Goal: Task Accomplishment & Management: Manage account settings

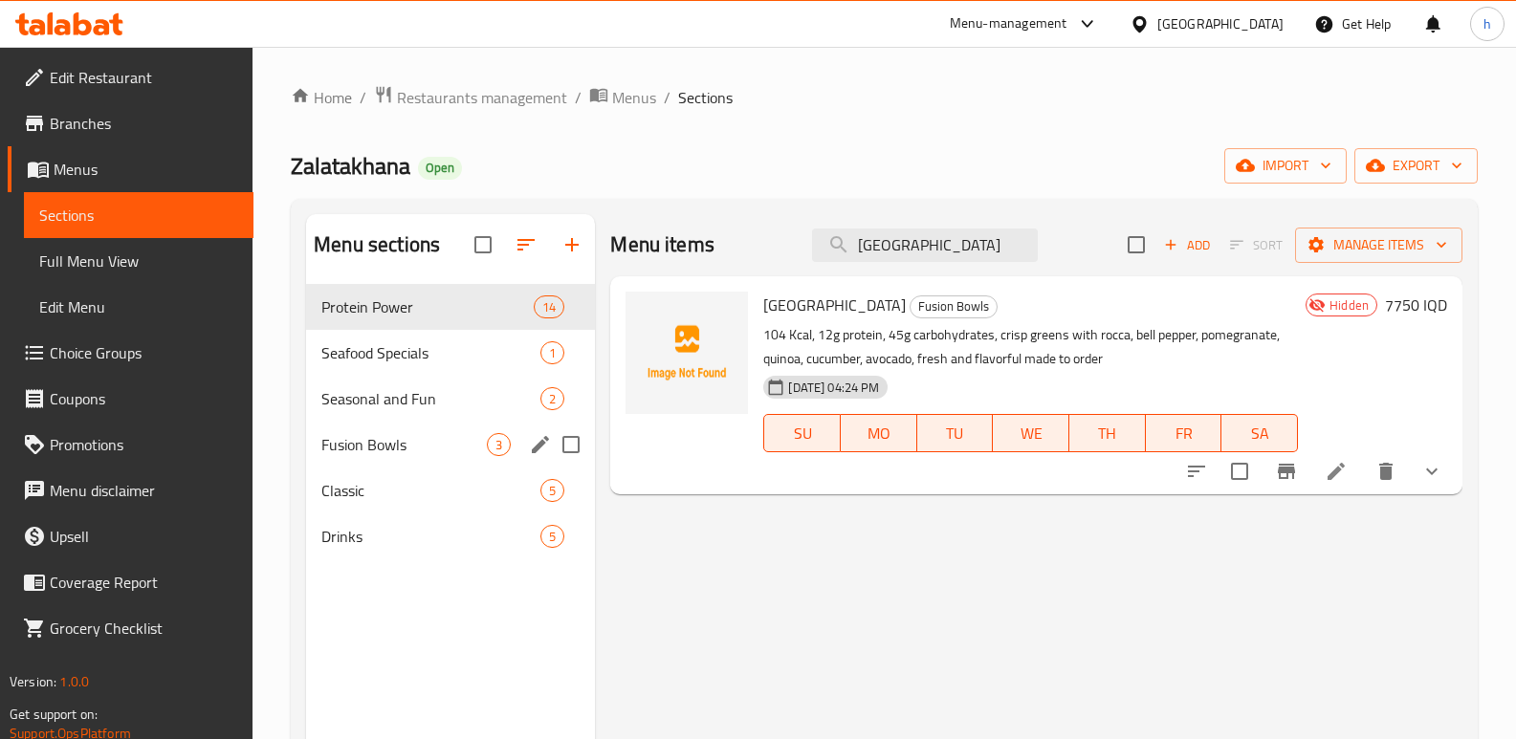
click at [365, 456] on div "Fusion Bowls 3" at bounding box center [450, 445] width 289 height 46
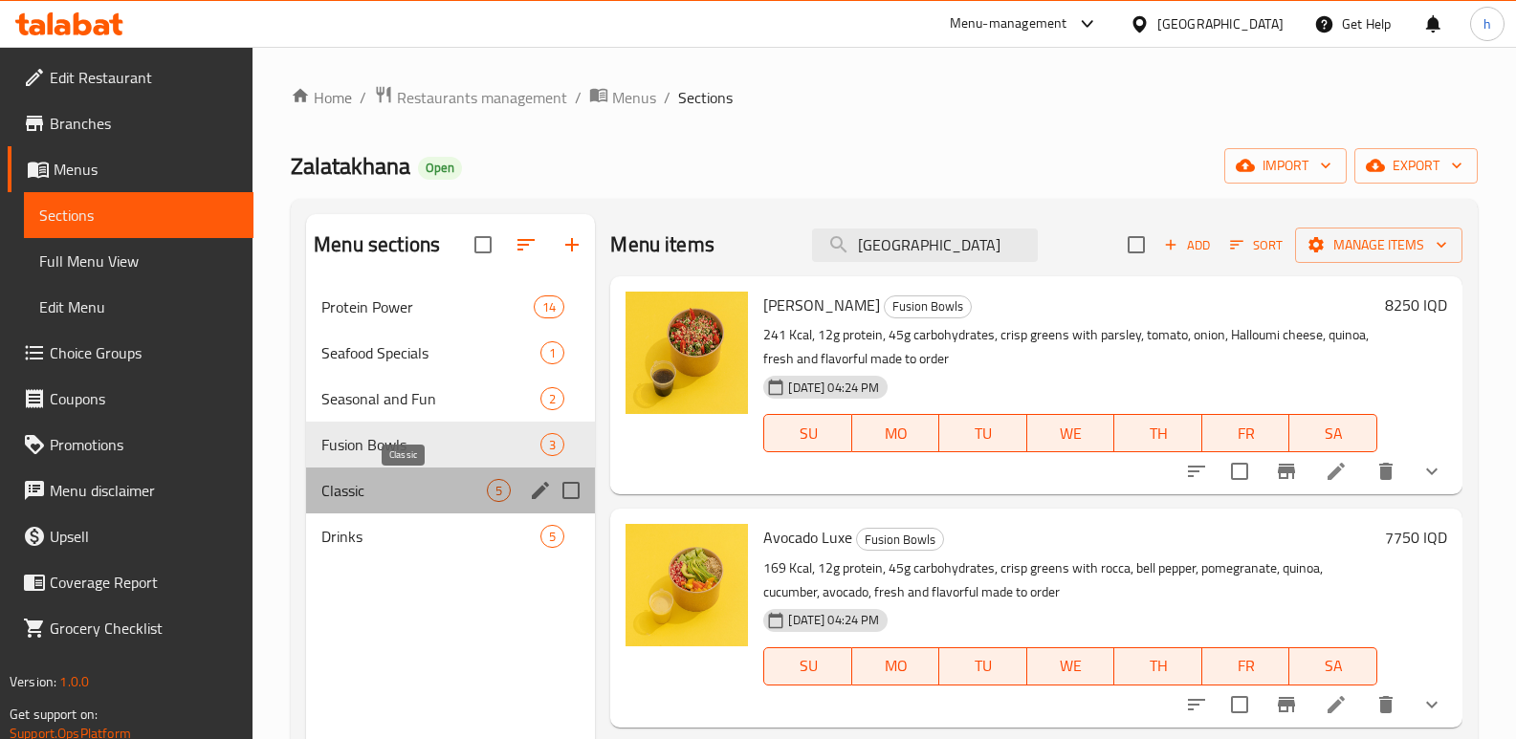
click at [371, 493] on span "Classic" at bounding box center [403, 490] width 165 height 23
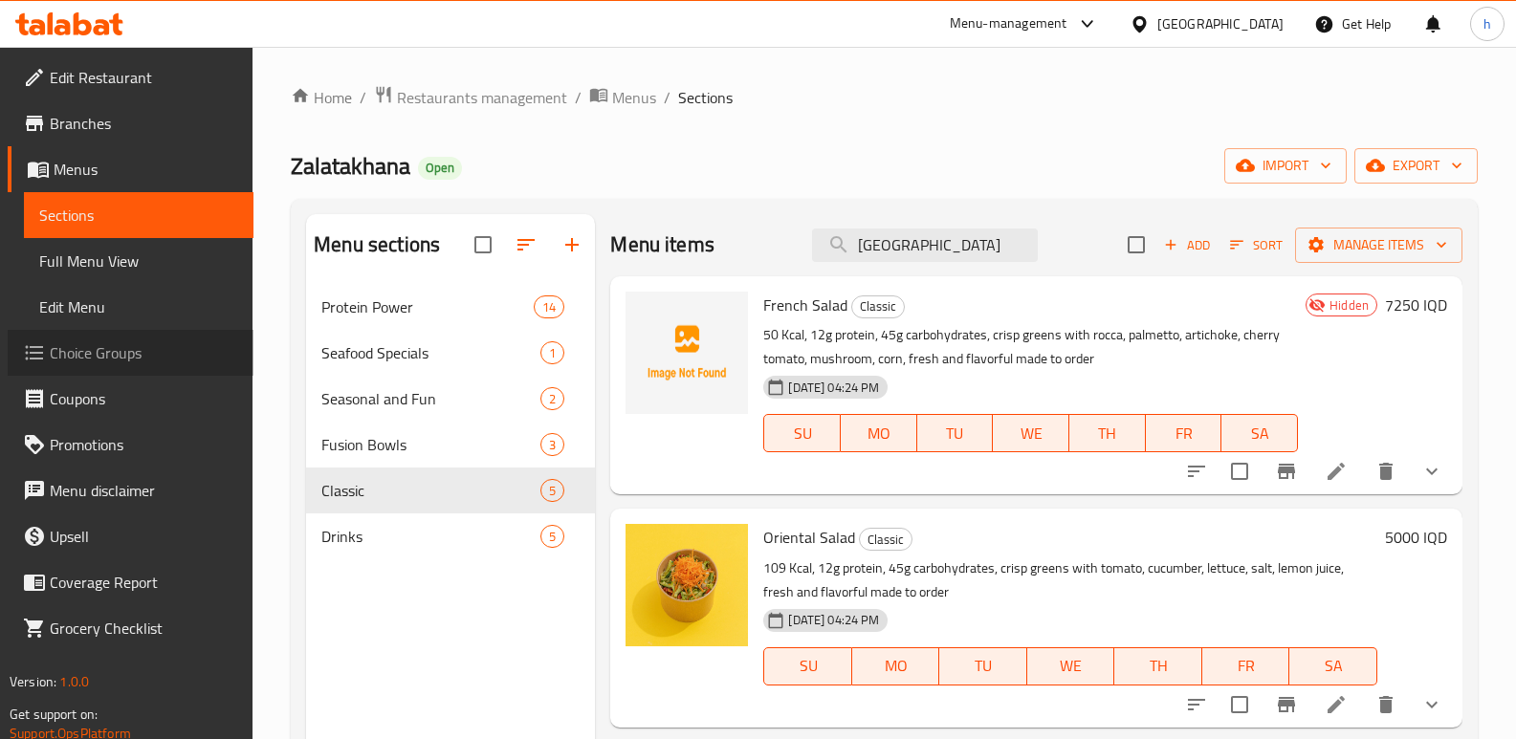
click at [131, 361] on span "Choice Groups" at bounding box center [144, 352] width 188 height 23
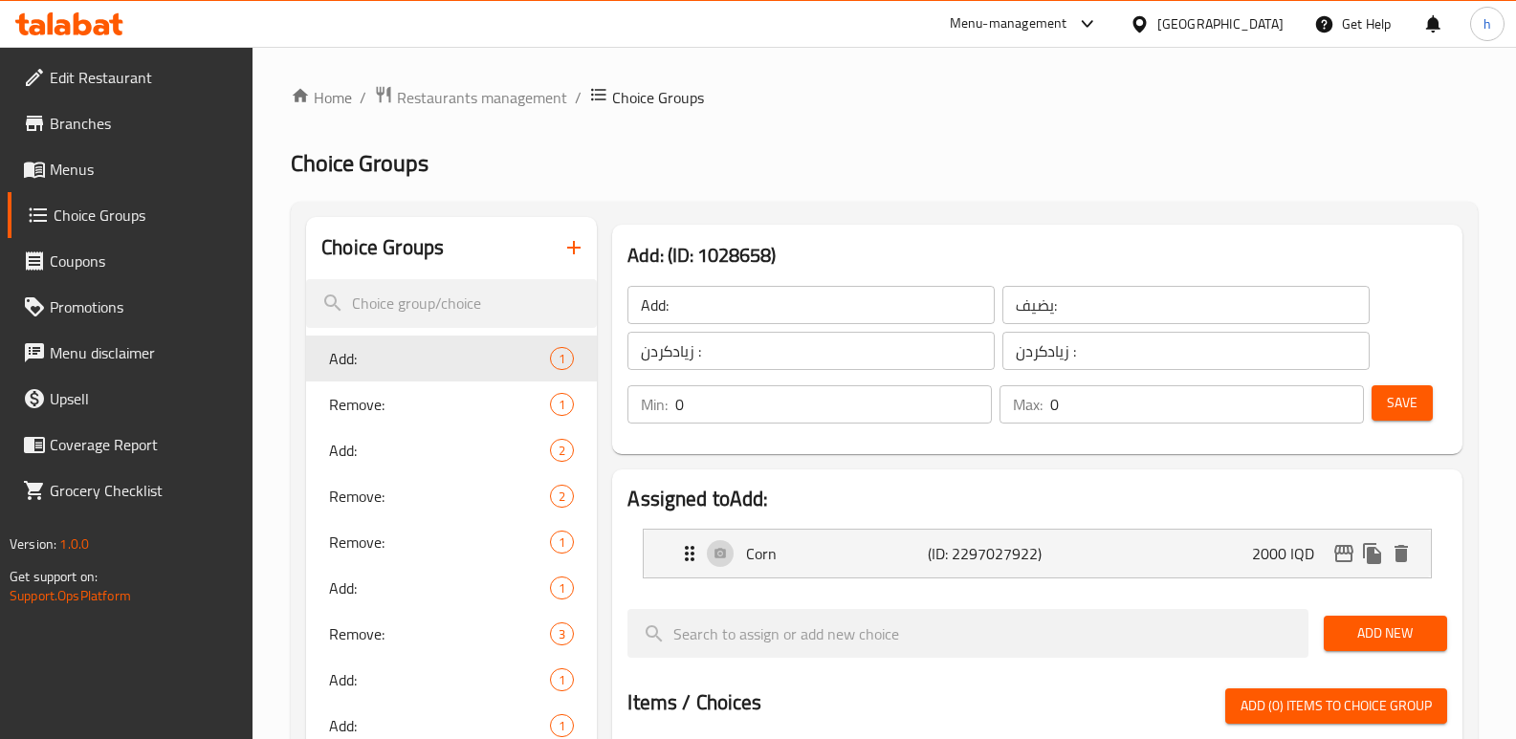
click at [70, 158] on span "Menus" at bounding box center [144, 169] width 188 height 23
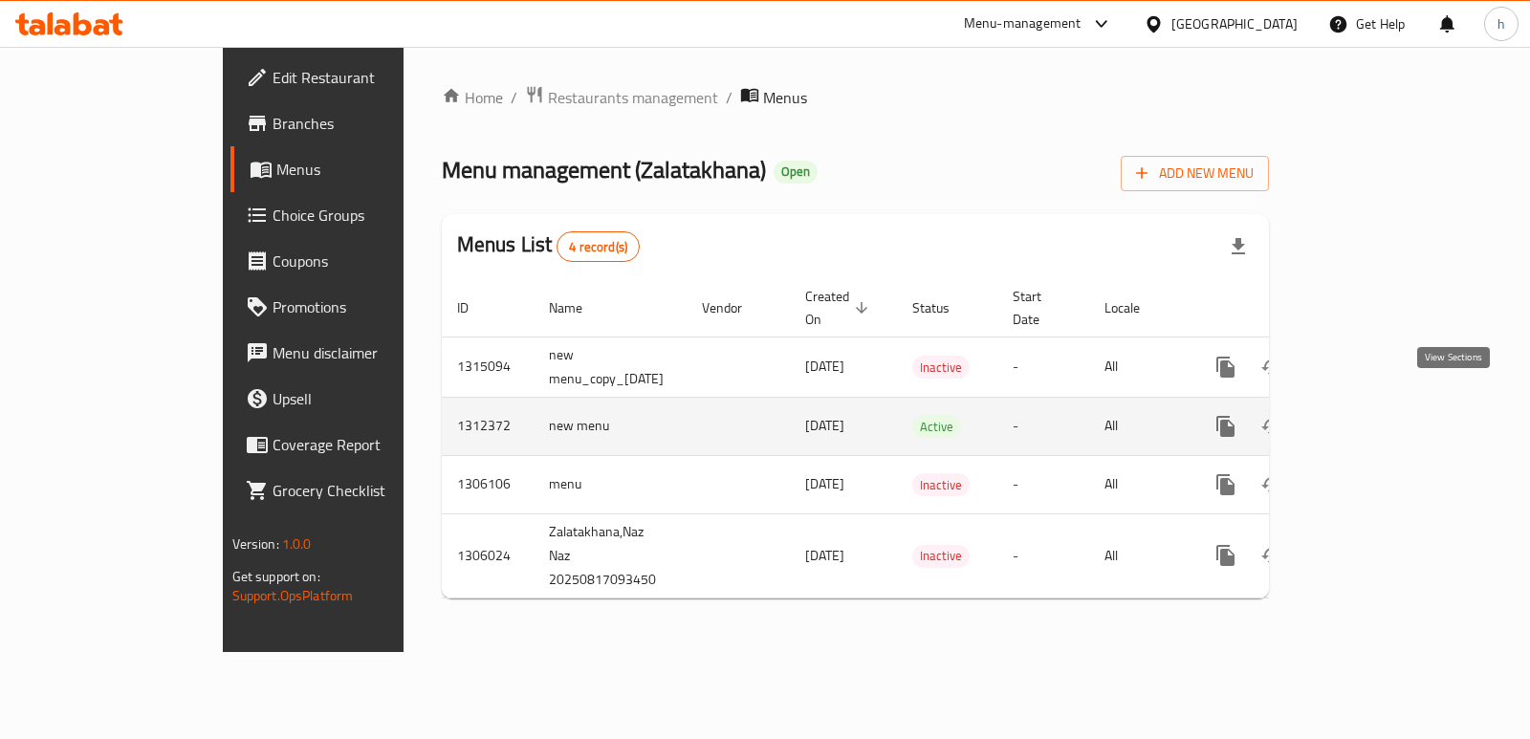
click at [1375, 415] on icon "enhanced table" at bounding box center [1363, 426] width 23 height 23
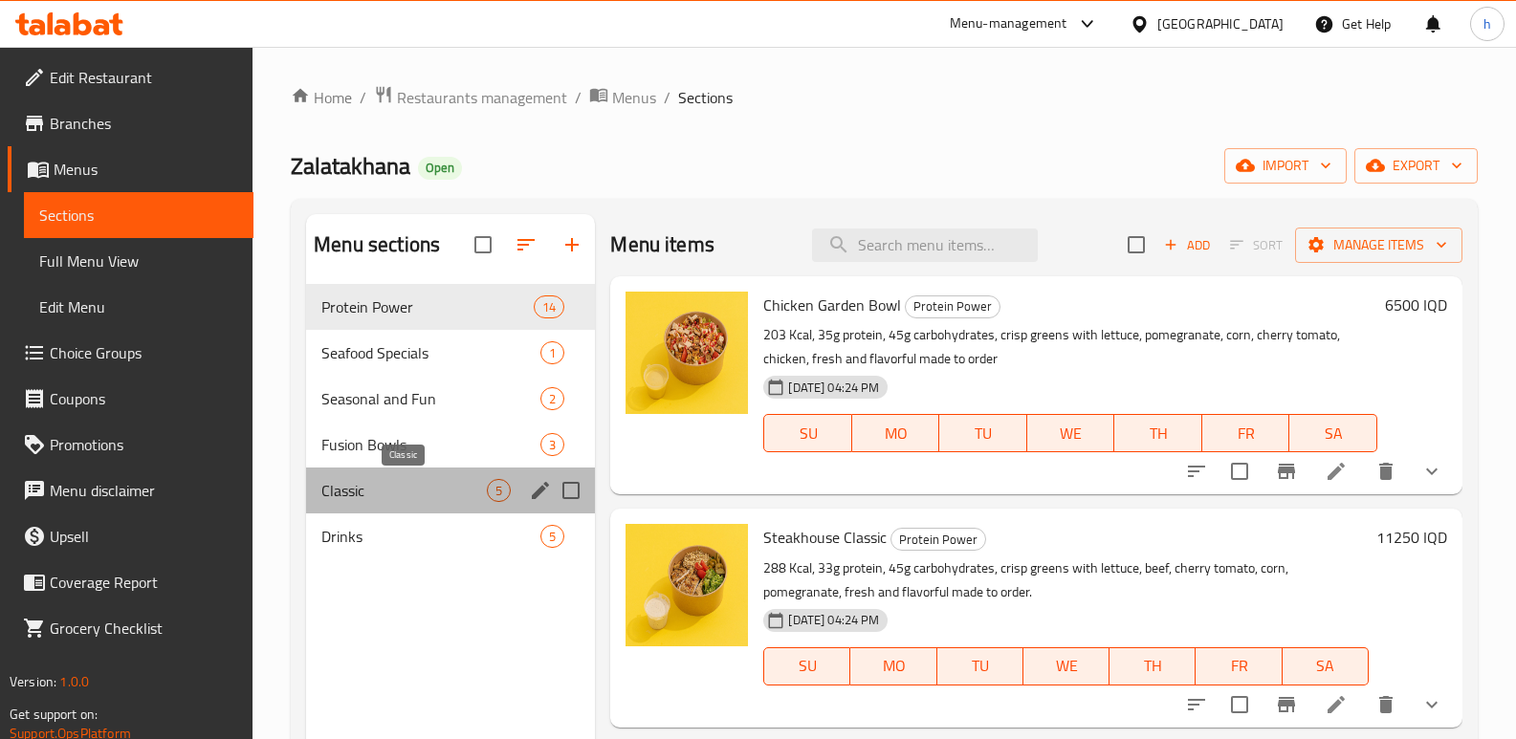
click at [356, 499] on span "Classic" at bounding box center [403, 490] width 165 height 23
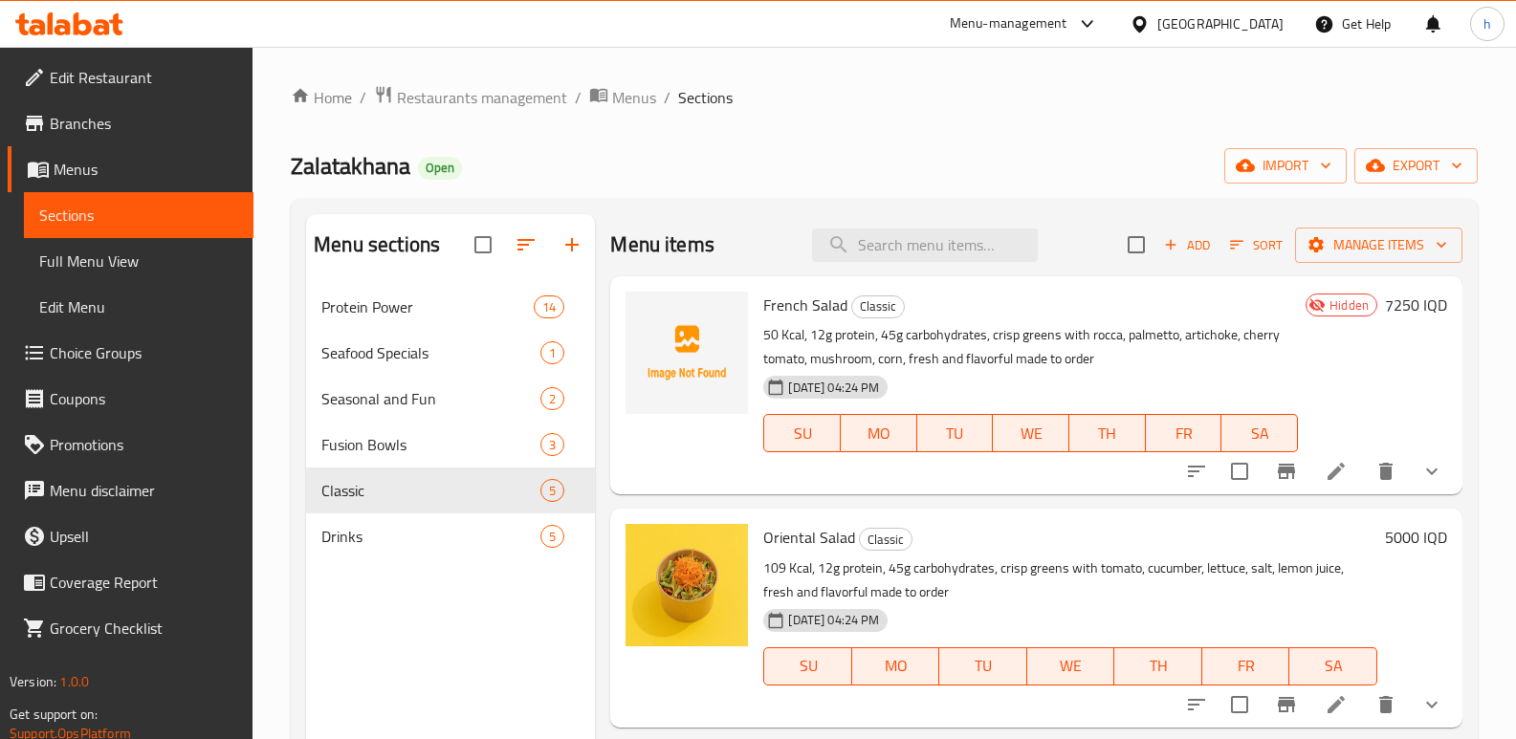
click at [1323, 300] on span "Hidden" at bounding box center [1349, 305] width 55 height 18
click at [1278, 471] on icon "Branch-specific-item" at bounding box center [1286, 471] width 17 height 15
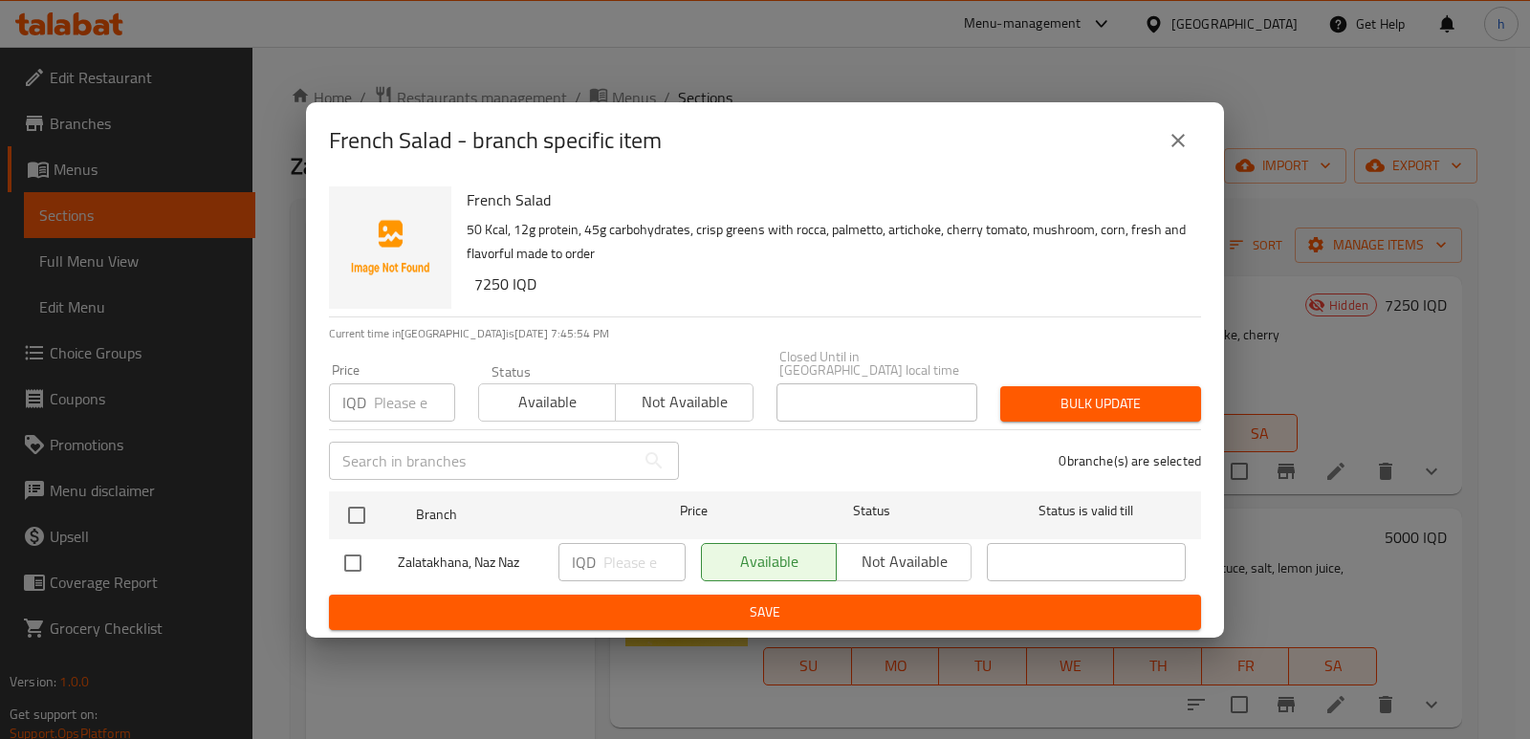
click at [1166, 145] on button "close" at bounding box center [1178, 141] width 46 height 46
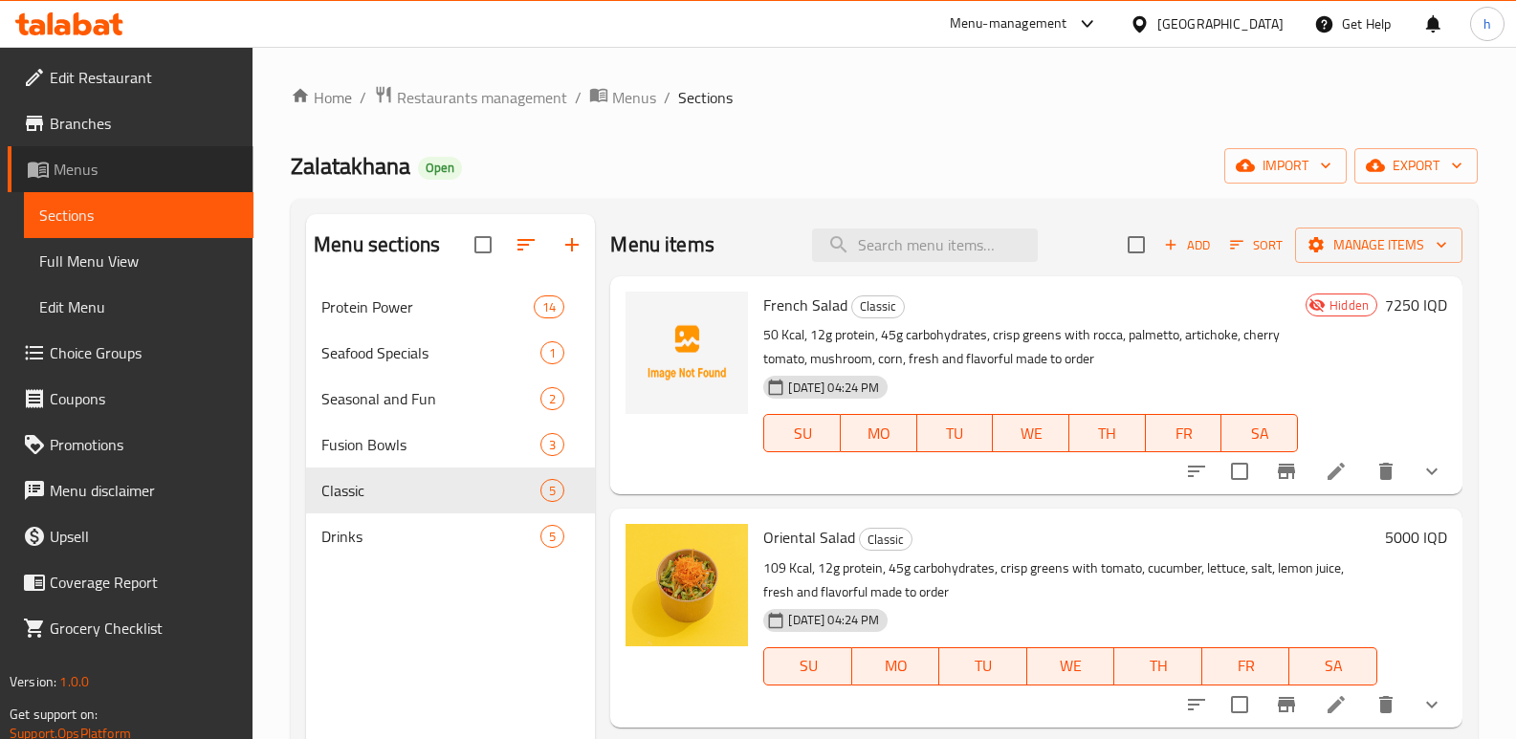
click at [85, 181] on span "Menus" at bounding box center [146, 169] width 185 height 23
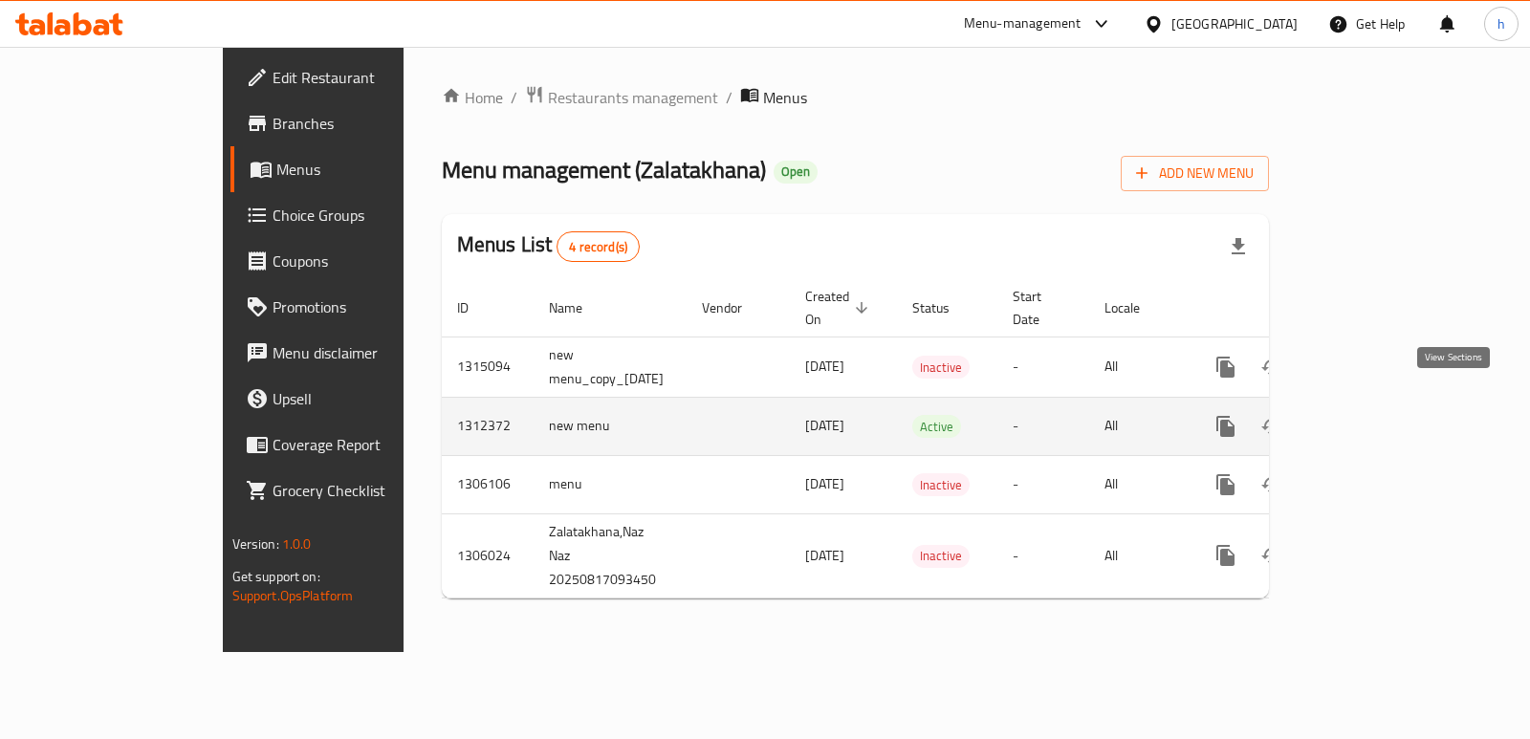
click at [1375, 415] on icon "enhanced table" at bounding box center [1363, 426] width 23 height 23
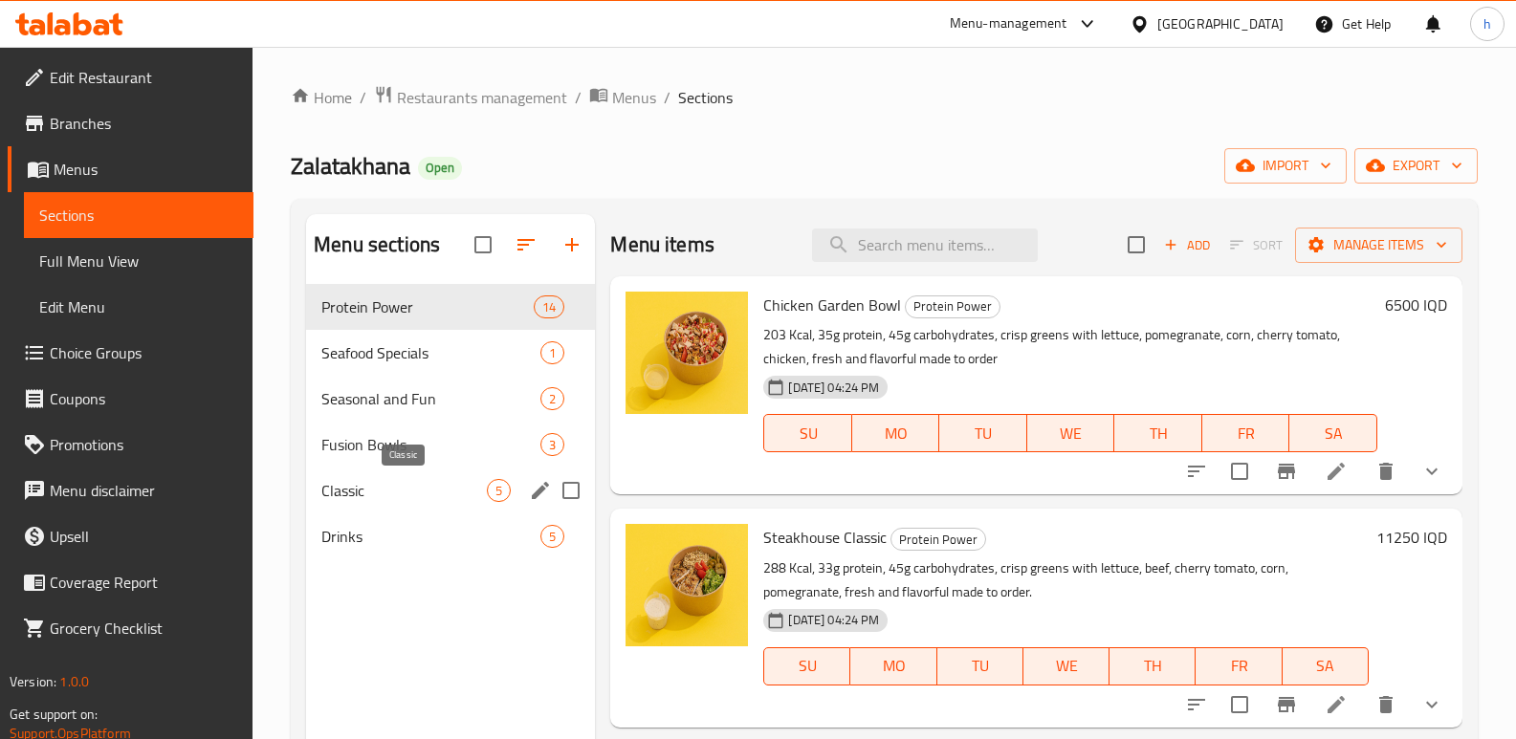
click at [337, 492] on span "Classic" at bounding box center [403, 490] width 165 height 23
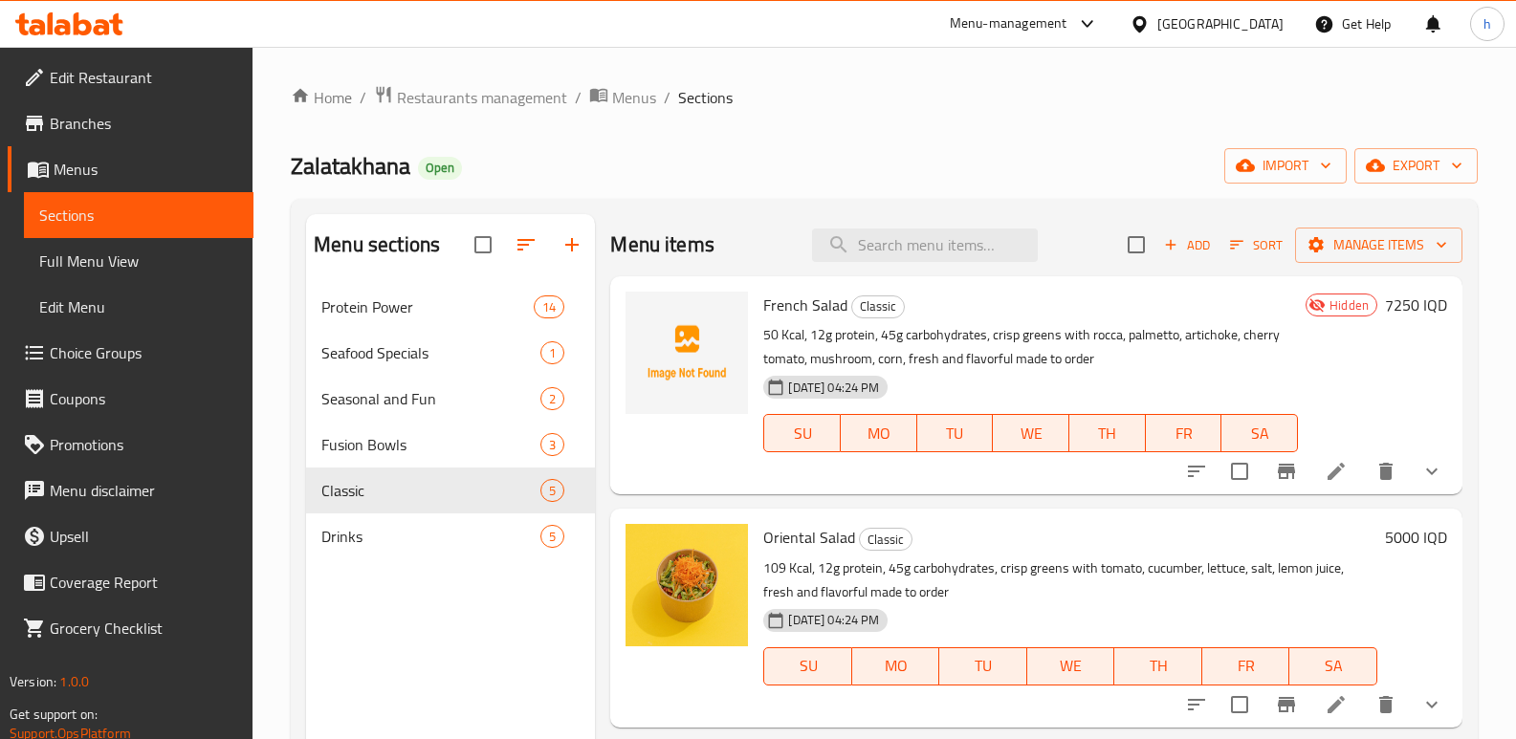
click at [1327, 472] on icon at bounding box center [1335, 471] width 17 height 17
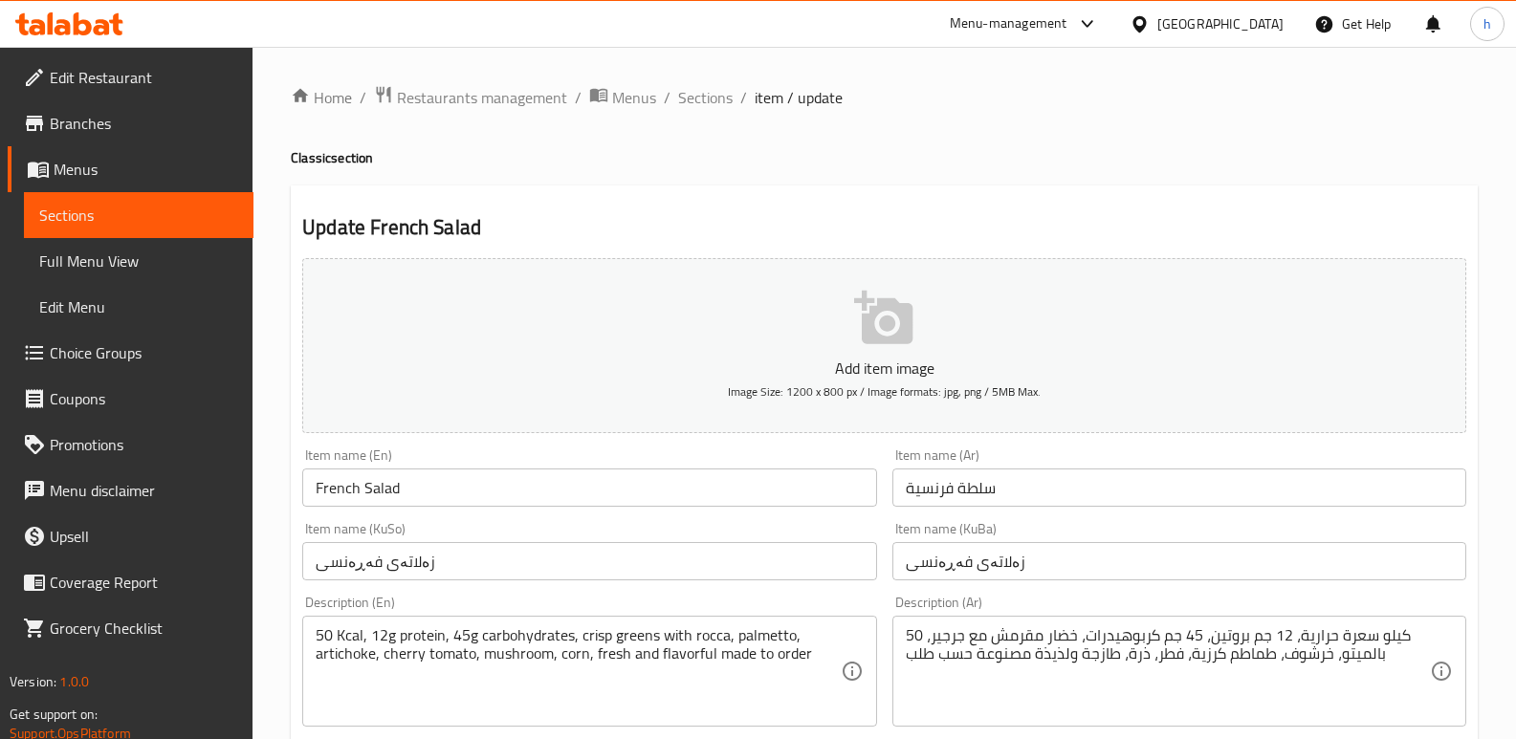
click at [142, 214] on span "Sections" at bounding box center [138, 215] width 199 height 23
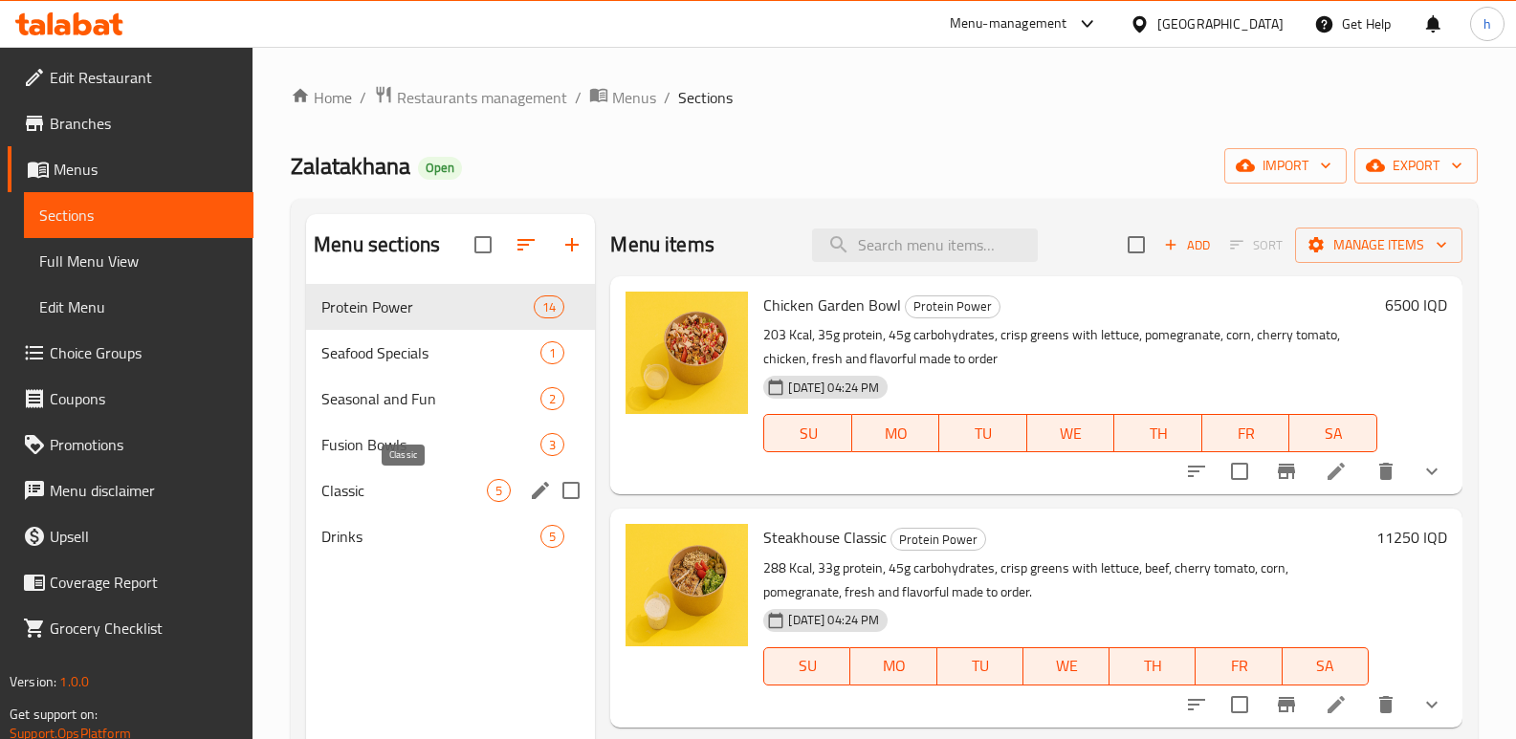
click at [370, 490] on span "Classic" at bounding box center [403, 490] width 165 height 23
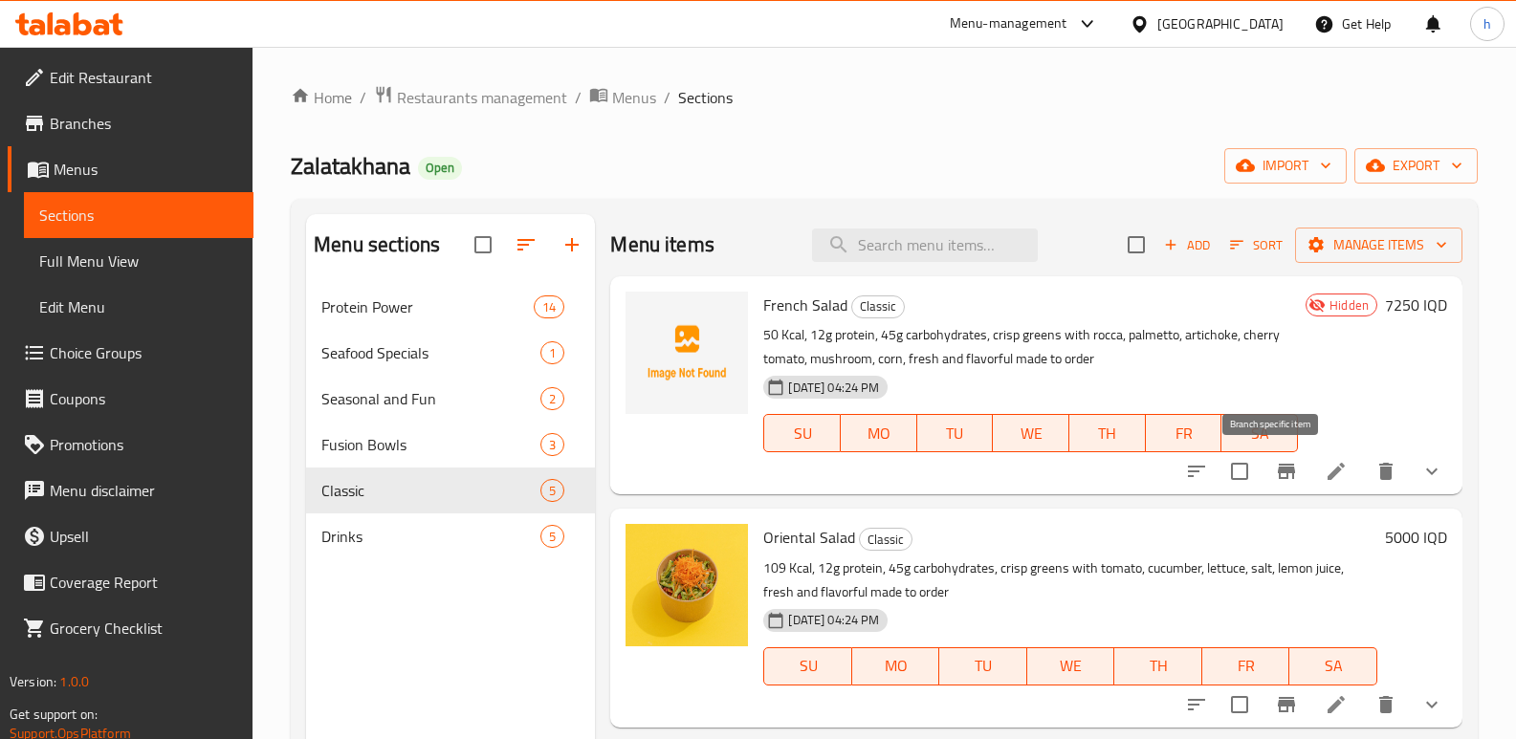
click at [1278, 475] on icon "Branch-specific-item" at bounding box center [1286, 471] width 17 height 15
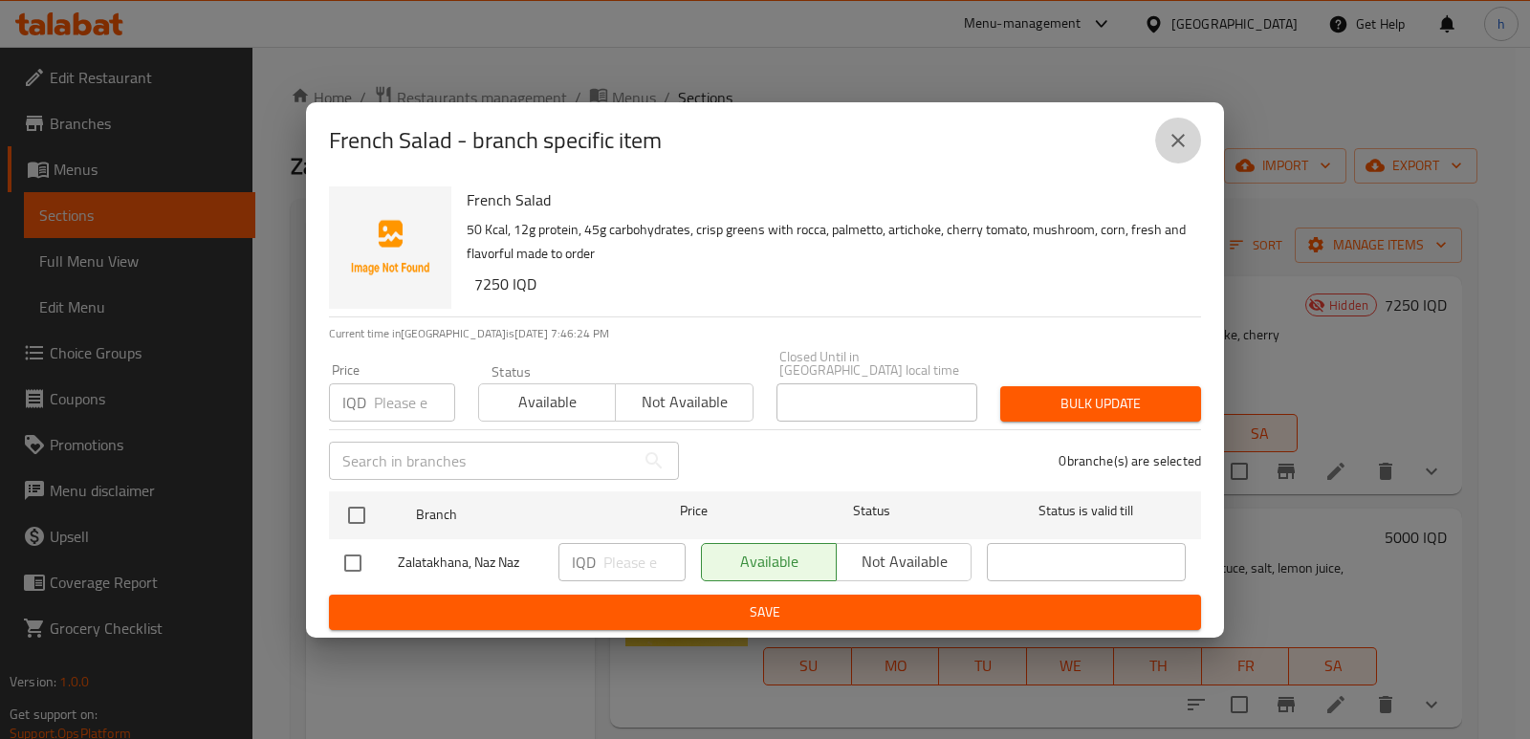
click at [1171, 148] on icon "close" at bounding box center [1178, 140] width 23 height 23
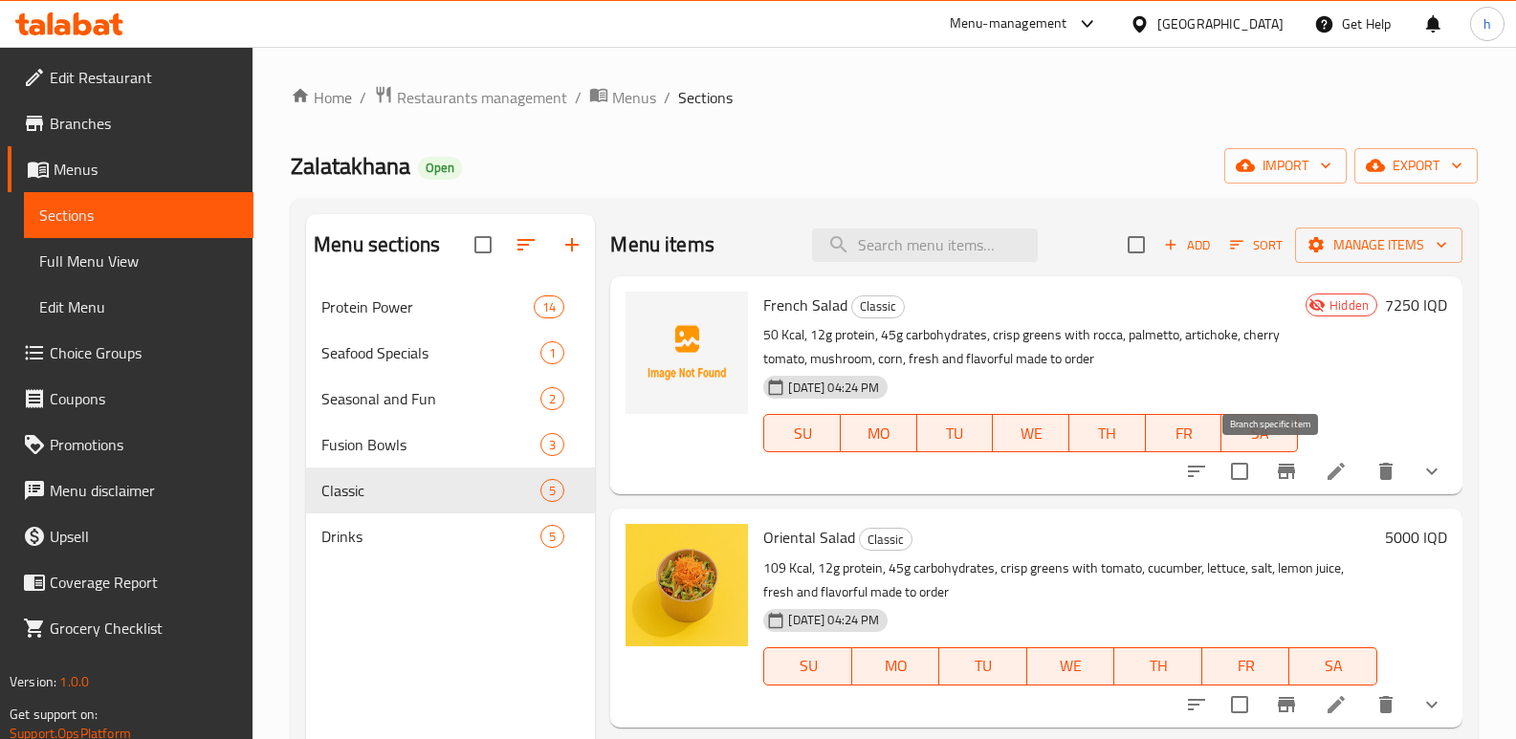
click at [1278, 472] on icon "Branch-specific-item" at bounding box center [1286, 471] width 17 height 15
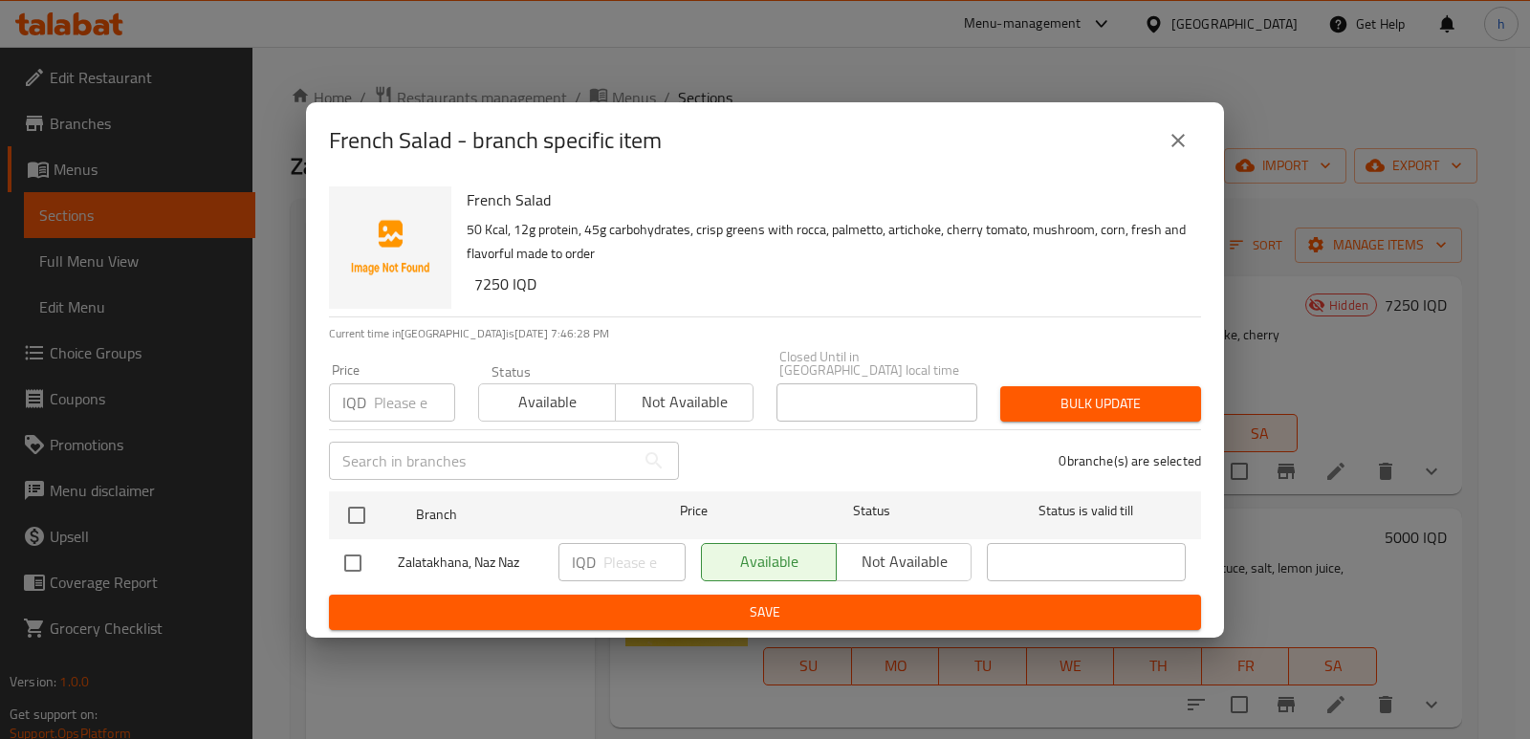
click at [1182, 141] on icon "close" at bounding box center [1178, 140] width 23 height 23
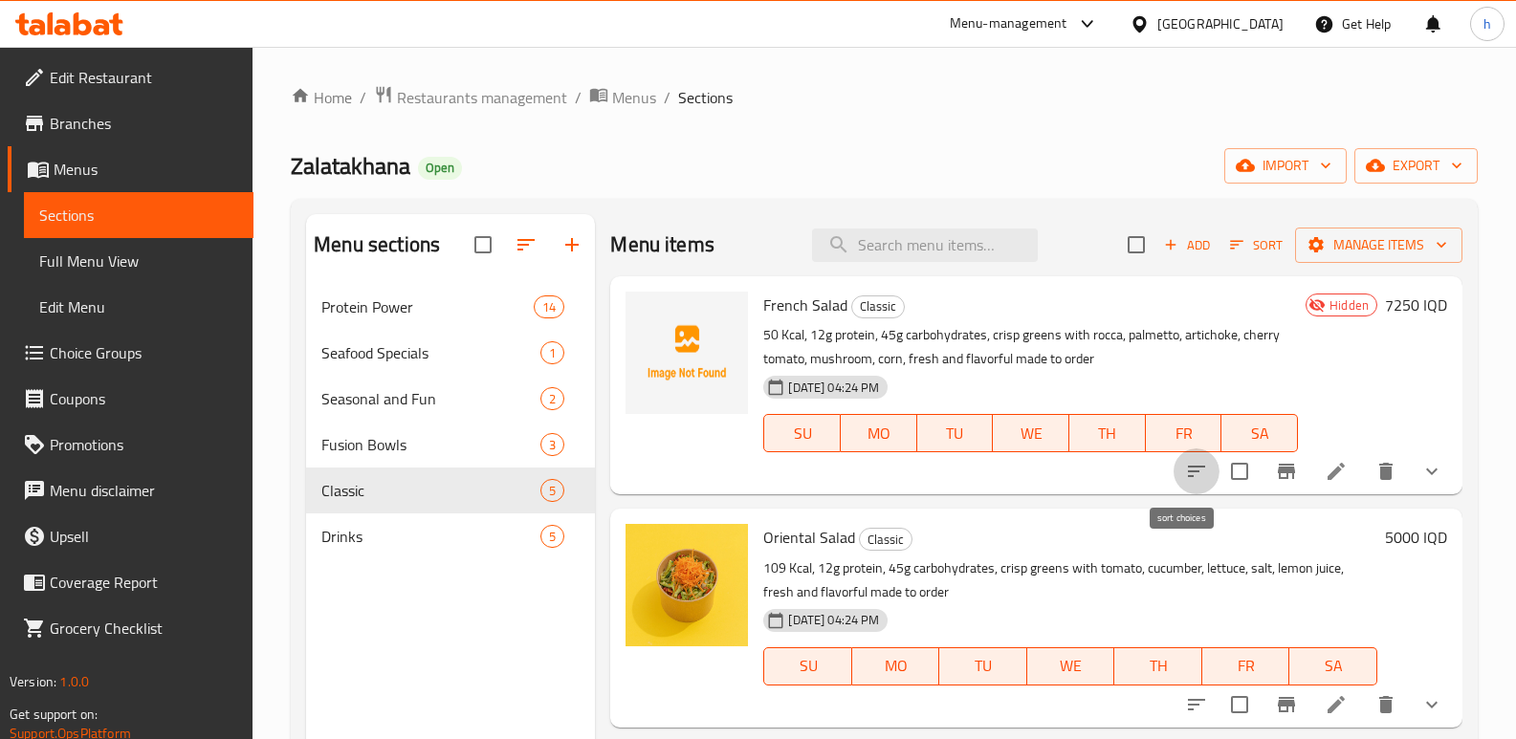
click at [1185, 470] on icon "sort-choices" at bounding box center [1196, 471] width 23 height 23
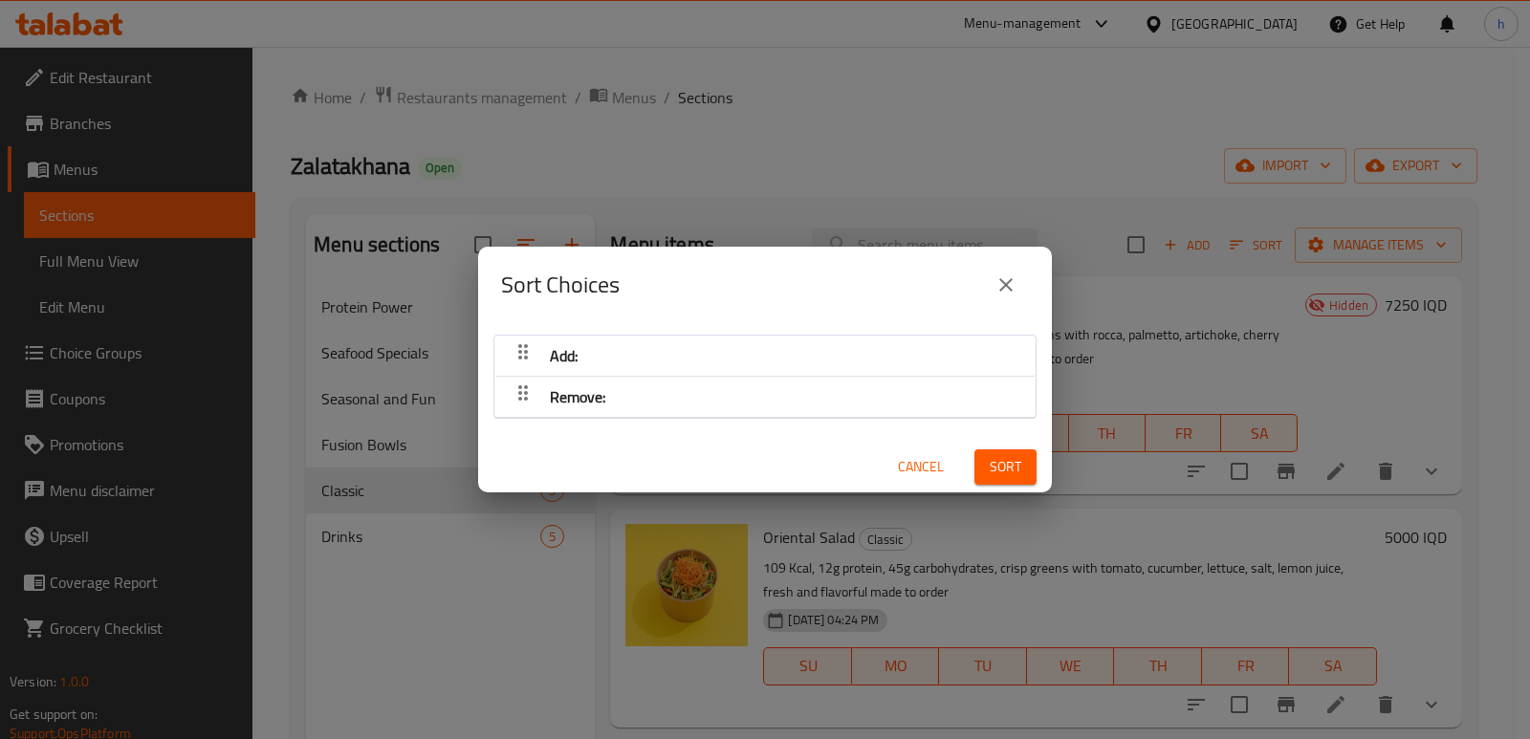
click at [1003, 283] on icon "close" at bounding box center [1005, 284] width 13 height 13
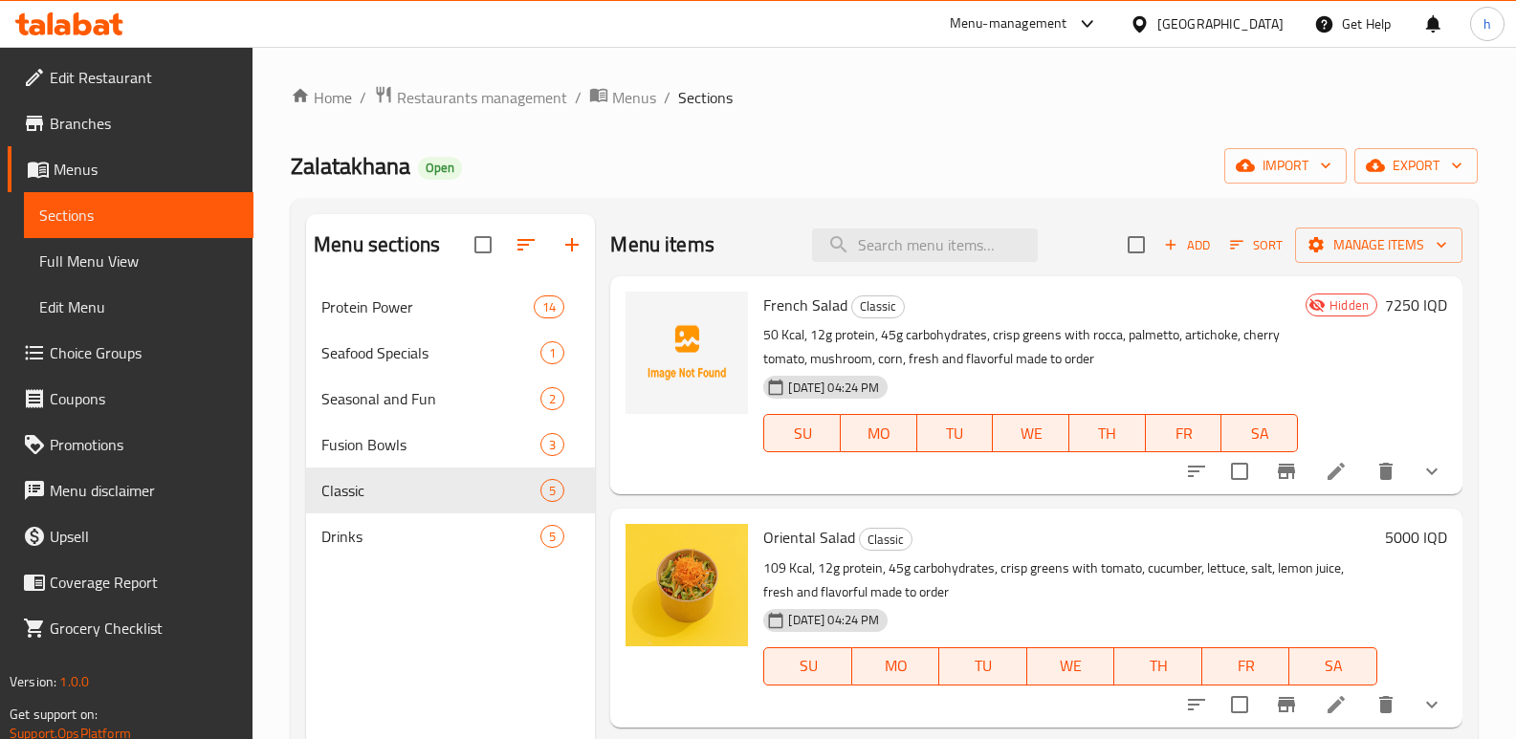
click at [1327, 472] on icon at bounding box center [1335, 471] width 17 height 17
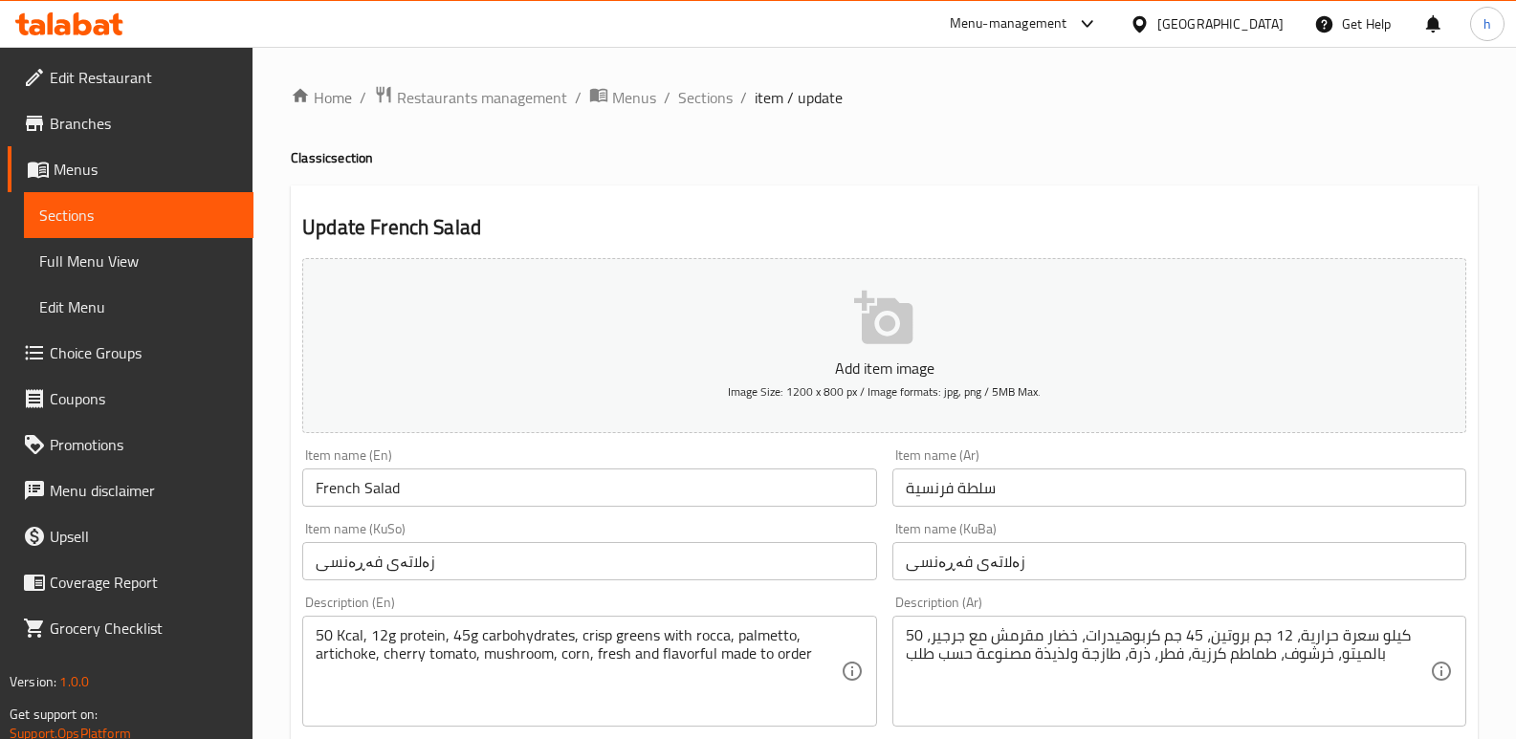
scroll to position [332, 0]
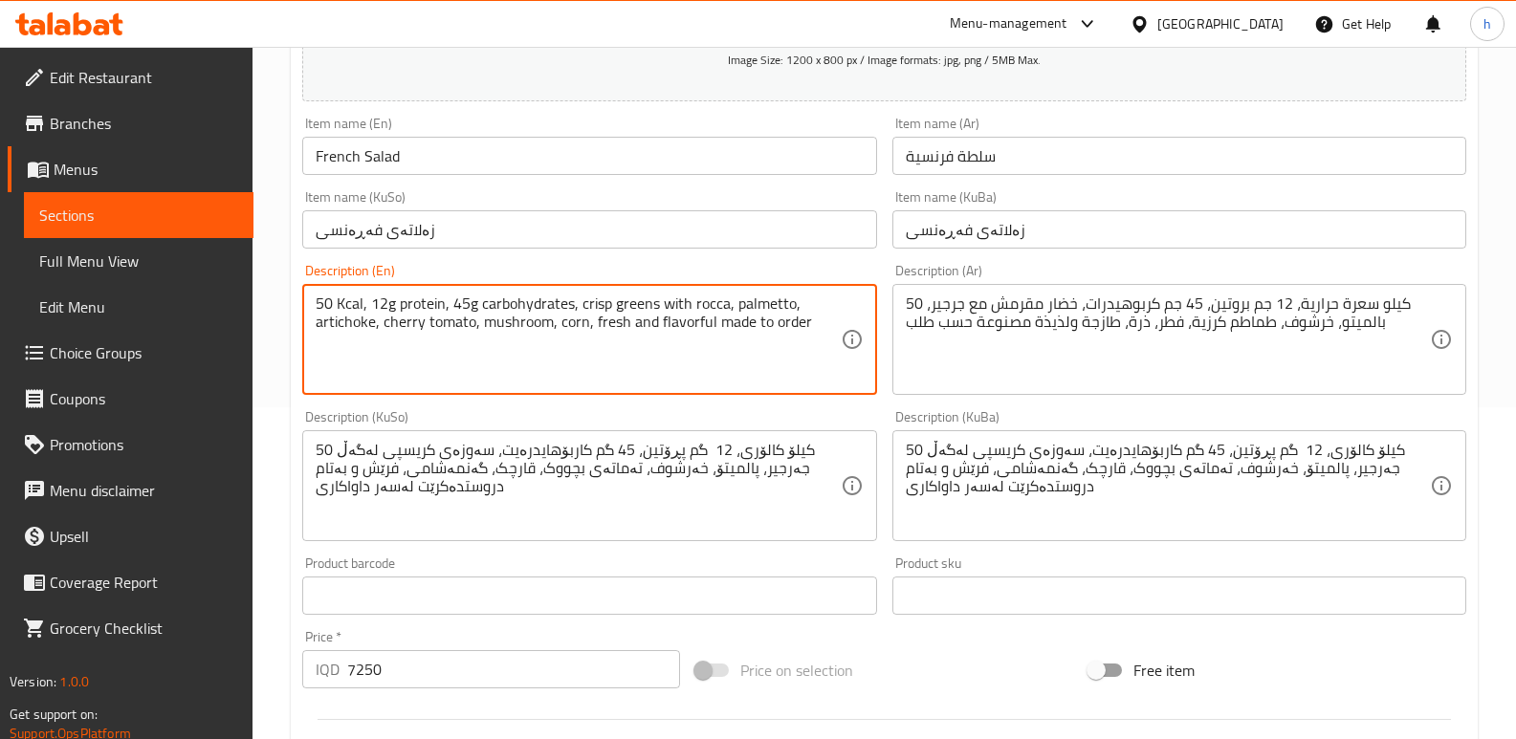
click at [810, 321] on textarea "50 Kcal, 12g protein, 45g carbohydrates, crisp greens with rocca, palmetto, art…" at bounding box center [578, 340] width 524 height 91
paste textarea "50 Kcal · 12g Protein · 45g Carbs refreshing medley of crisp rocca leaves, tend…"
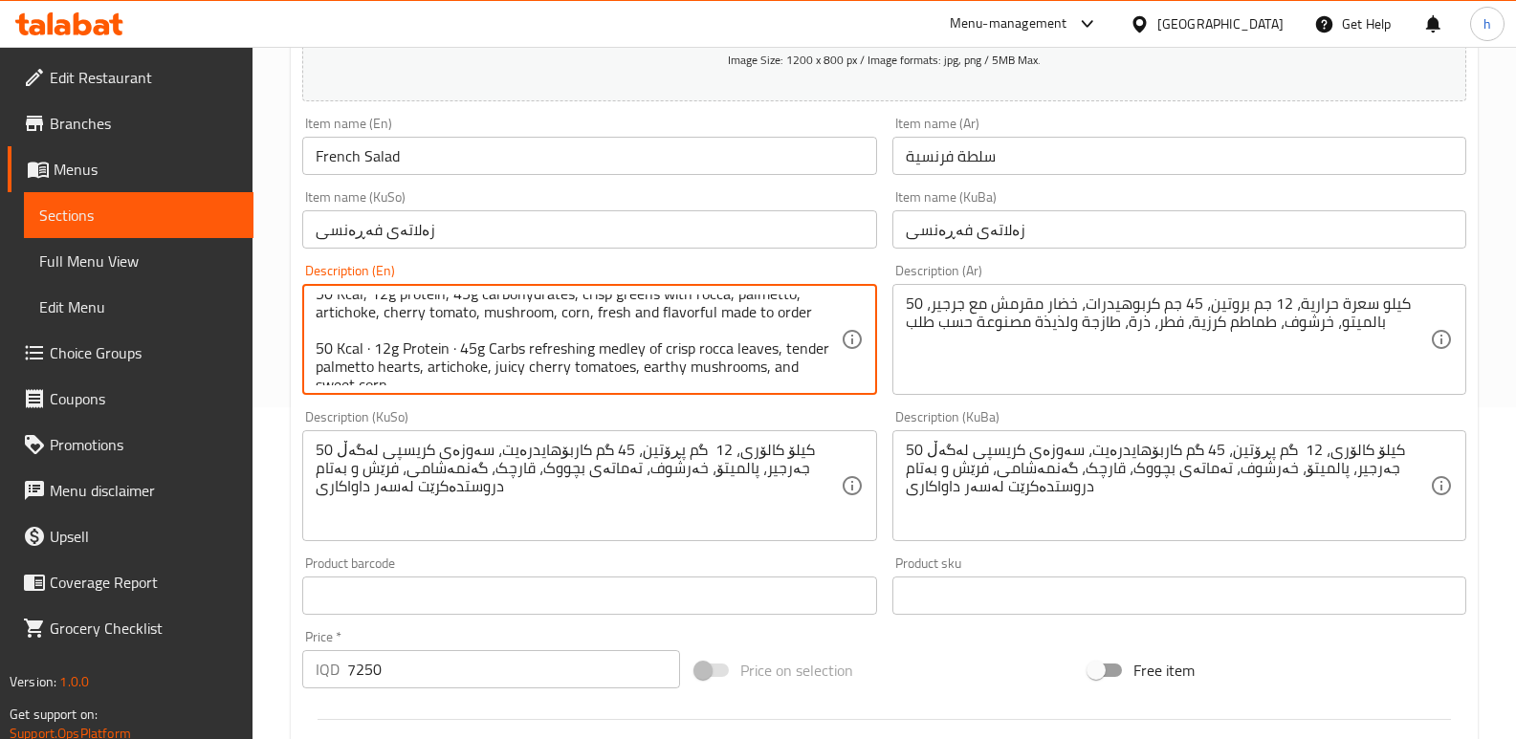
scroll to position [23, 0]
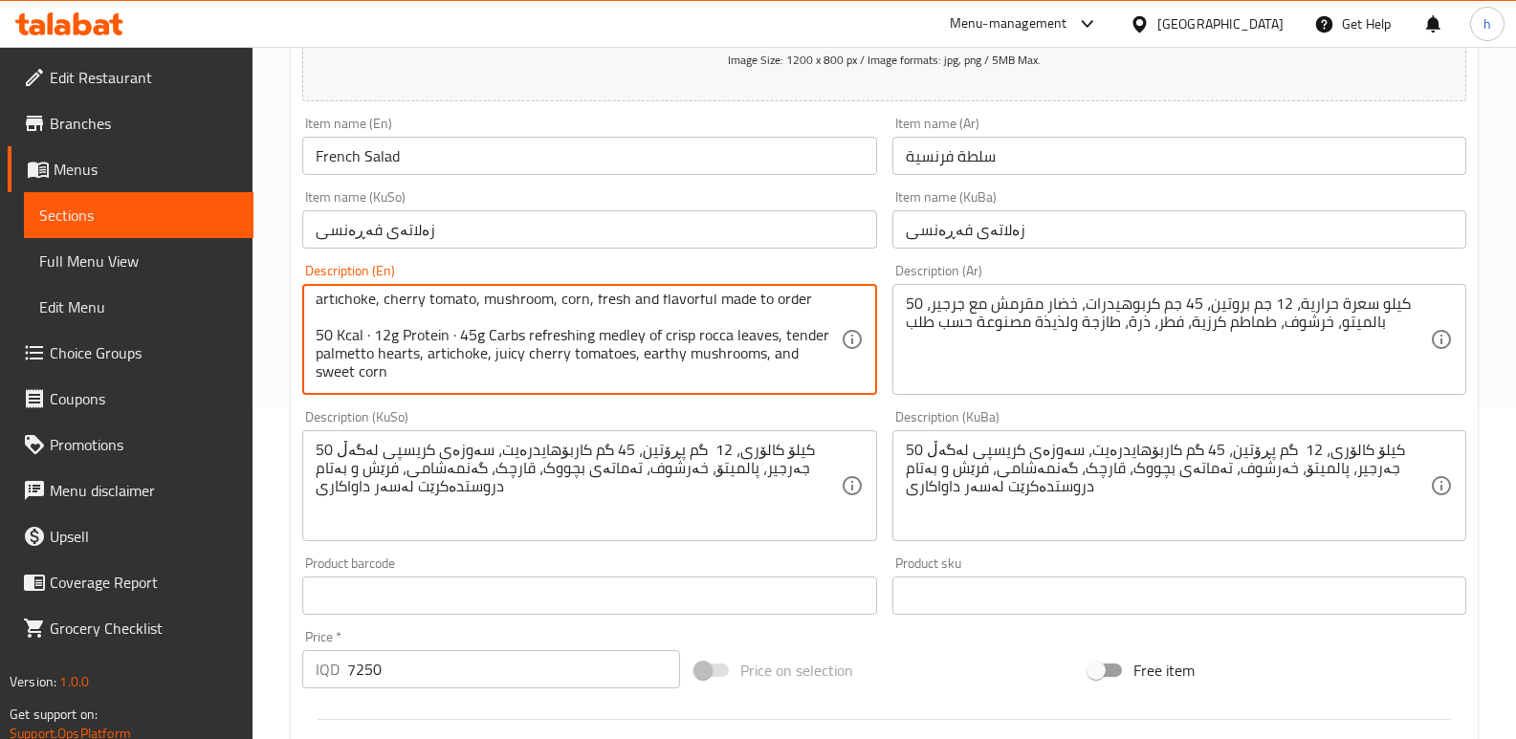
drag, startPoint x: 526, startPoint y: 361, endPoint x: 660, endPoint y: 336, distance: 136.2
click at [660, 336] on textarea "50 Kcal, 12g protein, 45g carbohydrates, crisp greens with rocca, palmetto, art…" at bounding box center [578, 340] width 524 height 91
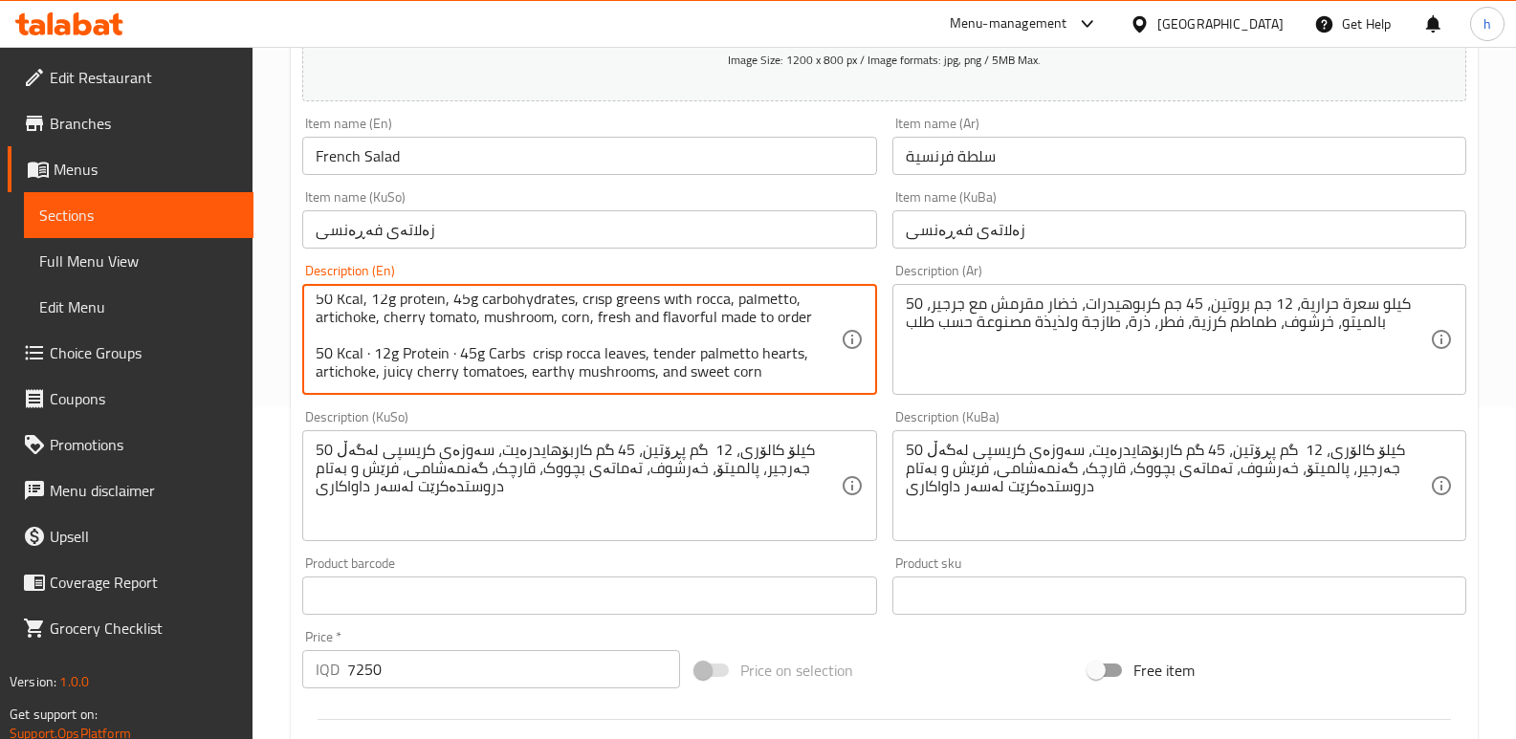
scroll to position [5, 0]
click at [620, 352] on textarea "50 Kcal, 12g protein, 45g carbohydrates, crisp greens with rocca, palmetto, art…" at bounding box center [578, 340] width 524 height 91
click at [545, 353] on textarea "50 Kcal, 12g protein, 45g carbohydrates, crisp greens with rocca, palmetto, art…" at bounding box center [578, 340] width 524 height 91
drag, startPoint x: 528, startPoint y: 356, endPoint x: 637, endPoint y: 357, distance: 109.0
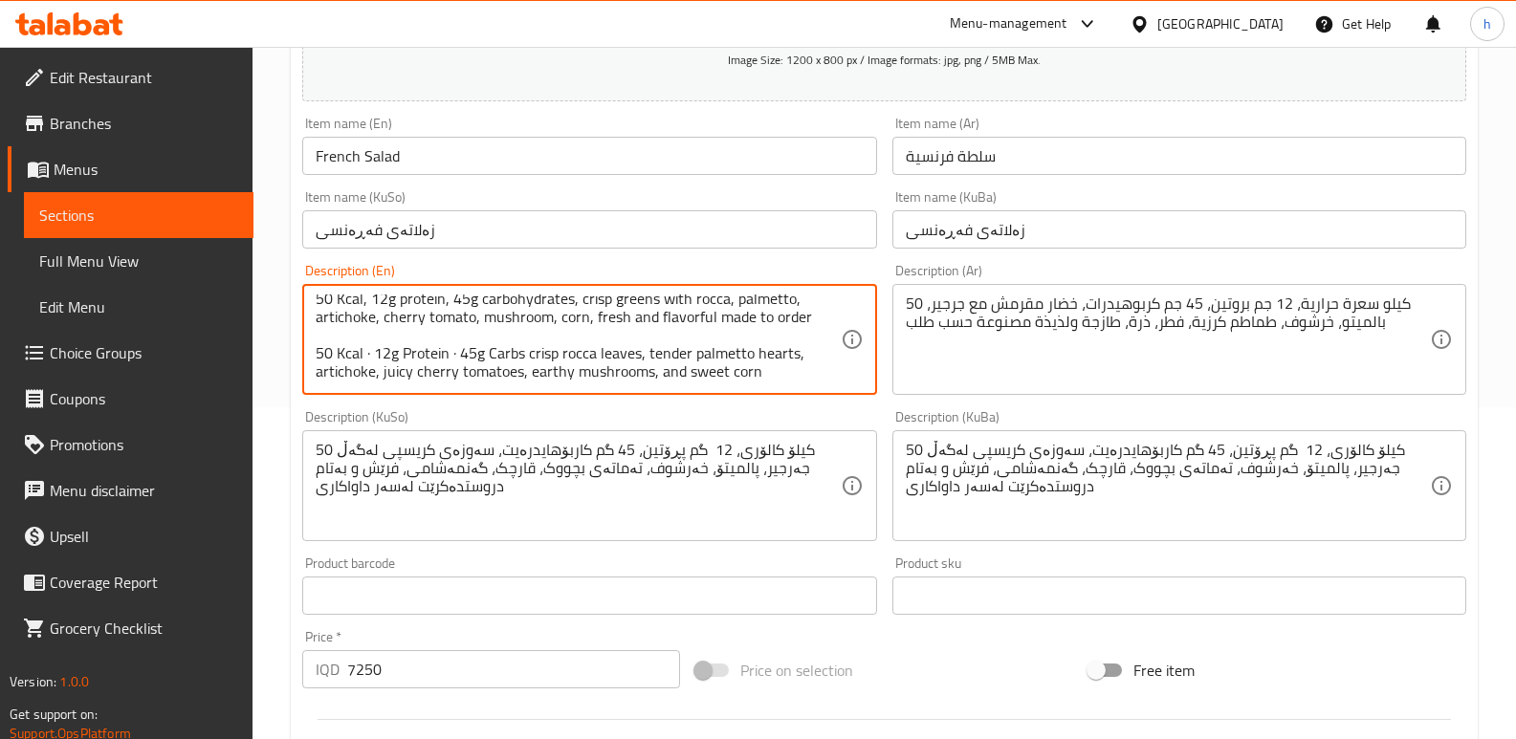
click at [637, 357] on textarea "50 Kcal, 12g protein, 45g carbohydrates, crisp greens with rocca, palmetto, art…" at bounding box center [578, 340] width 524 height 91
drag, startPoint x: 579, startPoint y: 301, endPoint x: 721, endPoint y: 306, distance: 142.6
click at [721, 306] on textarea "50 Kcal, 12g protein, 45g carbohydrates, crisp greens with rocca, palmetto, art…" at bounding box center [578, 340] width 524 height 91
paste textarea "rocca leaves"
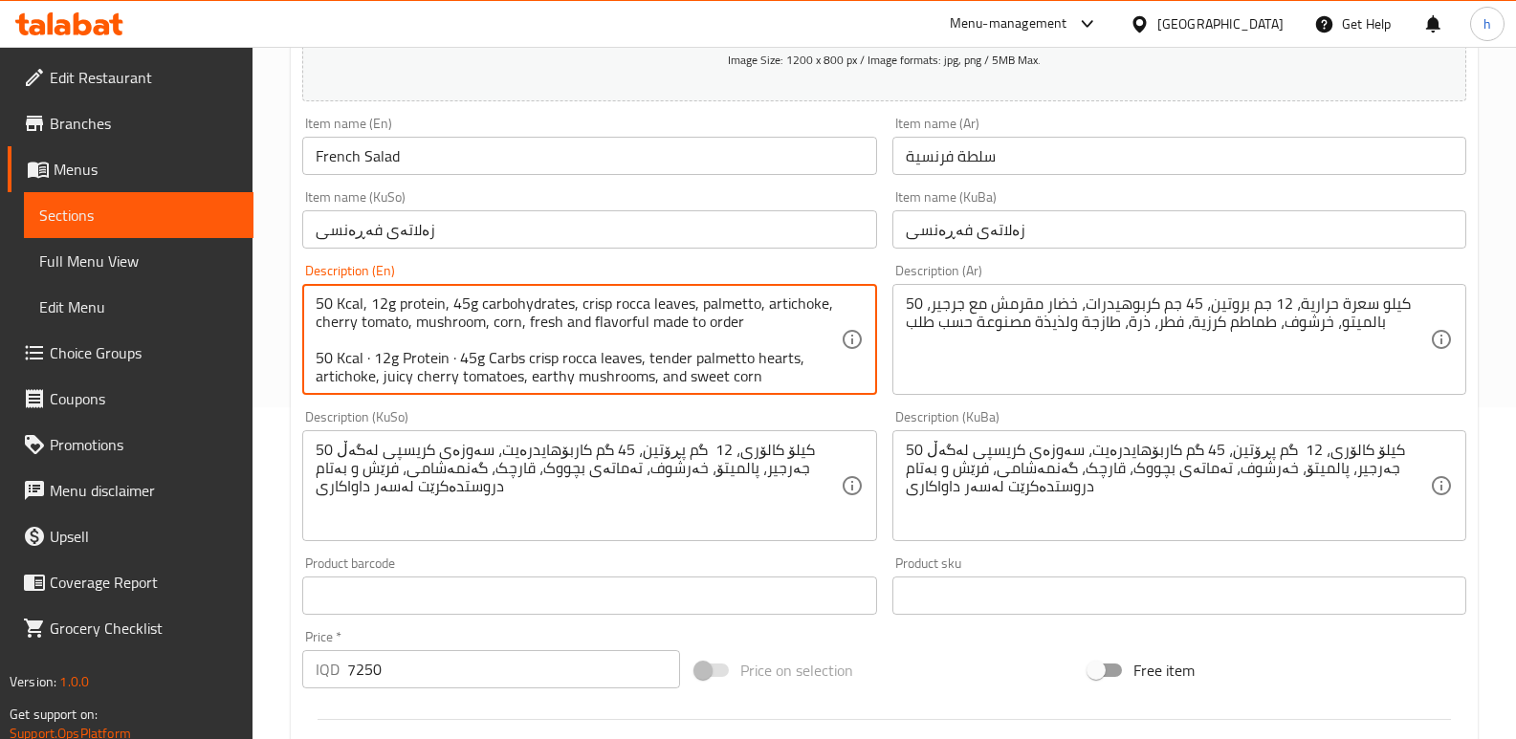
click at [665, 361] on textarea "50 Kcal, 12g protein, 45g carbohydrates, crisp rocca leaves, palmetto, artichok…" at bounding box center [578, 340] width 524 height 91
click at [699, 304] on textarea "50 Kcal, 12g protein, 45g carbohydrates, crisp rocca leaves, palmetto, artichok…" at bounding box center [578, 340] width 524 height 91
paste textarea "tender"
click at [769, 359] on textarea "50 Kcal, 12g protein, 45g carbohydrates, crisp rocca leaves, tender palmetto, a…" at bounding box center [578, 340] width 524 height 91
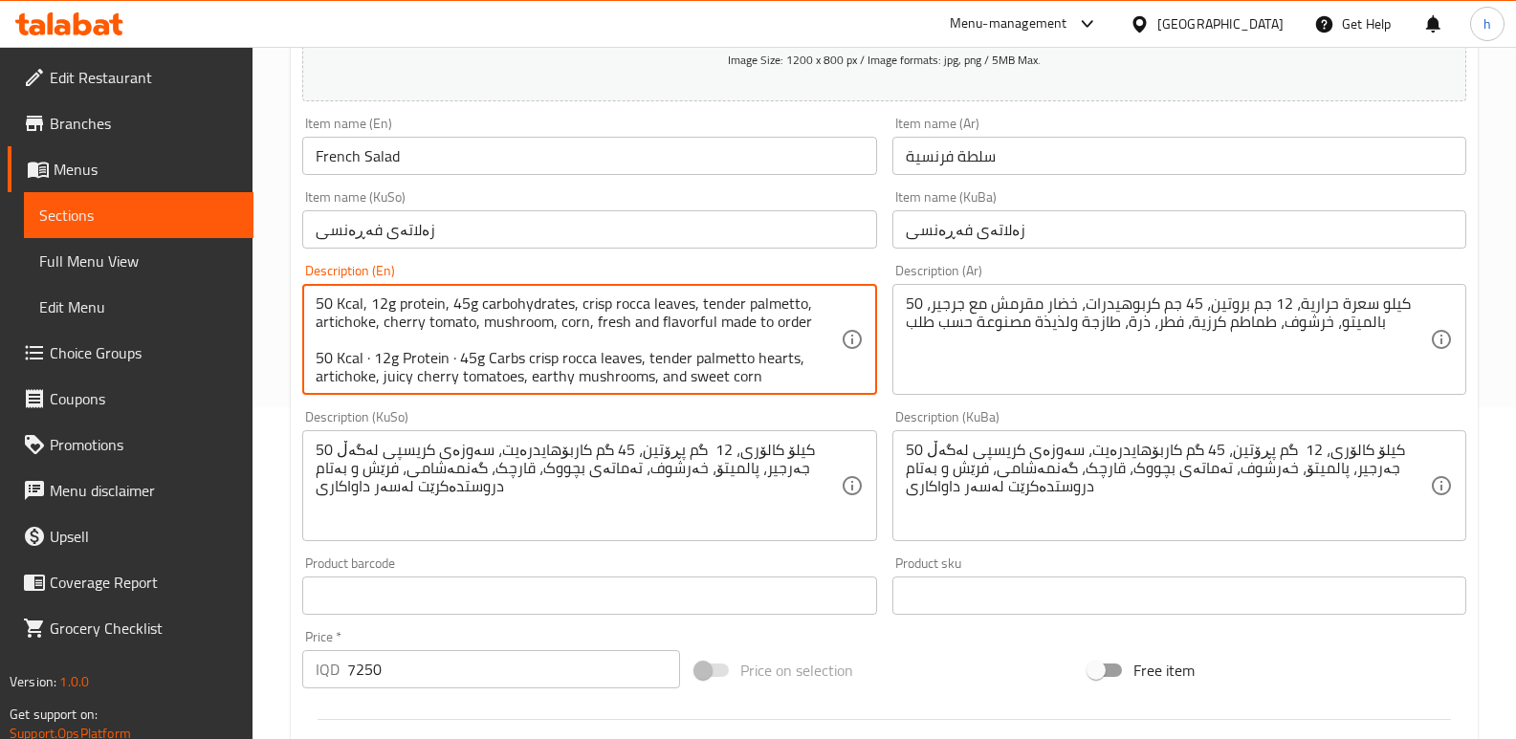
click at [769, 359] on textarea "50 Kcal, 12g protein, 45g carbohydrates, crisp rocca leaves, tender palmetto, a…" at bounding box center [578, 340] width 524 height 91
click at [797, 301] on textarea "50 Kcal, 12g protein, 45g carbohydrates, crisp rocca leaves, tender palmetto, a…" at bounding box center [578, 340] width 524 height 91
paste textarea "hearts"
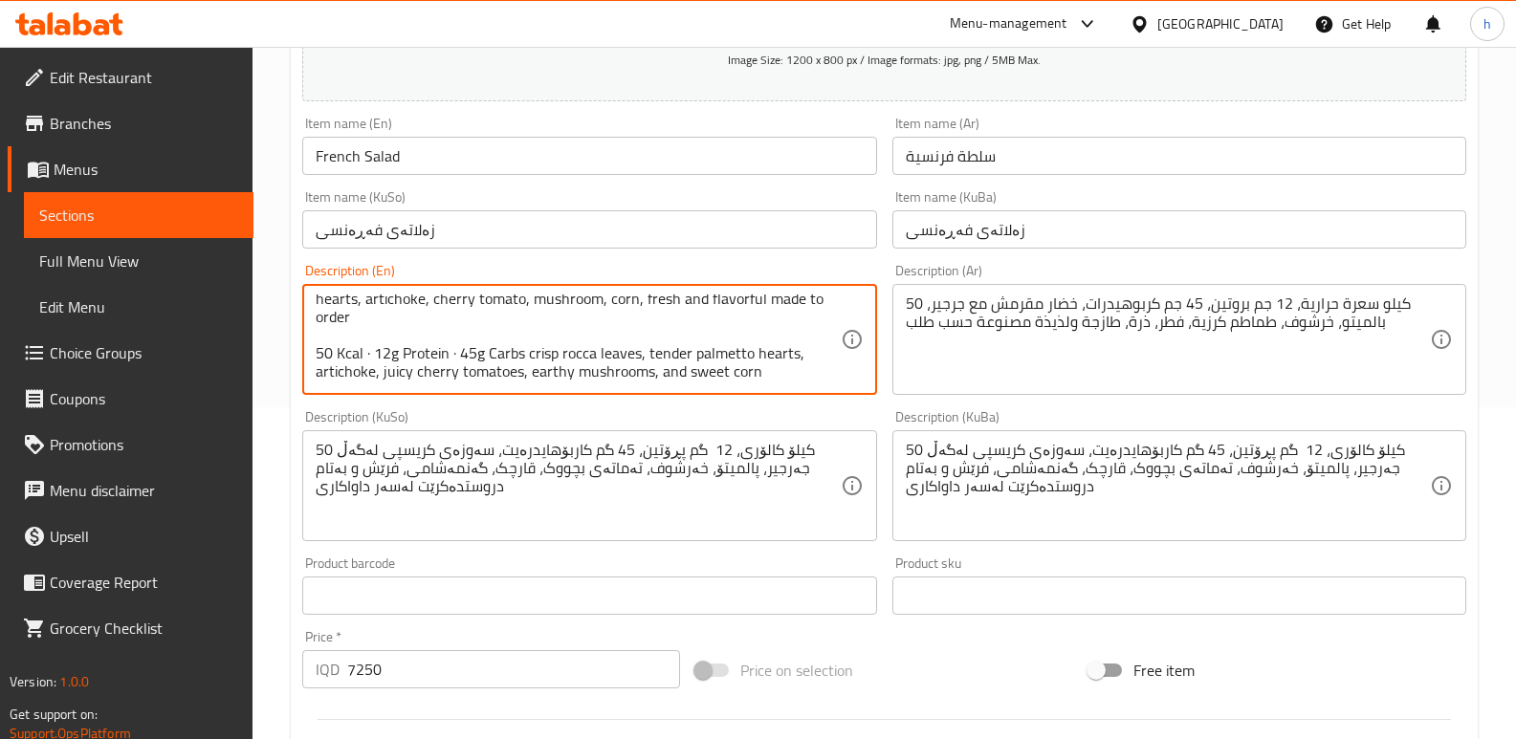
click at [546, 380] on textarea "50 Kcal, 12g protein, 45g carbohydrates, crisp rocca leaves, tender palmetto he…" at bounding box center [578, 340] width 524 height 91
click at [528, 298] on textarea "50 Kcal, 12g protein, 45g carbohydrates, crisp rocca leaves, tender palmetto he…" at bounding box center [578, 340] width 524 height 91
paste textarea "earthy"
click at [702, 371] on textarea "50 Kcal, 12g protein, 45g carbohydrates, crisp rocca leaves, tender palmetto he…" at bounding box center [578, 340] width 524 height 91
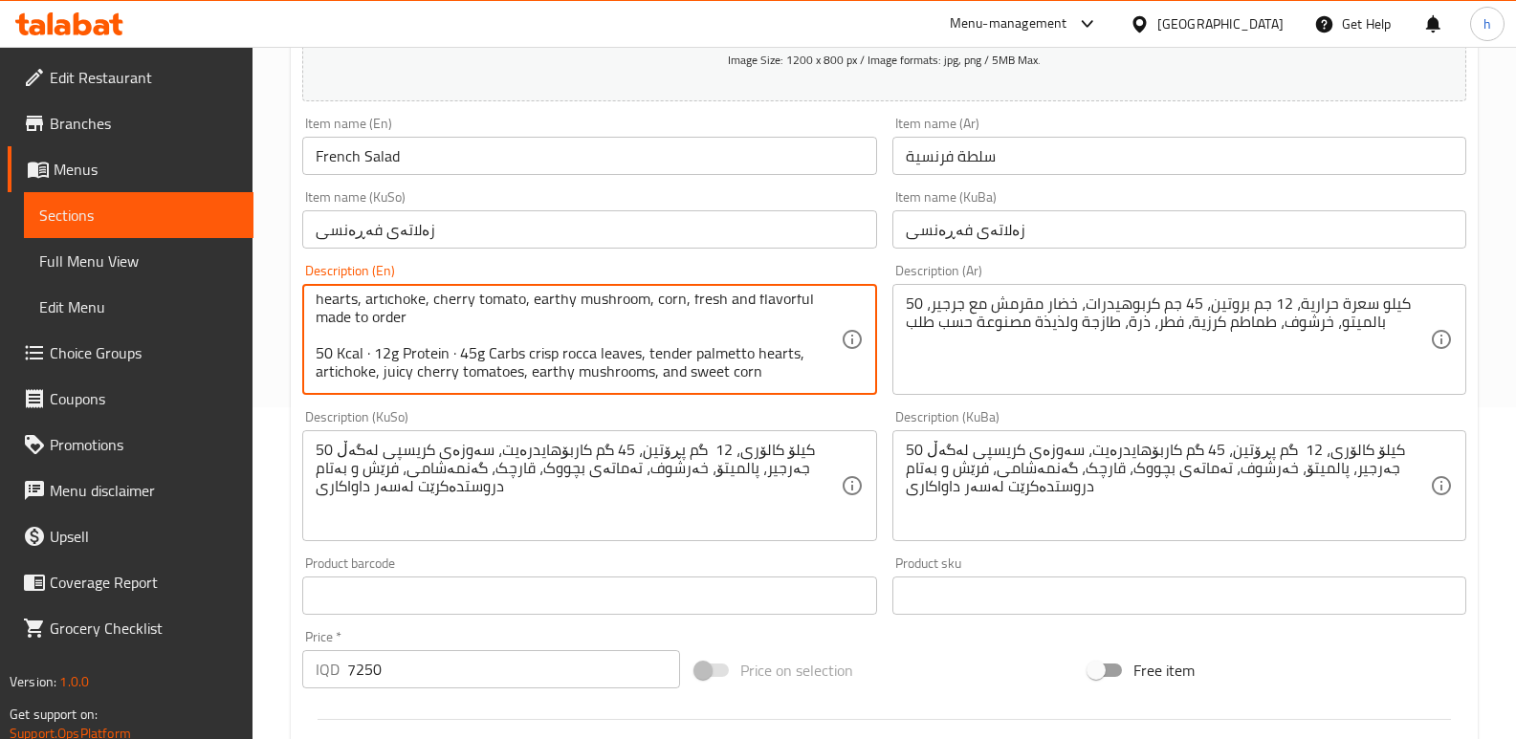
click at [702, 371] on textarea "50 Kcal, 12g protein, 45g carbohydrates, crisp rocca leaves, tender palmetto he…" at bounding box center [578, 340] width 524 height 91
click at [650, 300] on textarea "50 Kcal, 12g protein, 45g carbohydrates, crisp rocca leaves, tender palmetto he…" at bounding box center [578, 340] width 524 height 91
paste textarea "sweet"
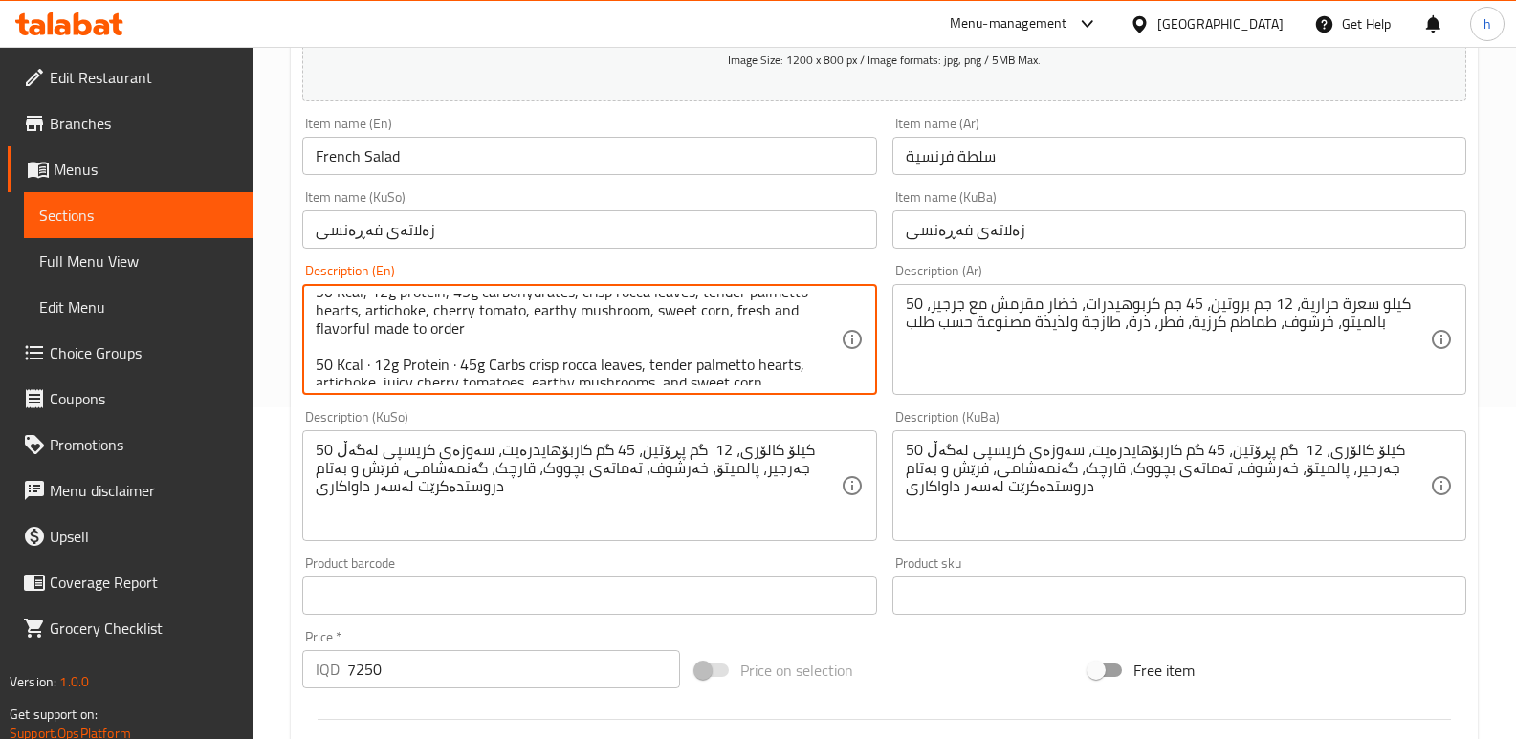
click at [648, 315] on textarea "50 Kcal, 12g protein, 45g carbohydrates, crisp rocca leaves, tender palmetto he…" at bounding box center [578, 340] width 524 height 91
drag, startPoint x: 745, startPoint y: 315, endPoint x: 789, endPoint y: 344, distance: 53.0
click at [789, 344] on textarea "50 Kcal, 12g protein, 45g carbohydrates, crisp rocca leaves, tender palmetto he…" at bounding box center [578, 340] width 524 height 91
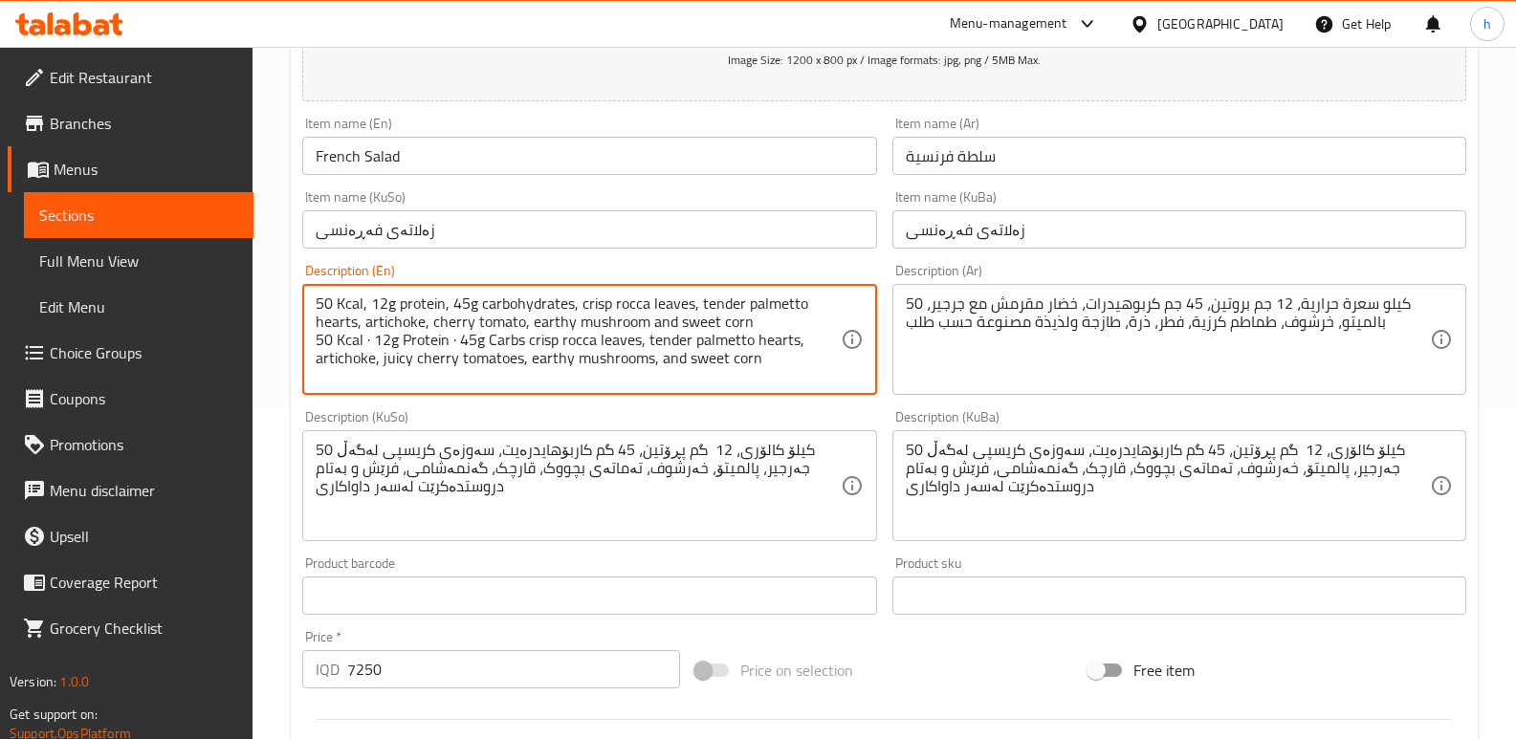
scroll to position [0, 0]
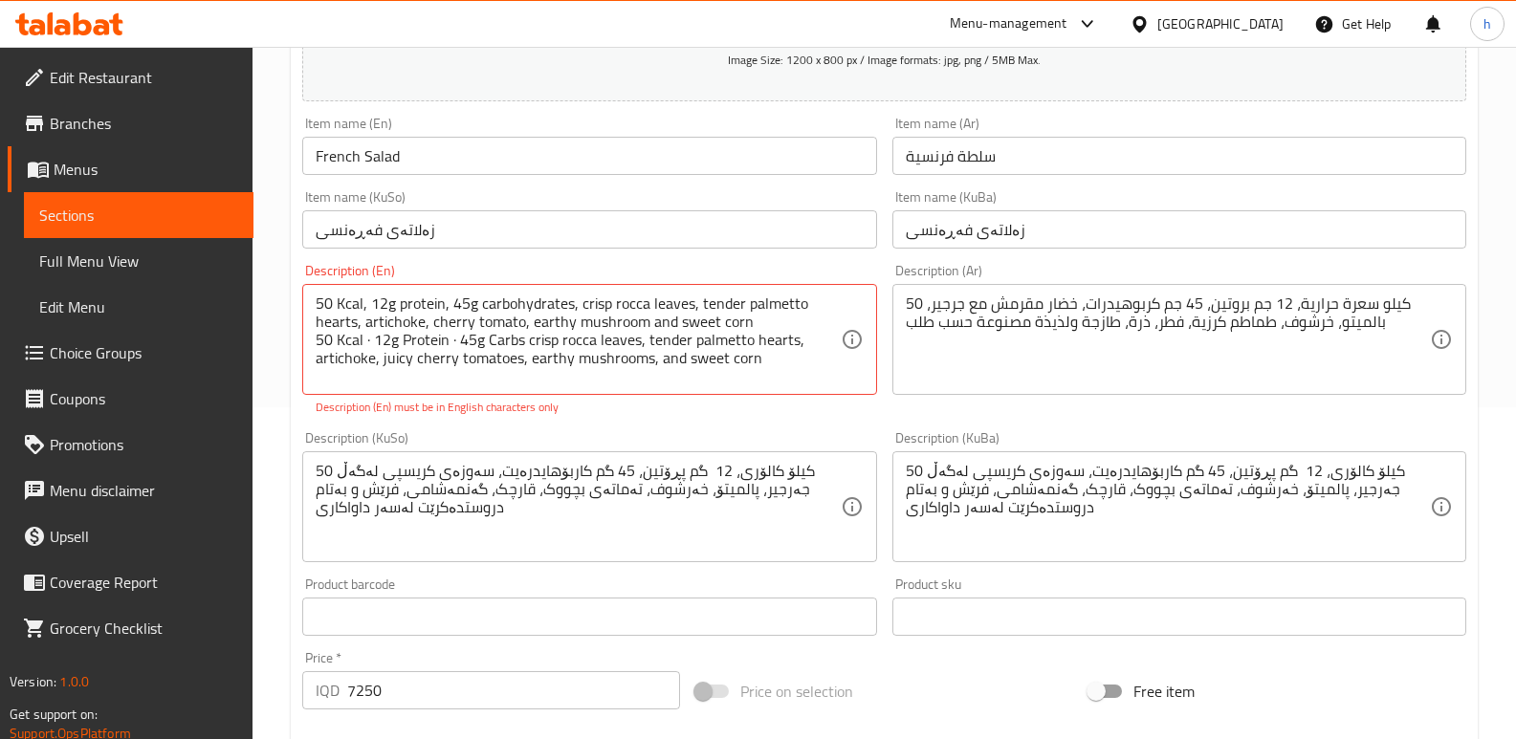
drag, startPoint x: 313, startPoint y: 338, endPoint x: 688, endPoint y: 377, distance: 376.9
click at [688, 377] on div "50 Kcal, 12g protein, 45g carbohydrates, crisp rocca leaves, tender palmetto he…" at bounding box center [589, 339] width 574 height 111
click at [664, 365] on textarea "50 Kcal, 12g protein, 45g carbohydrates, crisp rocca leaves, tender palmetto he…" at bounding box center [578, 340] width 524 height 91
drag, startPoint x: 315, startPoint y: 340, endPoint x: 728, endPoint y: 374, distance: 414.5
click at [728, 374] on div "50 Kcal, 12g protein, 45g carbohydrates, crisp rocca leaves, tender palmetto he…" at bounding box center [589, 339] width 574 height 111
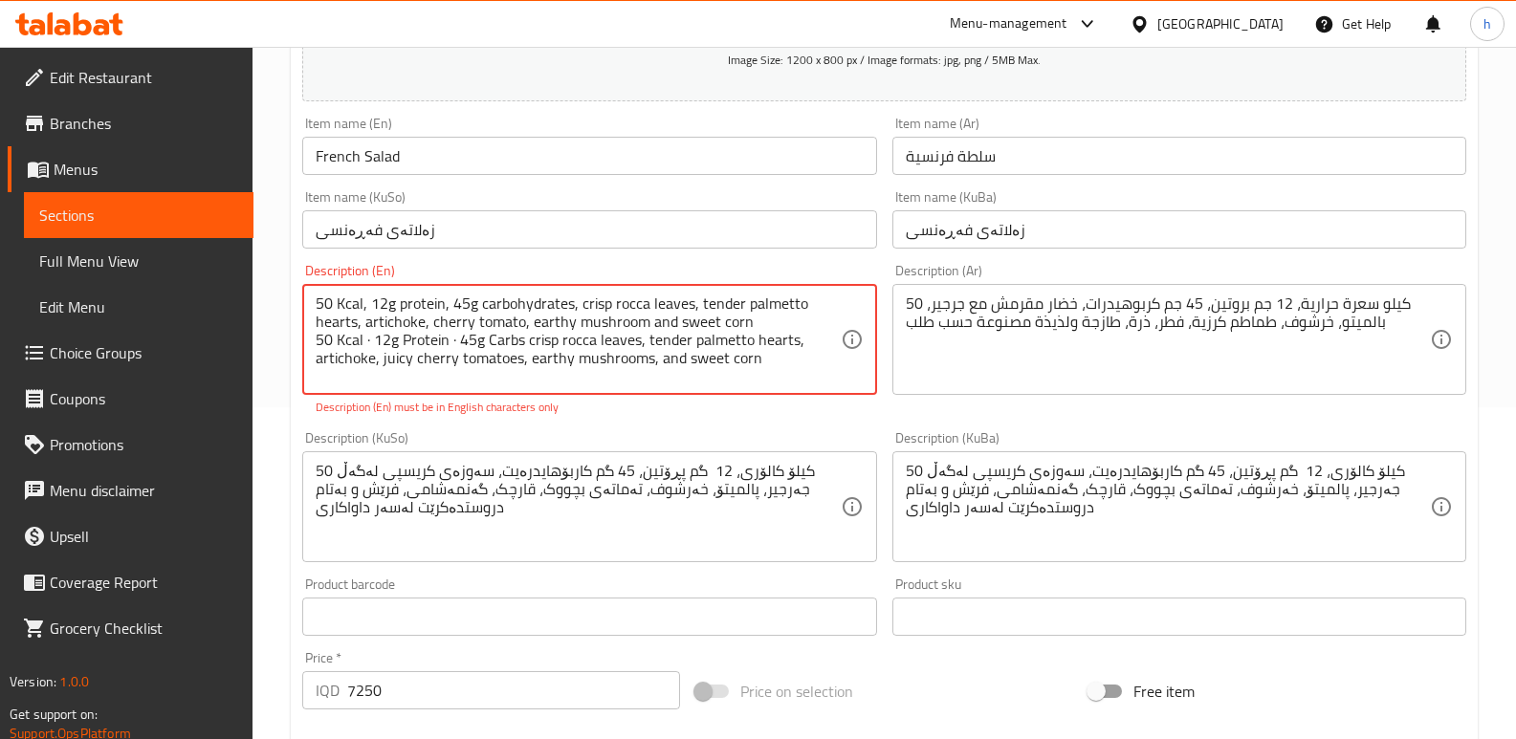
drag, startPoint x: 756, startPoint y: 359, endPoint x: 283, endPoint y: 338, distance: 473.8
click at [283, 338] on div "Home / Restaurants management / Menus / Sections / item / update Classic sectio…" at bounding box center [883, 588] width 1263 height 1747
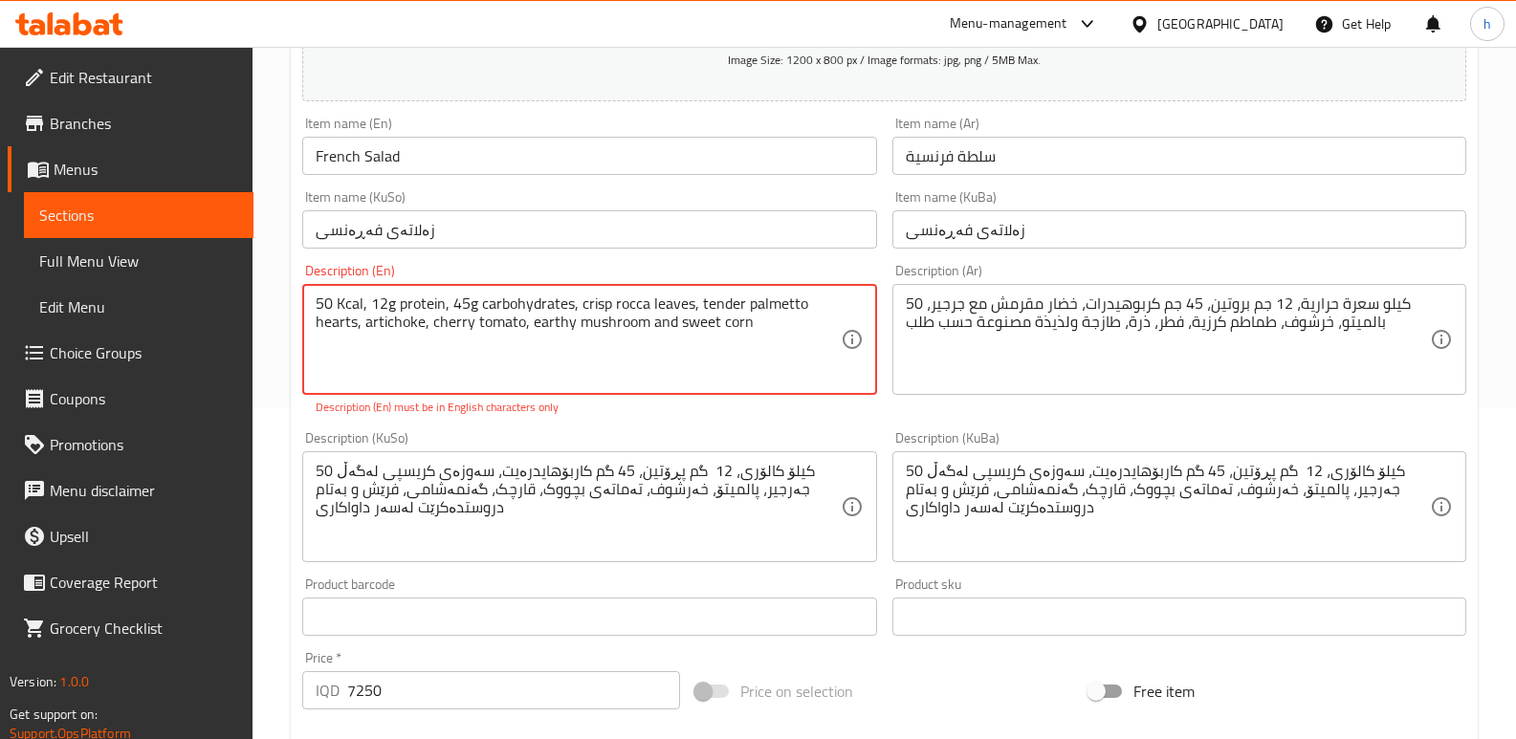
click at [754, 333] on textarea "50 Kcal, 12g protein, 45g carbohydrates, crisp rocca leaves, tender palmetto he…" at bounding box center [578, 340] width 524 height 91
type textarea "50 Kcal, 12g protein, 45g carbohydrates, crisp rocca leaves, tender palmetto he…"
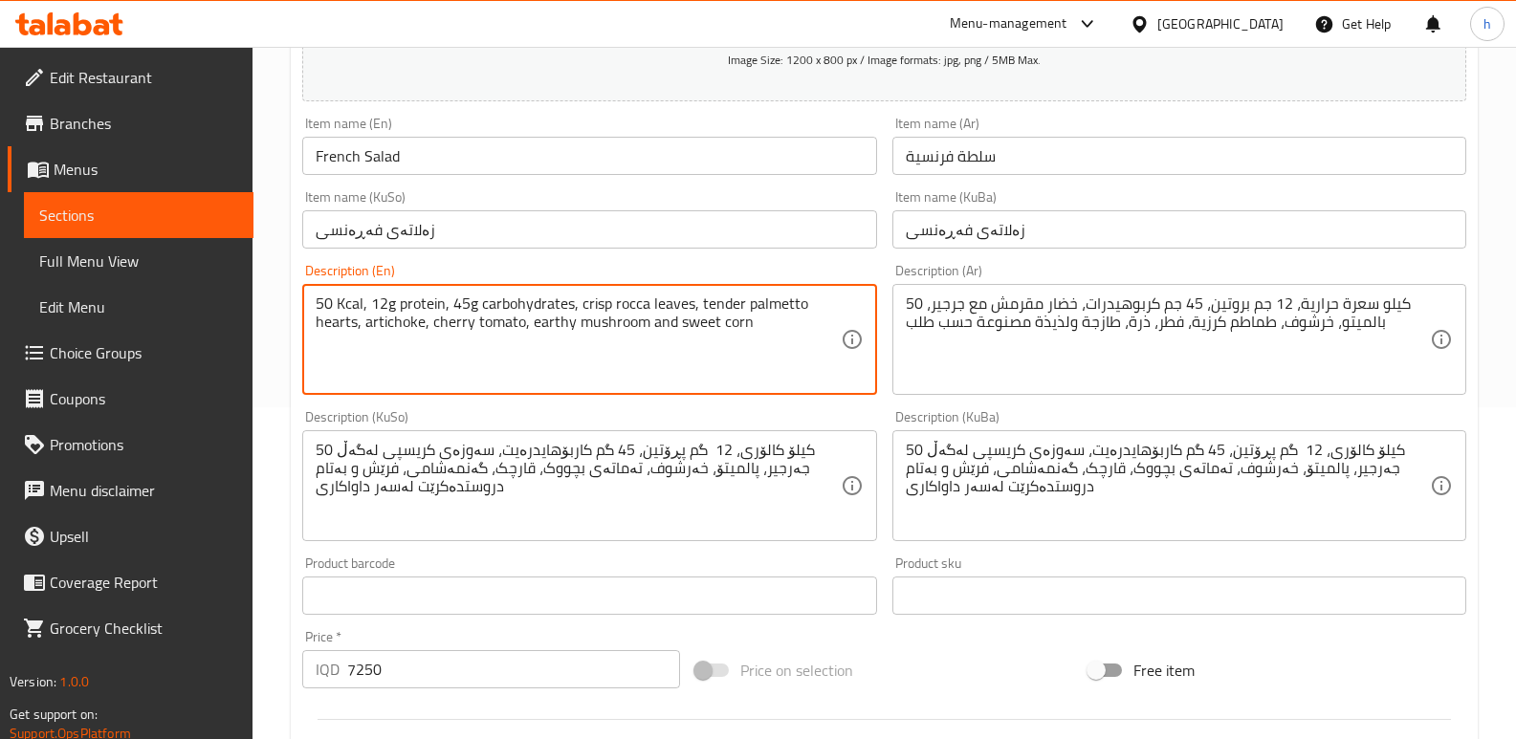
click at [740, 342] on textarea "50 Kcal, 12g protein, 45g carbohydrates, crisp rocca leaves, tender palmetto he…" at bounding box center [578, 340] width 524 height 91
drag, startPoint x: 708, startPoint y: 311, endPoint x: 274, endPoint y: 297, distance: 433.4
click at [274, 297] on div "Home / Restaurants management / Menus / Sections / item / update Classic sectio…" at bounding box center [883, 578] width 1263 height 1726
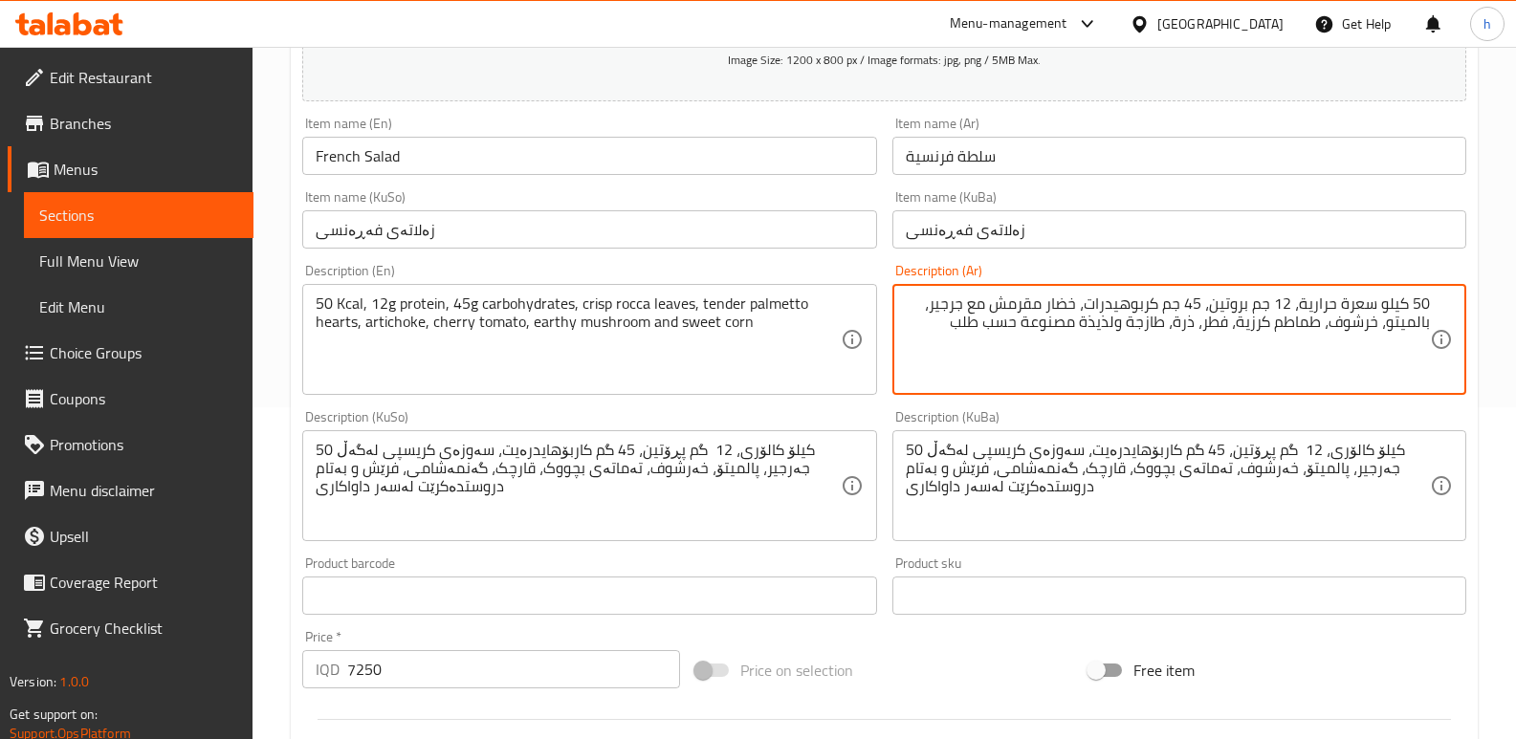
click at [930, 327] on textarea "50 كيلو سعرة حرارية، 12 جم بروتين، 45 جم كربوهيدرات، خضار مقرمش مع جرجير، بالمي…" at bounding box center [1168, 340] width 524 height 91
paste textarea "50 كيلو كالوري ، بروتين 12 جرام ، 45 جرام من الكربوهيدرات ، أوراق روكا هش ، قلو…"
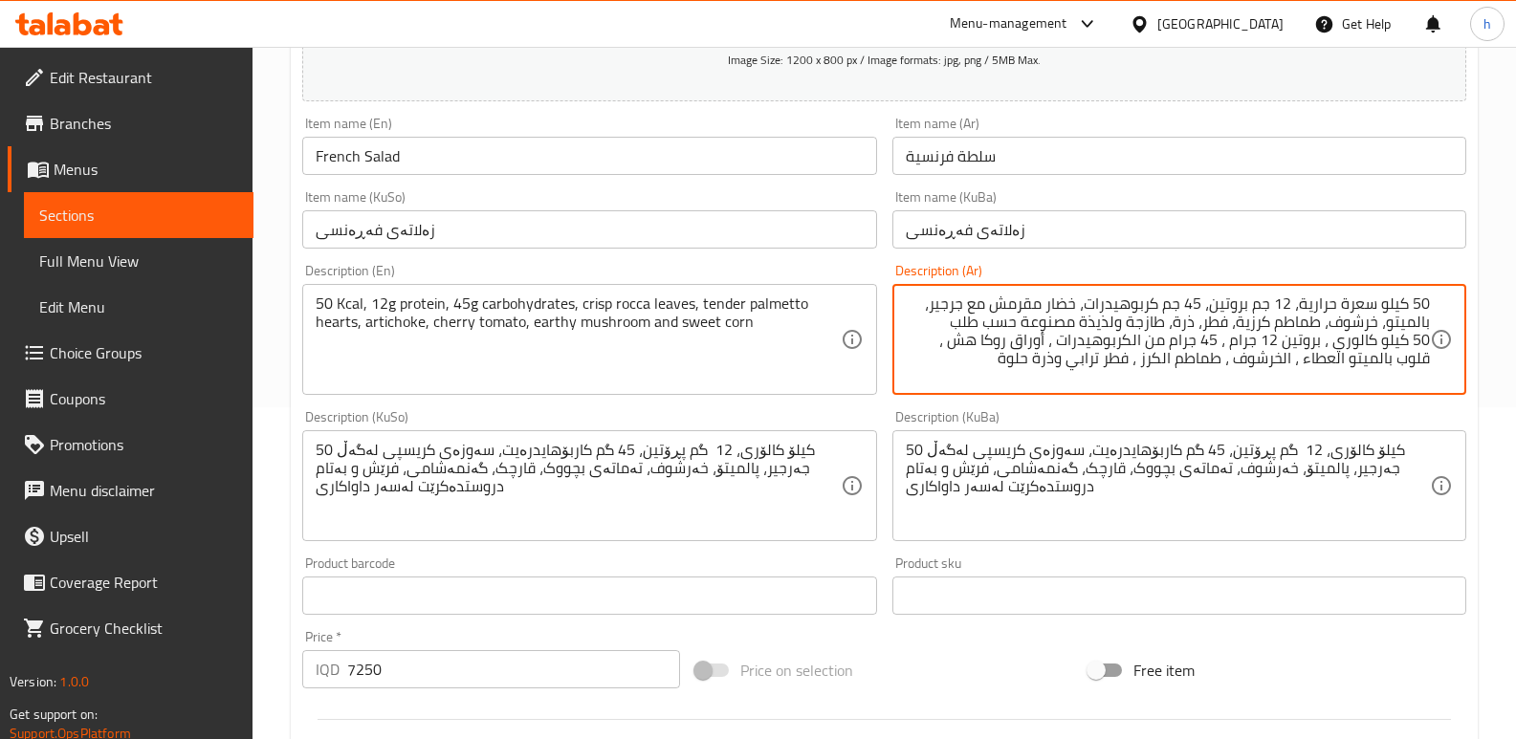
click at [1366, 342] on textarea "50 كيلو سعرة حرارية، 12 جم بروتين، 45 جم كربوهيدرات، خضار مقرمش مع جرجير، بالمي…" at bounding box center [1168, 340] width 524 height 91
drag, startPoint x: 1300, startPoint y: 305, endPoint x: 1373, endPoint y: 302, distance: 73.7
click at [1373, 302] on textarea "50 كيلو سعرة حرارية، 12 جم بروتين، 45 جم كربوهيدرات، خضار مقرمش مع جرجير، بالمي…" at bounding box center [1168, 340] width 524 height 91
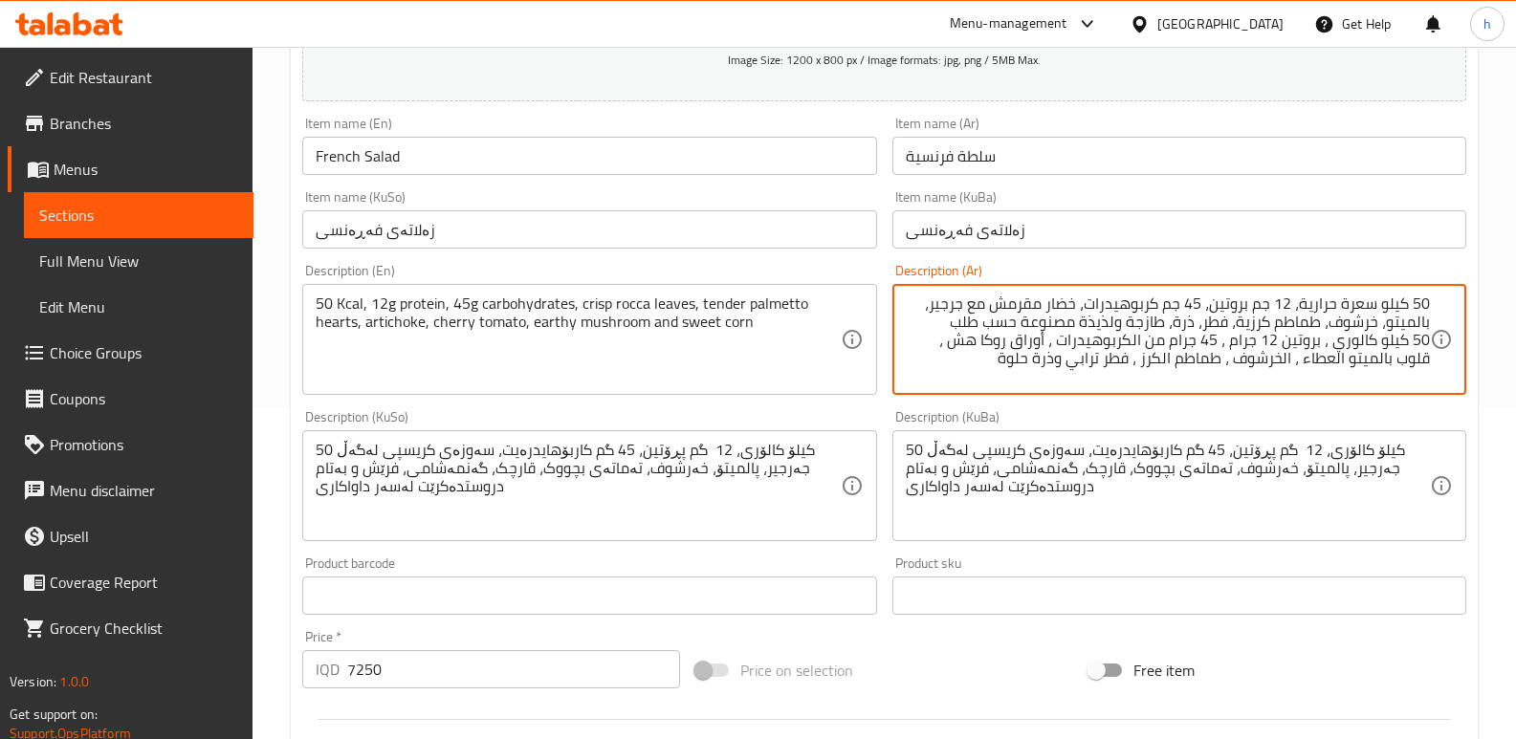
paste textarea "كالوري"
drag, startPoint x: 988, startPoint y: 342, endPoint x: 1052, endPoint y: 336, distance: 64.4
click at [1052, 336] on textarea "50 كيلو كالوري، 12 جم بروتين، 45 جم كربوهيدرات، خضار مقرمش مع جرجير، بالميتو، خ…" at bounding box center [1168, 340] width 524 height 91
click at [1102, 302] on textarea "50 كيلو كالوري، 12 جم بروتين، 45 جم كربوهيدرات، خضار مقرمش مع جرجير، بالميتو، خ…" at bounding box center [1168, 340] width 524 height 91
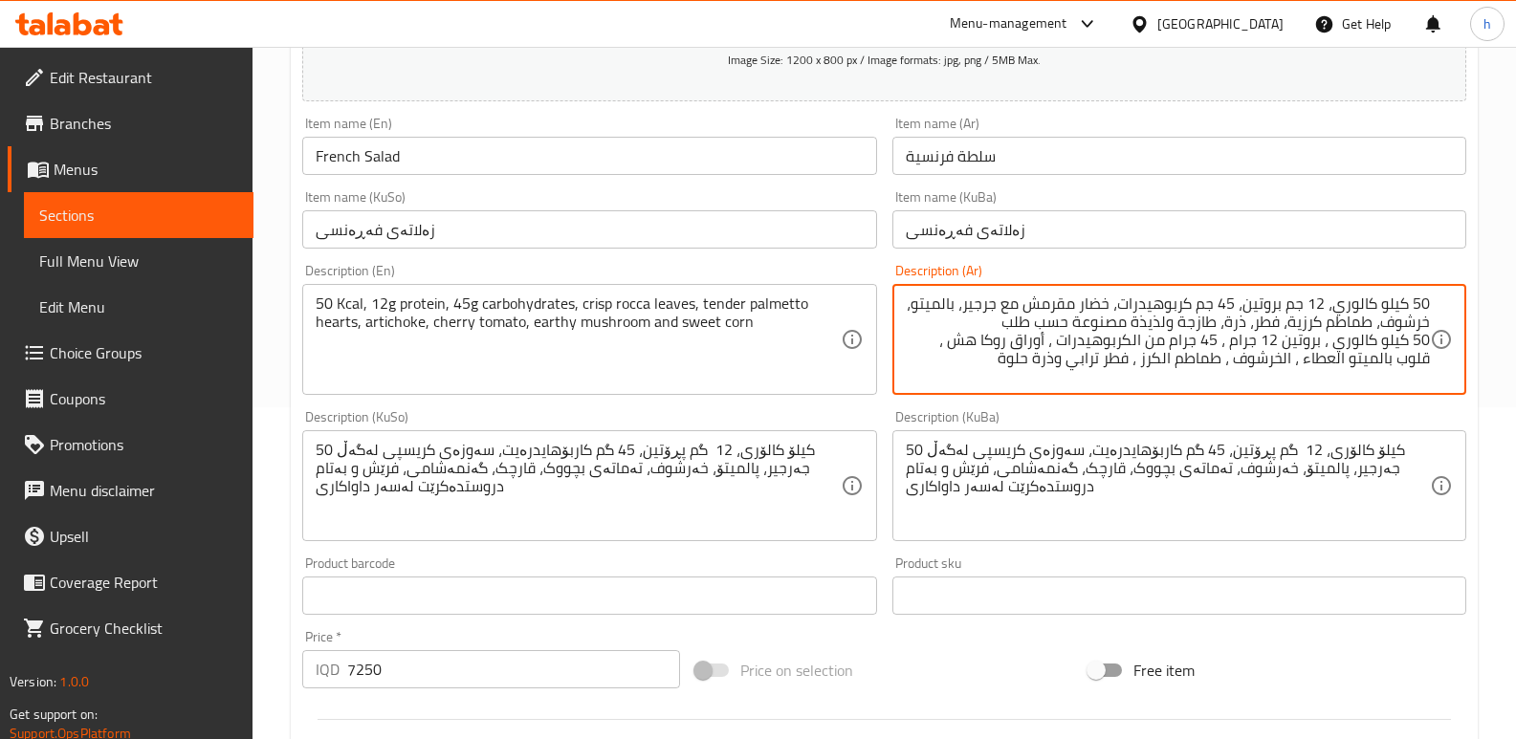
paste textarea "وراق روكا"
drag, startPoint x: 933, startPoint y: 308, endPoint x: 972, endPoint y: 311, distance: 38.4
click at [972, 311] on textarea "50 كيلو كالوري، 12 جم بروتين، 45 جم كربوهيدرات، أوراق روكا مقرمش مع جرجير، بالم…" at bounding box center [1168, 340] width 524 height 91
click at [950, 307] on textarea "50 كيلو كالوري، 12 جم بروتين، 45 جم كربوهيدرات، أوراق روكا مقرمش مع جرجير، بالم…" at bounding box center [1168, 340] width 524 height 91
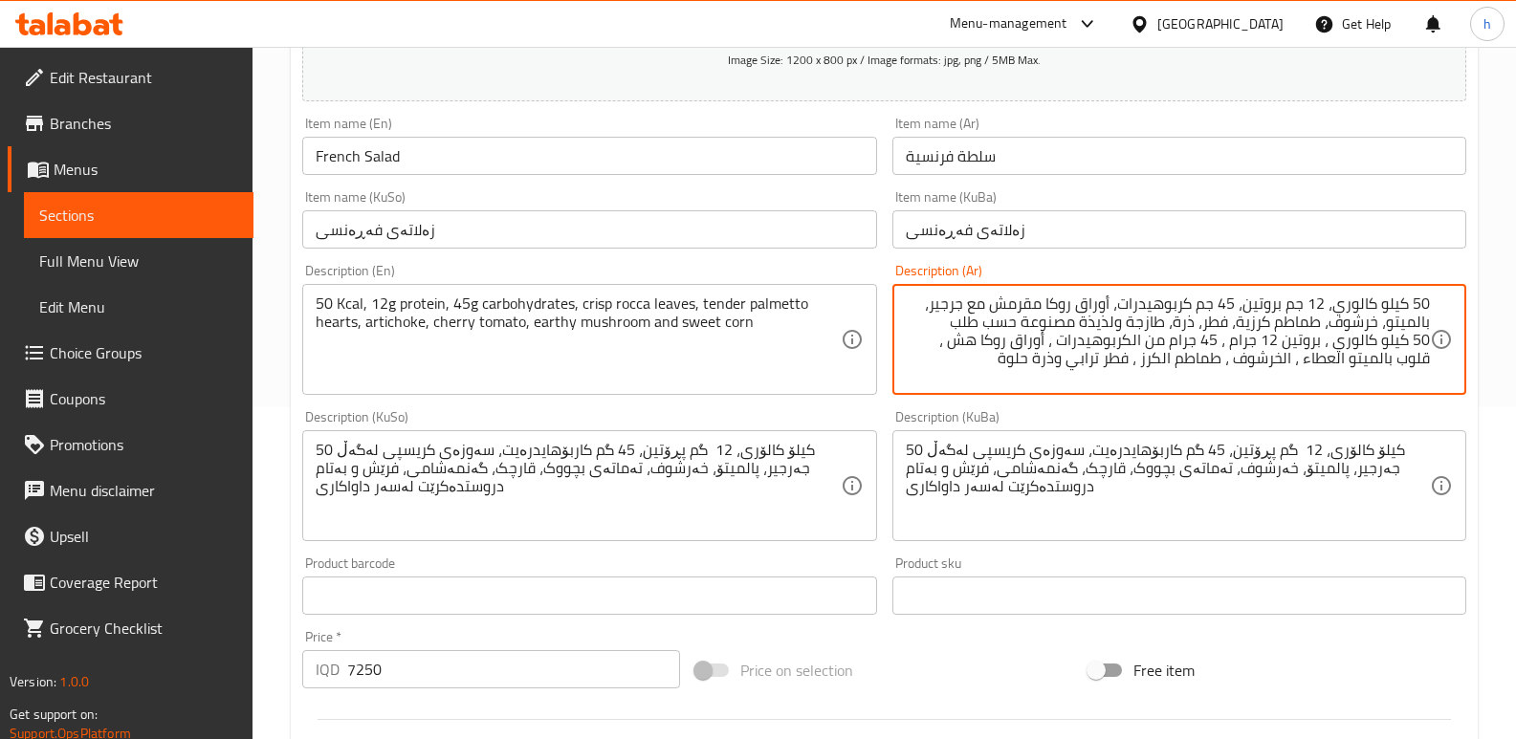
click at [1066, 300] on textarea "50 كيلو كالوري، 12 جم بروتين، 45 جم كربوهيدرات، أوراق روكا مقرمش مع جرجير، بالم…" at bounding box center [1168, 340] width 524 height 91
paste textarea "رجير"
drag, startPoint x: 927, startPoint y: 309, endPoint x: 986, endPoint y: 313, distance: 59.4
click at [986, 313] on textarea "50 كيلو كالوري، 12 جم بروتين، 45 جم كربوهيدرات، أوراق جرجير مقرمش مع جرجير، بال…" at bounding box center [1168, 340] width 524 height 91
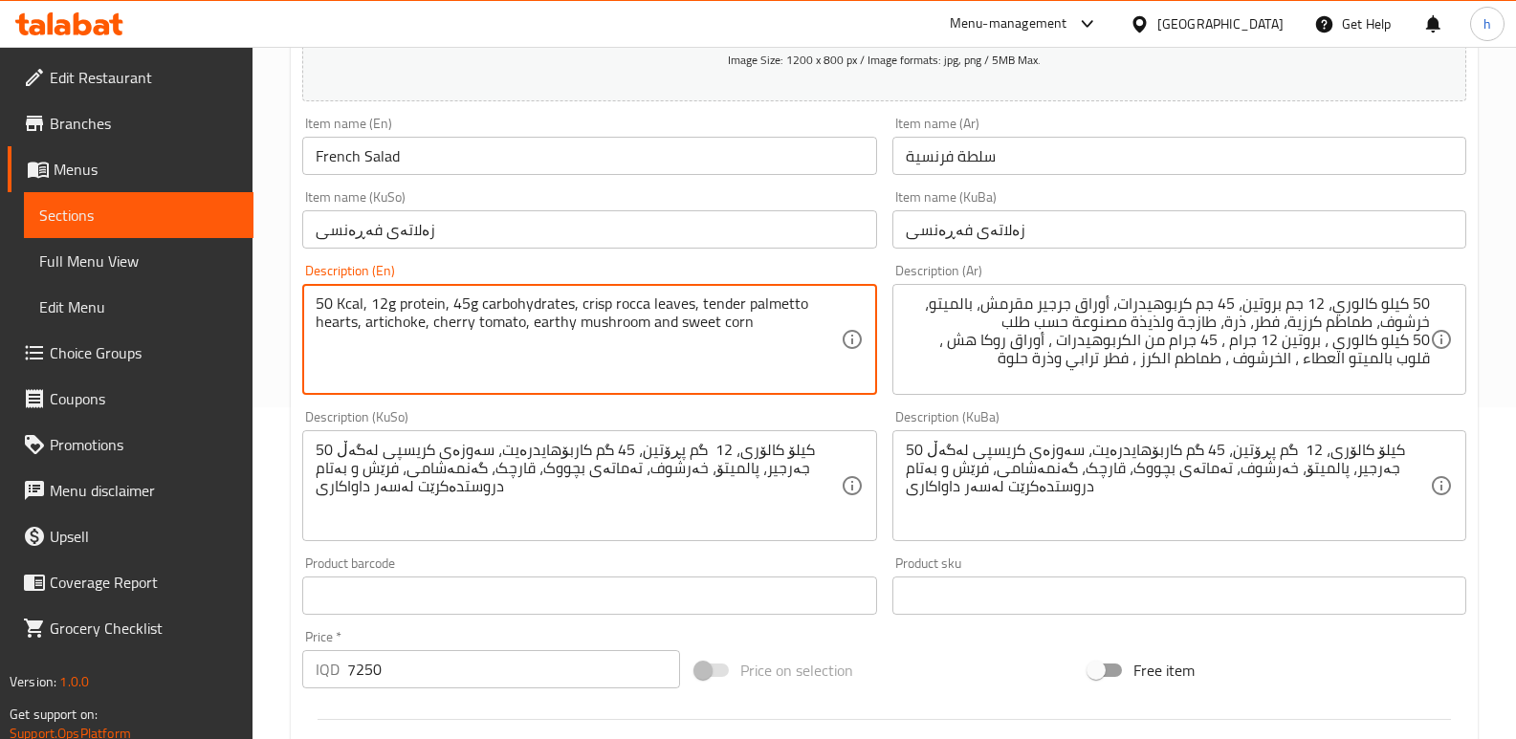
drag, startPoint x: 744, startPoint y: 303, endPoint x: 359, endPoint y: 332, distance: 386.5
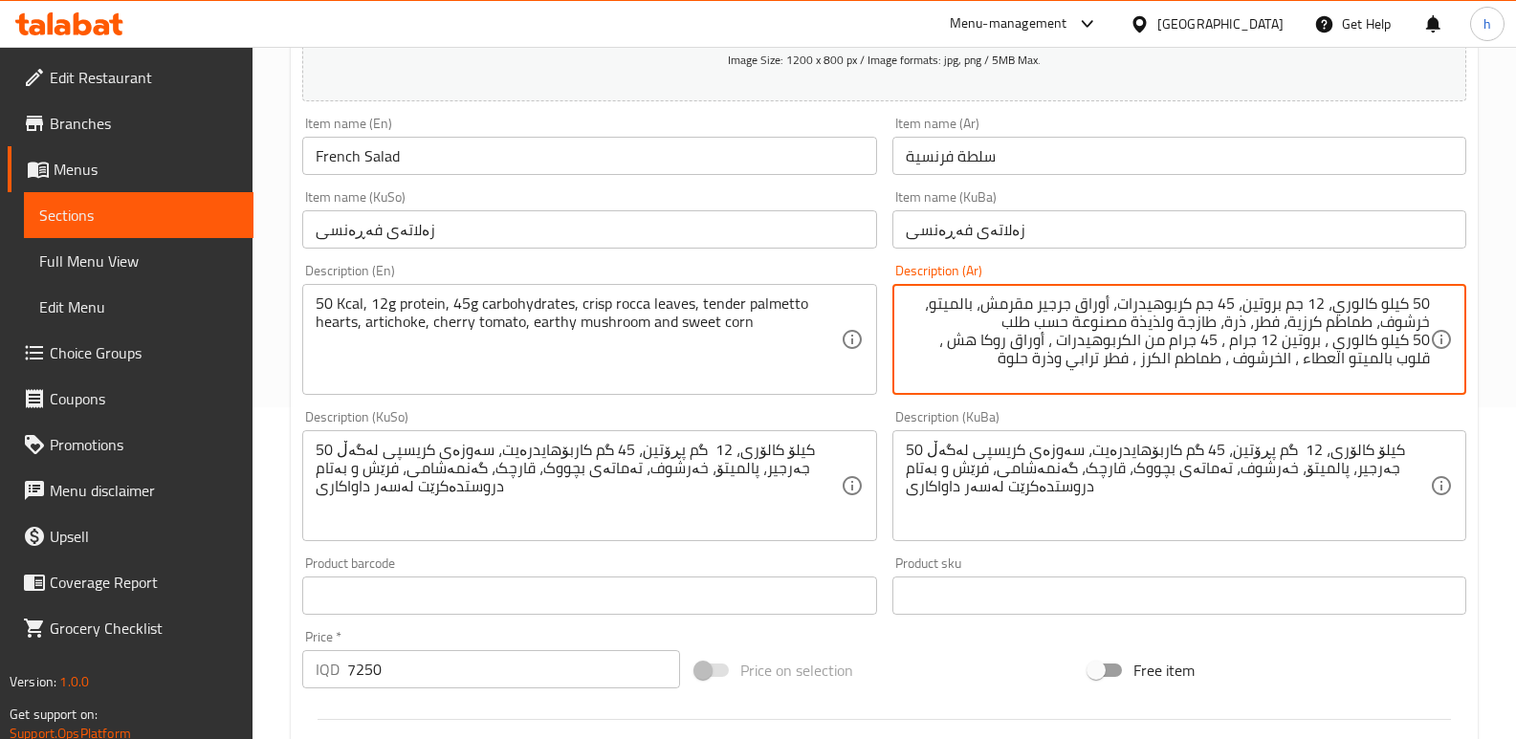
drag, startPoint x: 945, startPoint y: 340, endPoint x: 915, endPoint y: 341, distance: 29.7
click at [978, 304] on textarea "50 كيلو كالوري، 12 جم بروتين، 45 جم كربوهيدرات، أوراق جرجير مقرمش، بالميتو، خرش…" at bounding box center [1168, 340] width 524 height 91
paste textarea "قلوب"
click at [1386, 321] on textarea "50 كيلو كالوري، 12 جم بروتين، 45 جم كربوهيدرات، أوراق جرجير مقرمش، قلوب بالميتو…" at bounding box center [1168, 340] width 524 height 91
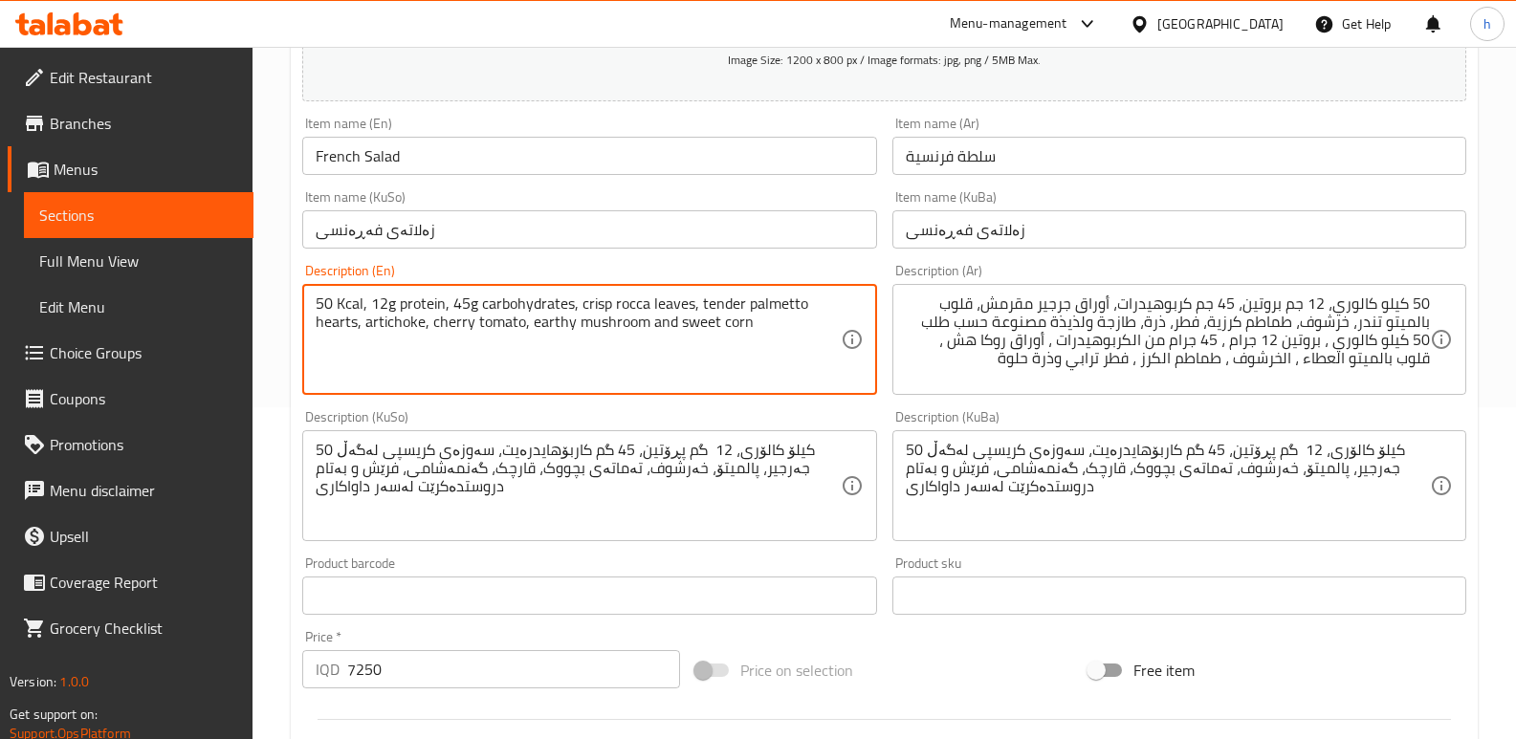
drag, startPoint x: 529, startPoint y: 322, endPoint x: 640, endPoint y: 321, distance: 110.9
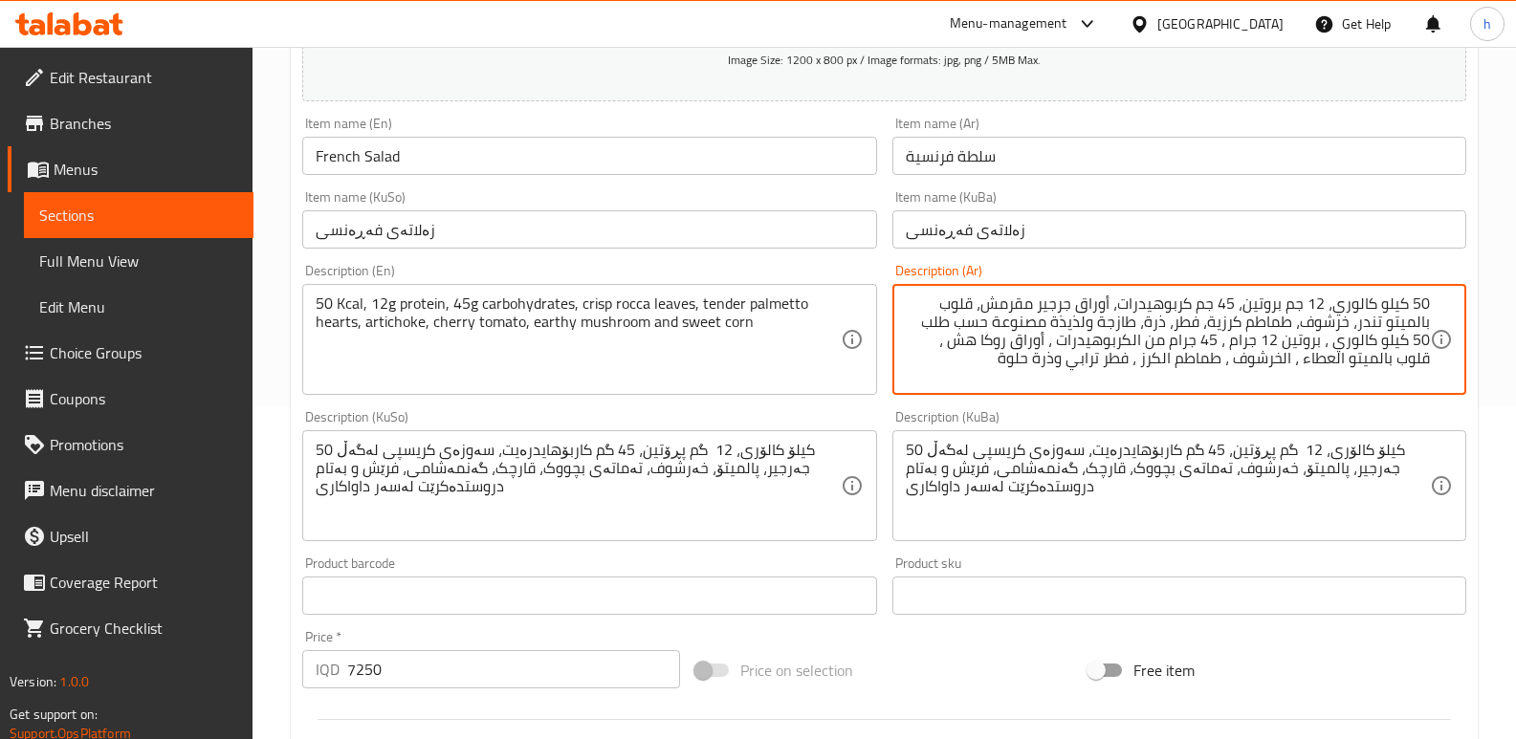
click at [1128, 361] on textarea "50 كيلو كالوري، 12 جم بروتين، 45 جم كربوهيدرات، أوراق جرجير مقرمش، قلوب بالميتو…" at bounding box center [1168, 340] width 524 height 91
click at [1178, 345] on textarea "50 كيلو كالوري، 12 جم بروتين، 45 جم كربوهيدرات، أوراق جرجير مقرمش، قلوب بالميتو…" at bounding box center [1168, 340] width 524 height 91
click at [1177, 325] on textarea "50 كيلو كالوري، 12 جم بروتين، 45 جم كربوهيدرات، أوراق جرجير مقرمش، قلوب بالميتو…" at bounding box center [1168, 340] width 524 height 91
click at [1175, 324] on textarea "50 كيلو كالوري، 12 جم بروتين، 45 جم كربوهيدرات، أوراق جرجير مقرمش، قلوب بالميتو…" at bounding box center [1168, 340] width 524 height 91
click at [1184, 334] on textarea "50 كيلو كالوري، 12 جم بروتين، 45 جم كربوهيدرات، أوراق جرجير مقرمش، قلوب بالميتو…" at bounding box center [1168, 340] width 524 height 91
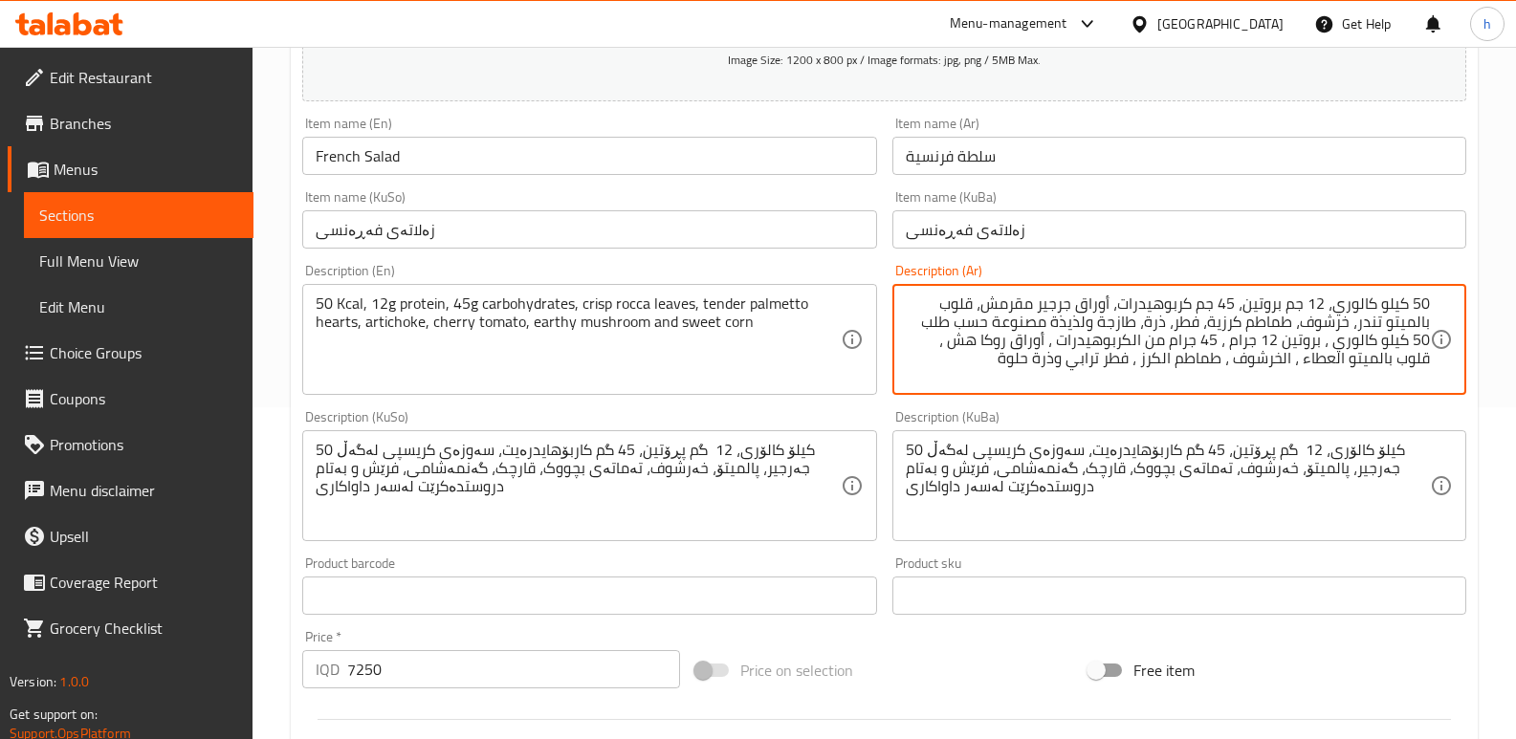
click at [1175, 323] on textarea "50 كيلو كالوري، 12 جم بروتين، 45 جم كربوهيدرات، أوراق جرجير مقرمش، قلوب بالميتو…" at bounding box center [1168, 340] width 524 height 91
paste textarea "رابي"
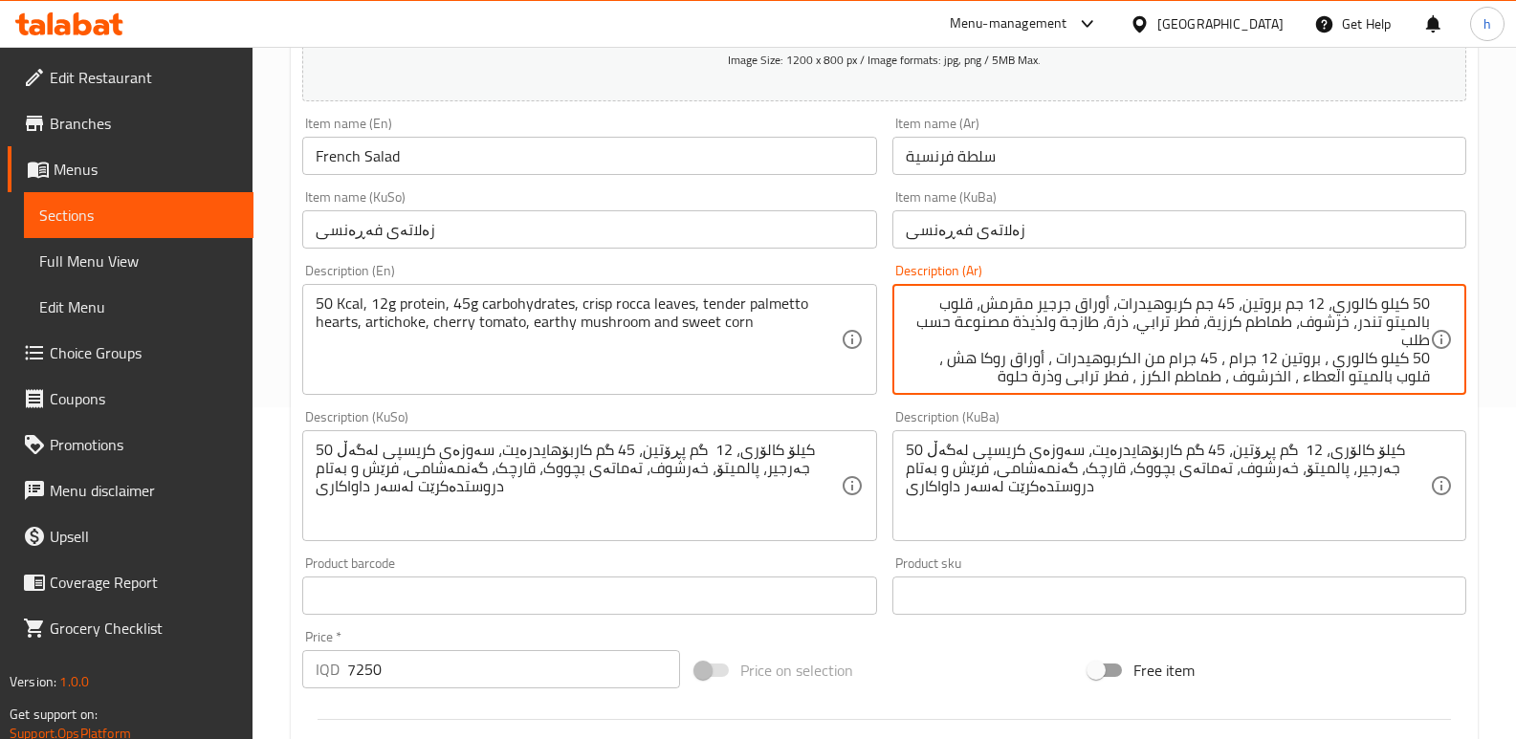
click at [1012, 377] on textarea "50 كيلو كالوري، 12 جم بروتين، 45 جم كربوهيدرات، أوراق جرجير مقرمش، قلوب بالميتو…" at bounding box center [1168, 340] width 524 height 91
drag, startPoint x: 1098, startPoint y: 324, endPoint x: 919, endPoint y: 393, distance: 191.6
click at [919, 393] on div "50 كيلو كالوري، 12 جم بروتين، 45 جم كربوهيدرات، أوراق جرجير مقرمش، قلوب بالميتو…" at bounding box center [1179, 339] width 574 height 111
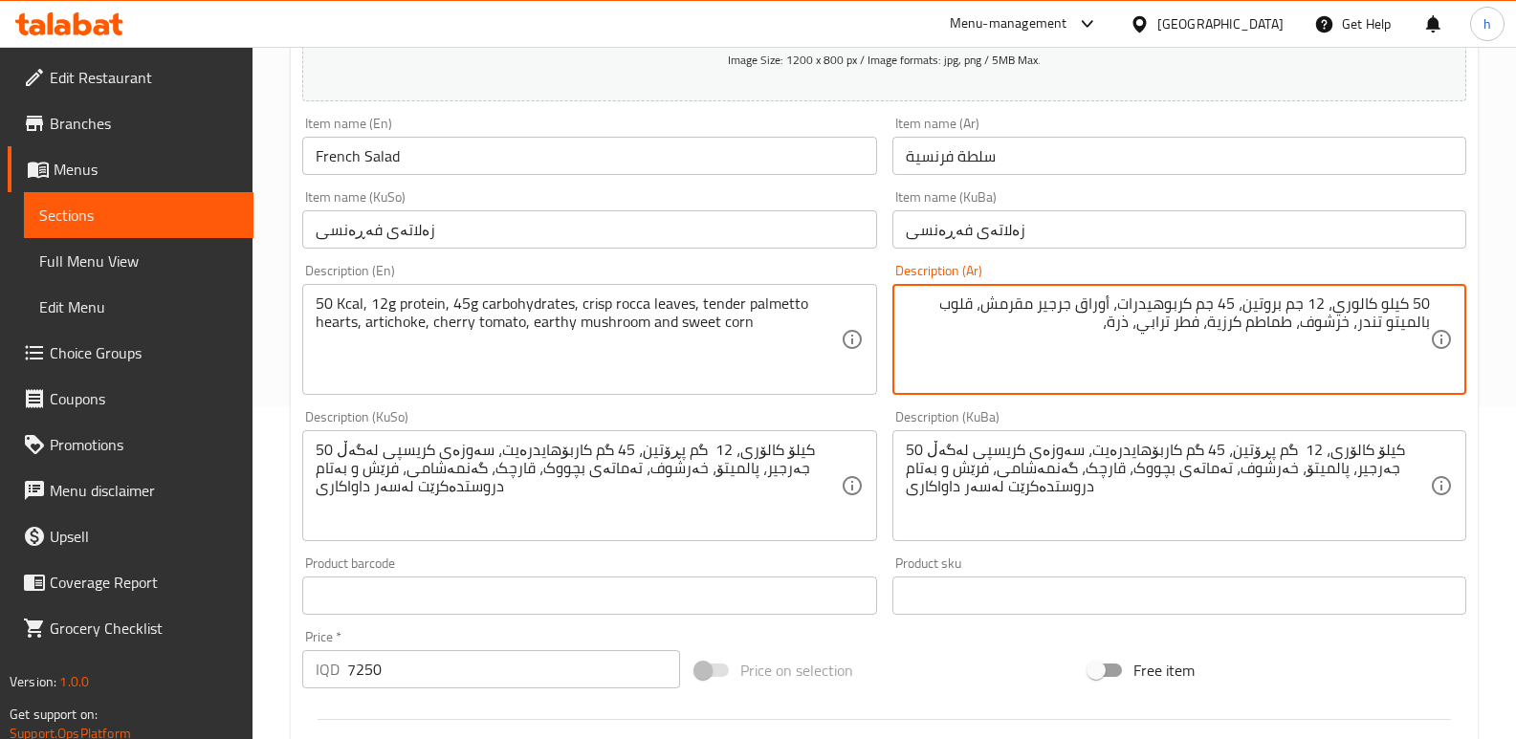
scroll to position [0, 0]
click at [1131, 321] on textarea "50 كيلو كالوري، 12 جم بروتين، 45 جم كربوهيدرات، أوراق جرجير مقرمش، قلوب بالميتو…" at bounding box center [1168, 340] width 524 height 91
paste textarea "لوة"
type textarea "50 كيلو كالوري، 12 جم بروتين، 45 جم كربوهيدرات، أوراق جرجير مقرمش، قلوب بالميتو…"
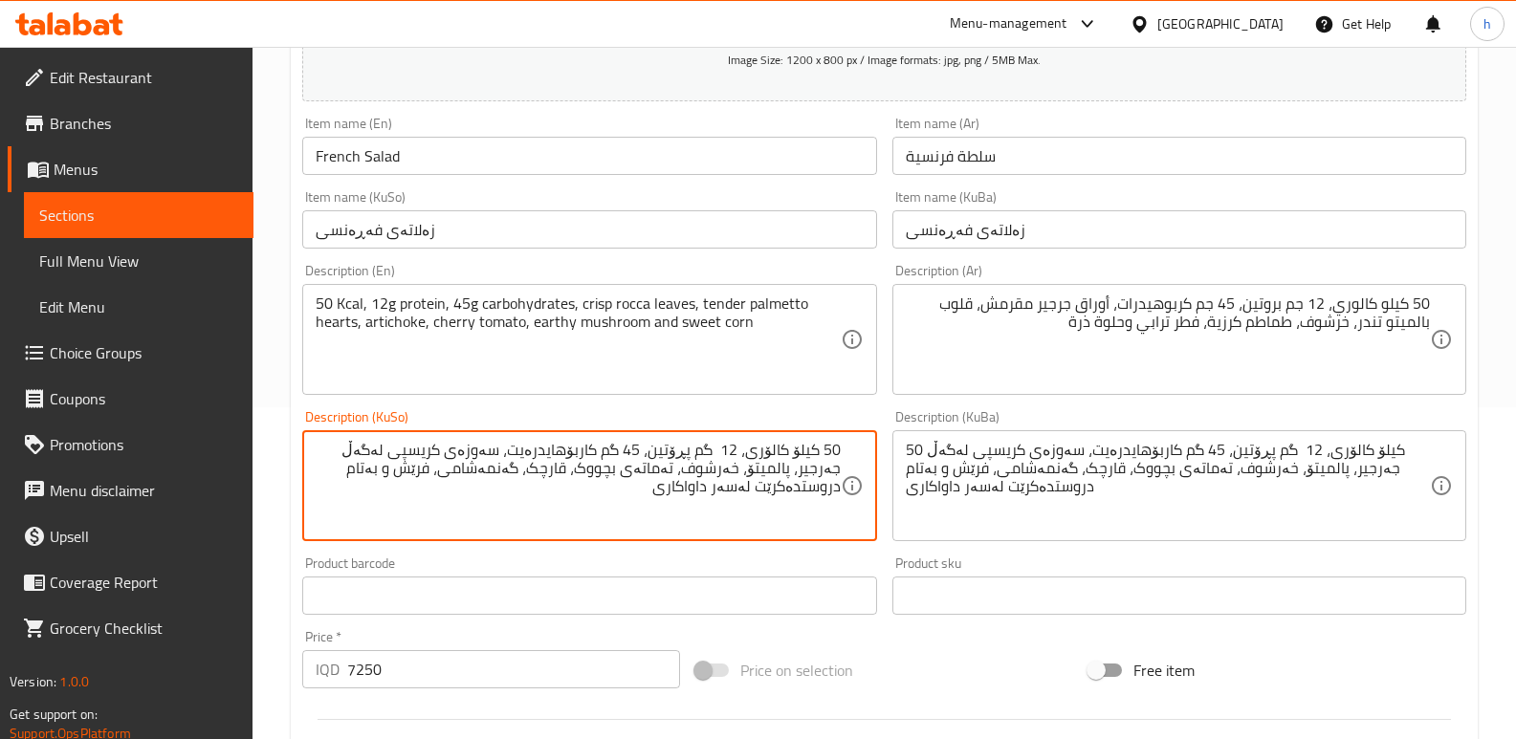
click at [359, 450] on textarea "50 کیلۆ کالۆری، 12 گم پڕۆتین، 45 گم کاربۆهایدرەیت، سەوزەی کریسپی لەگەڵ جەرجیر، …" at bounding box center [578, 486] width 524 height 91
drag, startPoint x: 478, startPoint y: 451, endPoint x: 506, endPoint y: 453, distance: 27.8
click at [506, 453] on textarea "50 کیلۆ کالۆری، 12 گم پڕۆتین، 45 گم کاربۆهایدرەیت، سەوزەی کریسپی لەگەڵ جەرجیر، …" at bounding box center [578, 486] width 524 height 91
paste textarea "جەرجیر"
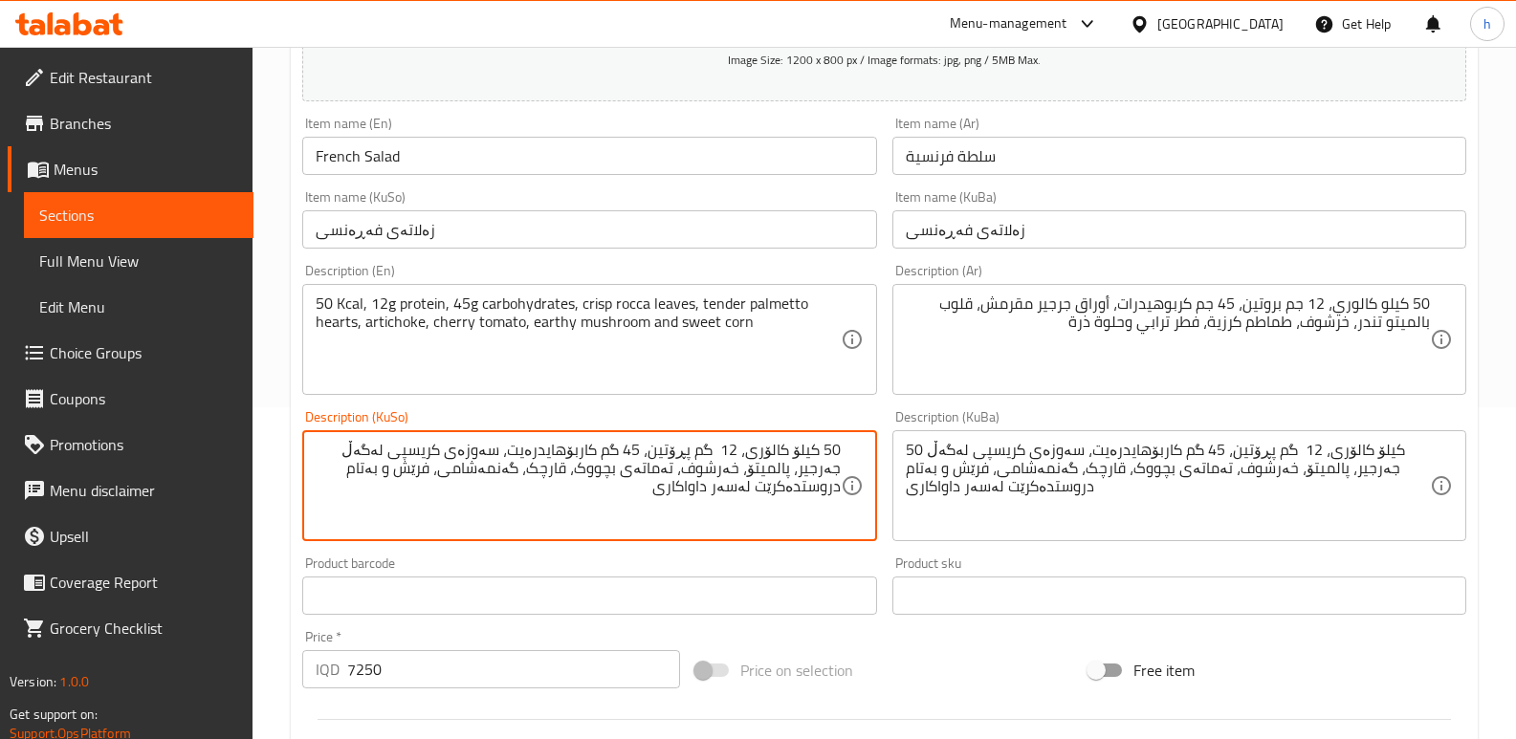
click at [492, 449] on textarea "50 کیلۆ کالۆری، 12 گم پڕۆتین، 45 گم کاربۆهایدرەیت، سەوزەی کریسپی لەگەڵ جەرجیر، …" at bounding box center [578, 486] width 524 height 91
drag, startPoint x: 477, startPoint y: 447, endPoint x: 511, endPoint y: 446, distance: 33.5
click at [511, 446] on textarea "50 کیلۆ کالۆری، 12 گم پڕۆتین، 45 گم کاربۆهایدرەیت، سەوزەی کریسپی لەگەڵ جەرجیر، …" at bounding box center [578, 486] width 524 height 91
paste textarea "ەرجیر"
click at [513, 449] on textarea "50 کیلۆ کالۆری، 12 گم پڕۆتین، 45 گم کاربۆهایدرەیت، جەرجیری کریسپی لەگەڵ جەرجیر،…" at bounding box center [578, 486] width 524 height 91
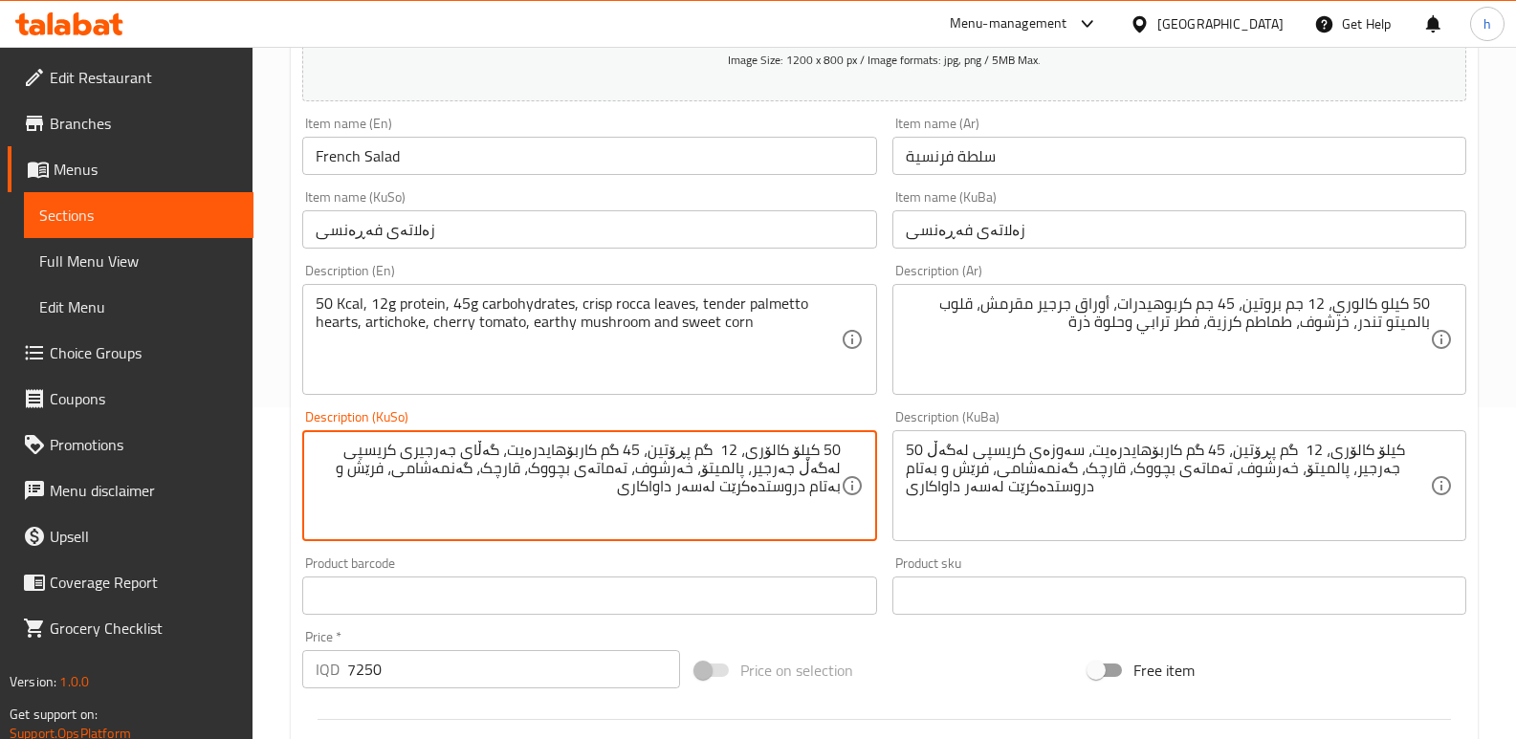
click at [350, 449] on textarea "50 کیلۆ کالۆری، 12 گم پڕۆتین، 45 گم کاربۆهایدرەیت، گەڵای جەرجیری کریسپی لەگەڵ ج…" at bounding box center [578, 486] width 524 height 91
click at [350, 449] on textarea "50 کیلۆ کالۆری، 12 گم پڕۆتین، 45 گم کاربۆهایدرەیت، گەڵای جەرجیری کریسپی جەرجیر،…" at bounding box center [578, 486] width 524 height 91
click at [839, 467] on textarea "50 کیلۆ کالۆری، 12 گم پڕۆتین، 45 گم کاربۆهایدرەیت، گەڵای جەرجیری کریسپی، پالمیت…" at bounding box center [578, 486] width 524 height 91
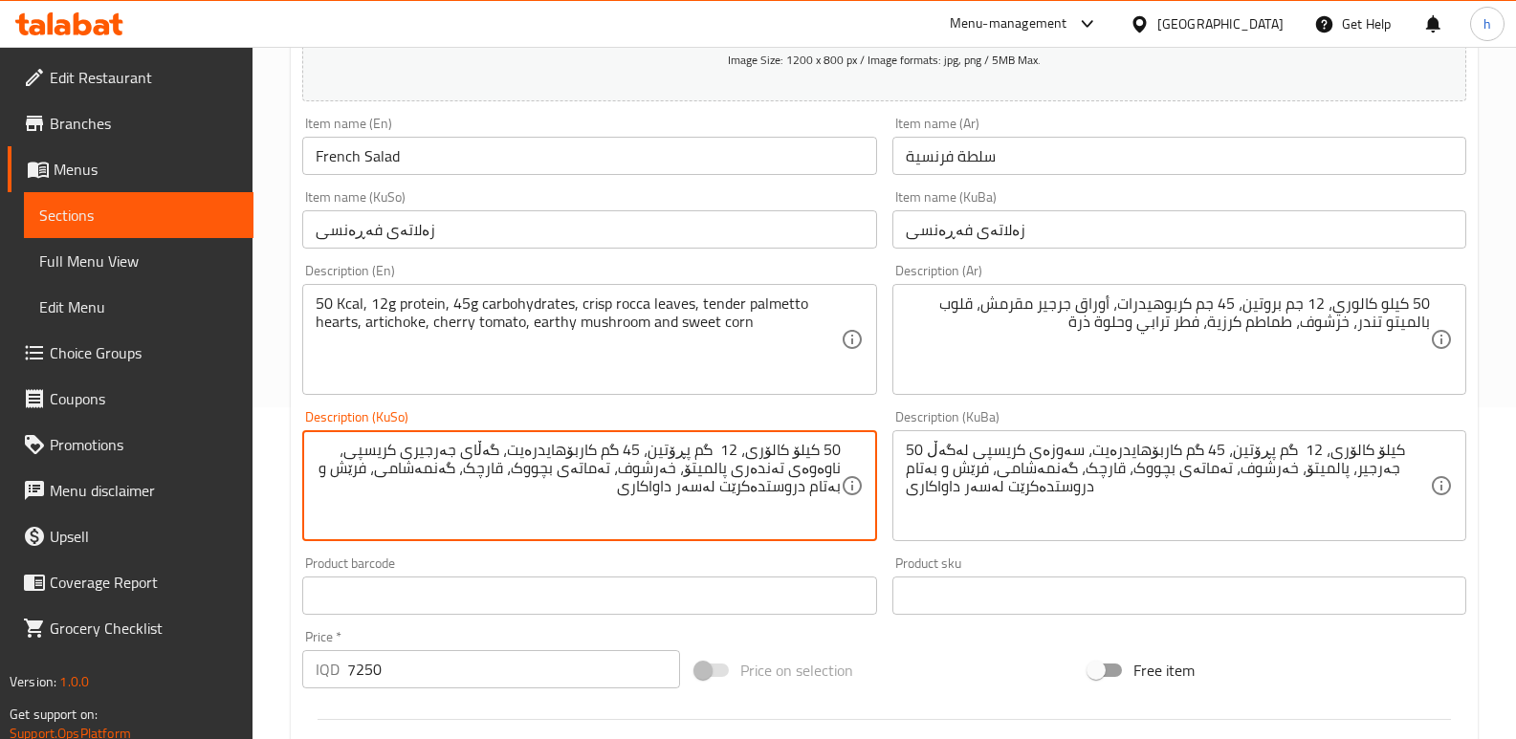
click at [410, 471] on textarea "50 کیلۆ کالۆری، 12 گم پڕۆتین، 45 گم کاربۆهایدرەیت، گەڵای جەرجیری کریسپی، ناوەوە…" at bounding box center [578, 486] width 524 height 91
click at [487, 470] on textarea "50 کیلۆ کالۆری، 12 گم پڕۆتین، 45 گم کاربۆهایدرەیت، گەڵای جەرجیری کریسپی، ناوەوە…" at bounding box center [578, 486] width 524 height 91
click at [352, 471] on textarea "50 کیلۆ کالۆری، 12 گم پڕۆتین، 45 گم کاربۆهایدرەیت، گەڵای جەرجیری کریسپی، ناوەوە…" at bounding box center [578, 486] width 524 height 91
drag, startPoint x: 355, startPoint y: 466, endPoint x: 296, endPoint y: 495, distance: 65.4
click at [296, 495] on div "Description (KuSo) 50 کیلۆ کالۆری، 12 گم پڕۆتین، 45 گم کاربۆهایدرەیت، گەڵای جەر…" at bounding box center [589, 476] width 589 height 146
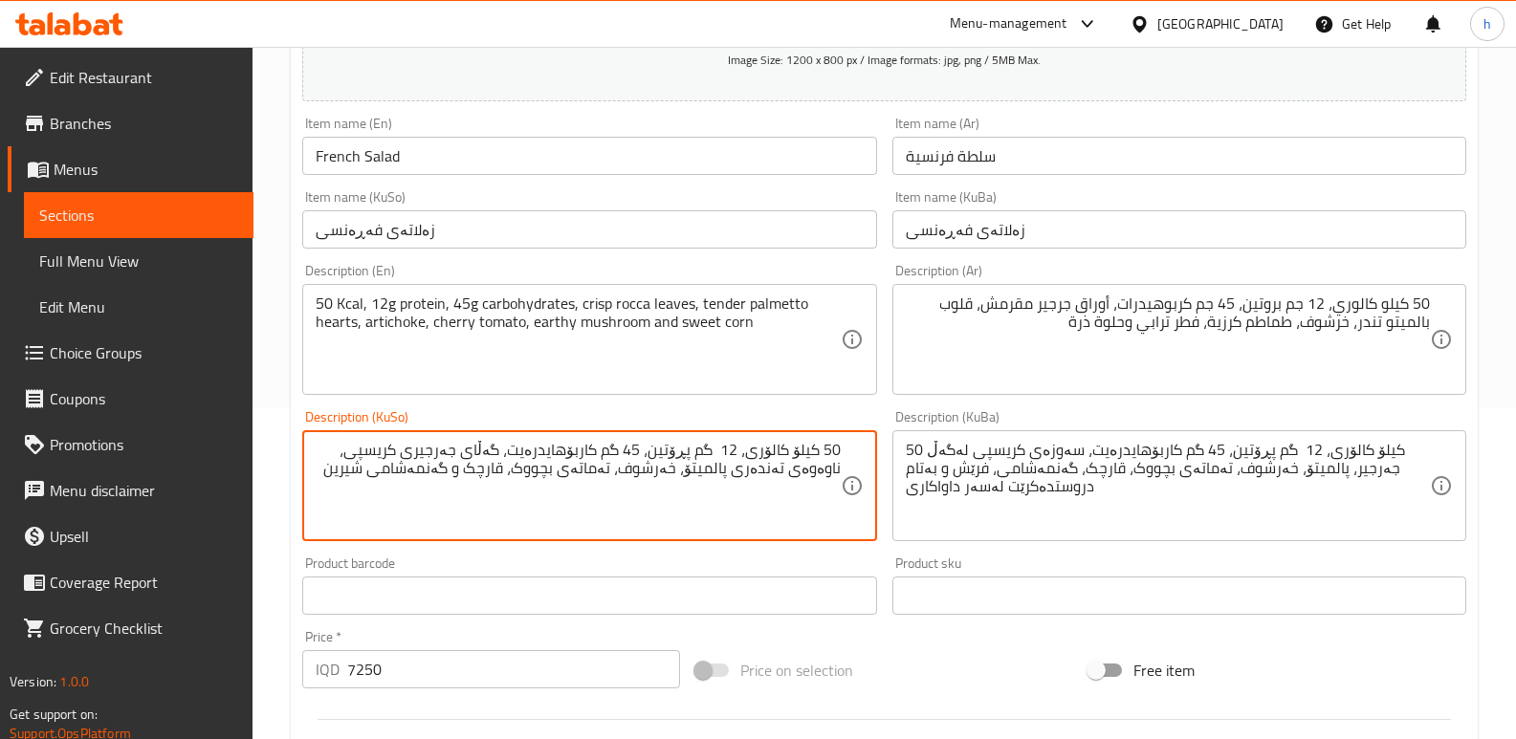
type textarea "50 کیلۆ کالۆری، 12 گم پڕۆتین، 45 گم کاربۆهایدرەیت، گەڵای جەرجیری کریسپی، ناوەوە…"
click at [637, 519] on textarea "50 کیلۆ کالۆری، 12 گم پڕۆتین، 45 گم کاربۆهایدرەیت، گەڵای جەرجیری کریسپی، ناوەوە…" at bounding box center [578, 486] width 524 height 91
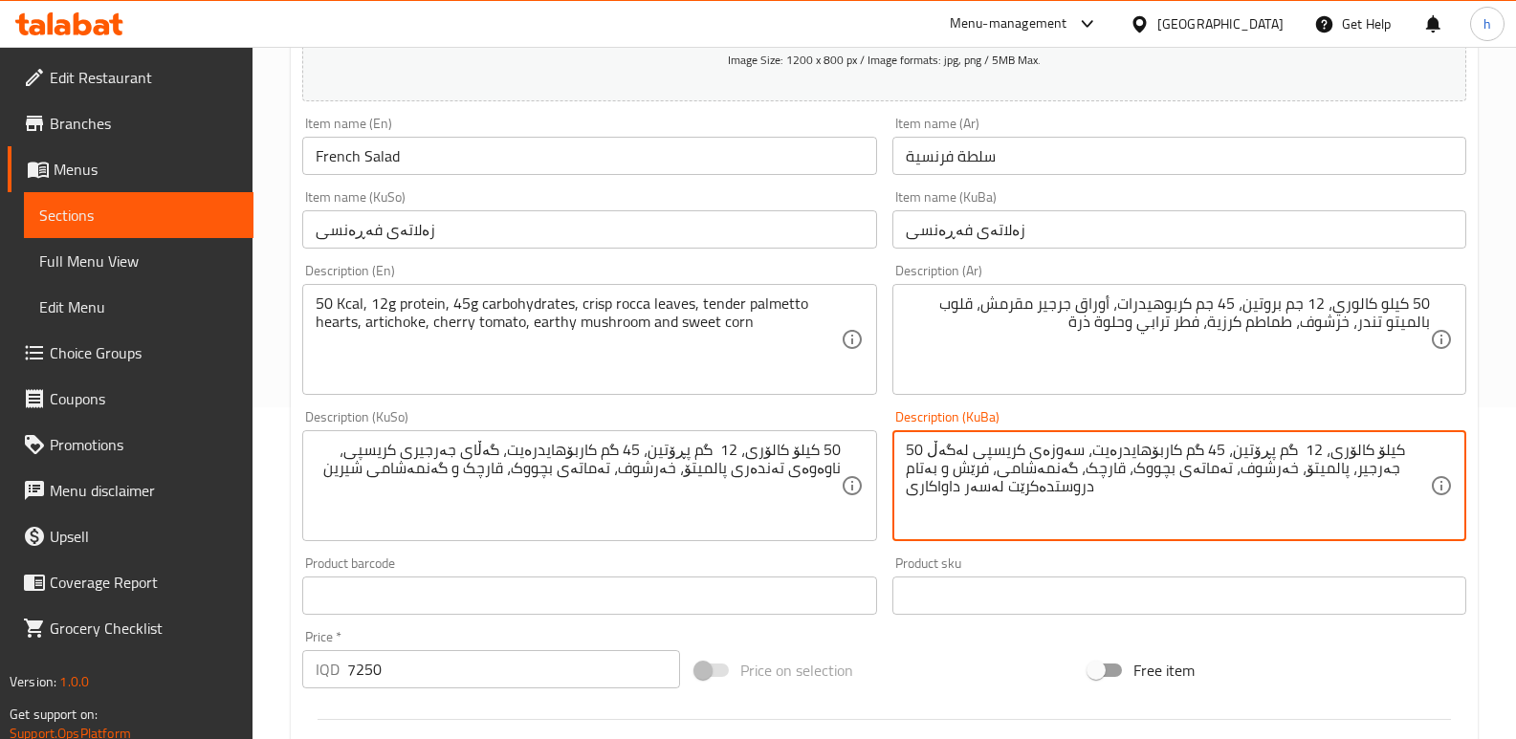
paste textarea "گەڵای جەرجیری کریسپی، ناوەوەی تەندەری پالمیتۆ، خەرشوف، تەماتەی بچووک، قارچک و گ…"
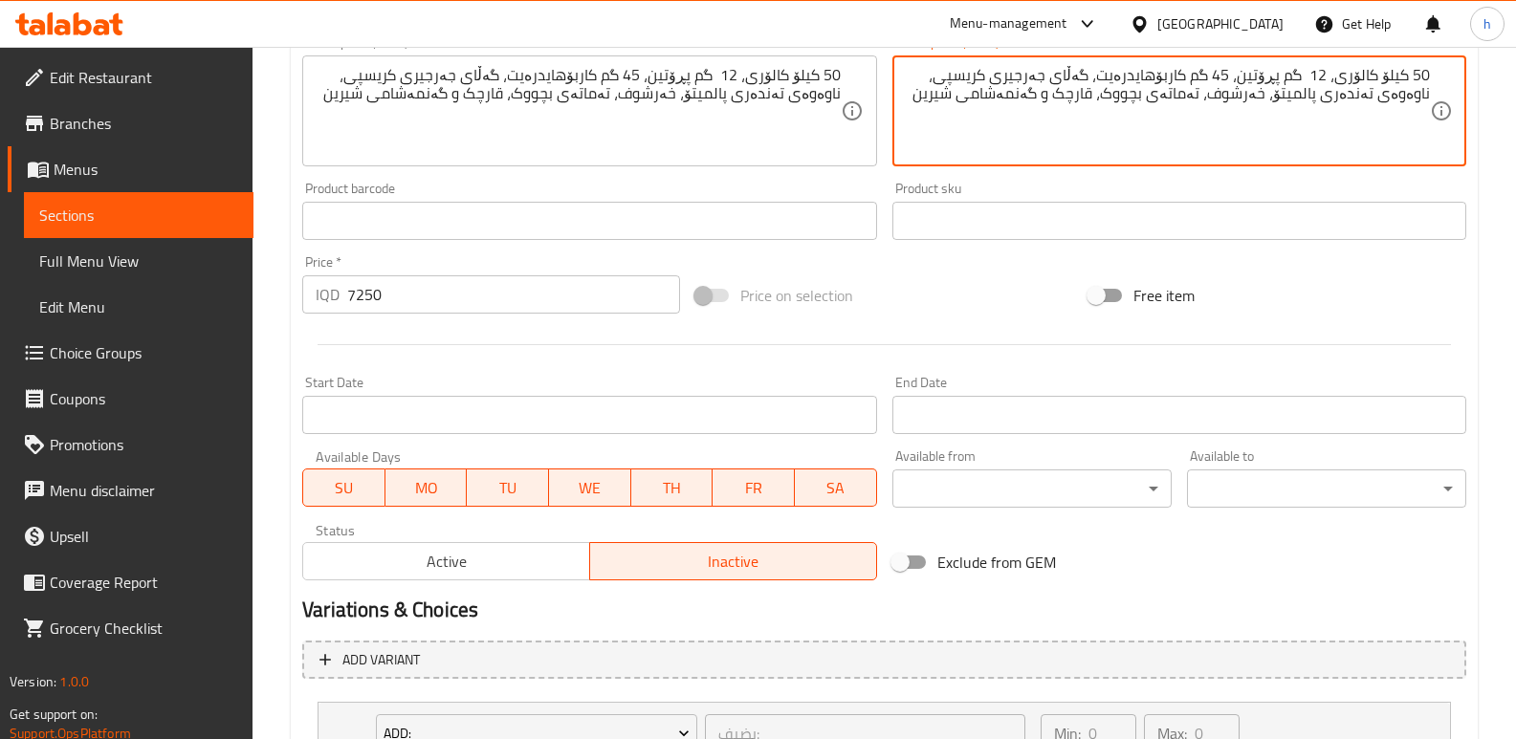
scroll to position [1034, 0]
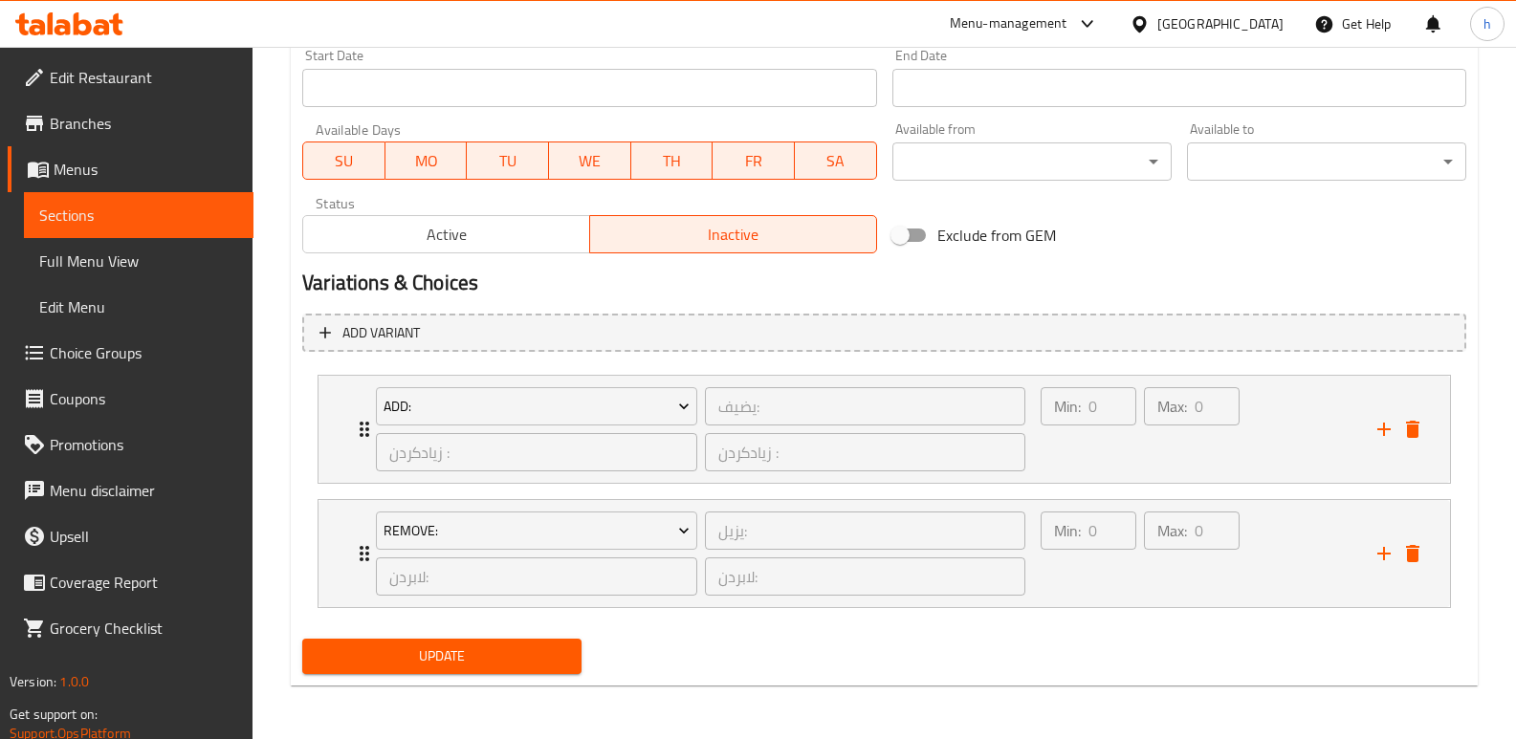
type textarea "50 کیلۆ کالۆری، 12 گم پڕۆتین، 45 گم کاربۆهایدرەیت، گەڵای جەرجیری کریسپی، ناوەوە…"
click at [507, 651] on span "Update" at bounding box center [441, 657] width 249 height 24
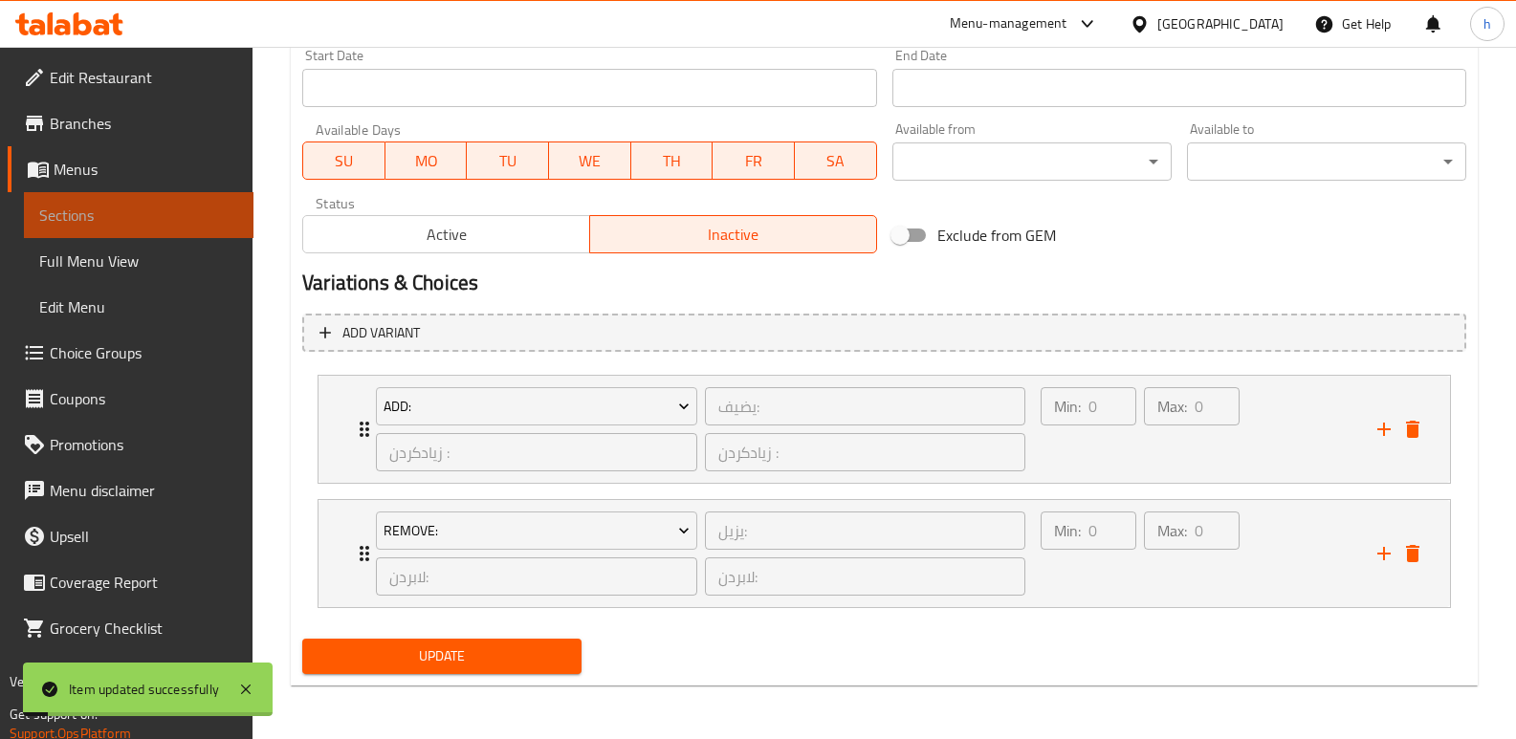
click at [97, 219] on span "Sections" at bounding box center [138, 215] width 199 height 23
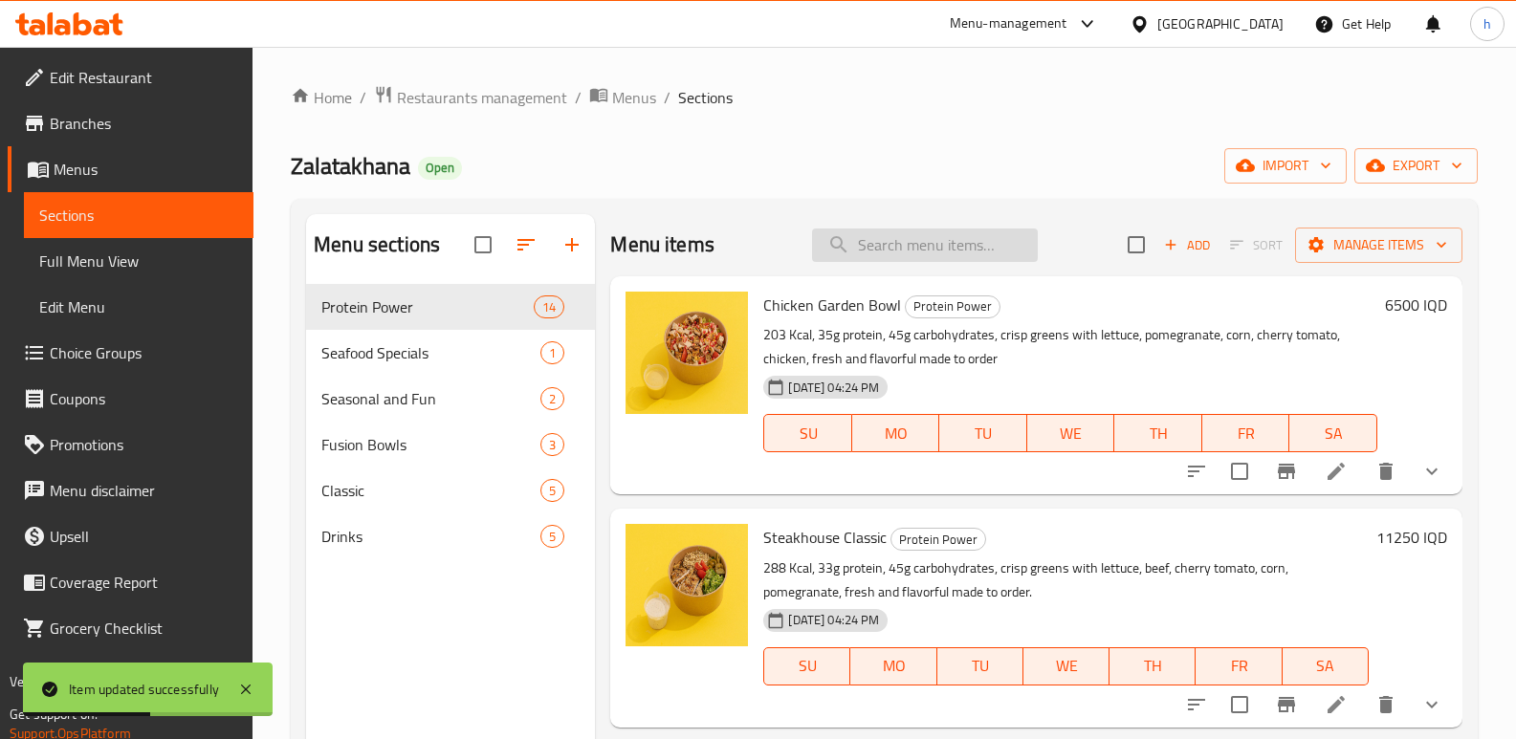
click at [889, 234] on input "search" at bounding box center [925, 245] width 226 height 33
paste input "[PERSON_NAME]"
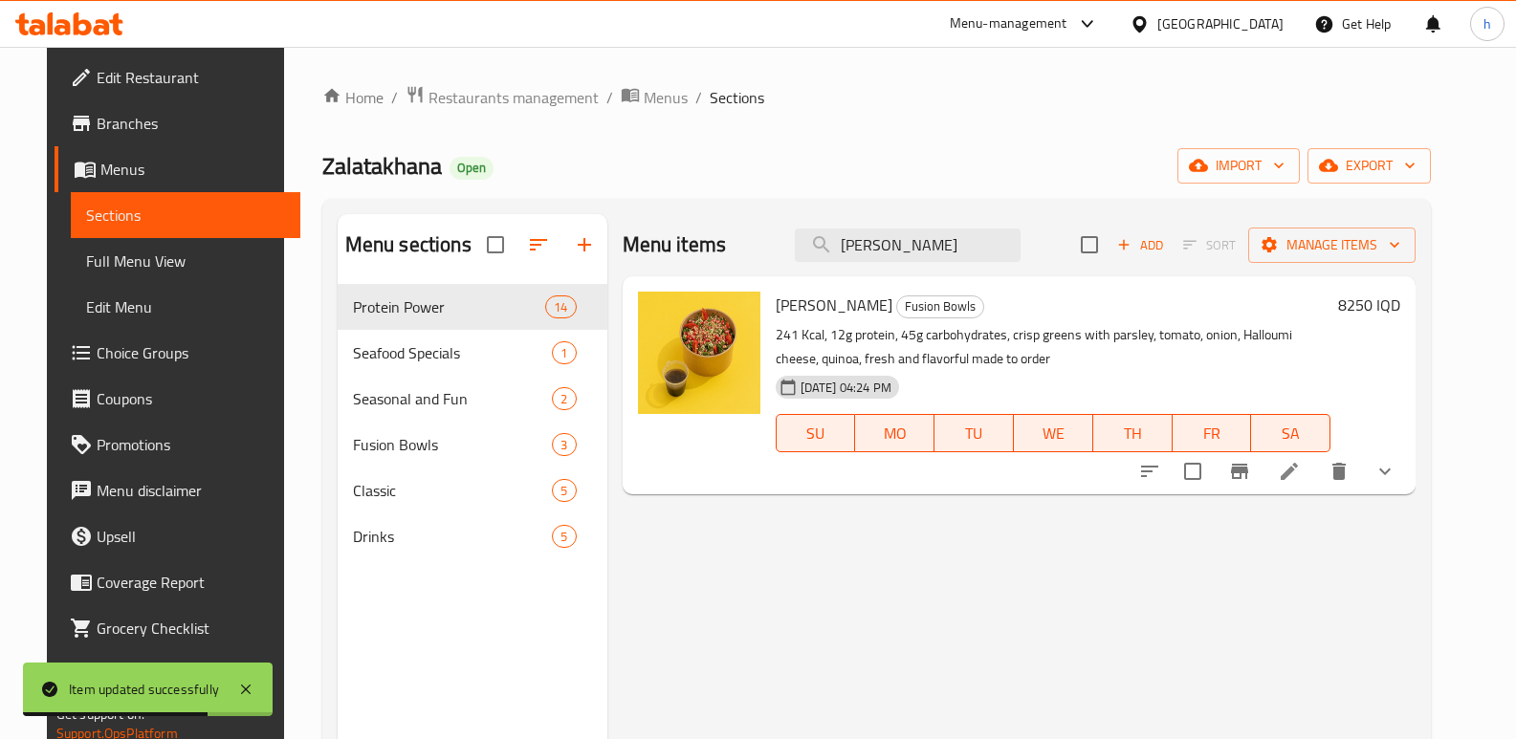
type input "[PERSON_NAME]"
click at [1396, 468] on icon "show more" at bounding box center [1384, 471] width 23 height 23
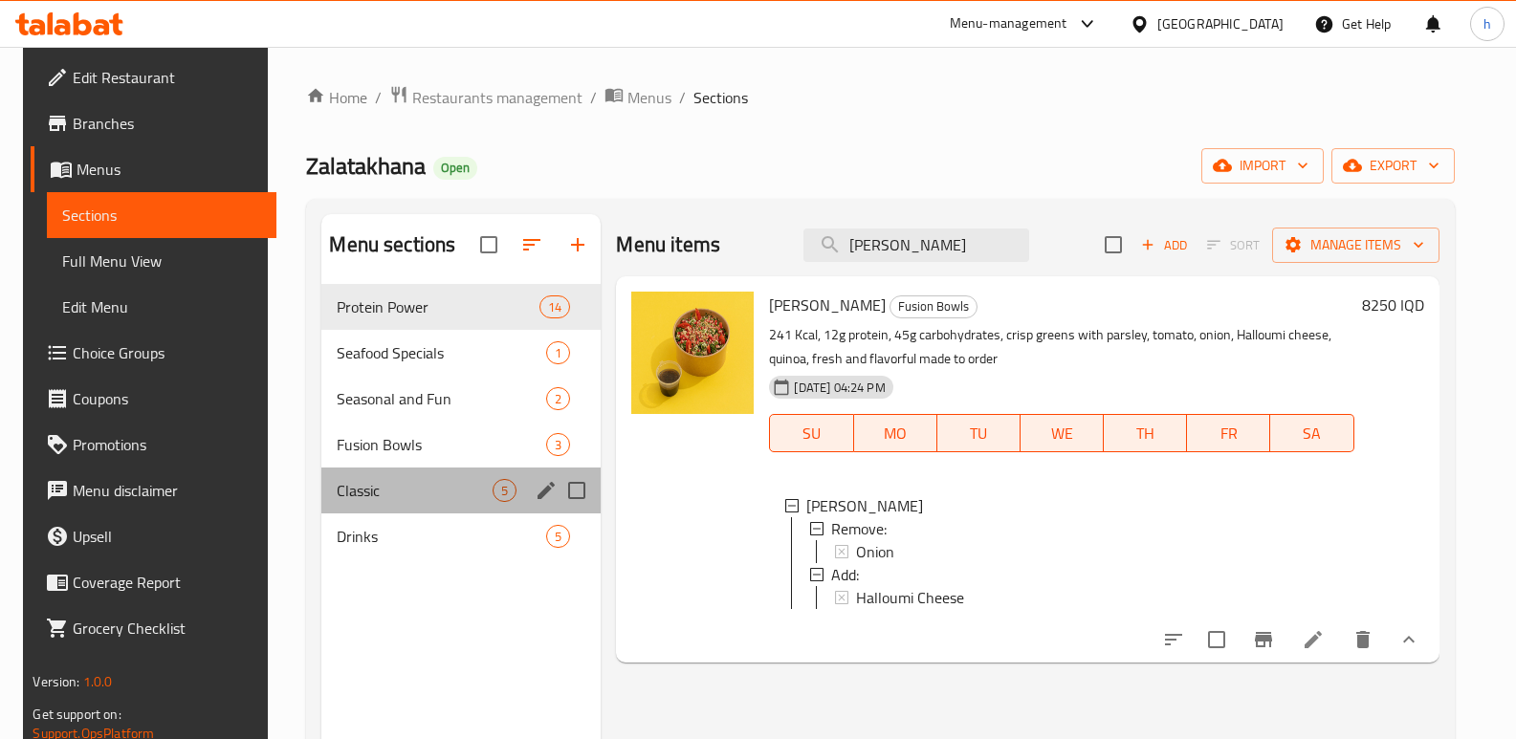
click at [373, 471] on div "Classic 5" at bounding box center [460, 491] width 279 height 46
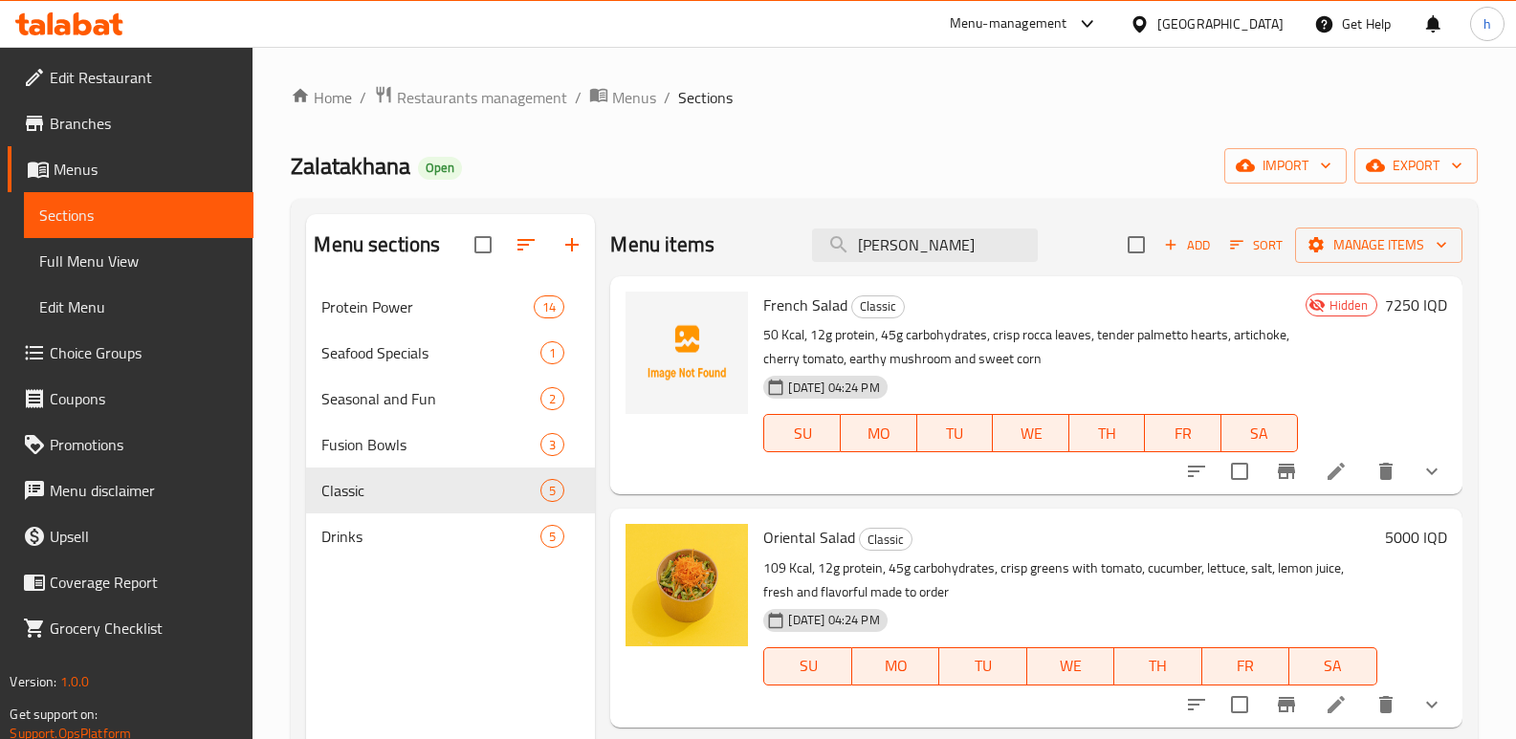
click at [1420, 478] on icon "show more" at bounding box center [1431, 471] width 23 height 23
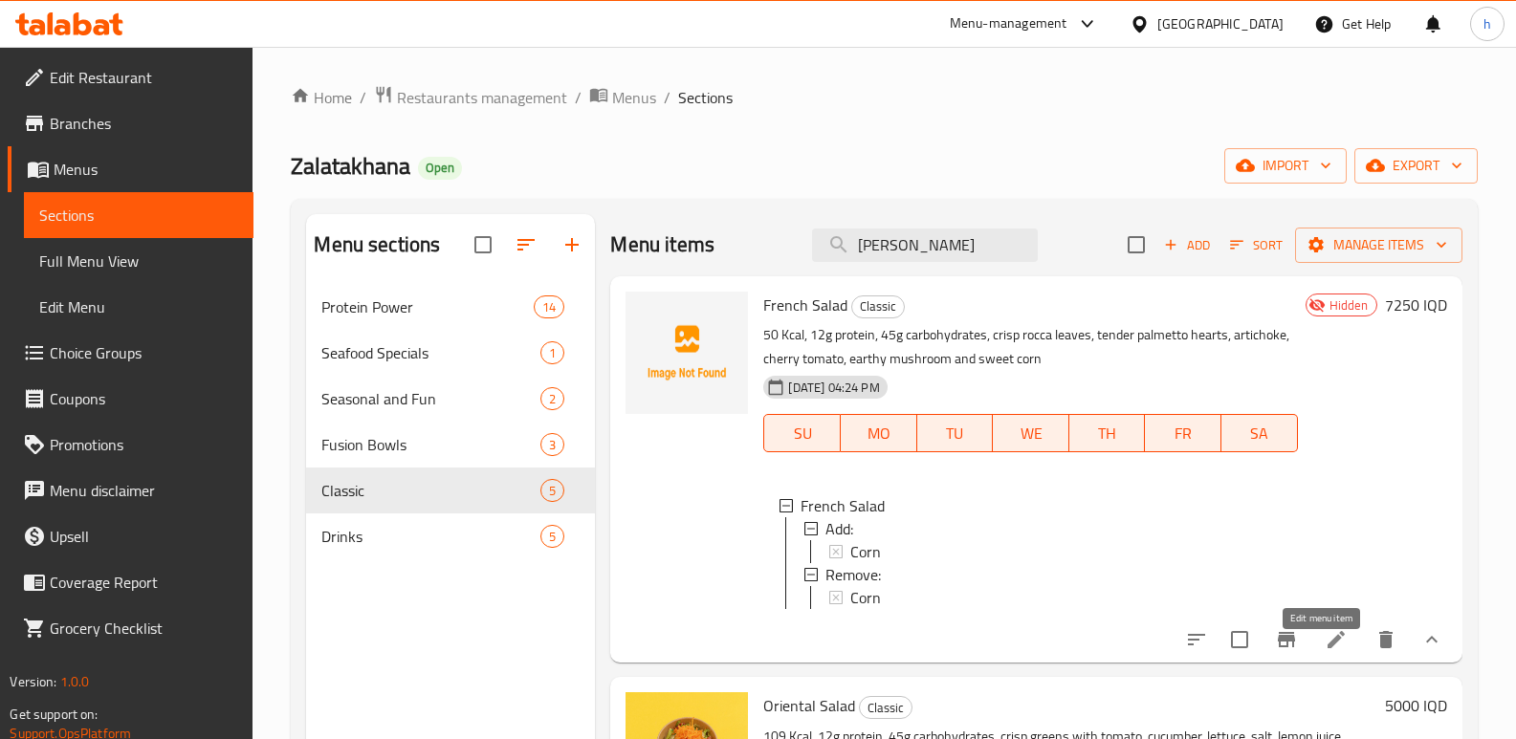
click at [1324, 645] on icon at bounding box center [1335, 639] width 23 height 23
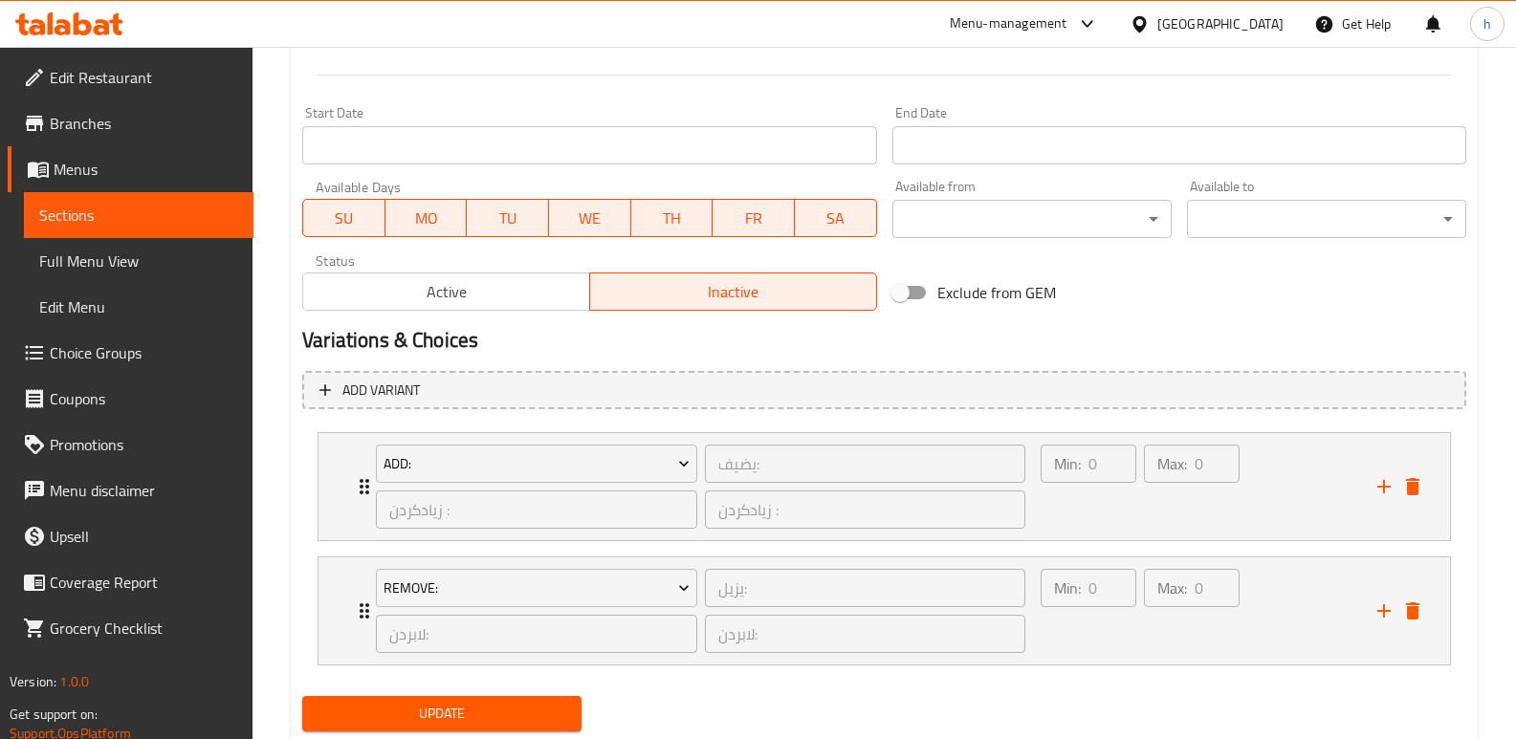
scroll to position [1005, 0]
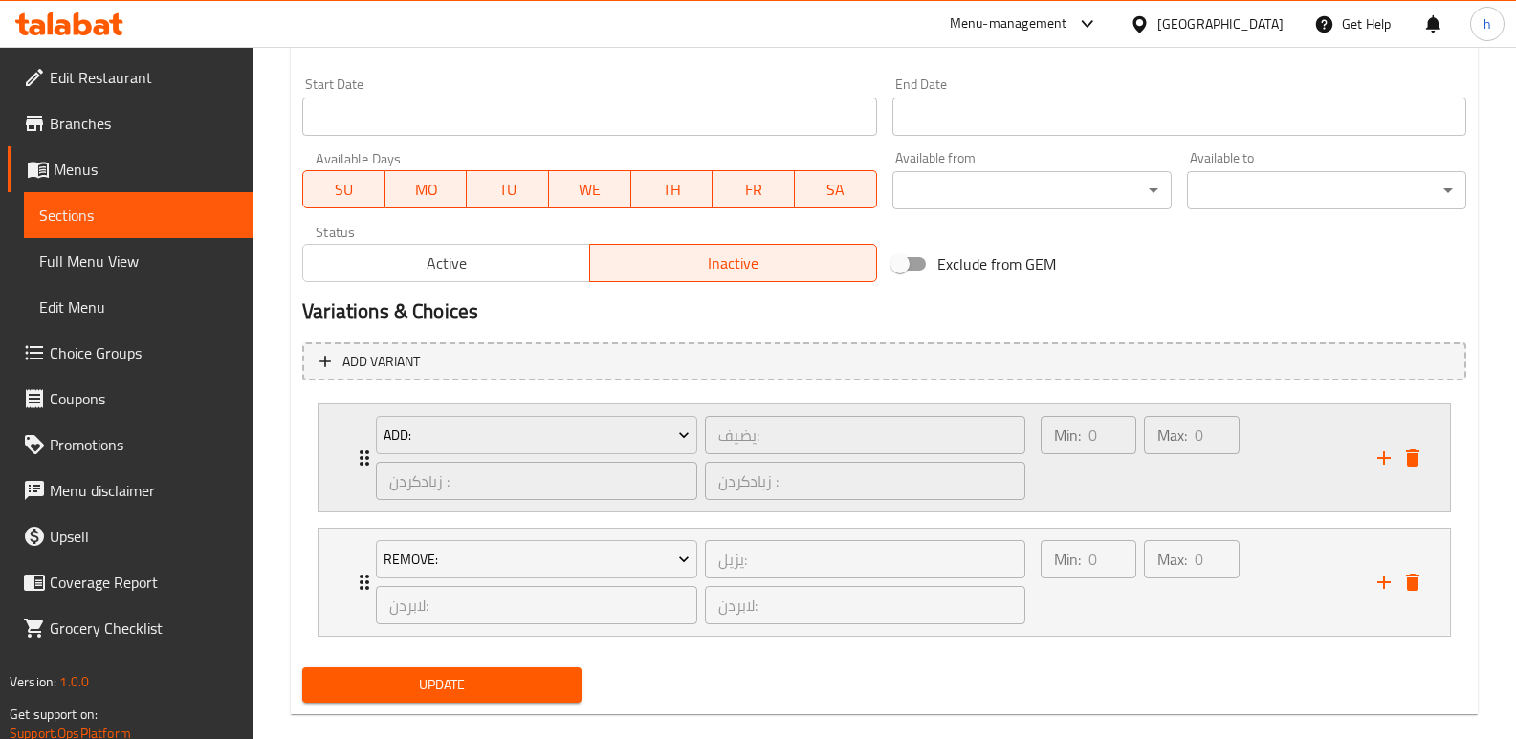
click at [1205, 490] on div "Max: 0 ​" at bounding box center [1191, 458] width 103 height 92
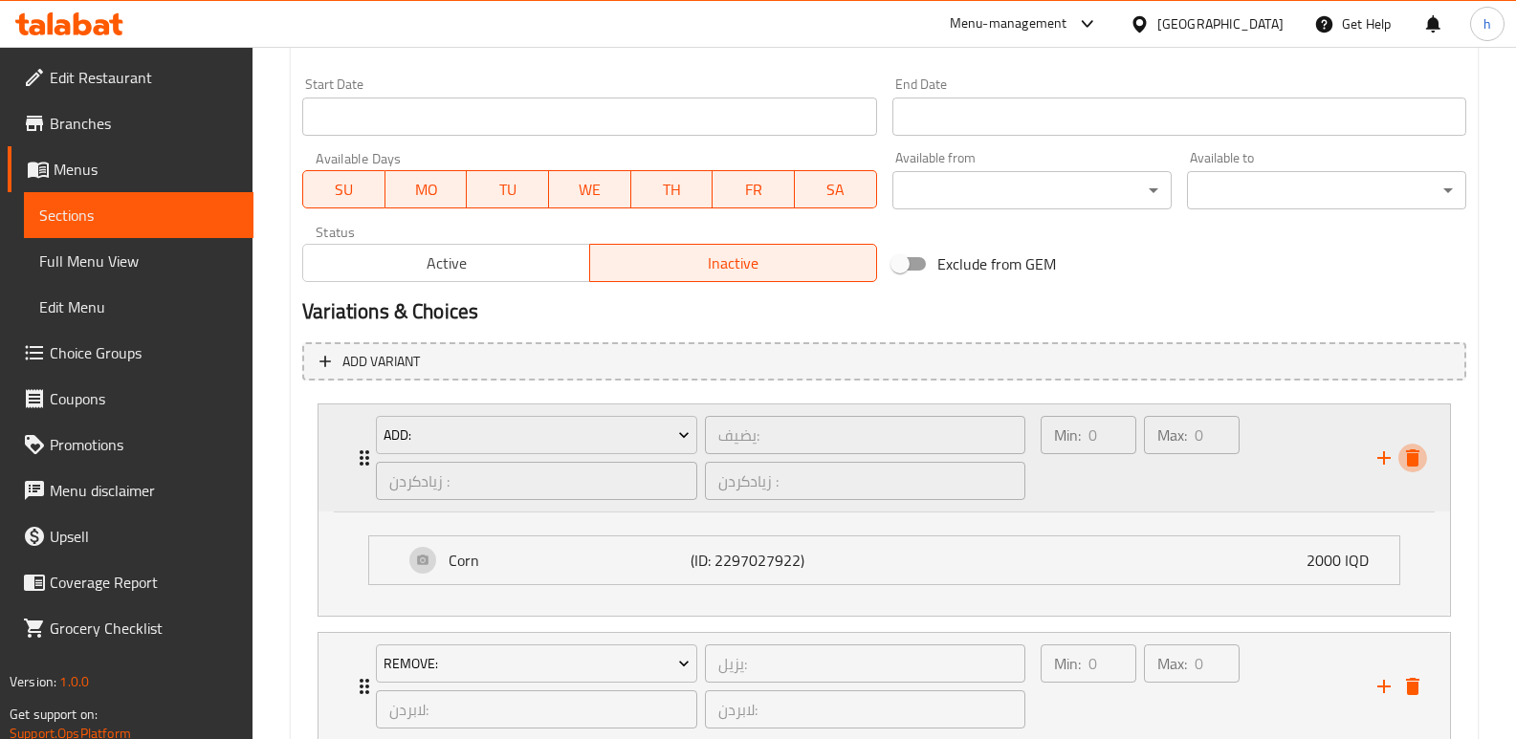
click at [1413, 462] on icon "delete" at bounding box center [1412, 457] width 13 height 17
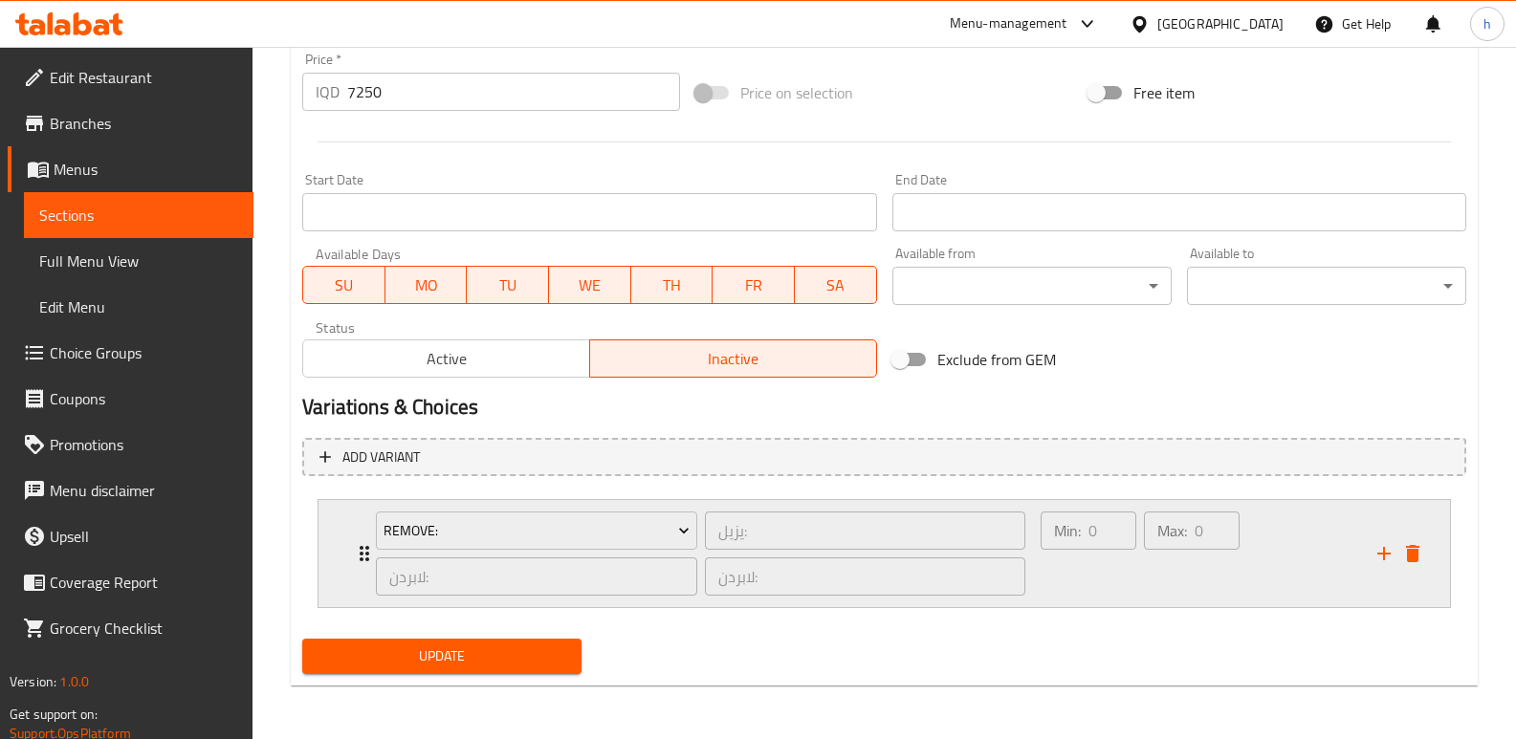
click at [1139, 582] on div "Min: 0 ​" at bounding box center [1088, 554] width 103 height 92
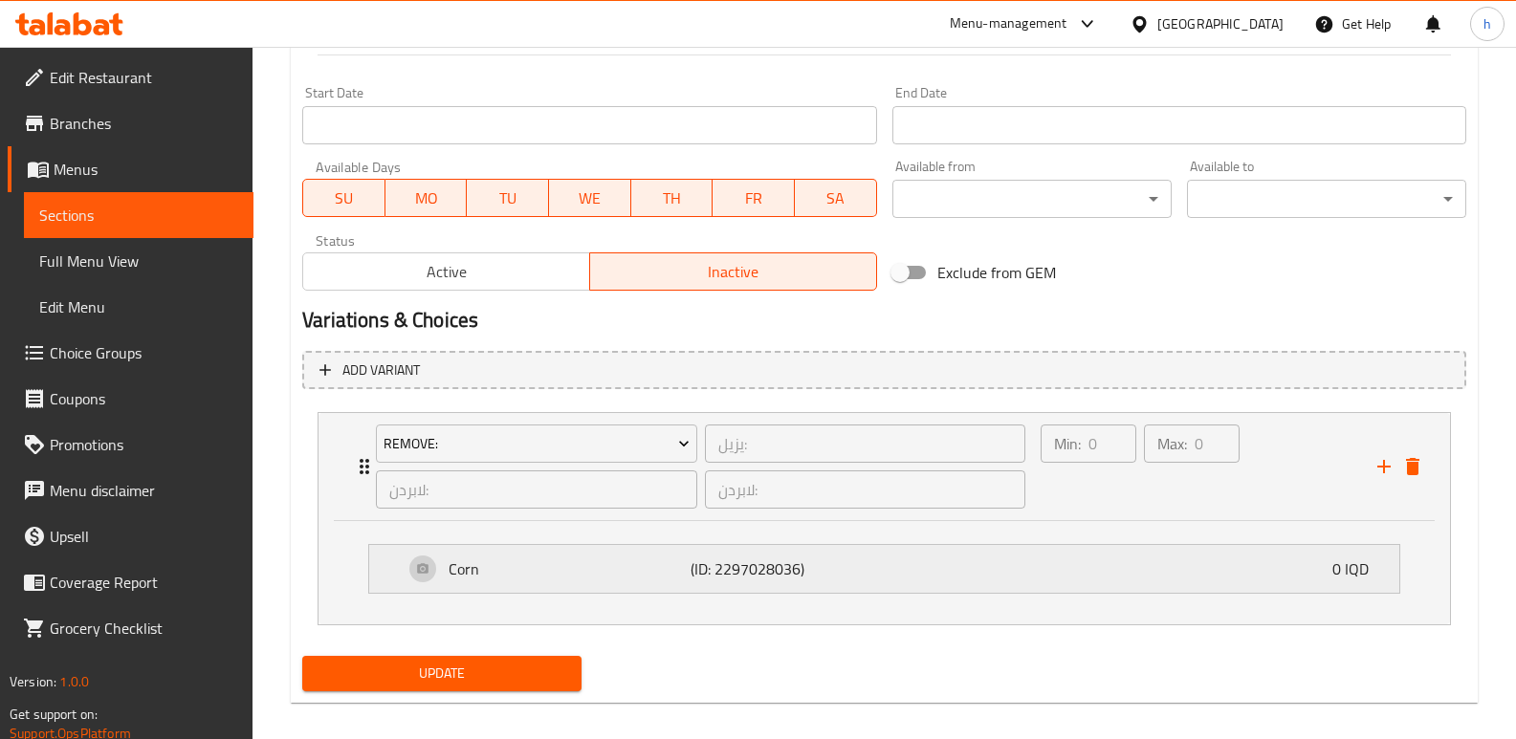
scroll to position [1005, 0]
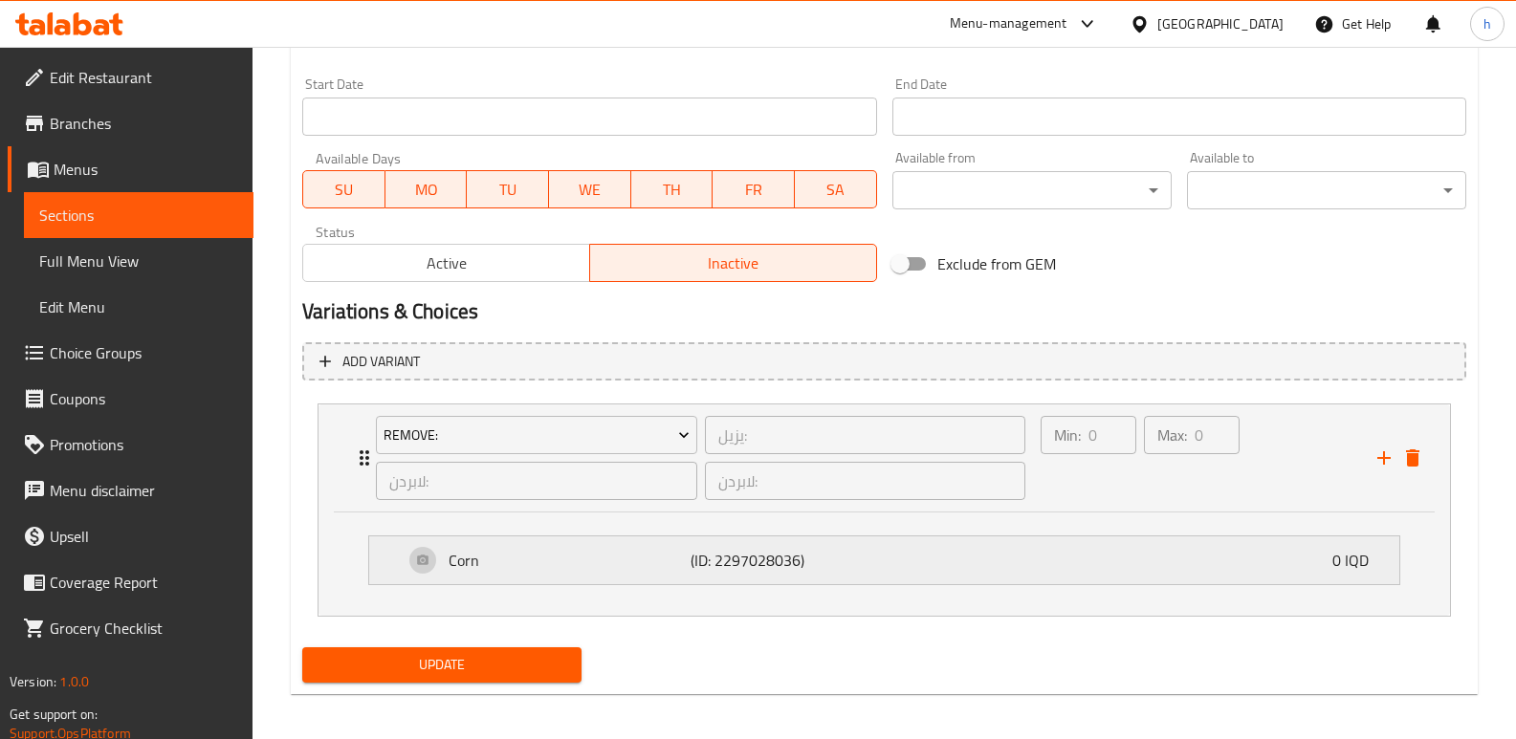
click at [1094, 548] on div "Corn (ID: 2297028036) 0 IQD" at bounding box center [890, 560] width 973 height 48
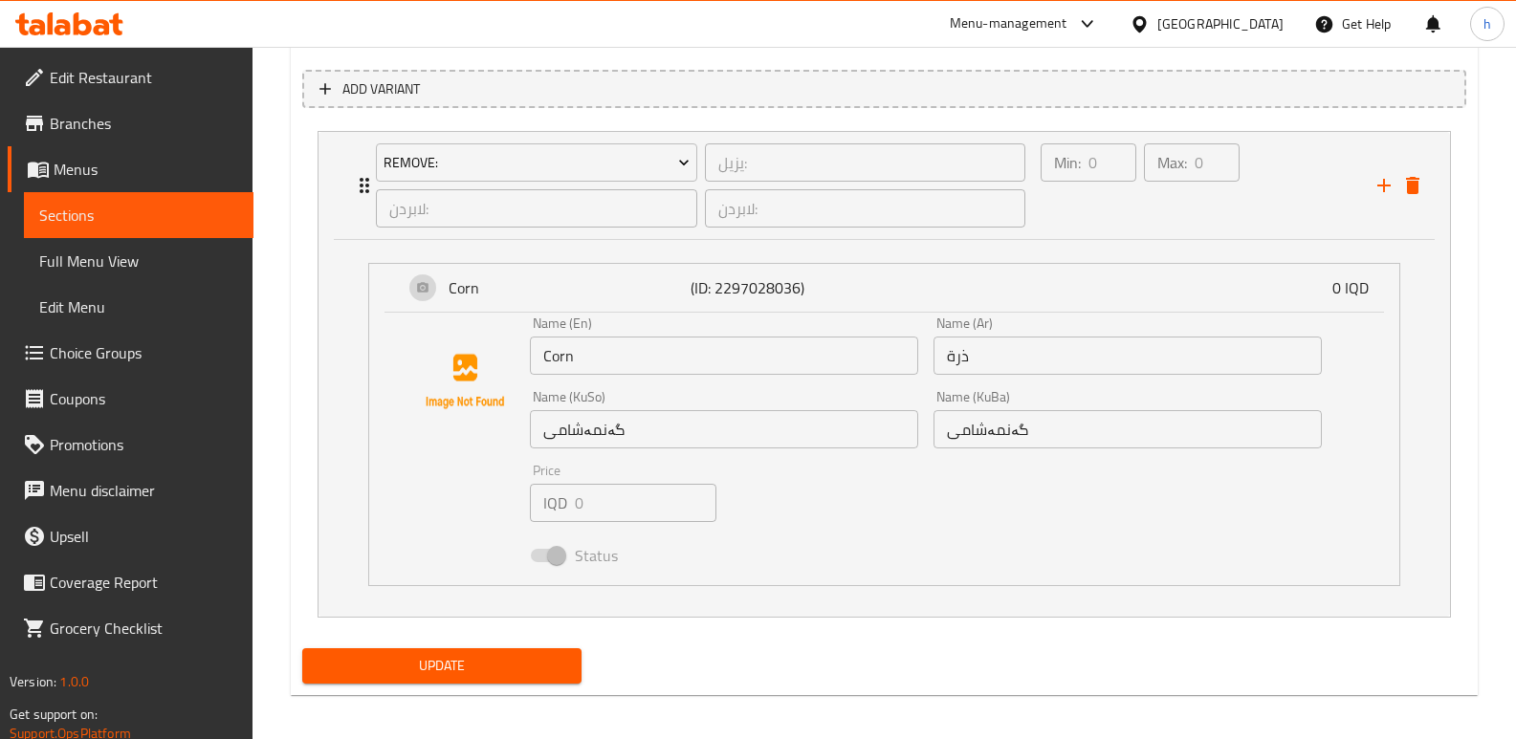
scroll to position [1287, 0]
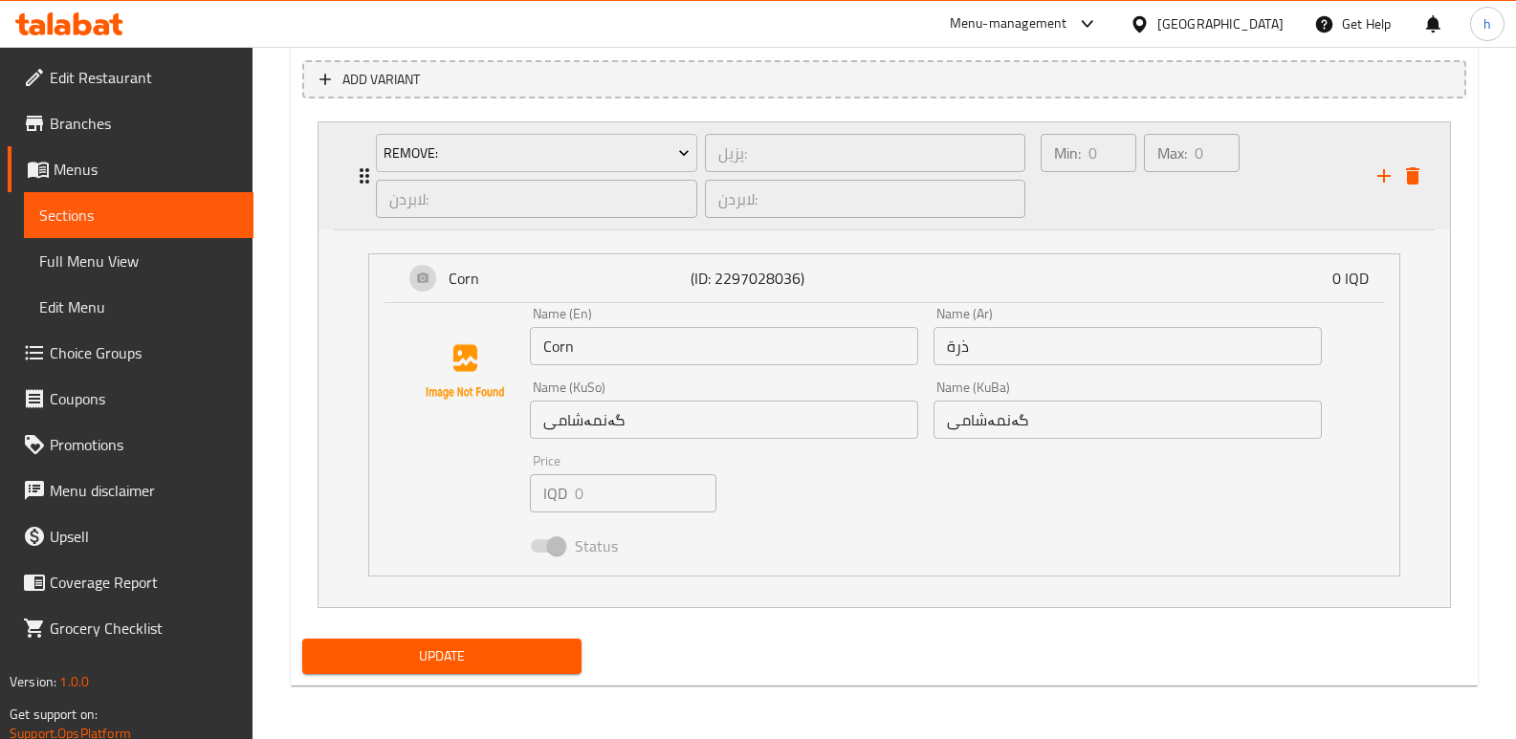
click at [1295, 206] on div "Min: 0 ​ Max: 0 ​" at bounding box center [1197, 175] width 337 height 107
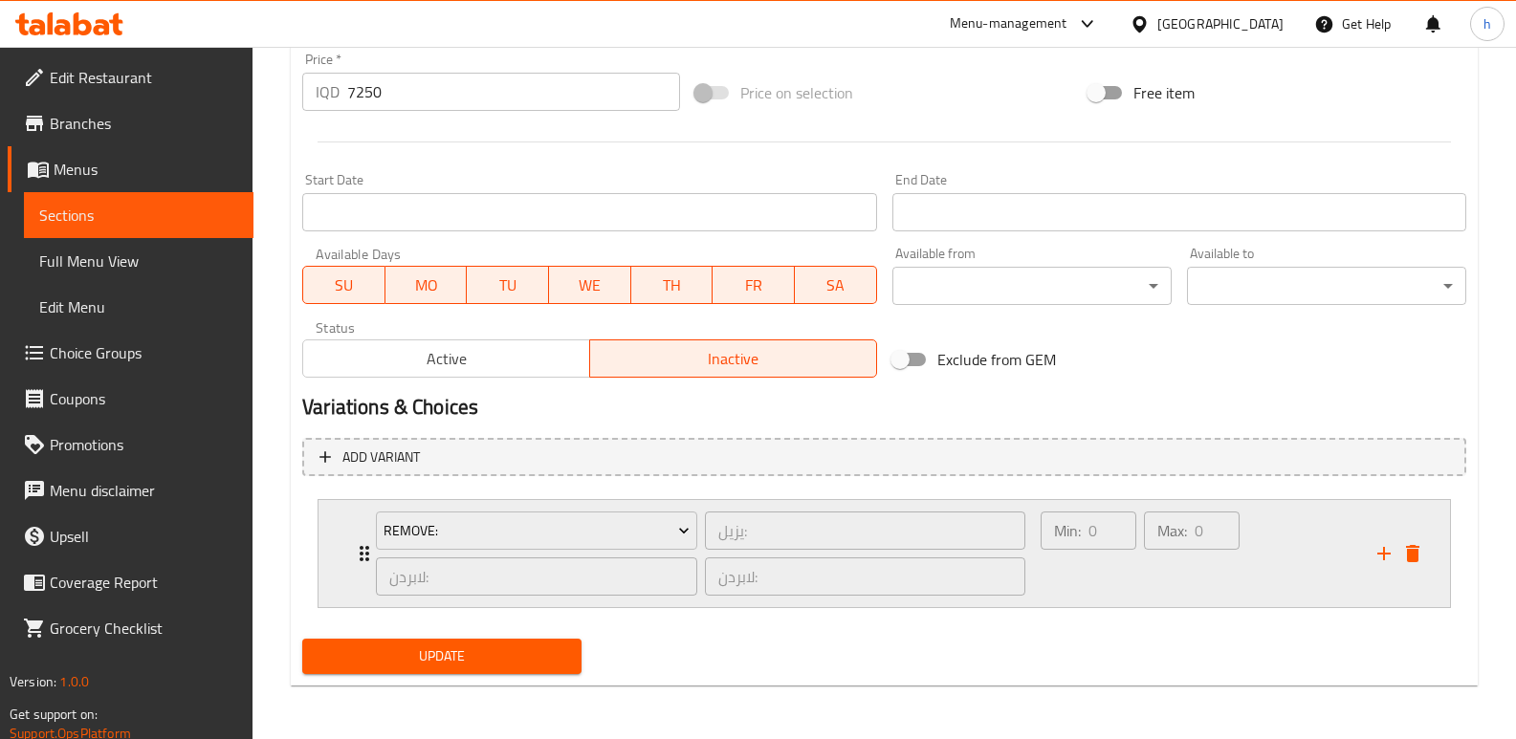
scroll to position [909, 0]
click at [153, 333] on link "Choice Groups" at bounding box center [131, 353] width 246 height 46
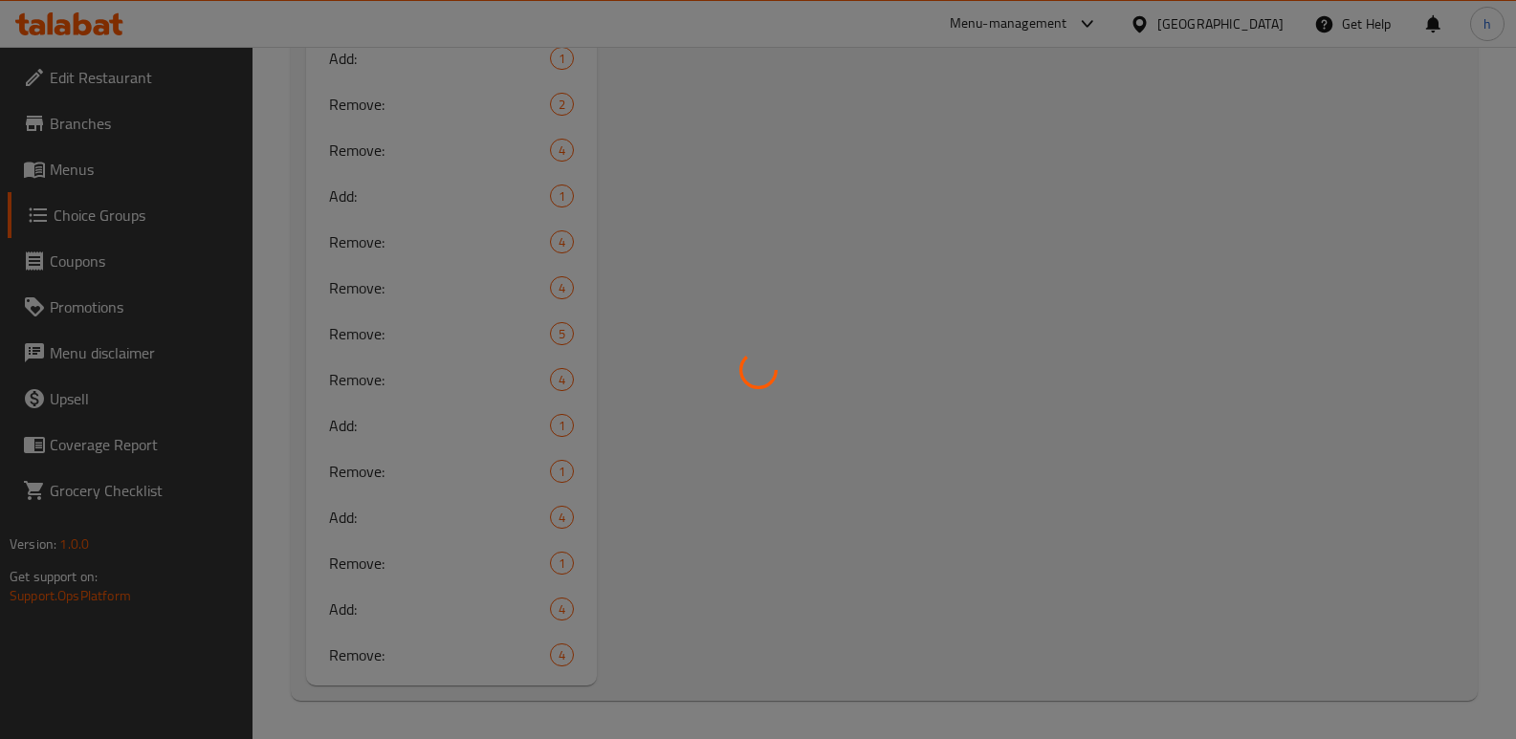
scroll to position [271, 0]
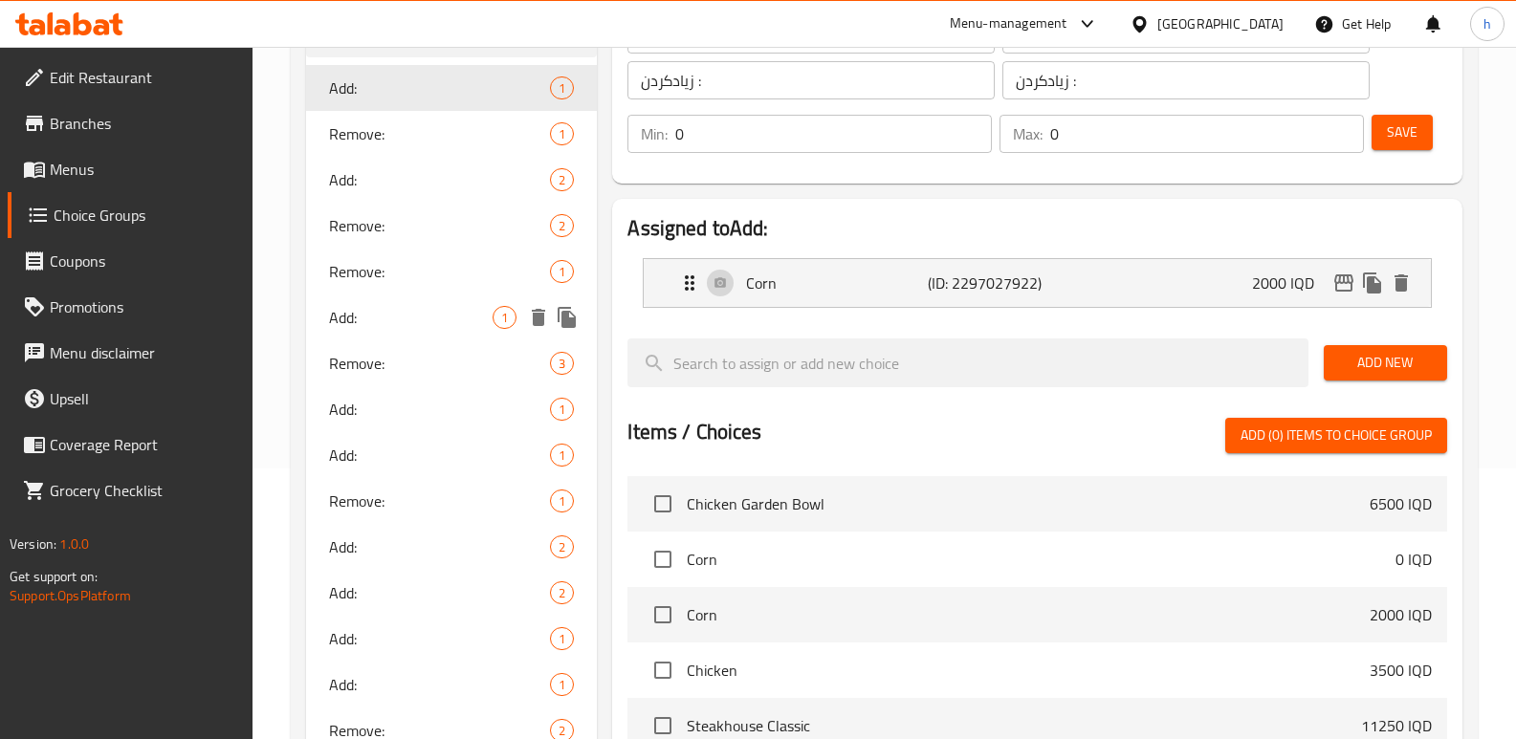
click at [407, 333] on div "Add: 1" at bounding box center [451, 318] width 291 height 46
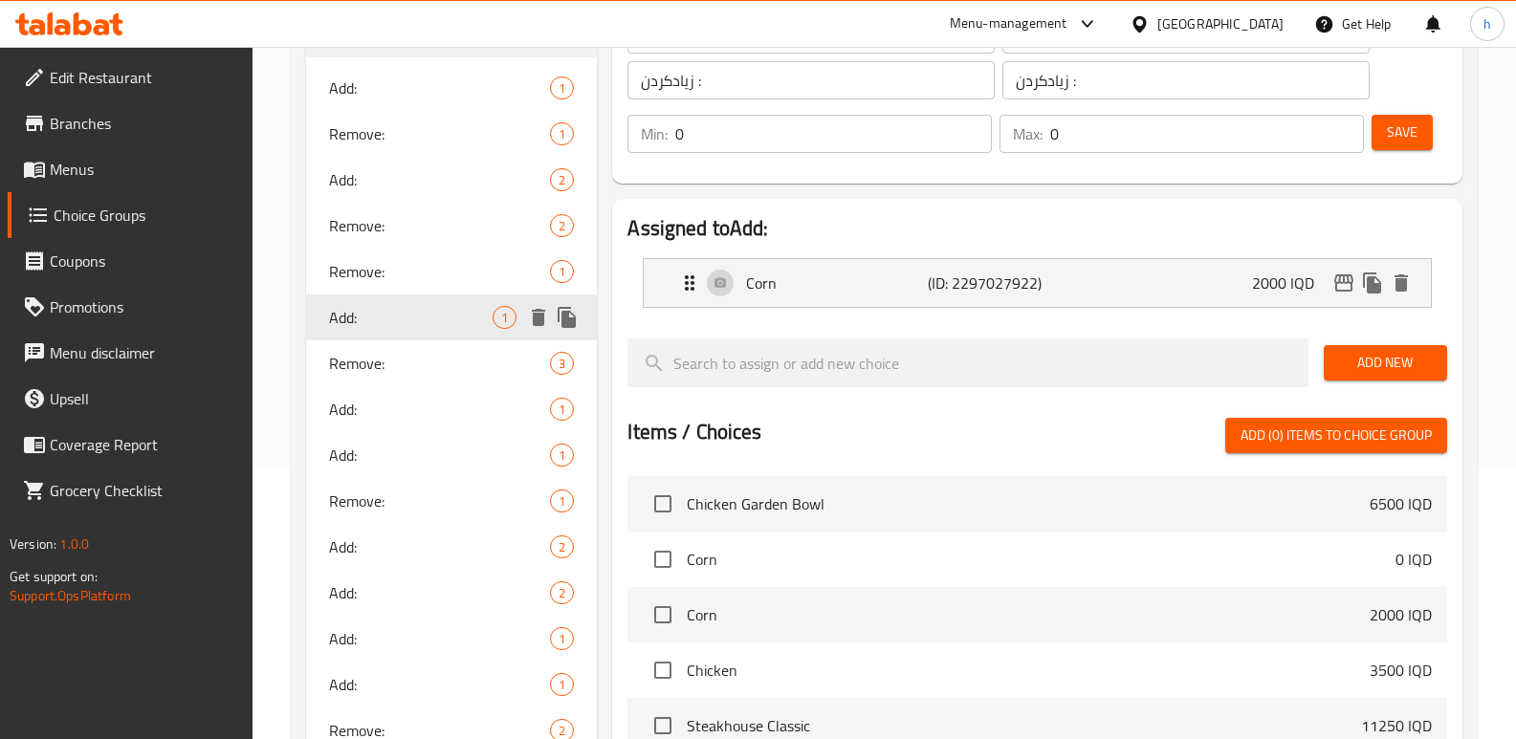
type input "1"
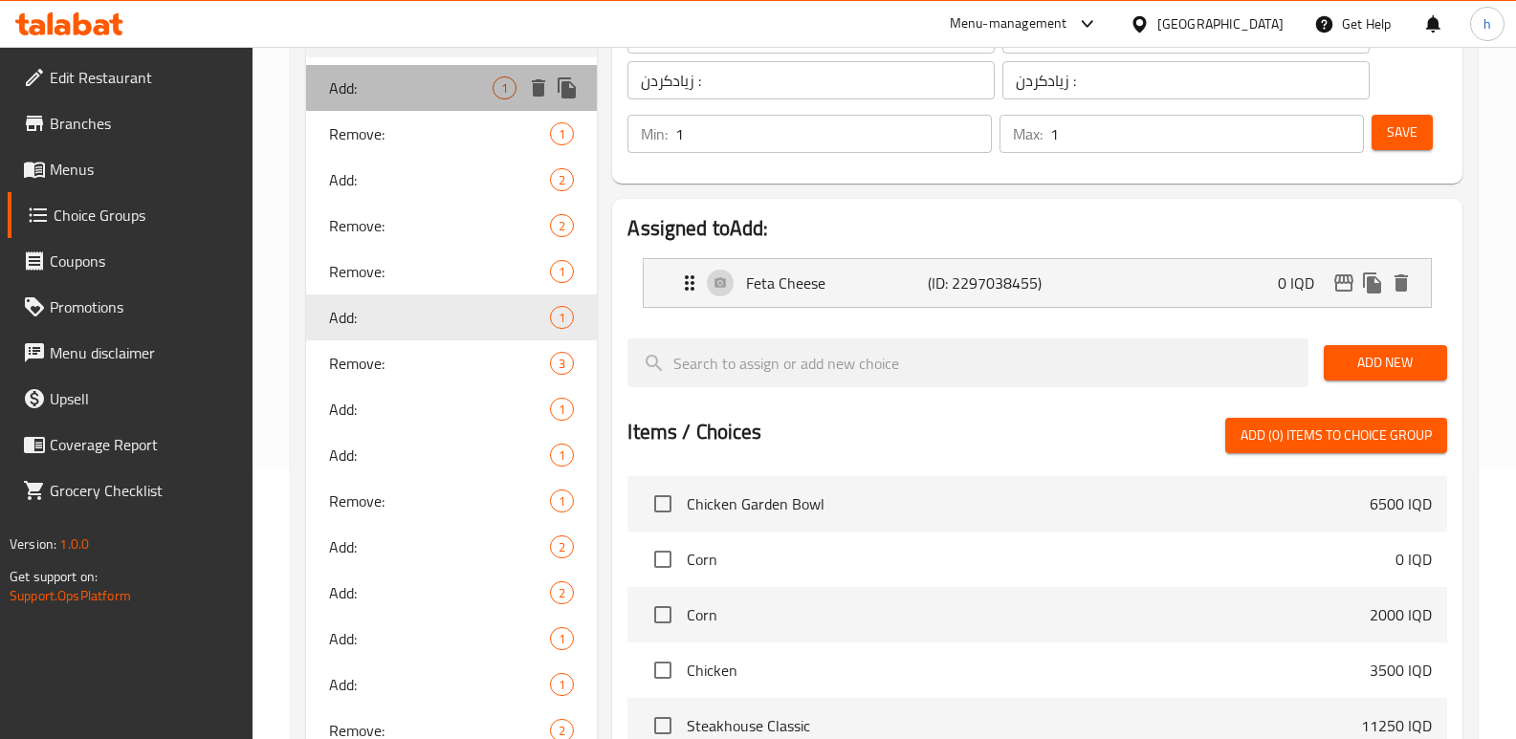
click at [343, 83] on span "Add:" at bounding box center [411, 88] width 164 height 23
type input "0"
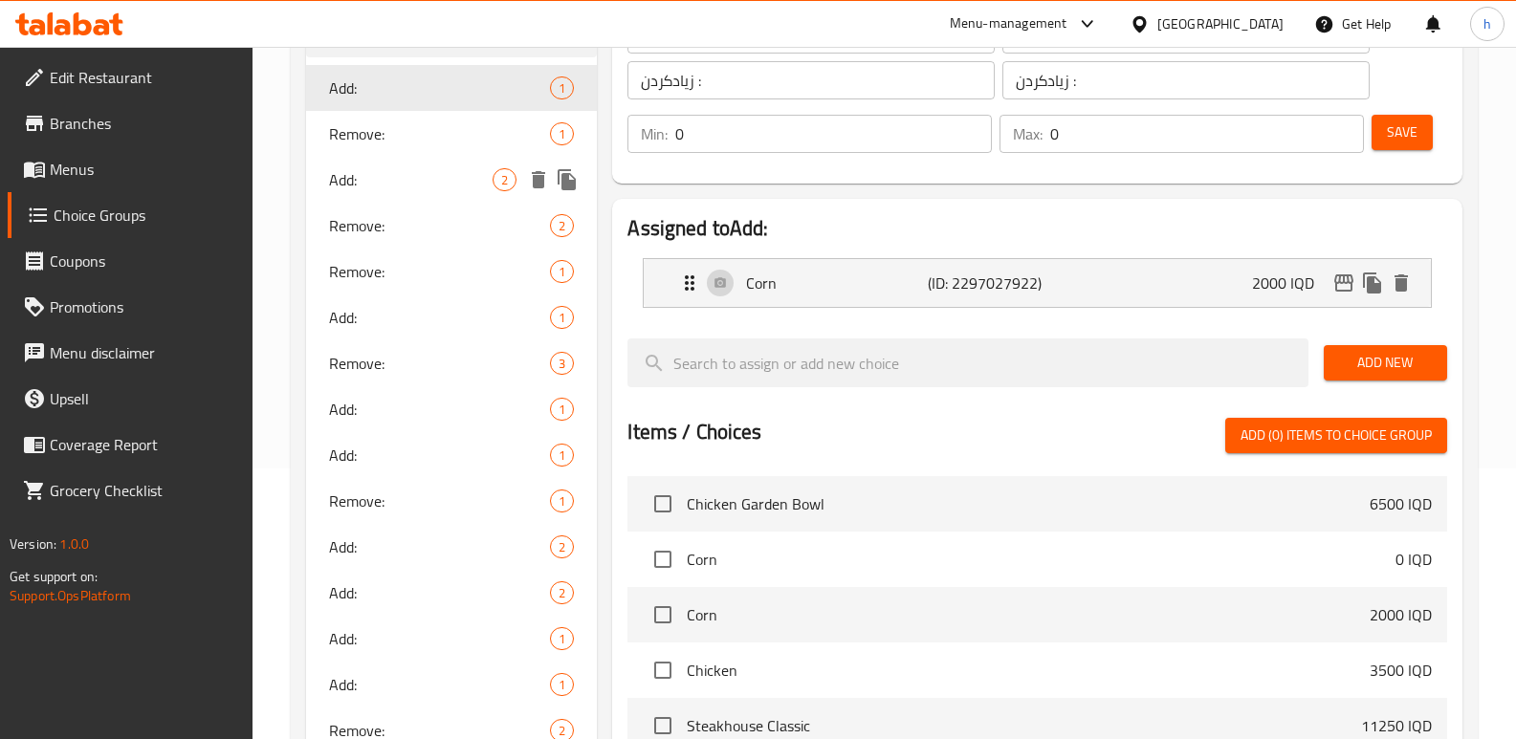
click at [372, 170] on span "Add:" at bounding box center [411, 179] width 164 height 23
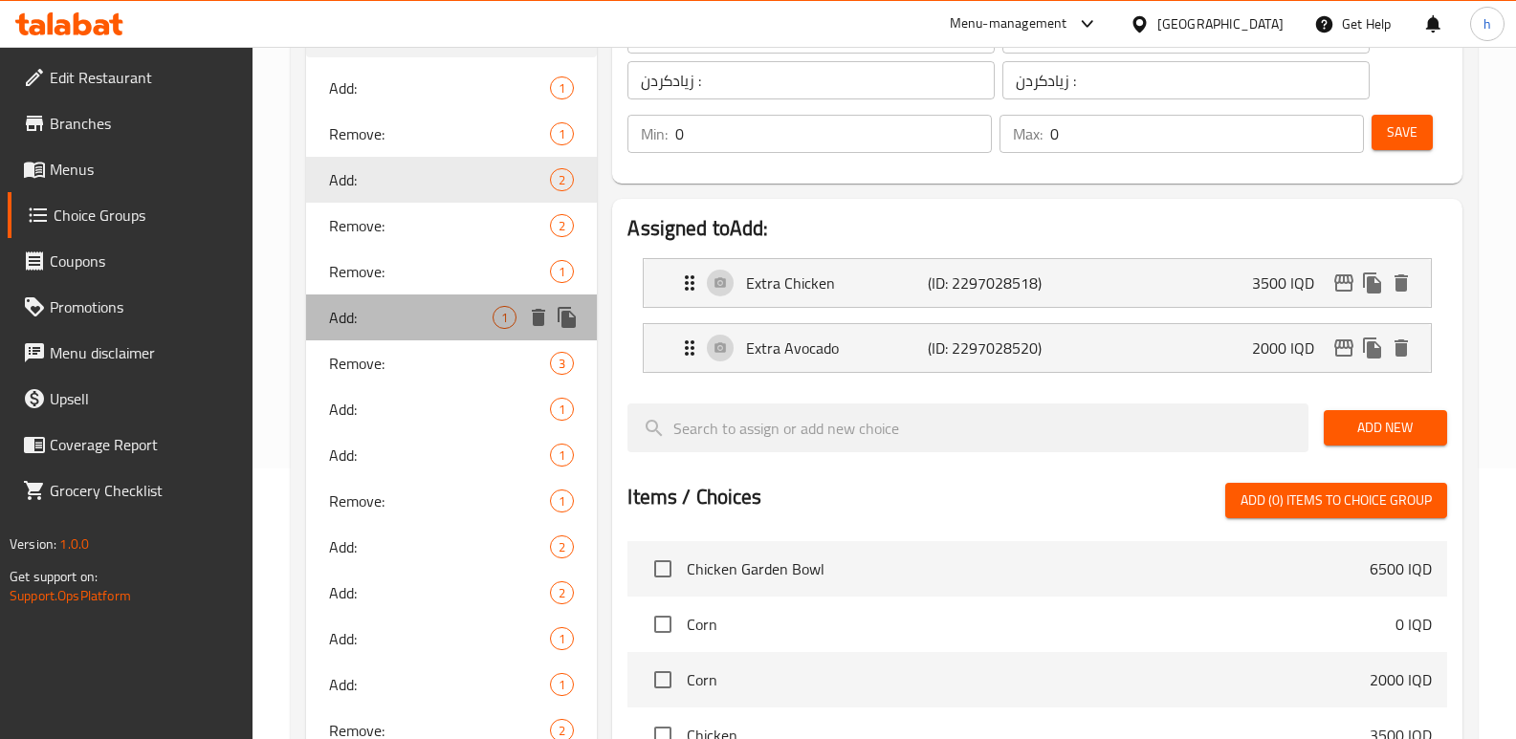
click at [362, 295] on div "Add: 1" at bounding box center [451, 318] width 291 height 46
type input "1"
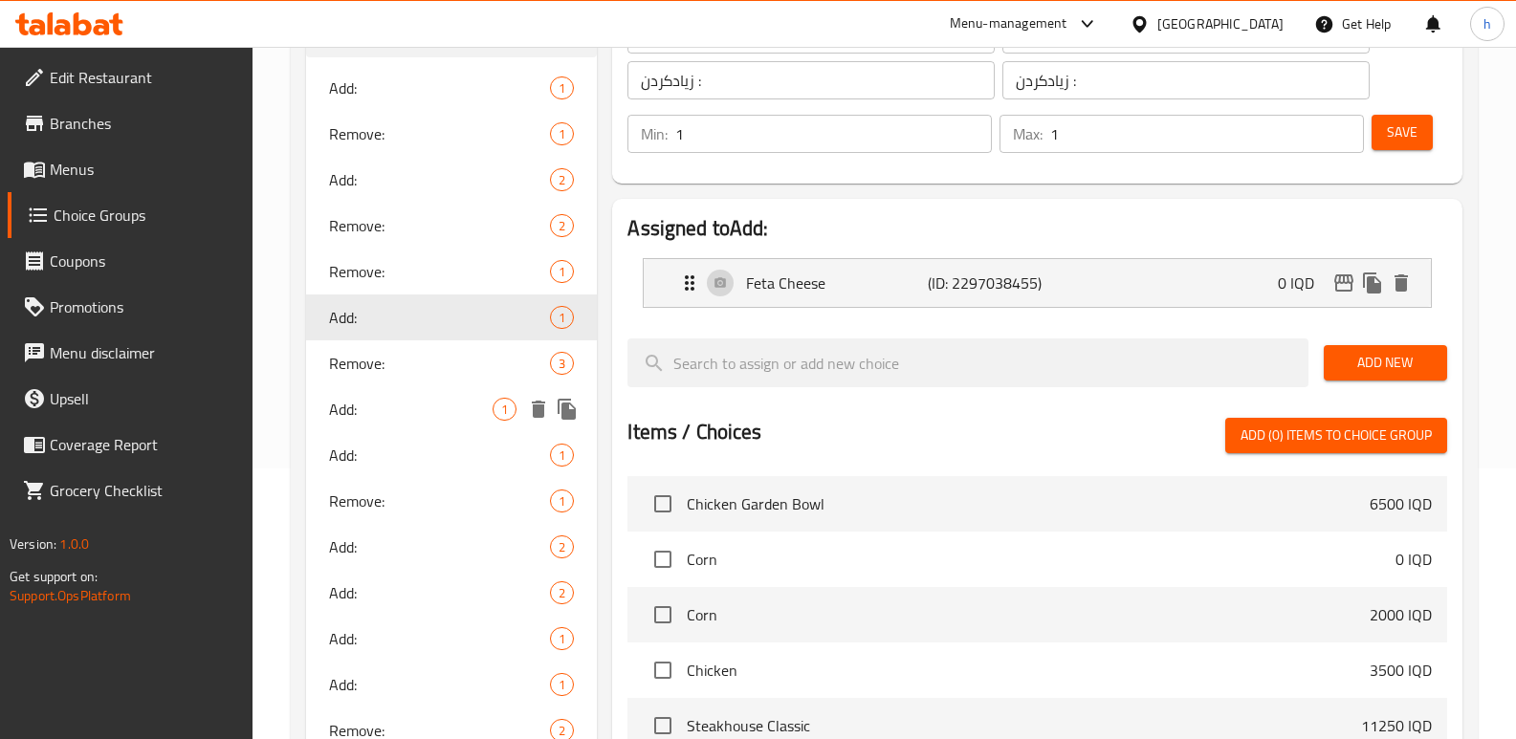
click at [360, 405] on span "Add:" at bounding box center [411, 409] width 164 height 23
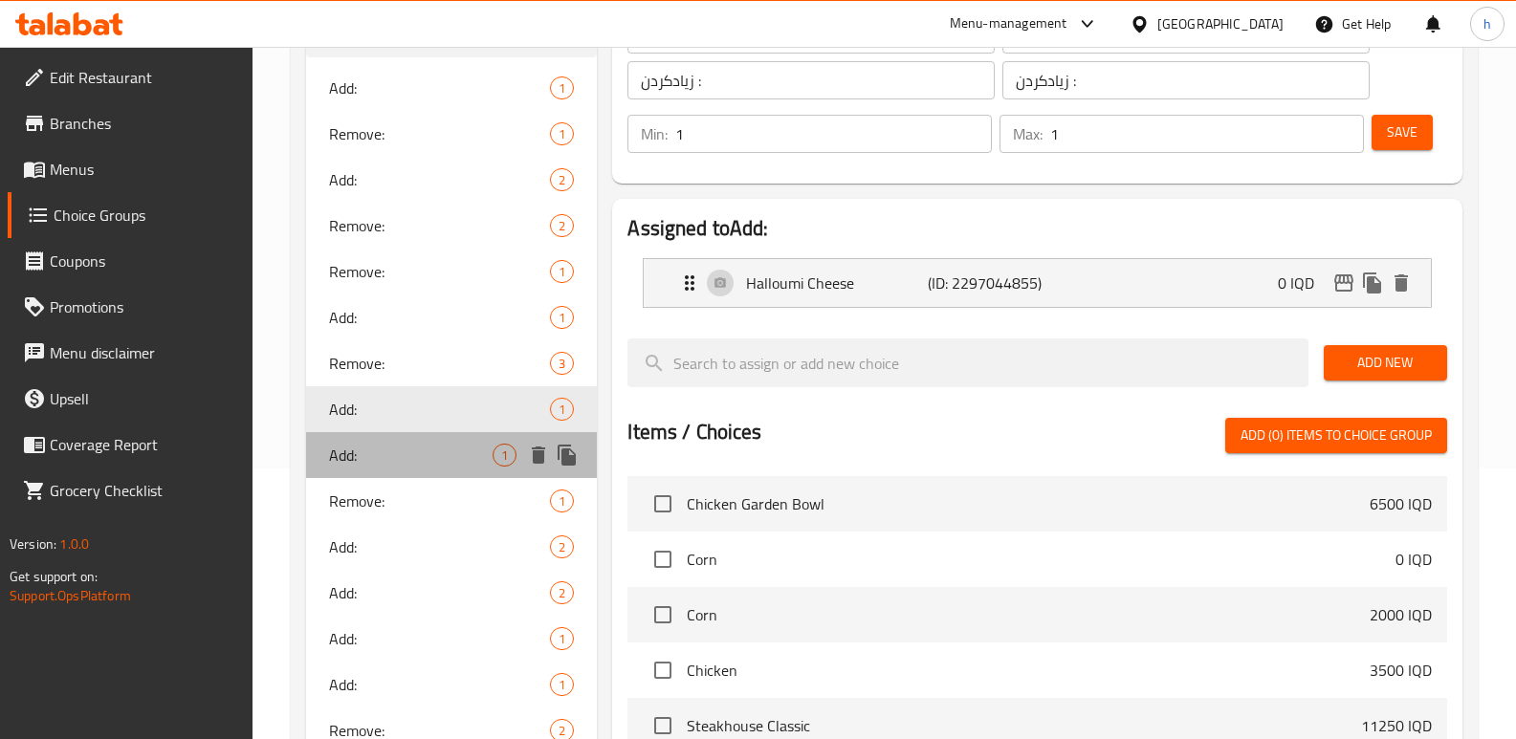
click at [363, 444] on span "Add:" at bounding box center [411, 455] width 164 height 23
type input "0"
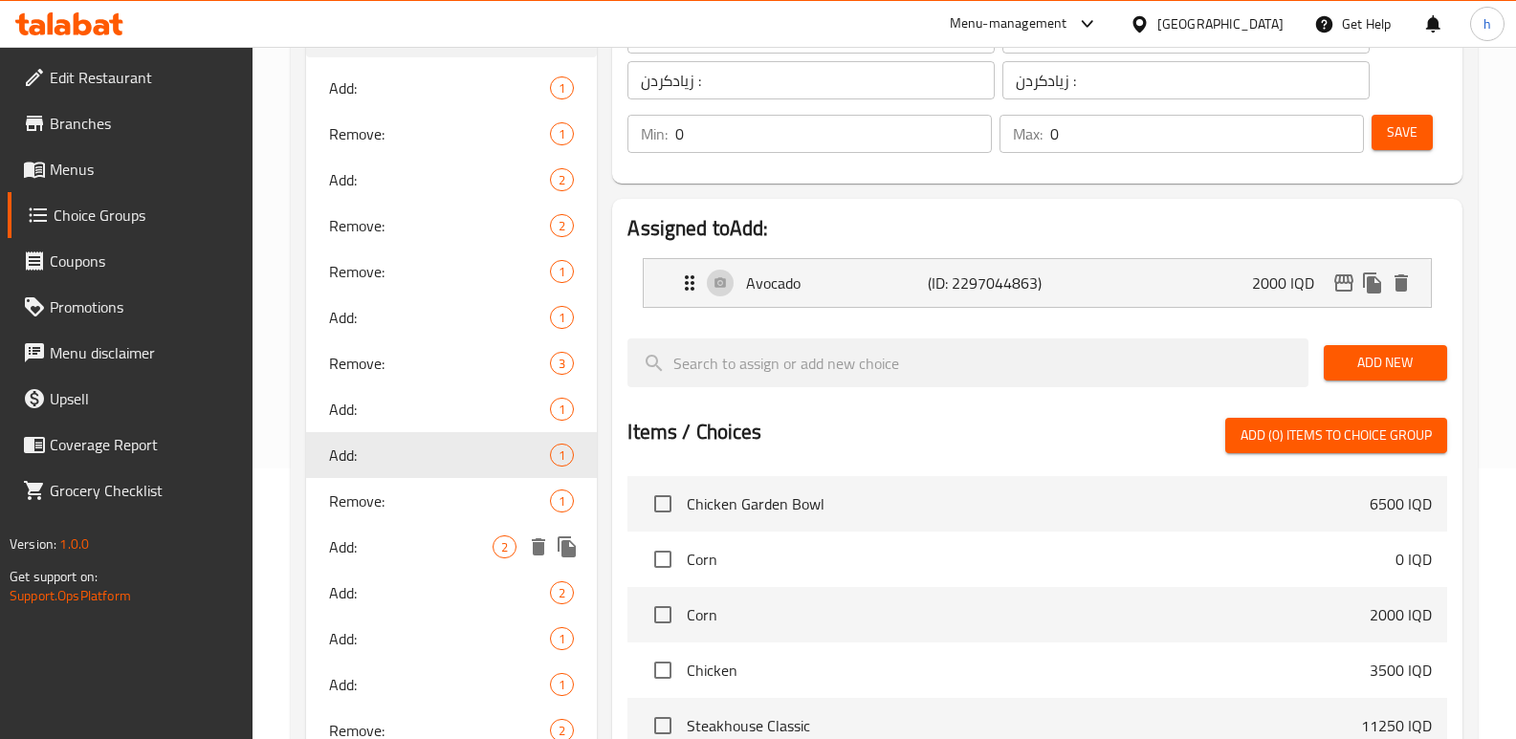
click at [356, 551] on span "Add:" at bounding box center [411, 547] width 164 height 23
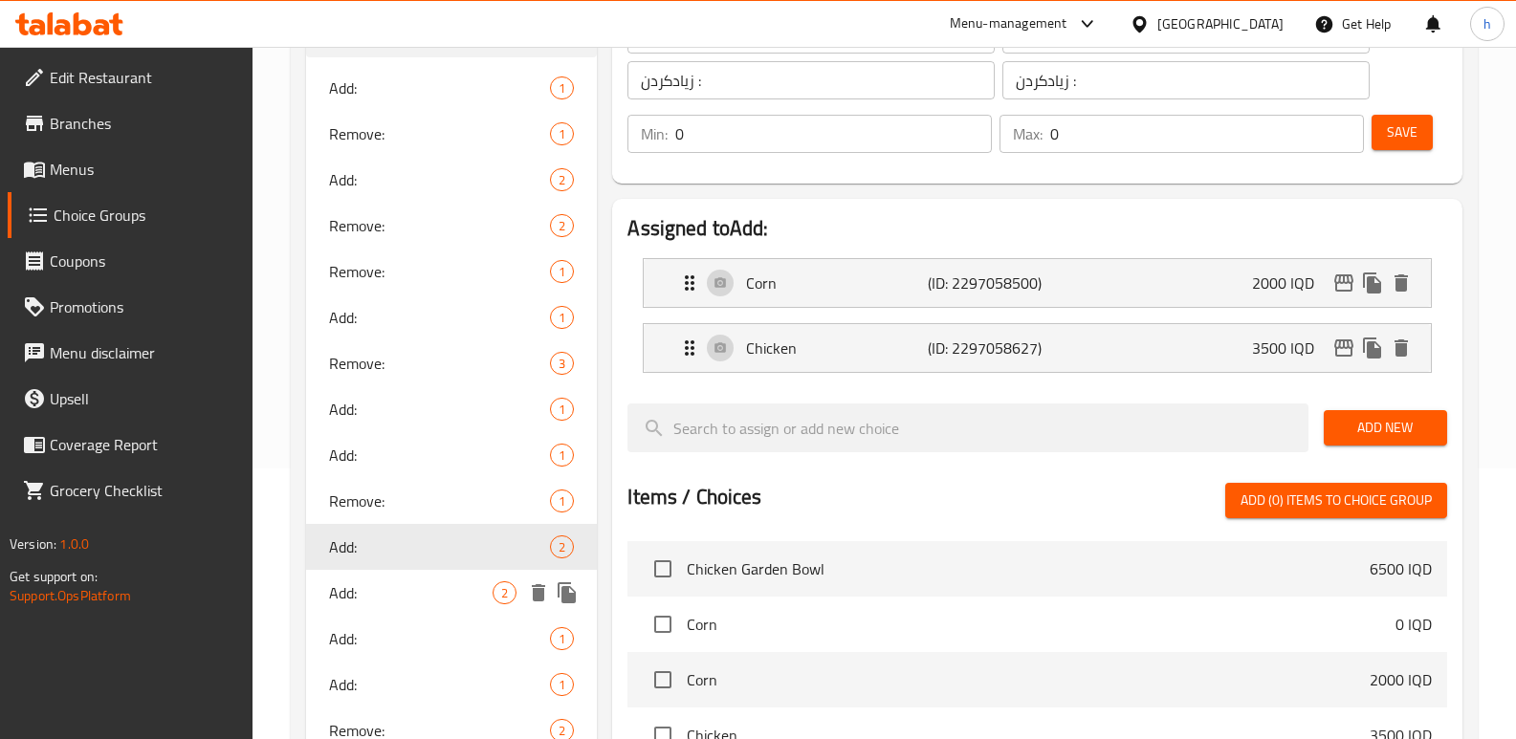
click at [359, 582] on span "Add:" at bounding box center [411, 592] width 164 height 23
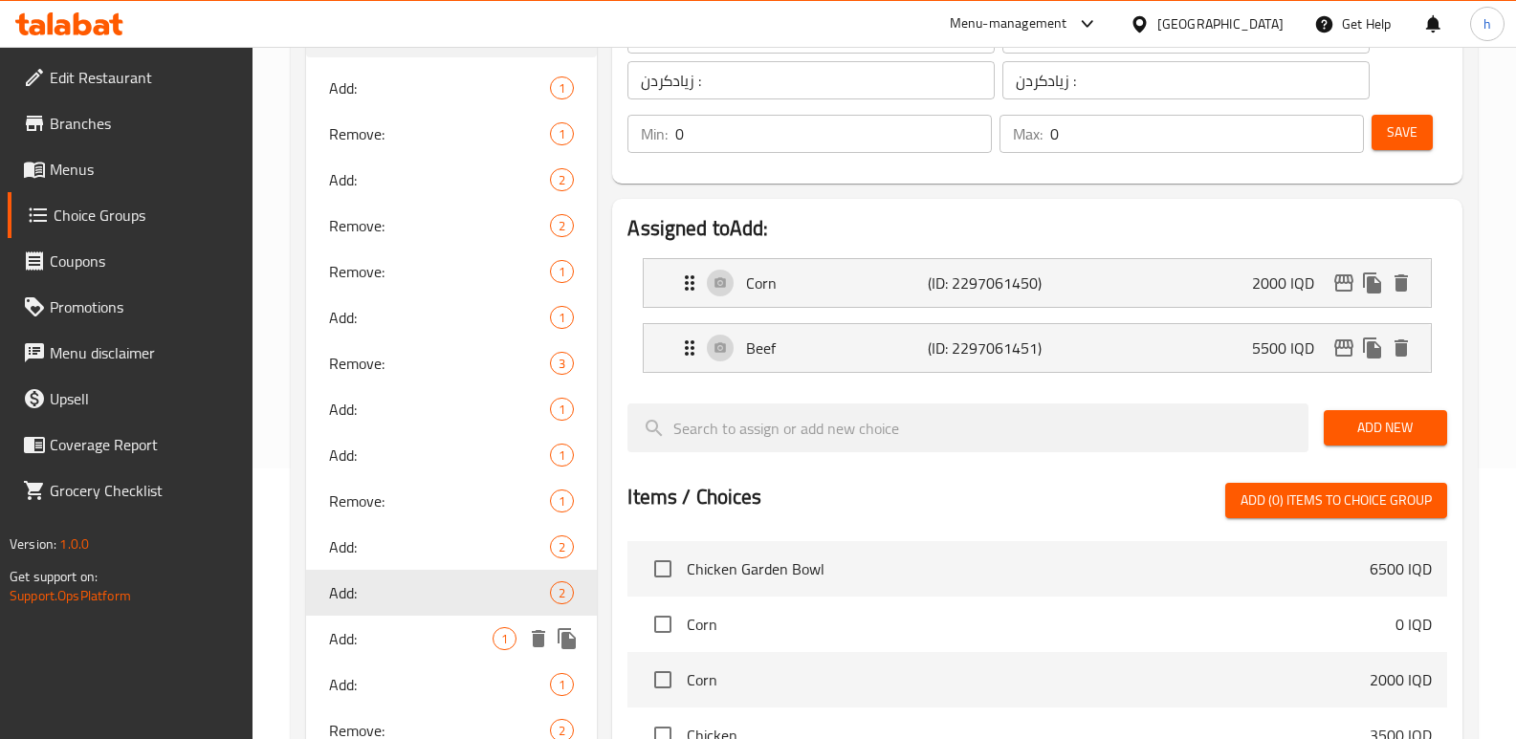
click at [361, 627] on span "Add:" at bounding box center [411, 638] width 164 height 23
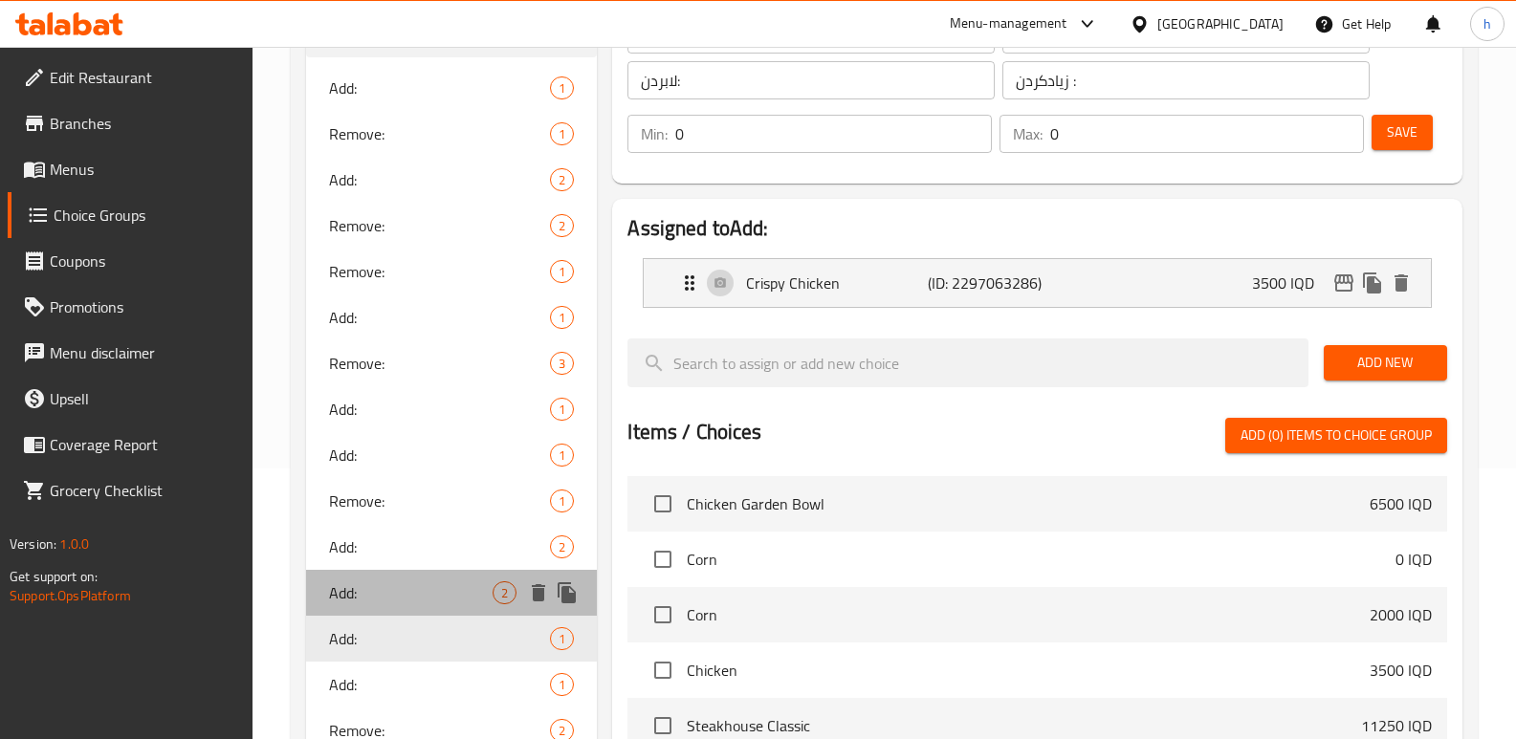
click at [357, 596] on span "Add:" at bounding box center [411, 592] width 164 height 23
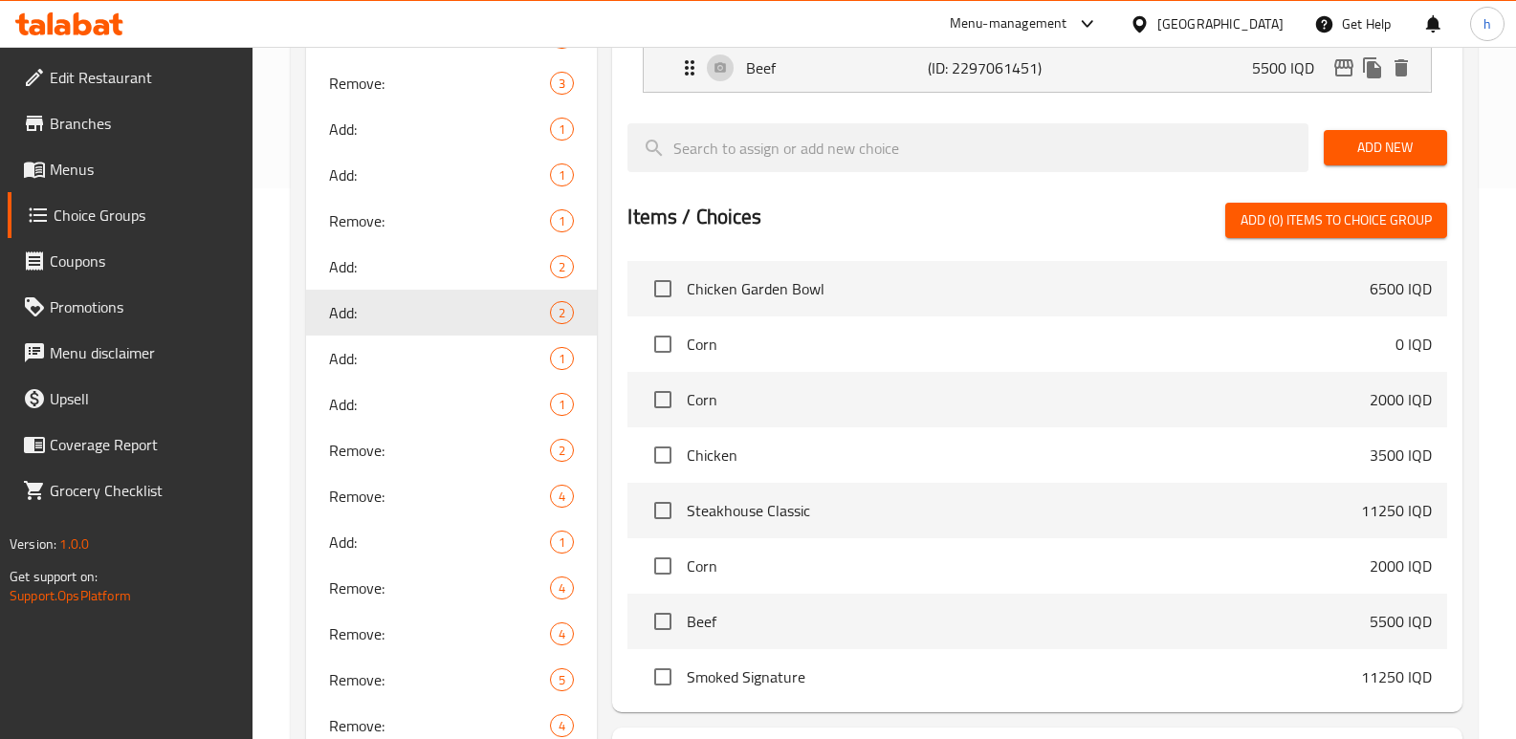
scroll to position [553, 0]
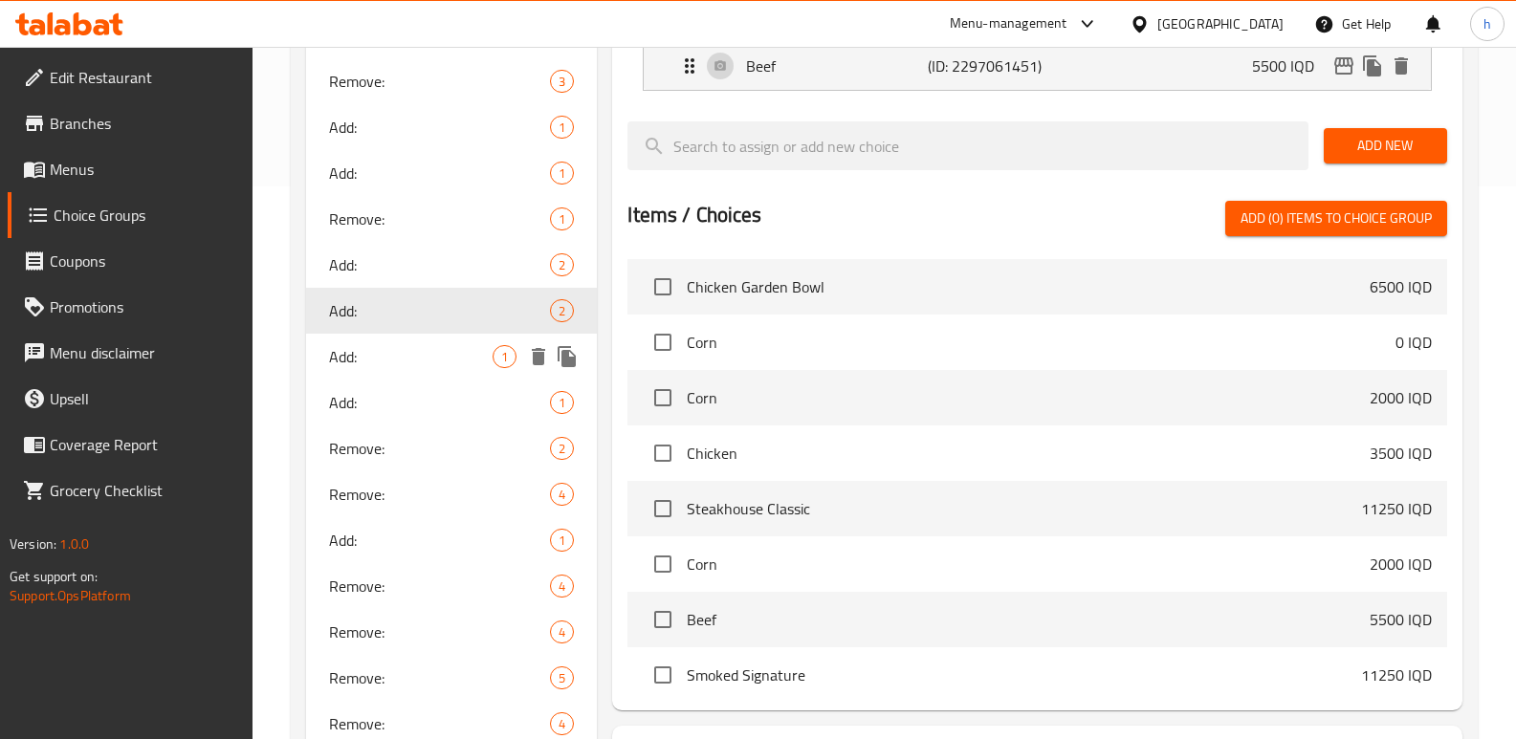
click at [415, 358] on span "Add:" at bounding box center [411, 356] width 164 height 23
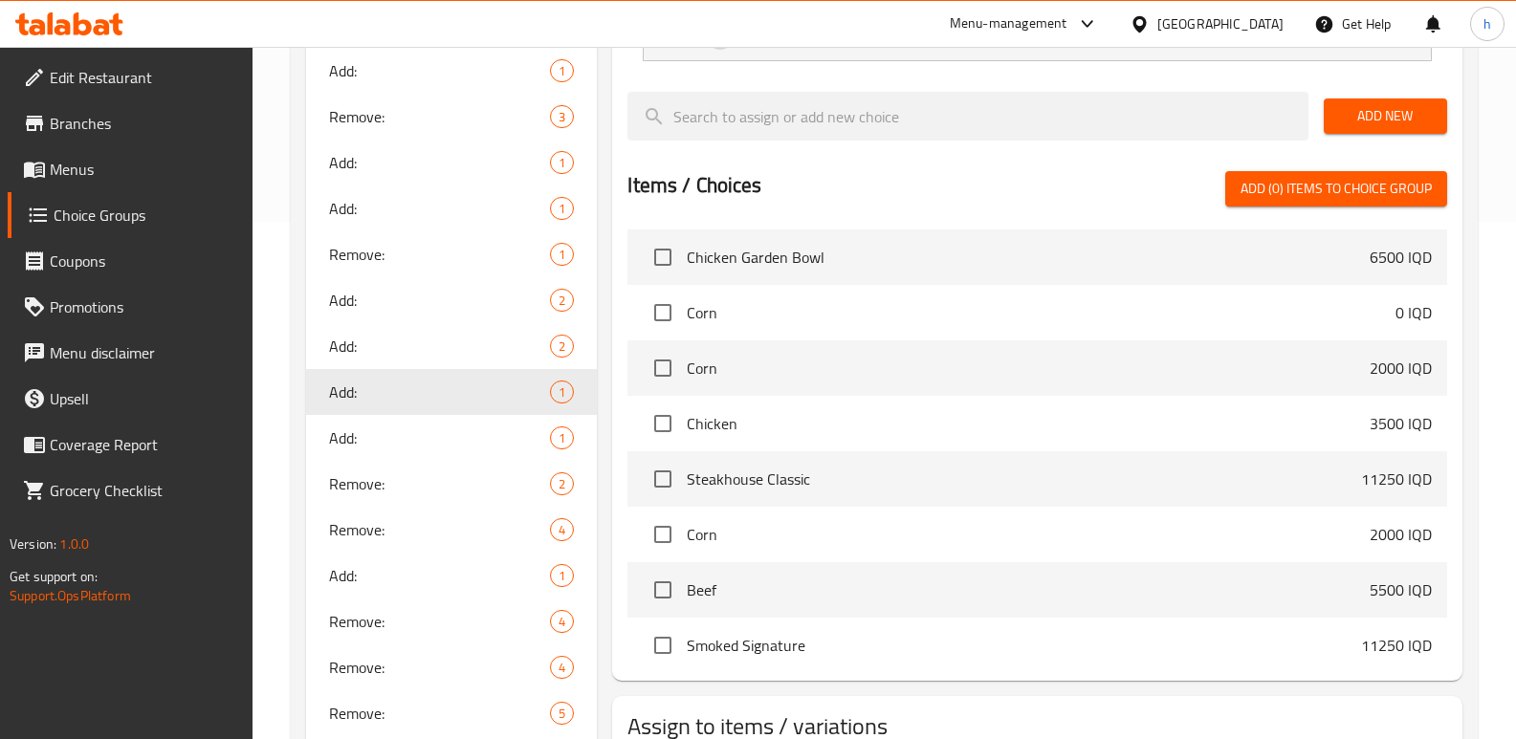
scroll to position [566, 0]
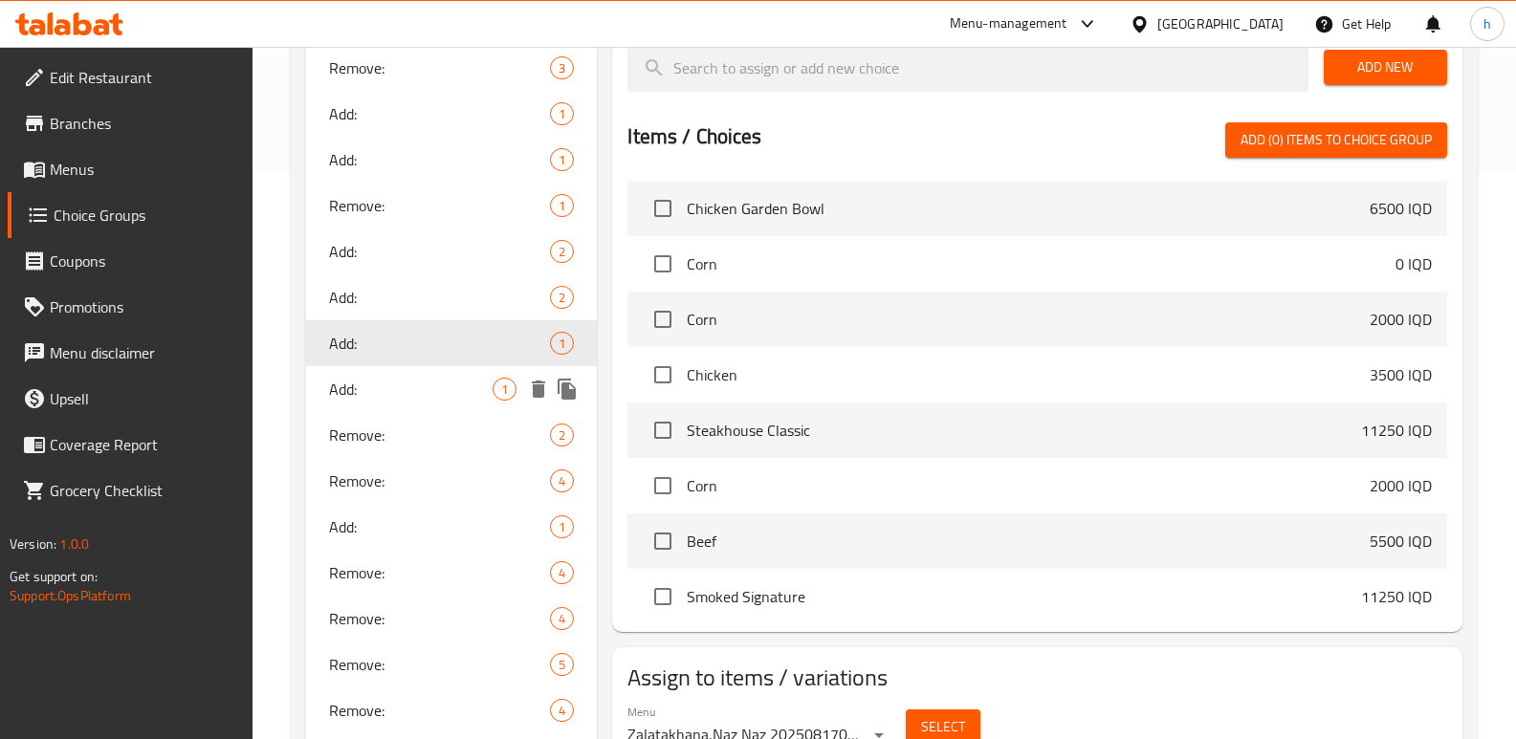
click at [423, 393] on span "Add:" at bounding box center [411, 389] width 164 height 23
type input "زیادکردن :"
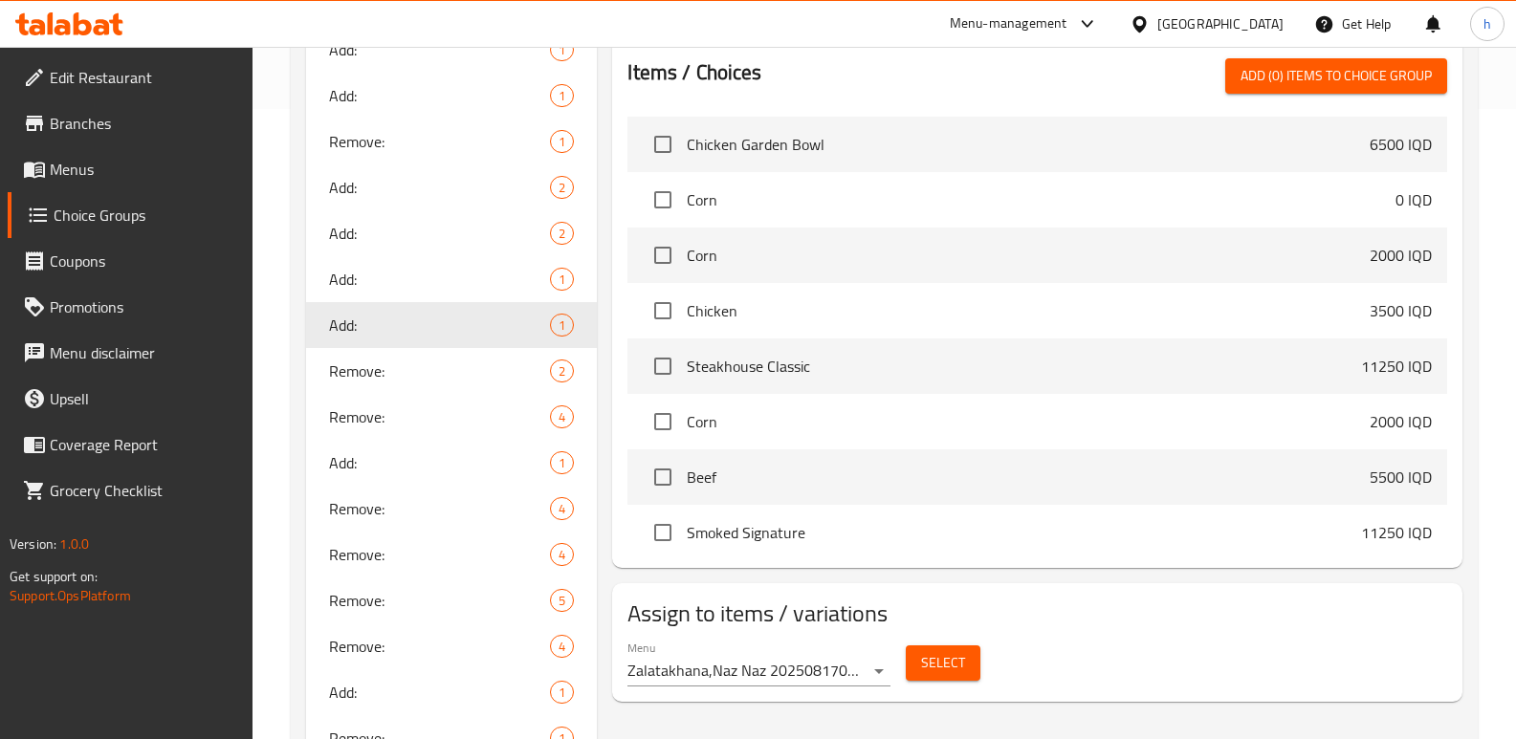
scroll to position [670, 0]
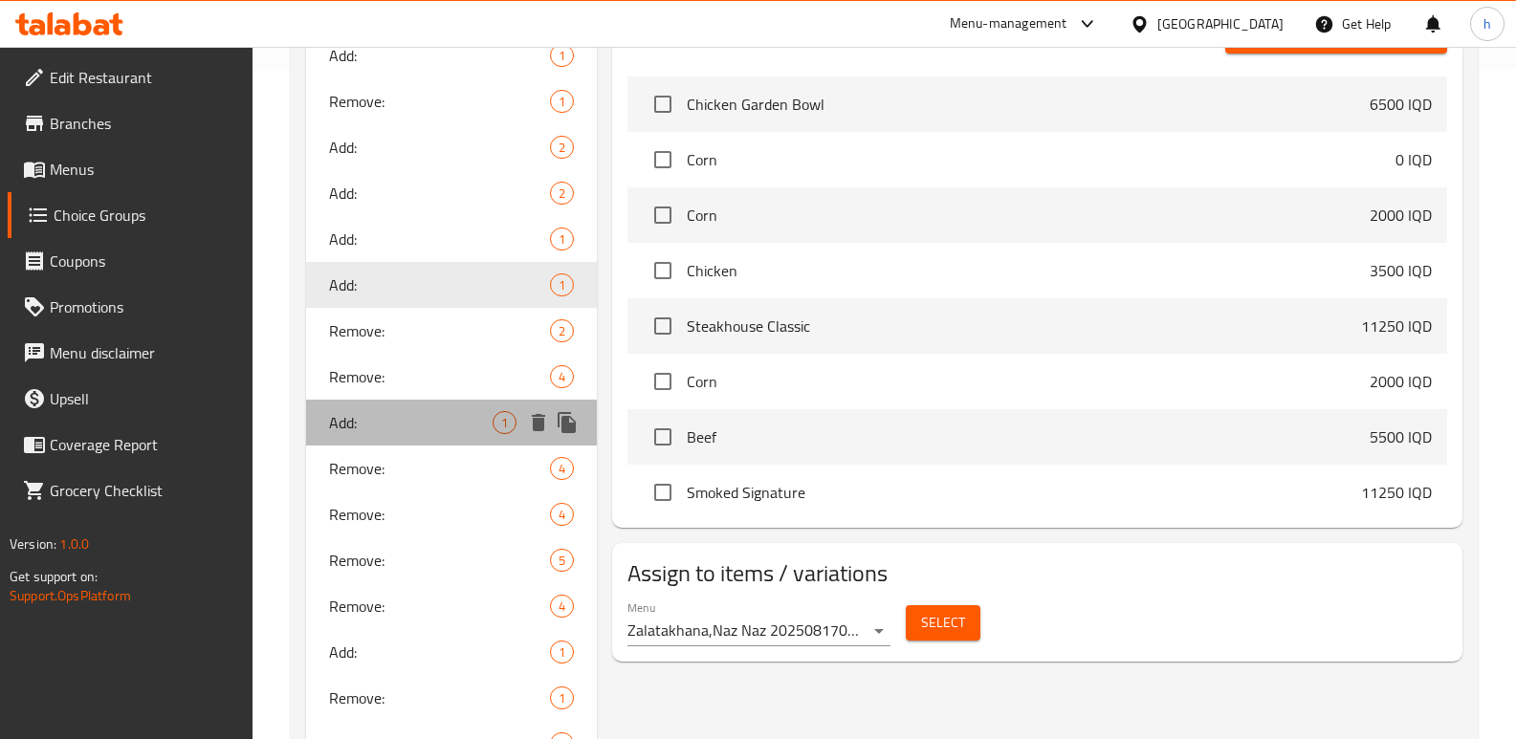
click at [365, 408] on div "Add: 1" at bounding box center [451, 423] width 291 height 46
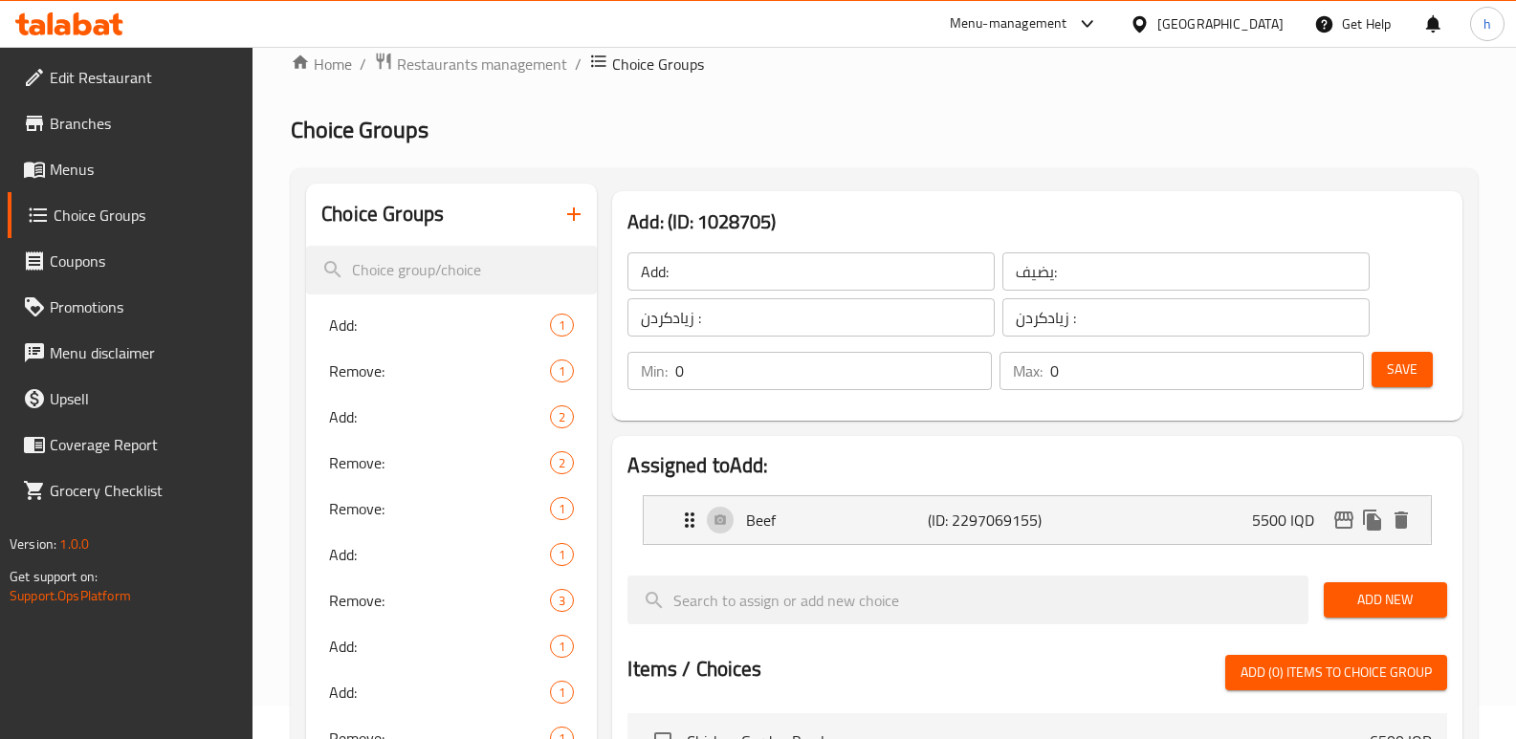
scroll to position [4, 0]
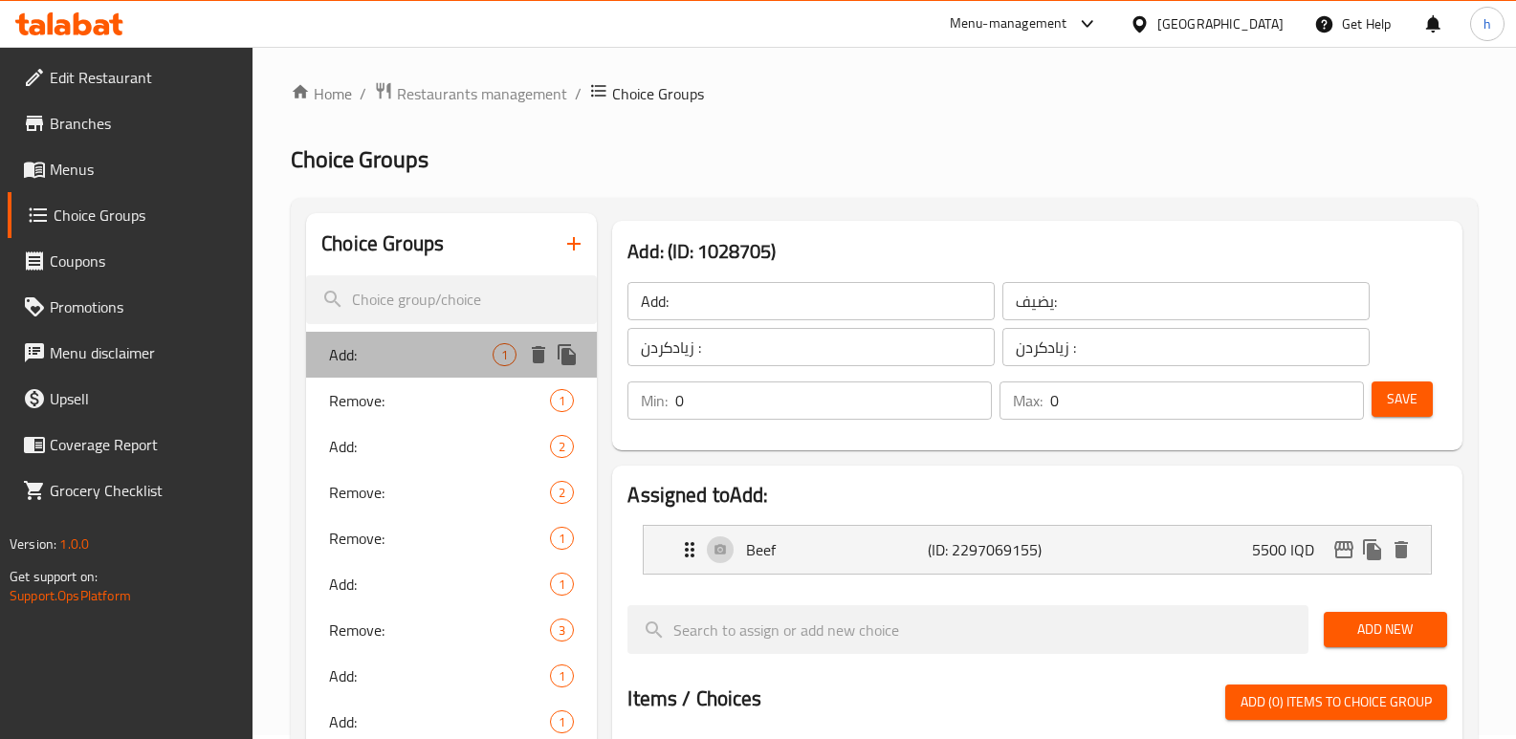
click at [366, 343] on span "Add:" at bounding box center [411, 354] width 164 height 23
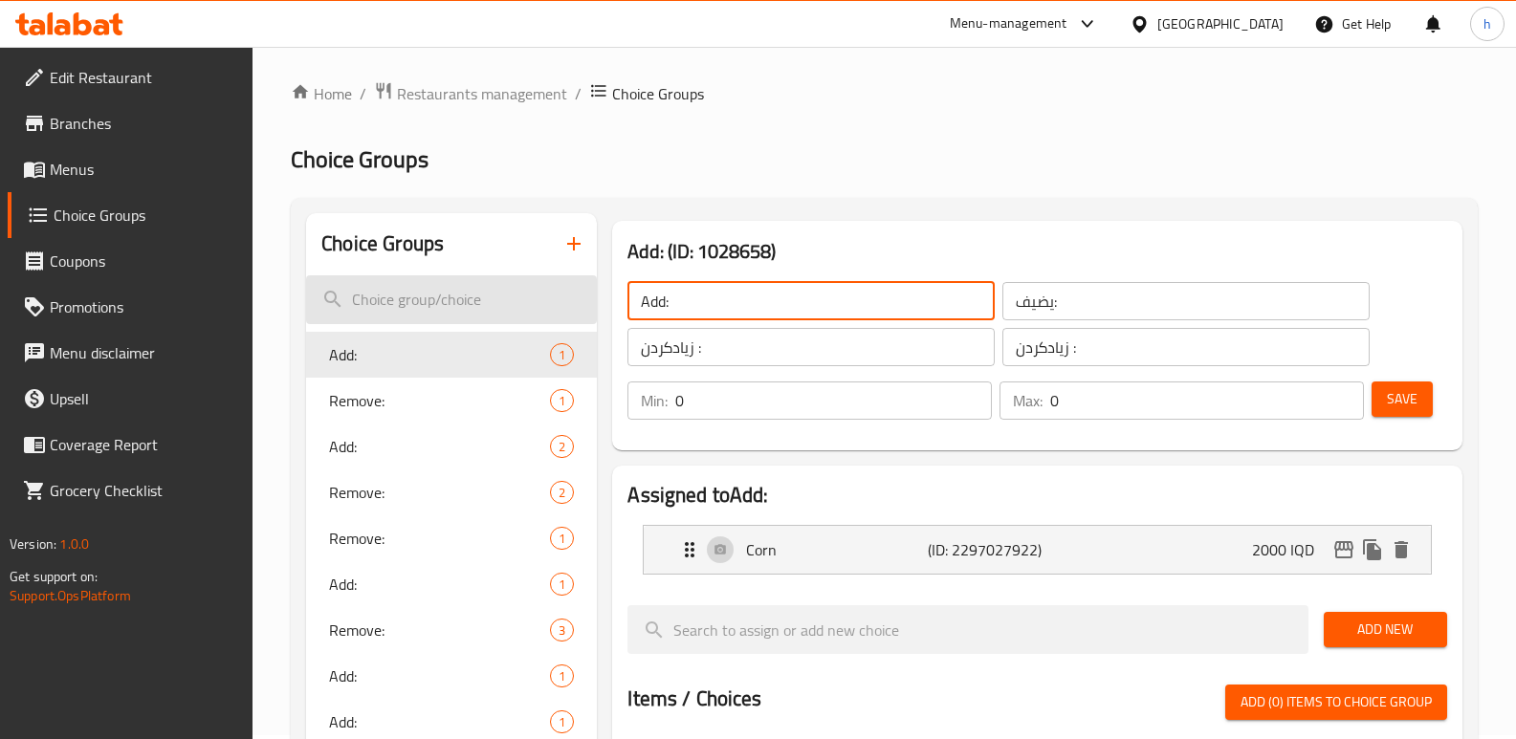
drag, startPoint x: 698, startPoint y: 304, endPoint x: 528, endPoint y: 297, distance: 170.4
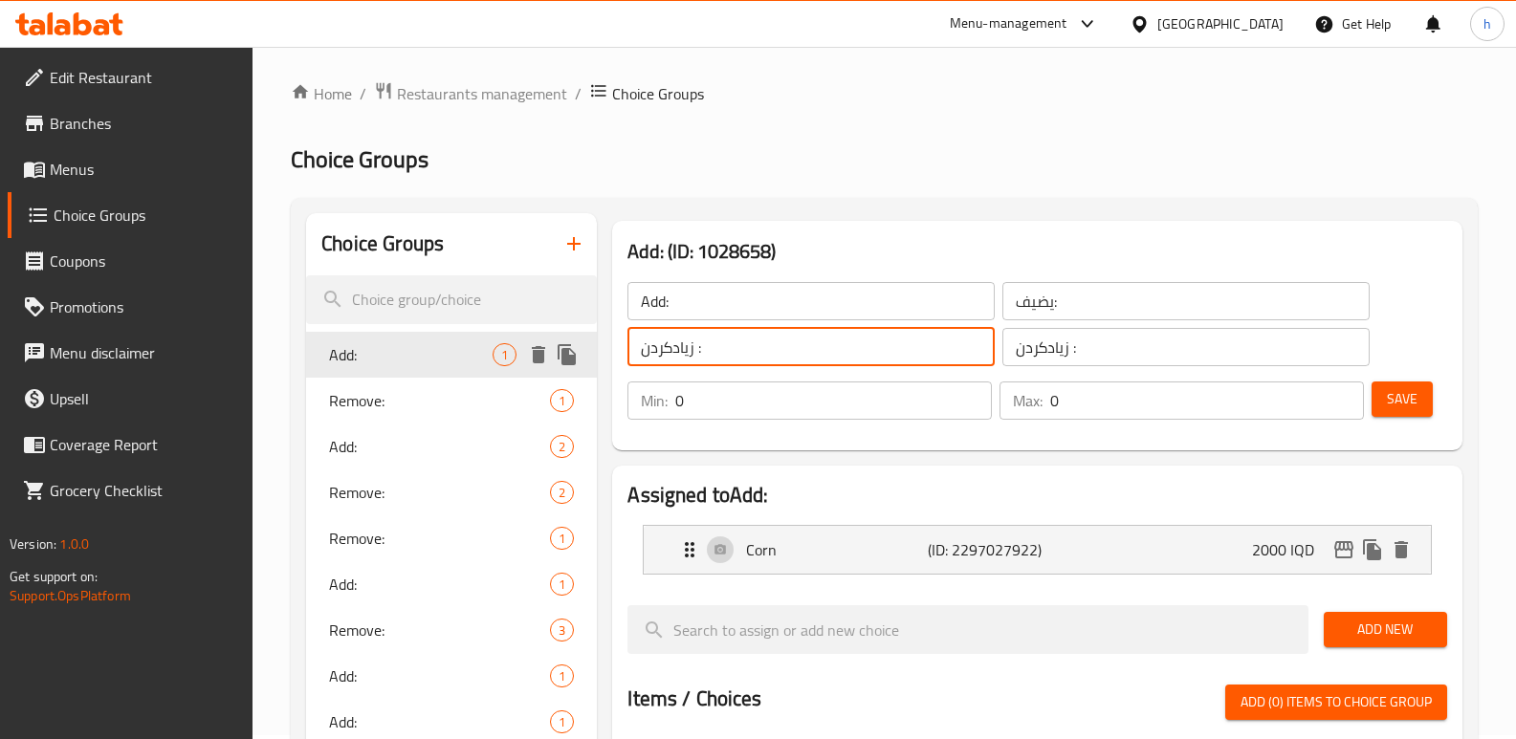
drag, startPoint x: 586, startPoint y: 352, endPoint x: 546, endPoint y: 355, distance: 40.3
drag, startPoint x: 1081, startPoint y: 303, endPoint x: 875, endPoint y: 307, distance: 205.6
click at [875, 307] on div "Add: ​ يضيف: ​ زیادکردن : ​ زیادکردن : ​" at bounding box center [998, 324] width 765 height 107
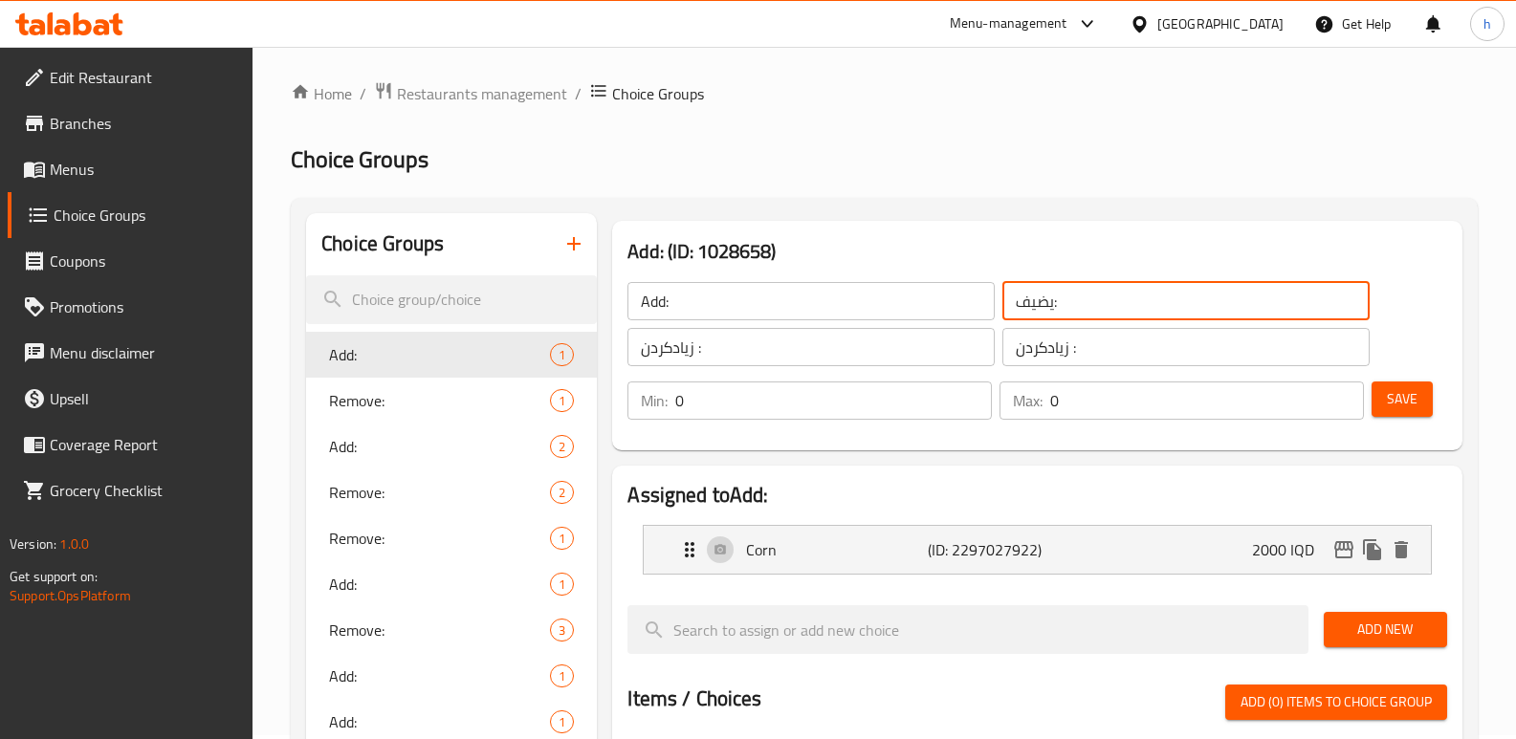
drag, startPoint x: 1095, startPoint y: 350, endPoint x: 870, endPoint y: 344, distance: 224.8
click at [870, 344] on div "Add: ​ يضيف: ​ زیادکردن : ​ زیادکردن : ​" at bounding box center [998, 324] width 765 height 107
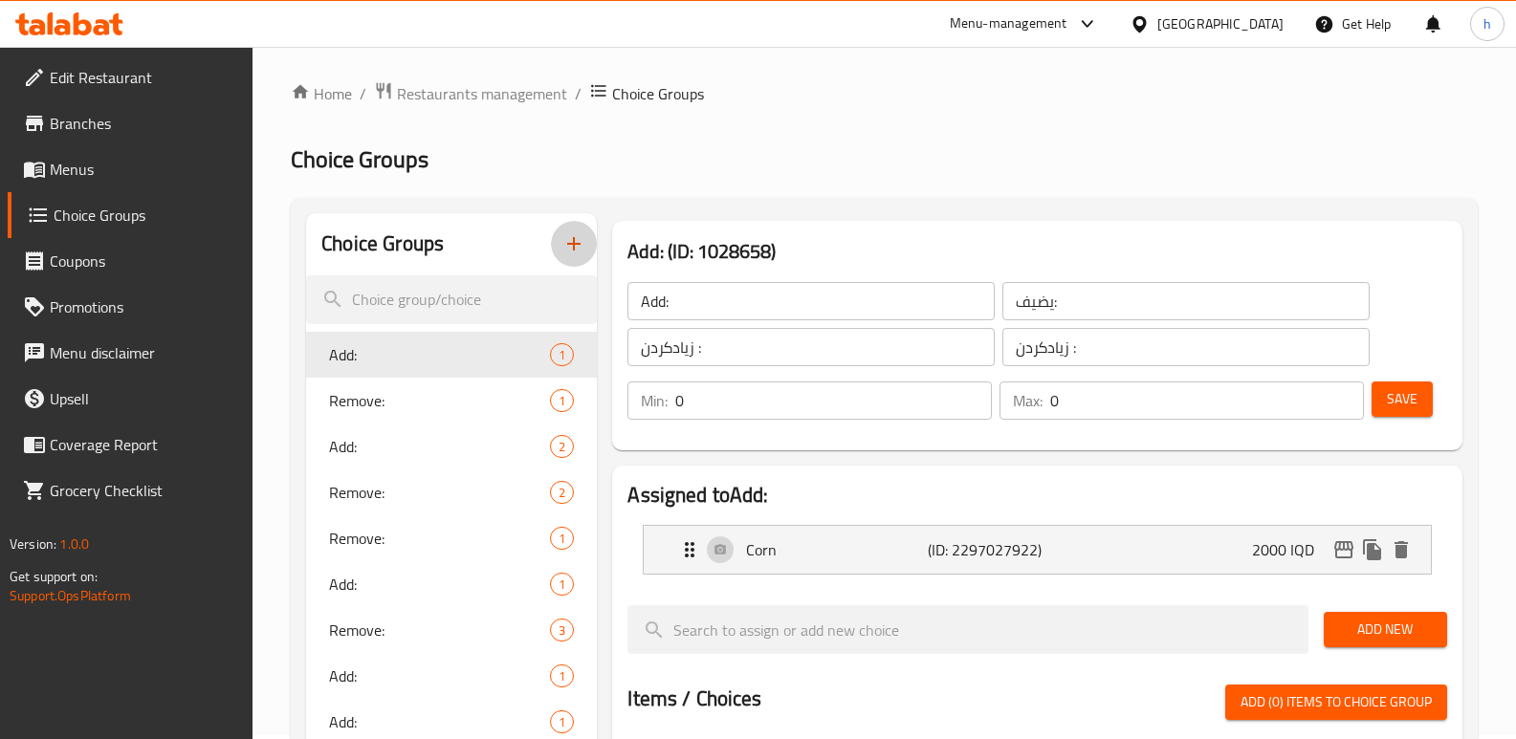
click at [575, 247] on icon "button" at bounding box center [573, 243] width 13 height 13
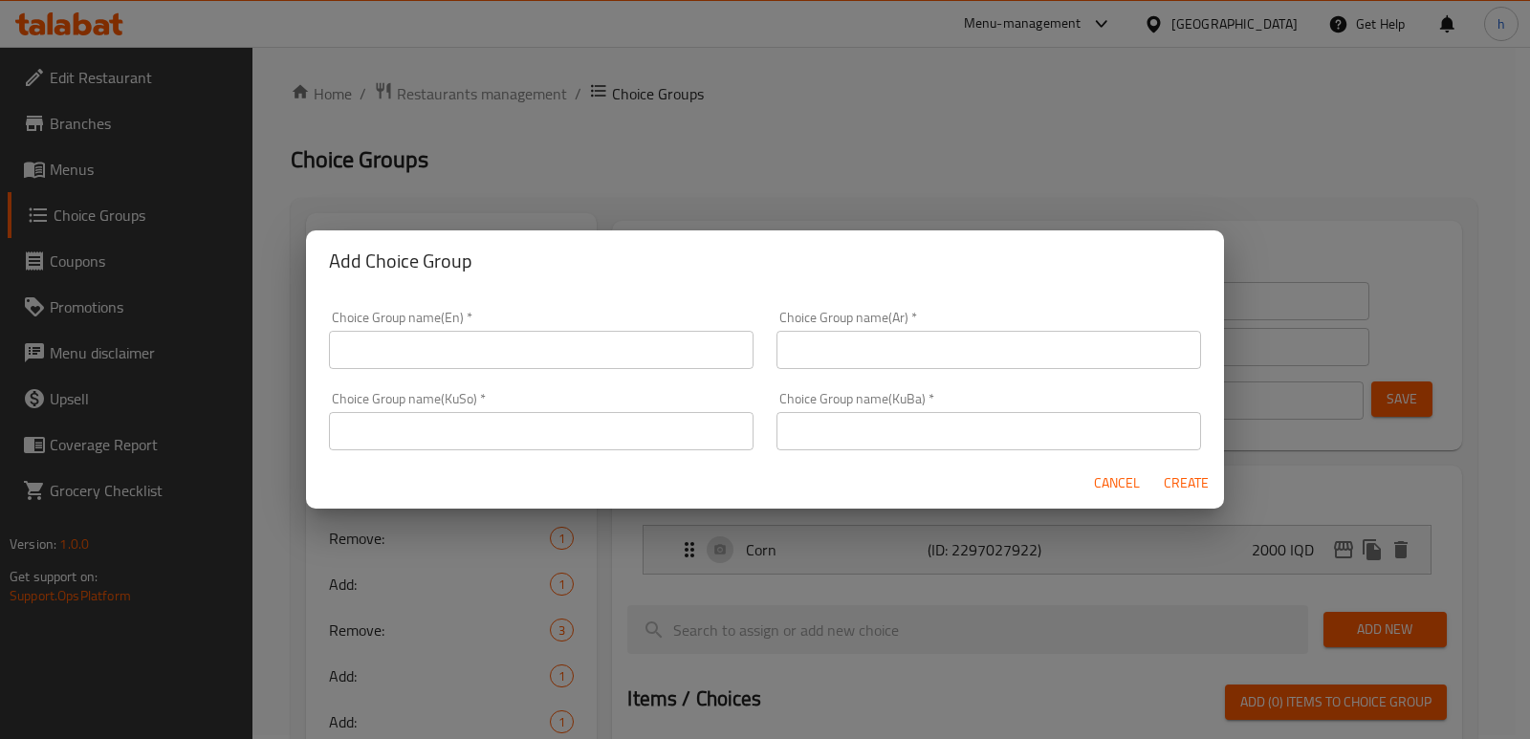
click at [865, 348] on input "text" at bounding box center [989, 350] width 425 height 38
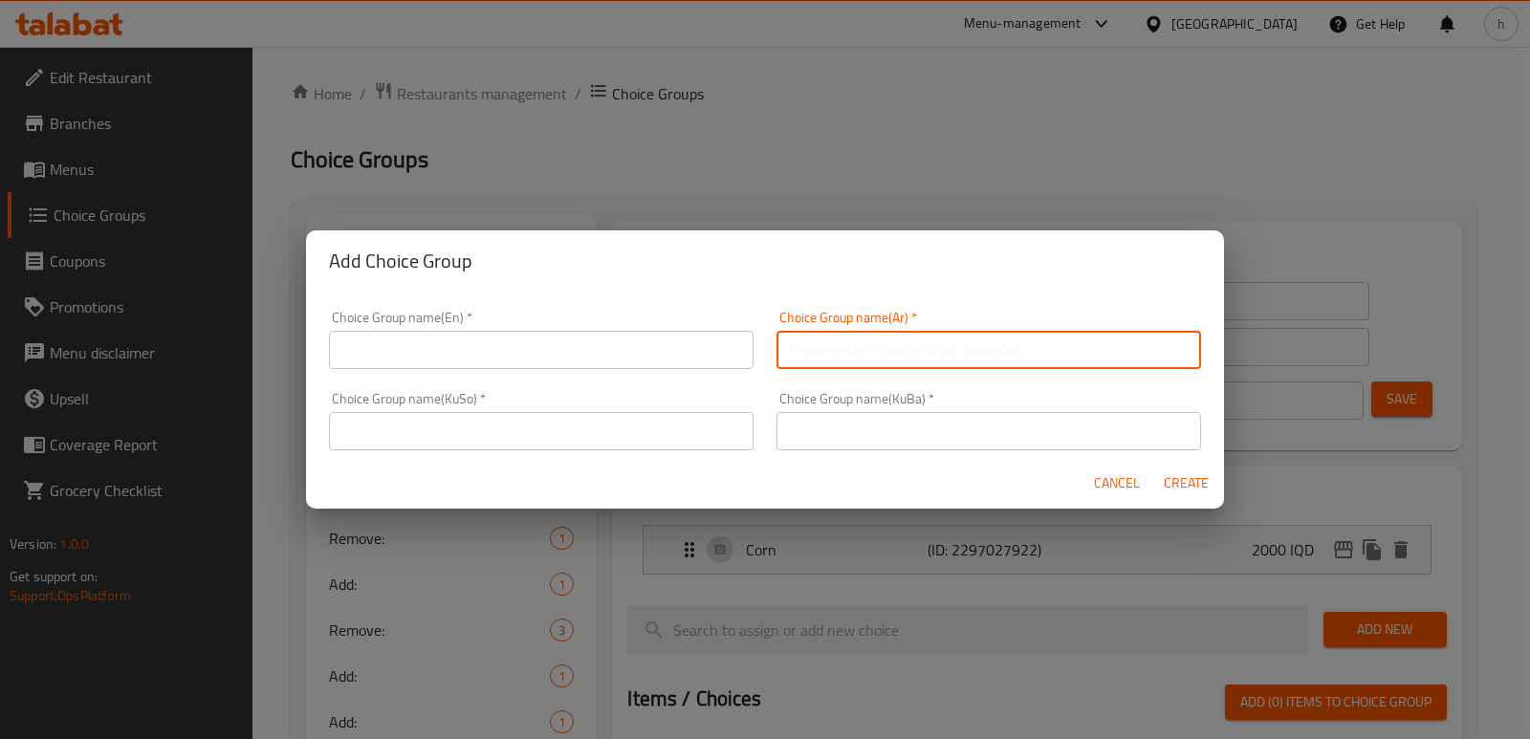
paste input "زیادکردن :"
type input "زیادکردن :"
click at [842, 424] on input "text" at bounding box center [989, 431] width 425 height 38
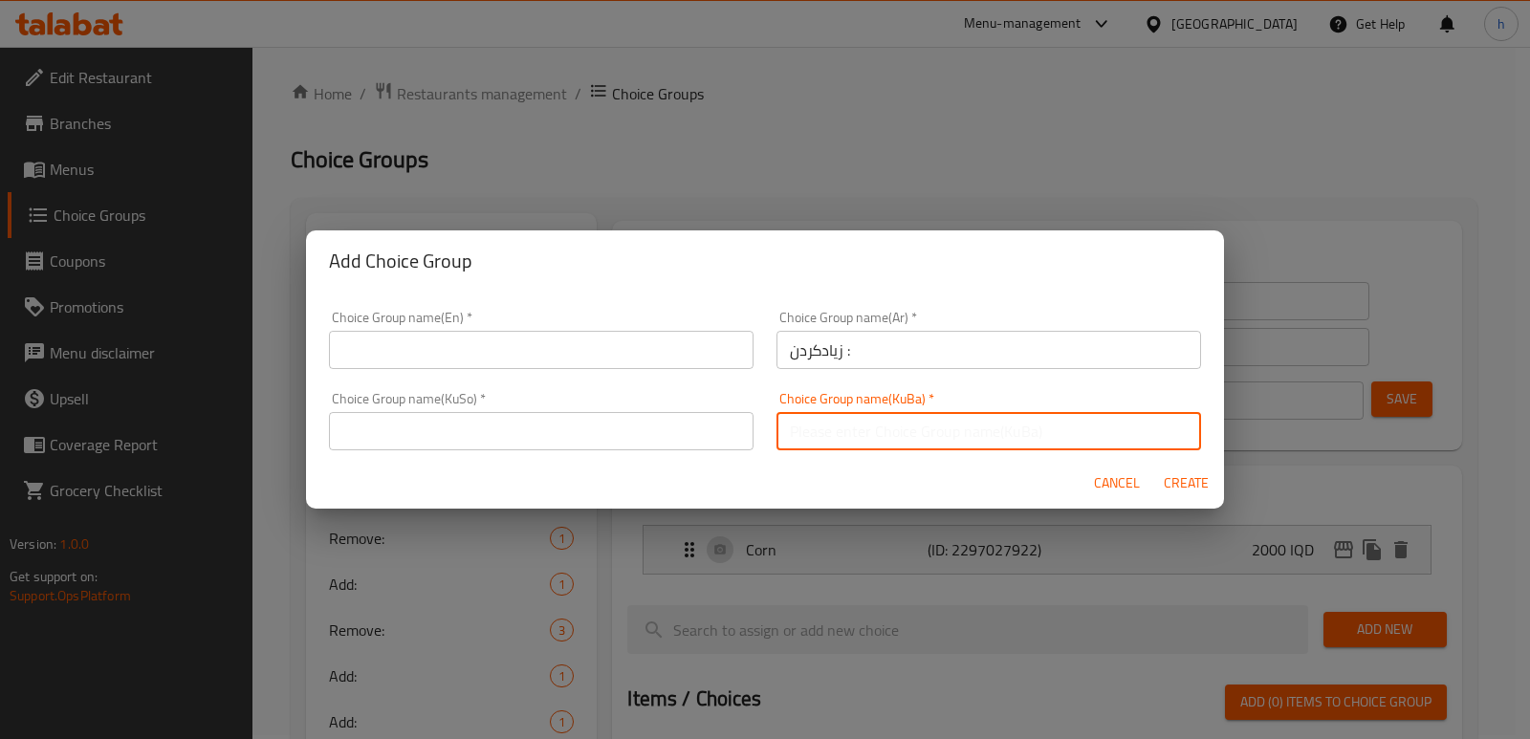
paste input "زیادکردن :"
type input "زیادکردن :"
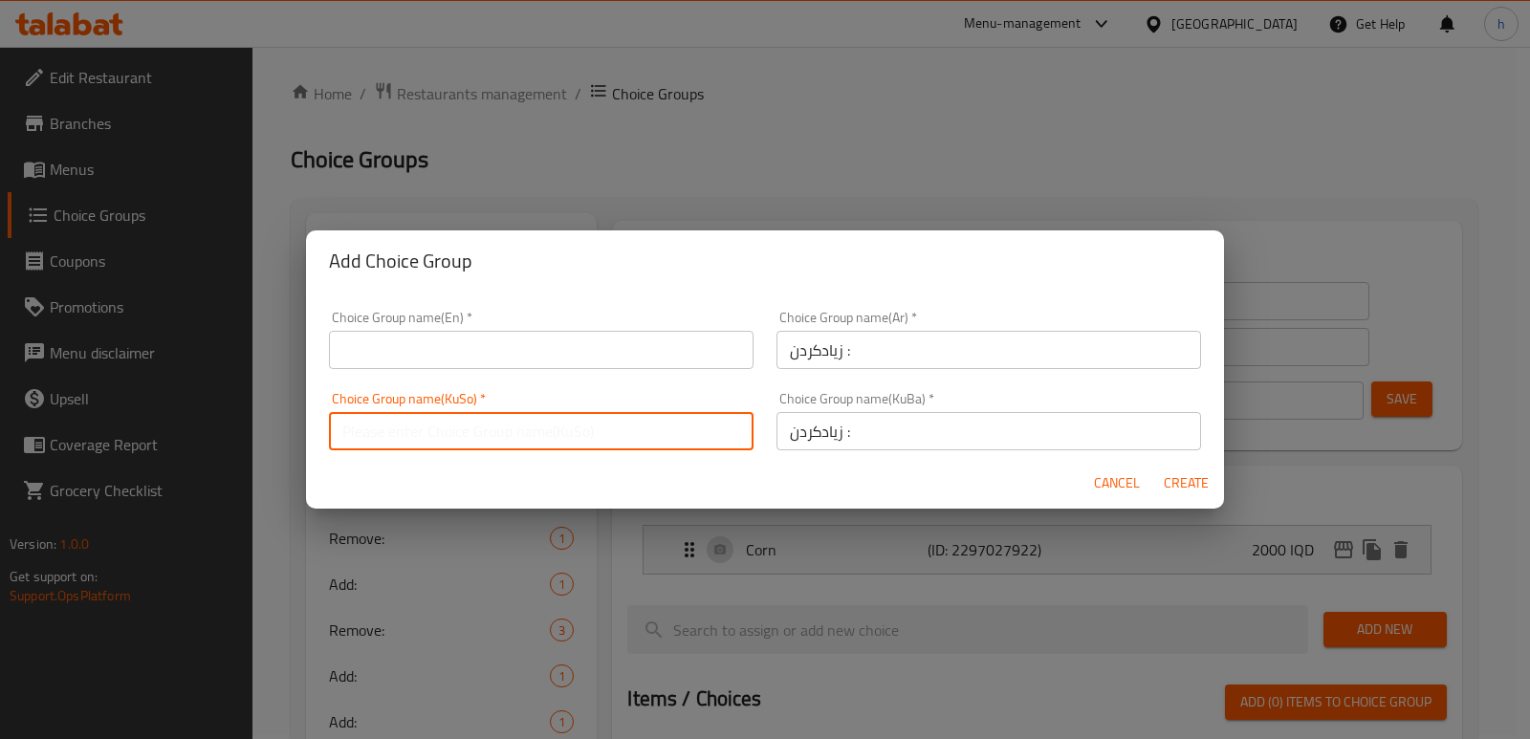
click at [601, 431] on input "text" at bounding box center [541, 431] width 425 height 38
paste input "زیادکردن :"
type input "زیادکردن :"
drag, startPoint x: 770, startPoint y: 367, endPoint x: 690, endPoint y: 355, distance: 80.3
click at [693, 356] on div "Choice Group name(En)   * Choice Group name(En) * Choice Group name(Ar)   * زیا…" at bounding box center [764, 380] width 895 height 163
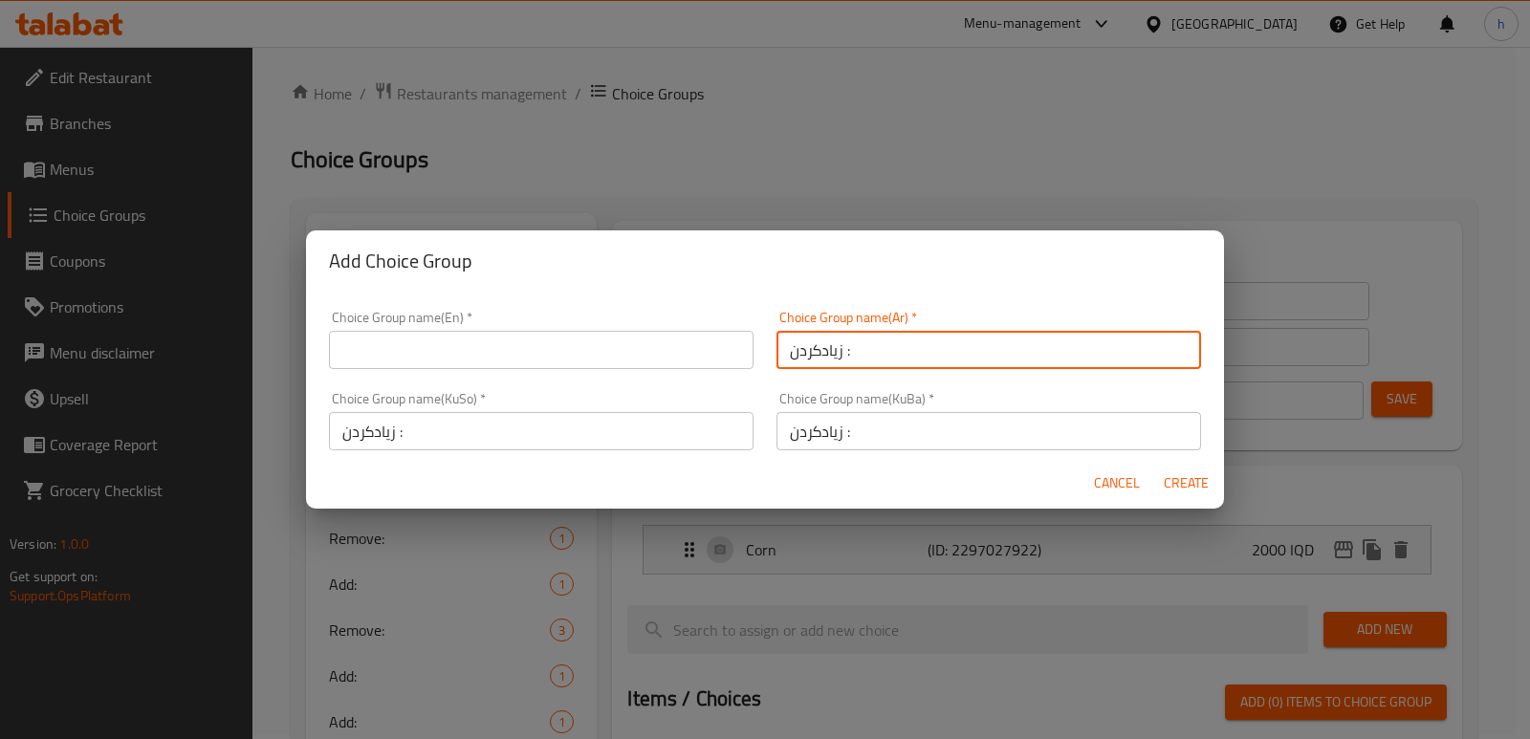
paste input "يضيف"
type input "يضيف:"
click at [613, 352] on input "text" at bounding box center [541, 350] width 425 height 38
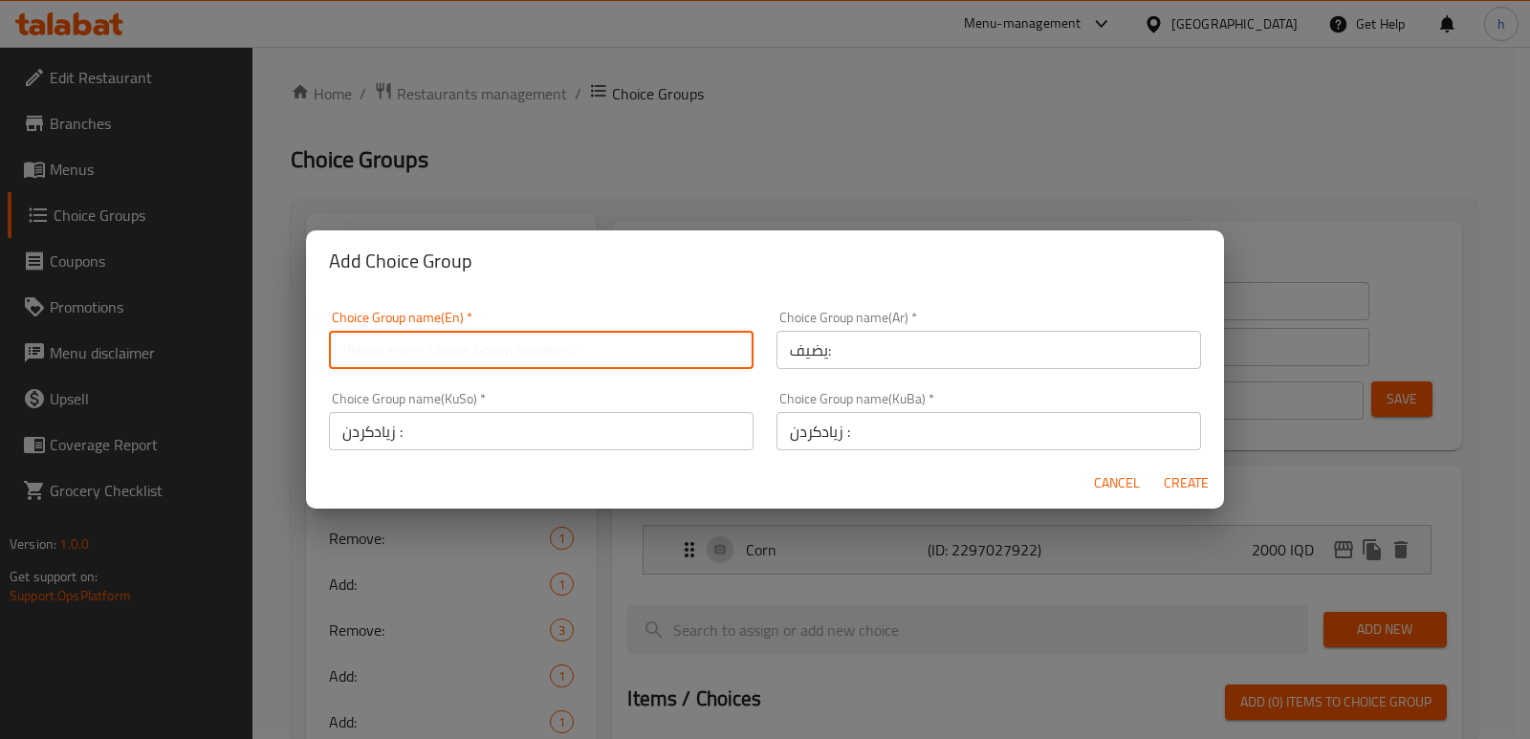
paste input "Add:"
type input "Add: ٢"
click at [1174, 481] on span "Create" at bounding box center [1186, 483] width 46 height 24
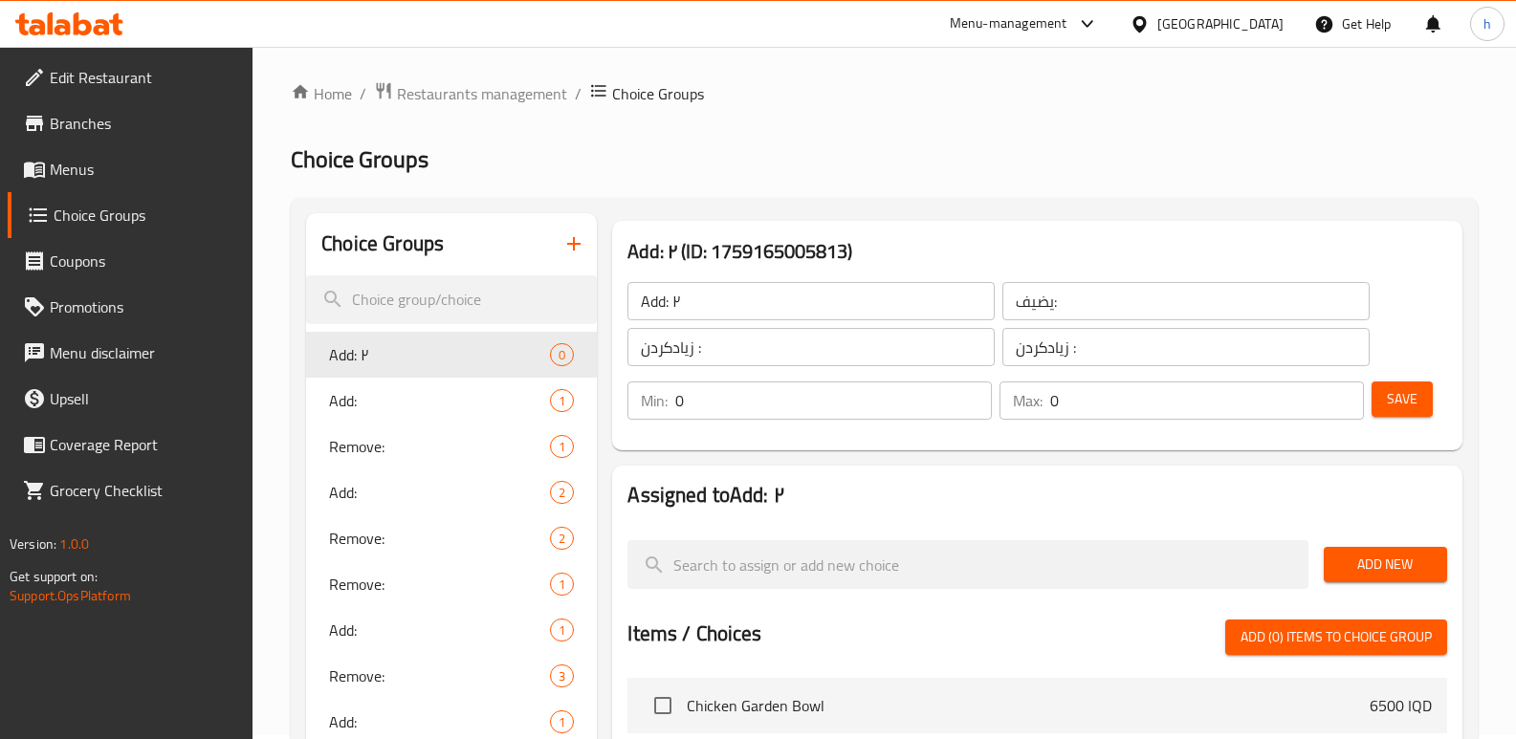
click at [1386, 551] on button "Add New" at bounding box center [1385, 564] width 123 height 35
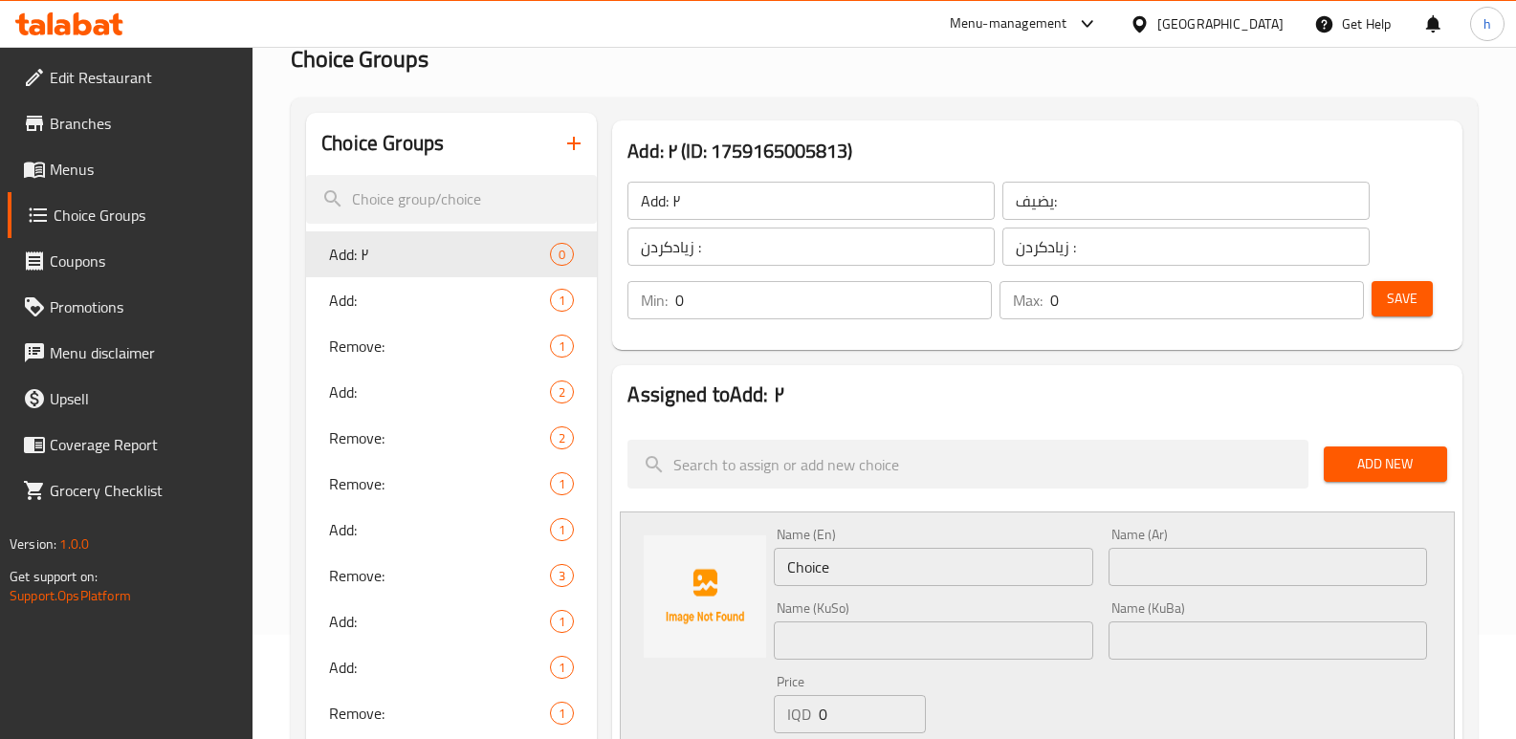
scroll to position [119, 0]
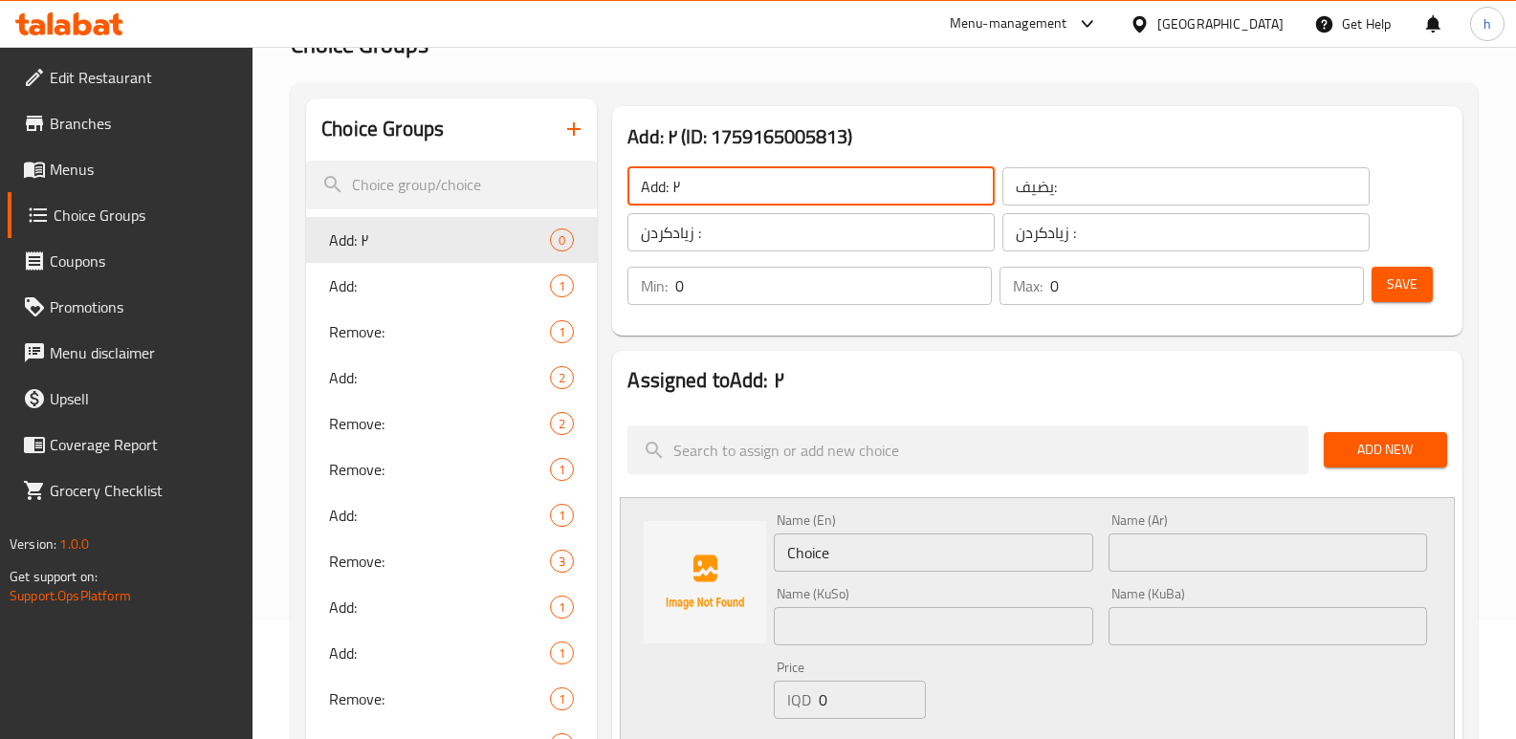
click at [795, 172] on input "Add: ٢" at bounding box center [810, 186] width 367 height 38
type input "Add:"
click at [1407, 278] on span "Save" at bounding box center [1402, 285] width 31 height 24
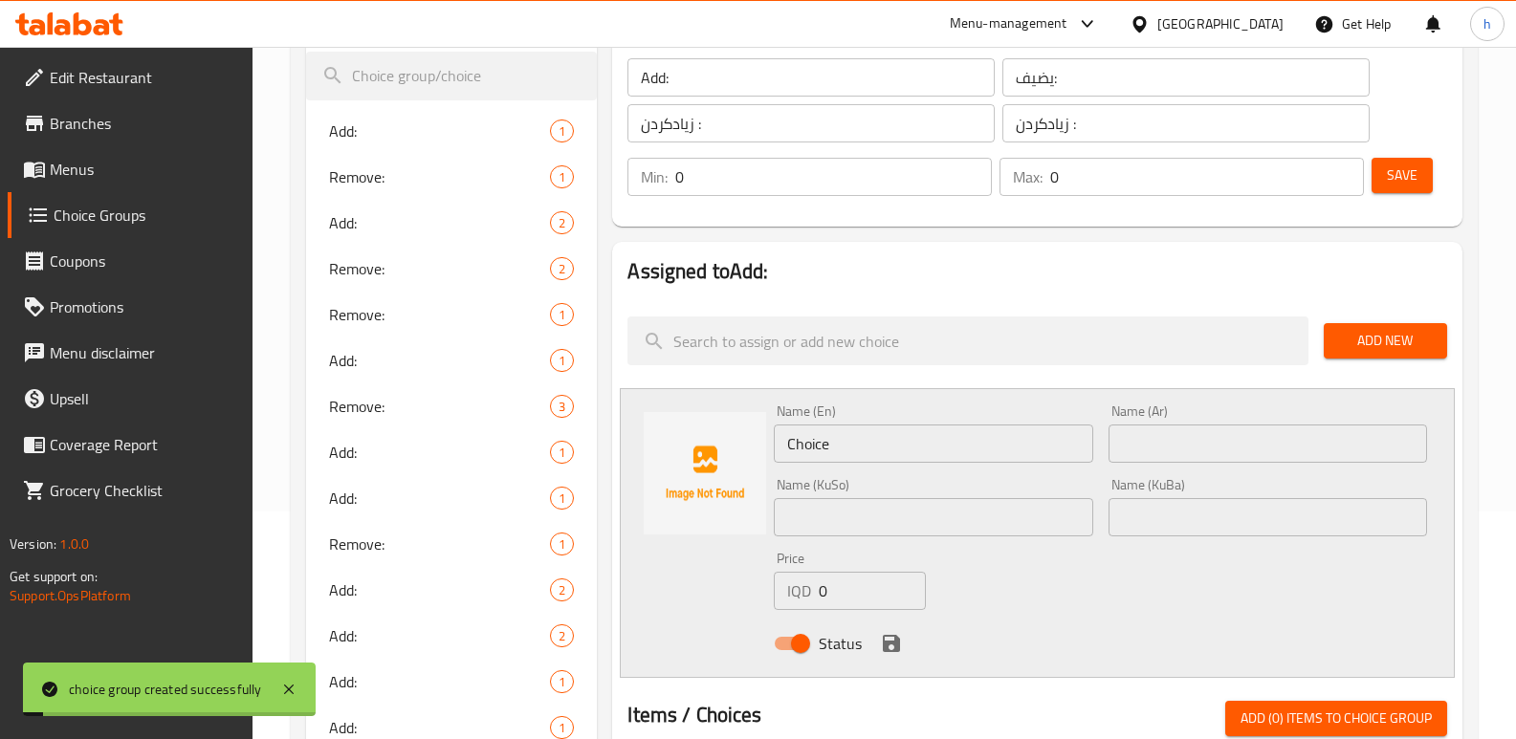
scroll to position [267, 0]
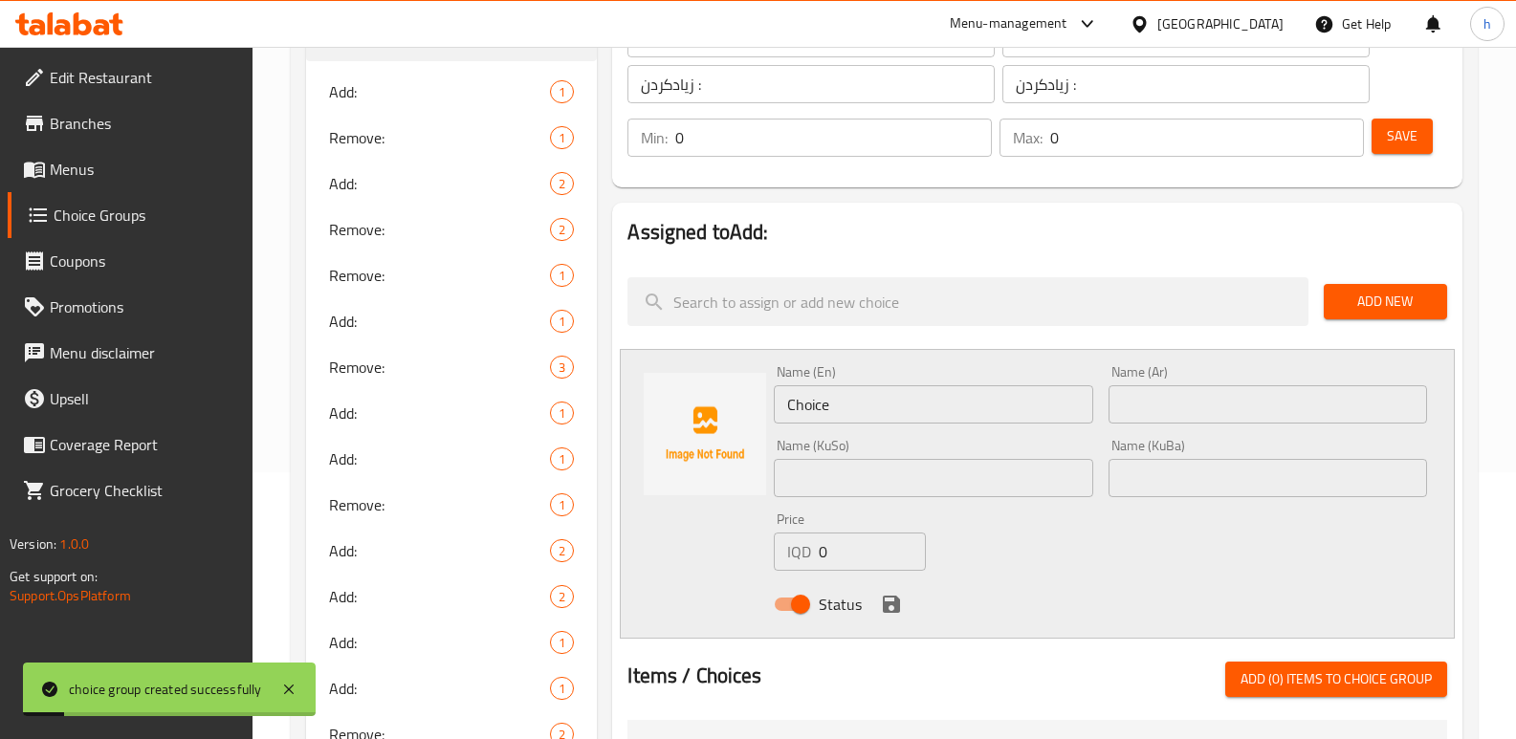
drag, startPoint x: 859, startPoint y: 402, endPoint x: 752, endPoint y: 383, distance: 108.6
click at [753, 384] on div "Name (En) Choice Name (En) Name (Ar) Name (Ar) Name (KuSo) Name (KuSo) Name (Ku…" at bounding box center [1037, 494] width 835 height 290
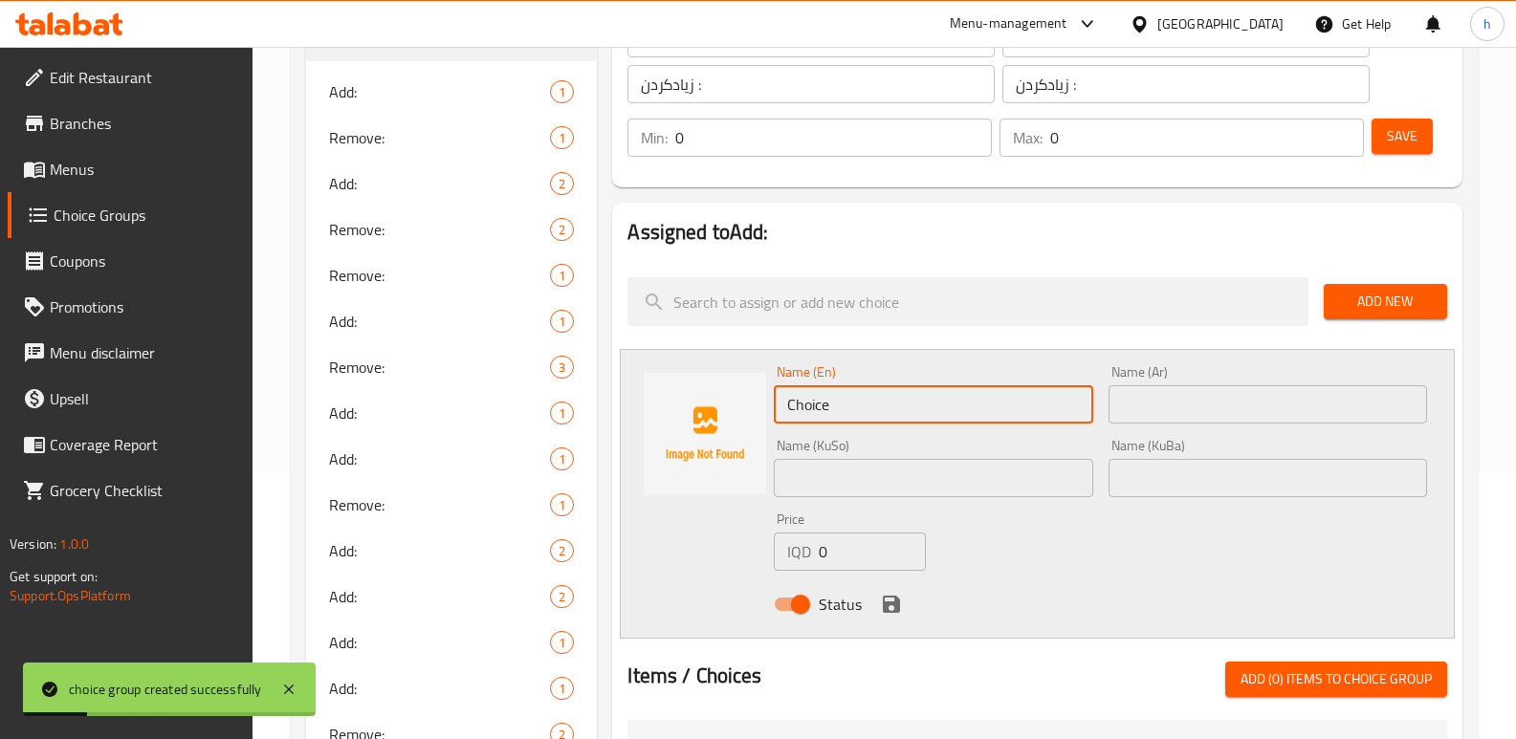
click at [852, 478] on input "text" at bounding box center [933, 478] width 318 height 38
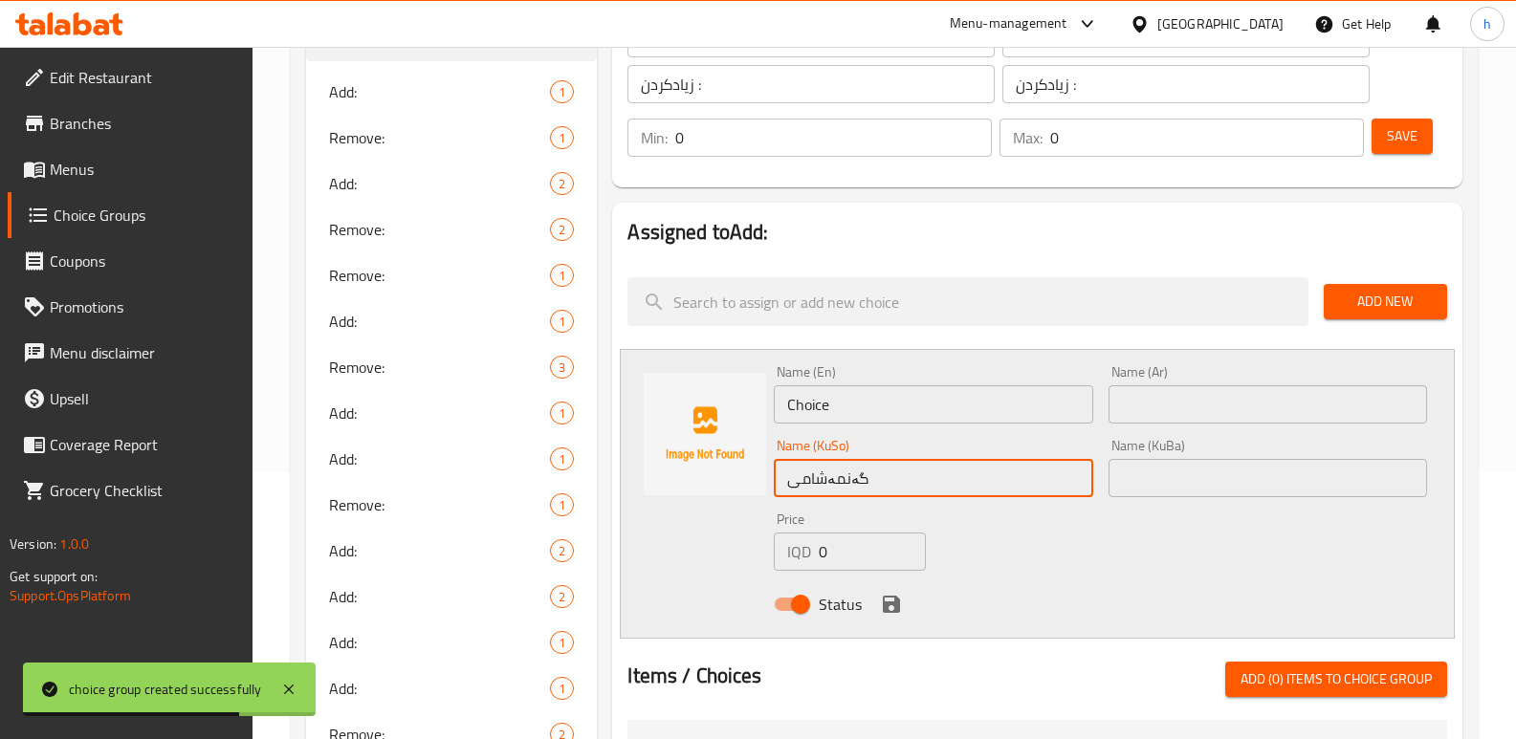
type input "گەنمەشامی"
click at [1176, 479] on input "text" at bounding box center [1267, 478] width 318 height 38
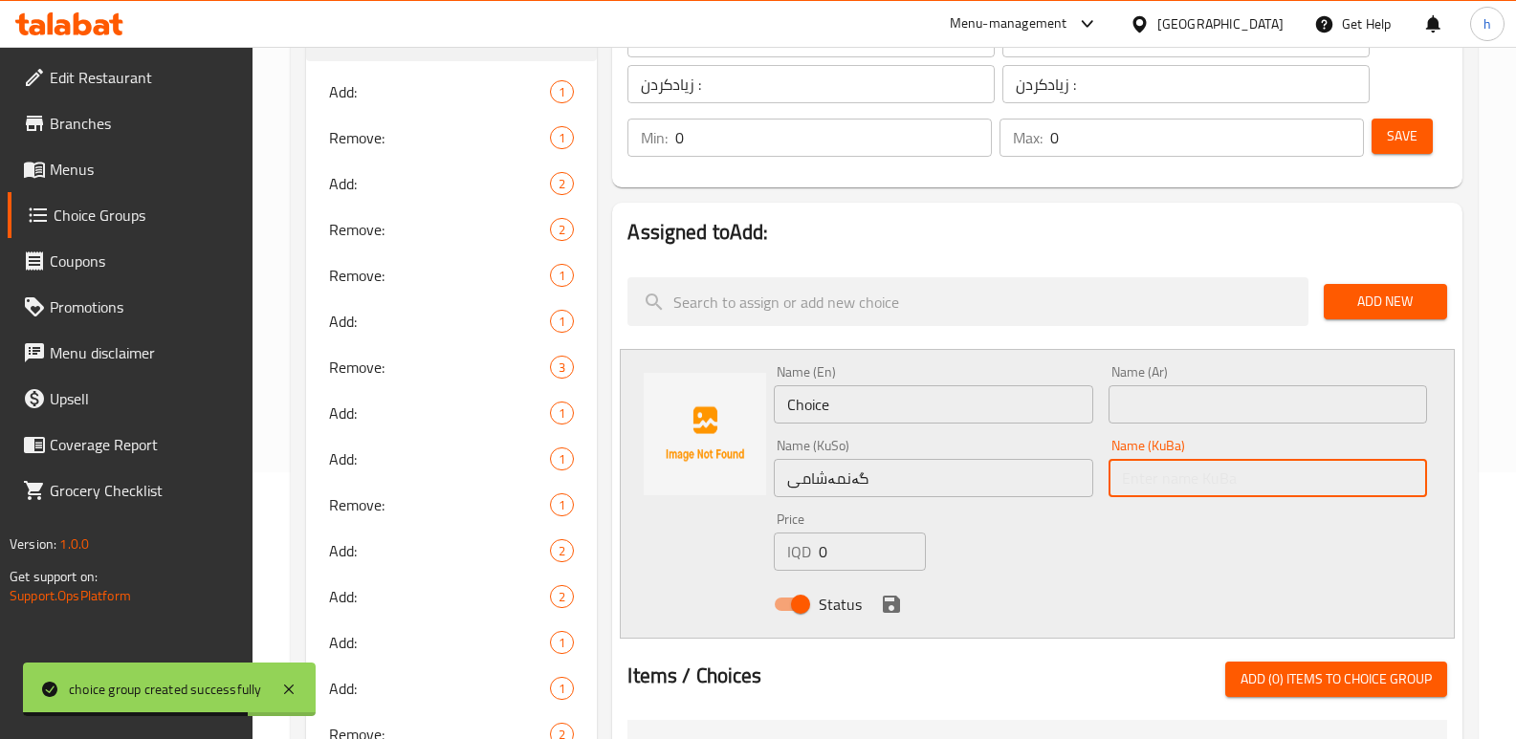
paste input "گەنمەشامی"
type input "گەنمەشامی"
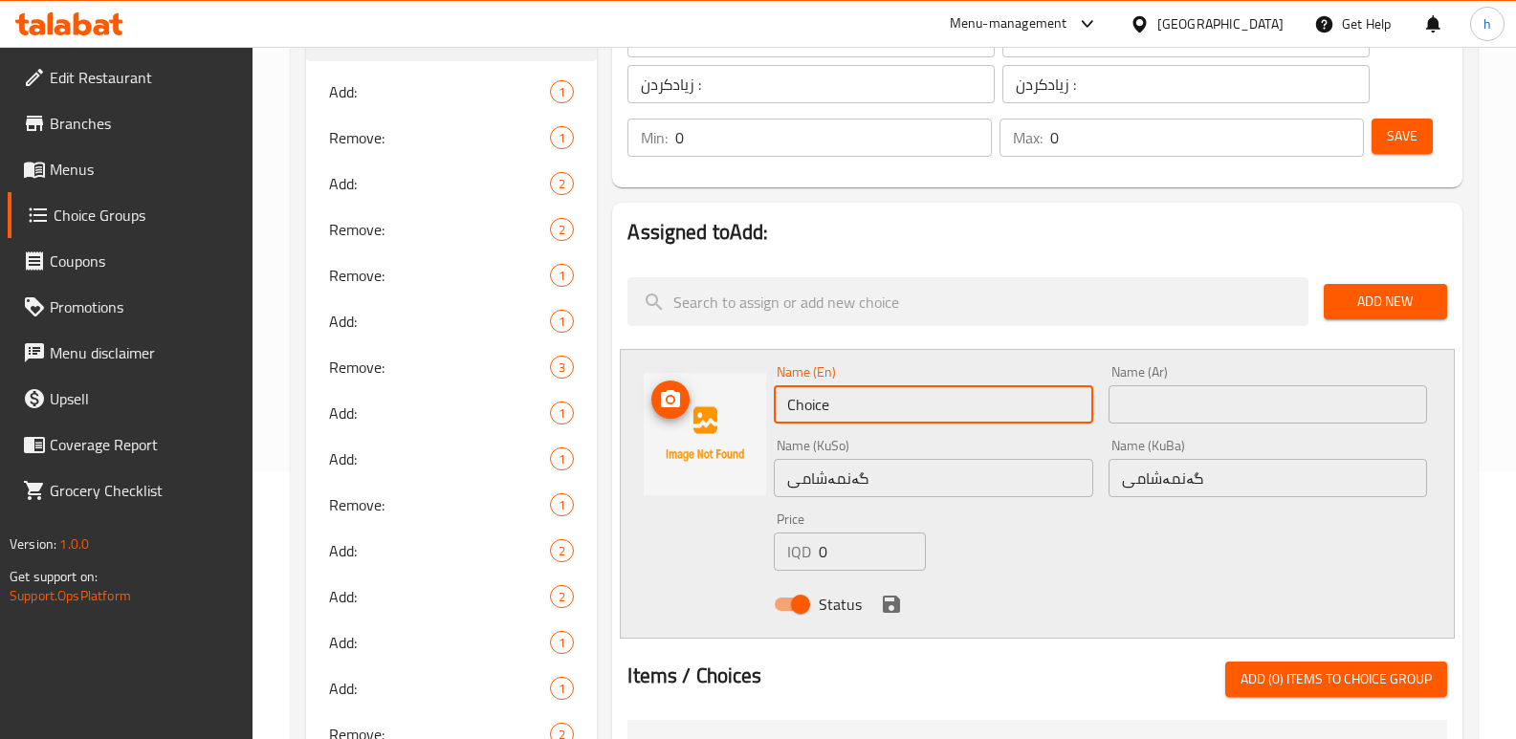
drag, startPoint x: 845, startPoint y: 409, endPoint x: 742, endPoint y: 394, distance: 104.4
click at [748, 396] on div "Name (En) Choice Name (En) Name (Ar) Name (Ar) Name (KuSo) گەنمەشامی Name (KuSo…" at bounding box center [1037, 494] width 835 height 290
drag, startPoint x: 802, startPoint y: 400, endPoint x: 685, endPoint y: 366, distance: 122.3
click at [690, 369] on div "Name (En) Corn Name (En) Name (Ar) Name (Ar) Name (KuSo) گەنمەشامی Name (KuSo) …" at bounding box center [1037, 494] width 835 height 290
type input "Corn"
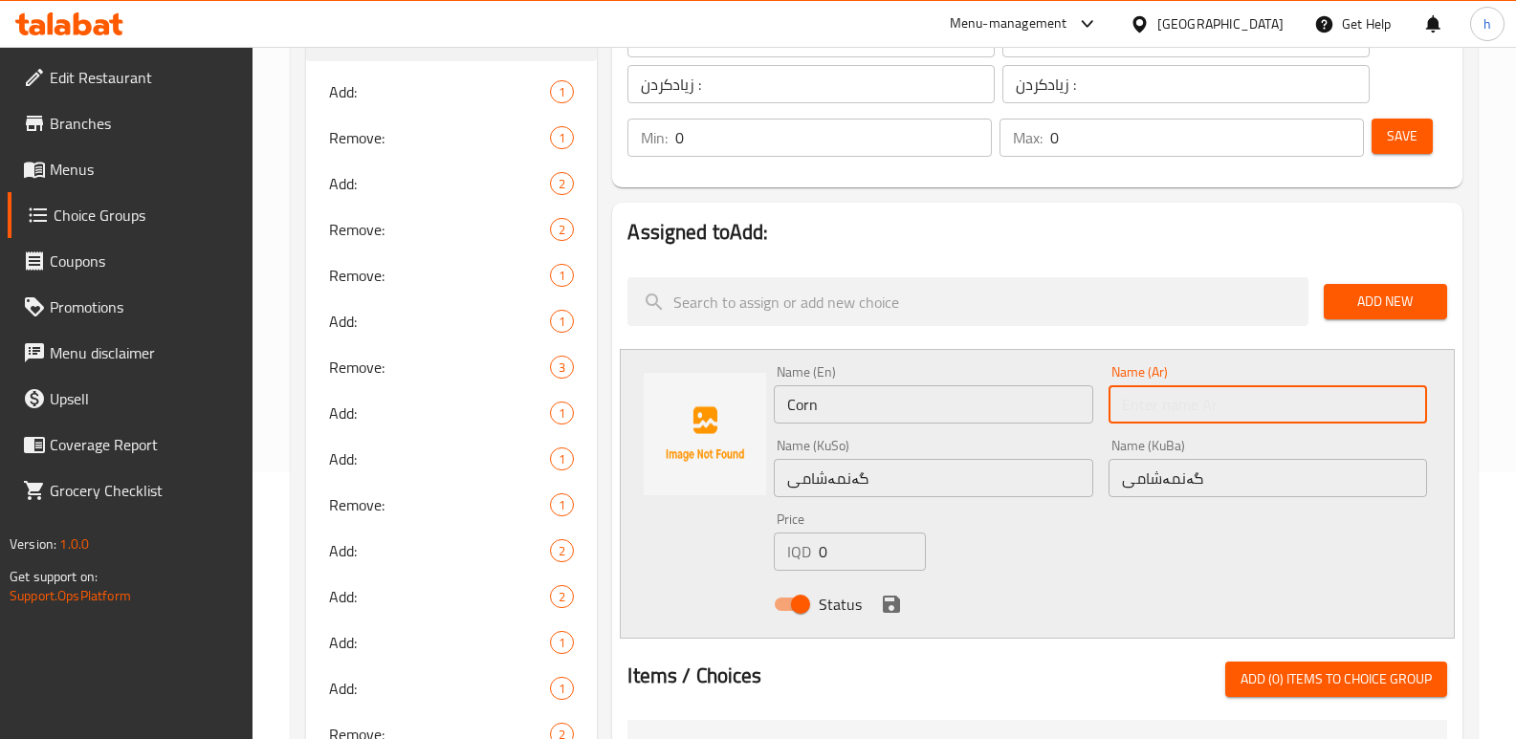
click at [1314, 410] on input "text" at bounding box center [1267, 404] width 318 height 38
drag, startPoint x: 791, startPoint y: 420, endPoint x: 693, endPoint y: 405, distance: 98.6
click at [697, 405] on div "Name (En) Corn Name (En) Name (Ar) Name (Ar) Name (KuSo) گەنمەشامی Name (KuSo) …" at bounding box center [1037, 494] width 835 height 290
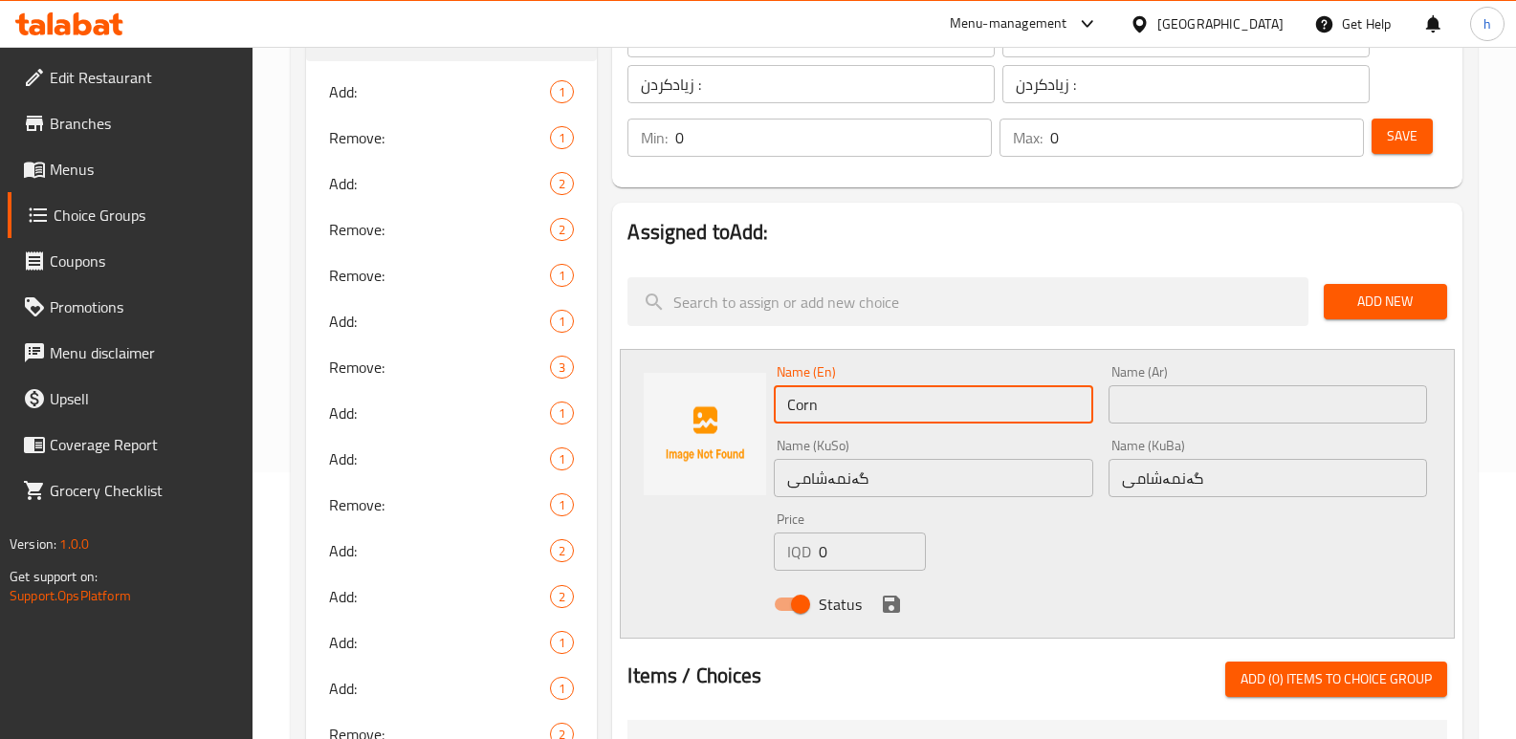
click at [1289, 390] on input "text" at bounding box center [1267, 404] width 318 height 38
paste input "حبوب ذرة"
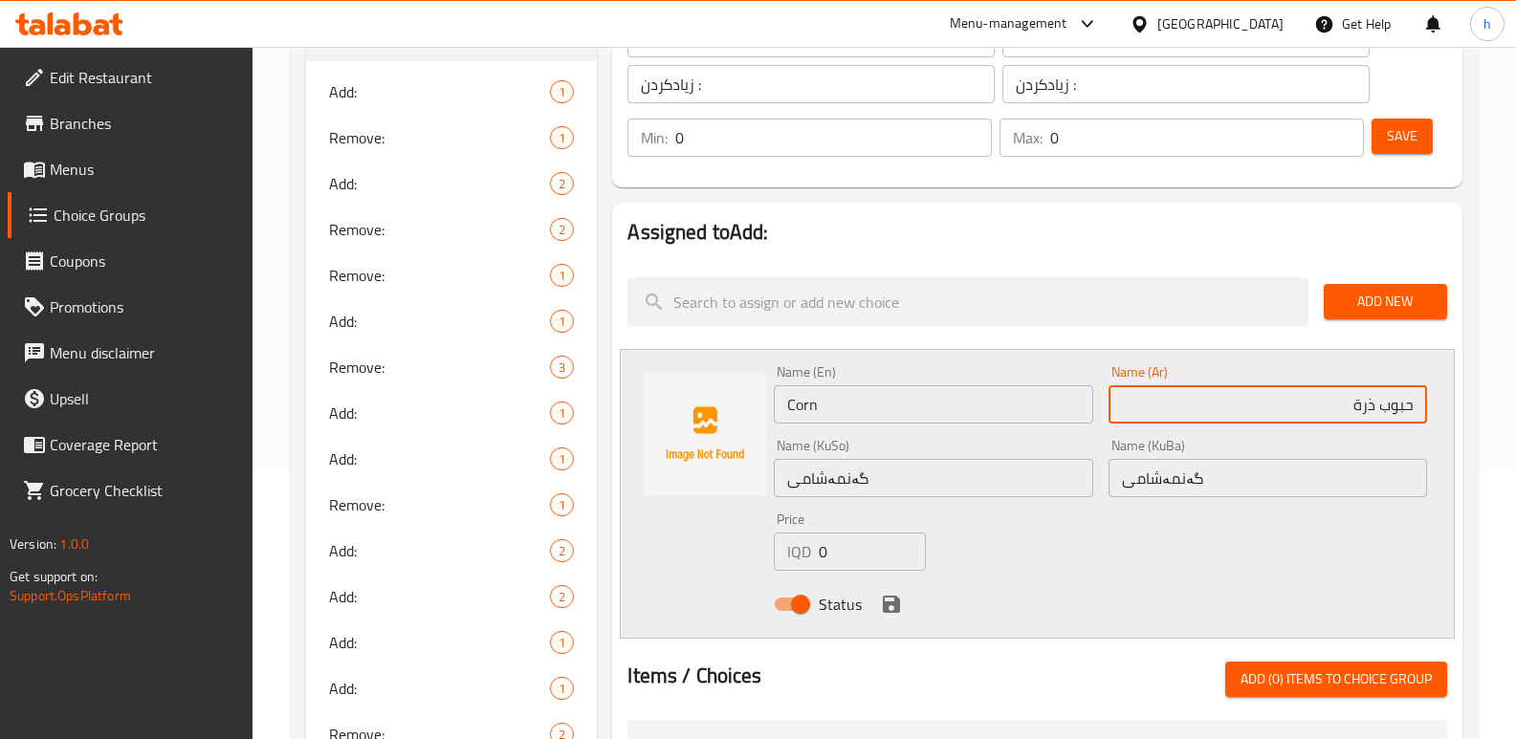
click at [1402, 411] on input "حبوب ذرة" at bounding box center [1267, 404] width 318 height 38
click at [1402, 410] on input "حبوب ذرة" at bounding box center [1267, 404] width 318 height 38
type input "ذرة"
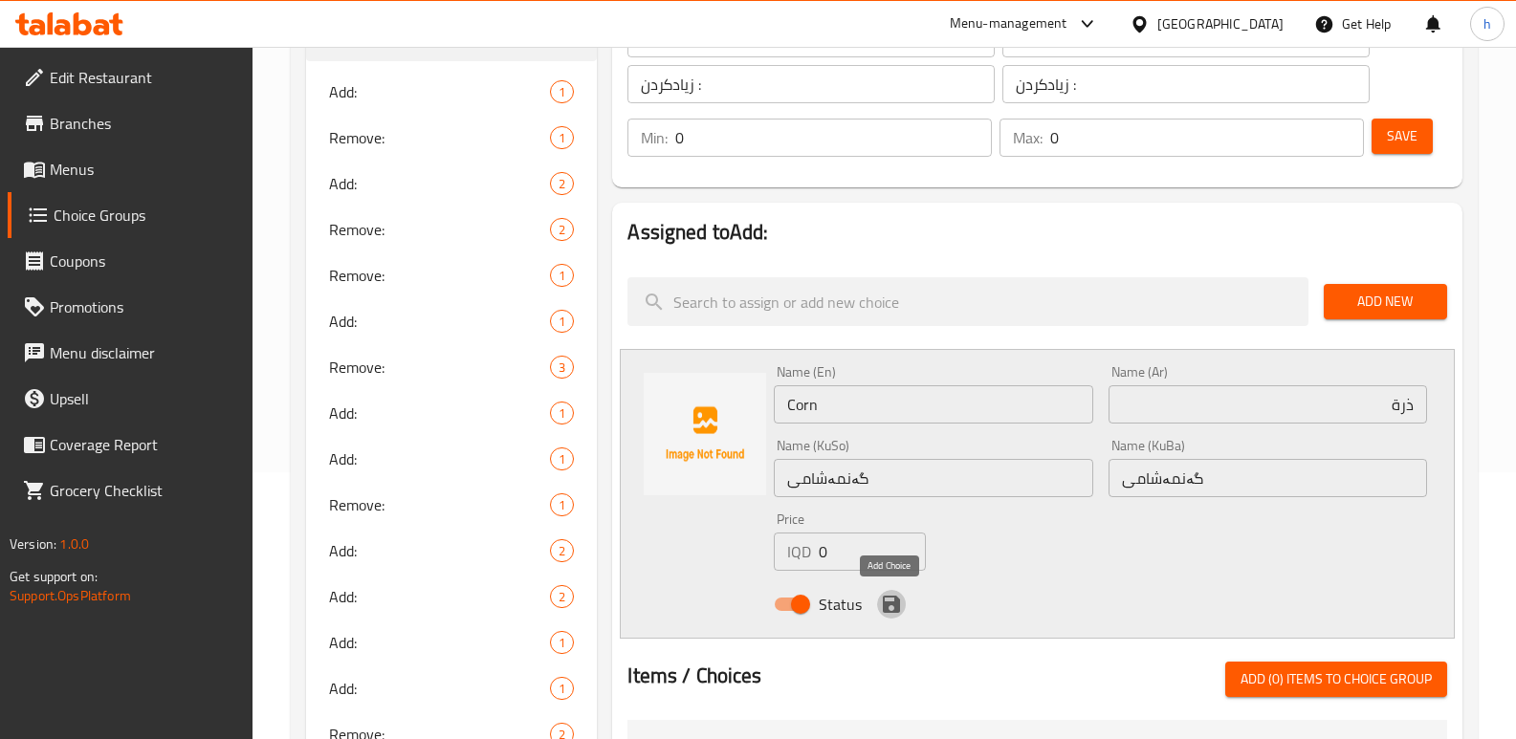
click at [888, 602] on icon "save" at bounding box center [891, 604] width 17 height 17
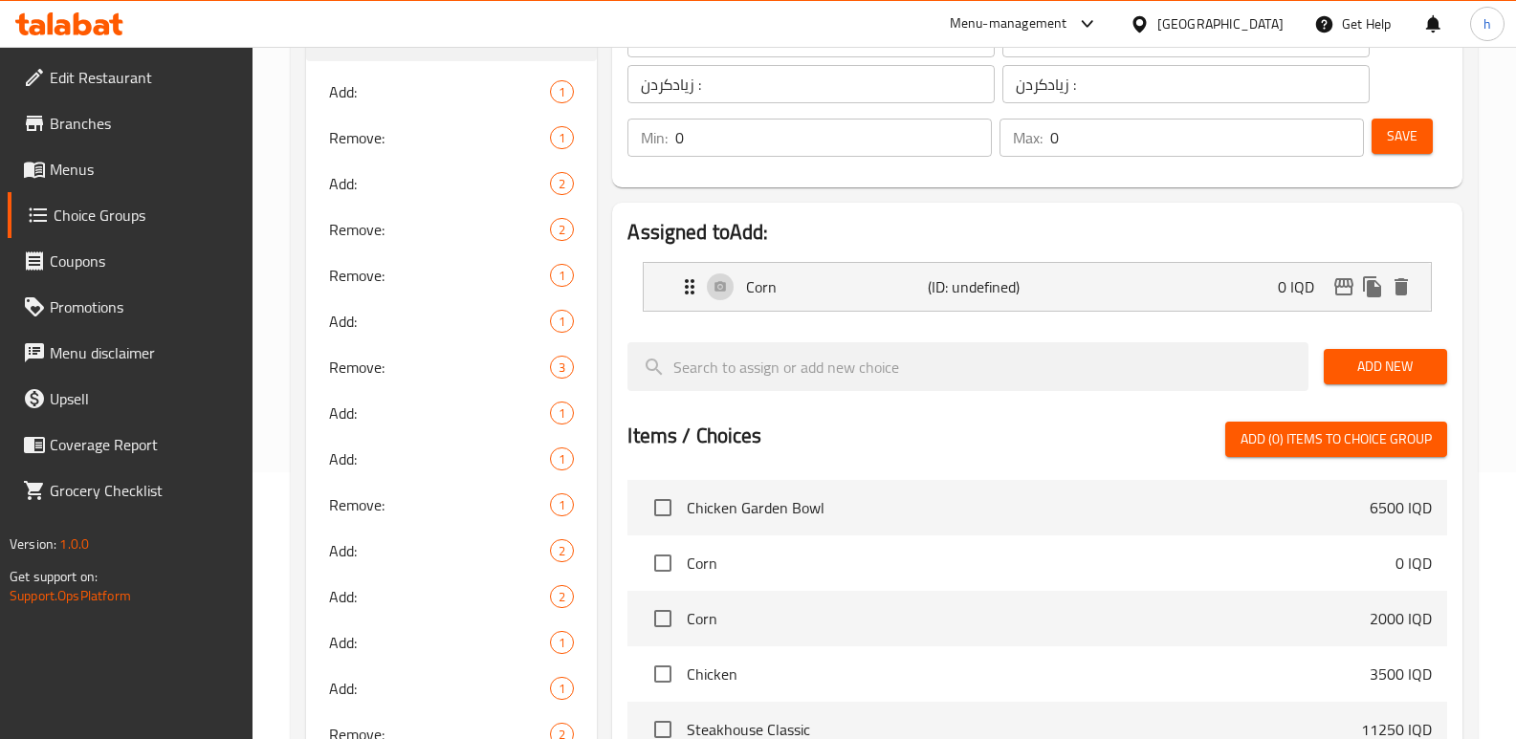
click at [1346, 373] on span "Add New" at bounding box center [1385, 367] width 93 height 24
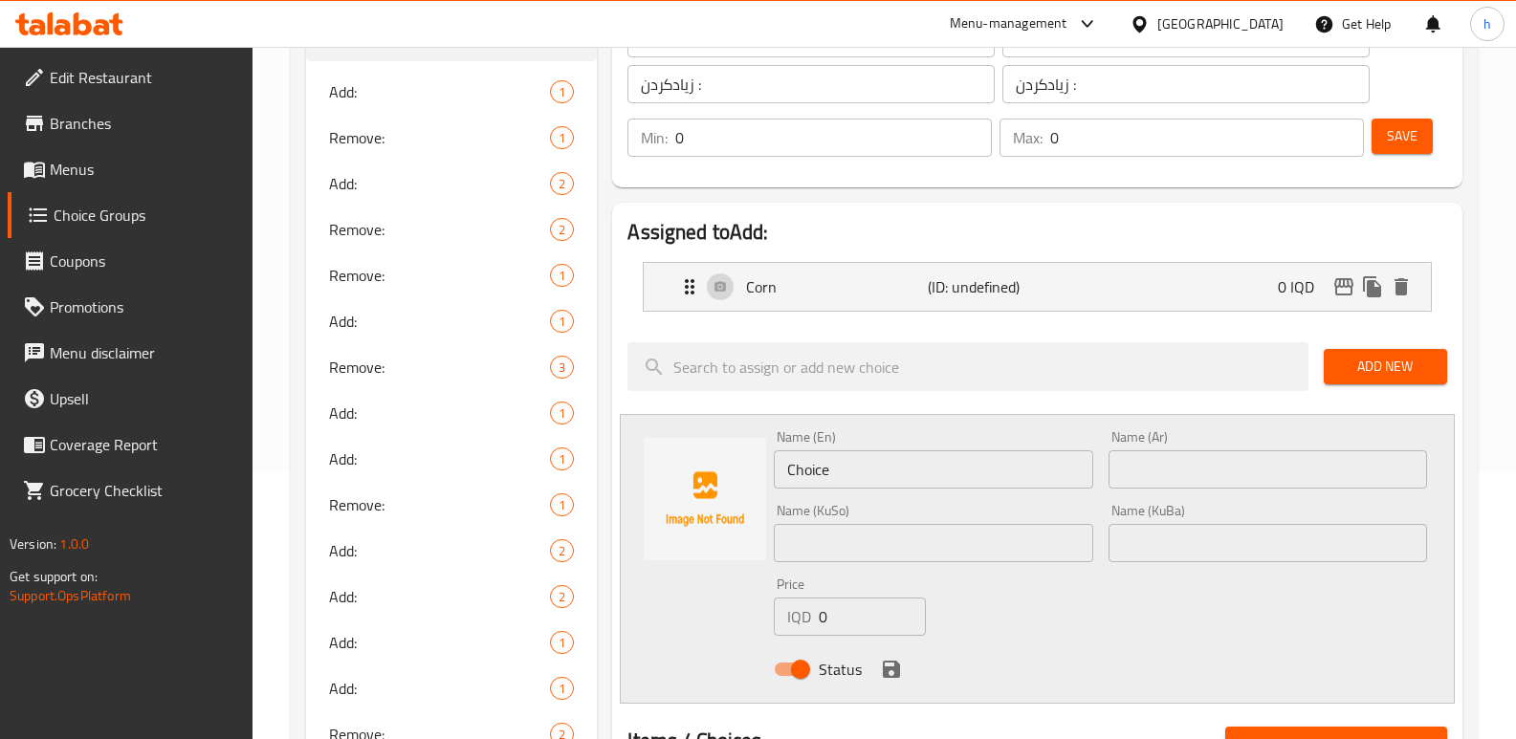
click at [870, 469] on input "Choice" at bounding box center [933, 469] width 318 height 38
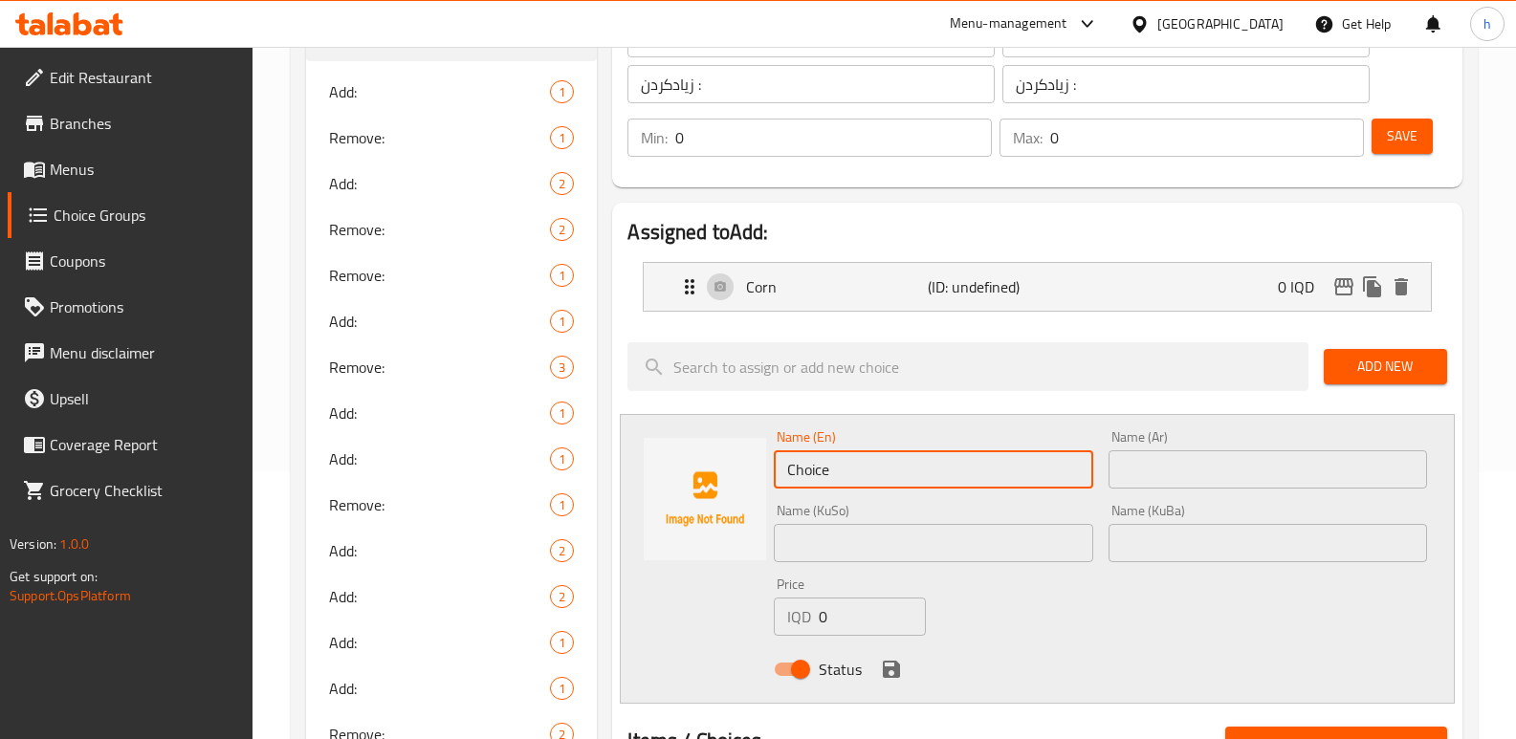
drag, startPoint x: 870, startPoint y: 469, endPoint x: 707, endPoint y: 445, distance: 165.3
click at [713, 449] on div "Name (En) Choice Name (En) Name (Ar) Name (Ar) Name (KuSo) Name (KuSo) Name (Ku…" at bounding box center [1037, 559] width 835 height 290
click at [876, 539] on input "text" at bounding box center [933, 543] width 318 height 38
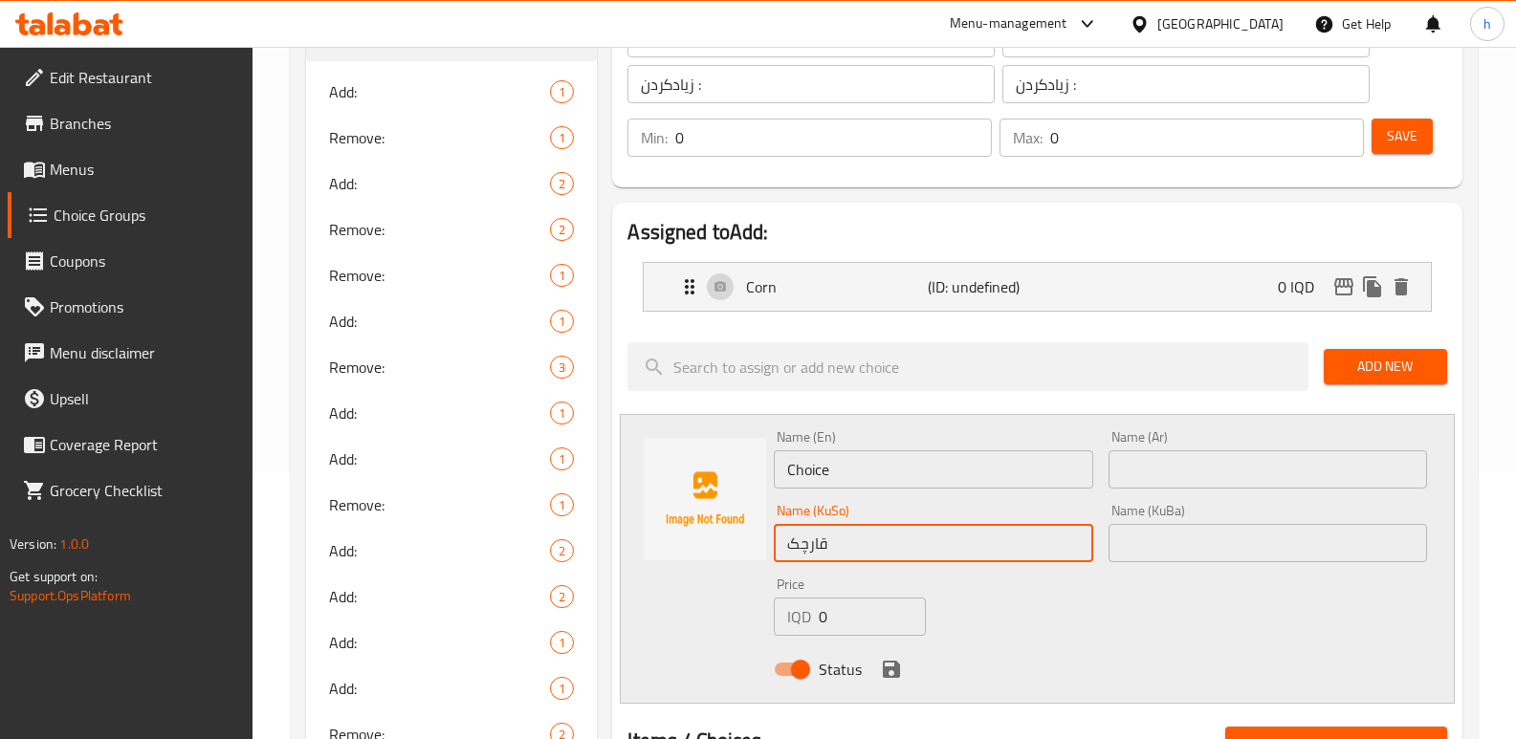
type input "قارچک"
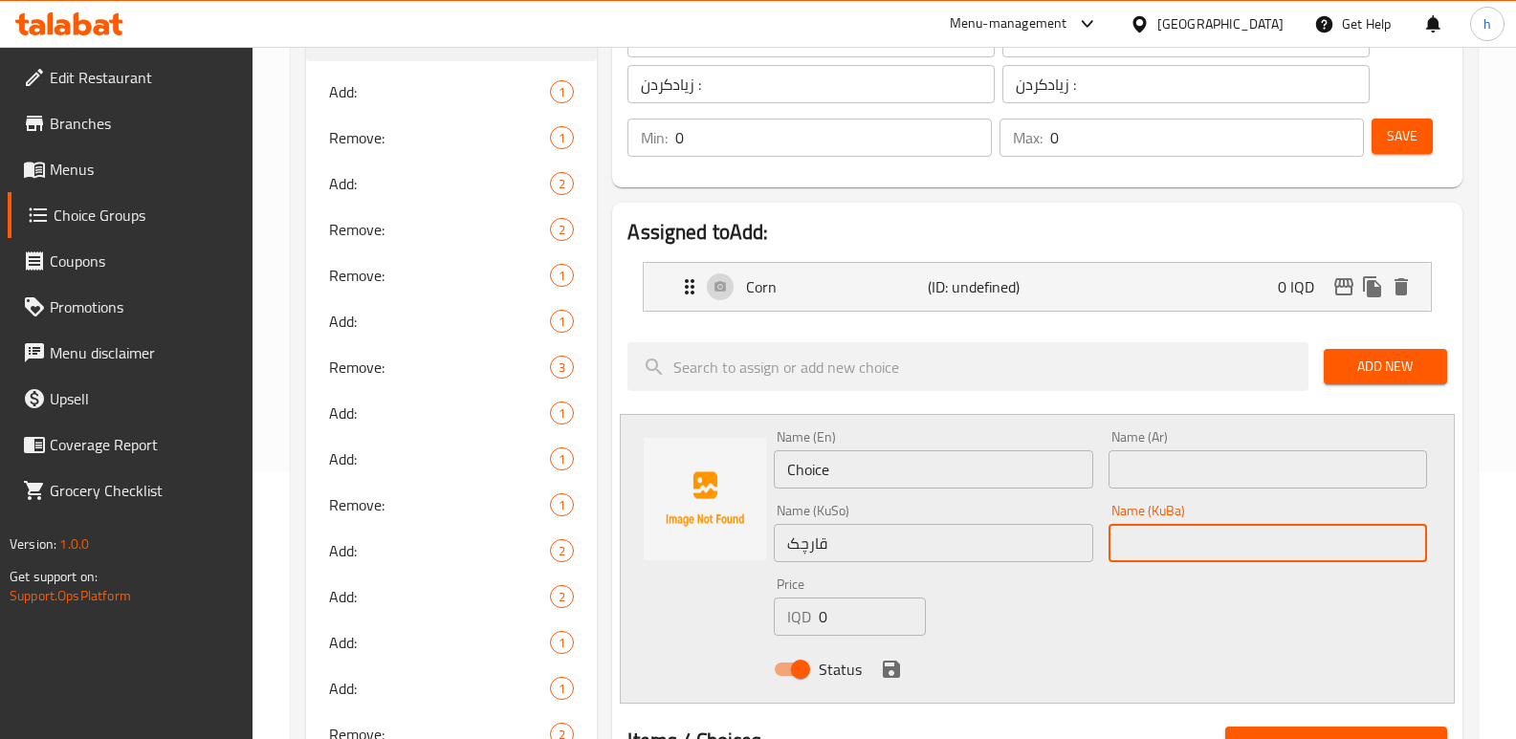
click at [1149, 527] on input "text" at bounding box center [1267, 543] width 318 height 38
paste input "قارچک"
type input "قارچک"
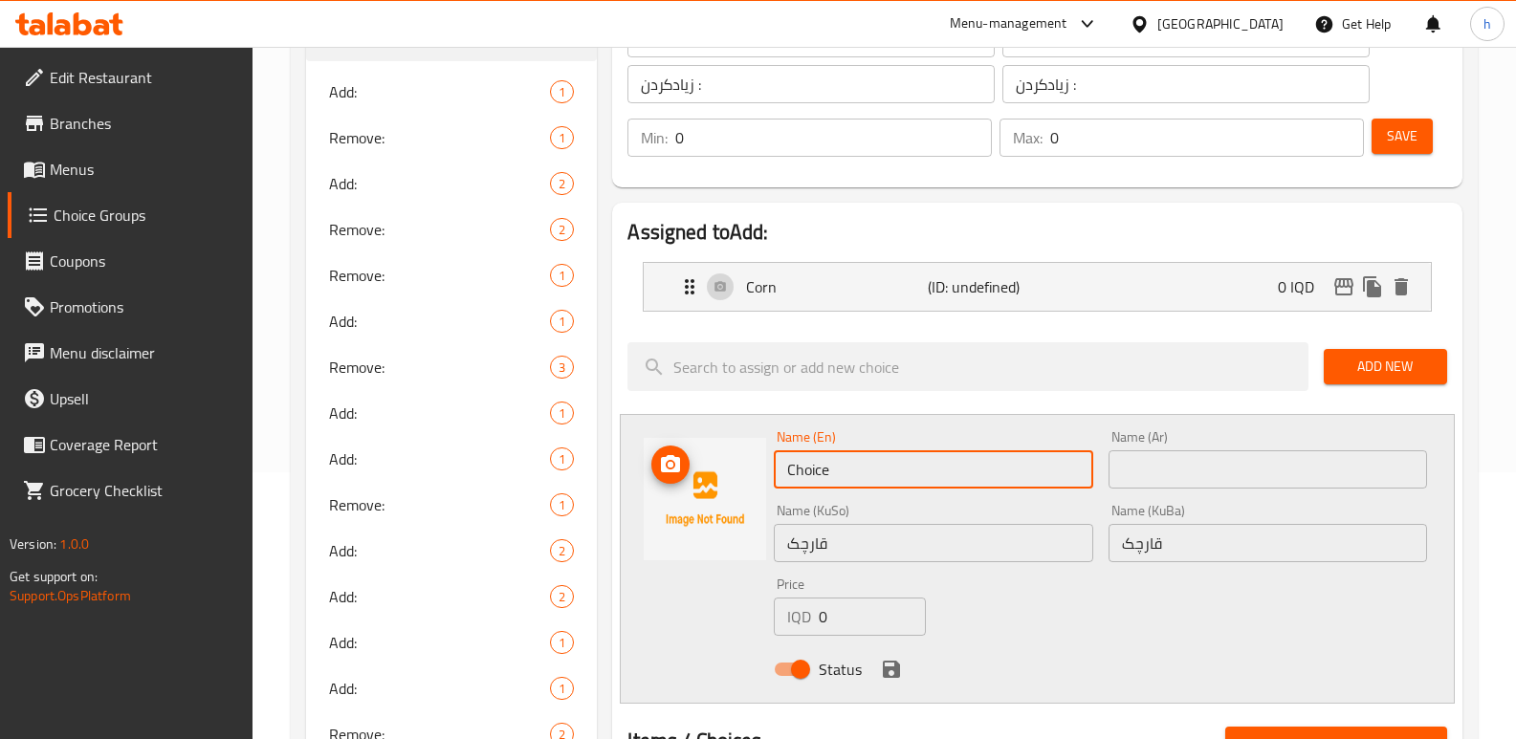
drag, startPoint x: 784, startPoint y: 480, endPoint x: 711, endPoint y: 477, distance: 72.7
click at [716, 478] on div "Name (En) Choice Name (En) Name (Ar) Name (Ar) Name (KuSo) قارچک Name (KuSo) Na…" at bounding box center [1037, 559] width 835 height 290
type input "Mushroom"
click at [1172, 456] on input "text" at bounding box center [1267, 469] width 318 height 38
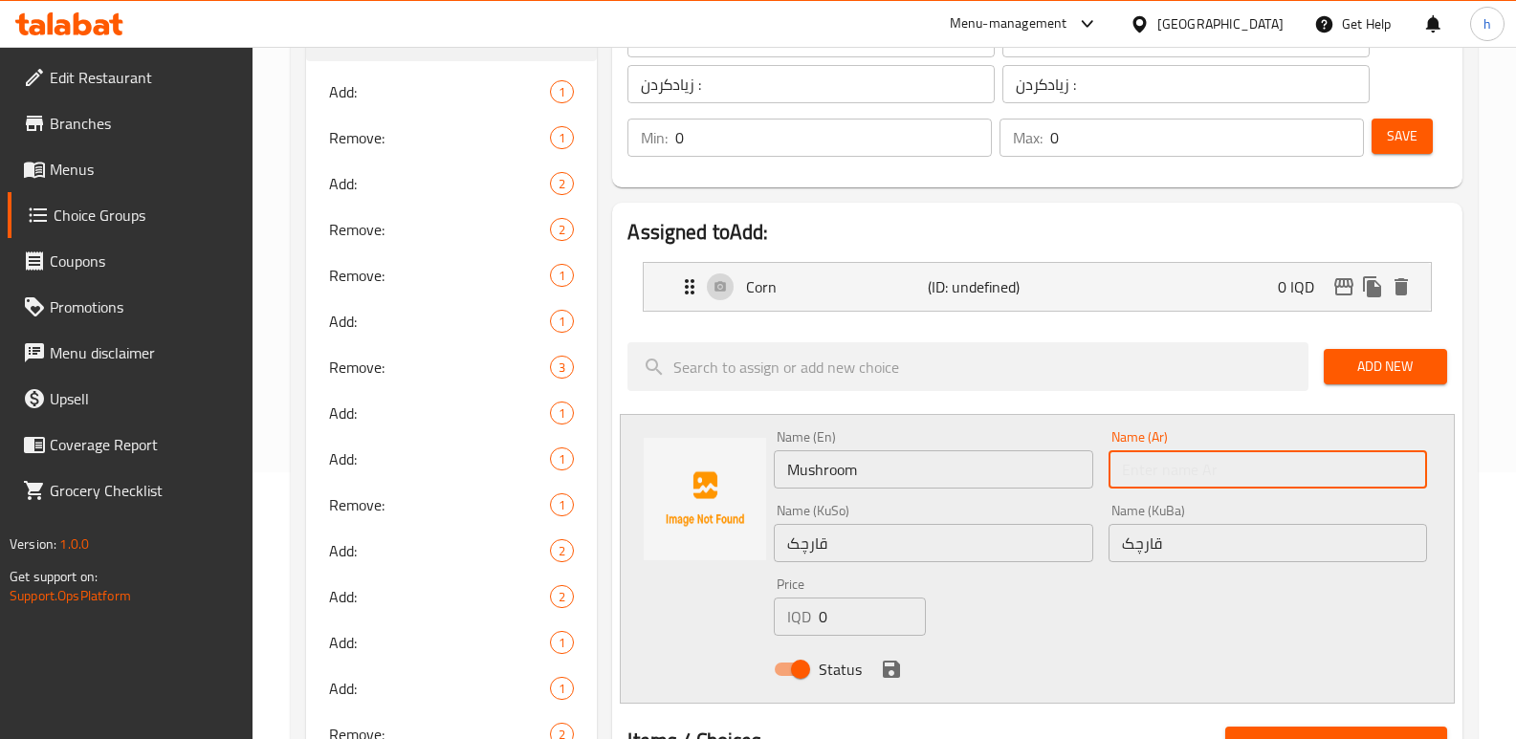
paste input "فطر"
type input "فطر"
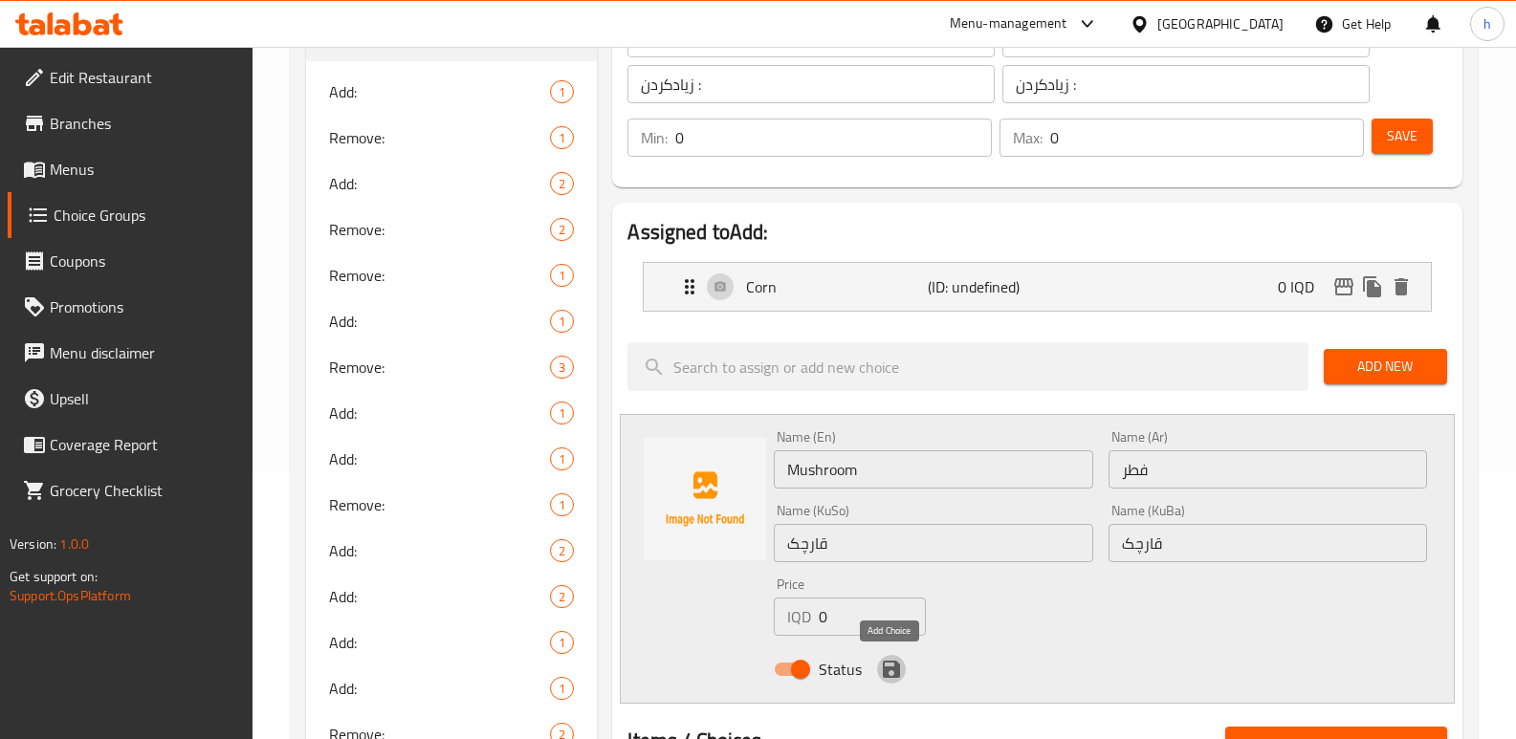
click at [886, 663] on icon "save" at bounding box center [891, 669] width 17 height 17
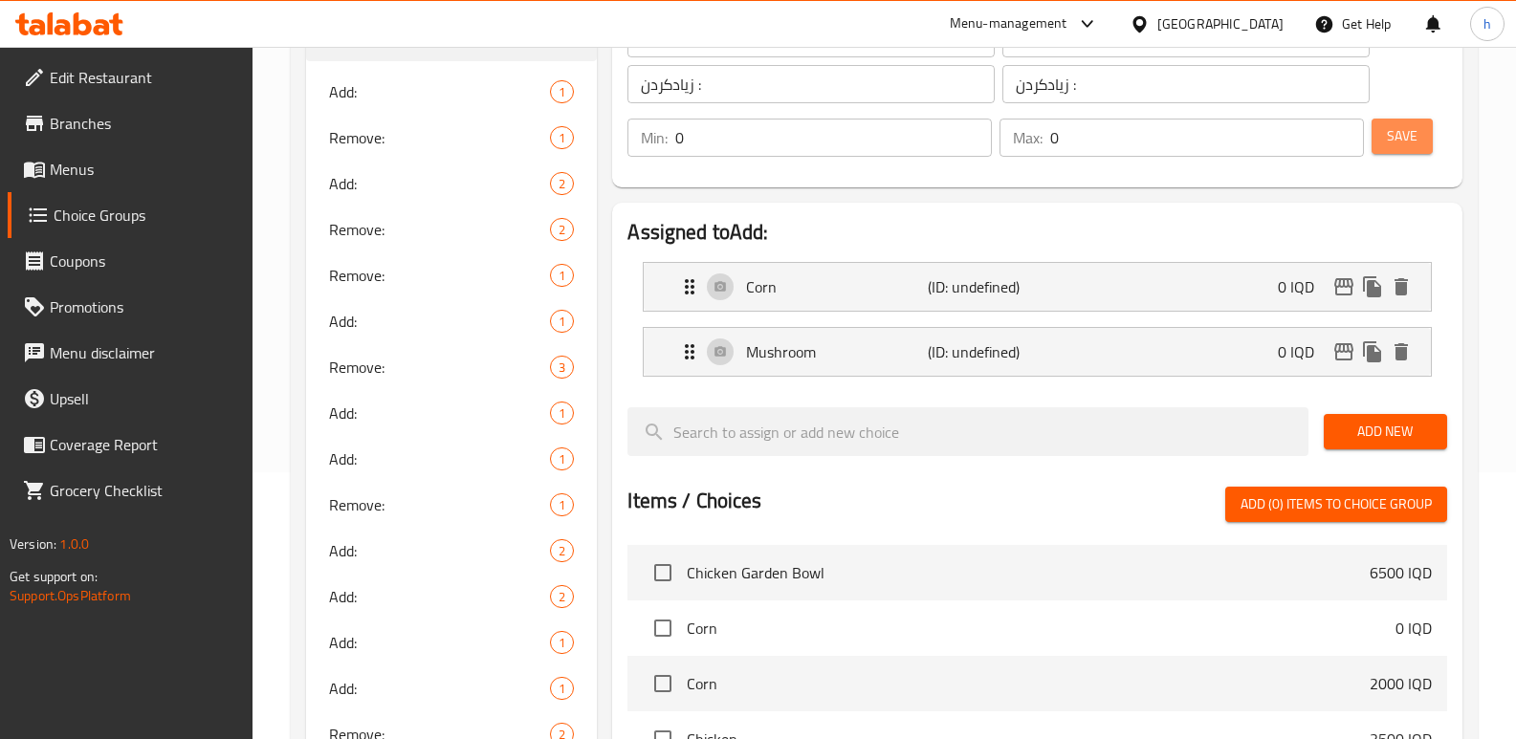
click at [1390, 125] on span "Save" at bounding box center [1402, 136] width 31 height 24
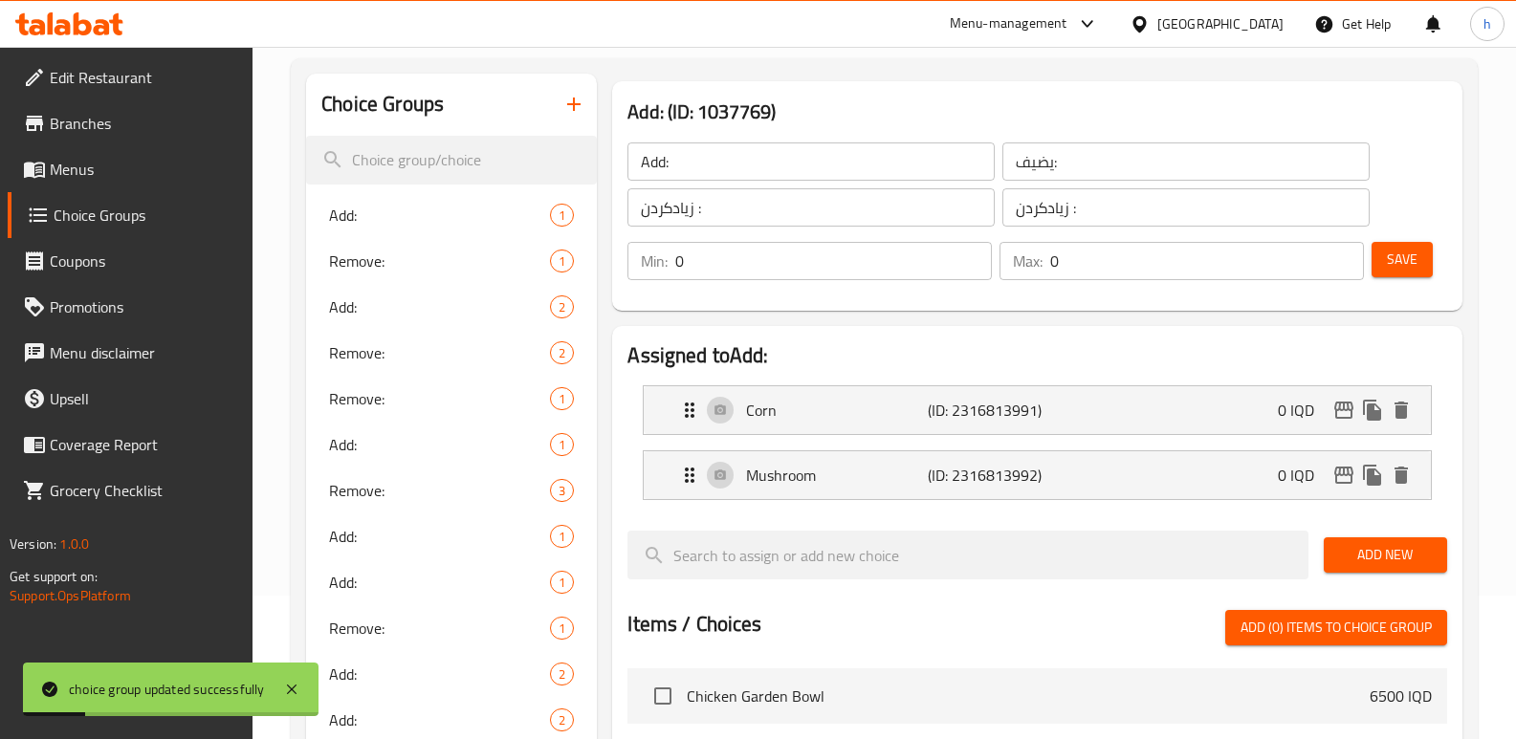
scroll to position [251, 0]
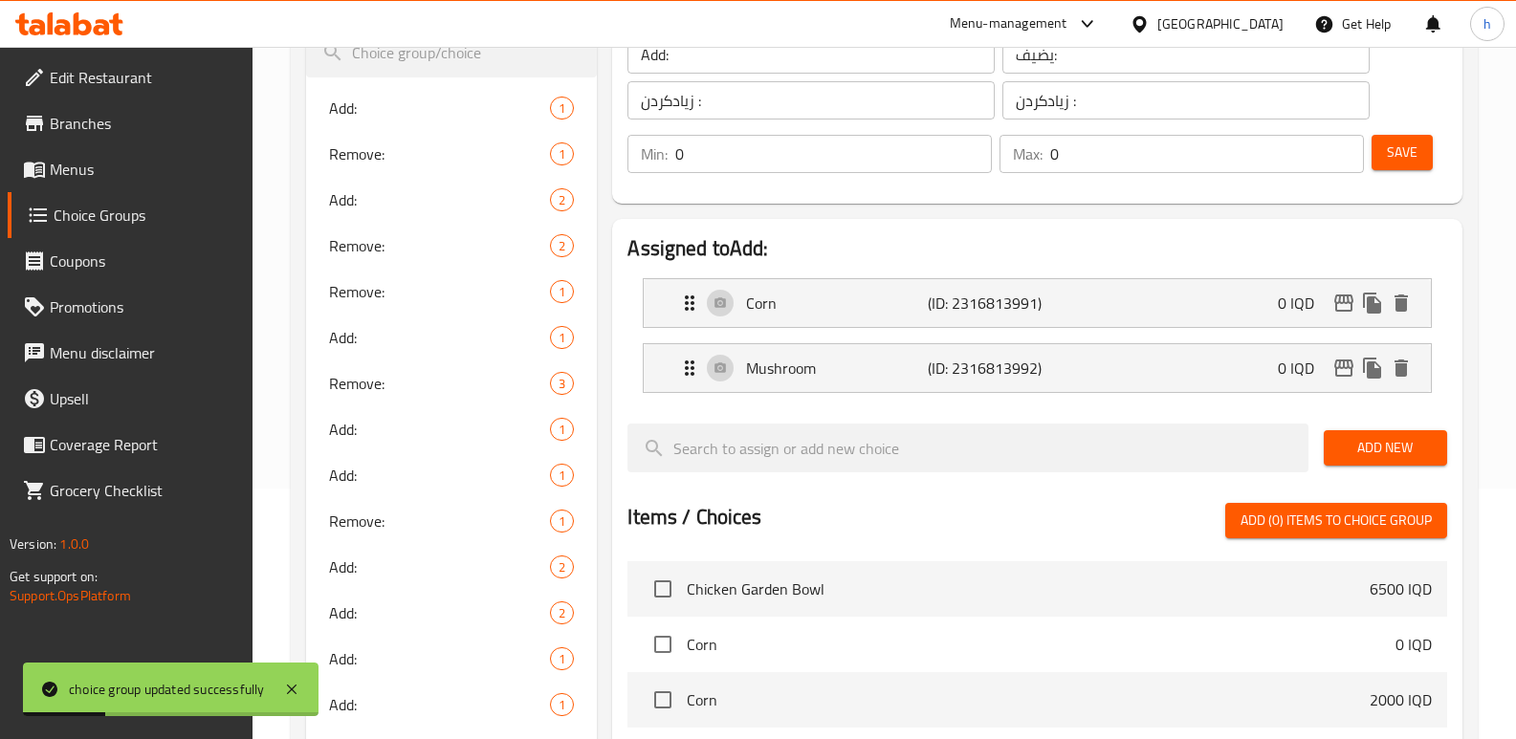
click at [87, 167] on span "Menus" at bounding box center [144, 169] width 188 height 23
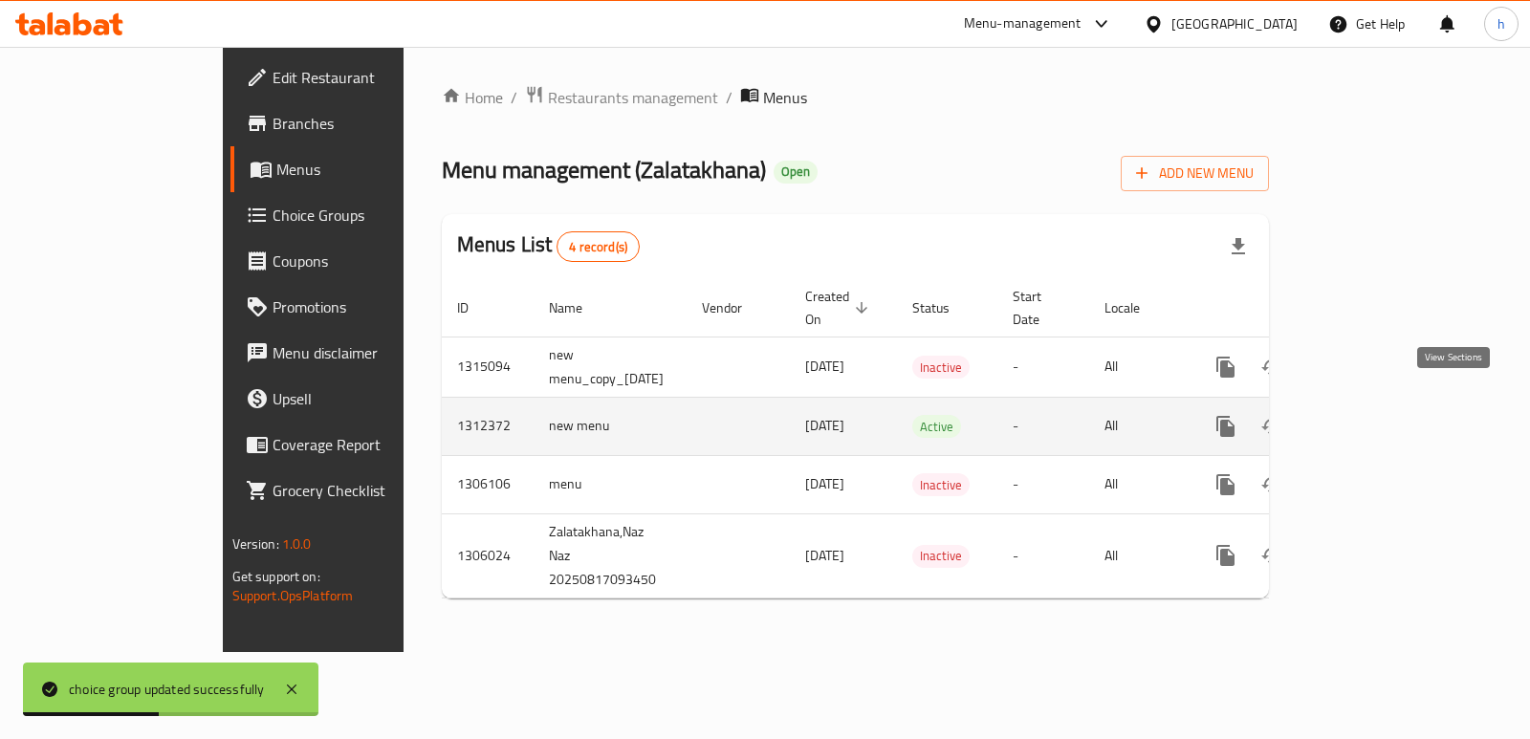
click at [1375, 415] on icon "enhanced table" at bounding box center [1363, 426] width 23 height 23
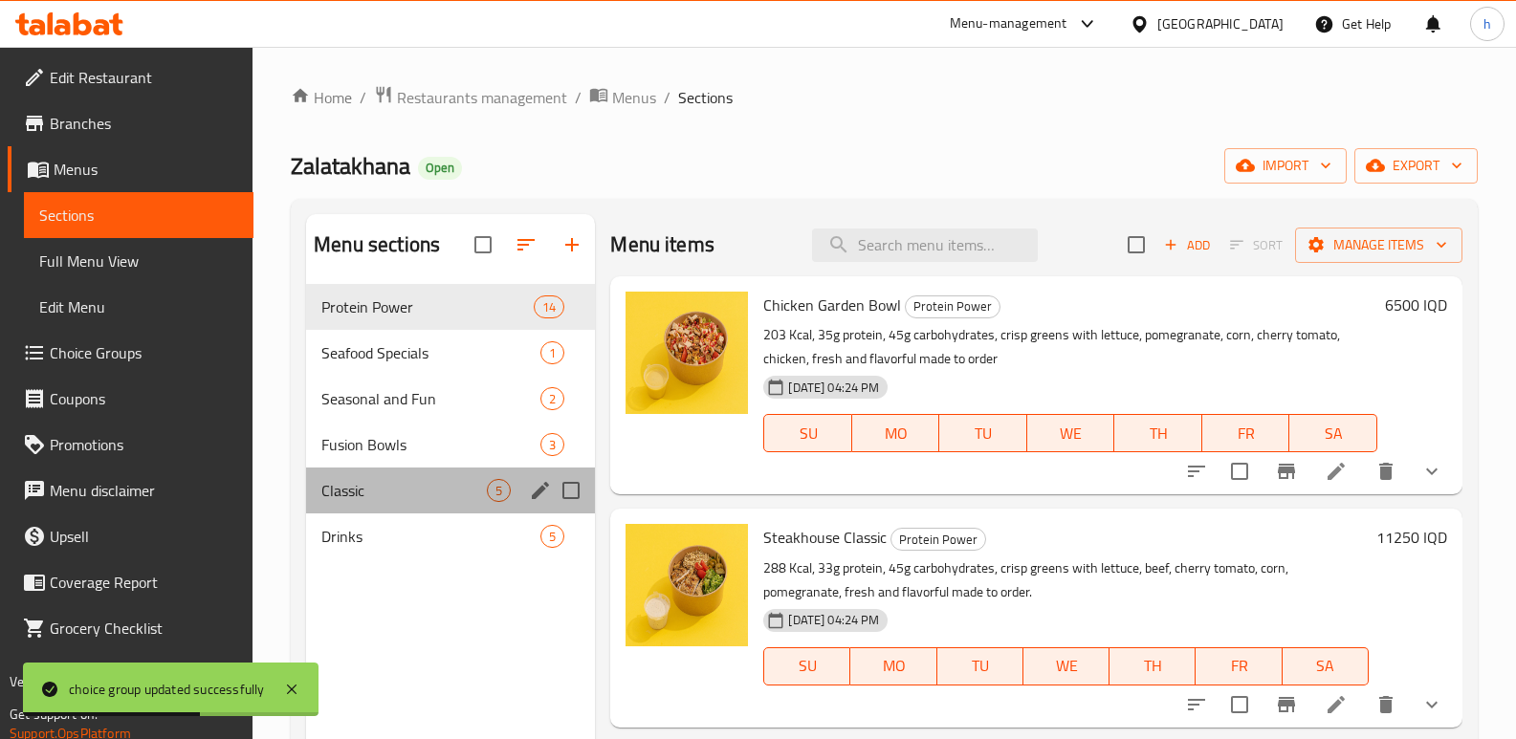
click at [414, 476] on div "Classic 5" at bounding box center [450, 491] width 289 height 46
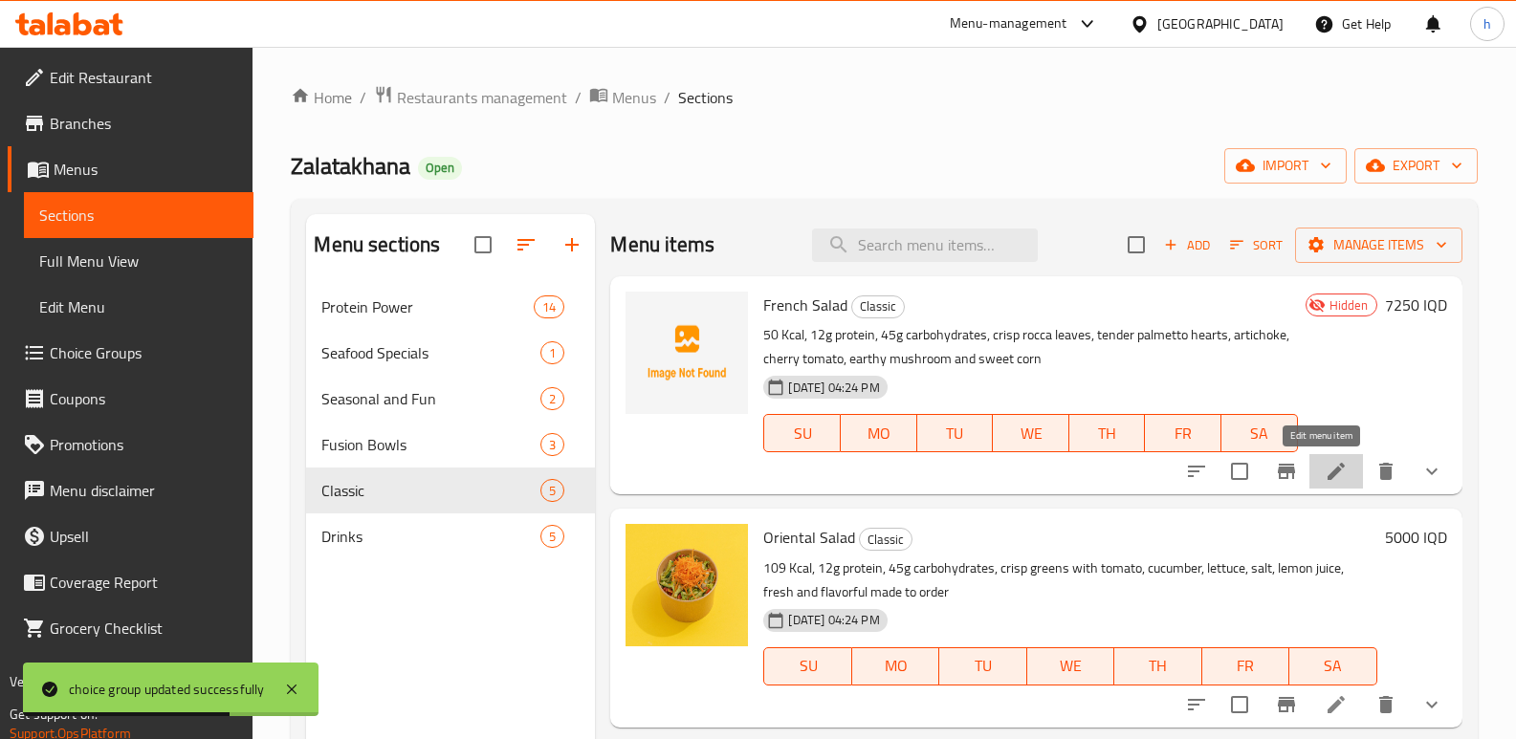
click at [1327, 473] on icon at bounding box center [1335, 471] width 17 height 17
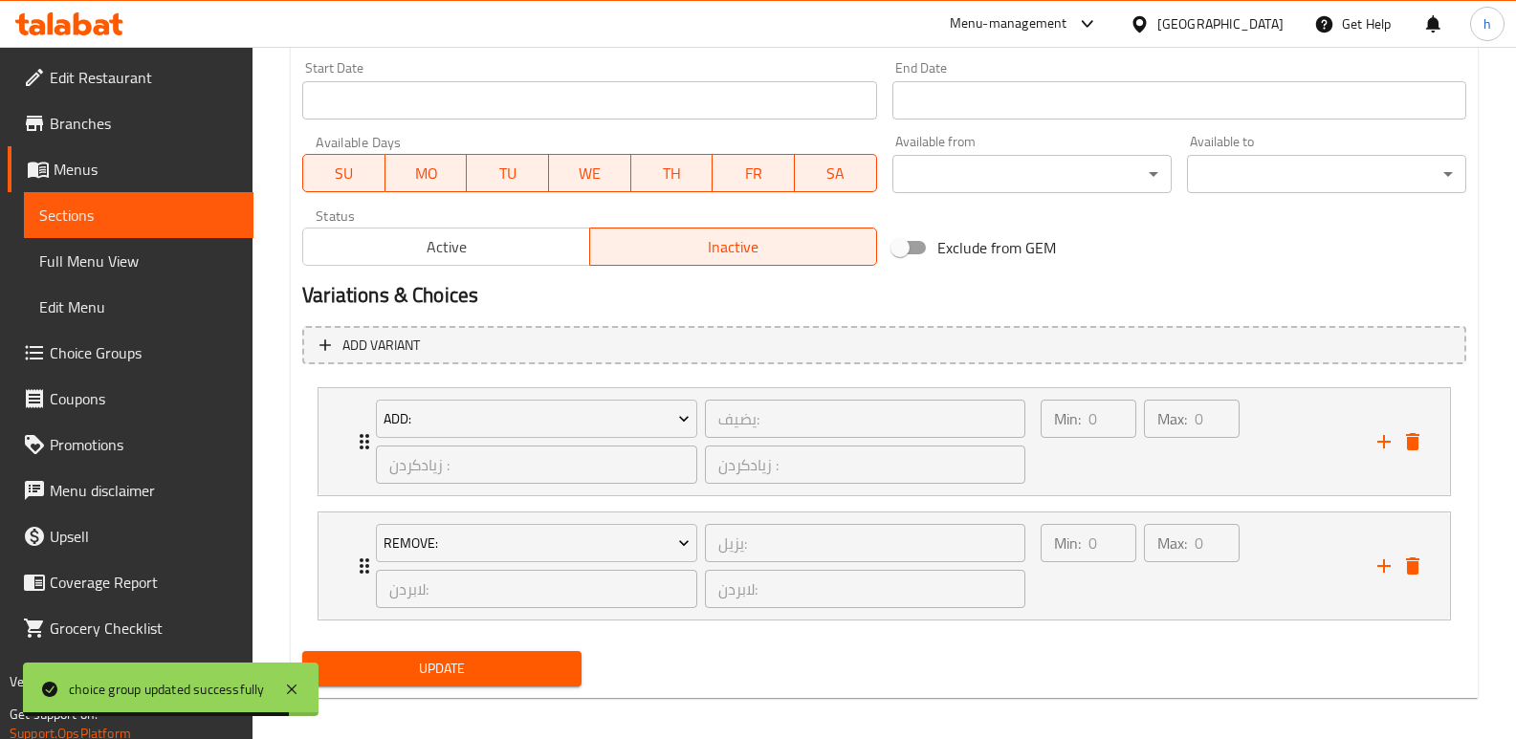
scroll to position [1034, 0]
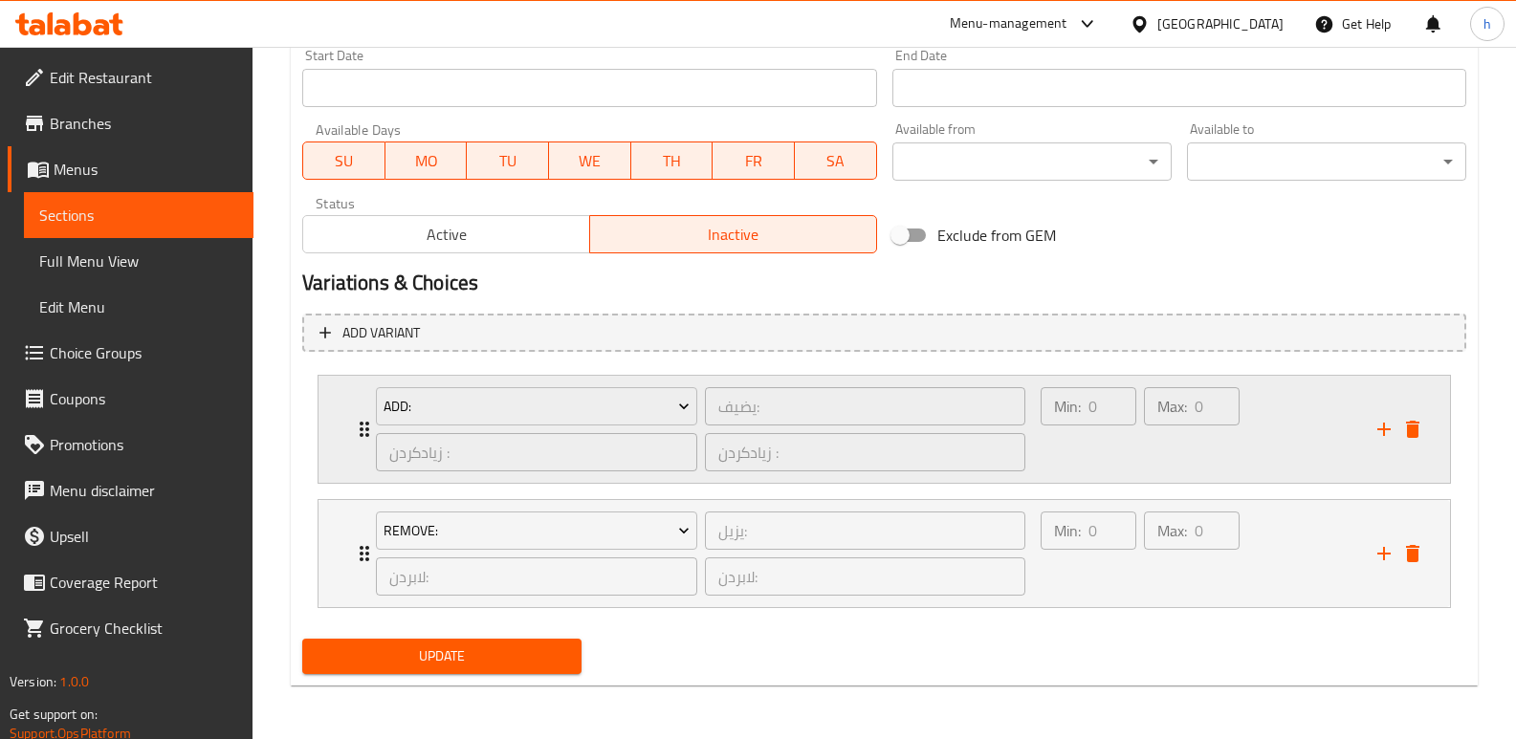
click at [1183, 453] on div "Max: 0 ​" at bounding box center [1191, 429] width 103 height 92
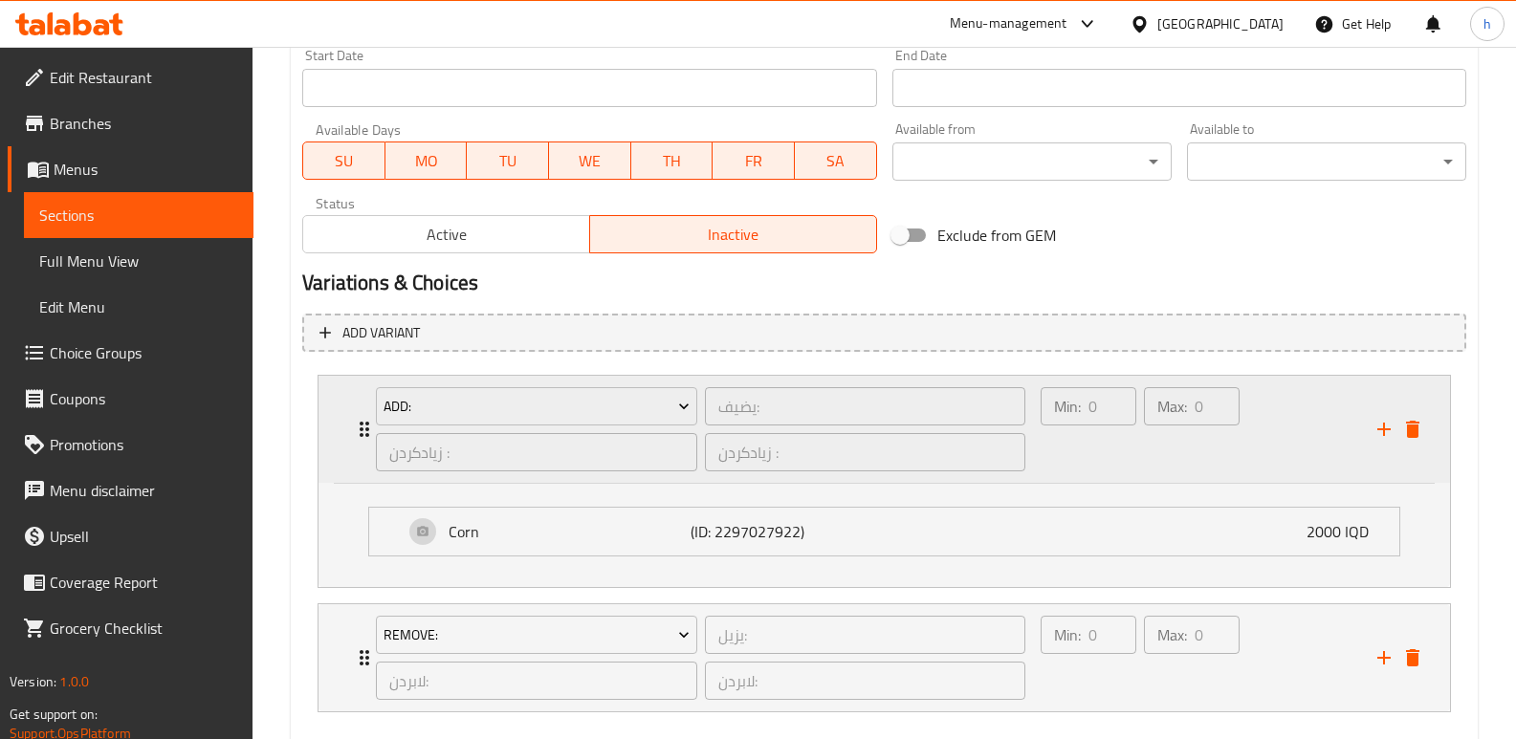
click at [1178, 446] on div "Max: 0 ​" at bounding box center [1191, 429] width 103 height 92
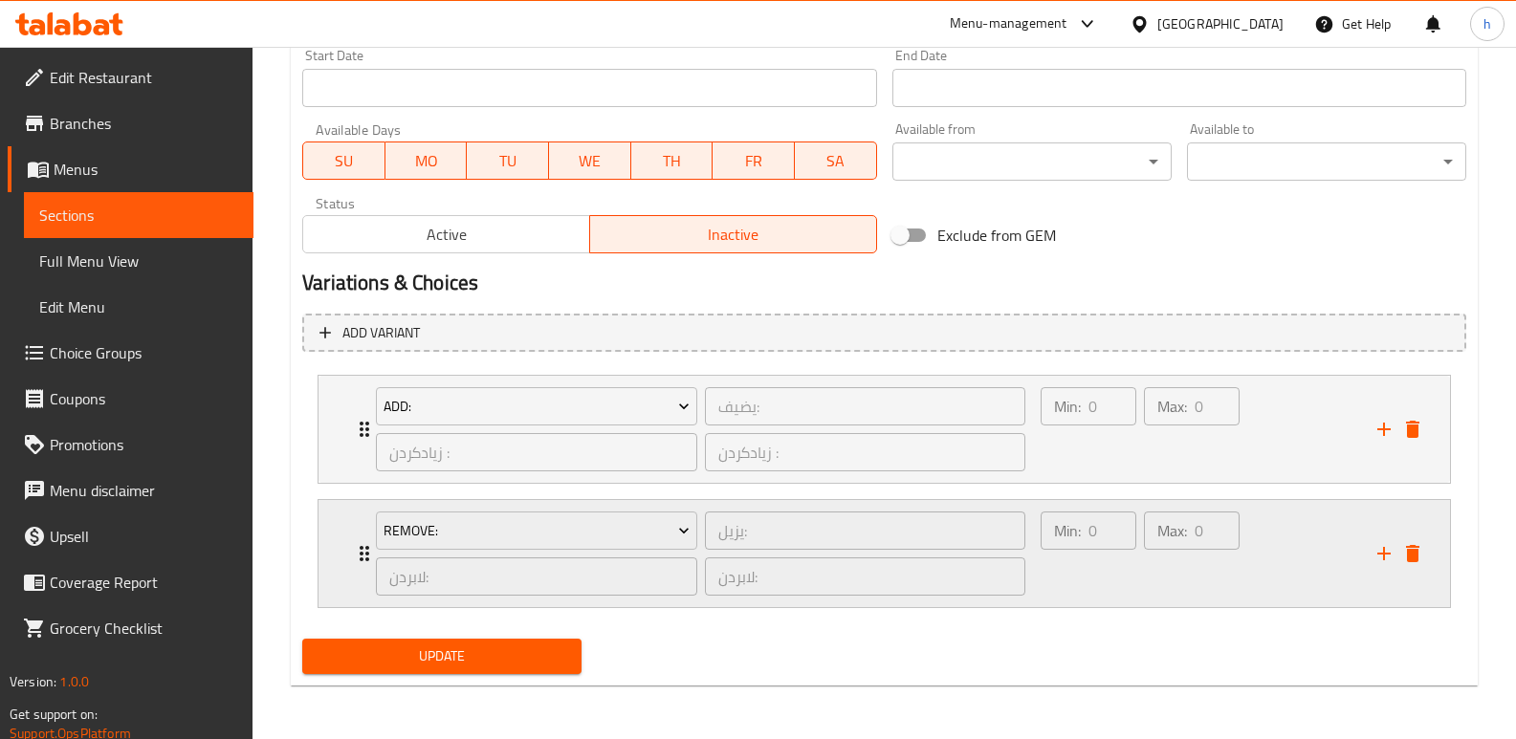
click at [1119, 580] on div "Min: 0 ​" at bounding box center [1088, 554] width 103 height 92
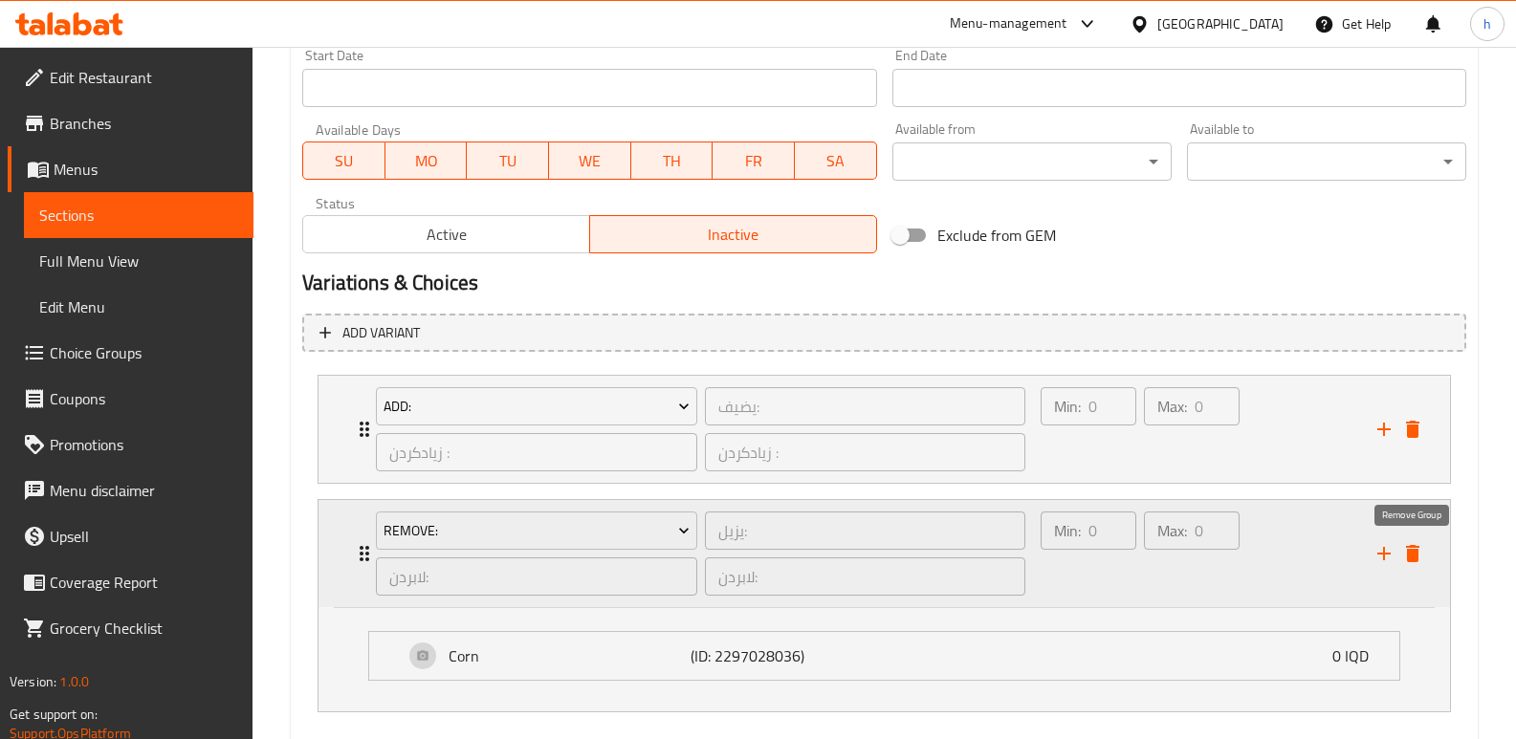
click at [1413, 551] on icon "delete" at bounding box center [1412, 553] width 13 height 17
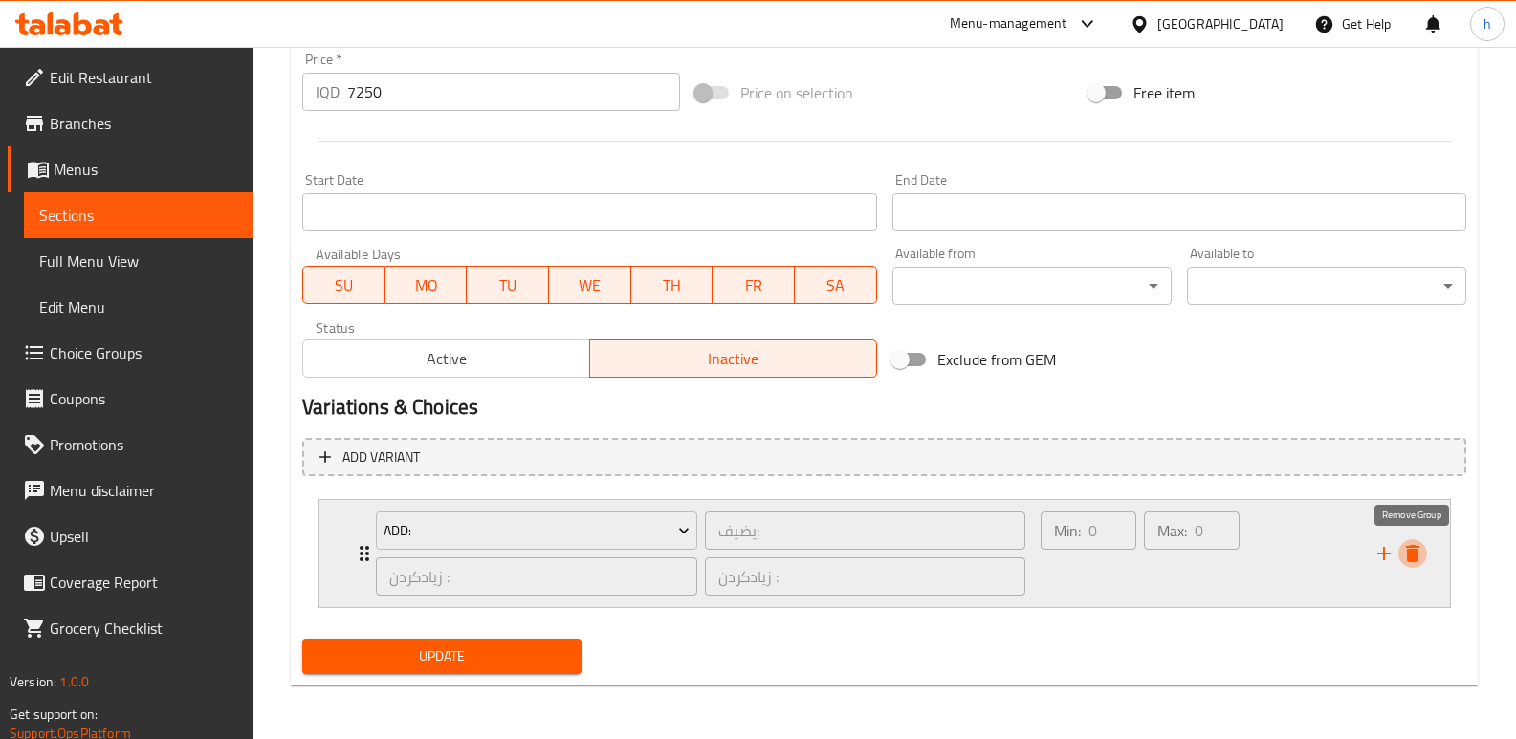
click at [1413, 551] on icon "delete" at bounding box center [1412, 553] width 13 height 17
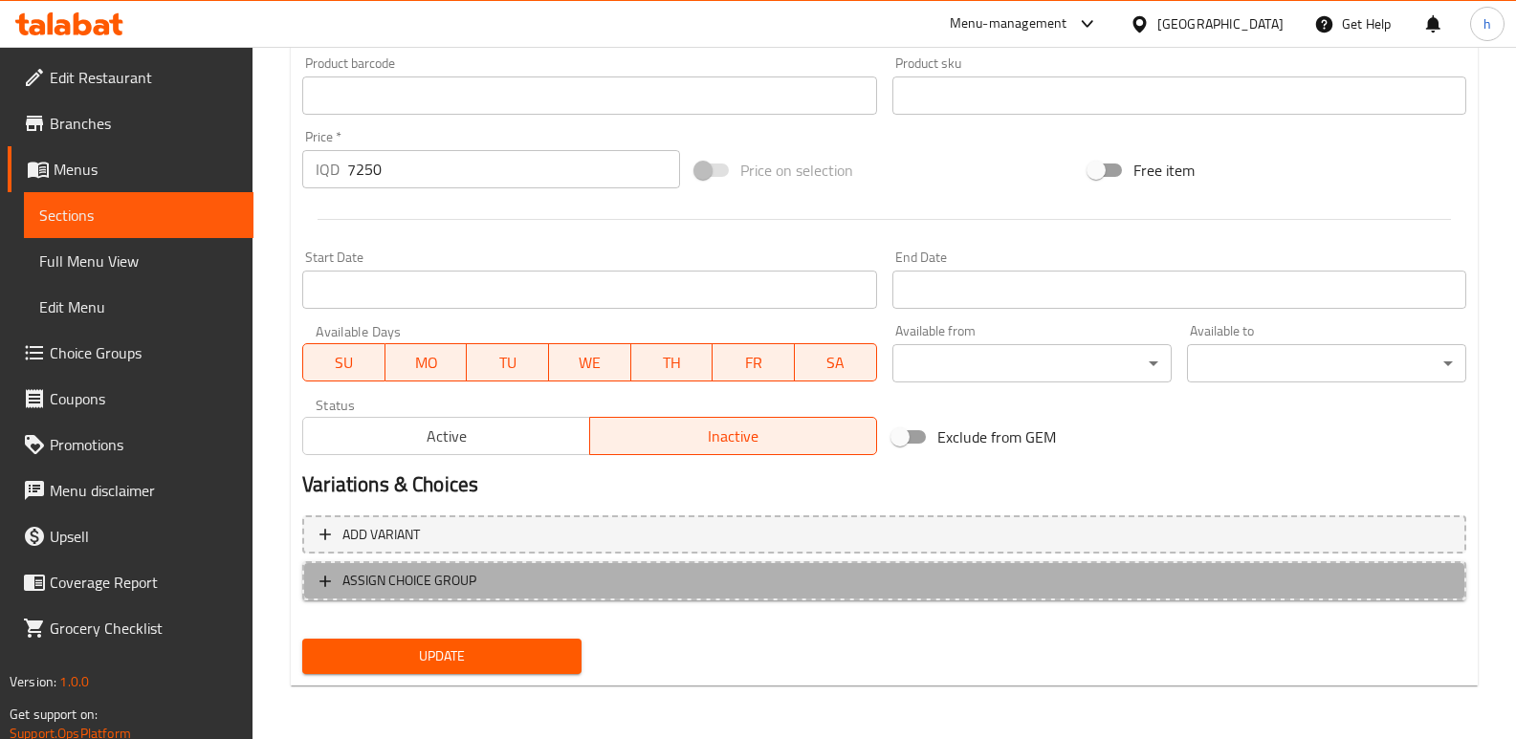
click at [1009, 580] on span "ASSIGN CHOICE GROUP" at bounding box center [883, 581] width 1129 height 24
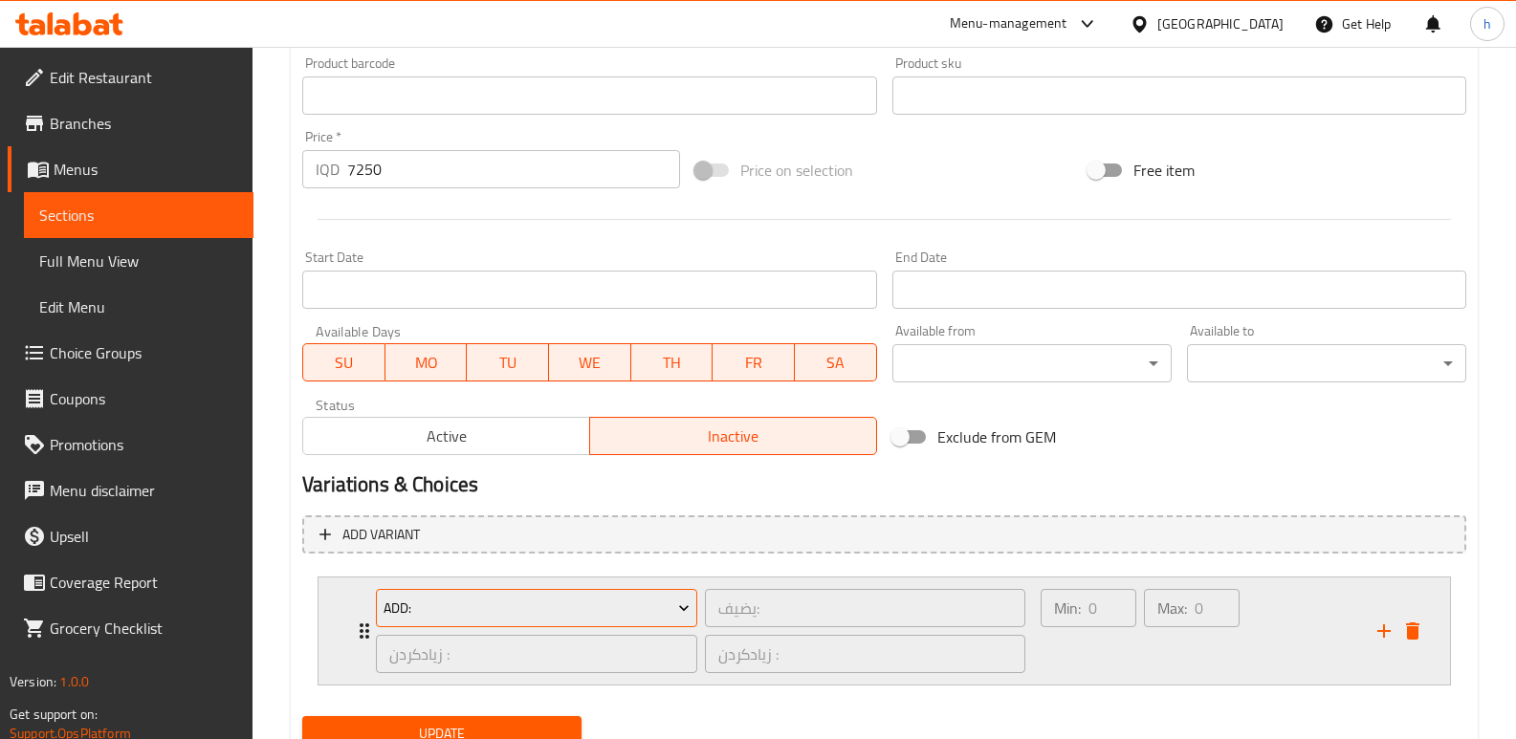
click at [618, 609] on span "Add:" at bounding box center [536, 609] width 307 height 24
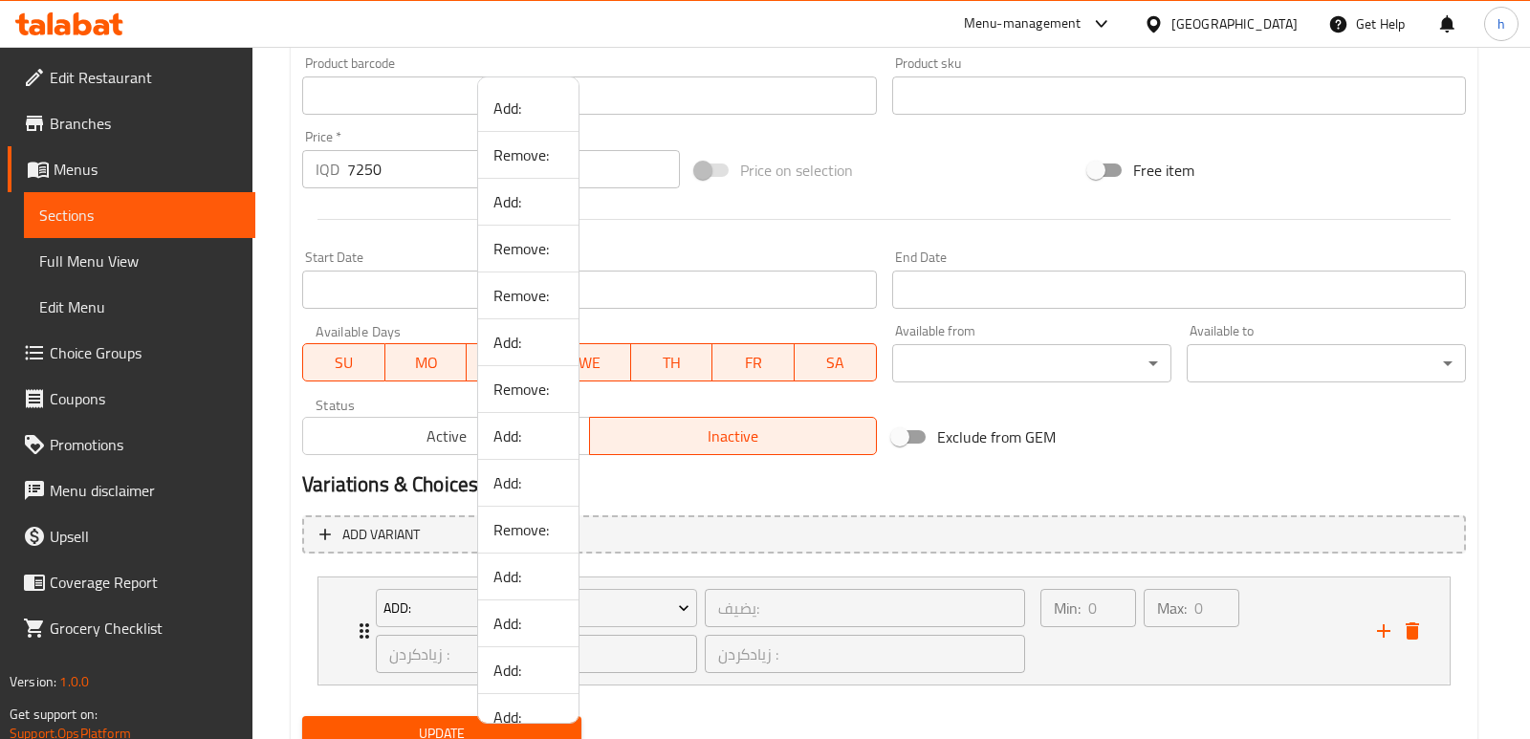
click at [1156, 657] on div at bounding box center [765, 369] width 1530 height 739
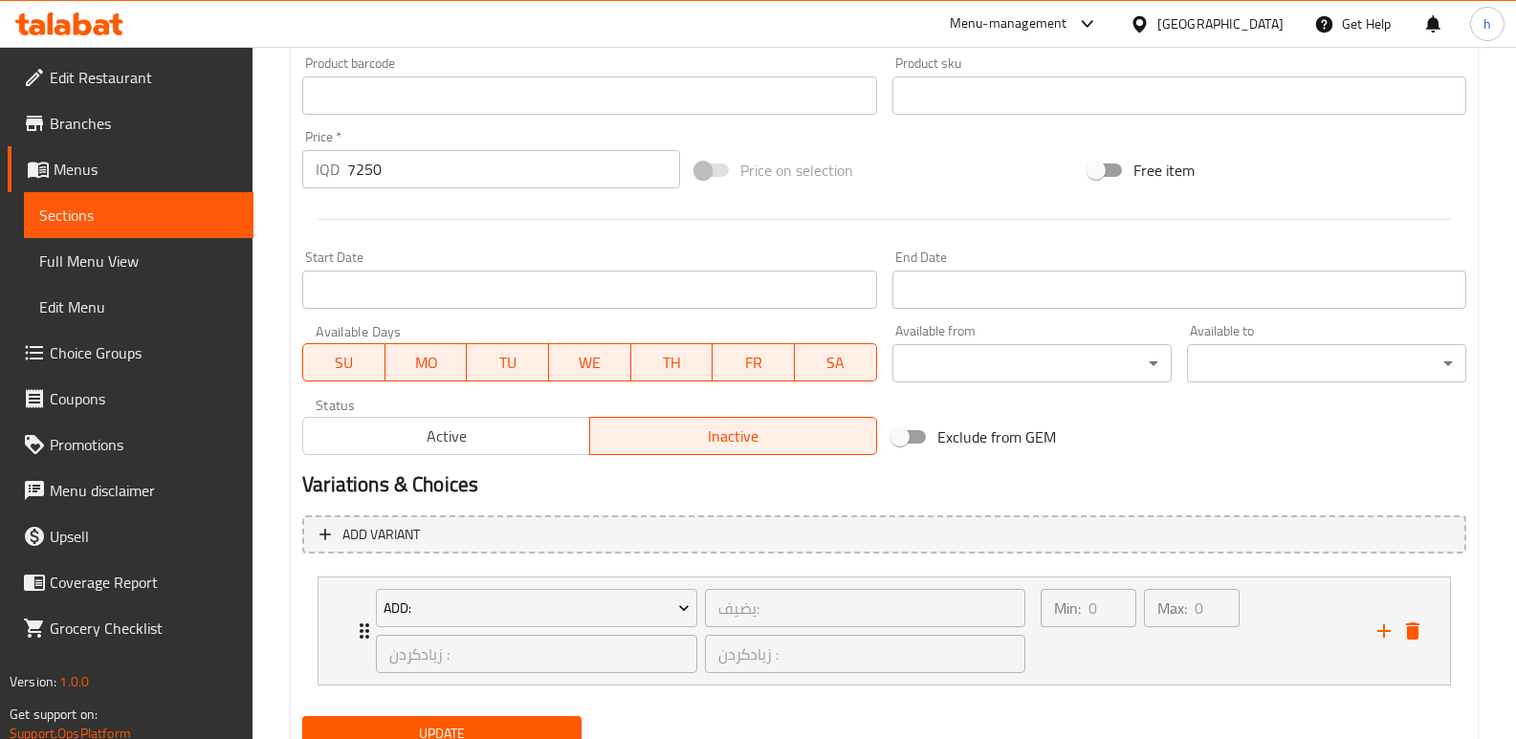
click at [1156, 657] on div "Max: 0 ​" at bounding box center [1191, 631] width 103 height 92
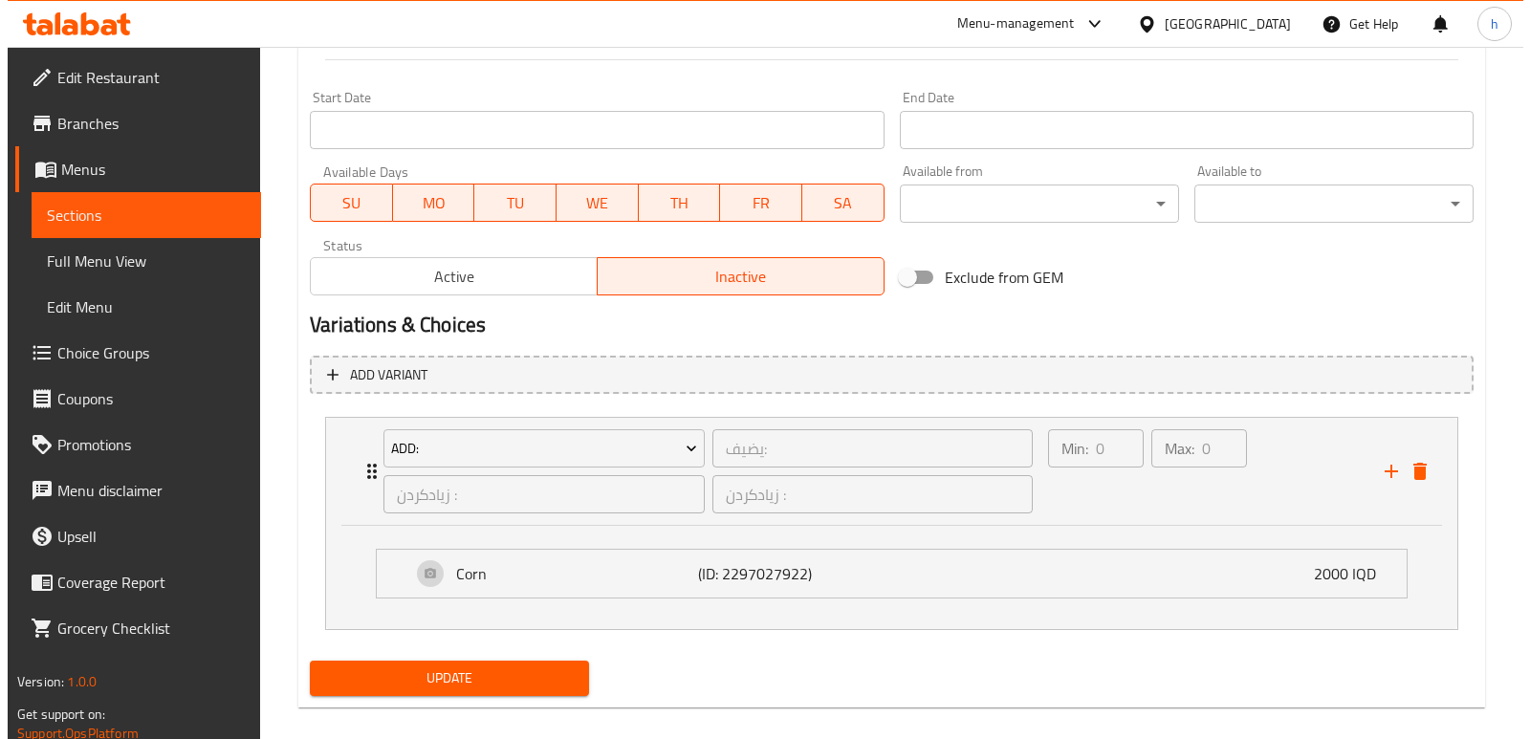
scroll to position [998, 0]
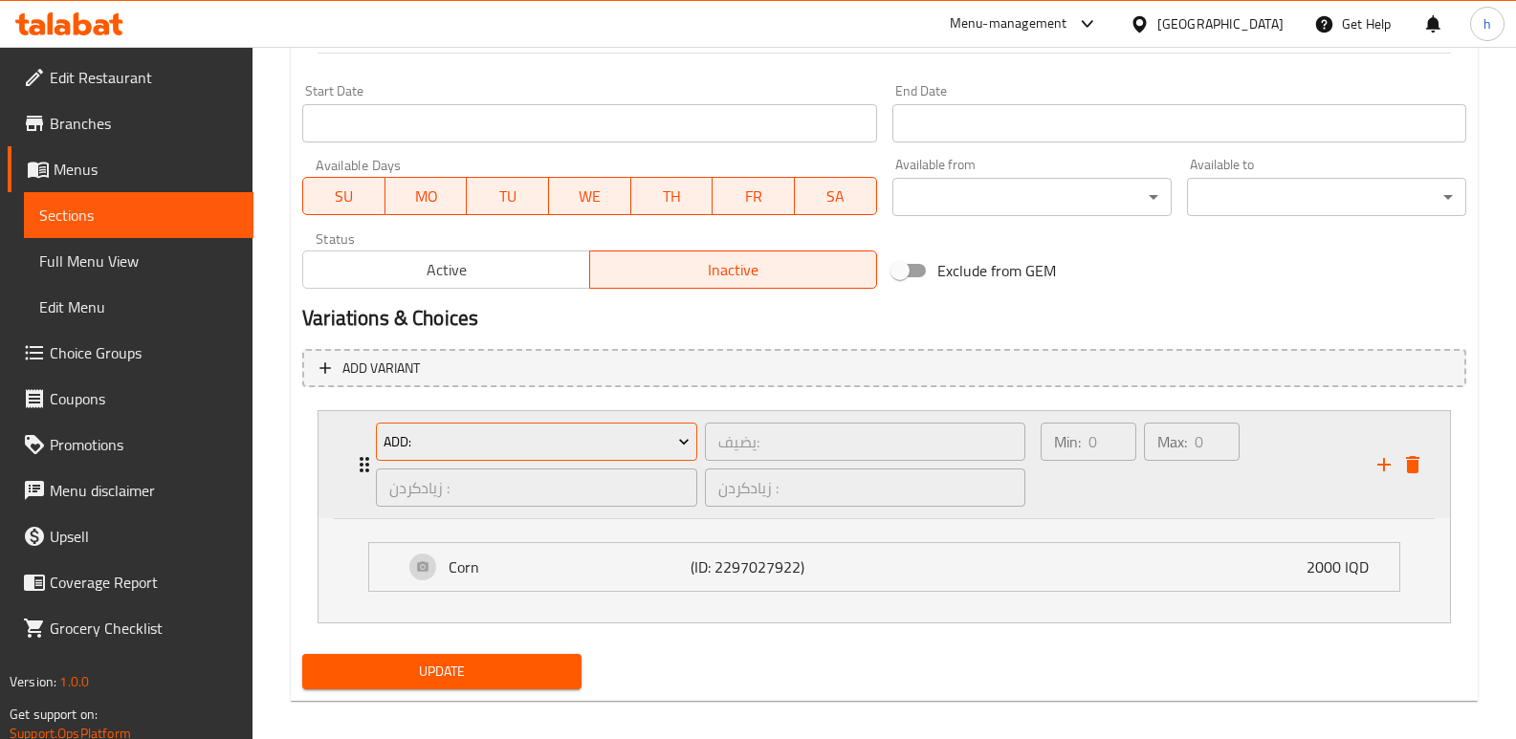
click at [681, 441] on icon "Expand" at bounding box center [684, 443] width 10 height 6
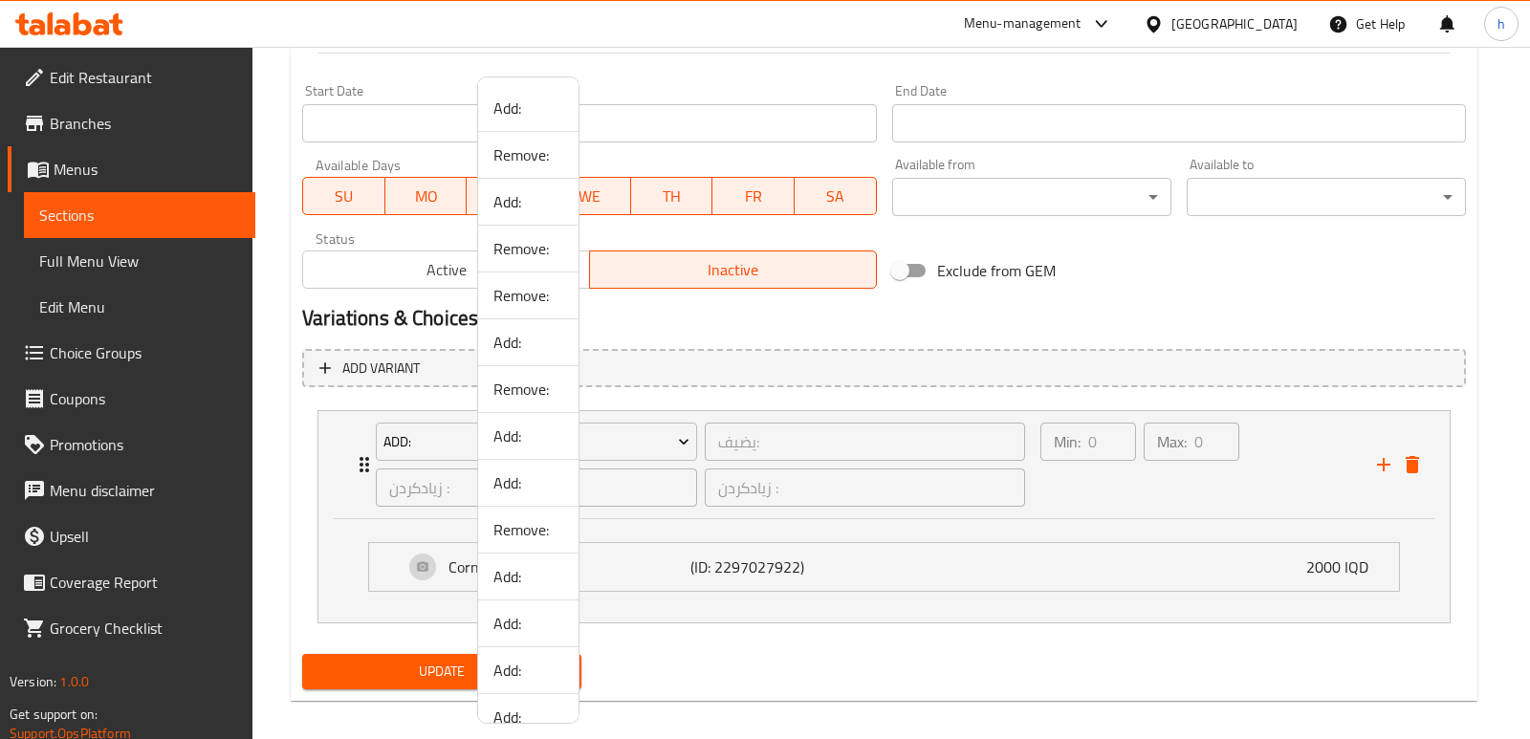
click at [514, 110] on span "Add:" at bounding box center [528, 108] width 70 height 23
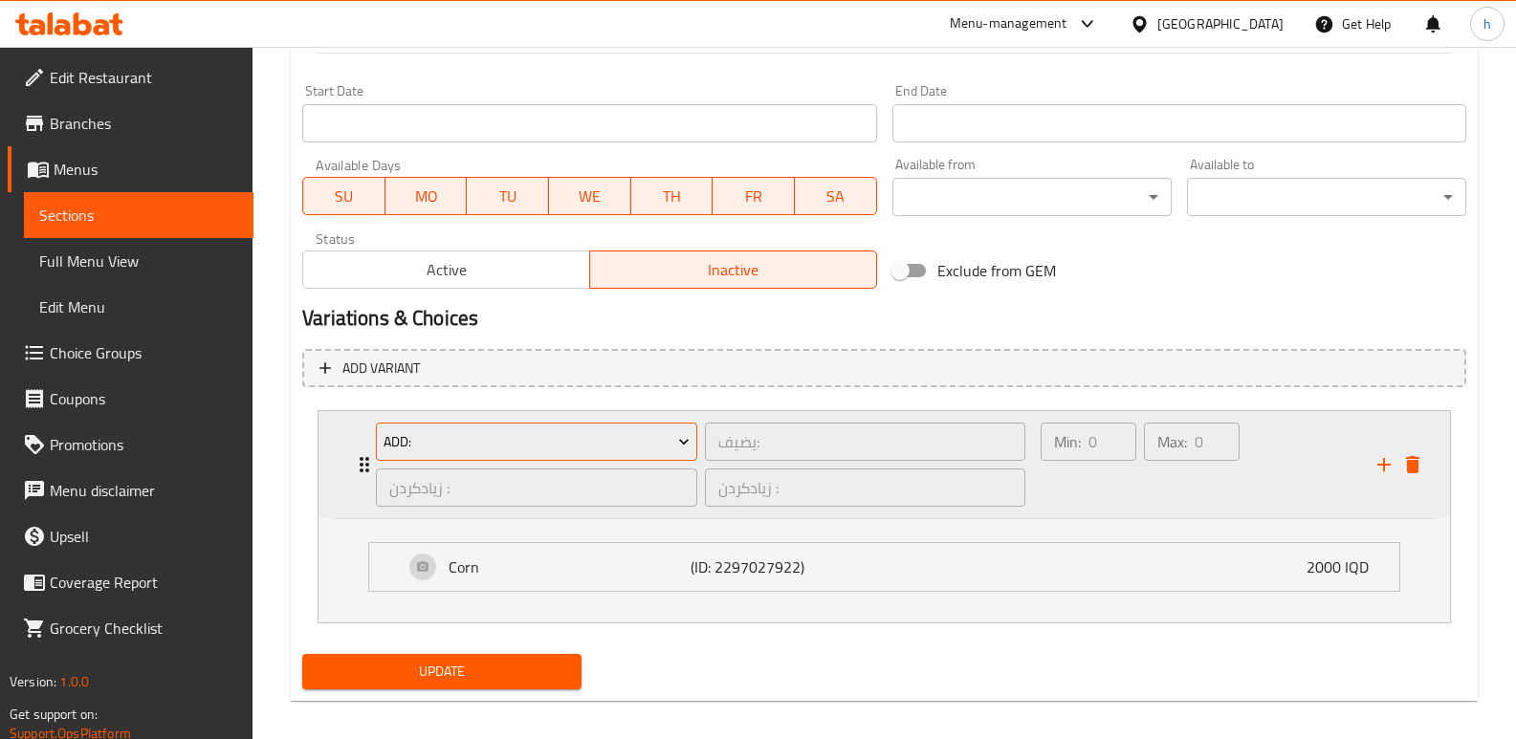
click at [624, 442] on span "Add:" at bounding box center [536, 442] width 307 height 24
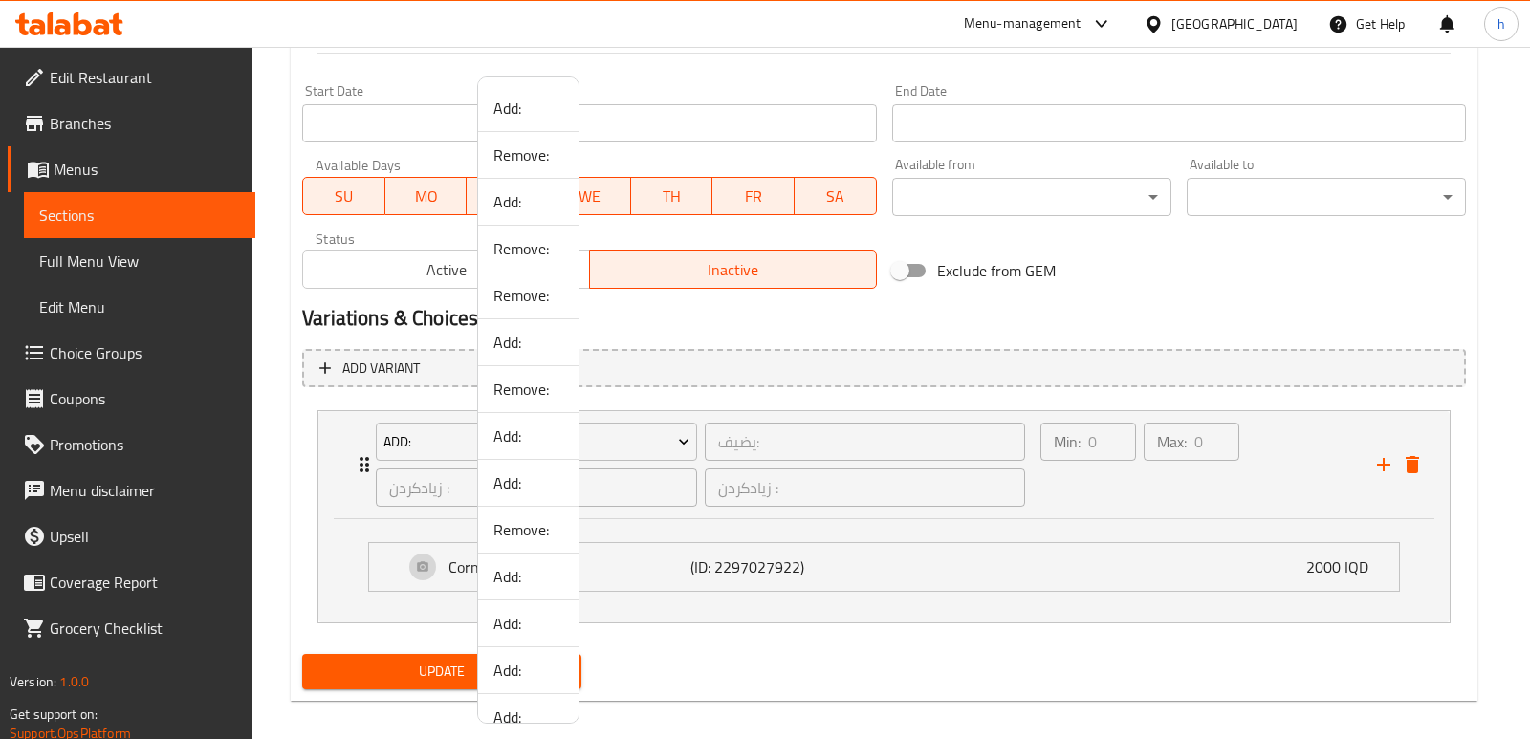
click at [517, 199] on span "Add:" at bounding box center [528, 201] width 70 height 23
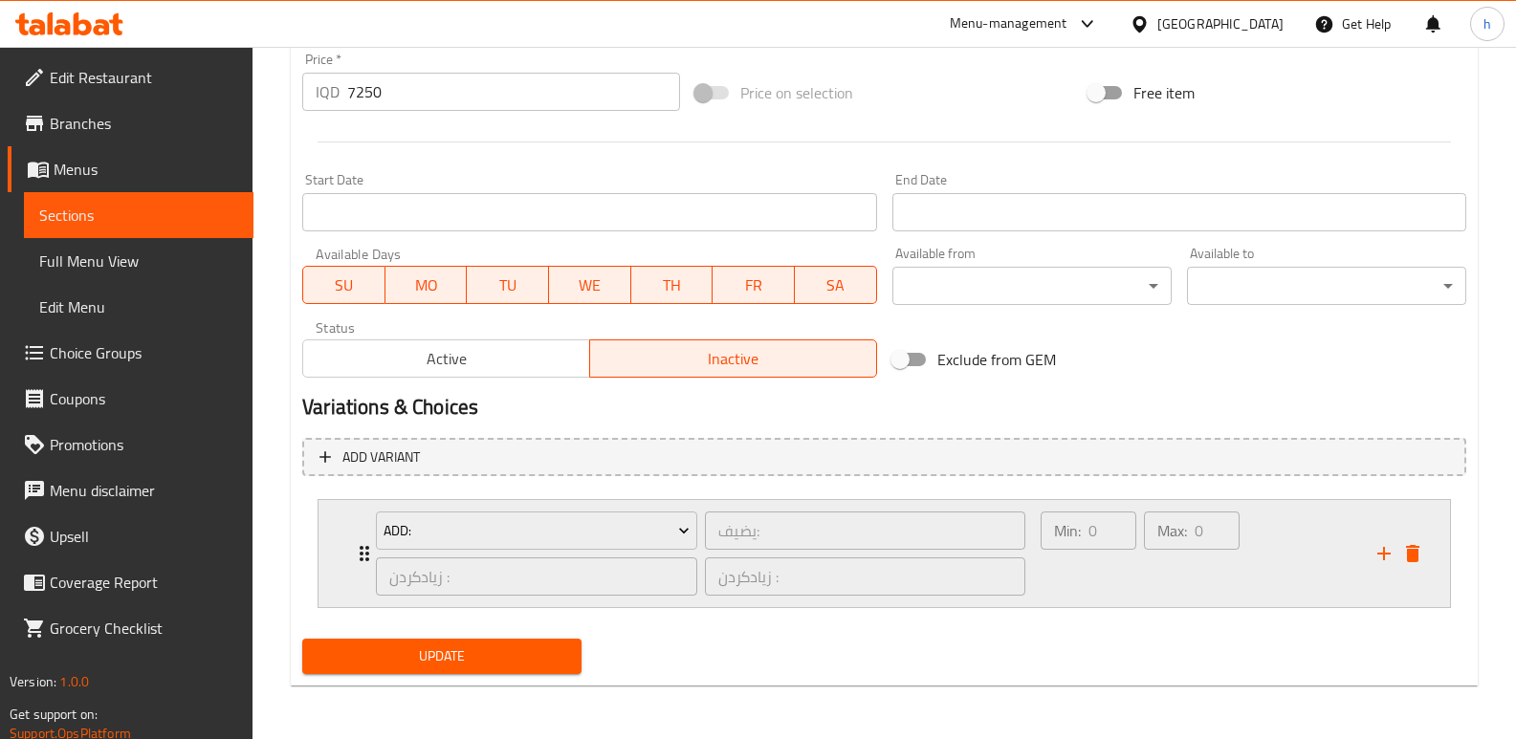
click at [1113, 587] on div "Min: 0 ​" at bounding box center [1088, 554] width 103 height 92
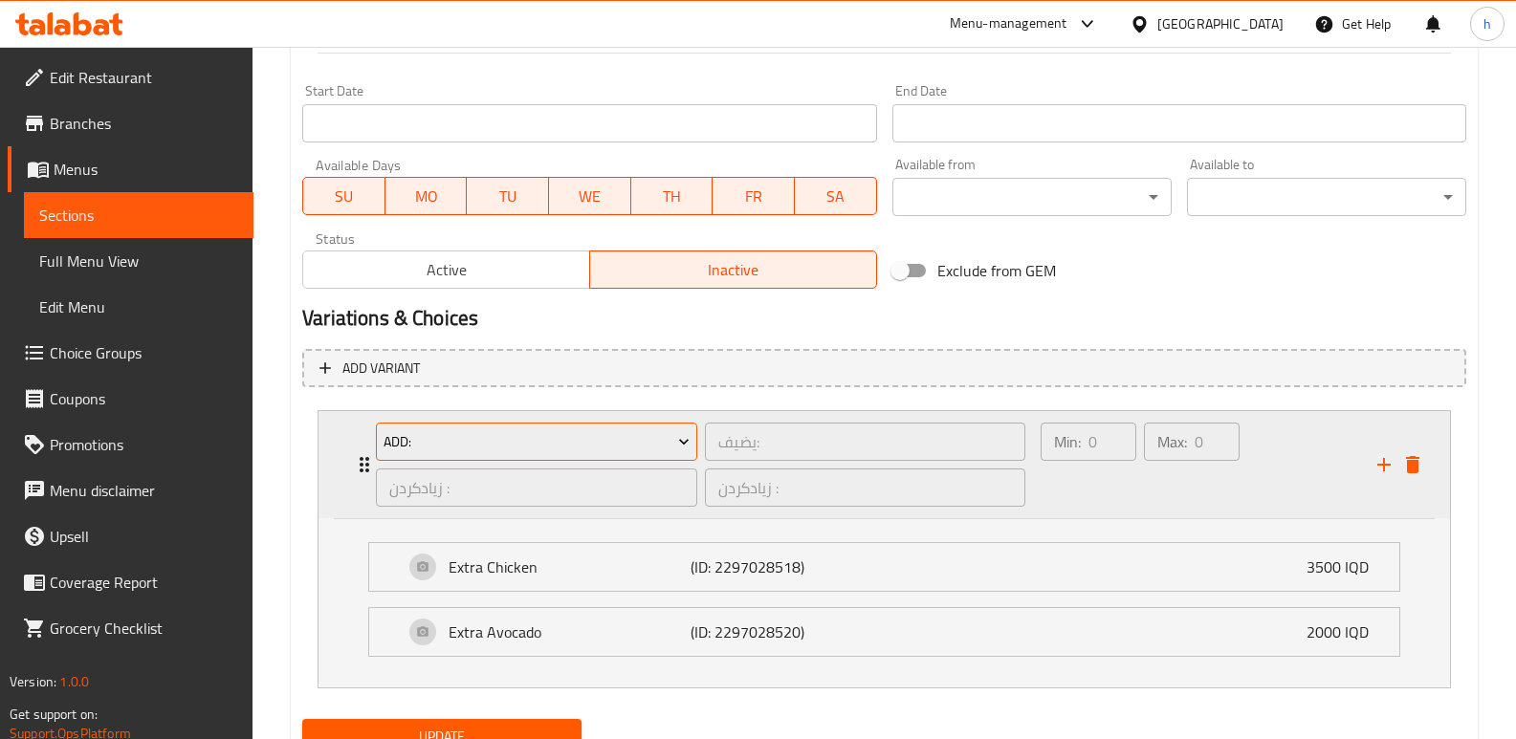
click at [631, 447] on span "Add:" at bounding box center [536, 442] width 307 height 24
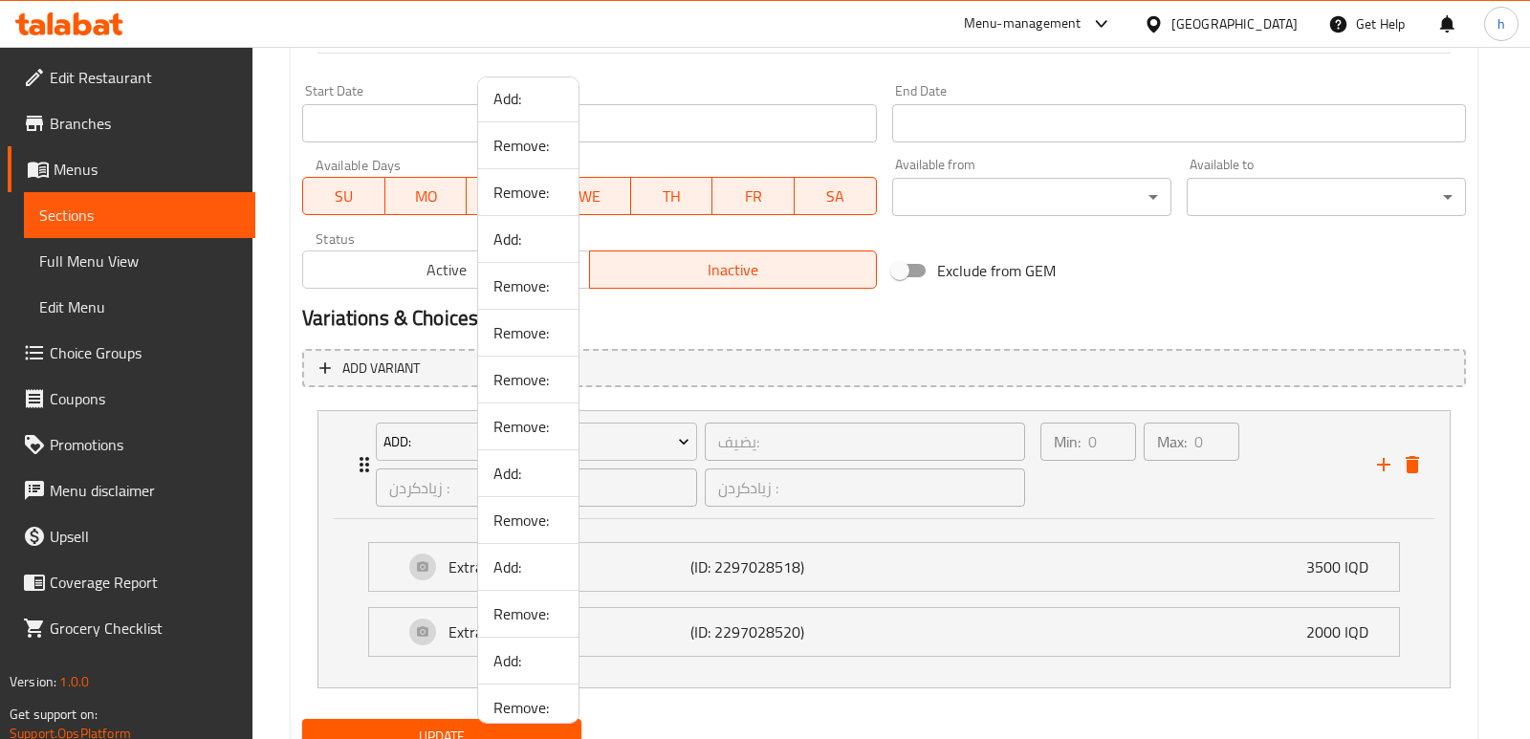
scroll to position [681, 0]
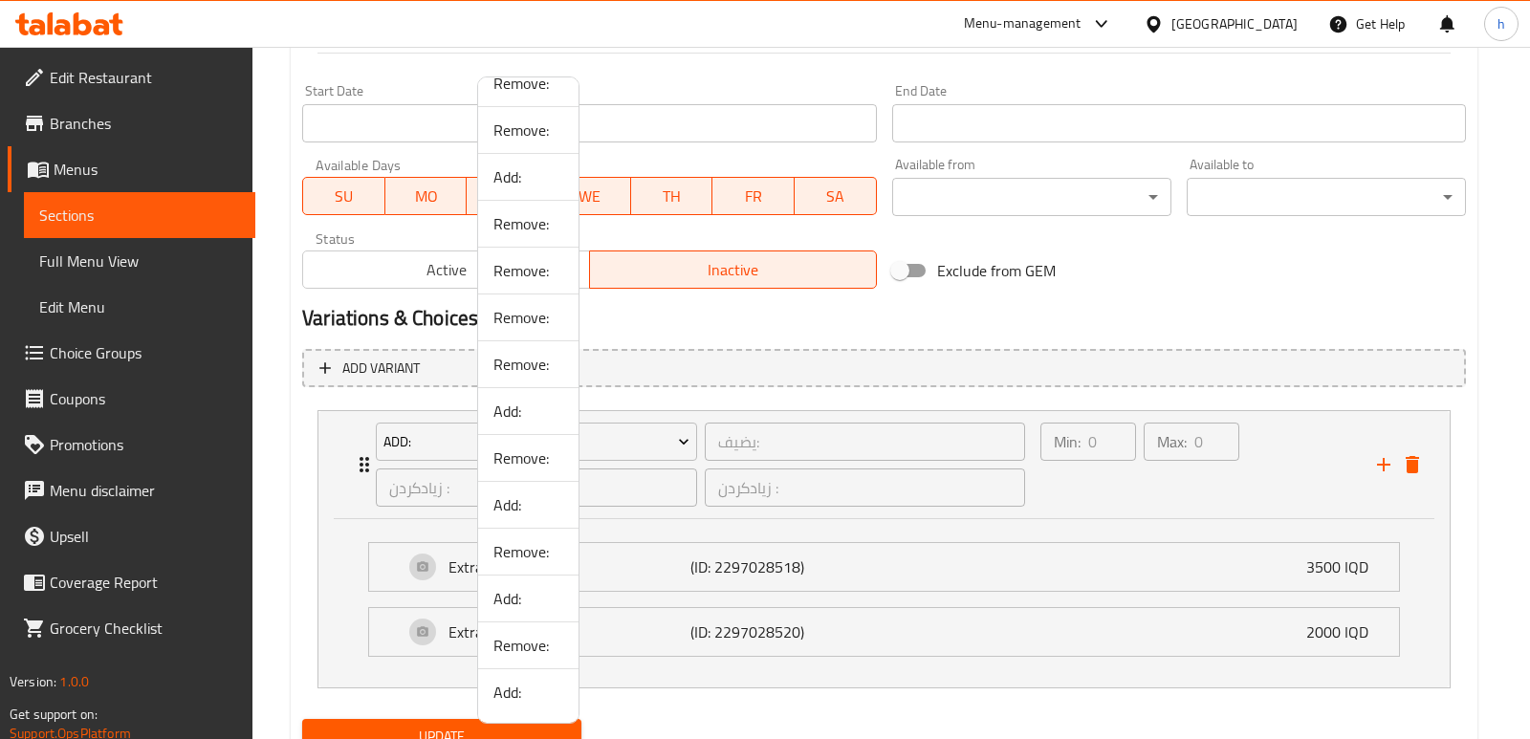
click at [537, 697] on span "Add:" at bounding box center [528, 692] width 70 height 23
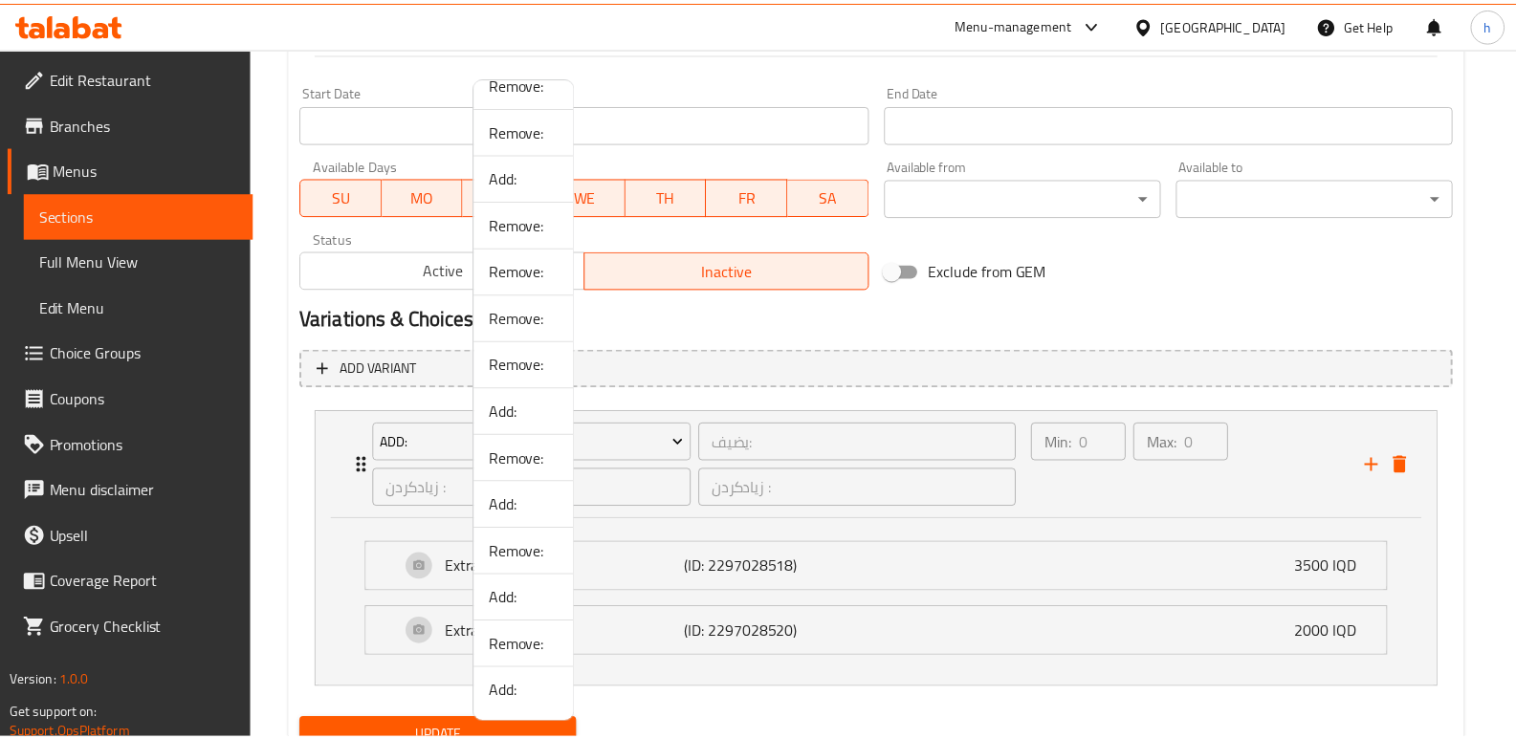
scroll to position [909, 0]
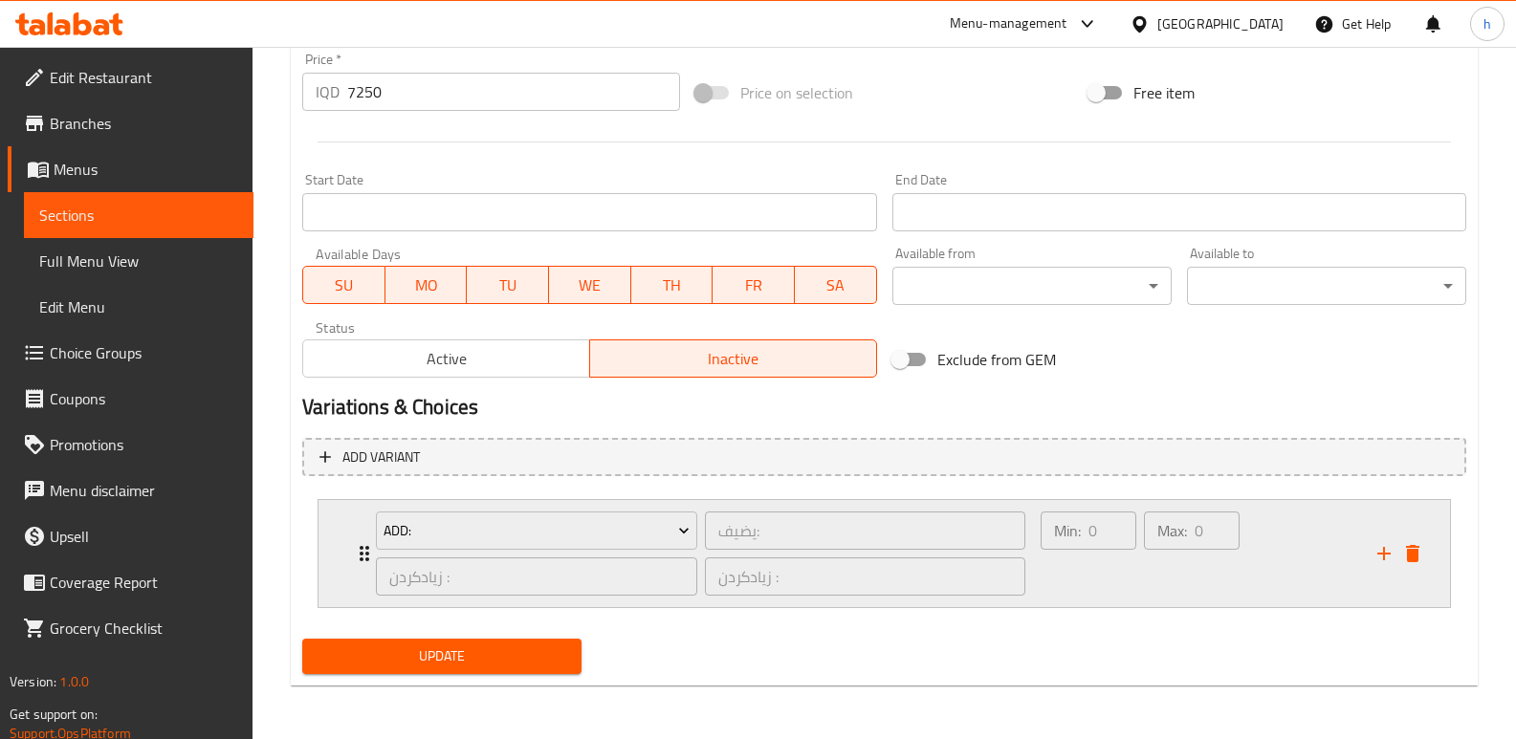
click at [1148, 595] on div "Max: 0 ​" at bounding box center [1191, 554] width 103 height 92
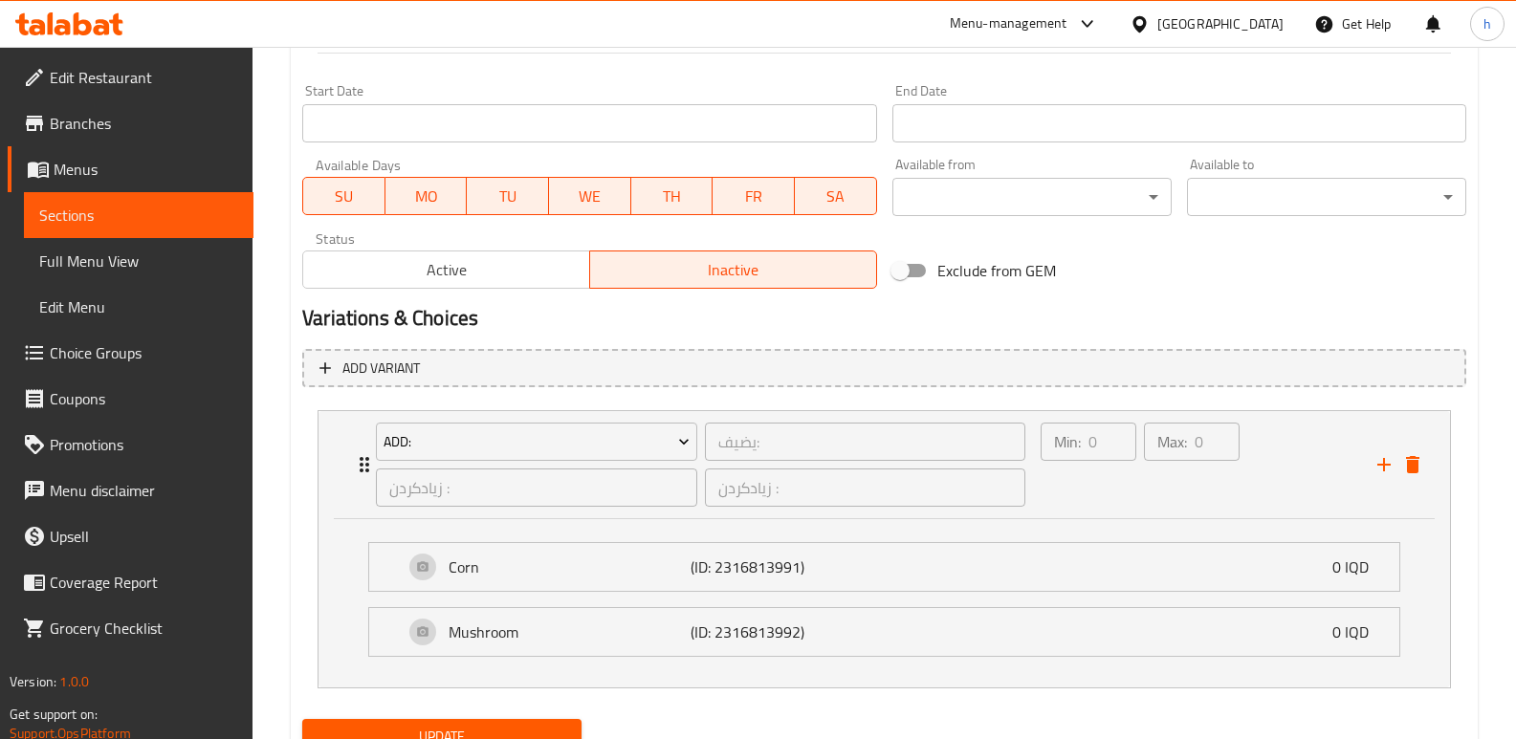
click at [558, 720] on button "Update" at bounding box center [441, 736] width 279 height 35
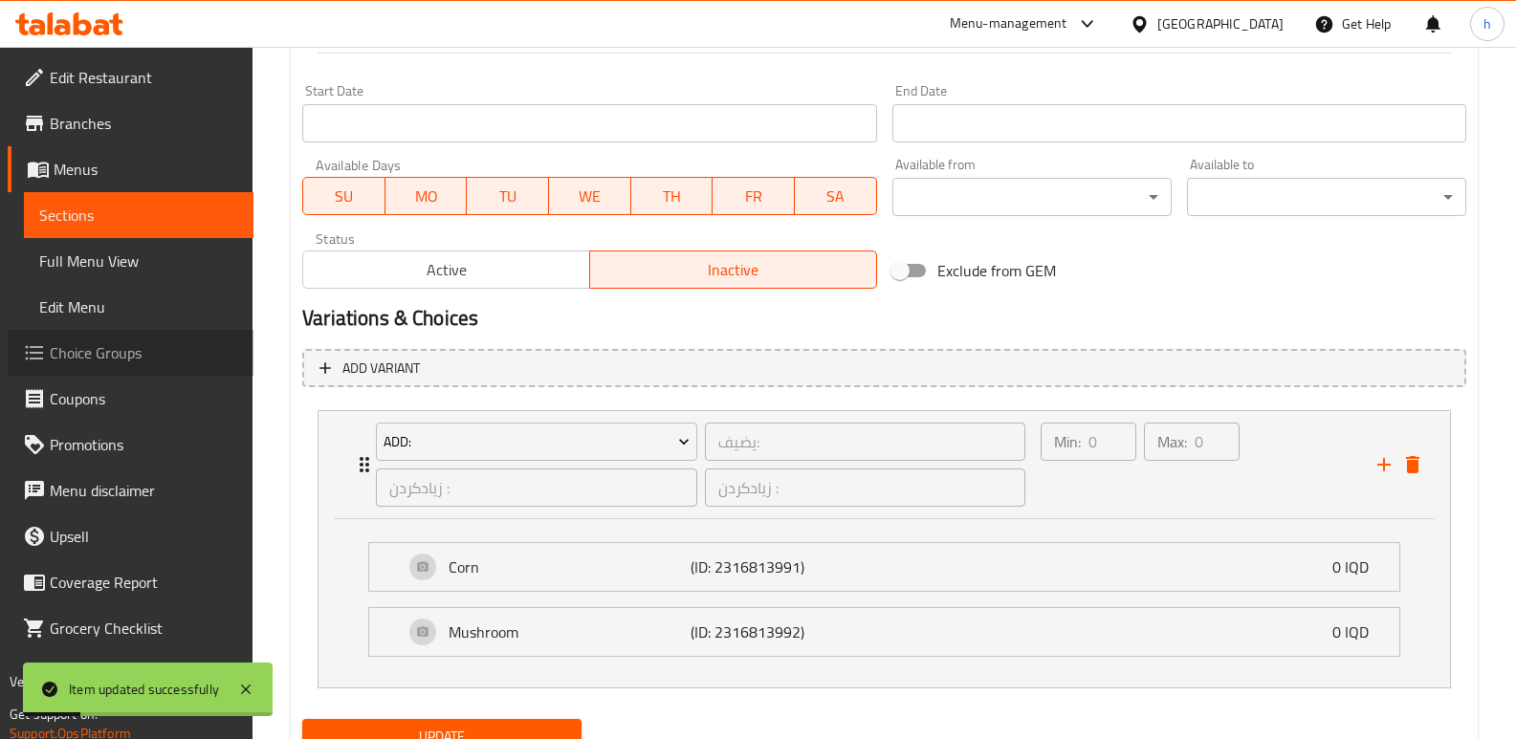
click at [101, 370] on link "Choice Groups" at bounding box center [131, 353] width 246 height 46
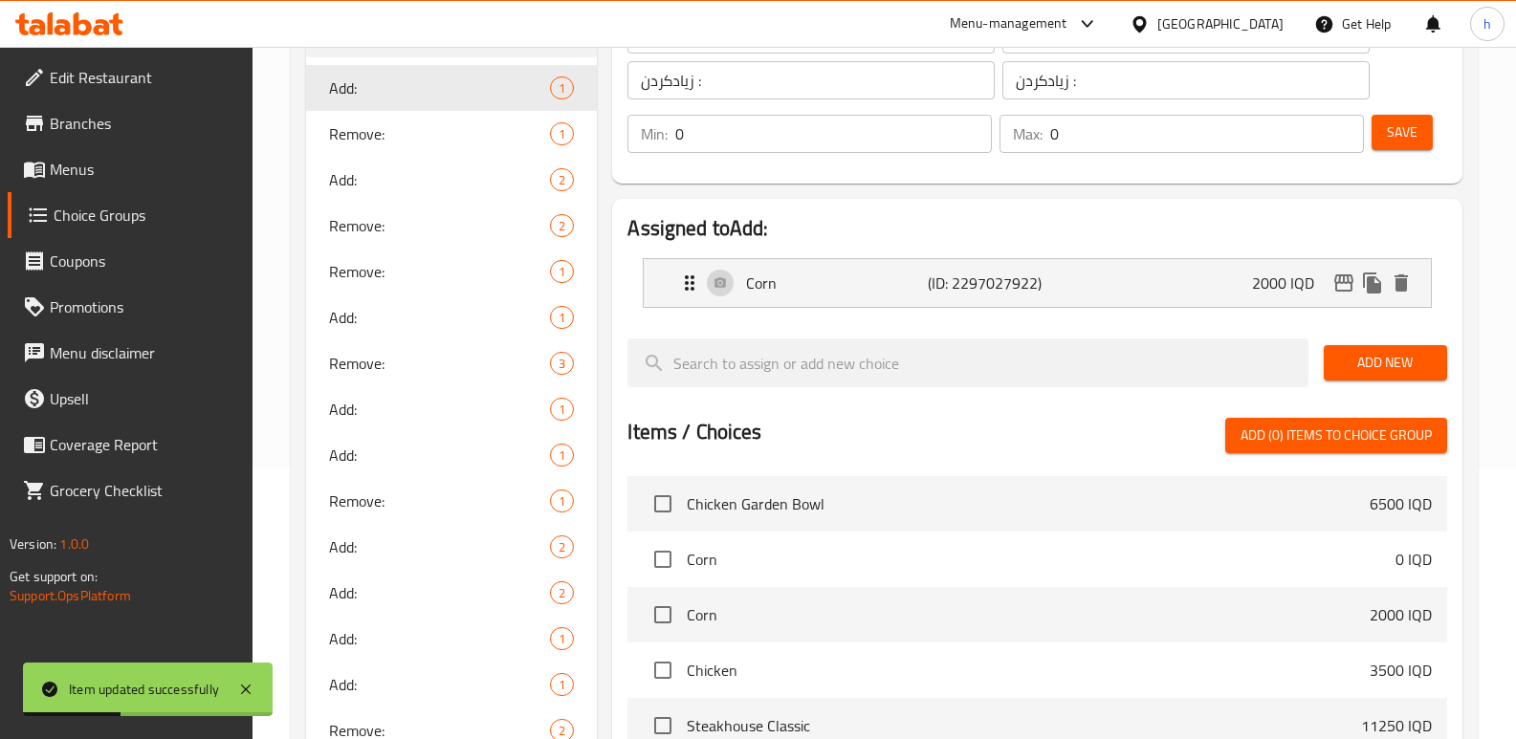
scroll to position [387, 0]
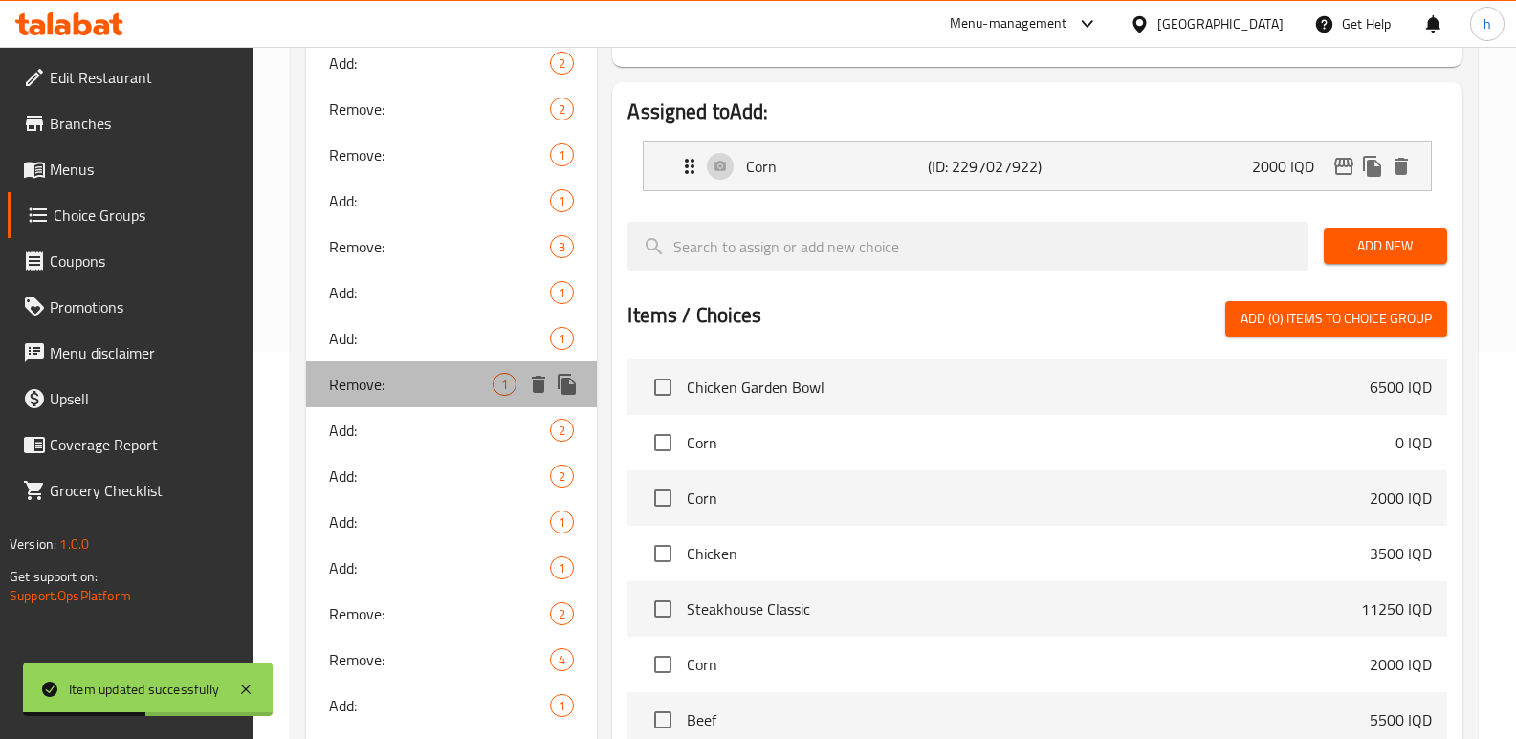
click at [387, 397] on div "Remove: 1" at bounding box center [451, 384] width 291 height 46
type input "Remove:"
type input "يزيل:"
type input "لابردن:"
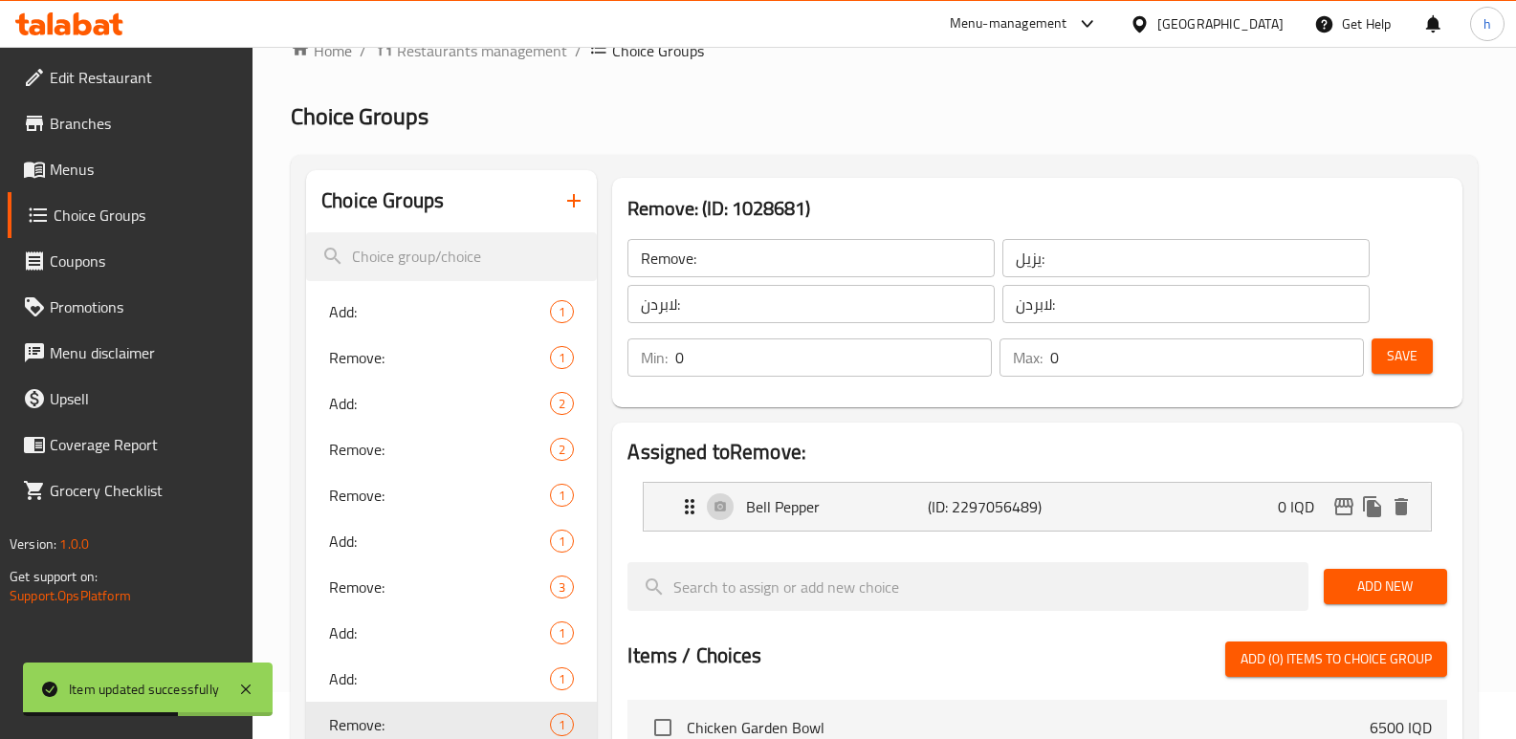
scroll to position [0, 0]
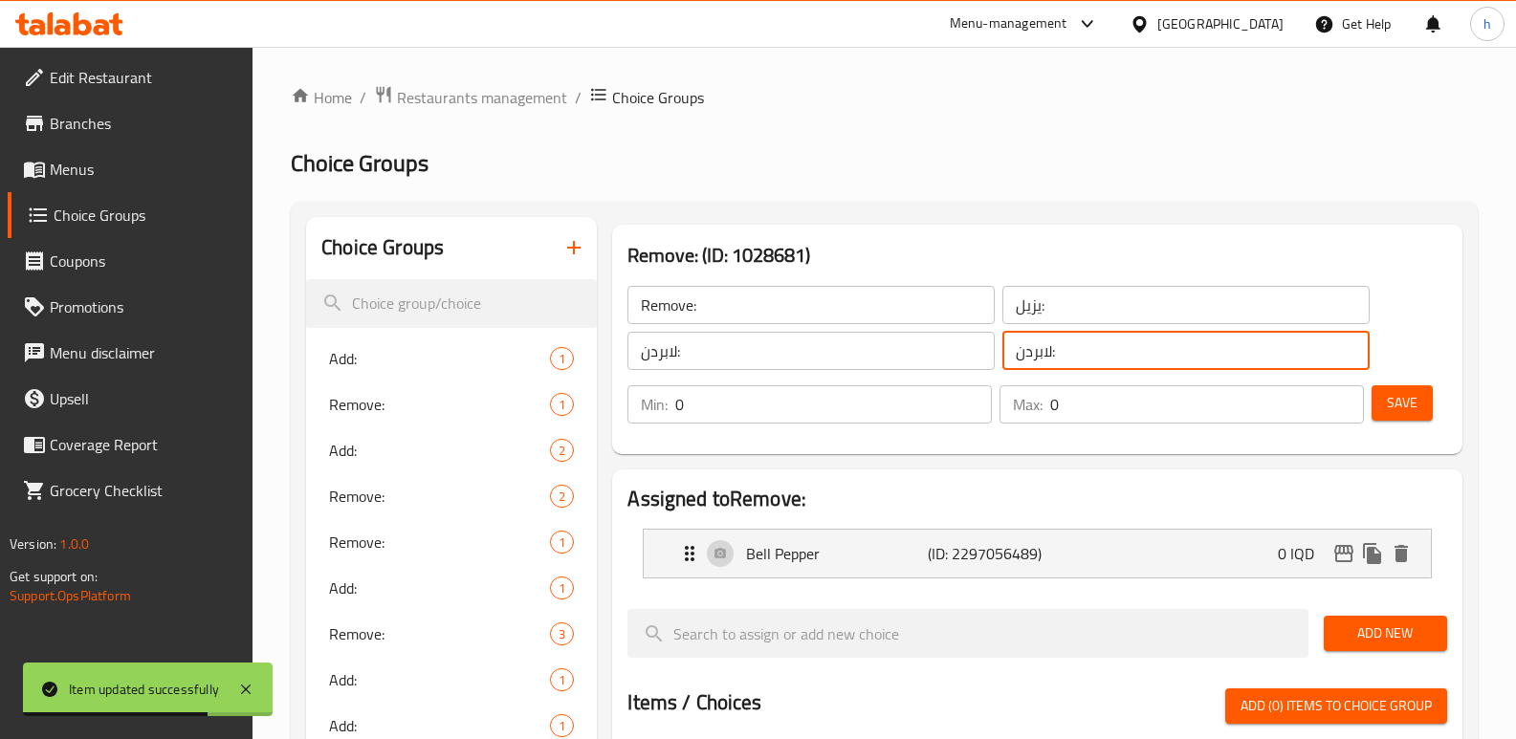
drag, startPoint x: 1084, startPoint y: 364, endPoint x: 976, endPoint y: 330, distance: 112.5
click at [976, 330] on div "Remove: ​ يزيل: ​ لابردن: ​ لابردن: ​" at bounding box center [998, 327] width 765 height 107
drag, startPoint x: 938, startPoint y: 299, endPoint x: 906, endPoint y: 296, distance: 32.6
click at [920, 296] on div "Remove: ​ يزيل: ​ لابردن: ​ لابردن: ​" at bounding box center [998, 327] width 765 height 107
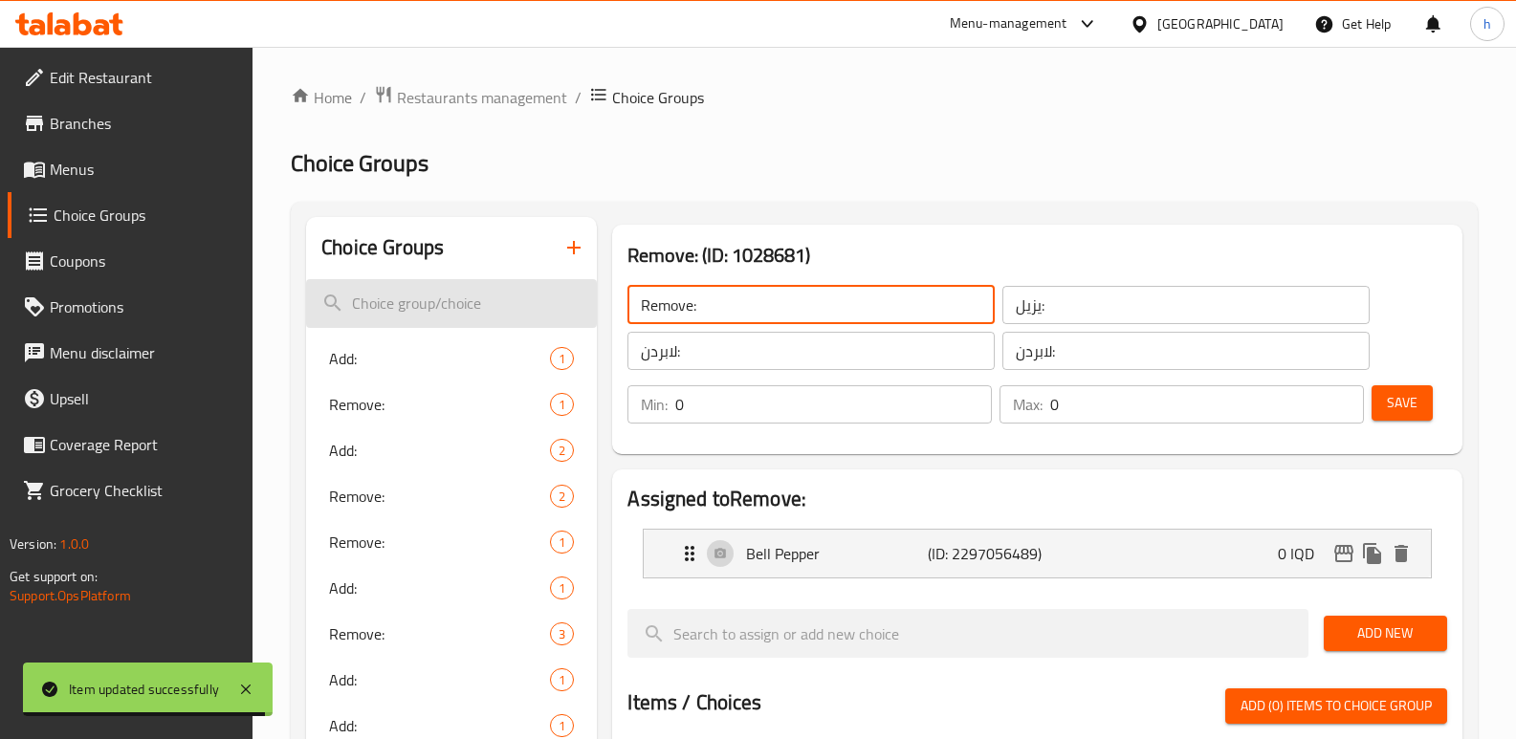
drag, startPoint x: 721, startPoint y: 311, endPoint x: 575, endPoint y: 304, distance: 146.5
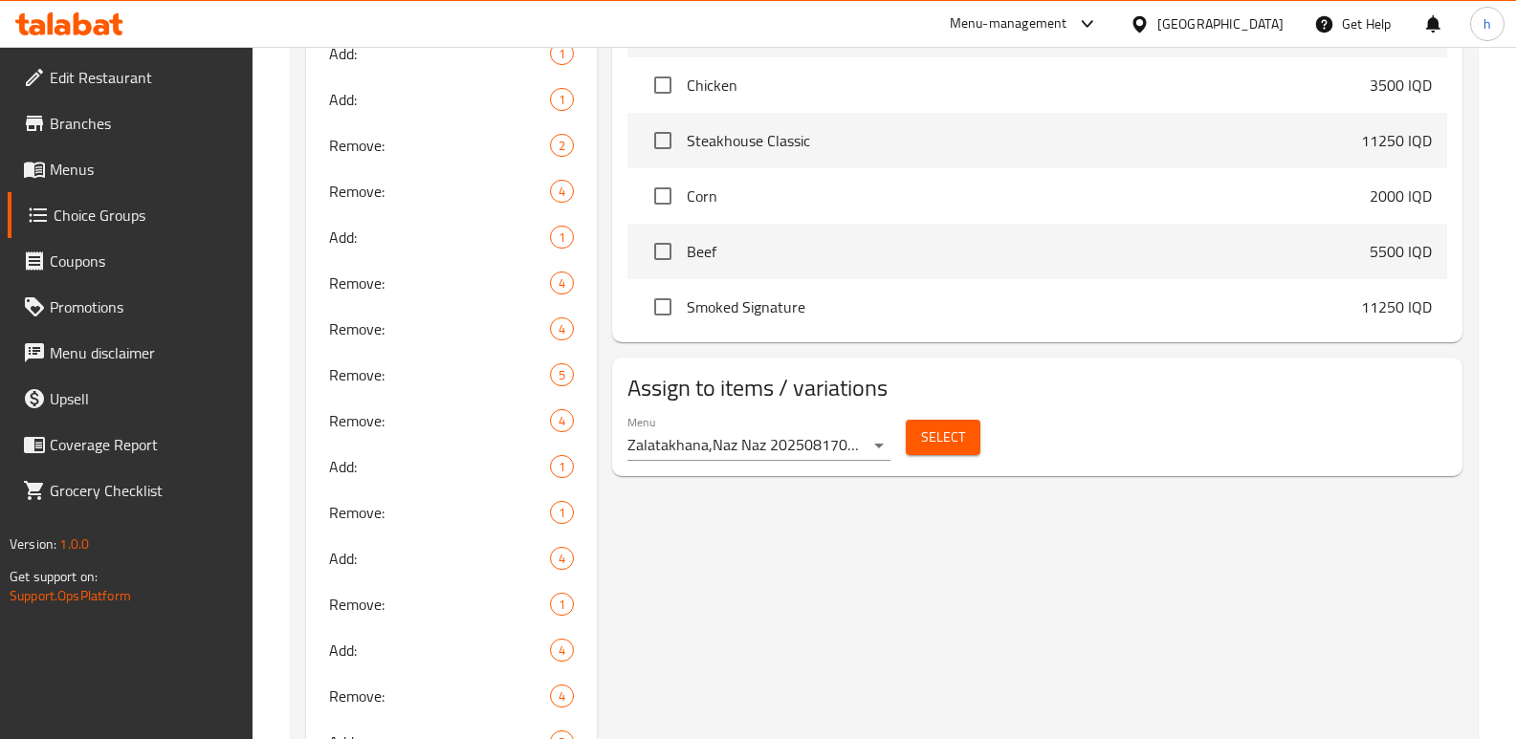
scroll to position [943, 0]
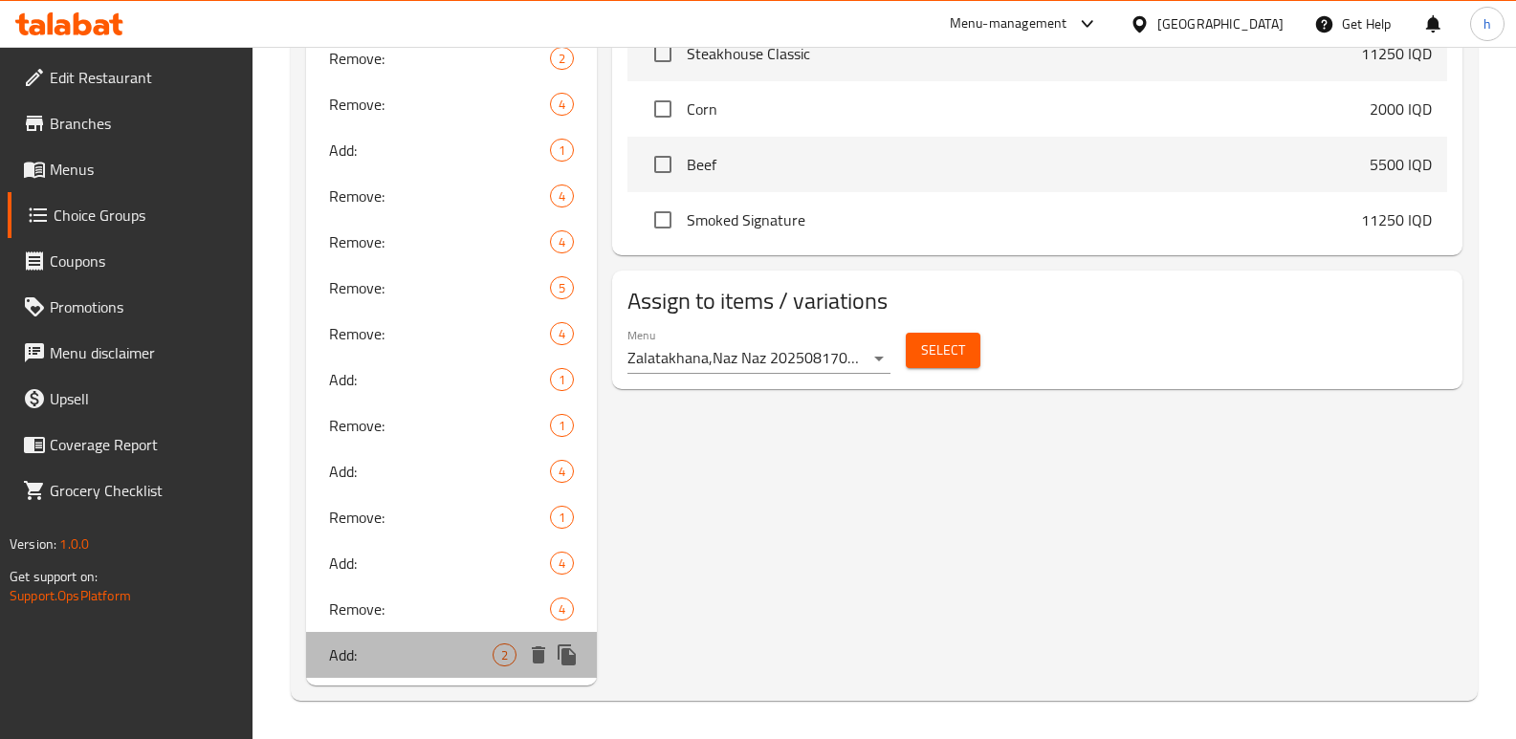
click at [397, 663] on span "Add:" at bounding box center [411, 655] width 164 height 23
type input "Add:"
type input "يضيف:"
type input "زیادکردن :"
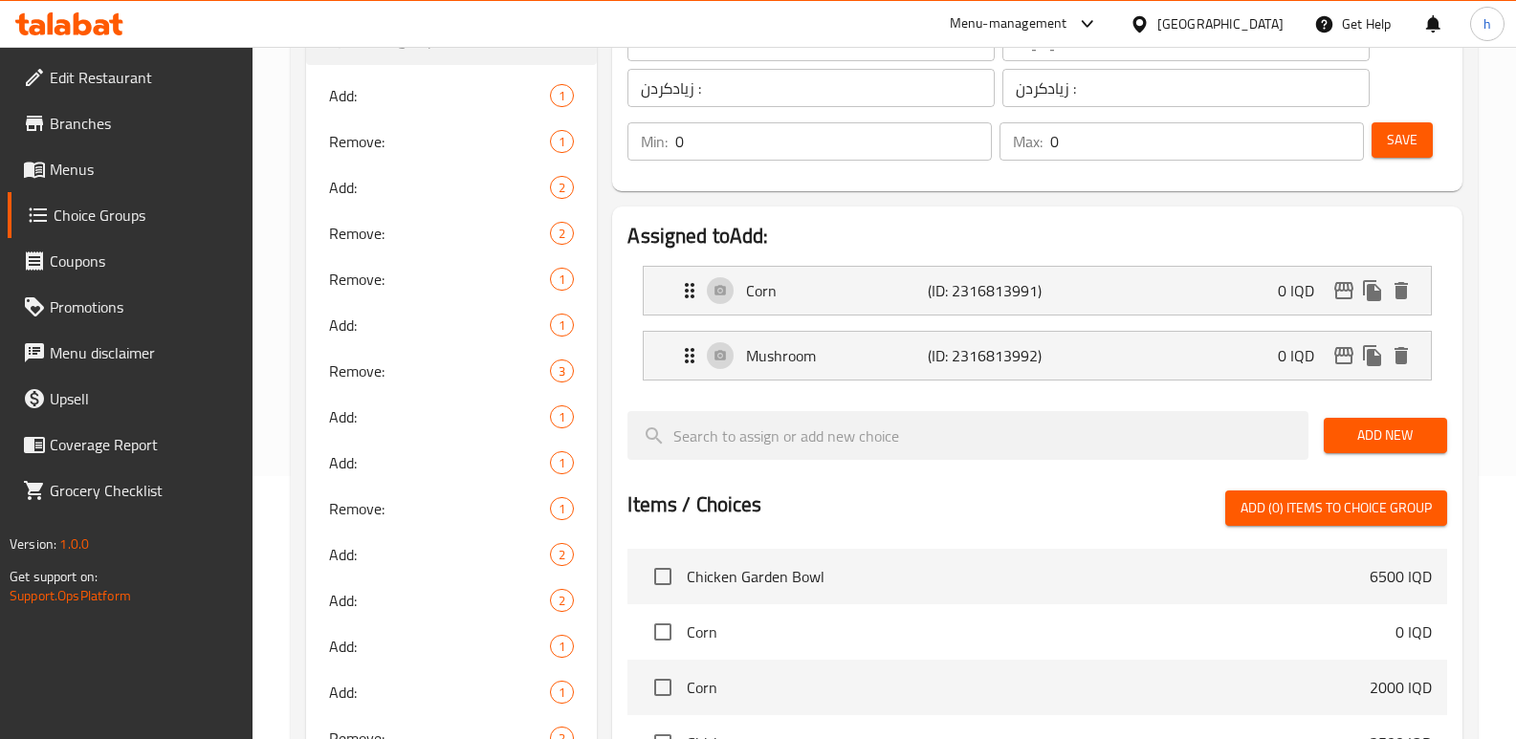
scroll to position [199, 0]
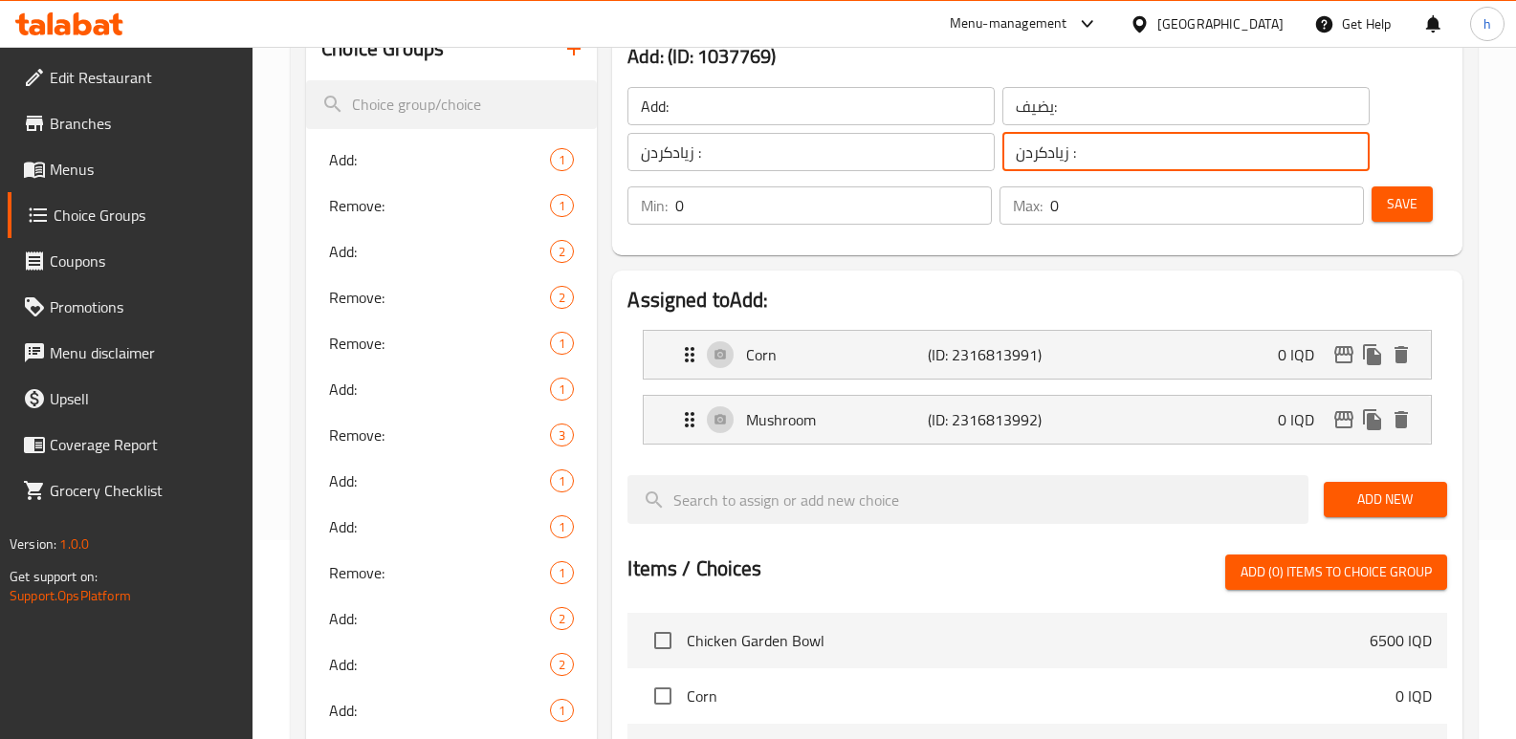
drag, startPoint x: 1098, startPoint y: 158, endPoint x: 882, endPoint y: 125, distance: 218.6
click at [896, 129] on div "Add: ​ يضيف: ​ زیادکردن : ​ زیادکردن : ​" at bounding box center [998, 129] width 765 height 107
paste input "Remove"
type input "Remove:"
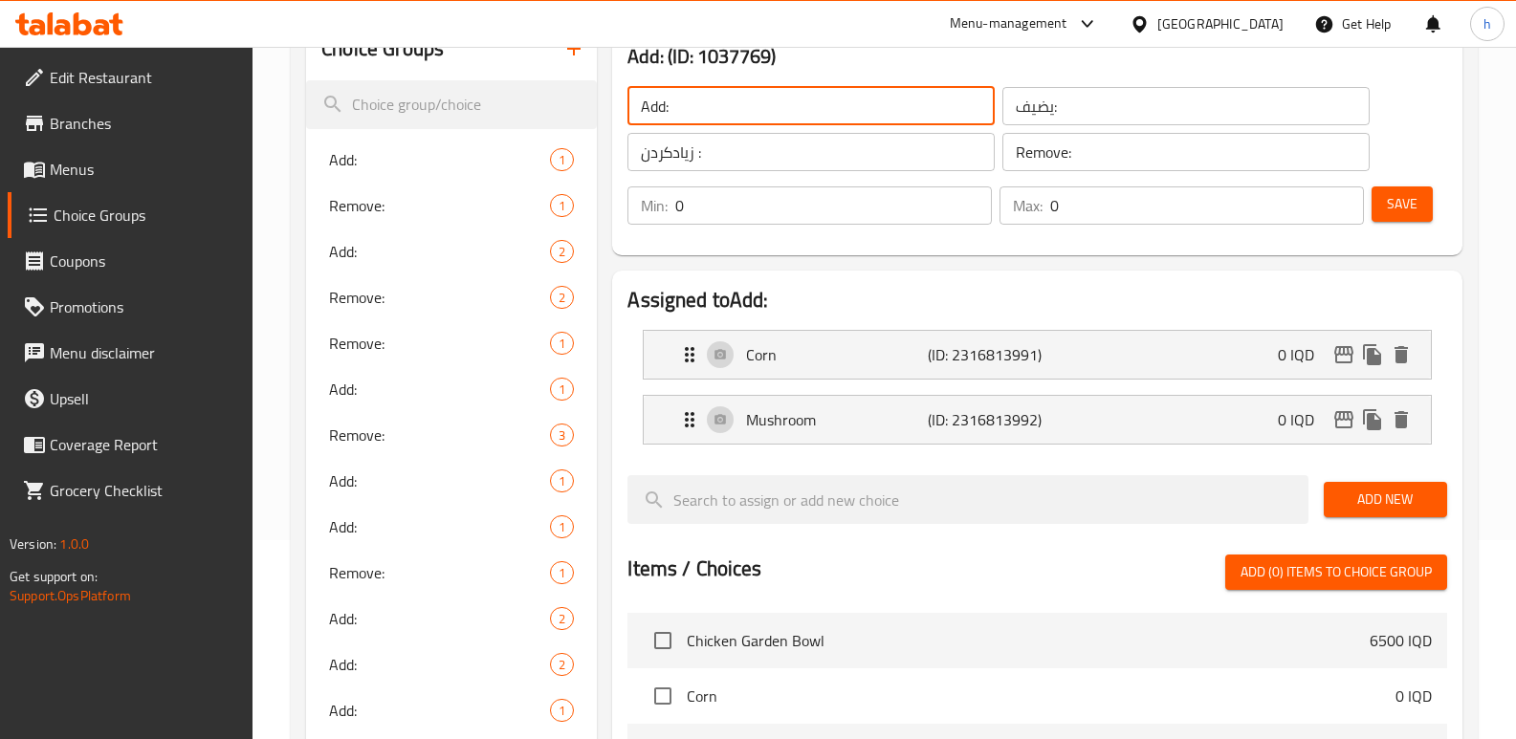
drag, startPoint x: 748, startPoint y: 107, endPoint x: 498, endPoint y: 133, distance: 250.9
click at [468, 104] on div "Choice Groups Add: 1 Remove: 1 Add: 2 Remove: 2 Remove: 1 Add: 1 Remove: 3 Add:…" at bounding box center [888, 724] width 1164 height 1412
paste input "Remove:"
type input "Remove:"
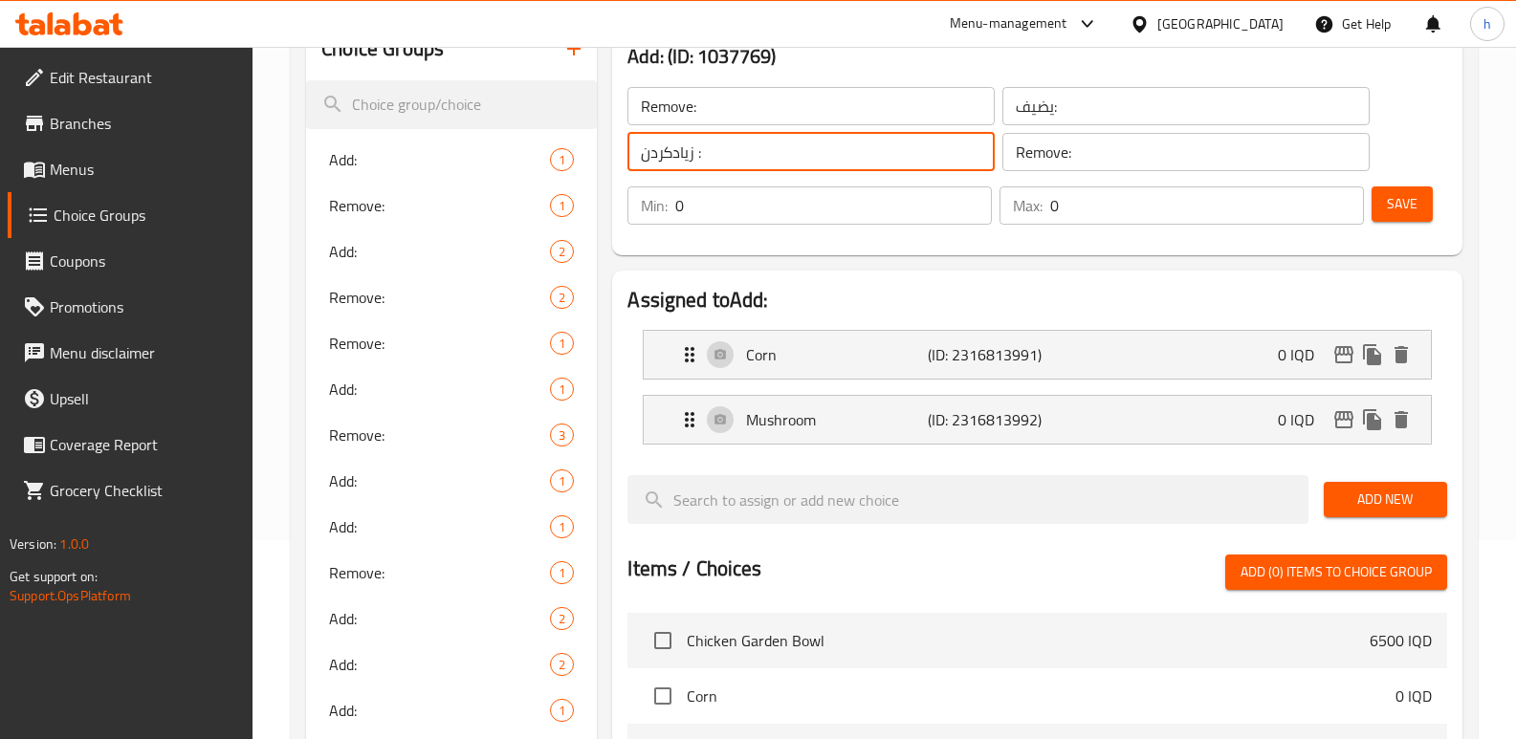
click at [533, 145] on div "Choice Groups Add: 1 Remove: 1 Add: 2 Remove: 2 Remove: 1 Add: 1 Remove: 3 Add:…" at bounding box center [888, 724] width 1164 height 1412
paste input "لابردن"
type input "لابردن:"
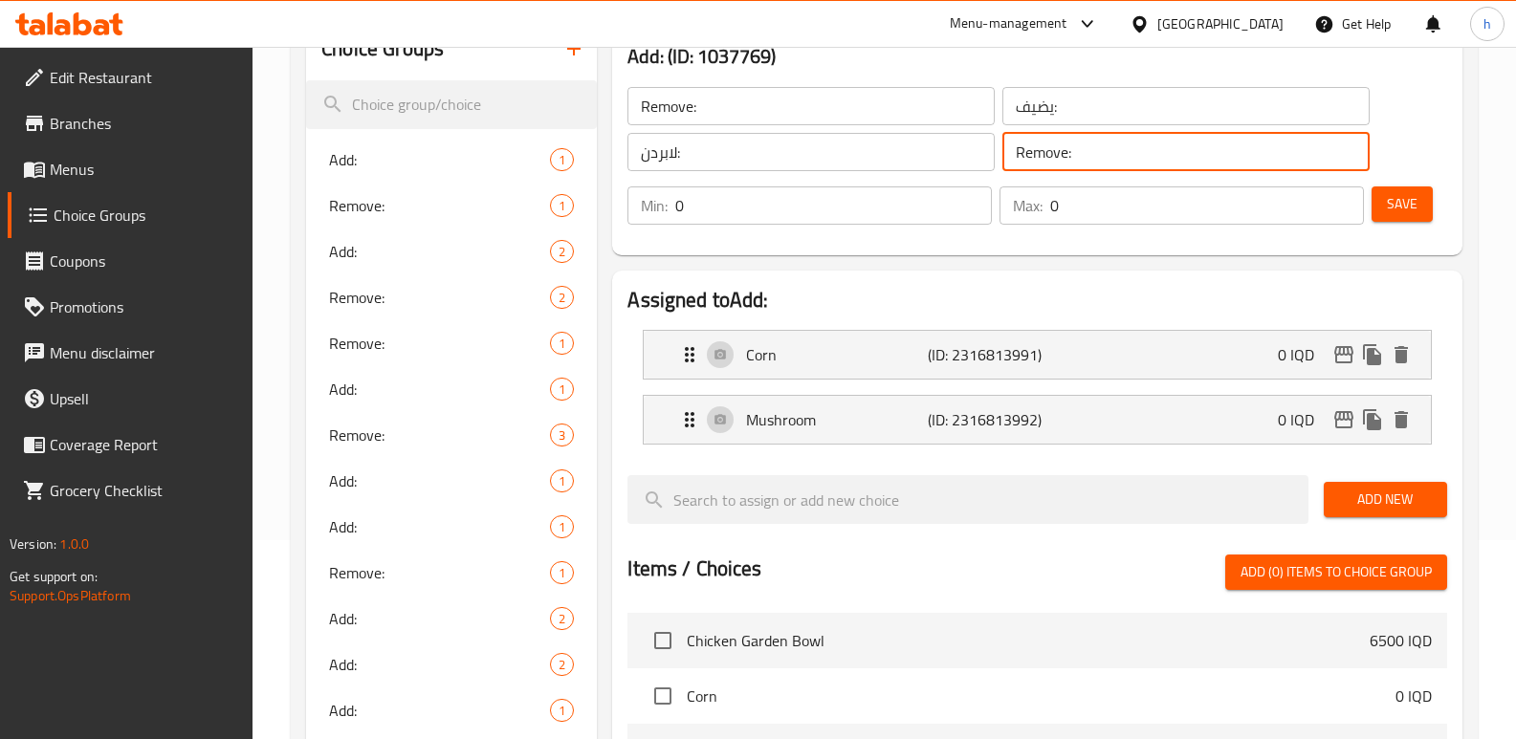
drag, startPoint x: 971, startPoint y: 149, endPoint x: 853, endPoint y: 126, distance: 119.8
click at [865, 129] on div "Remove: ​ يضيف: ​ لابردن: ​ Remove: ​" at bounding box center [998, 129] width 765 height 107
paste input "لابردن"
type input "لابردن:"
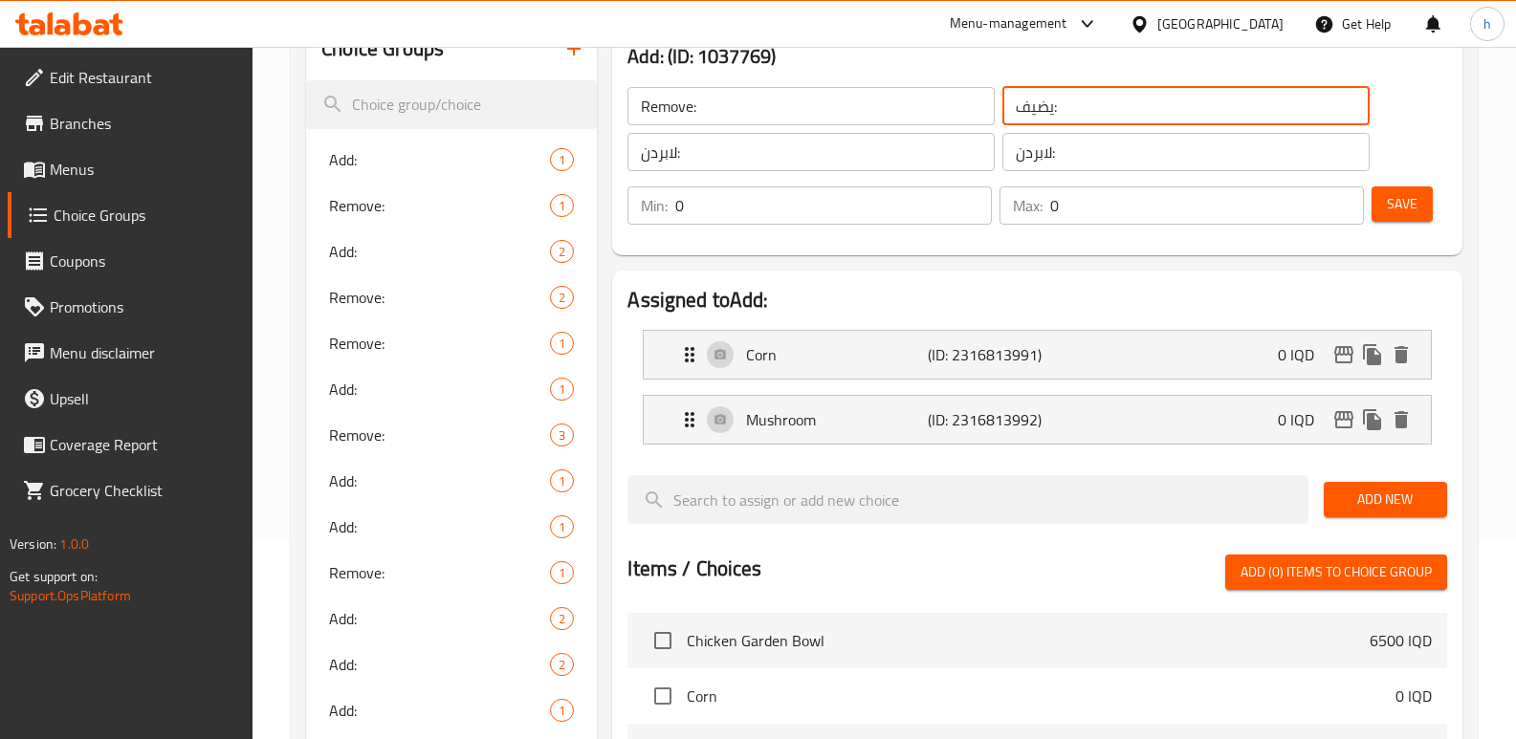
drag, startPoint x: 1066, startPoint y: 110, endPoint x: 817, endPoint y: 120, distance: 249.8
click at [818, 120] on div "Remove: ​ يضيف: ​ لابردن: ​ لابردن: ​" at bounding box center [998, 129] width 765 height 107
paste input "يل"
type input "يزيل:"
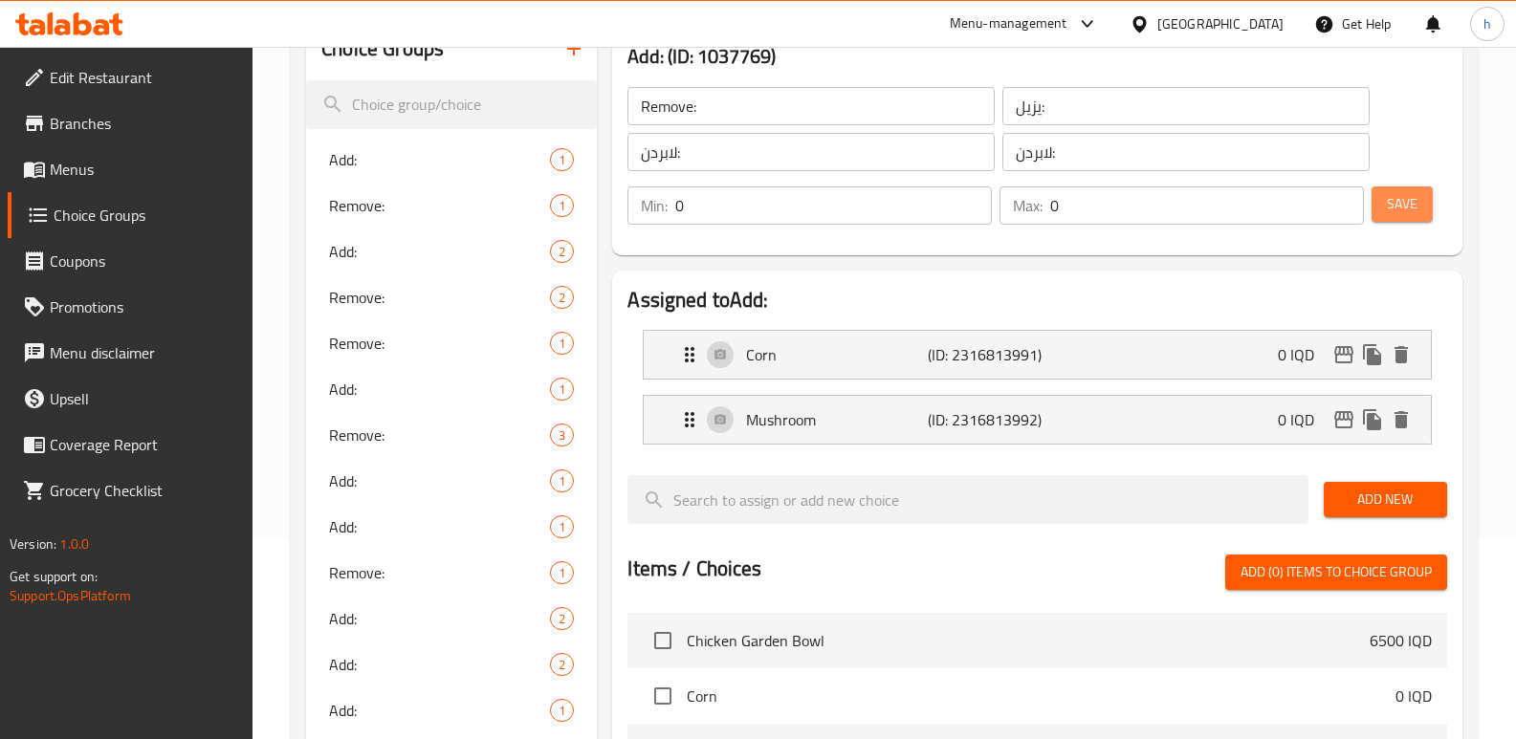
drag, startPoint x: 1378, startPoint y: 203, endPoint x: 1321, endPoint y: 274, distance: 91.9
click at [1380, 203] on button "Save" at bounding box center [1401, 203] width 61 height 35
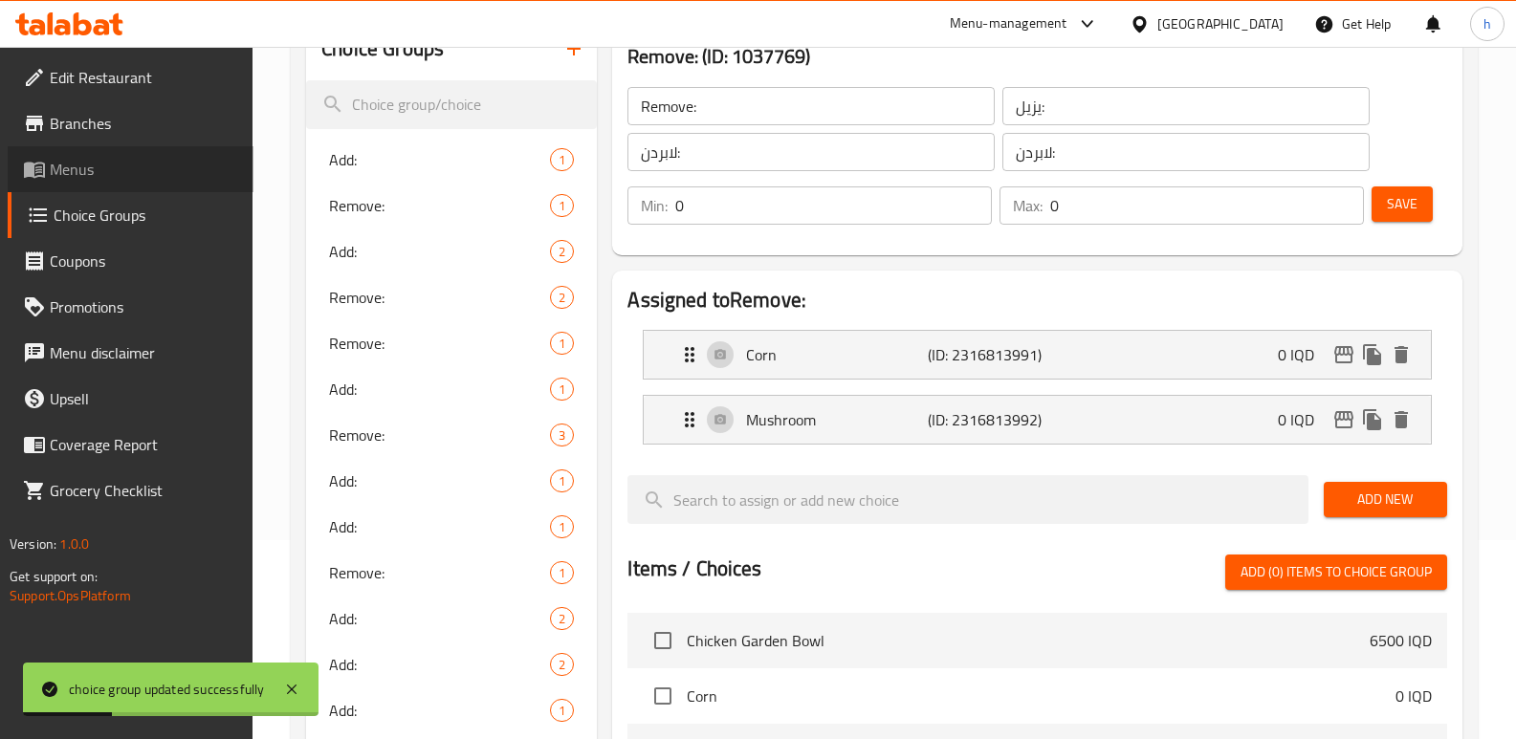
click at [91, 173] on span "Menus" at bounding box center [144, 169] width 188 height 23
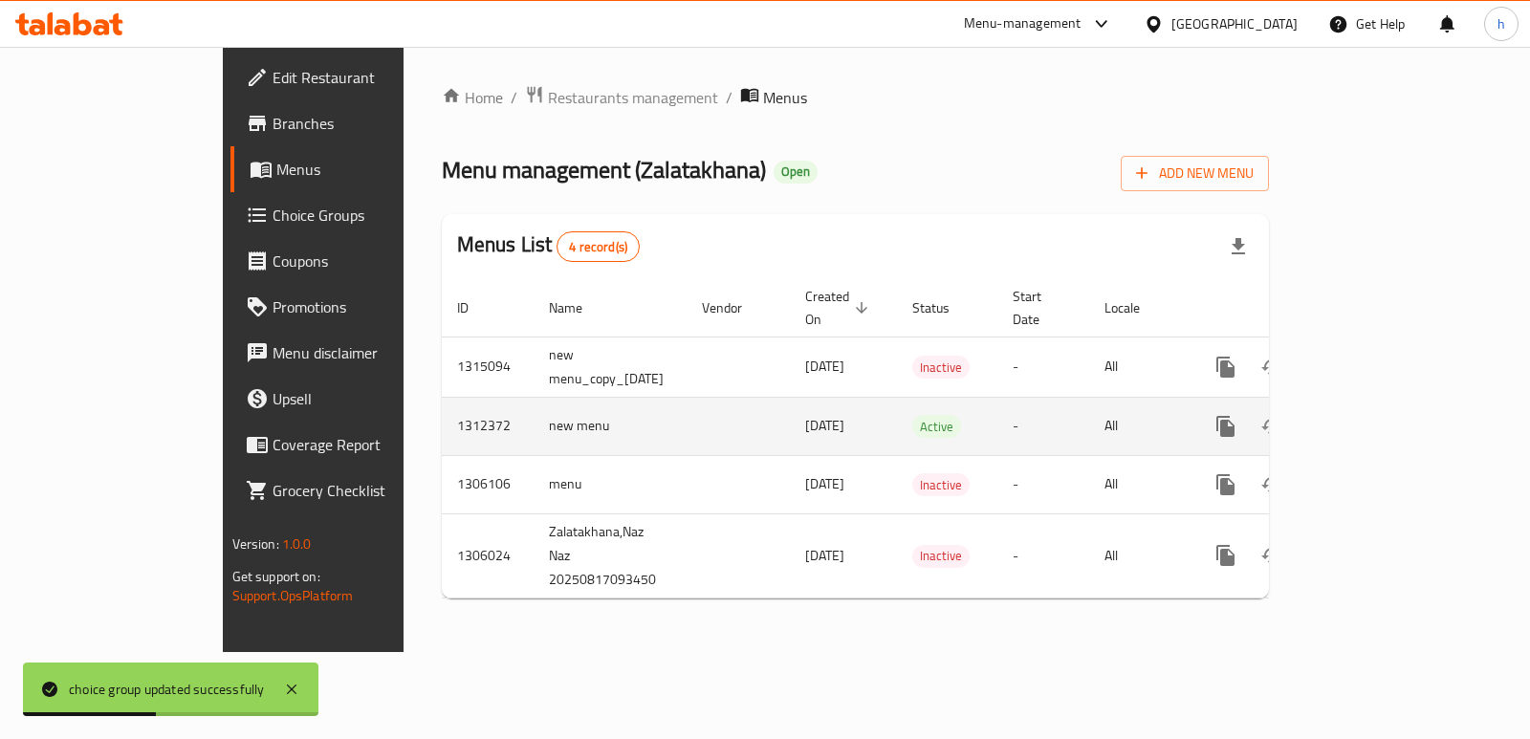
click at [1375, 415] on icon "enhanced table" at bounding box center [1363, 426] width 23 height 23
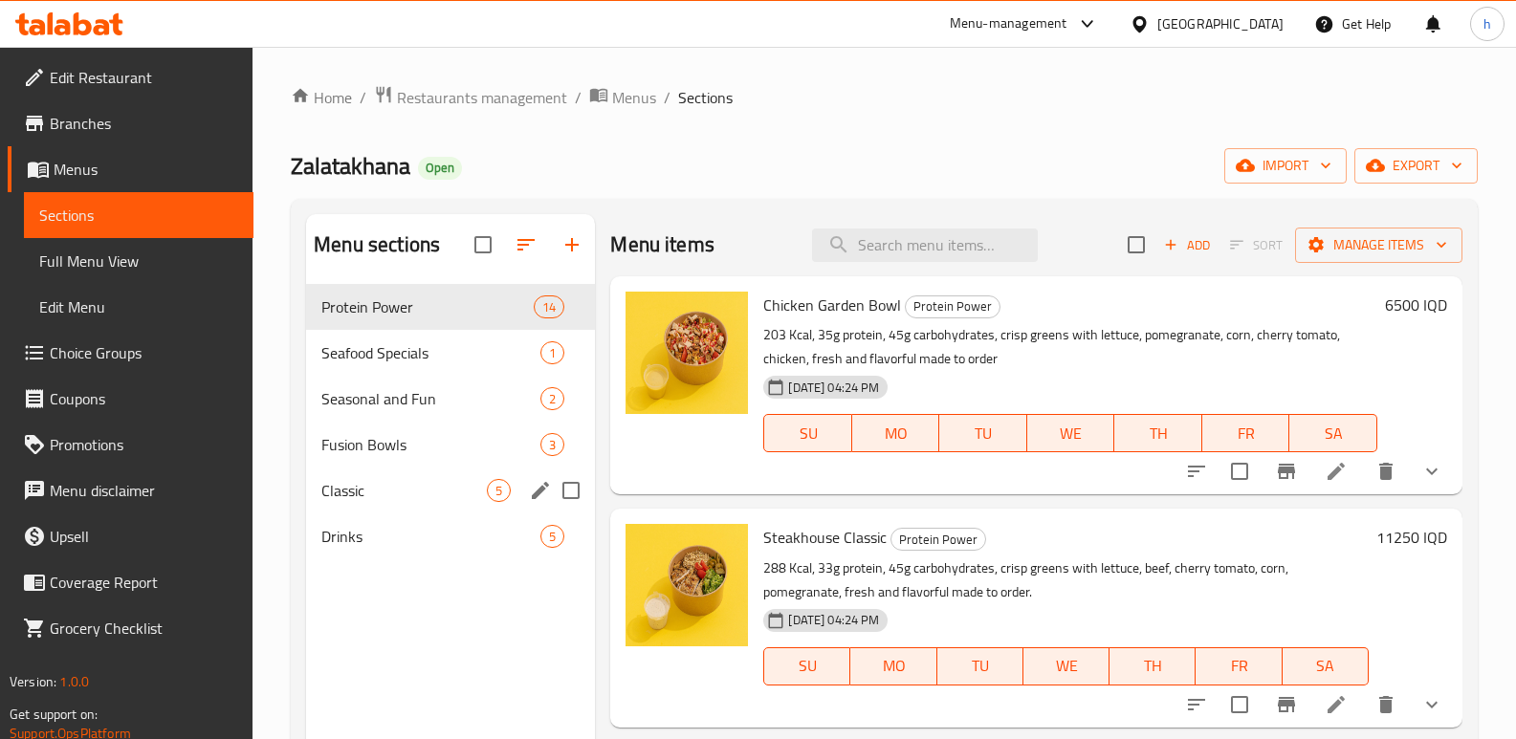
click at [348, 482] on span "Classic" at bounding box center [403, 490] width 165 height 23
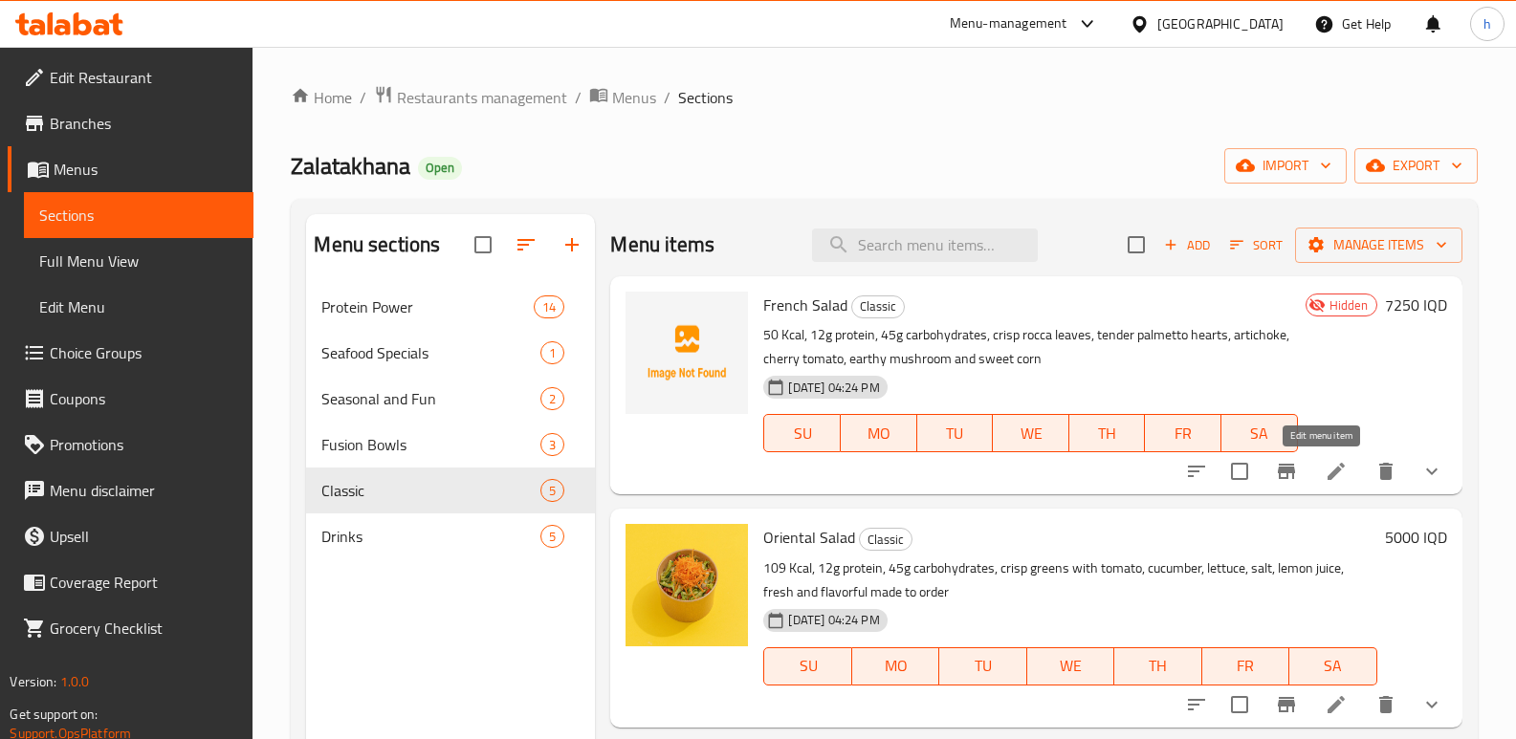
click at [1327, 476] on icon at bounding box center [1335, 471] width 17 height 17
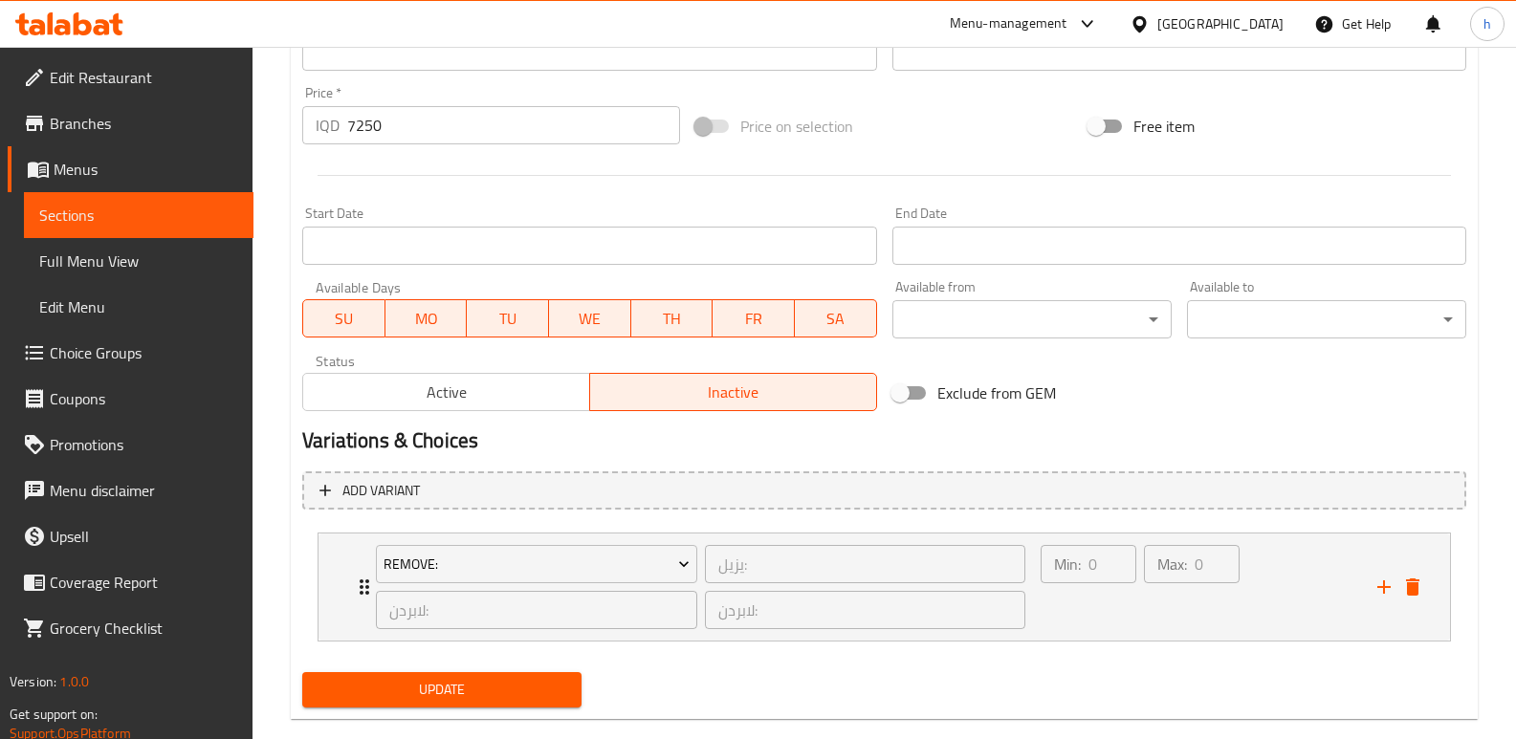
scroll to position [909, 0]
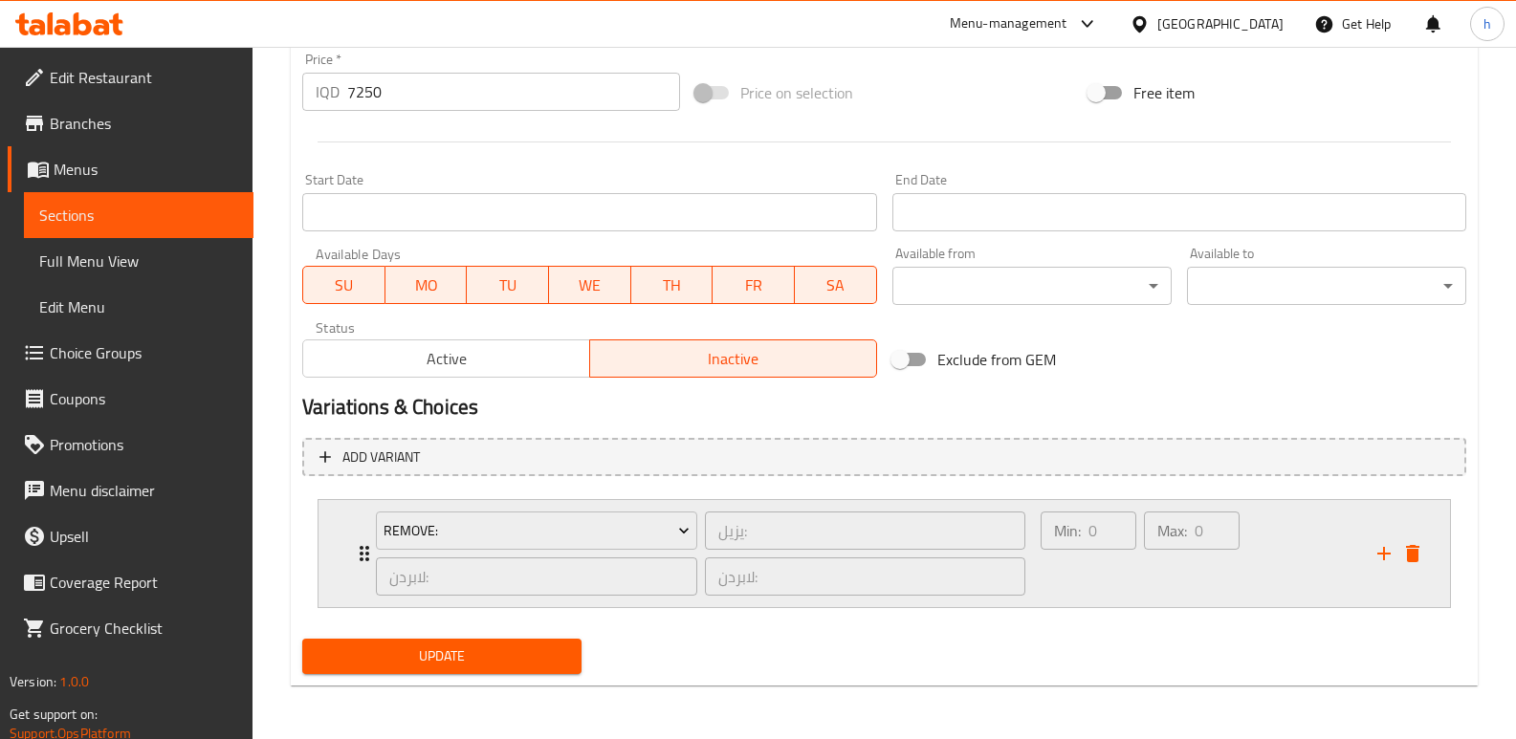
click at [1129, 602] on div "Min: 0 ​ Max: 0 ​" at bounding box center [1140, 553] width 214 height 99
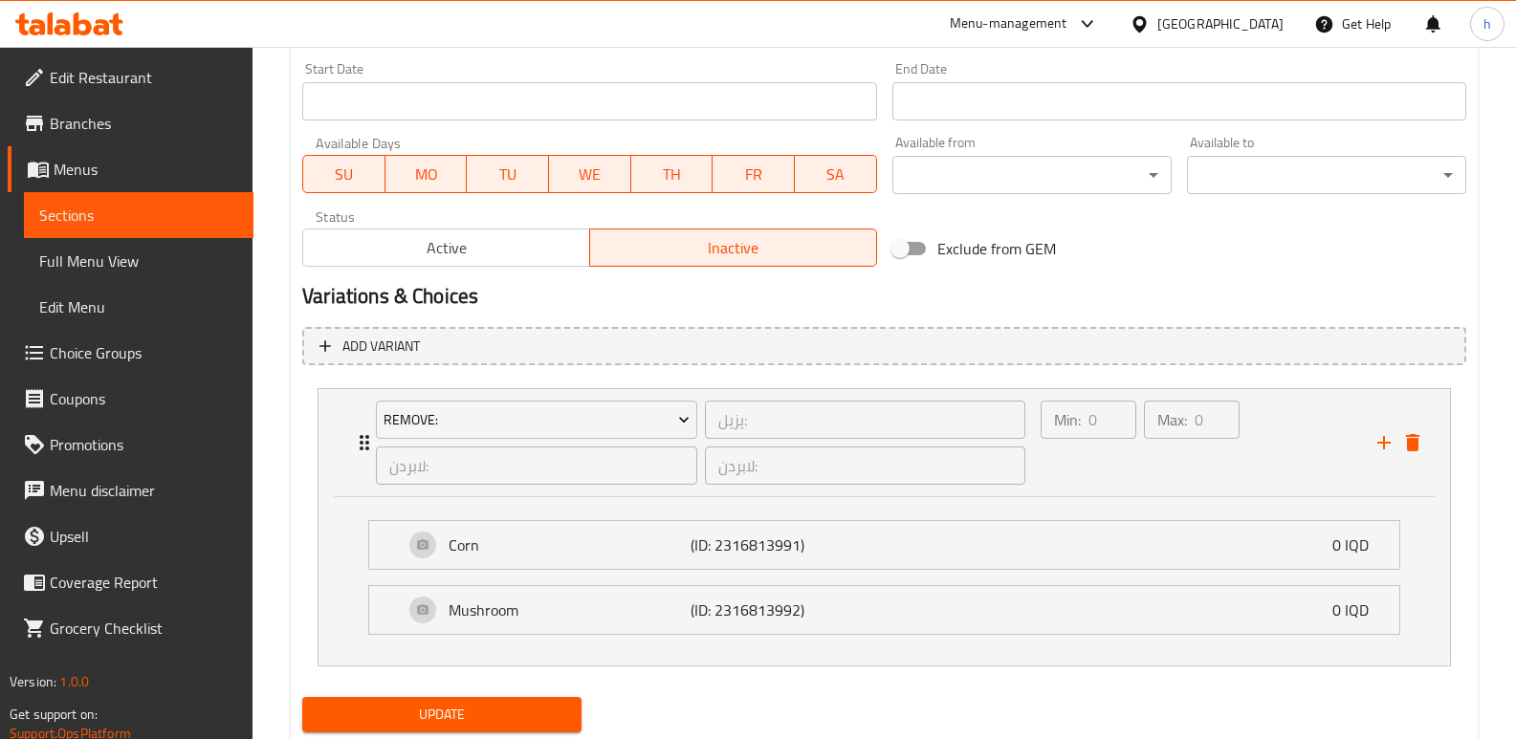
scroll to position [1079, 0]
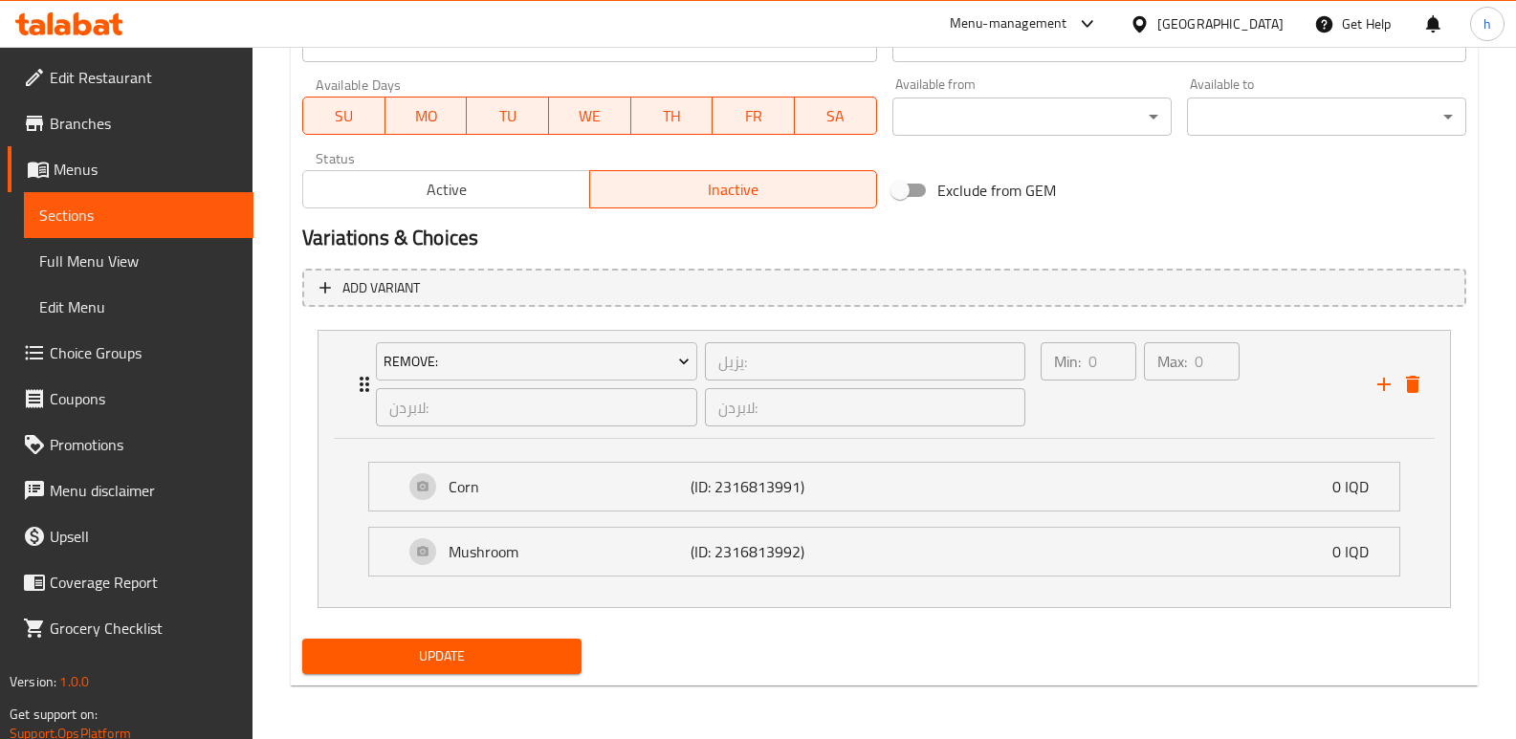
drag, startPoint x: 177, startPoint y: 227, endPoint x: 240, endPoint y: 307, distance: 102.2
click at [177, 226] on link "Sections" at bounding box center [139, 215] width 230 height 46
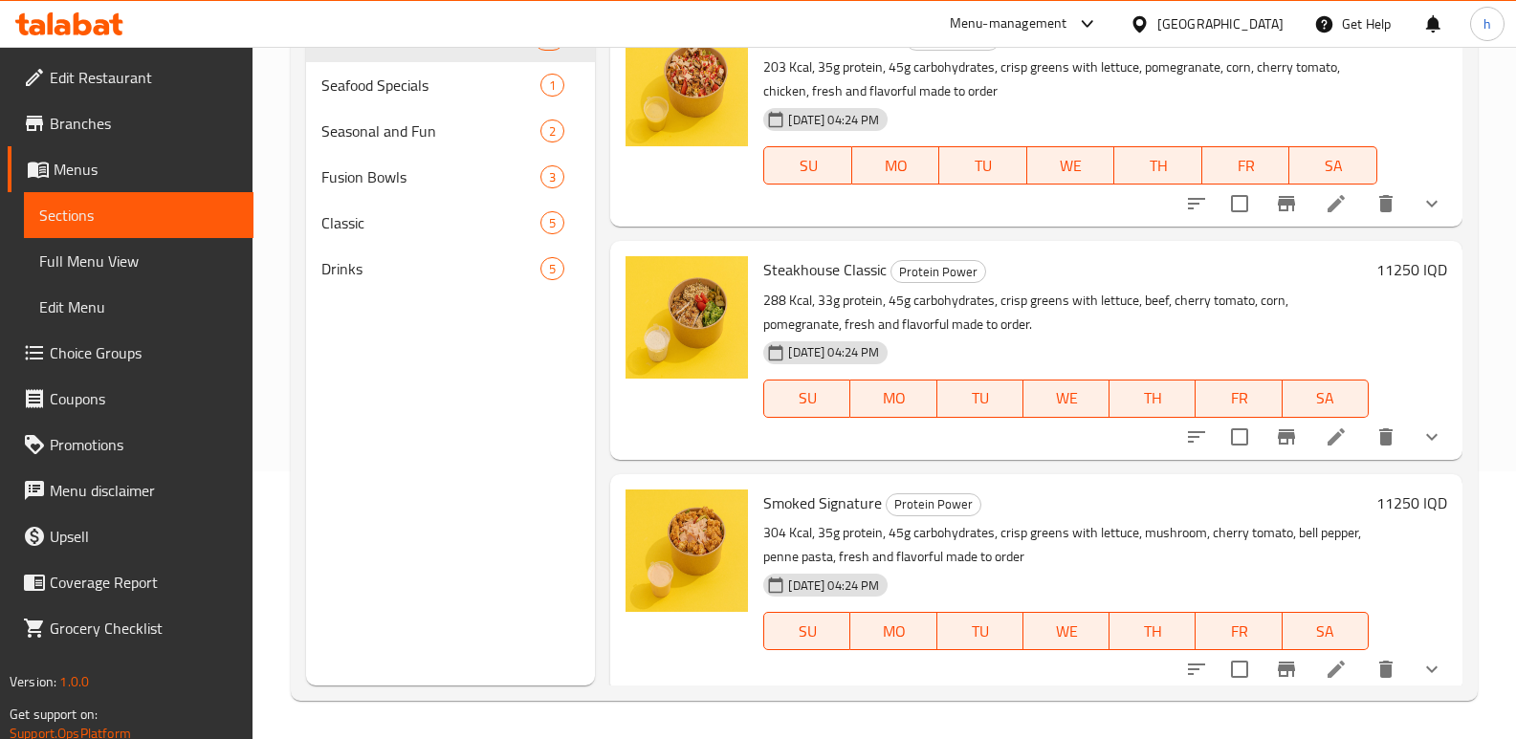
scroll to position [268, 0]
click at [381, 176] on span "Fusion Bowls" at bounding box center [403, 176] width 165 height 23
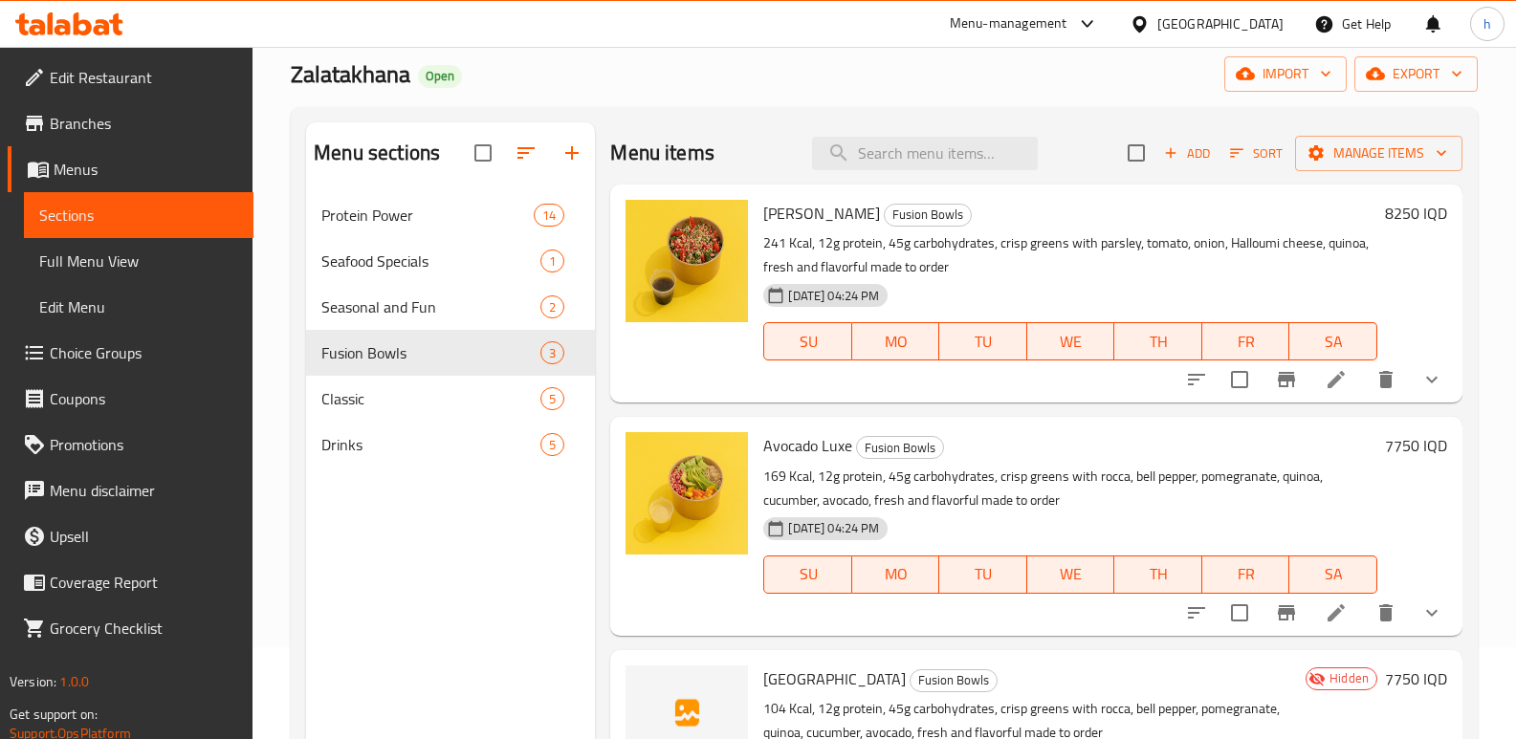
scroll to position [56, 0]
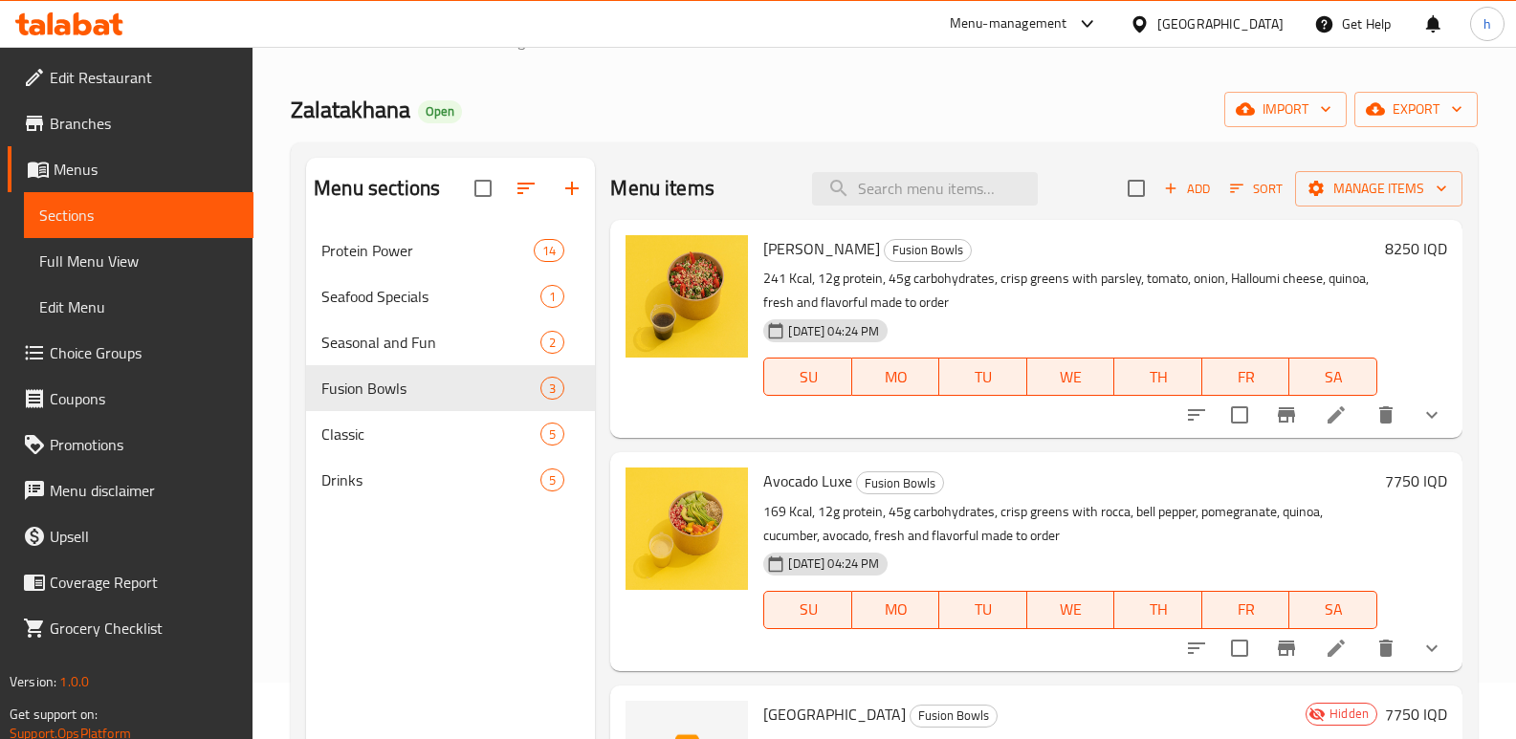
click at [1420, 406] on icon "show more" at bounding box center [1431, 415] width 23 height 23
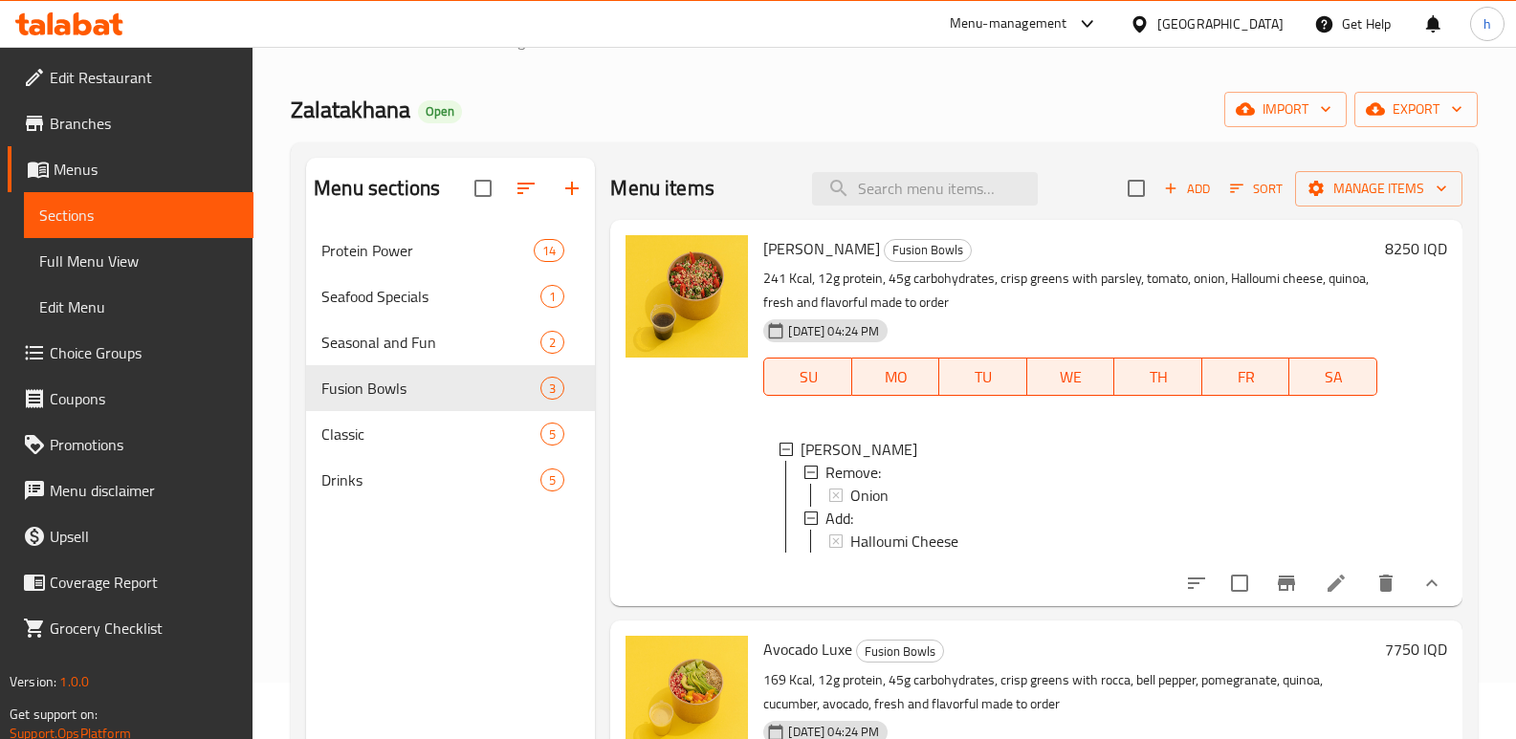
click at [1309, 595] on li at bounding box center [1336, 583] width 54 height 34
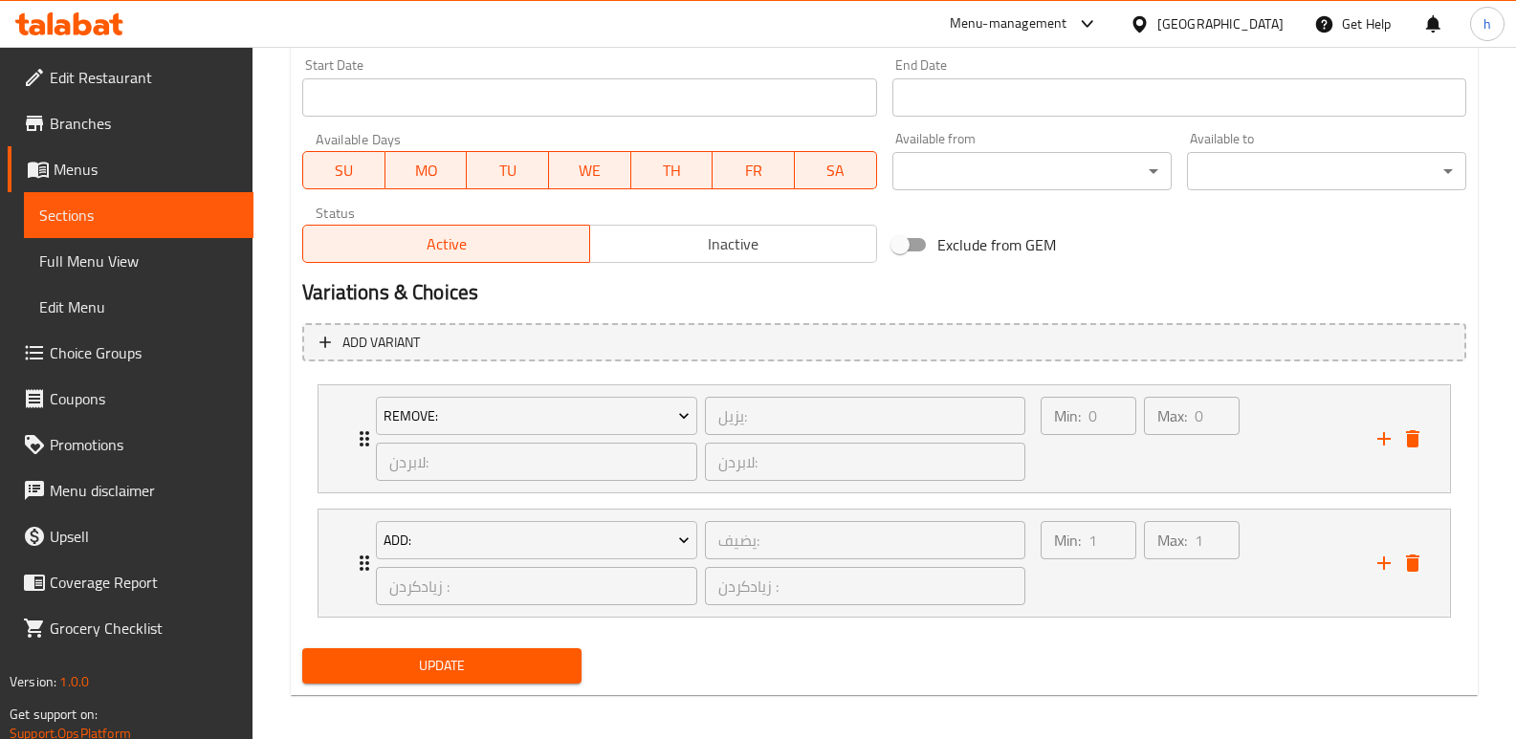
scroll to position [1062, 0]
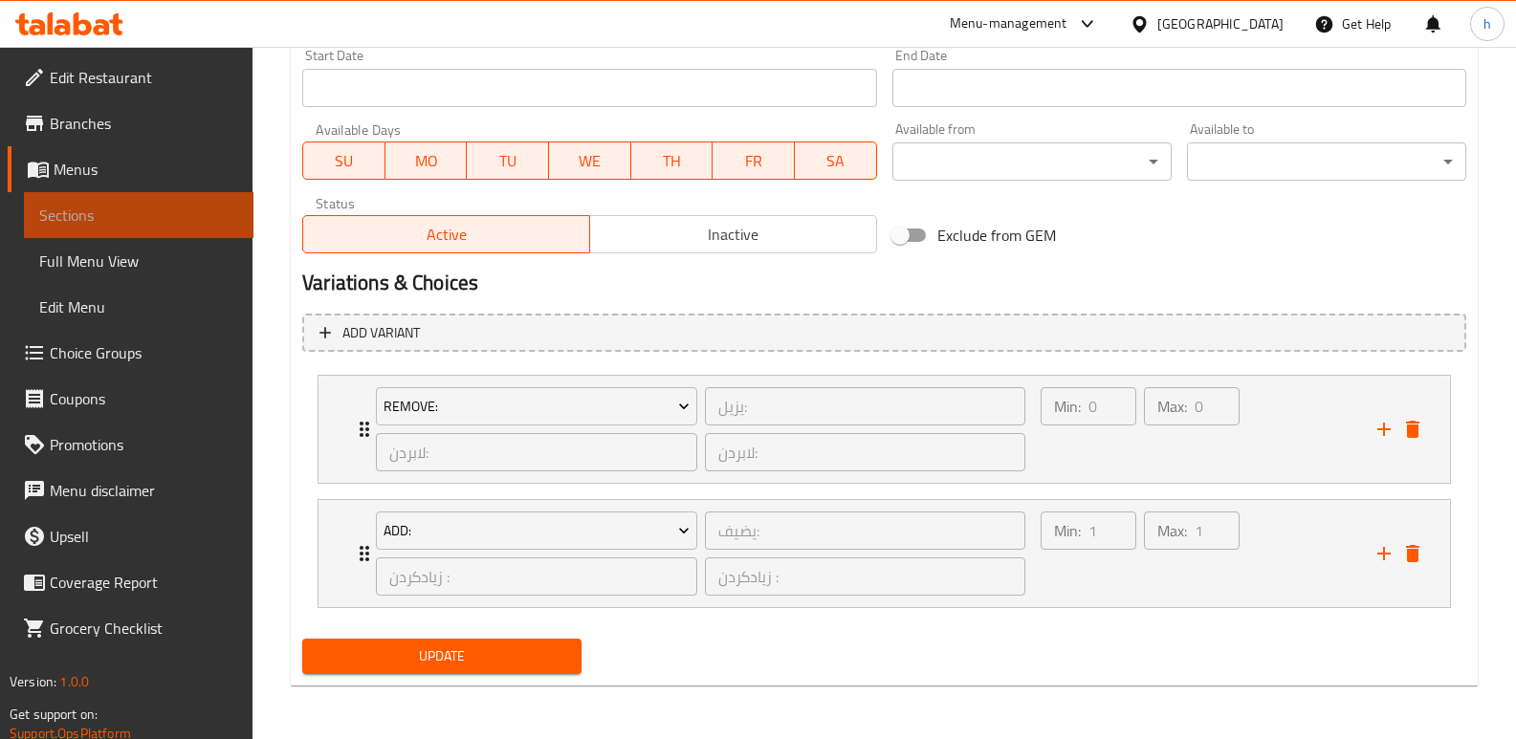
click at [226, 207] on span "Sections" at bounding box center [138, 215] width 199 height 23
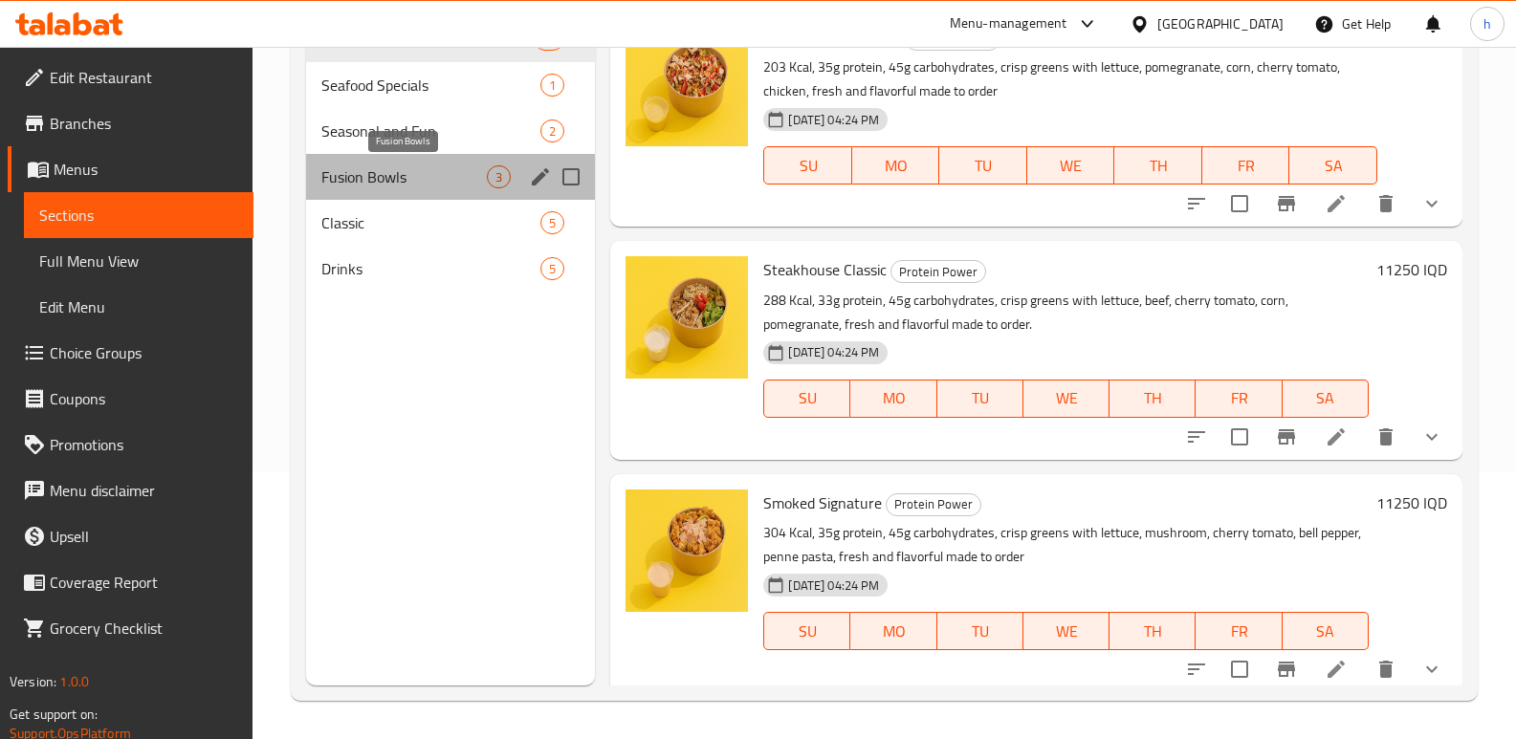
click at [378, 175] on span "Fusion Bowls" at bounding box center [403, 176] width 165 height 23
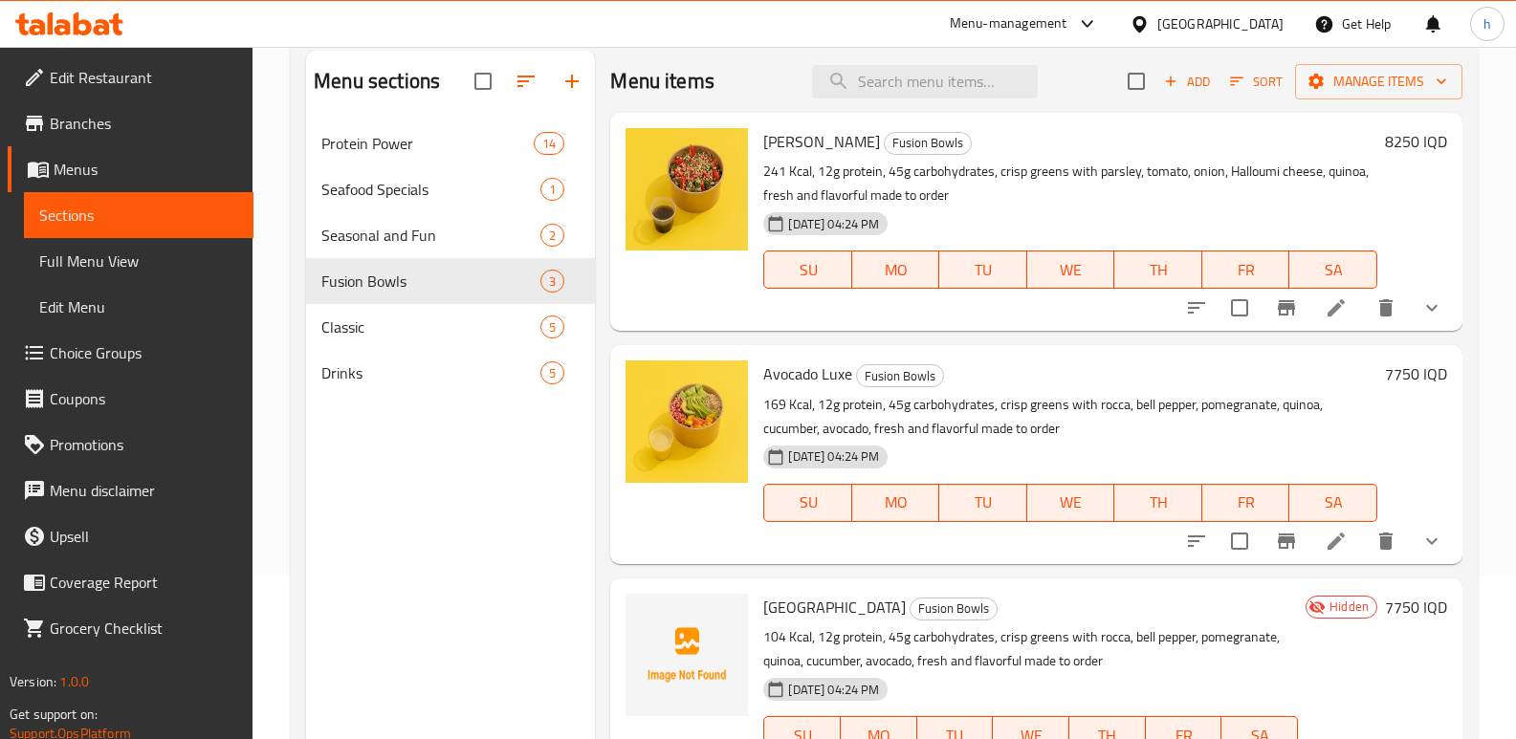
scroll to position [168, 0]
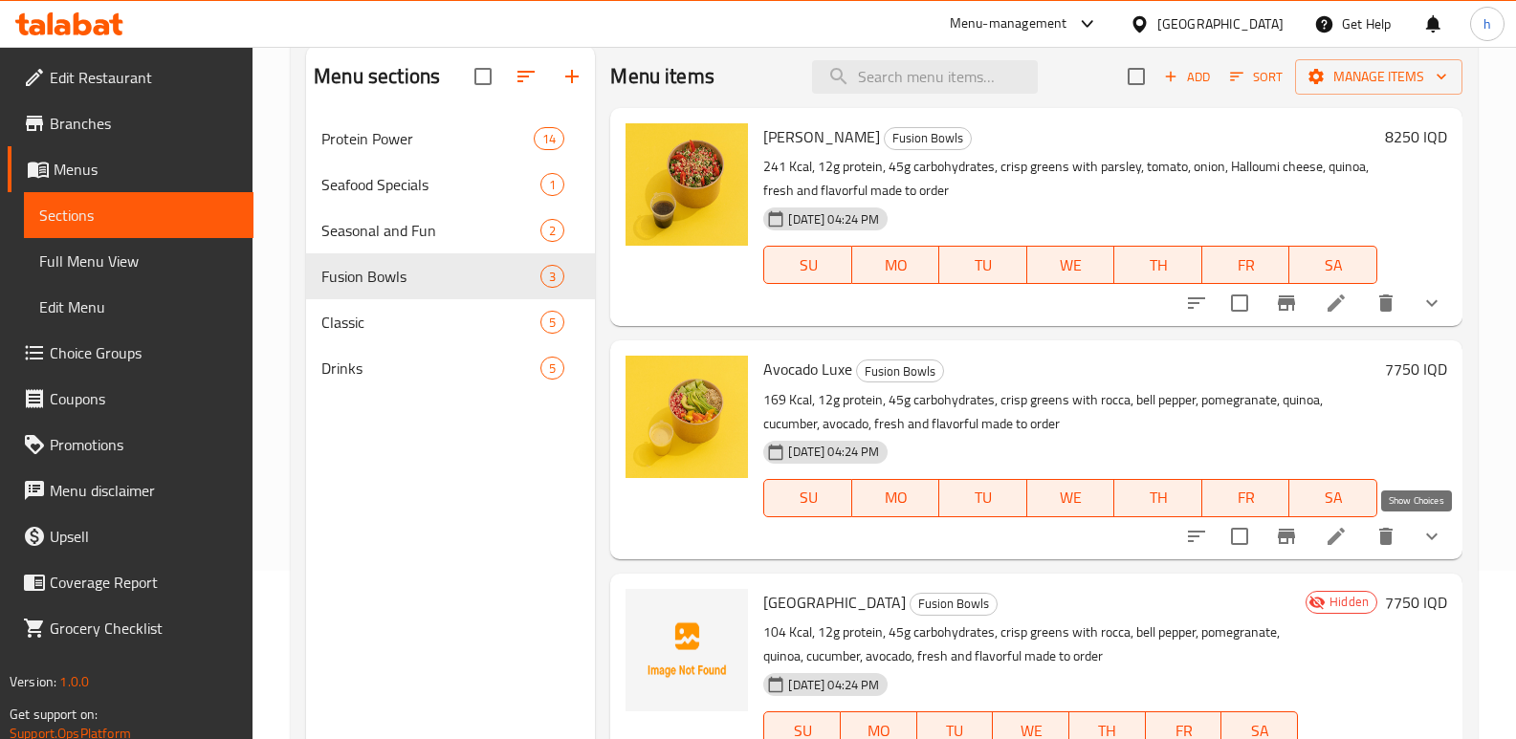
click at [1420, 528] on icon "show more" at bounding box center [1431, 536] width 23 height 23
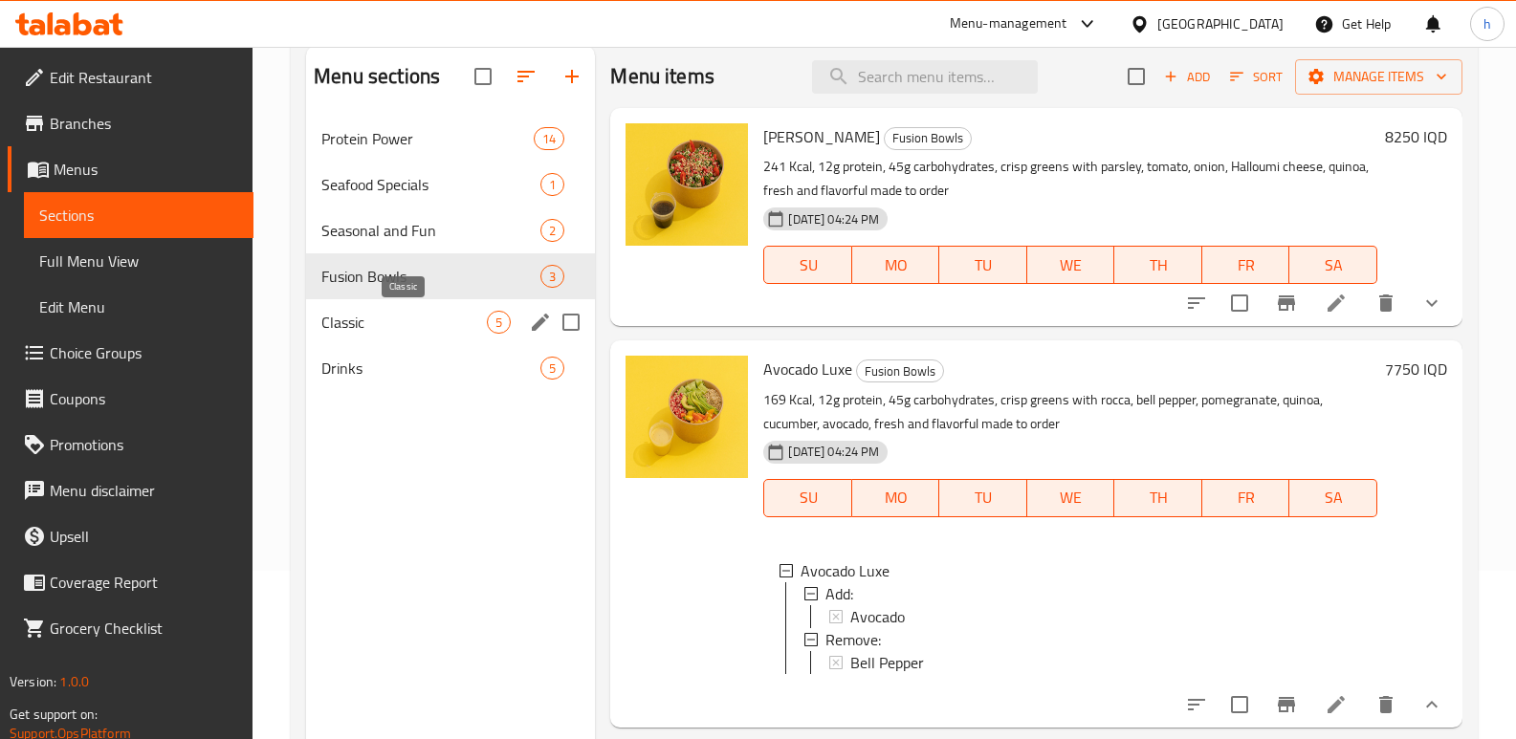
click at [363, 328] on span "Classic" at bounding box center [403, 322] width 165 height 23
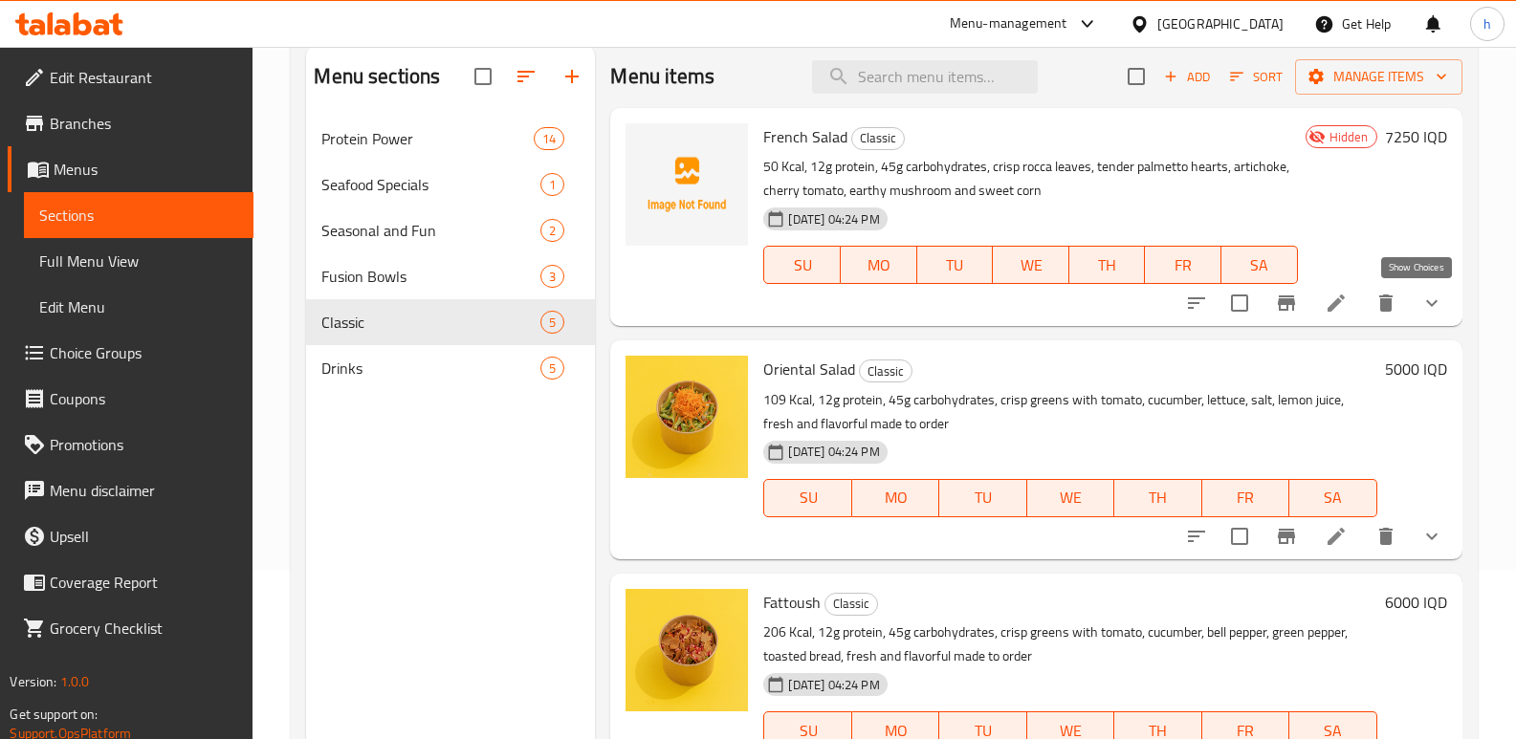
click at [1426, 307] on icon "show more" at bounding box center [1431, 303] width 23 height 23
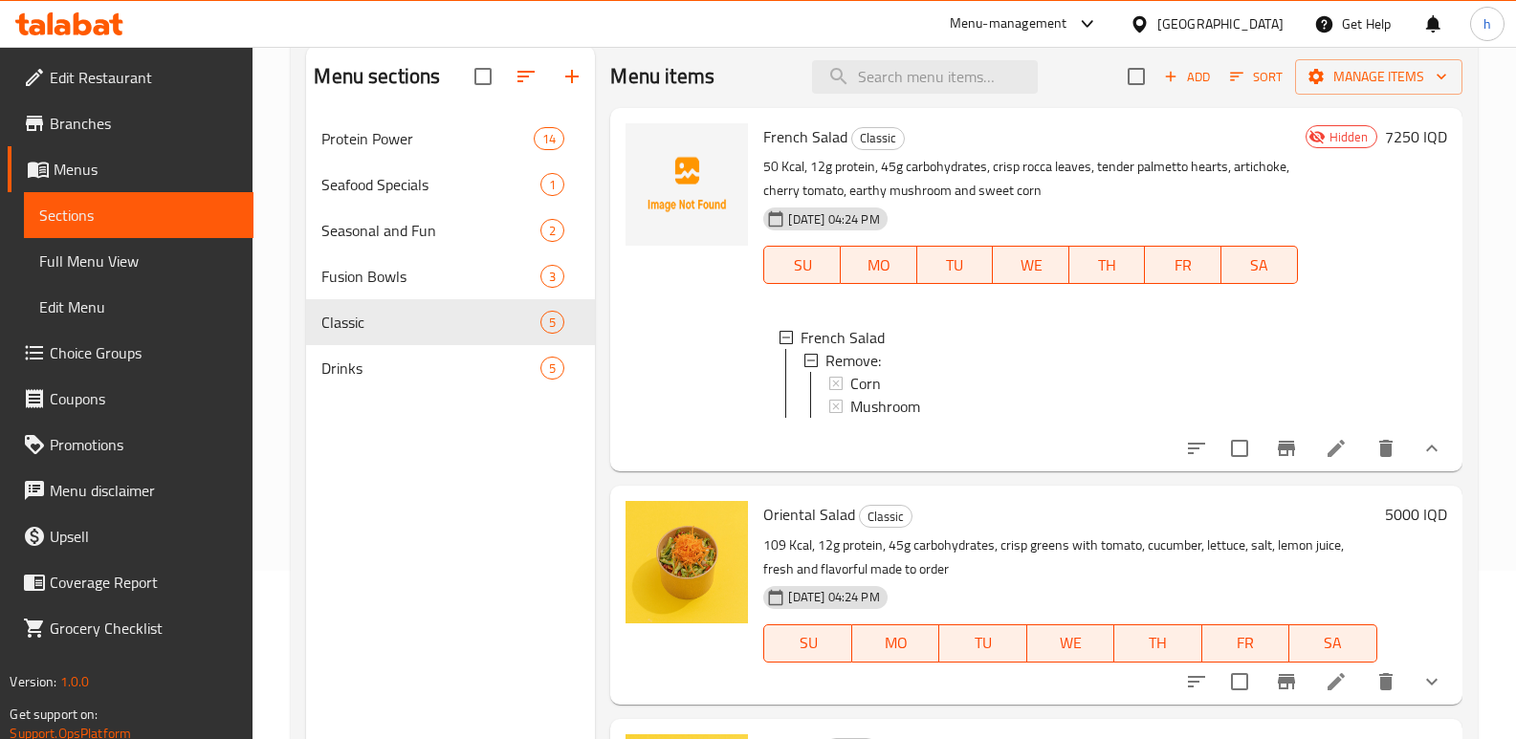
click at [99, 358] on span "Choice Groups" at bounding box center [144, 352] width 188 height 23
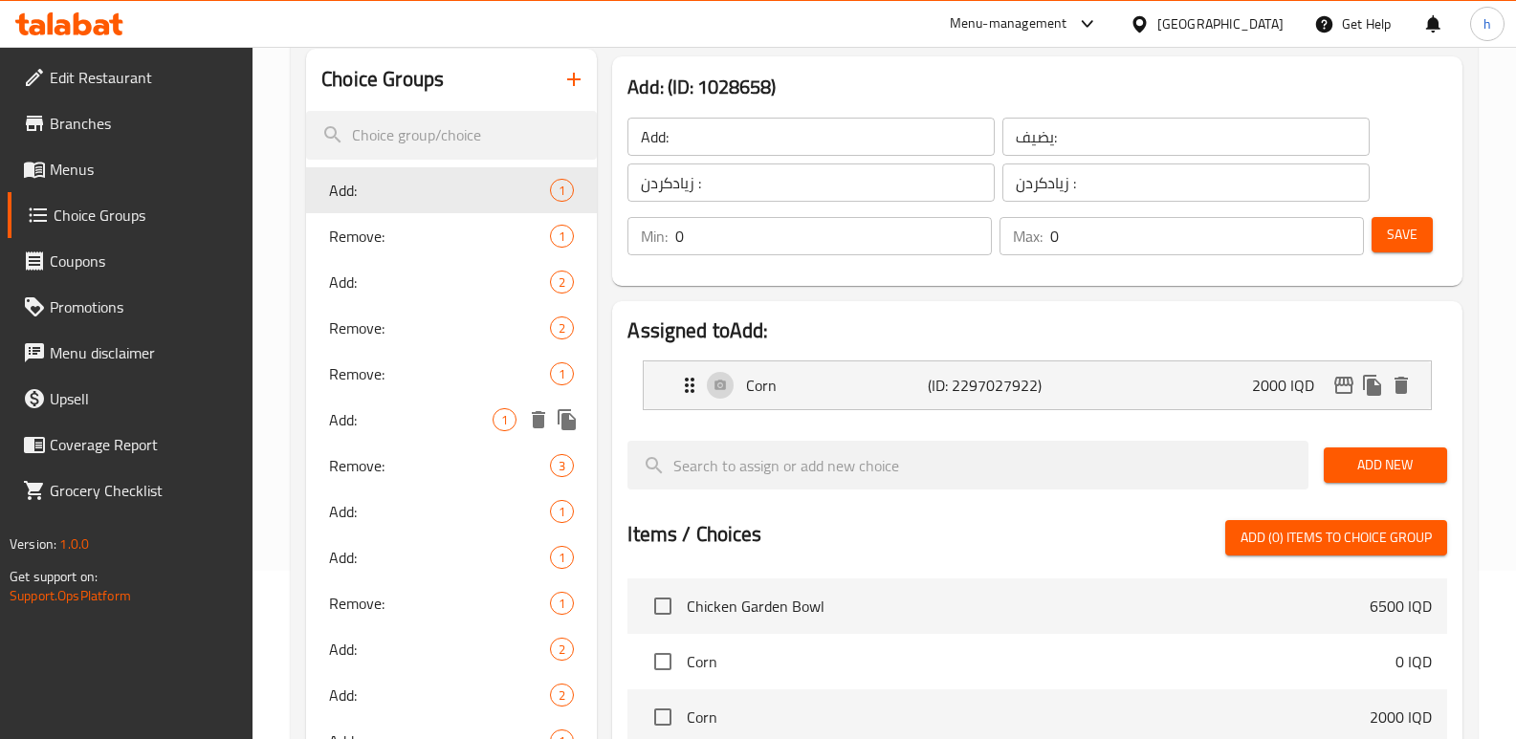
click at [393, 413] on span "Add:" at bounding box center [411, 419] width 164 height 23
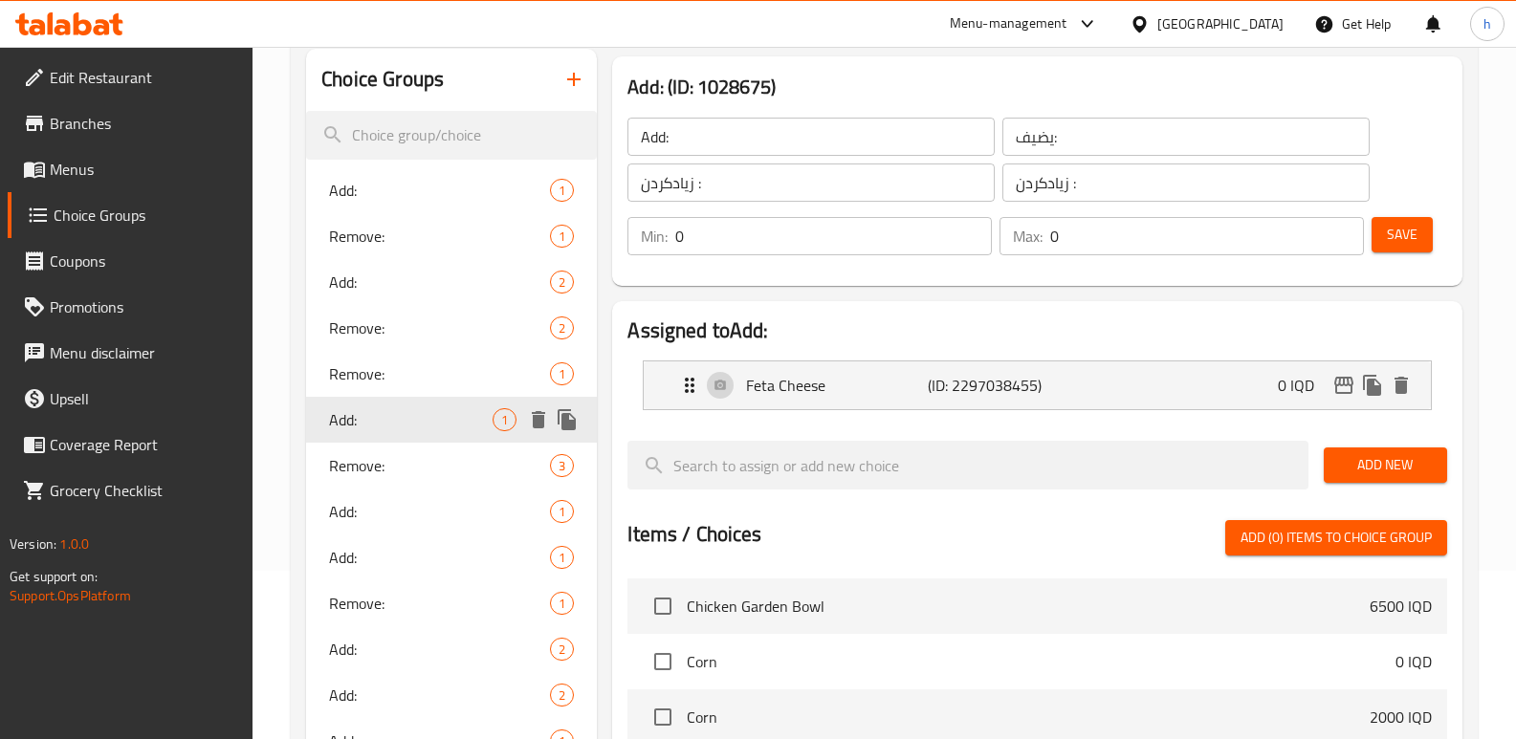
type input "1"
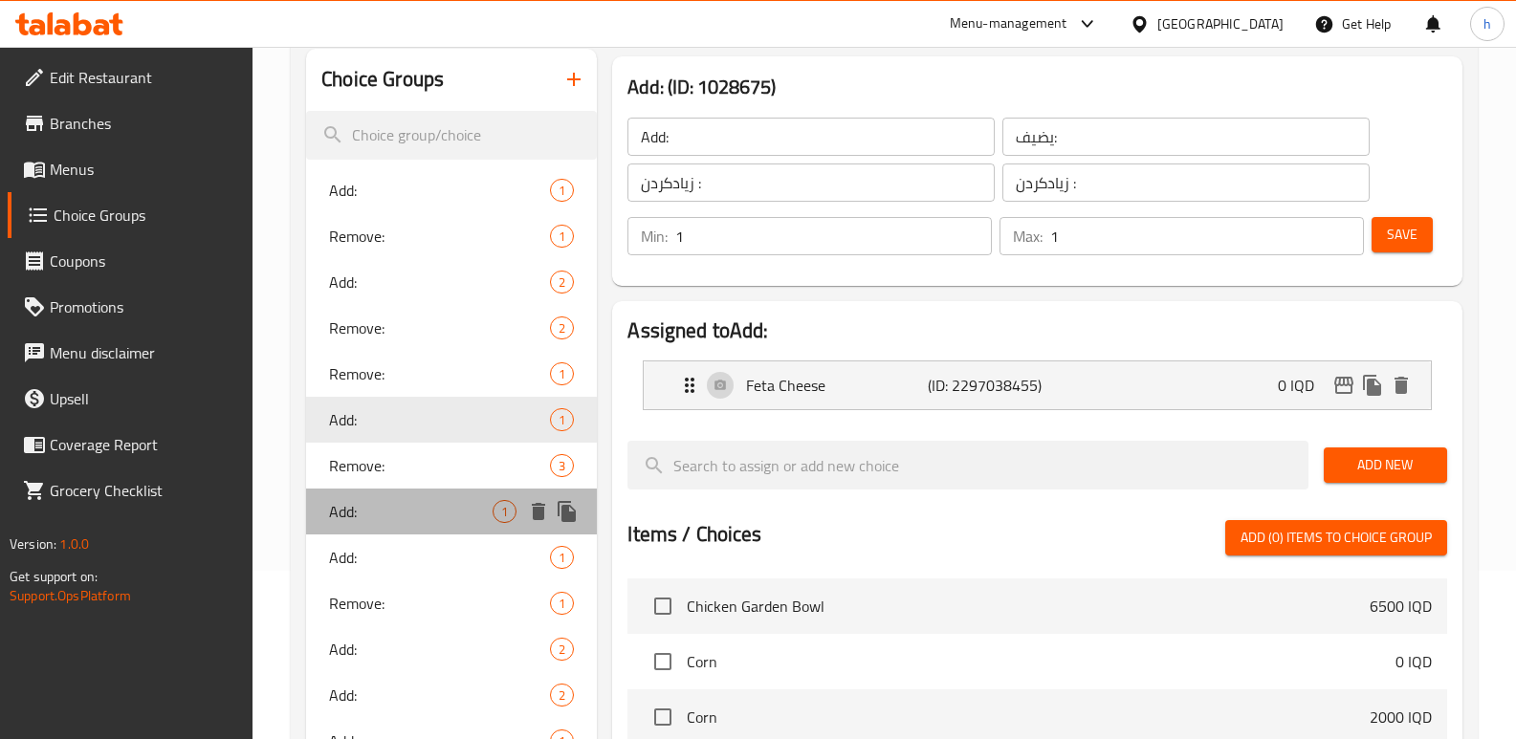
click at [377, 500] on span "Add:" at bounding box center [411, 511] width 164 height 23
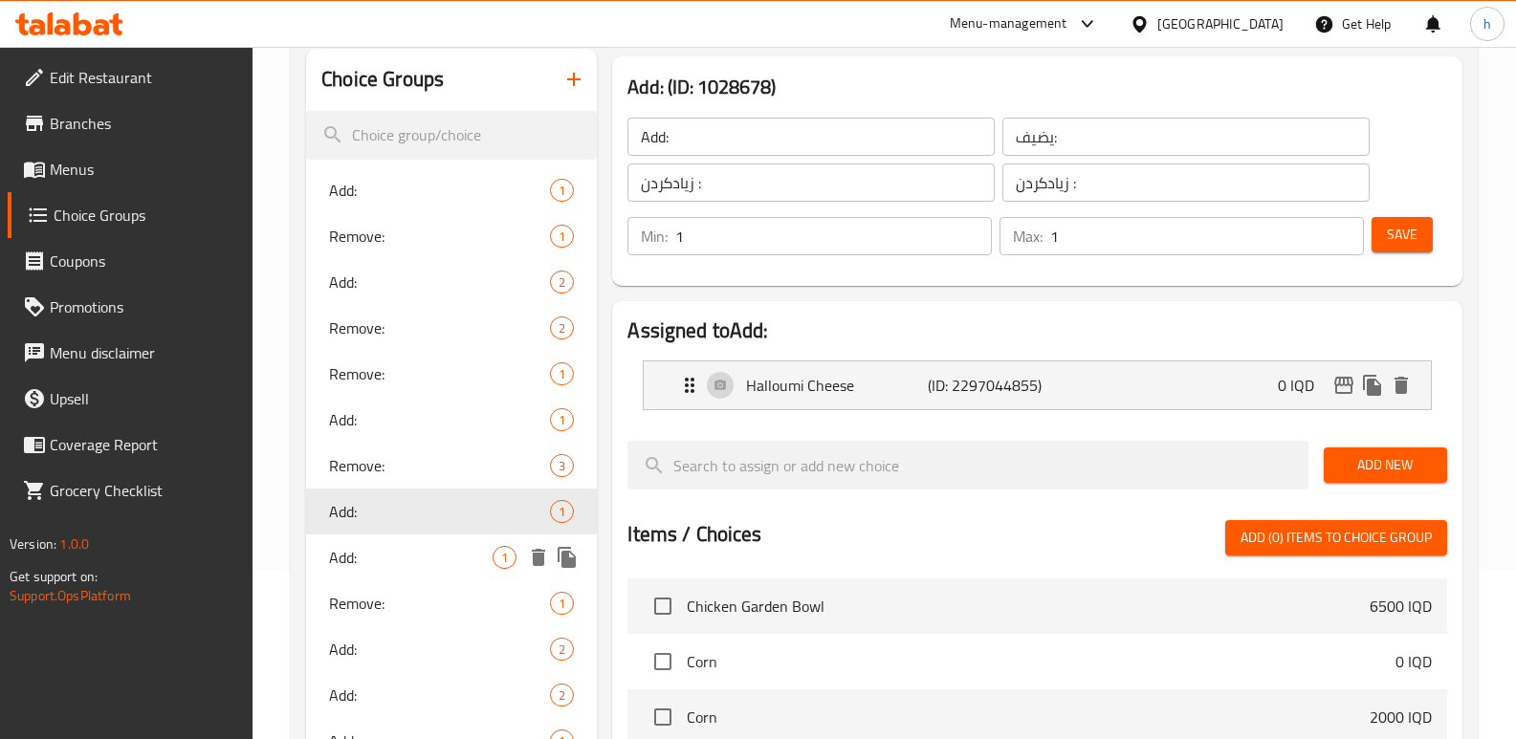
click at [366, 537] on div "Add: 1" at bounding box center [451, 558] width 291 height 46
type input "0"
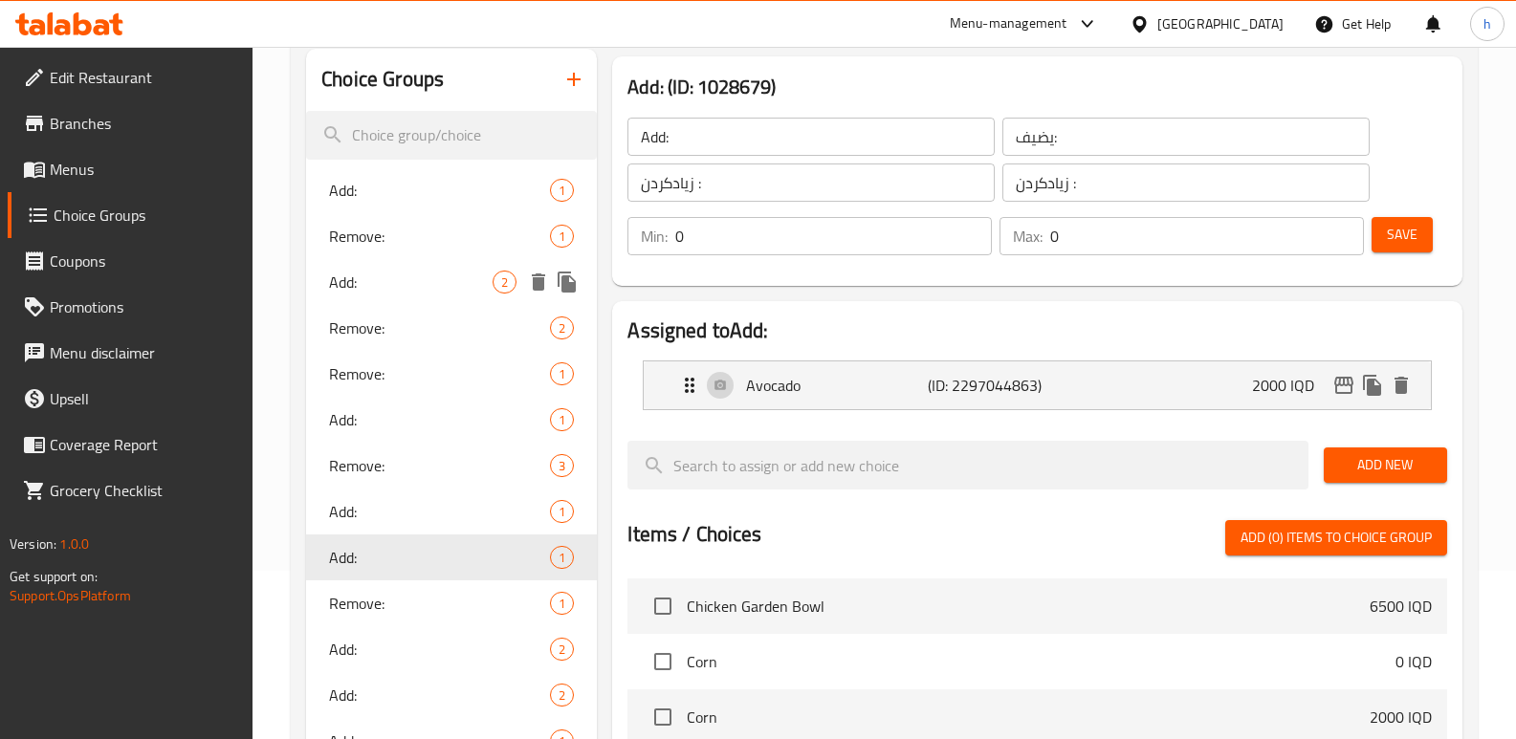
click at [410, 263] on div "Add: 2" at bounding box center [451, 282] width 291 height 46
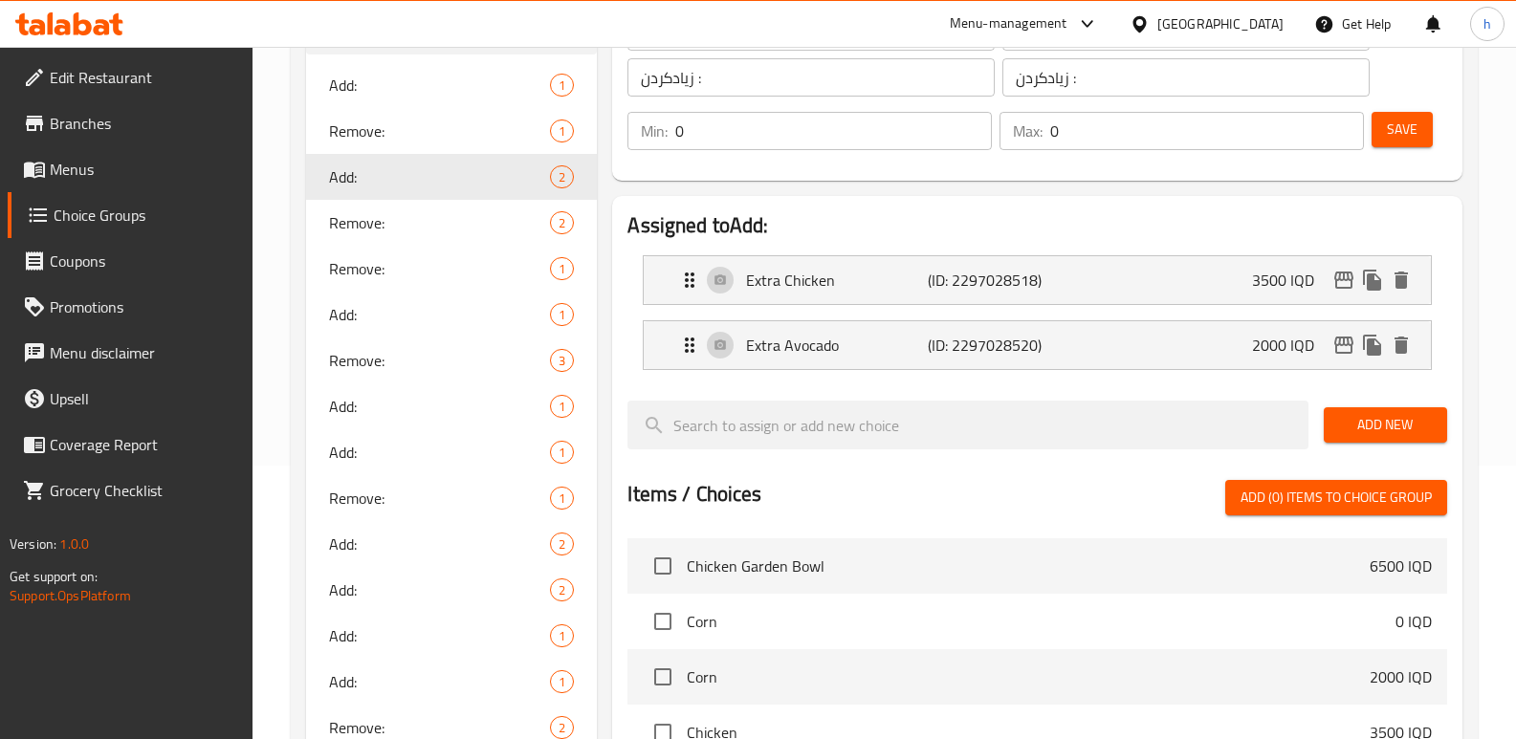
scroll to position [277, 0]
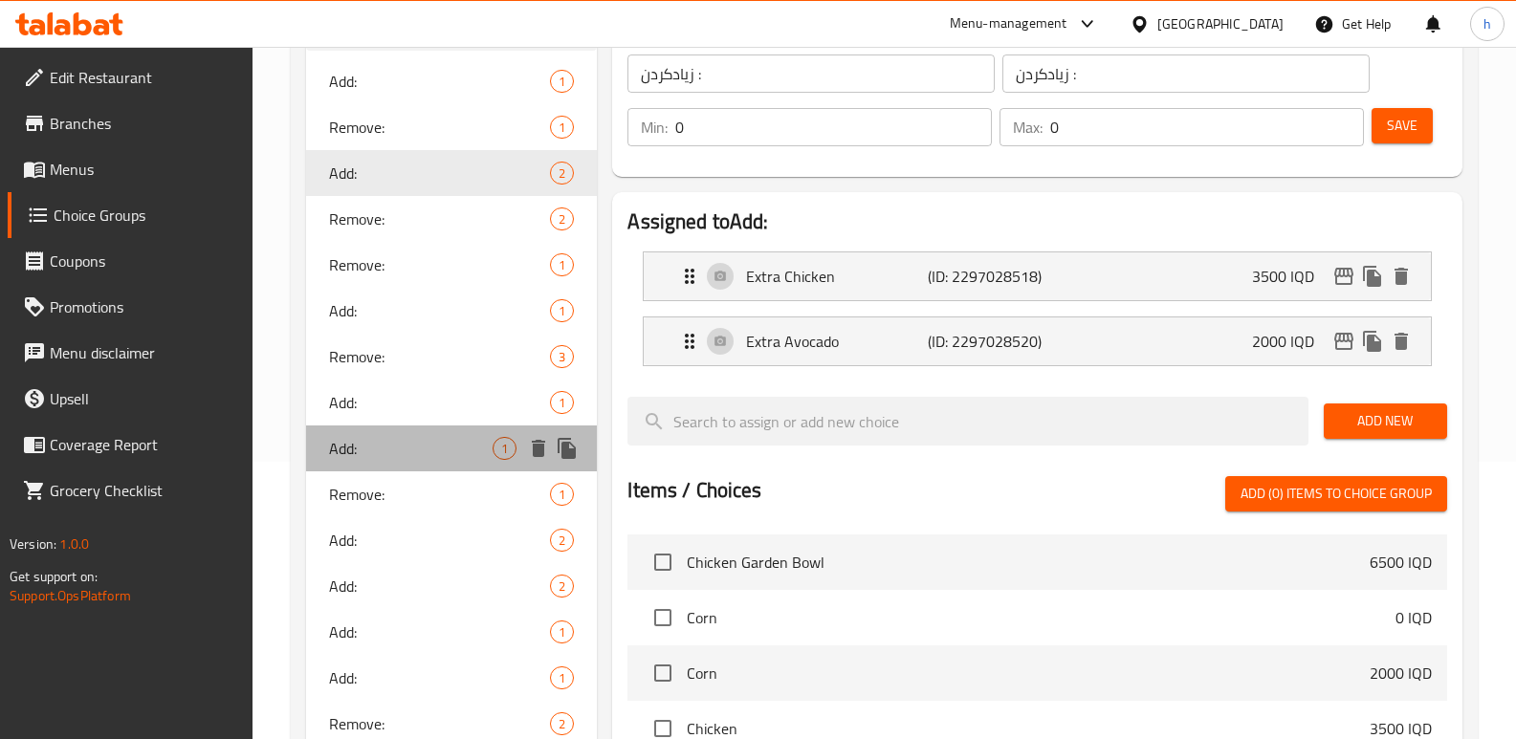
click at [422, 461] on div "Add: 1" at bounding box center [451, 449] width 291 height 46
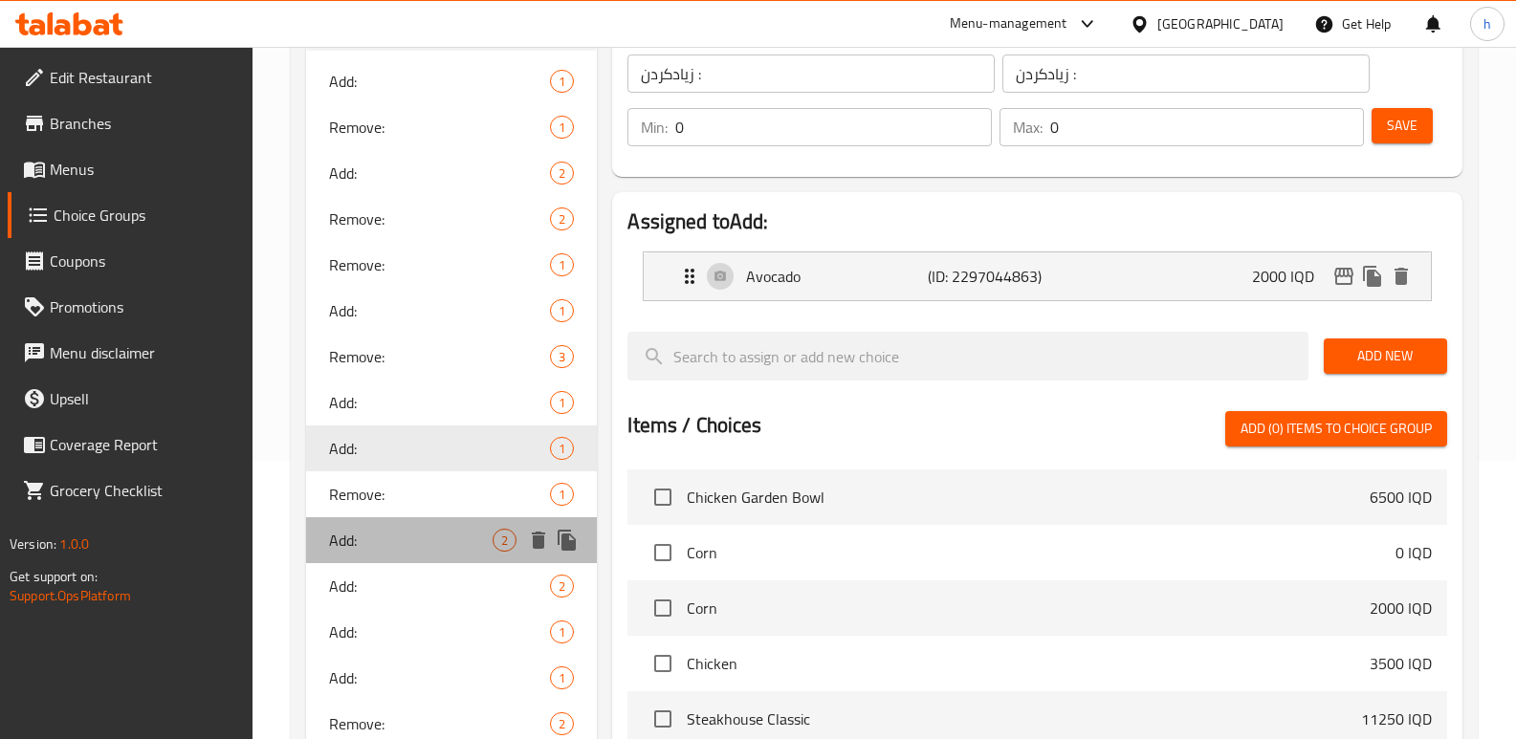
click at [373, 544] on span "Add:" at bounding box center [411, 540] width 164 height 23
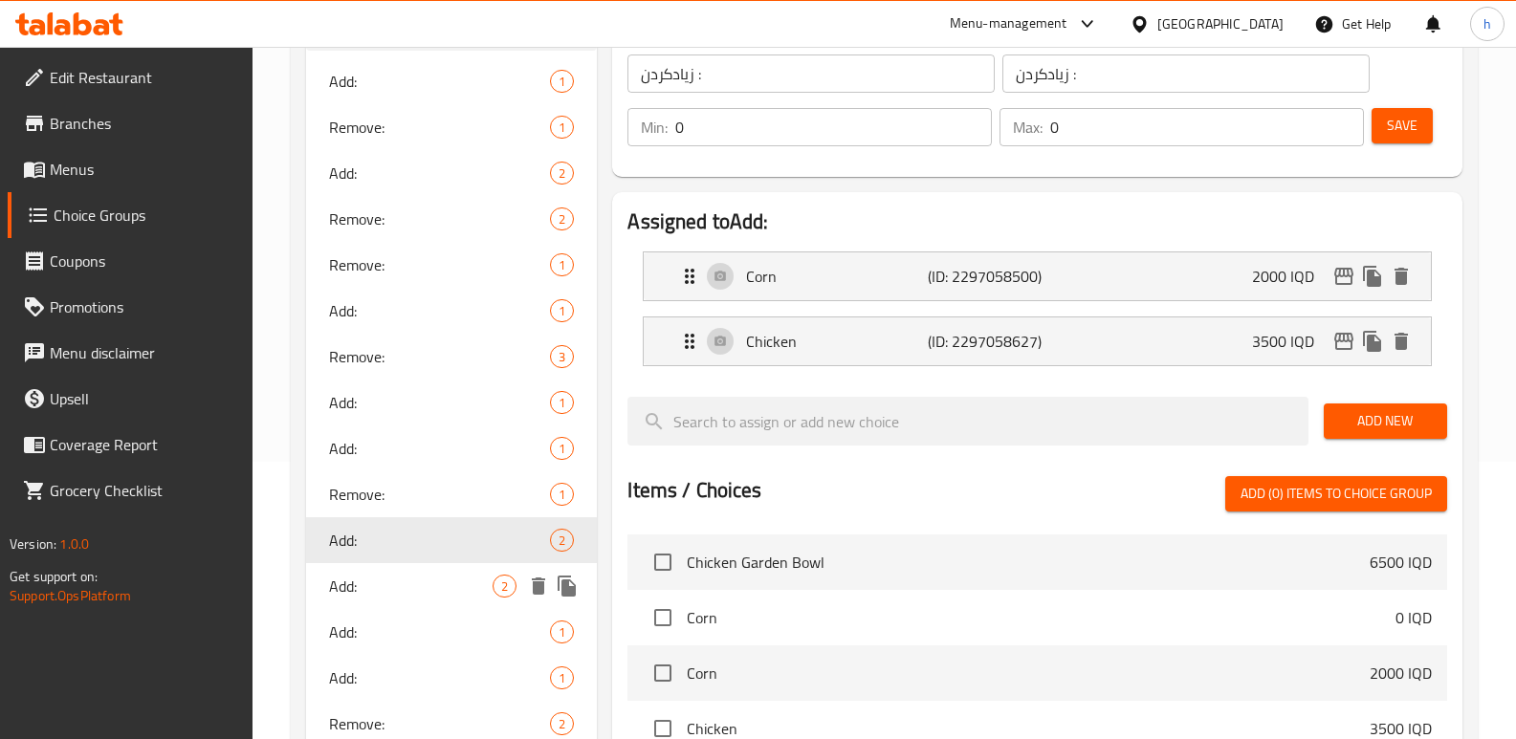
click at [361, 570] on div "Add: 2" at bounding box center [451, 586] width 291 height 46
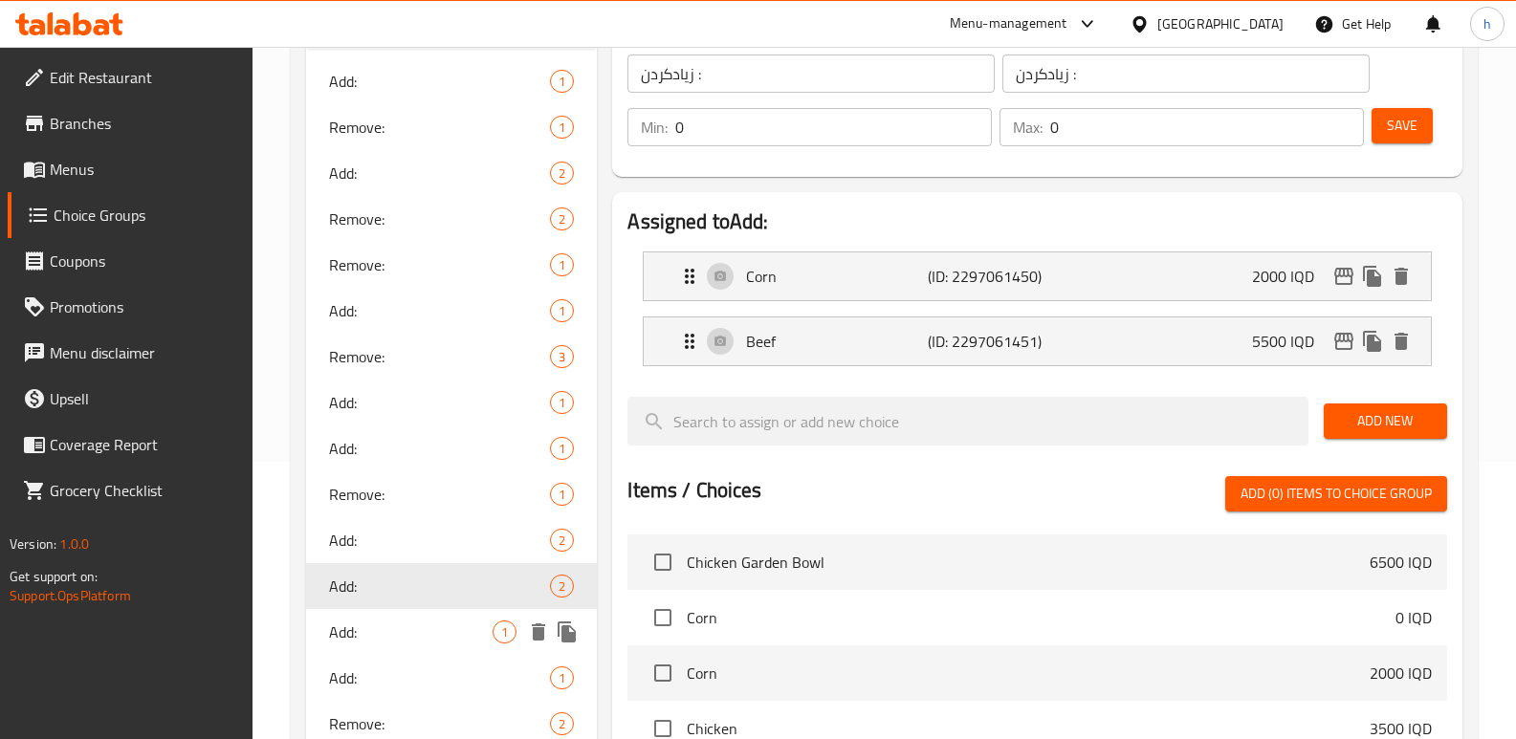
click at [353, 611] on div "Add: 1" at bounding box center [451, 632] width 291 height 46
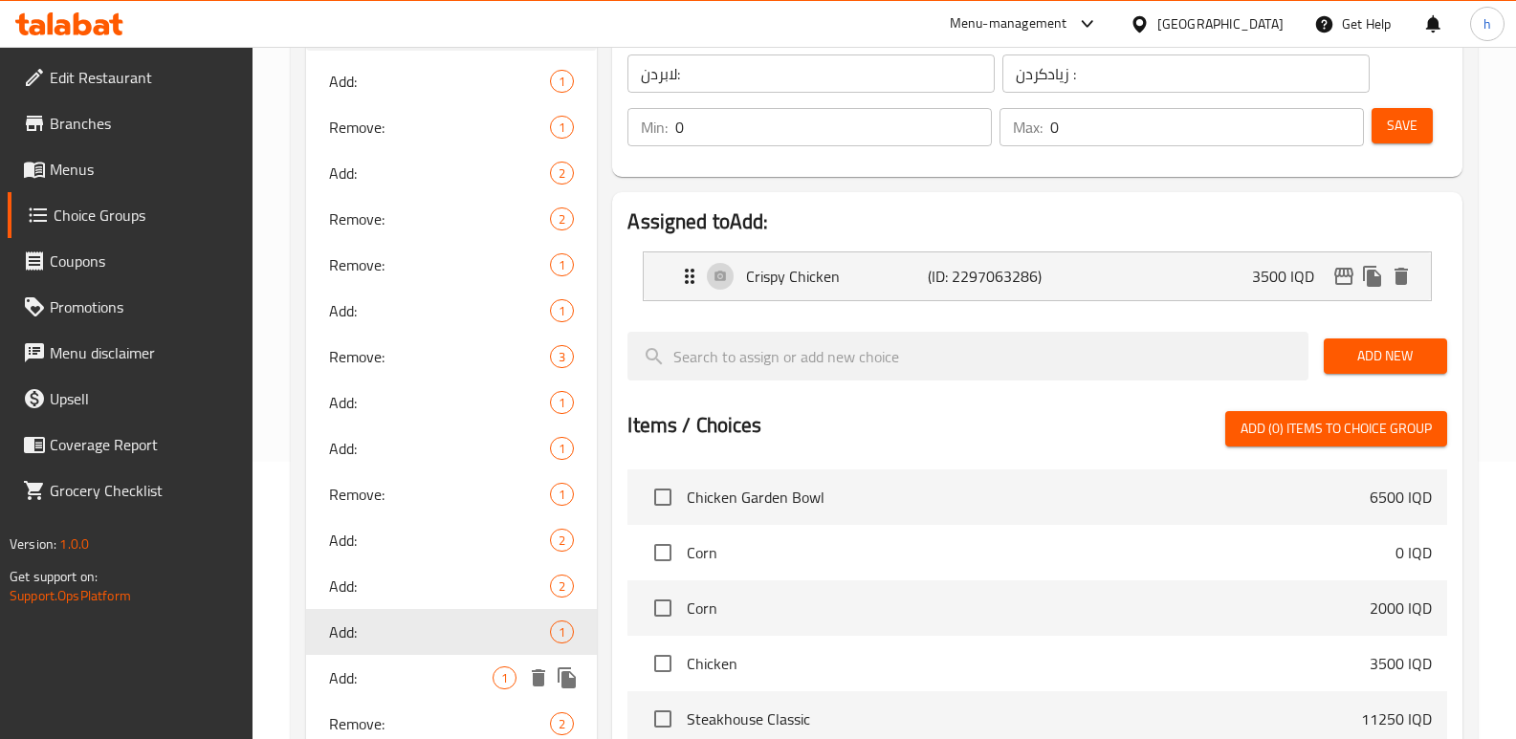
click at [347, 663] on div "Add: 1" at bounding box center [451, 678] width 291 height 46
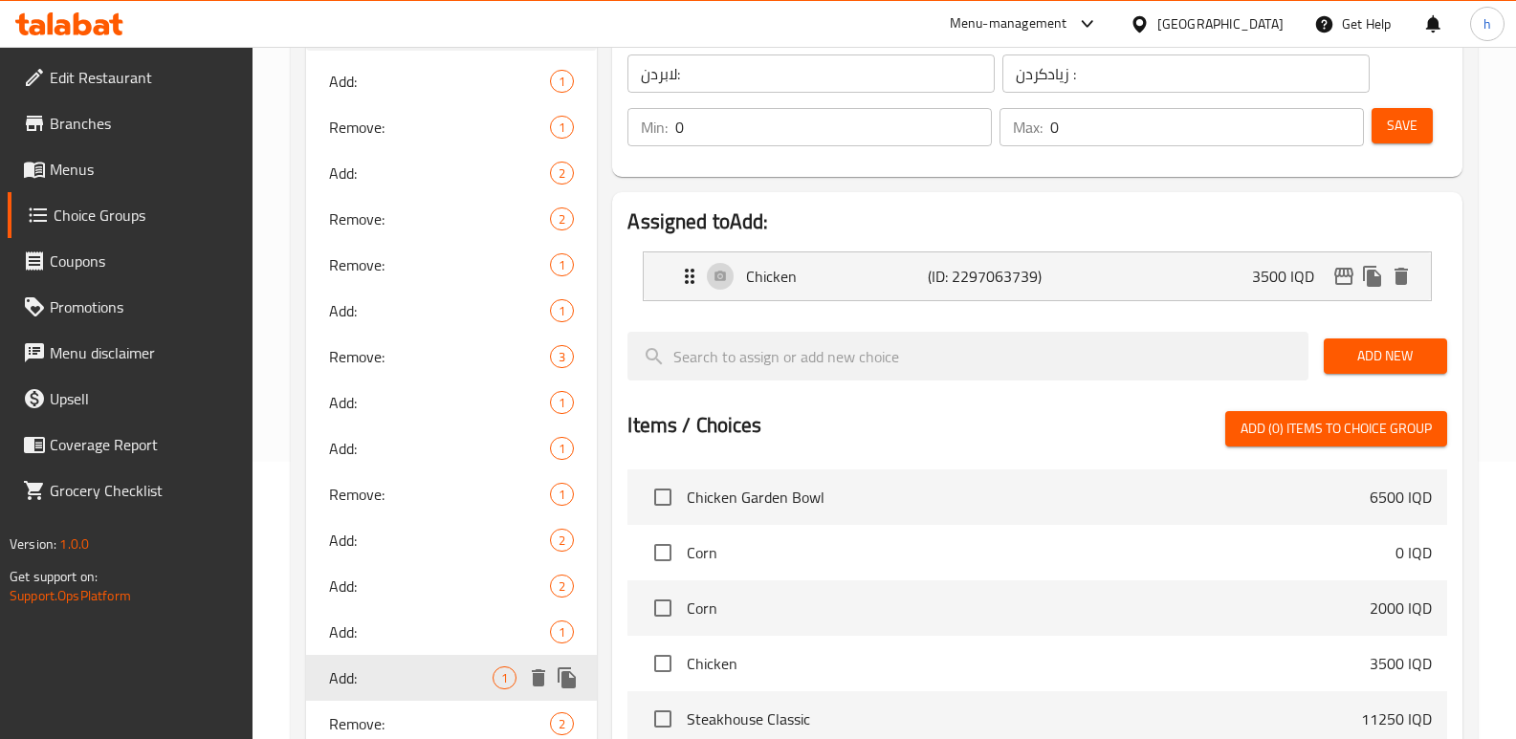
type input "زیادکردن :"
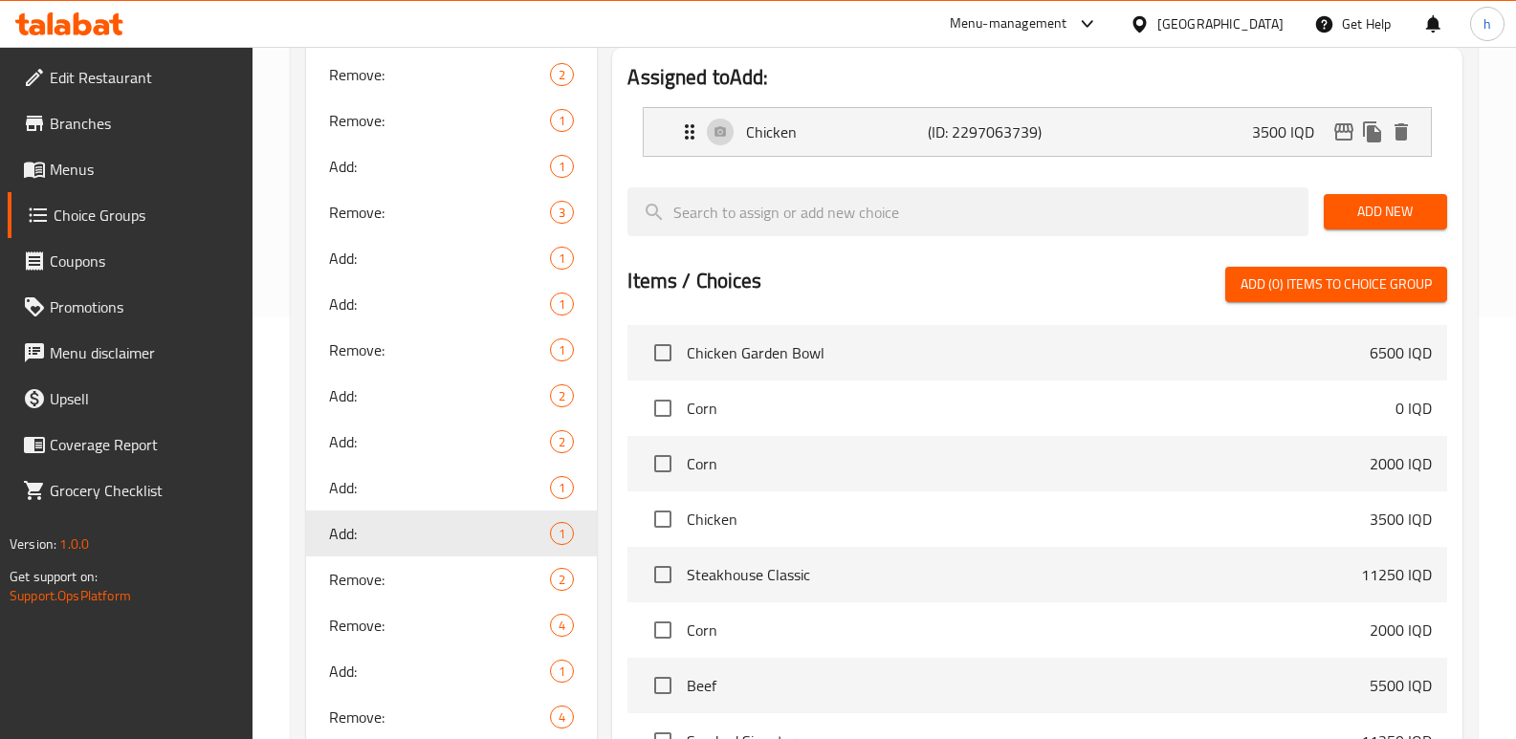
scroll to position [428, 0]
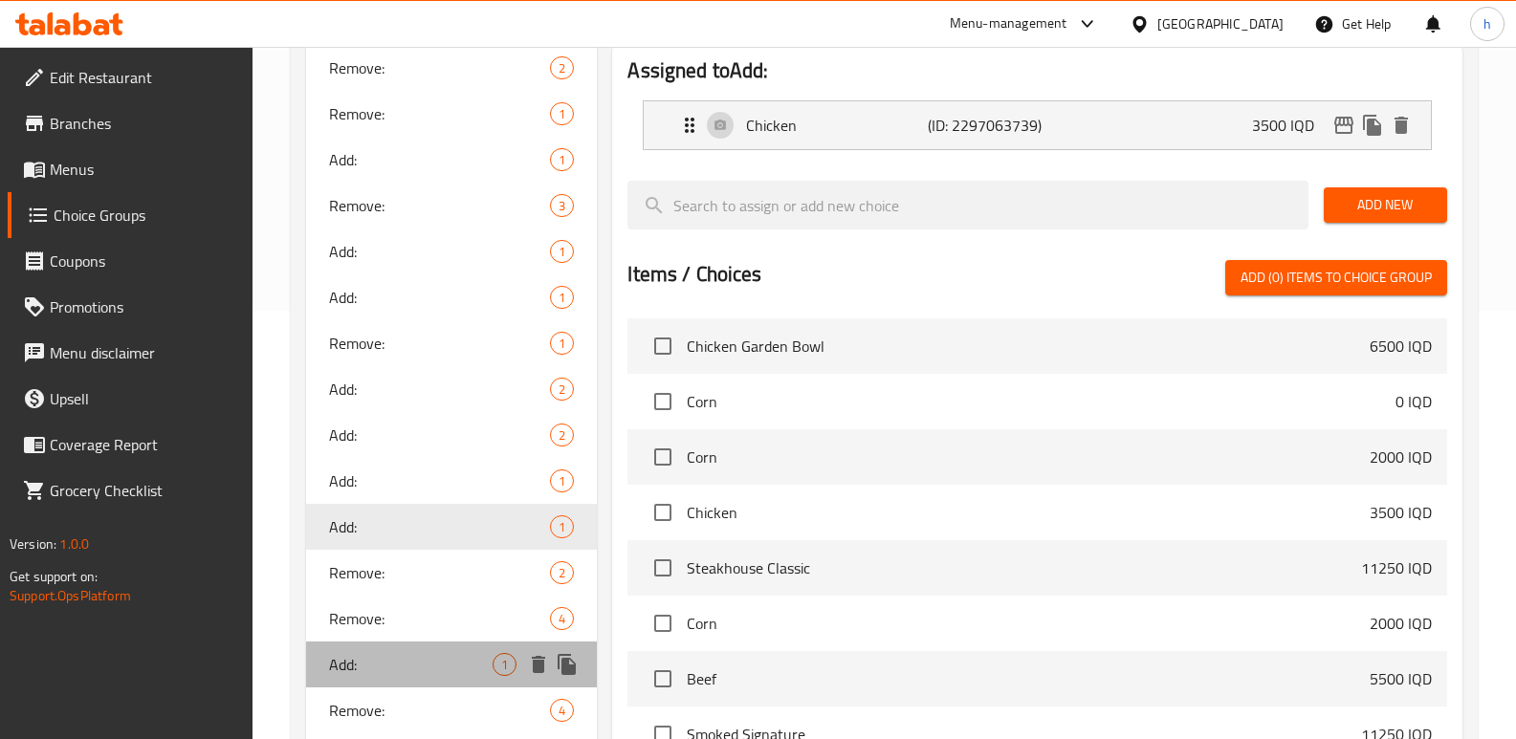
click at [339, 666] on span "Add:" at bounding box center [411, 664] width 164 height 23
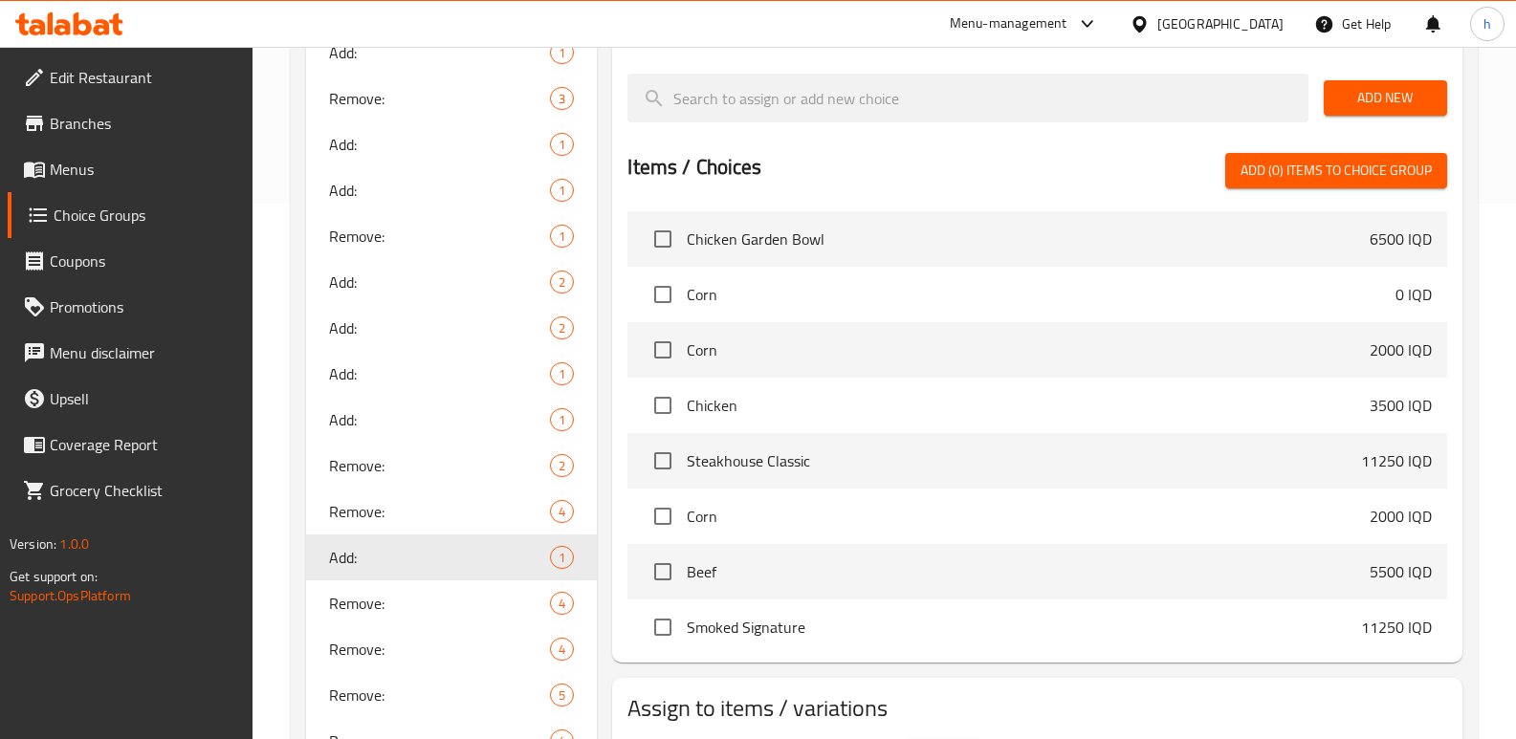
scroll to position [608, 0]
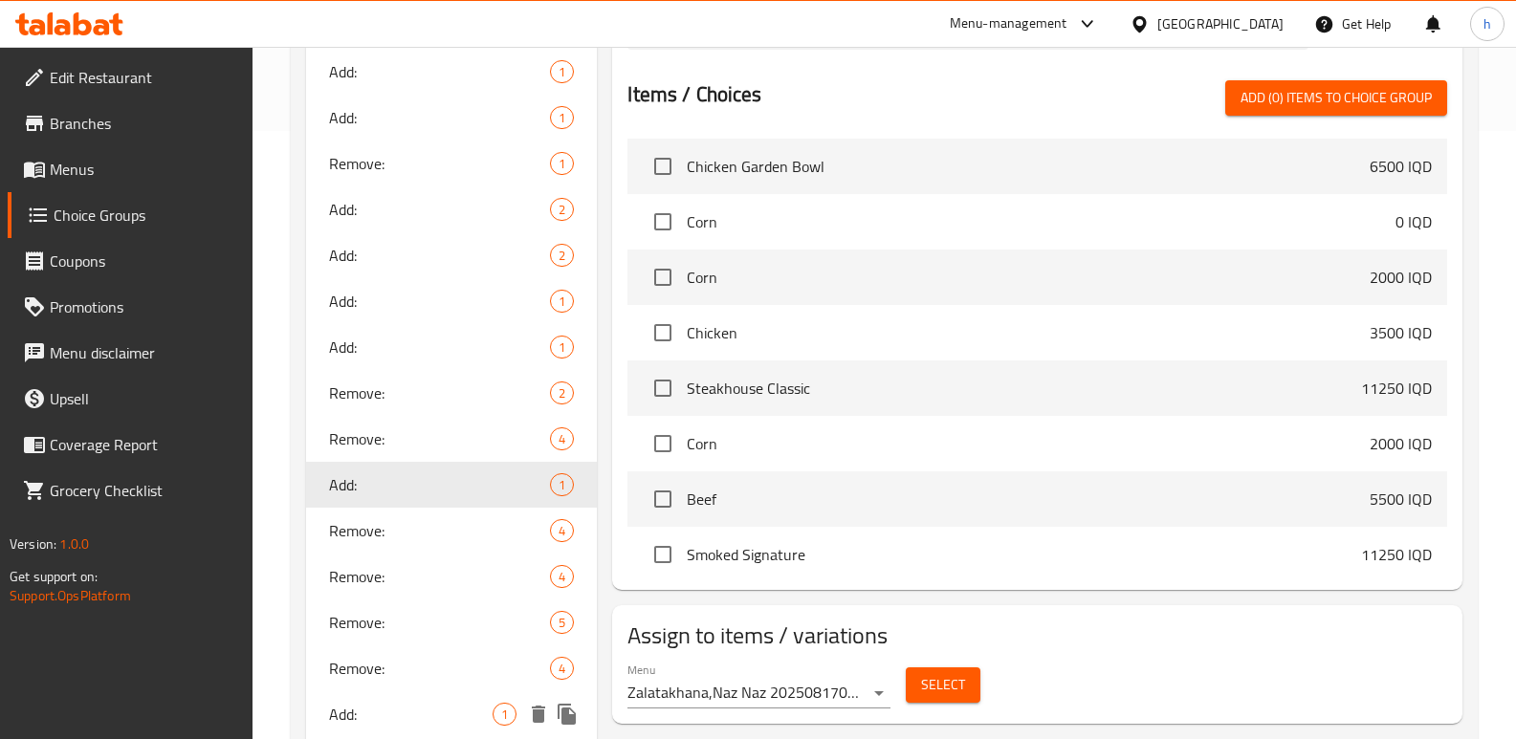
click at [333, 707] on span "Add:" at bounding box center [411, 714] width 164 height 23
type input "1"
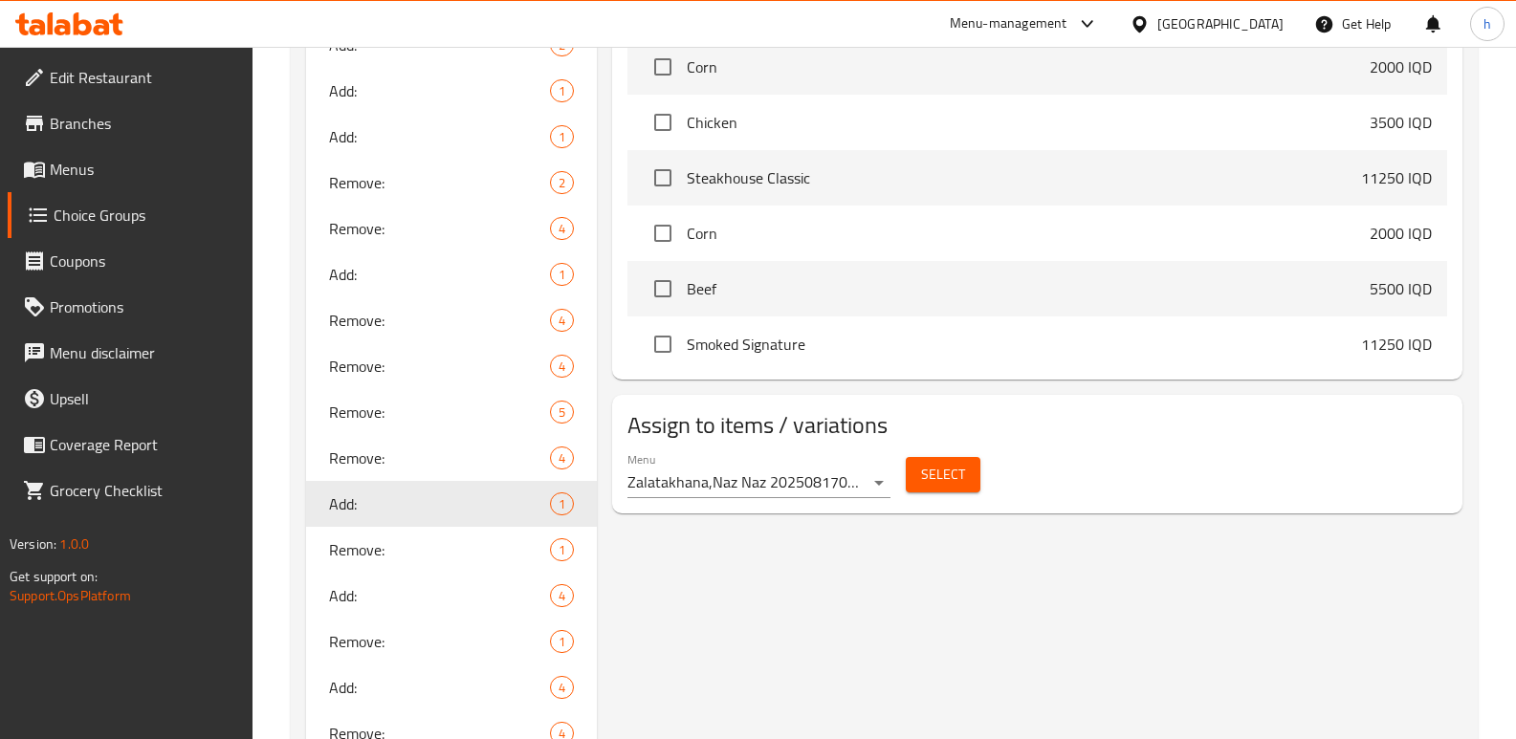
scroll to position [821, 0]
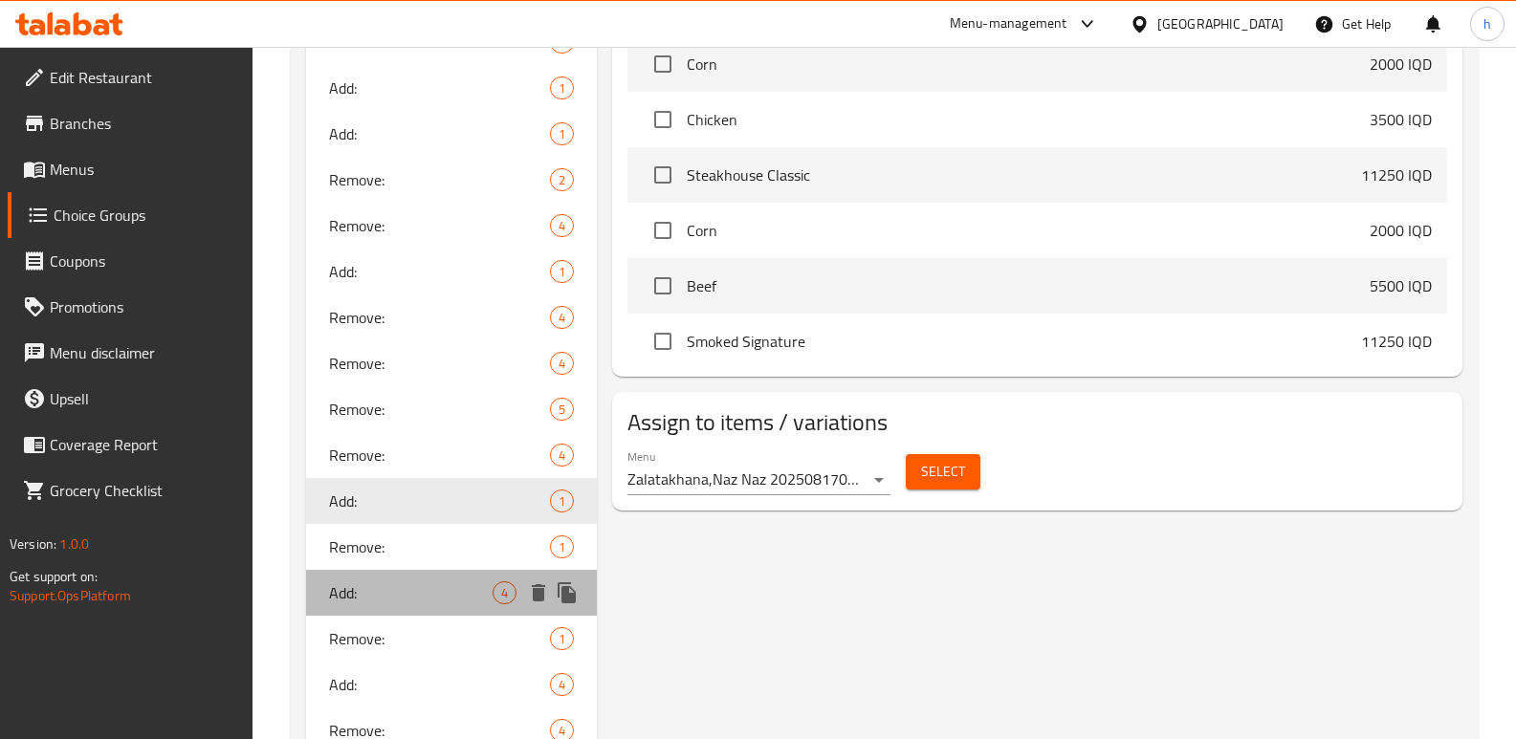
click at [379, 580] on div "Add: 4" at bounding box center [451, 593] width 291 height 46
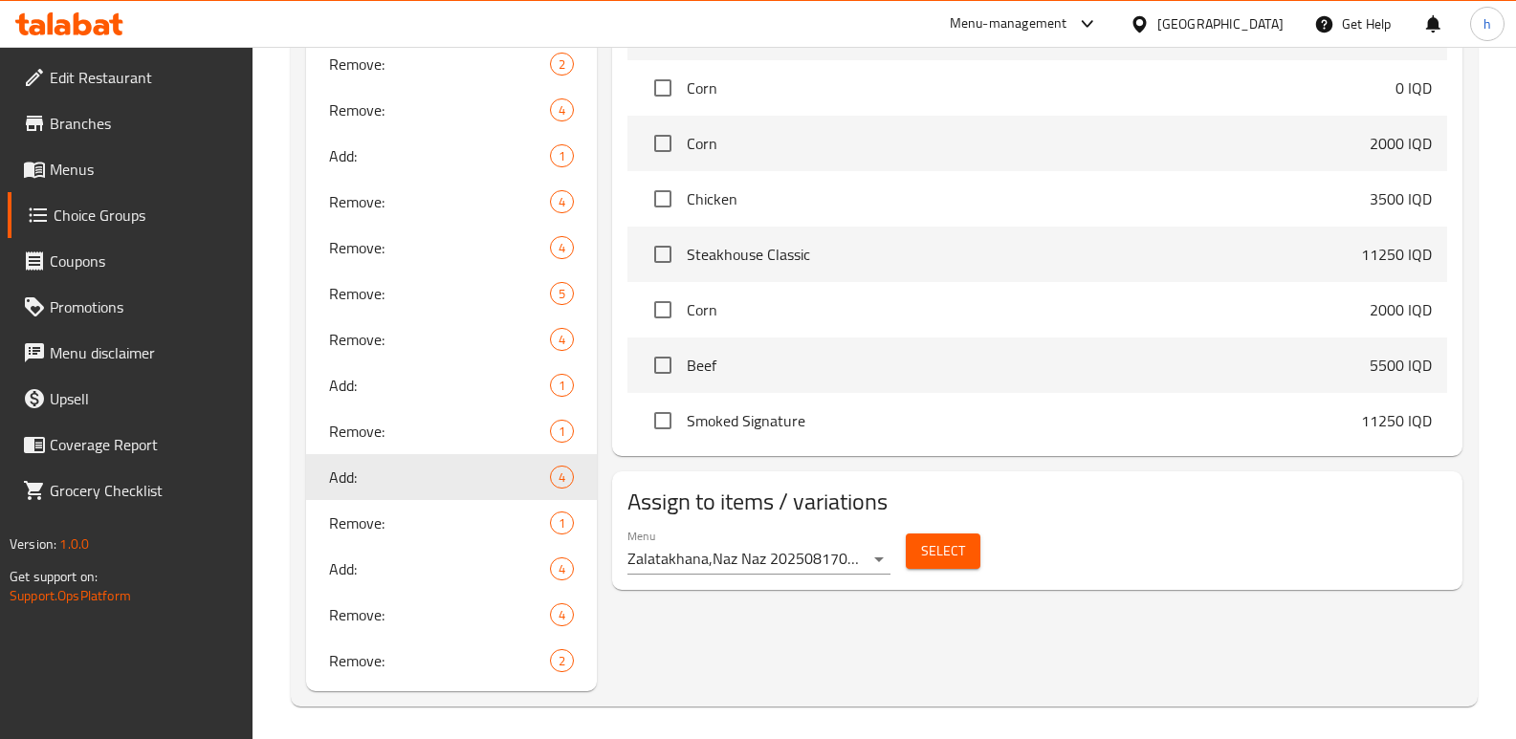
scroll to position [943, 0]
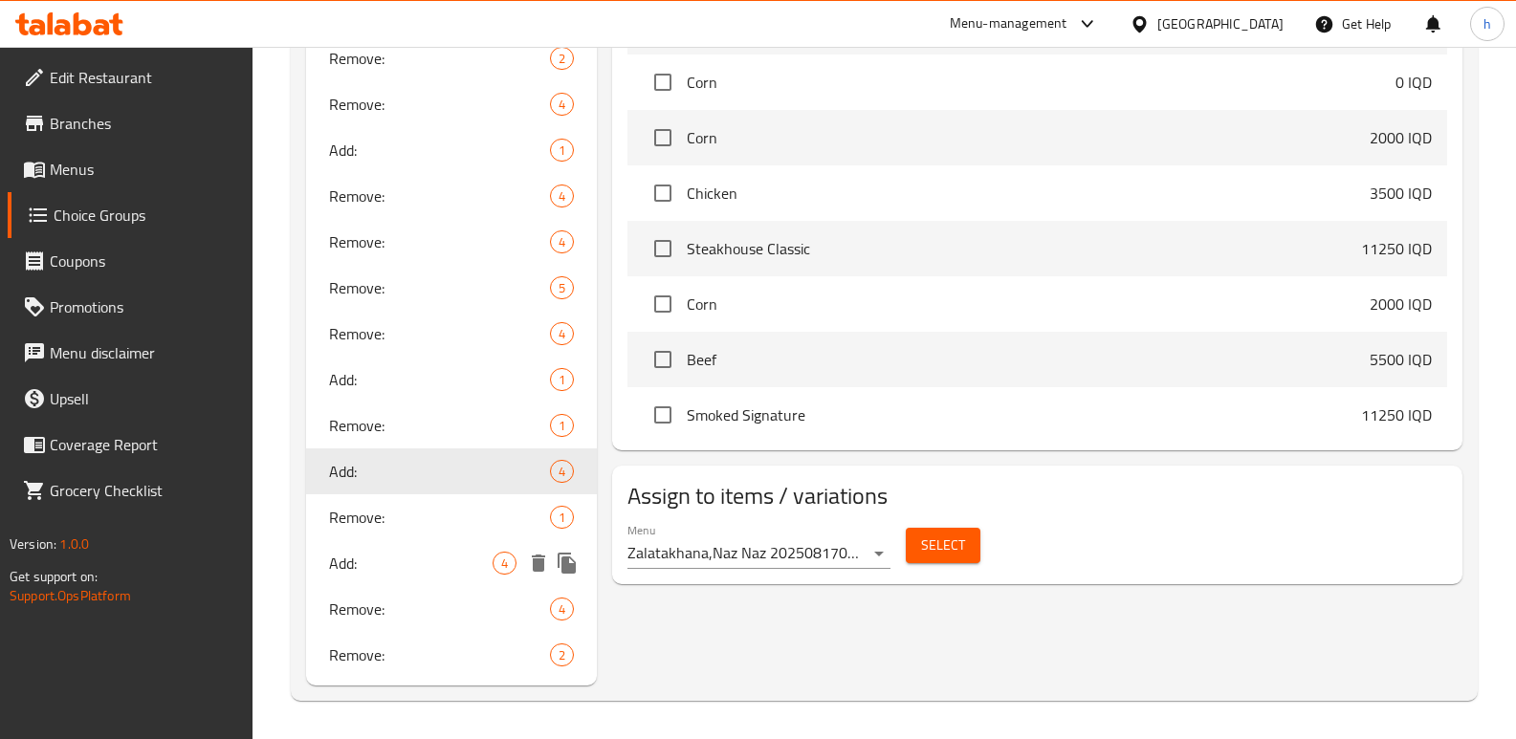
click at [369, 577] on div "Add: 4" at bounding box center [451, 563] width 291 height 46
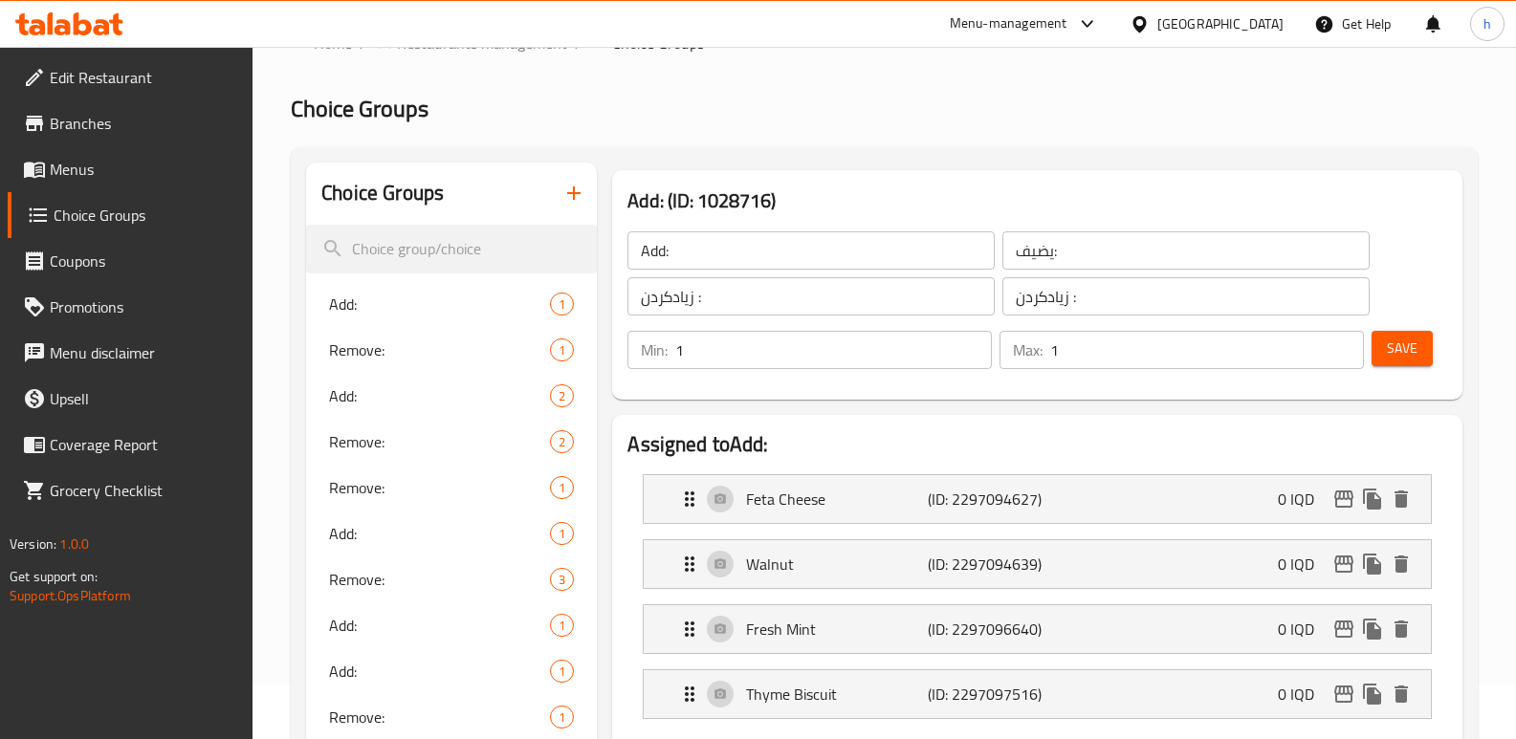
scroll to position [51, 0]
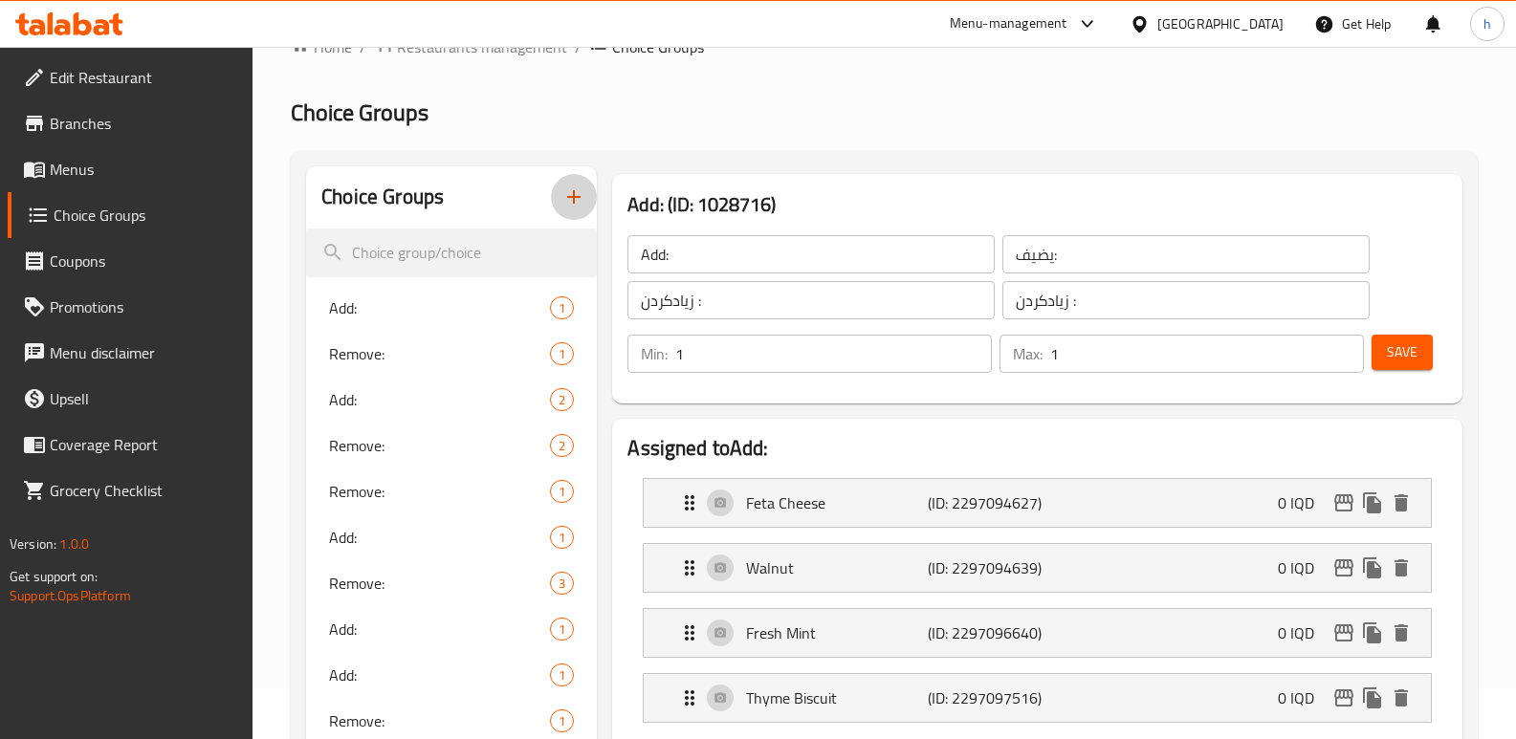
click at [567, 193] on icon "button" at bounding box center [573, 197] width 23 height 23
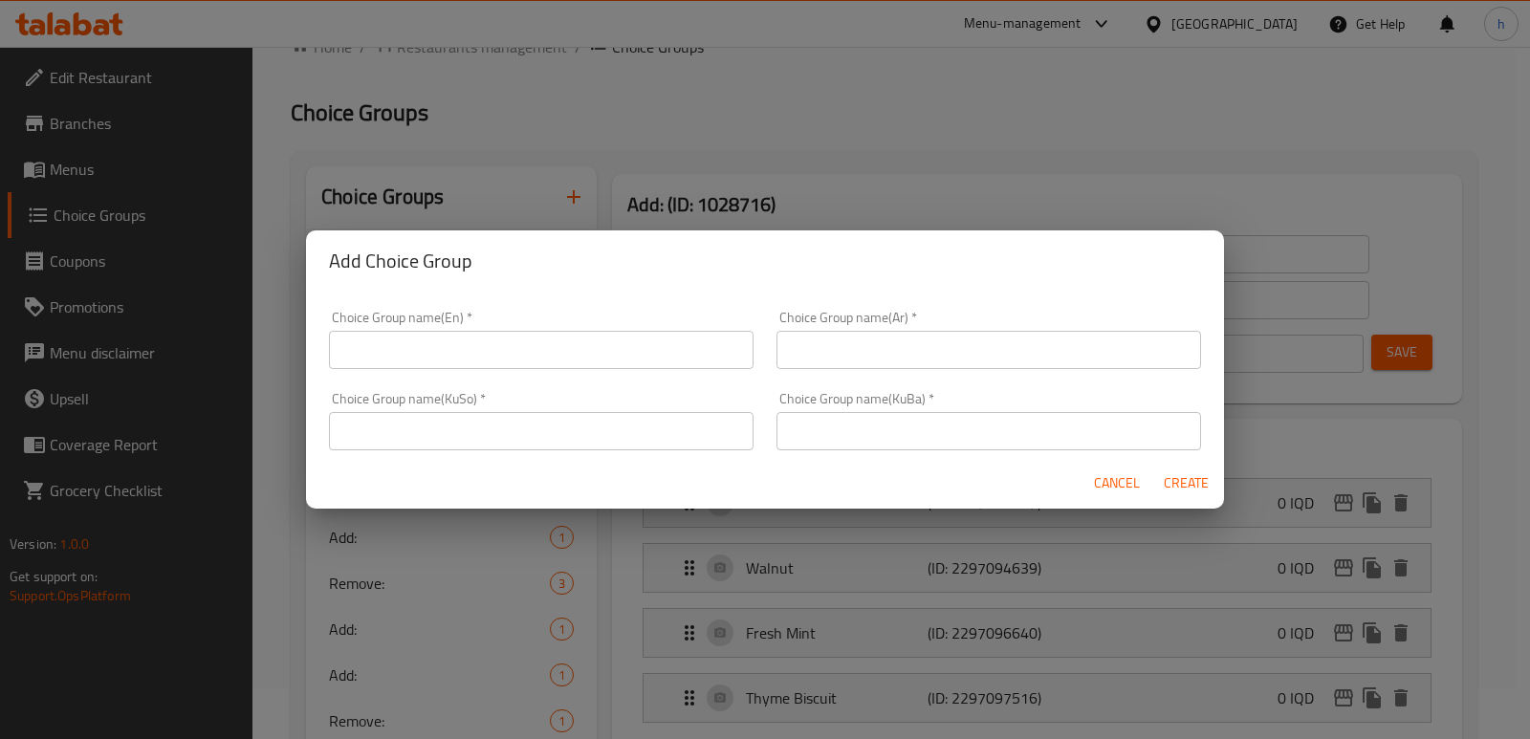
drag, startPoint x: 540, startPoint y: 356, endPoint x: 522, endPoint y: 341, distance: 23.1
click at [538, 355] on input "text" at bounding box center [541, 350] width 425 height 38
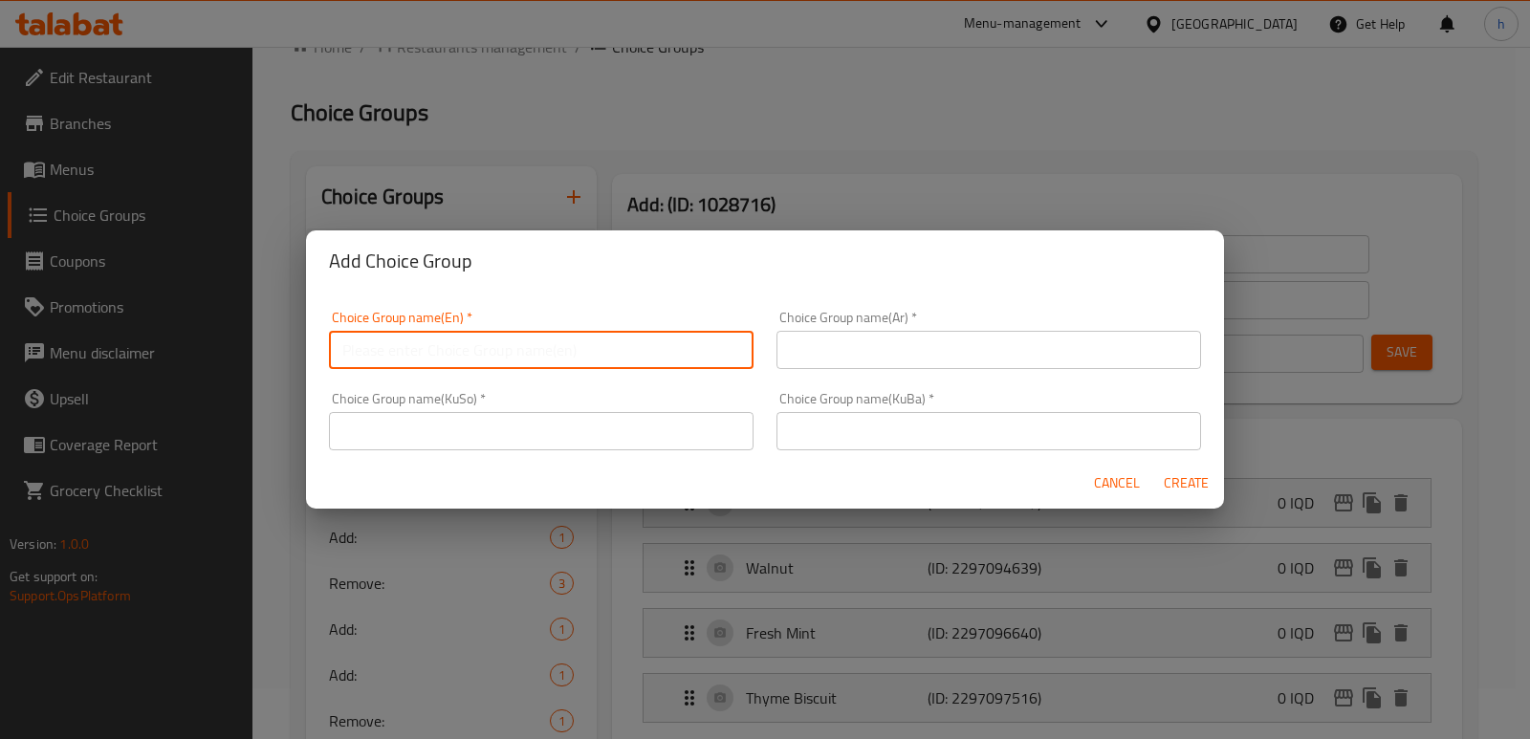
paste input "Add:"
click at [646, 424] on input "text" at bounding box center [541, 431] width 425 height 38
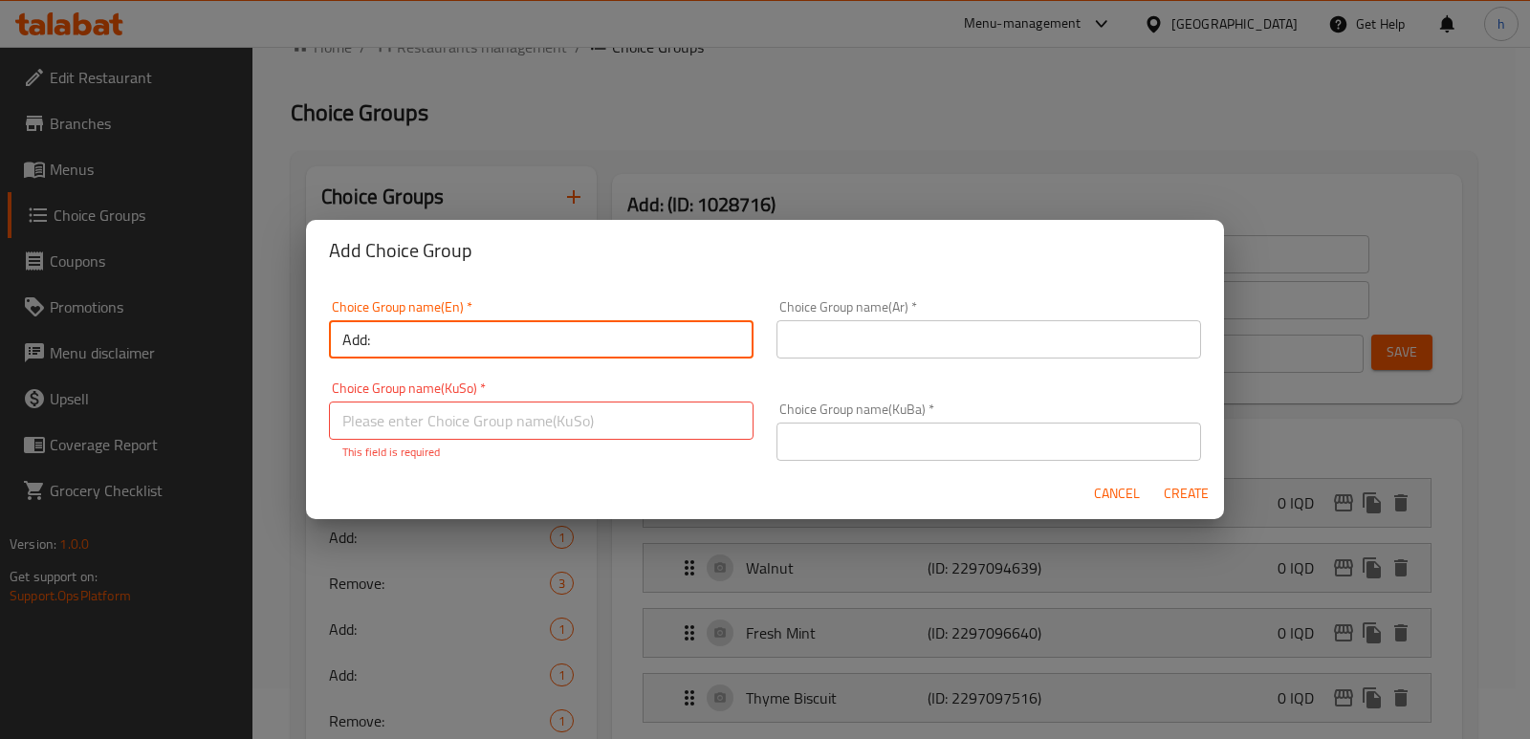
click at [563, 347] on input "Add:" at bounding box center [541, 339] width 425 height 38
type input "Add: ٢"
click at [615, 422] on input "text" at bounding box center [541, 421] width 425 height 38
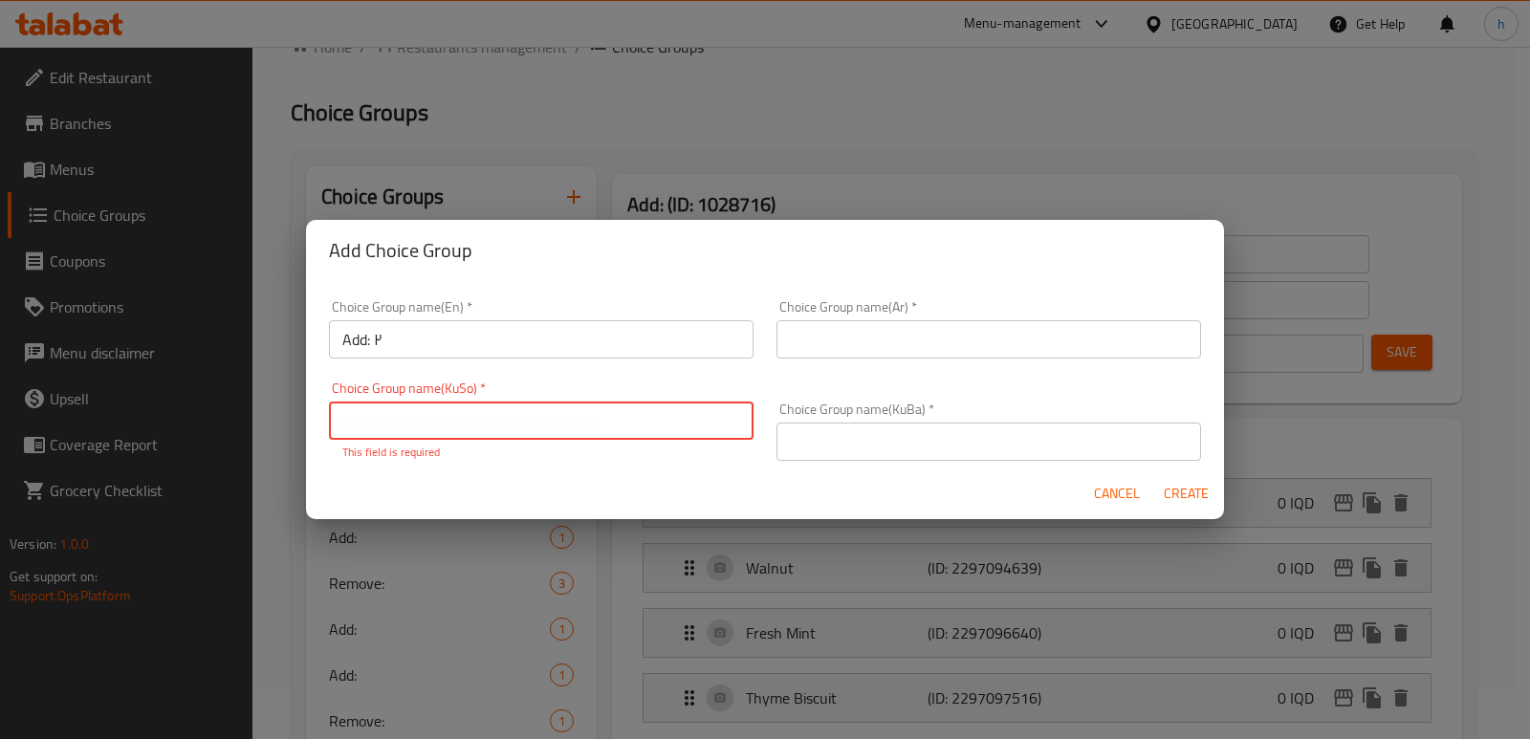
paste input "زیادکردن :"
type input "زیادکردن :"
click at [940, 452] on div "Choice Group name(KuBa)   * Choice Group name(KuBa) *" at bounding box center [989, 431] width 448 height 81
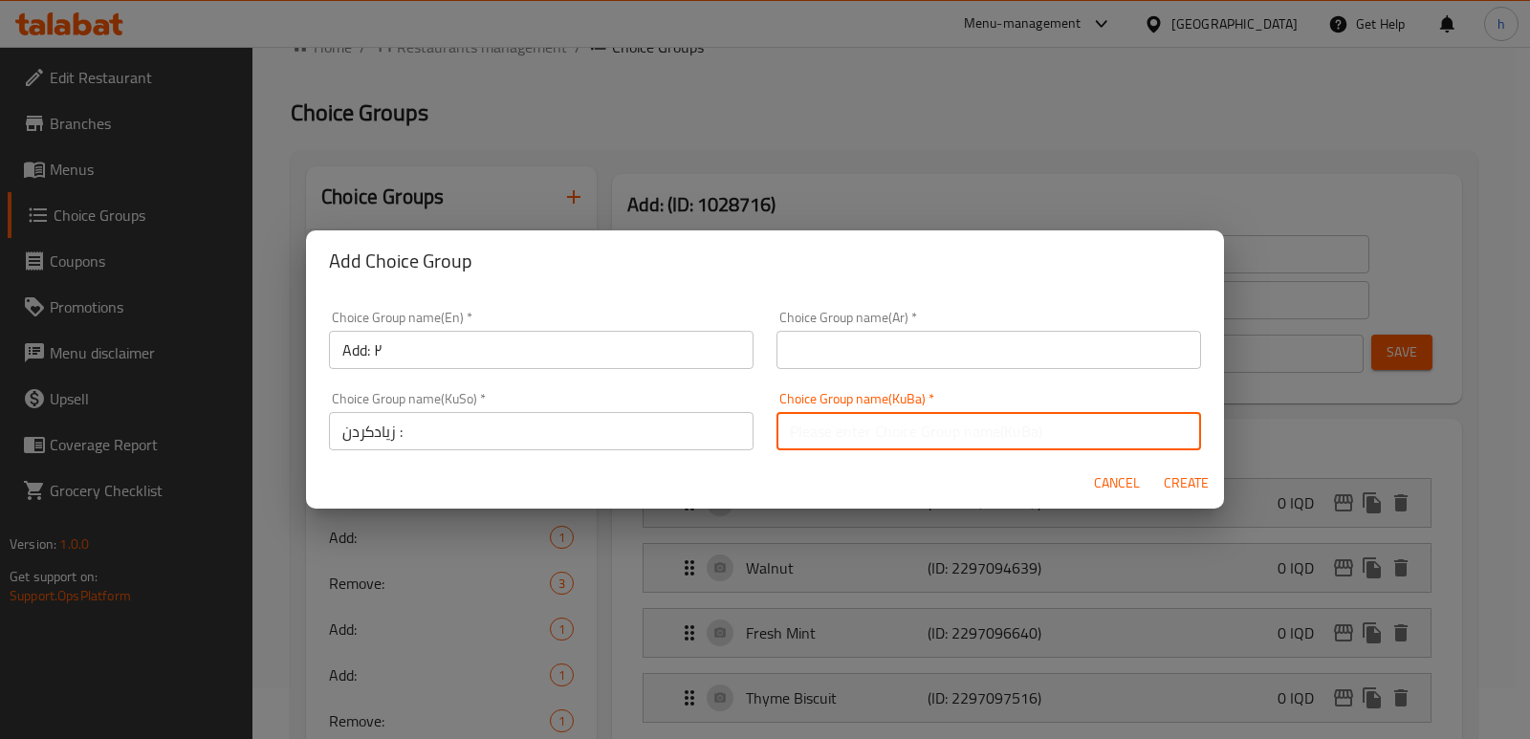
paste input "زیادکردن :"
type input "زیادکردن :"
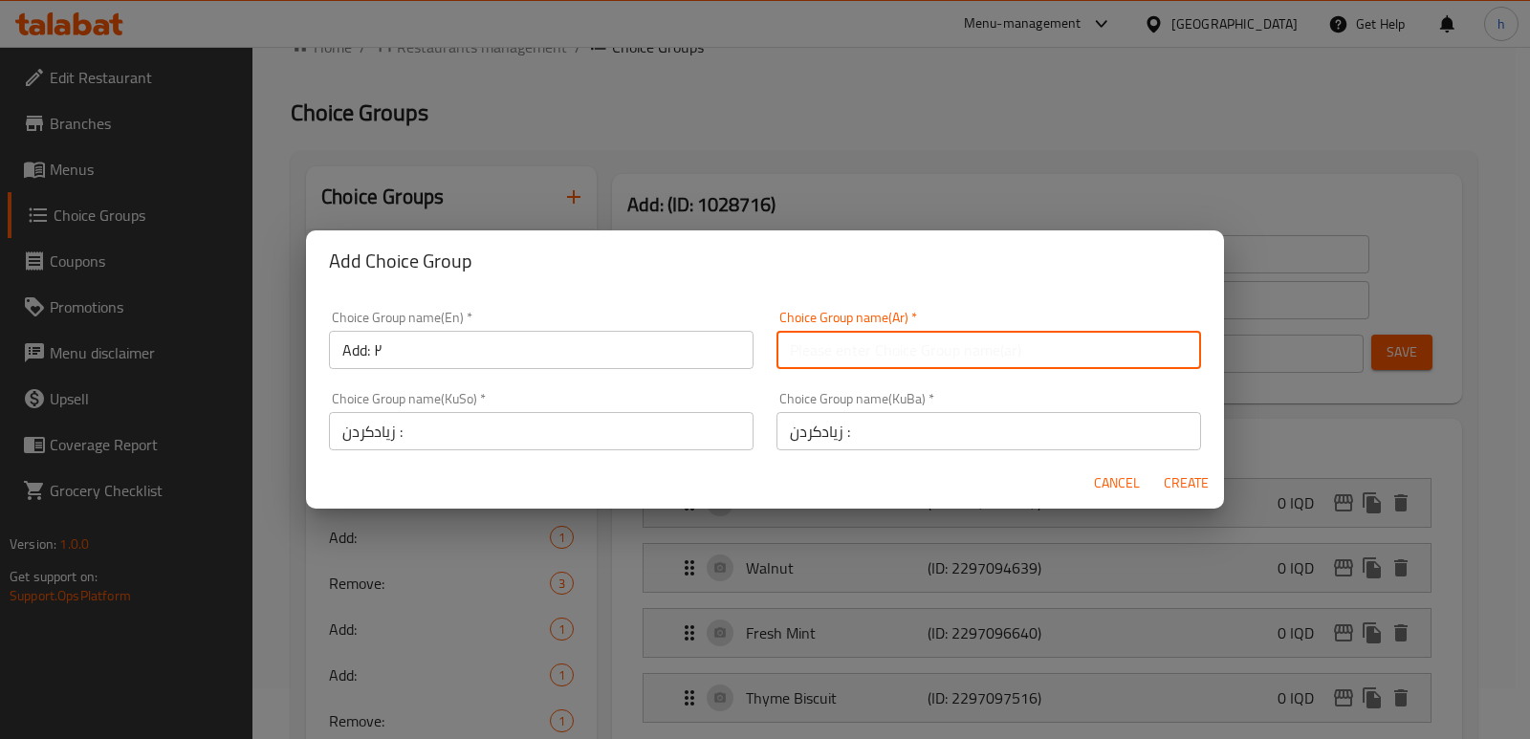
click at [916, 336] on input "text" at bounding box center [989, 350] width 425 height 38
paste input "يضيف:"
type input "يضيف:"
click at [1186, 481] on span "Create" at bounding box center [1186, 483] width 46 height 24
type input "Add: ٢"
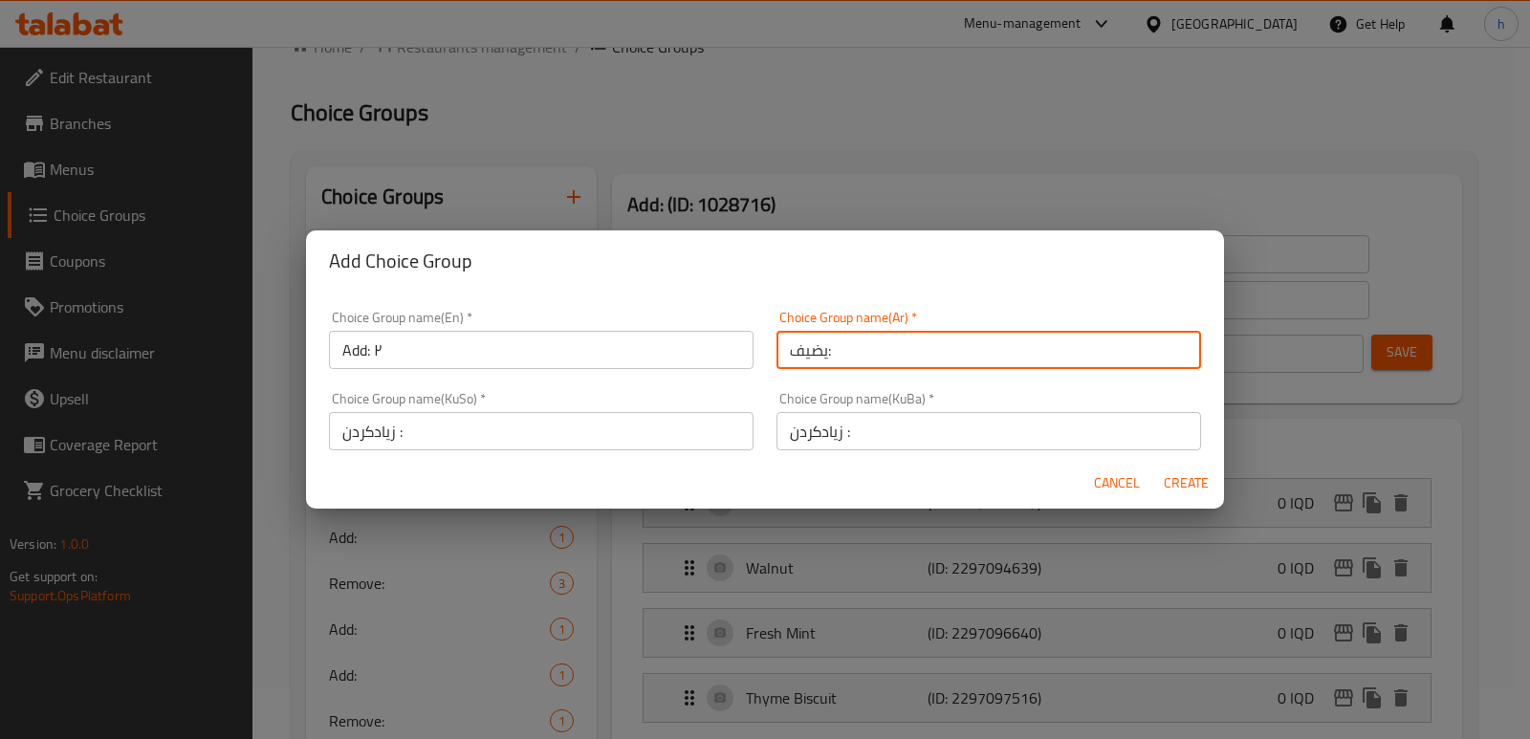
type input "0"
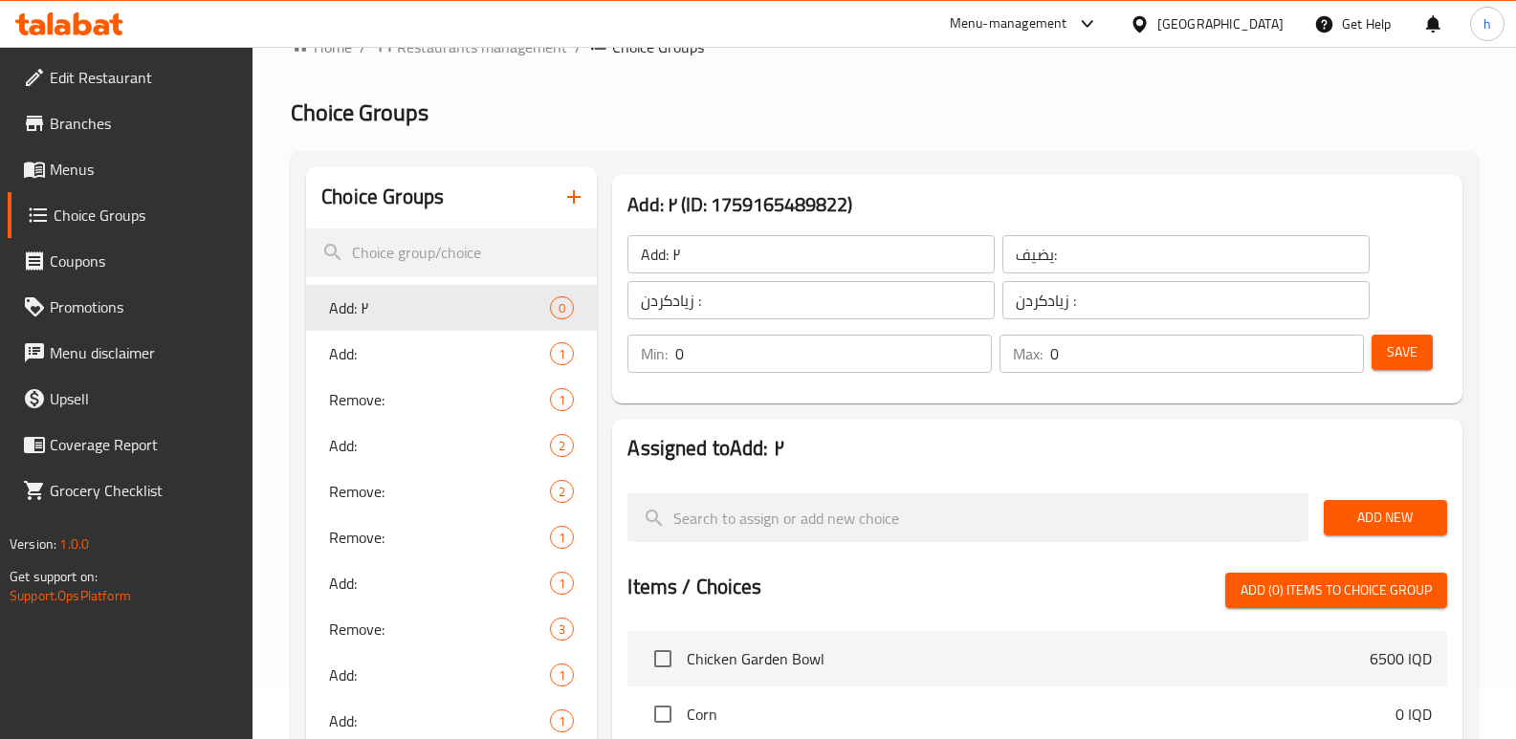
click at [1391, 531] on button "Add New" at bounding box center [1385, 517] width 123 height 35
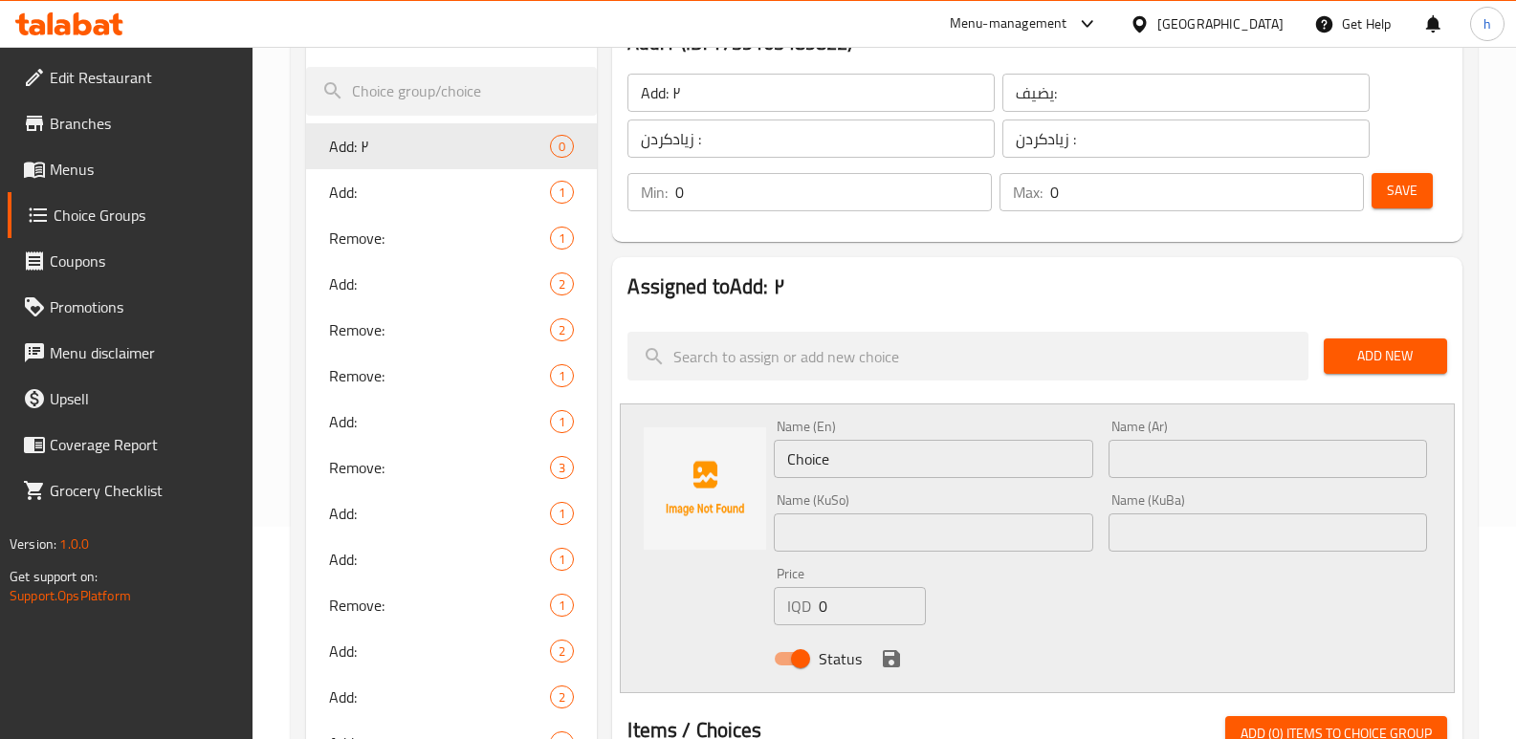
scroll to position [266, 0]
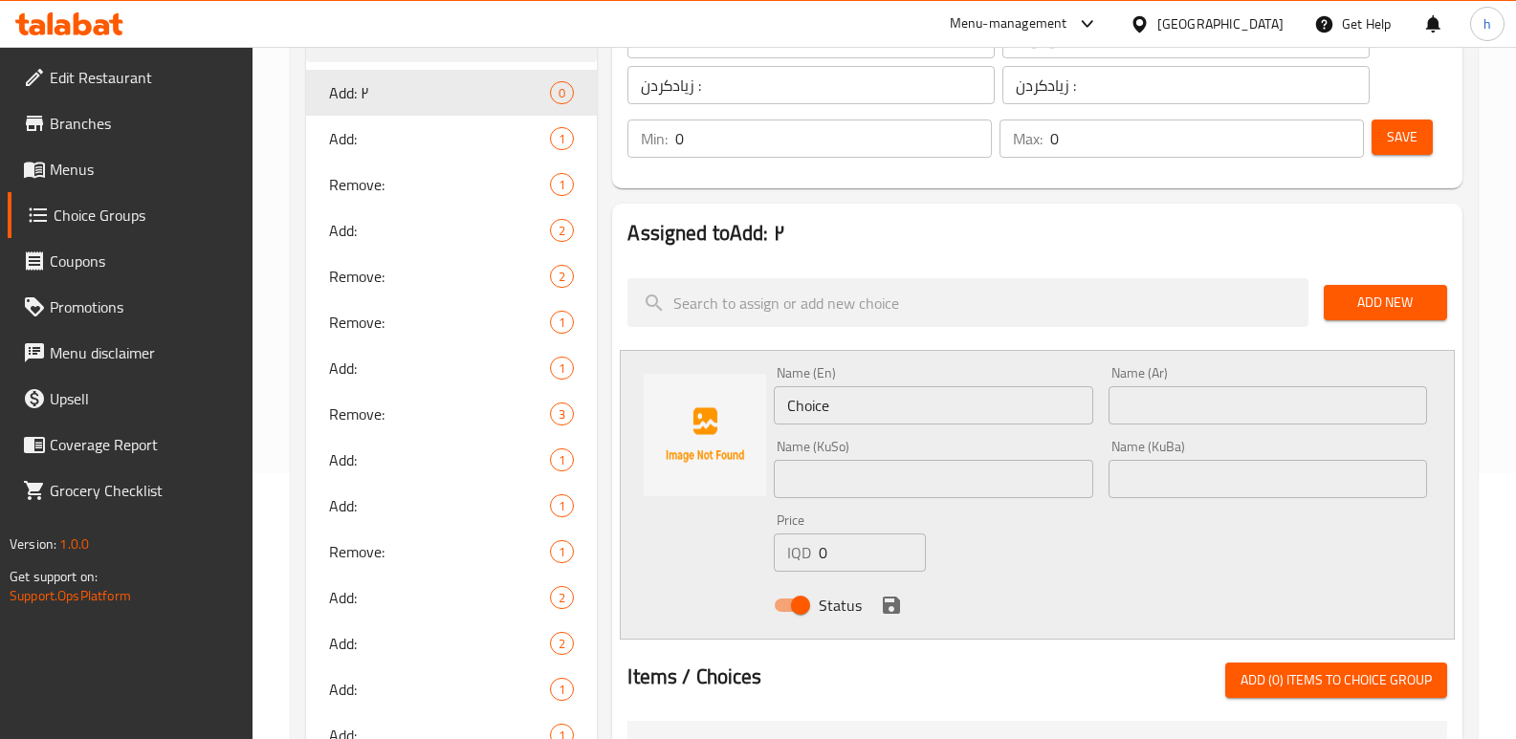
drag, startPoint x: 694, startPoint y: 564, endPoint x: 633, endPoint y: 556, distance: 61.8
click at [660, 561] on div "Name (En) Choice Name (En) Name (Ar) Name (Ar) Name (KuSo) Name (KuSo) Name (Ku…" at bounding box center [1037, 495] width 835 height 290
drag, startPoint x: 867, startPoint y: 403, endPoint x: 622, endPoint y: 446, distance: 249.5
click at [624, 446] on div "Name (En) Choice Name (En) Name (Ar) Name (Ar) Name (KuSo) Name (KuSo) Name (Ku…" at bounding box center [1037, 495] width 835 height 290
drag, startPoint x: 771, startPoint y: 569, endPoint x: 733, endPoint y: 562, distance: 37.9
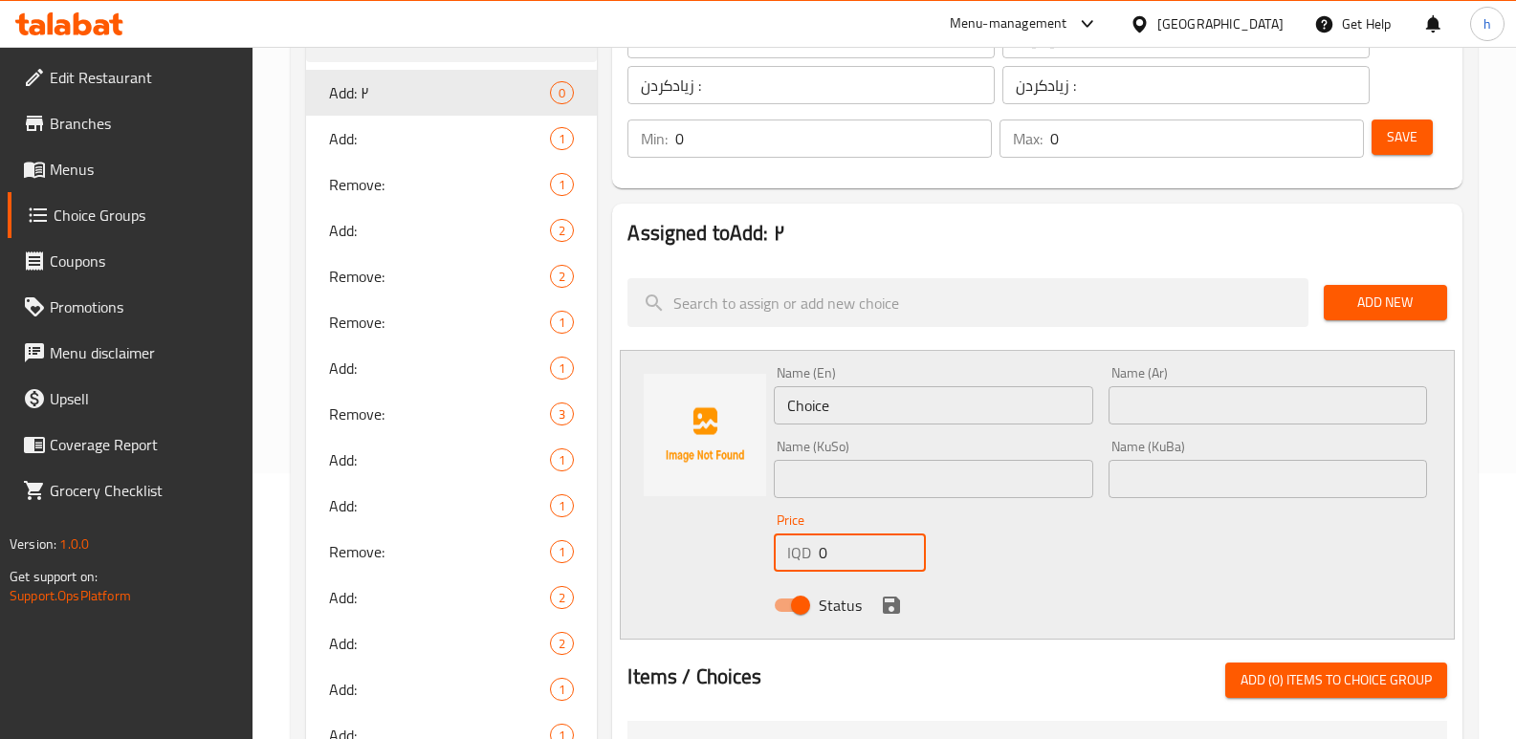
click at [733, 562] on div "Name (En) Choice Name (En) Name (Ar) Name (Ar) Name (KuSo) Name (KuSo) Name (Ku…" at bounding box center [1037, 495] width 835 height 290
paste input "300"
type input "3000"
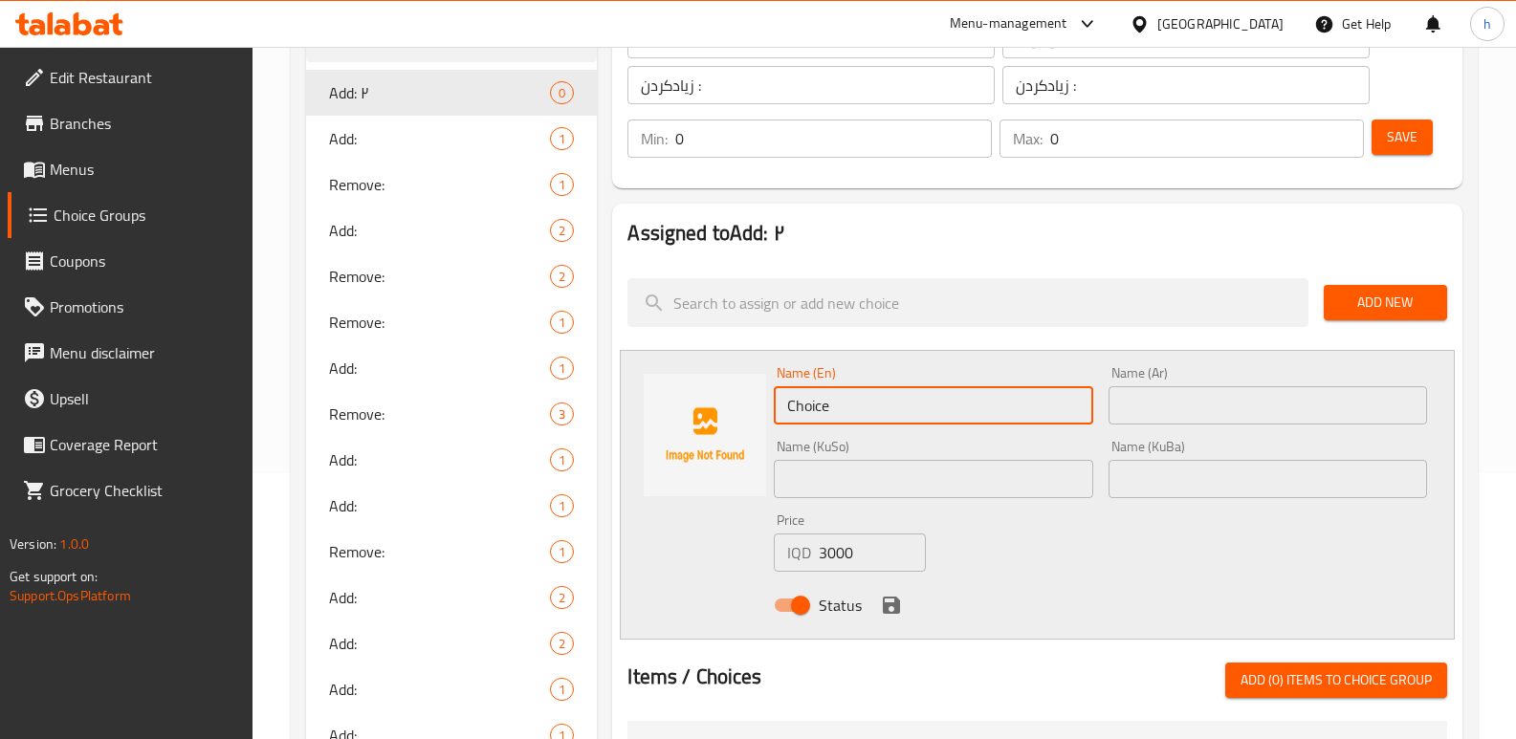
drag, startPoint x: 809, startPoint y: 402, endPoint x: 612, endPoint y: 369, distance: 199.7
click at [620, 373] on div "Name (En) Choice Name (En) Name (Ar) Name (Ar) Name (KuSo) Name (KuSo) Name (Ku…" at bounding box center [1037, 495] width 835 height 290
paste input "Asparagus 25g"
type input "Asparagus 25g"
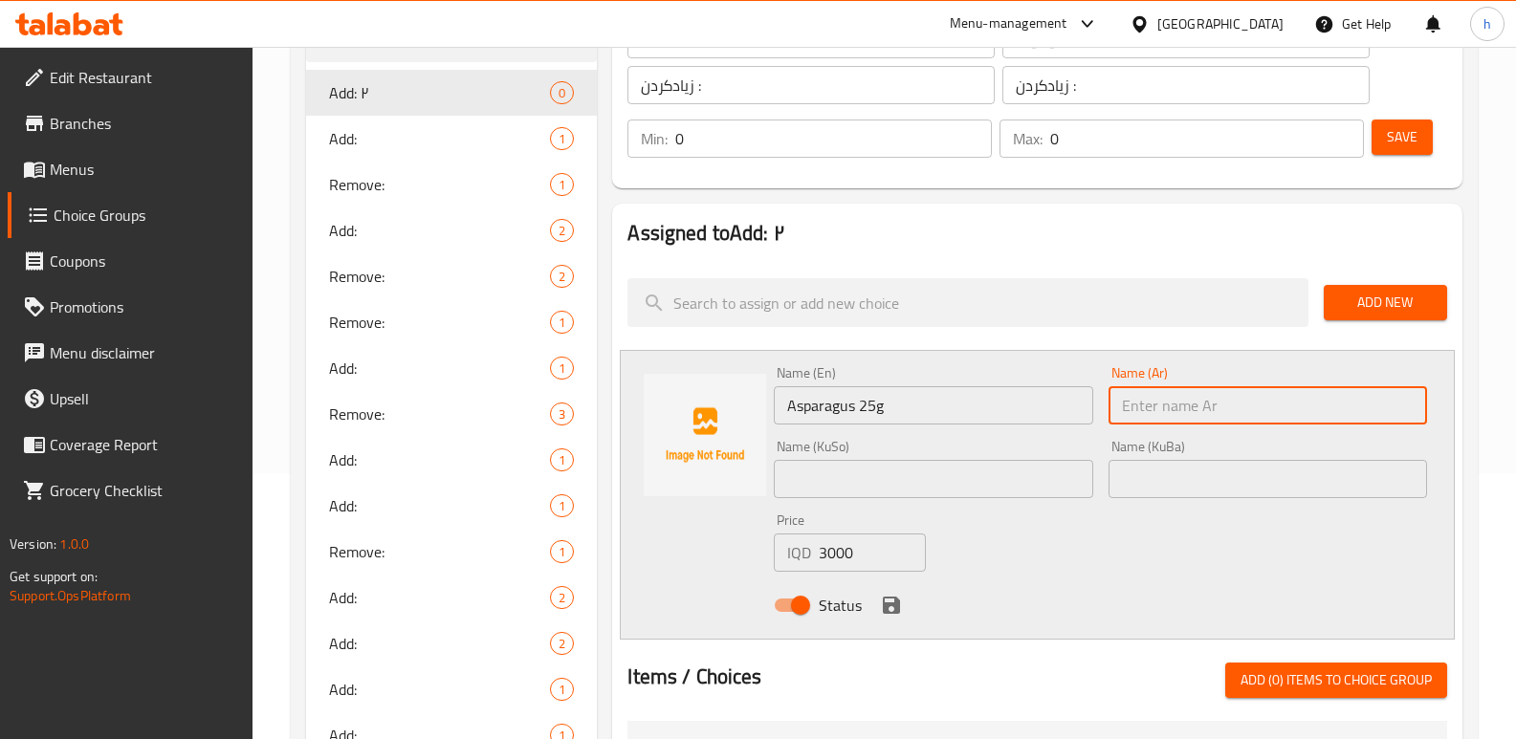
click at [1164, 405] on input "text" at bounding box center [1267, 405] width 318 height 38
paste input "أسباراجس"
type input "أسباراجس"
click at [1175, 461] on input "text" at bounding box center [1267, 479] width 318 height 38
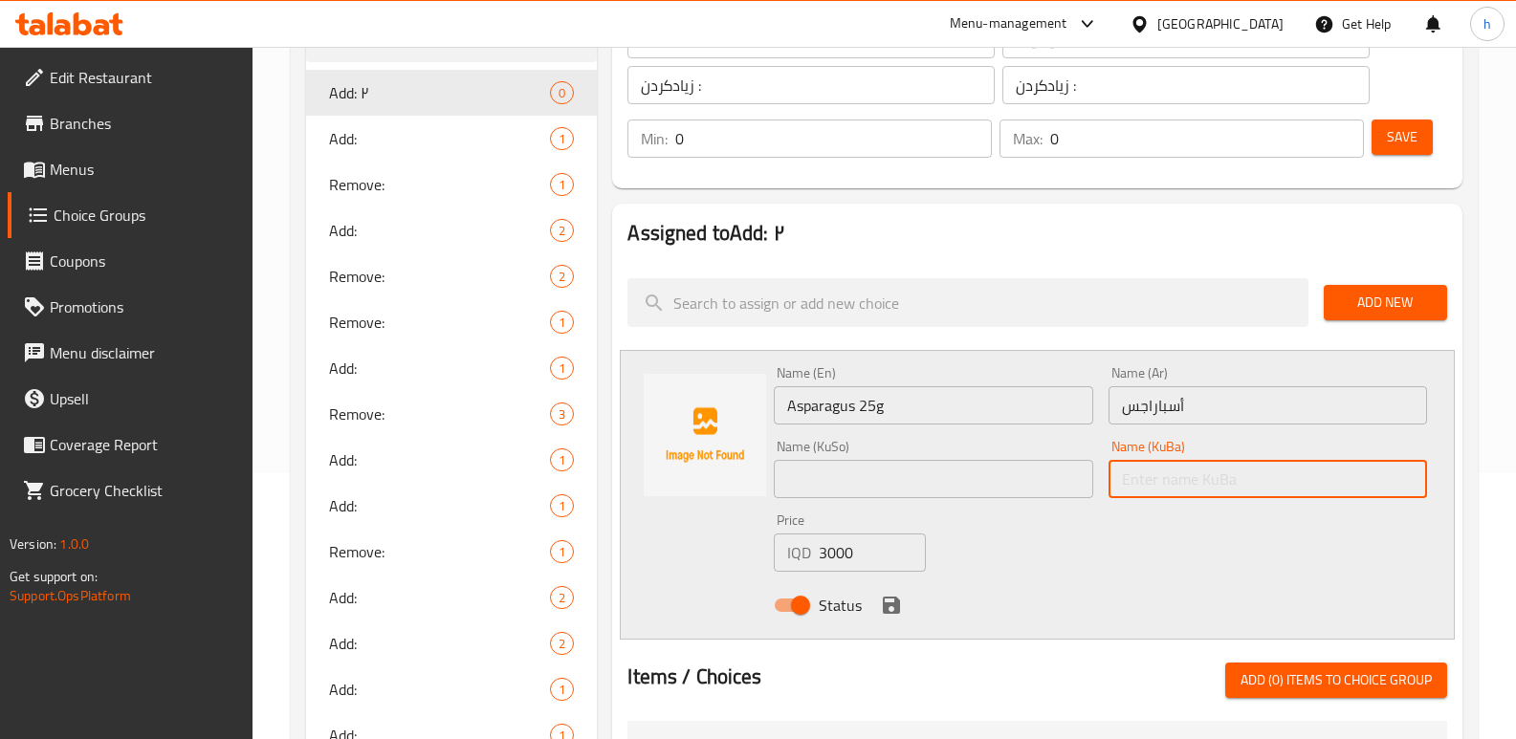
paste input "ئەسپاراگەس"
type input "ئەسپاراگەس"
click at [944, 479] on input "text" at bounding box center [933, 479] width 318 height 38
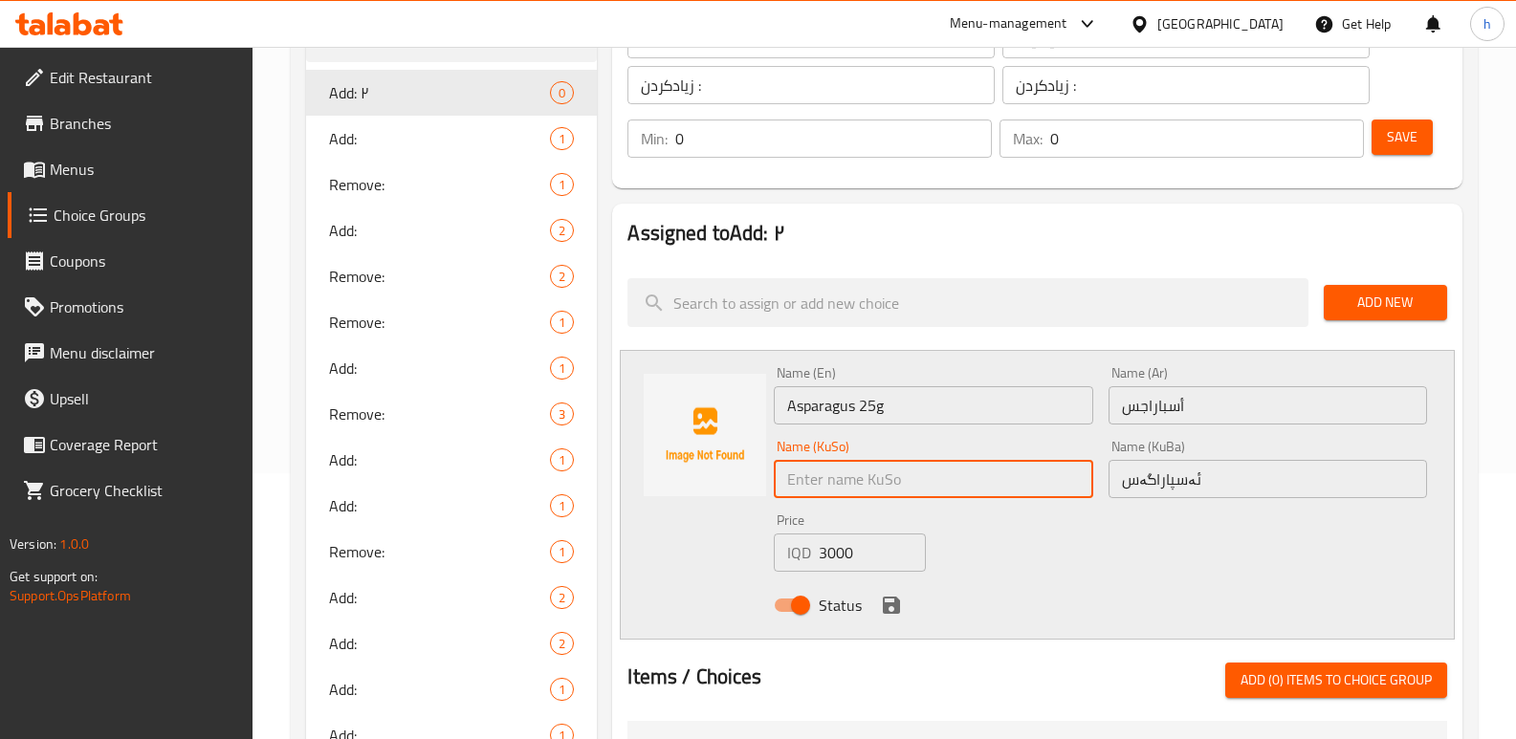
paste input "ئەسپاراگەس"
type input "ئەسپاراگەس"
click at [886, 605] on icon "save" at bounding box center [891, 605] width 17 height 17
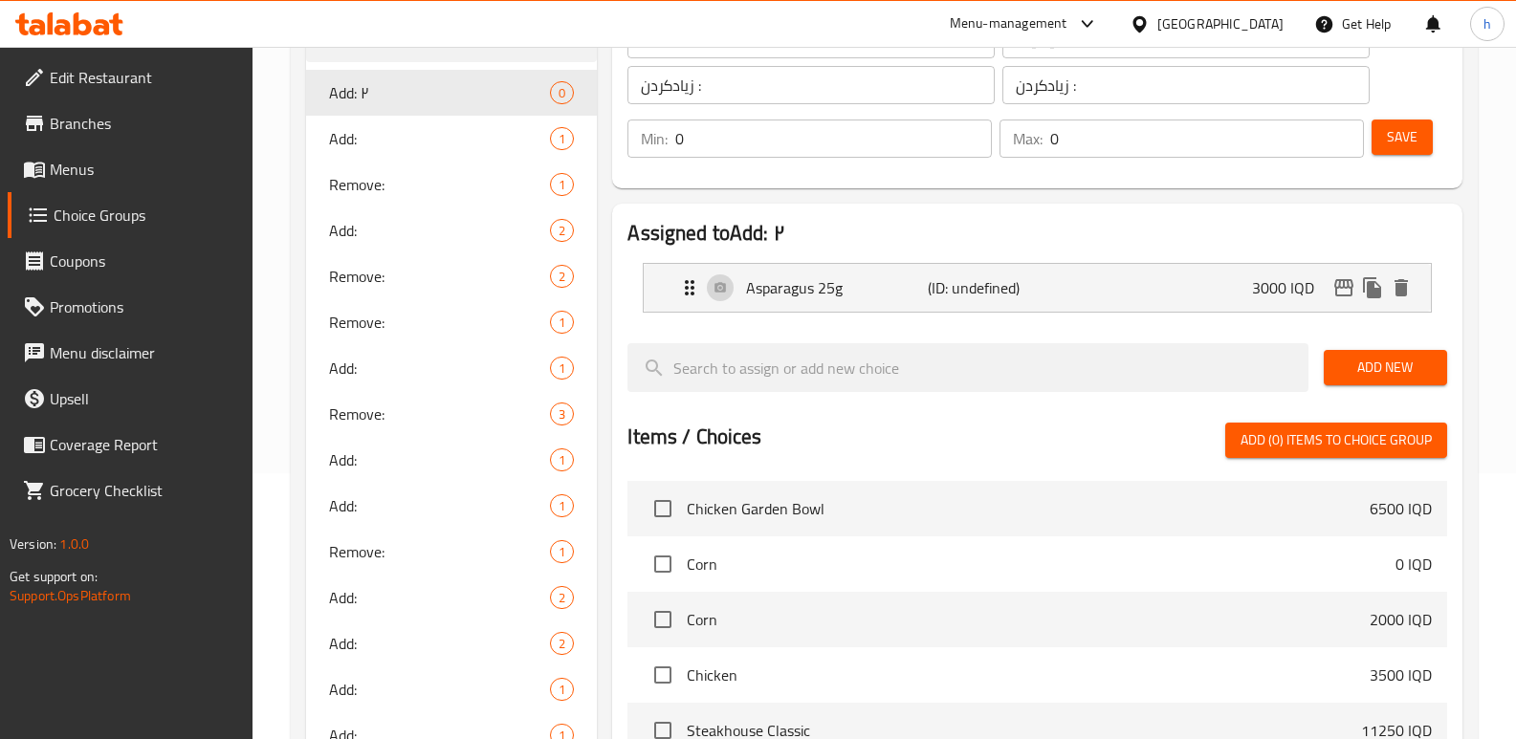
click at [1408, 132] on span "Save" at bounding box center [1402, 137] width 31 height 24
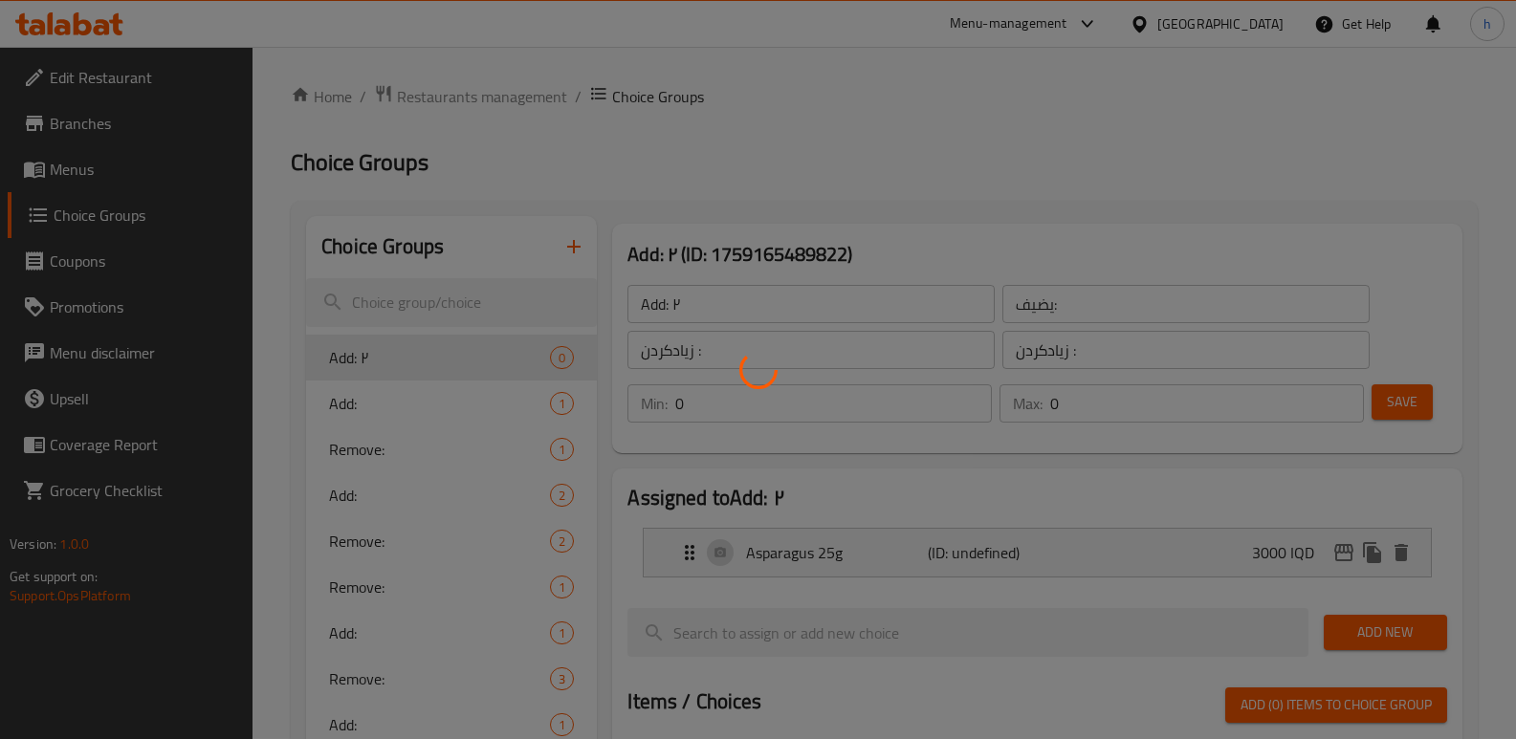
scroll to position [0, 0]
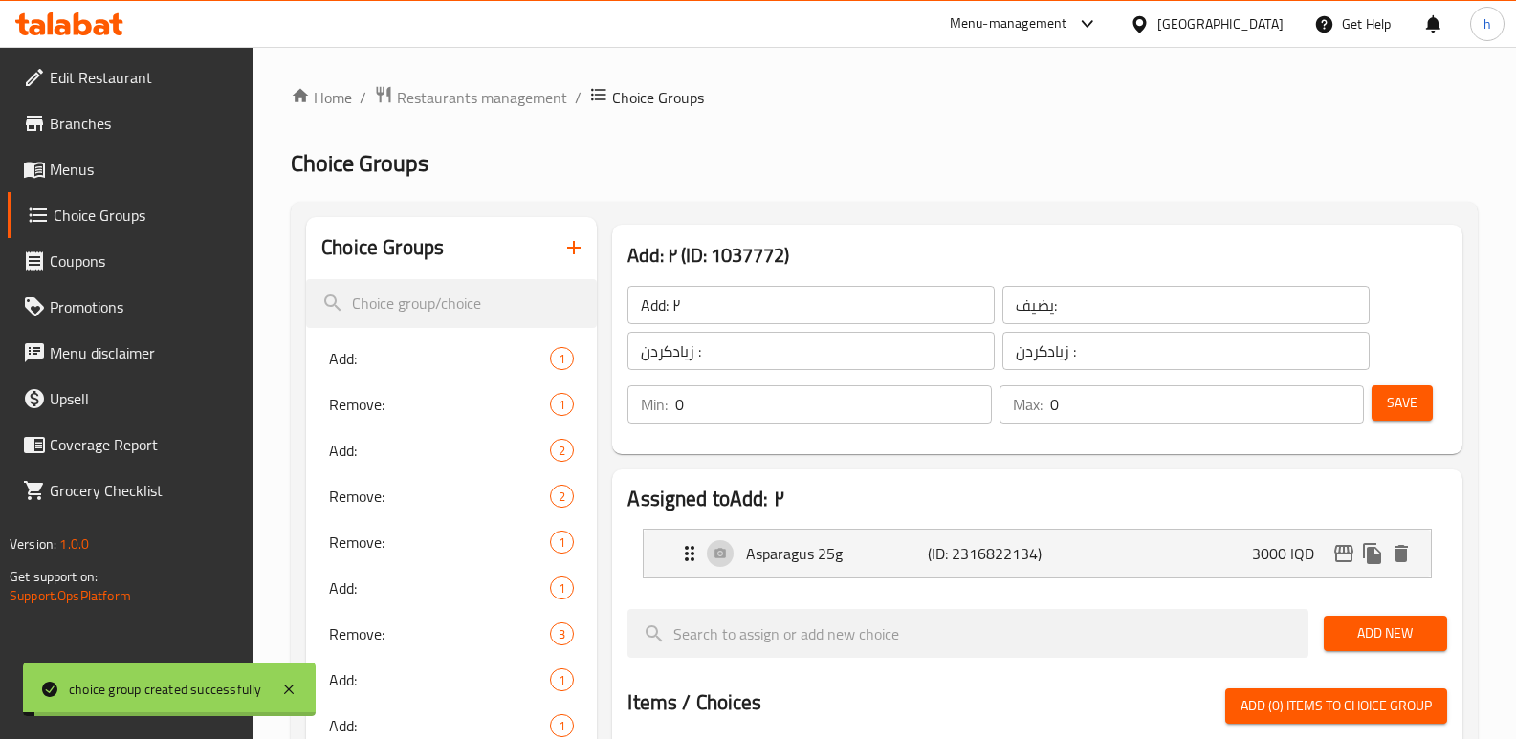
click at [711, 296] on input "Add: ٢" at bounding box center [810, 305] width 367 height 38
type input "Add:"
click at [1412, 415] on button "Save" at bounding box center [1401, 402] width 61 height 35
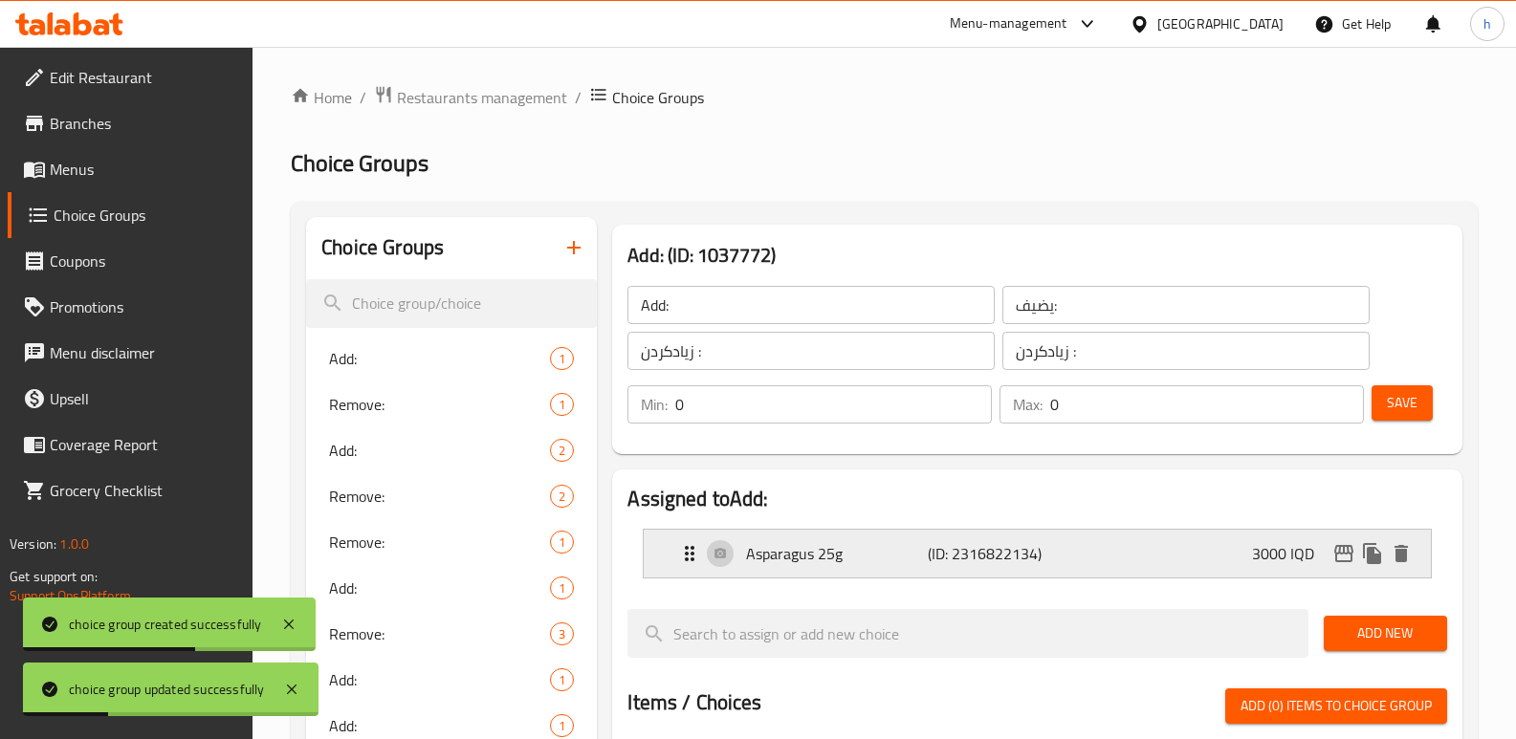
click at [1042, 558] on p "(ID: 2316822134)" at bounding box center [988, 553] width 120 height 23
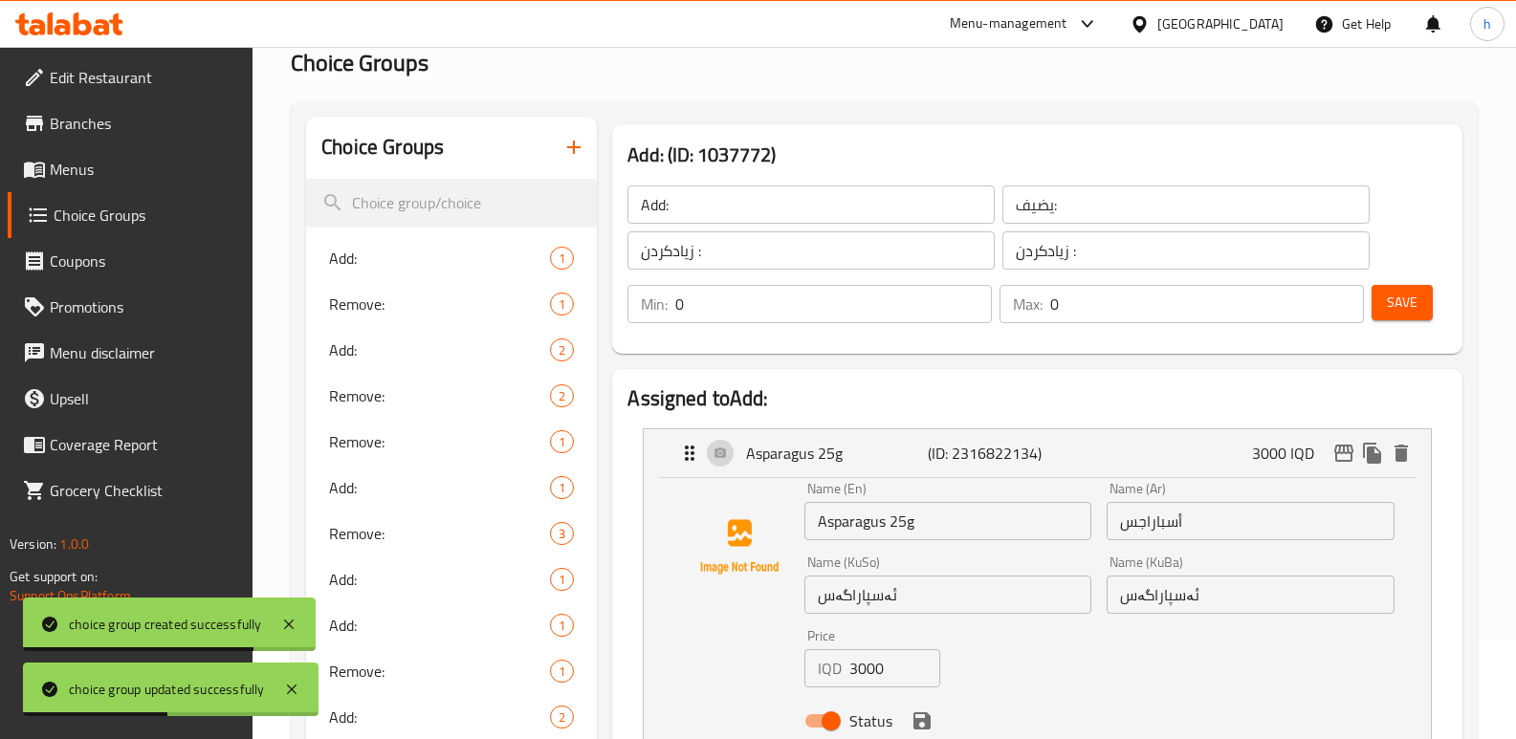
scroll to position [110, 0]
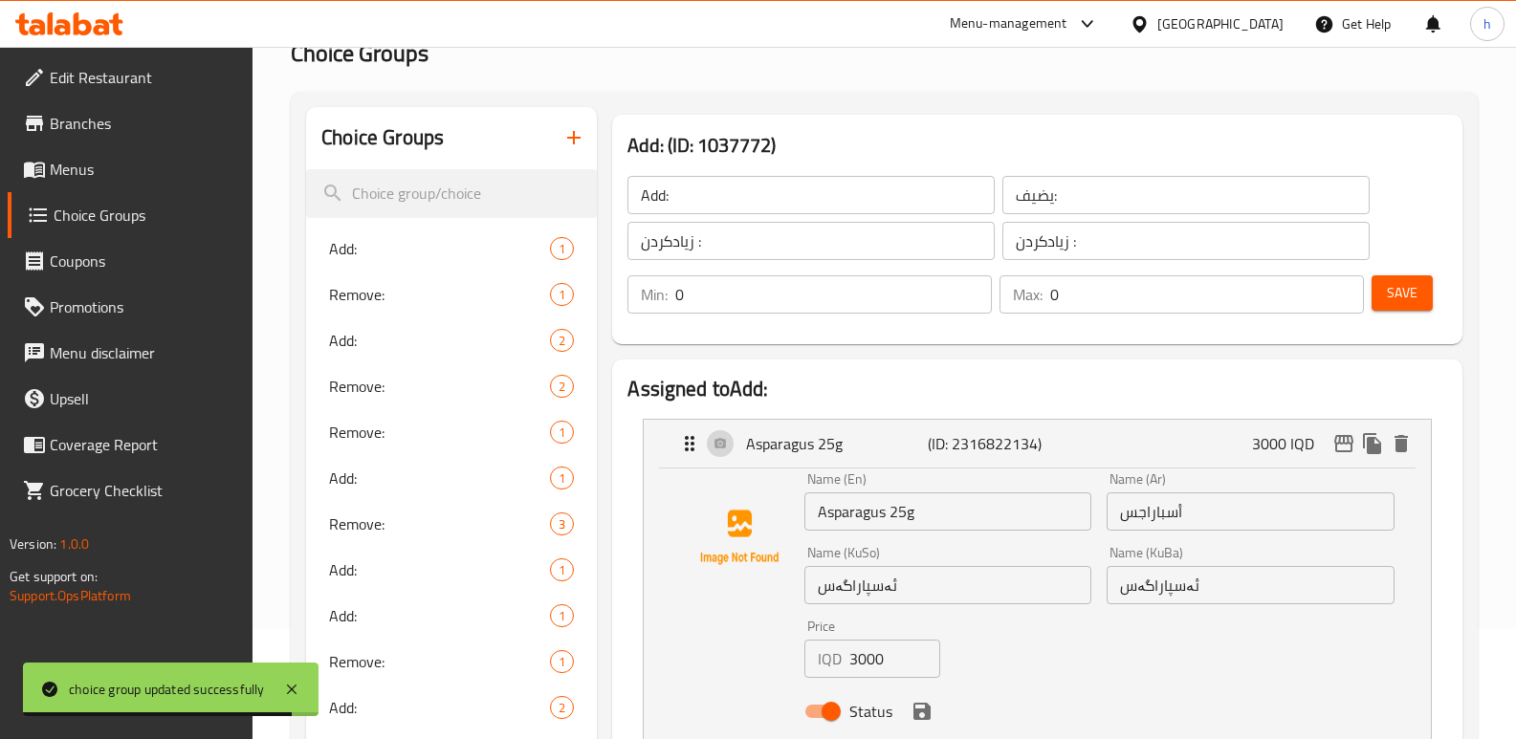
click at [929, 594] on input "ئەسپاراگەس" at bounding box center [947, 585] width 287 height 38
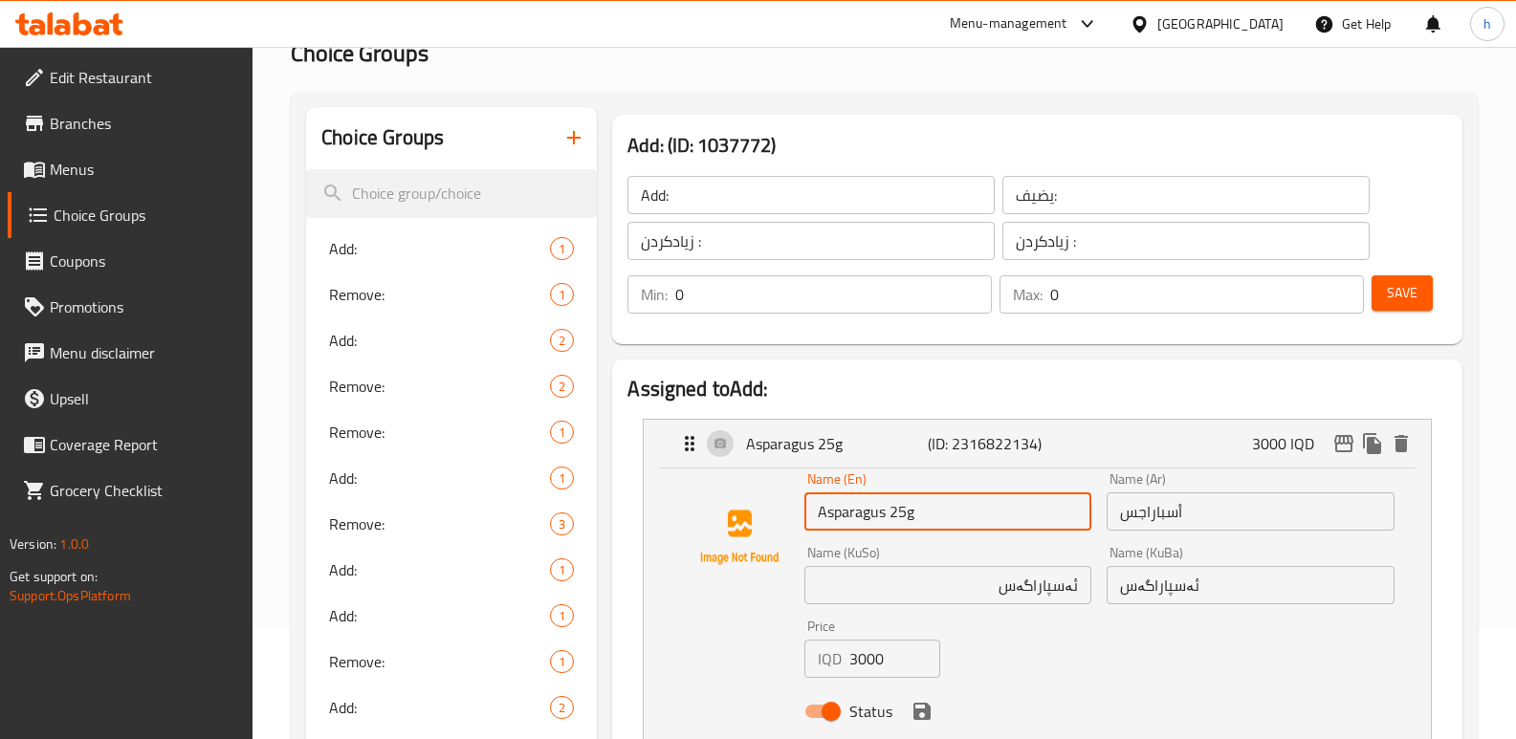
drag, startPoint x: 892, startPoint y: 510, endPoint x: 905, endPoint y: 507, distance: 12.8
click at [905, 507] on input "Asparagus 25g" at bounding box center [947, 512] width 287 height 38
click at [943, 587] on input "ئەسپاراگەس" at bounding box center [947, 585] width 287 height 38
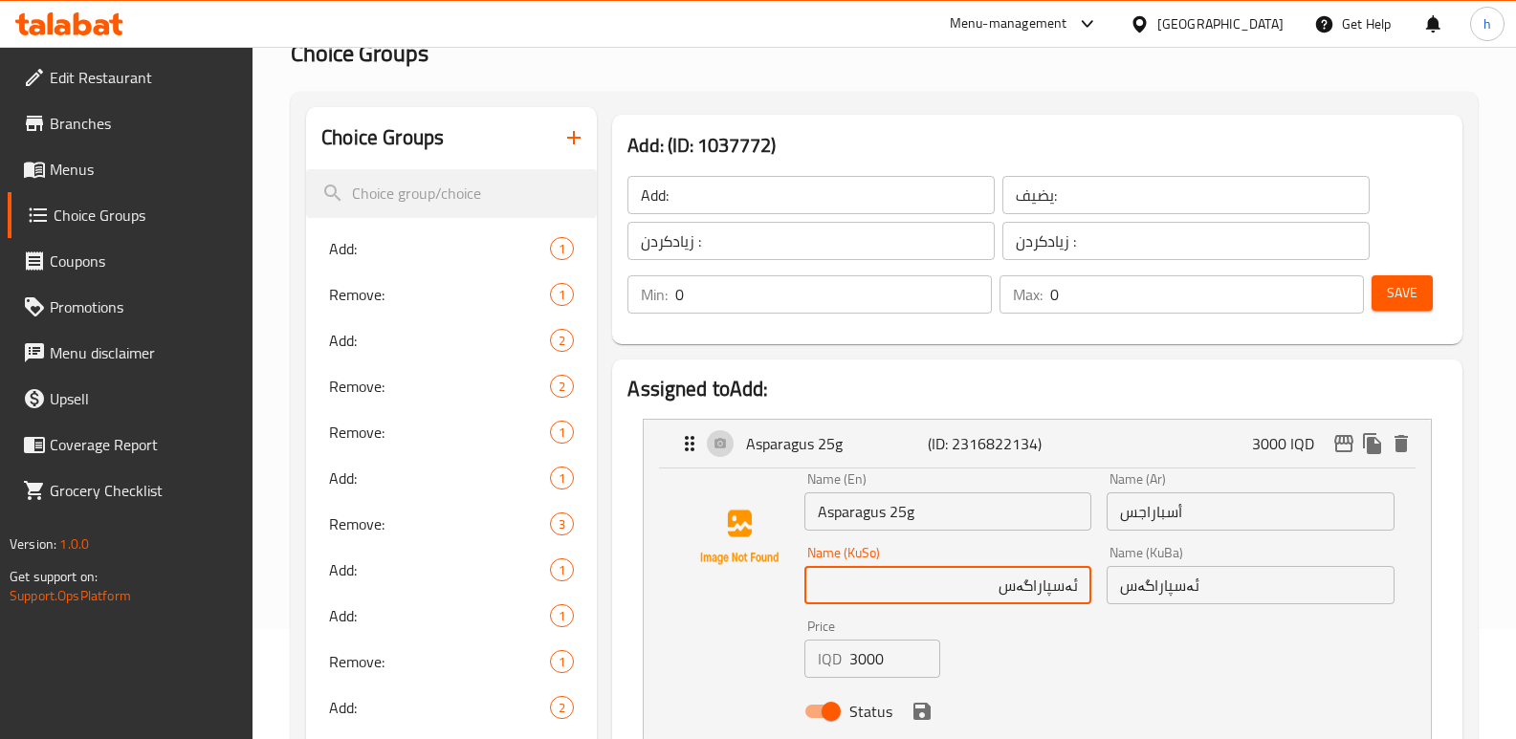
paste input "25"
drag, startPoint x: 962, startPoint y: 589, endPoint x: 1001, endPoint y: 584, distance: 39.5
click at [1001, 584] on input "ئەسپاراگەس 25گم" at bounding box center [947, 585] width 287 height 38
type input "ئەسپاراگەس 25گم"
click at [1201, 506] on input "أسباراجس" at bounding box center [1249, 512] width 287 height 38
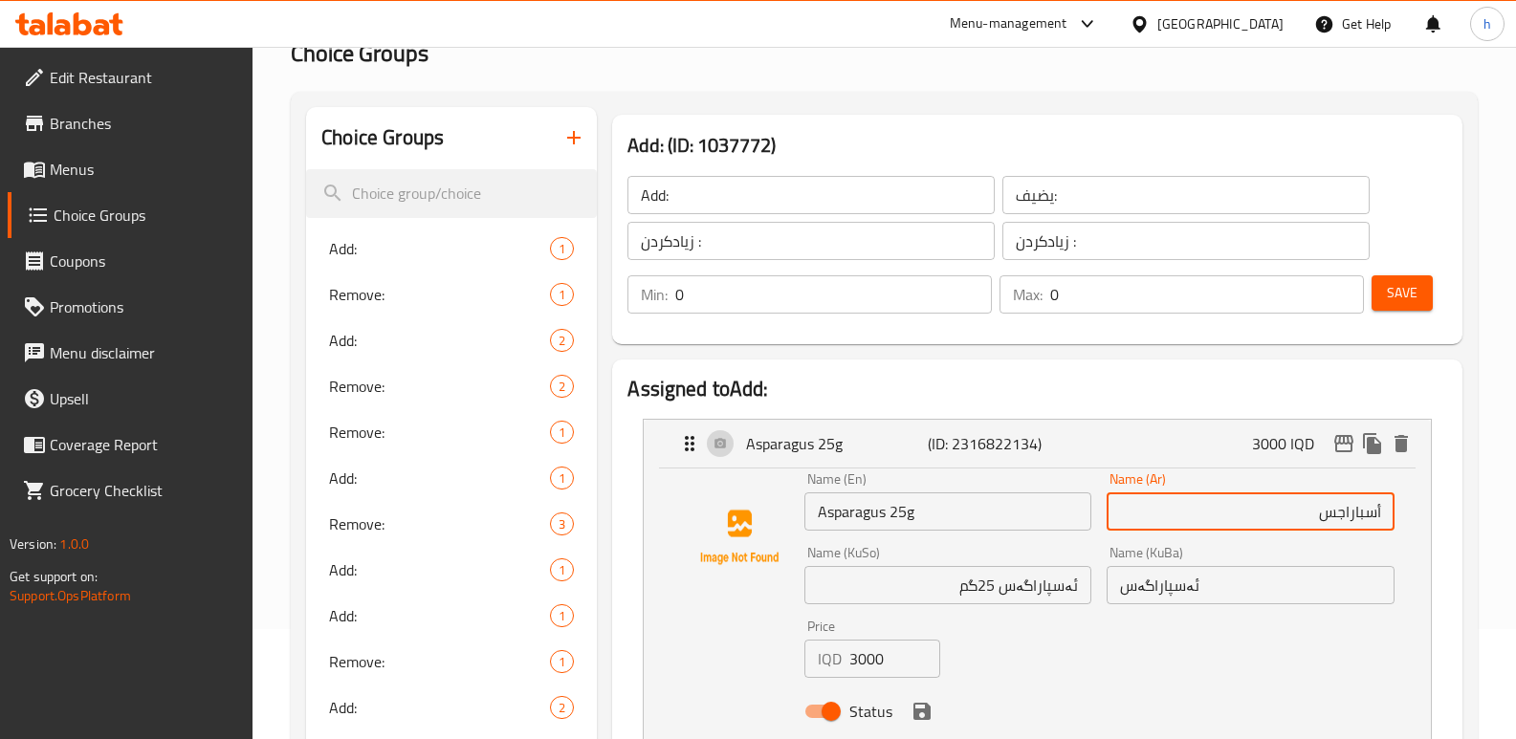
paste input "25گم"
click at [1287, 517] on input "أسباراجس 25گم" at bounding box center [1249, 512] width 287 height 38
type input "أسباراجس 25جم"
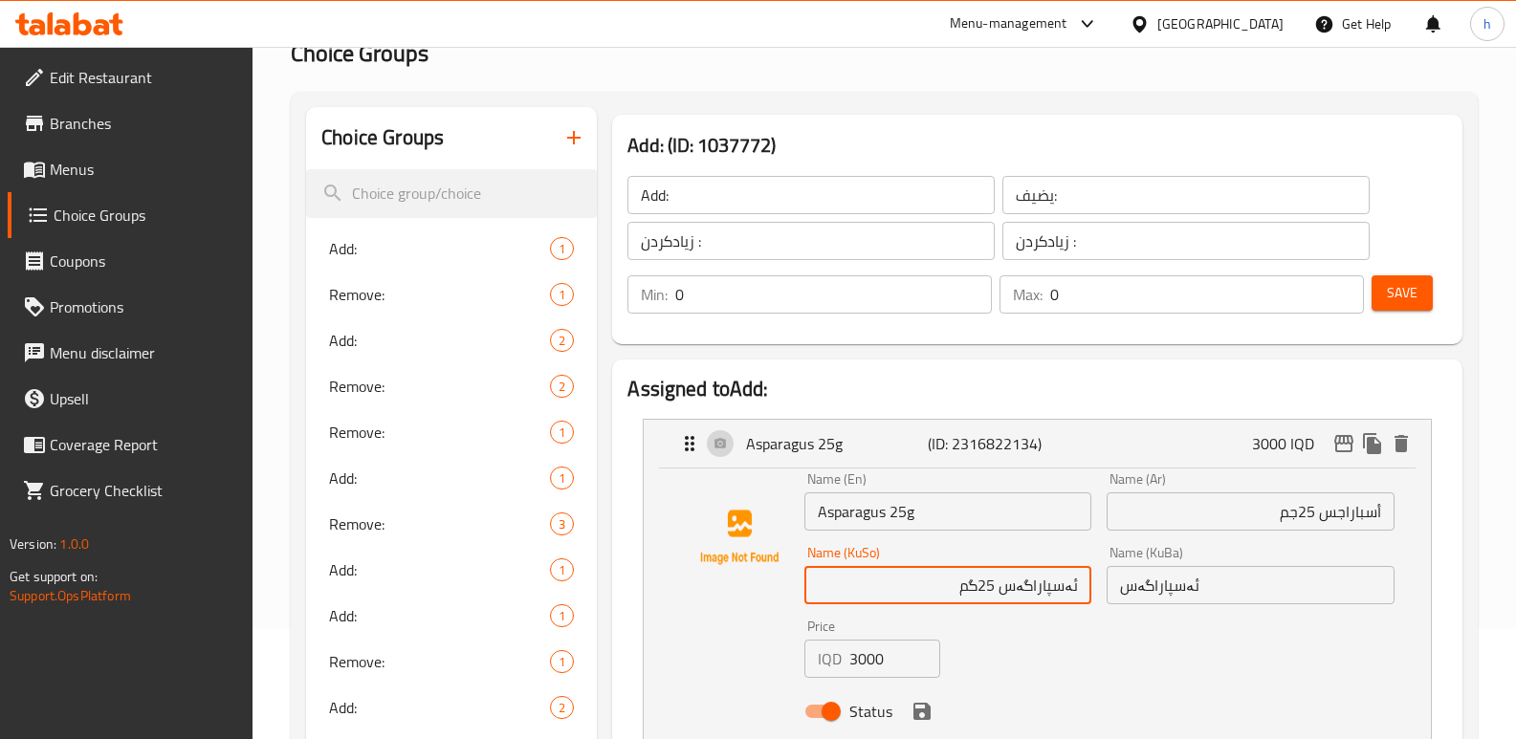
drag, startPoint x: 1033, startPoint y: 589, endPoint x: 1125, endPoint y: 600, distance: 92.4
click at [1125, 600] on div "Name (En) Asparagus 25g Name (En) Name (Ar) أسباراجس 25جم Name (Ar) Name (KuSo)…" at bounding box center [1099, 601] width 604 height 273
drag, startPoint x: 1162, startPoint y: 586, endPoint x: 742, endPoint y: 690, distance: 432.6
click at [744, 690] on div "Name (En) Asparagus 25g Name (En) Name (Ar) أسباراجس 25جم Name (Ar) Name (KuSo)…" at bounding box center [1037, 600] width 726 height 257
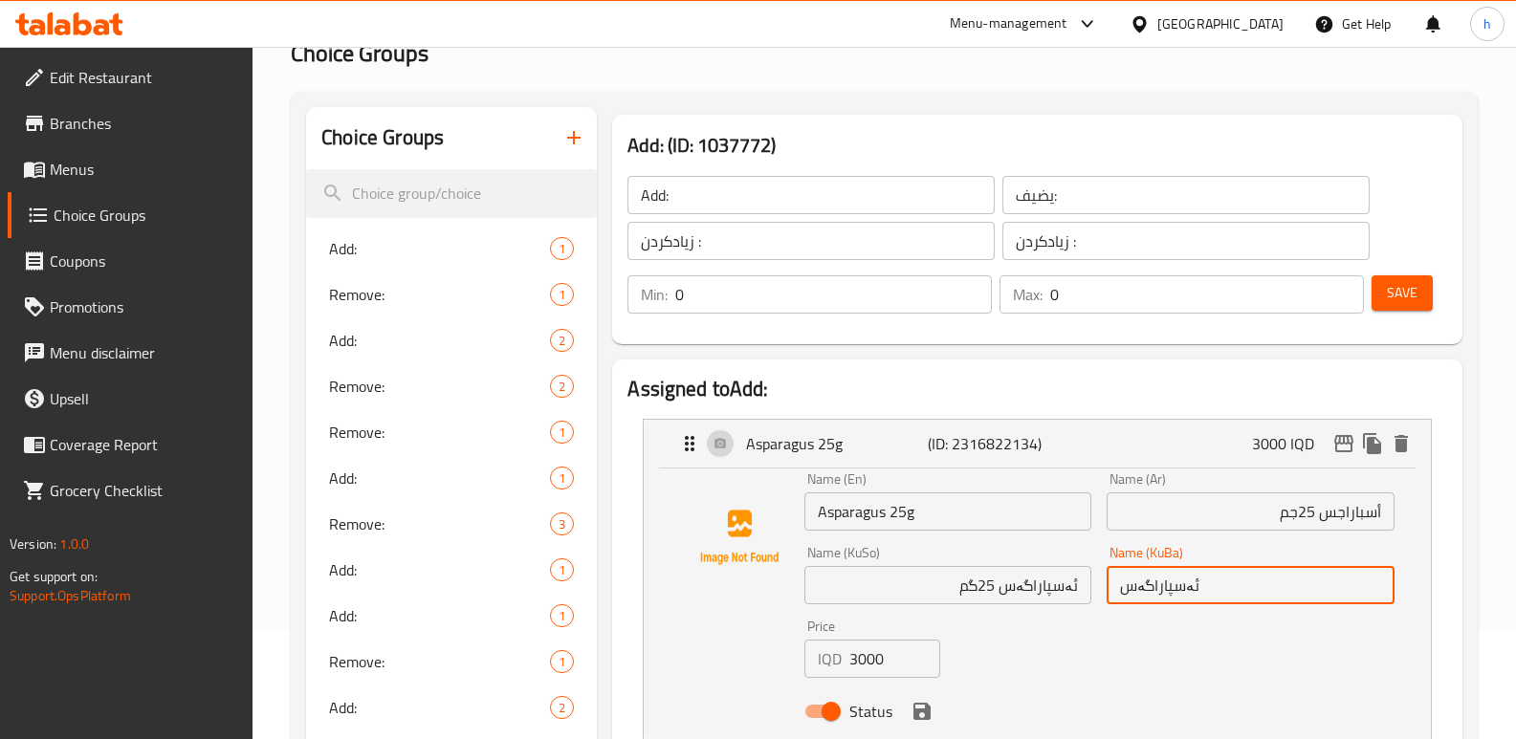
paste input "25گم"
click at [918, 709] on icon "save" at bounding box center [921, 711] width 17 height 17
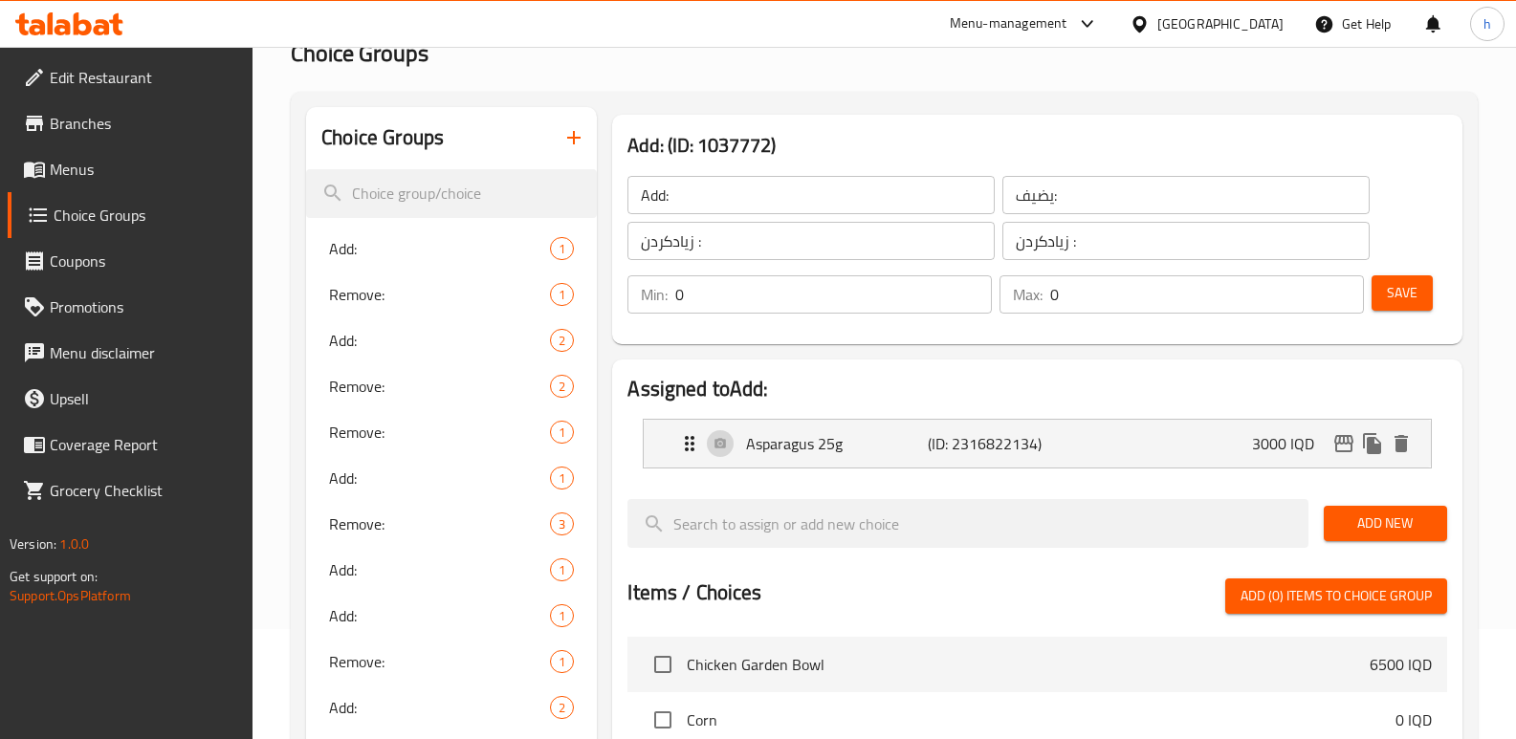
type input "ئەسپاراگەس 25گم"
click at [1415, 301] on span "Save" at bounding box center [1402, 293] width 31 height 24
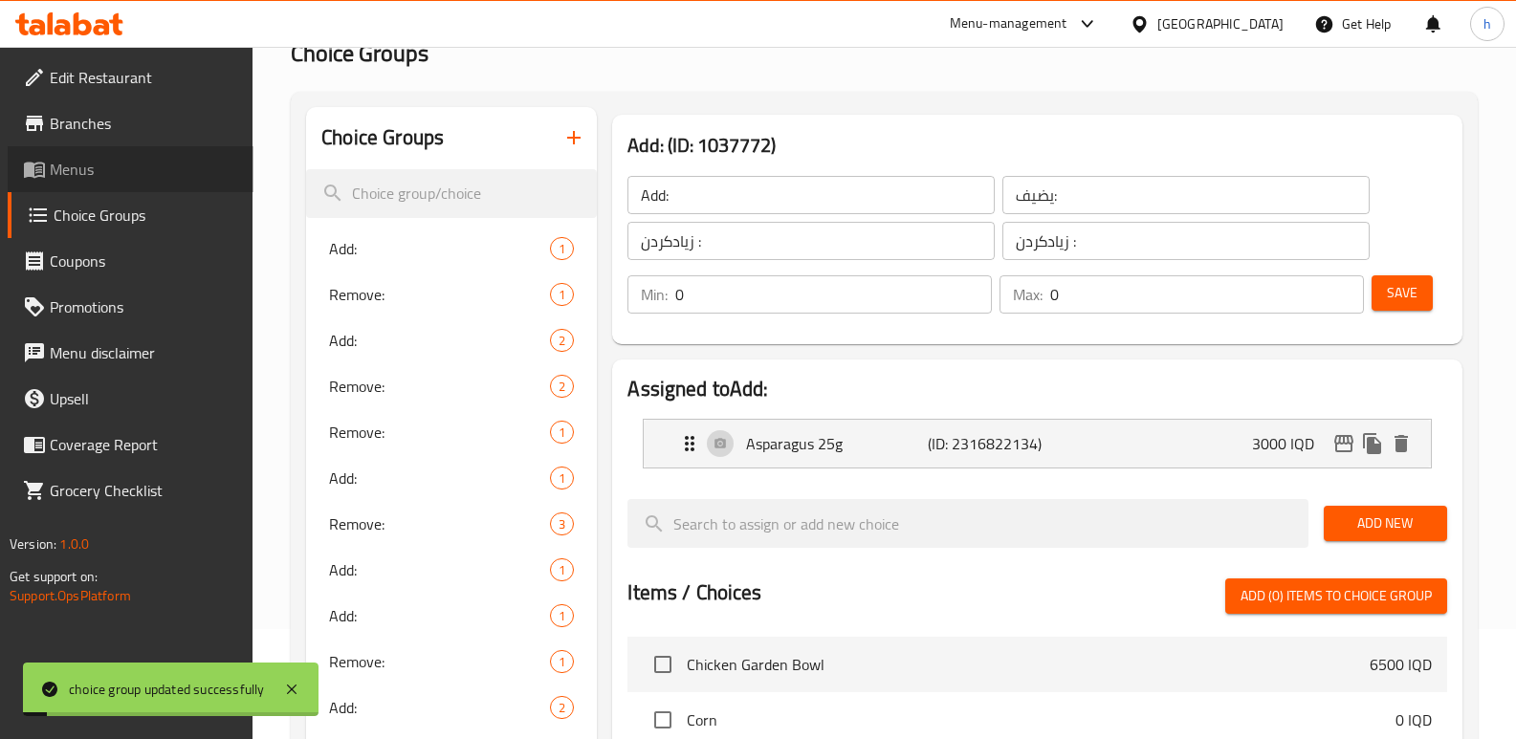
click at [97, 152] on link "Menus" at bounding box center [131, 169] width 246 height 46
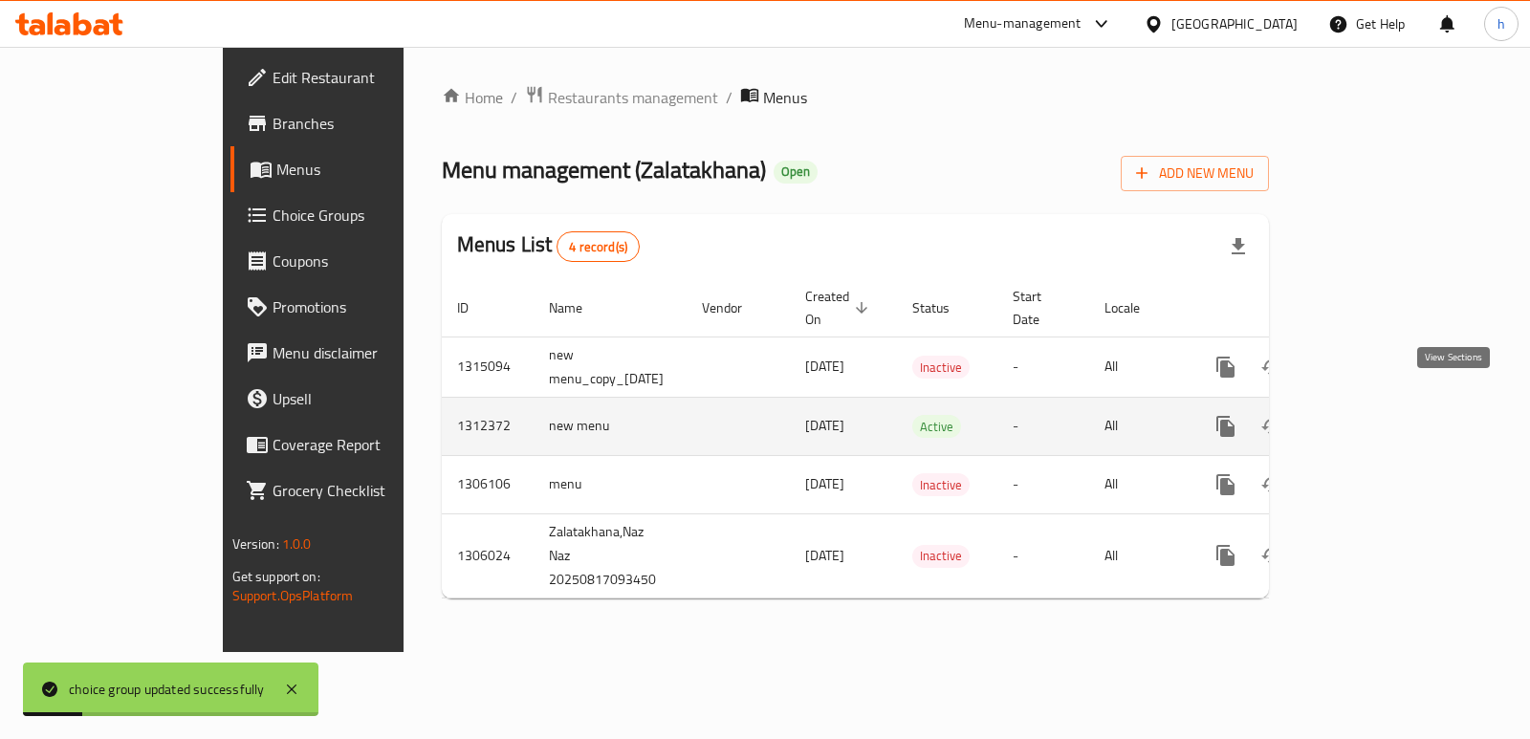
click at [1375, 415] on icon "enhanced table" at bounding box center [1363, 426] width 23 height 23
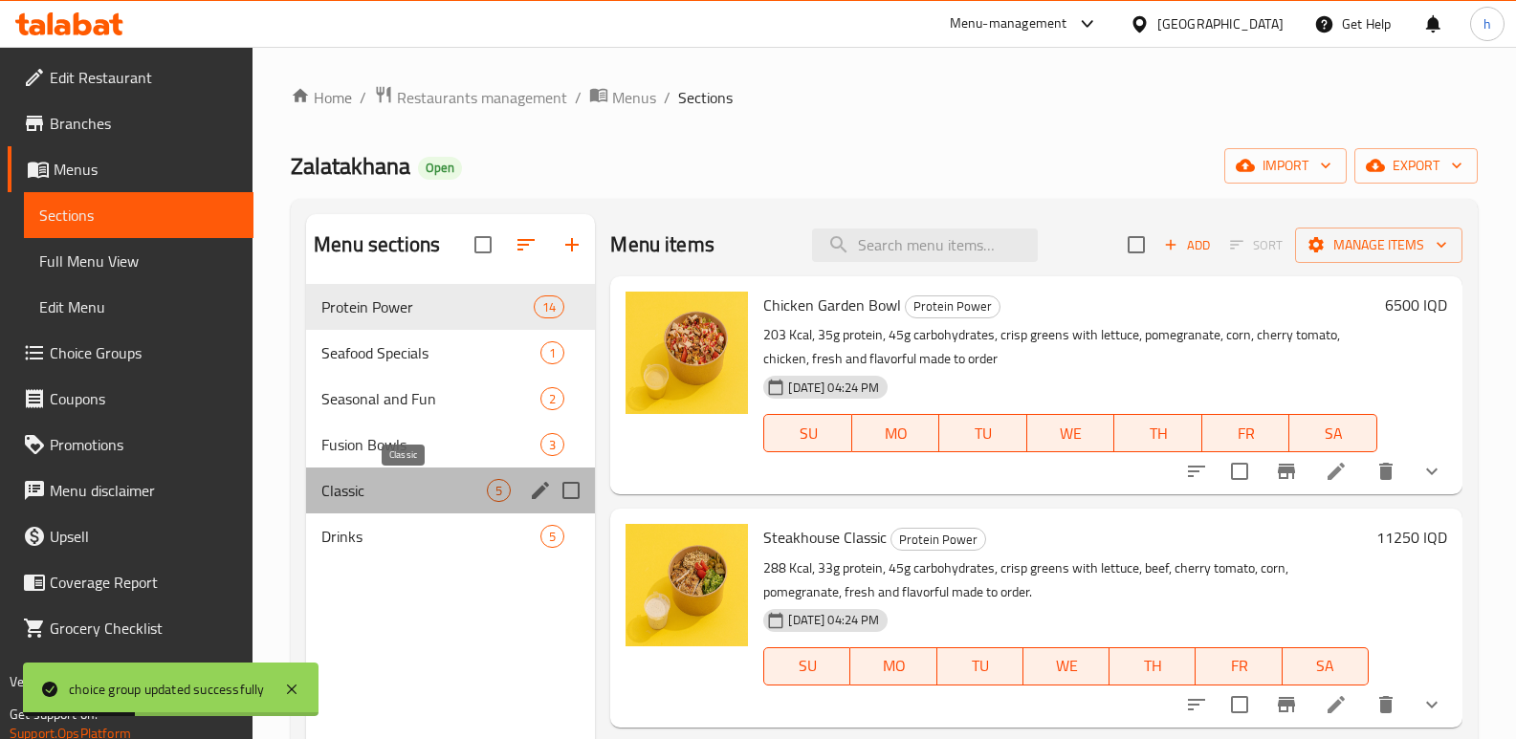
click at [339, 488] on span "Classic" at bounding box center [403, 490] width 165 height 23
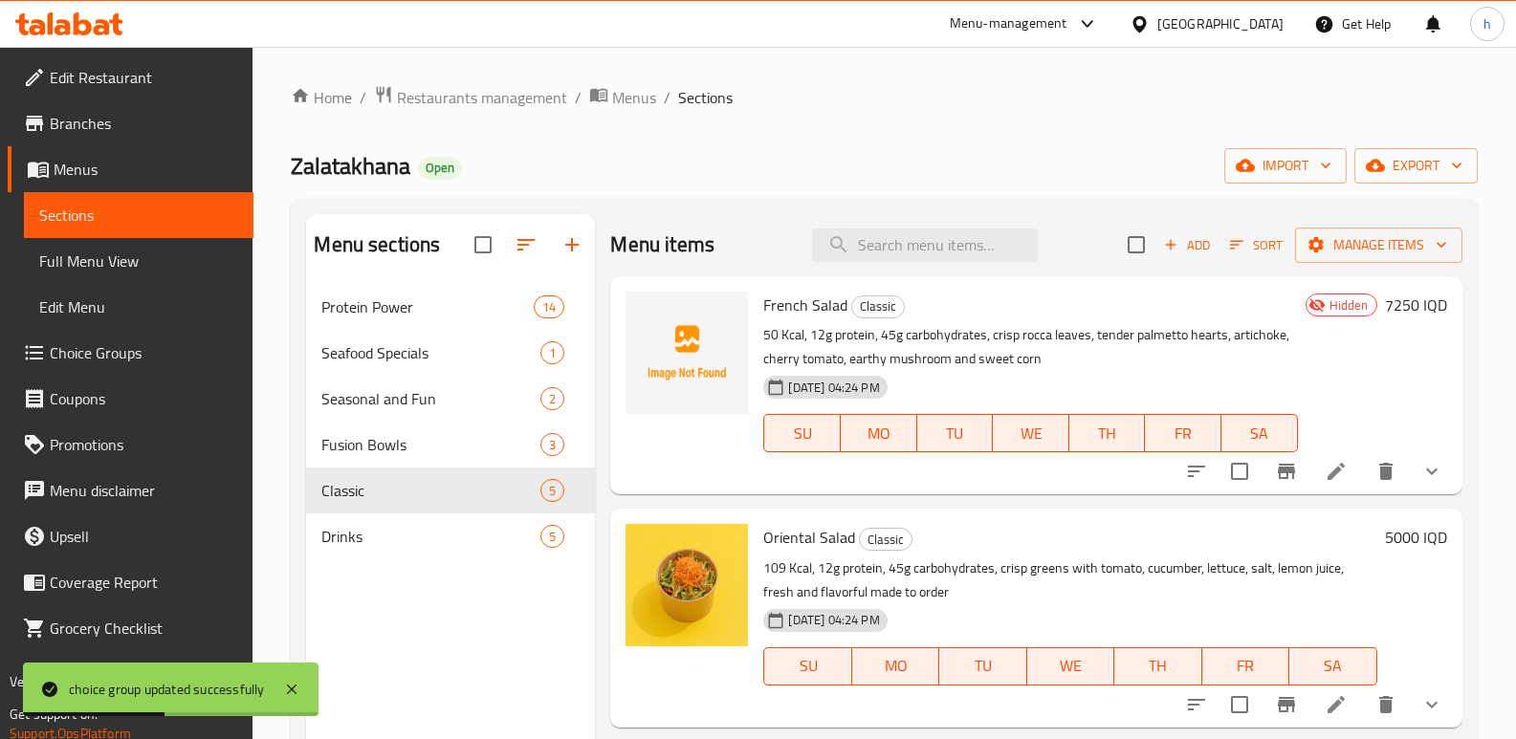
click at [1309, 469] on li at bounding box center [1336, 471] width 54 height 34
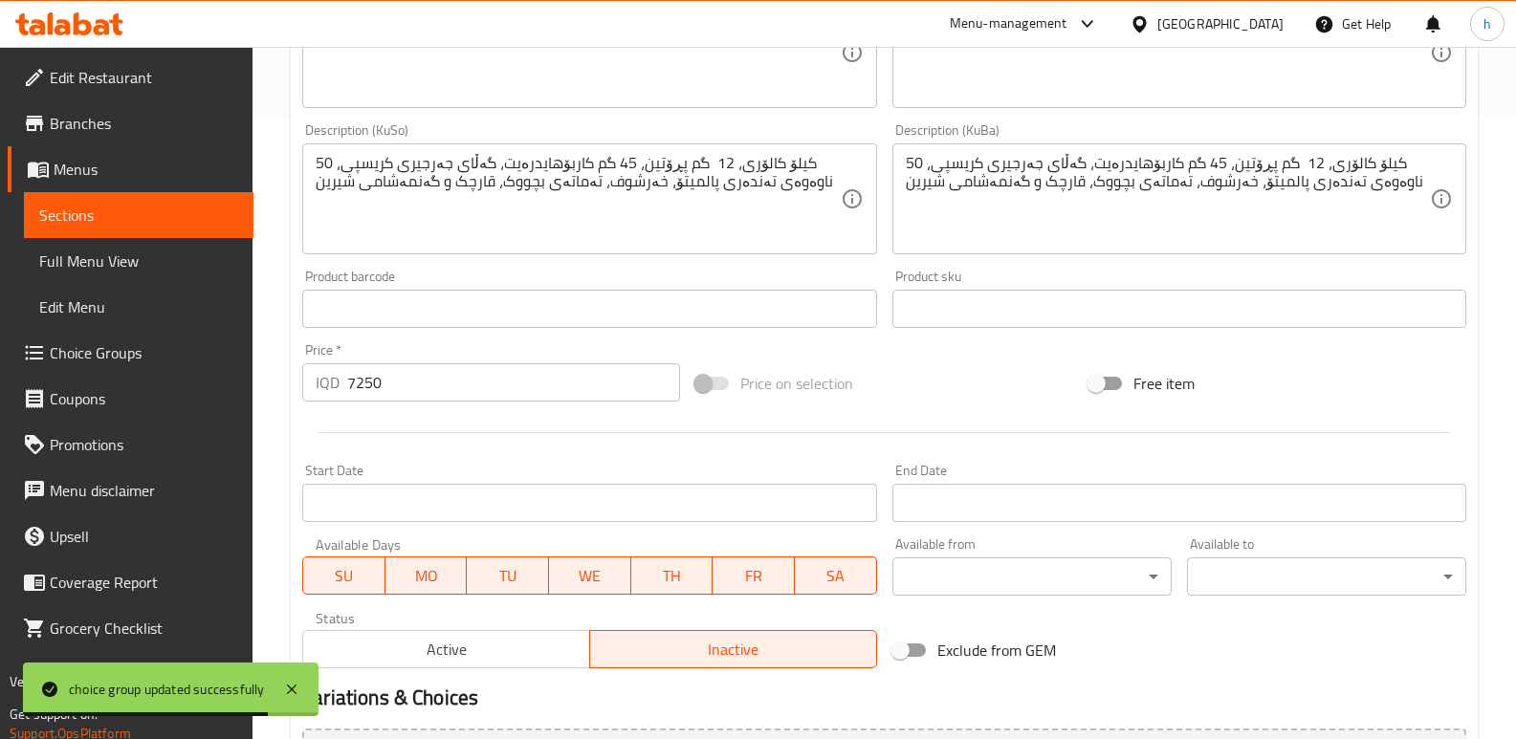
scroll to position [909, 0]
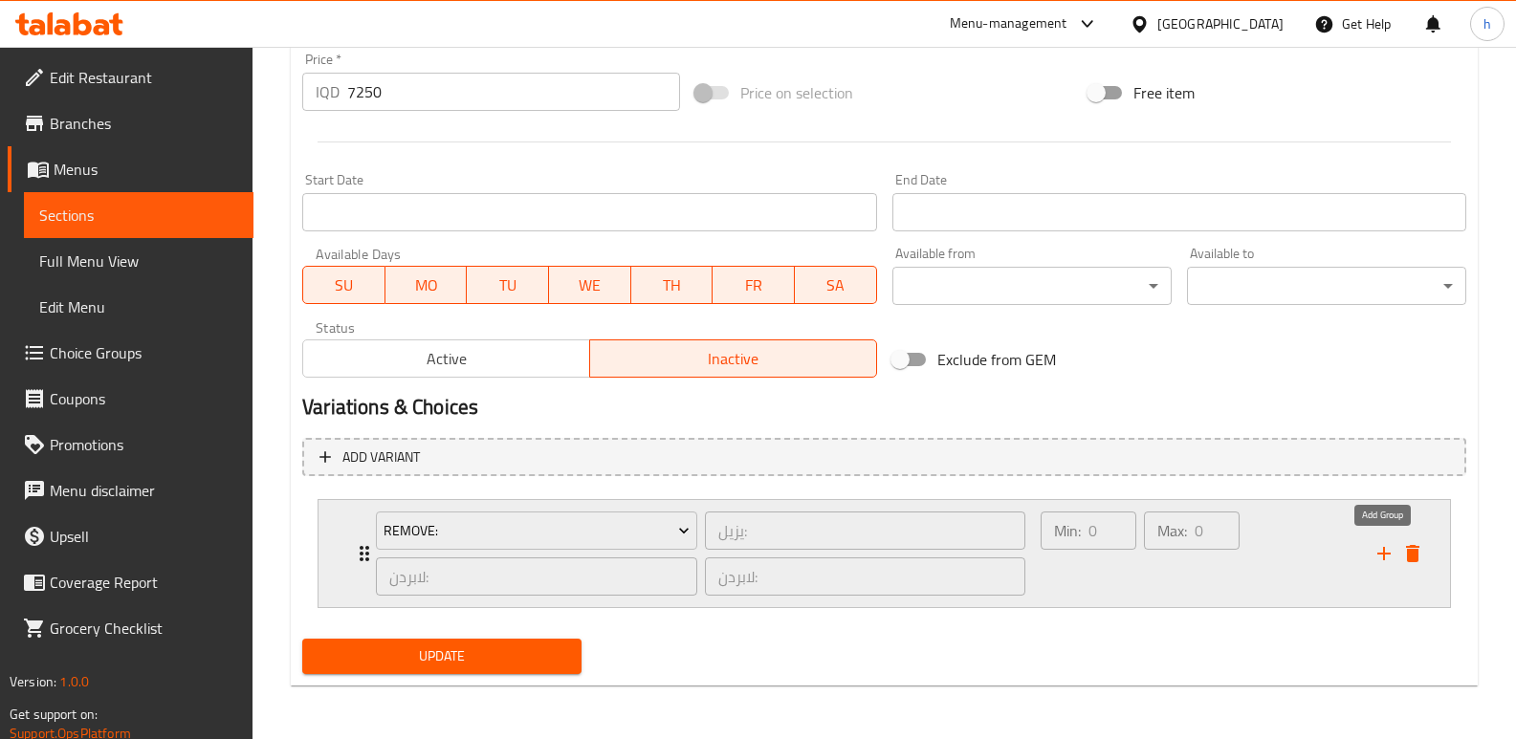
click at [1376, 543] on icon "add" at bounding box center [1383, 553] width 23 height 23
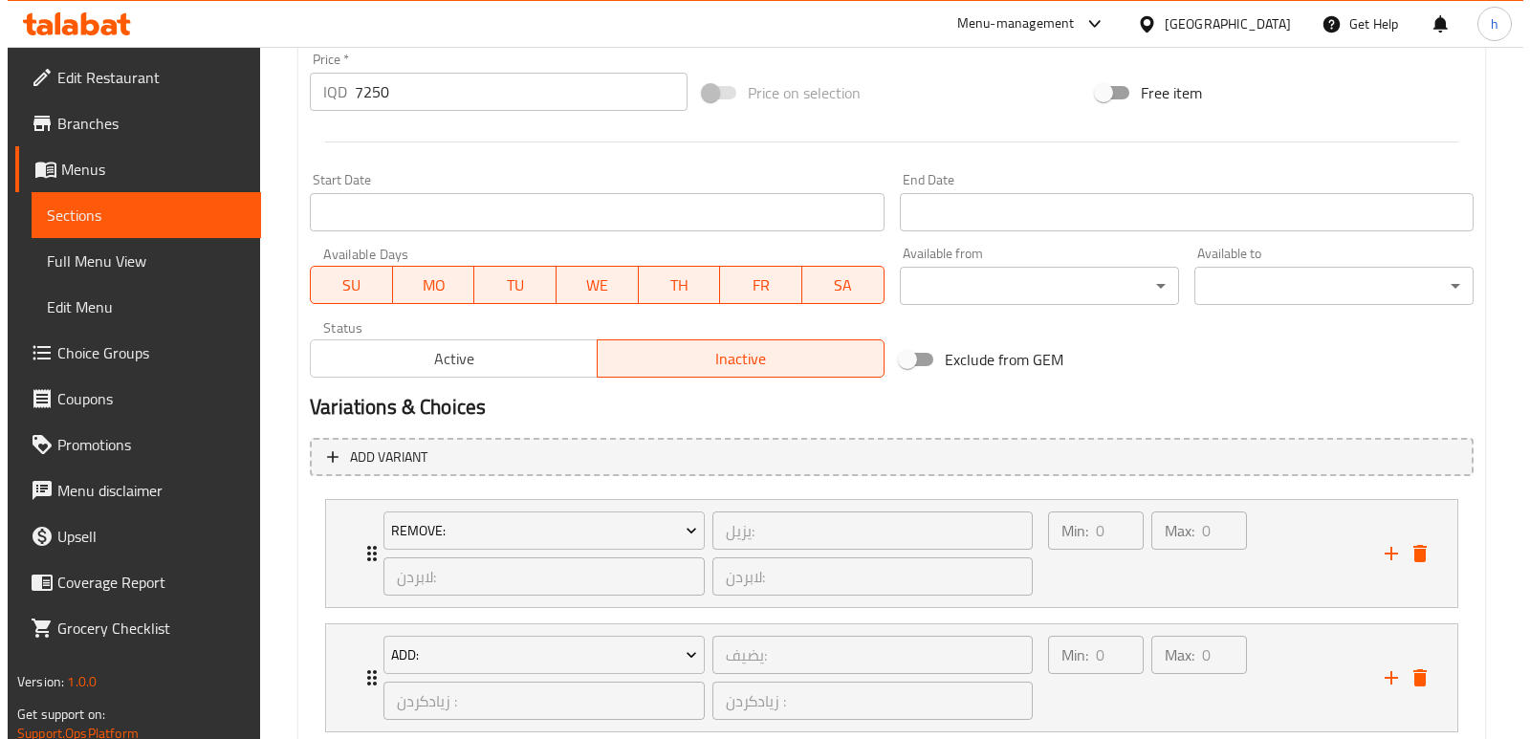
scroll to position [1034, 0]
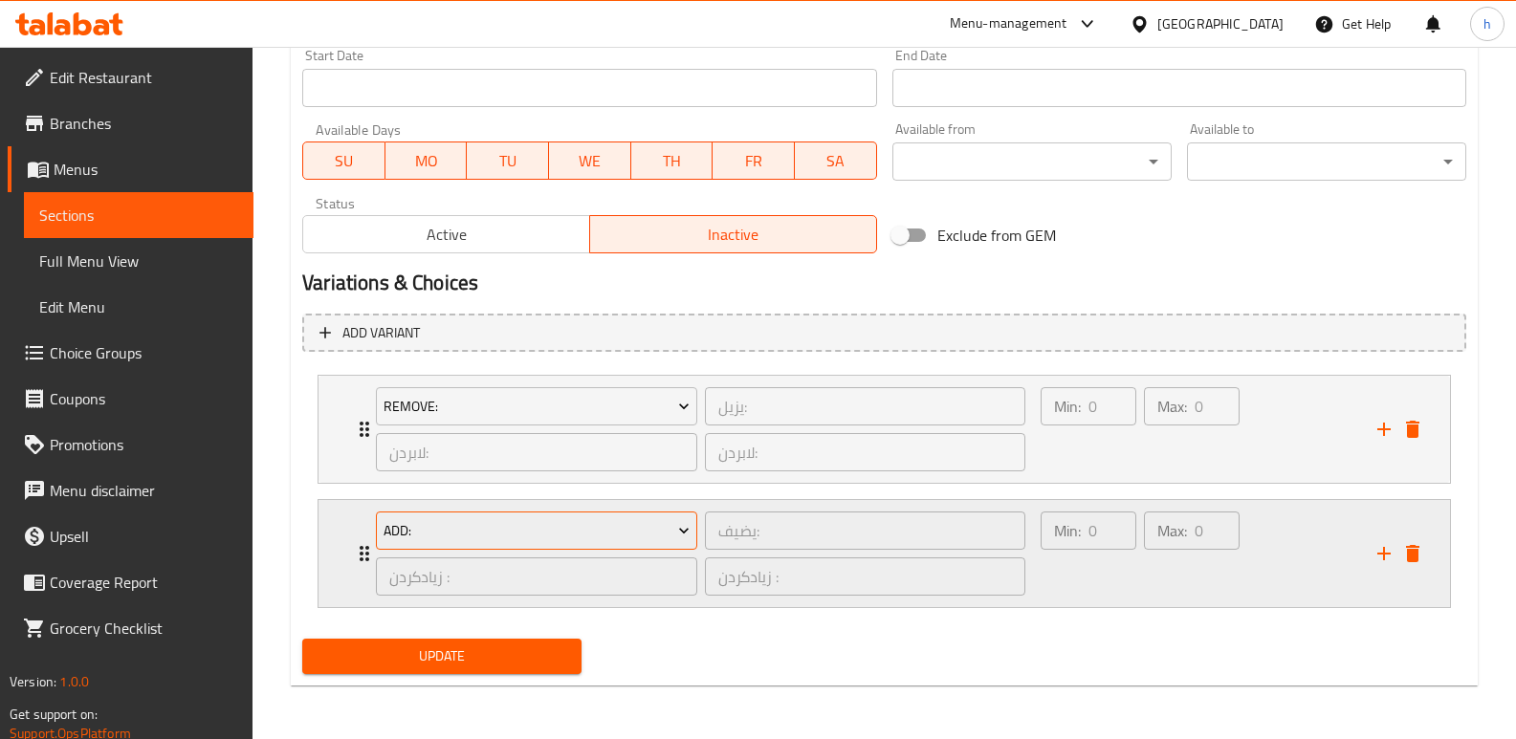
click at [600, 537] on span "Add:" at bounding box center [536, 531] width 307 height 24
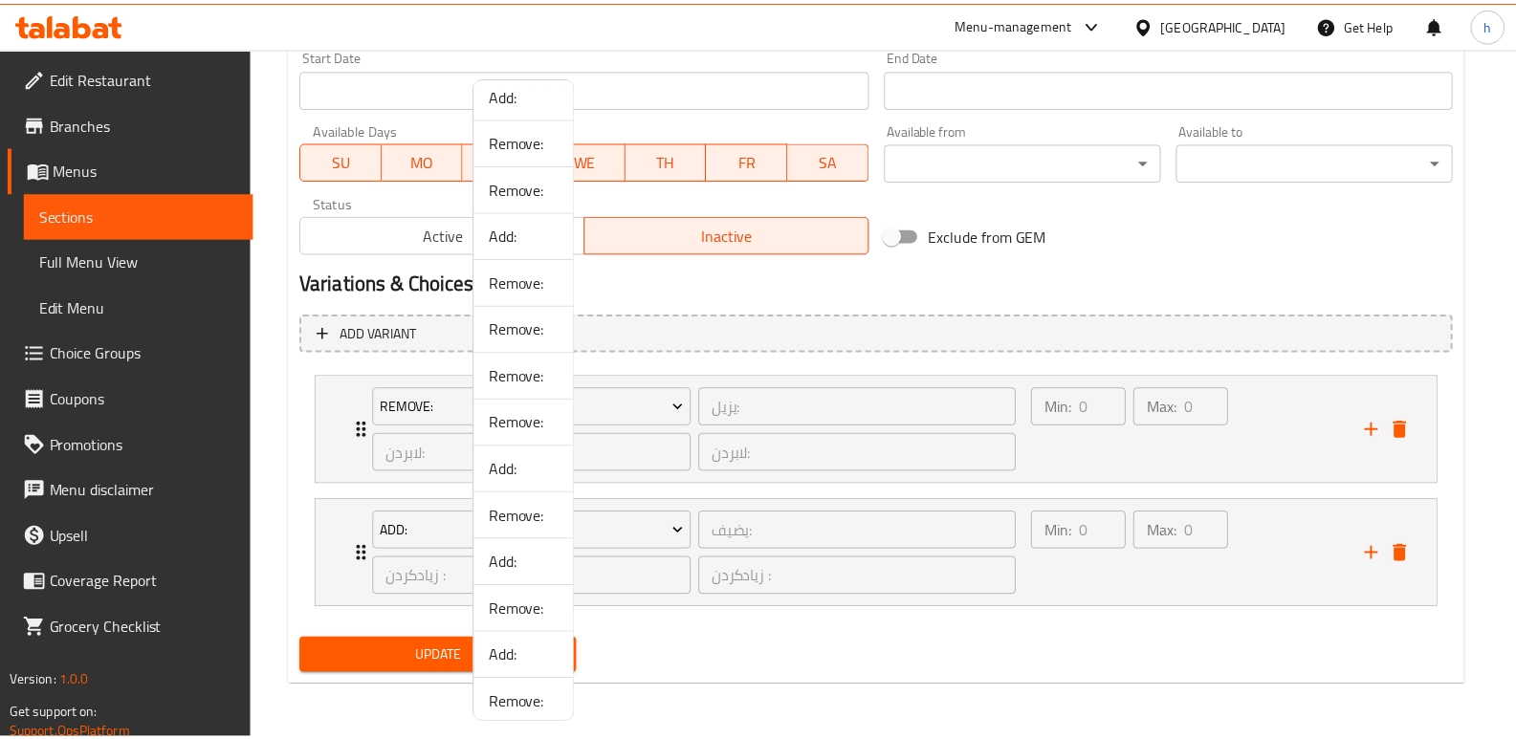
scroll to position [728, 0]
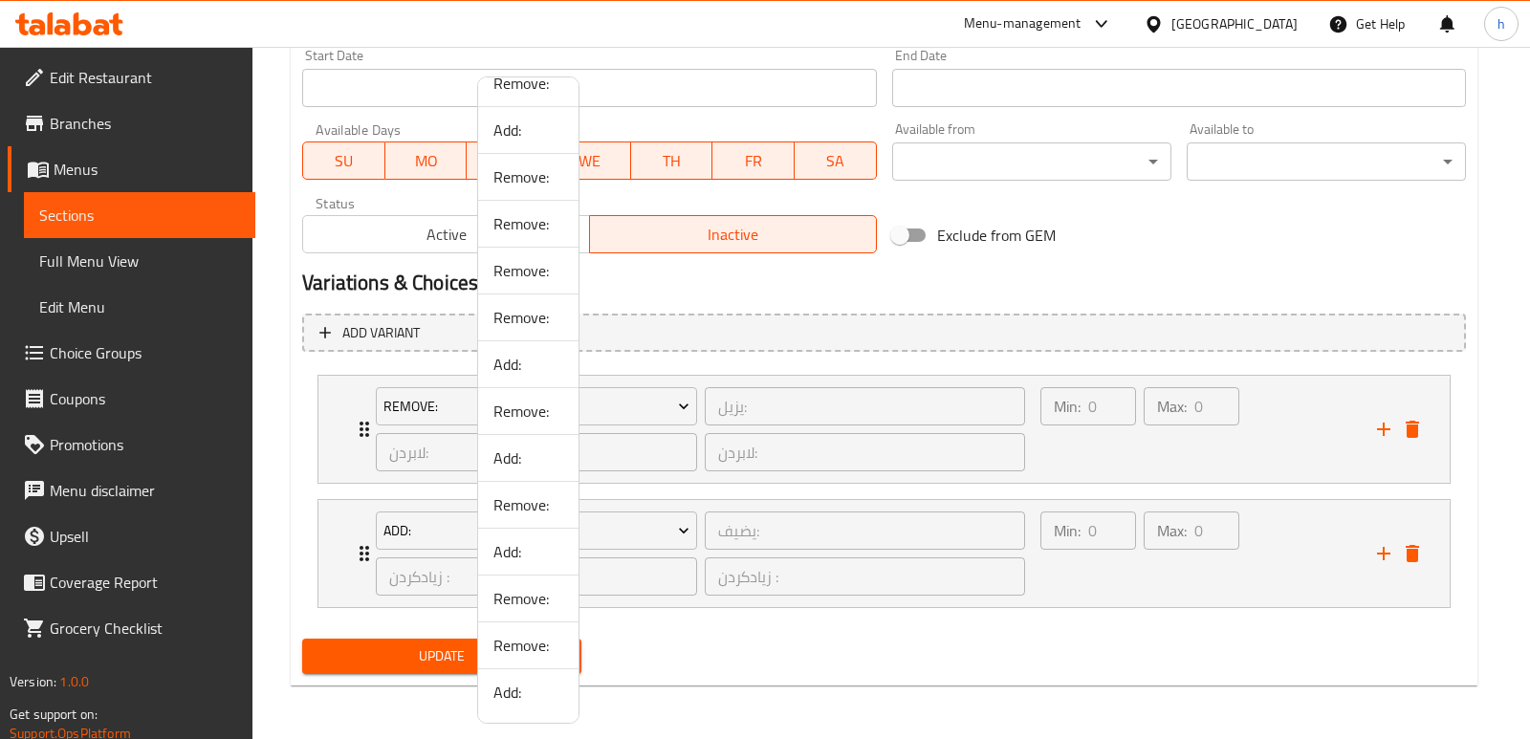
click at [513, 690] on span "Add:" at bounding box center [528, 692] width 70 height 23
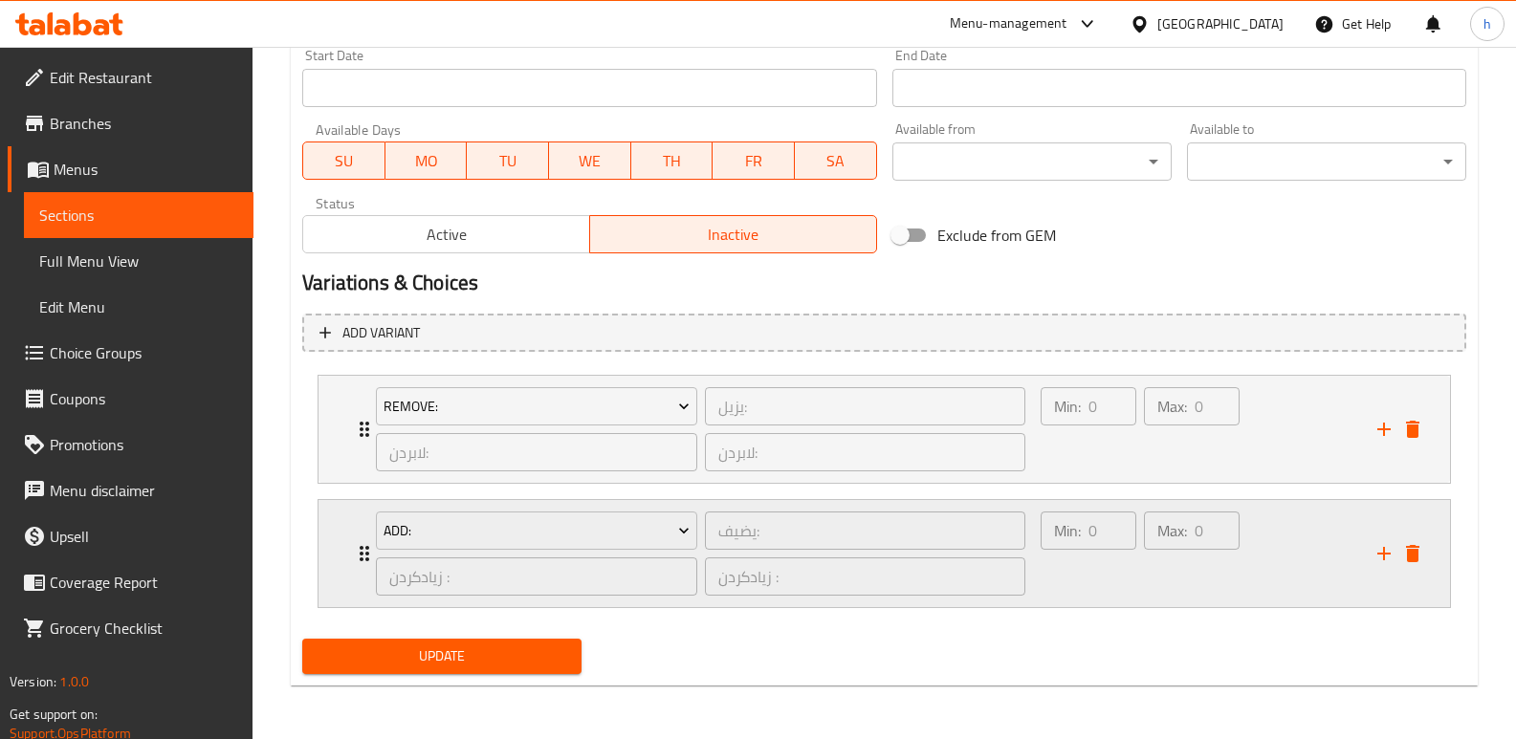
click at [1066, 580] on div "Min: 0 ​" at bounding box center [1088, 554] width 103 height 92
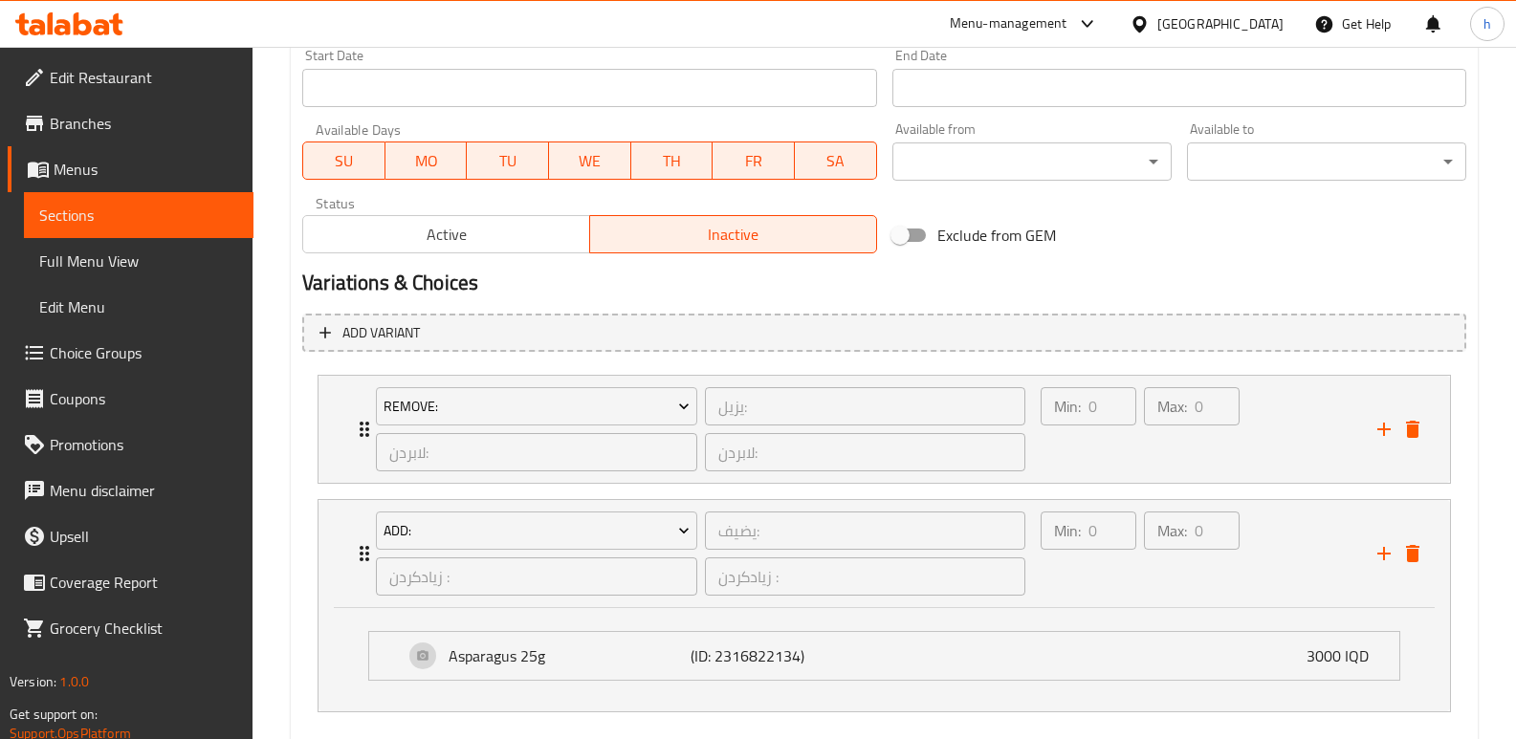
scroll to position [1138, 0]
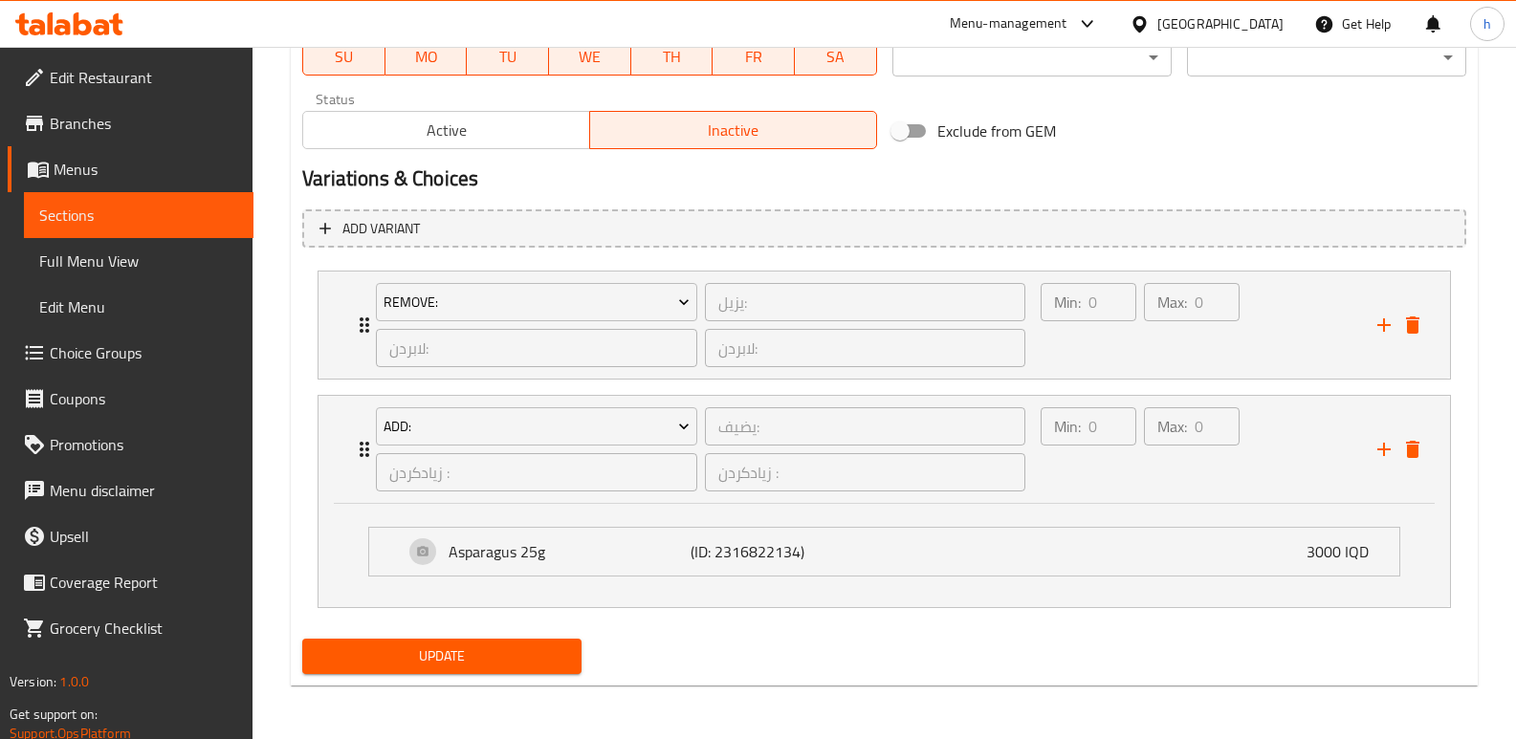
click at [551, 655] on span "Update" at bounding box center [441, 657] width 249 height 24
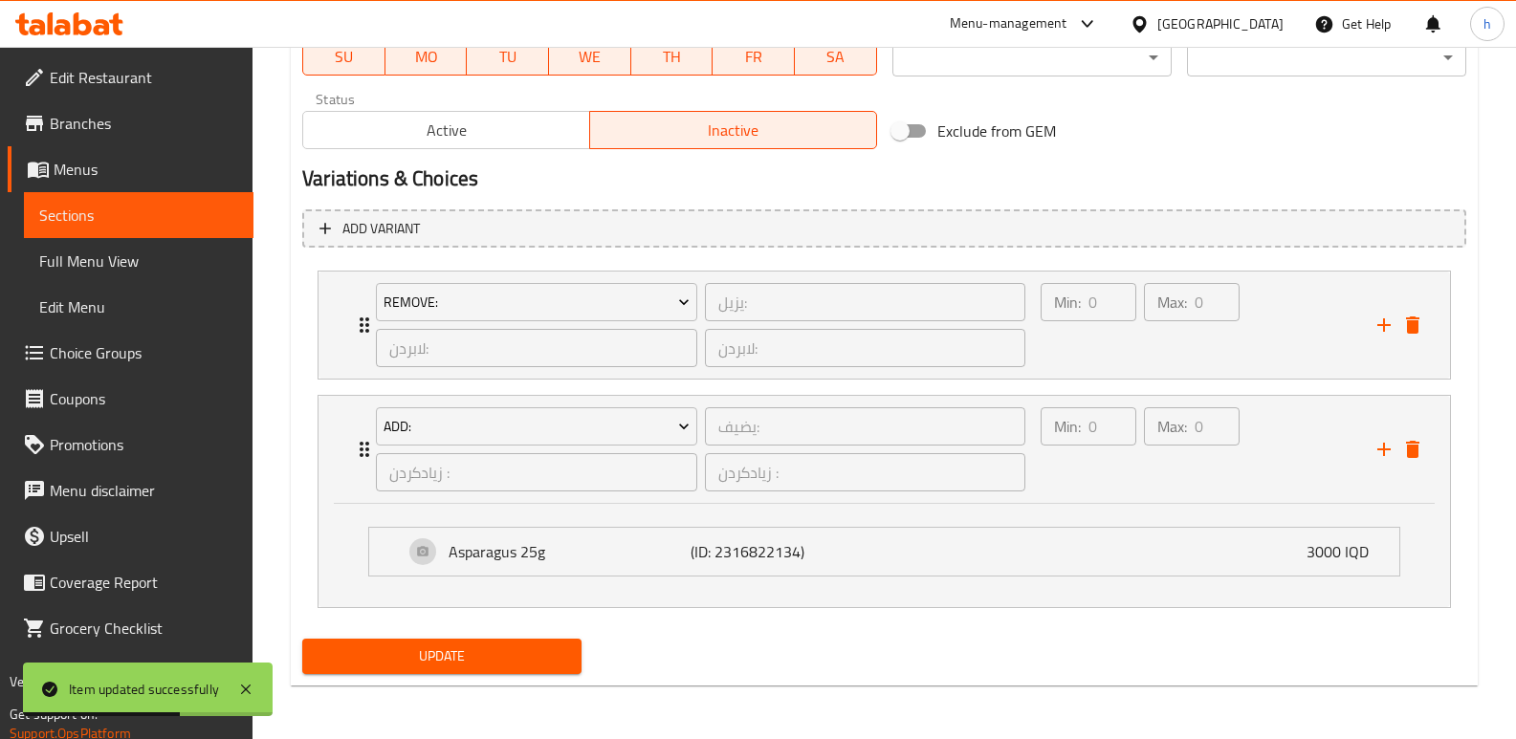
click at [167, 209] on span "Sections" at bounding box center [138, 215] width 199 height 23
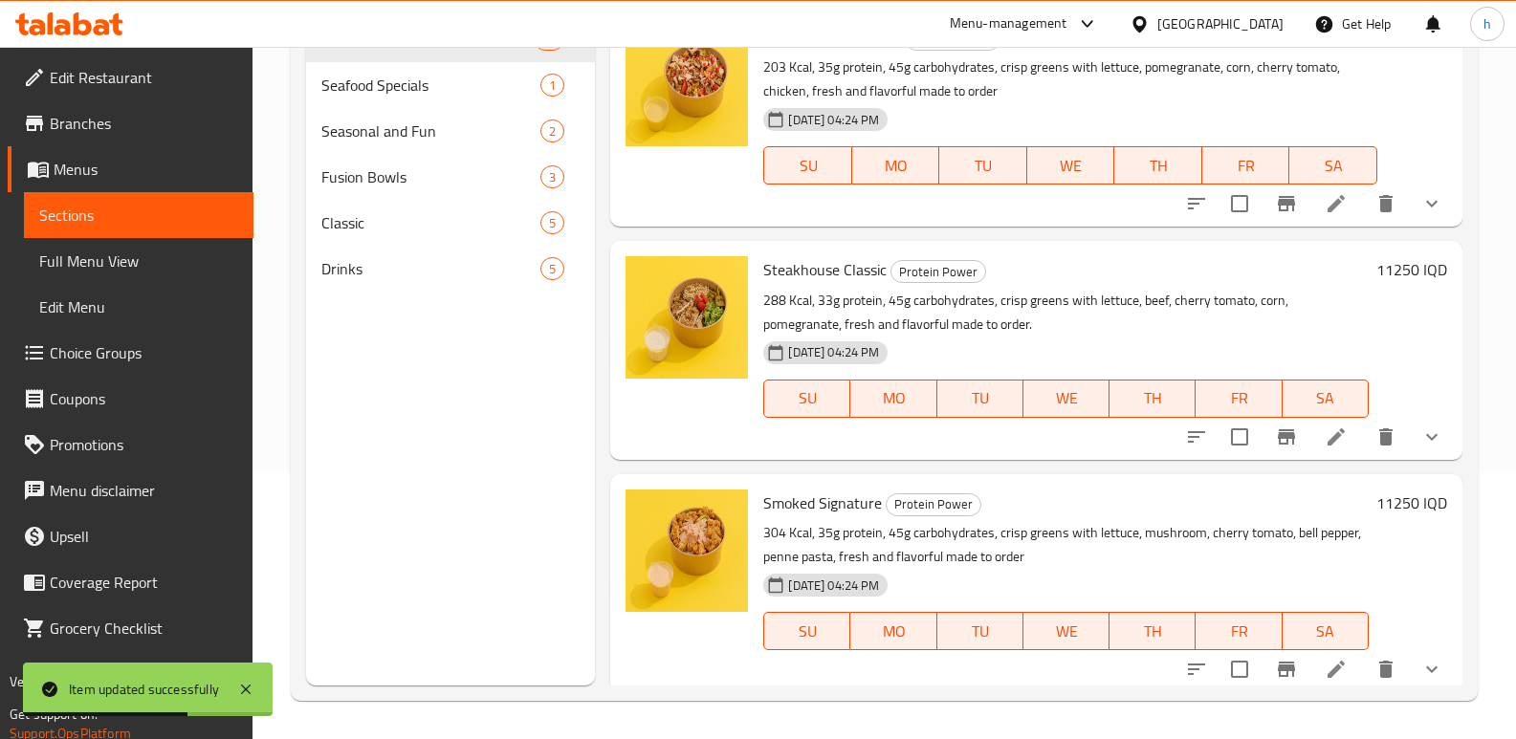
scroll to position [268, 0]
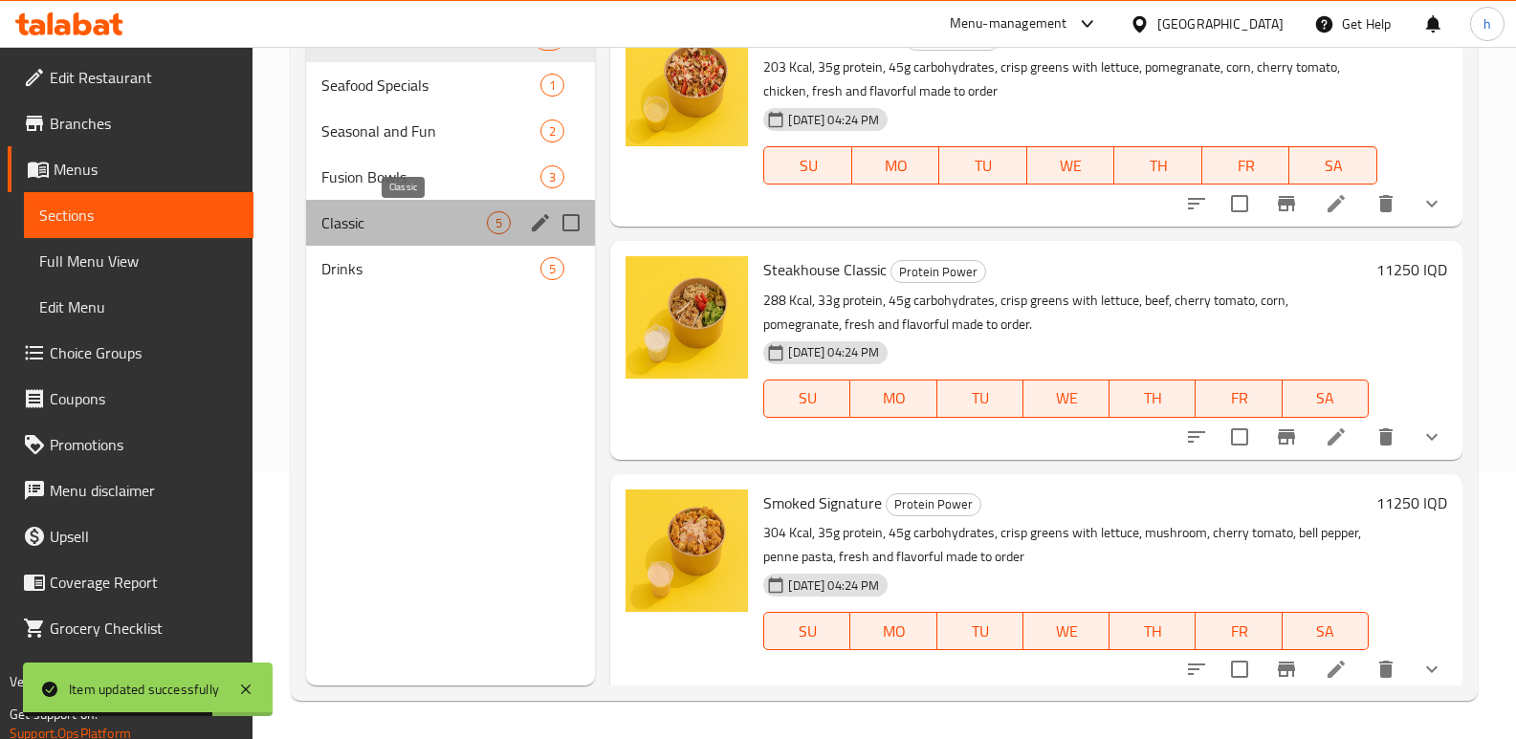
click at [362, 230] on span "Classic" at bounding box center [403, 222] width 165 height 23
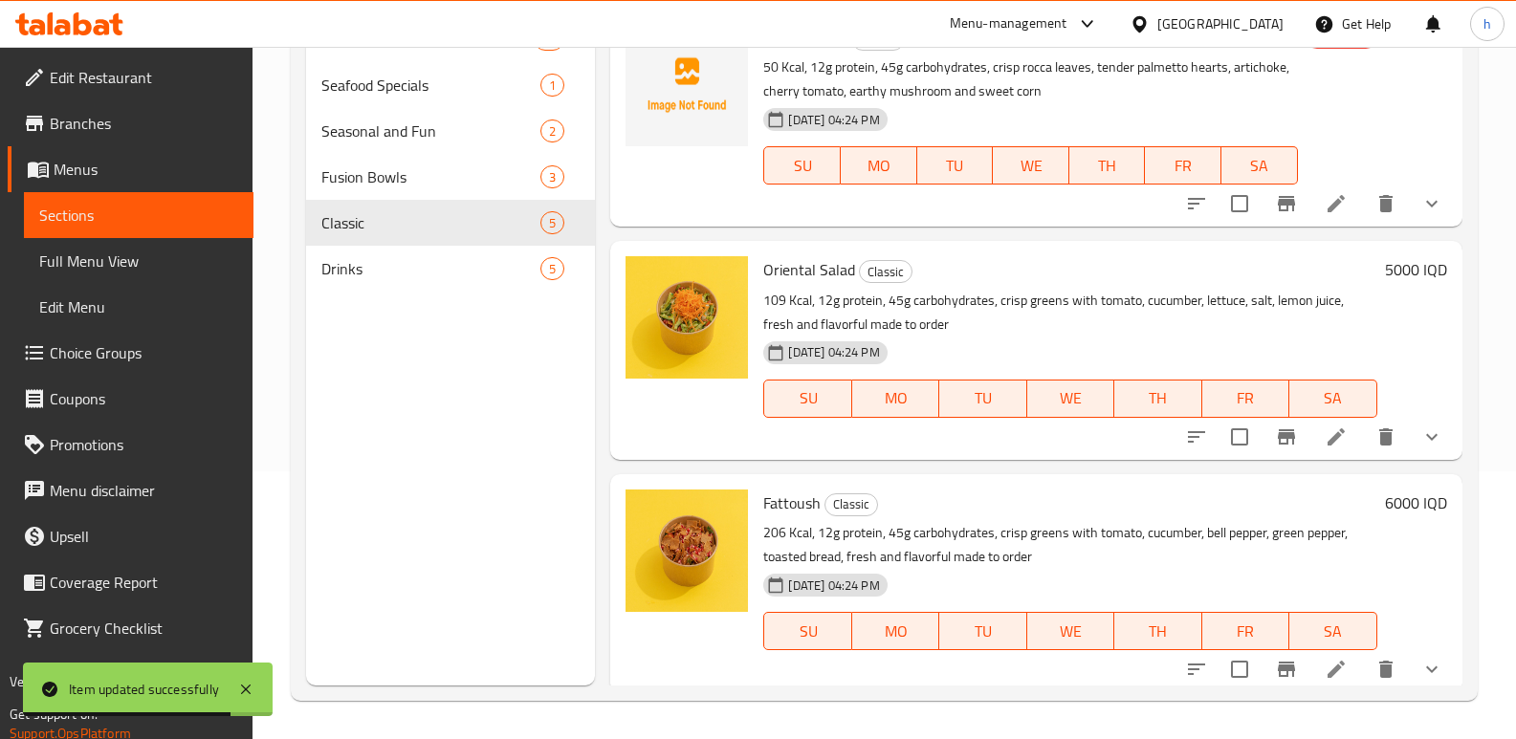
click at [1430, 200] on button "show more" at bounding box center [1432, 204] width 46 height 46
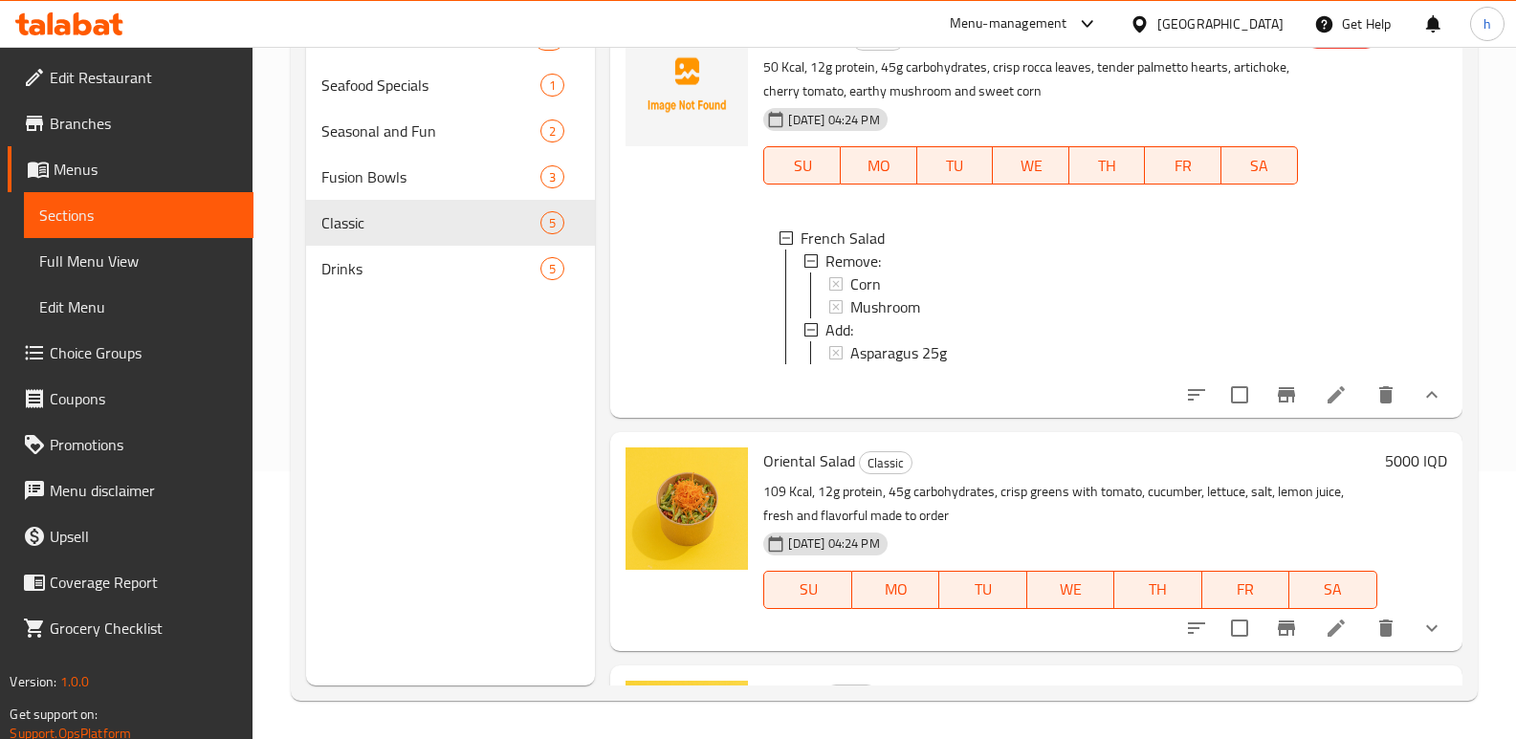
click at [80, 351] on span "Choice Groups" at bounding box center [144, 352] width 188 height 23
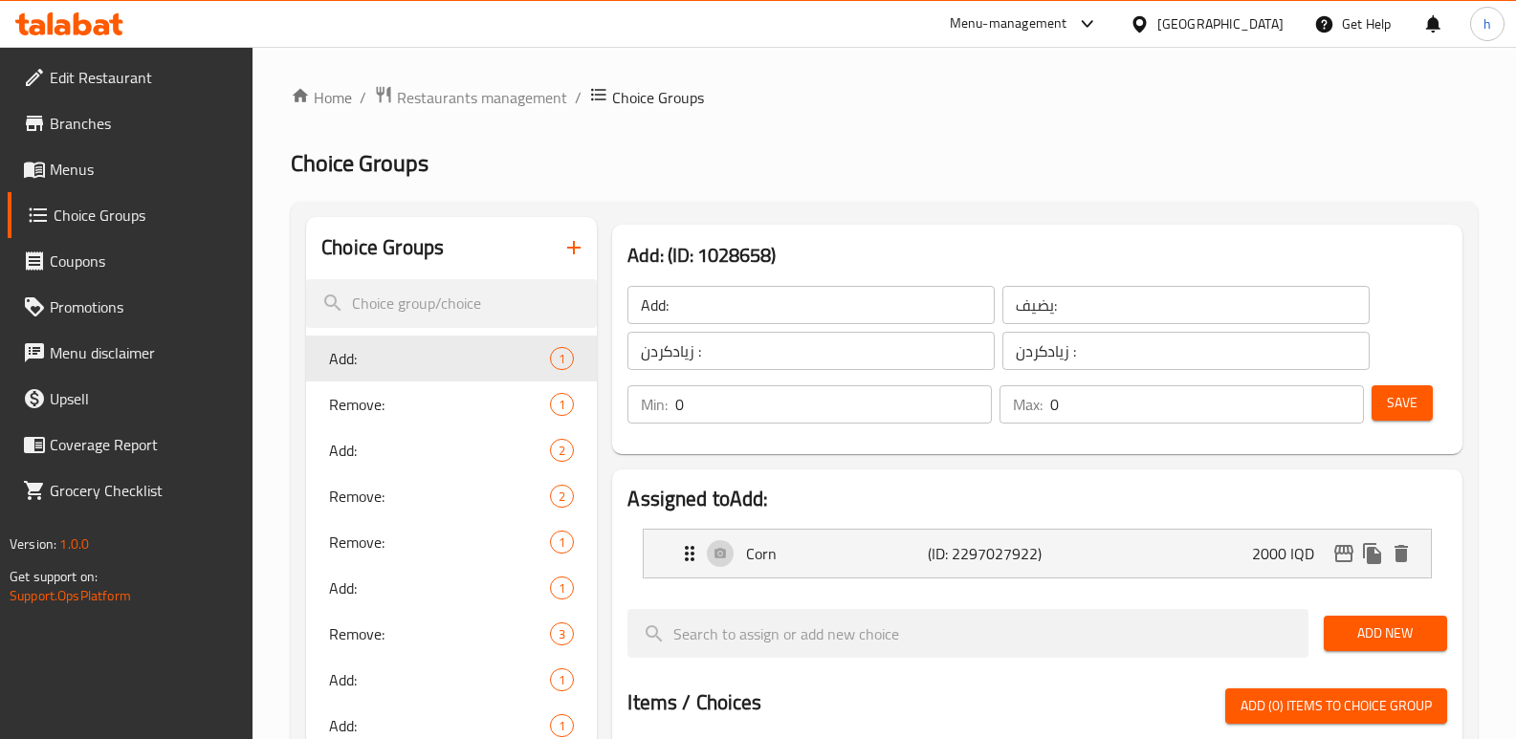
click at [569, 243] on icon "button" at bounding box center [573, 247] width 23 height 23
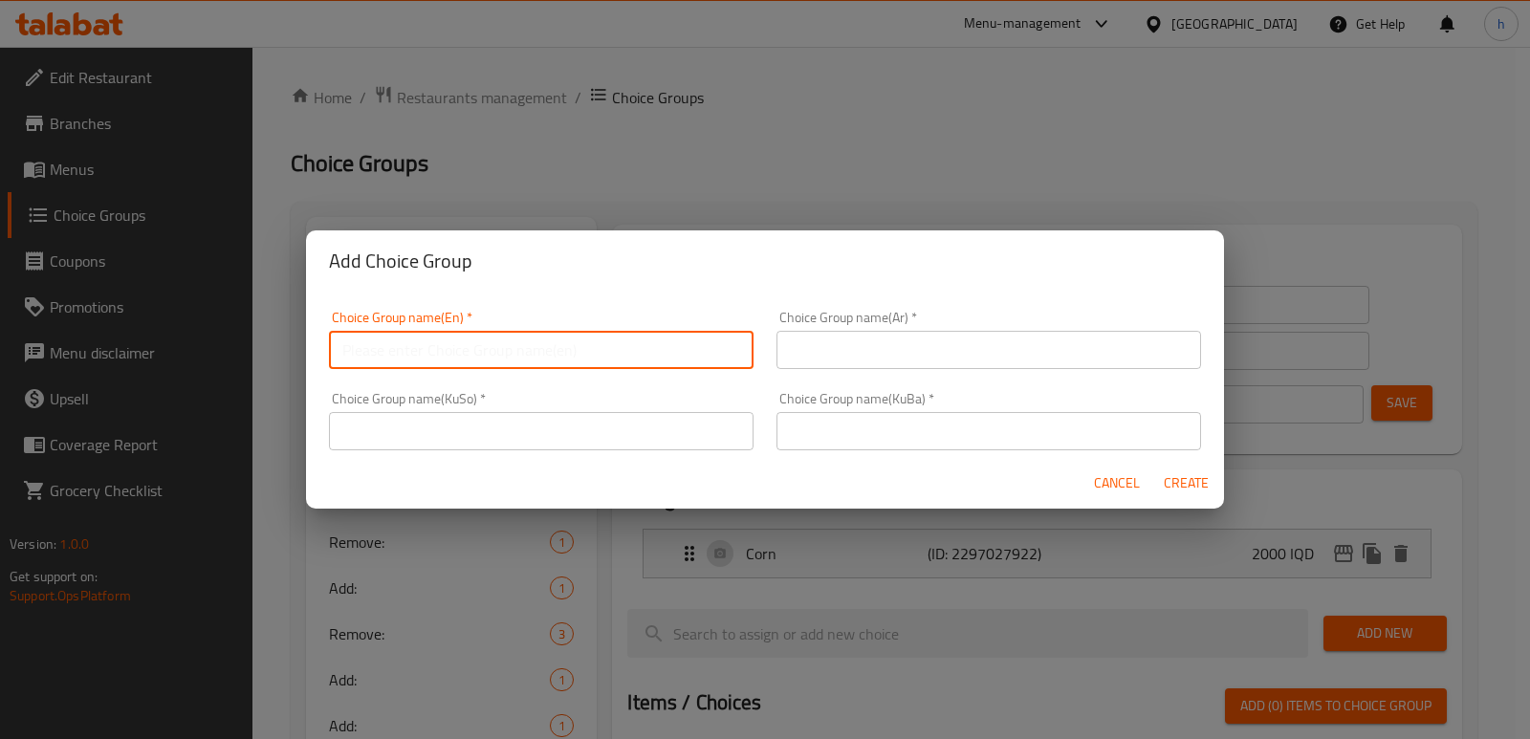
click at [491, 339] on input "text" at bounding box center [541, 350] width 425 height 38
paste input "Add:"
type input "Add: ٢"
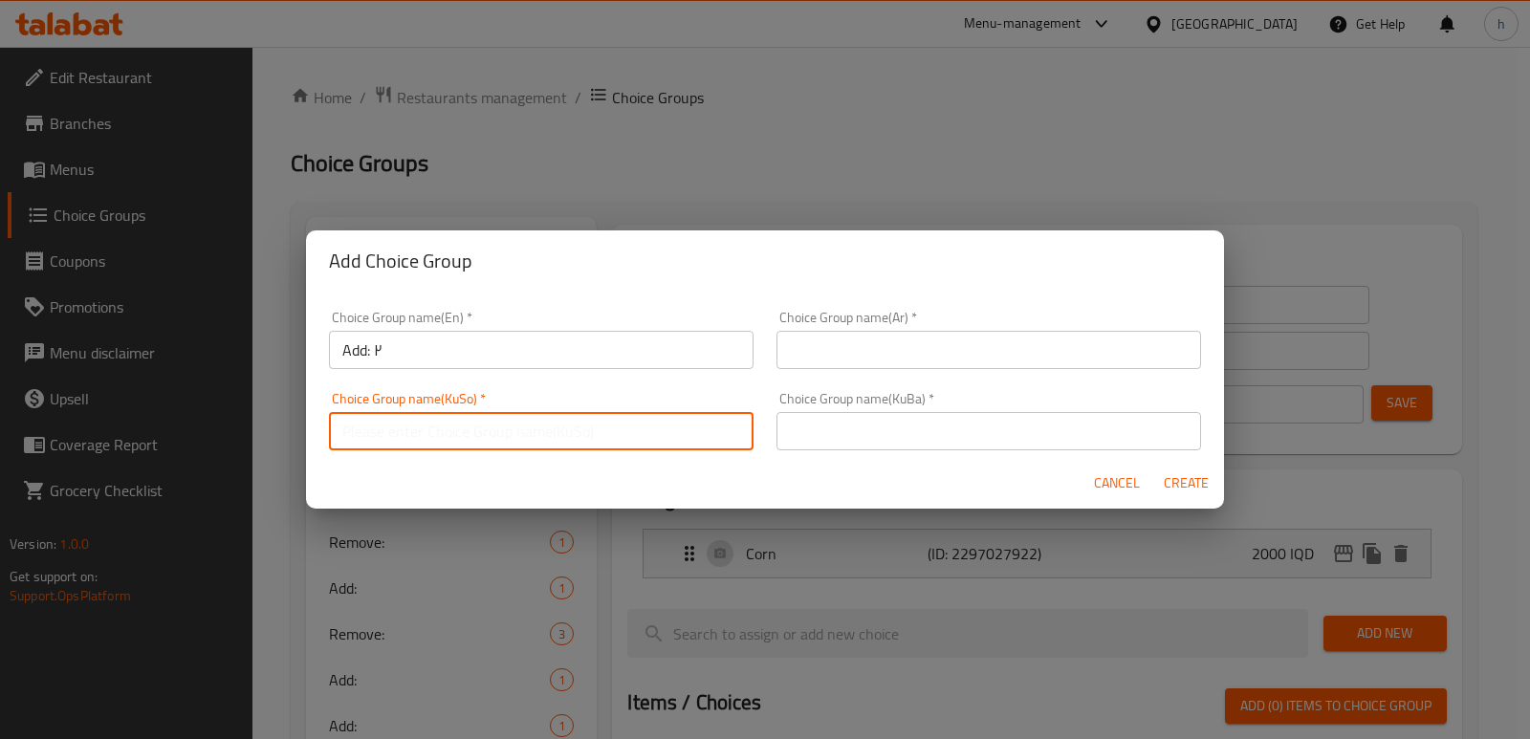
click at [500, 425] on input "text" at bounding box center [541, 431] width 425 height 38
paste input "زیادکردن :"
type input "زیادکردن :"
click at [932, 432] on input "text" at bounding box center [989, 431] width 425 height 38
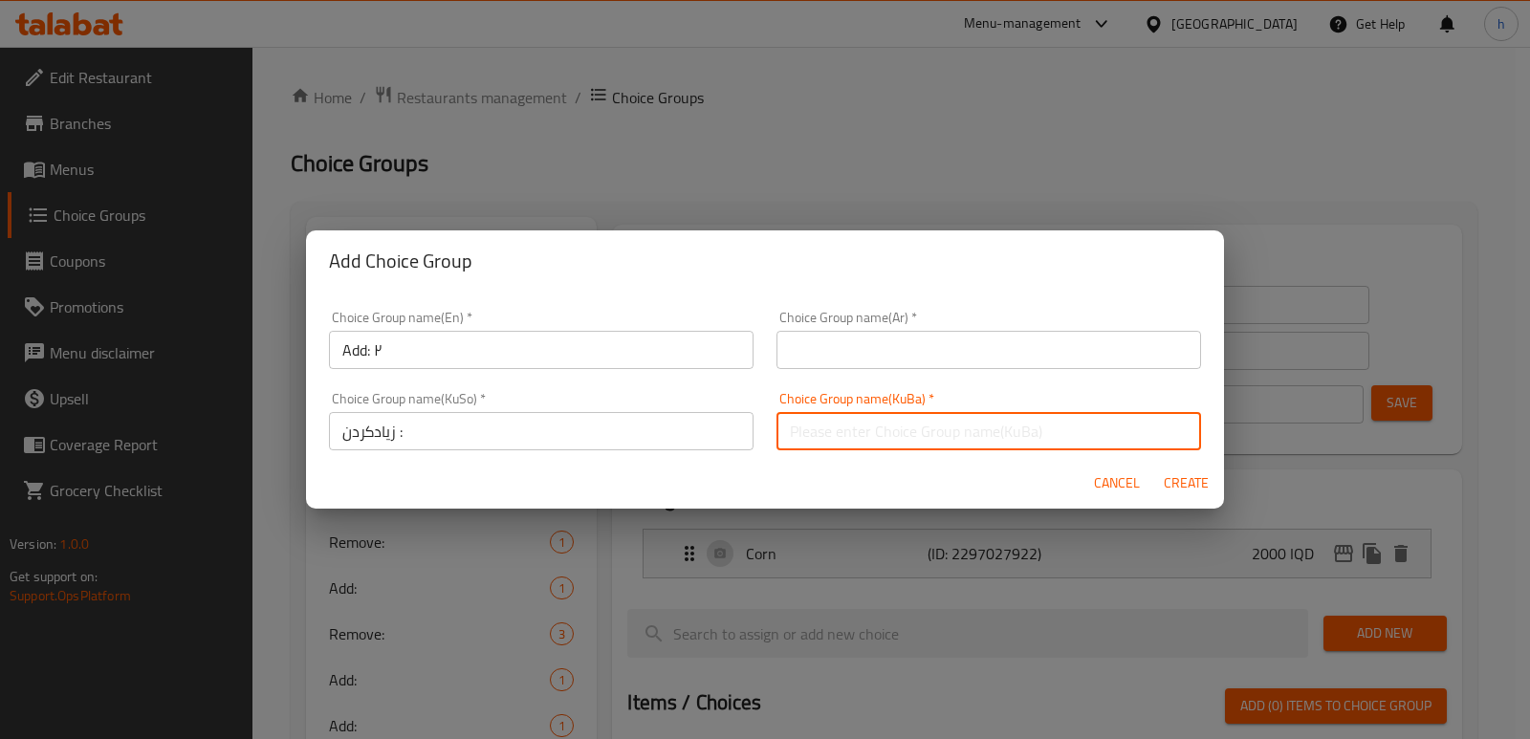
paste input "زیادکردن :"
type input "زیادکردن :"
click at [908, 358] on input "text" at bounding box center [989, 350] width 425 height 38
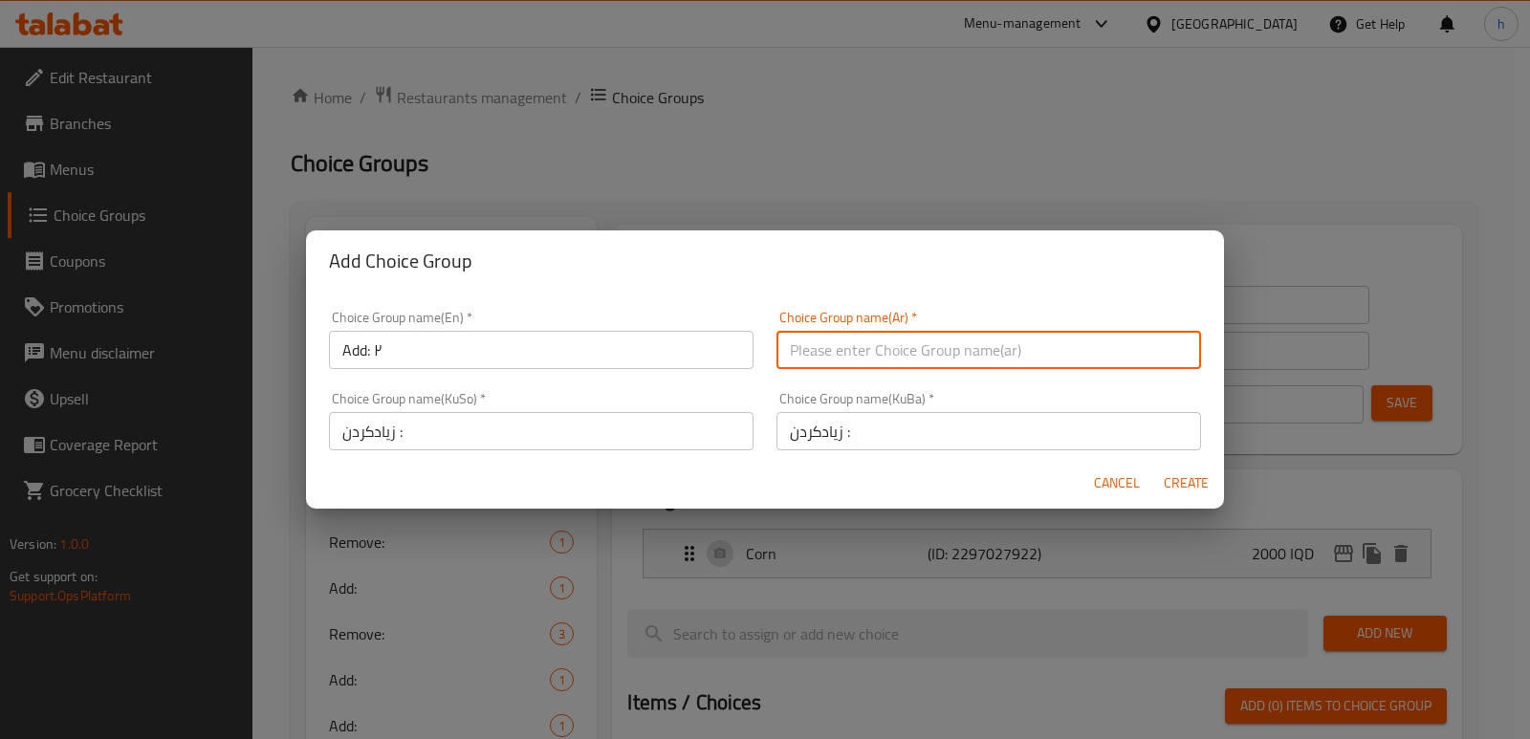
paste input "يضيف:"
type input "يضيف:"
click at [1181, 482] on span "Create" at bounding box center [1186, 483] width 46 height 24
type input "Add: ٢"
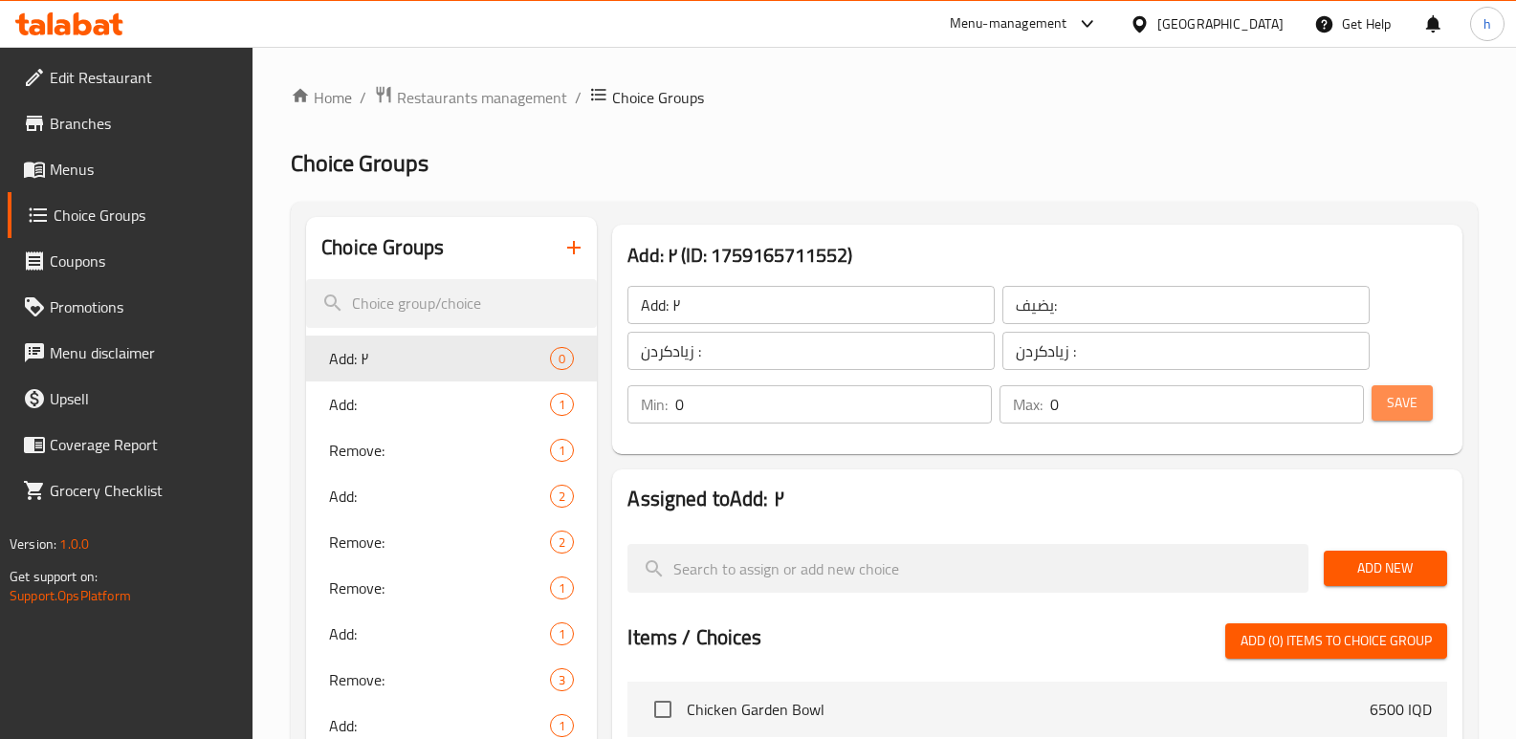
click at [1402, 408] on span "Save" at bounding box center [1402, 403] width 31 height 24
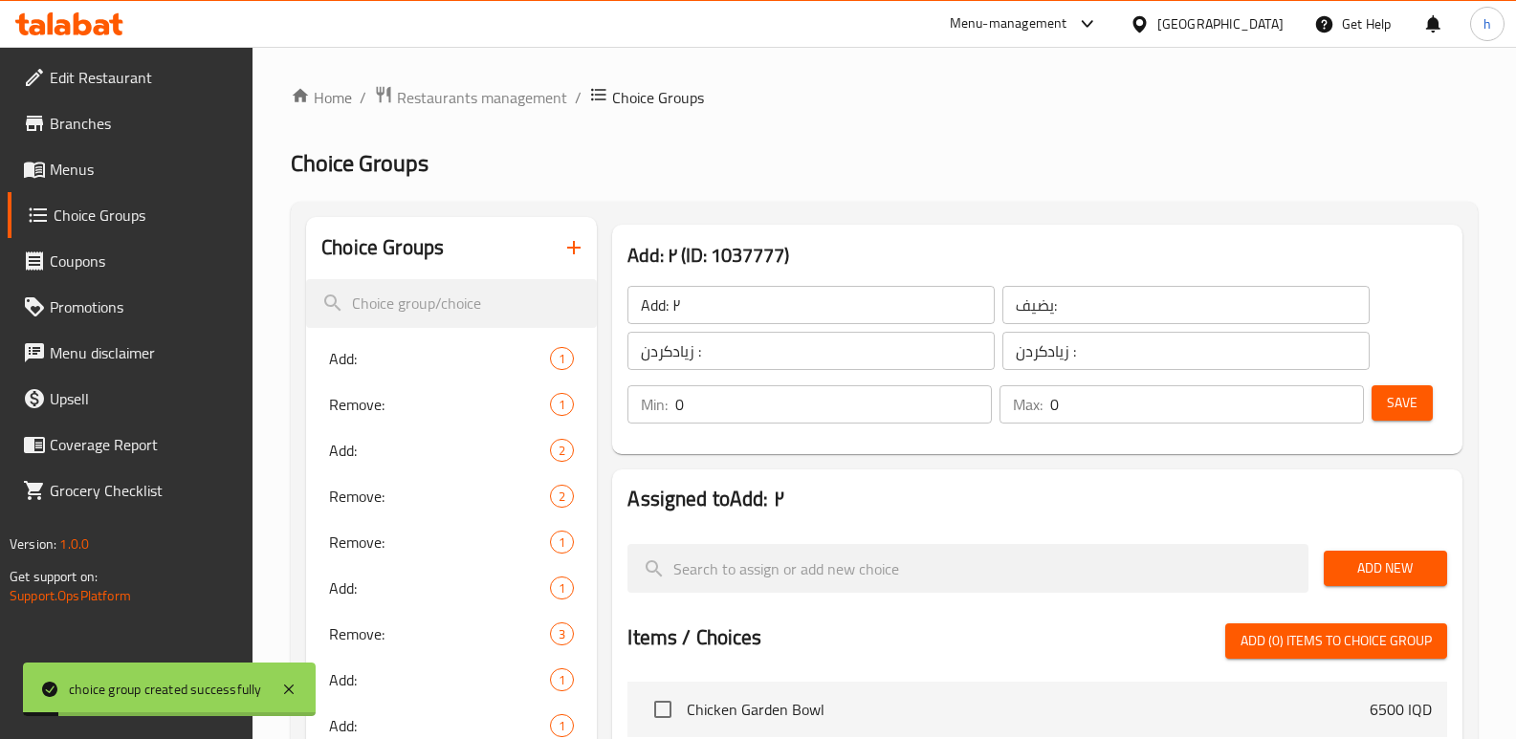
click at [1384, 549] on div "Add New" at bounding box center [1385, 568] width 139 height 64
click at [1383, 554] on button "Add New" at bounding box center [1385, 568] width 123 height 35
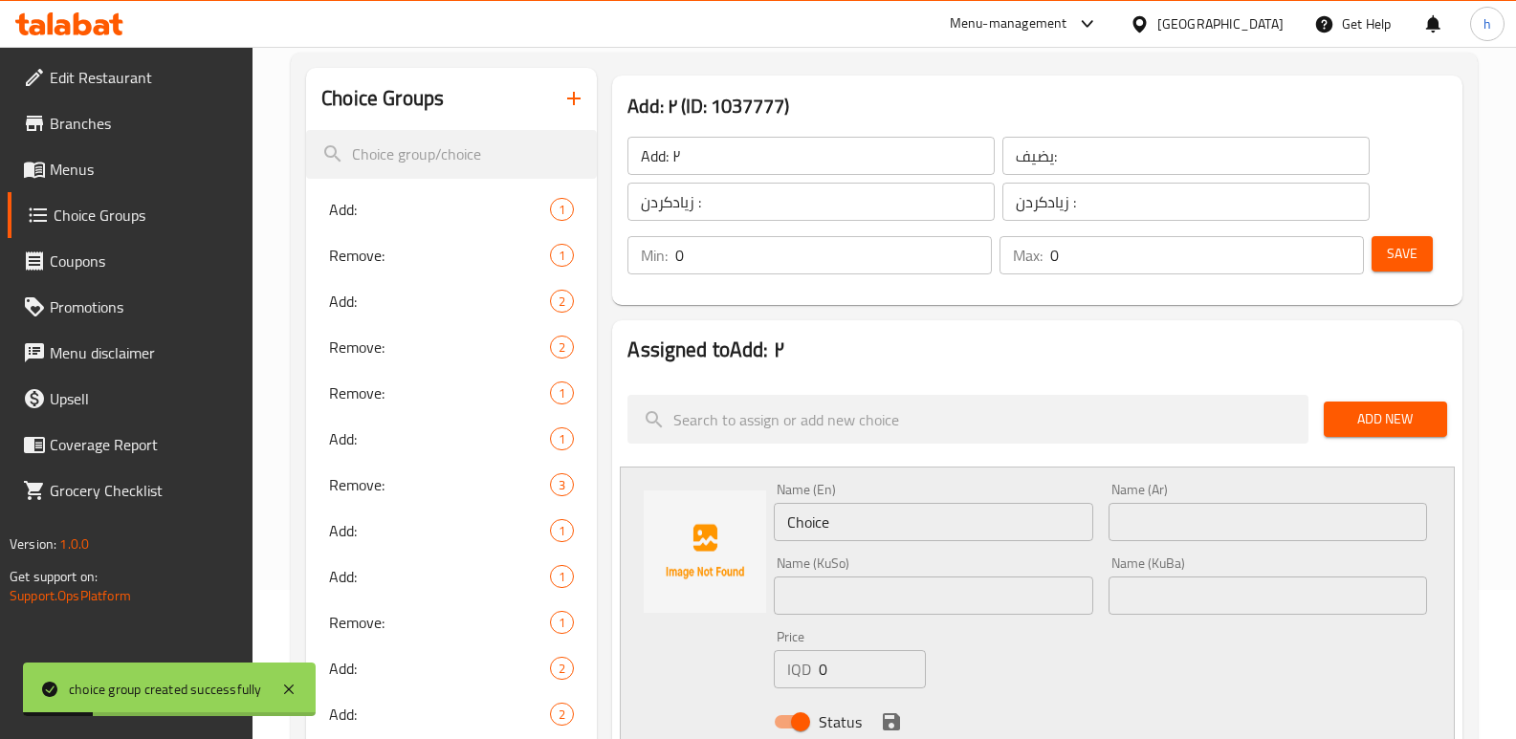
scroll to position [171, 0]
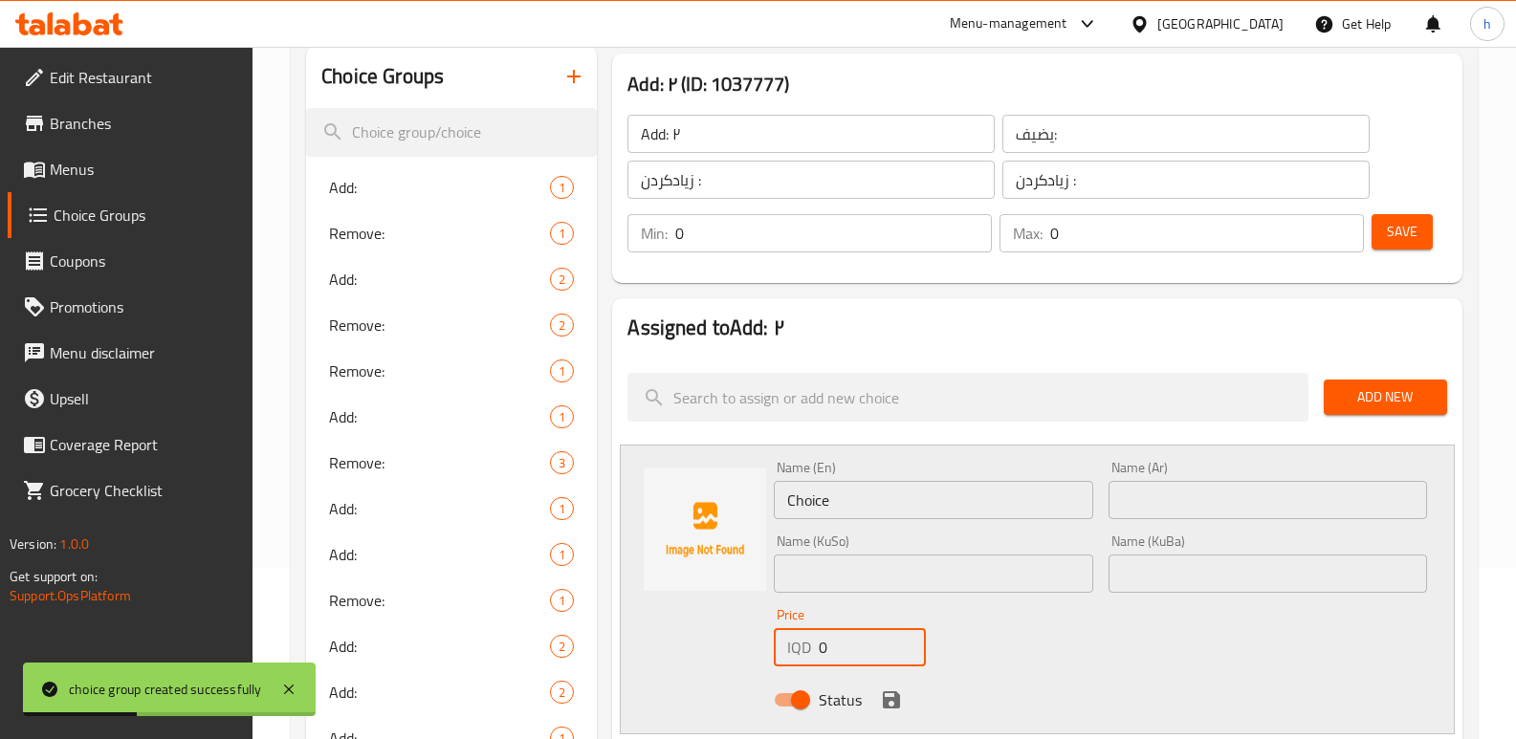
drag, startPoint x: 838, startPoint y: 646, endPoint x: 768, endPoint y: 637, distance: 70.5
click at [776, 643] on div "IQD 0 Price" at bounding box center [850, 647] width 152 height 38
paste input "200"
type input "2000"
drag, startPoint x: 809, startPoint y: 512, endPoint x: 679, endPoint y: 515, distance: 130.1
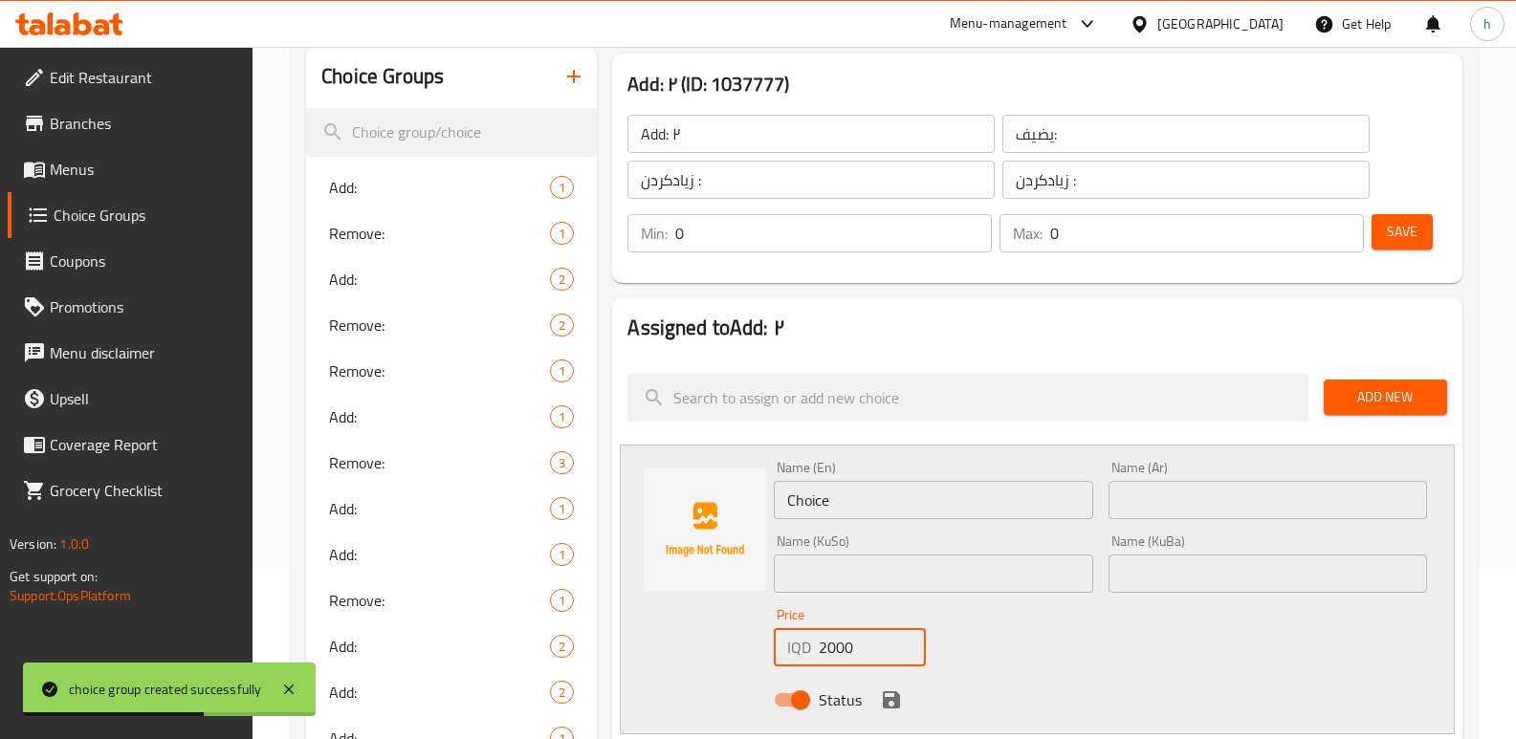
click at [688, 515] on div "Name (En) Choice Name (En) Name (Ar) Name (Ar) Name (KuSo) Name (KuSo) Name (Ku…" at bounding box center [1037, 590] width 835 height 290
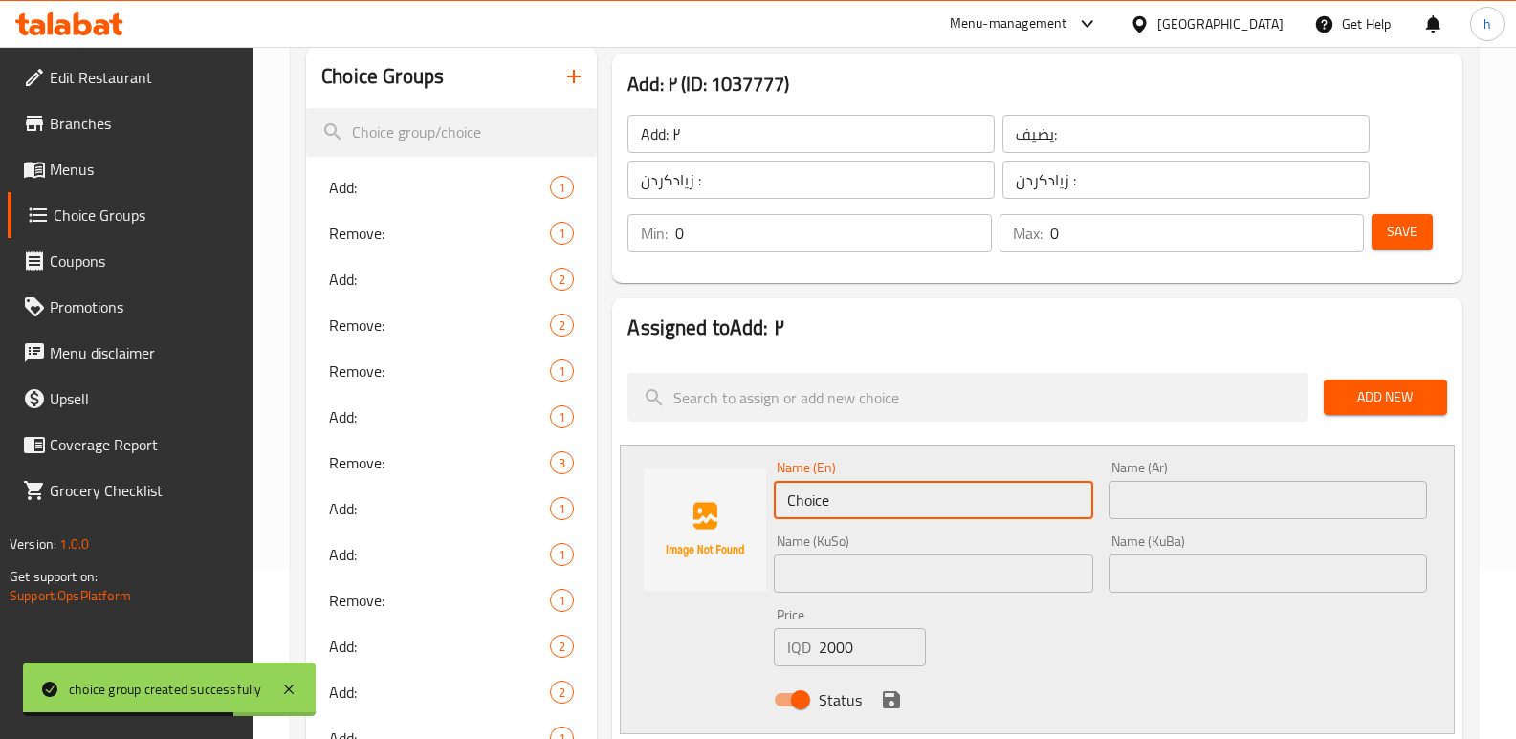
paste input "Extra Dressing"
type input "Extra Dressing"
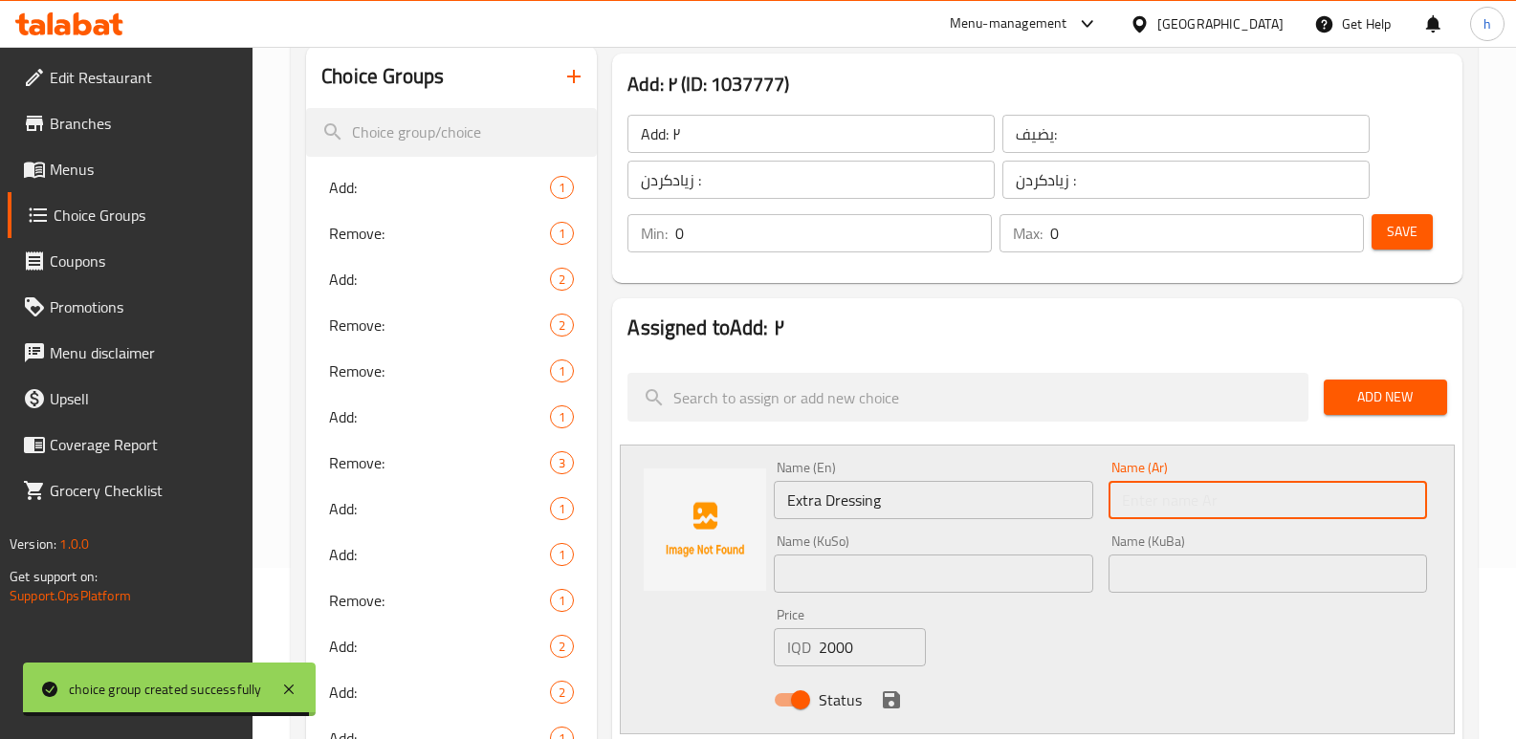
click at [1157, 486] on input "text" at bounding box center [1267, 500] width 318 height 38
paste input "صلصة إضافية"
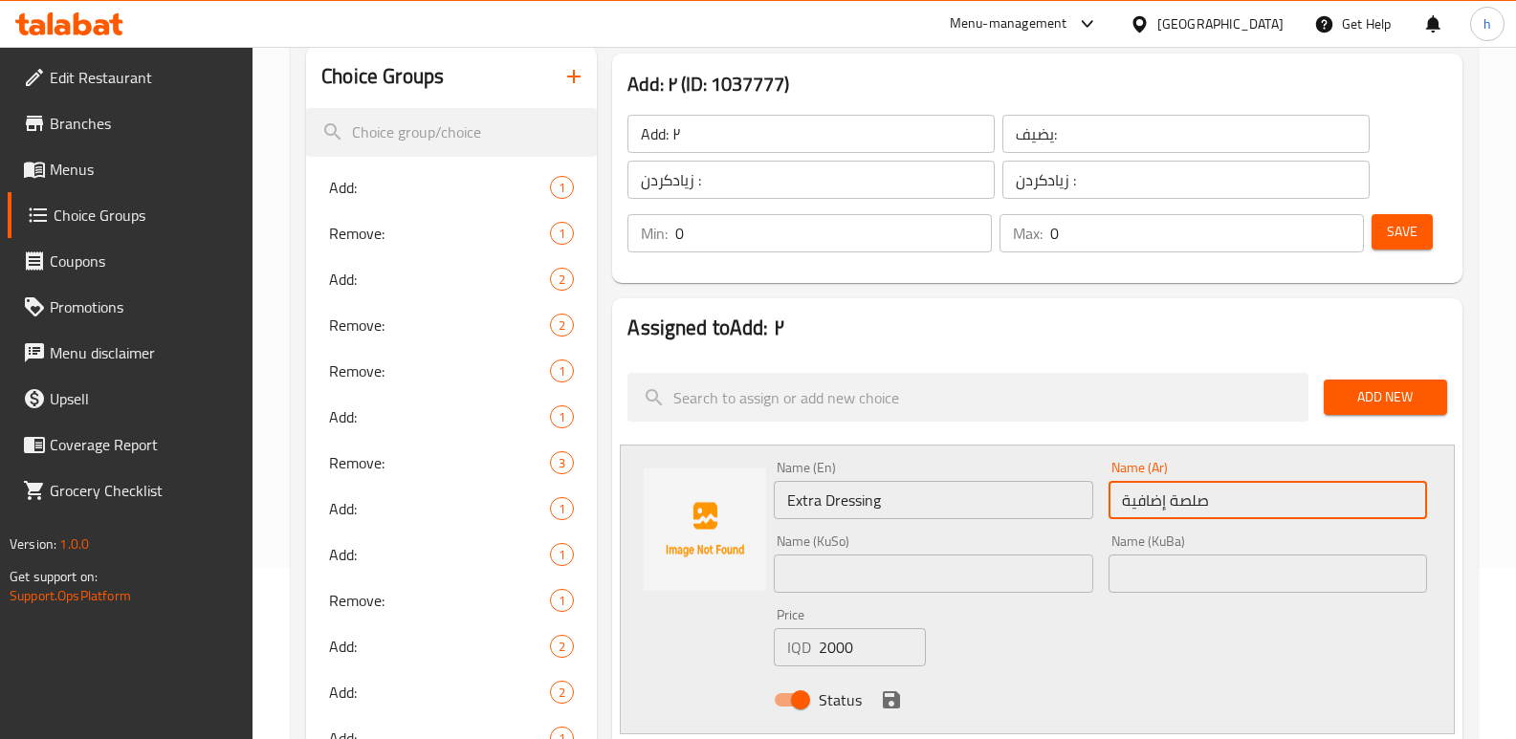
type input "صلصة إضافية"
click at [871, 570] on input "text" at bounding box center [933, 574] width 318 height 38
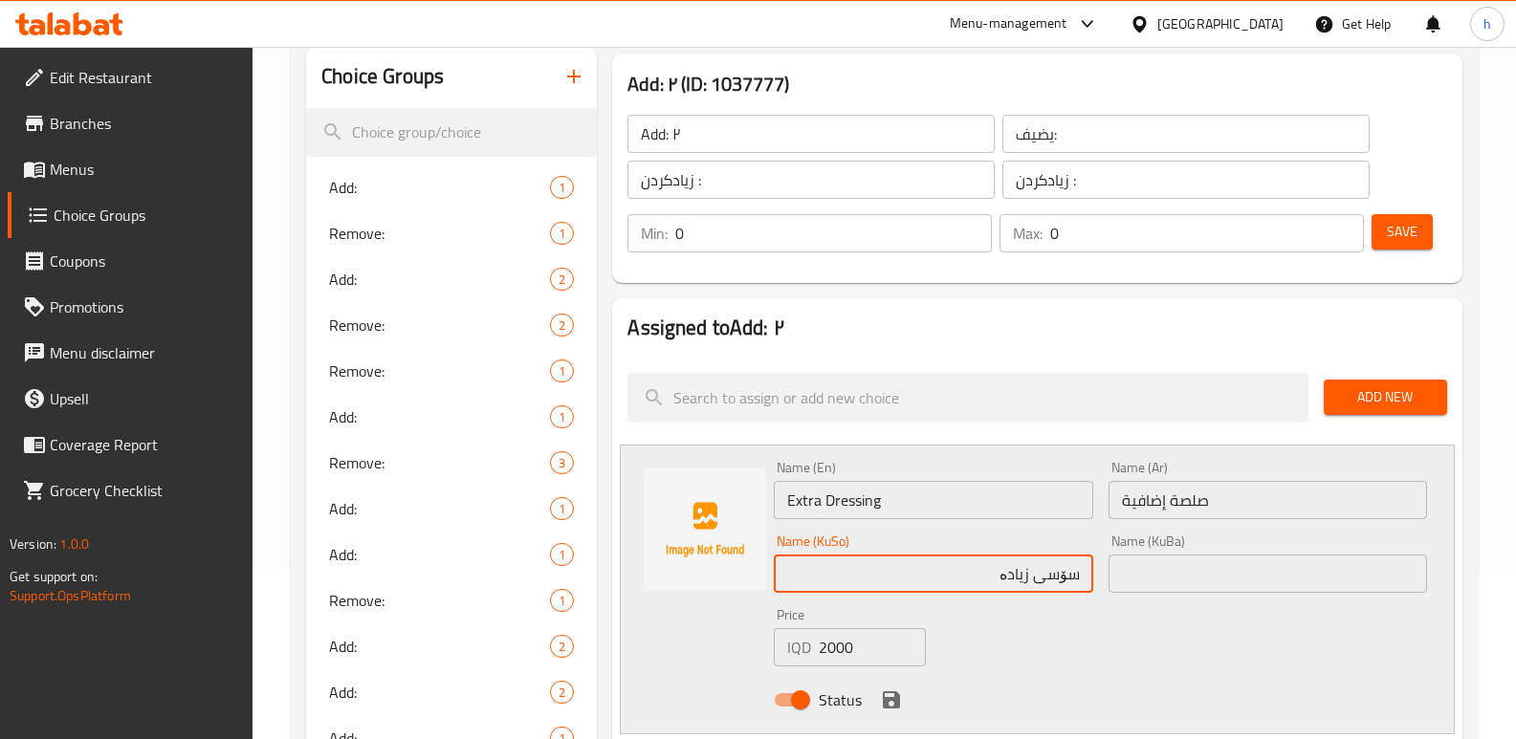
type input "سۆسی زیادە"
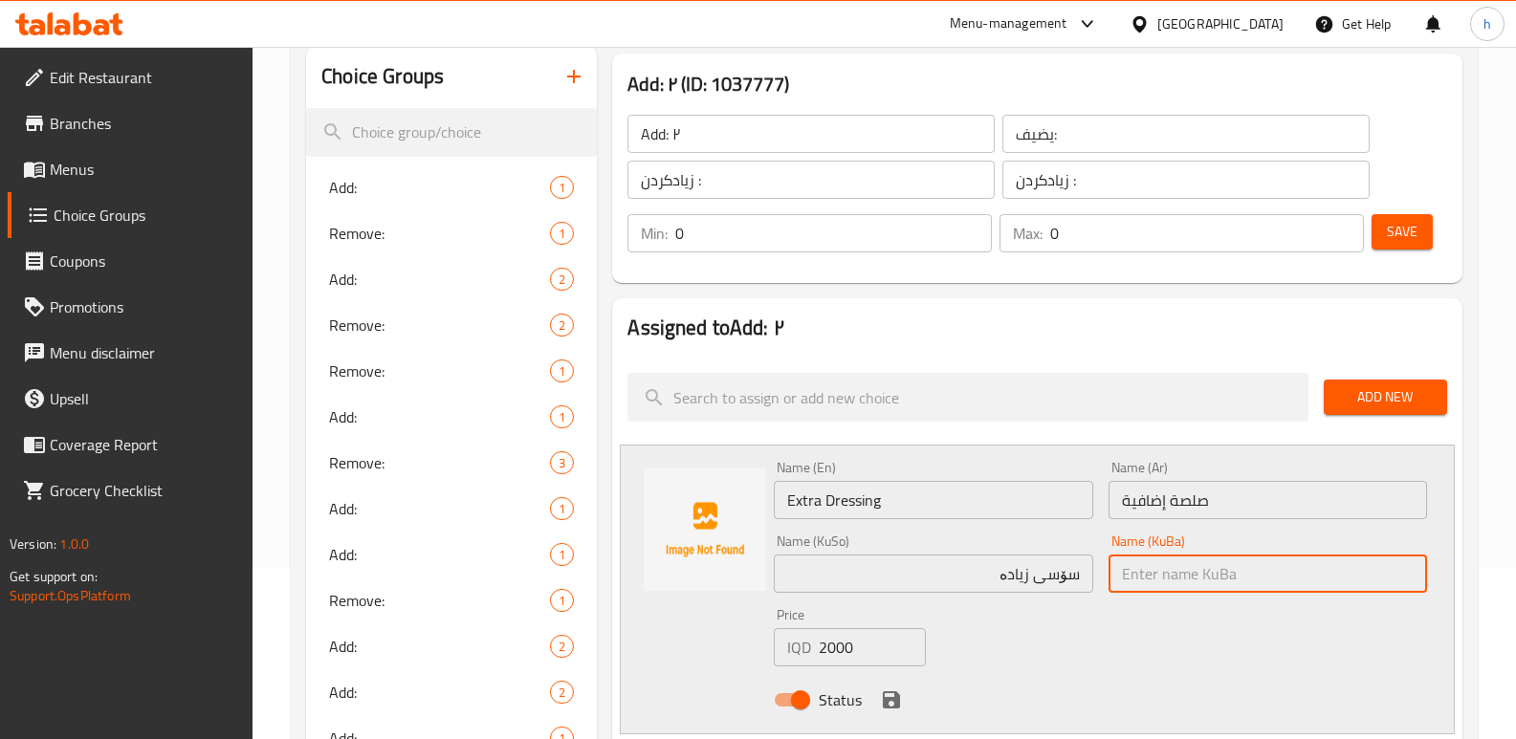
click at [1233, 569] on input "text" at bounding box center [1267, 574] width 318 height 38
paste input "سۆسی زیادە"
type input "سۆسی زیادە"
click at [888, 692] on icon "save" at bounding box center [891, 699] width 17 height 17
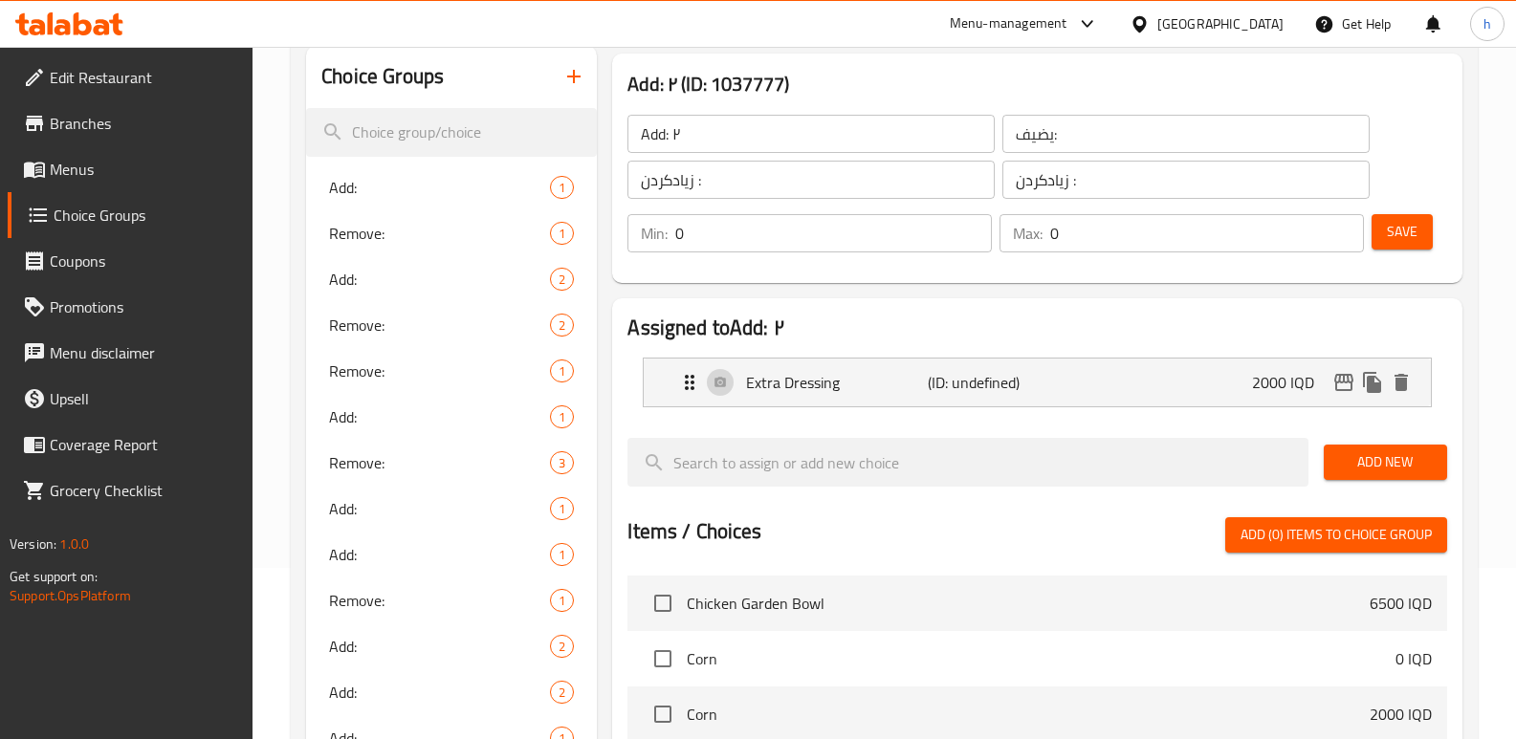
click at [1397, 230] on span "Save" at bounding box center [1402, 232] width 31 height 24
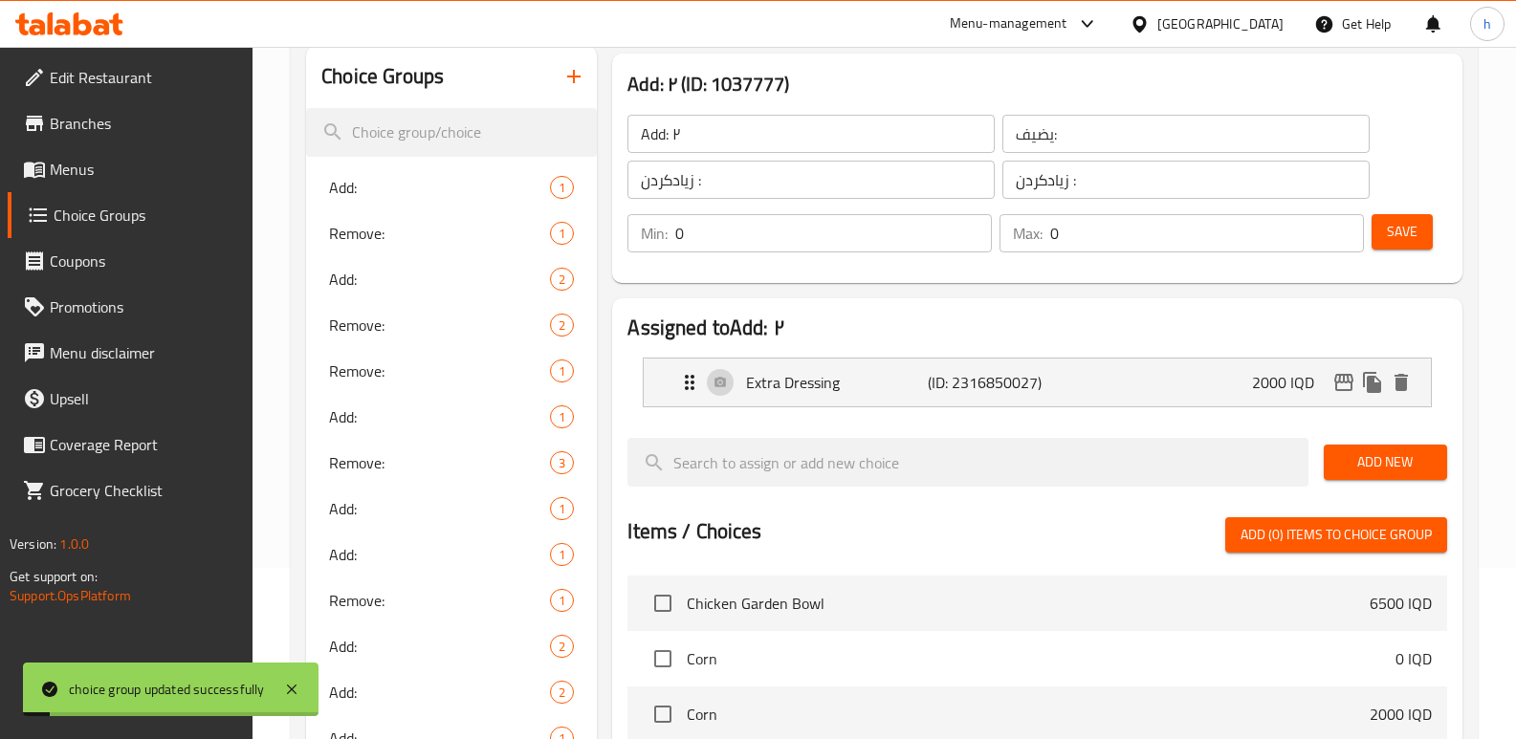
click at [74, 166] on span "Menus" at bounding box center [144, 169] width 188 height 23
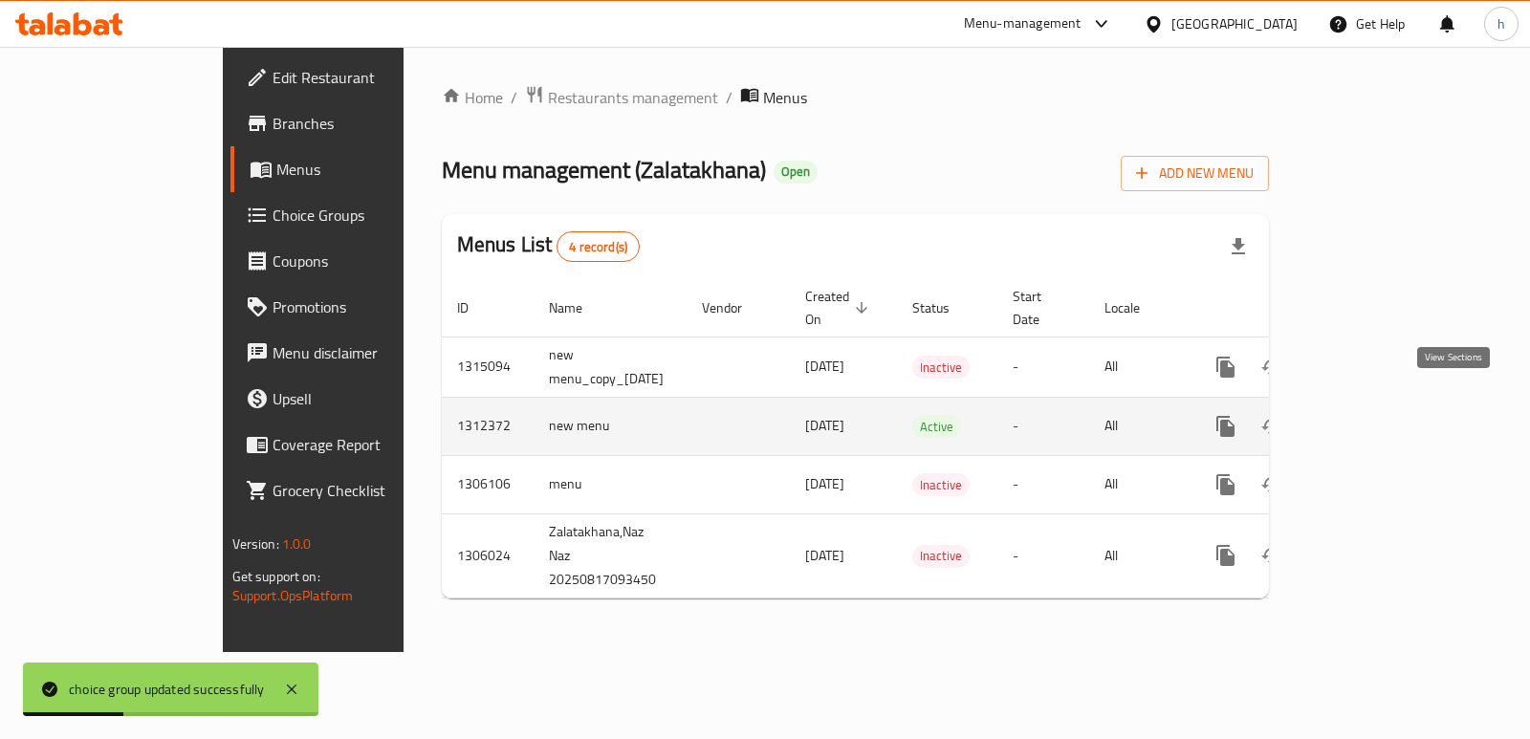
click at [1375, 415] on icon "enhanced table" at bounding box center [1363, 426] width 23 height 23
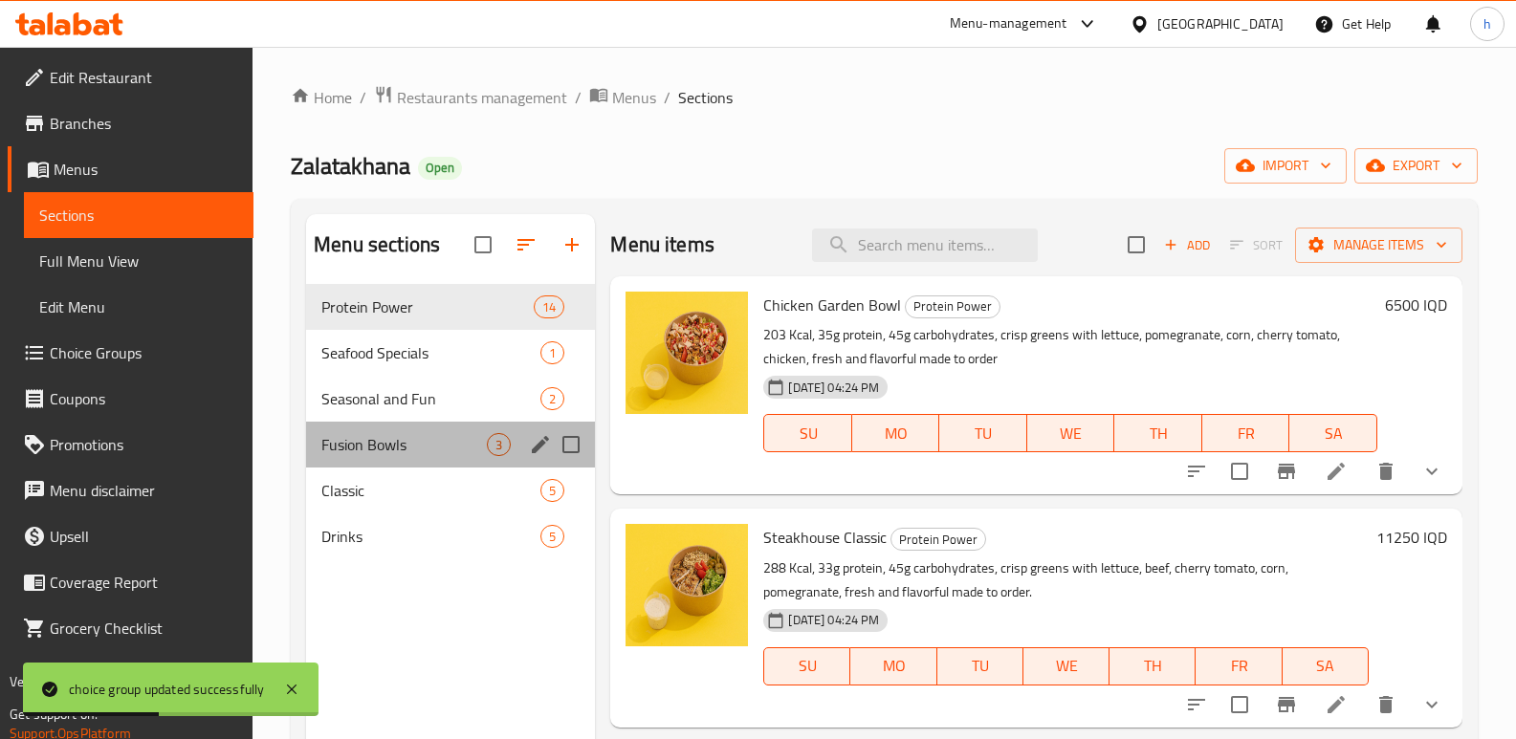
click at [380, 465] on div "Fusion Bowls 3" at bounding box center [450, 445] width 289 height 46
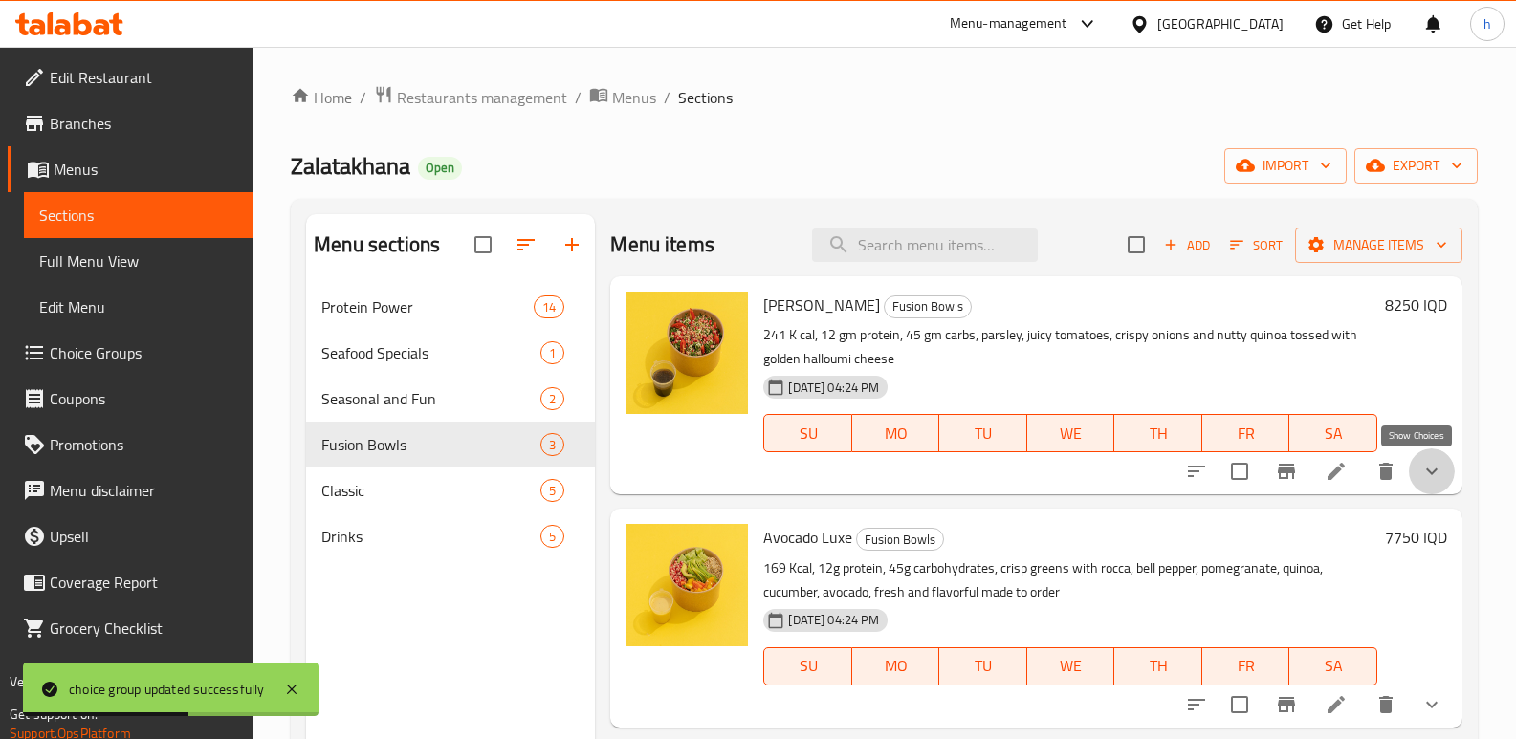
click at [1422, 461] on icon "show more" at bounding box center [1431, 471] width 23 height 23
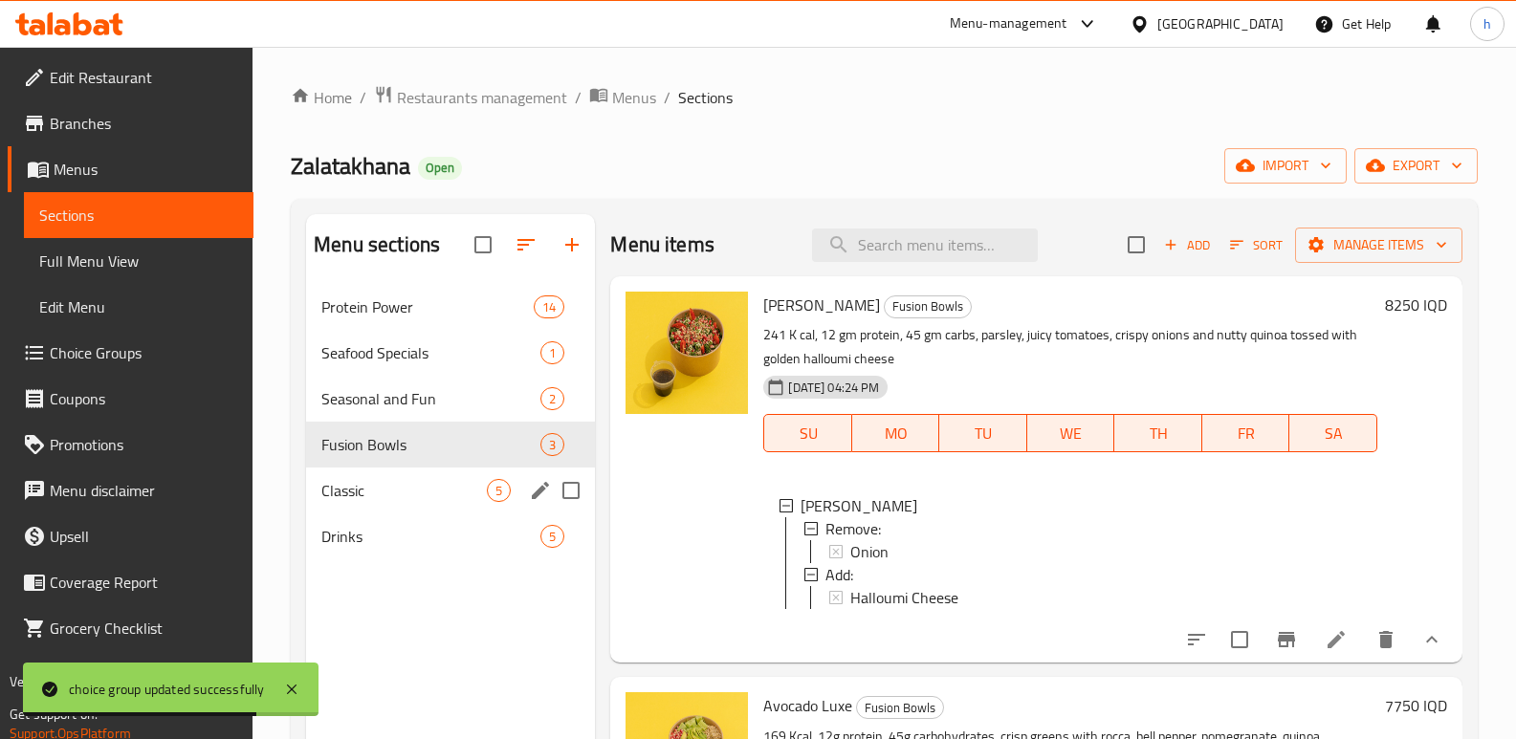
click at [354, 493] on span "Classic" at bounding box center [403, 490] width 165 height 23
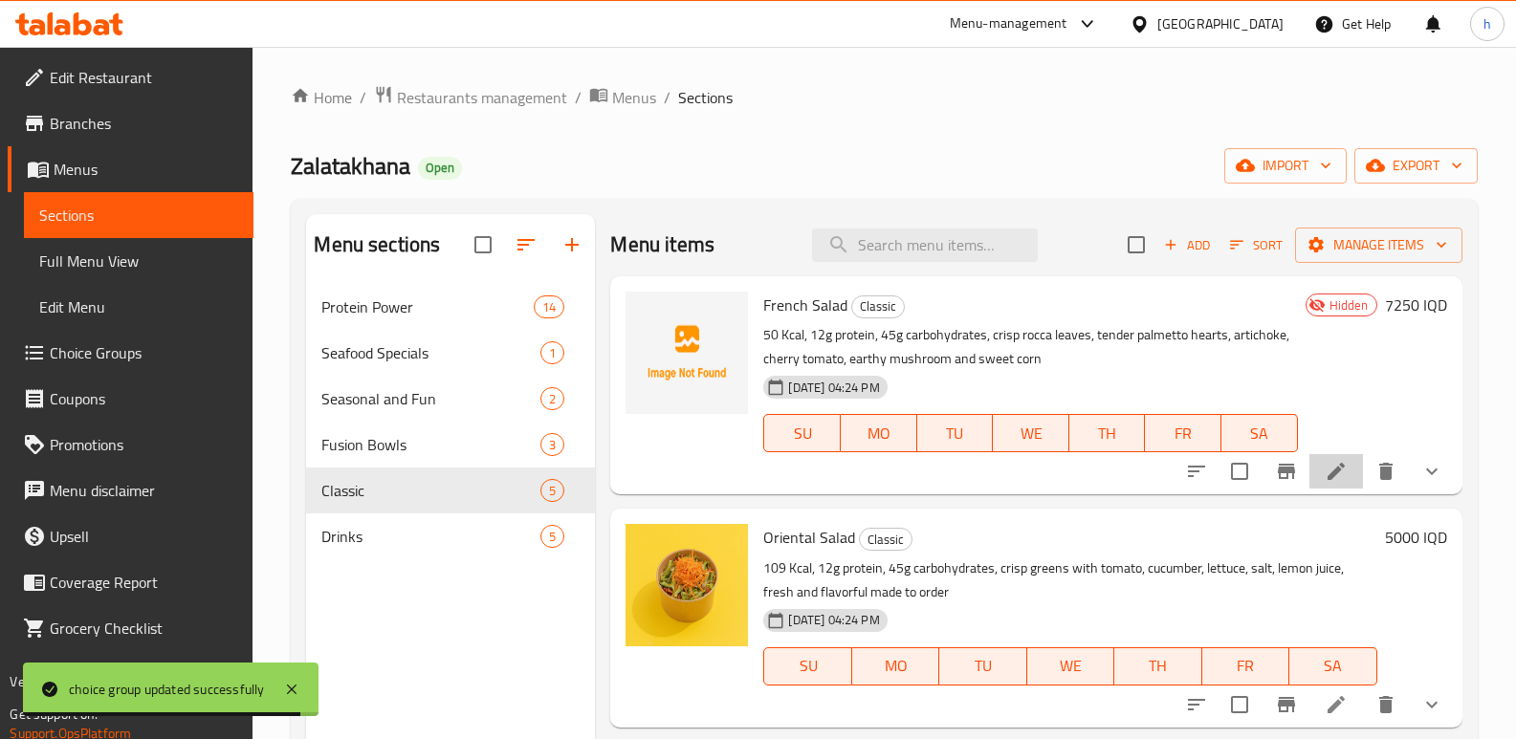
click at [1309, 474] on li at bounding box center [1336, 471] width 54 height 34
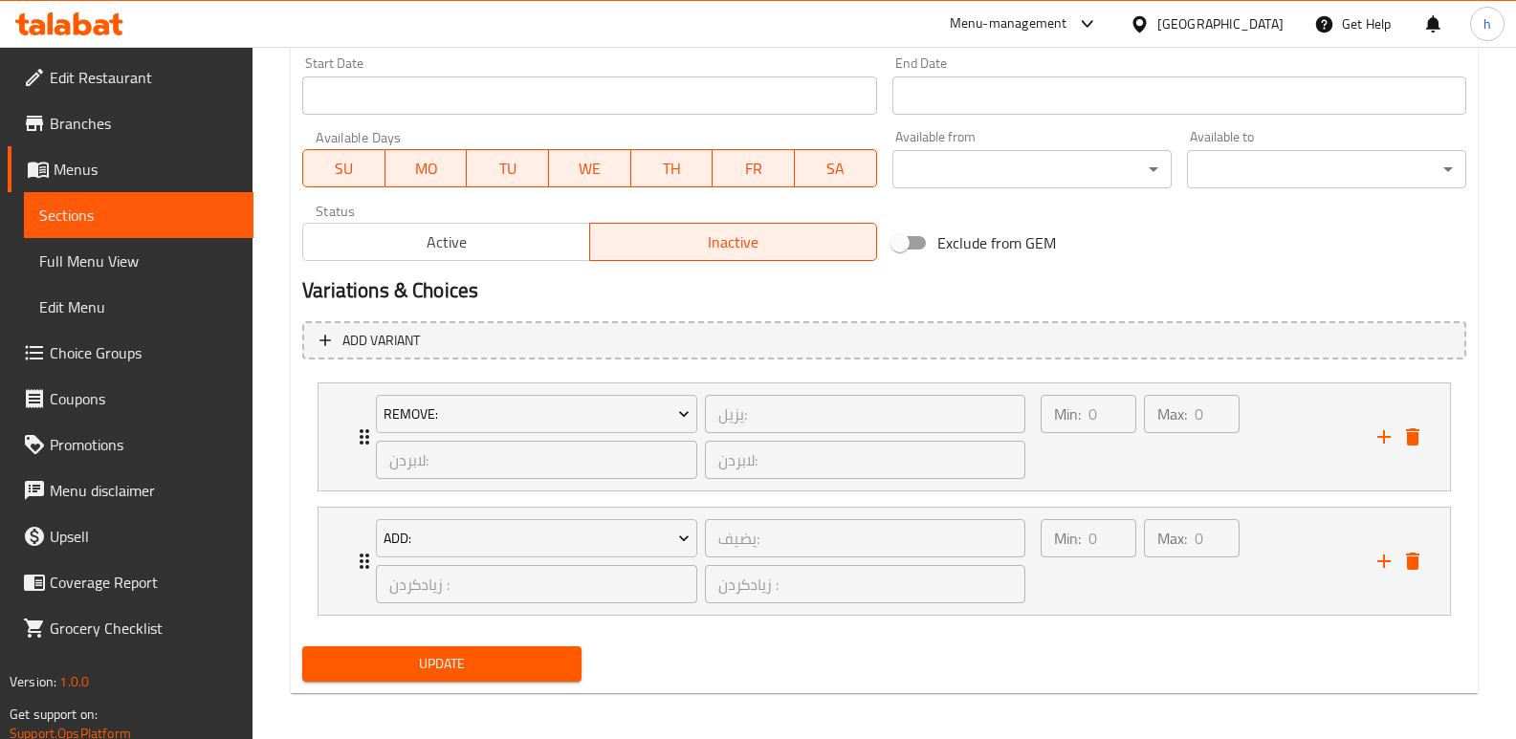
scroll to position [1034, 0]
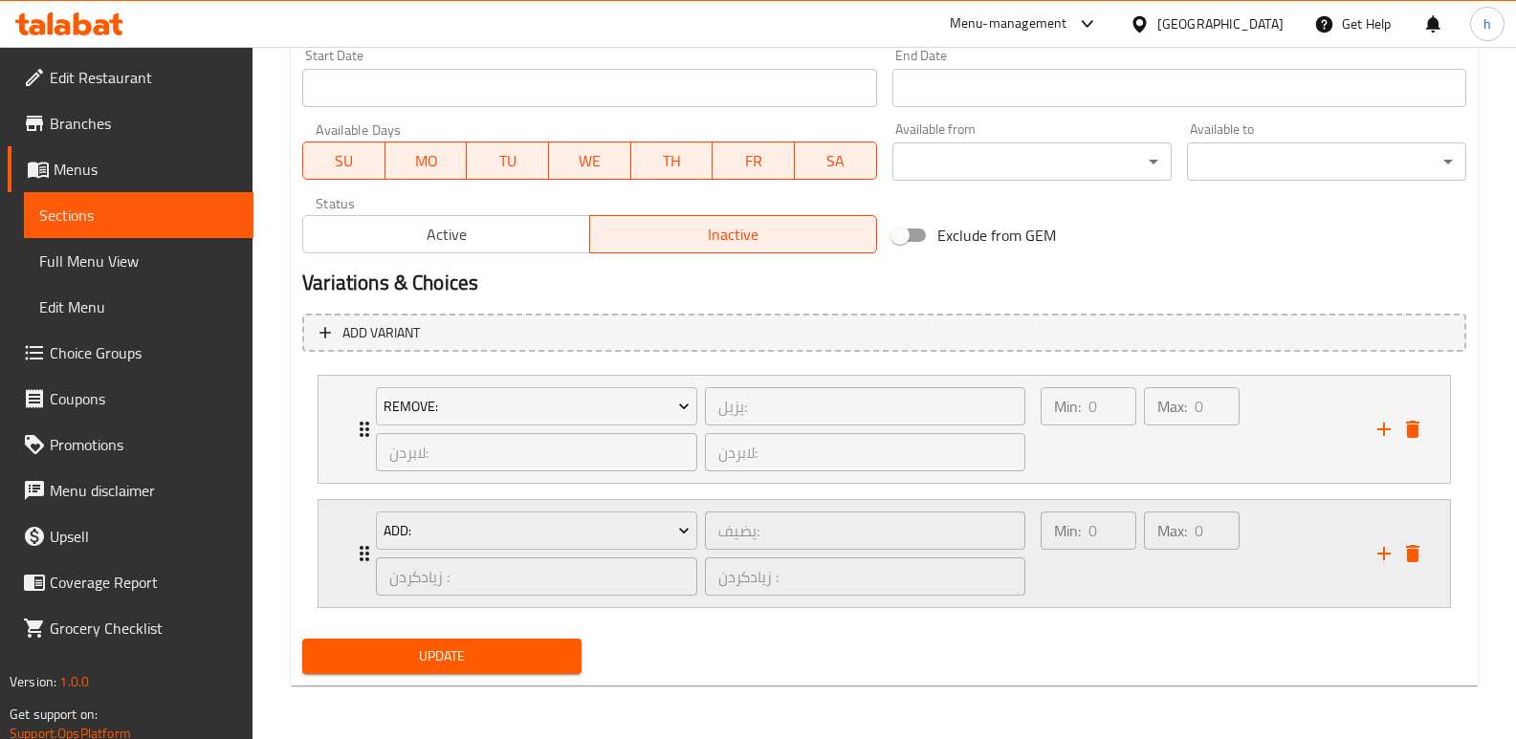
click at [1380, 549] on icon "add" at bounding box center [1383, 553] width 23 height 23
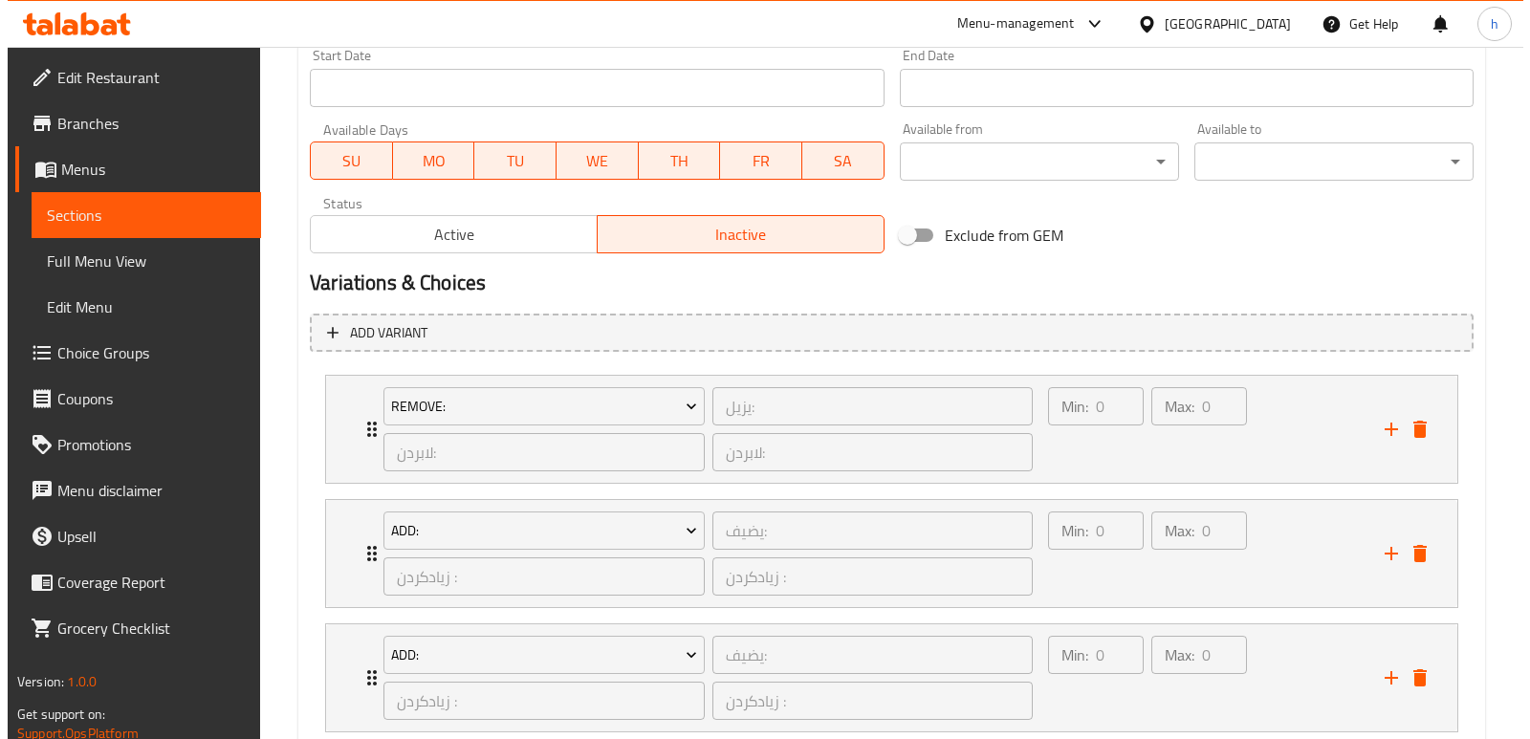
scroll to position [1158, 0]
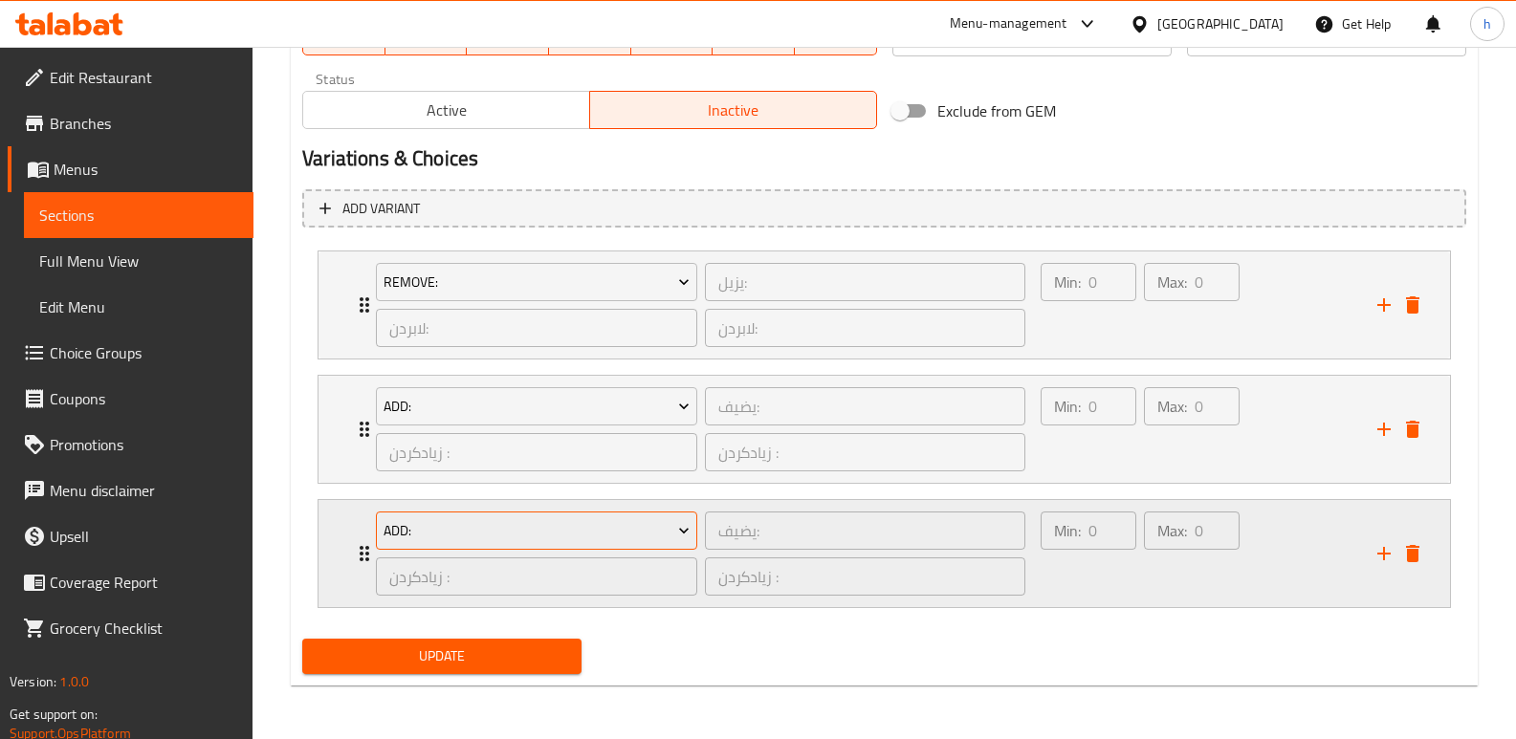
click at [526, 525] on span "Add:" at bounding box center [536, 531] width 307 height 24
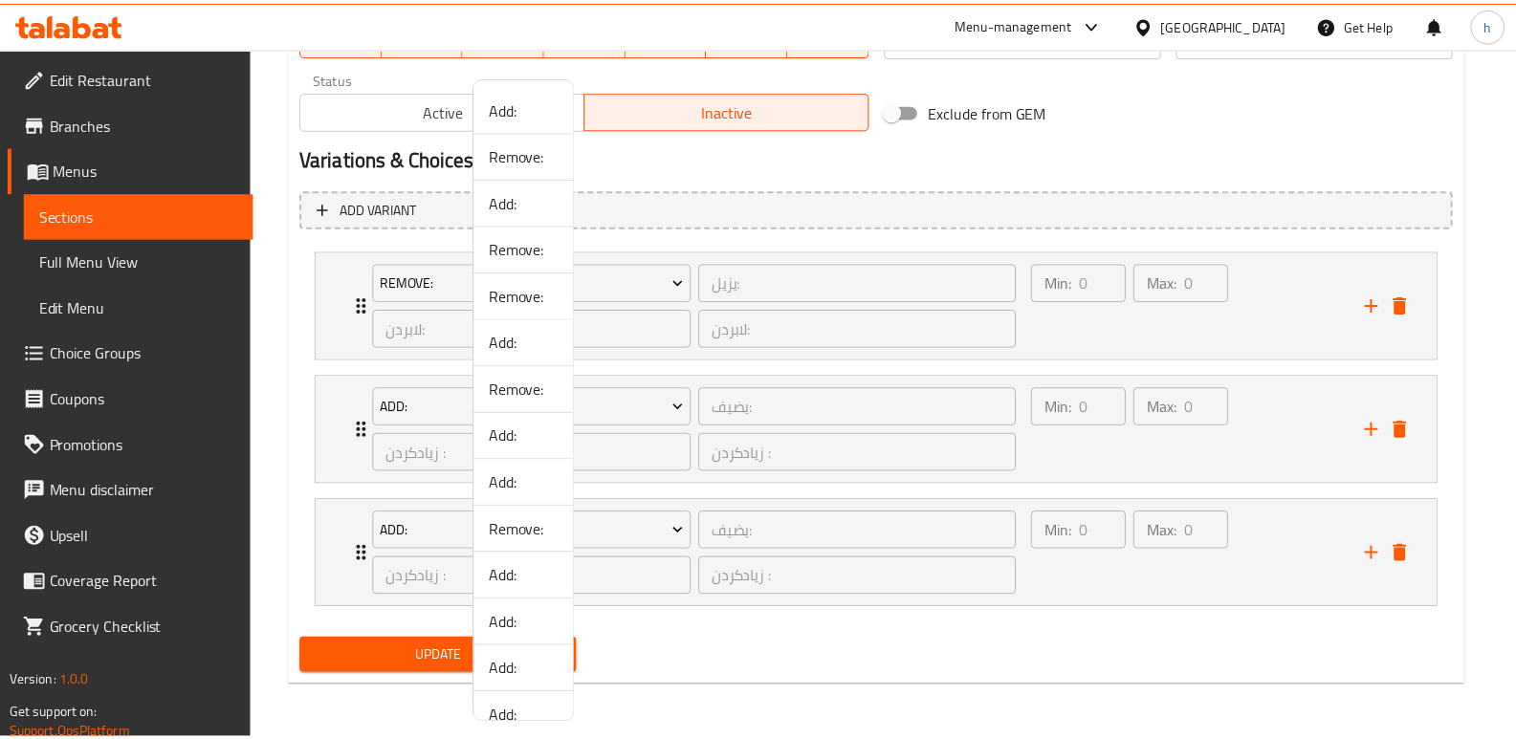
scroll to position [775, 0]
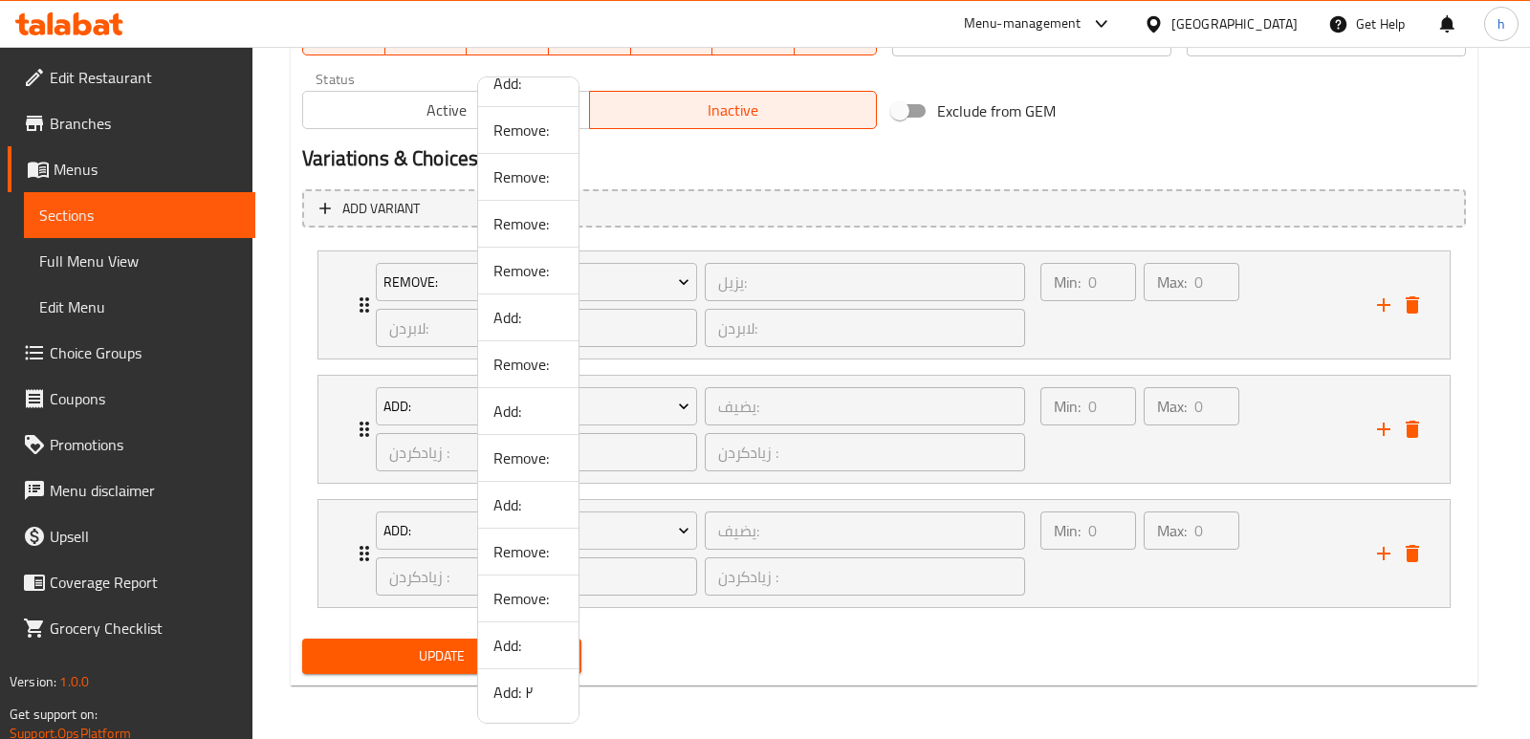
click at [160, 361] on div at bounding box center [765, 369] width 1530 height 739
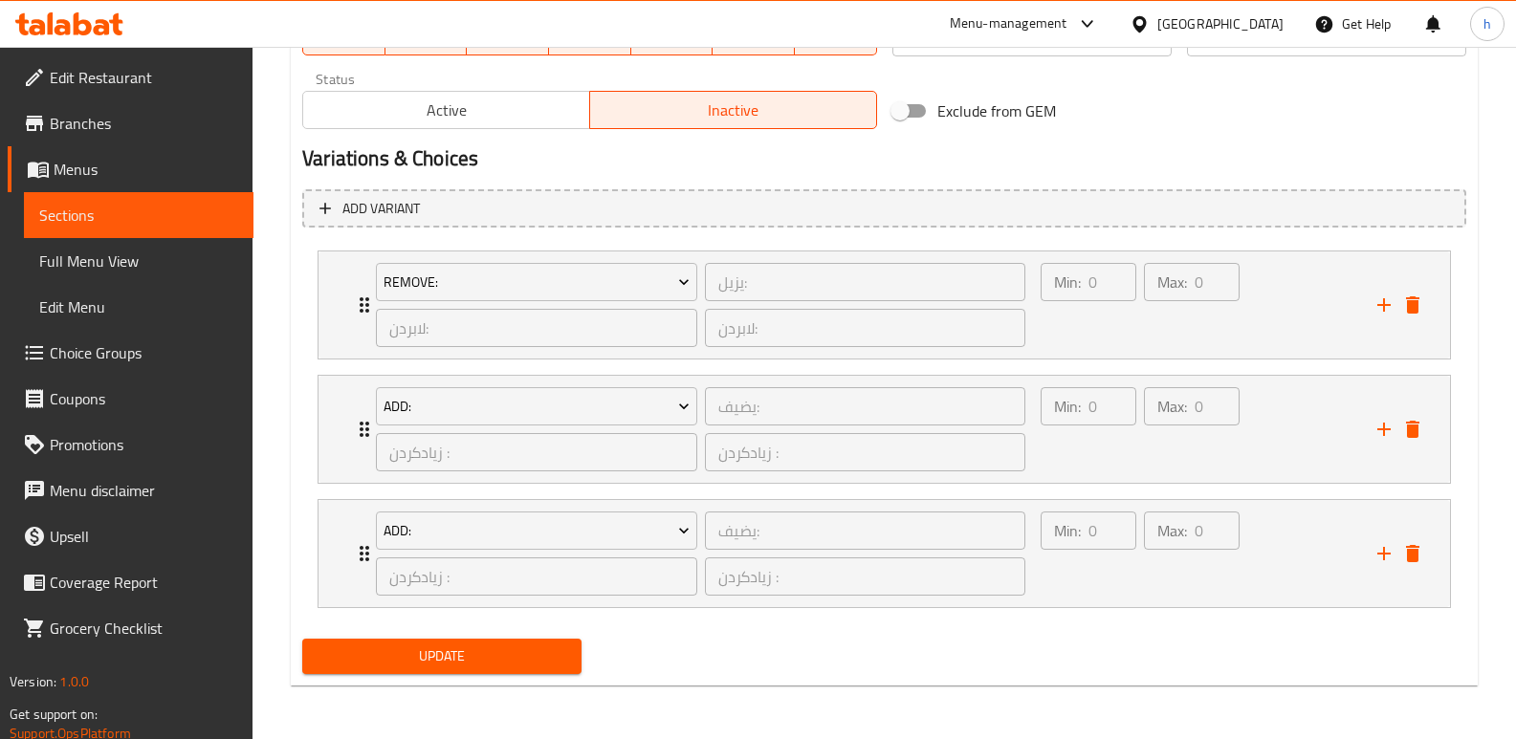
click at [147, 354] on span "Choice Groups" at bounding box center [144, 352] width 188 height 23
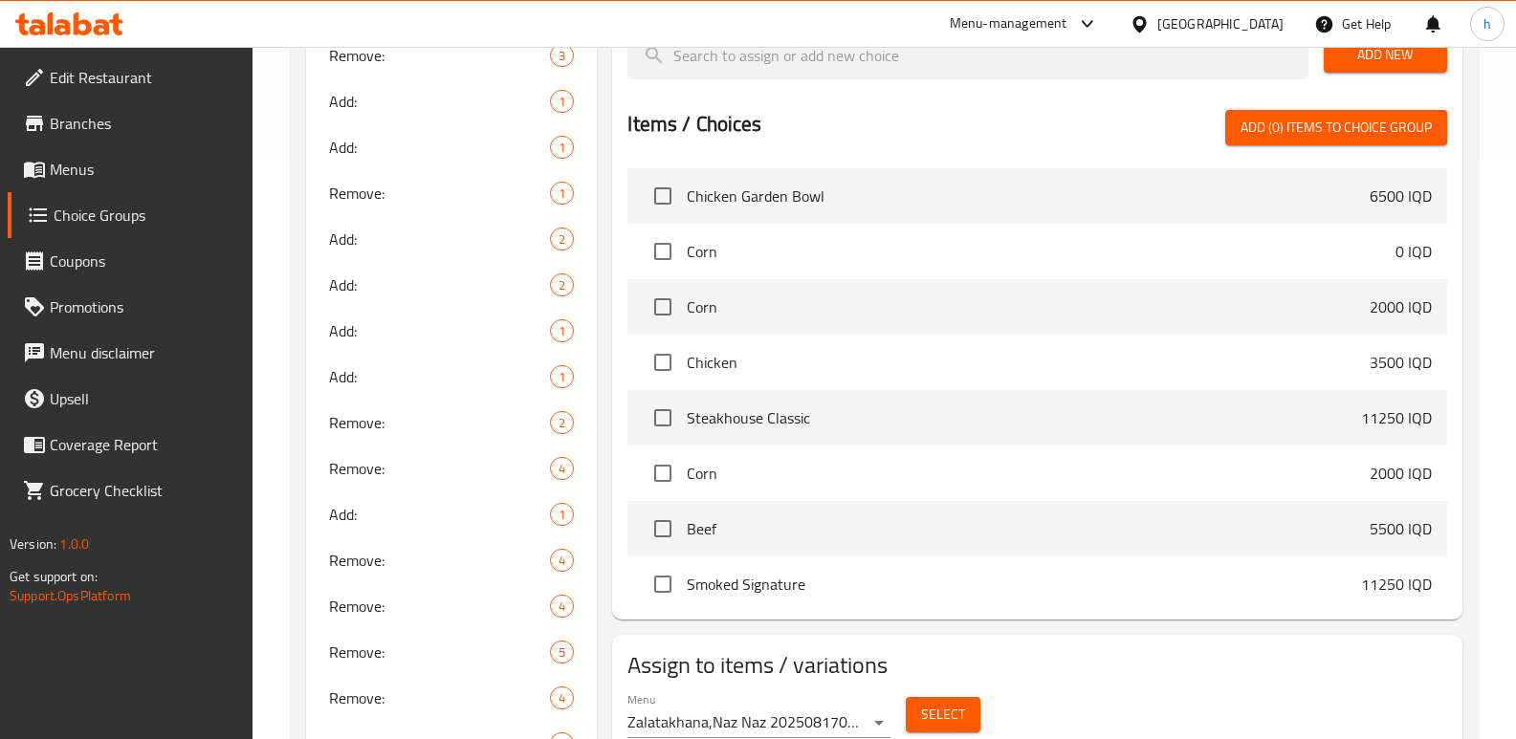
scroll to position [1035, 0]
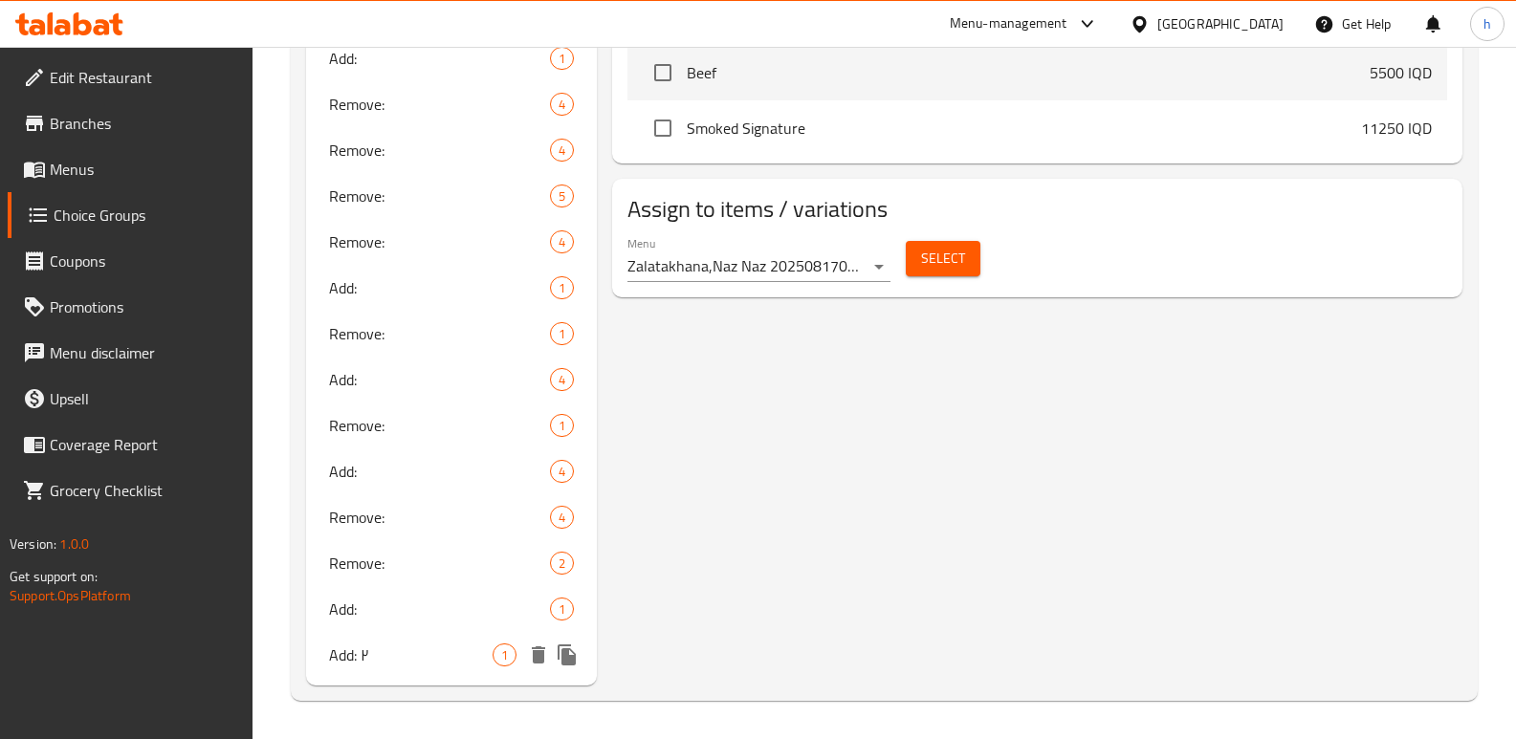
click at [361, 633] on div "Add: ٢ 1" at bounding box center [451, 655] width 291 height 46
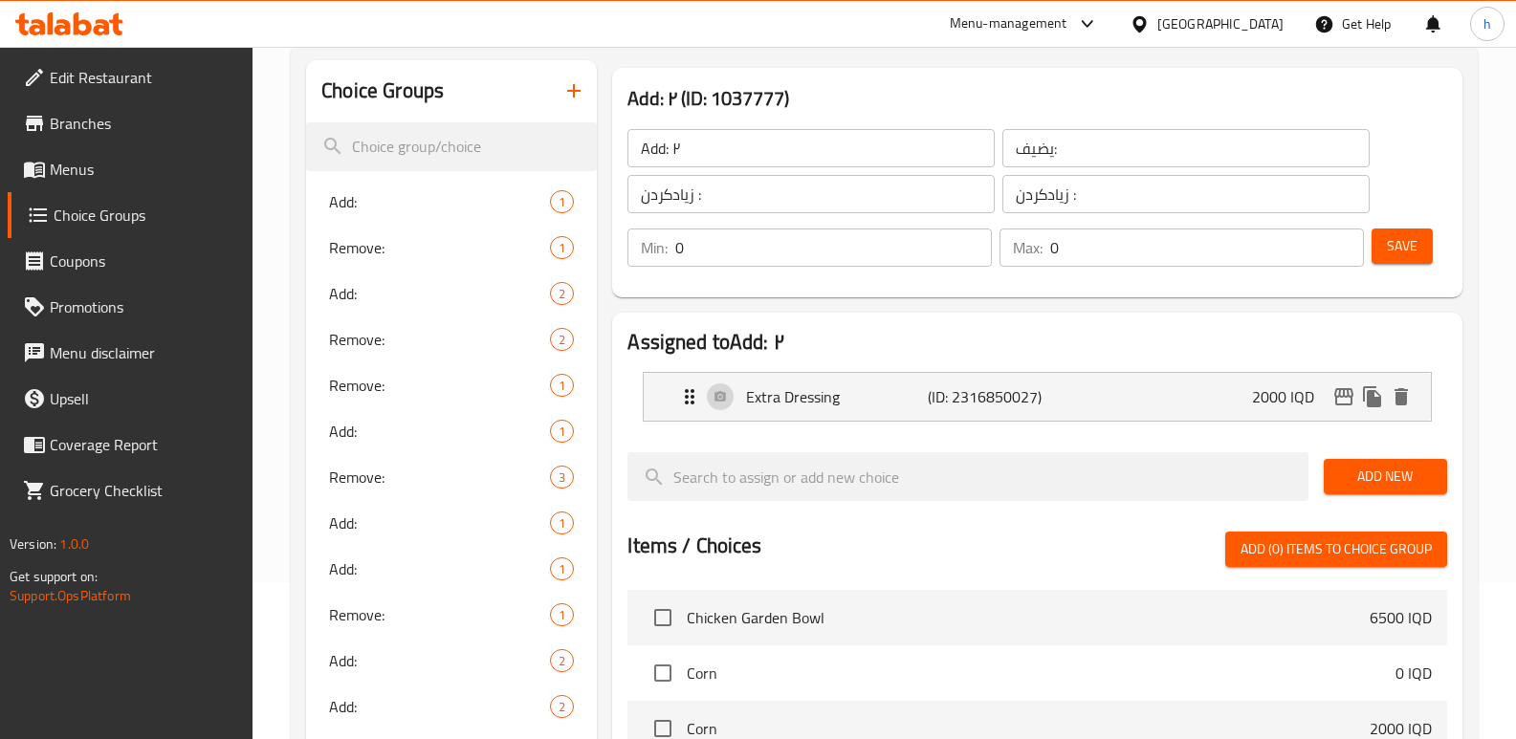
scroll to position [0, 0]
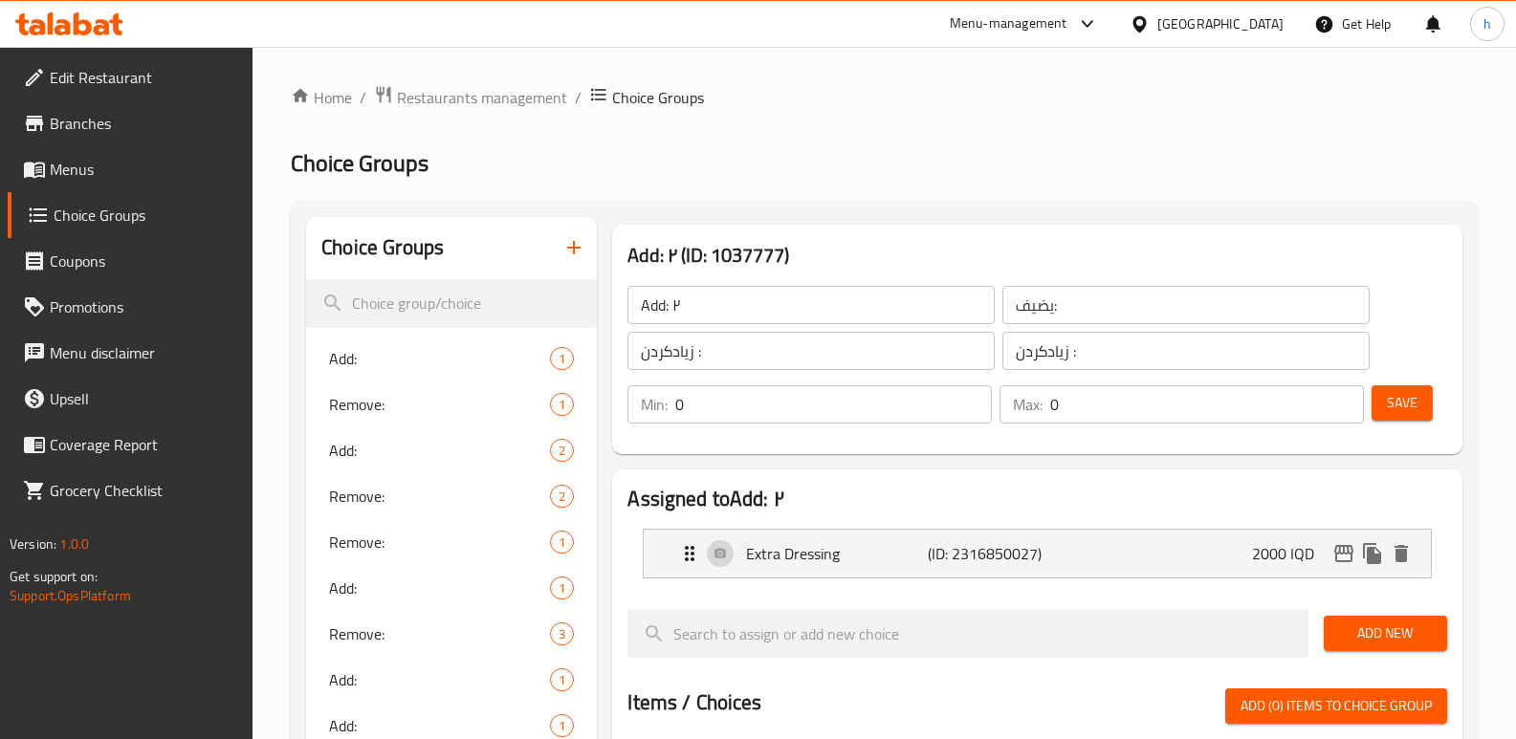
click at [798, 299] on input "Add: ٢" at bounding box center [810, 305] width 367 height 38
type input "Add:"
click at [1413, 405] on span "Save" at bounding box center [1402, 403] width 31 height 24
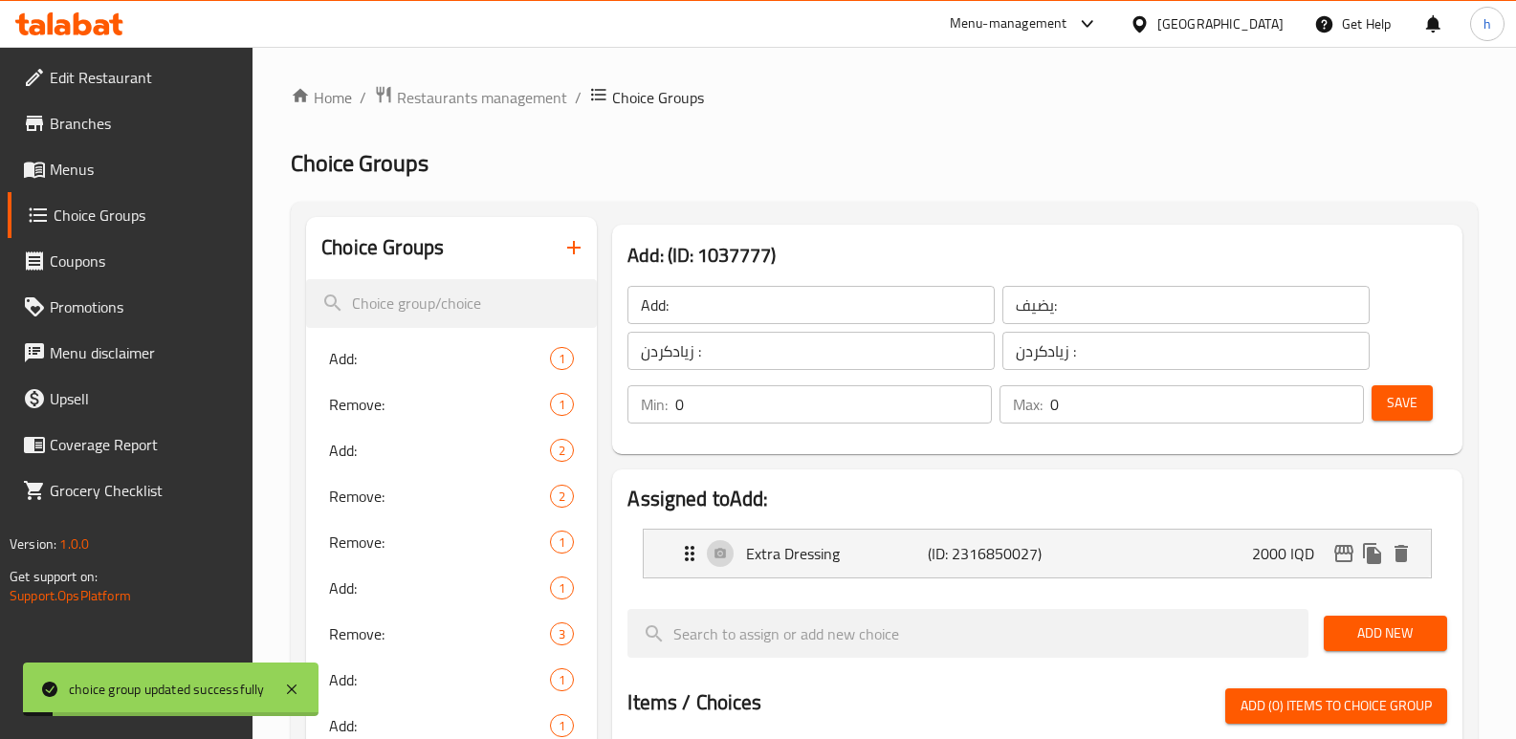
click at [64, 168] on span "Menus" at bounding box center [144, 169] width 188 height 23
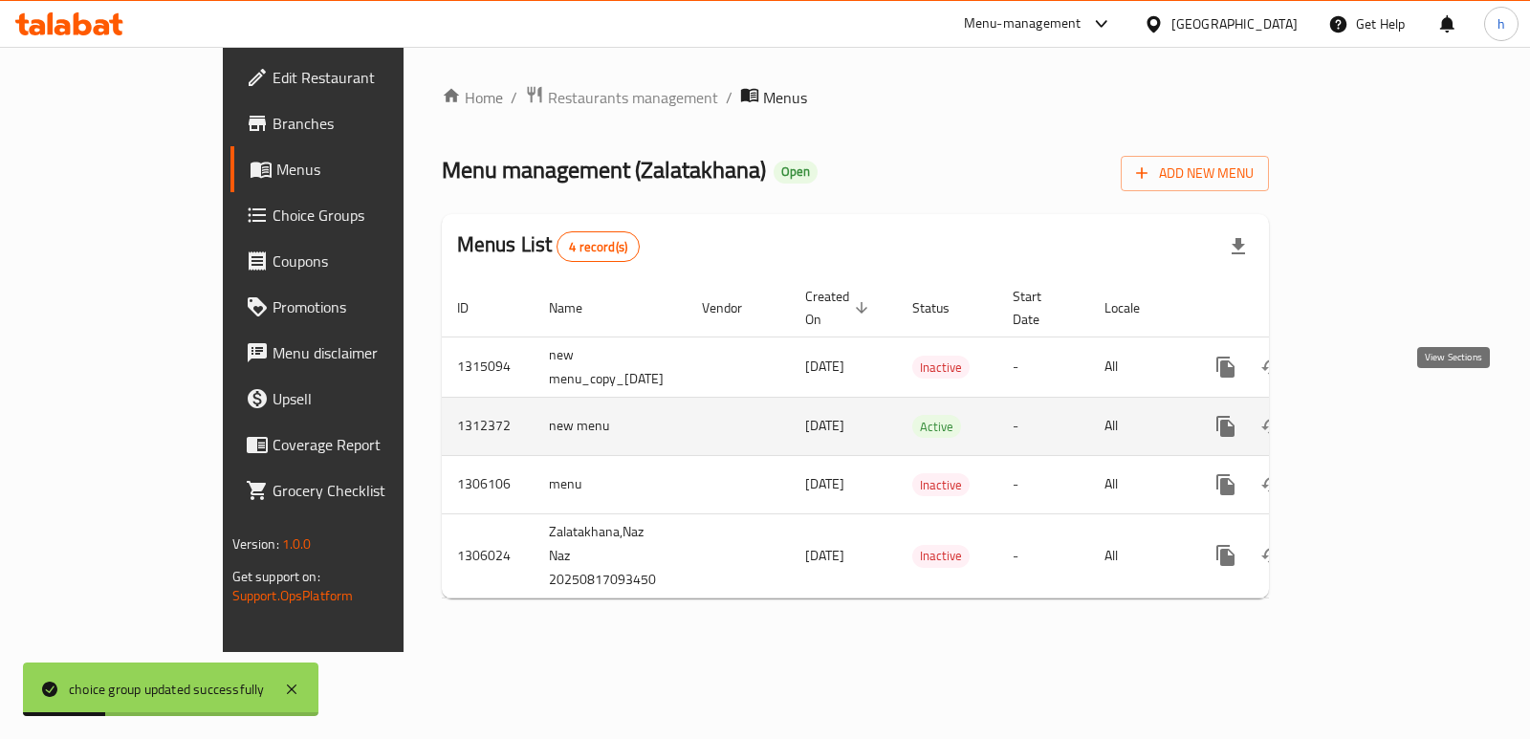
click at [1375, 415] on icon "enhanced table" at bounding box center [1363, 426] width 23 height 23
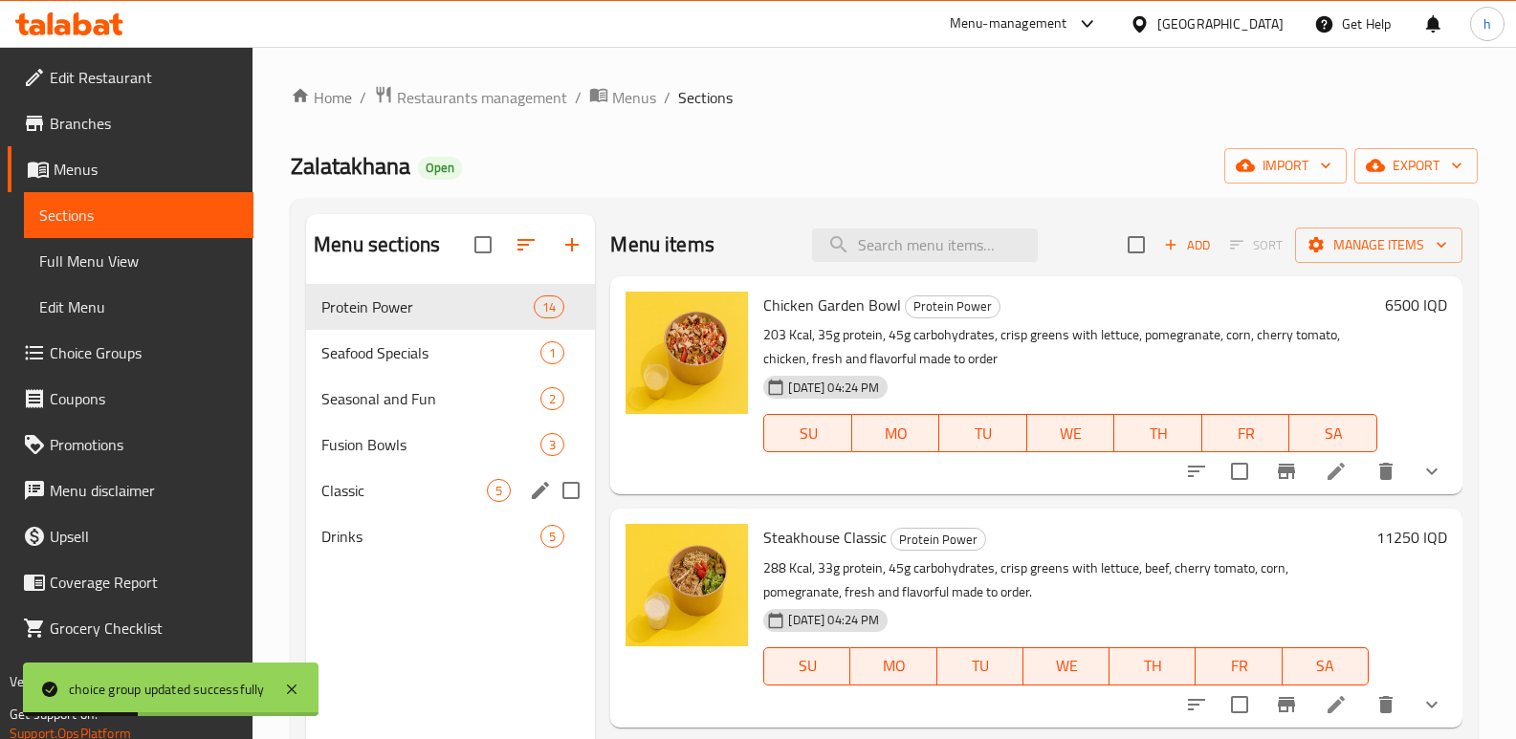
click at [387, 474] on div "Classic 5" at bounding box center [450, 491] width 289 height 46
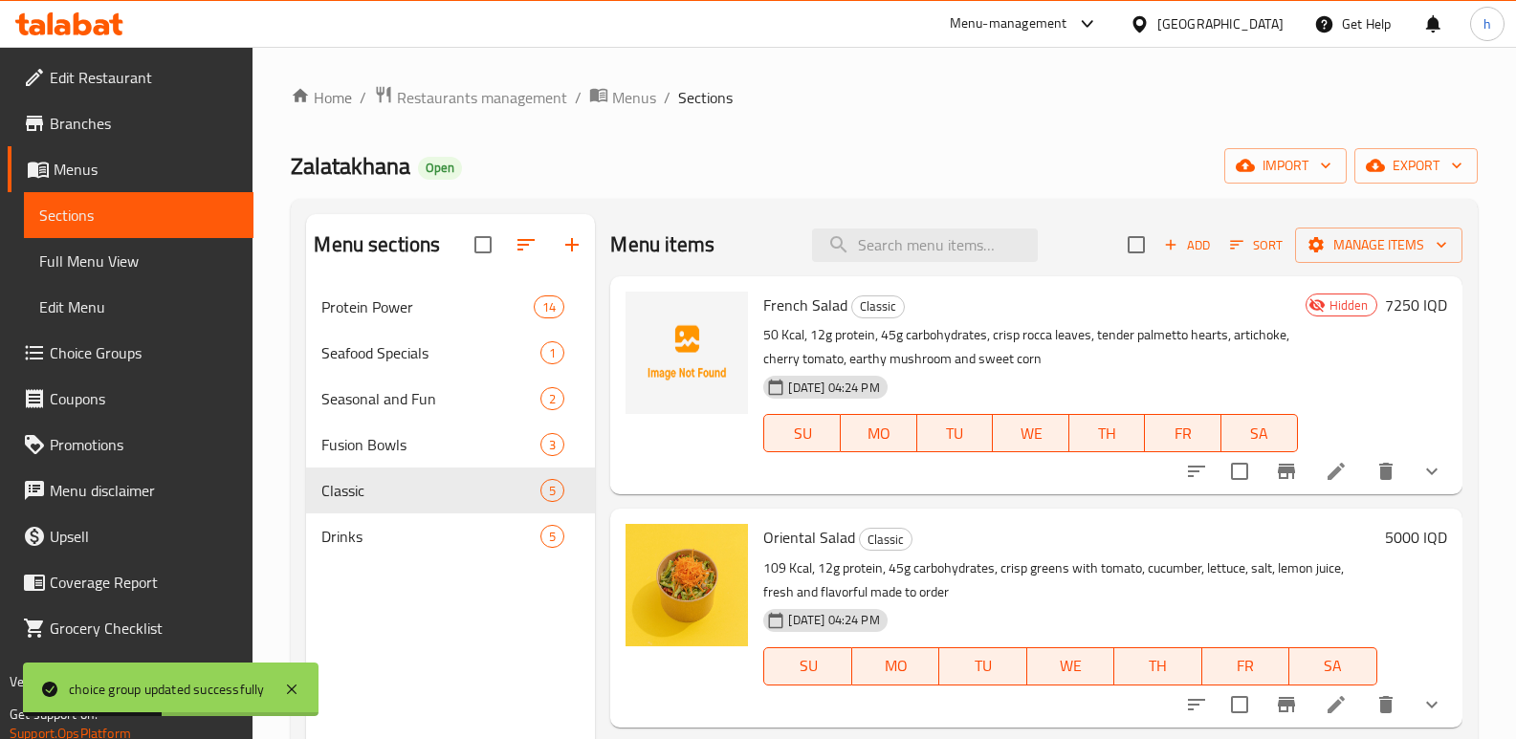
click at [1324, 476] on icon at bounding box center [1335, 471] width 23 height 23
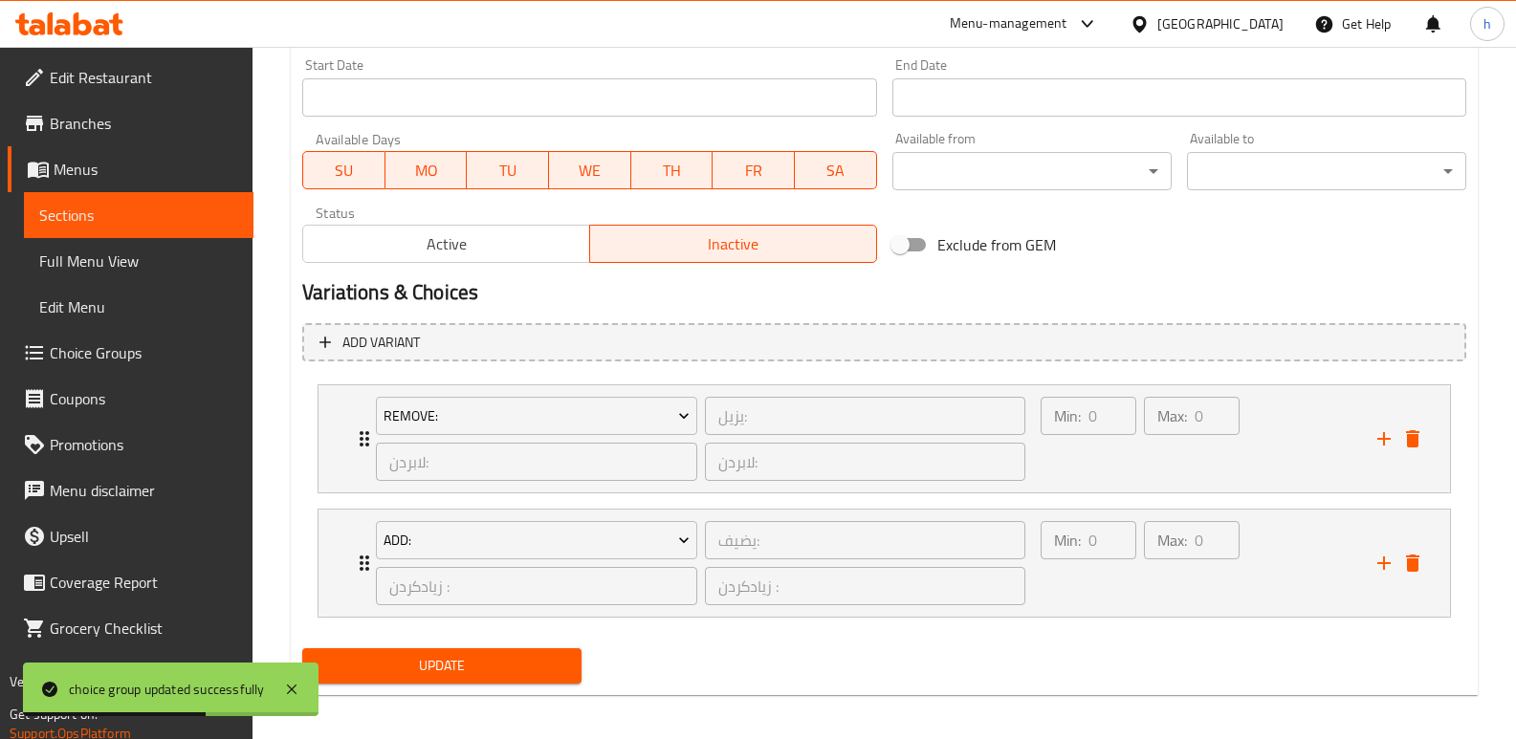
scroll to position [1034, 0]
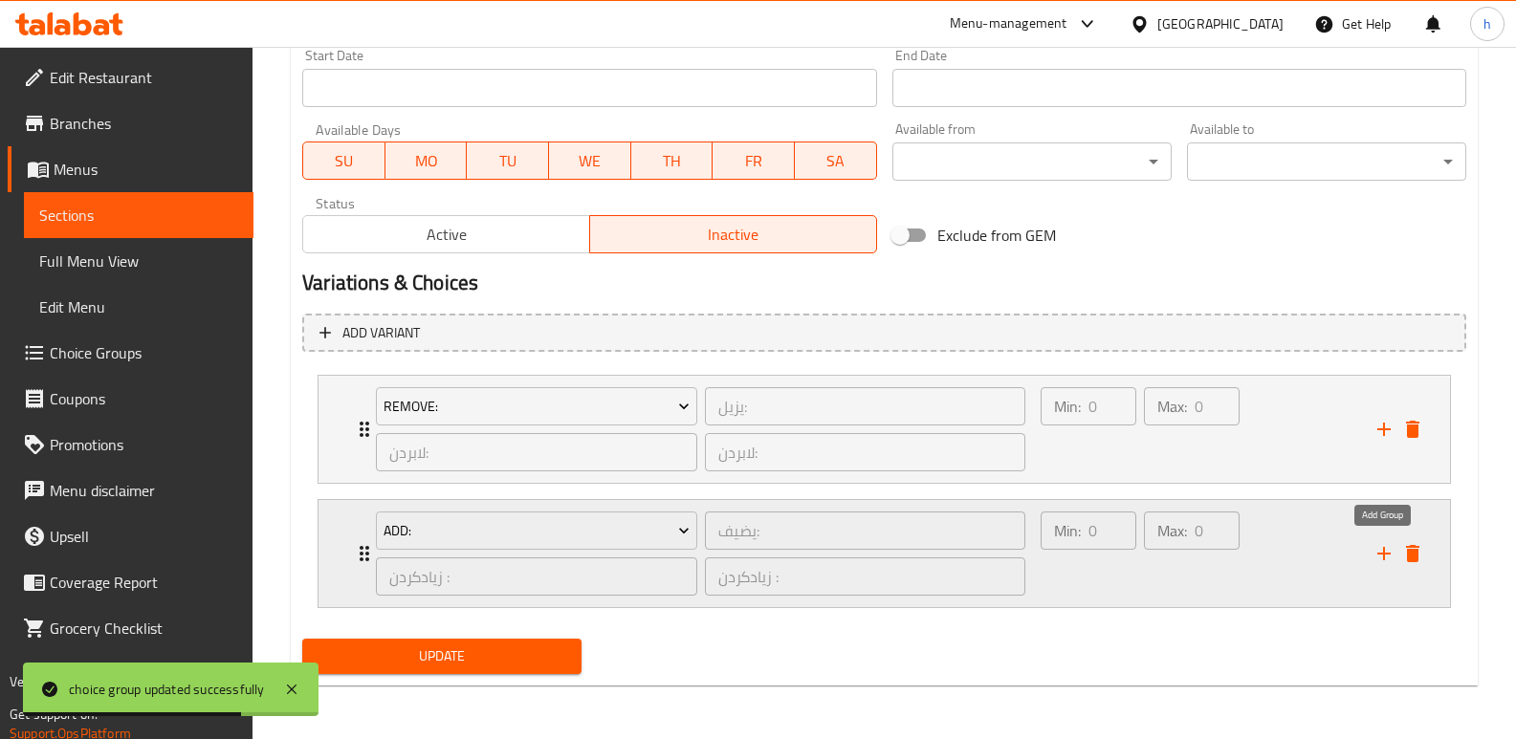
click at [1390, 552] on icon "add" at bounding box center [1383, 553] width 23 height 23
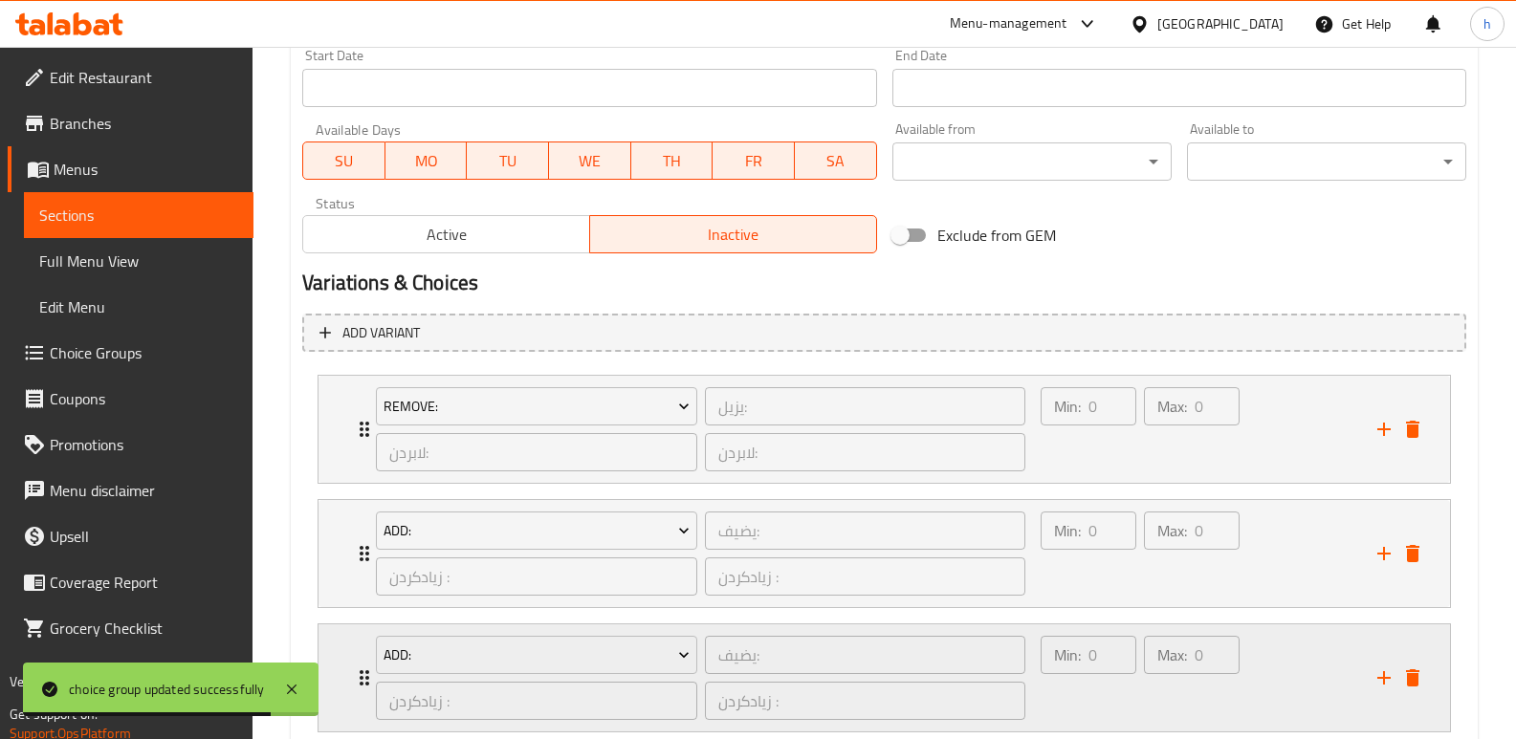
drag, startPoint x: 1515, startPoint y: 522, endPoint x: 1115, endPoint y: 668, distance: 425.3
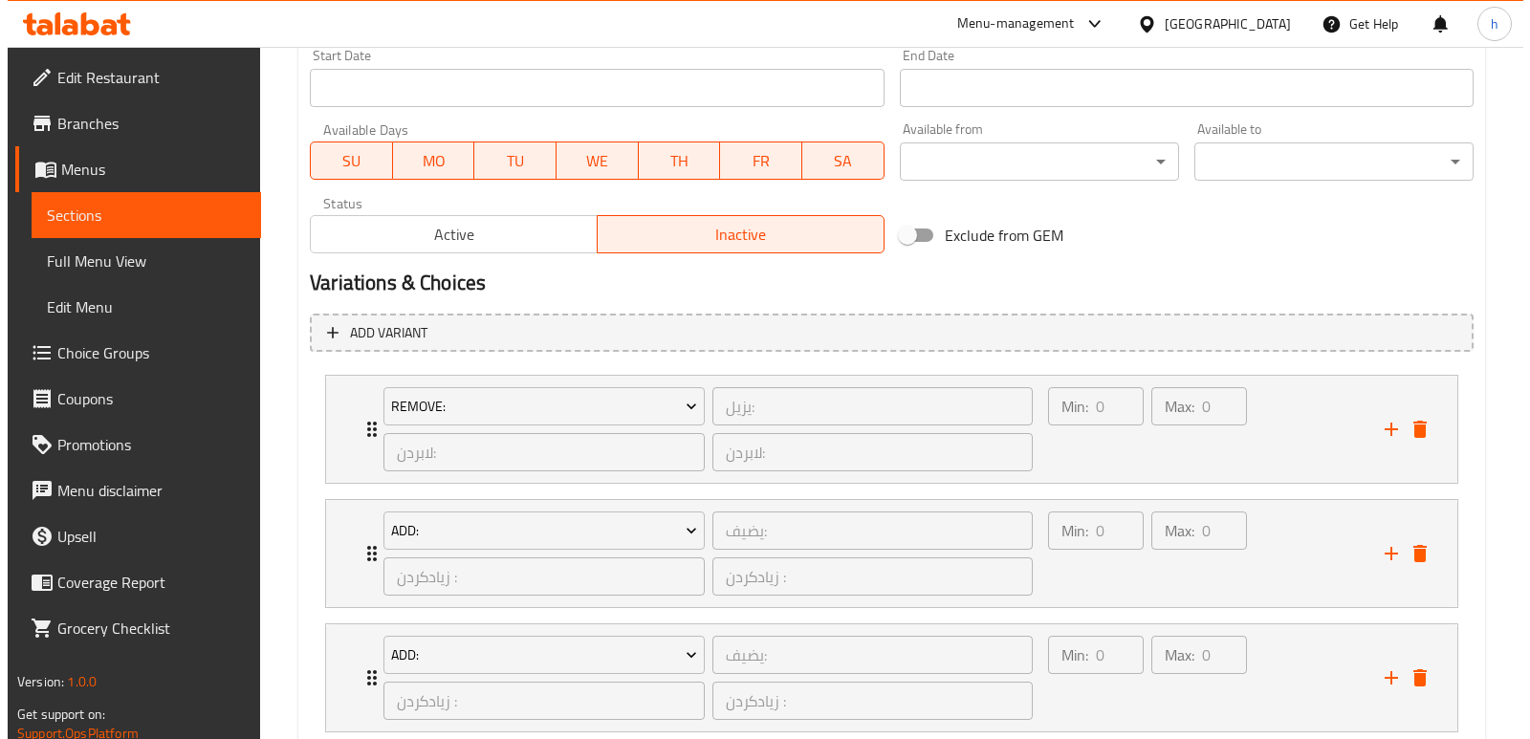
scroll to position [1158, 0]
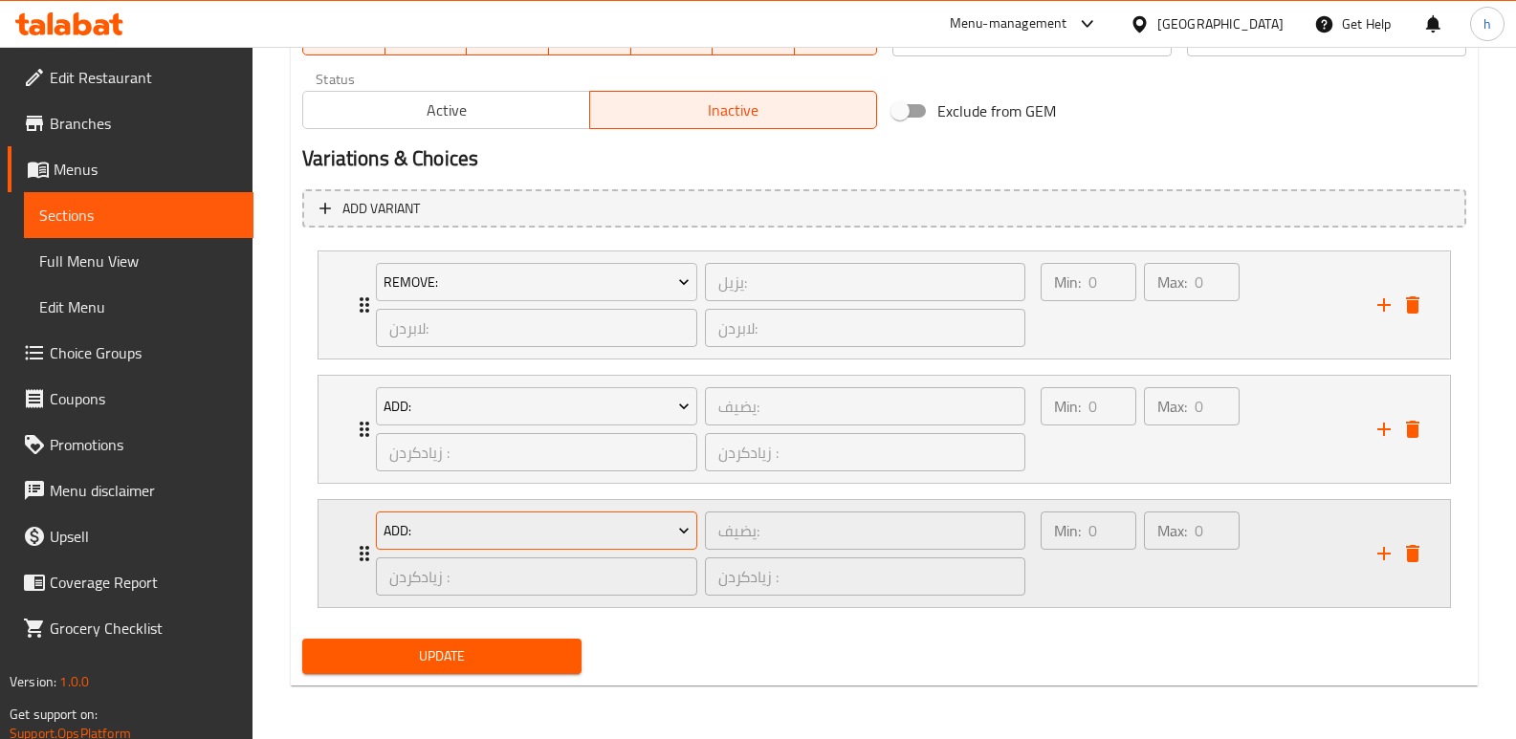
click at [677, 547] on button "Add:" at bounding box center [536, 531] width 321 height 38
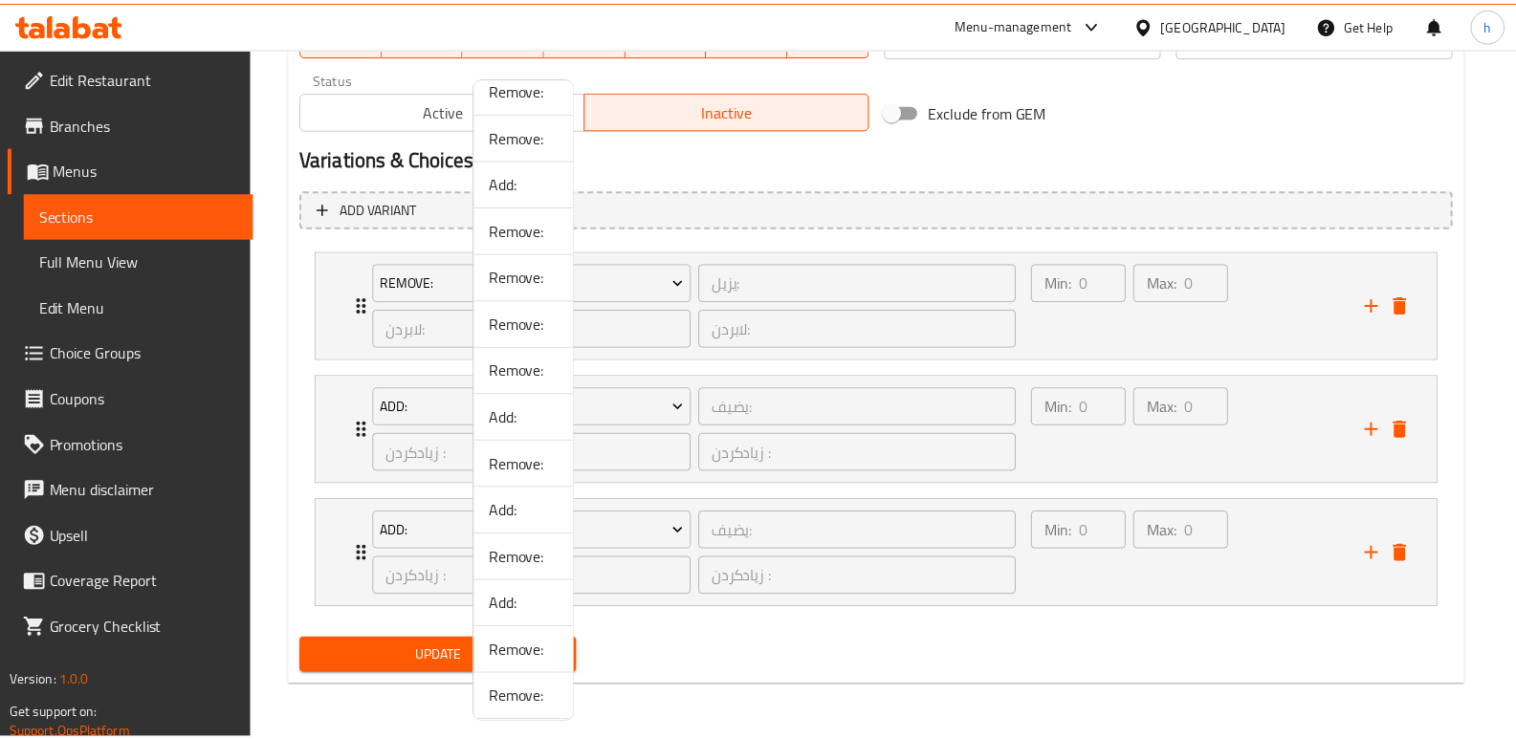
scroll to position [775, 0]
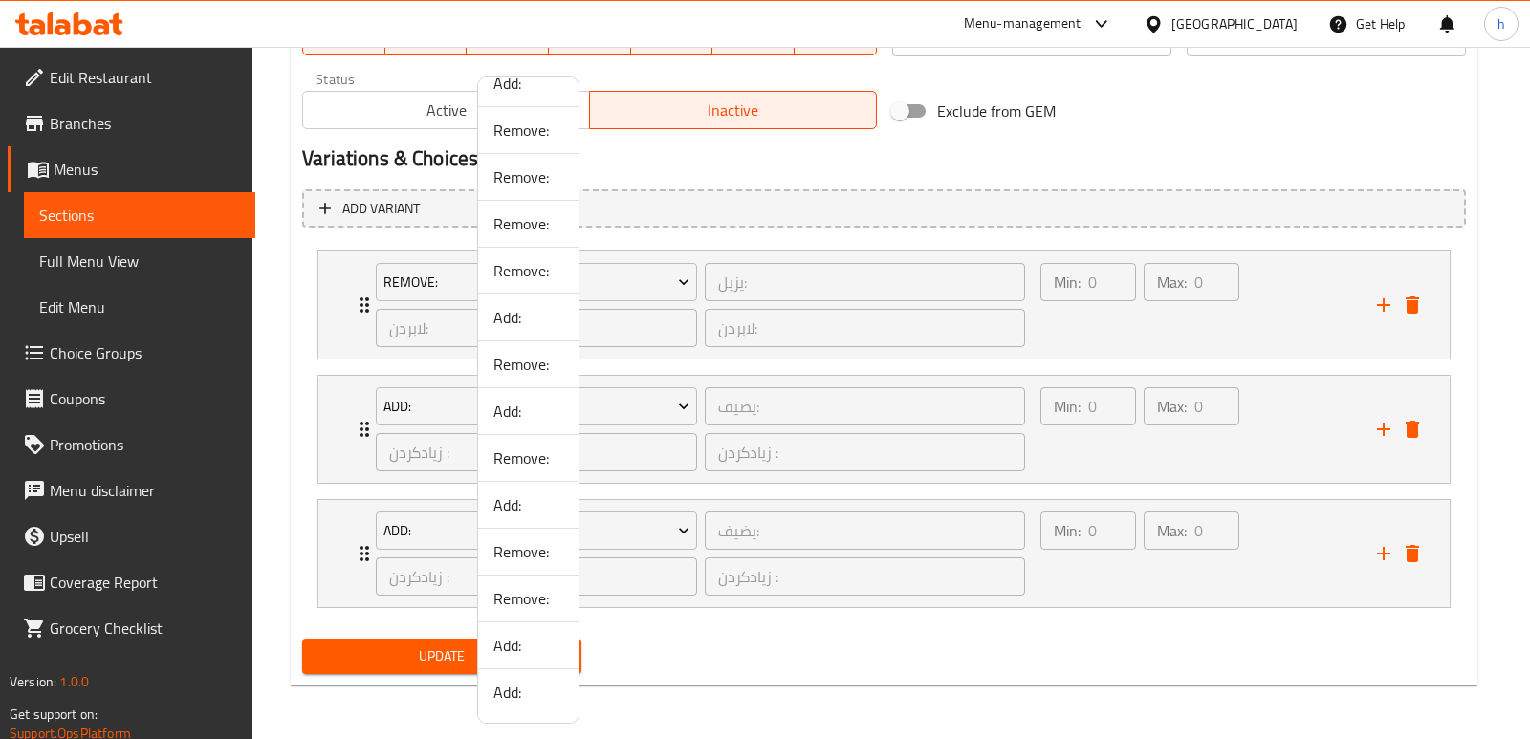
click at [511, 696] on span "Add:" at bounding box center [528, 692] width 70 height 23
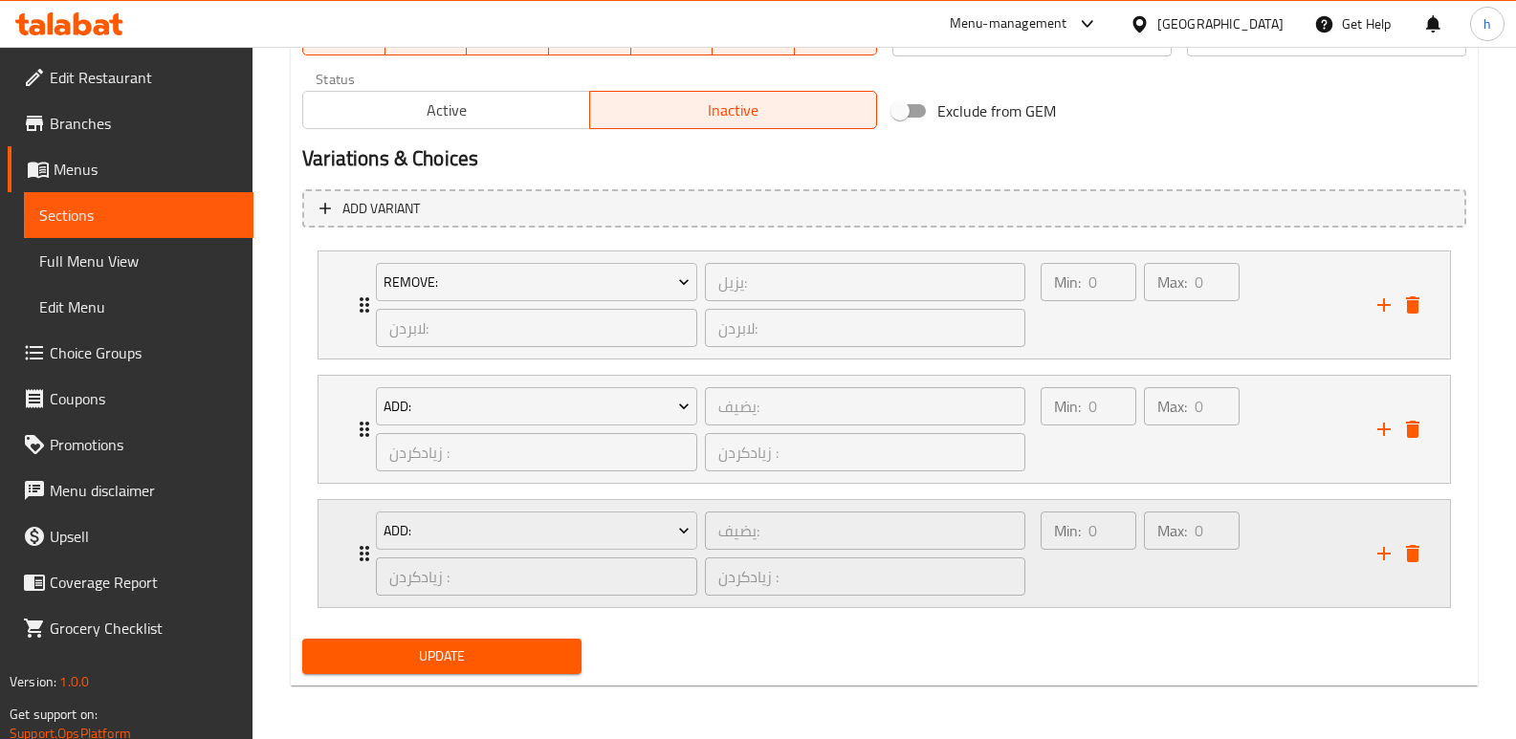
click at [1196, 564] on div "Max: 0 ​" at bounding box center [1191, 554] width 103 height 92
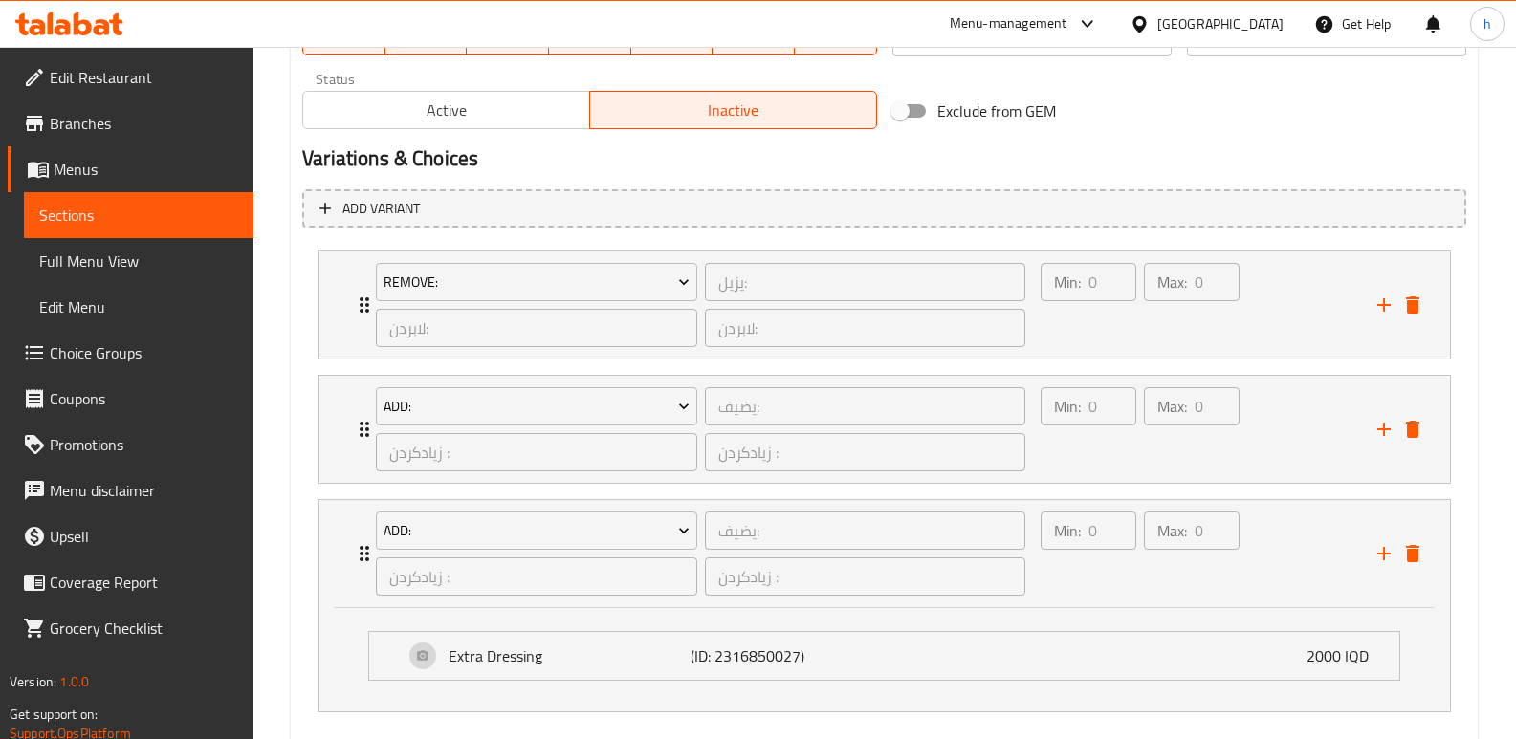
scroll to position [1262, 0]
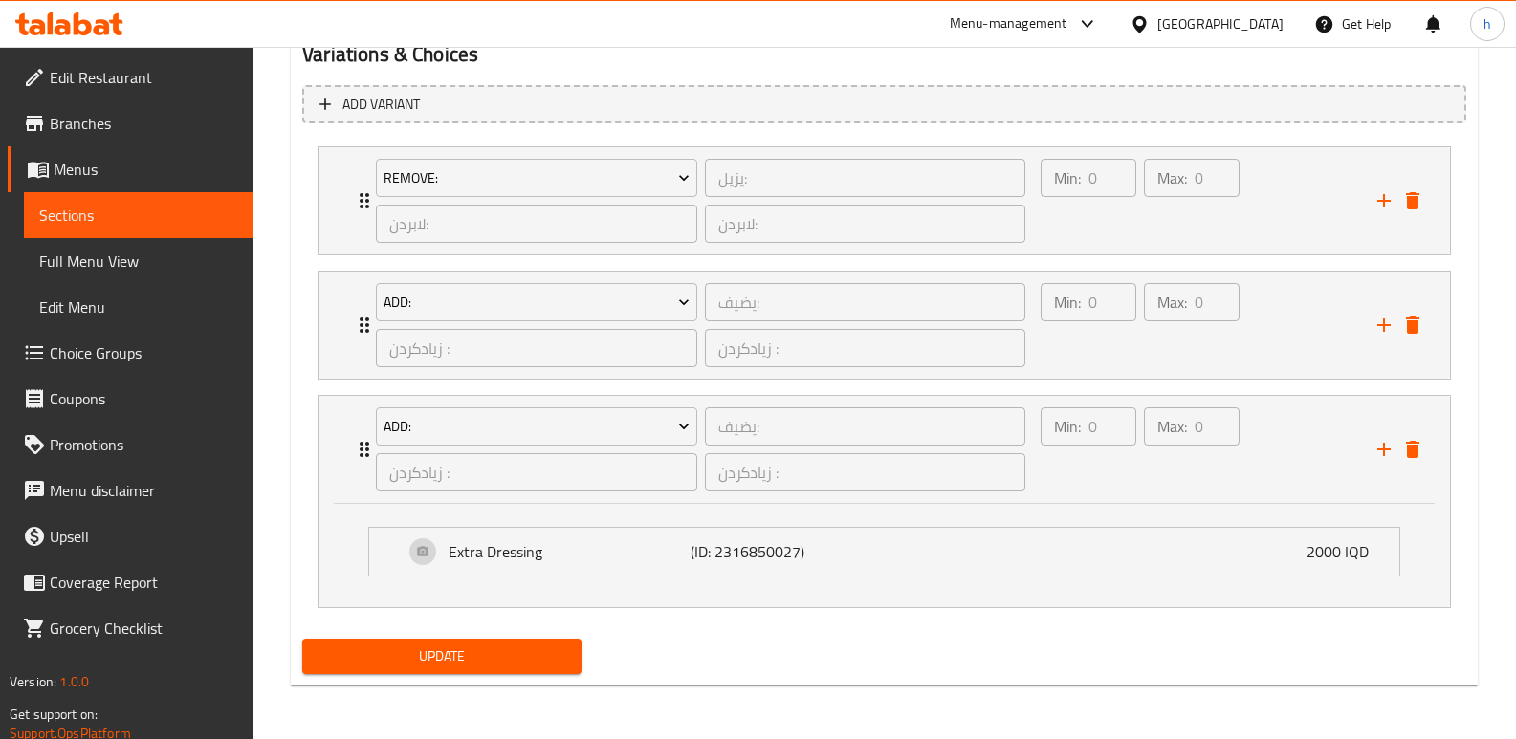
click at [569, 648] on button "Update" at bounding box center [441, 656] width 279 height 35
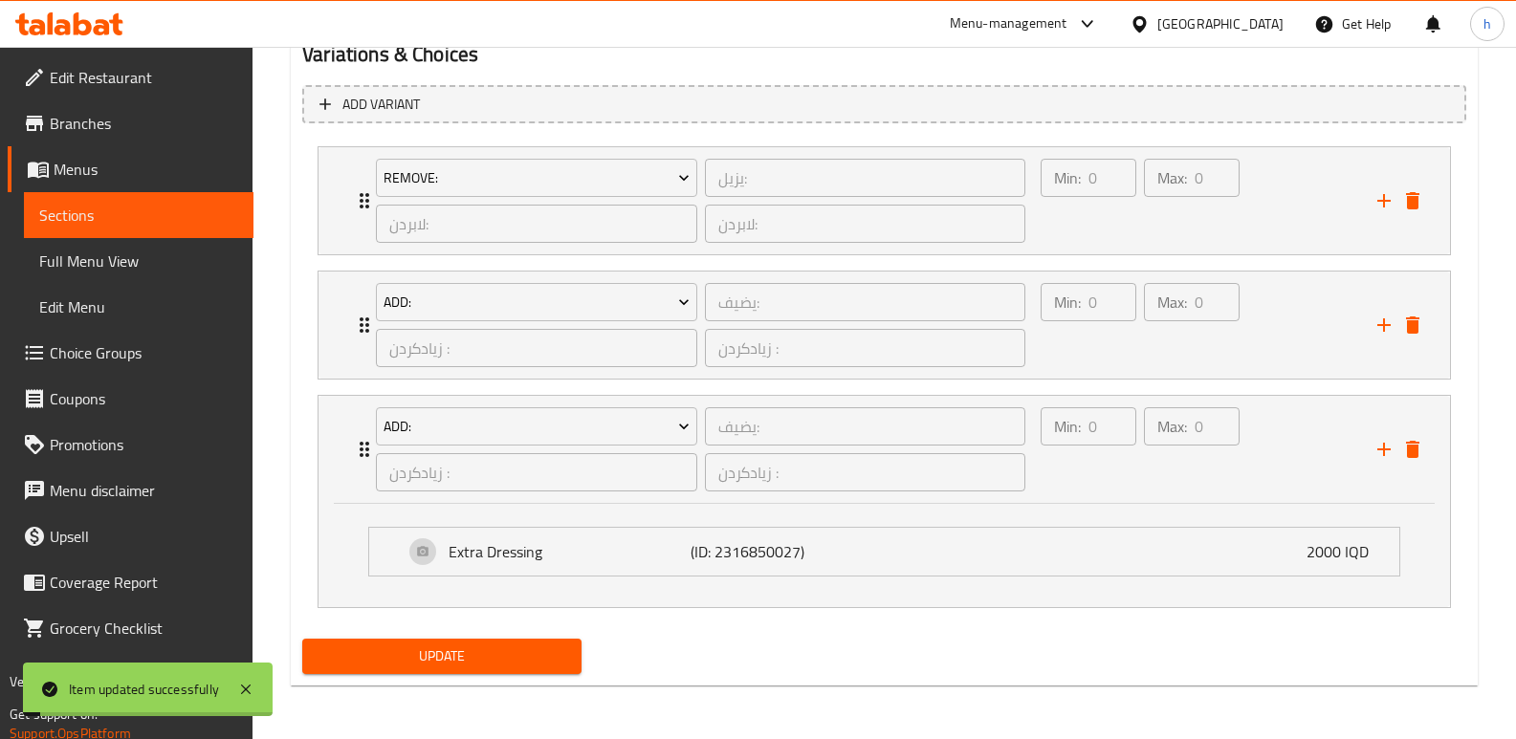
click at [214, 219] on span "Sections" at bounding box center [138, 215] width 199 height 23
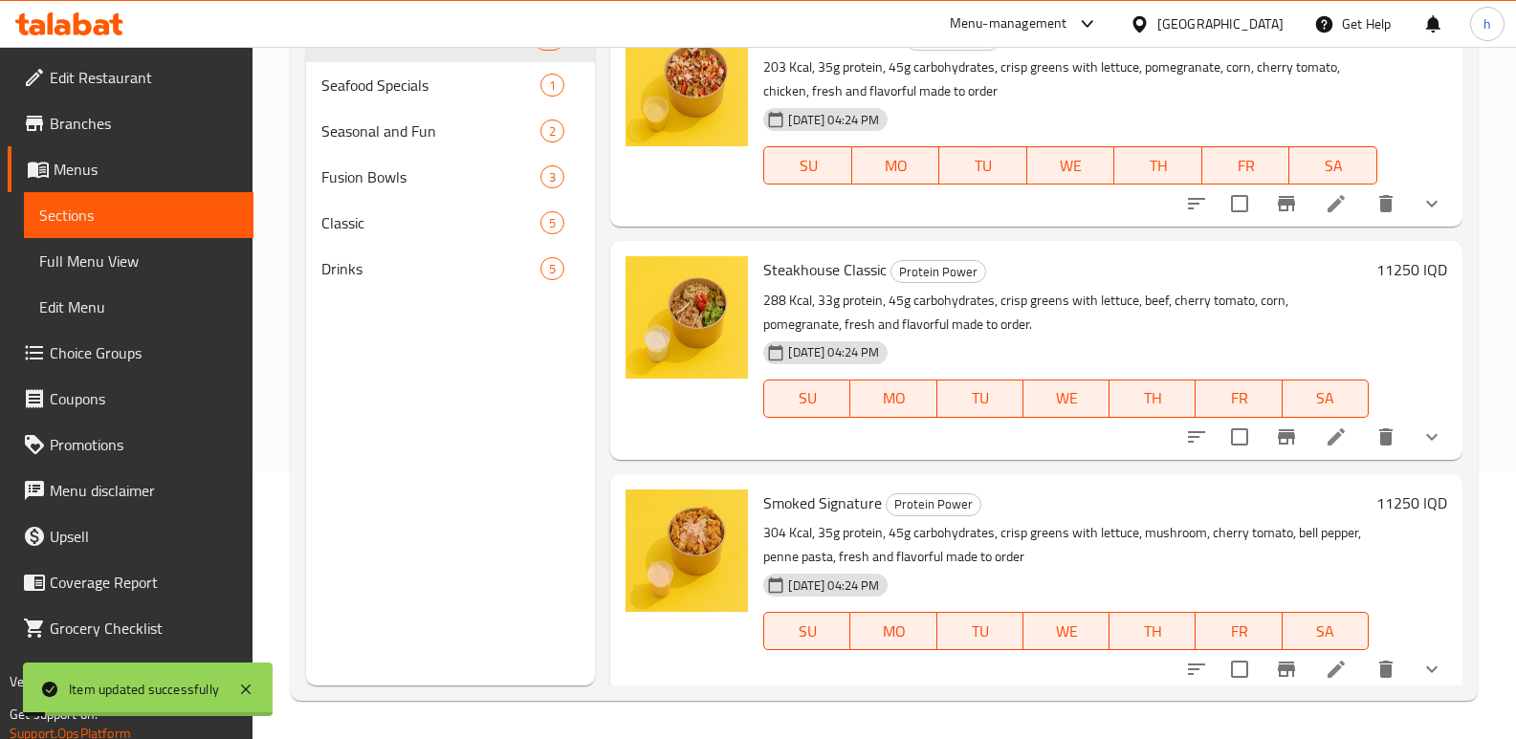
scroll to position [268, 0]
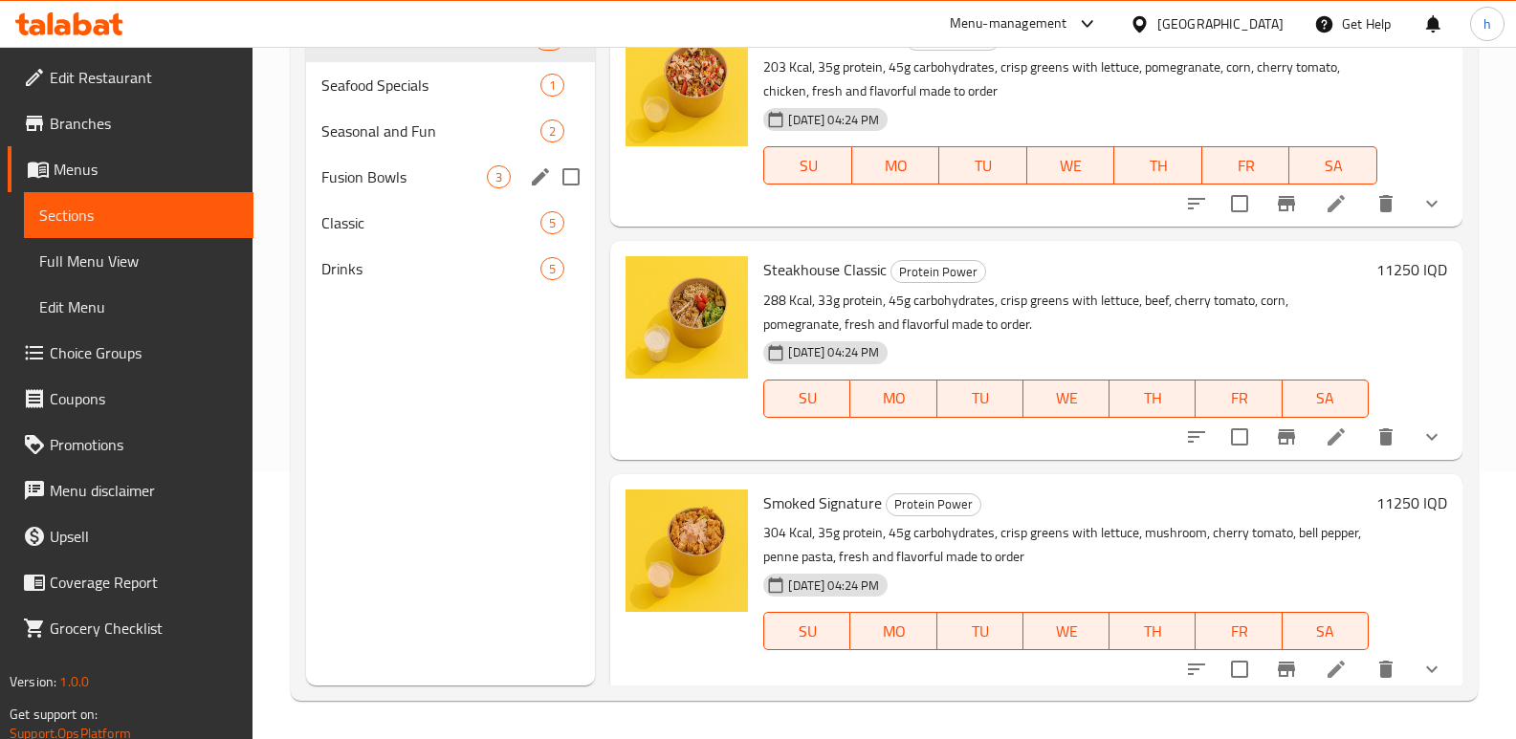
click at [363, 160] on div "Fusion Bowls 3" at bounding box center [450, 177] width 289 height 46
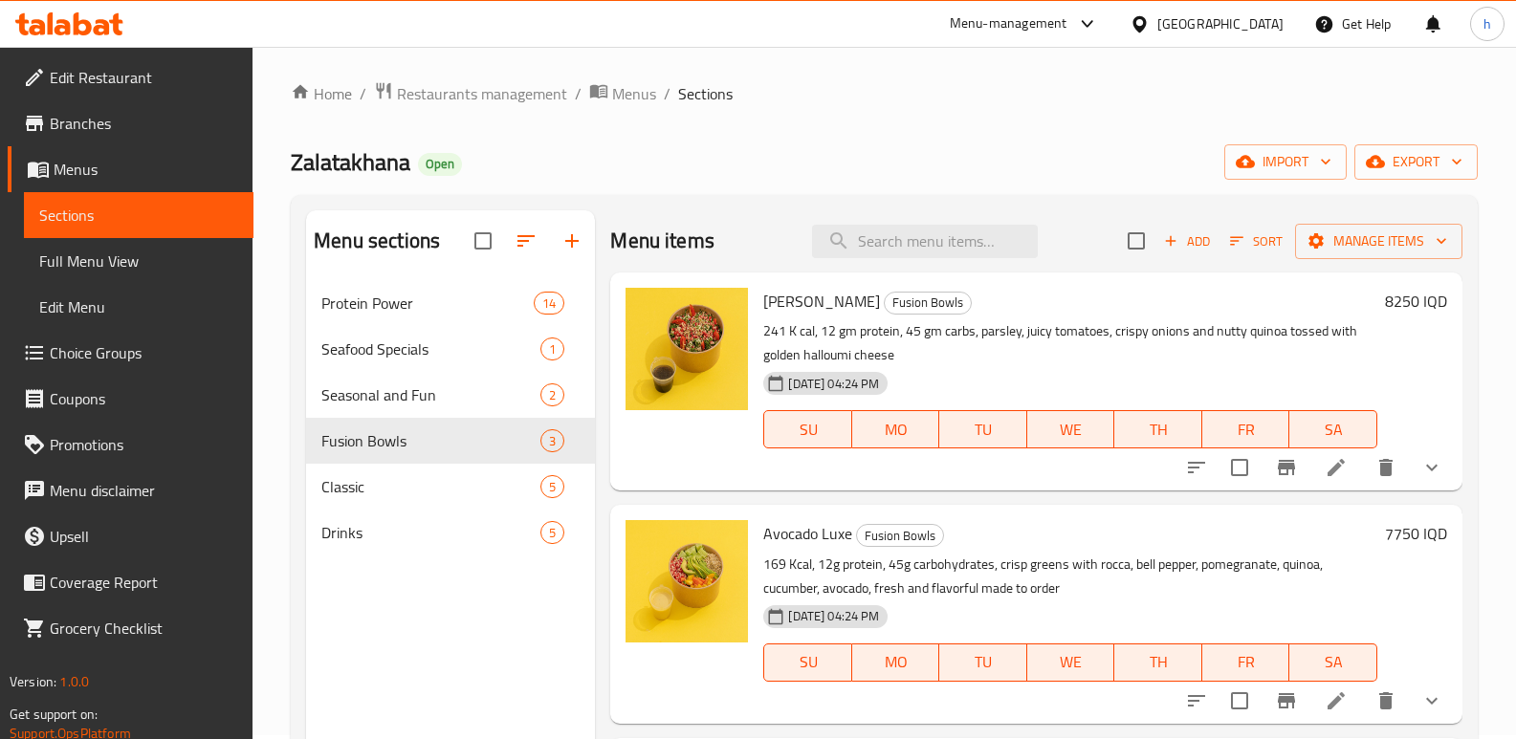
scroll to position [3, 0]
click at [1411, 446] on div at bounding box center [1313, 469] width 281 height 46
click at [1420, 463] on icon "show more" at bounding box center [1431, 468] width 23 height 23
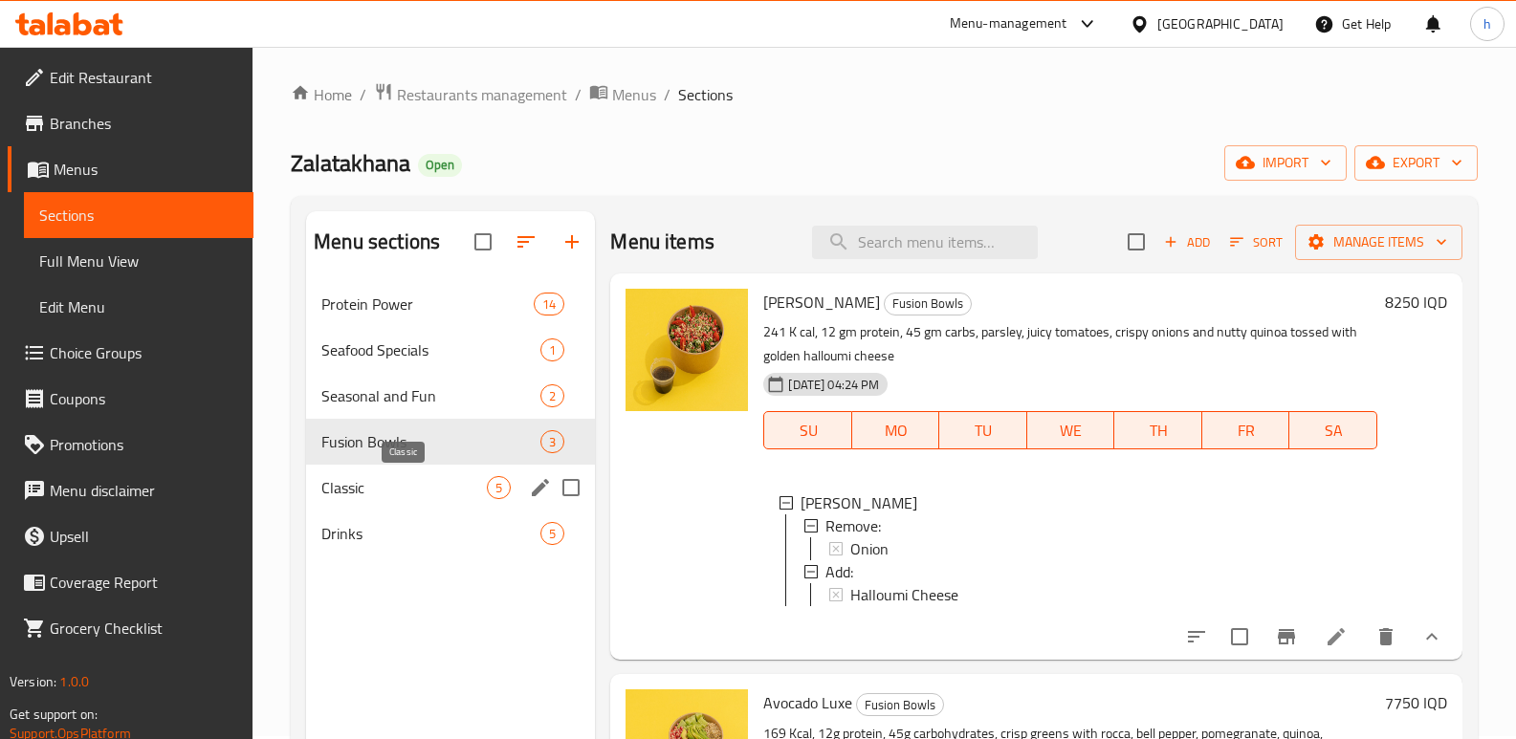
click at [400, 491] on span "Classic" at bounding box center [403, 487] width 165 height 23
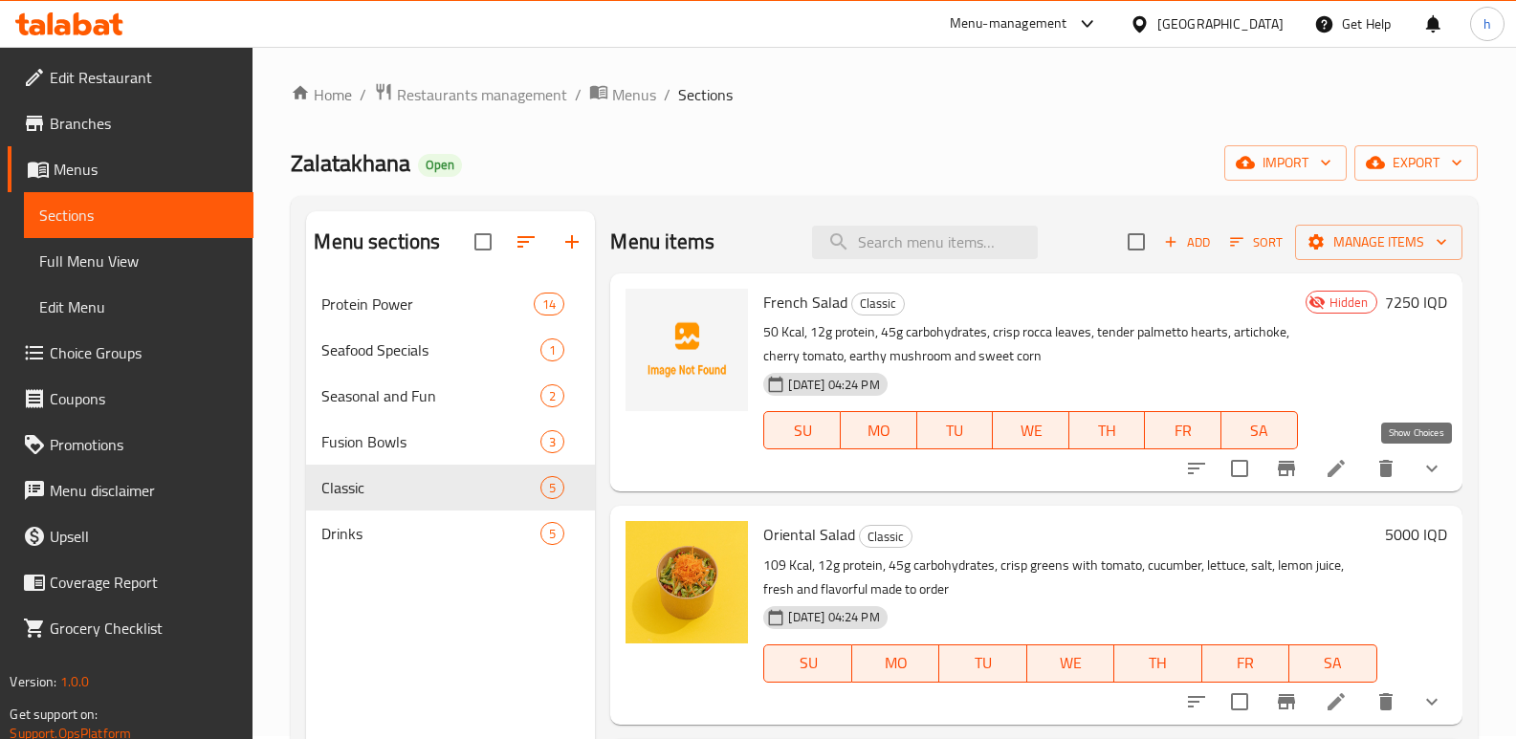
click at [1420, 459] on icon "show more" at bounding box center [1431, 468] width 23 height 23
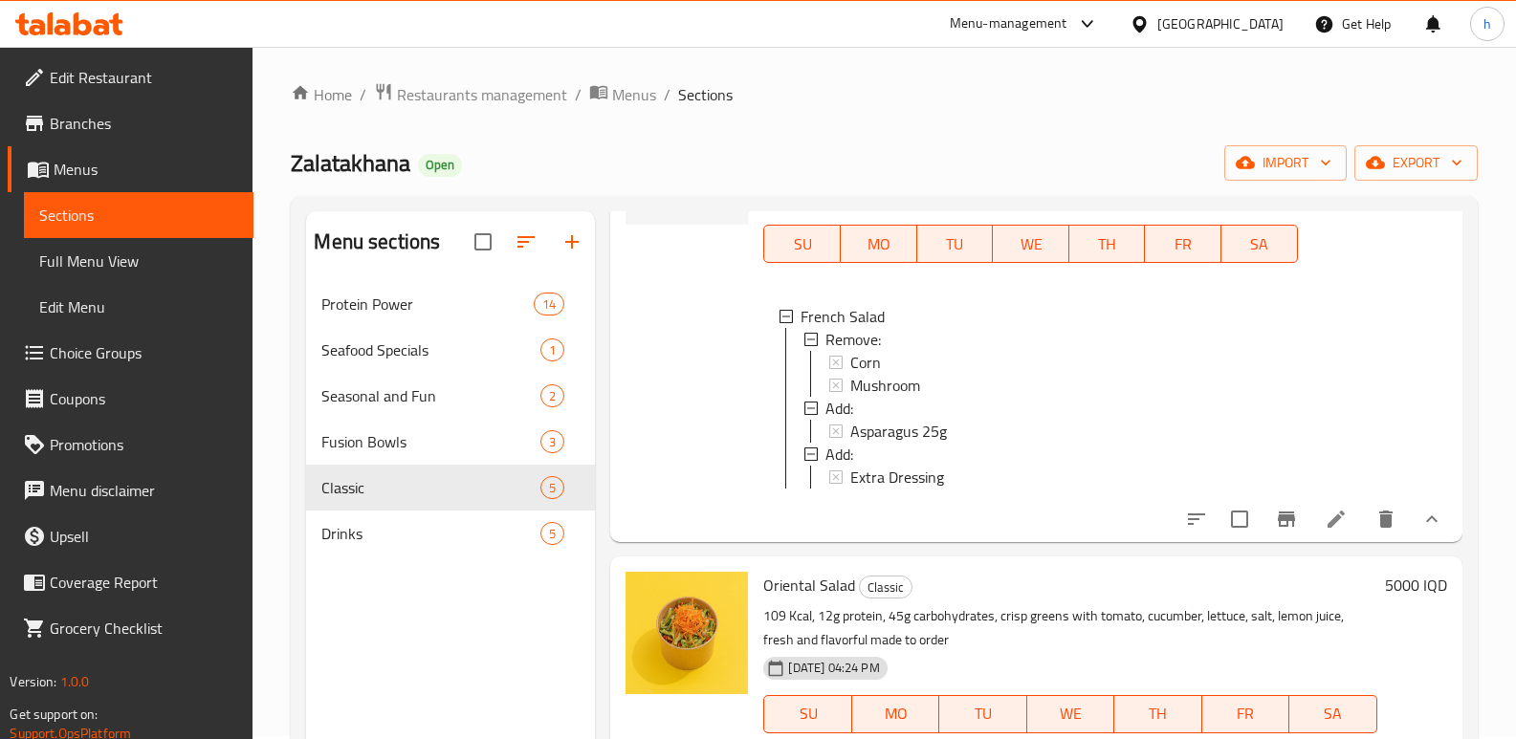
scroll to position [188, 0]
click at [369, 456] on div "Fusion Bowls 3" at bounding box center [450, 442] width 289 height 46
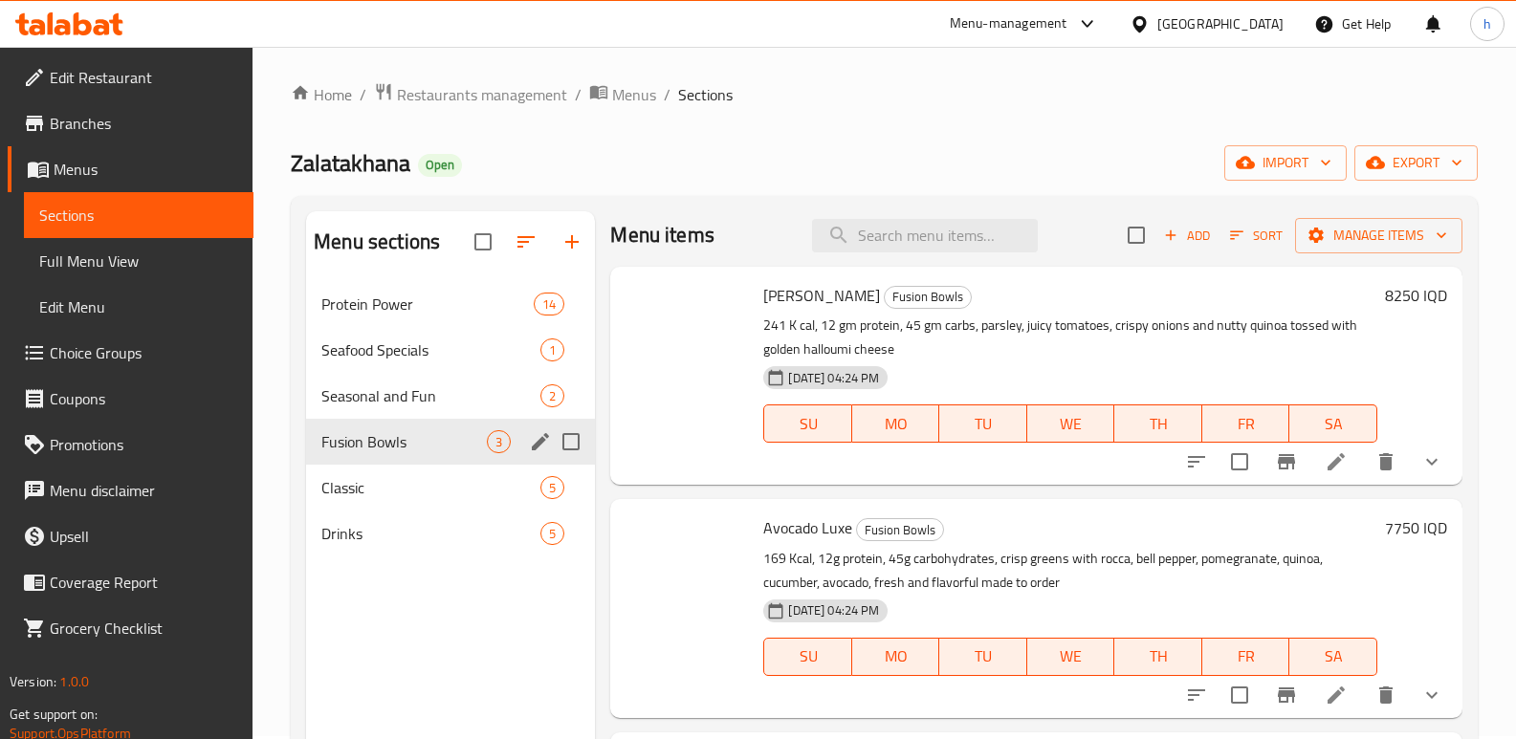
scroll to position [7, 0]
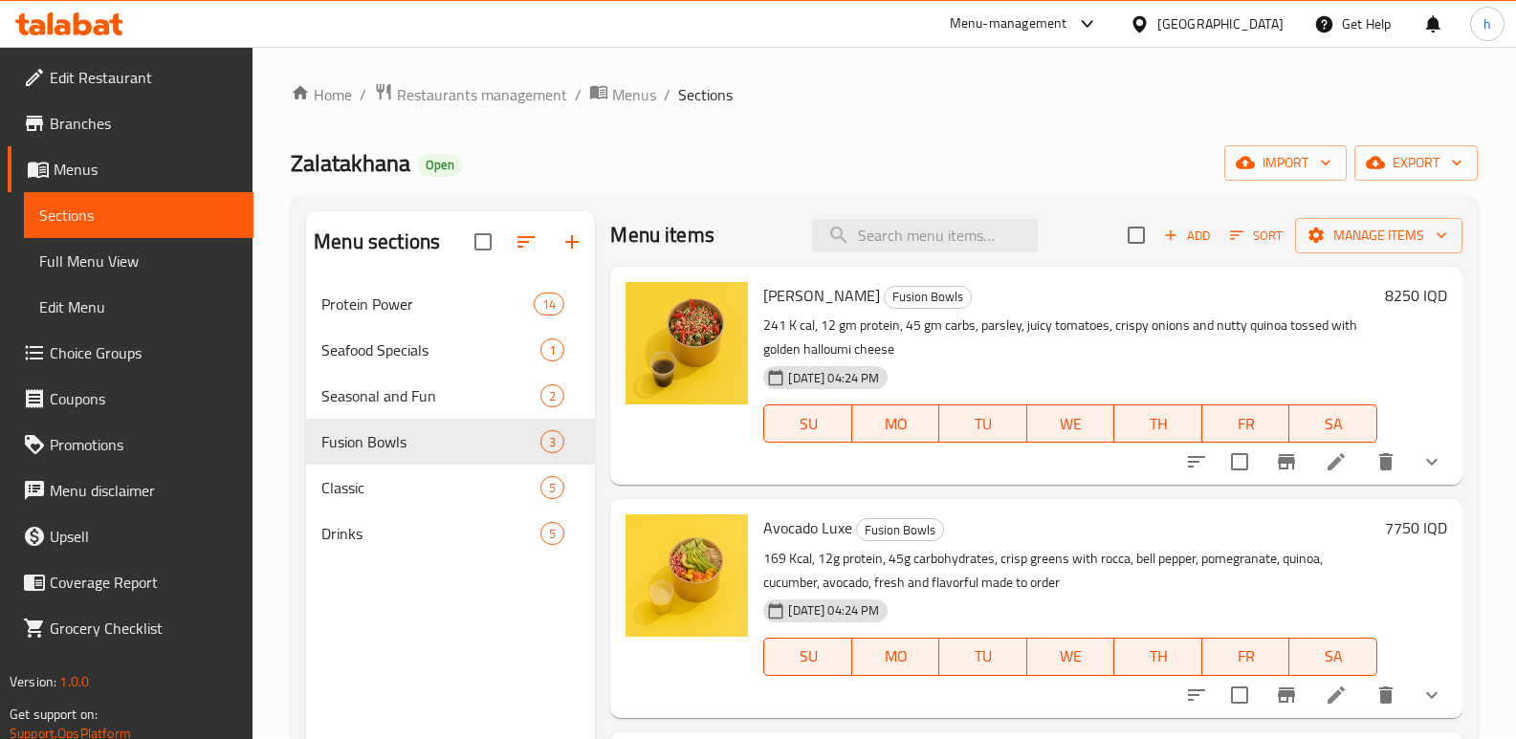
click at [1420, 459] on icon "show more" at bounding box center [1431, 461] width 23 height 23
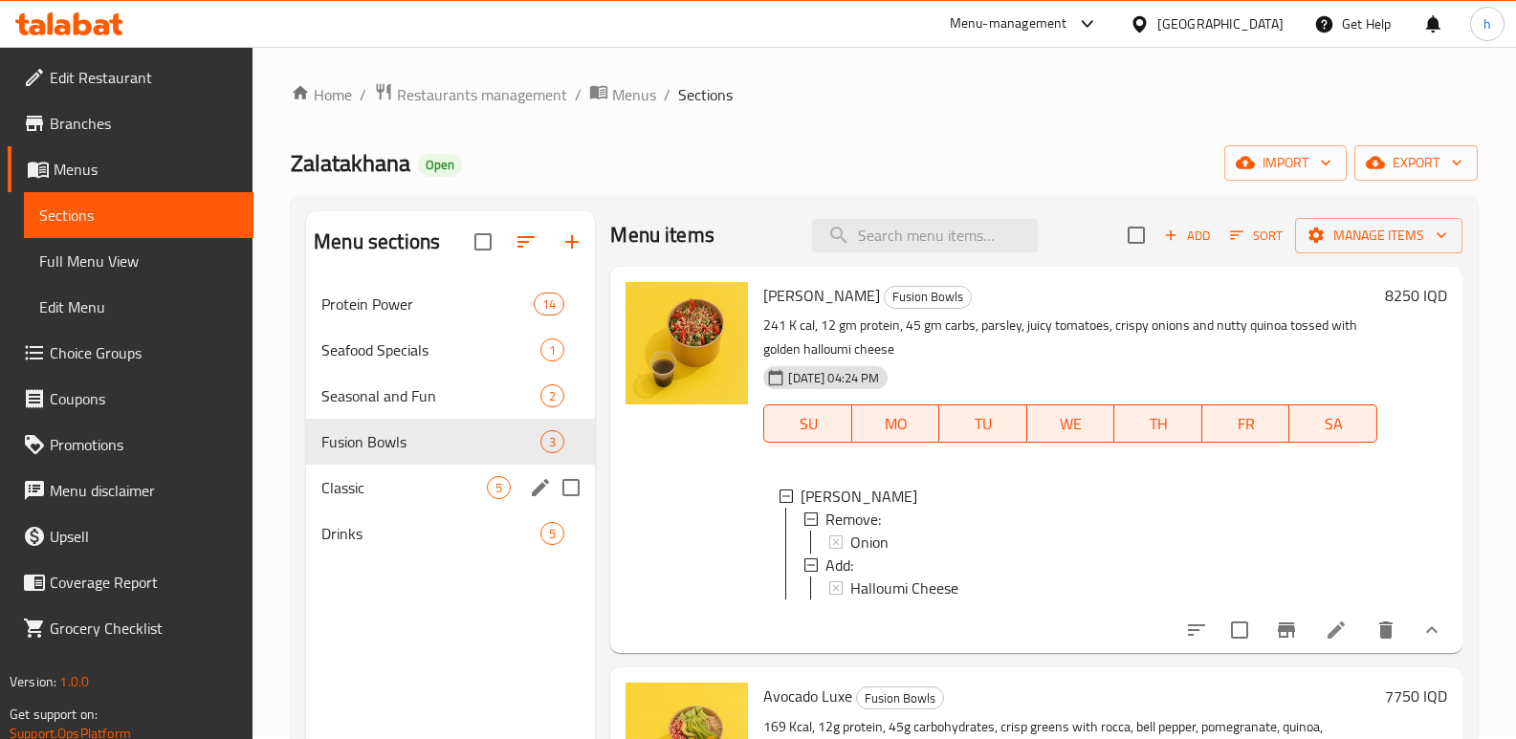
click at [387, 489] on span "Classic" at bounding box center [403, 487] width 165 height 23
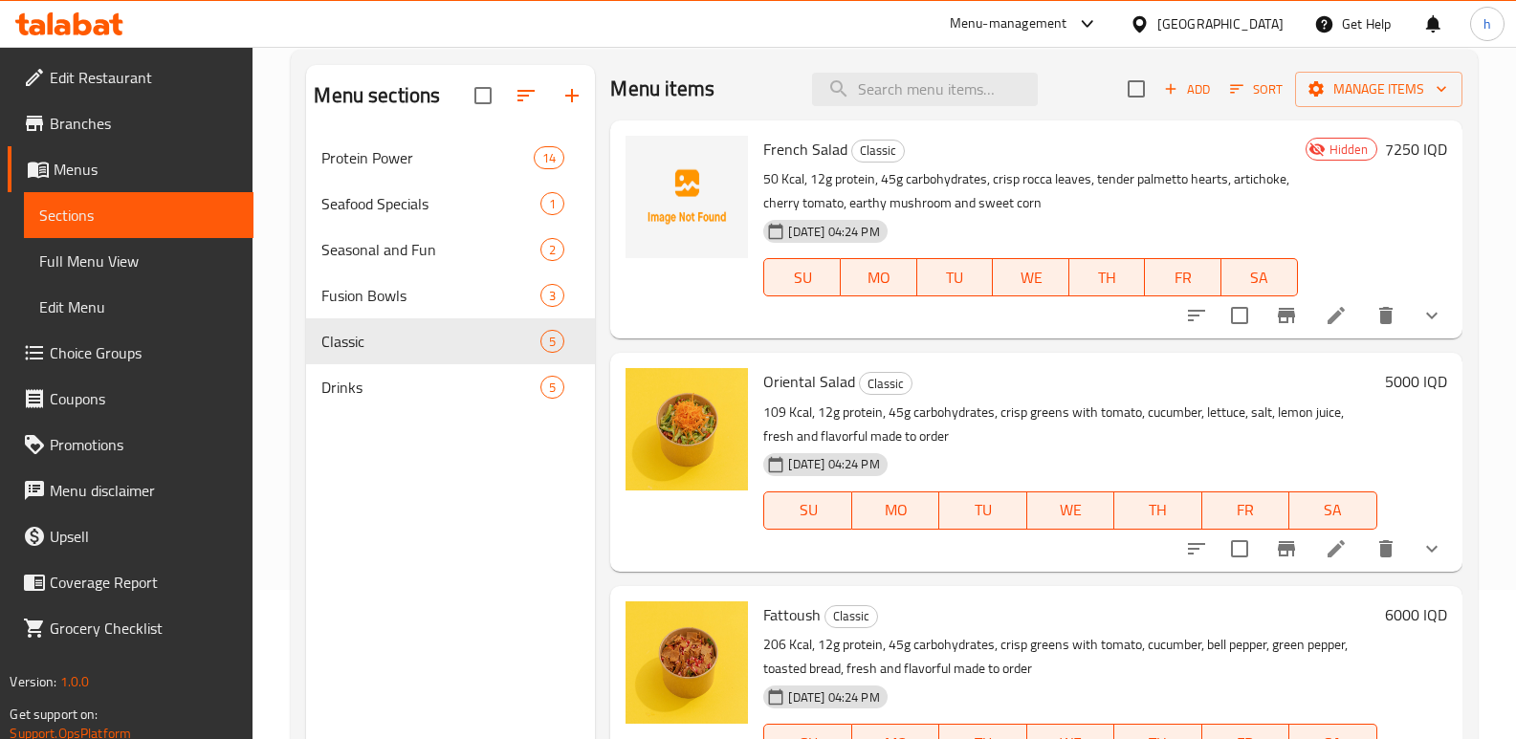
scroll to position [116, 0]
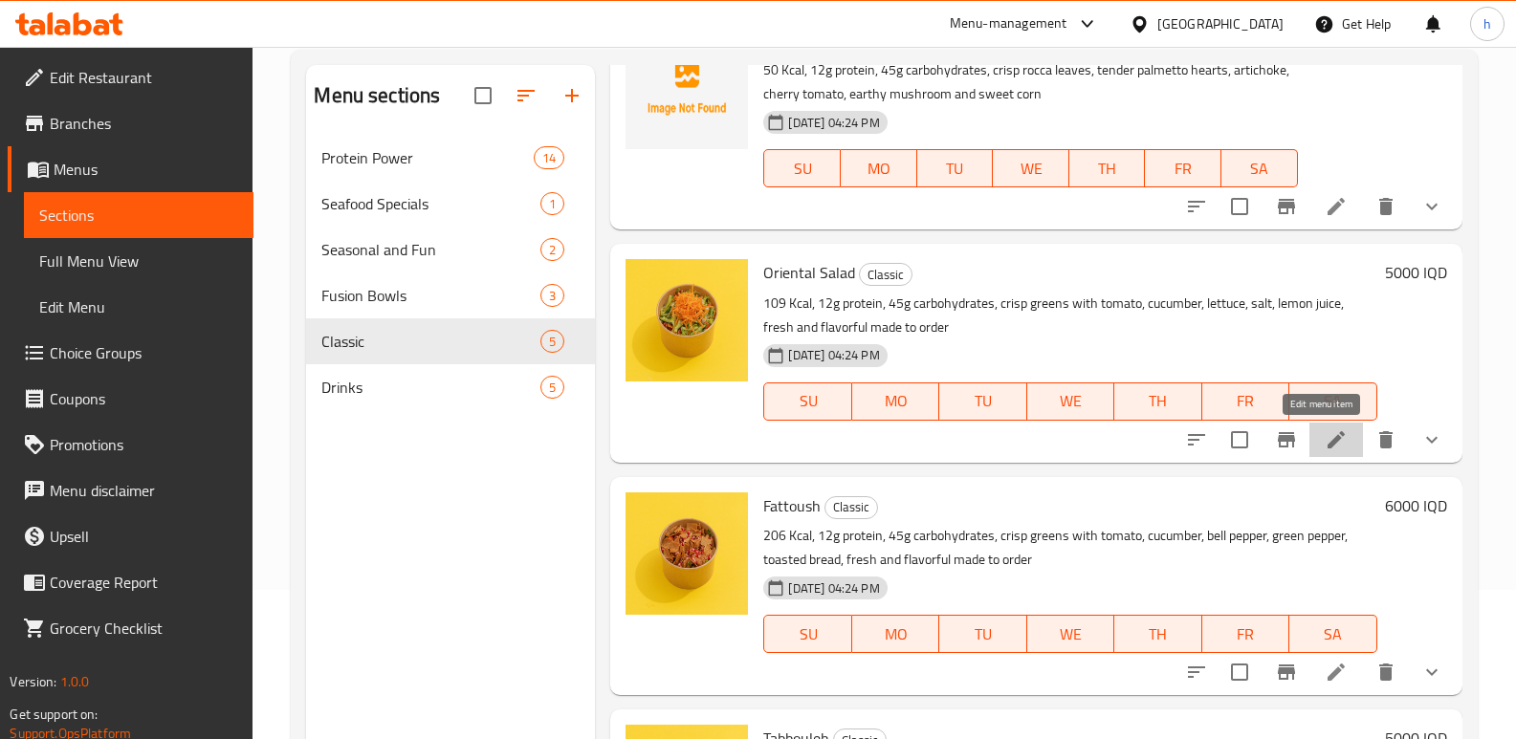
click at [1327, 446] on icon at bounding box center [1335, 439] width 17 height 17
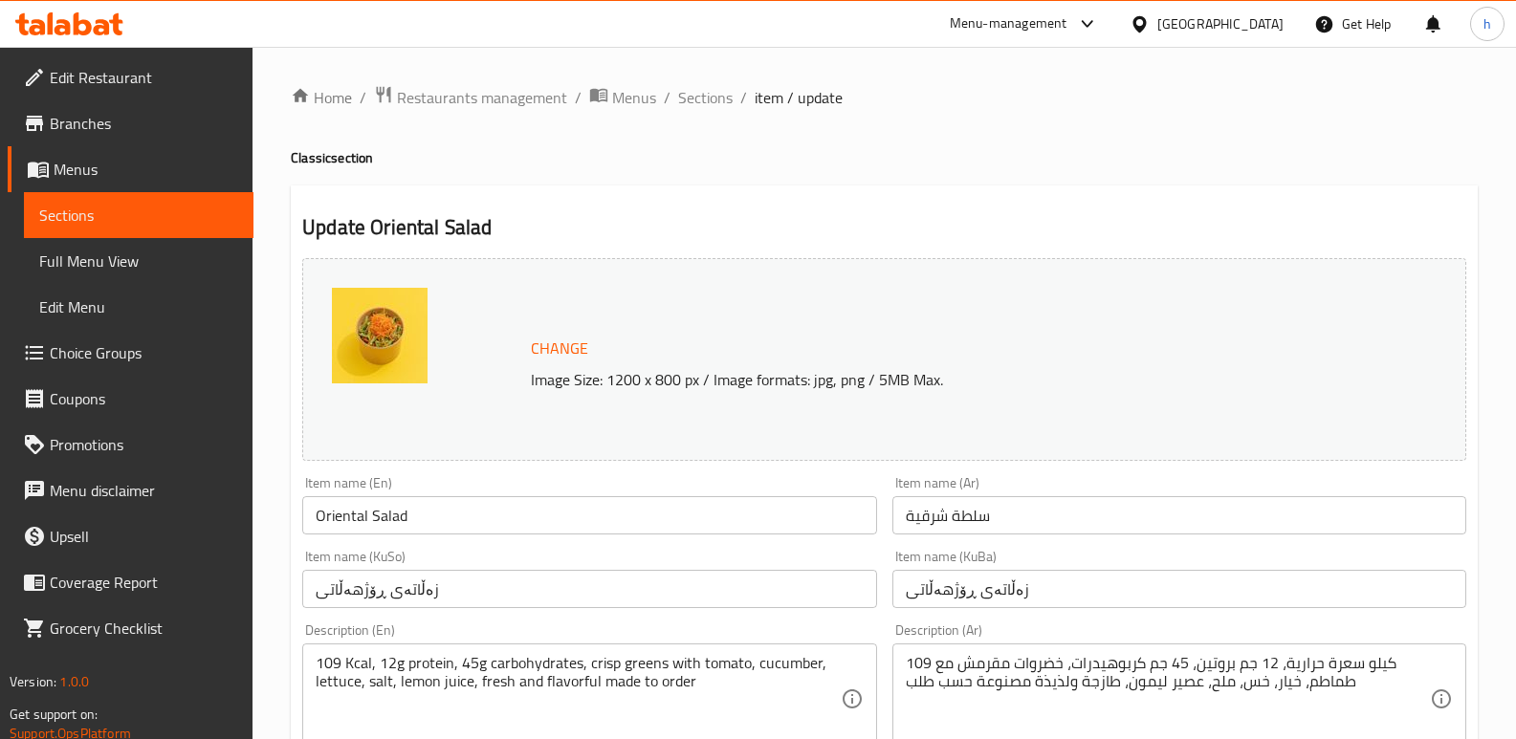
scroll to position [262, 0]
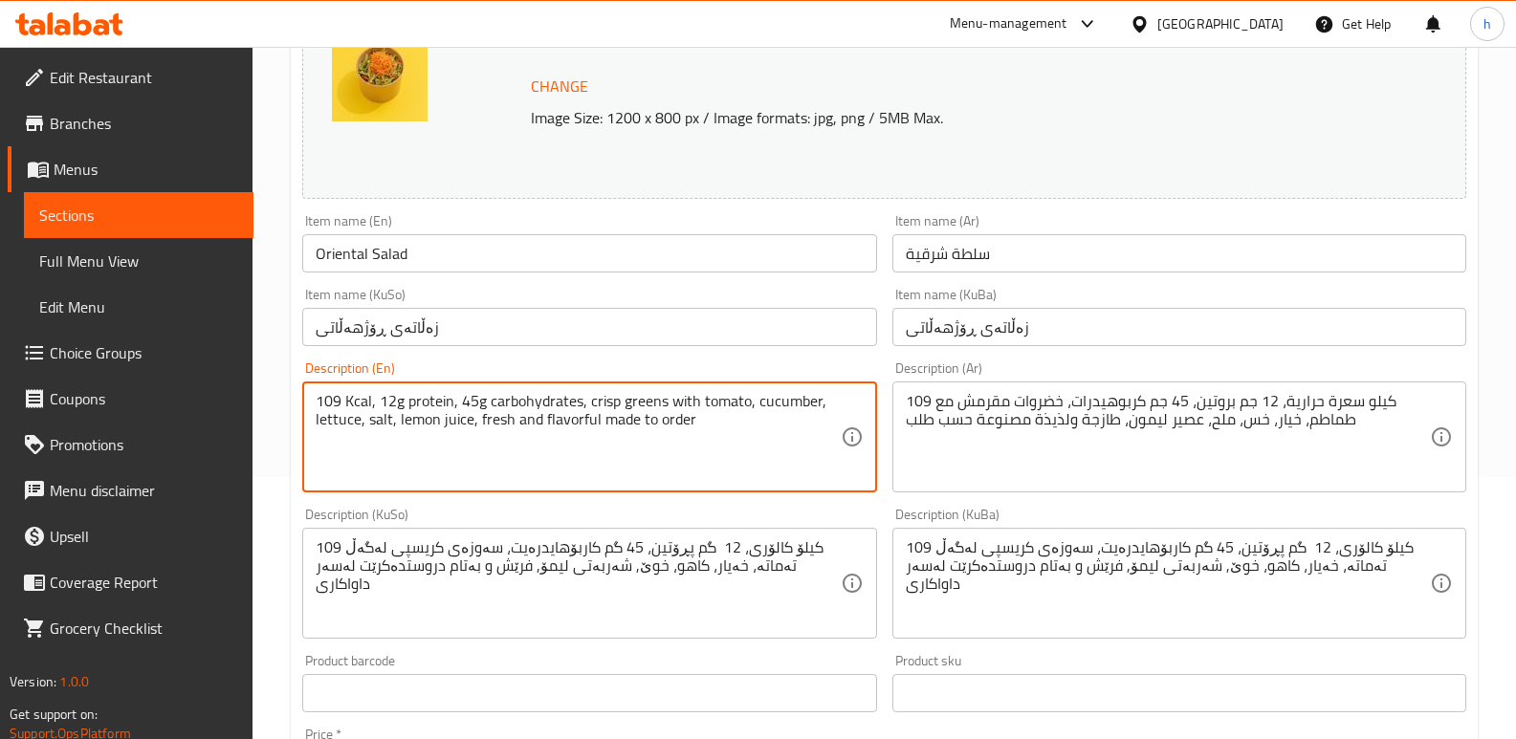
paste textarea "109 Kcal · 12g Protein · 45g Carbs timeless classic from the East—crisp lettuce…"
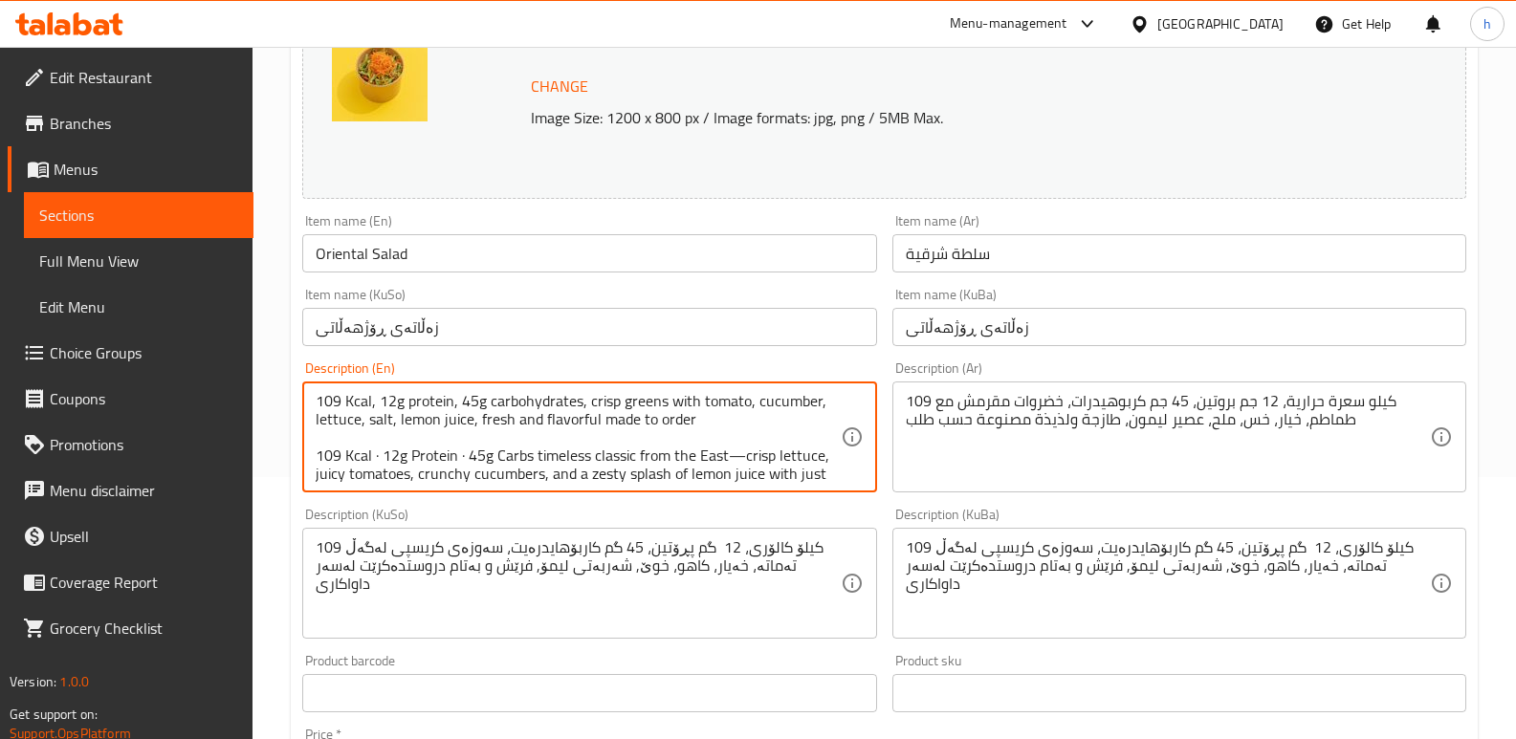
scroll to position [23, 0]
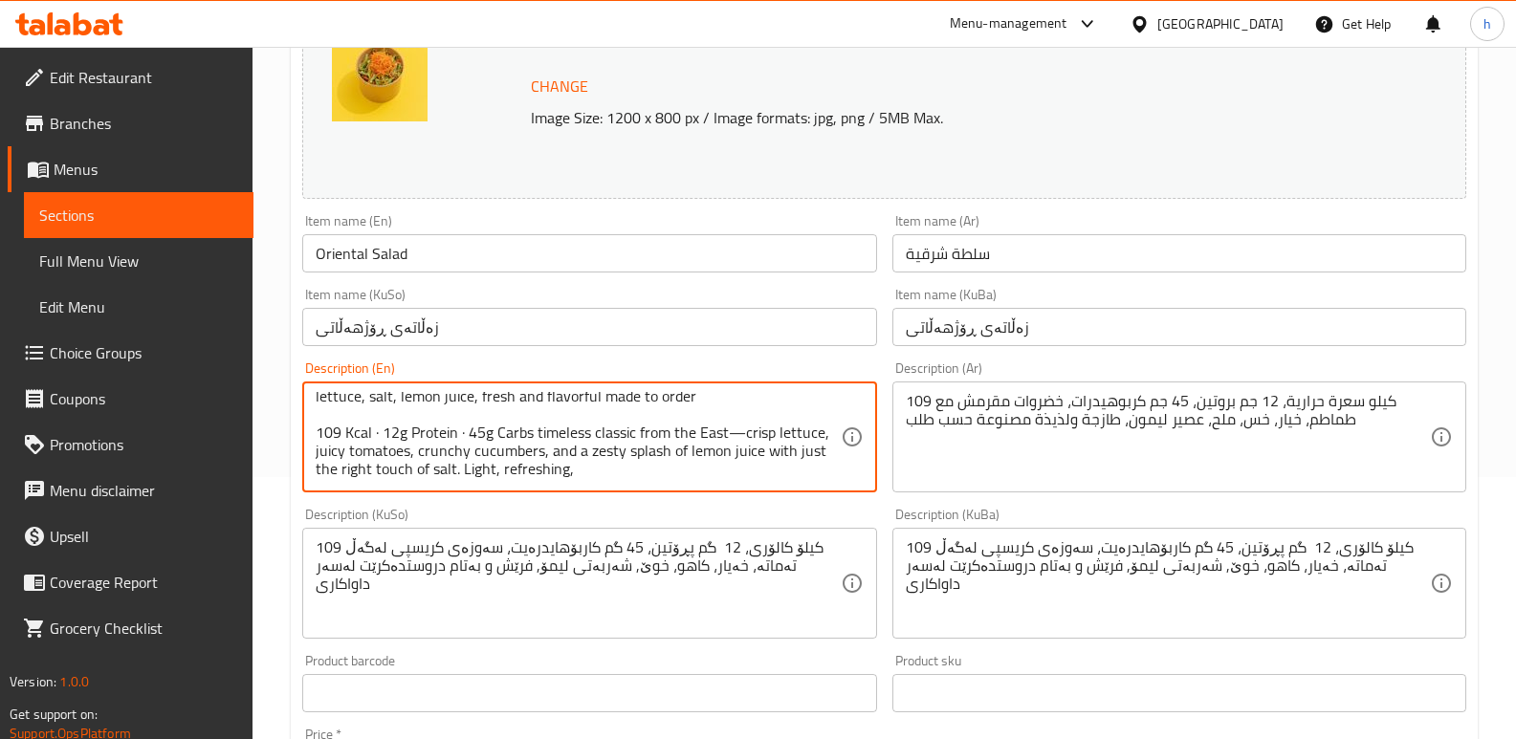
drag, startPoint x: 742, startPoint y: 458, endPoint x: 533, endPoint y: 441, distance: 210.1
click at [533, 441] on textarea "109 Kcal, 12g protein, 45g carbohydrates, crisp greens with tomato, cucumber, l…" at bounding box center [578, 437] width 524 height 91
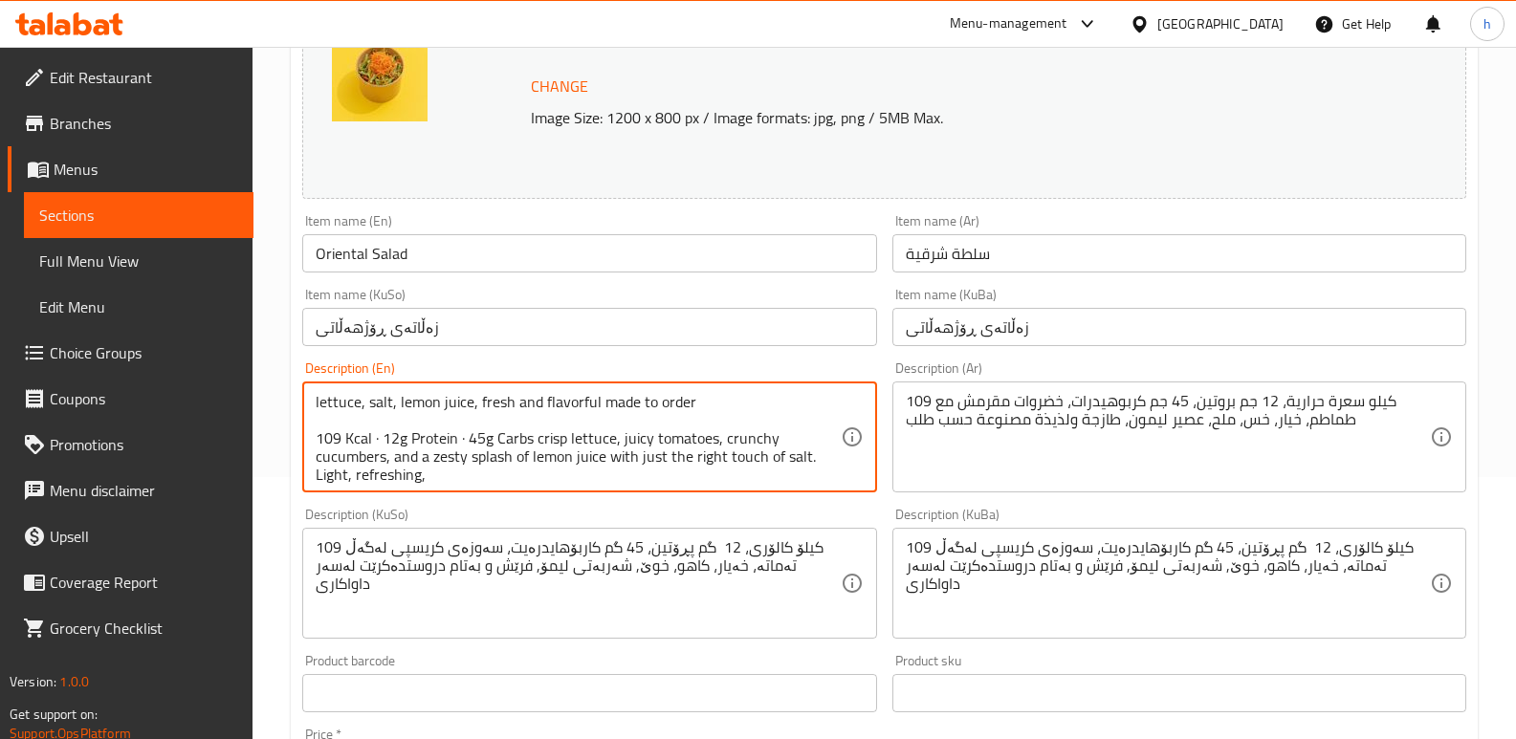
scroll to position [0, 0]
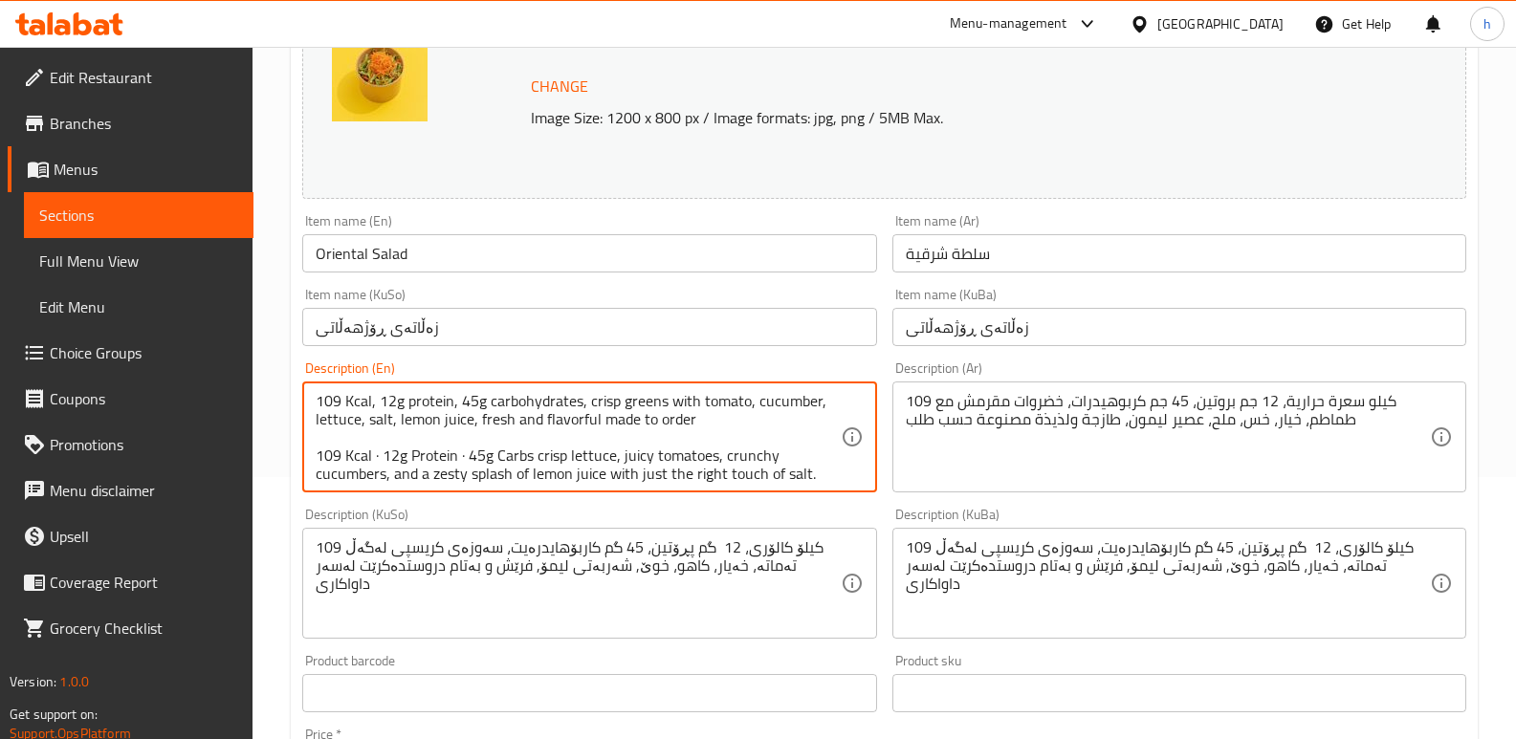
drag, startPoint x: 536, startPoint y: 454, endPoint x: 604, endPoint y: 451, distance: 68.9
click at [604, 451] on textarea "109 Kcal, 12g protein, 45g carbohydrates, crisp greens with tomato, cucumber, l…" at bounding box center [578, 437] width 524 height 91
click at [596, 454] on textarea "109 Kcal, 12g protein, 45g carbohydrates, crisp greens with tomato, cucumber, l…" at bounding box center [578, 437] width 524 height 91
drag, startPoint x: 620, startPoint y: 404, endPoint x: 699, endPoint y: 403, distance: 79.4
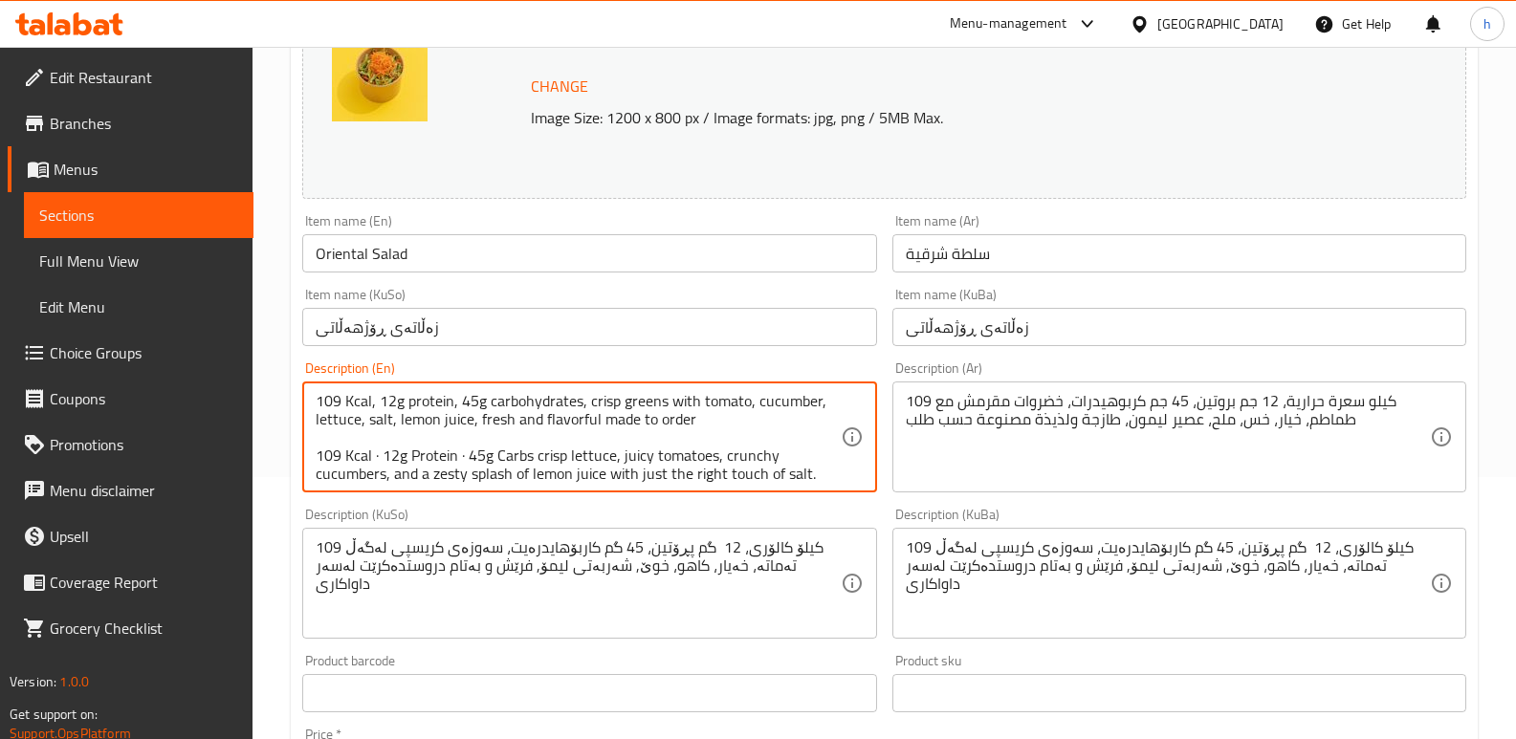
click at [699, 403] on textarea "109 Kcal, 12g protein, 45g carbohydrates, crisp greens with tomato, cucumber, l…" at bounding box center [578, 437] width 524 height 91
paste textarea "lettuce"
click at [638, 457] on textarea "109 Kcal, 12g protein, 45g carbohydrates, crisp lettuce, tomato, cucumber, lett…" at bounding box center [578, 437] width 524 height 91
click at [669, 396] on textarea "109 Kcal, 12g protein, 45g carbohydrates, crisp lettuce, tomato, cucumber, lett…" at bounding box center [578, 437] width 524 height 91
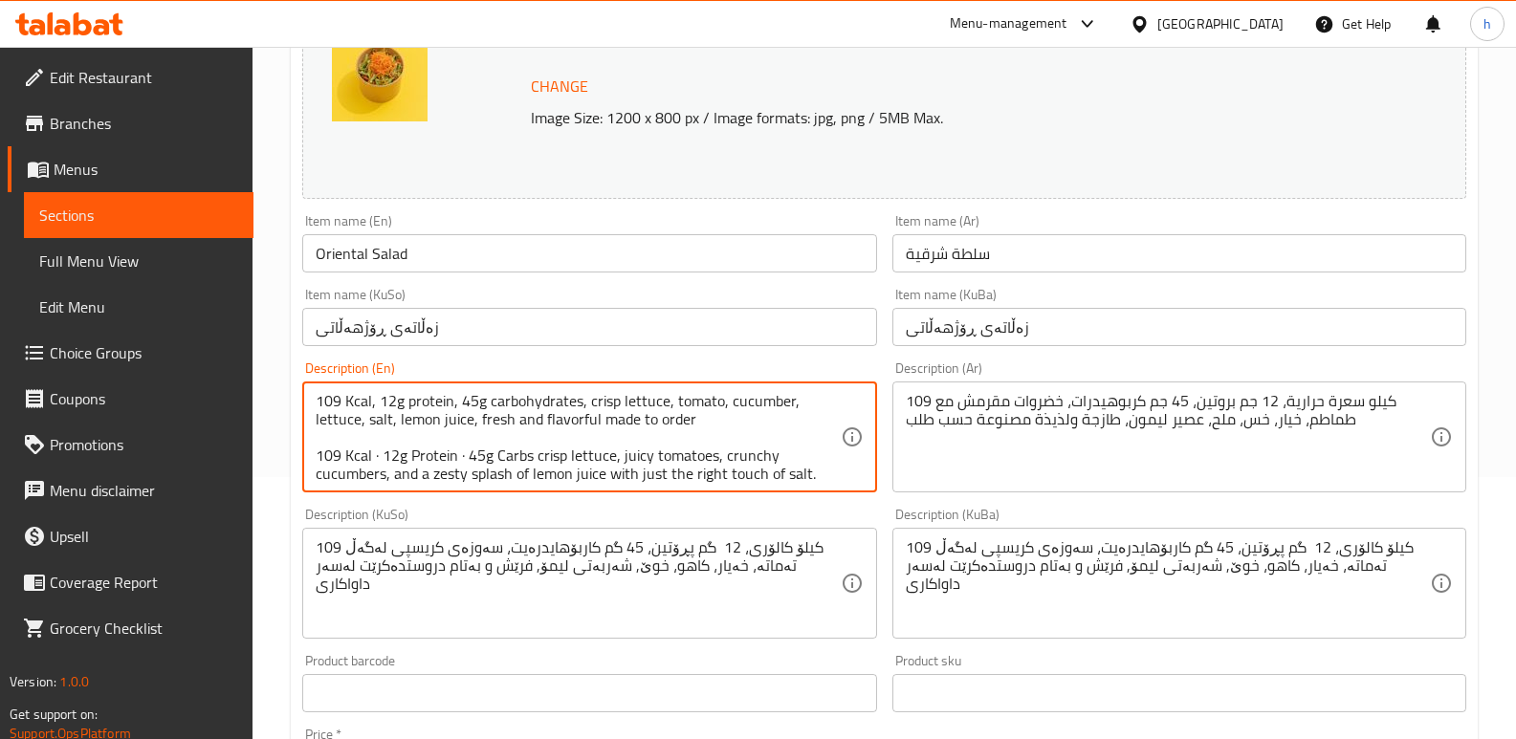
paste textarea "juicy"
click at [737, 457] on textarea "109 Kcal, 12g protein, 45g carbohydrates, crisp lettuce, juicy tomato, cucumber…" at bounding box center [578, 437] width 524 height 91
click at [758, 399] on textarea "109 Kcal, 12g protein, 45g carbohydrates, crisp lettuce, juicy tomato, cucumber…" at bounding box center [578, 437] width 524 height 91
paste textarea "runchy c"
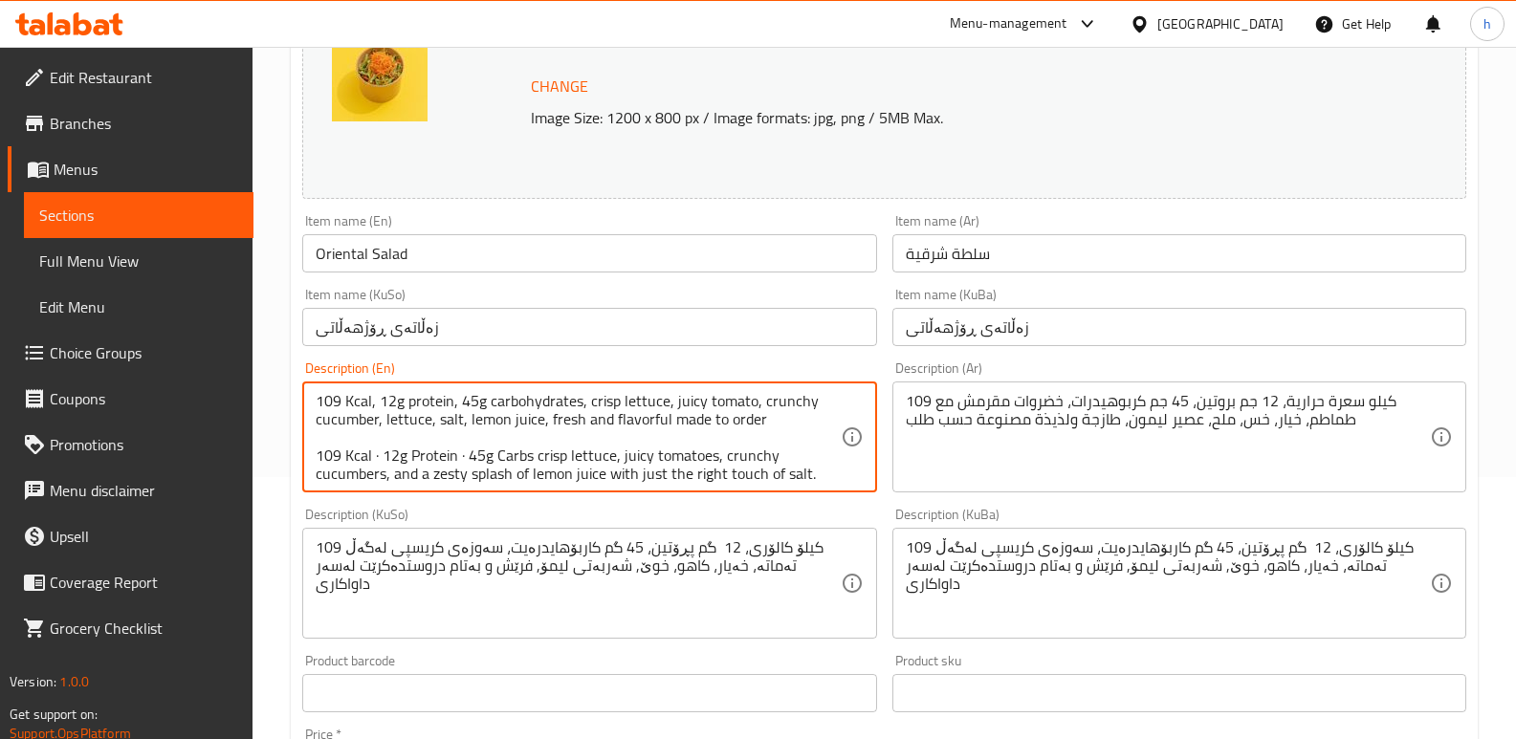
click at [412, 417] on textarea "109 Kcal, 12g protein, 45g carbohydrates, crisp lettuce, juicy tomato, crunchy …" at bounding box center [578, 437] width 524 height 91
click at [525, 423] on textarea "109 Kcal, 12g protein, 45g carbohydrates, crisp lettuce, juicy tomato, crunchy …" at bounding box center [578, 437] width 524 height 91
drag, startPoint x: 492, startPoint y: 421, endPoint x: 762, endPoint y: 435, distance: 271.0
click at [762, 435] on textarea "109 Kcal, 12g protein, 45g carbohydrates, crisp lettuce, juicy tomato, crunchy …" at bounding box center [578, 437] width 524 height 91
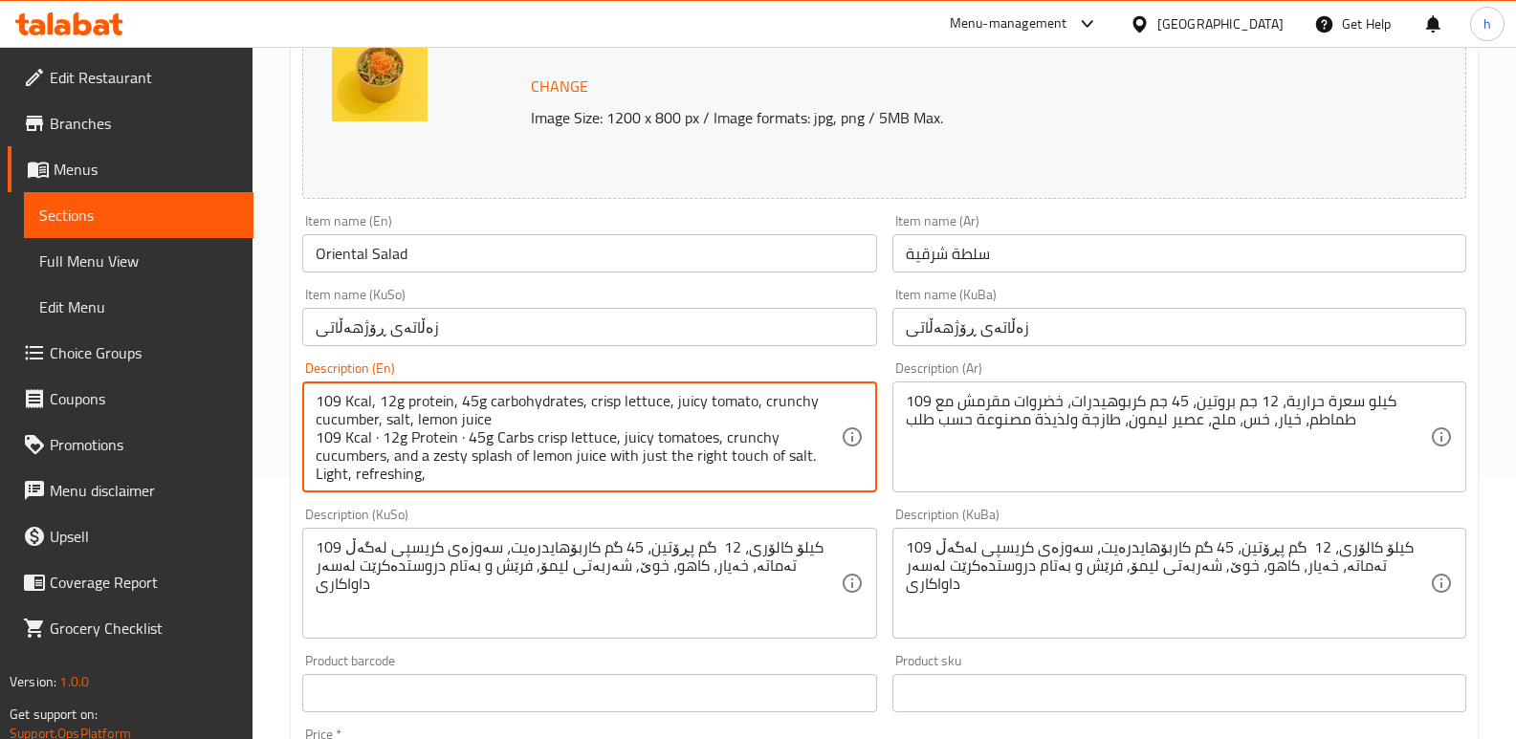
drag, startPoint x: 411, startPoint y: 424, endPoint x: 394, endPoint y: 415, distance: 19.2
click at [394, 415] on textarea "109 Kcal, 12g protein, 45g carbohydrates, crisp lettuce, juicy tomato, crunchy …" at bounding box center [578, 437] width 524 height 91
drag, startPoint x: 383, startPoint y: 480, endPoint x: 314, endPoint y: 445, distance: 78.3
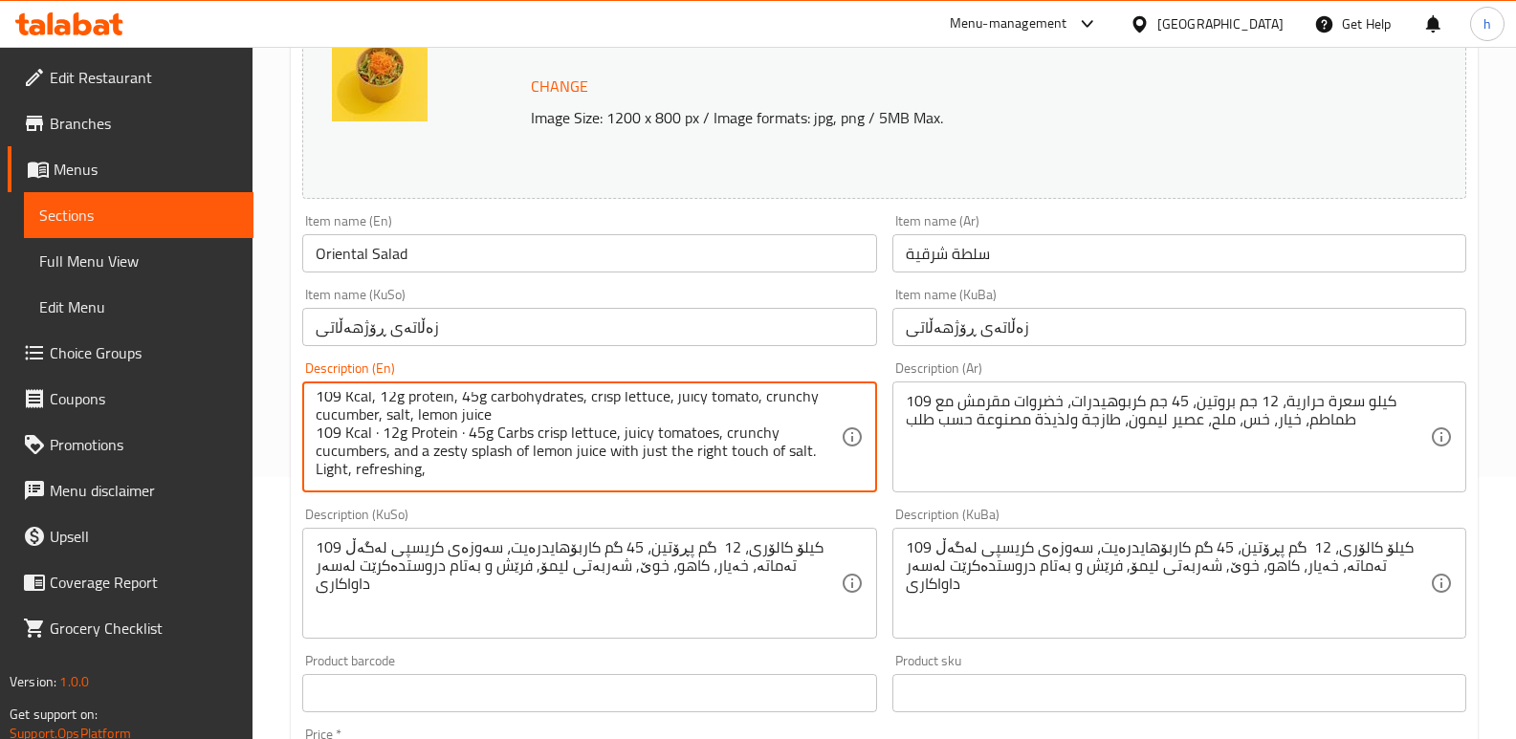
click at [314, 445] on div "109 Kcal, 12g protein, 45g carbohydrates, crisp lettuce, juicy tomato, crunchy …" at bounding box center [589, 437] width 574 height 111
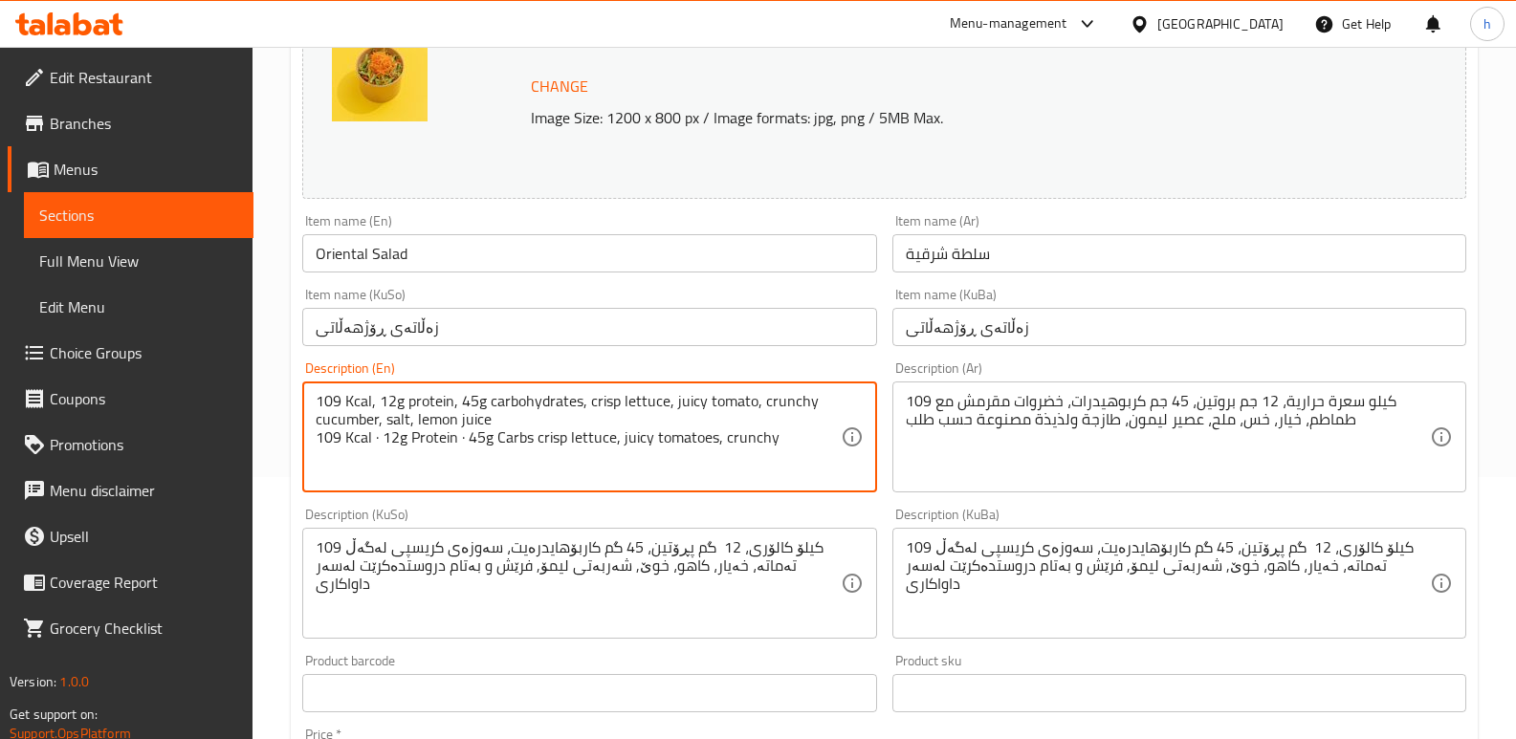
scroll to position [0, 0]
drag, startPoint x: 688, startPoint y: 445, endPoint x: 295, endPoint y: 434, distance: 393.2
click at [295, 434] on div "Description (En) 109 Kcal, 12g protein, 45g carbohydrates, crisp lettuce, juicy…" at bounding box center [589, 427] width 589 height 146
click at [415, 421] on textarea "109 Kcal, 12g protein, 45g carbohydrates, crisp lettuce, juicy tomato, crunchy …" at bounding box center [578, 437] width 524 height 91
drag, startPoint x: 529, startPoint y: 427, endPoint x: 253, endPoint y: 387, distance: 278.2
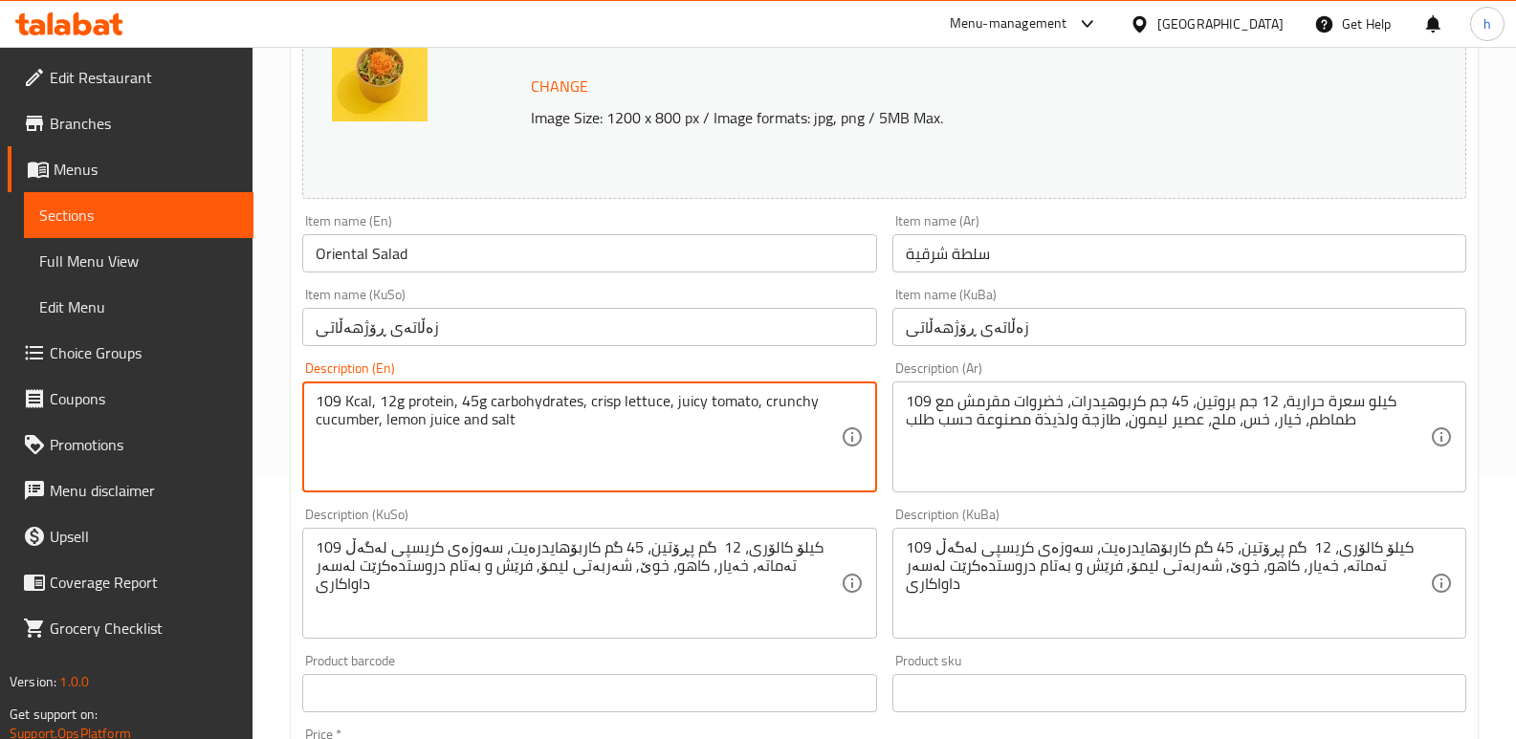
click at [253, 387] on div "Home / Restaurants management / Menus / Sections / item / update Classic sectio…" at bounding box center [883, 662] width 1263 height 1754
type textarea "109 Kcal, 12g protein, 45g carbohydrates, crisp lettuce, juicy tomato, crunchy …"
click at [524, 435] on textarea "109 Kcal, 12g protein, 45g carbohydrates, crisp lettuce, juicy tomato, crunchy …" at bounding box center [578, 437] width 524 height 91
click at [519, 430] on textarea "109 Kcal, 12g protein, 45g carbohydrates, crisp lettuce, juicy tomato, crunchy …" at bounding box center [578, 437] width 524 height 91
drag, startPoint x: 520, startPoint y: 429, endPoint x: 273, endPoint y: 383, distance: 251.9
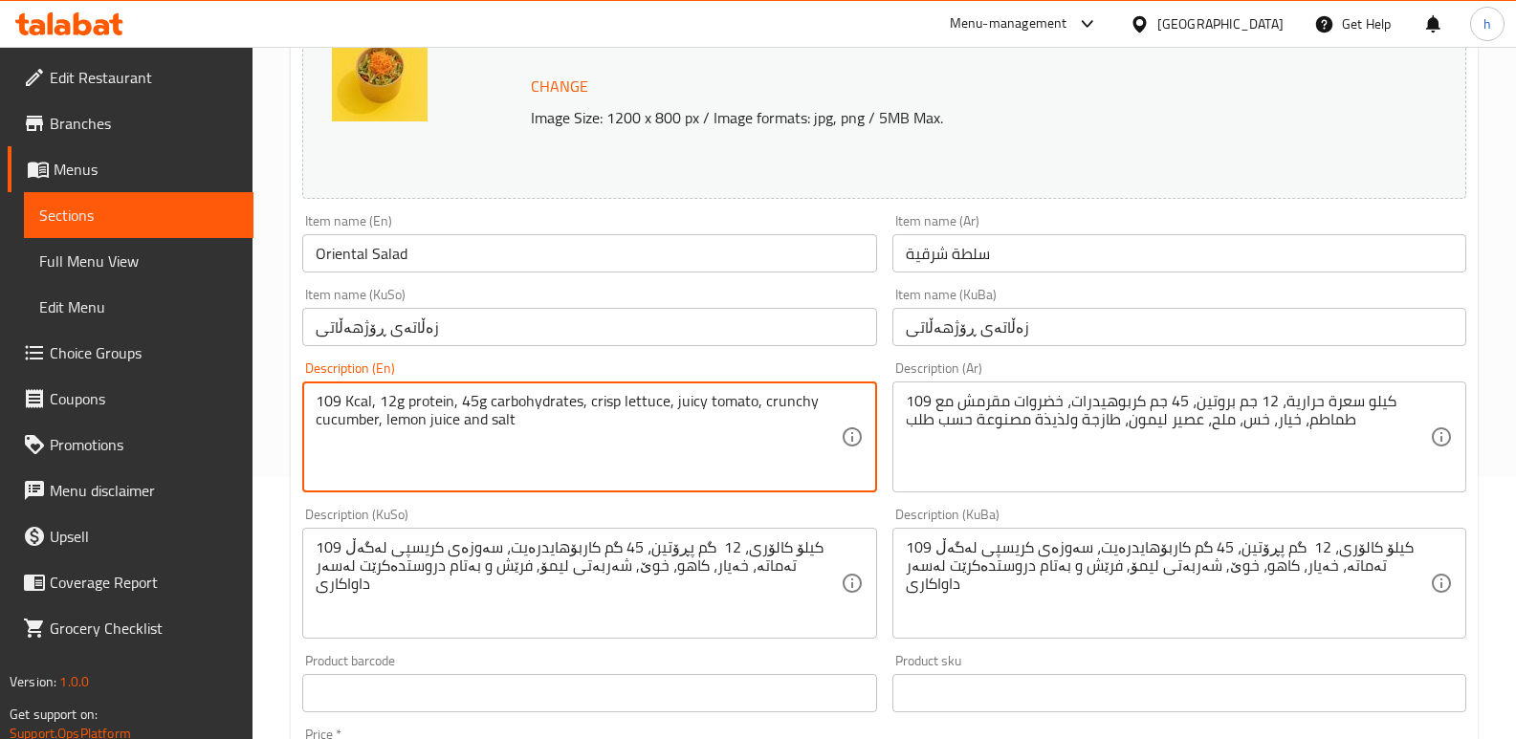
click at [273, 383] on div "Home / Restaurants management / Menus / Sections / item / update Classic sectio…" at bounding box center [883, 662] width 1263 height 1754
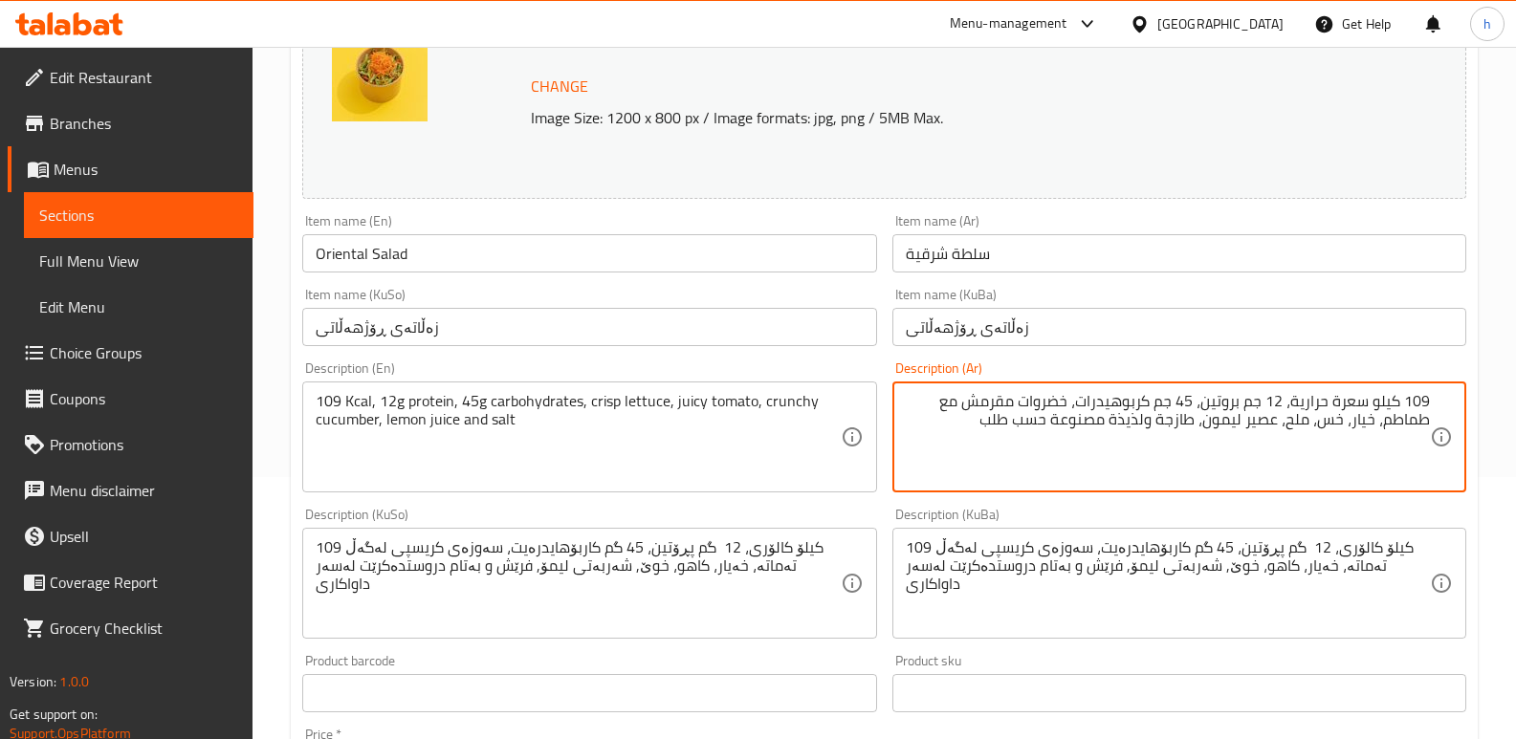
click at [935, 435] on textarea "109 كيلو سعرة حرارية، 12 جم بروتين، 45 جم كربوهيدرات، خضروات مقرمش مع طماطم، خي…" at bounding box center [1168, 437] width 524 height 91
paste textarea "109 سعرة حرارية، 12 جرام بروتين، 45 جرام كربوهيدرات، خس مقرمش، طماطم طرية، خيار…"
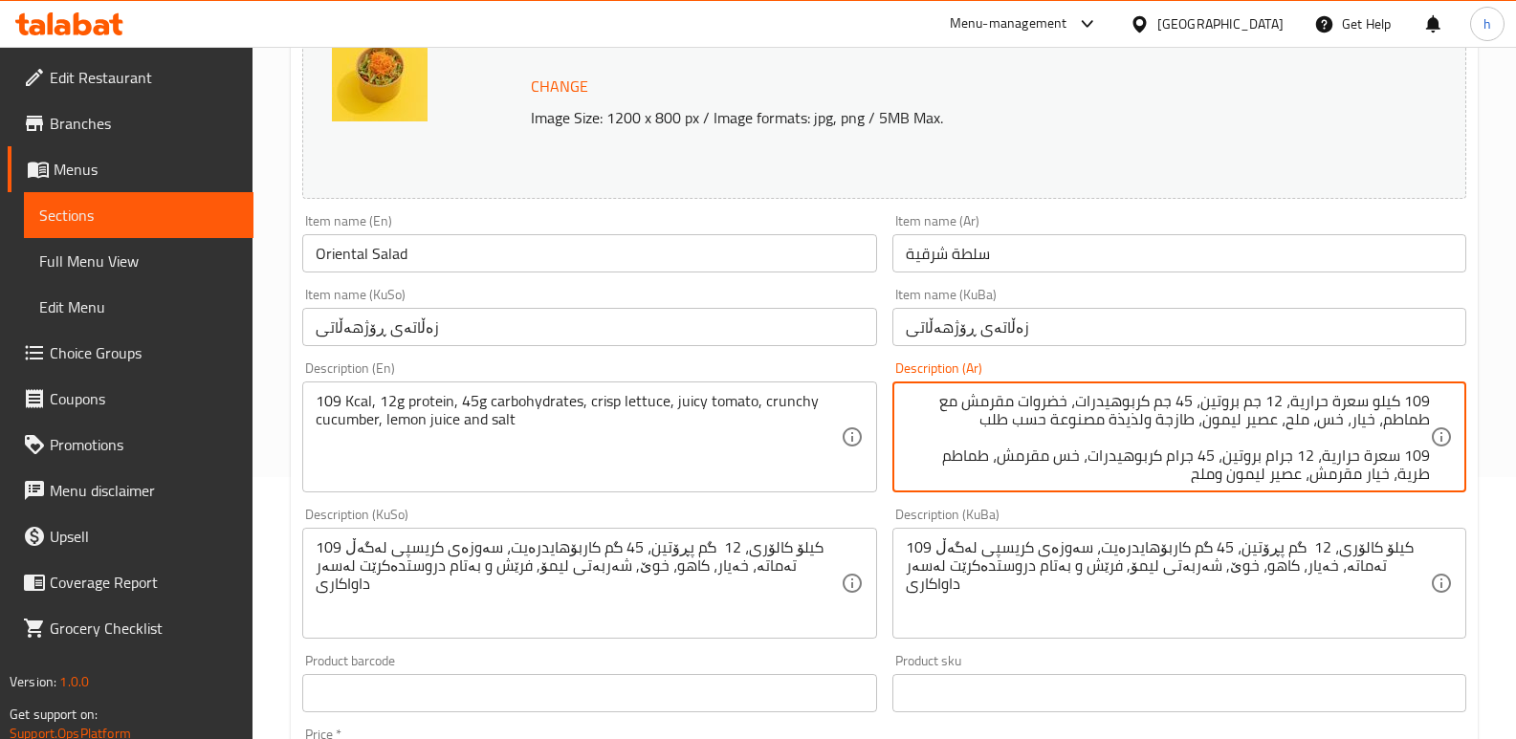
scroll to position [5, 0]
click at [1074, 458] on textarea "109 كيلو سعرة حرارية، 12 جم بروتين، 45 جم كربوهيدرات، خضروات مقرمش مع طماطم، خي…" at bounding box center [1168, 437] width 524 height 91
click at [1052, 396] on textarea "109 كيلو سعرة حرارية، 12 جم بروتين، 45 جم كربوهيدرات، خضروات مقرمش مع طماطم، خي…" at bounding box center [1168, 437] width 524 height 91
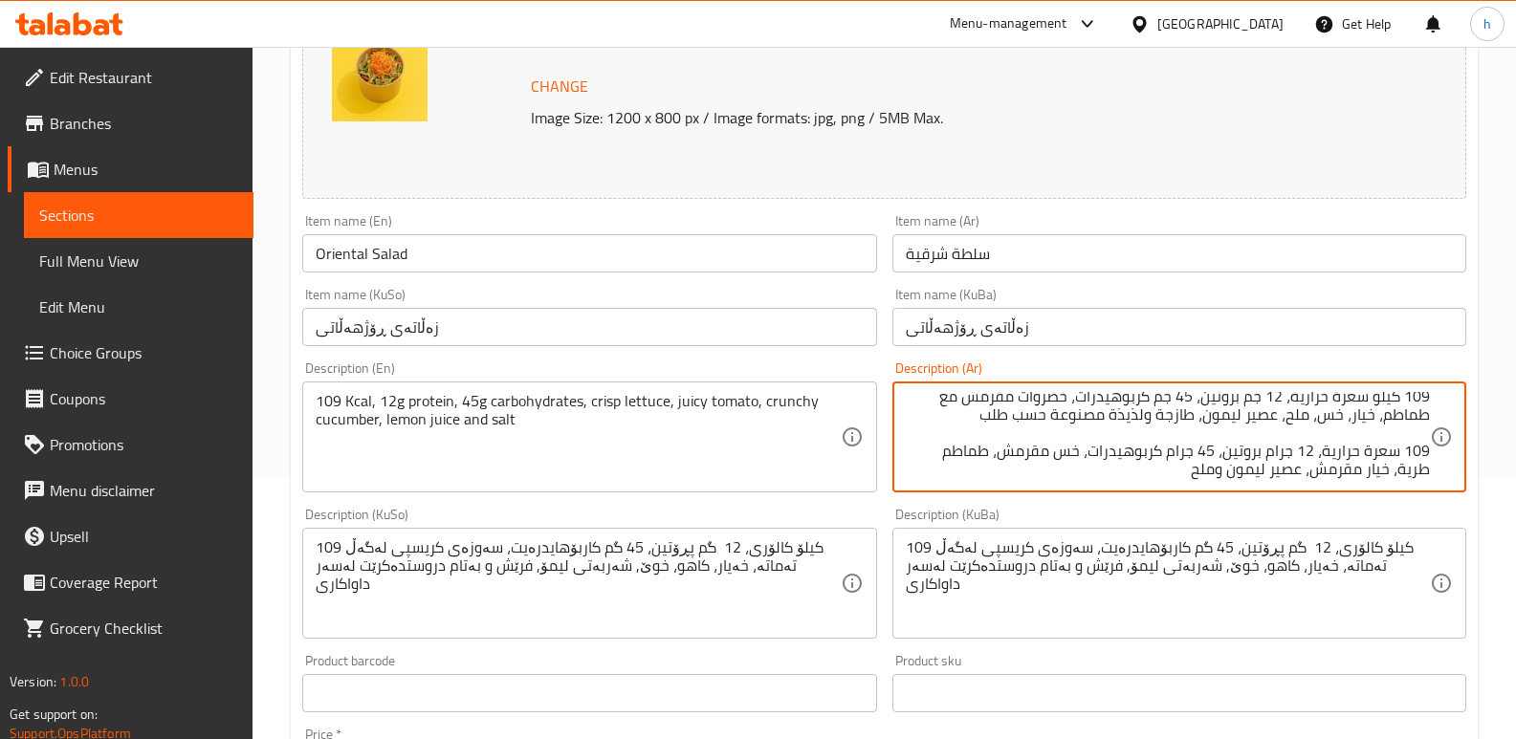
paste textarea
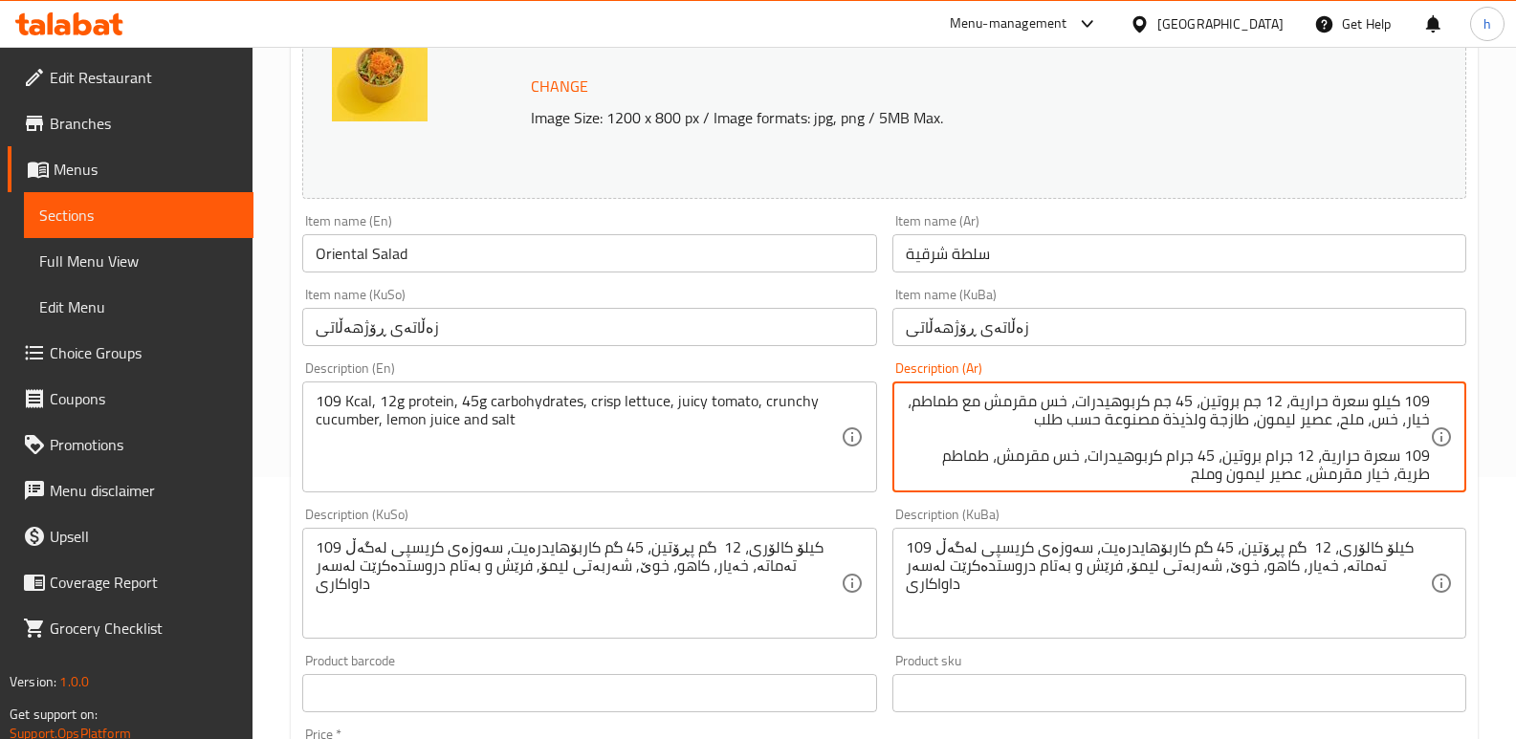
drag, startPoint x: 987, startPoint y: 402, endPoint x: 962, endPoint y: 409, distance: 26.0
click at [962, 409] on textarea "109 كيلو سعرة حرارية، 12 جم بروتين، 45 جم كربوهيدرات، خس مقرمش مع طماطم، خيار، …" at bounding box center [1168, 437] width 524 height 91
click at [1413, 471] on textarea "109 كيلو سعرة حرارية، 12 جم بروتين، 45 جم كربوهيدرات، خس مقرمش، طماطم، خيار، خس…" at bounding box center [1168, 437] width 524 height 91
click at [934, 402] on textarea "109 كيلو سعرة حرارية، 12 جم بروتين، 45 جم كربوهيدرات، خس مقرمش، طماطم، خيار، خس…" at bounding box center [1168, 437] width 524 height 91
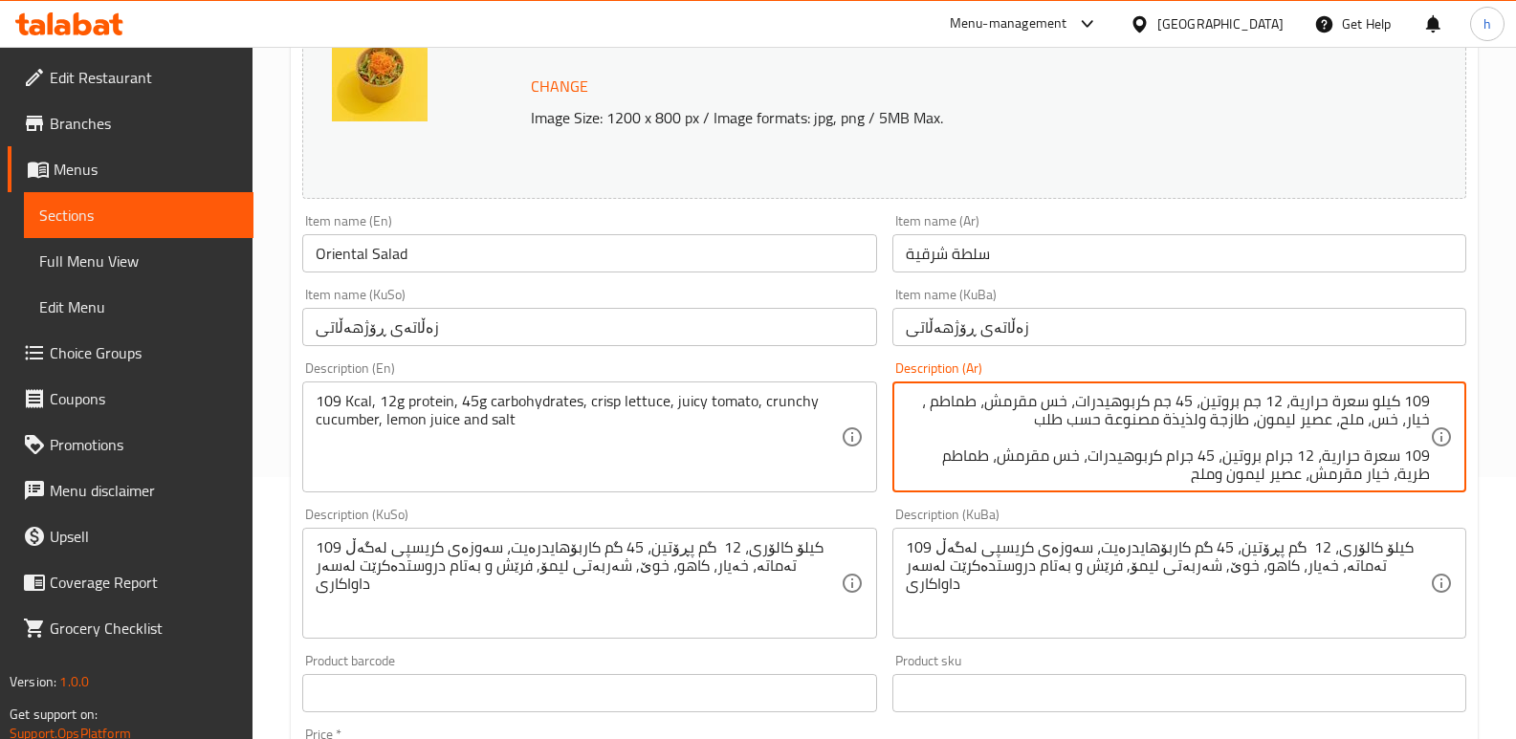
paste textarea "رية"
click at [1345, 483] on div "109 كيلو سعرة حرارية، 12 جم بروتين، 45 جم كربوهيدرات، خس مقرمش، طماطم طرية، خيا…" at bounding box center [1179, 437] width 574 height 111
click at [1344, 472] on textarea "109 كيلو سعرة حرارية، 12 جم بروتين، 45 جم كربوهيدرات، خس مقرمش، طماطم طرية، خيا…" at bounding box center [1168, 437] width 524 height 91
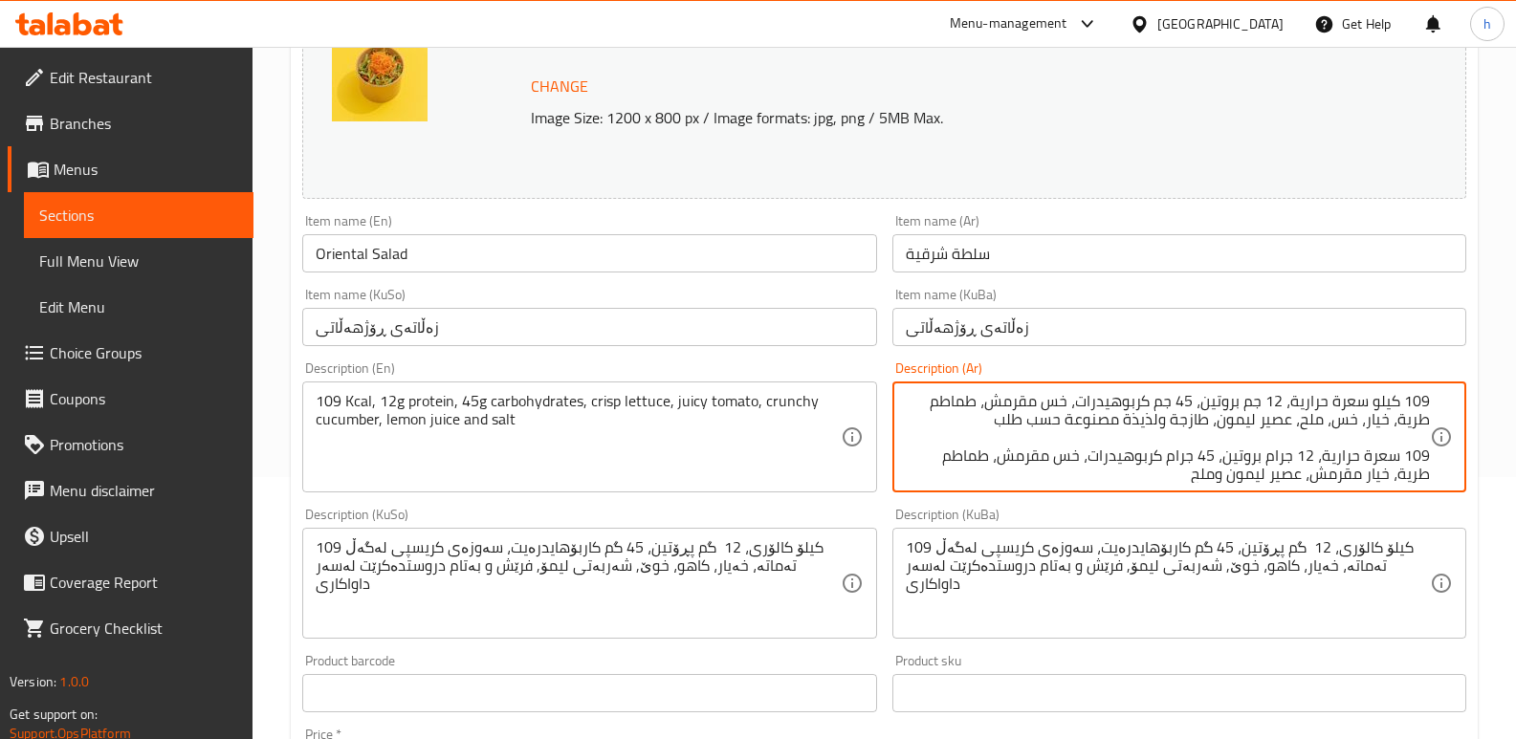
click at [1369, 425] on textarea "109 كيلو سعرة حرارية، 12 جم بروتين، 45 جم كربوهيدرات، خس مقرمش، طماطم طرية، خيا…" at bounding box center [1168, 437] width 524 height 91
paste textarea "مقرمش"
click at [1271, 423] on textarea "109 كيلو سعرة حرارية، 12 جم بروتين، 45 جم كربوهيدرات، خس مقرمش، طماطم طرية، خيا…" at bounding box center [1168, 437] width 524 height 91
drag, startPoint x: 1199, startPoint y: 422, endPoint x: 965, endPoint y: 428, distance: 234.4
click at [965, 428] on textarea "109 كيلو سعرة حرارية، 12 جم بروتين، 45 جم كربوهيدرات، خس مقرمش، طماطم طرية، خيا…" at bounding box center [1168, 437] width 524 height 91
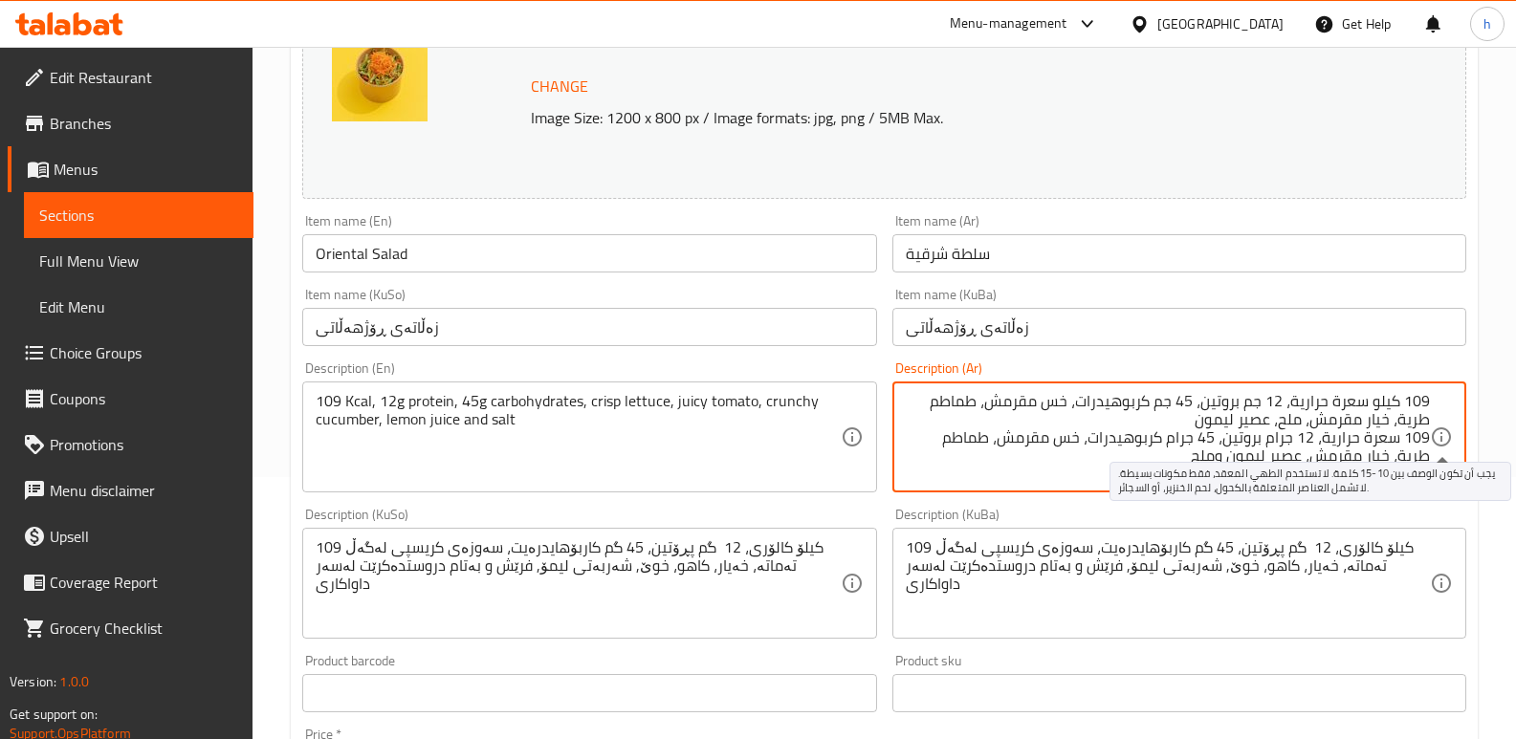
drag, startPoint x: 1227, startPoint y: 462, endPoint x: 1450, endPoint y: 440, distance: 223.9
click at [1450, 440] on div "109 كيلو سعرة حرارية، 12 جم بروتين، 45 جم كربوهيدرات، خس مقرمش، طماطم طرية، خيا…" at bounding box center [1179, 437] width 574 height 111
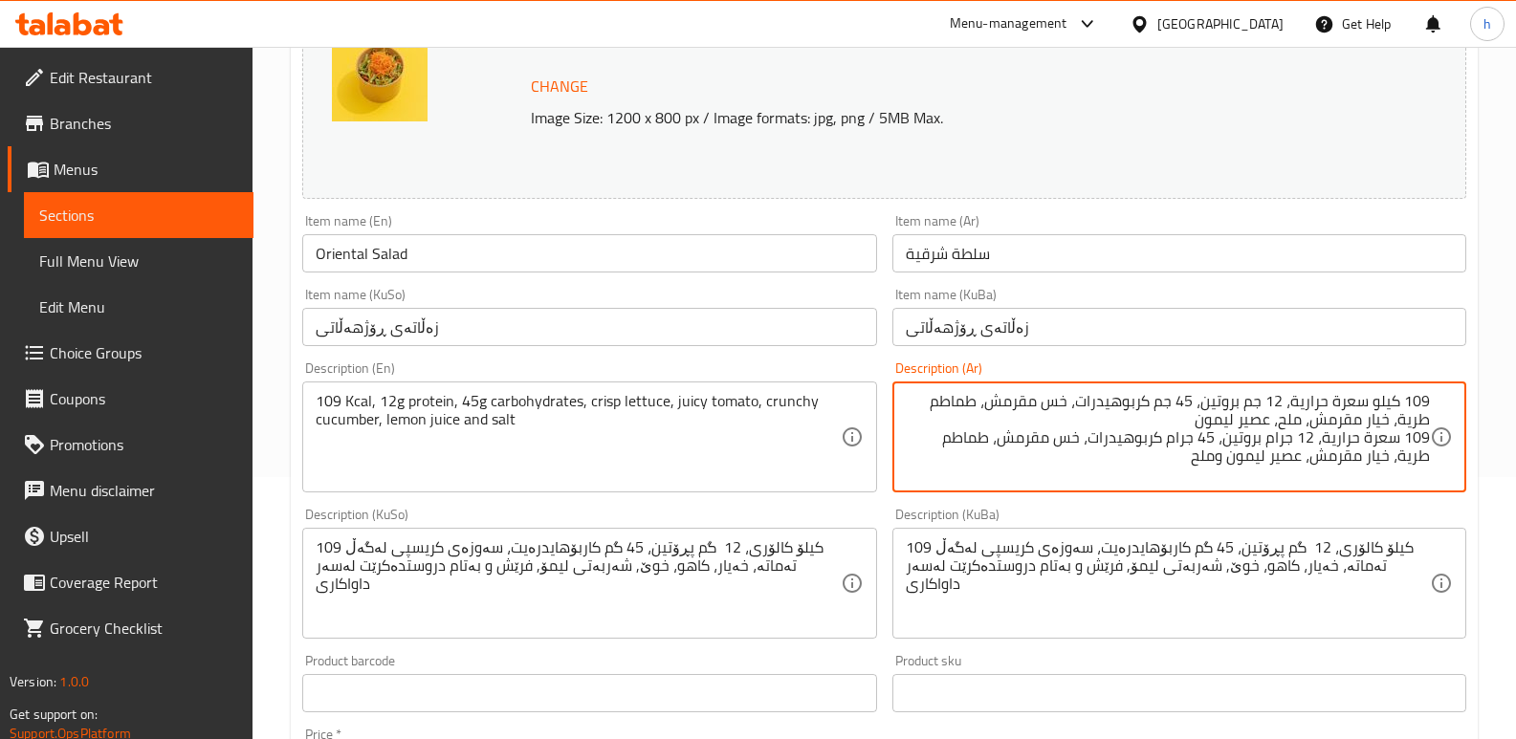
click at [1320, 439] on textarea "109 كيلو سعرة حرارية، 12 جم بروتين، 45 جم كربوهيدرات، خس مقرمش، طماطم طرية، خيا…" at bounding box center [1168, 437] width 524 height 91
drag, startPoint x: 1215, startPoint y: 462, endPoint x: 1262, endPoint y: 455, distance: 47.3
click at [1262, 455] on textarea "109 كيلو سعرة حرارية، 12 جم بروتين، 45 جم كربوهيدرات، خس مقرمش، طماطم طرية، خيا…" at bounding box center [1168, 437] width 524 height 91
click at [1162, 422] on textarea "109 كيلو سعرة حرارية، 12 جم بروتين، 45 جم كربوهيدرات، خس مقرمش، طماطم طرية، خيا…" at bounding box center [1168, 437] width 524 height 91
paste textarea "وملح"
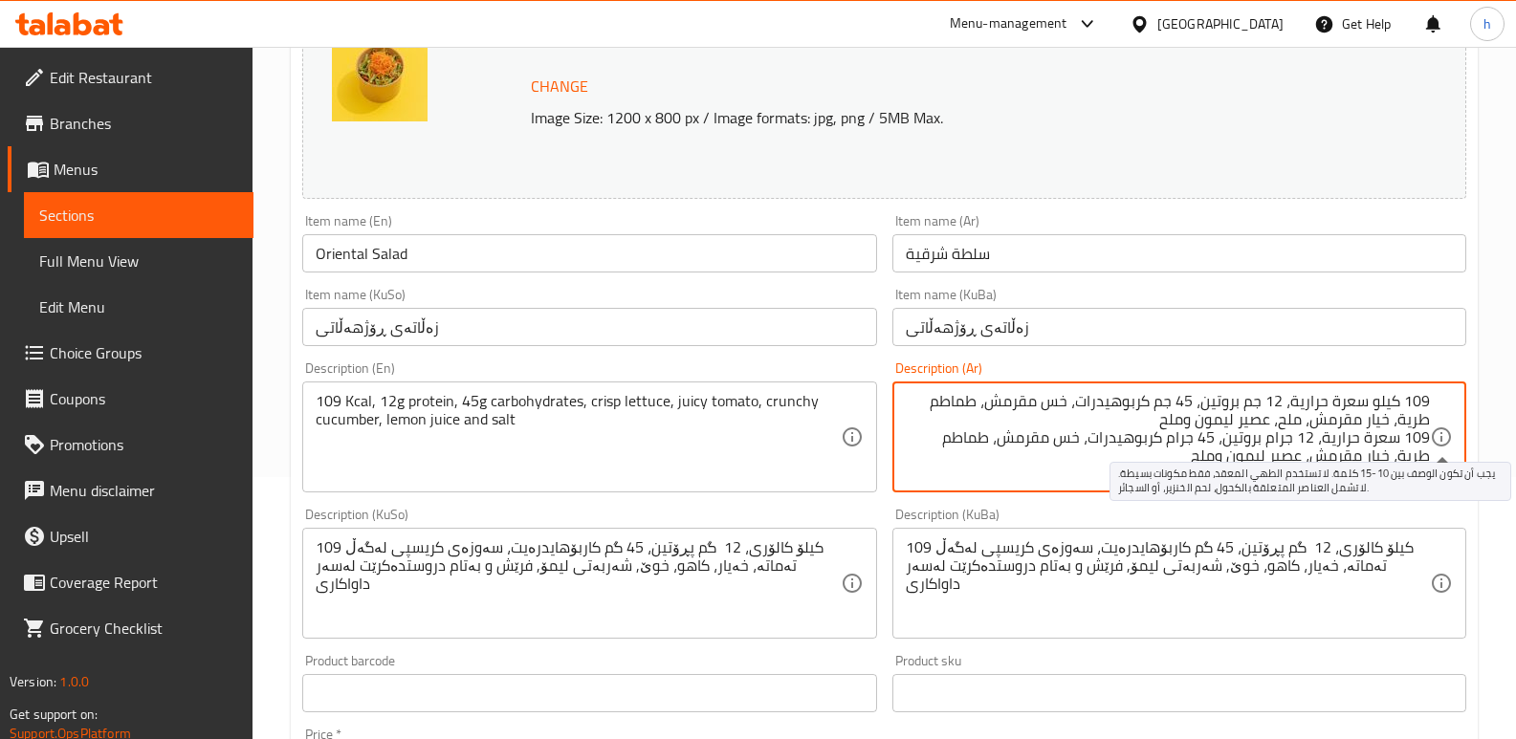
drag, startPoint x: 1235, startPoint y: 465, endPoint x: 1437, endPoint y: 443, distance: 203.9
click at [1437, 443] on div "109 كيلو سعرة حرارية، 12 جم بروتين، 45 جم كربوهيدرات، خس مقرمش، طماطم طرية، خيا…" at bounding box center [1179, 437] width 574 height 111
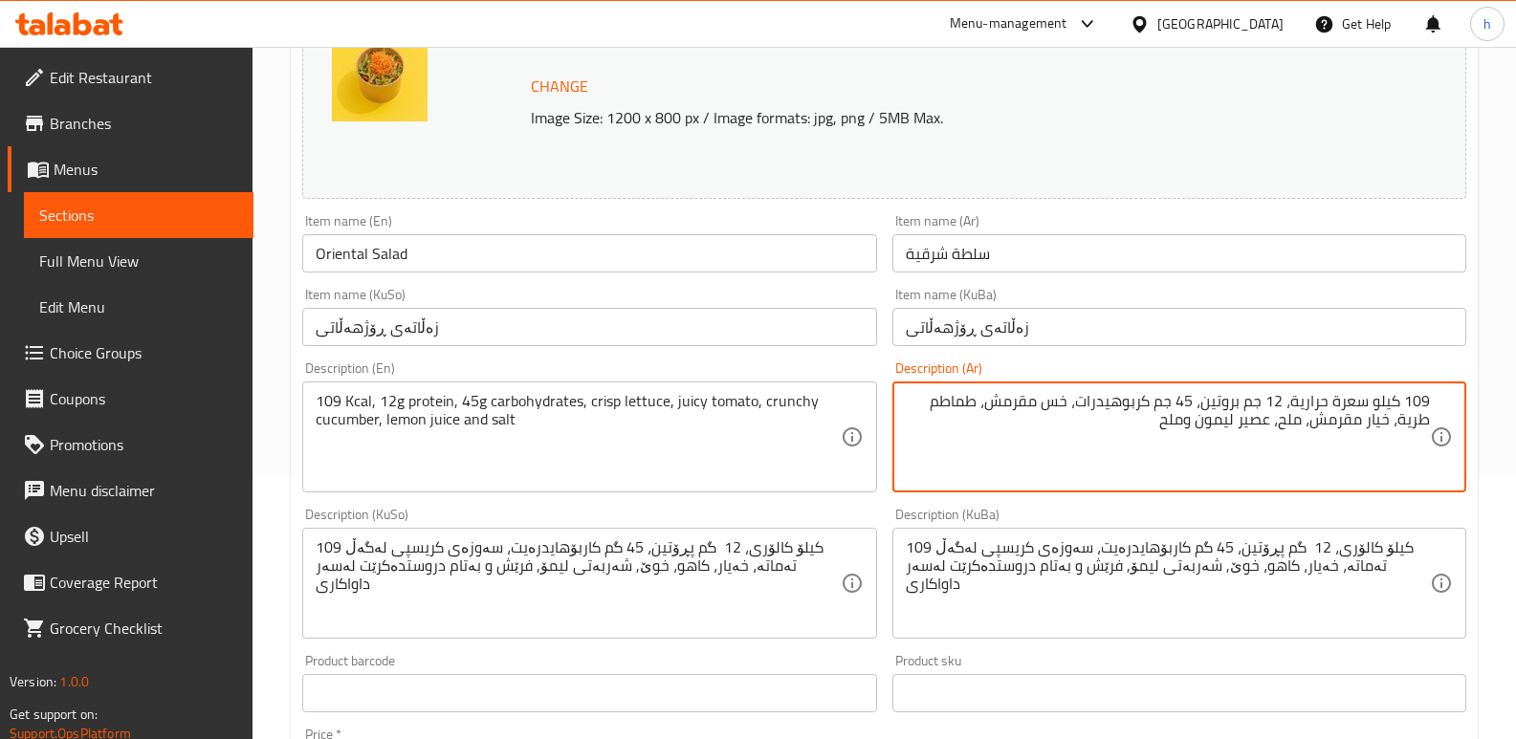
click at [1276, 427] on textarea "109 كيلو سعرة حرارية، 12 جم بروتين، 45 جم كربوهيدرات، خس مقرمش، طماطم طرية، خيا…" at bounding box center [1168, 437] width 524 height 91
type textarea "109 كيلو سعرة حرارية، 12 جم بروتين، 45 جم كربوهيدرات، خس مقرمش، طماطم طرية، خيا…"
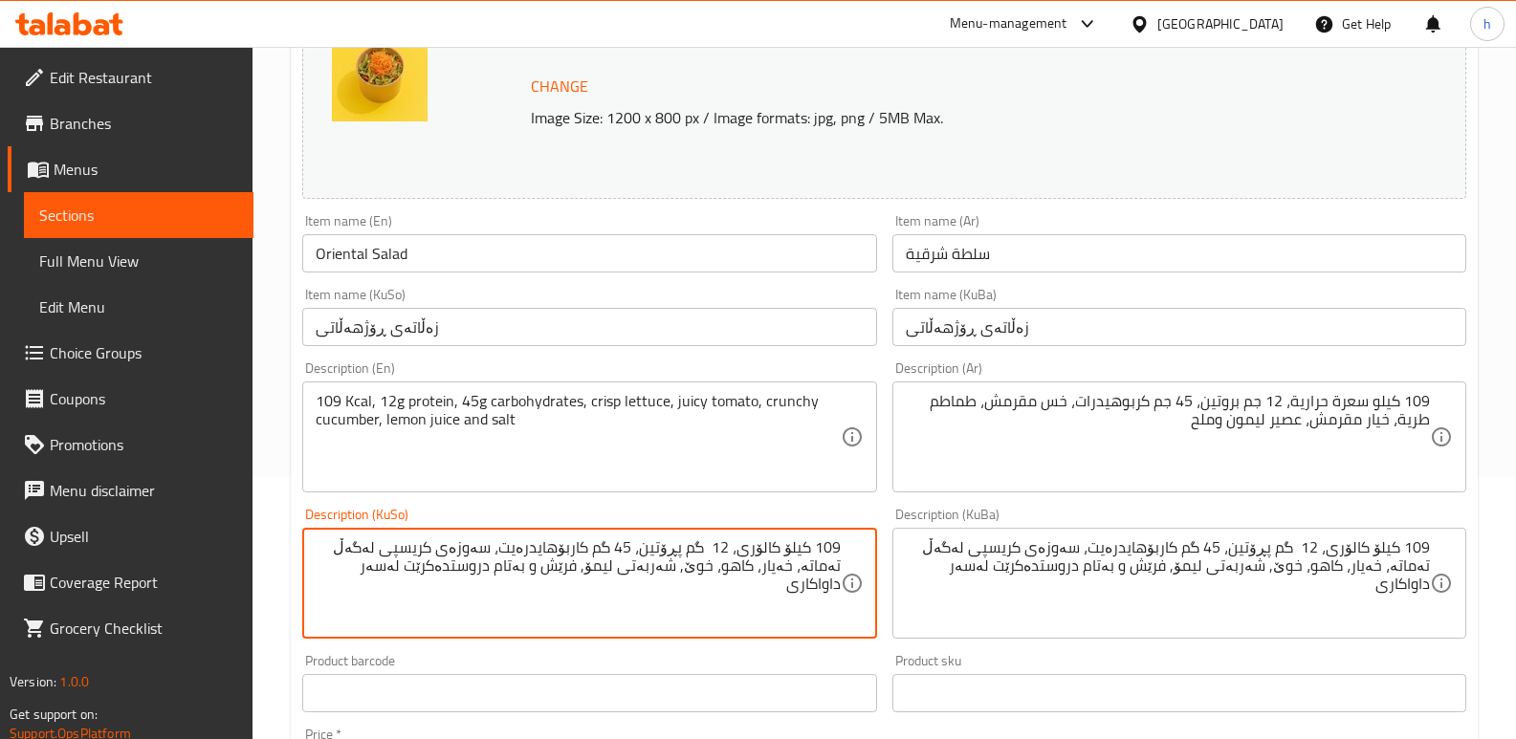
click at [710, 552] on textarea "109 کیلۆ کالۆری، 12 گم پڕۆتین، 45 گم کاربۆهایدرەیت، سەوزەی کریسپی لەگەڵ تەماتە،…" at bounding box center [578, 583] width 524 height 91
click at [492, 549] on textarea "109 کیلۆ کالۆری، 12 گم پڕۆتین، 45 گم کاربۆهایدرەیت، سەوزەی کریسپی لەگەڵ تەماتە،…" at bounding box center [578, 583] width 524 height 91
drag, startPoint x: 361, startPoint y: 547, endPoint x: 399, endPoint y: 538, distance: 38.3
click at [399, 538] on textarea "109 کیلۆ کالۆری، 12 گم پڕۆتین، 45 گم کاربۆهایدرەیت، کاهووی کریسپی لەگەڵ تەماتە،…" at bounding box center [578, 583] width 524 height 91
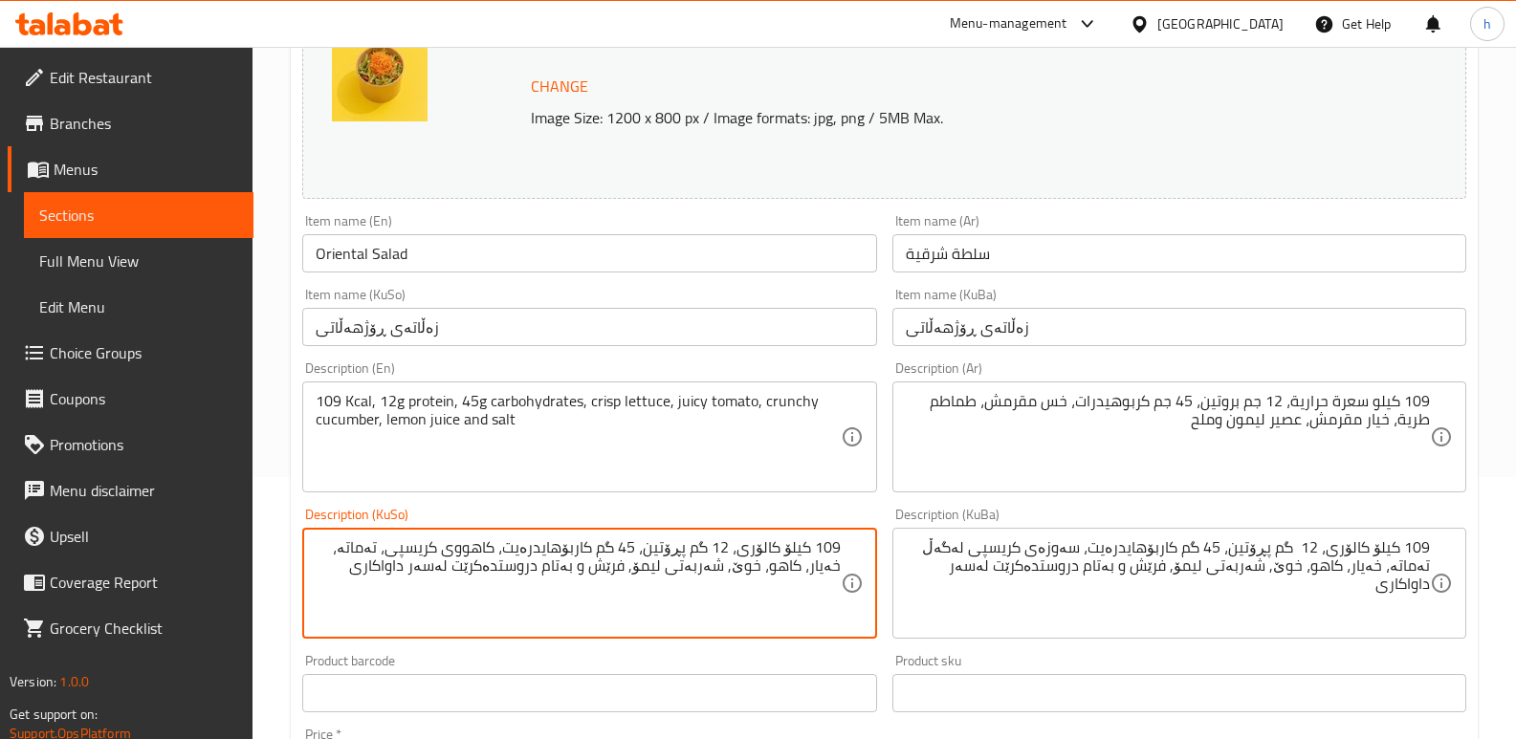
click at [361, 549] on textarea "109 کیلۆ کالۆری، 12 گم پڕۆتین، 45 گم کاربۆهایدرەیت، کاهووی کریسپی، تەماتە، خەیا…" at bounding box center [578, 583] width 524 height 91
click at [786, 571] on textarea "109 کیلۆ کالۆری، 12 گم پڕۆتین، 45 گم کاربۆهایدرەیت، کاهووی کریسپی، تەماتەی تەر،…" at bounding box center [578, 583] width 524 height 91
drag, startPoint x: 709, startPoint y: 573, endPoint x: 746, endPoint y: 571, distance: 37.3
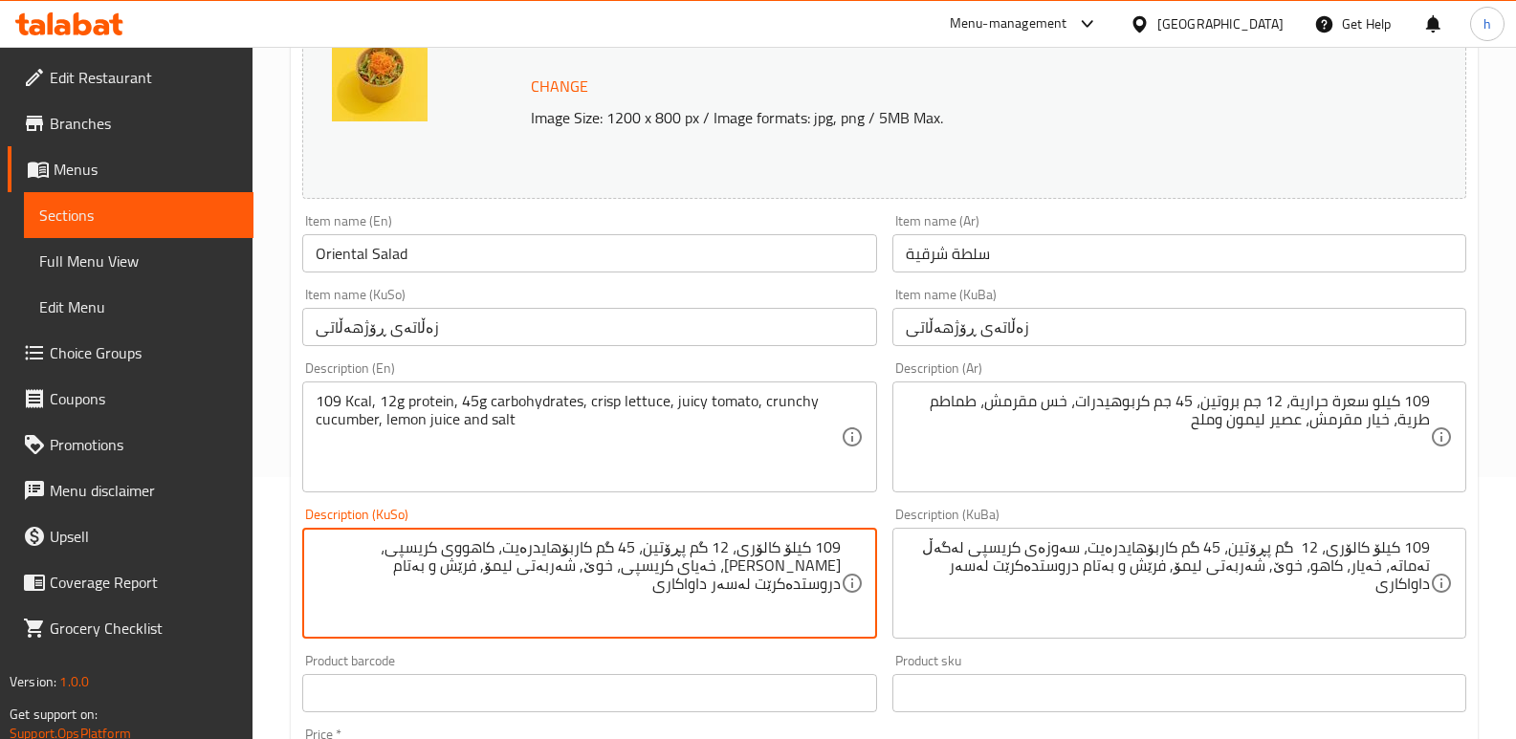
click at [746, 571] on textarea "109 کیلۆ کالۆری، 12 گم پڕۆتین، 45 گم کاربۆهایدرەیت، کاهووی کریسپی، تەماتەی تەر،…" at bounding box center [578, 583] width 524 height 91
drag, startPoint x: 383, startPoint y: 571, endPoint x: 660, endPoint y: 572, distance: 276.4
click at [660, 572] on textarea "109 کیلۆ کالۆری، 12 گم پڕۆتین، 45 گم کاربۆهایدرەیت، کاهووی کریسپی، تەماتەی تەر،…" at bounding box center [578, 583] width 524 height 91
type textarea "109 کیلۆ کالۆری، 12 گم پڕۆتین، 45 گم کاربۆهایدرەیت، کاهووی کریسپی، تەماتەی تەر،…"
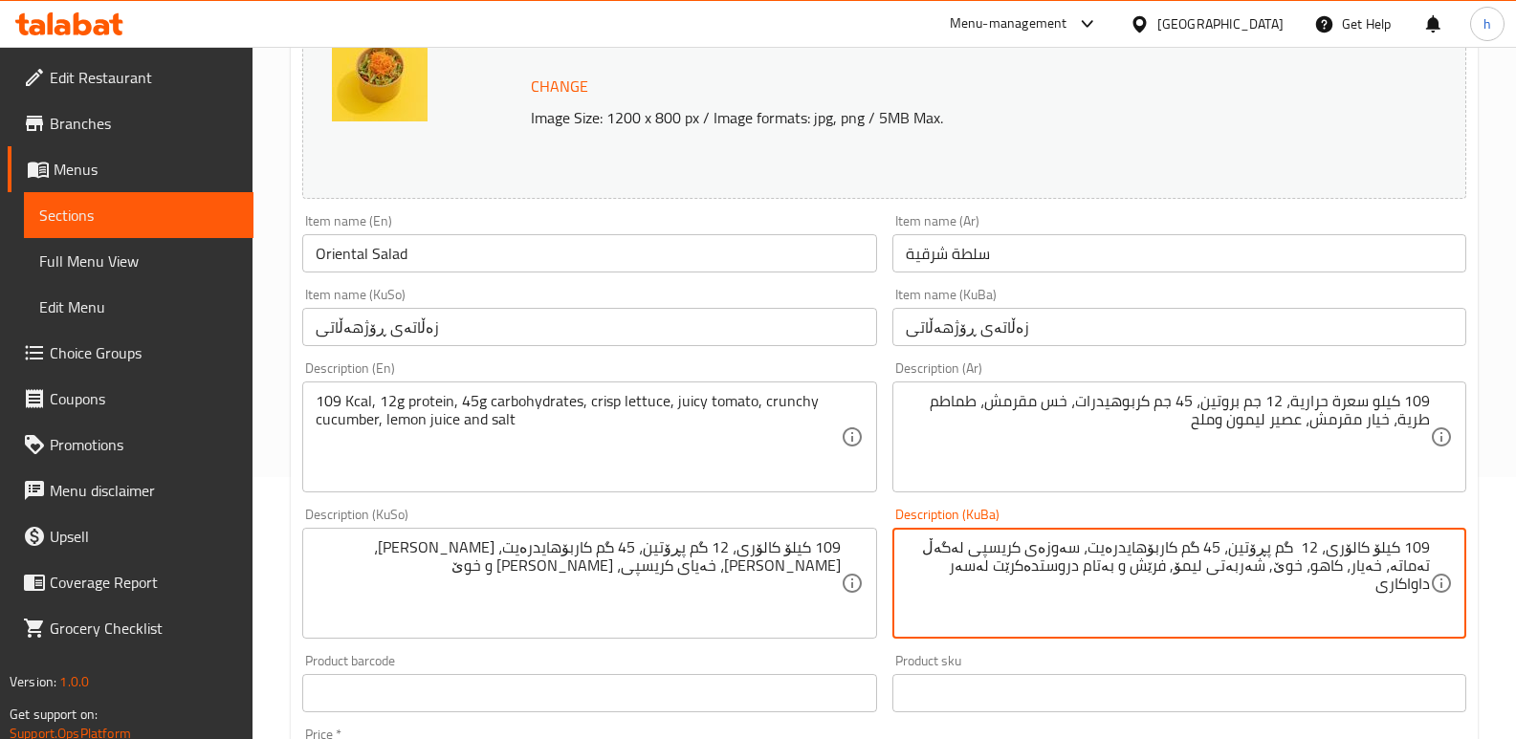
paste textarea "گم پڕۆتین، 45 گم کاربۆهایدرەیت، کاهووی کریسپی، تەماتەی تەر، خەیای کریسپی، شەربە…"
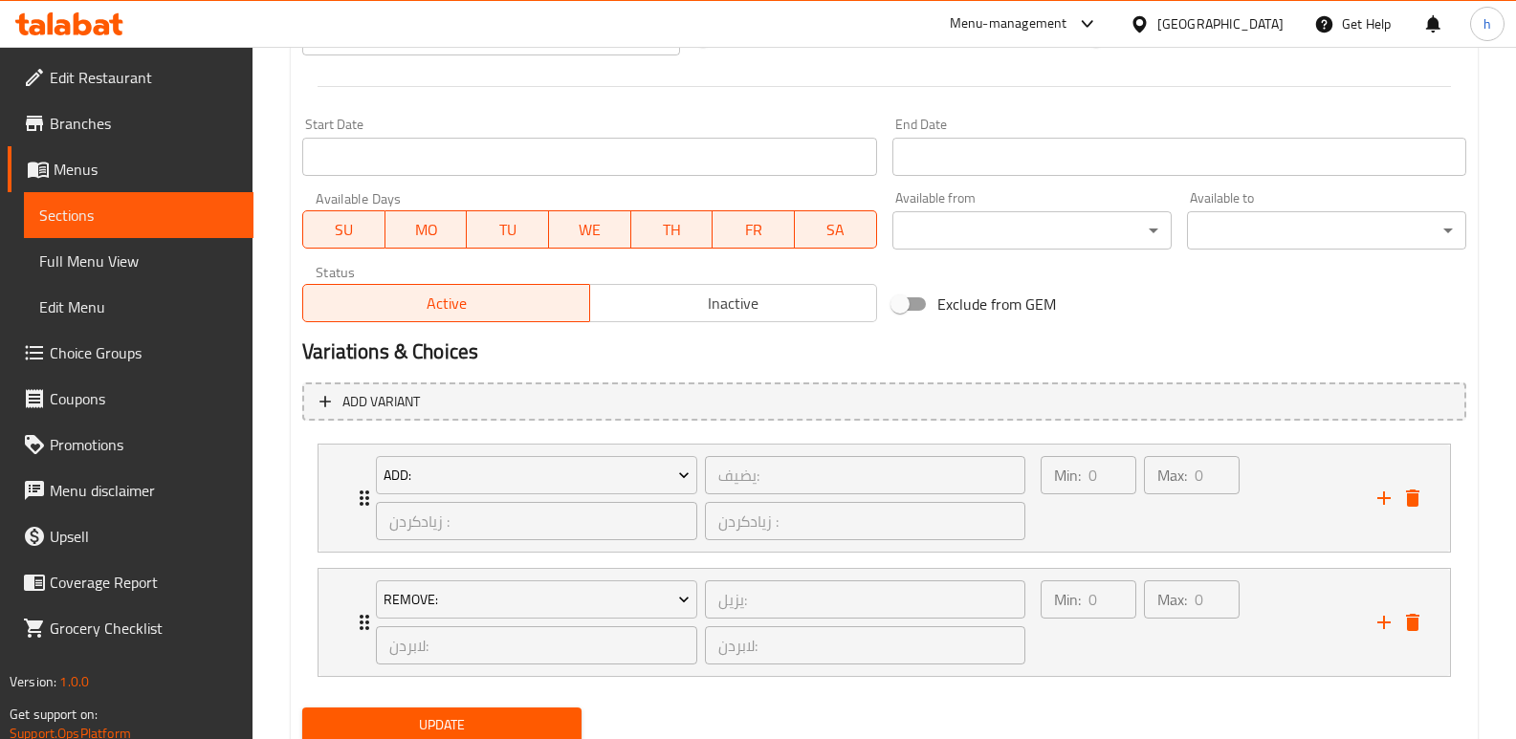
scroll to position [1062, 0]
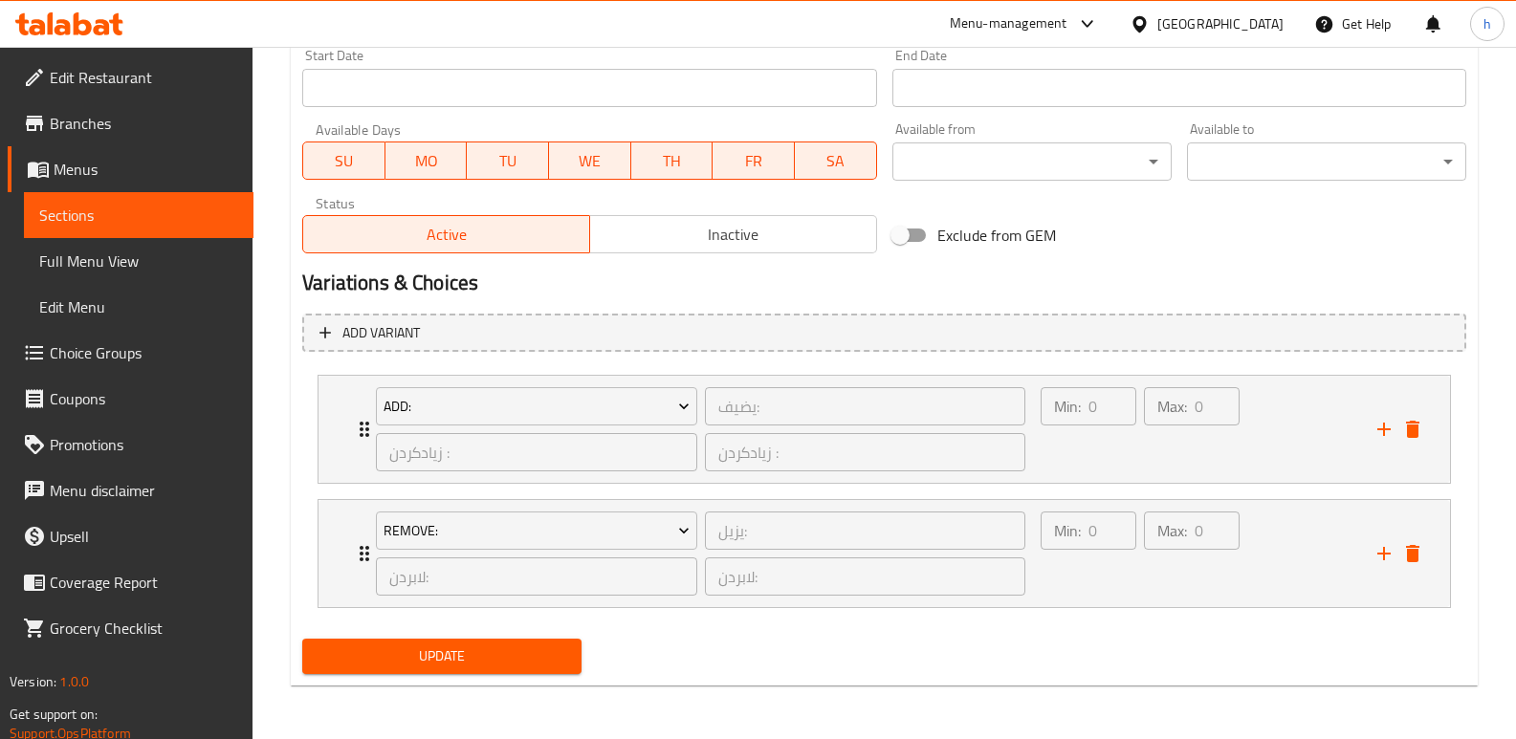
type textarea "109 کیلۆ کالۆری، 12 گم پڕۆتین، 45 گم کاربۆهایدرەیت، کاهووی کریسپی، تەماتەی تەر،…"
click at [466, 655] on span "Update" at bounding box center [441, 657] width 249 height 24
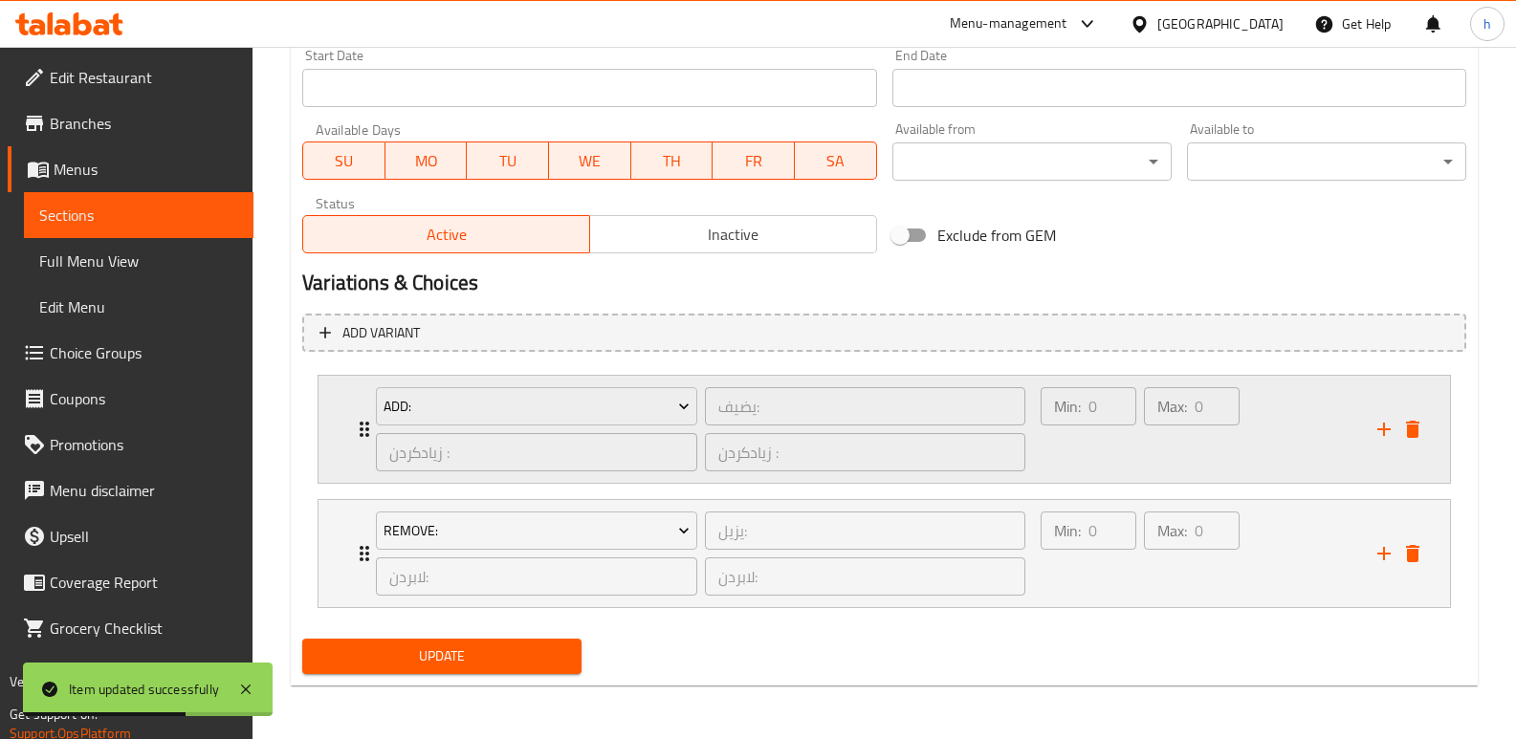
click at [1043, 461] on div "Min: 0 ​" at bounding box center [1088, 429] width 103 height 92
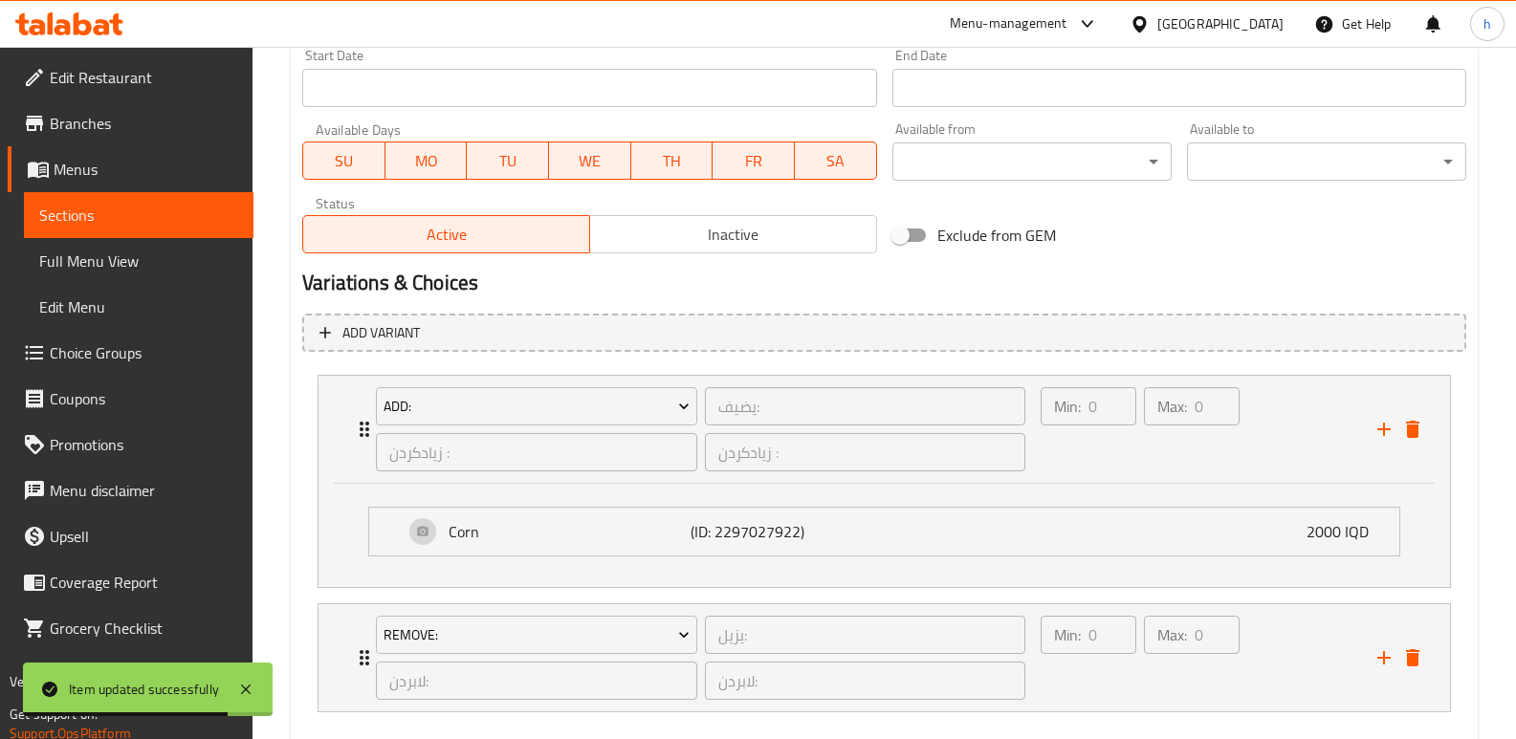
scroll to position [1166, 0]
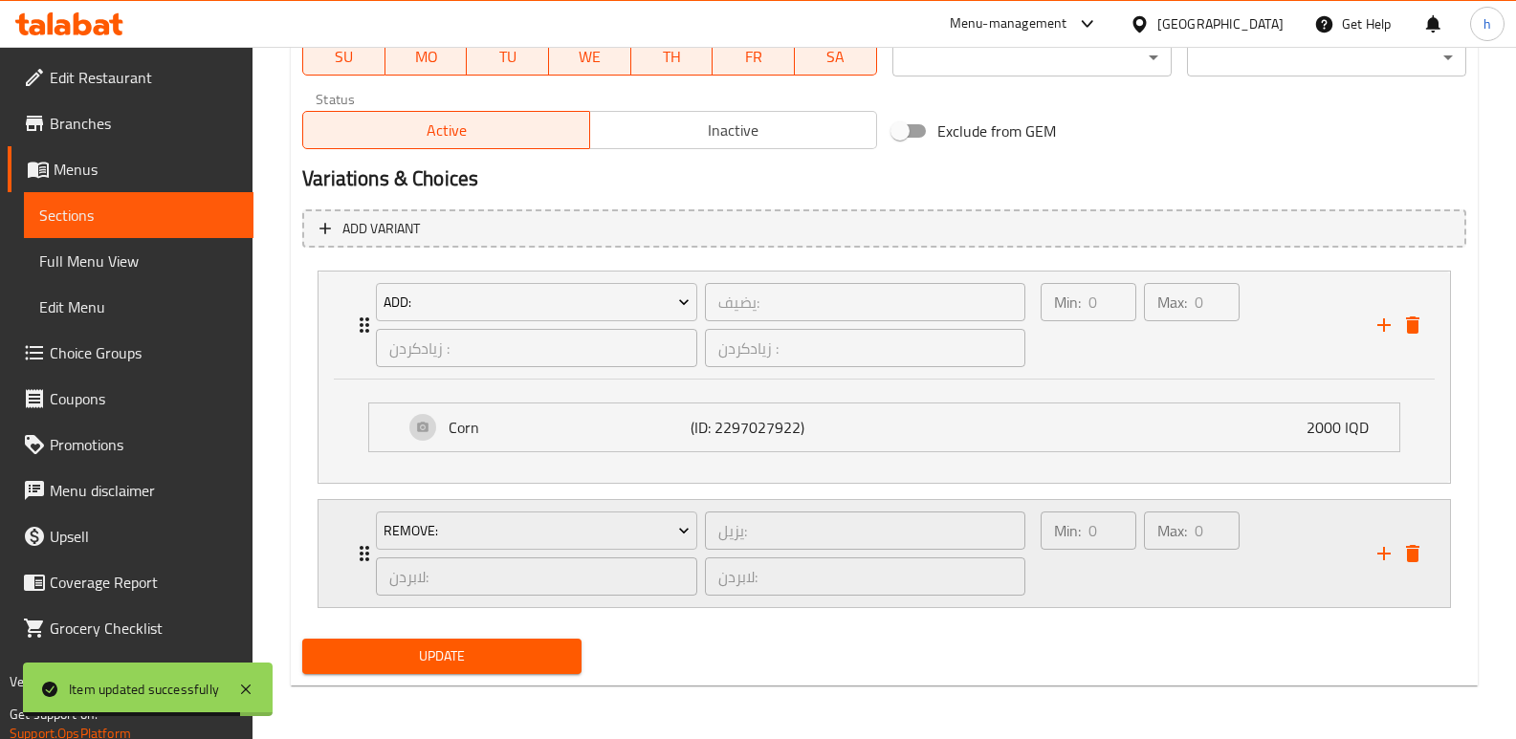
click at [1210, 574] on div "Max: 0 ​" at bounding box center [1191, 554] width 103 height 92
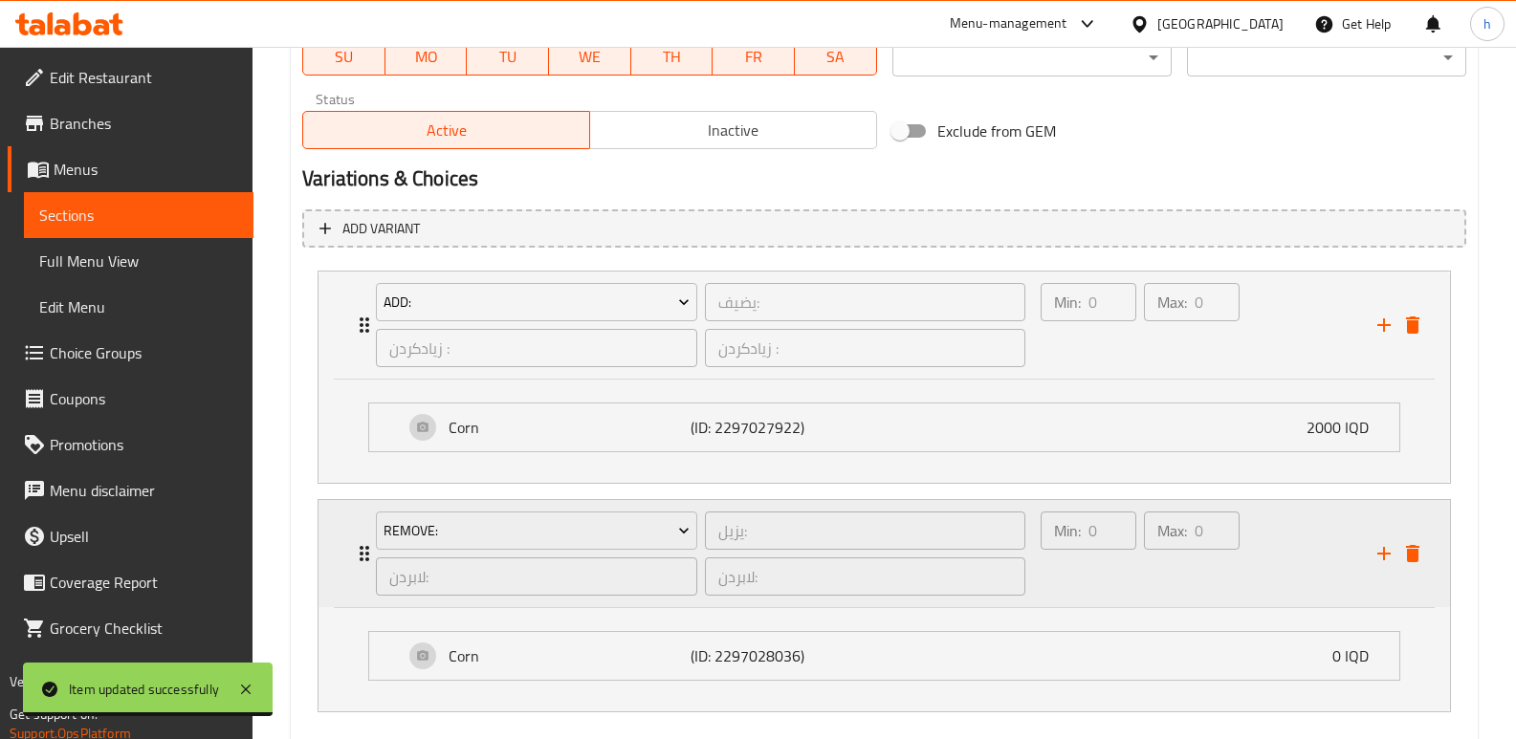
click at [1412, 556] on icon "delete" at bounding box center [1412, 553] width 13 height 17
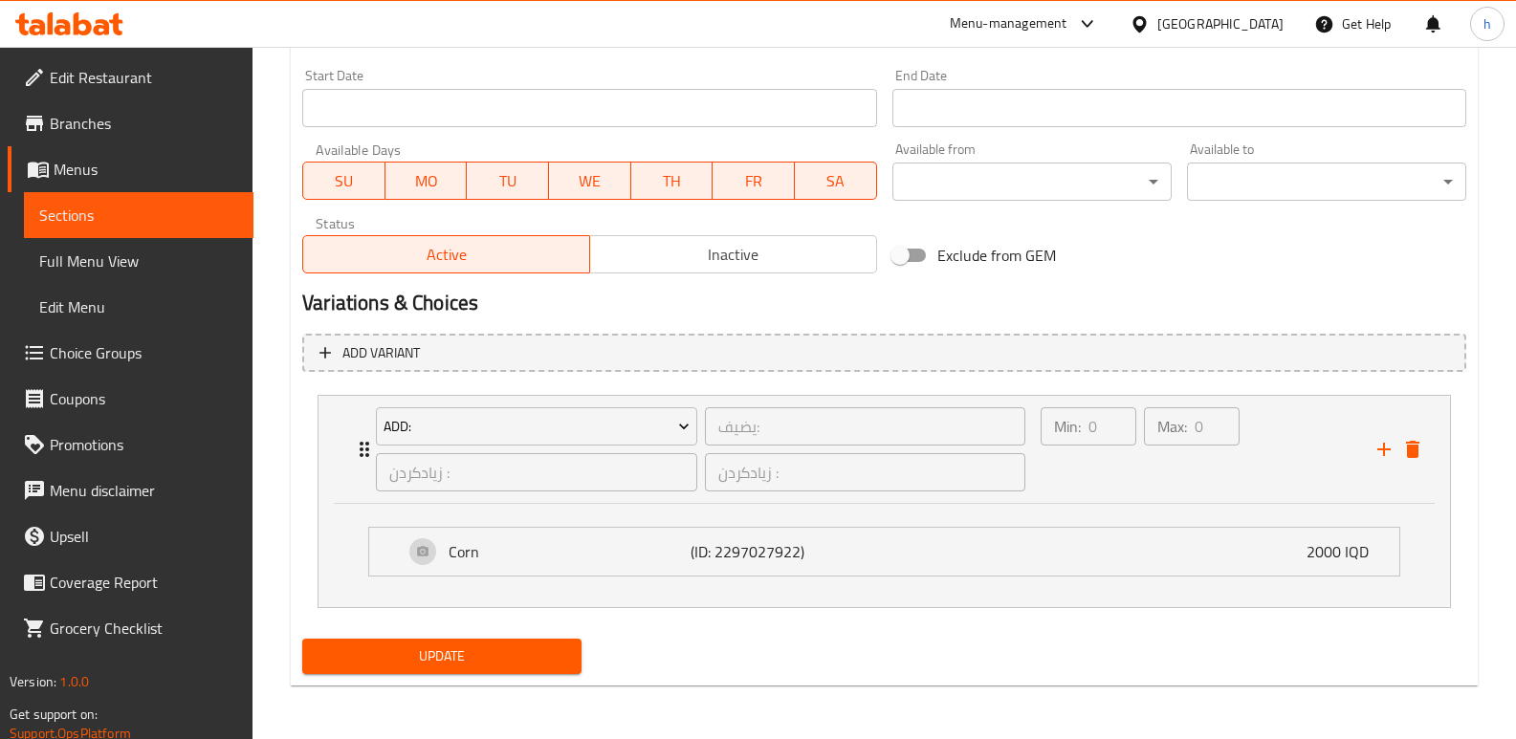
scroll to position [1041, 0]
click at [1418, 450] on icon "delete" at bounding box center [1412, 449] width 23 height 23
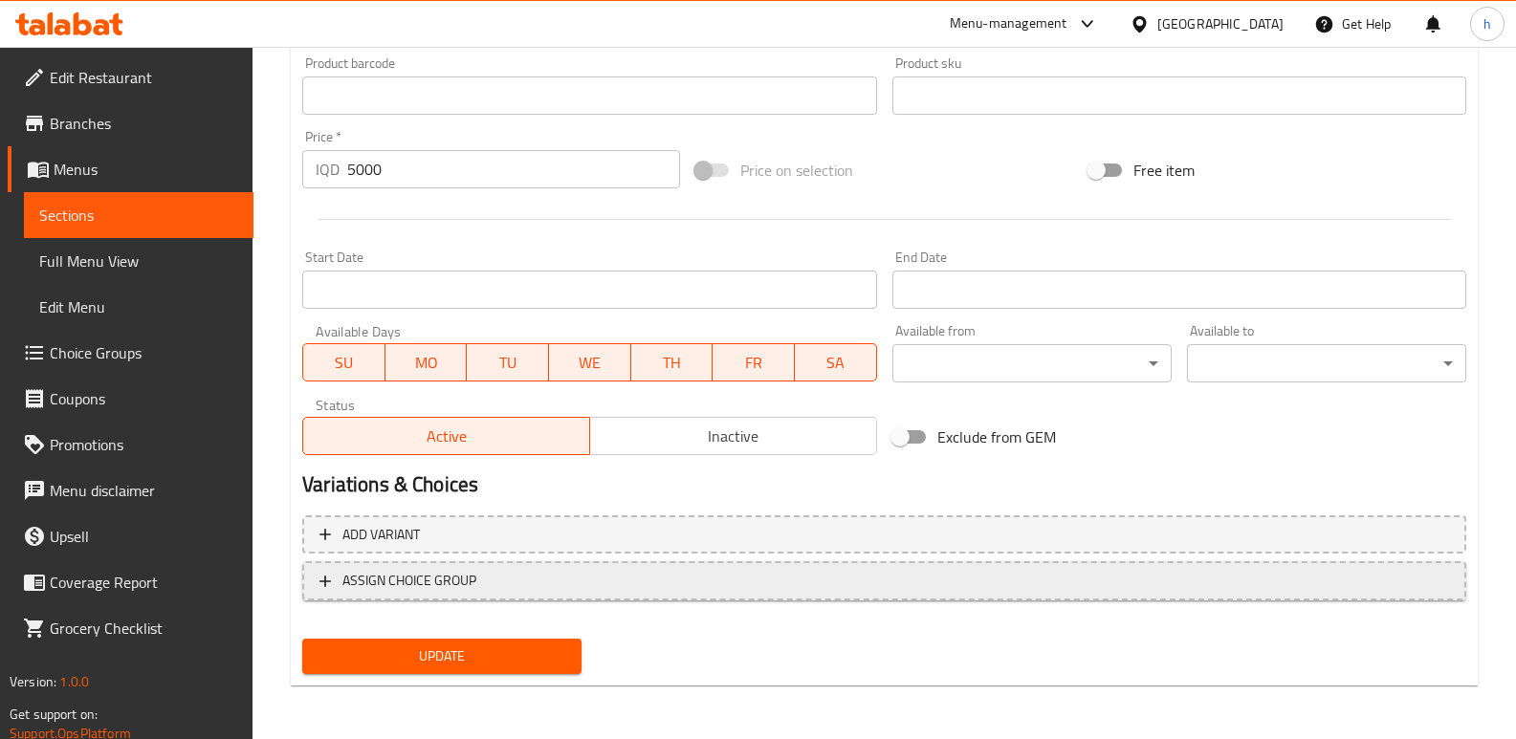
scroll to position [860, 0]
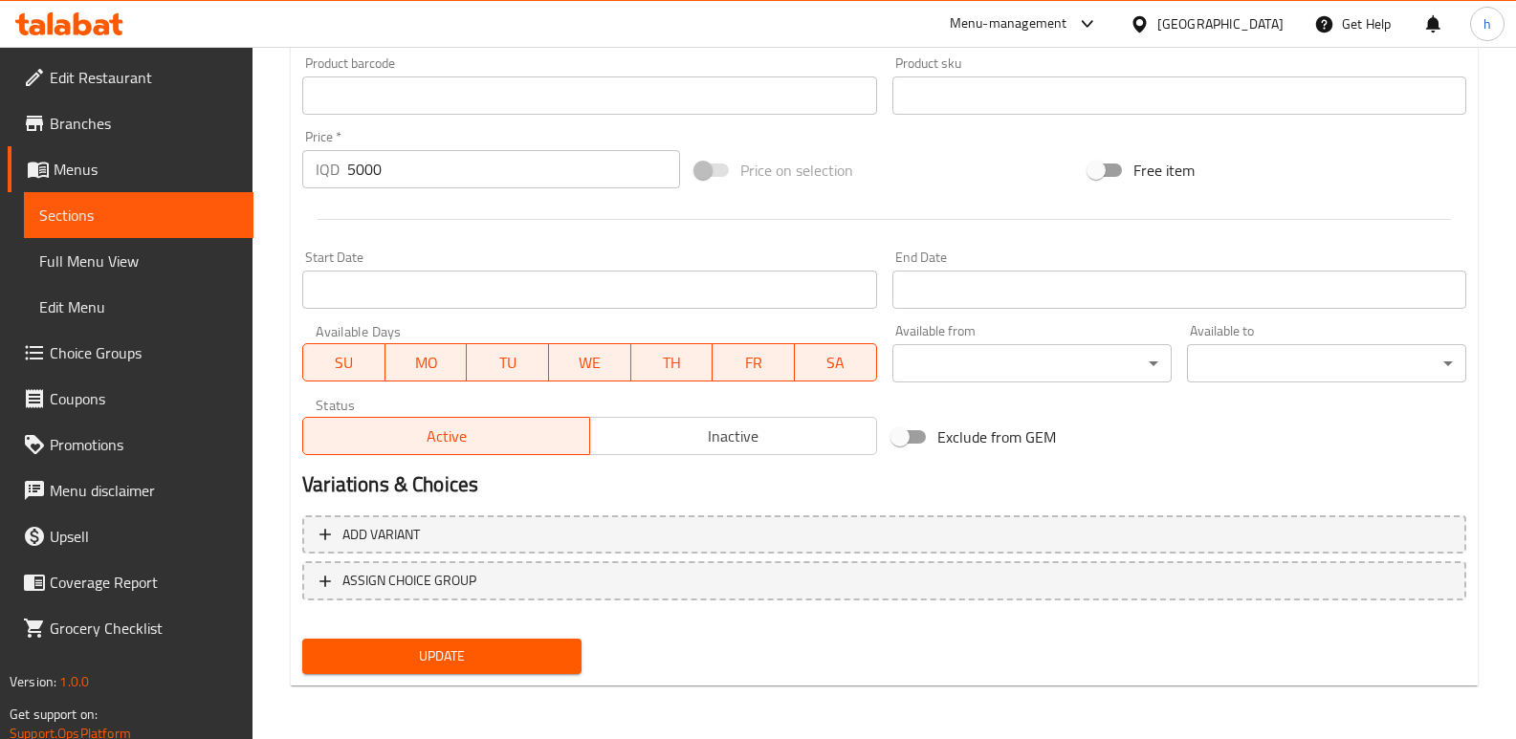
click at [461, 633] on div "Update" at bounding box center [442, 656] width 295 height 51
click at [454, 668] on span "Update" at bounding box center [441, 657] width 249 height 24
click at [104, 347] on span "Choice Groups" at bounding box center [144, 352] width 188 height 23
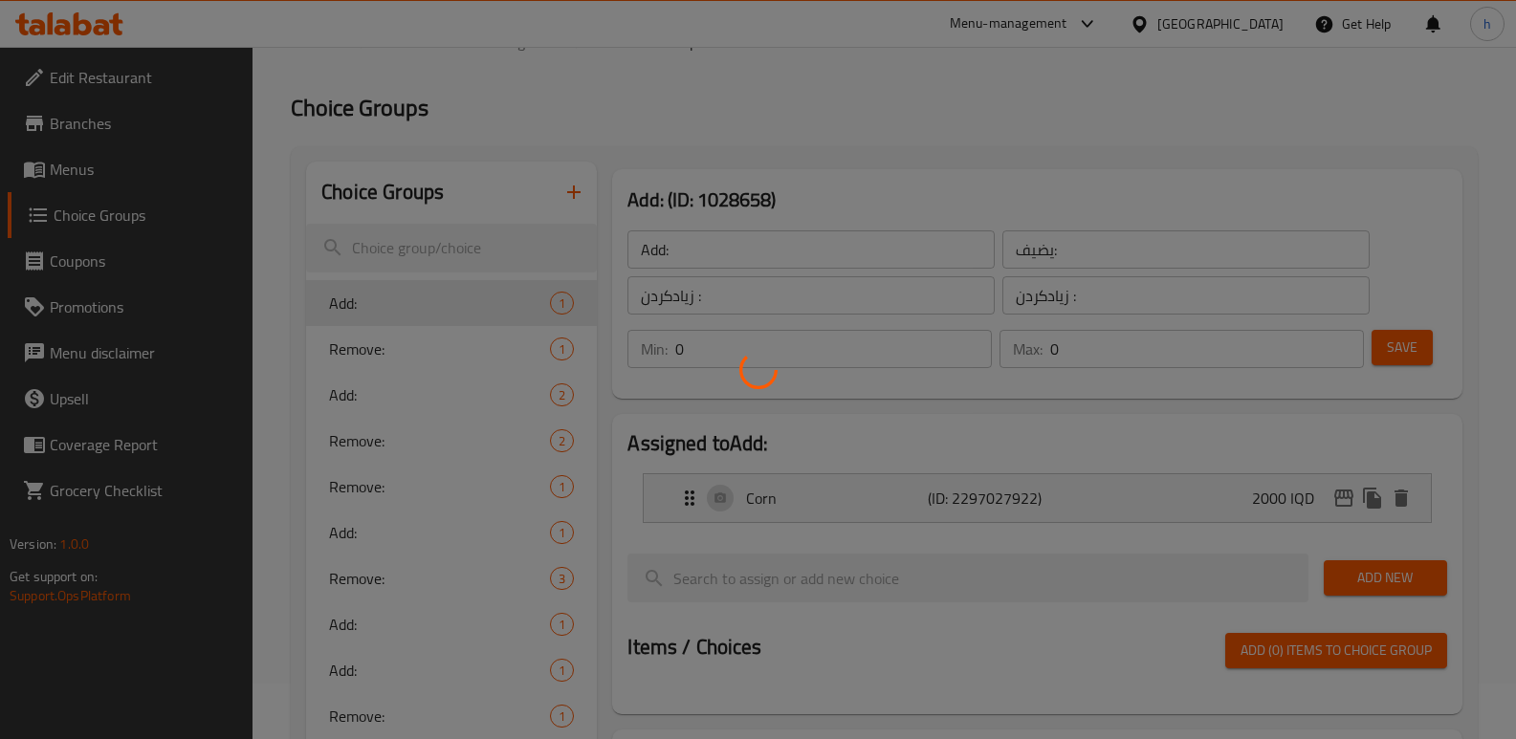
scroll to position [25, 0]
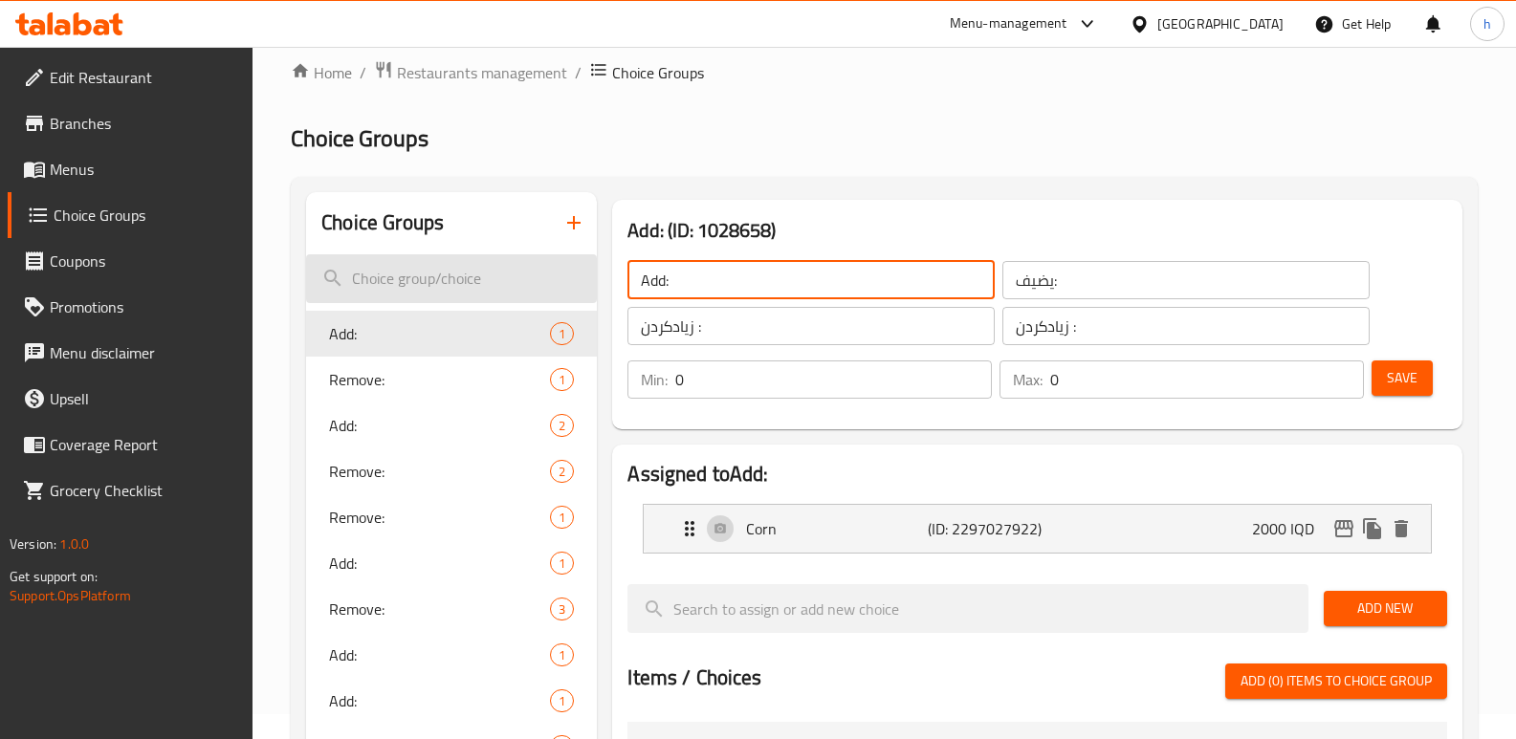
drag, startPoint x: 694, startPoint y: 286, endPoint x: 589, endPoint y: 258, distance: 108.8
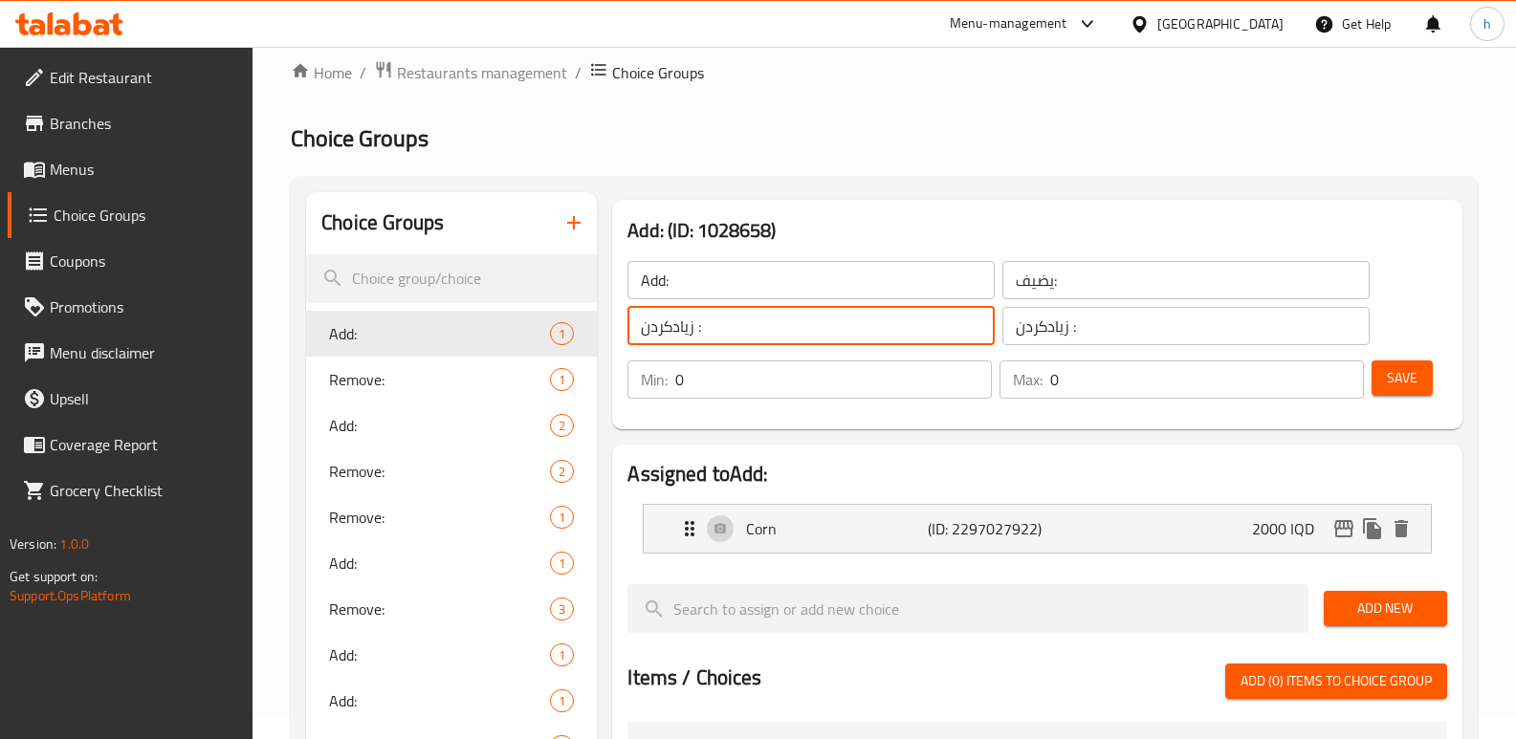
drag, startPoint x: 711, startPoint y: 330, endPoint x: 602, endPoint y: 323, distance: 110.2
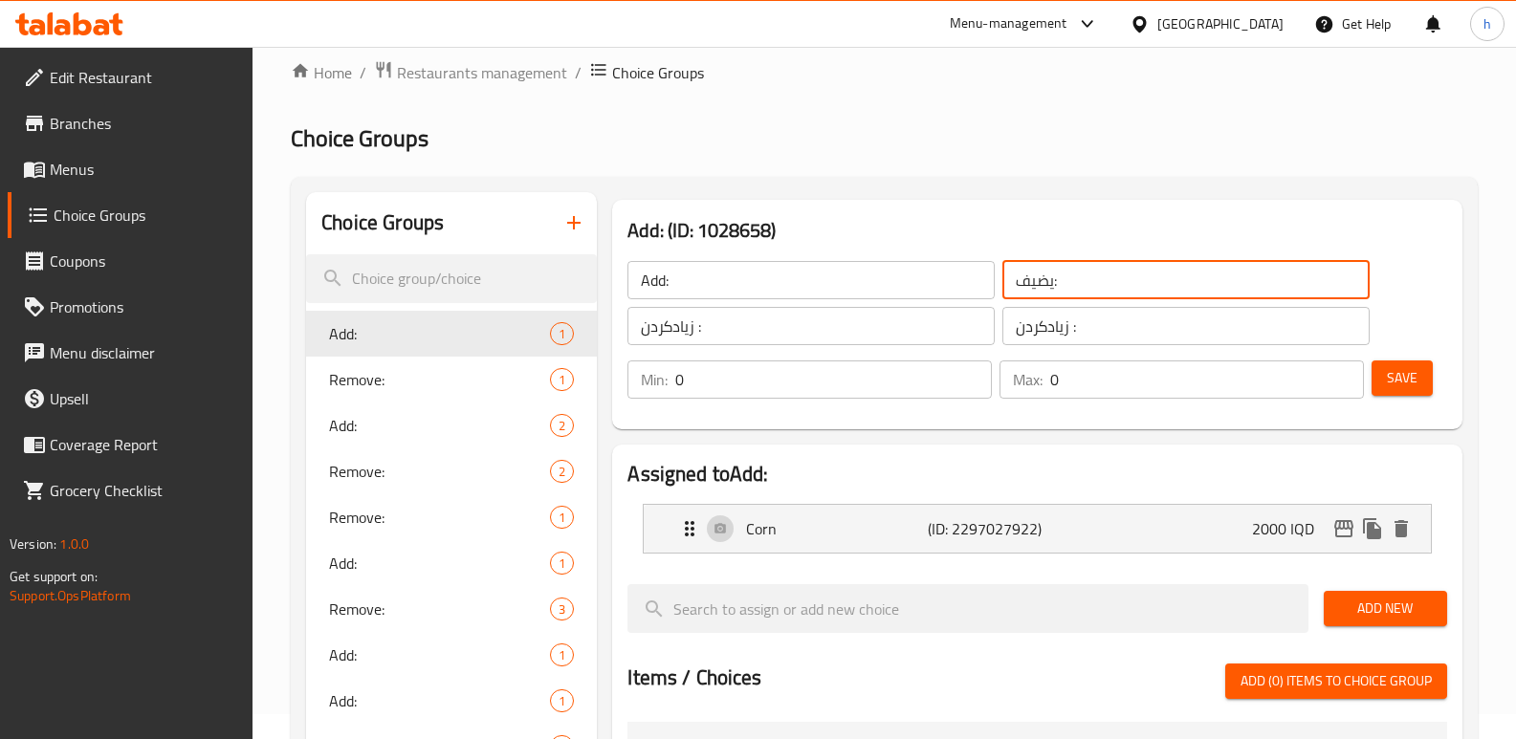
drag, startPoint x: 1110, startPoint y: 291, endPoint x: 1071, endPoint y: 390, distance: 106.9
click at [885, 268] on div "Add: ​ يضيف: ​ زیادکردن : ​ زیادکردن : ​" at bounding box center [998, 303] width 765 height 107
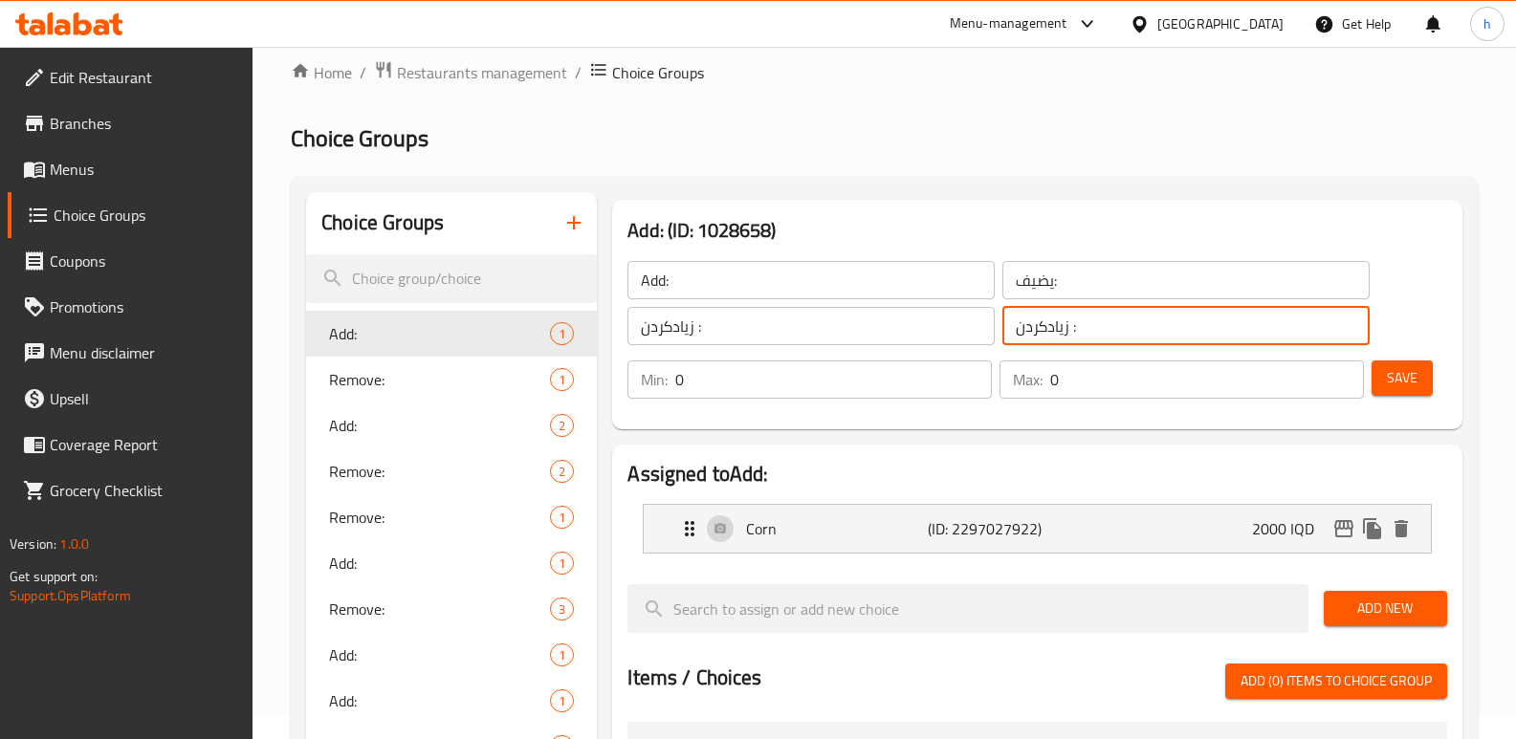
drag, startPoint x: 903, startPoint y: 346, endPoint x: 777, endPoint y: 418, distance: 144.4
click at [841, 354] on div "Add: ​ يضيف: ​ زیادکردن : ​ زیادکردن : ​ Min: 0 ​ Max: 0 ​ Save" at bounding box center [1037, 330] width 835 height 184
click at [580, 223] on icon "button" at bounding box center [573, 222] width 13 height 13
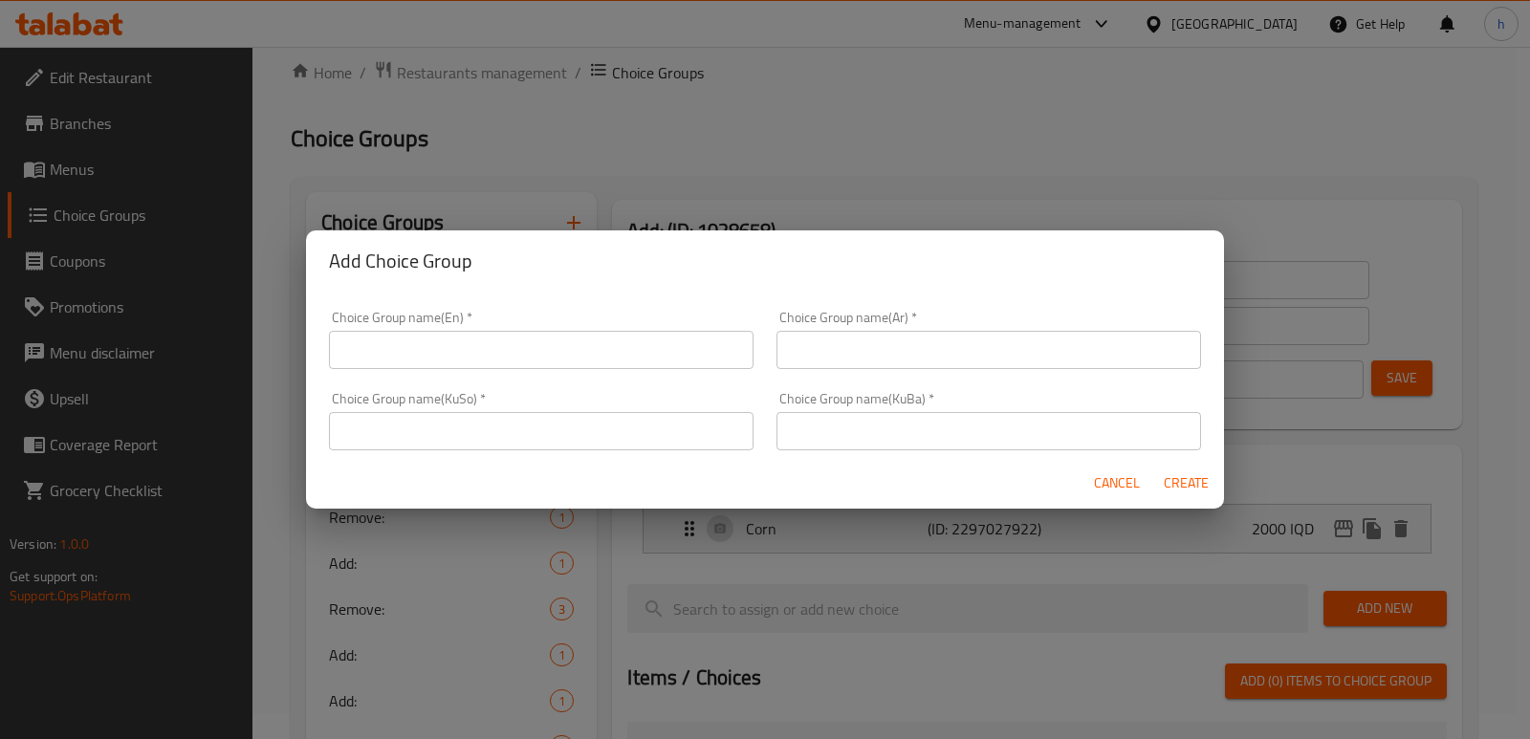
click at [843, 431] on input "text" at bounding box center [989, 431] width 425 height 38
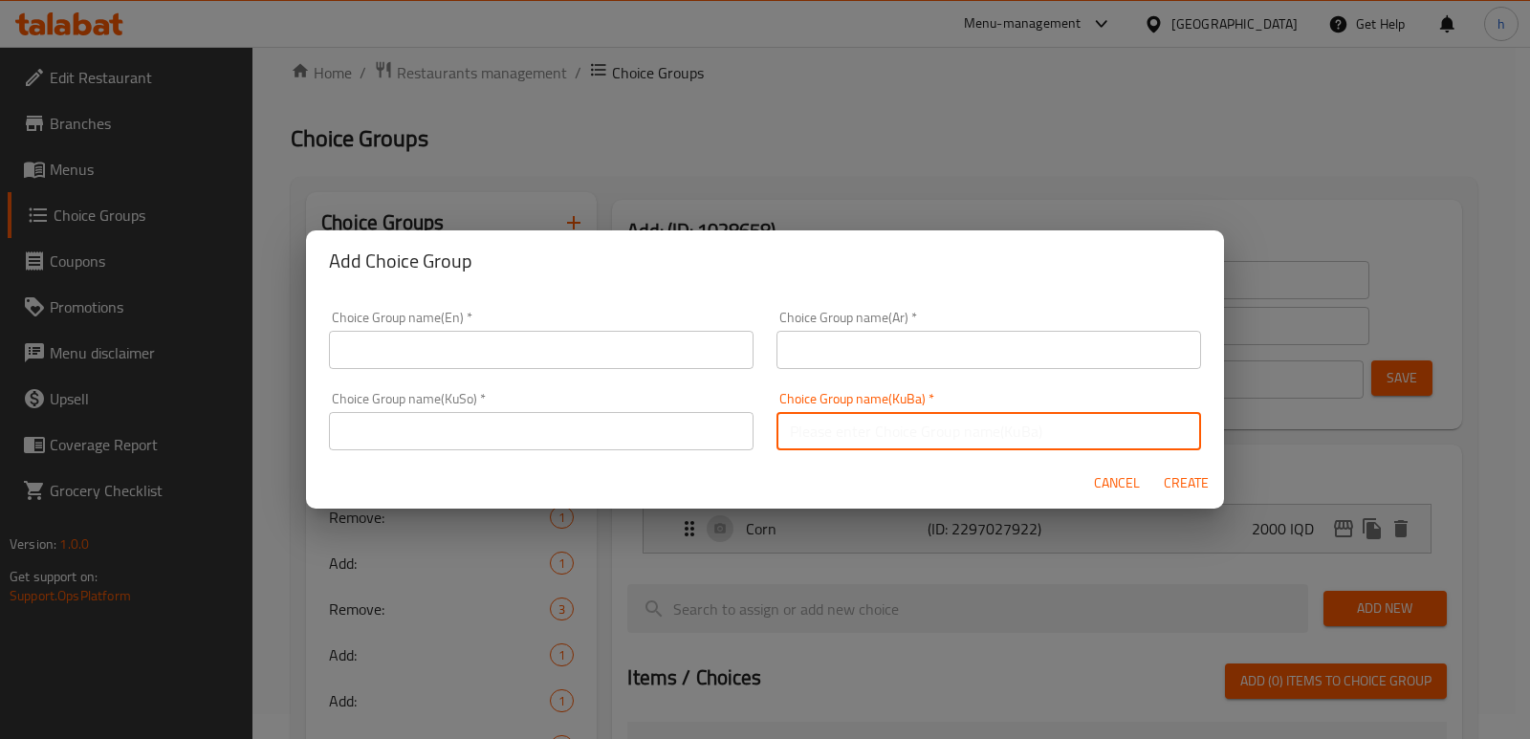
paste input "زیادکردن :"
type input "زیادکردن :"
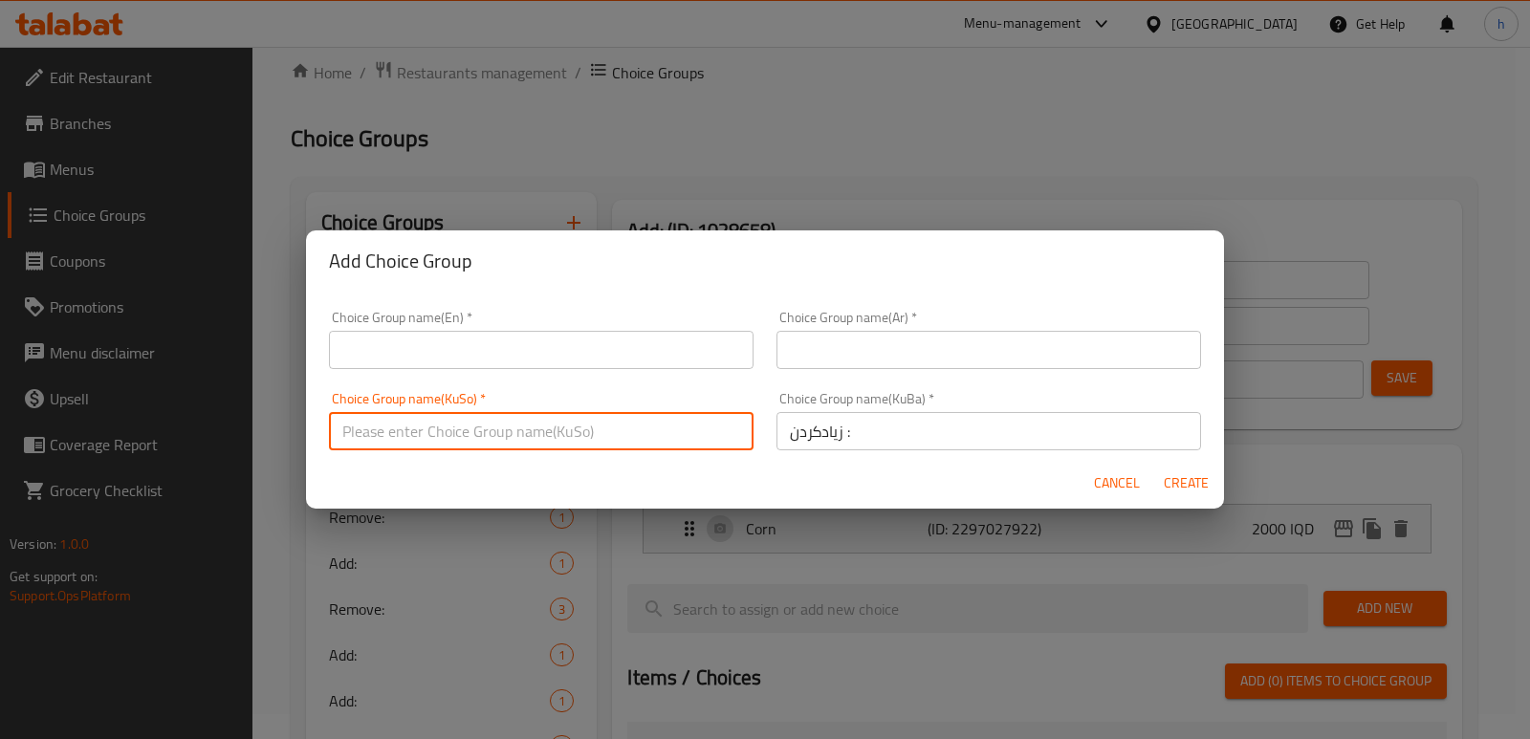
click at [663, 445] on input "text" at bounding box center [541, 431] width 425 height 38
paste input "زیادکردن :"
type input "زیادکردن :"
click at [572, 353] on input "text" at bounding box center [541, 350] width 425 height 38
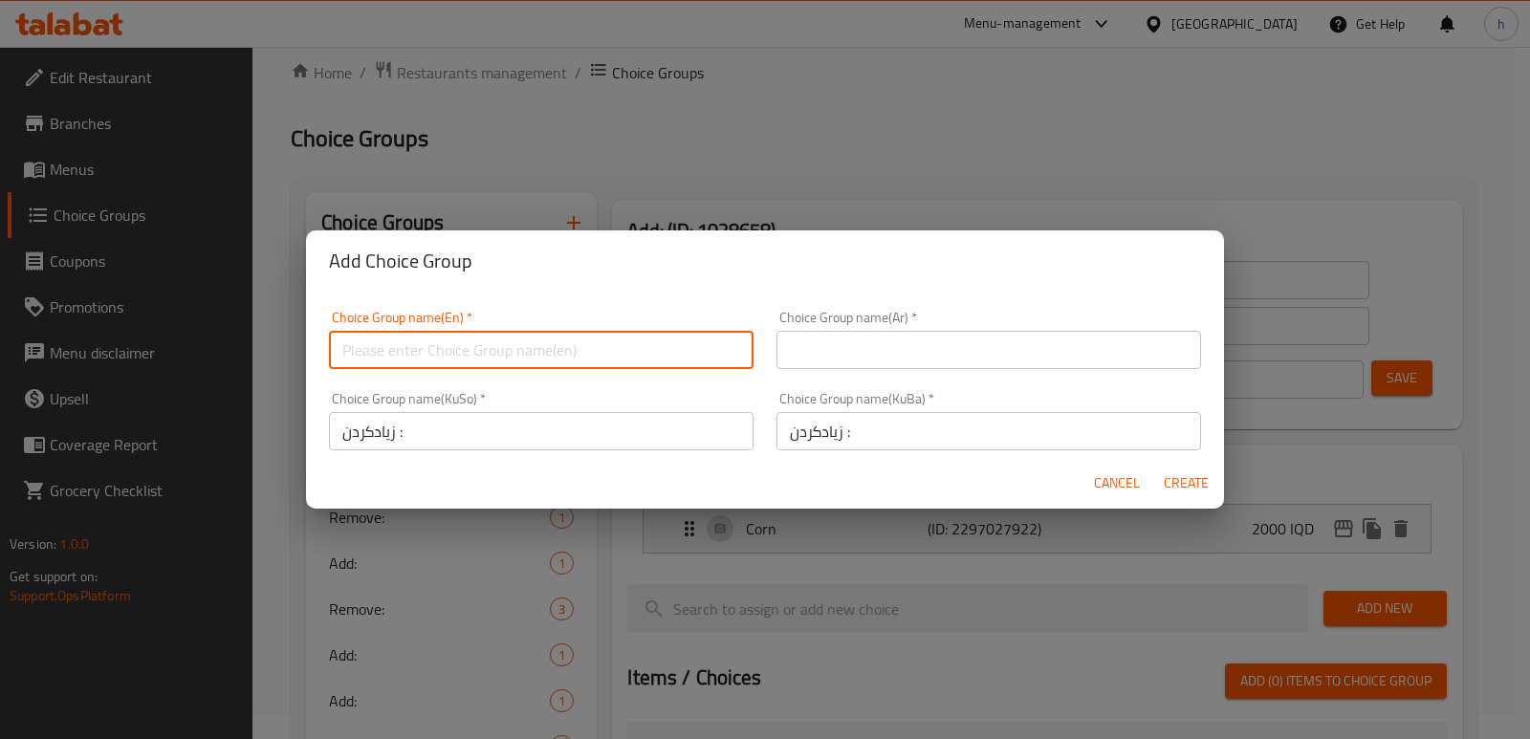
paste input "يضيف:"
type input "يضيف:"
click at [827, 345] on input "text" at bounding box center [989, 350] width 425 height 38
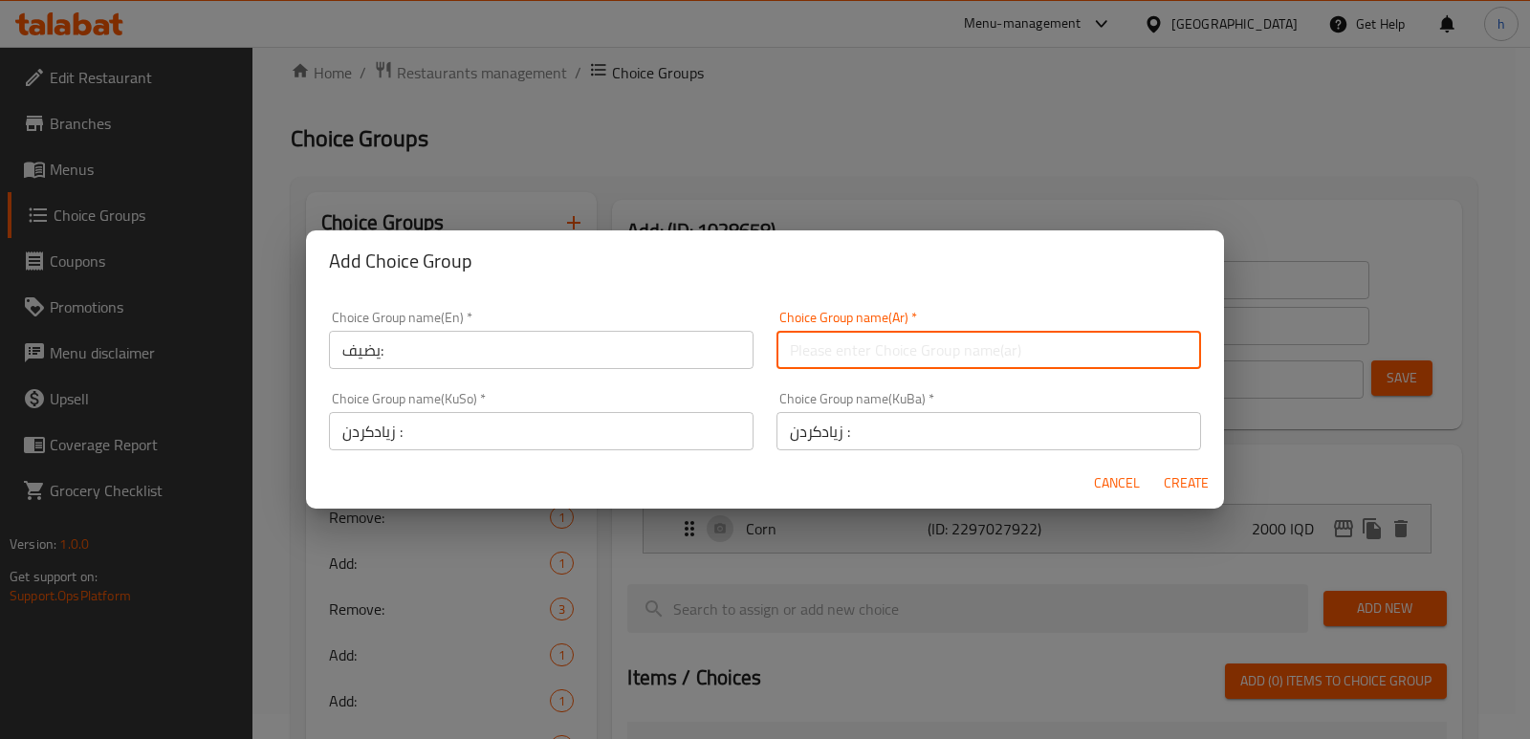
paste input "يضيف:"
type input "يضيف:"
drag, startPoint x: 241, startPoint y: 324, endPoint x: 73, endPoint y: 325, distance: 168.3
click at [172, 324] on div "Add Choice Group Choice Group name(En)   * يضيف: Choice Group name(En) * Choice…" at bounding box center [765, 369] width 1530 height 739
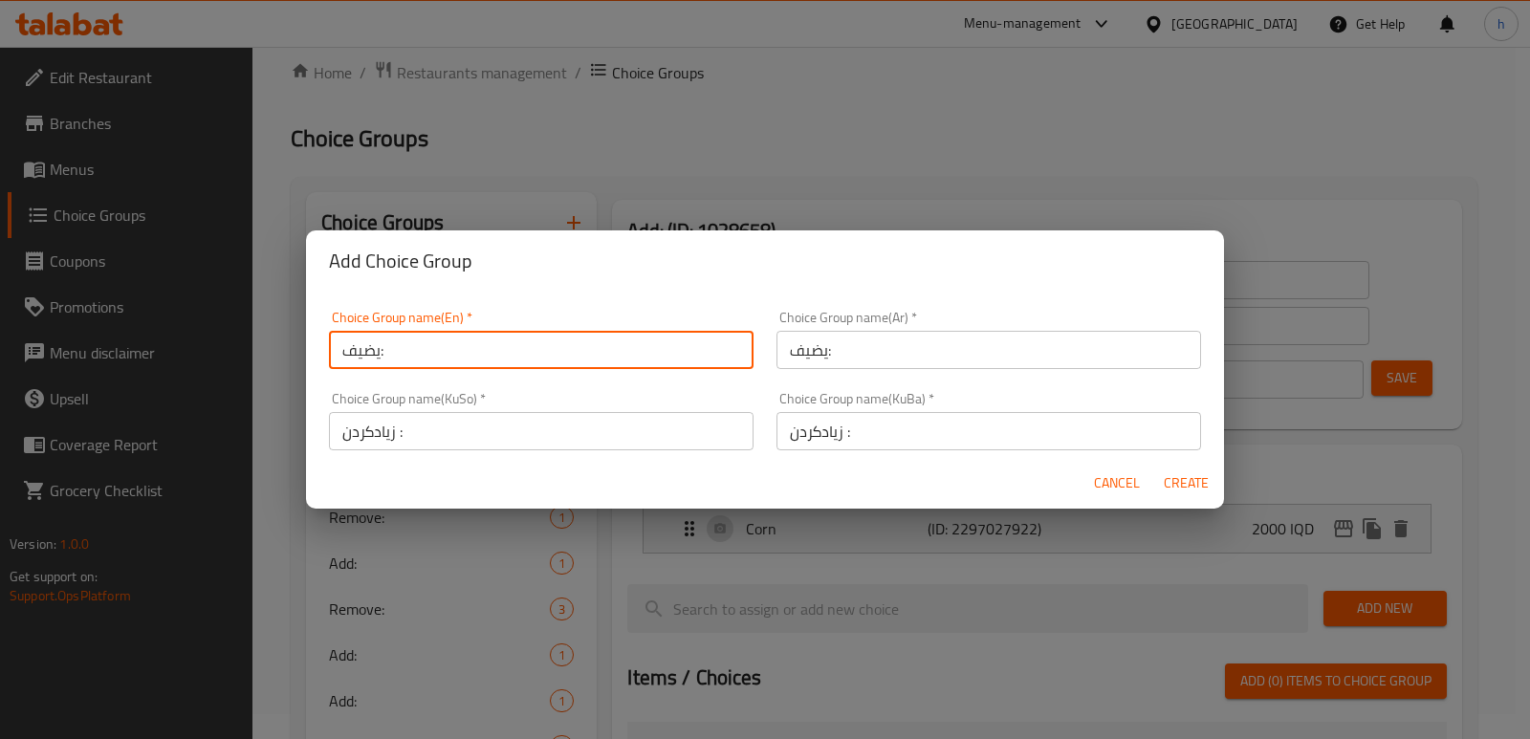
paste input "Add"
type input "Add: ٢"
click at [1177, 471] on span "Create" at bounding box center [1186, 483] width 46 height 24
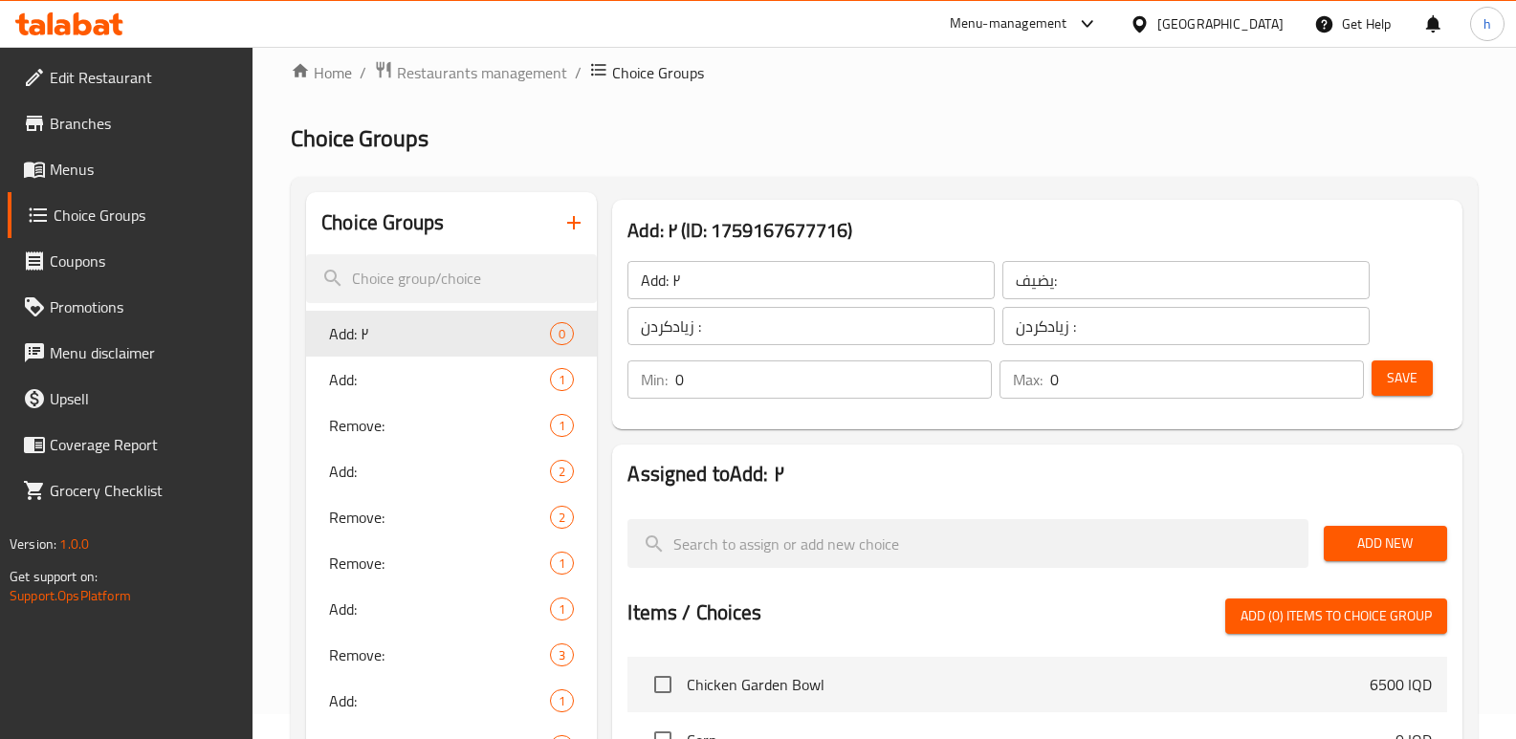
click at [948, 276] on input "Add: ٢" at bounding box center [810, 280] width 367 height 38
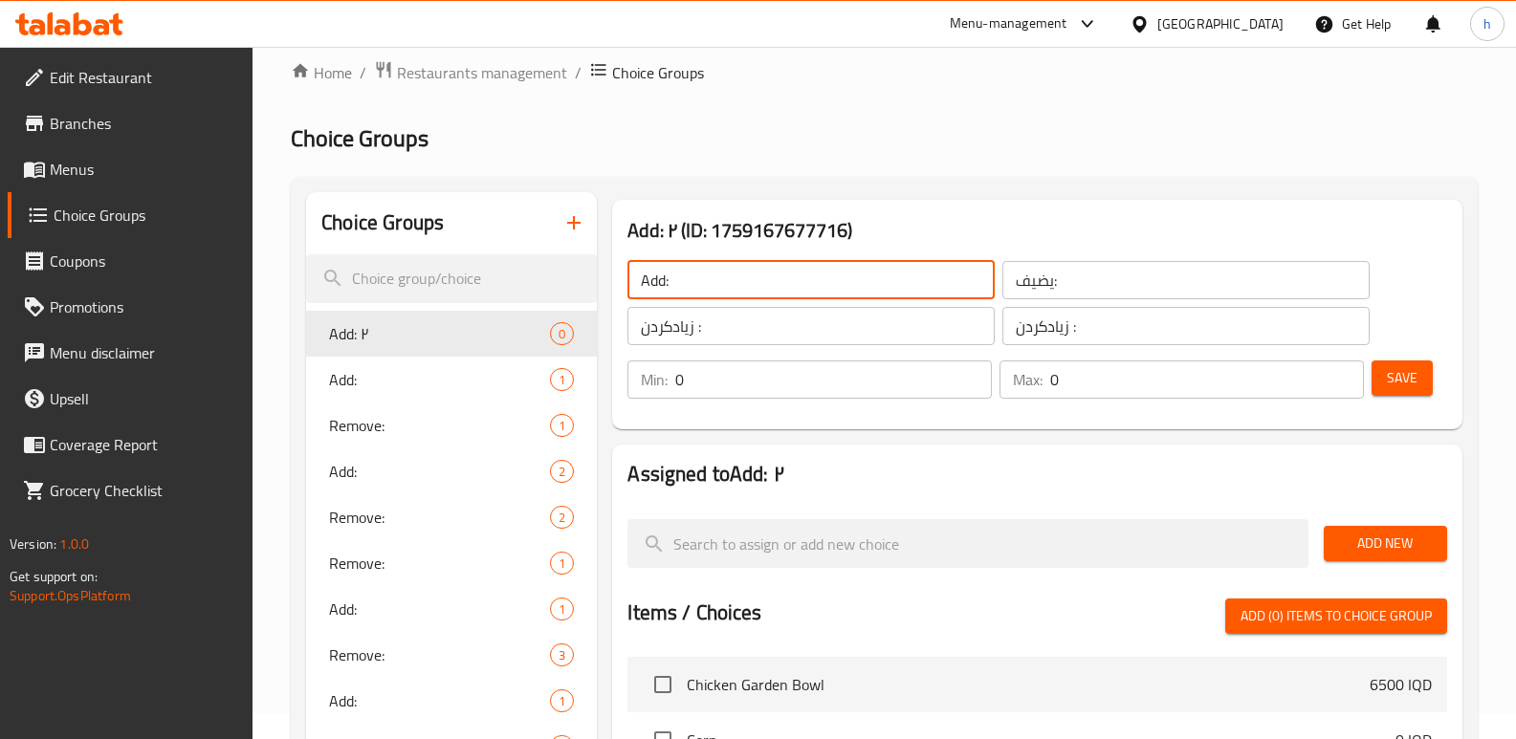
type input "Add:"
click at [1407, 362] on button "Save" at bounding box center [1401, 378] width 61 height 35
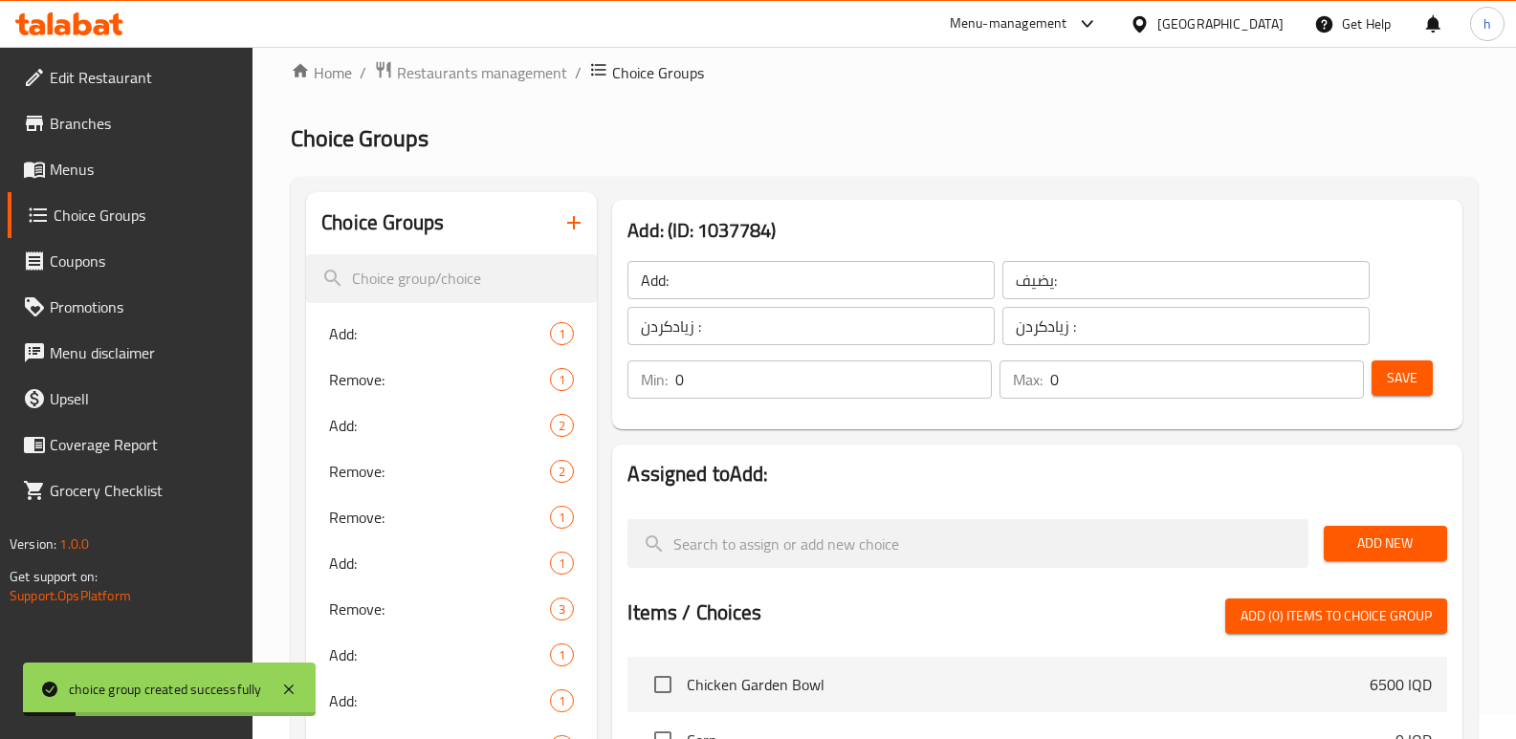
click at [1380, 557] on button "Add New" at bounding box center [1385, 543] width 123 height 35
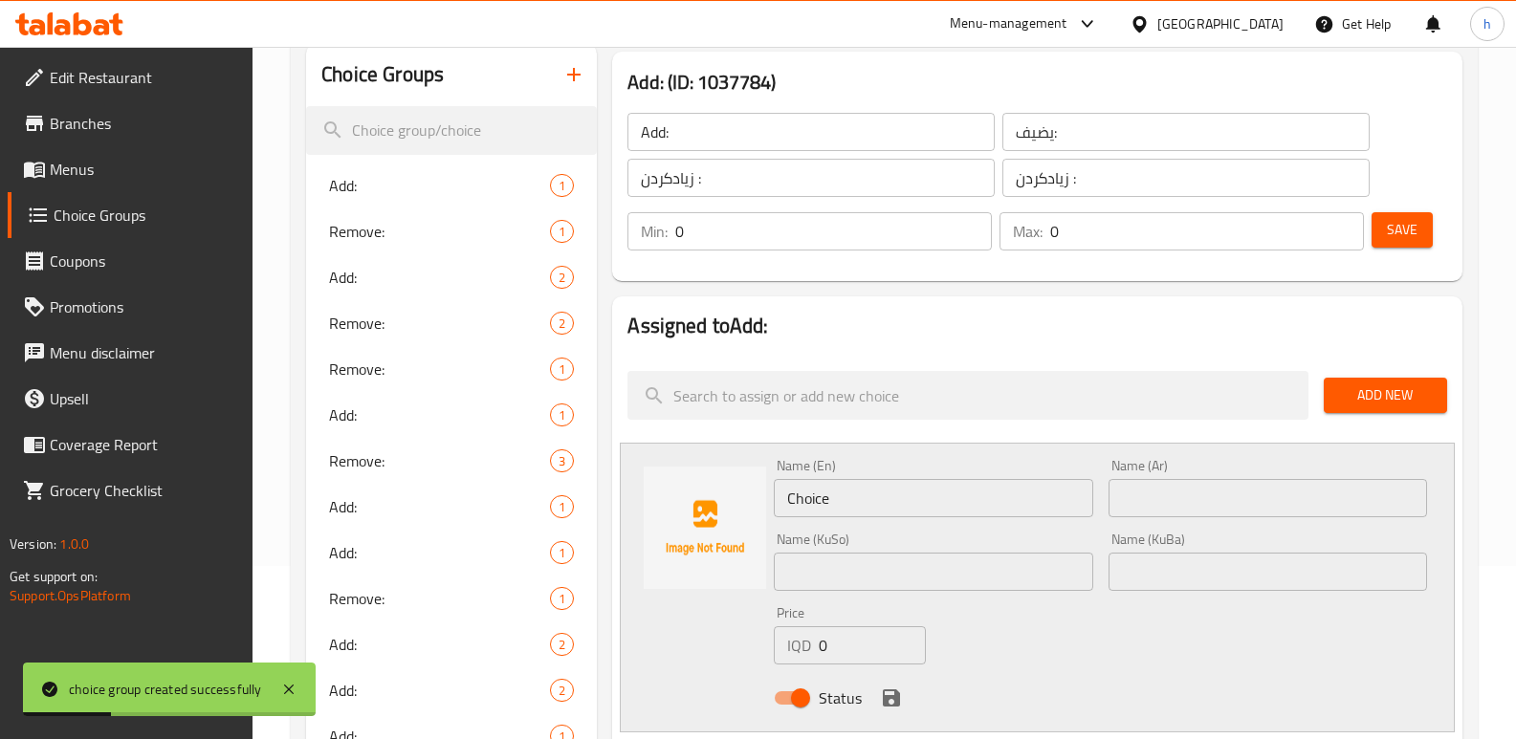
scroll to position [191, 0]
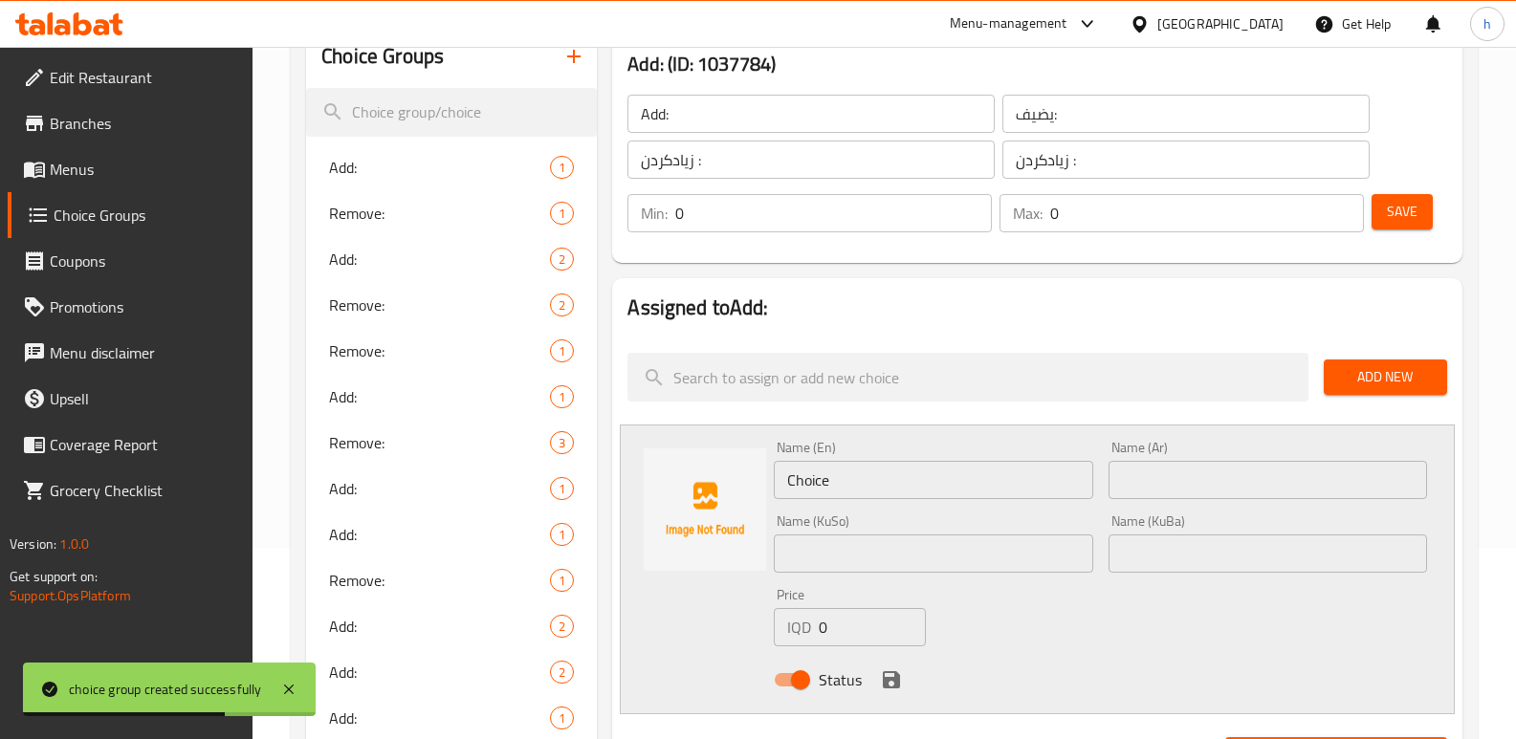
drag, startPoint x: 860, startPoint y: 491, endPoint x: 686, endPoint y: 476, distance: 174.6
click at [699, 485] on div "Name (En) Choice Name (En) Name (Ar) Name (Ar) Name (KuSo) Name (KuSo) Name (Ku…" at bounding box center [1037, 570] width 835 height 290
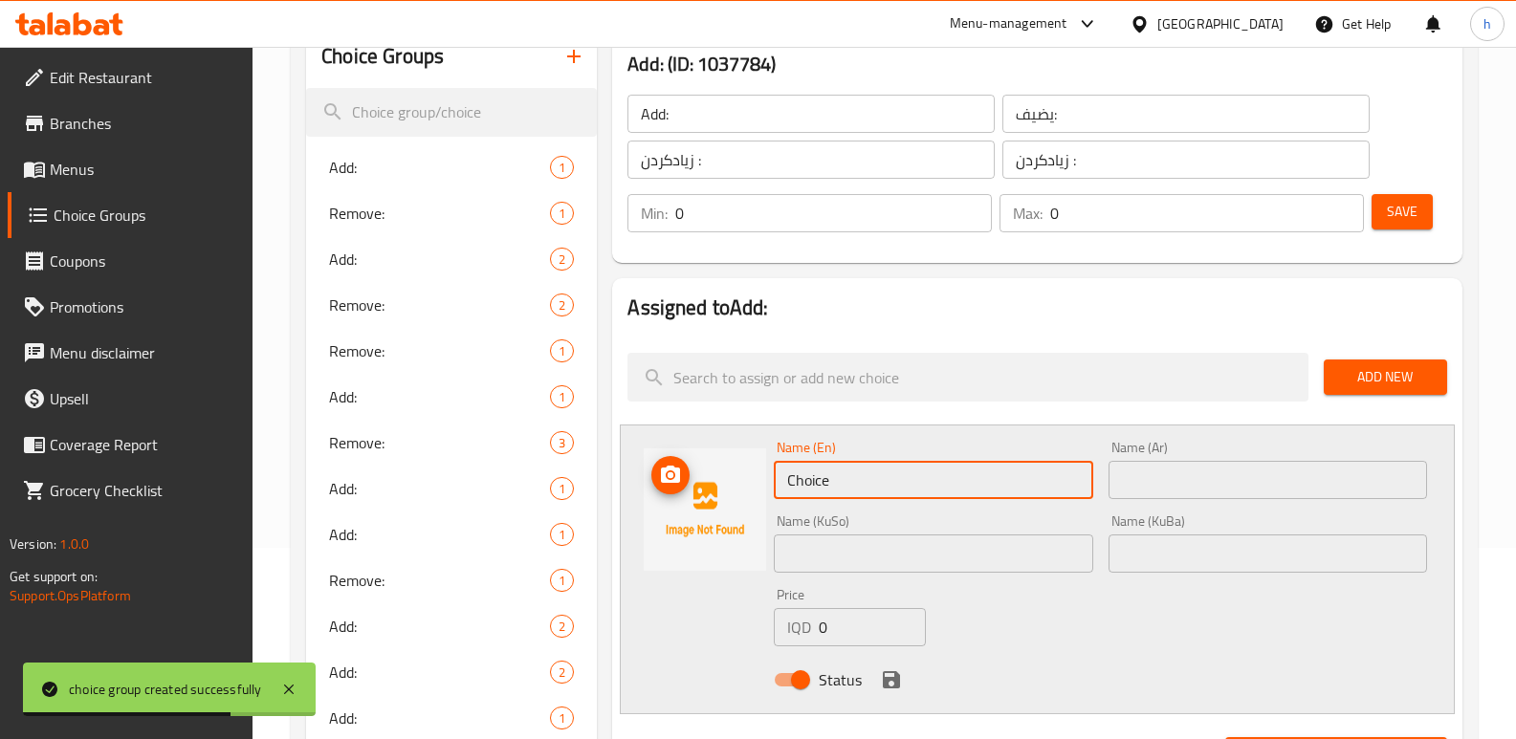
paste input "abbage 20g"
type input "Cabbage 20g"
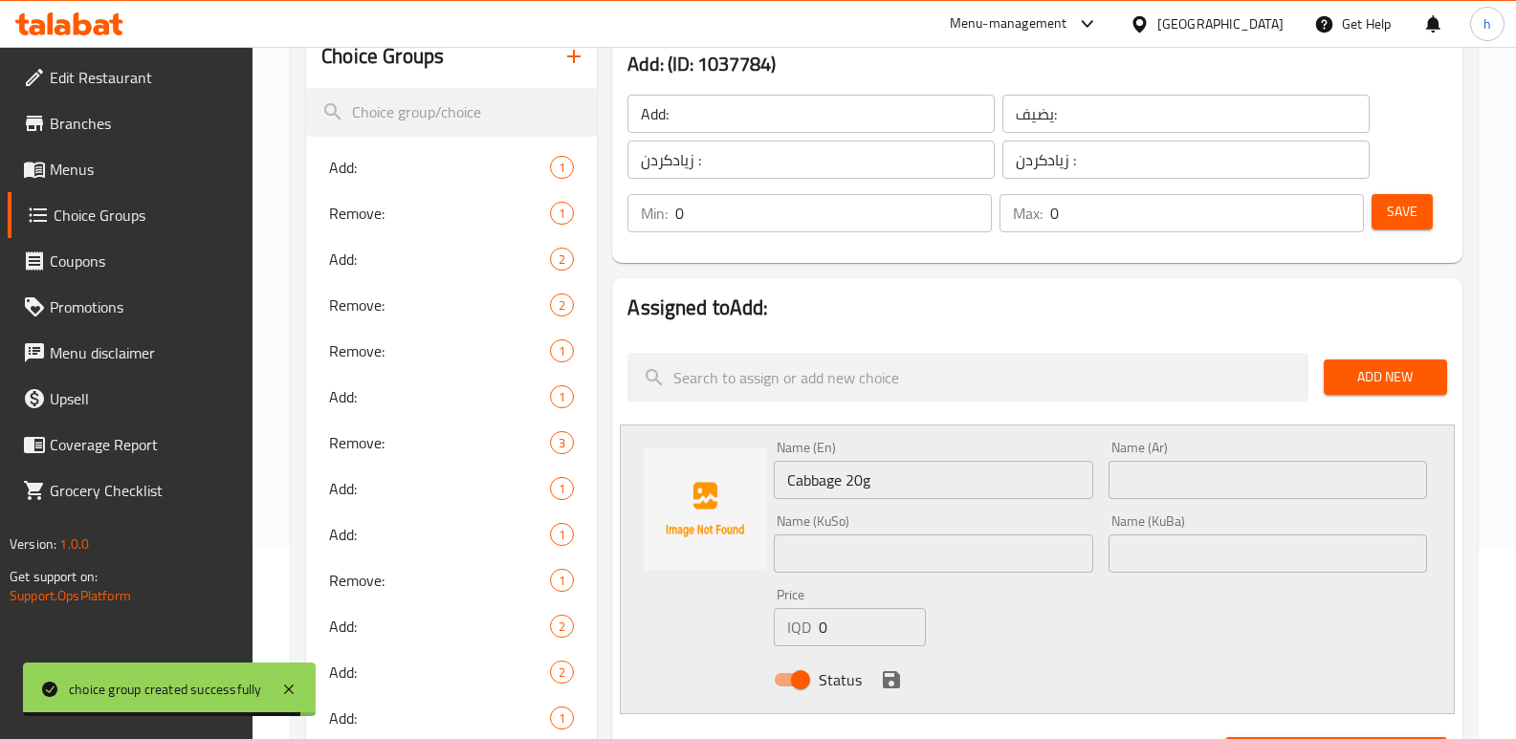
drag, startPoint x: 855, startPoint y: 607, endPoint x: 746, endPoint y: 621, distance: 109.8
click at [756, 625] on div "Name (En) Cabbage 20g Name (En) Name (Ar) Name (Ar) Name (KuSo) Name (KuSo) Nam…" at bounding box center [1037, 570] width 835 height 290
paste input "100"
type input "1000"
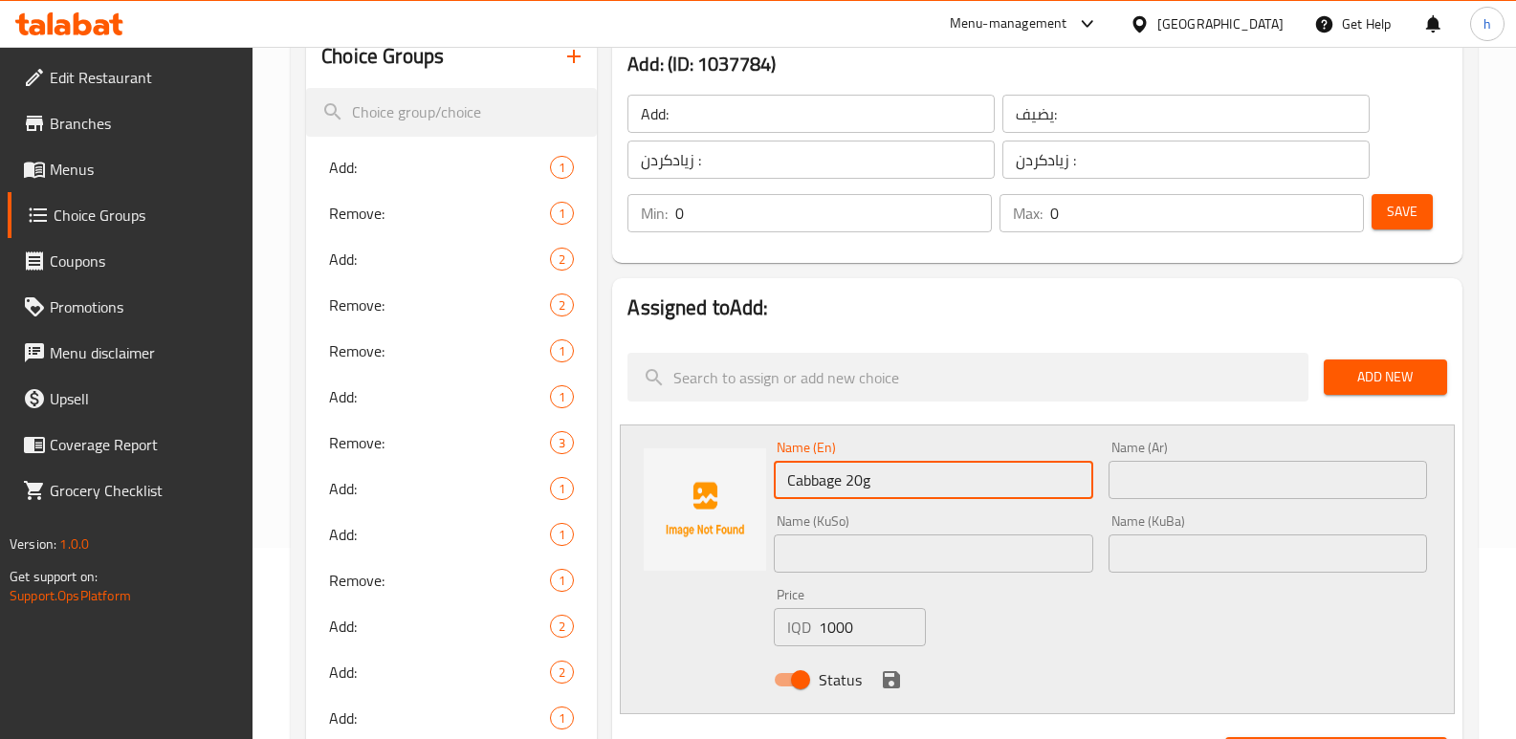
drag, startPoint x: 887, startPoint y: 468, endPoint x: 728, endPoint y: 468, distance: 159.7
click at [728, 468] on div "Name (En) Cabbage 20g Name (En) Name (Ar) Name (Ar) Name (KuSo) Name (KuSo) Nam…" at bounding box center [1037, 570] width 835 height 290
click at [1133, 476] on input "text" at bounding box center [1267, 480] width 318 height 38
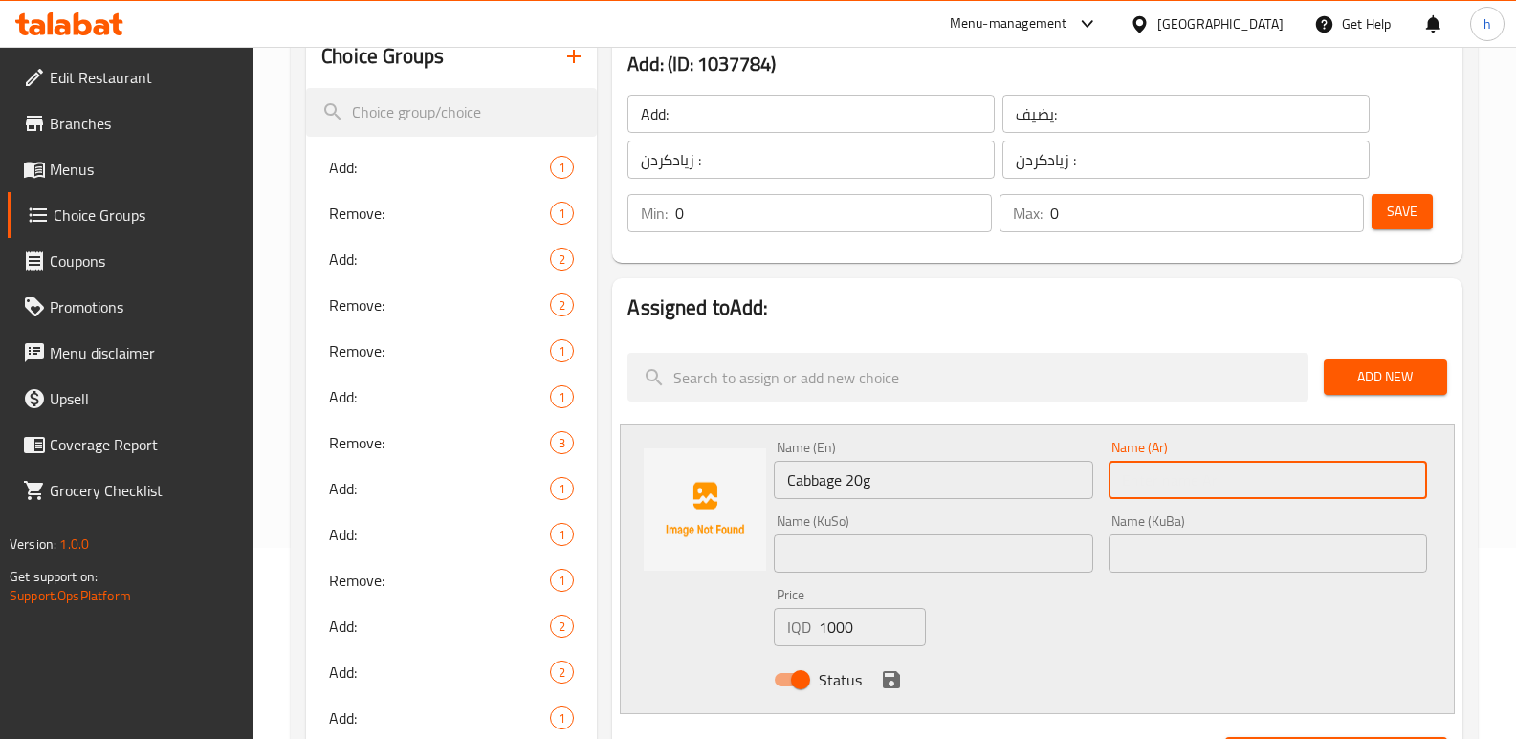
paste input "الملفوف 20 جرام"
click at [1404, 475] on input "الملفوف 20 جرام" at bounding box center [1267, 480] width 318 height 38
click at [1325, 486] on input "ملفوف 20 جرام" at bounding box center [1267, 480] width 318 height 38
type input "ملفوف 20 جم"
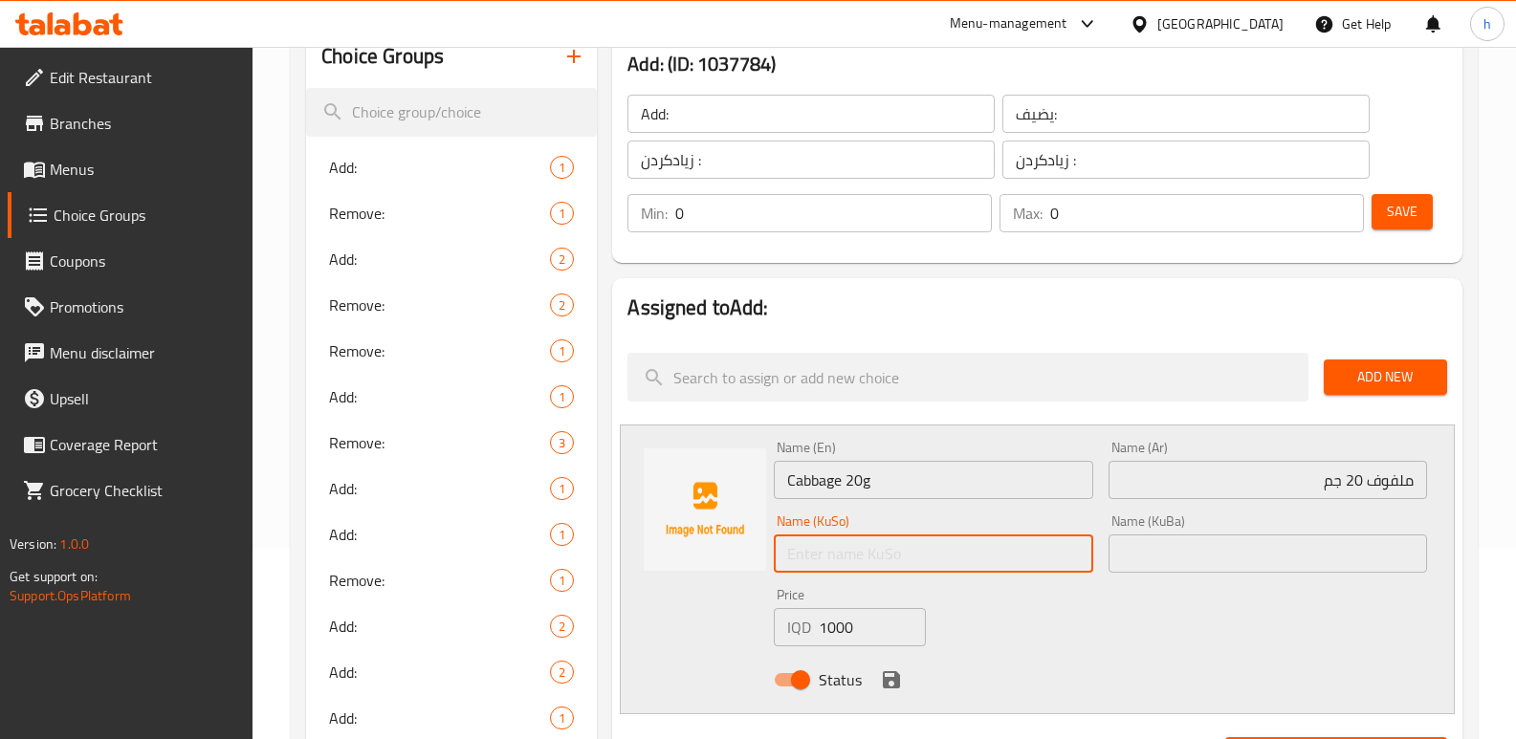
click at [974, 549] on input "text" at bounding box center [933, 554] width 318 height 38
click at [1035, 553] on input "کاهوو گم" at bounding box center [933, 554] width 318 height 38
drag, startPoint x: 1024, startPoint y: 556, endPoint x: 1085, endPoint y: 543, distance: 62.5
click at [1085, 543] on input "کاهوو 20گم" at bounding box center [933, 554] width 318 height 38
type input "کاهوو 20گم"
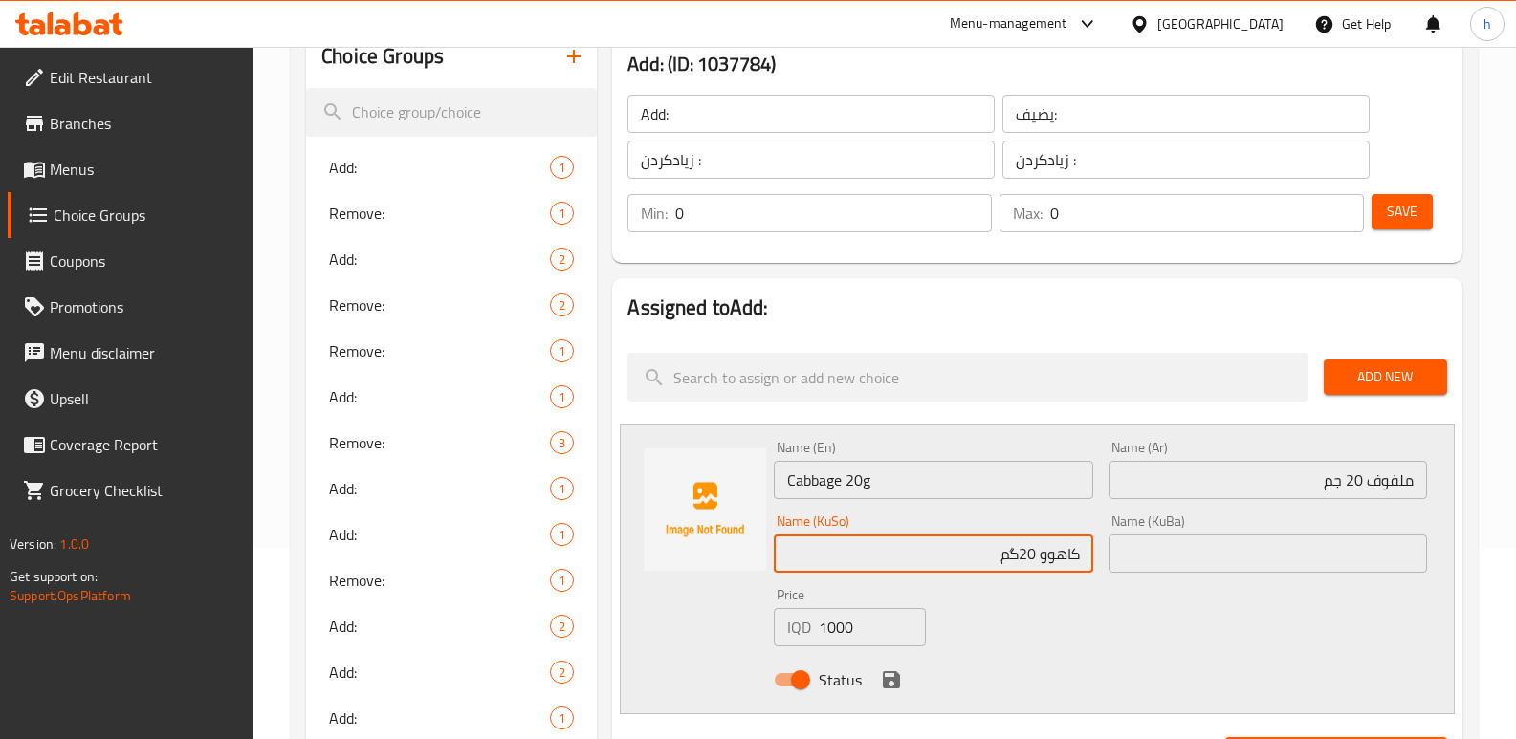
click at [1171, 555] on input "text" at bounding box center [1267, 554] width 318 height 38
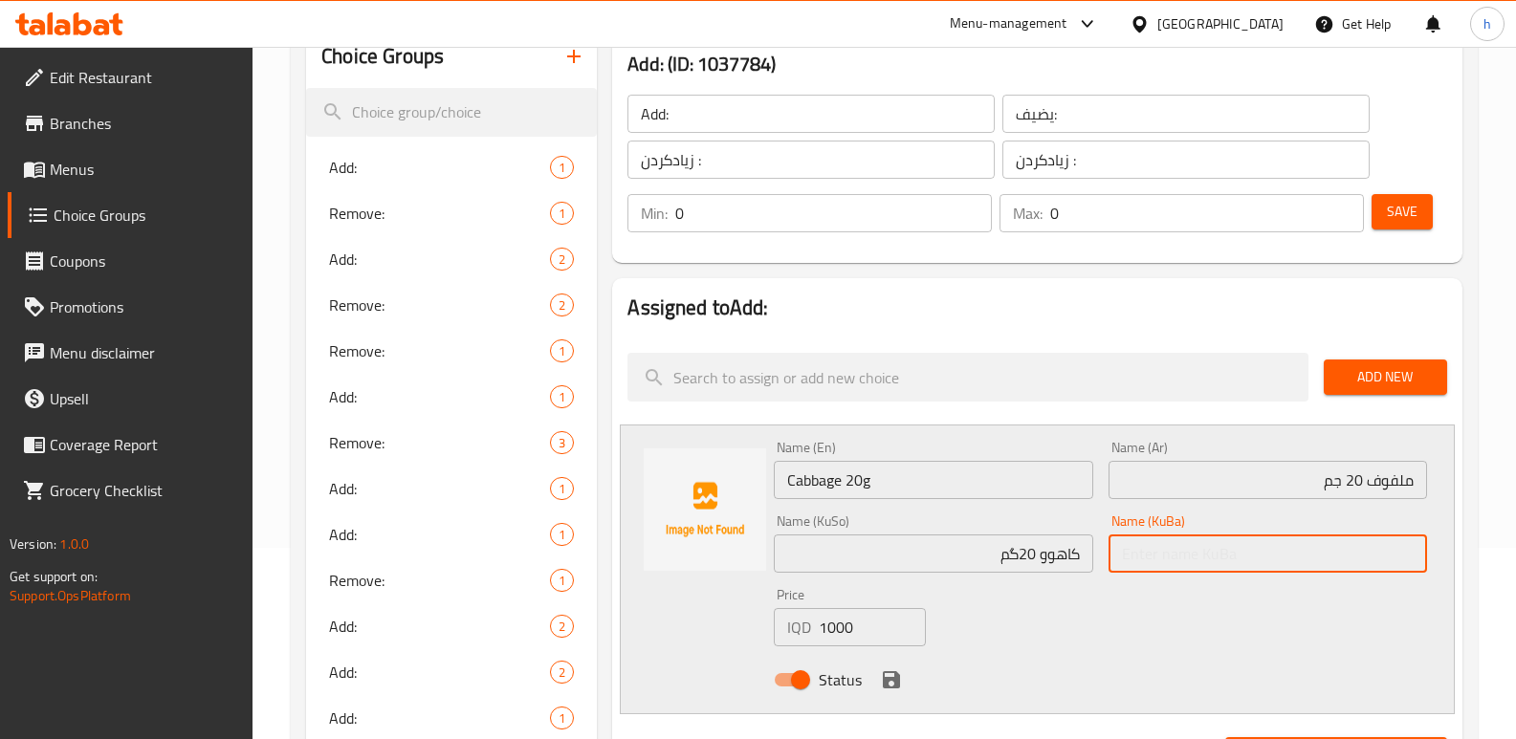
paste input "کاهوو 20گم"
type input "کاهوو 20گم"
click at [889, 674] on icon "save" at bounding box center [891, 679] width 23 height 23
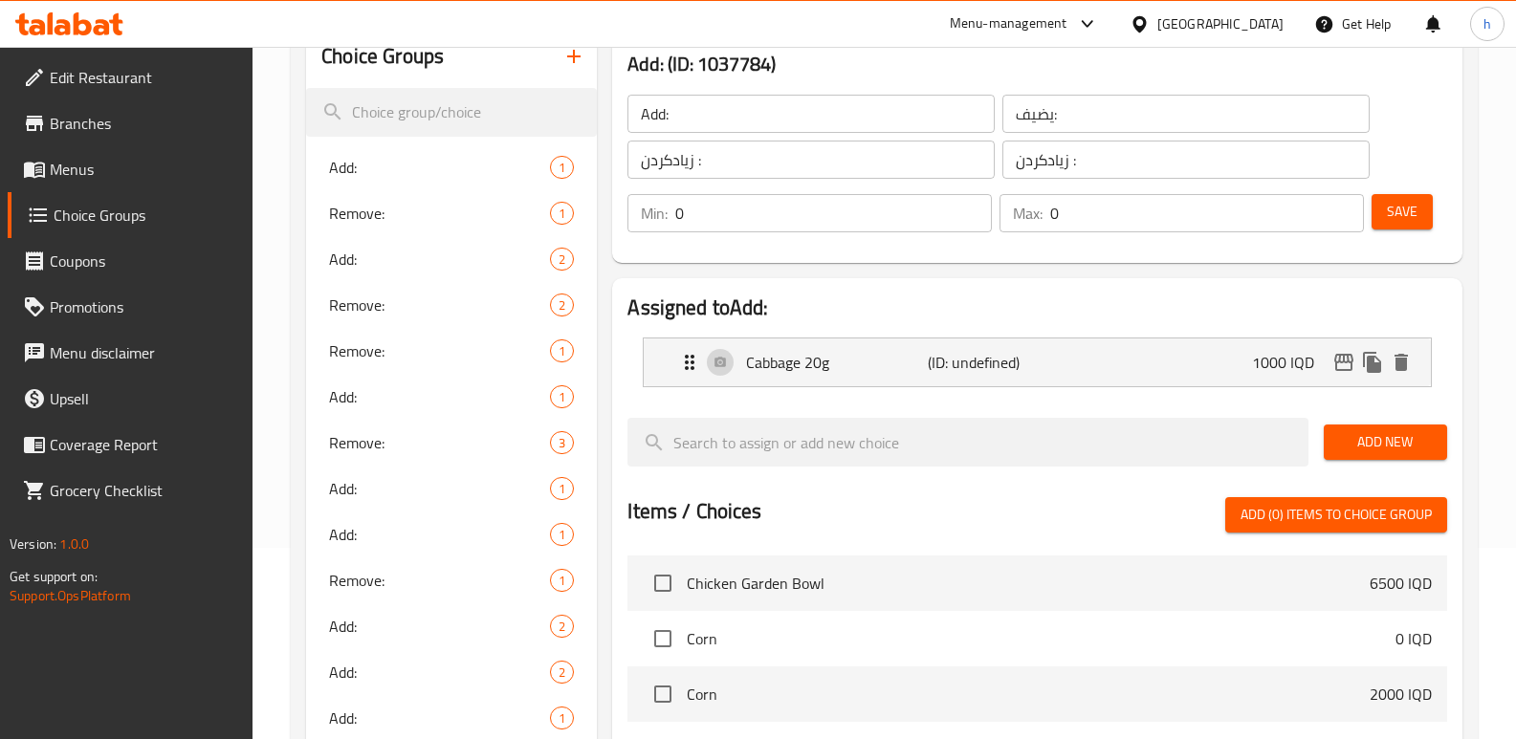
click at [1367, 449] on span "Add New" at bounding box center [1385, 442] width 93 height 24
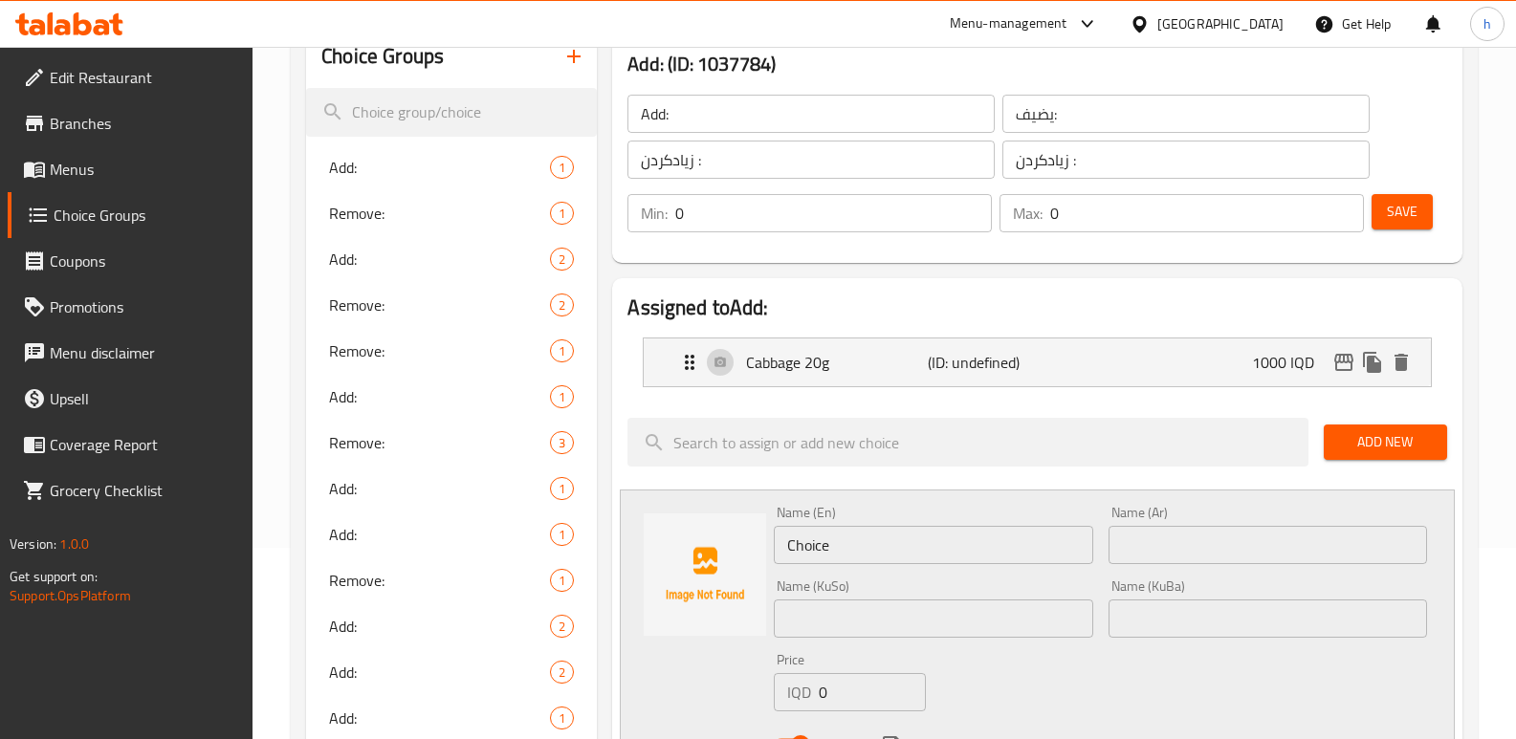
drag, startPoint x: 867, startPoint y: 558, endPoint x: 623, endPoint y: 515, distance: 248.6
click at [657, 518] on div "Name (En) Choice Name (En) Name (Ar) Name (Ar) Name (KuSo) Name (KuSo) Name (Ku…" at bounding box center [1037, 635] width 835 height 290
paste input "parsley 10g"
type input "parsley 10g"
drag, startPoint x: 849, startPoint y: 698, endPoint x: 777, endPoint y: 693, distance: 71.9
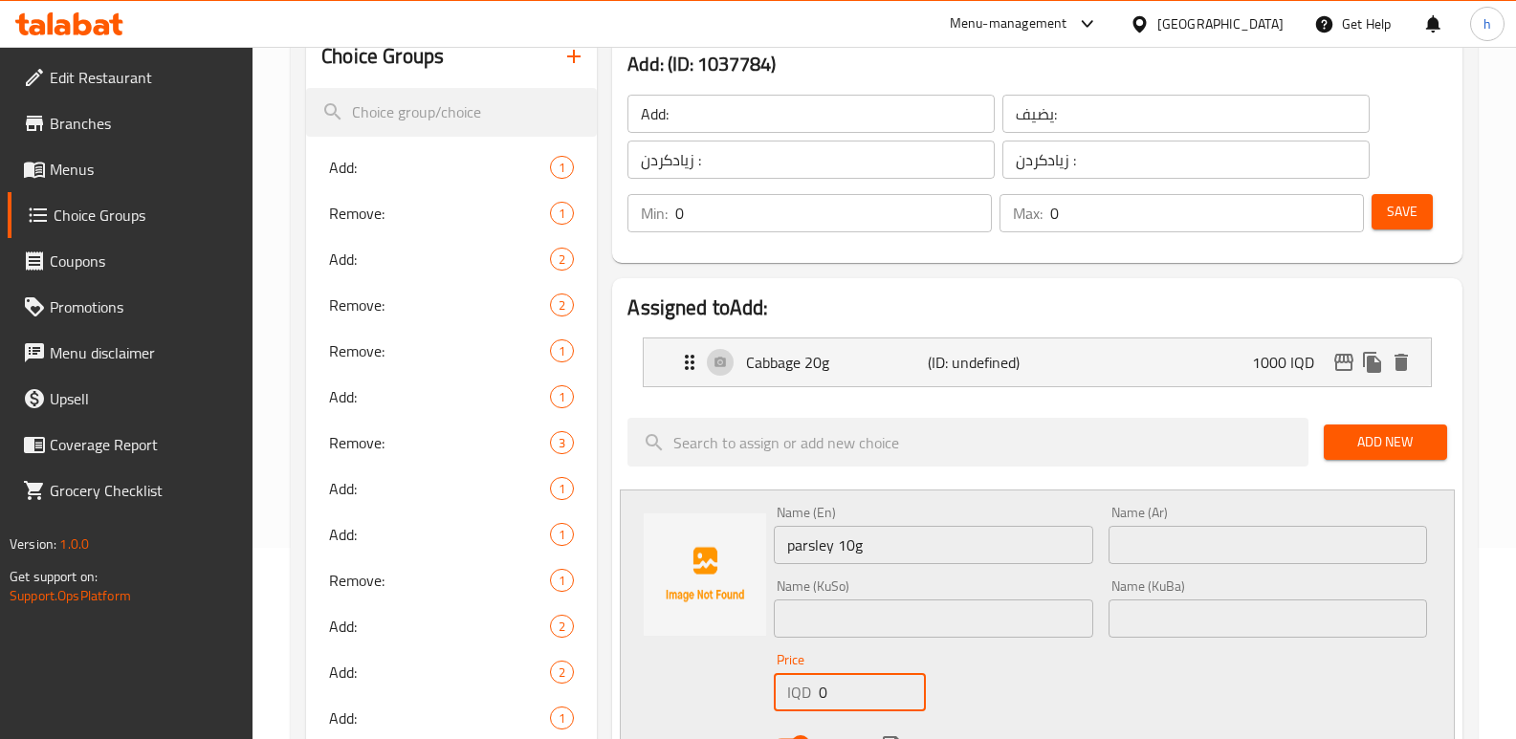
click at [779, 694] on div "IQD 0 Price" at bounding box center [850, 692] width 152 height 38
paste input "100"
type input "1000"
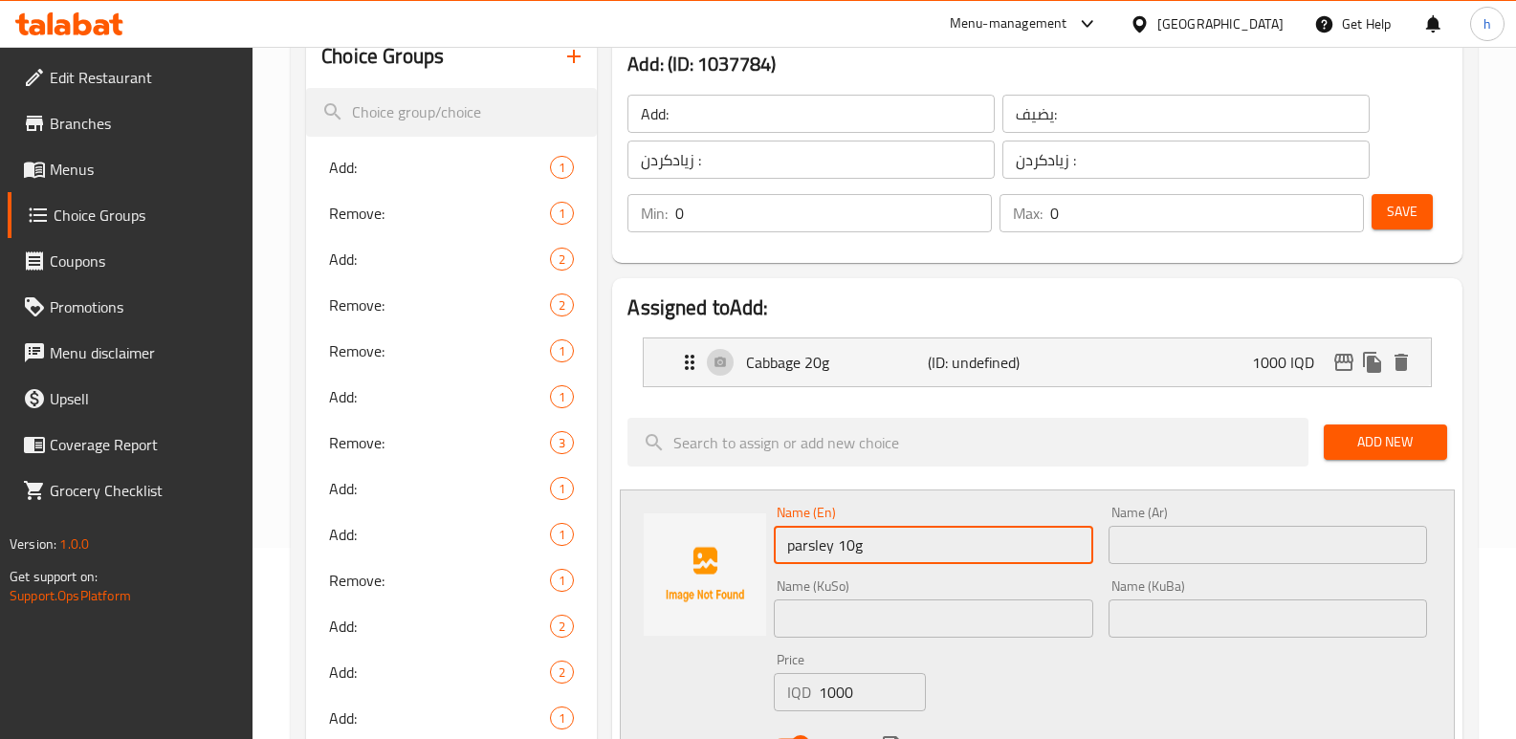
drag, startPoint x: 871, startPoint y: 544, endPoint x: 722, endPoint y: 546, distance: 149.2
click at [722, 546] on div "Name (En) parsley 10g Name (En) Name (Ar) Name (Ar) Name (KuSo) Name (KuSo) Nam…" at bounding box center [1037, 635] width 835 height 290
click at [1240, 533] on input "text" at bounding box center [1267, 545] width 318 height 38
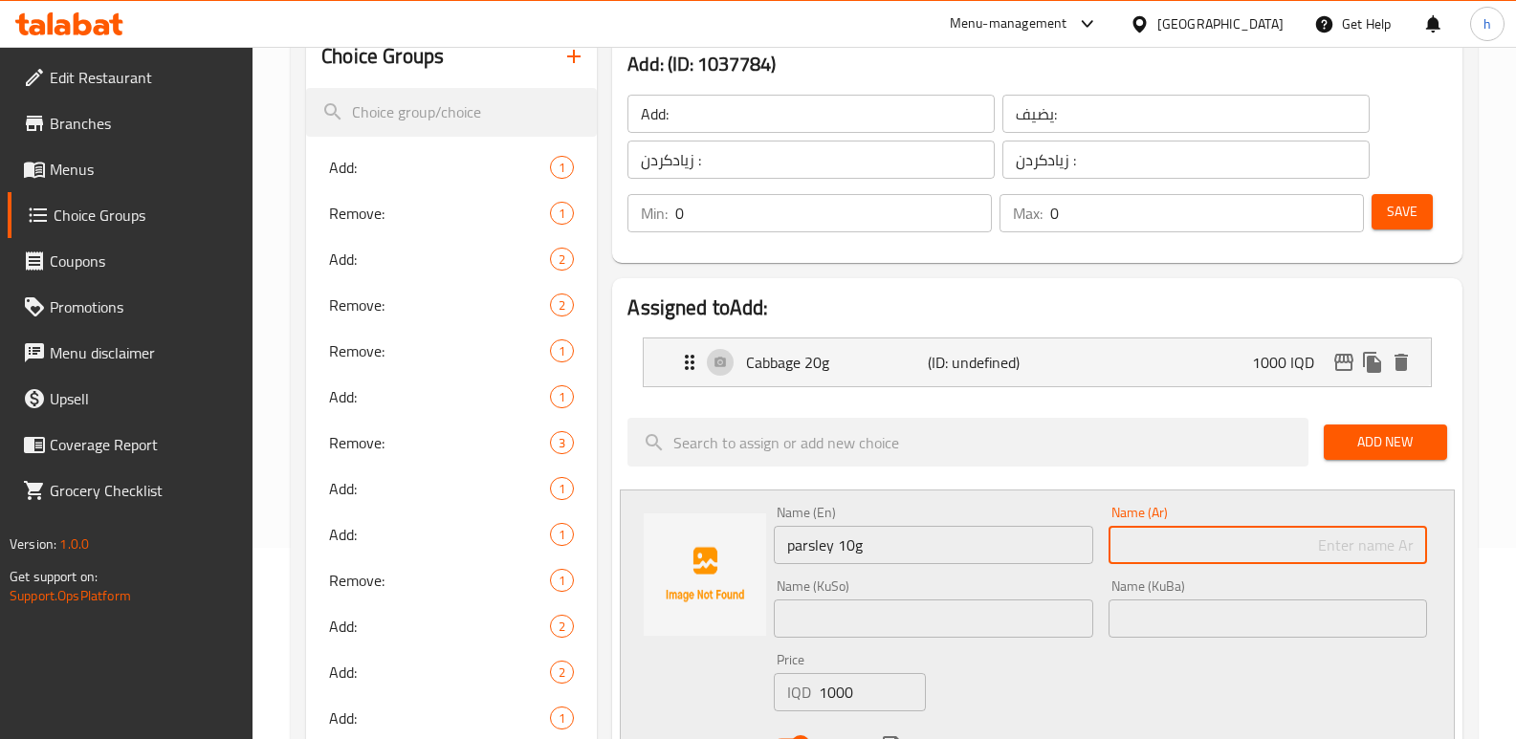
paste input "بقدونس 10 جرام"
click at [1317, 551] on input "بقدونس 10 جرام" at bounding box center [1267, 545] width 318 height 38
type input "بقدونس 10 جم"
click at [1067, 625] on input "text" at bounding box center [933, 619] width 318 height 38
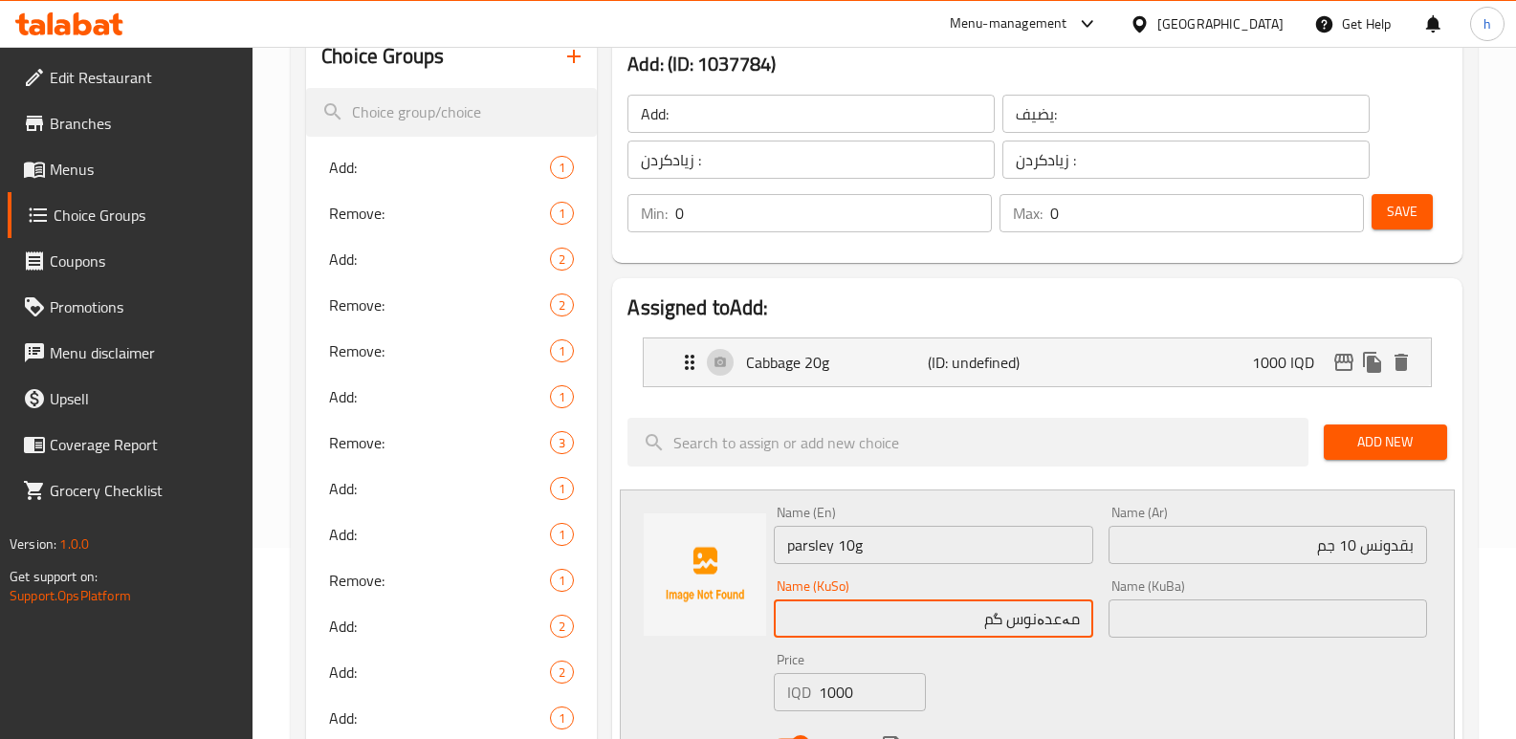
click at [1008, 619] on input "مەعدەنوس گم" at bounding box center [933, 619] width 318 height 38
drag, startPoint x: 905, startPoint y: 608, endPoint x: 1134, endPoint y: 605, distance: 229.5
click at [1134, 605] on div "Name (En) parsley 10g Name (En) Name (Ar) بقدونس 10 جم Name (Ar) Name (KuSo) مە…" at bounding box center [1100, 634] width 668 height 273
click at [983, 620] on input "مەعدەنوس 10 گم" at bounding box center [933, 619] width 318 height 38
type input "مەعدەنوس 10گم"
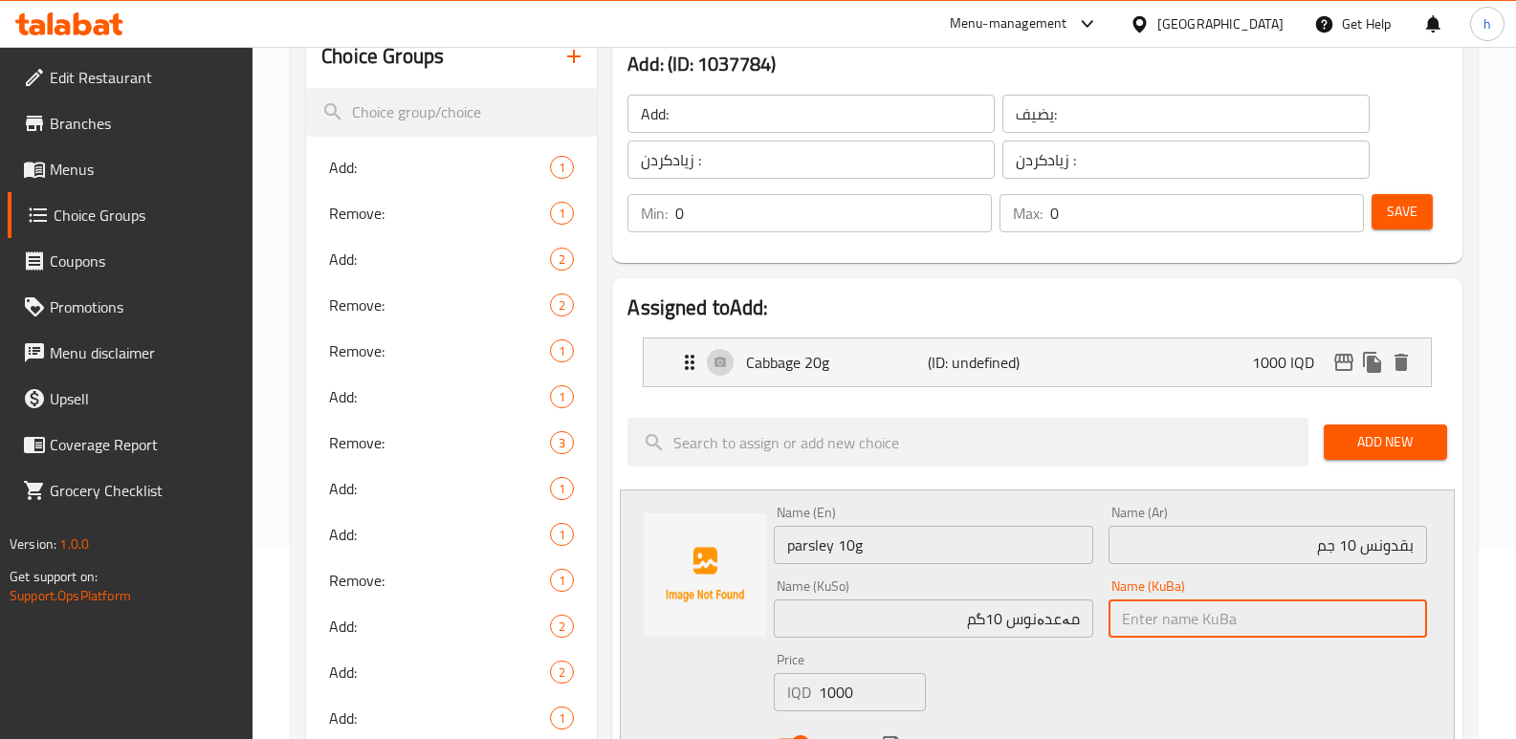
click at [1210, 615] on input "text" at bounding box center [1267, 619] width 318 height 38
paste input "مەعدەنوس 10گم"
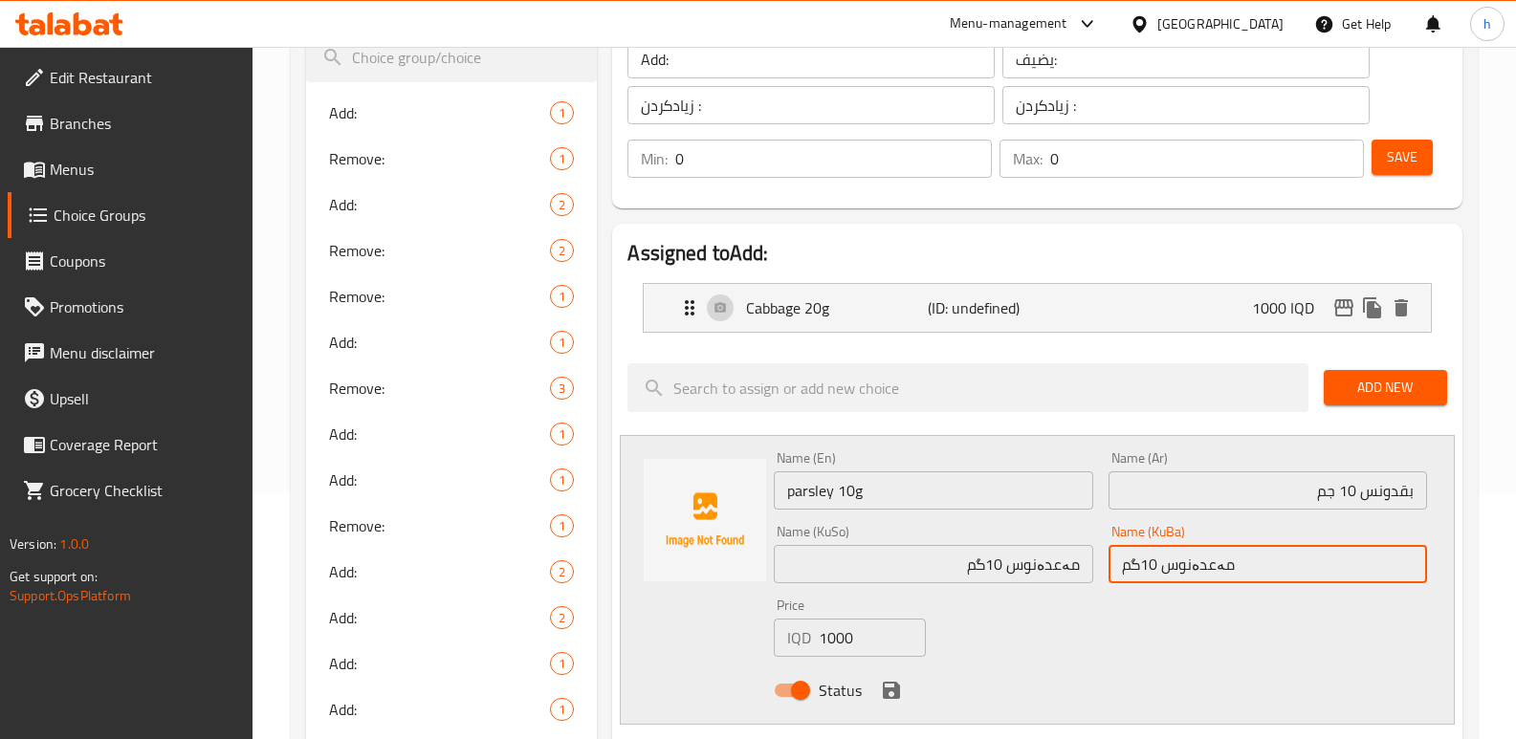
type input "مەعدەنوس 10گم"
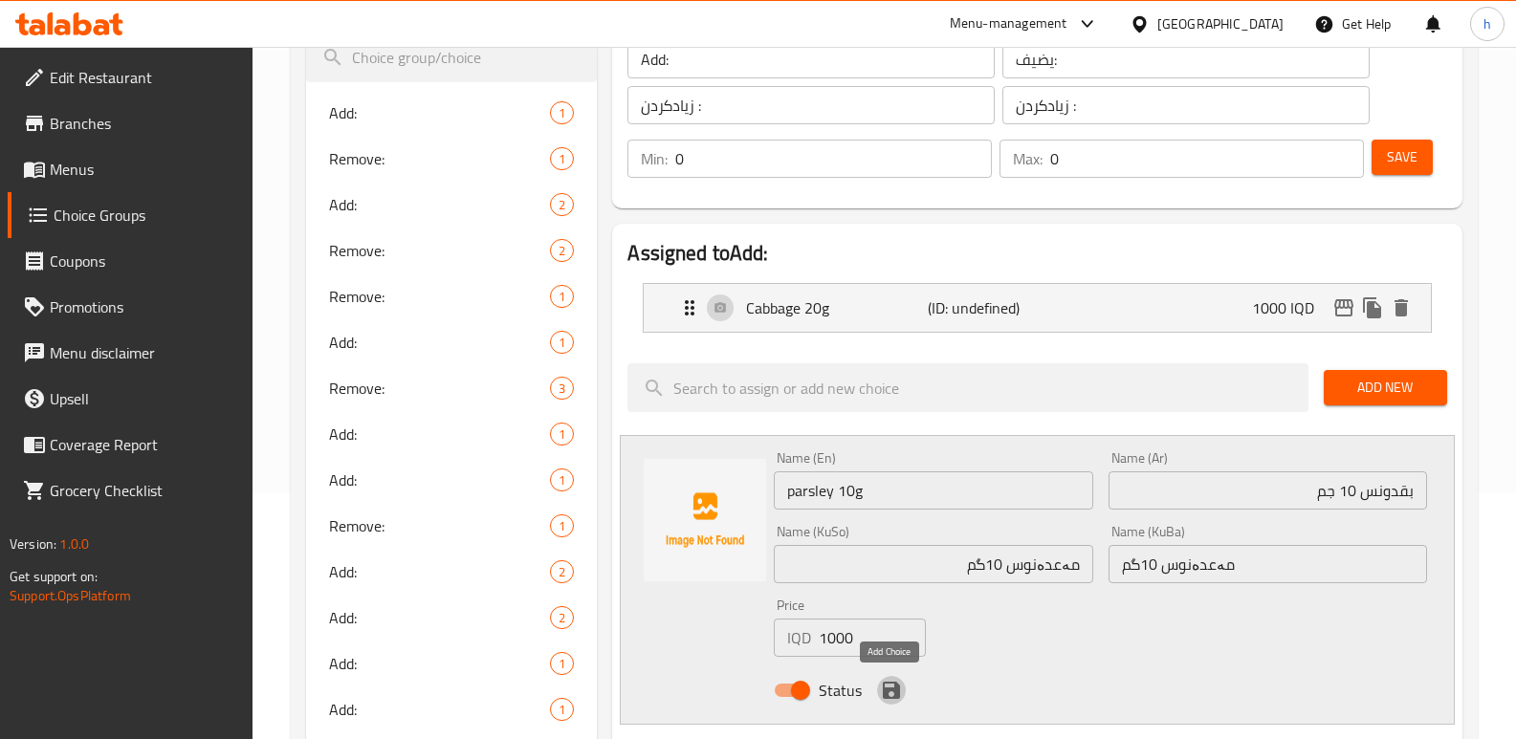
click at [886, 689] on icon "save" at bounding box center [891, 690] width 17 height 17
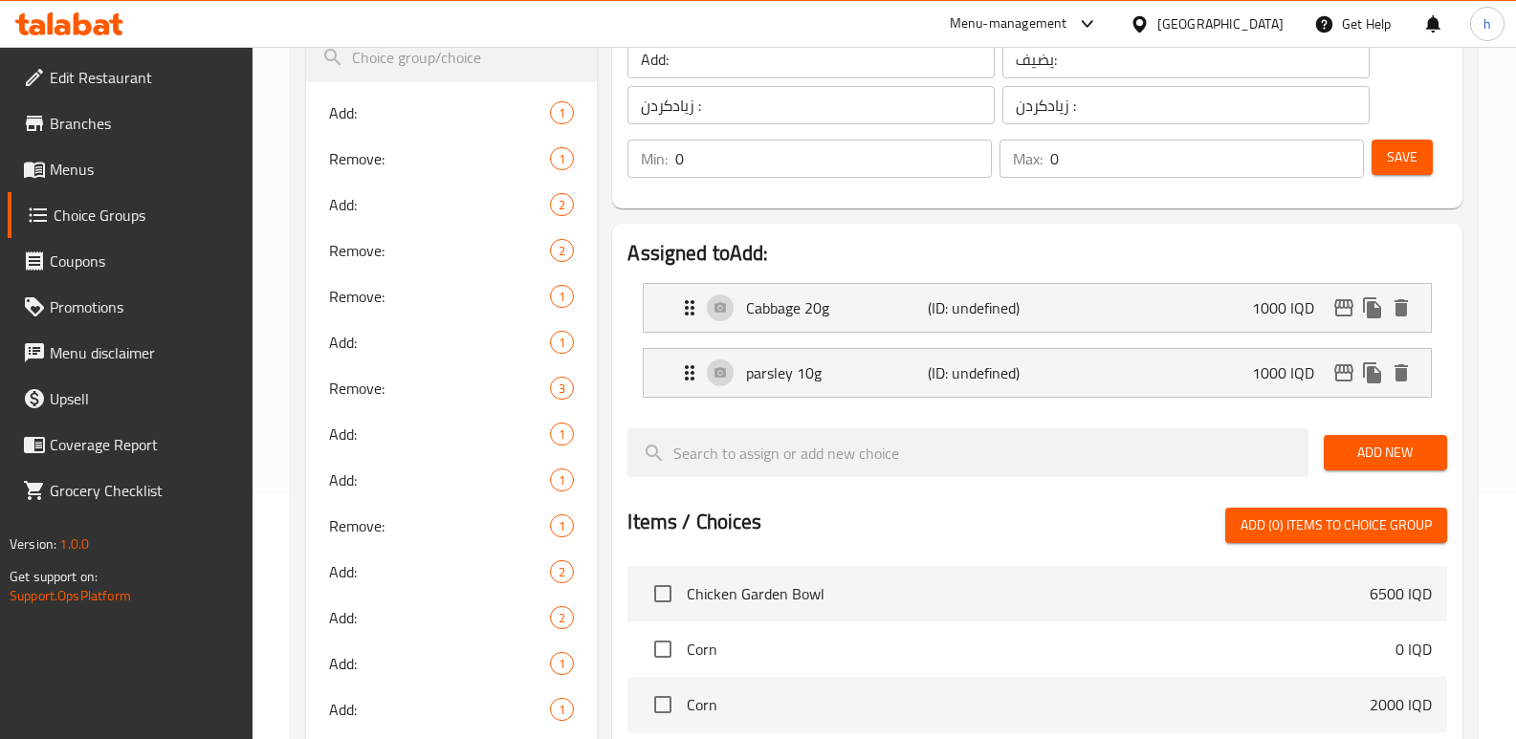
click at [1412, 140] on button "Save" at bounding box center [1401, 157] width 61 height 35
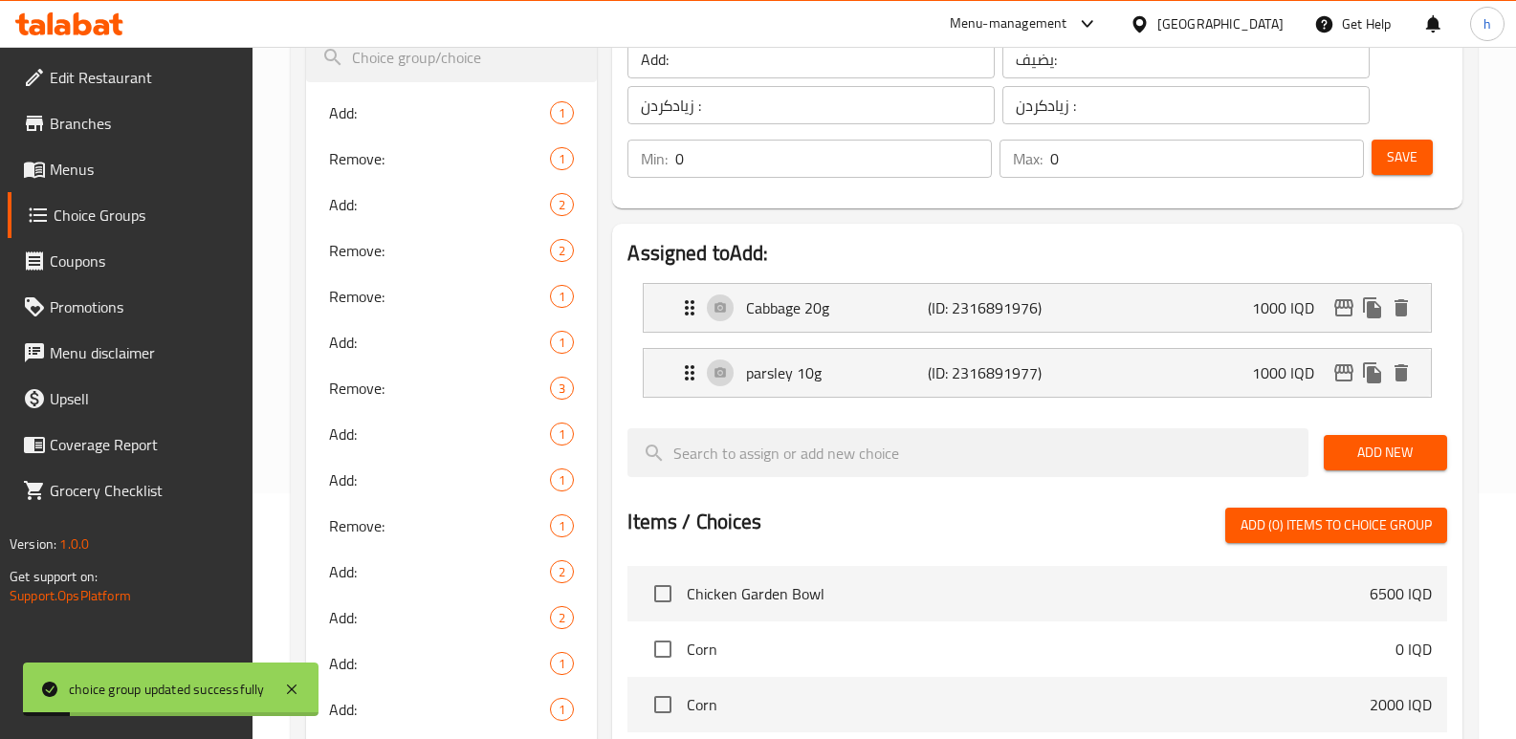
click at [123, 172] on span "Menus" at bounding box center [144, 169] width 188 height 23
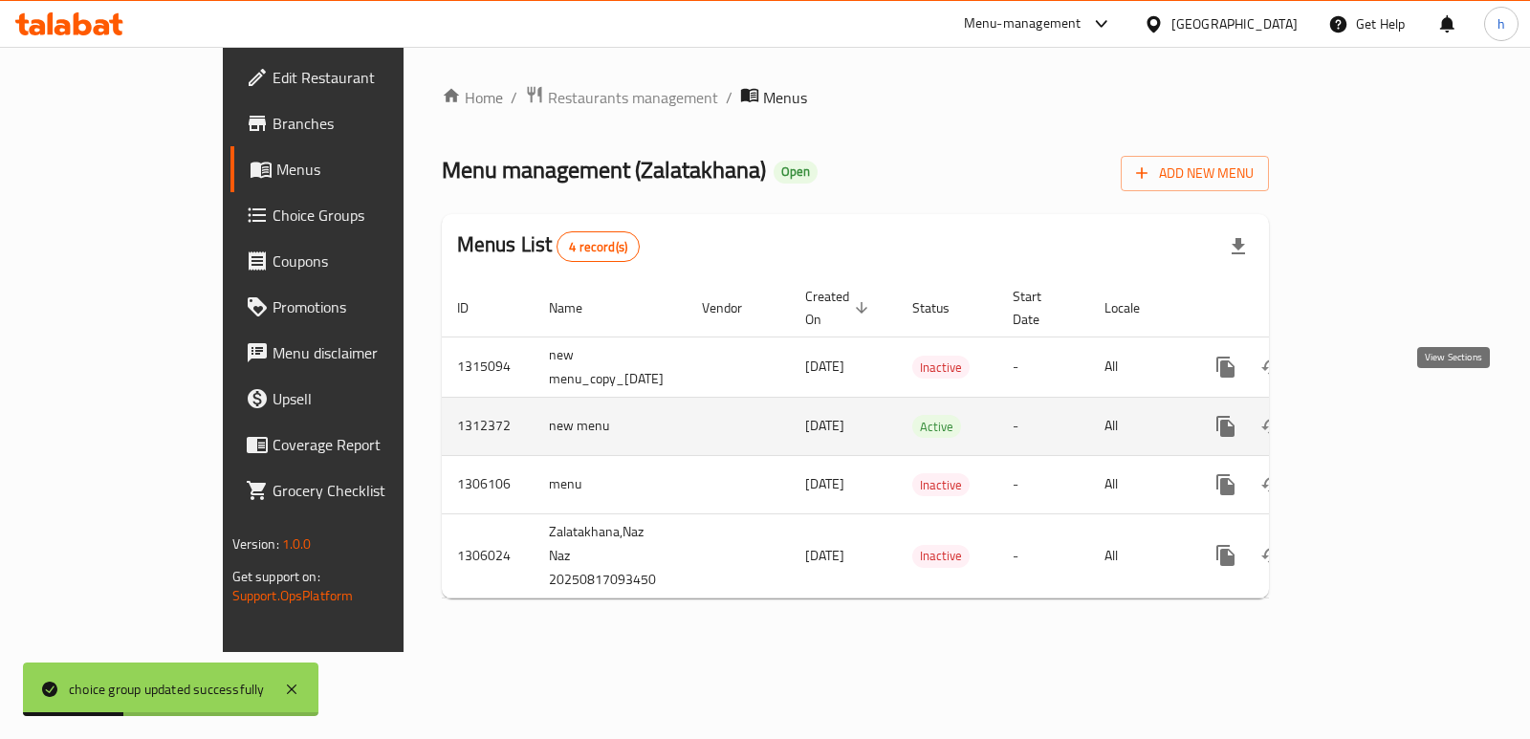
click at [1375, 415] on icon "enhanced table" at bounding box center [1363, 426] width 23 height 23
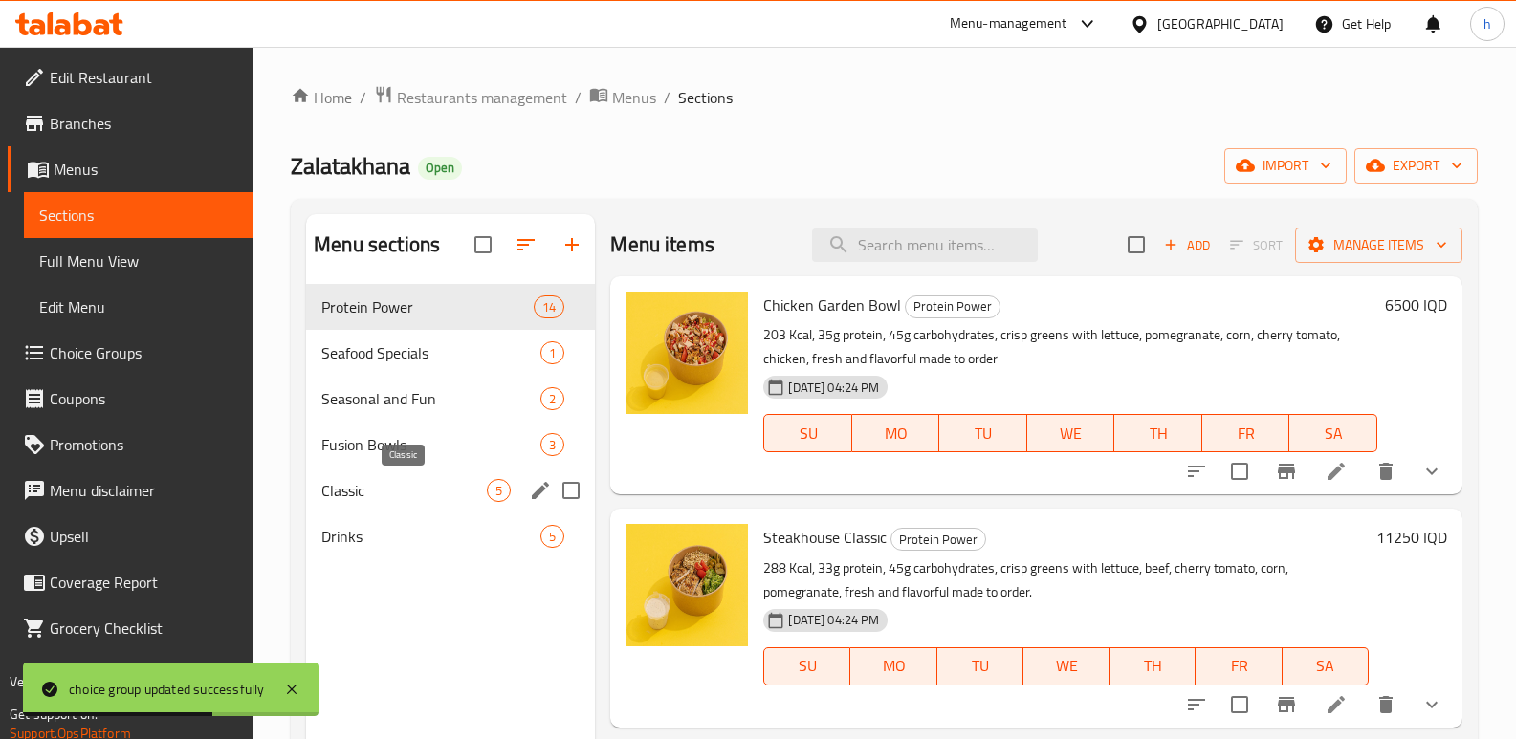
click at [368, 483] on span "Classic" at bounding box center [403, 490] width 165 height 23
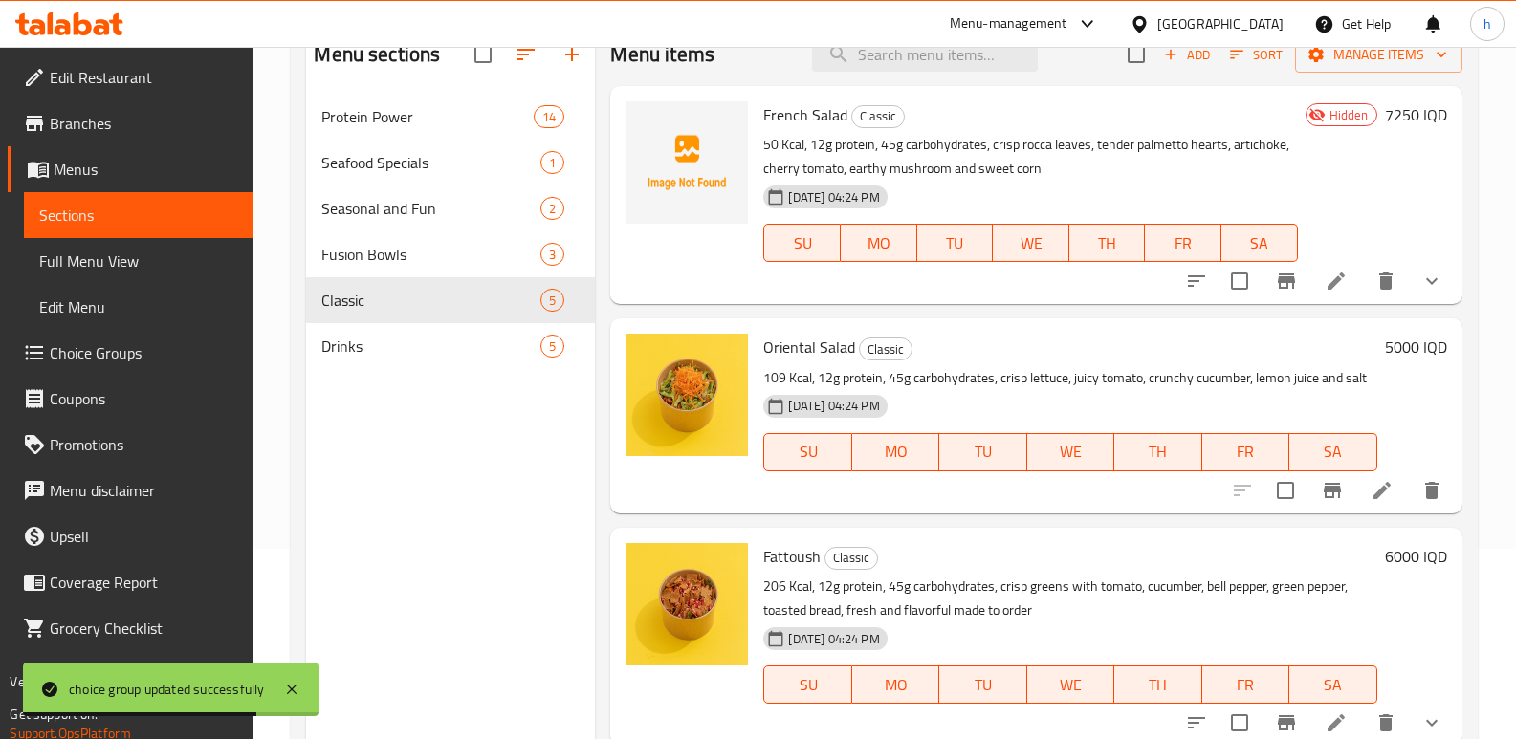
scroll to position [195, 0]
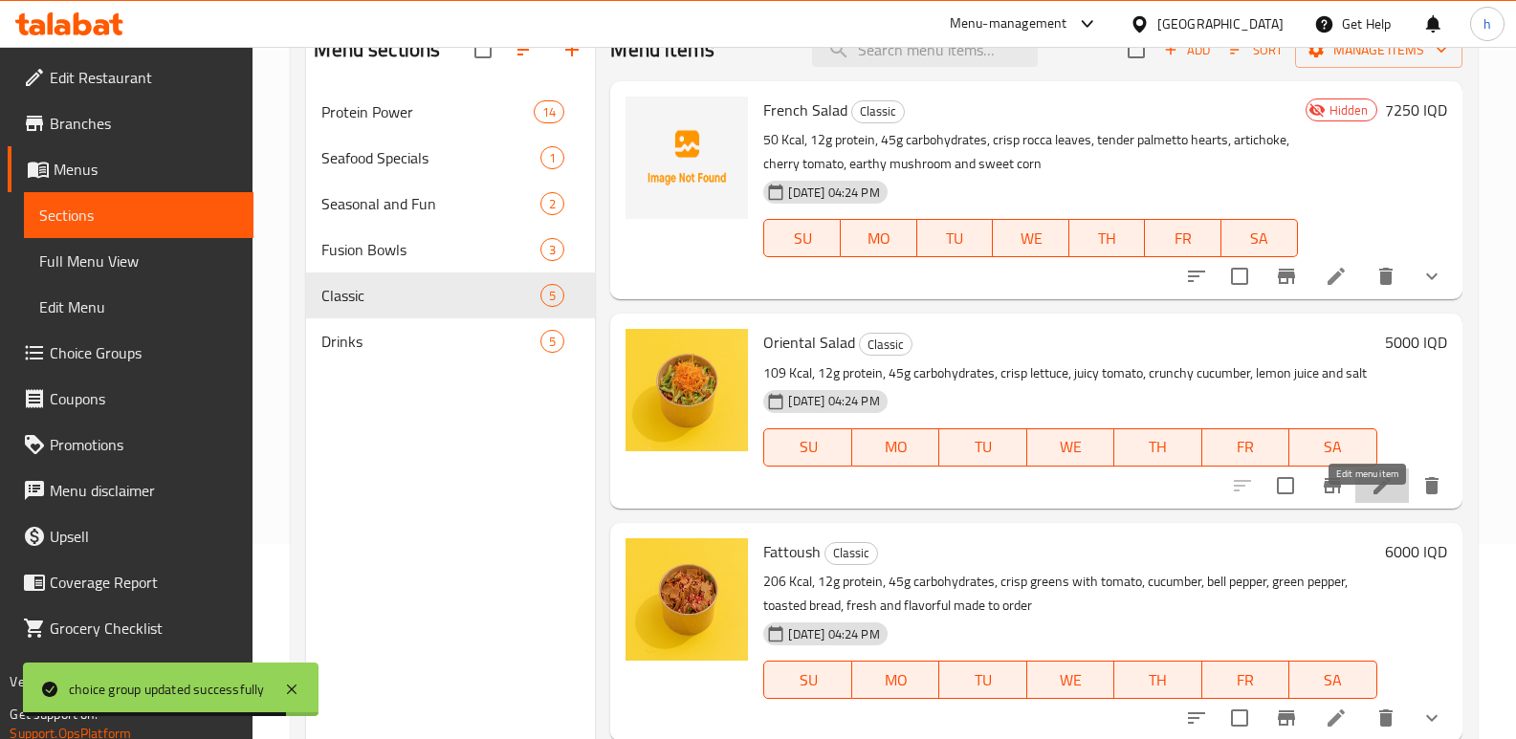
click at [1374, 497] on icon at bounding box center [1381, 485] width 23 height 23
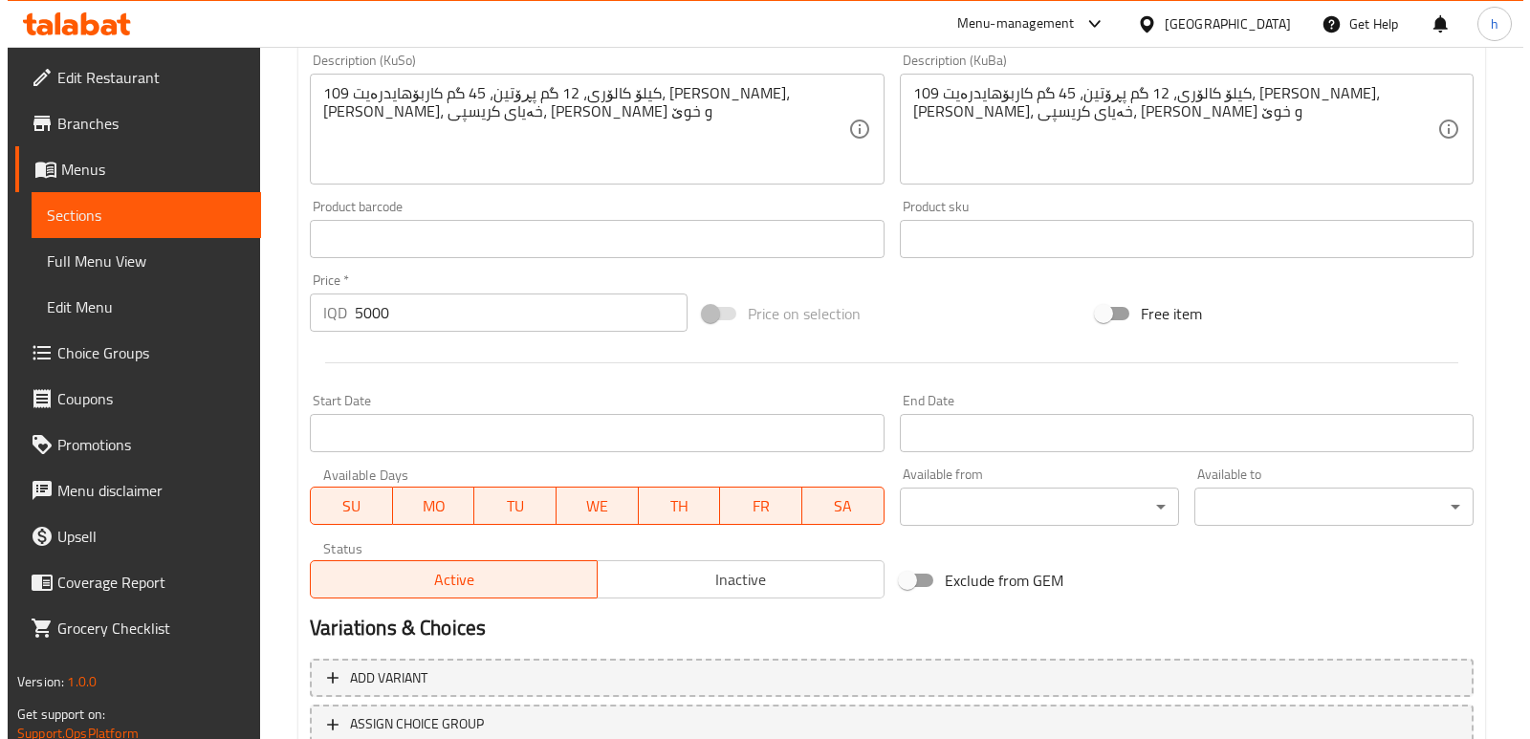
scroll to position [860, 0]
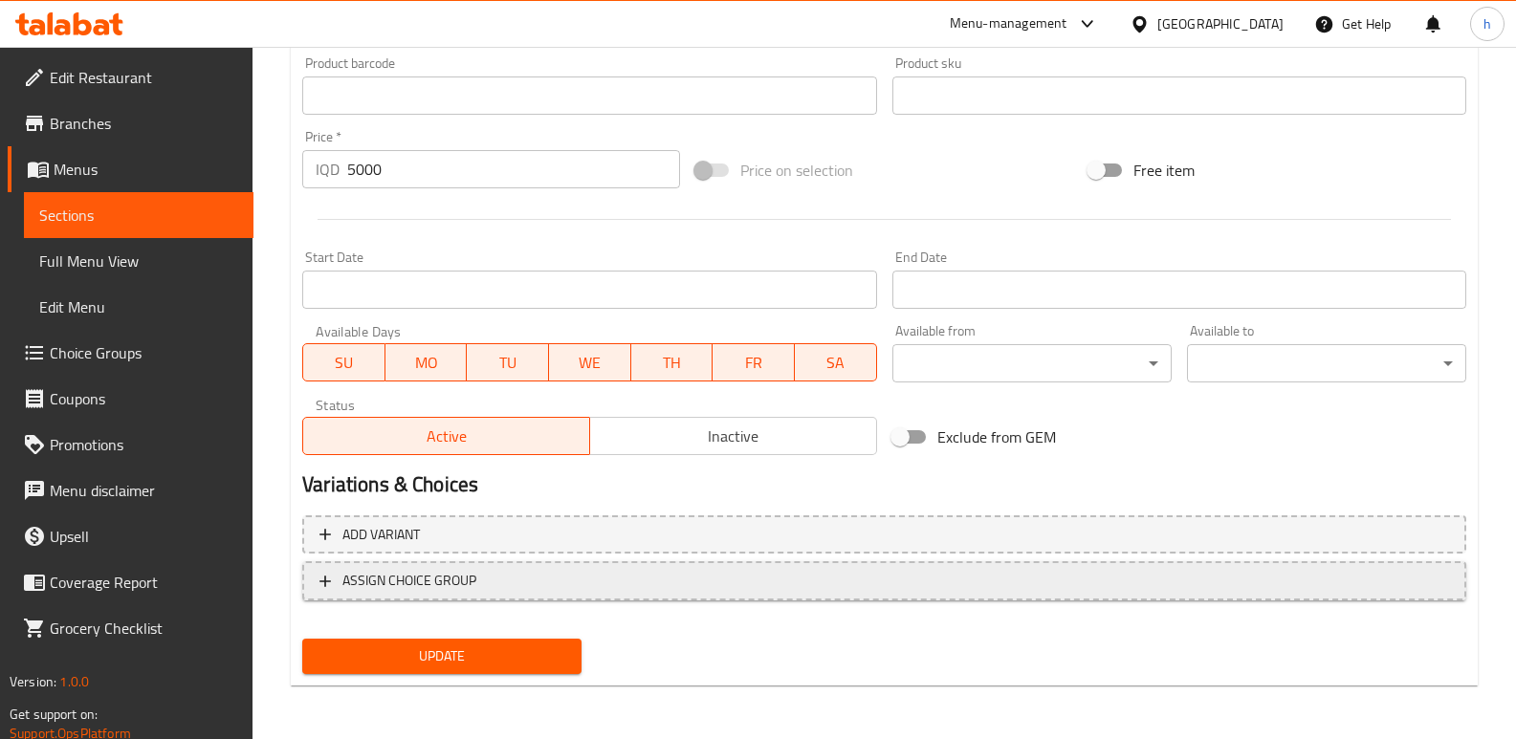
click at [816, 583] on span "ASSIGN CHOICE GROUP" at bounding box center [883, 581] width 1129 height 24
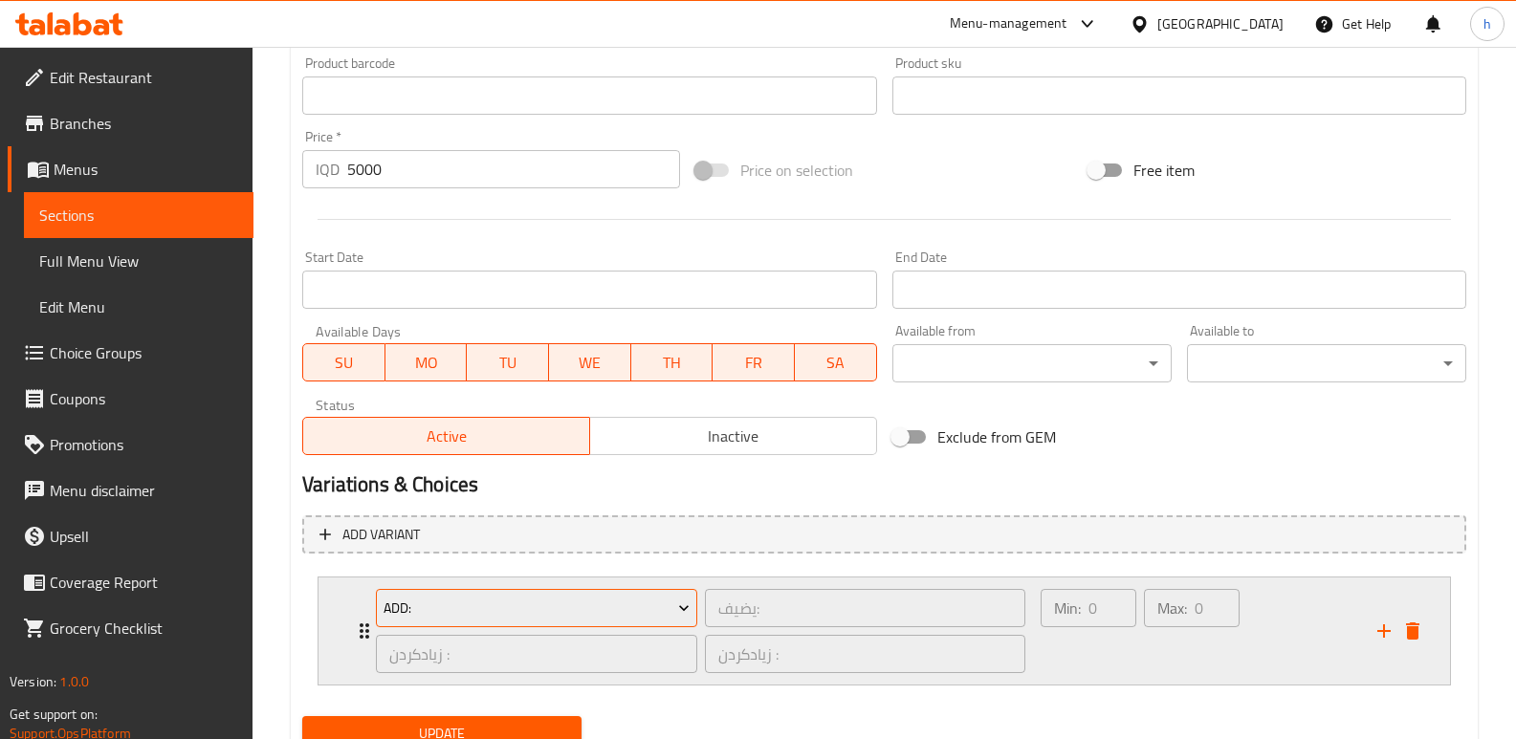
click at [557, 601] on span "Add:" at bounding box center [536, 609] width 307 height 24
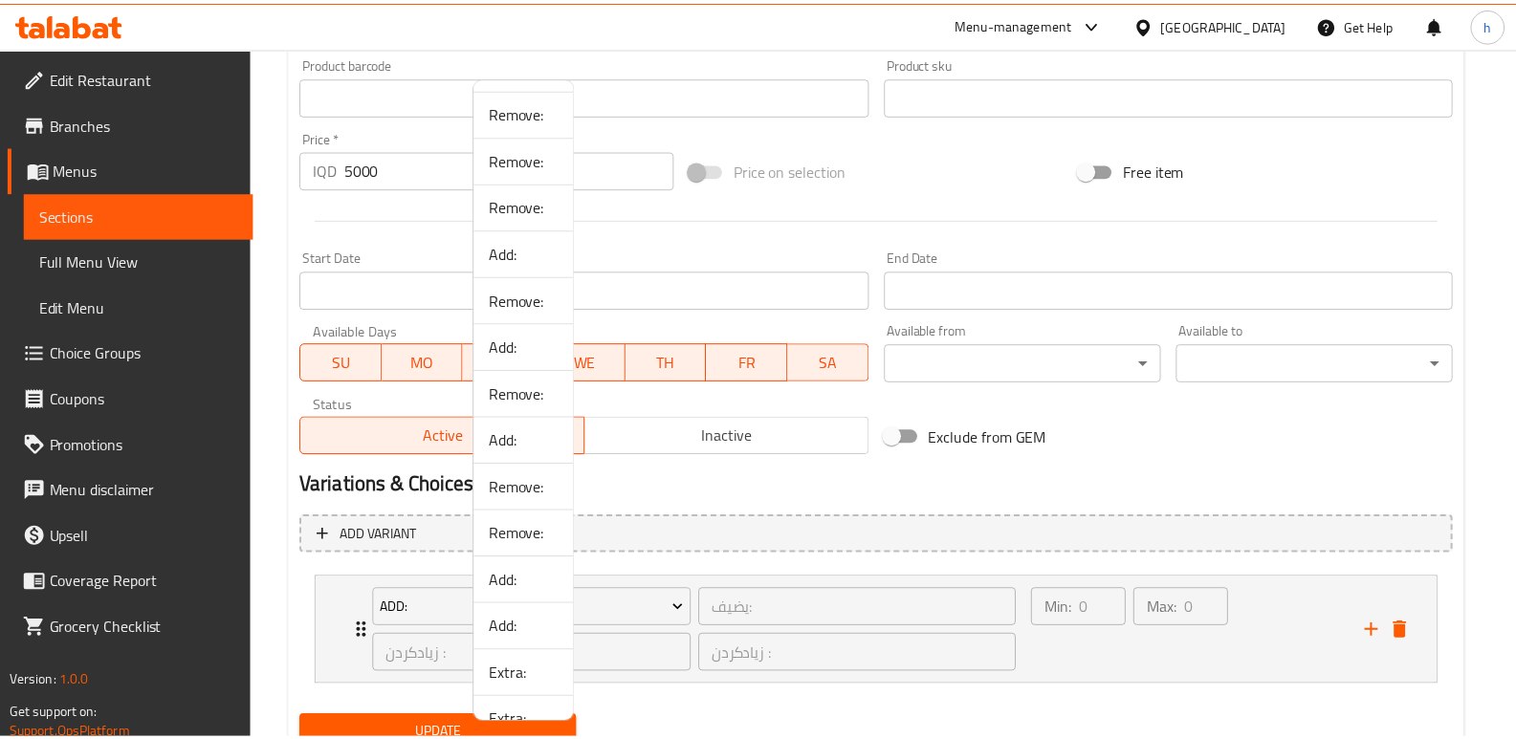
scroll to position [962, 0]
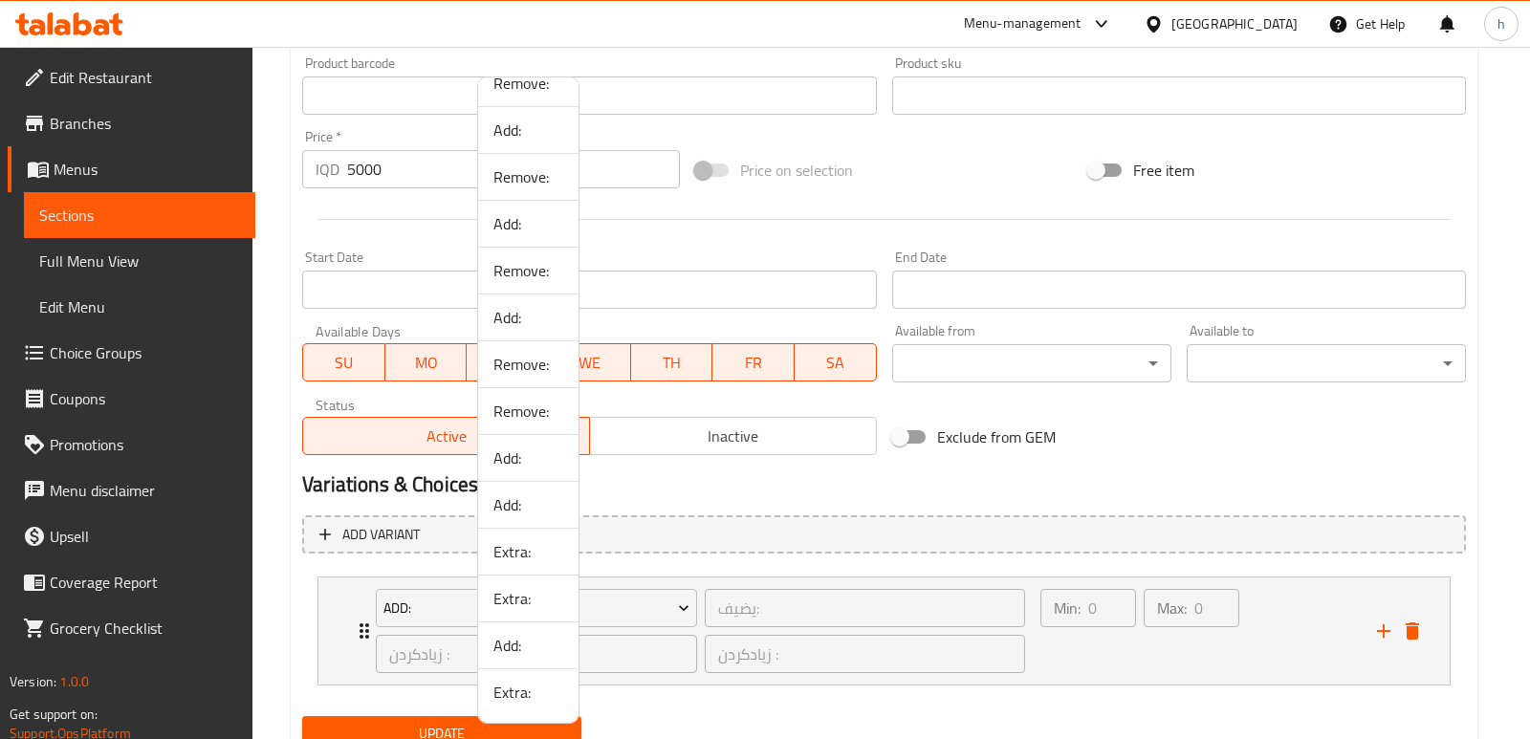
click at [523, 696] on span "Extra:" at bounding box center [528, 692] width 70 height 23
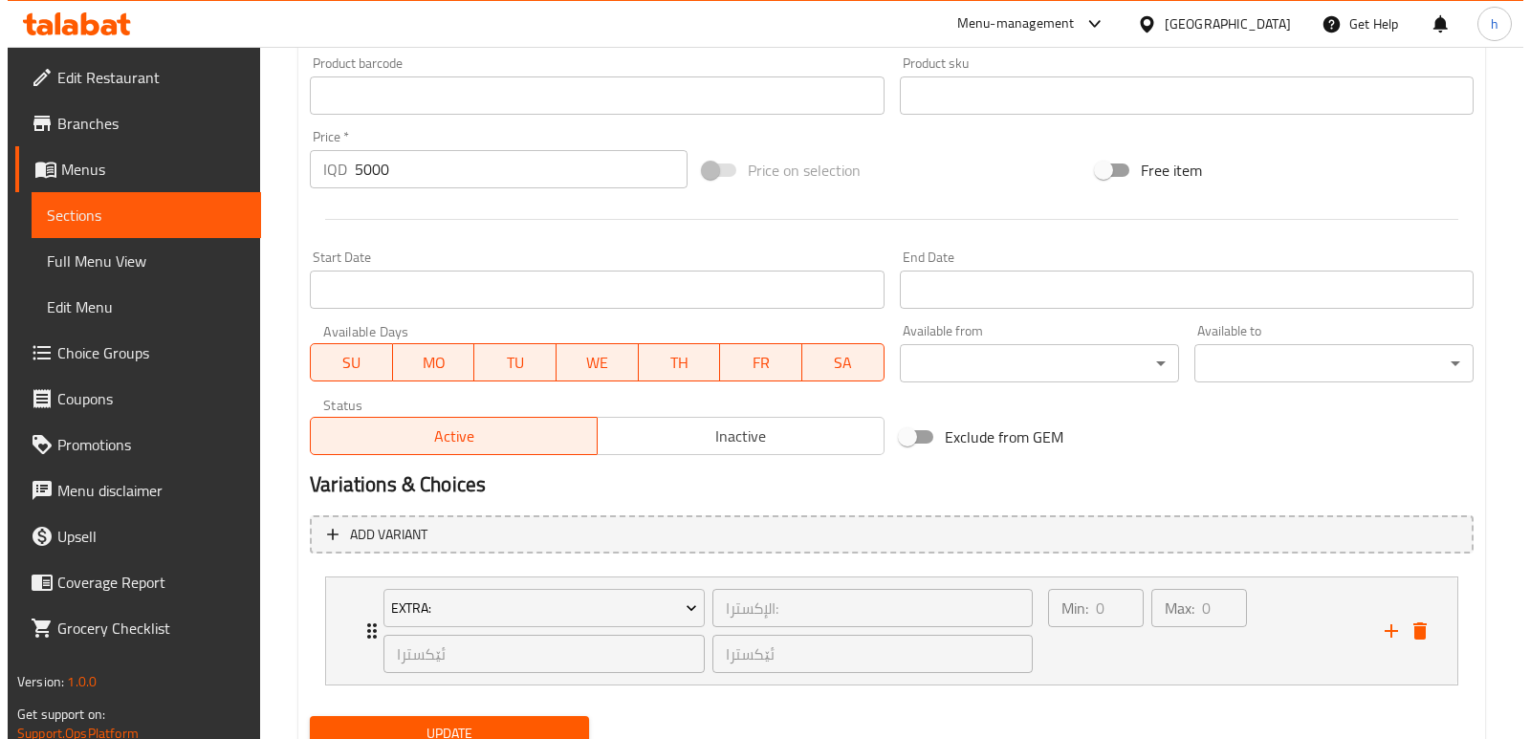
scroll to position [937, 0]
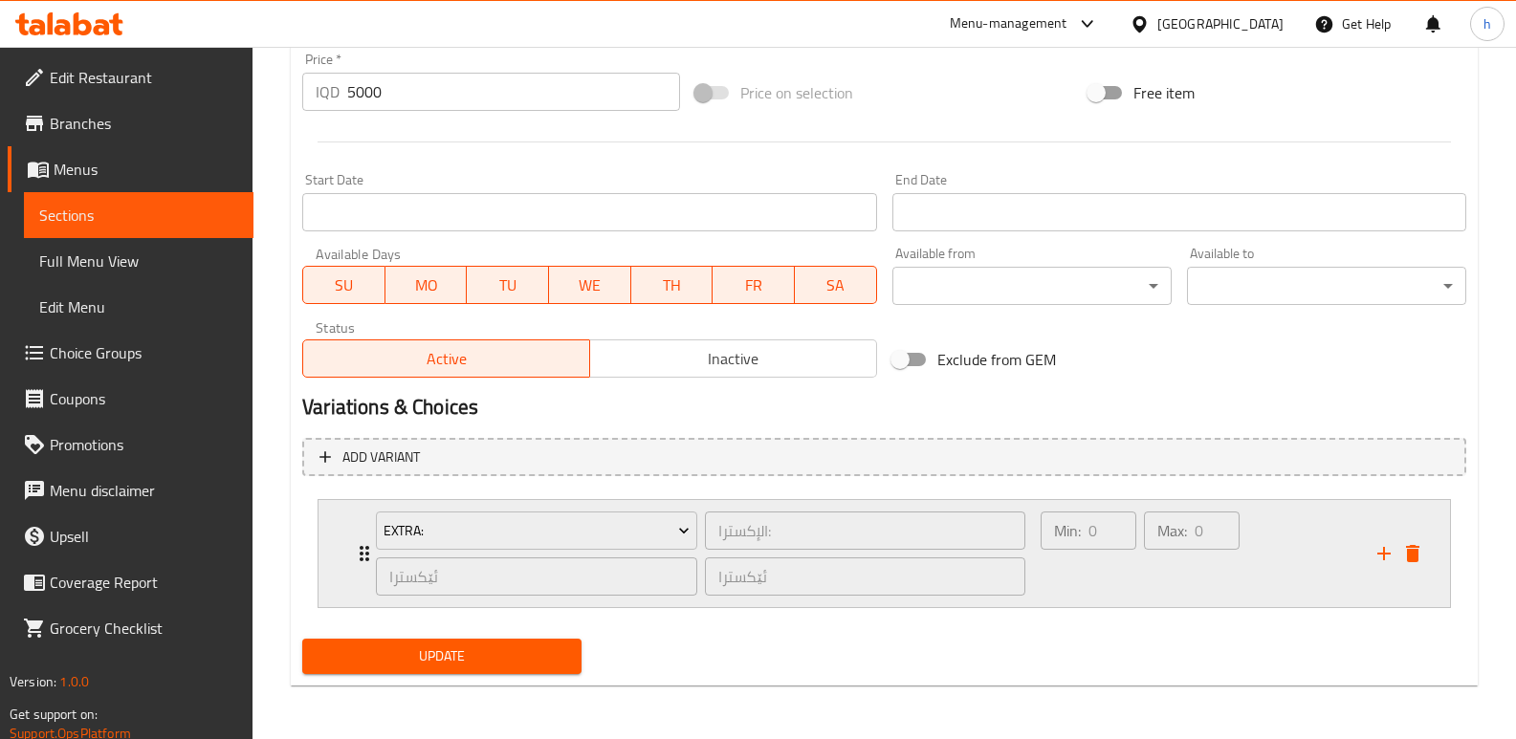
click at [1234, 601] on div "Min: 0 ​ Max: 0 ​" at bounding box center [1140, 553] width 214 height 99
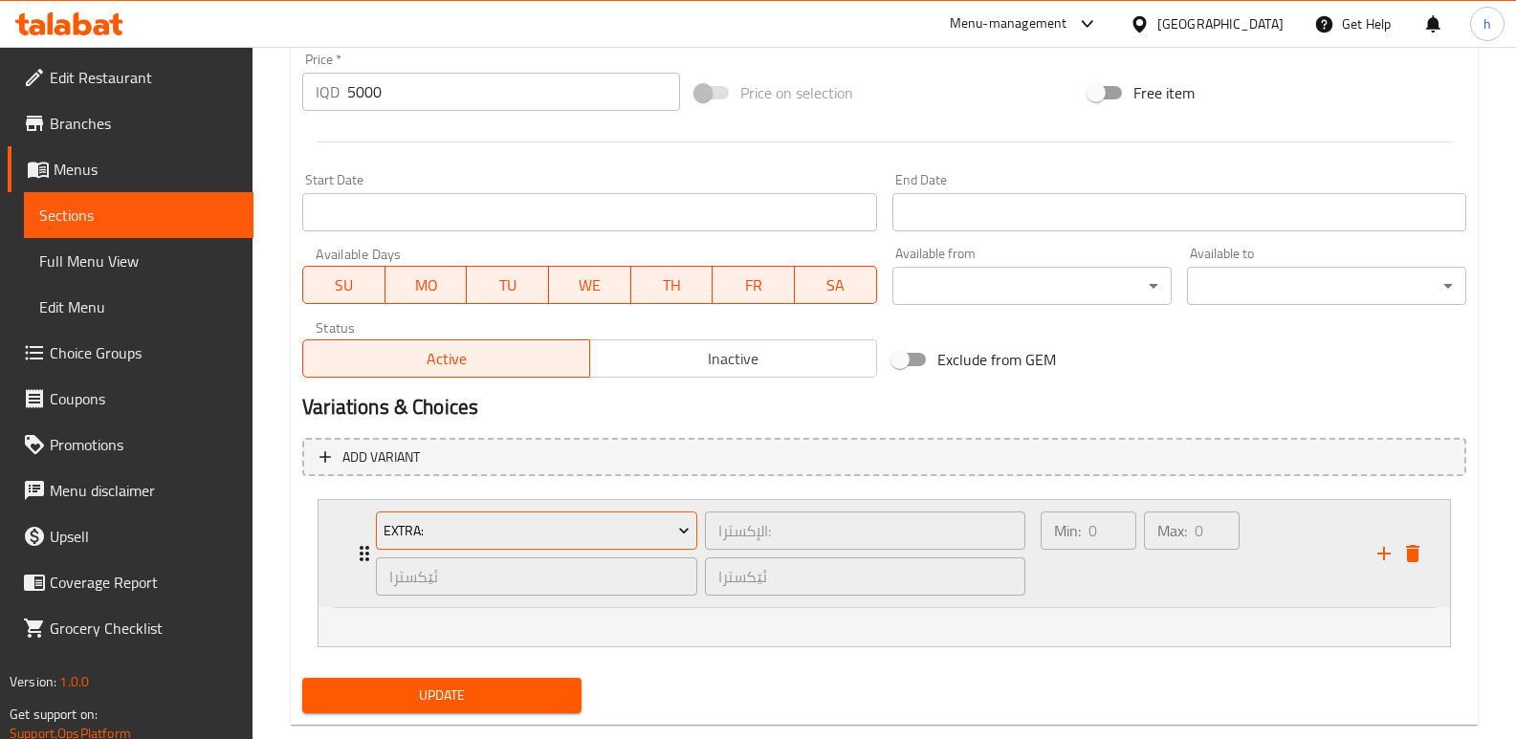
click at [493, 536] on span "Extra:" at bounding box center [536, 531] width 307 height 24
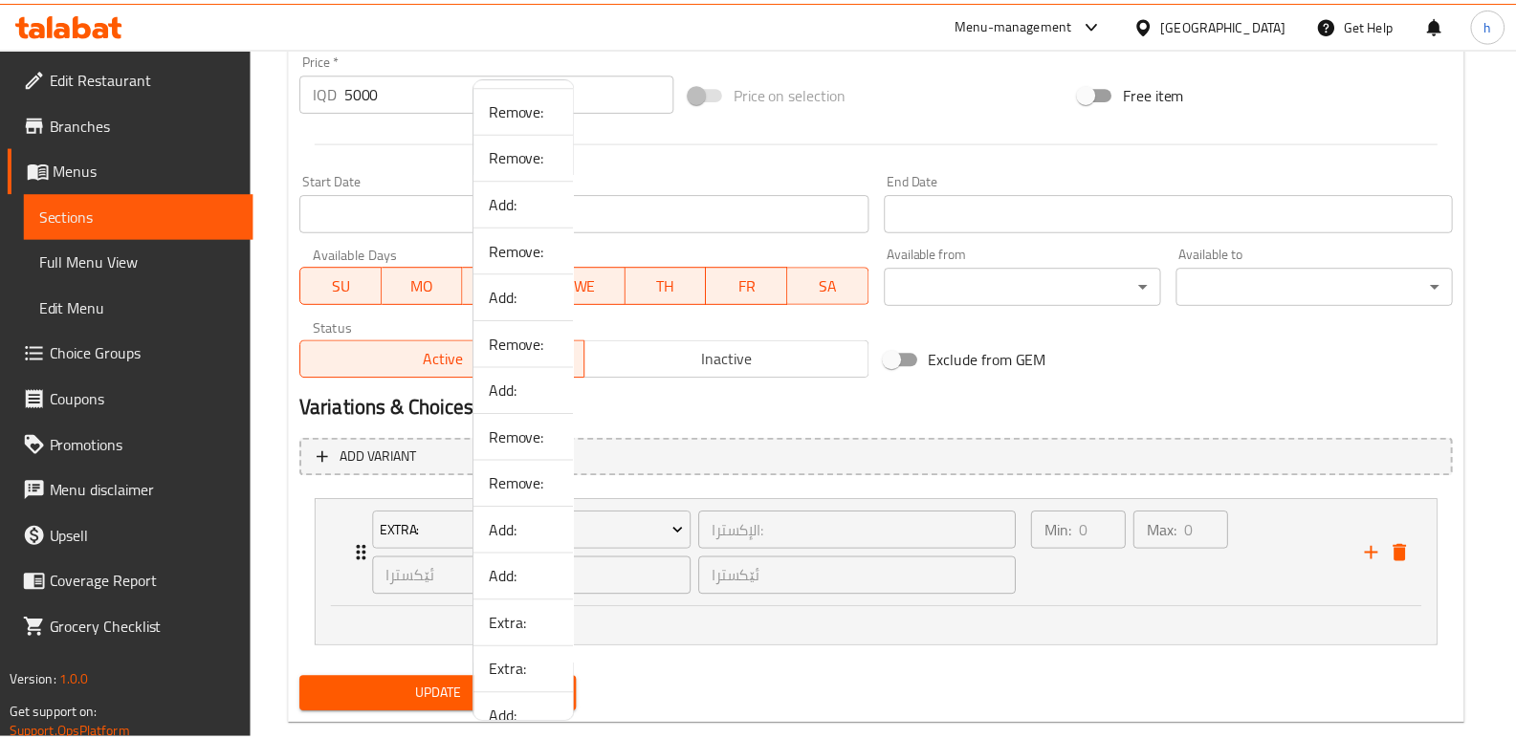
scroll to position [962, 0]
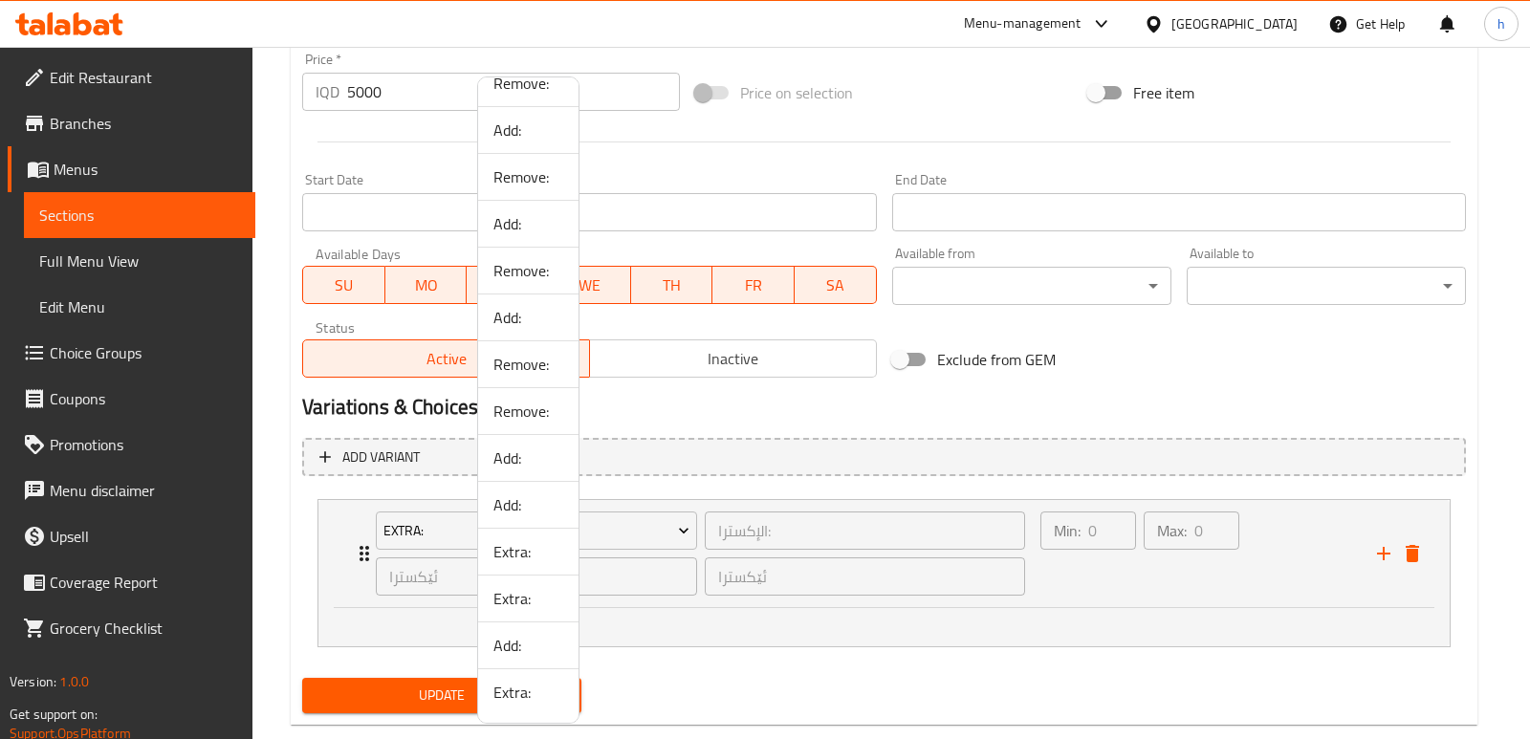
click at [523, 656] on span "Add:" at bounding box center [528, 645] width 70 height 23
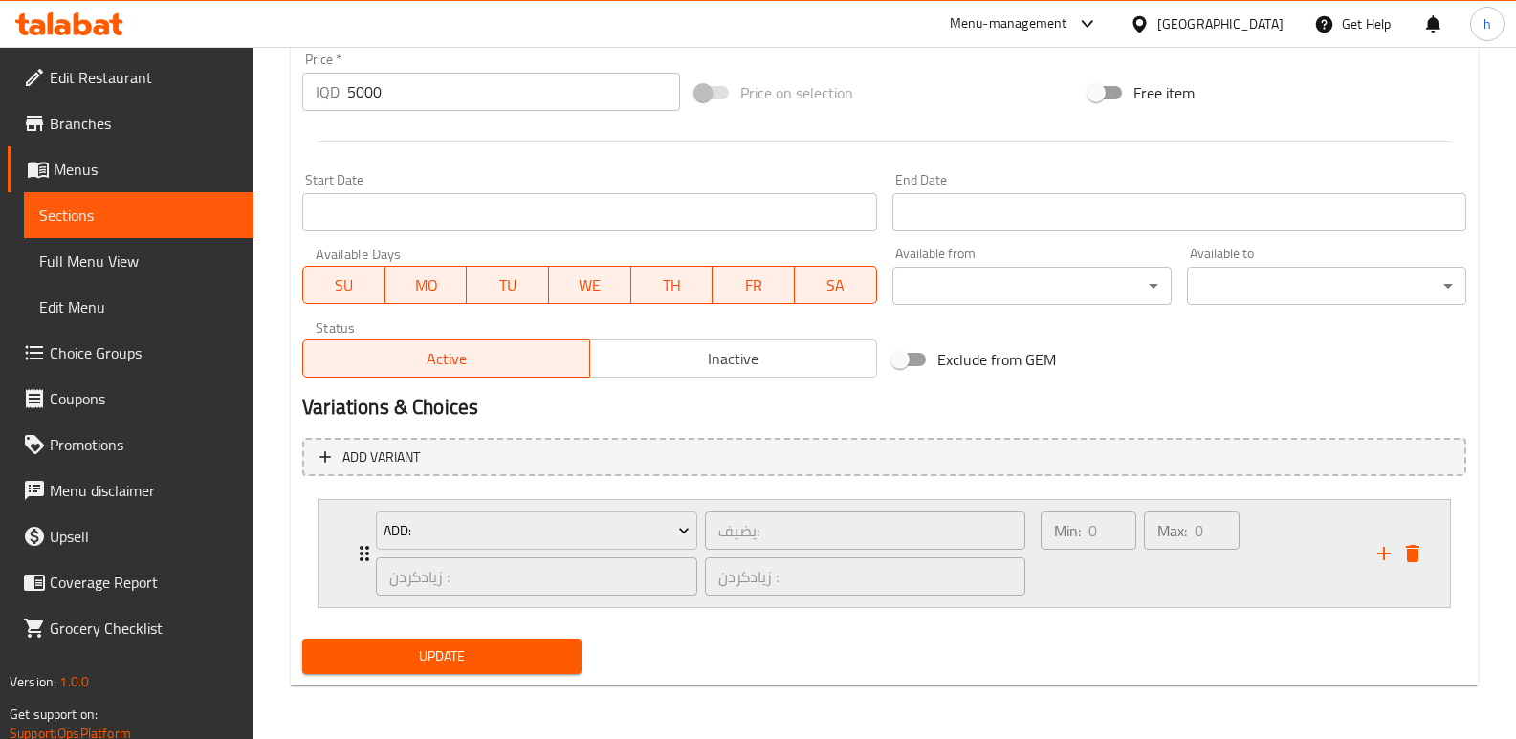
click at [1183, 589] on div "Max: 0 ​" at bounding box center [1191, 554] width 103 height 92
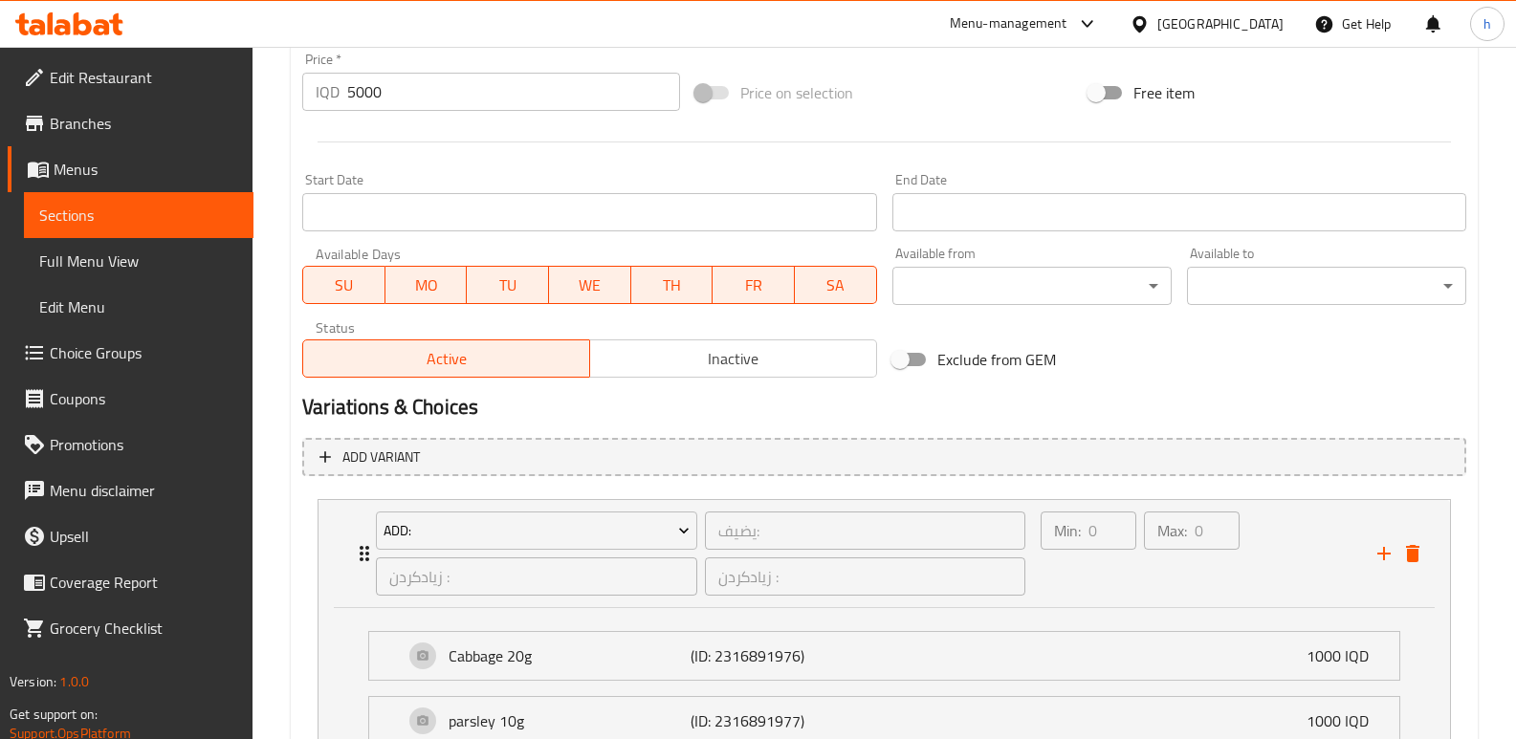
scroll to position [1106, 0]
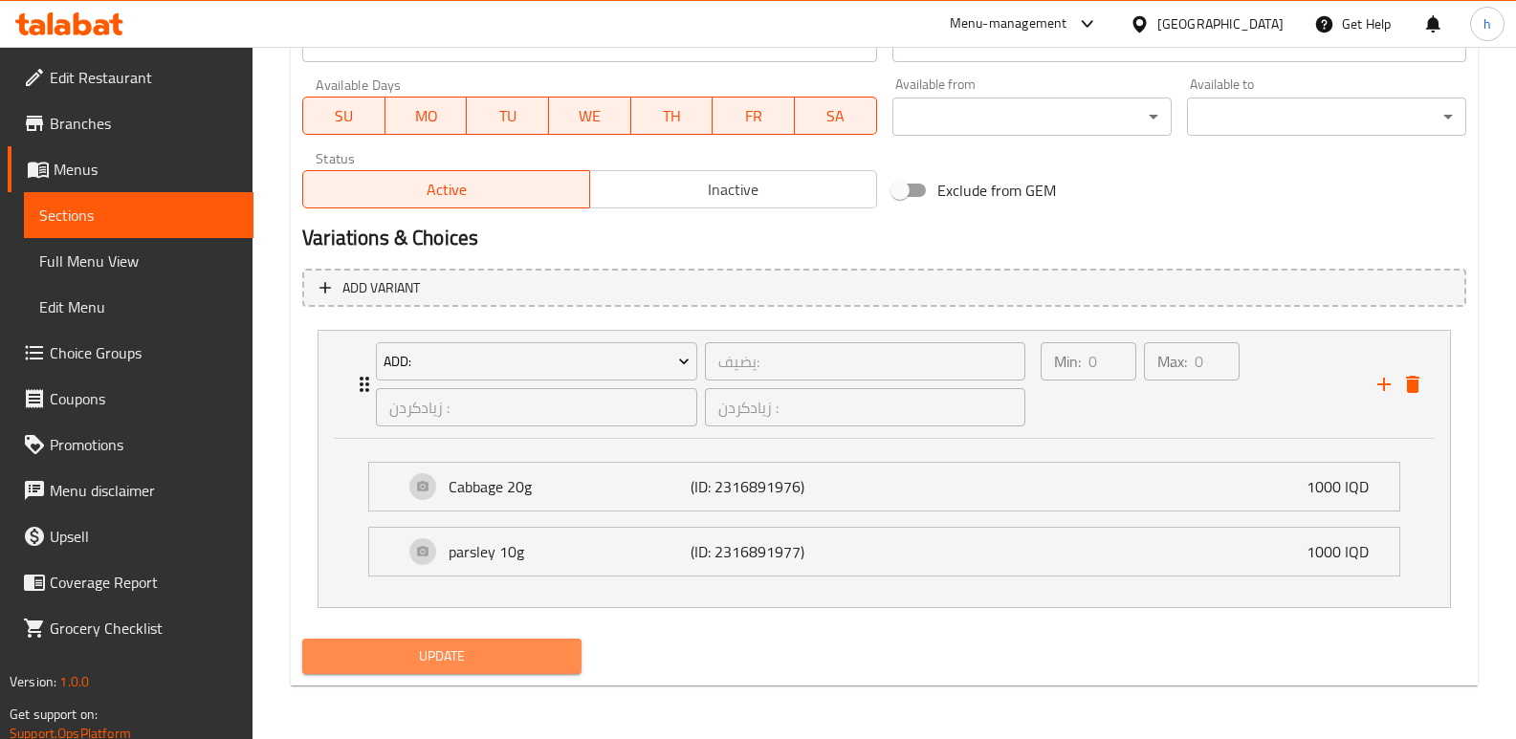
click at [506, 654] on span "Update" at bounding box center [441, 657] width 249 height 24
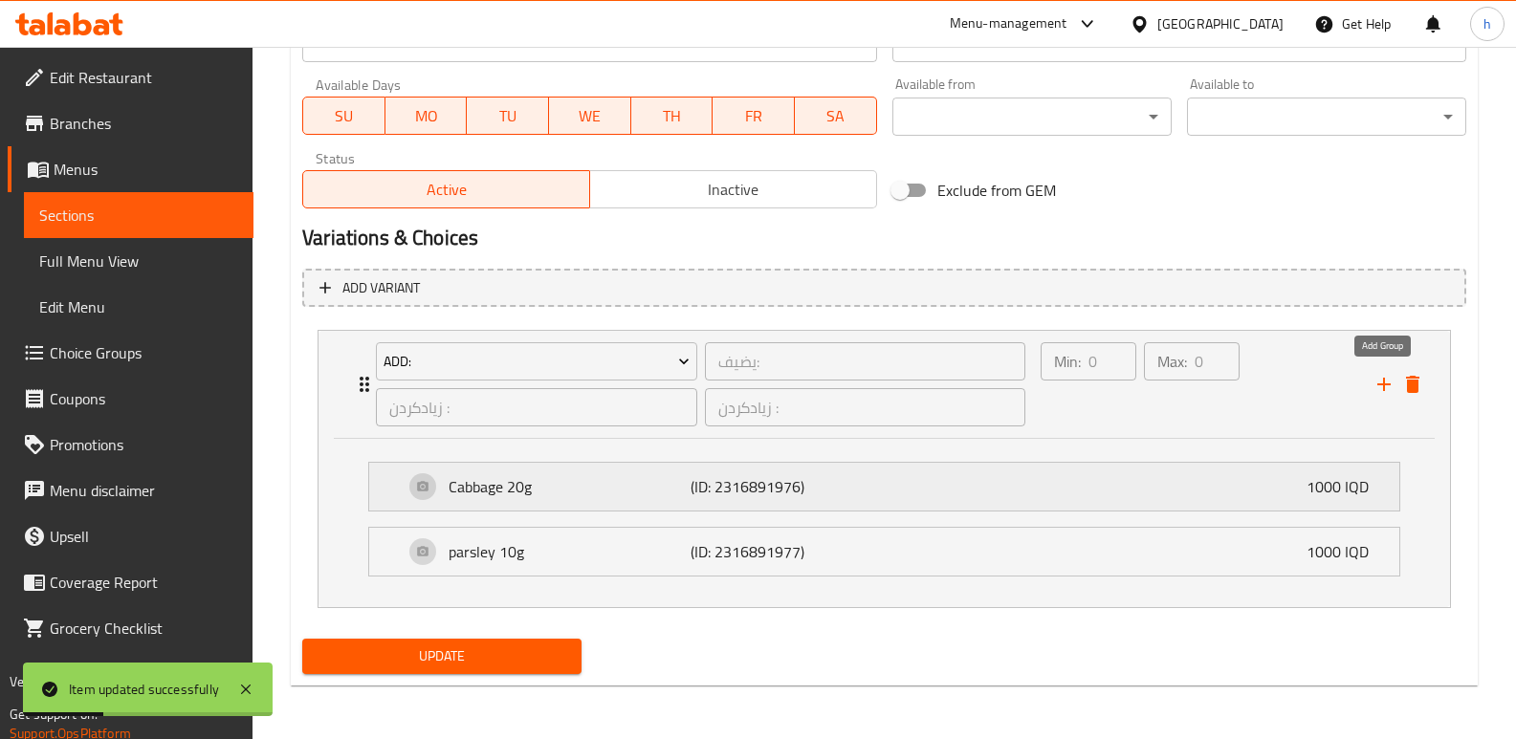
drag, startPoint x: 1378, startPoint y: 385, endPoint x: 1171, endPoint y: 510, distance: 241.1
click at [1378, 384] on icon "add" at bounding box center [1383, 384] width 13 height 13
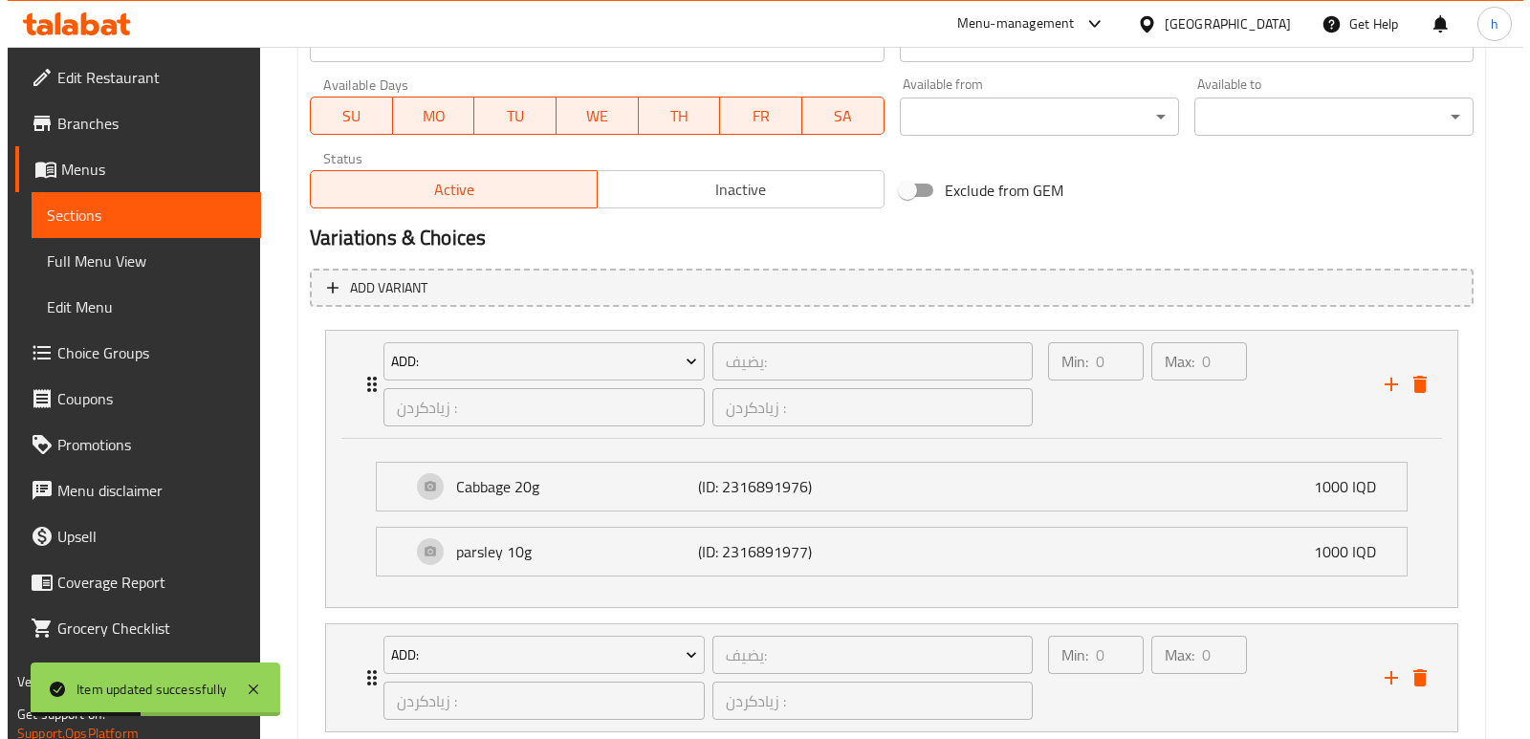
scroll to position [1231, 0]
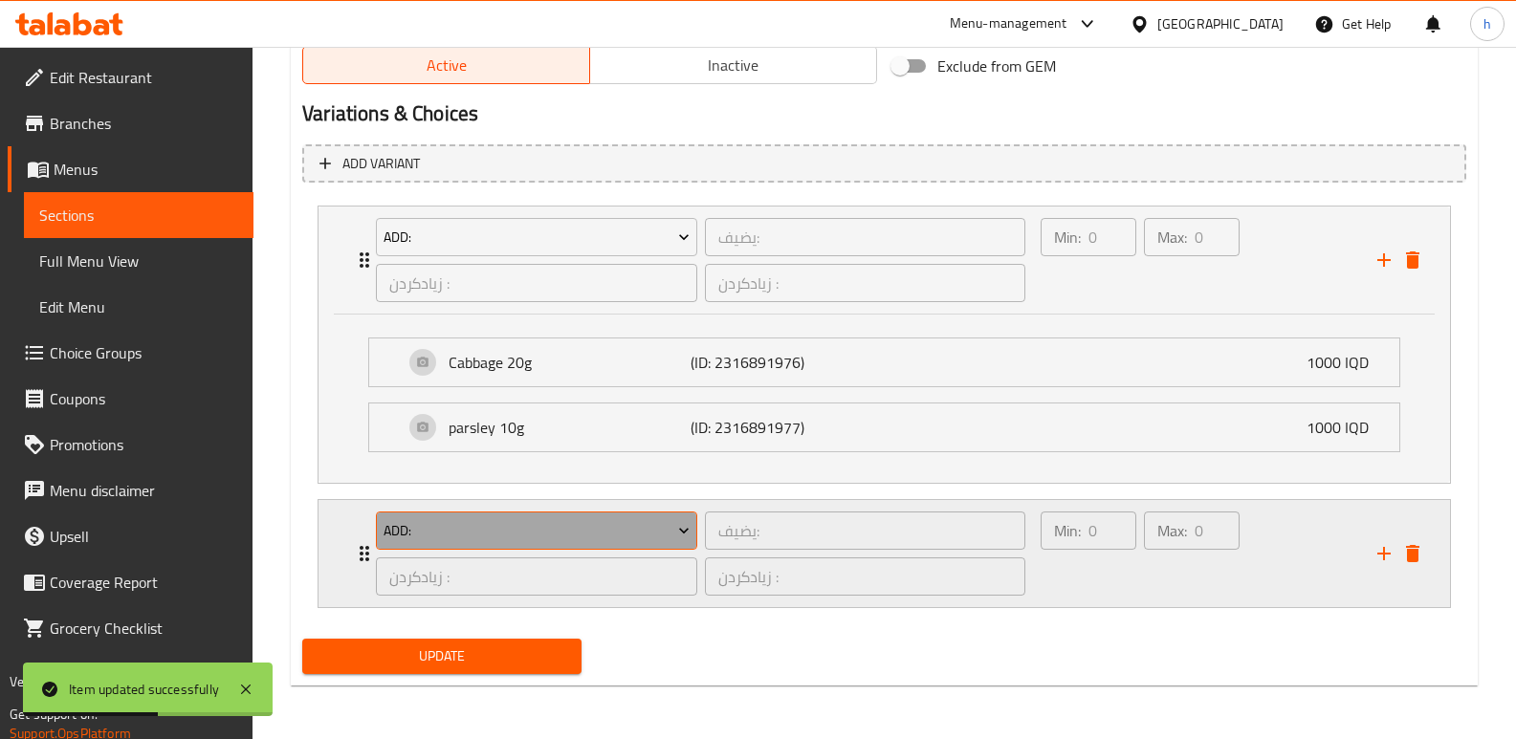
click at [649, 541] on span "Add:" at bounding box center [536, 531] width 307 height 24
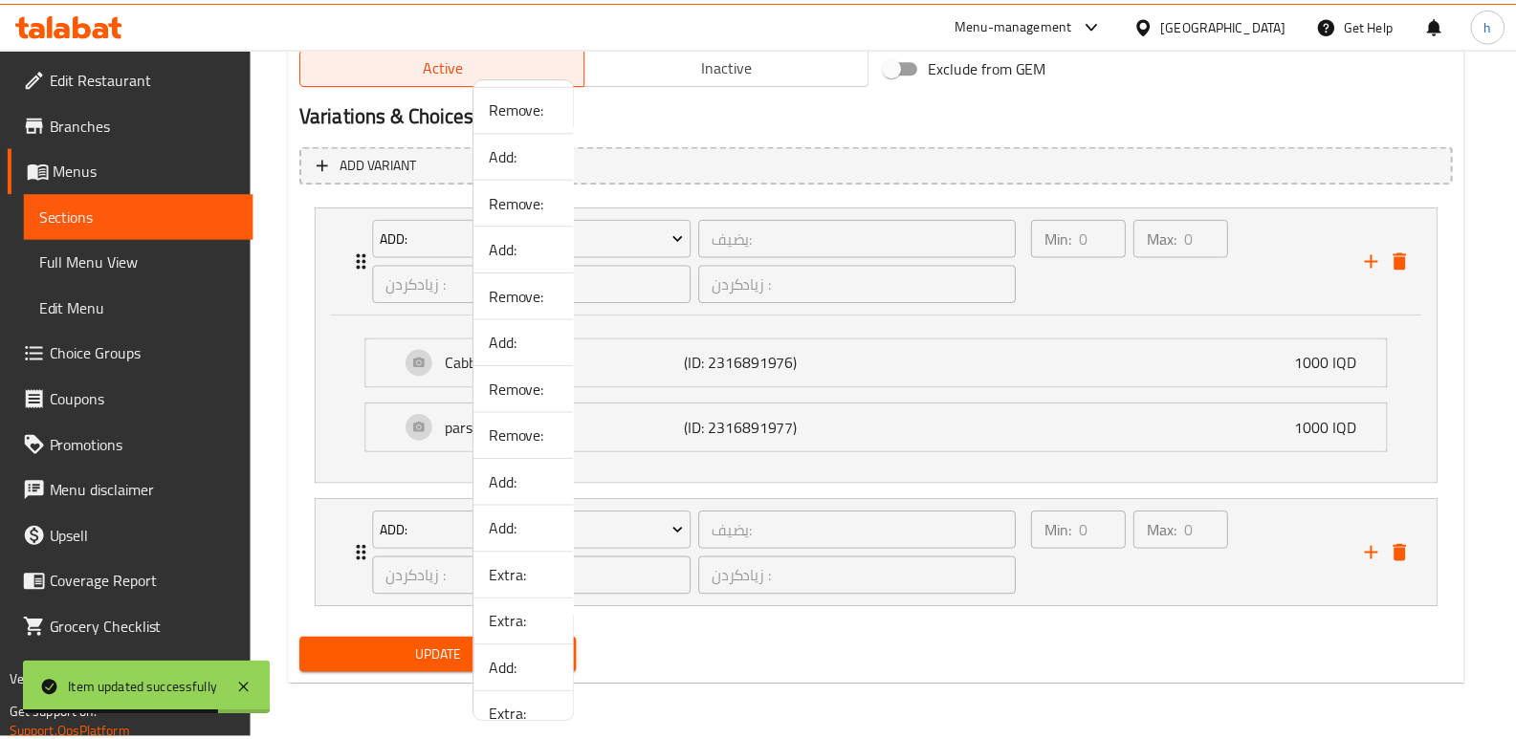
scroll to position [962, 0]
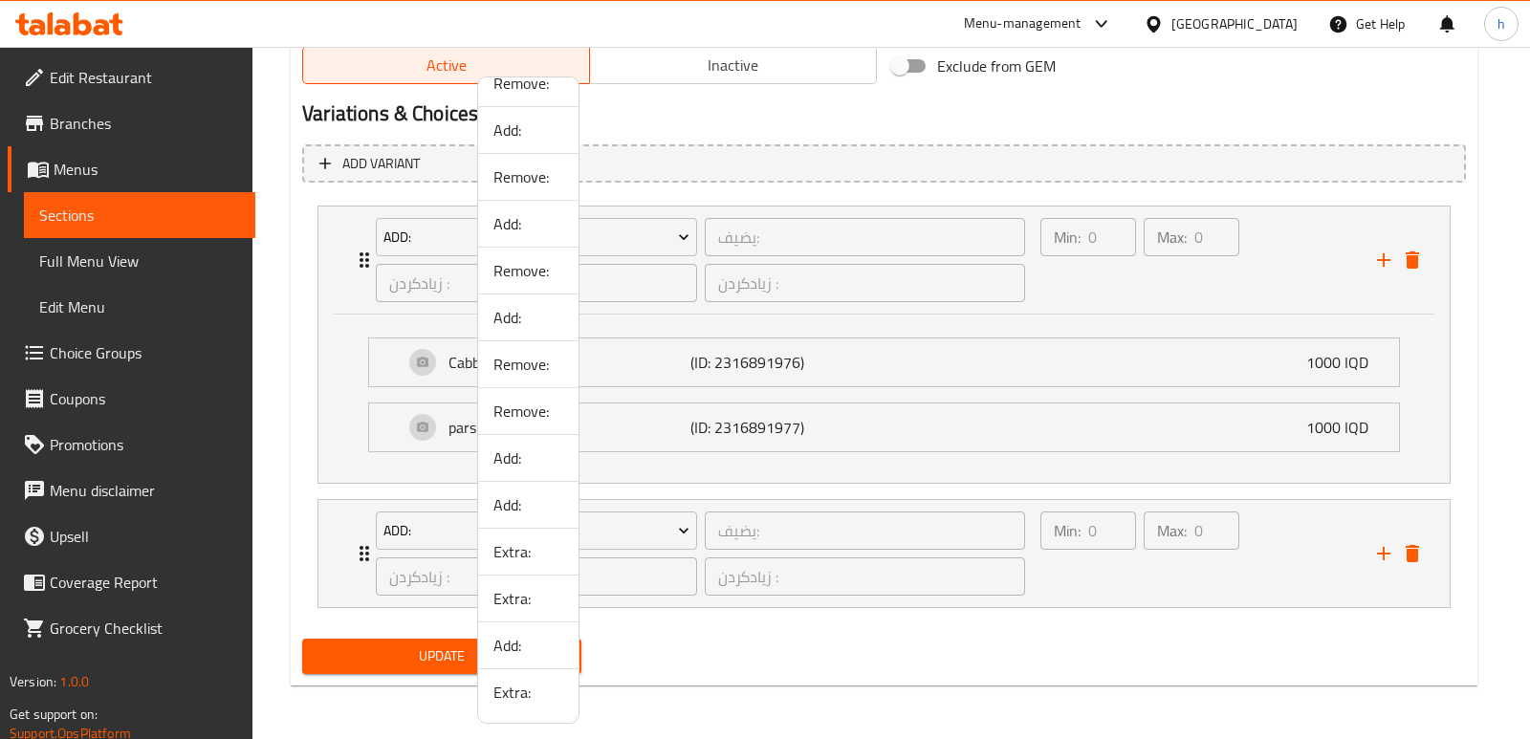
click at [520, 599] on span "Extra:" at bounding box center [528, 598] width 70 height 23
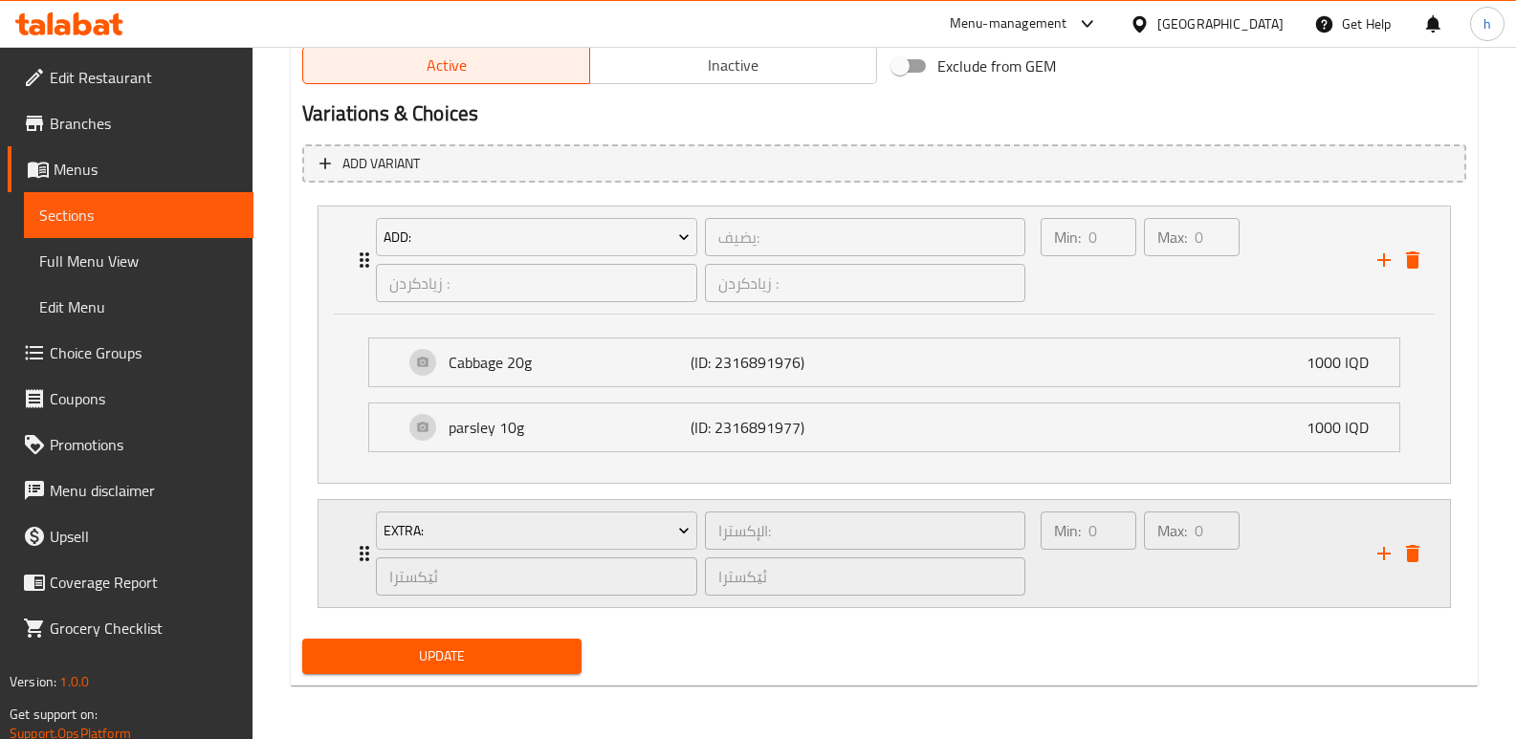
click at [1094, 565] on div "Min: 0 ​" at bounding box center [1088, 554] width 103 height 92
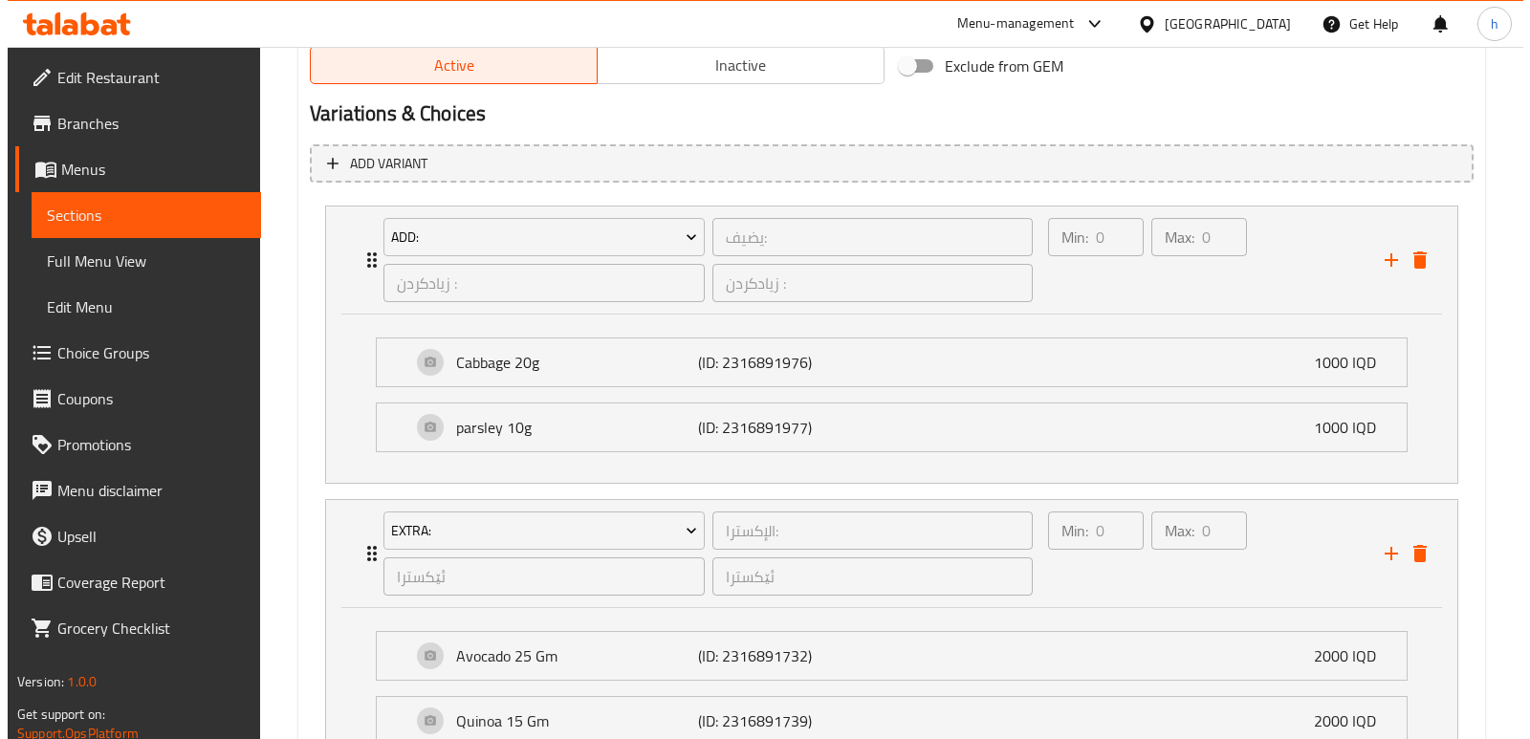
scroll to position [1465, 0]
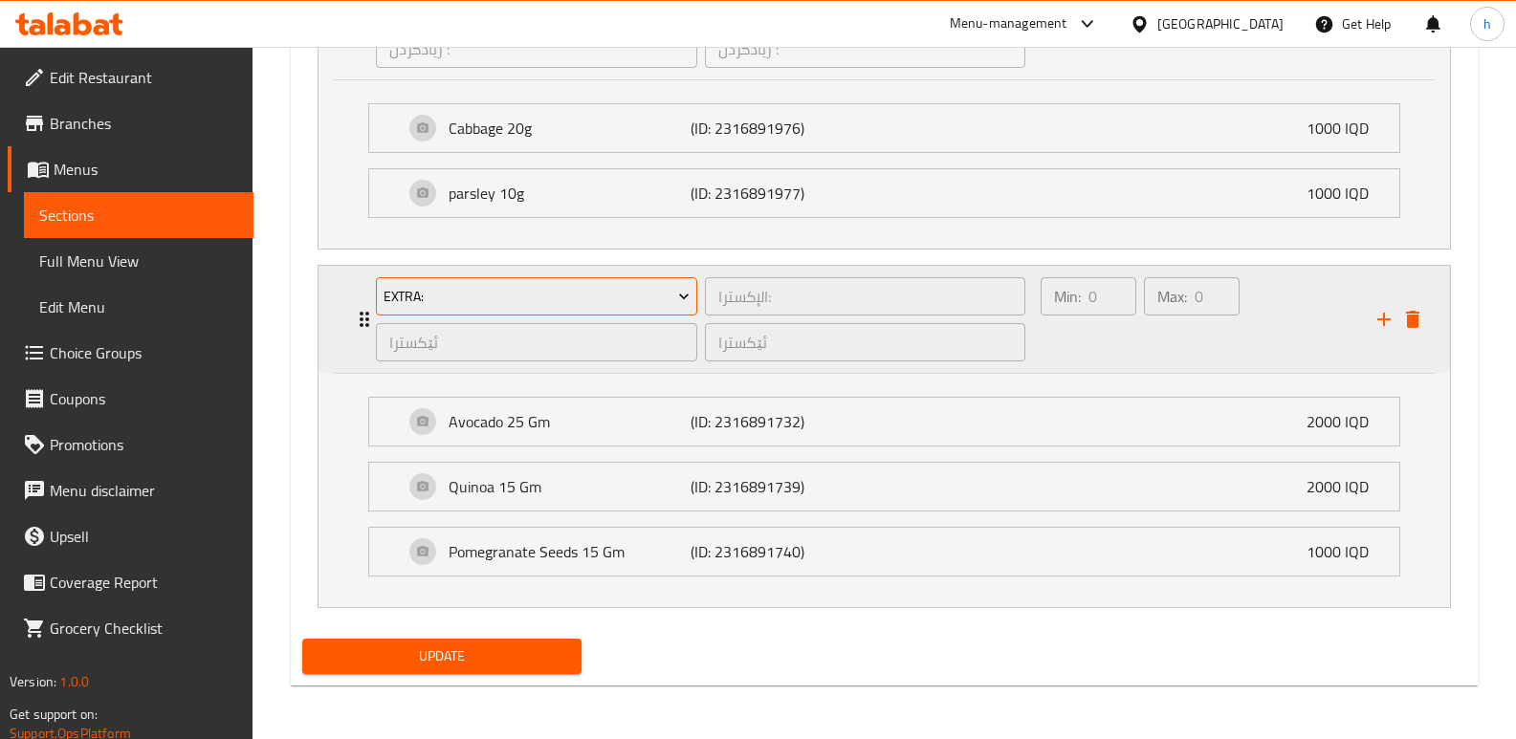
click at [652, 299] on span "Extra:" at bounding box center [536, 297] width 307 height 24
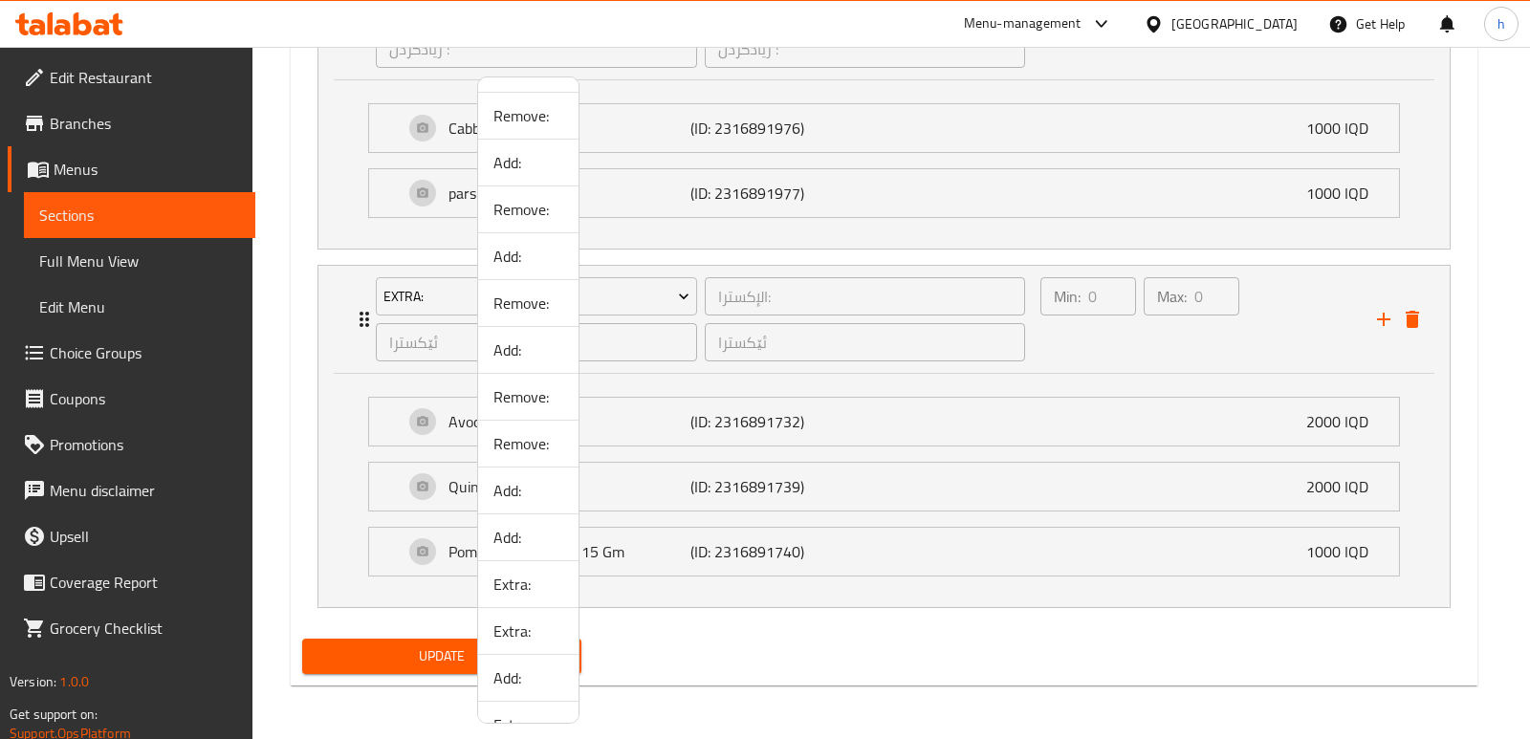
scroll to position [962, 0]
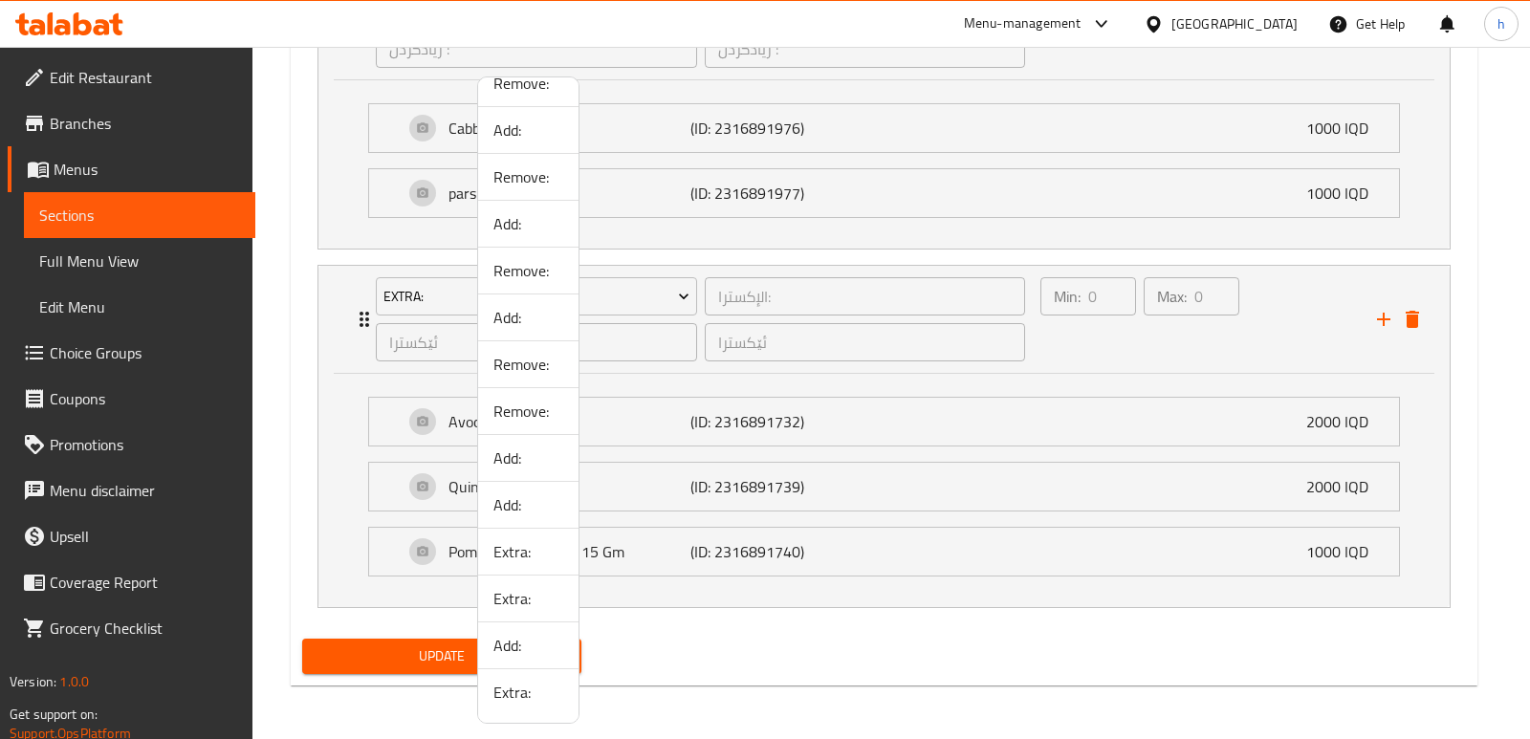
click at [522, 557] on span "Extra:" at bounding box center [528, 551] width 70 height 23
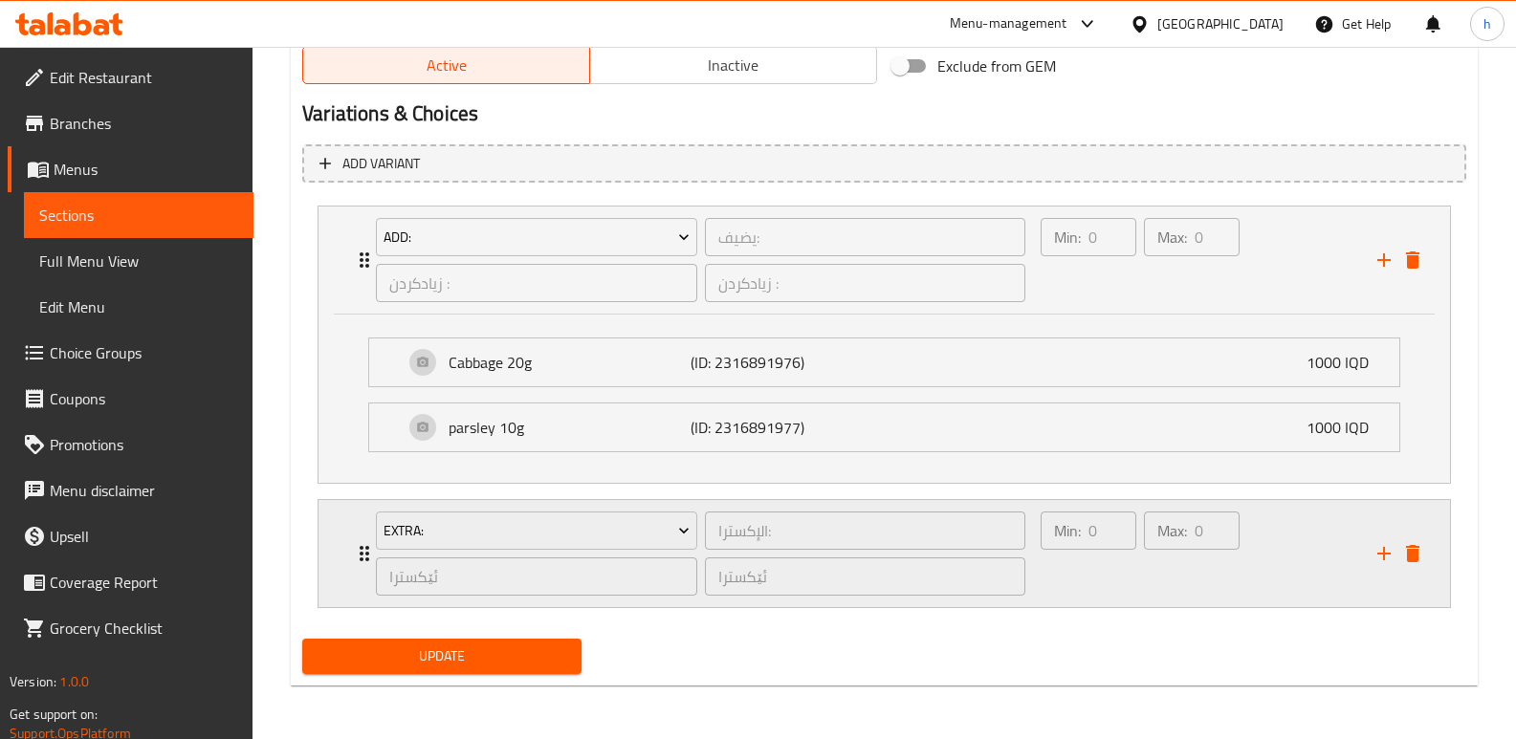
click at [1049, 560] on div "Min: 0 ​" at bounding box center [1088, 554] width 103 height 92
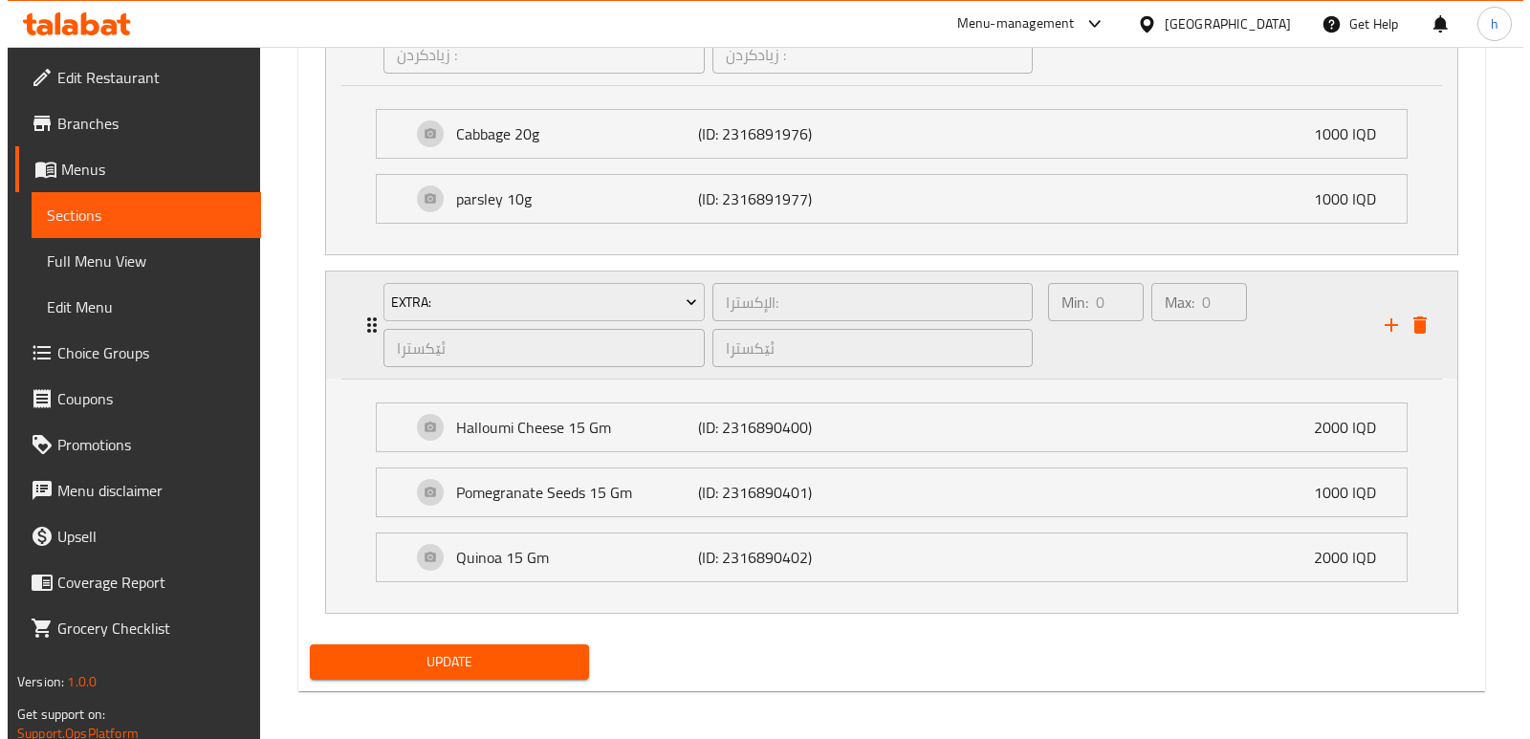
scroll to position [1465, 0]
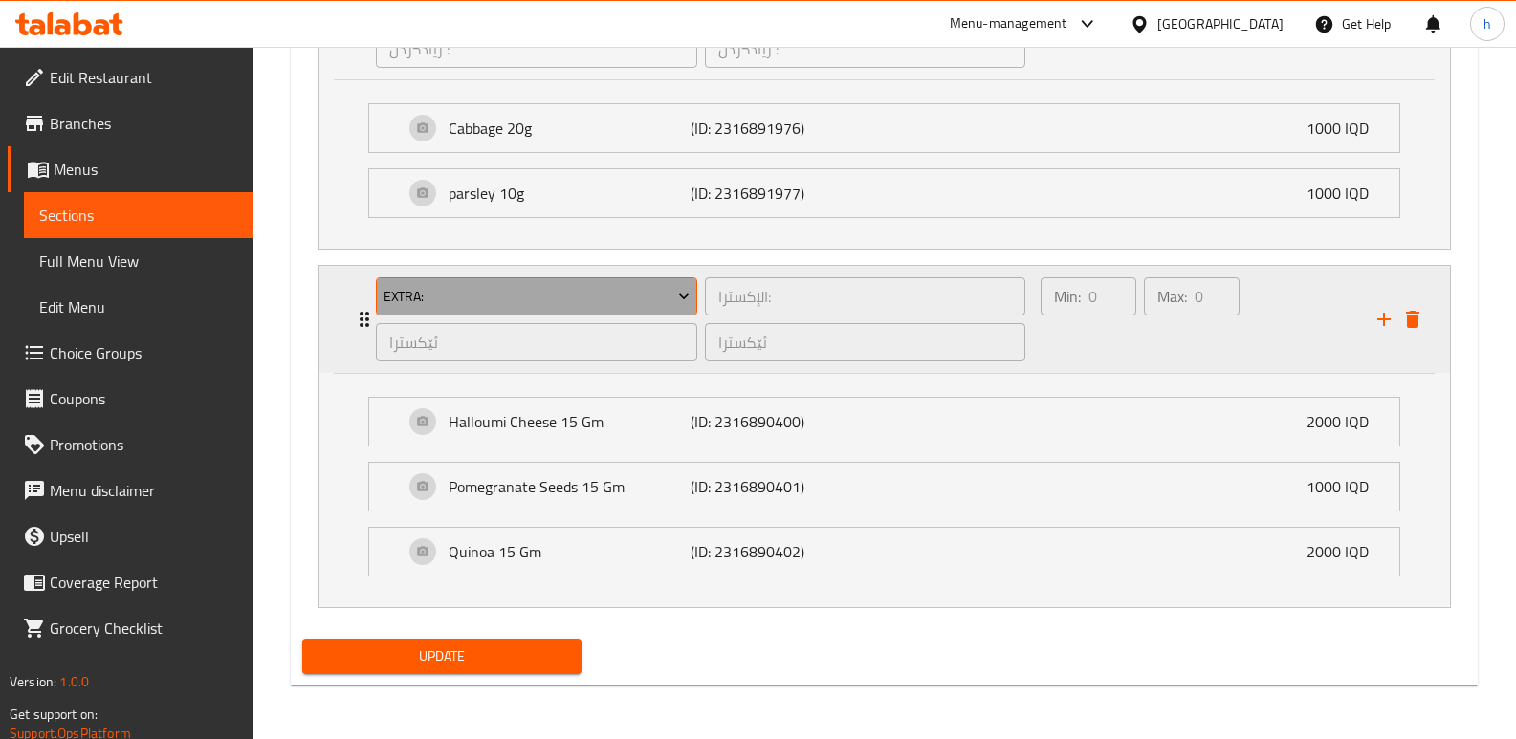
click at [606, 308] on span "Extra:" at bounding box center [536, 297] width 307 height 24
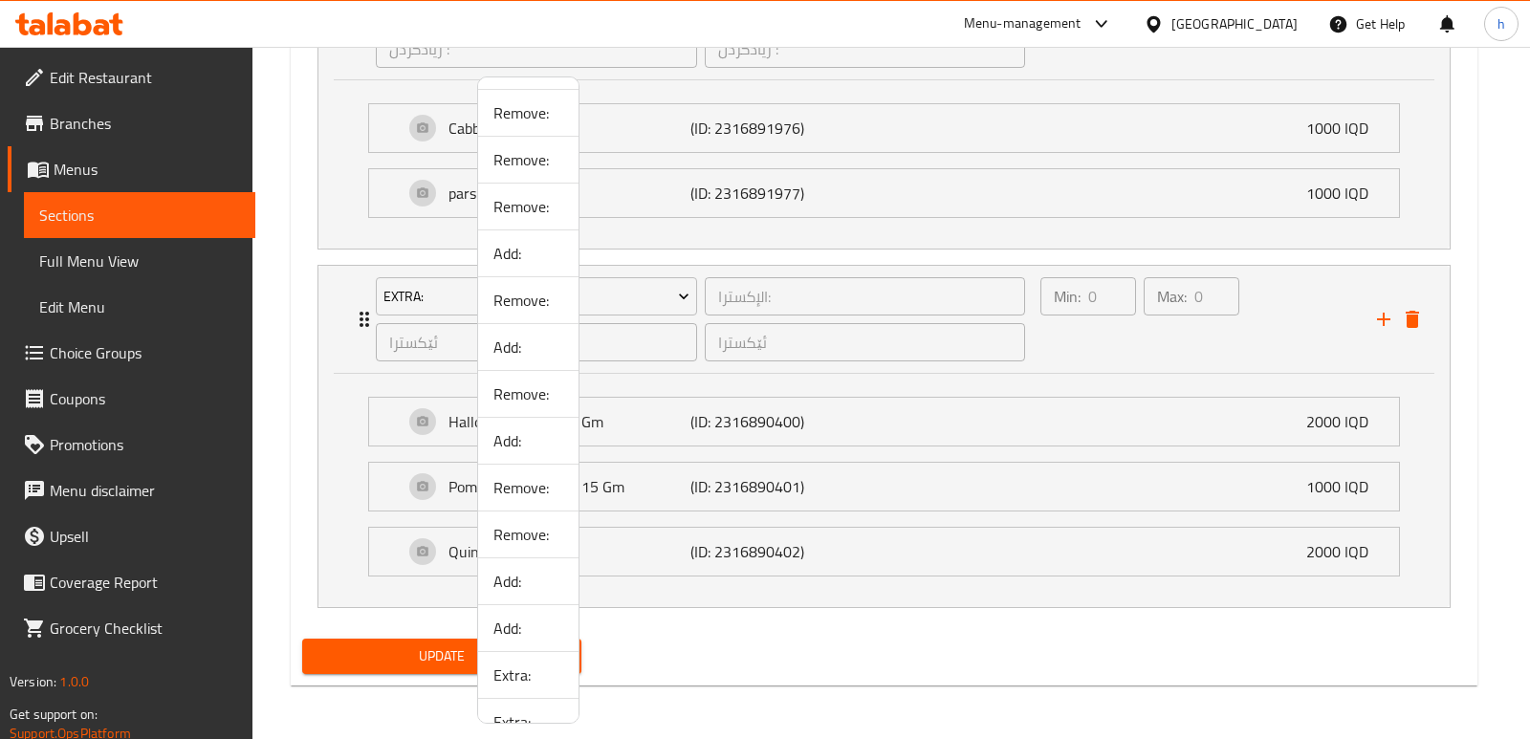
scroll to position [962, 0]
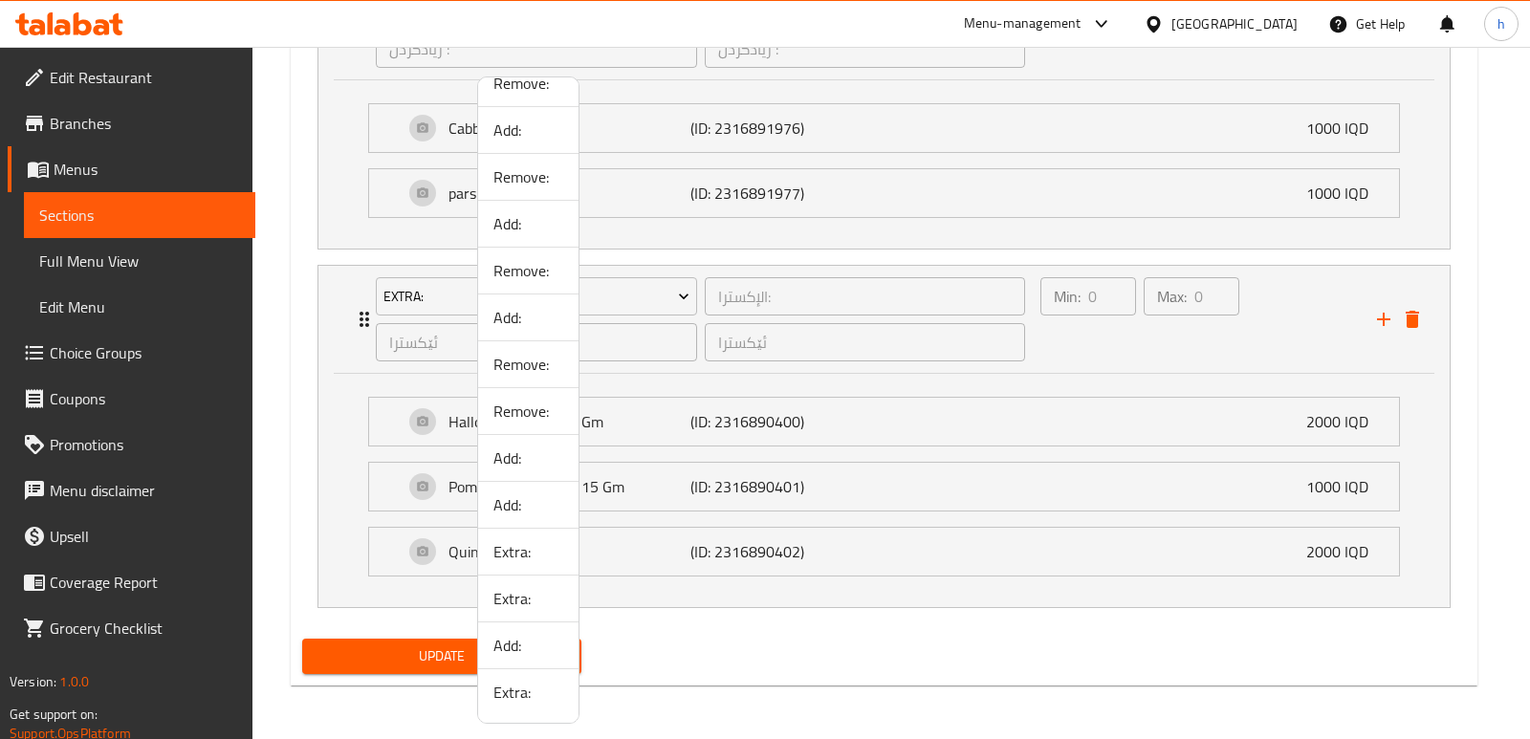
click at [519, 514] on span "Add:" at bounding box center [528, 504] width 70 height 23
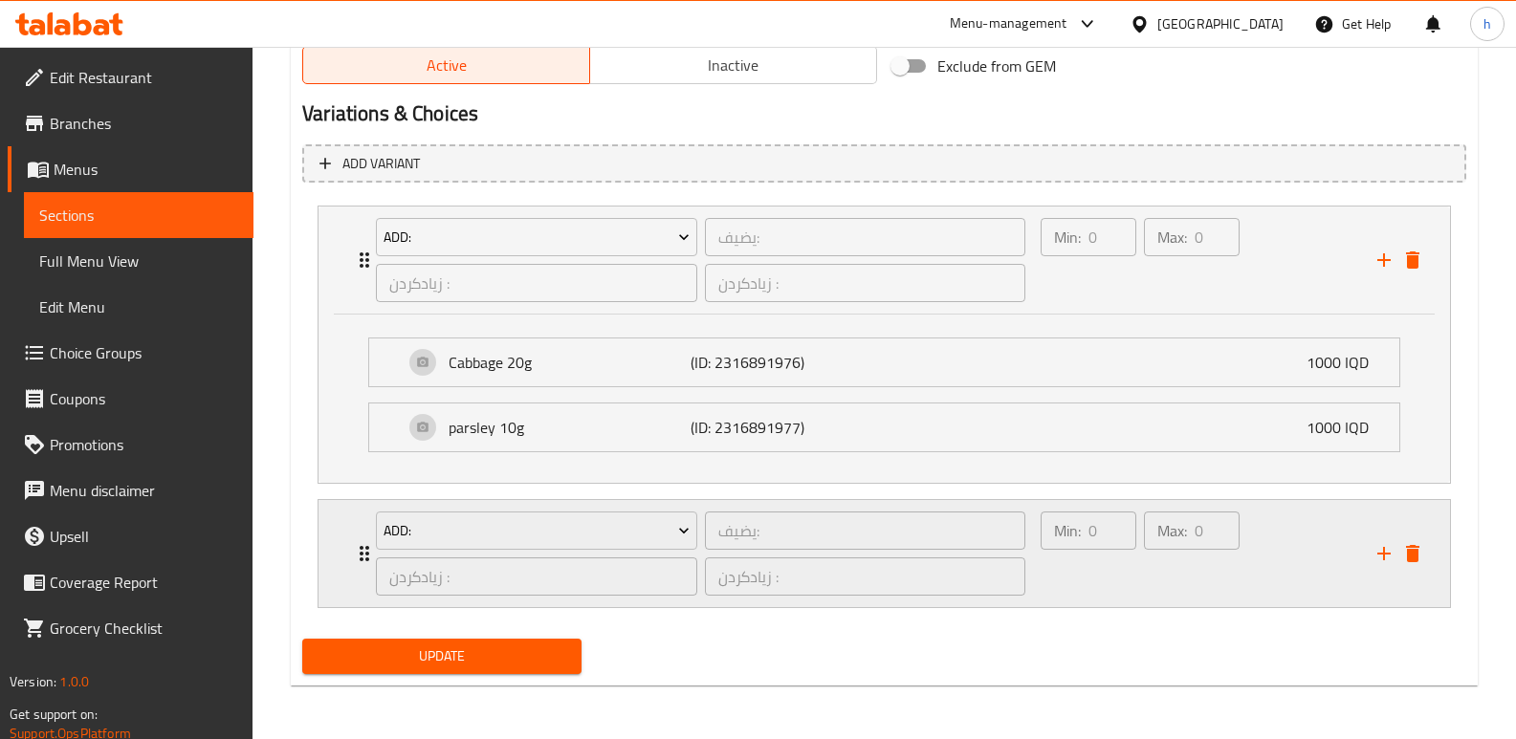
click at [1066, 569] on div "Min: 0 ​" at bounding box center [1088, 554] width 103 height 92
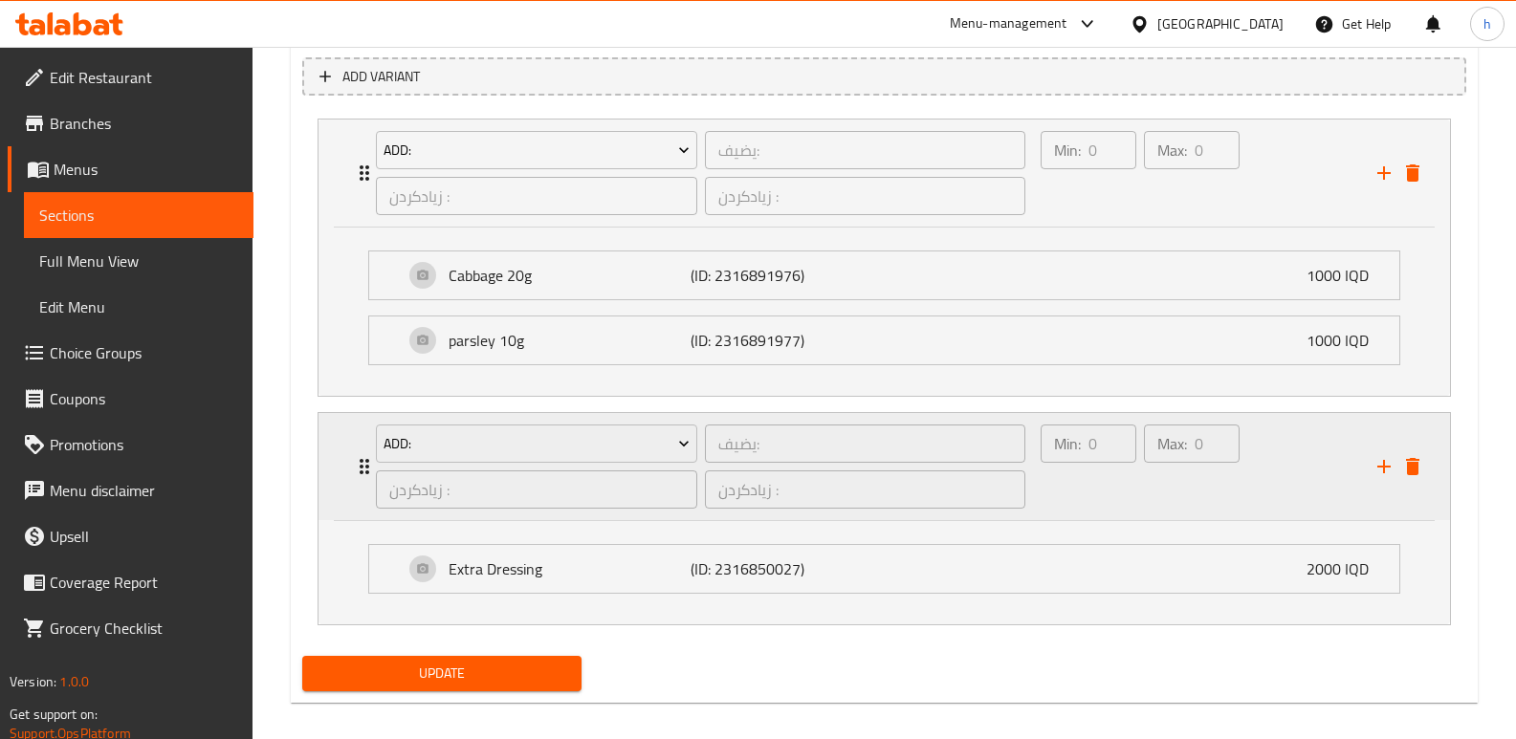
scroll to position [1335, 0]
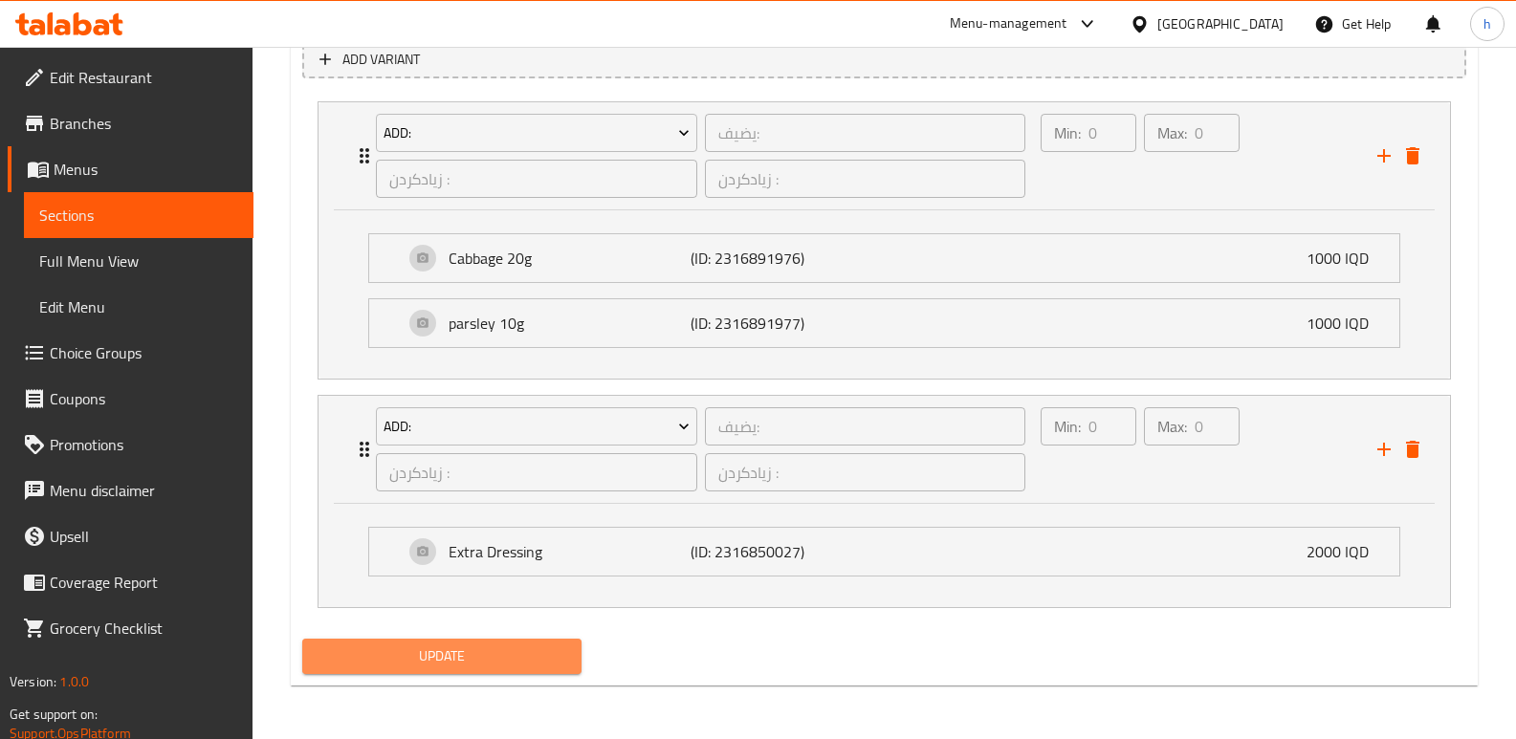
click at [542, 652] on span "Update" at bounding box center [441, 657] width 249 height 24
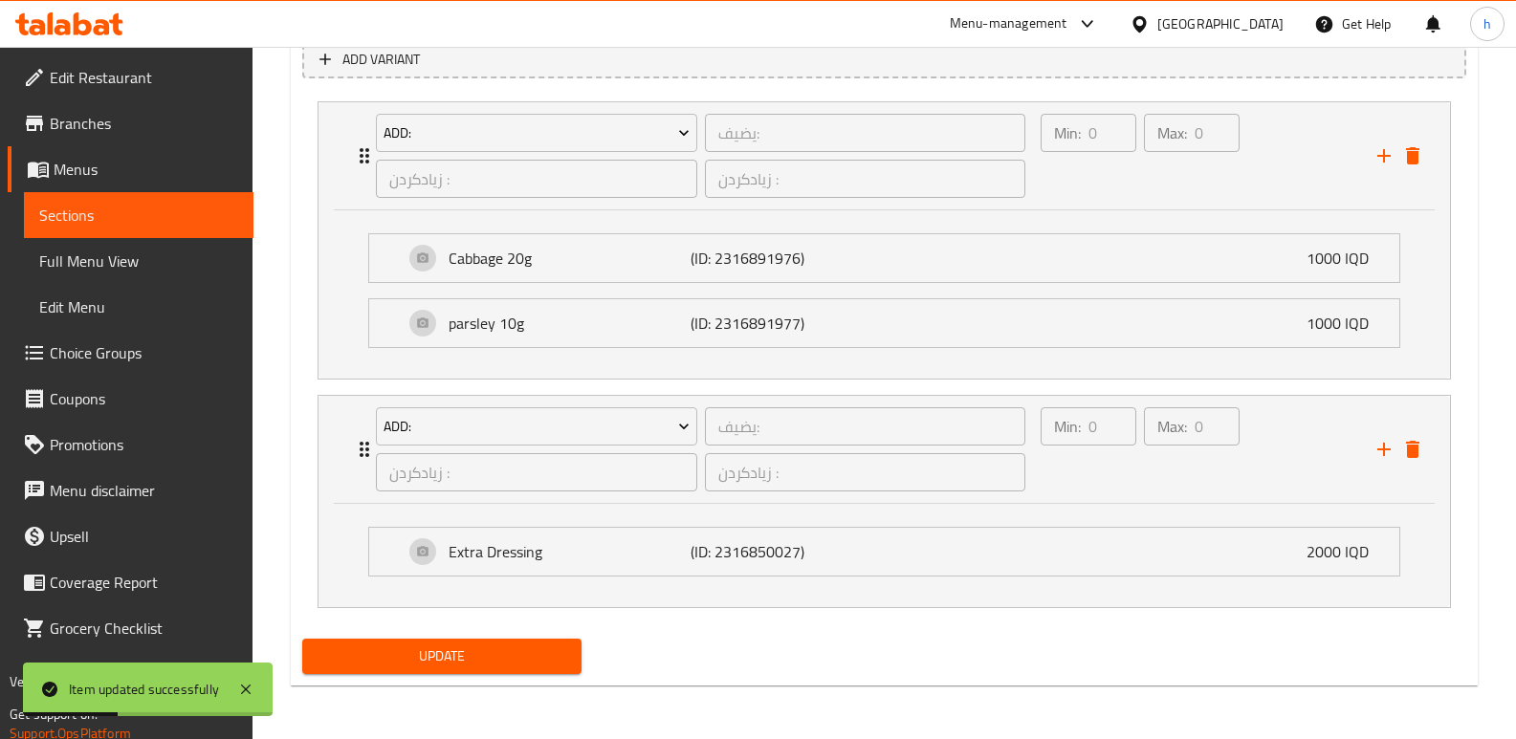
click at [119, 345] on span "Choice Groups" at bounding box center [144, 352] width 188 height 23
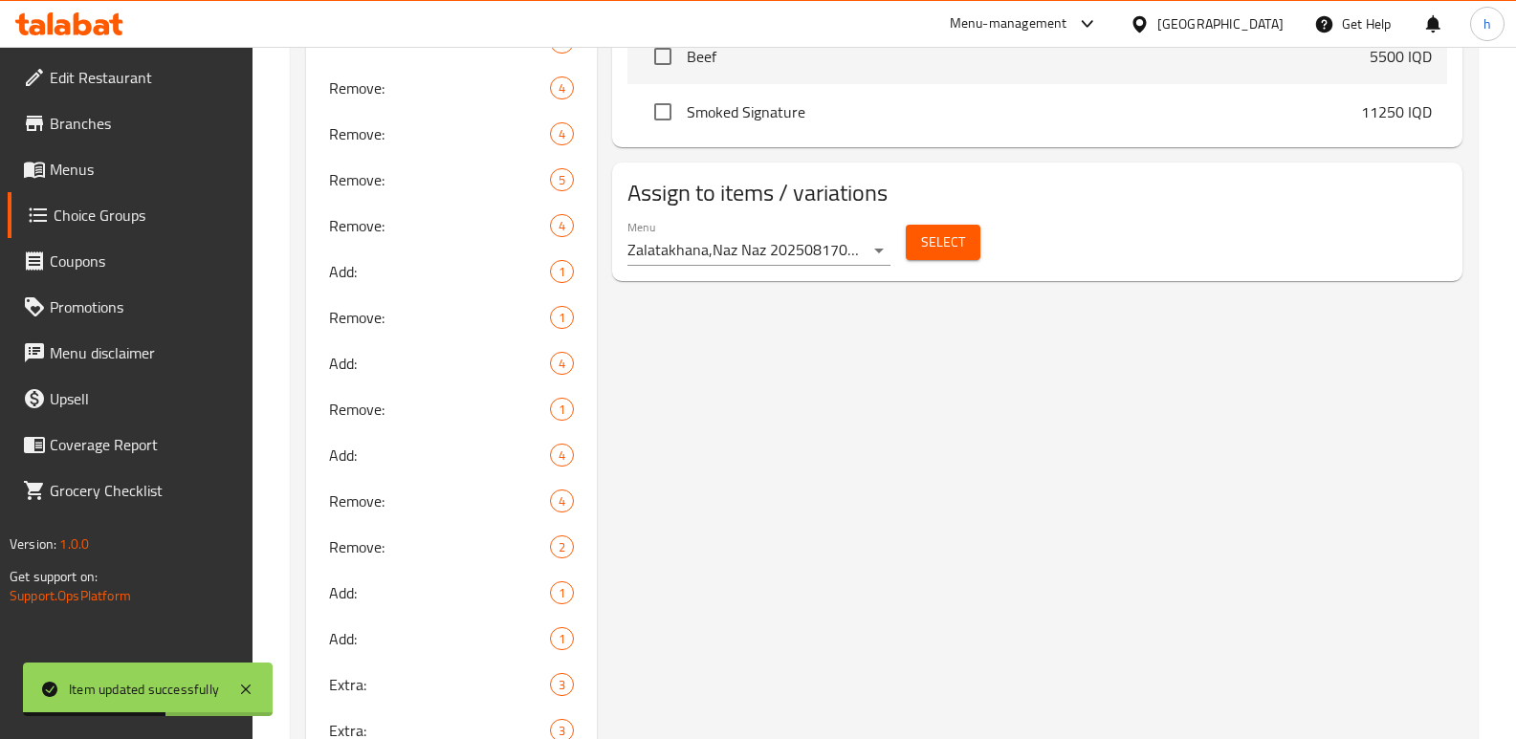
scroll to position [1218, 0]
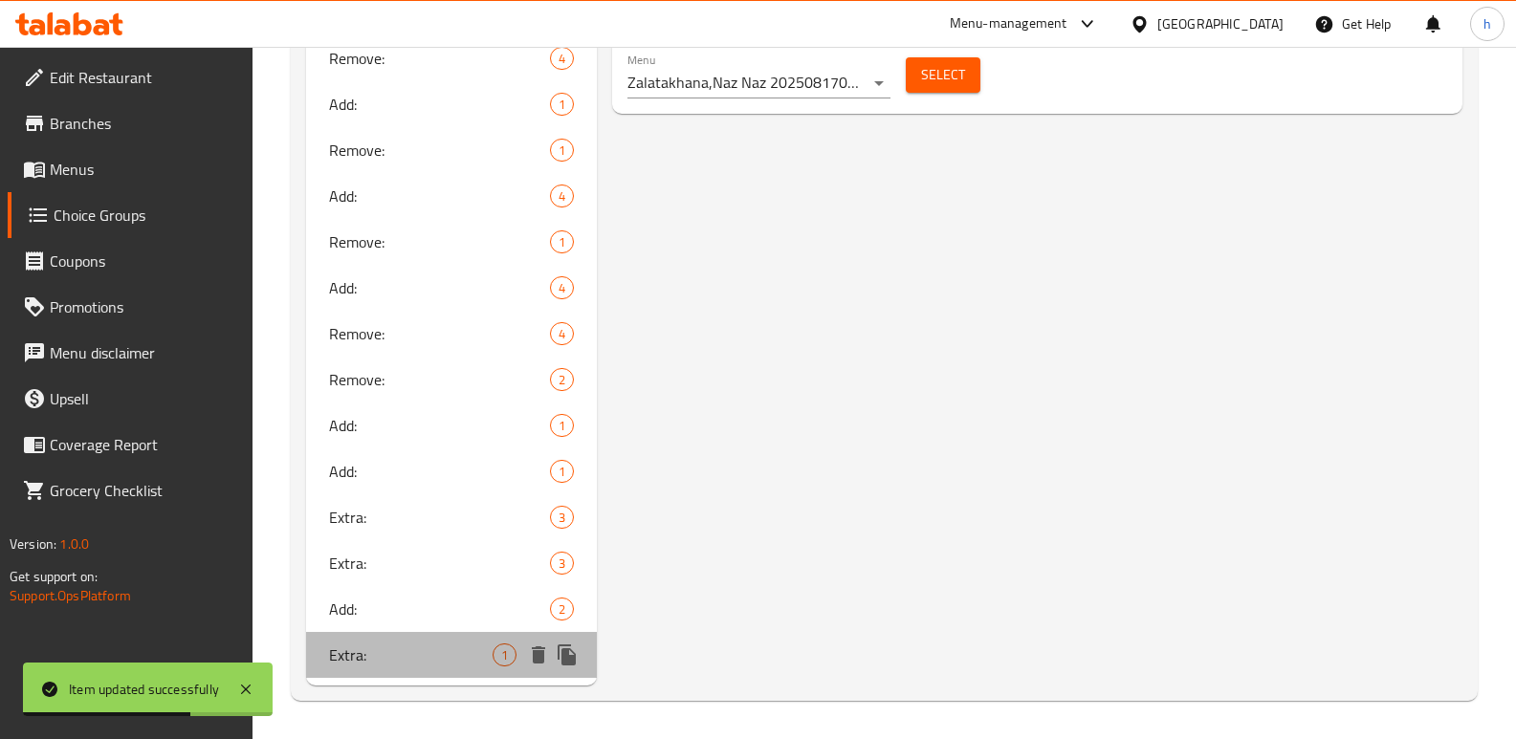
click at [377, 646] on span "Extra:" at bounding box center [411, 655] width 164 height 23
type input "Extra:"
type input "الإكسترا:"
type input "ئێکسترا"
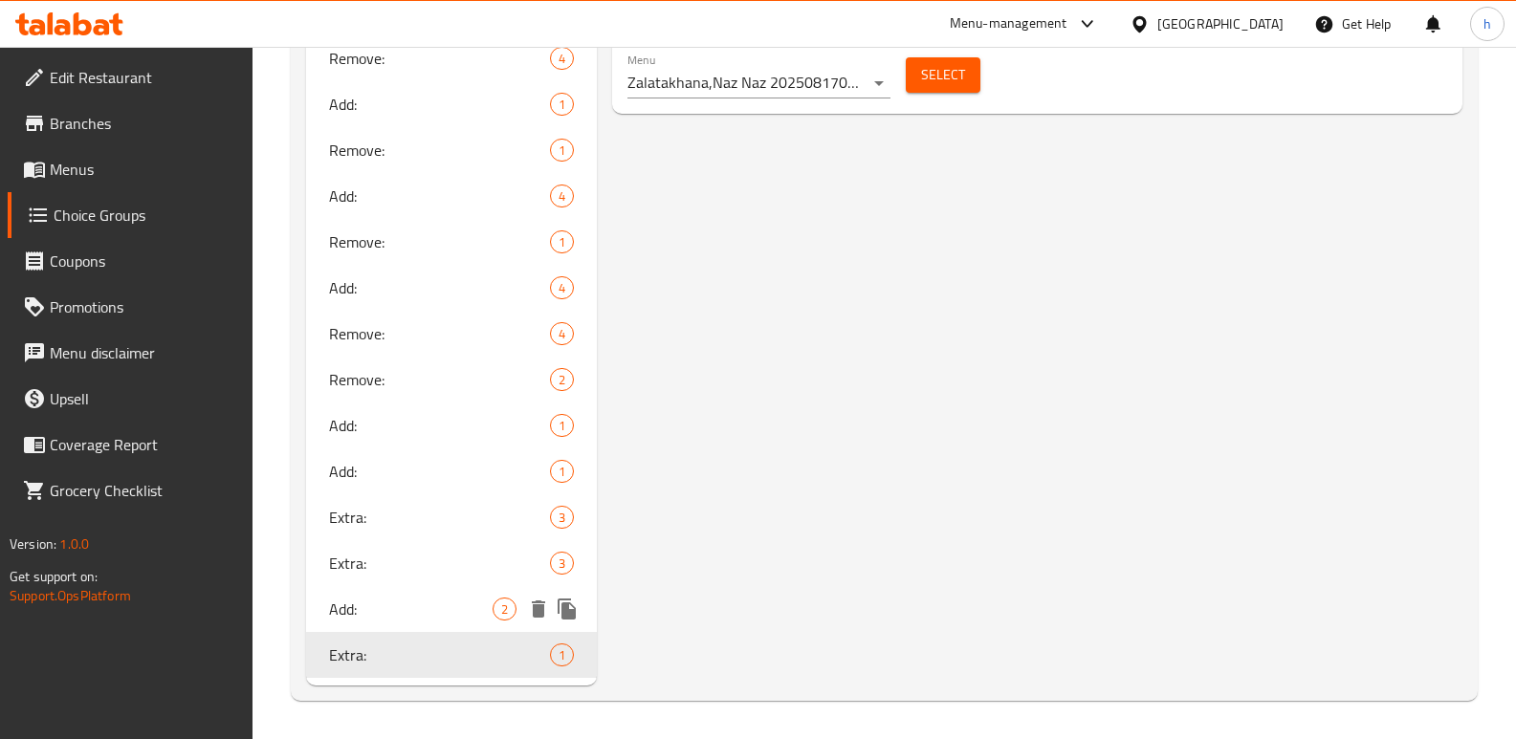
click at [344, 608] on span "Add:" at bounding box center [411, 609] width 164 height 23
type input "Add:"
type input "يضيف:"
type input "زیادکردن :"
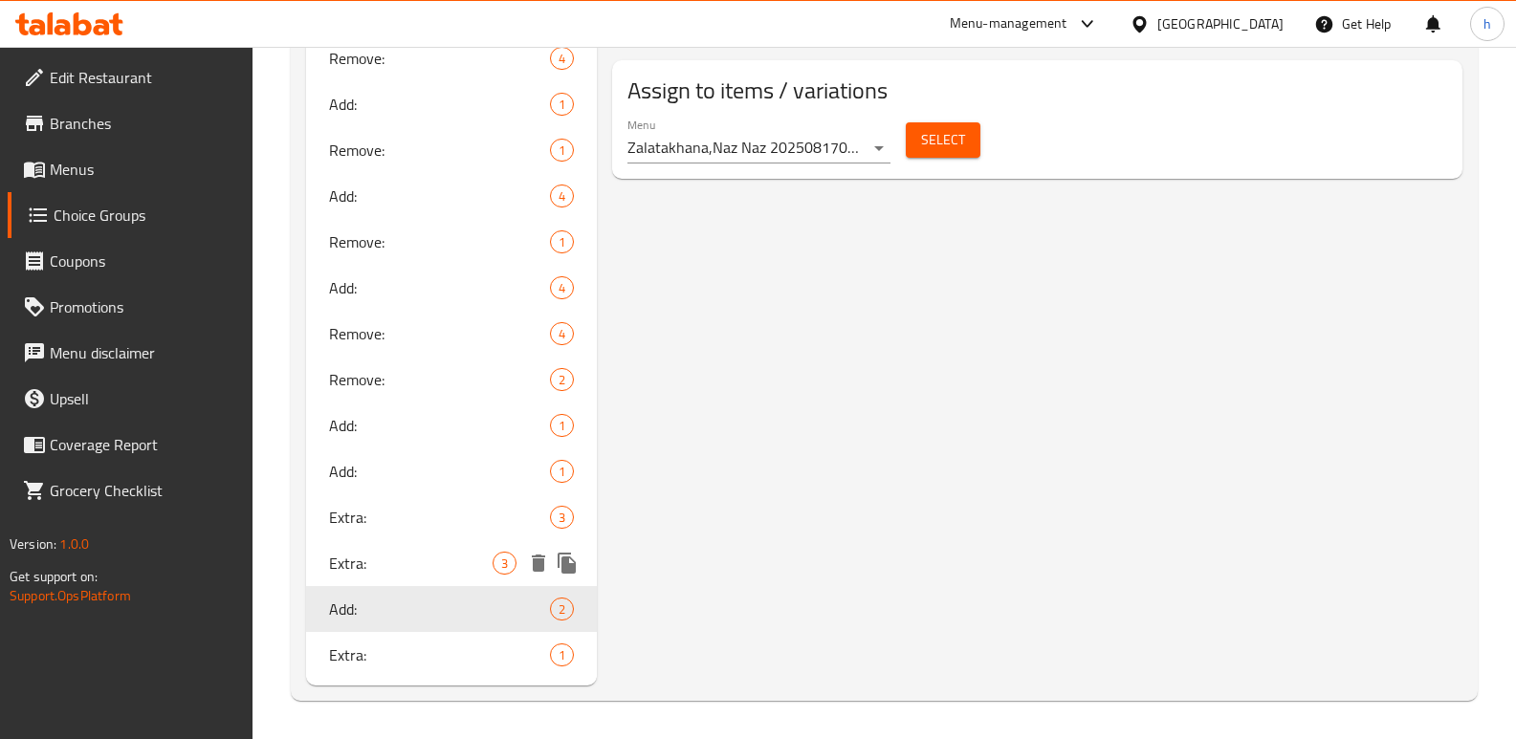
click at [353, 548] on div "Extra: 3" at bounding box center [451, 563] width 291 height 46
type input "Extra:"
type input "الإكسترا:"
type input "ئێکسترا"
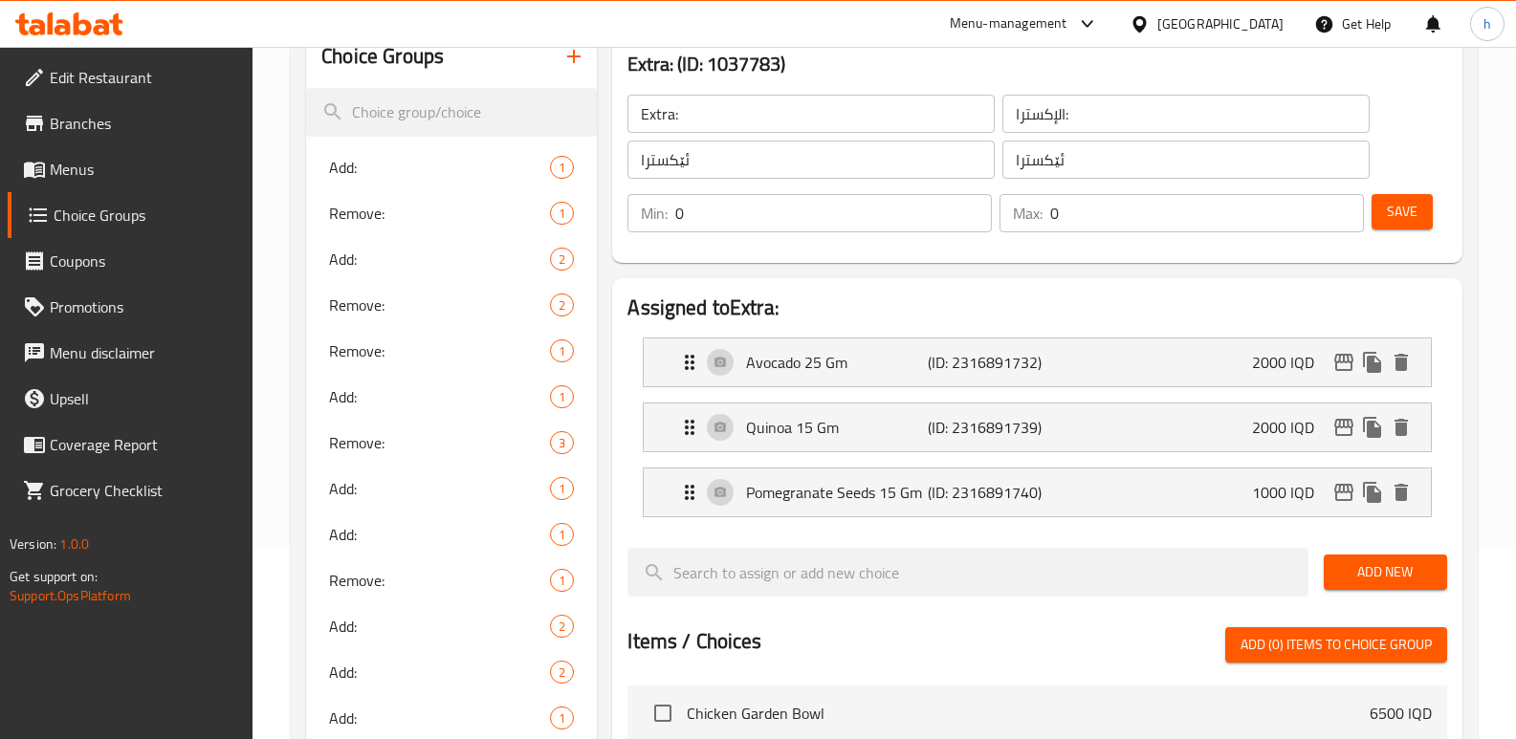
scroll to position [842, 0]
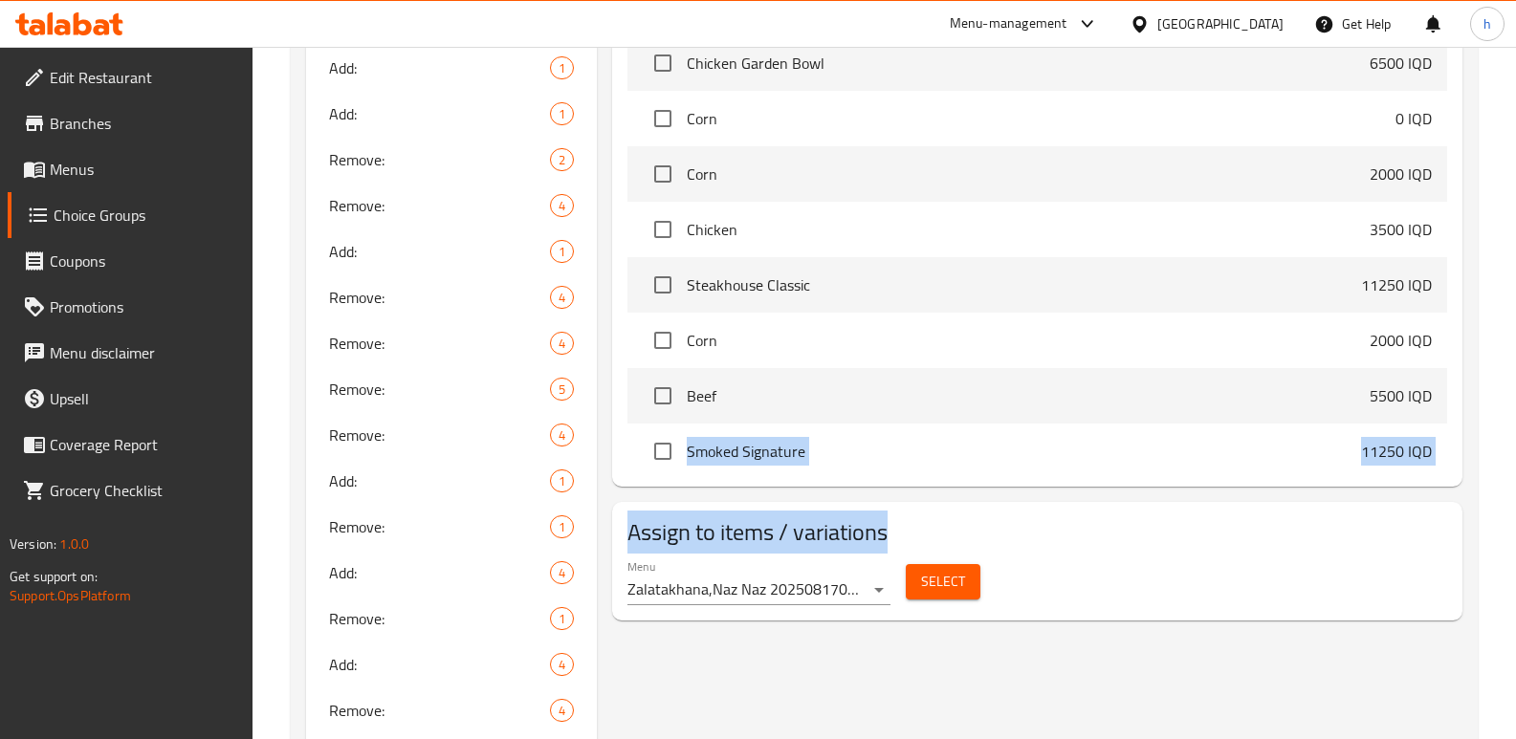
drag, startPoint x: 1529, startPoint y: 467, endPoint x: 1529, endPoint y: 528, distance: 61.2
click at [1491, 483] on div "Home / Restaurants management / Choice Groups Choice Groups Choice Groups Add: …" at bounding box center [883, 160] width 1263 height 1911
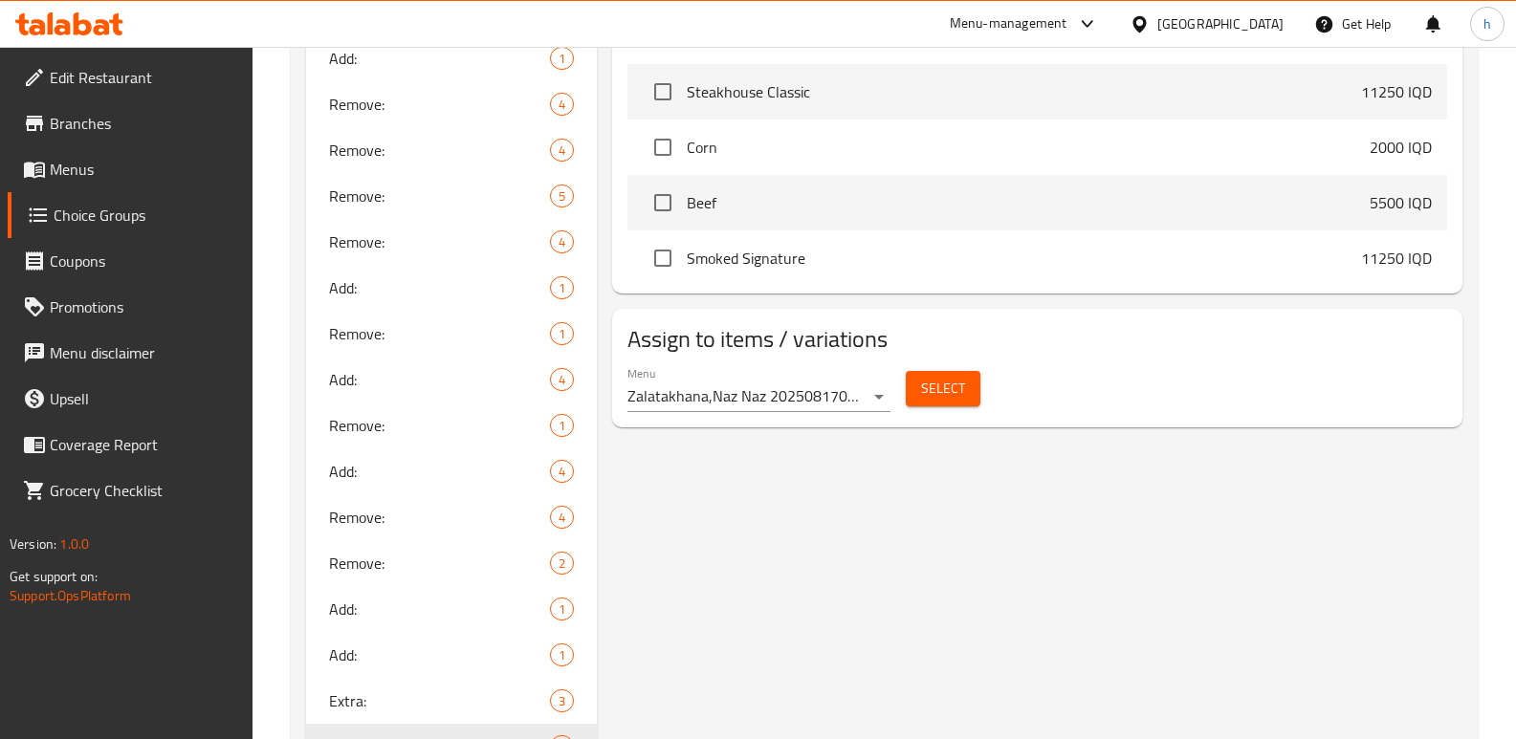
scroll to position [1218, 0]
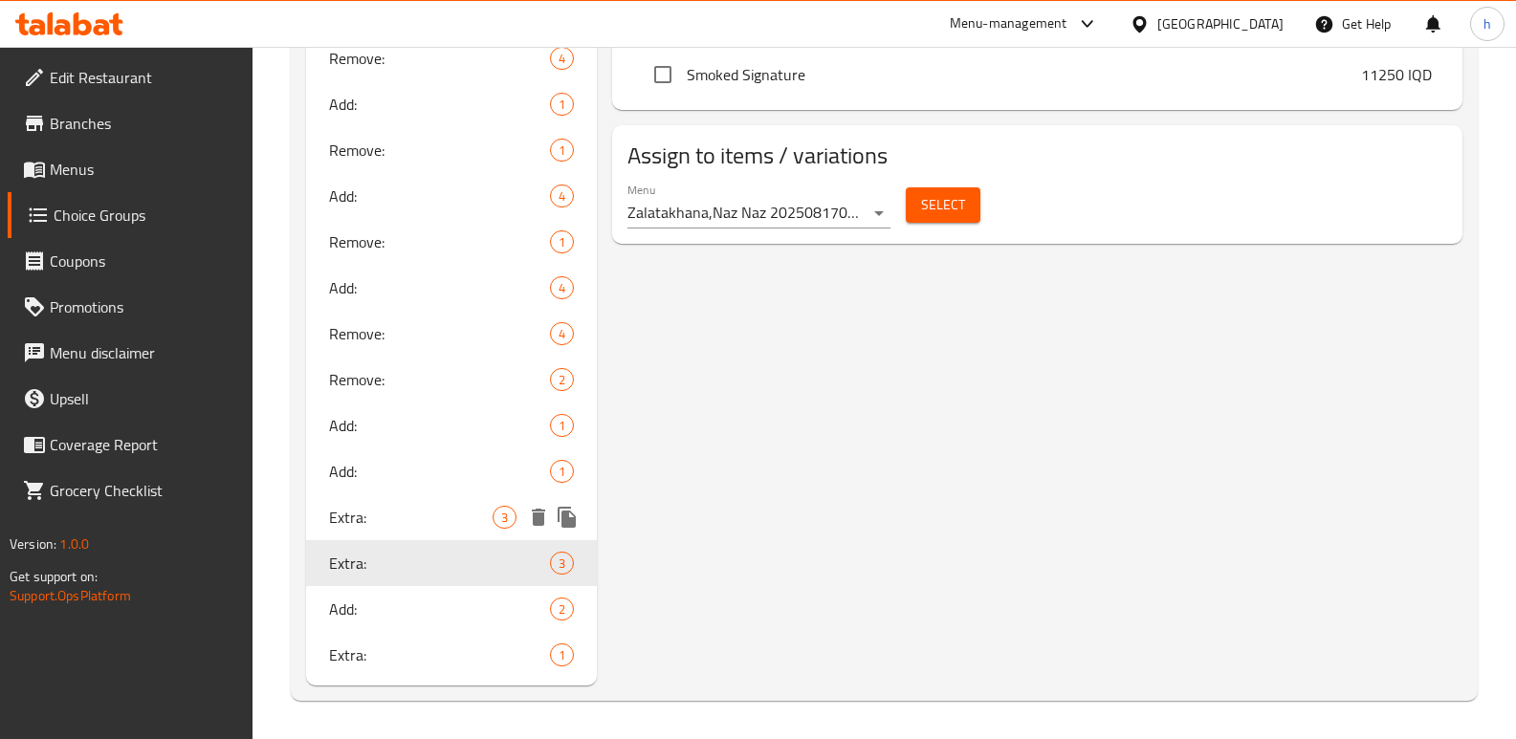
click at [403, 512] on span "Extra:" at bounding box center [411, 517] width 164 height 23
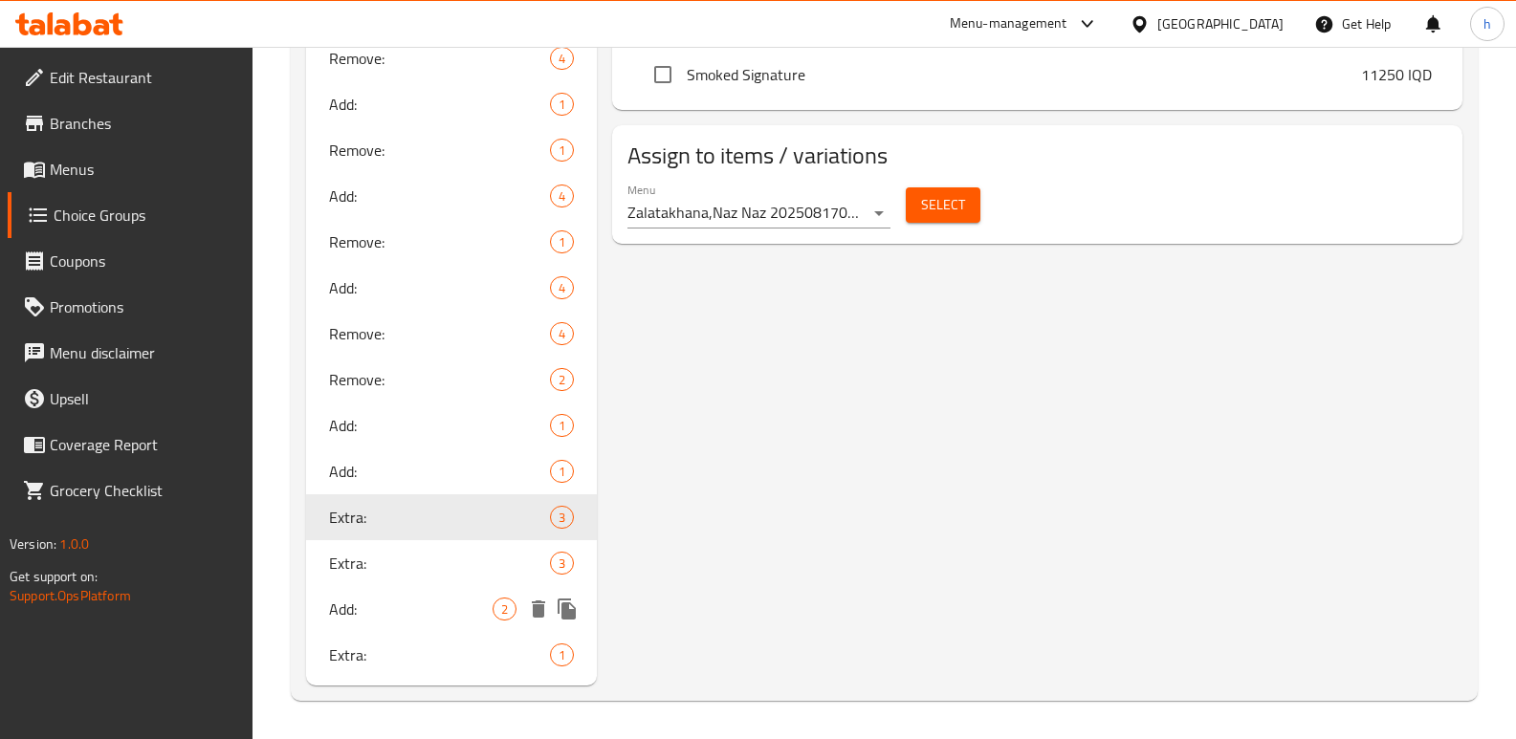
click at [392, 609] on span "Add:" at bounding box center [411, 609] width 164 height 23
type input "Add:"
type input "يضيف:"
type input "زیادکردن :"
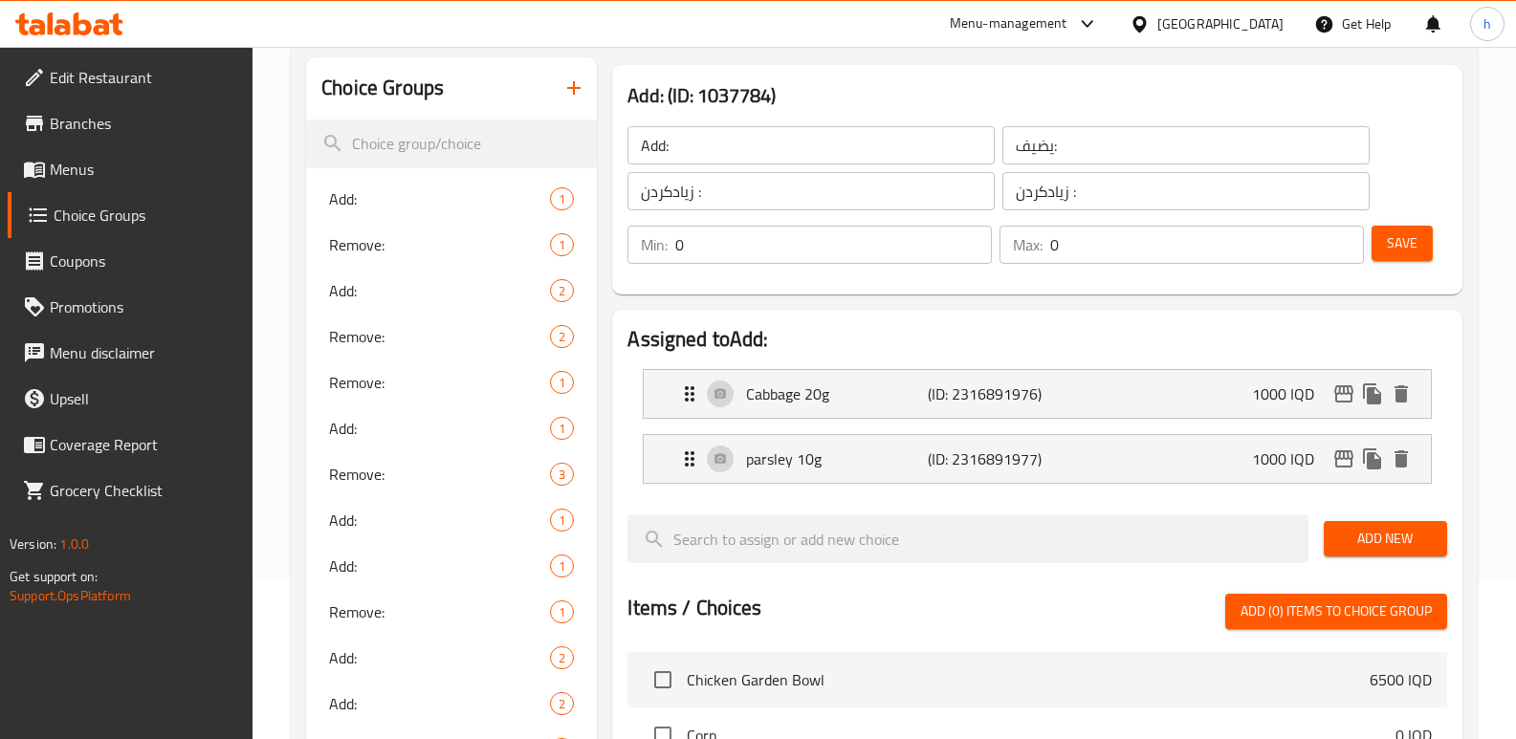
scroll to position [136, 0]
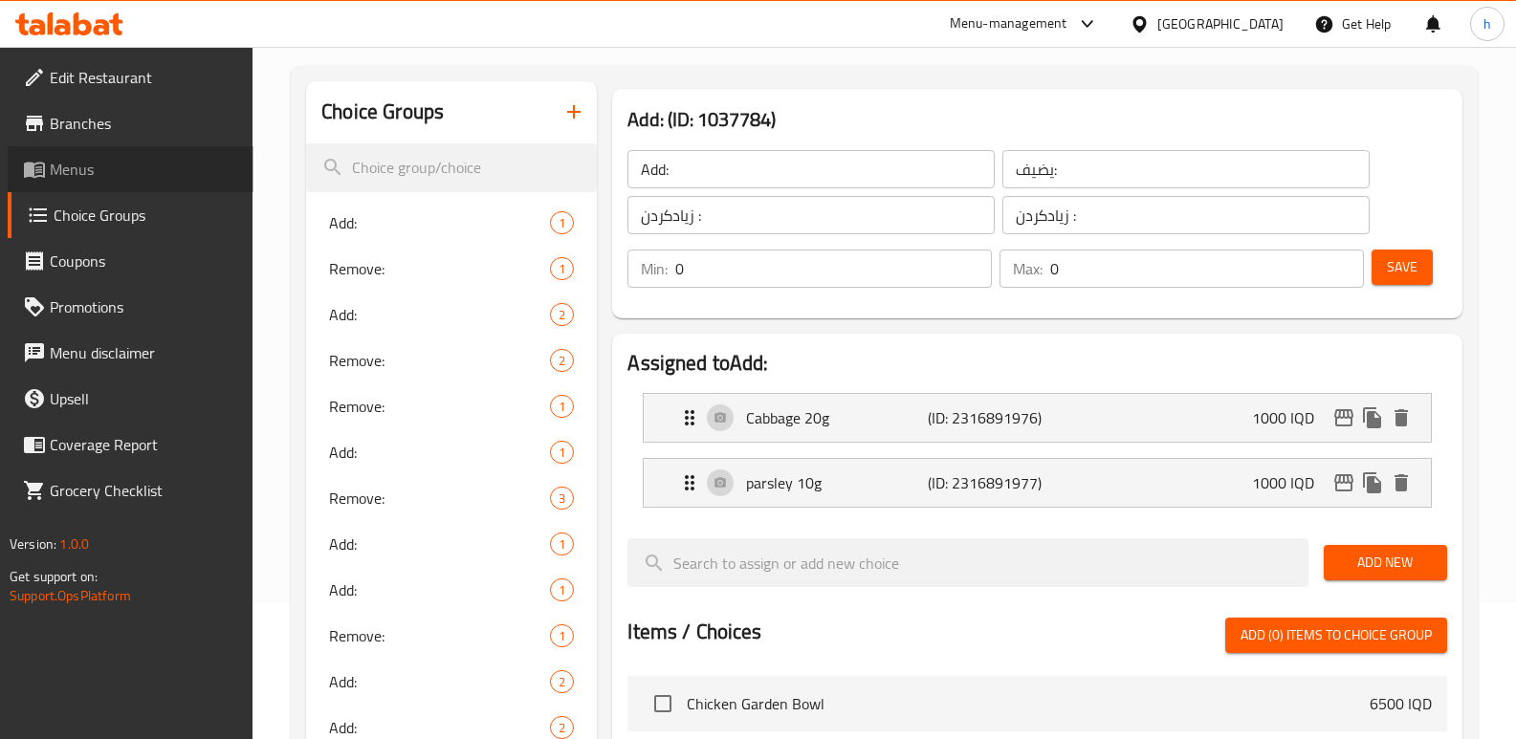
click at [101, 171] on span "Menus" at bounding box center [144, 169] width 188 height 23
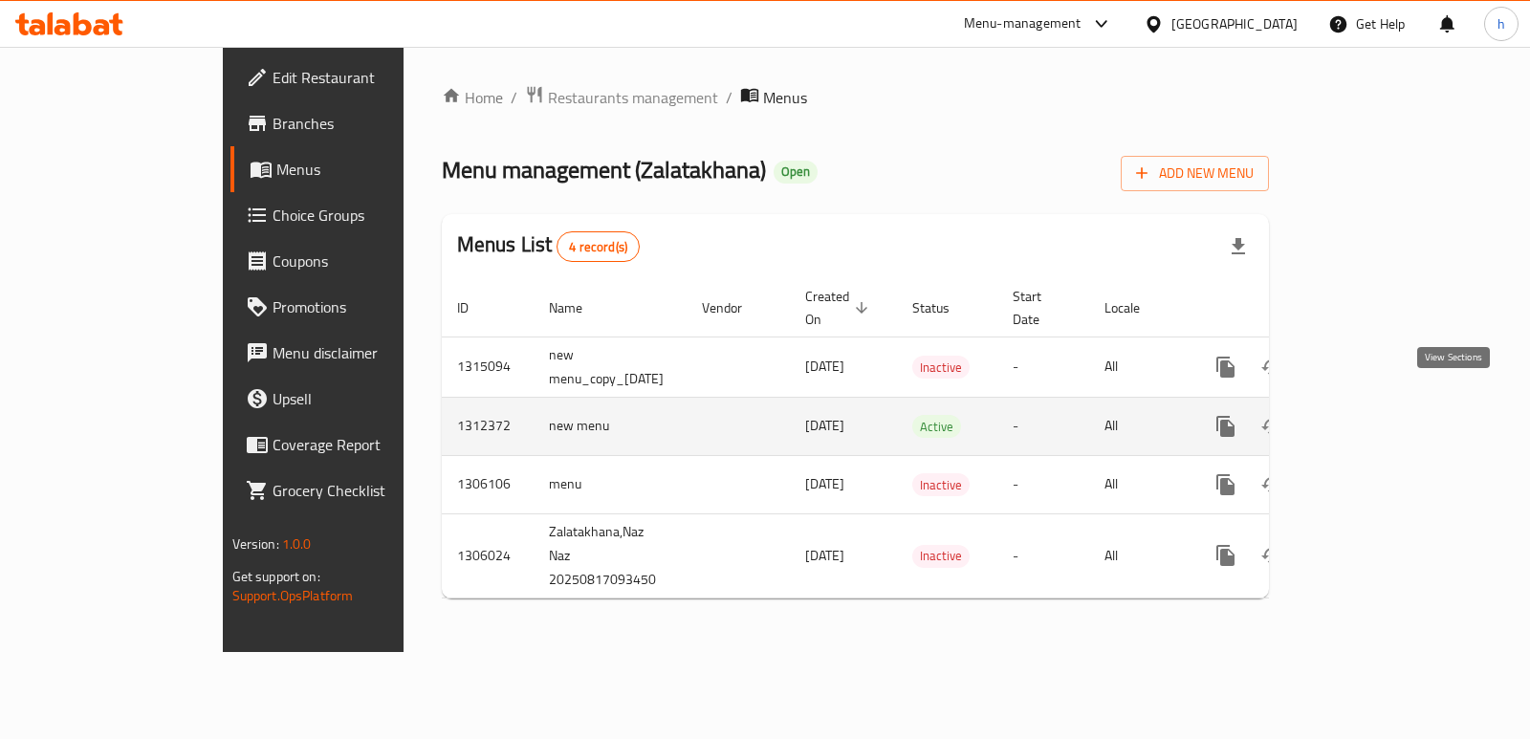
click at [1387, 404] on link "enhanced table" at bounding box center [1364, 427] width 46 height 46
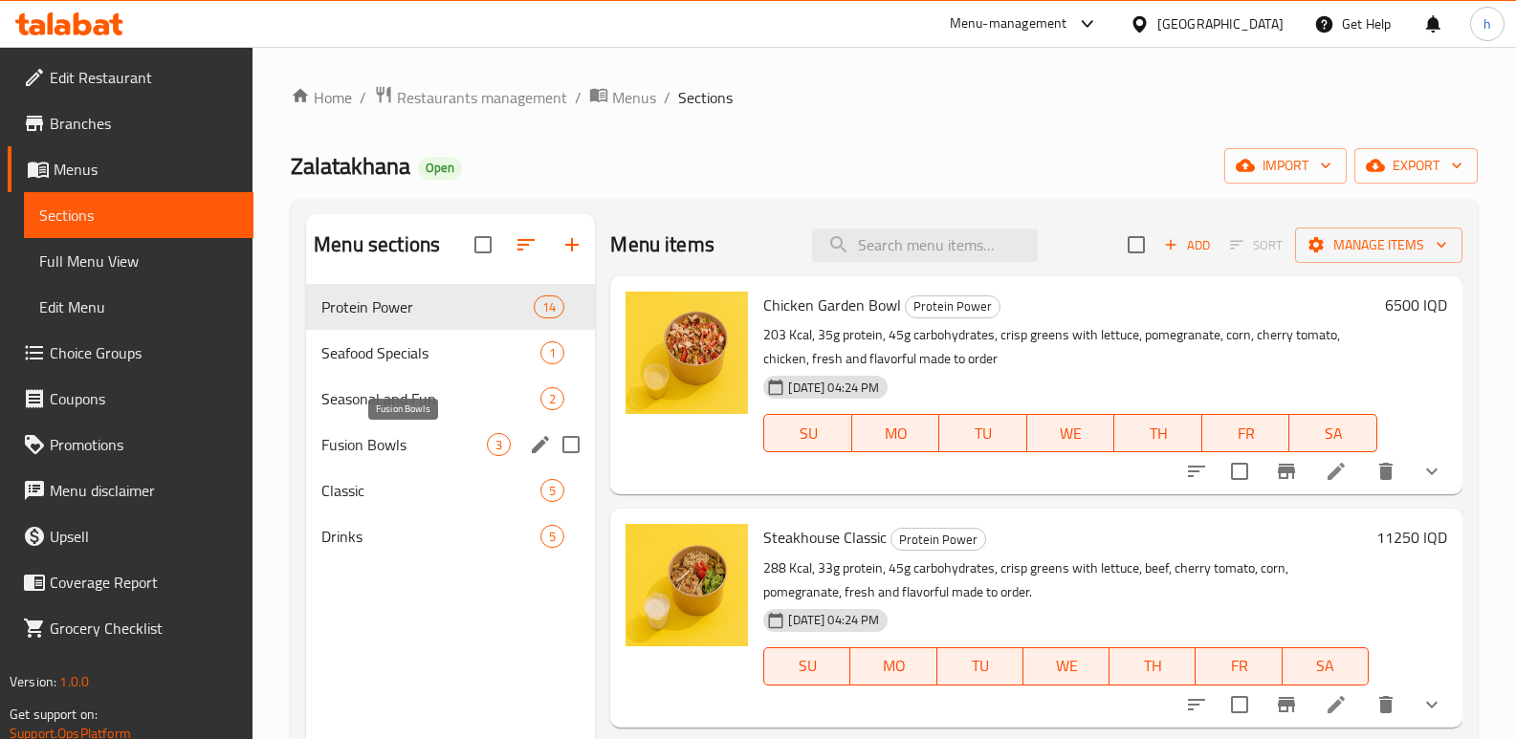
click at [369, 444] on span "Fusion Bowls" at bounding box center [403, 444] width 165 height 23
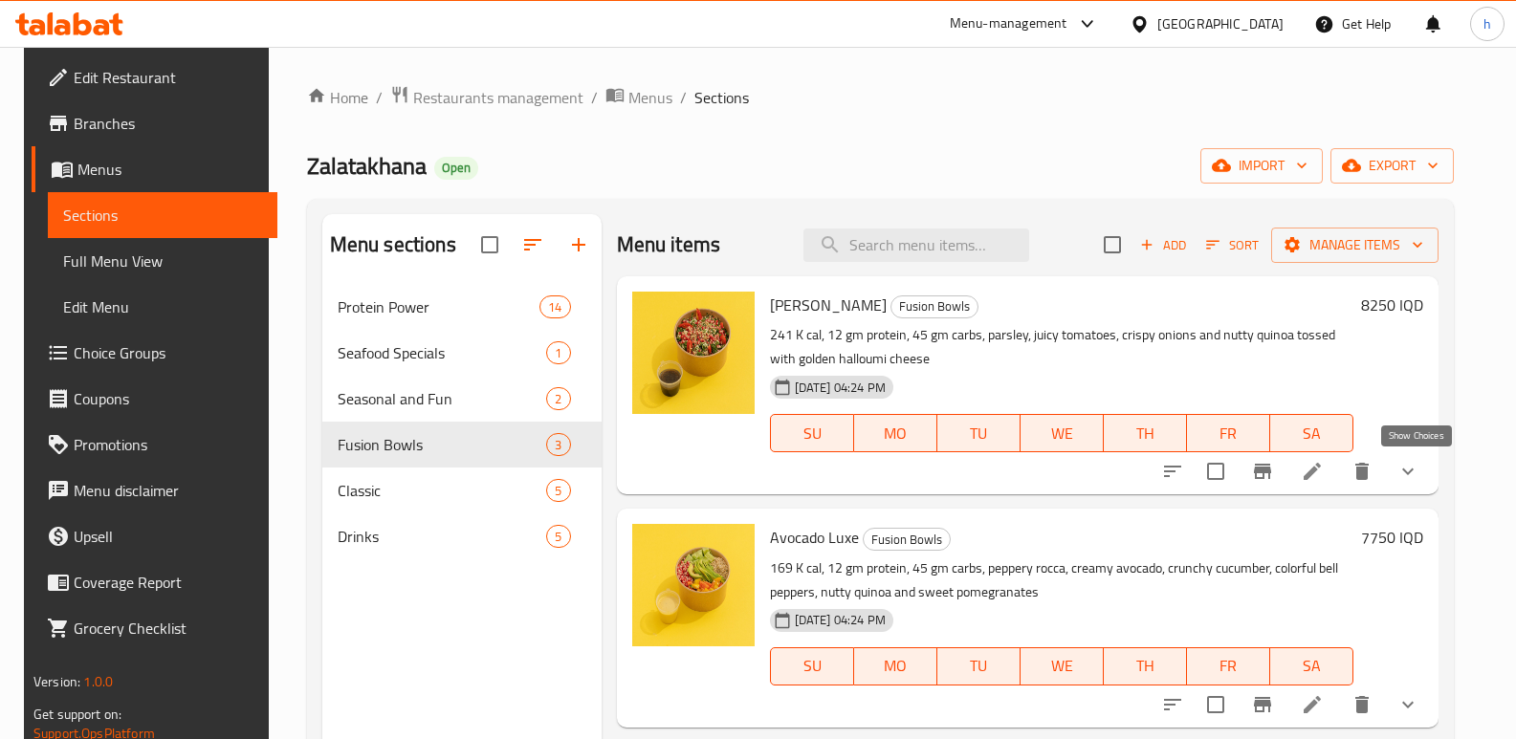
click at [1410, 468] on icon "show more" at bounding box center [1407, 471] width 23 height 23
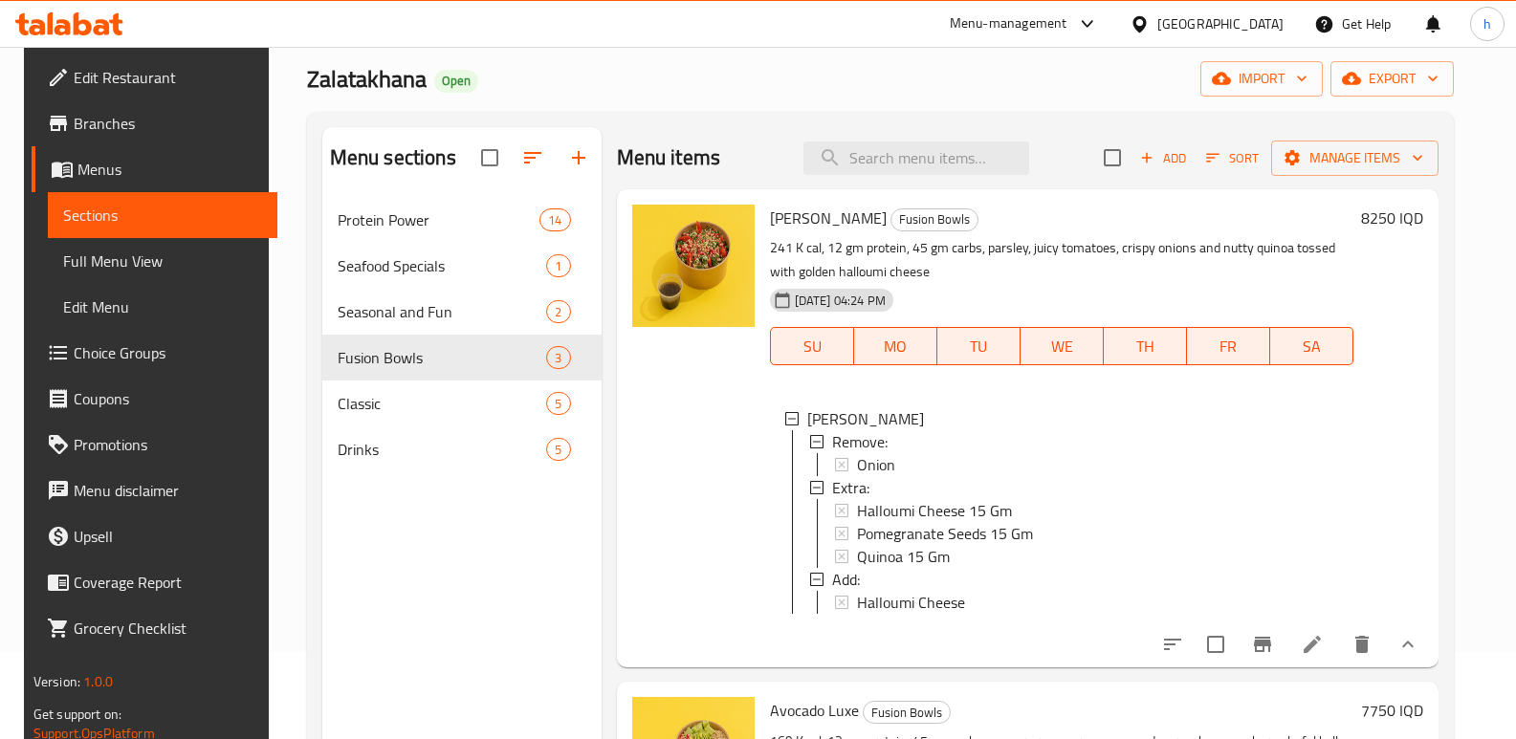
scroll to position [119, 0]
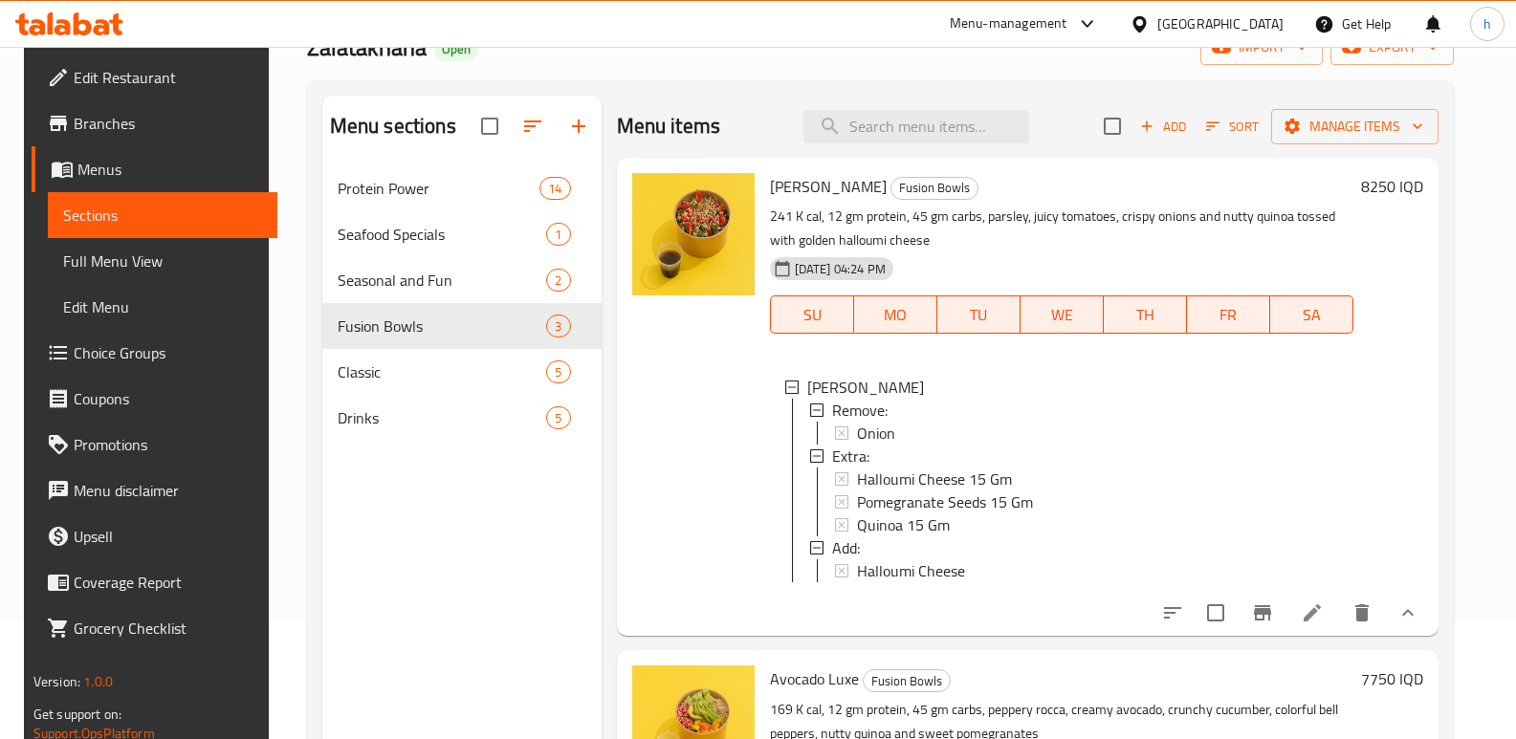
click at [104, 336] on link "Choice Groups" at bounding box center [155, 353] width 246 height 46
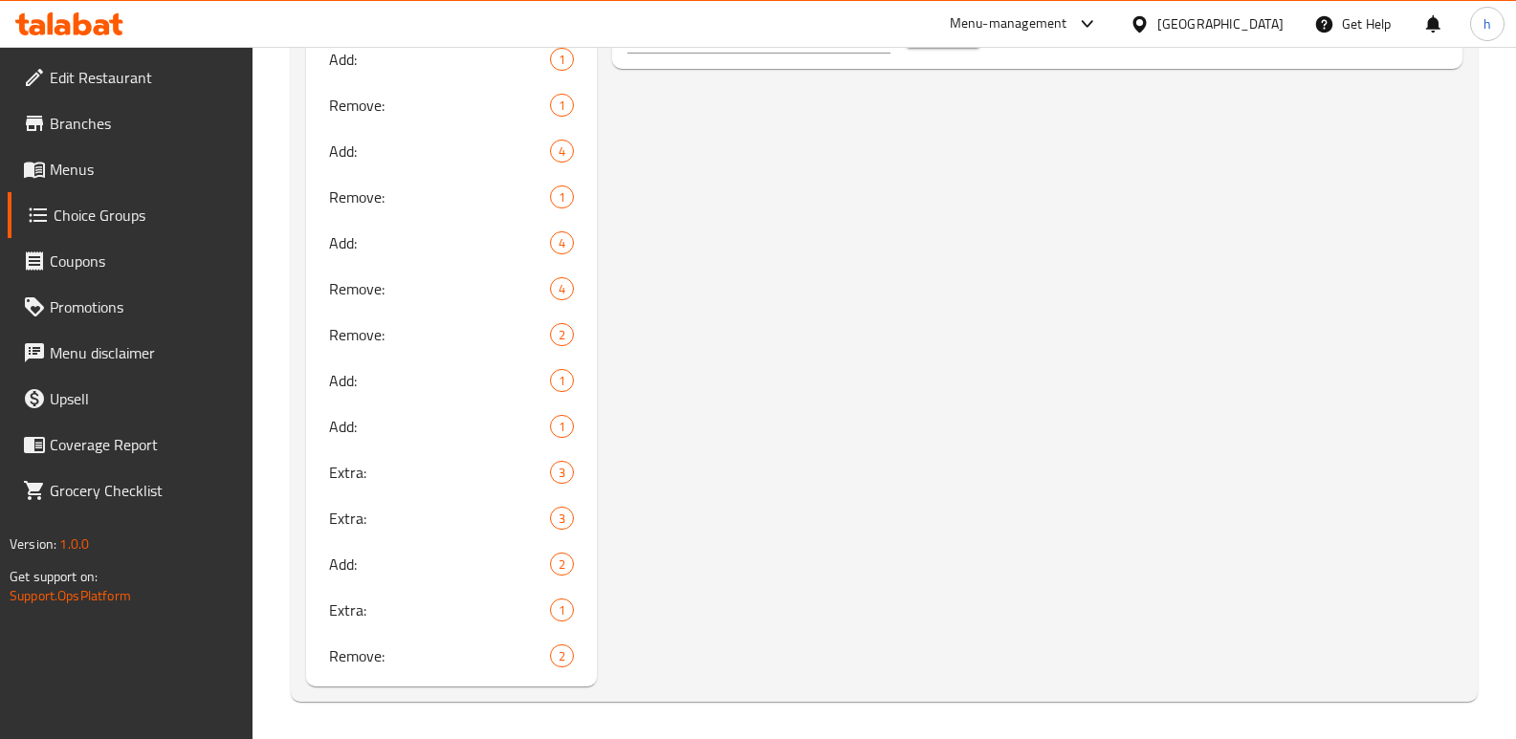
scroll to position [1264, 0]
click at [335, 556] on span "Add:" at bounding box center [411, 563] width 164 height 23
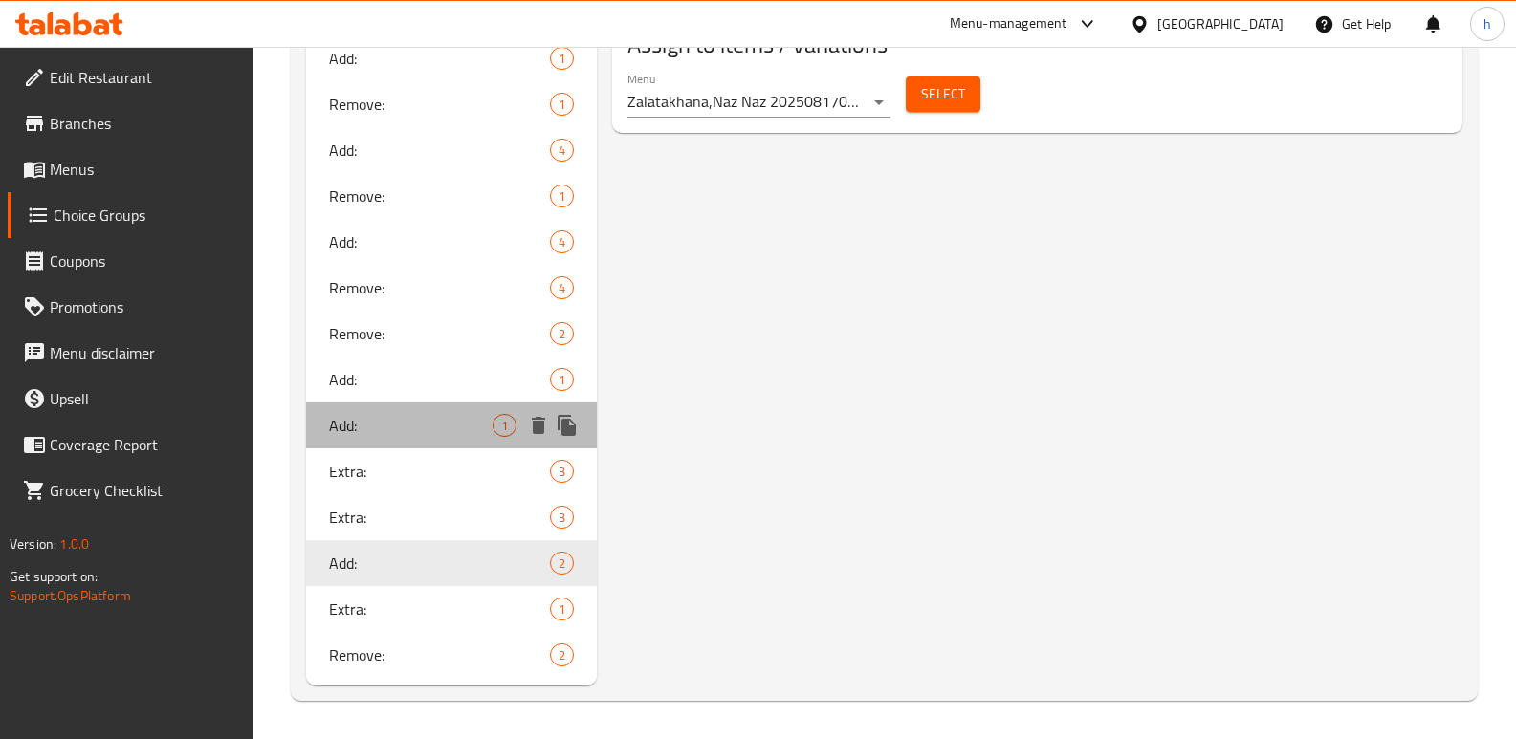
click at [416, 425] on span "Add:" at bounding box center [411, 425] width 164 height 23
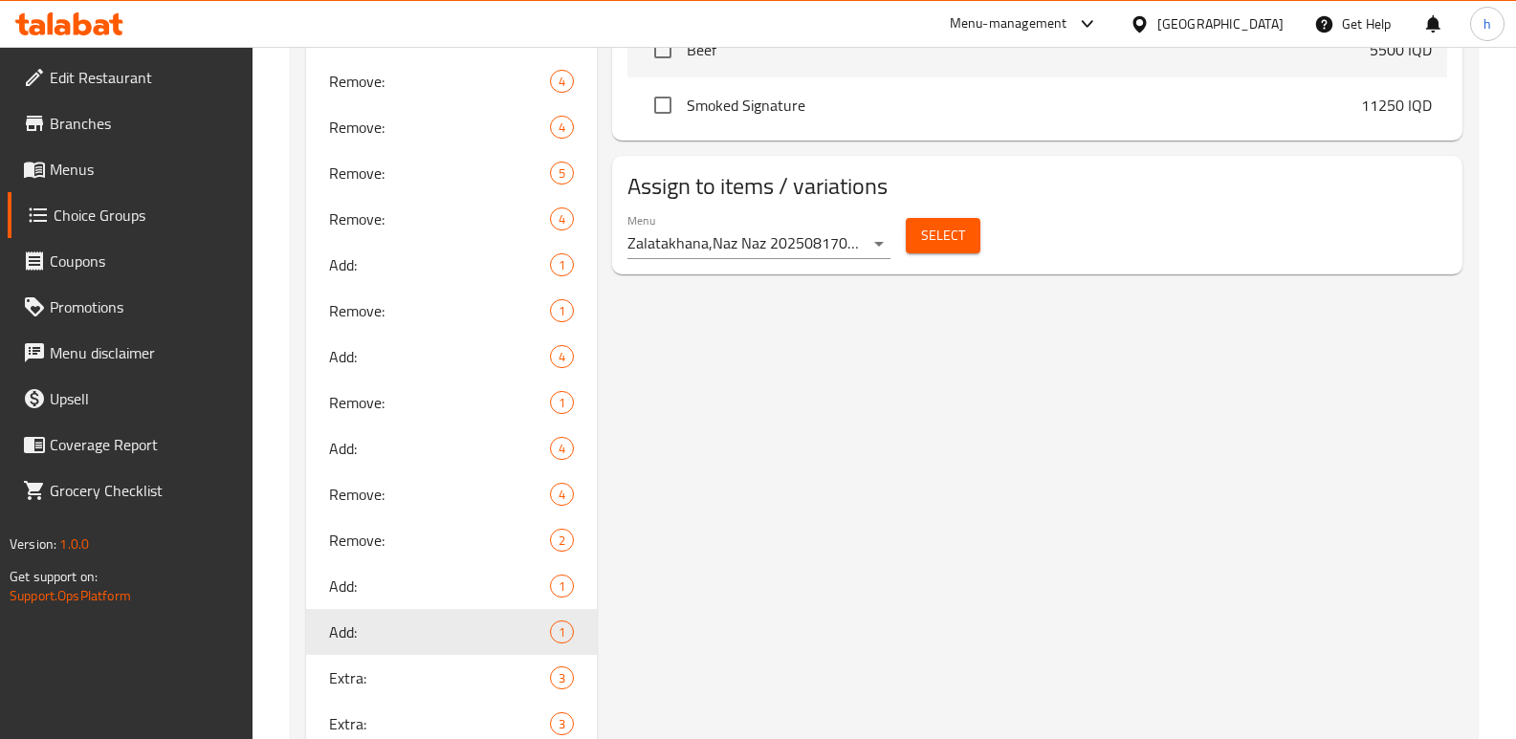
scroll to position [1071, 0]
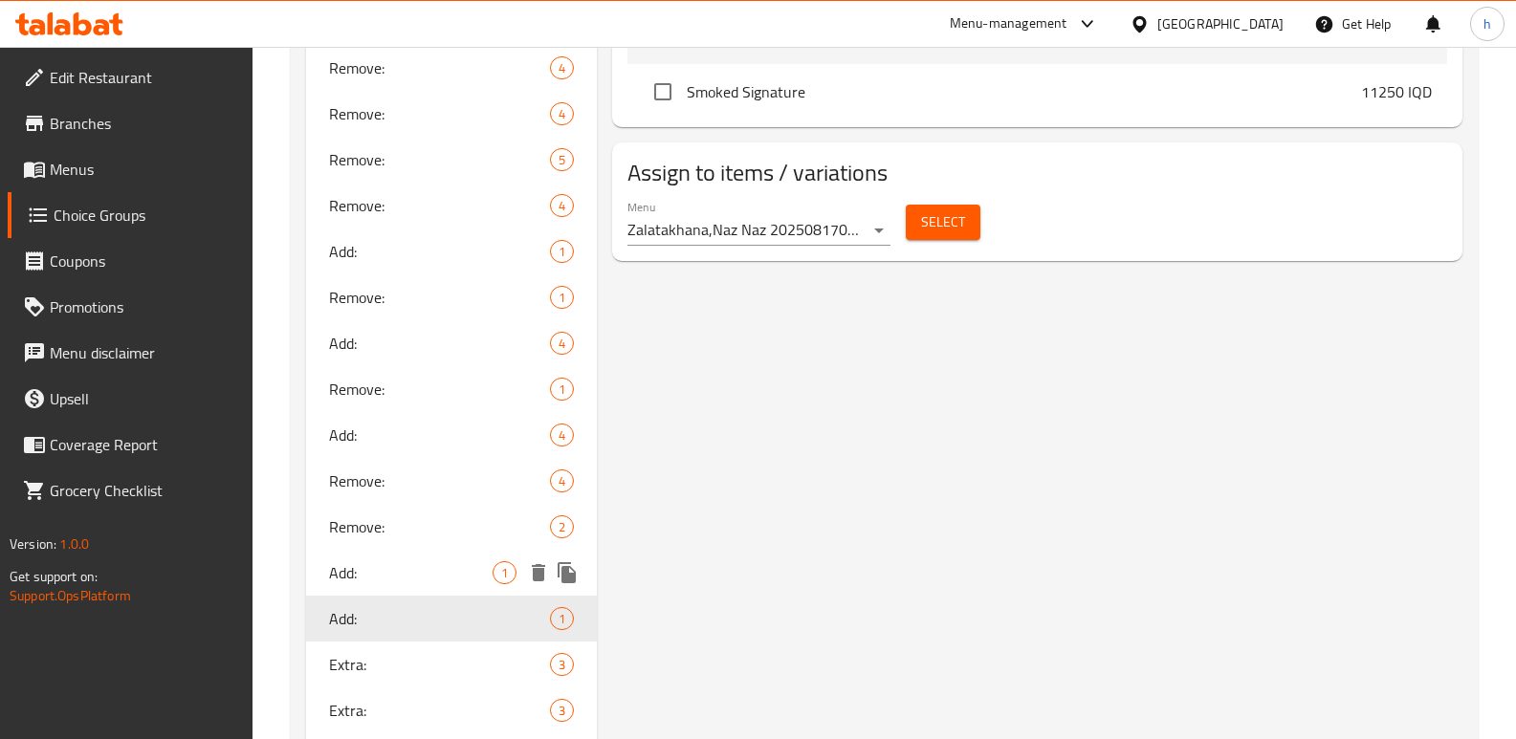
click at [338, 561] on span "Add:" at bounding box center [411, 572] width 164 height 23
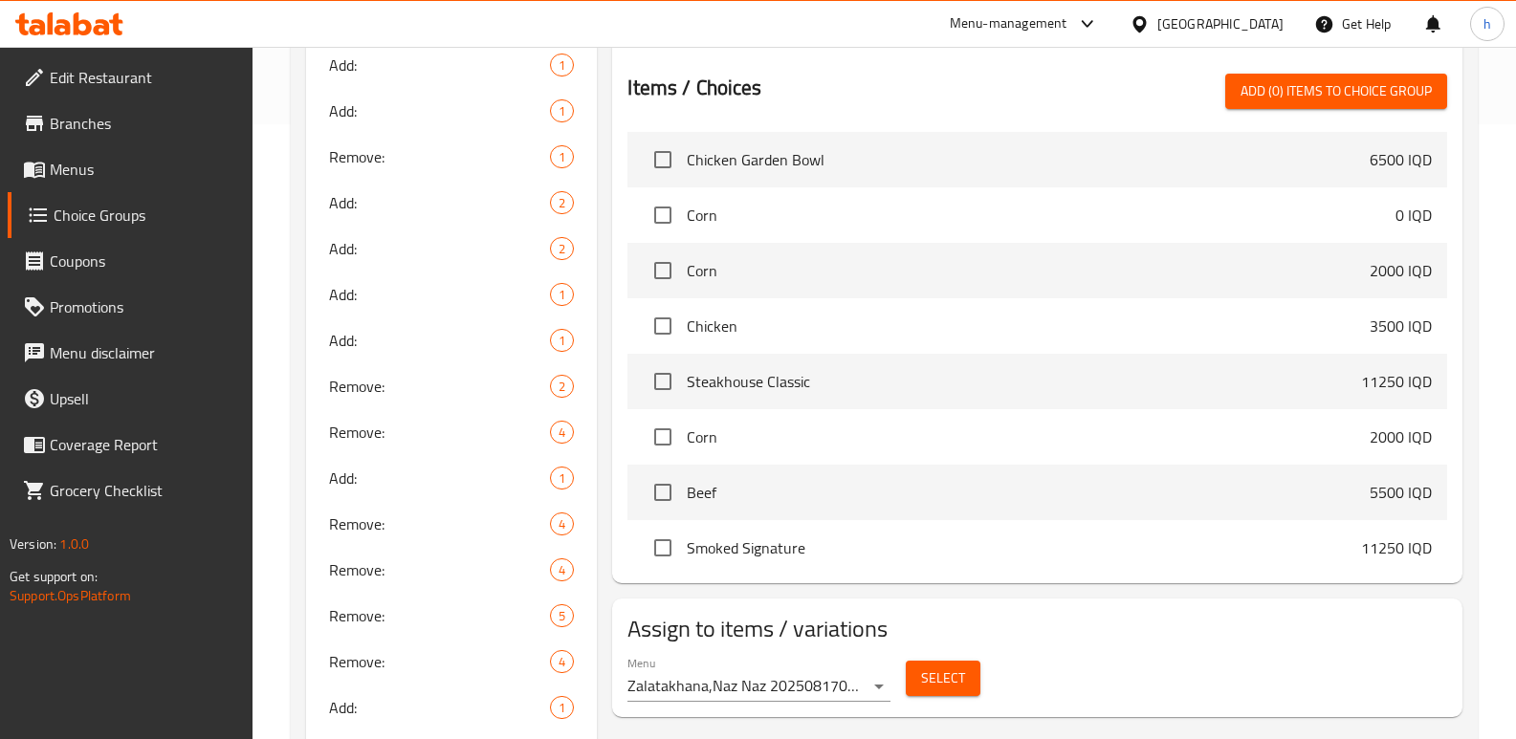
scroll to position [1264, 0]
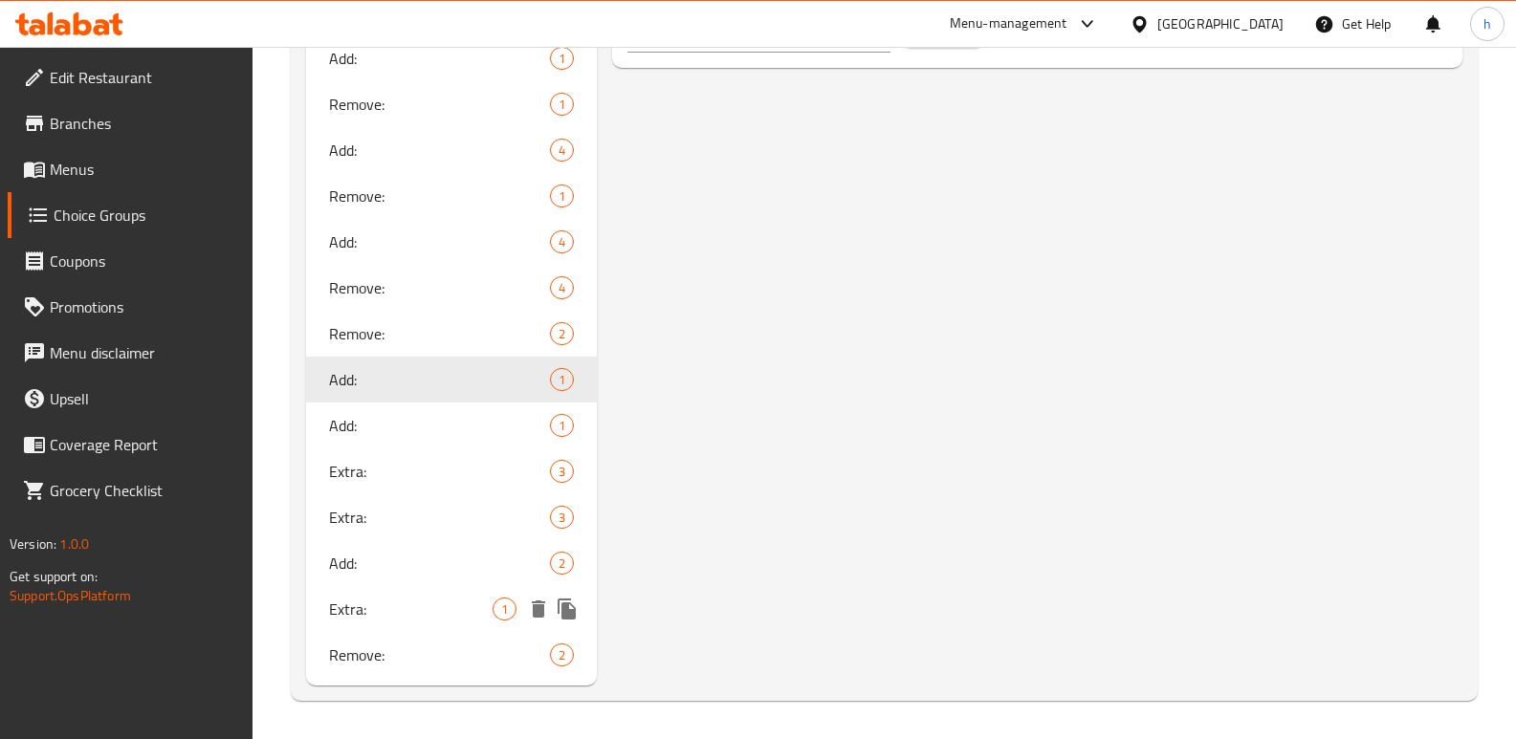
click at [336, 612] on span "Extra:" at bounding box center [411, 609] width 164 height 23
type input "Extra:"
type input "الإكسترا:"
type input "ئێکسترا"
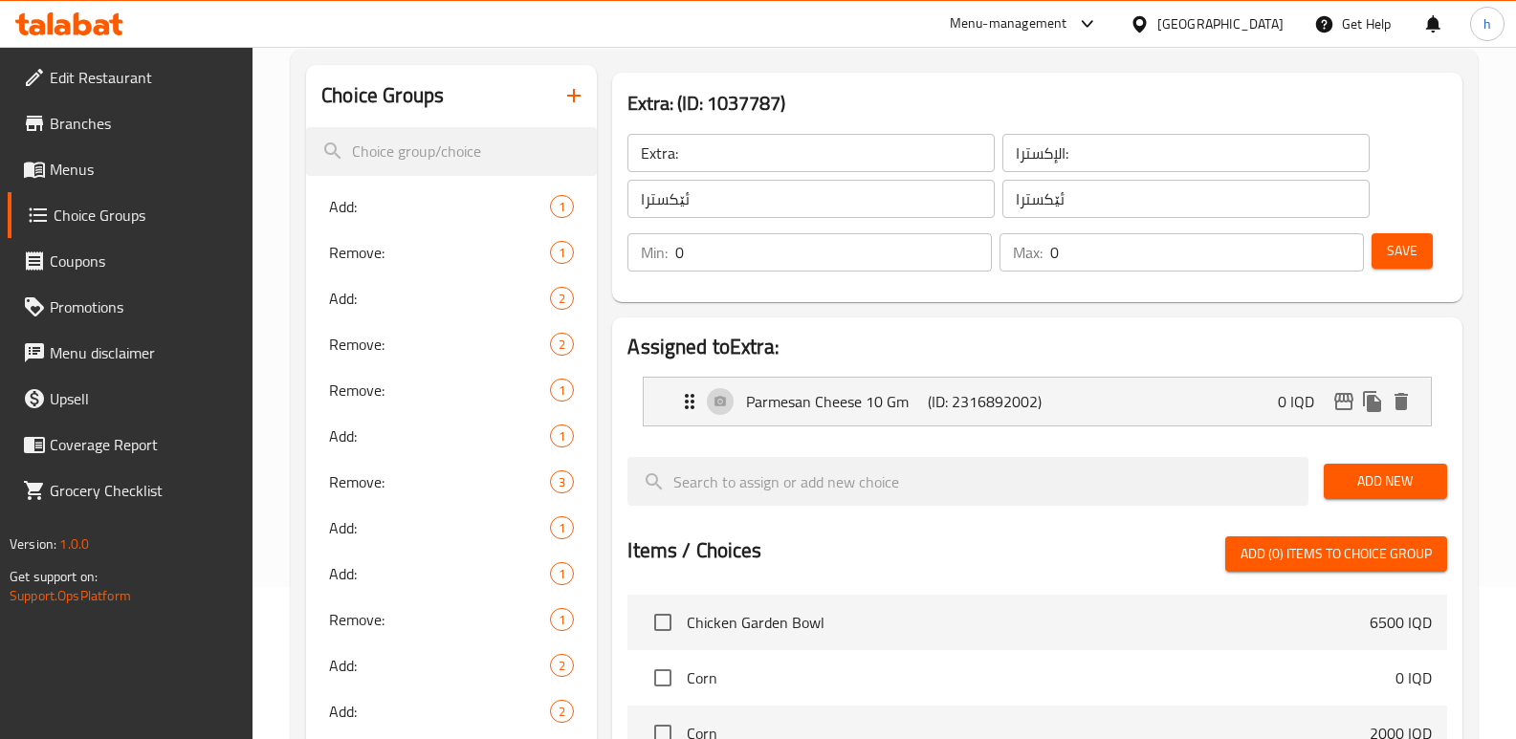
scroll to position [49, 0]
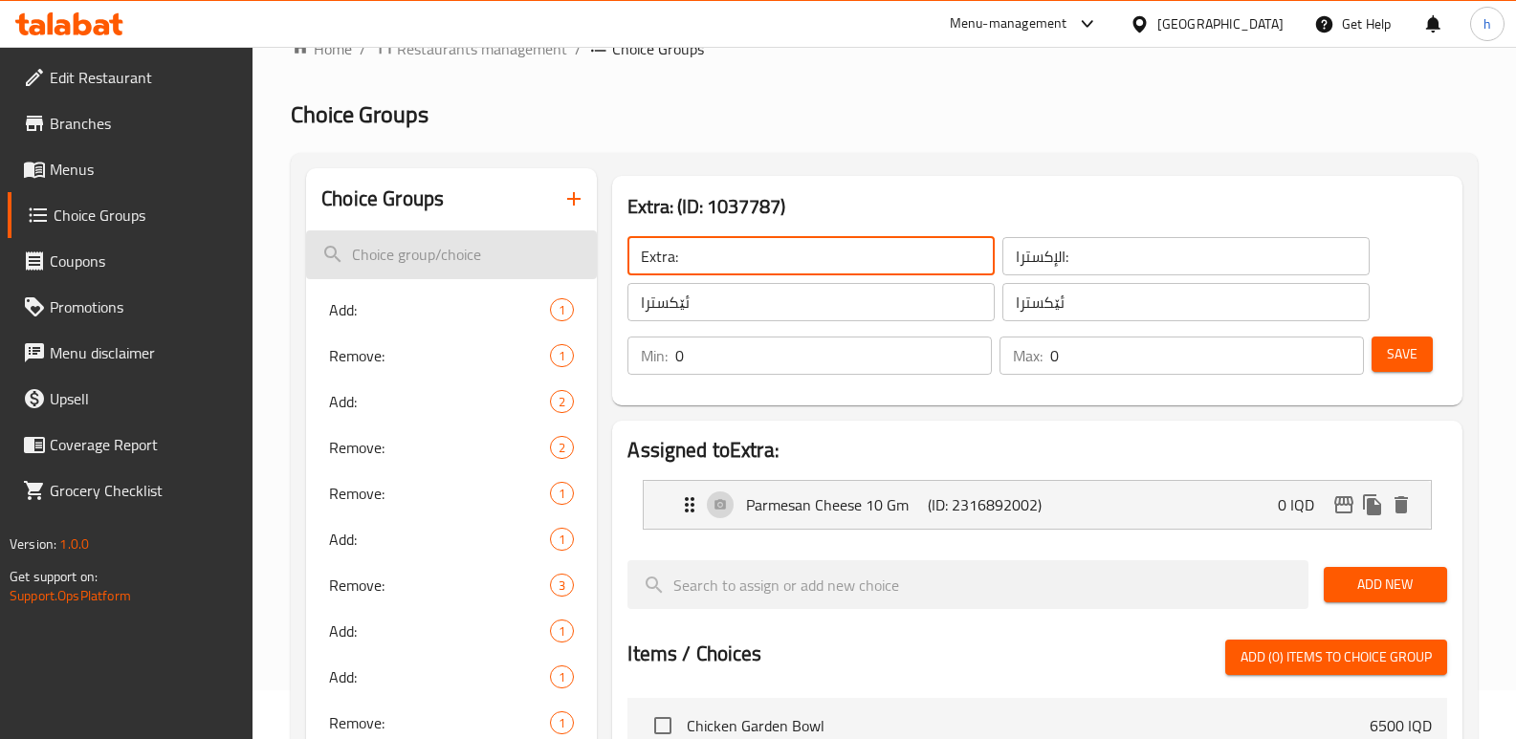
drag, startPoint x: 710, startPoint y: 260, endPoint x: 538, endPoint y: 257, distance: 171.2
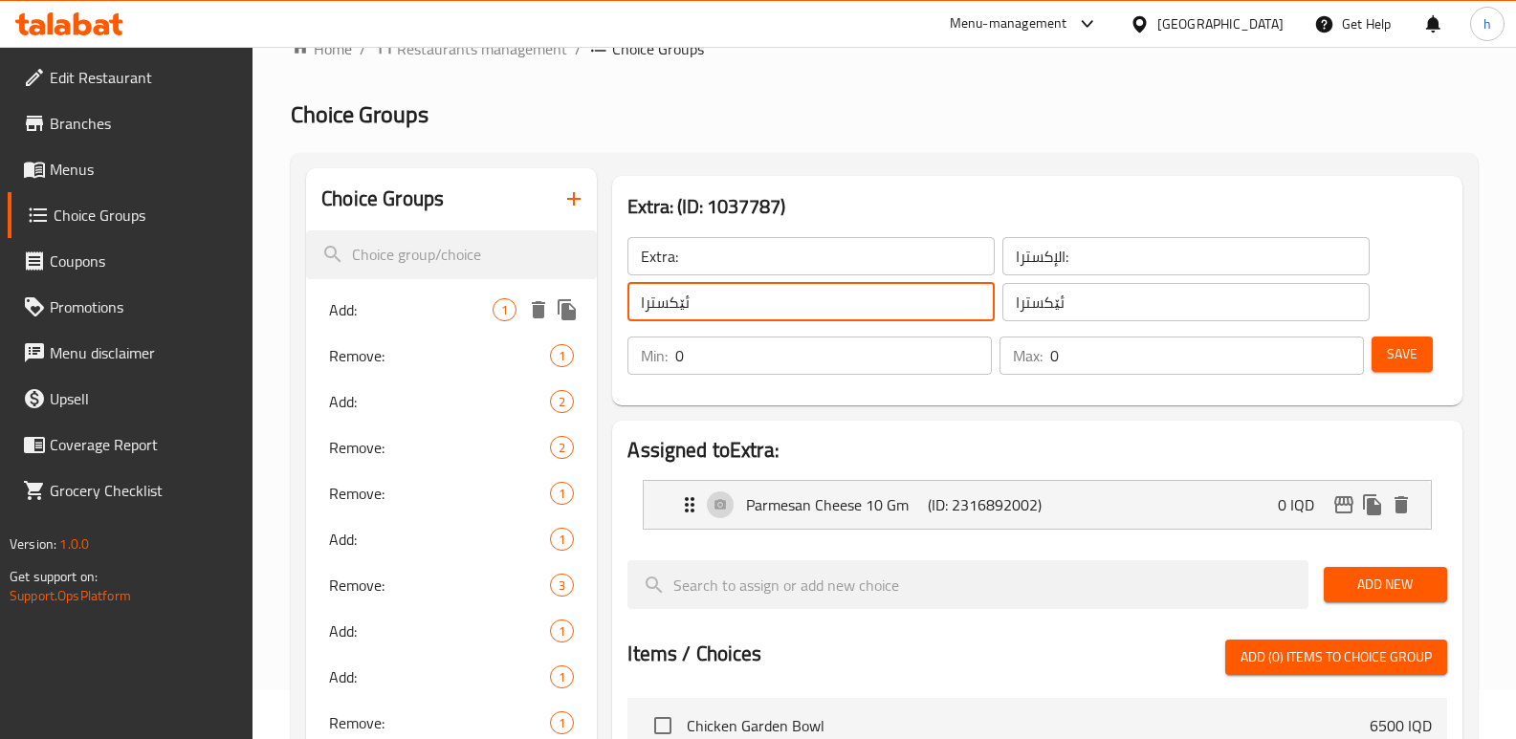
drag, startPoint x: 711, startPoint y: 301, endPoint x: 541, endPoint y: 304, distance: 169.3
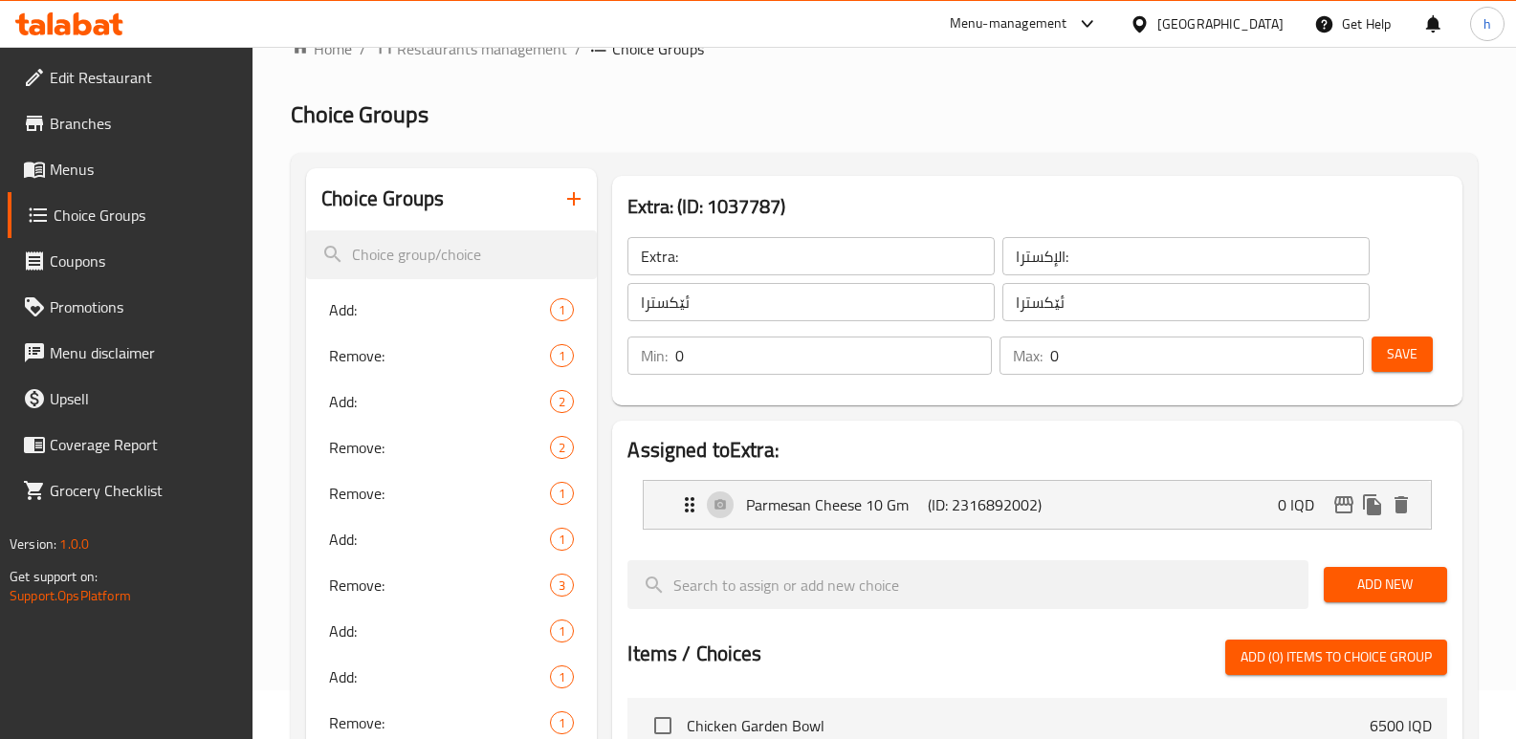
click at [109, 171] on span "Menus" at bounding box center [144, 169] width 188 height 23
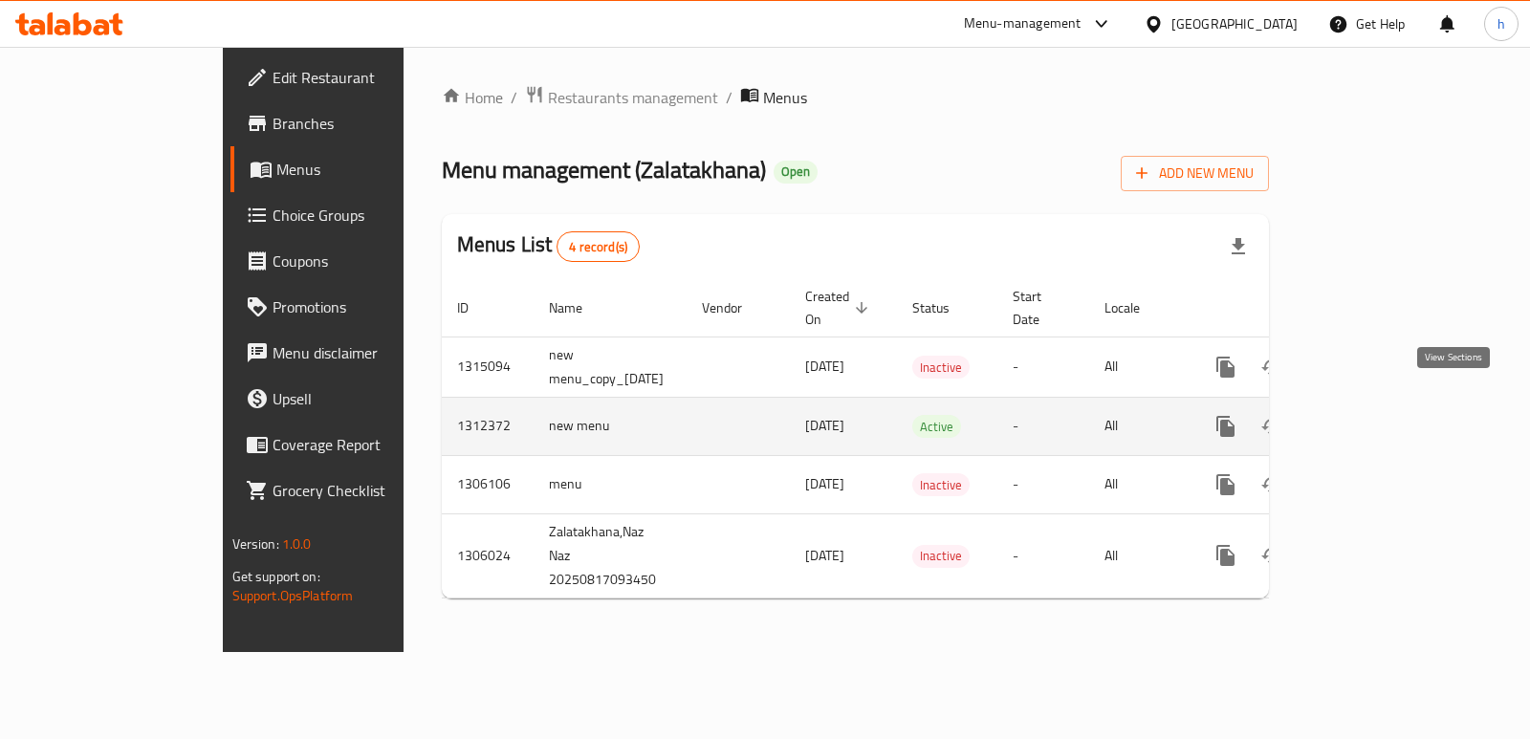
click at [1375, 415] on icon "enhanced table" at bounding box center [1363, 426] width 23 height 23
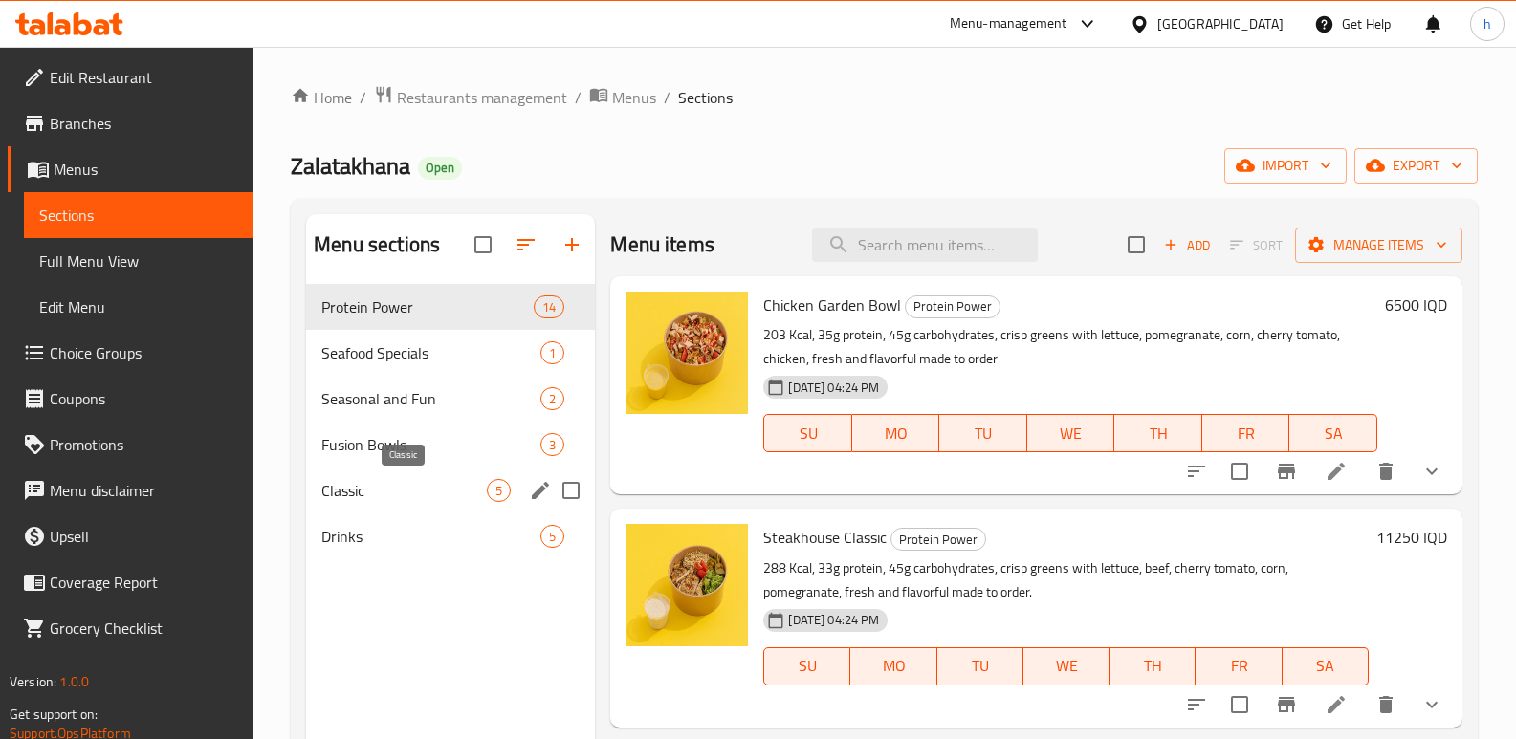
click at [380, 500] on span "Classic" at bounding box center [403, 490] width 165 height 23
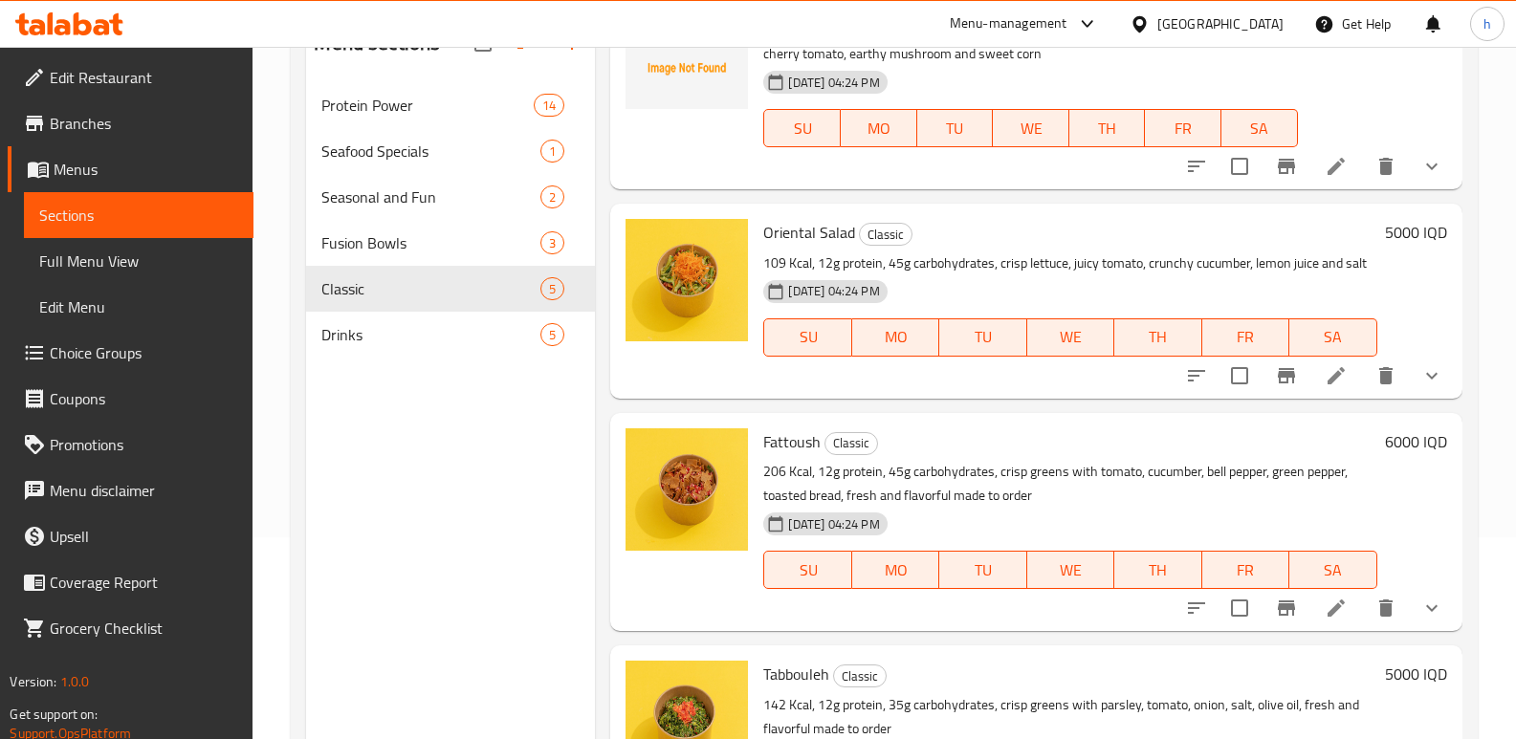
scroll to position [150, 0]
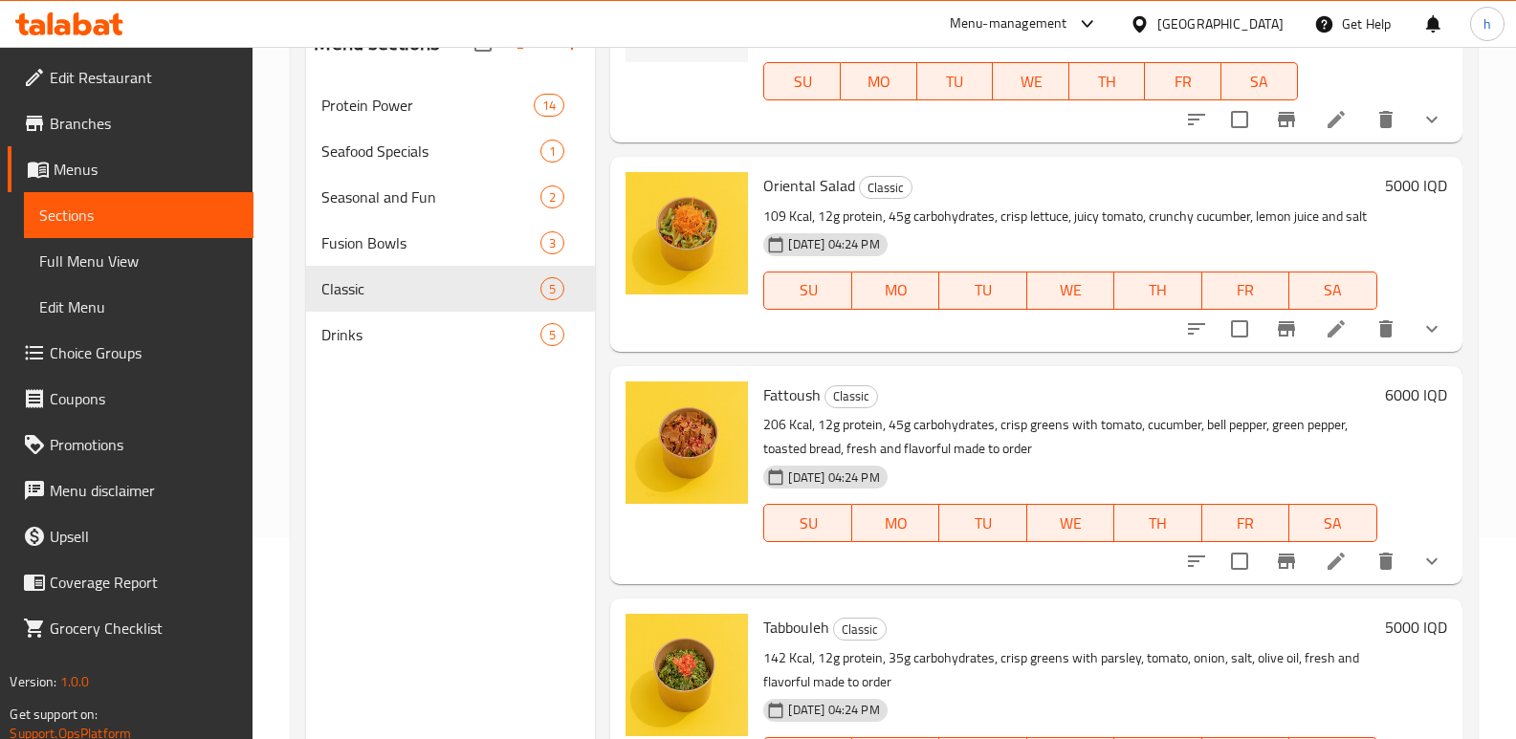
click at [121, 359] on span "Choice Groups" at bounding box center [144, 352] width 188 height 23
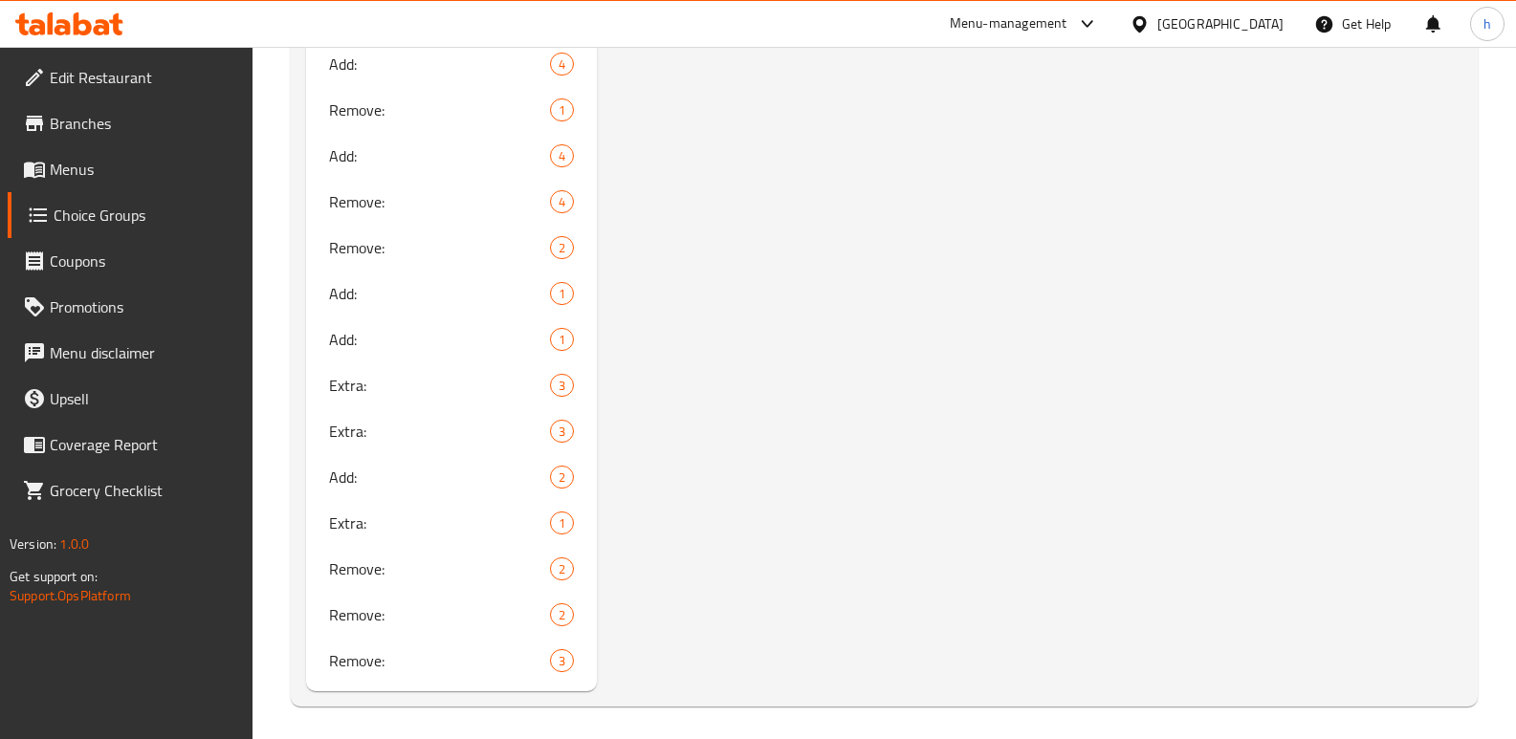
scroll to position [1356, 0]
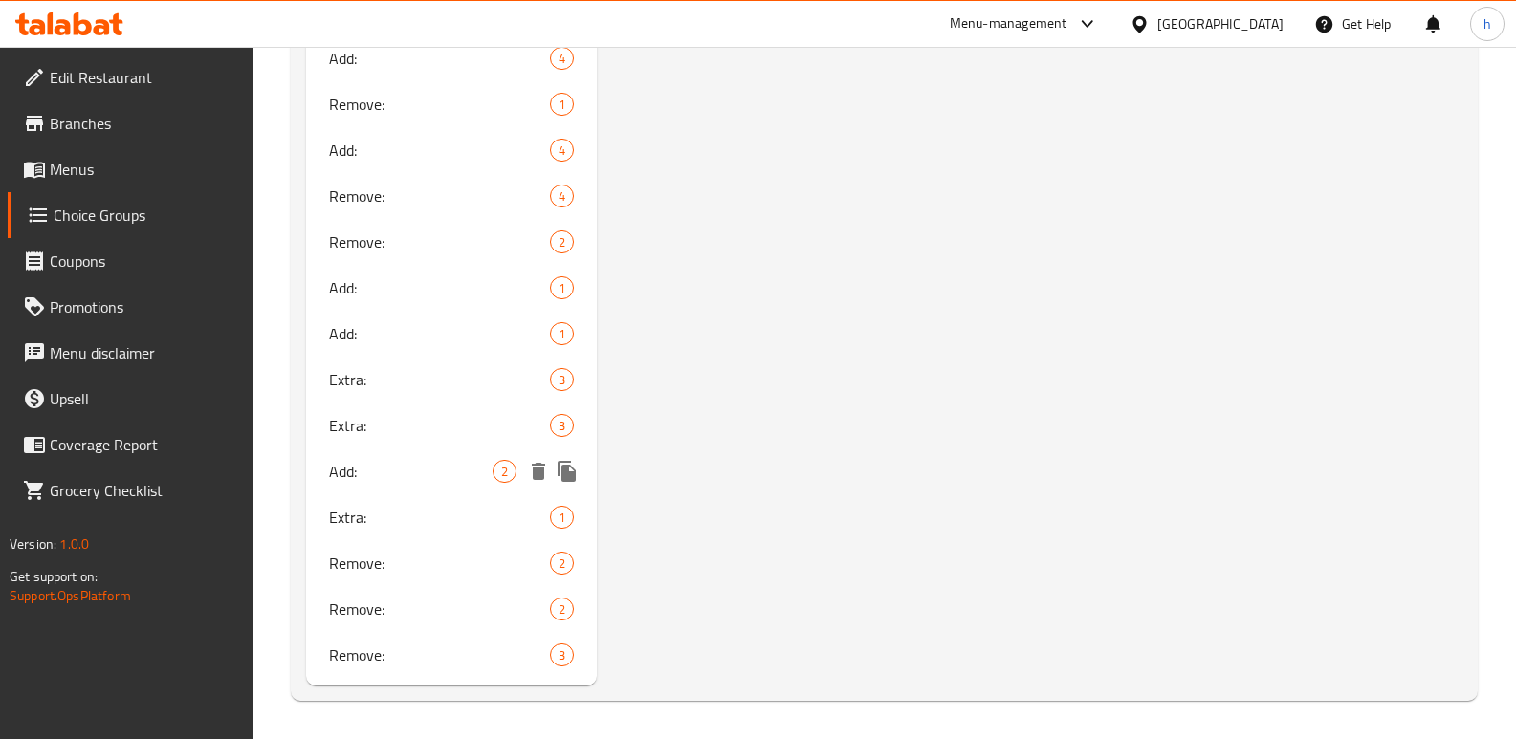
click at [375, 480] on span "Add:" at bounding box center [411, 471] width 164 height 23
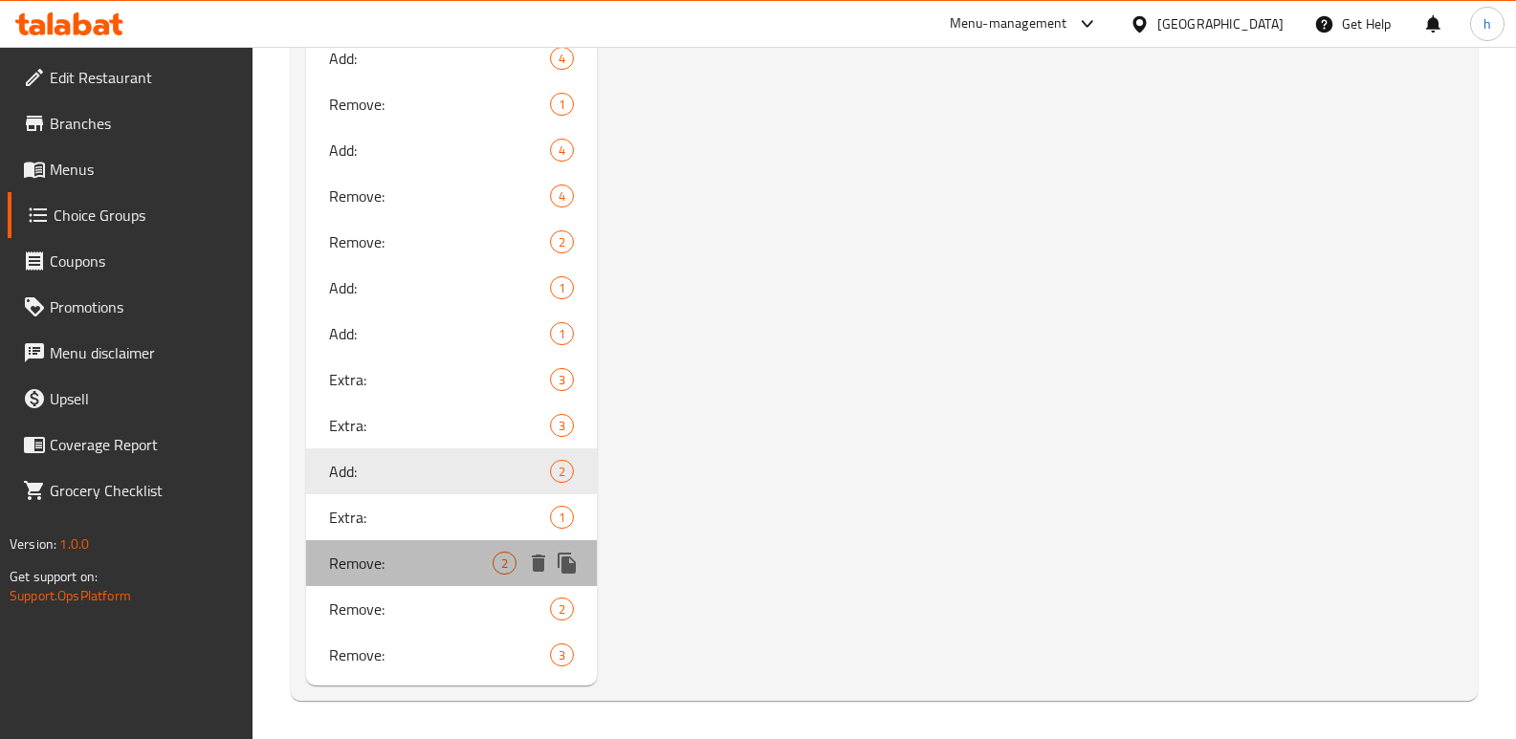
click at [345, 569] on span "Remove:" at bounding box center [411, 563] width 164 height 23
type input "Remove:"
type input "إزالة:"
type input "لابردن:"
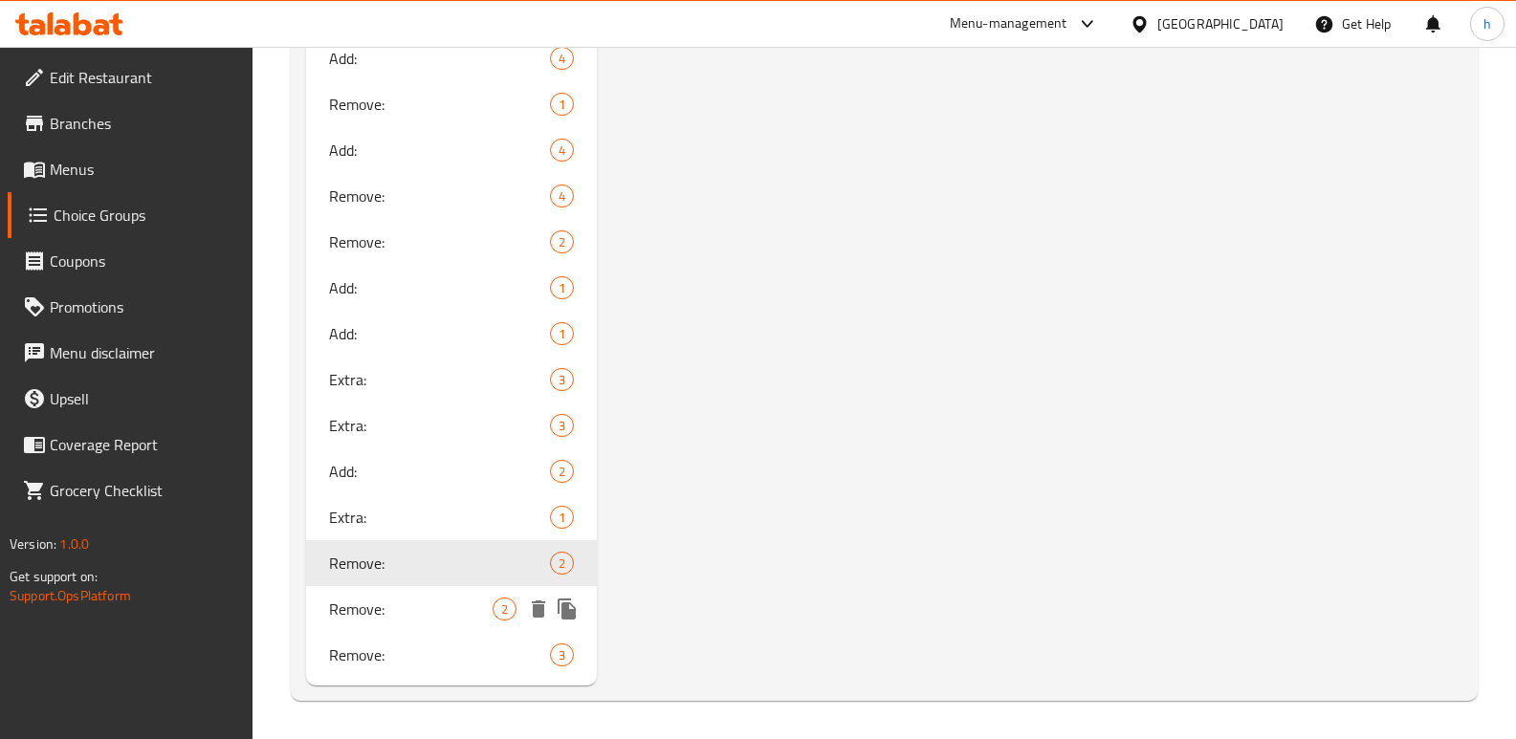
click at [384, 601] on span "Remove:" at bounding box center [411, 609] width 164 height 23
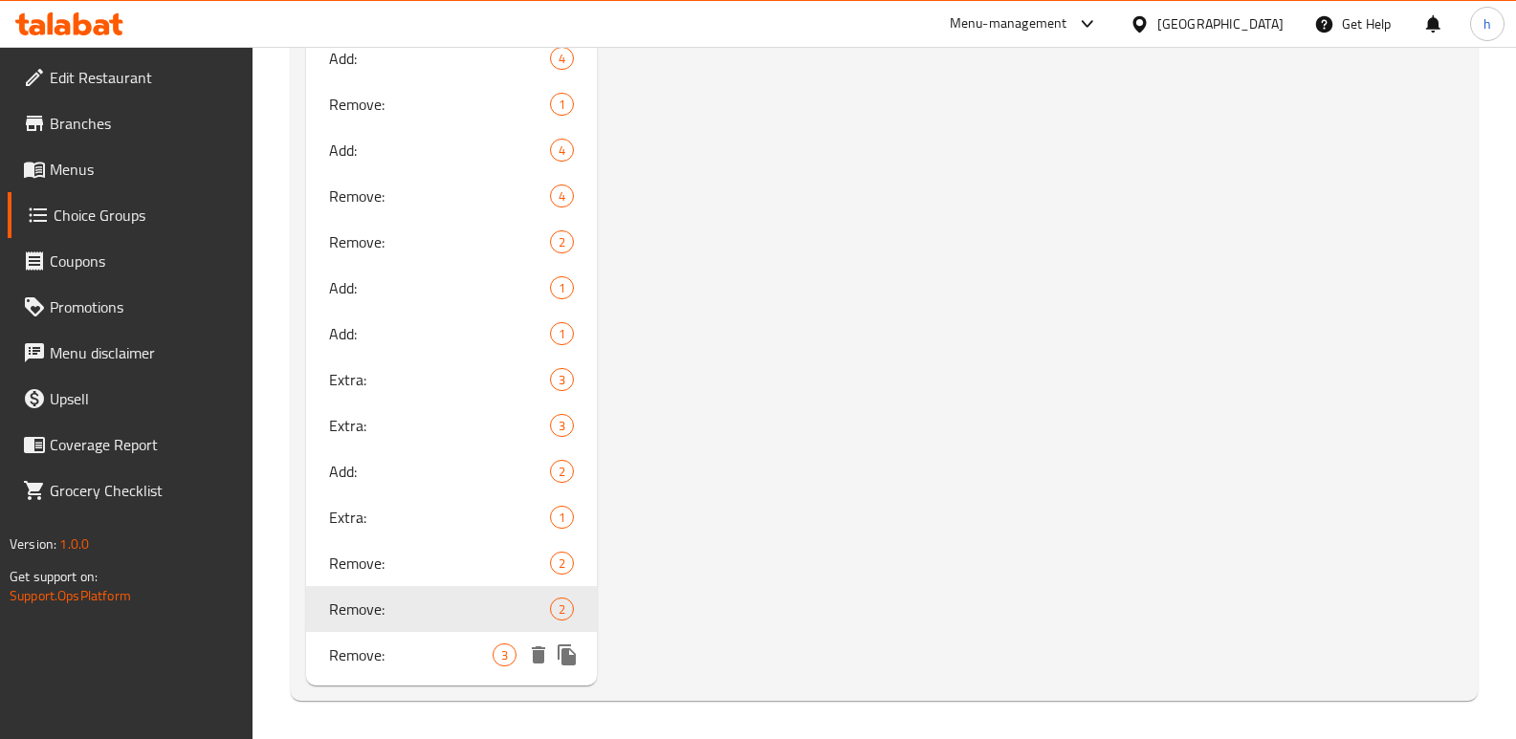
click at [349, 652] on span "Remove:" at bounding box center [411, 655] width 164 height 23
type input "Remove:"
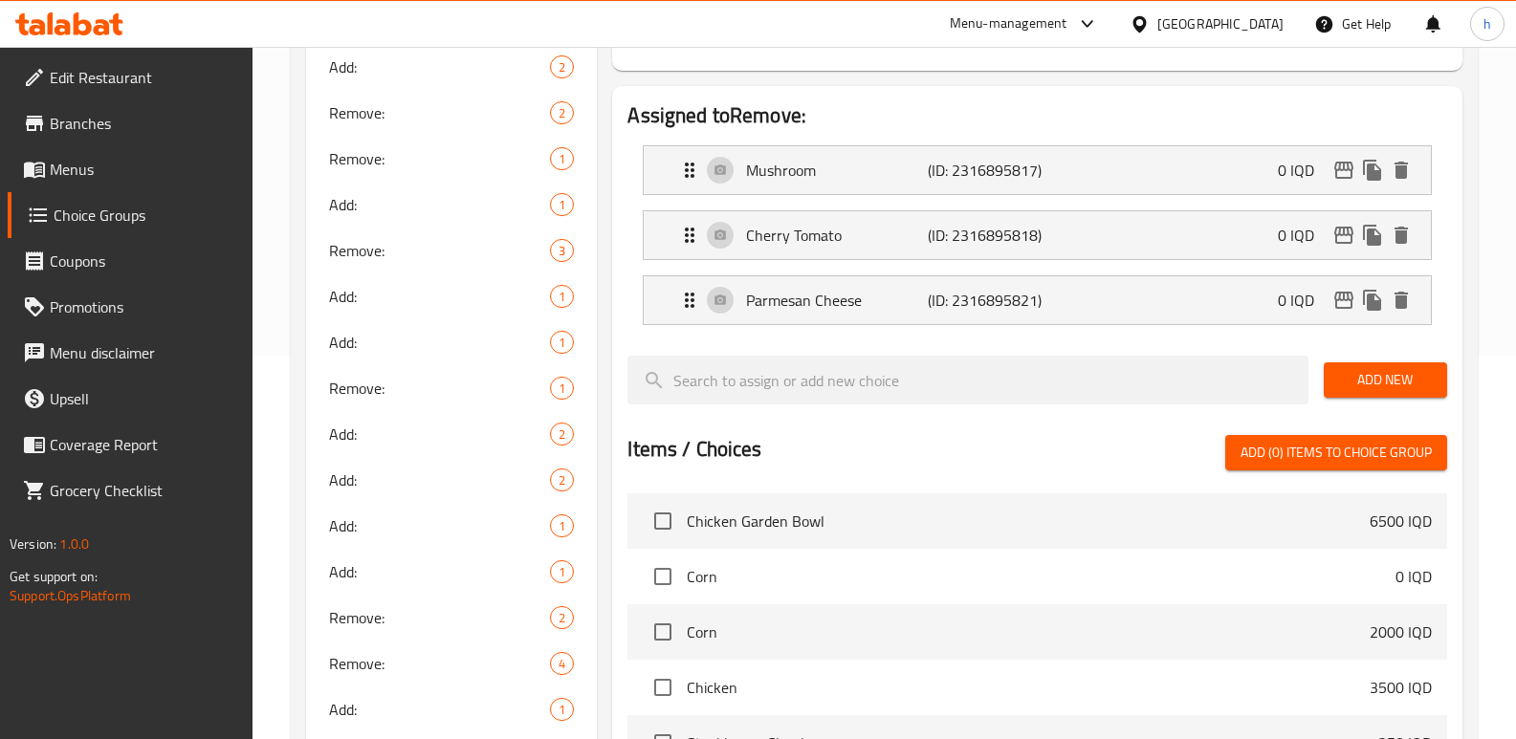
scroll to position [378, 0]
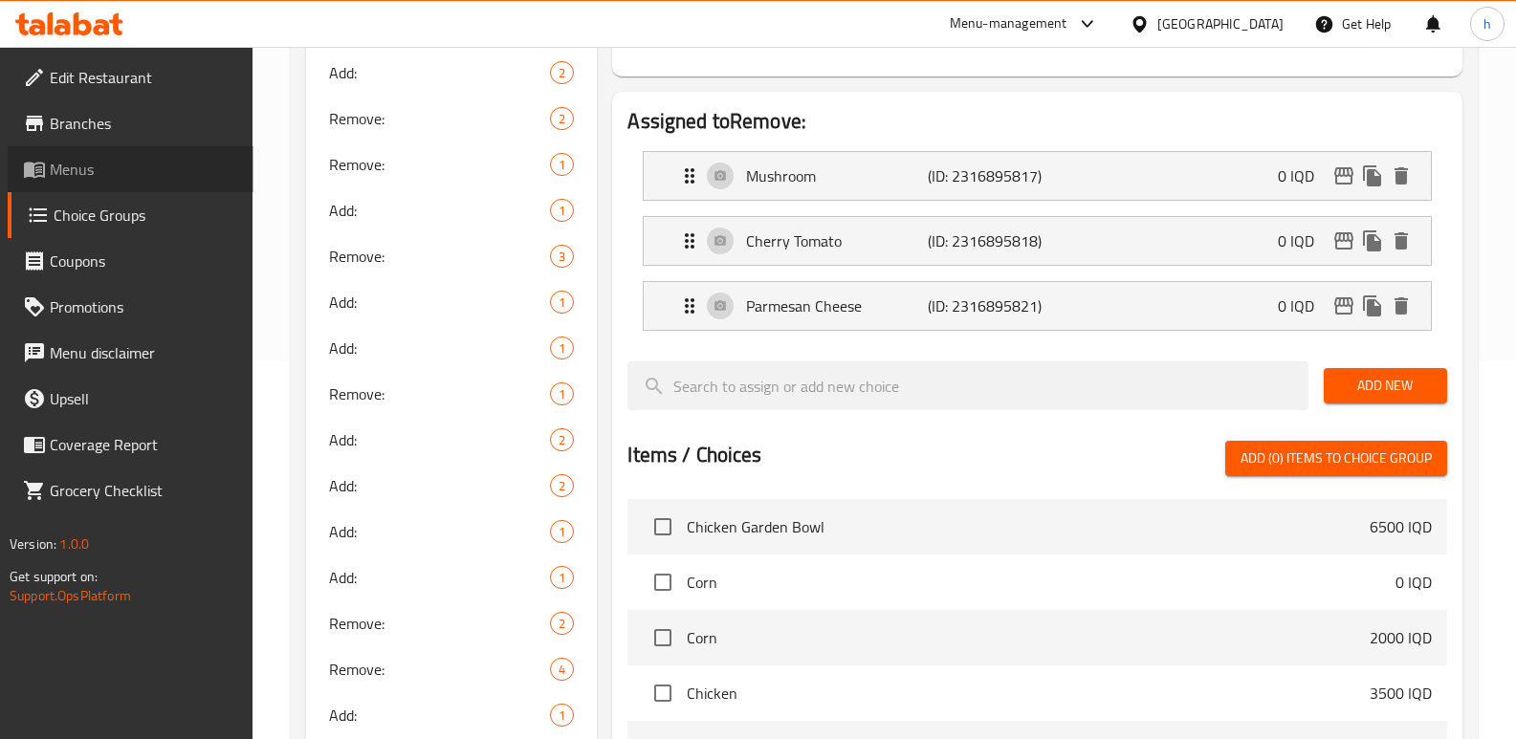
click at [99, 157] on link "Menus" at bounding box center [131, 169] width 246 height 46
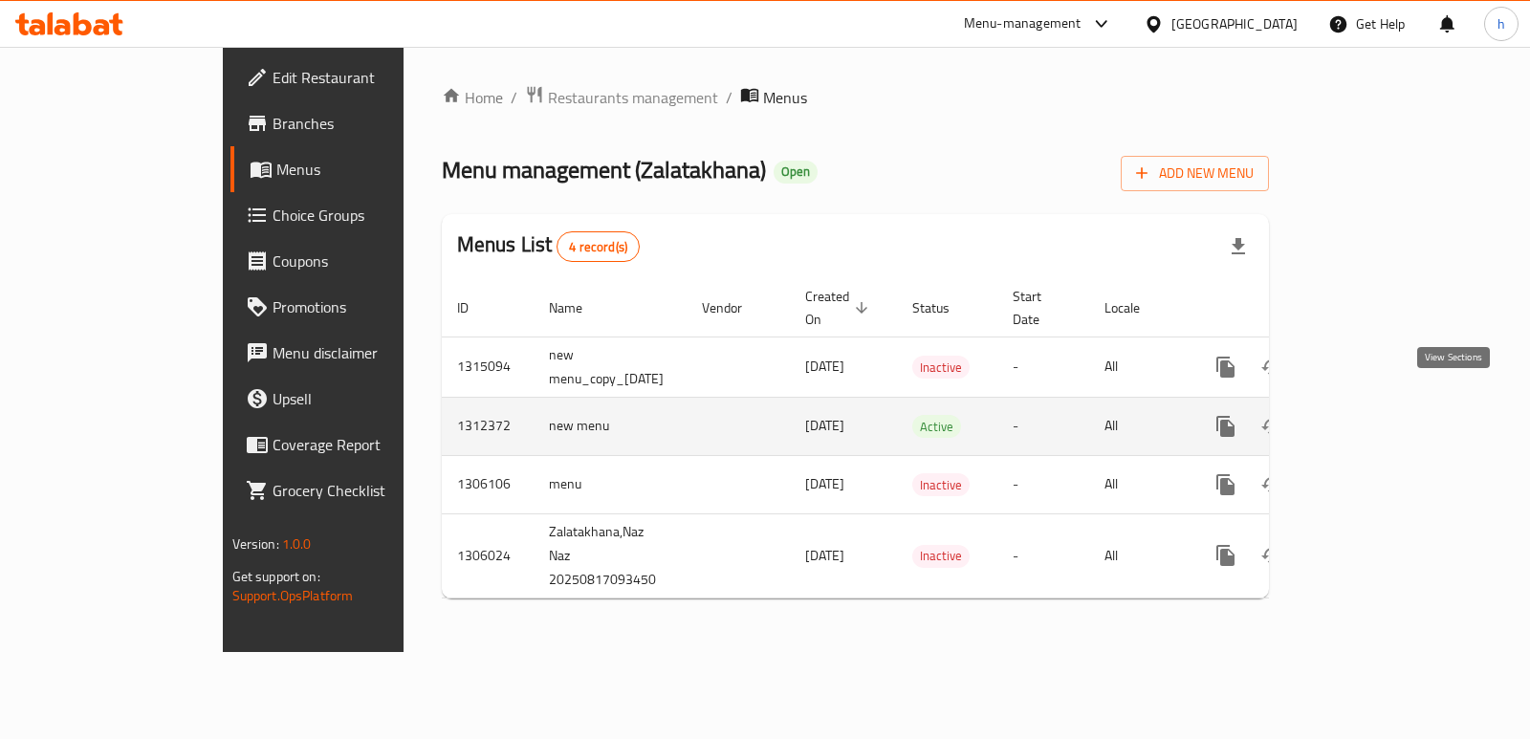
click at [1372, 418] on icon "enhanced table" at bounding box center [1363, 426] width 17 height 17
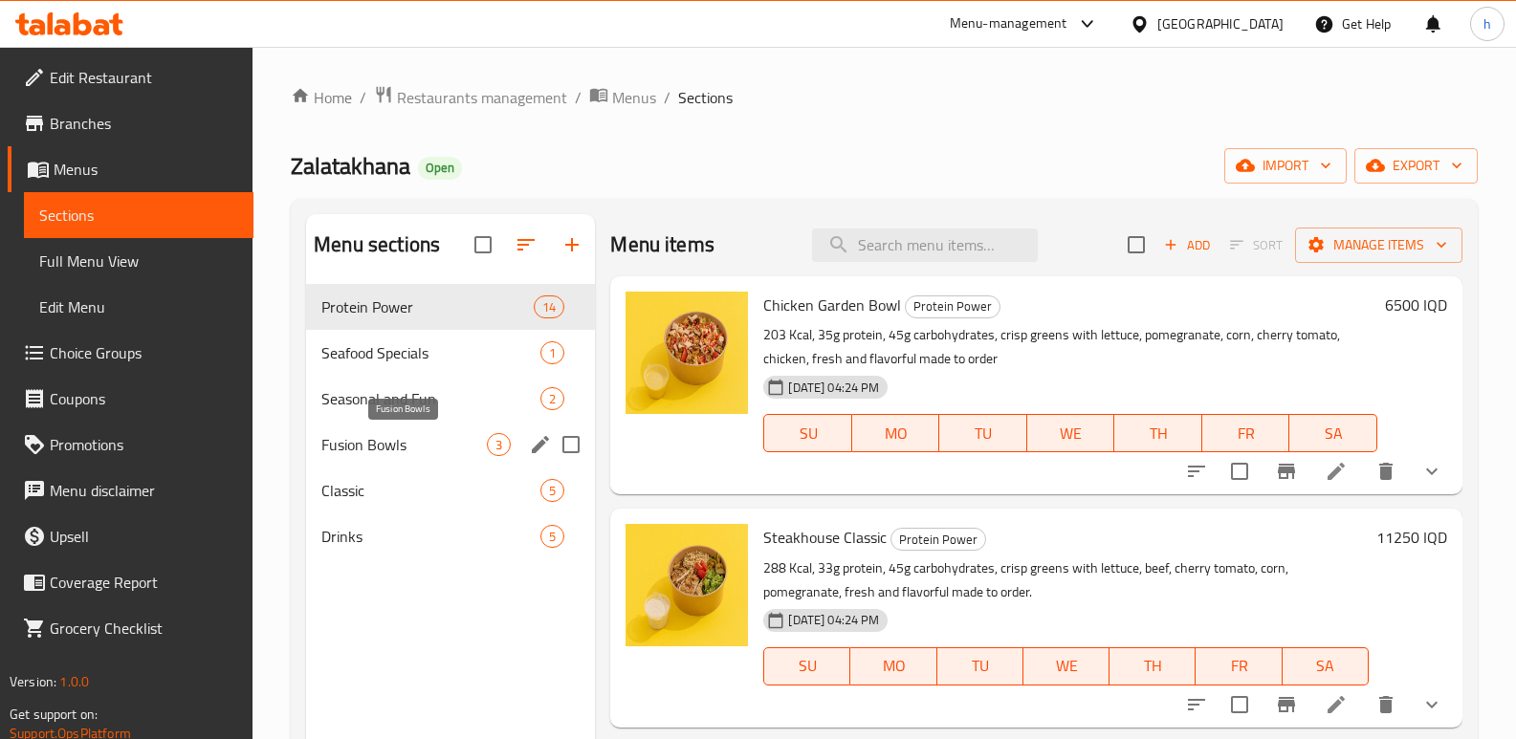
click at [371, 448] on span "Fusion Bowls" at bounding box center [403, 444] width 165 height 23
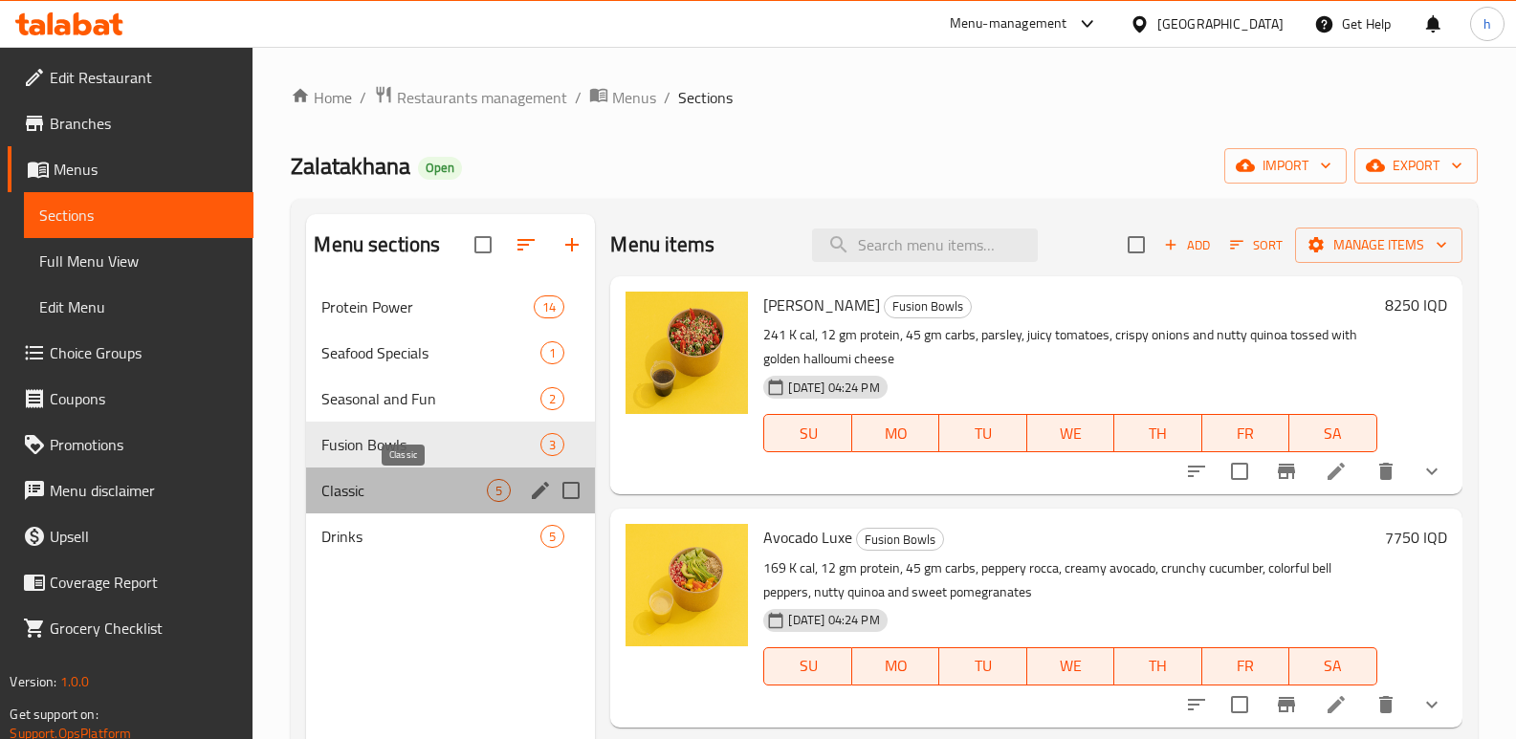
click at [390, 497] on span "Classic" at bounding box center [403, 490] width 165 height 23
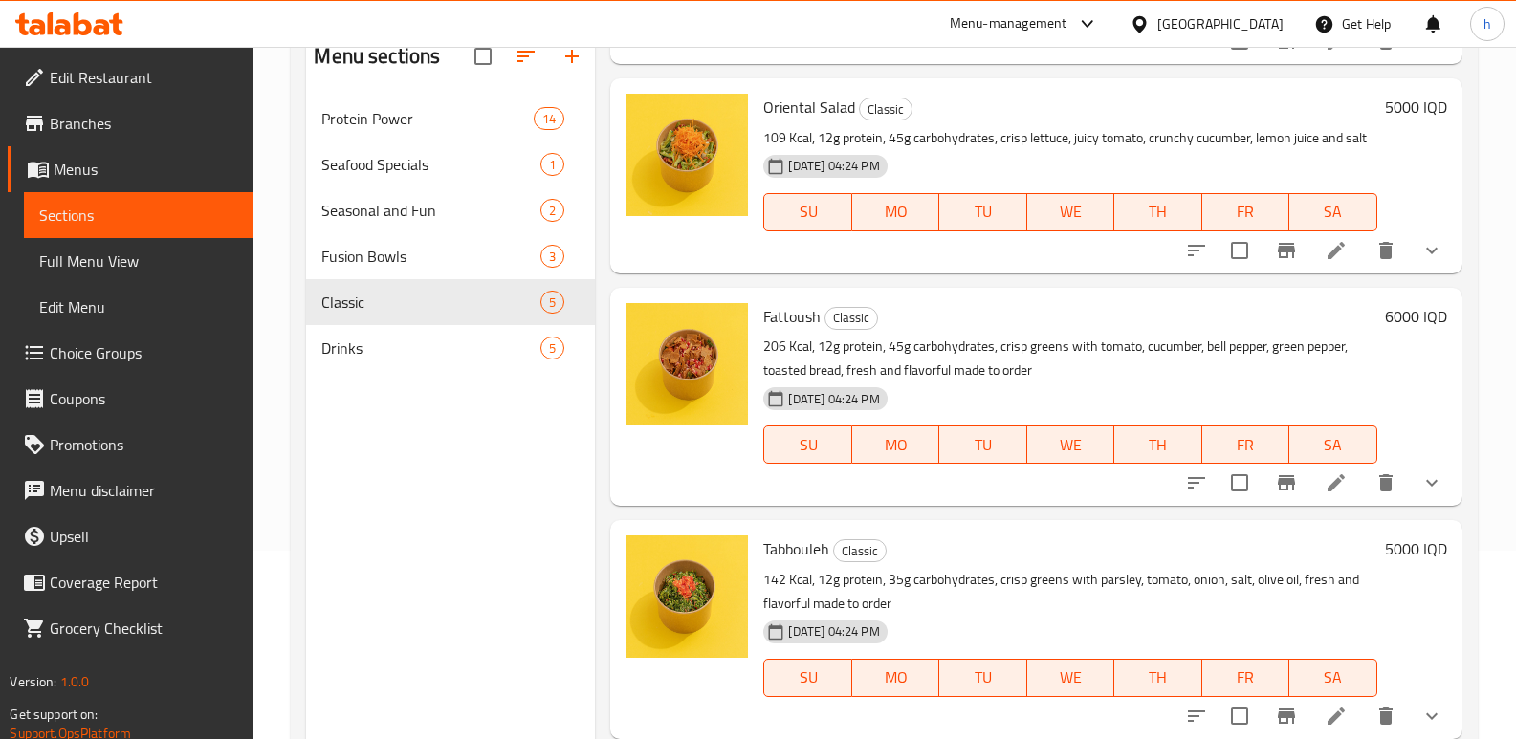
scroll to position [255, 0]
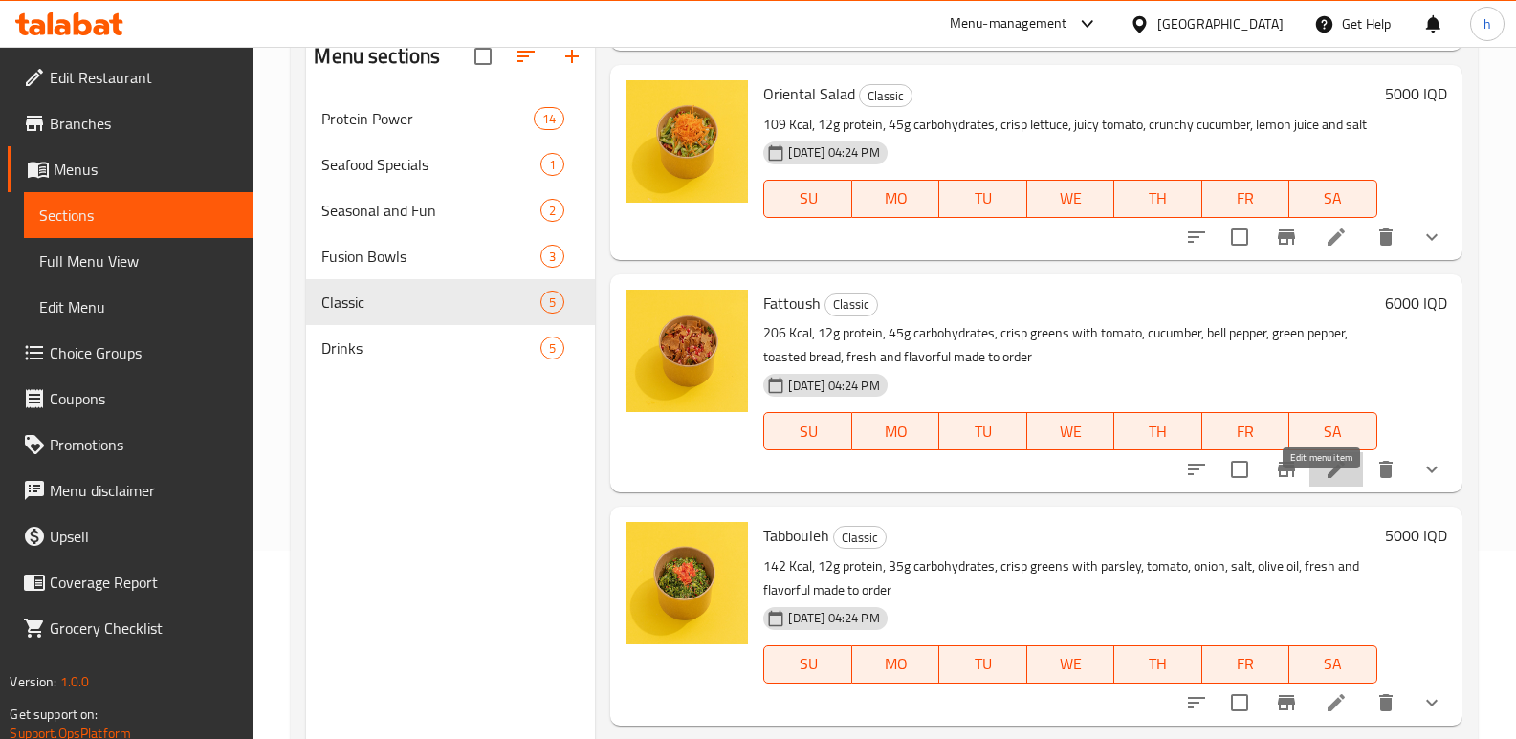
click at [1327, 478] on icon at bounding box center [1335, 469] width 17 height 17
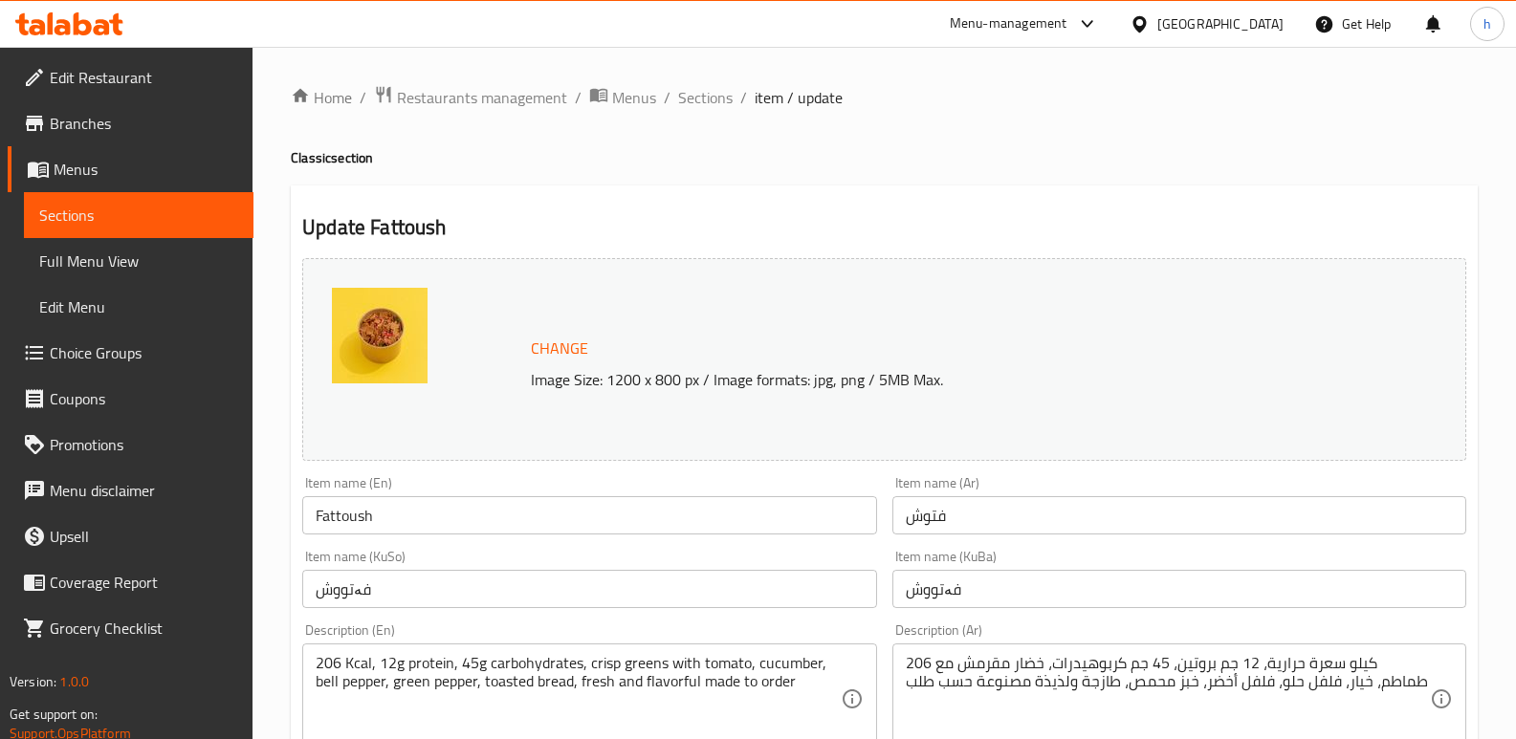
click at [156, 199] on link "Sections" at bounding box center [139, 215] width 230 height 46
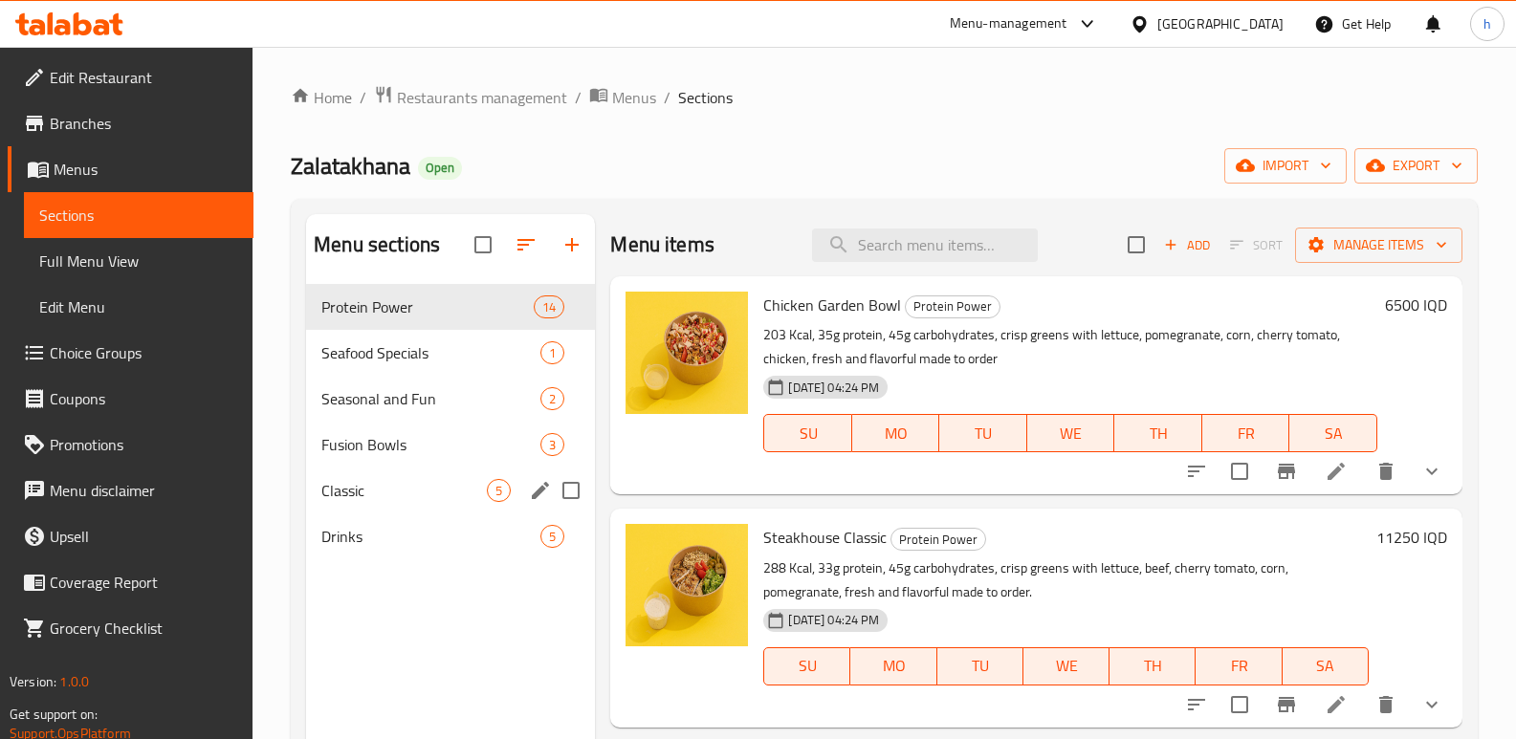
click at [322, 480] on span "Classic" at bounding box center [403, 490] width 165 height 23
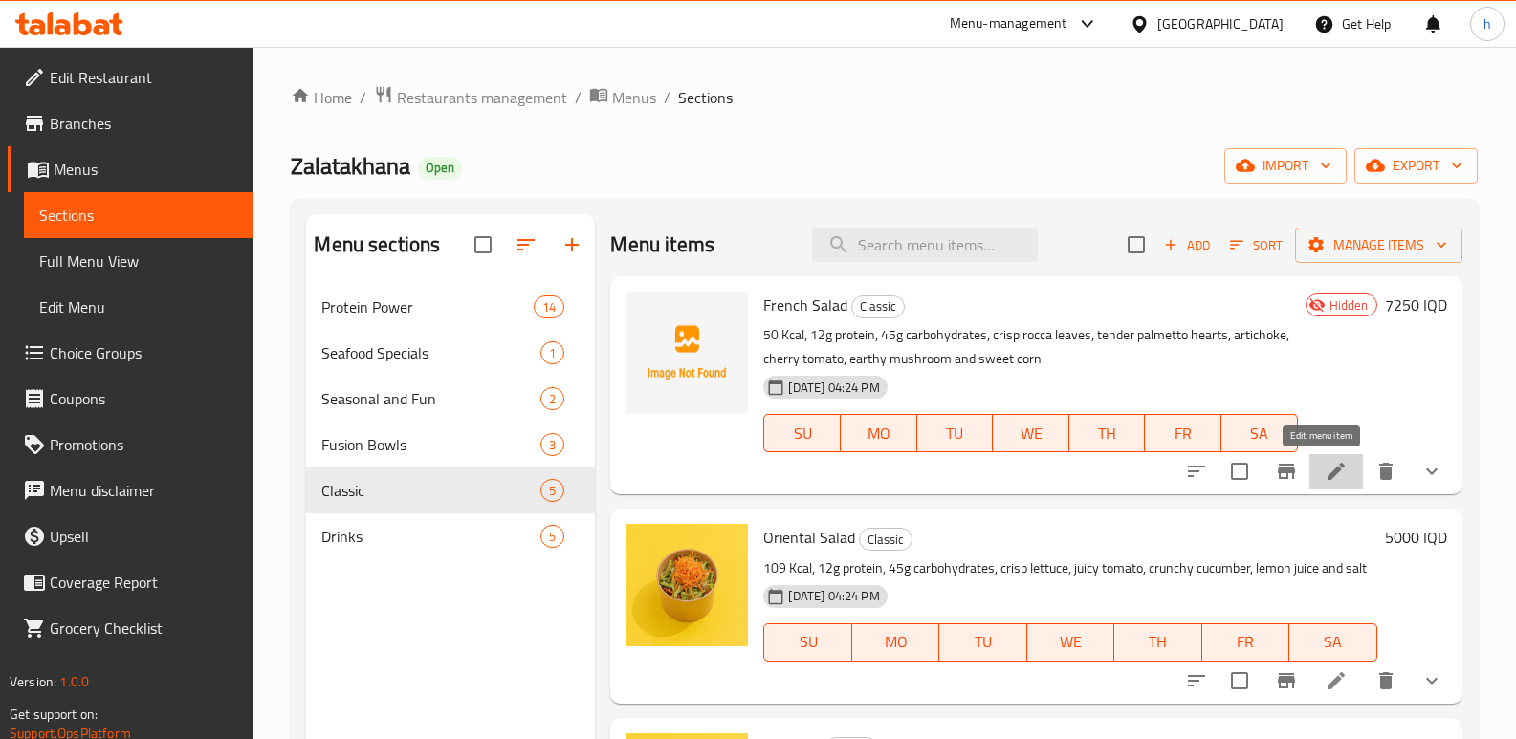
click at [1327, 475] on icon at bounding box center [1335, 471] width 23 height 23
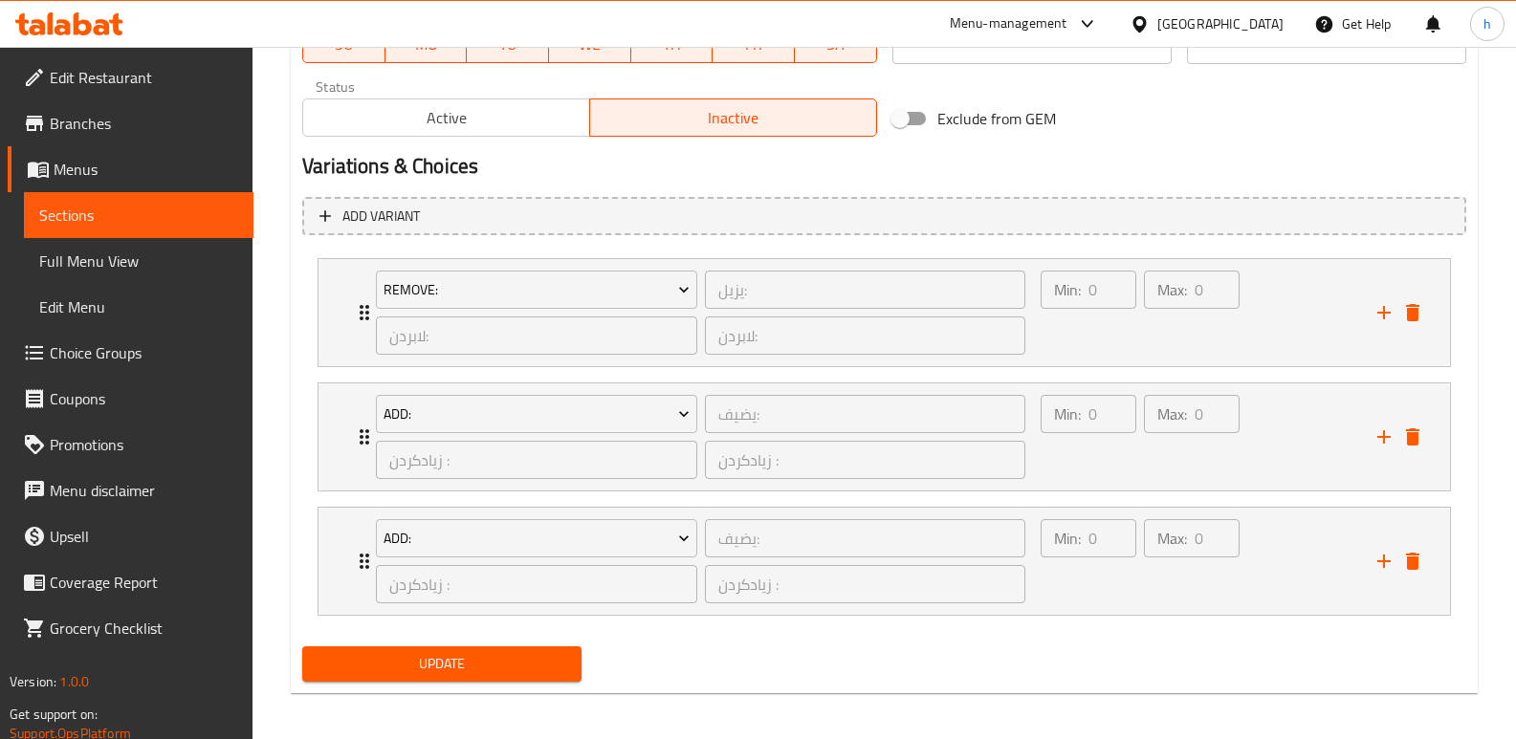
scroll to position [1158, 0]
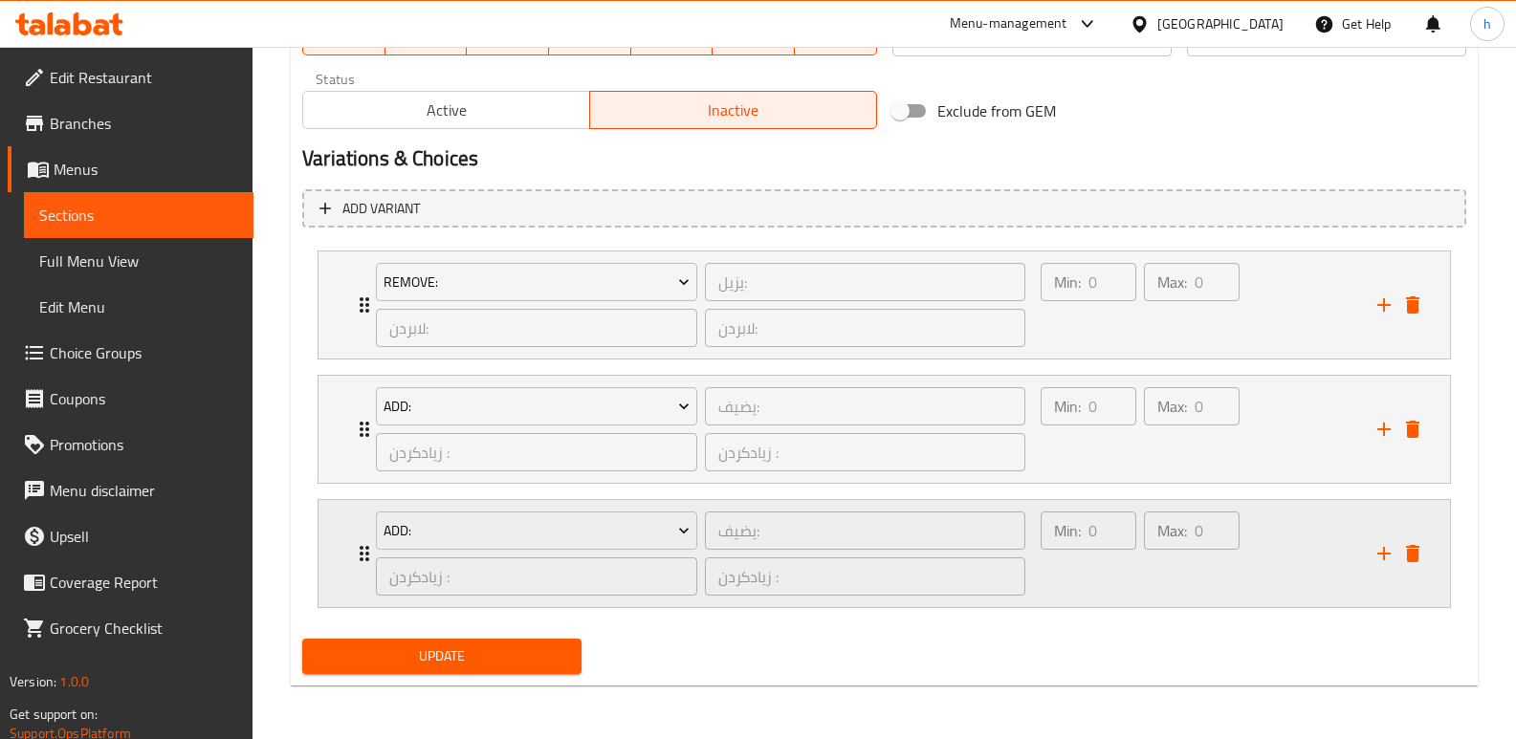
click at [1090, 581] on div "Min: 0 ​" at bounding box center [1088, 554] width 103 height 92
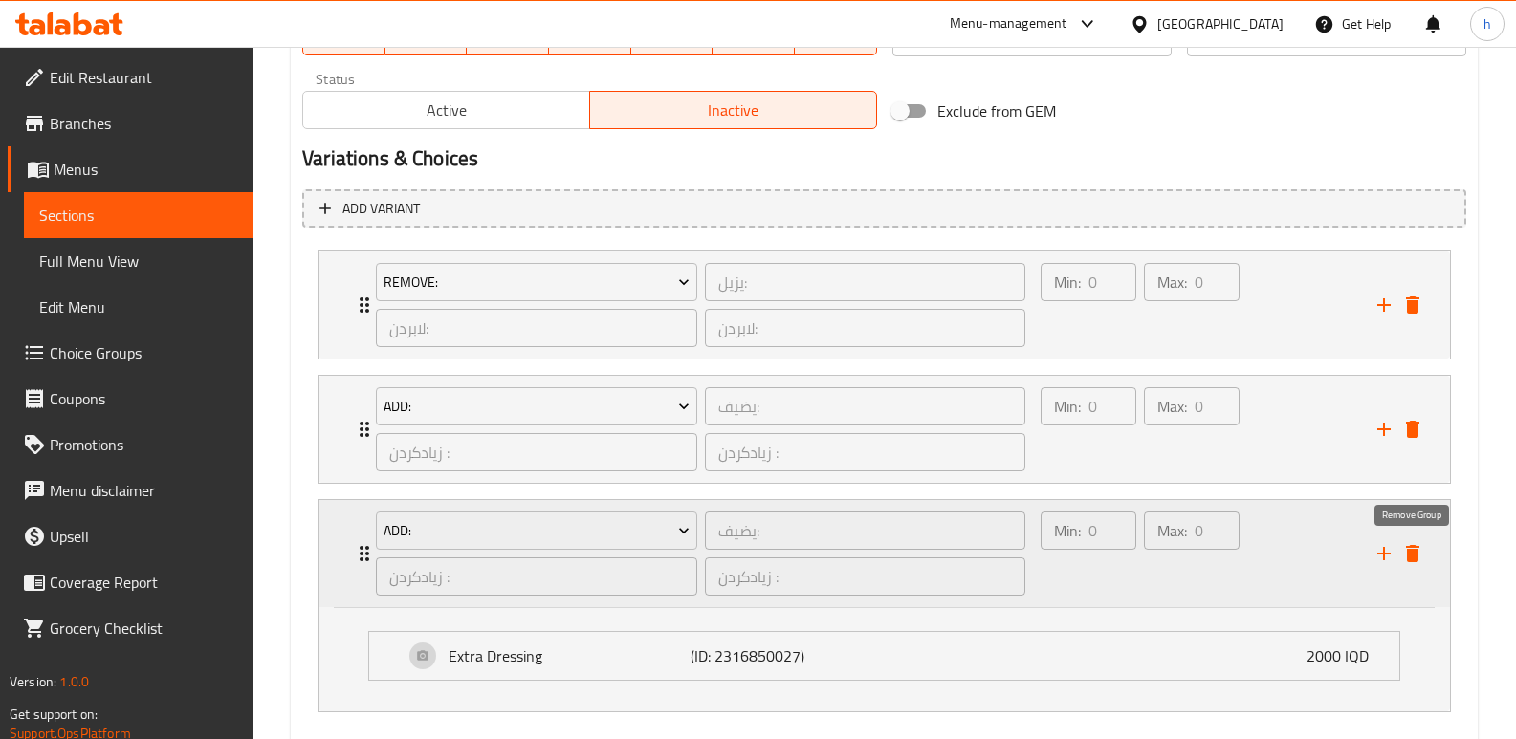
click at [1418, 557] on icon "delete" at bounding box center [1412, 553] width 23 height 23
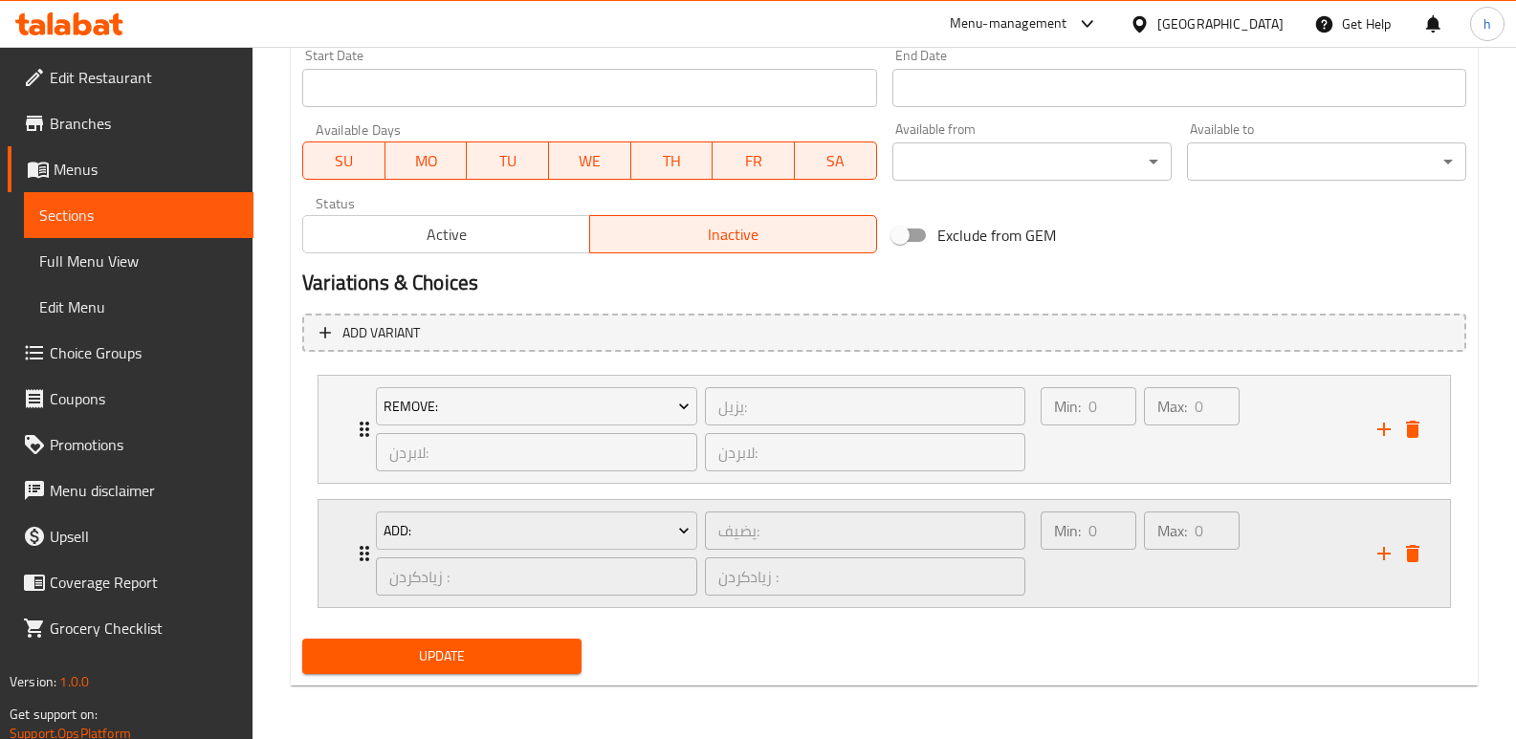
click at [1076, 572] on div "Min: 0 ​" at bounding box center [1088, 554] width 103 height 92
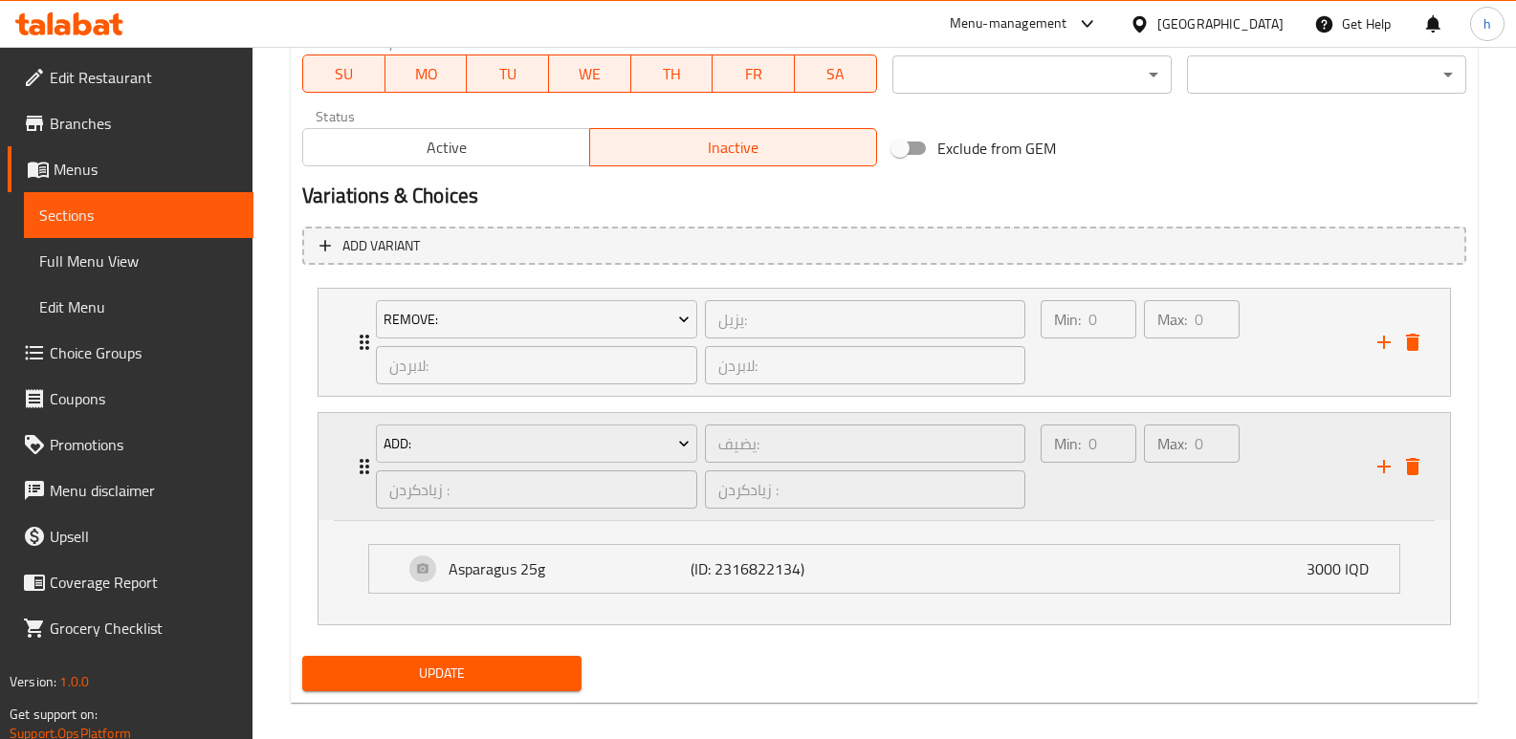
scroll to position [1138, 0]
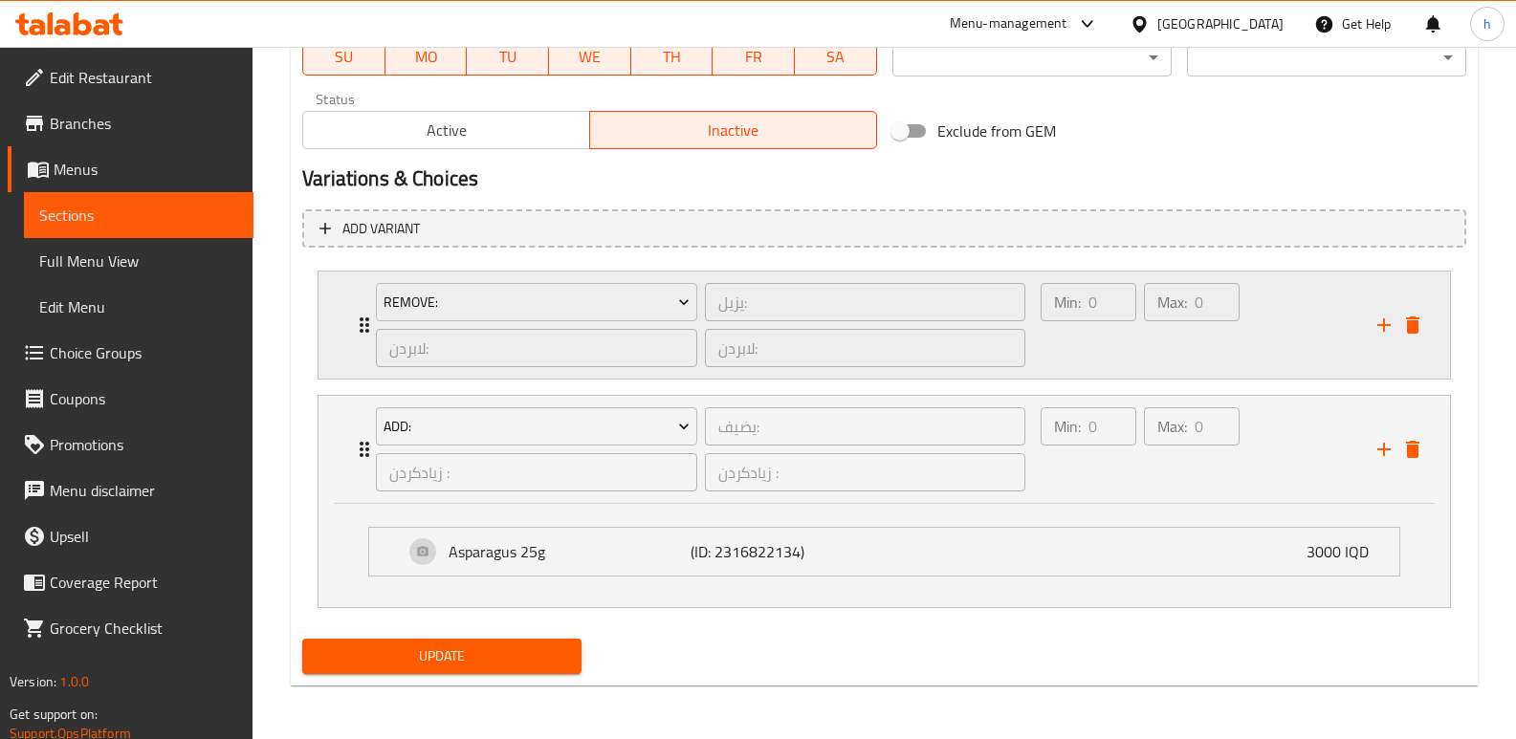
click at [1096, 357] on div "Min: 0 ​" at bounding box center [1088, 325] width 103 height 92
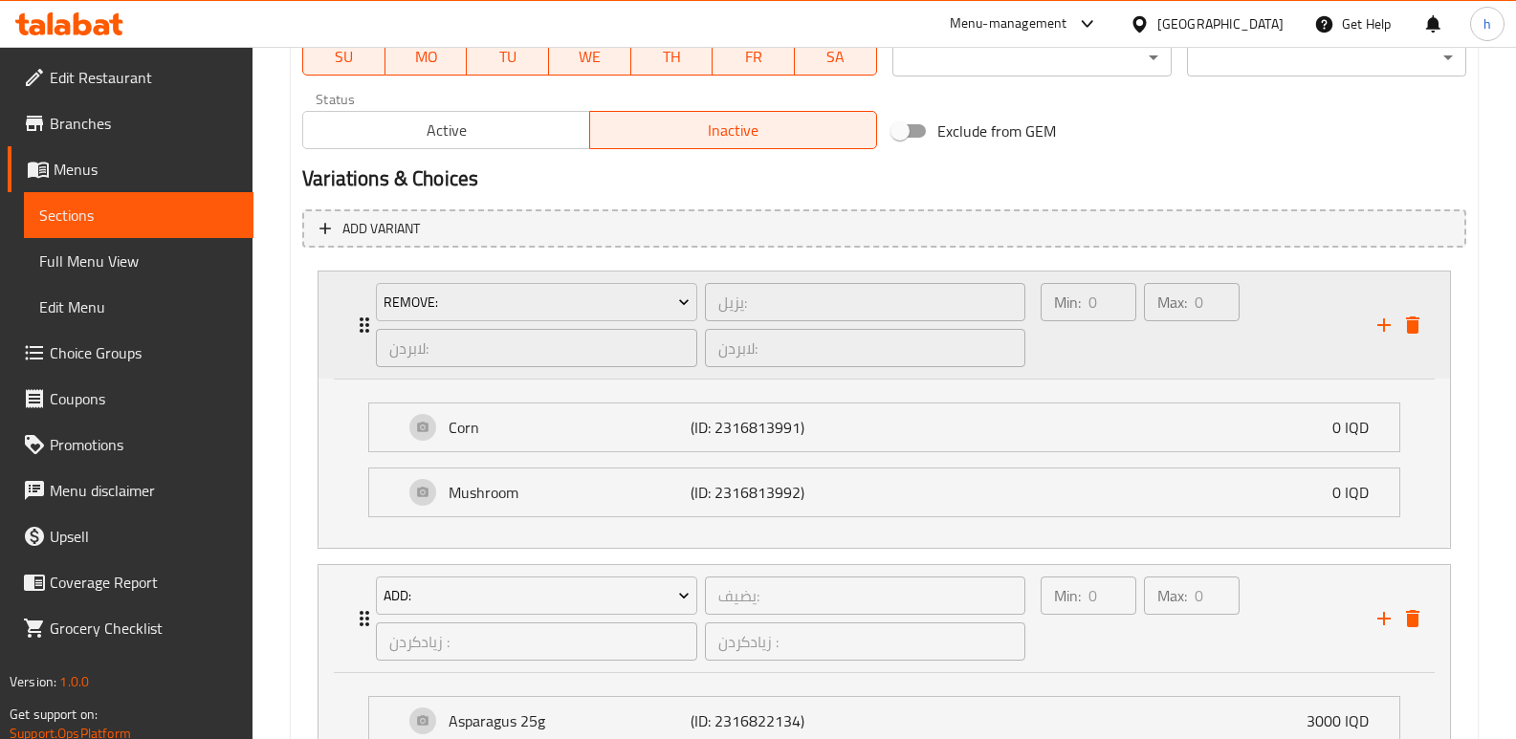
scroll to position [1158, 0]
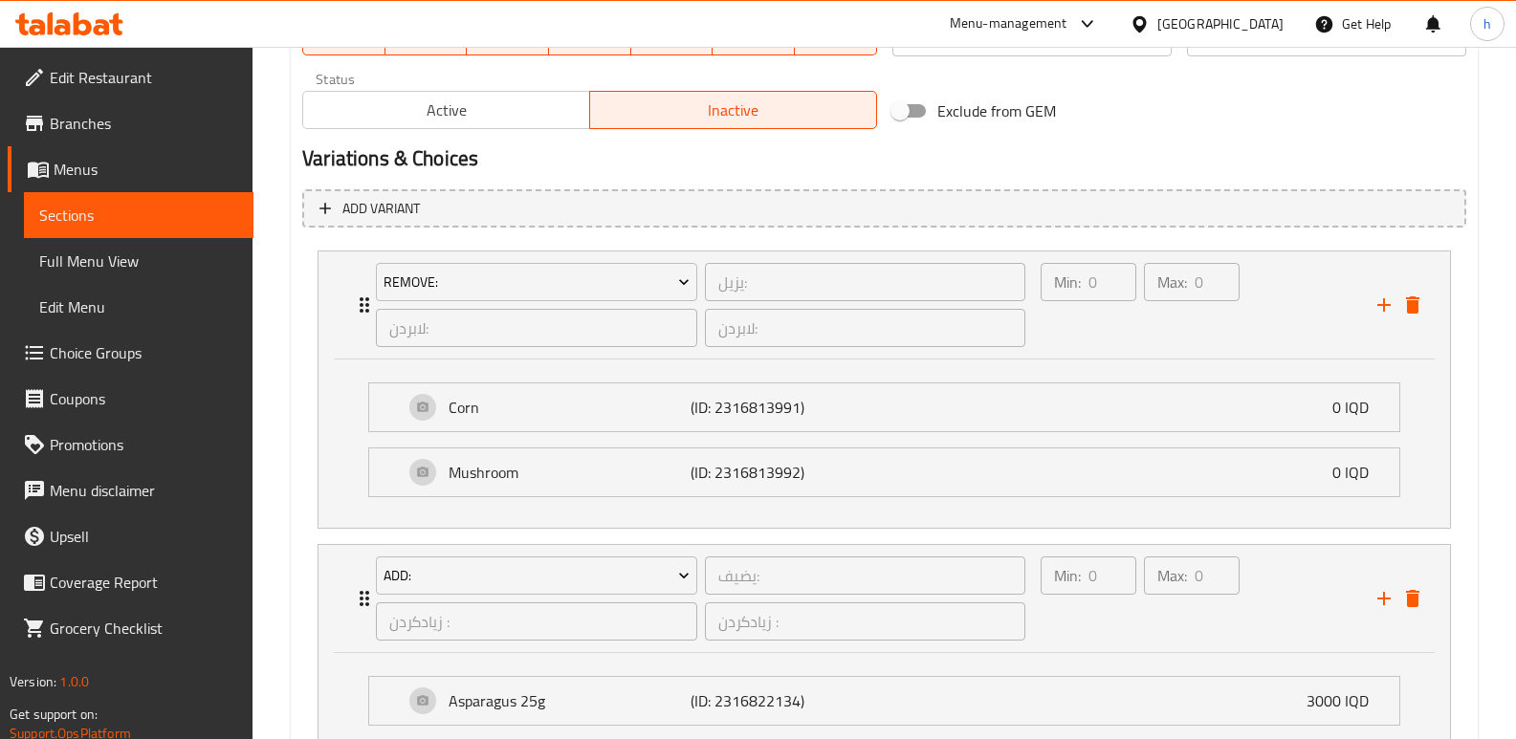
click at [1134, 362] on div "Corn (ID: 2316813991) 0 IQD Name (En) Corn Name (En) Name (Ar) ذرة Name (Ar) Na…" at bounding box center [883, 444] width 1131 height 168
click at [1095, 331] on div "Min: 0 ​" at bounding box center [1088, 305] width 103 height 92
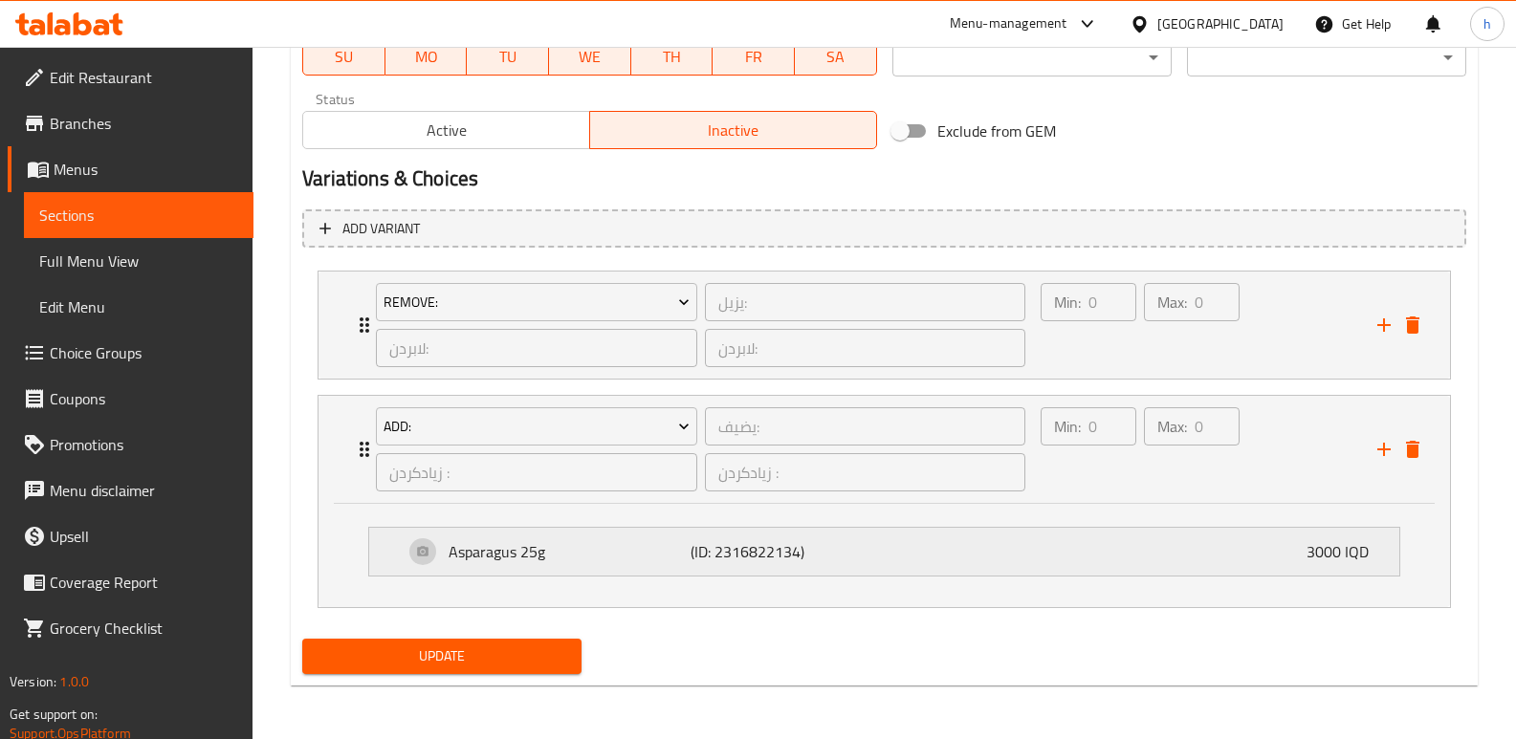
scroll to position [1138, 0]
click at [564, 652] on span "Update" at bounding box center [441, 657] width 249 height 24
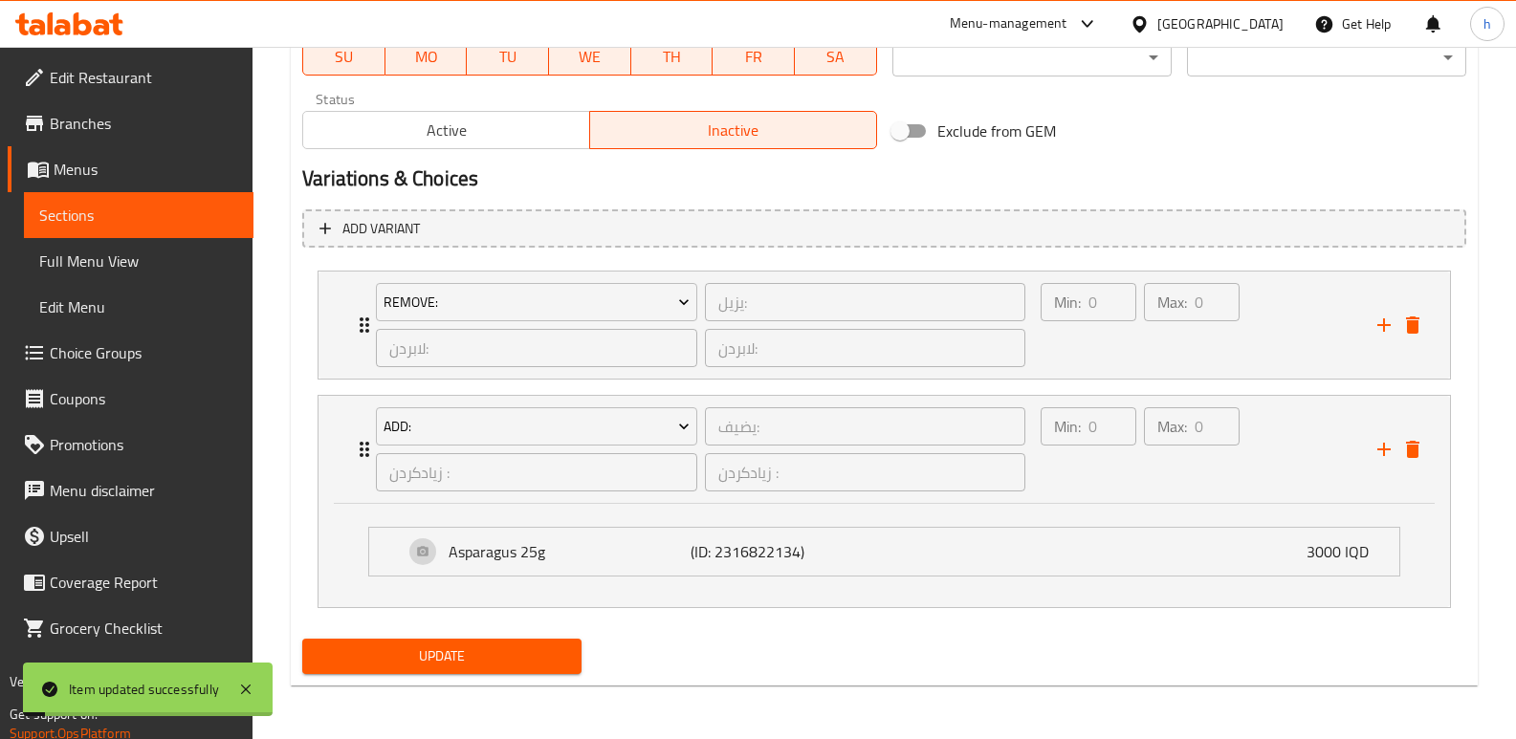
click at [172, 225] on span "Sections" at bounding box center [138, 215] width 199 height 23
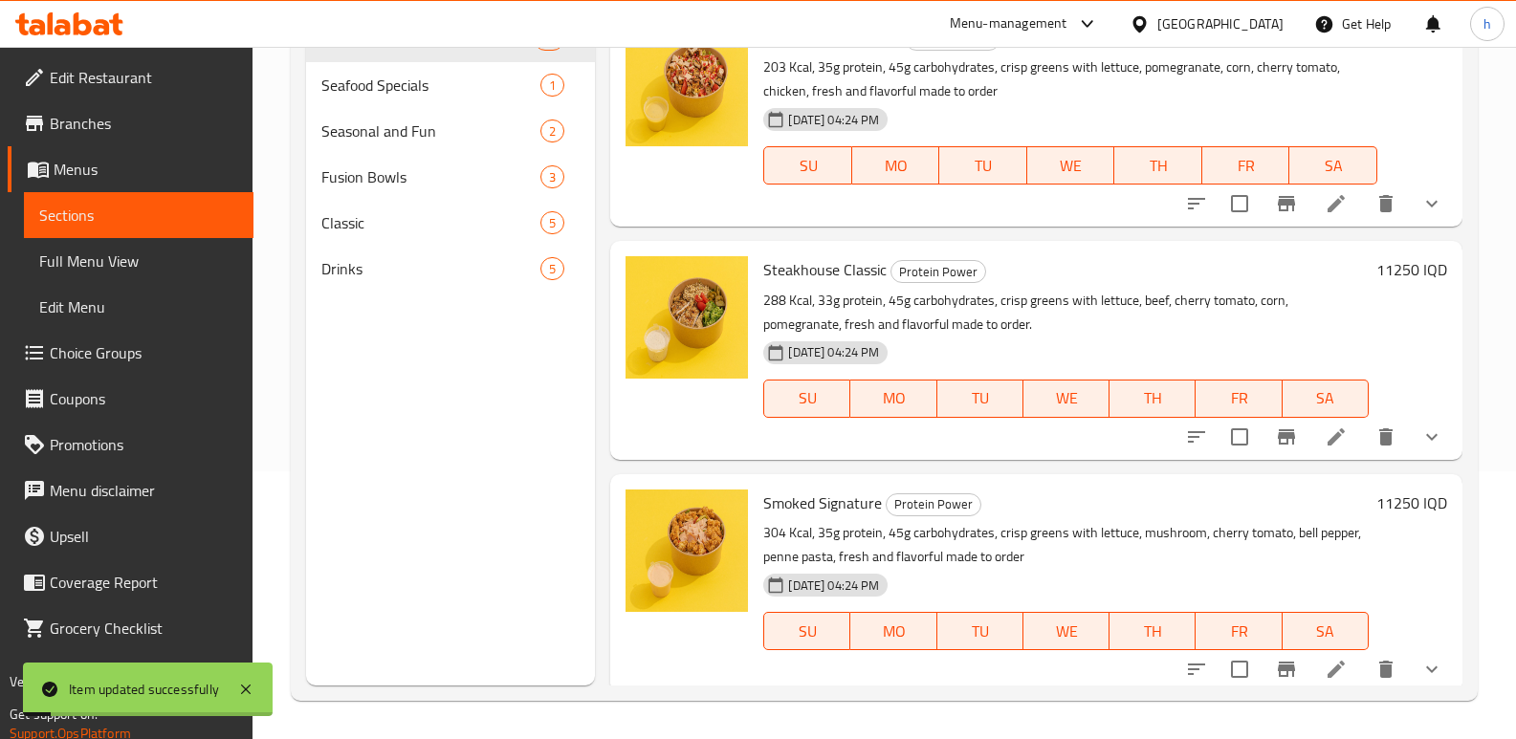
scroll to position [268, 0]
click at [371, 223] on span "Classic" at bounding box center [430, 222] width 219 height 23
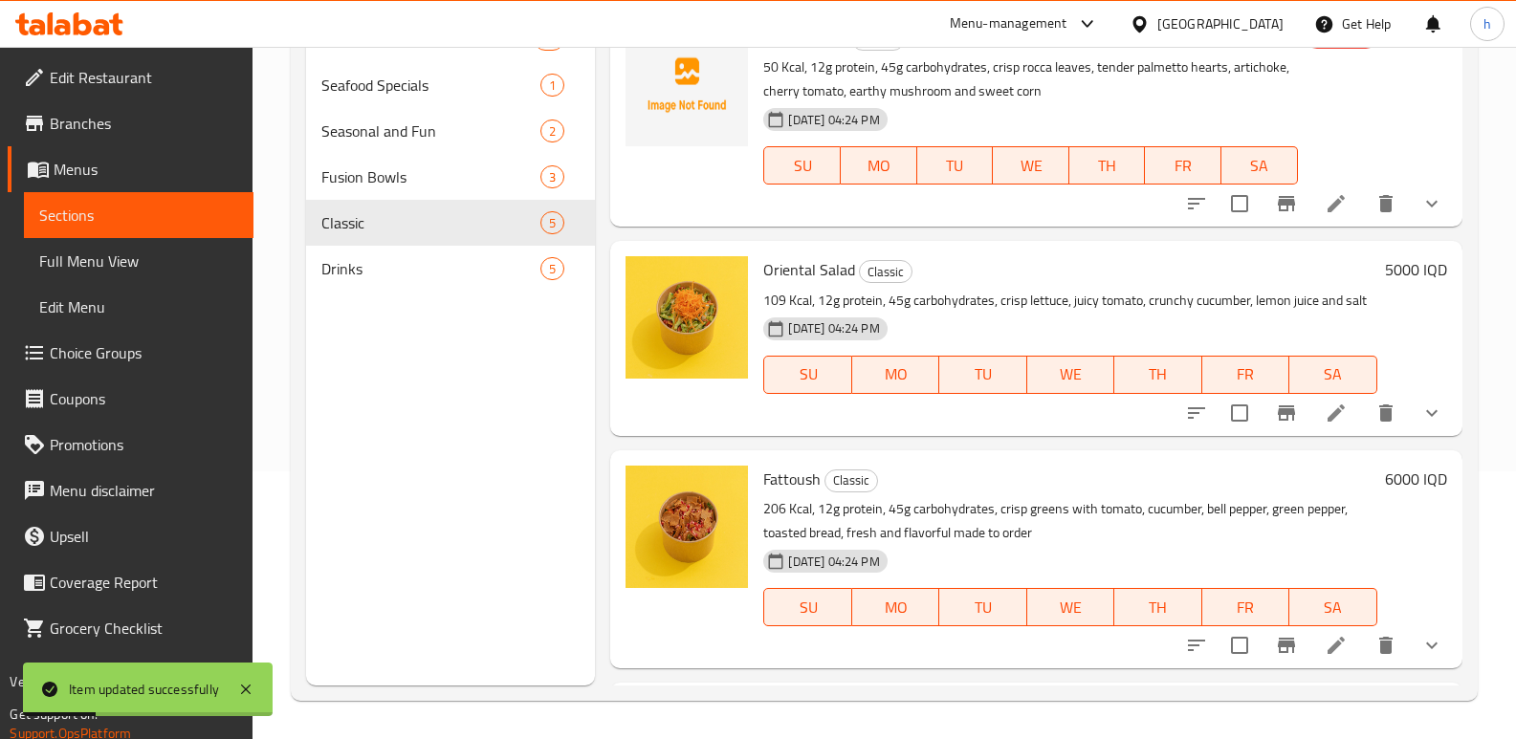
click at [1420, 425] on icon "show more" at bounding box center [1431, 413] width 23 height 23
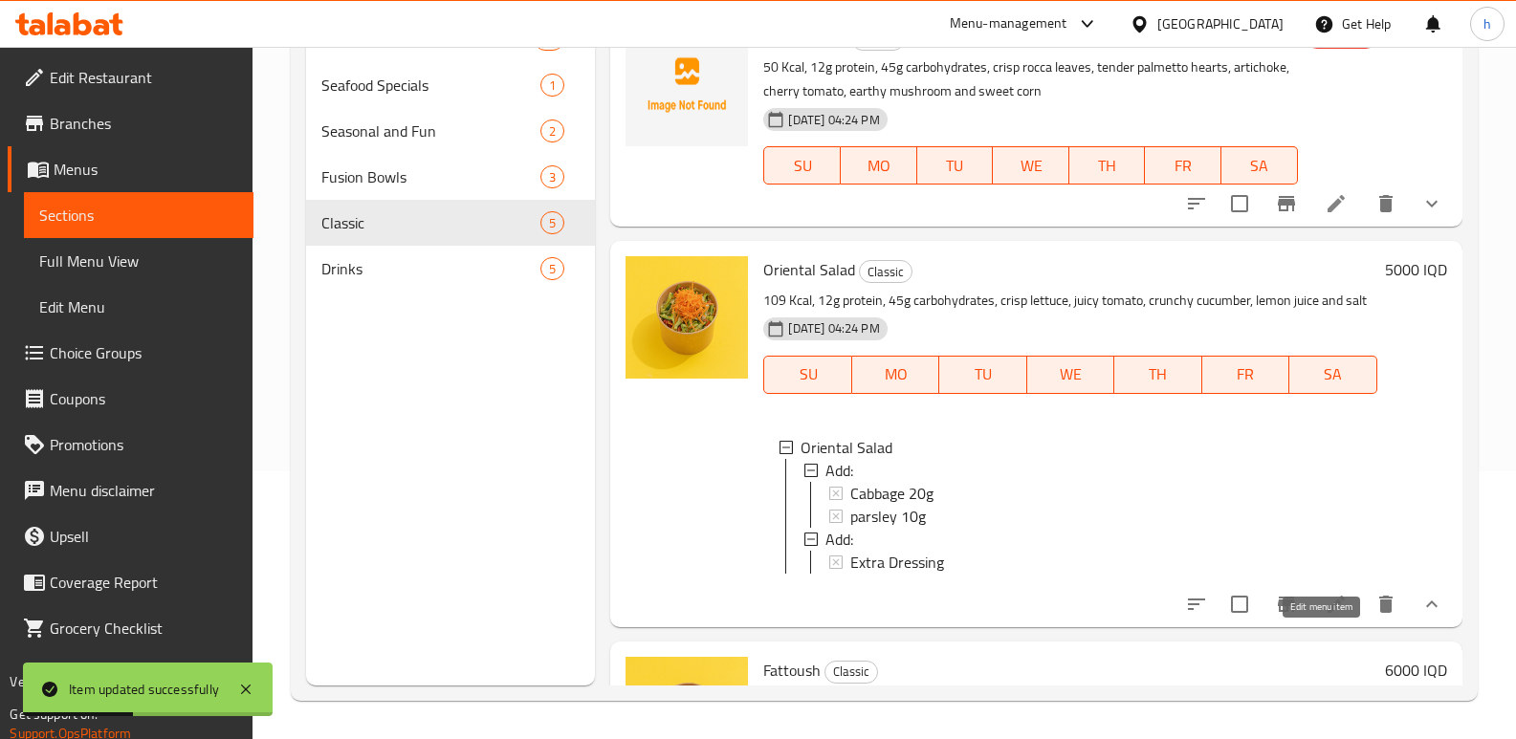
click at [1324, 616] on icon at bounding box center [1335, 604] width 23 height 23
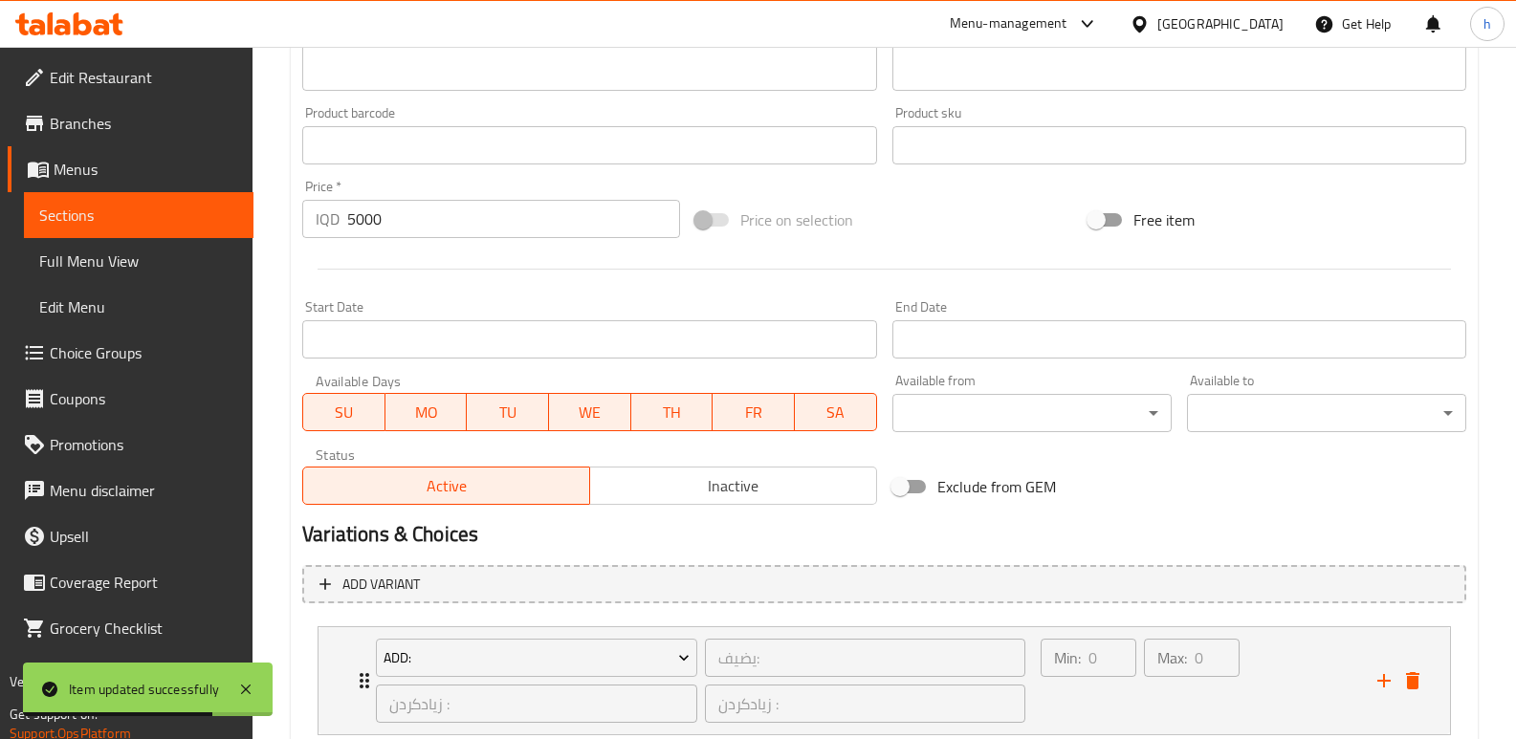
scroll to position [1062, 0]
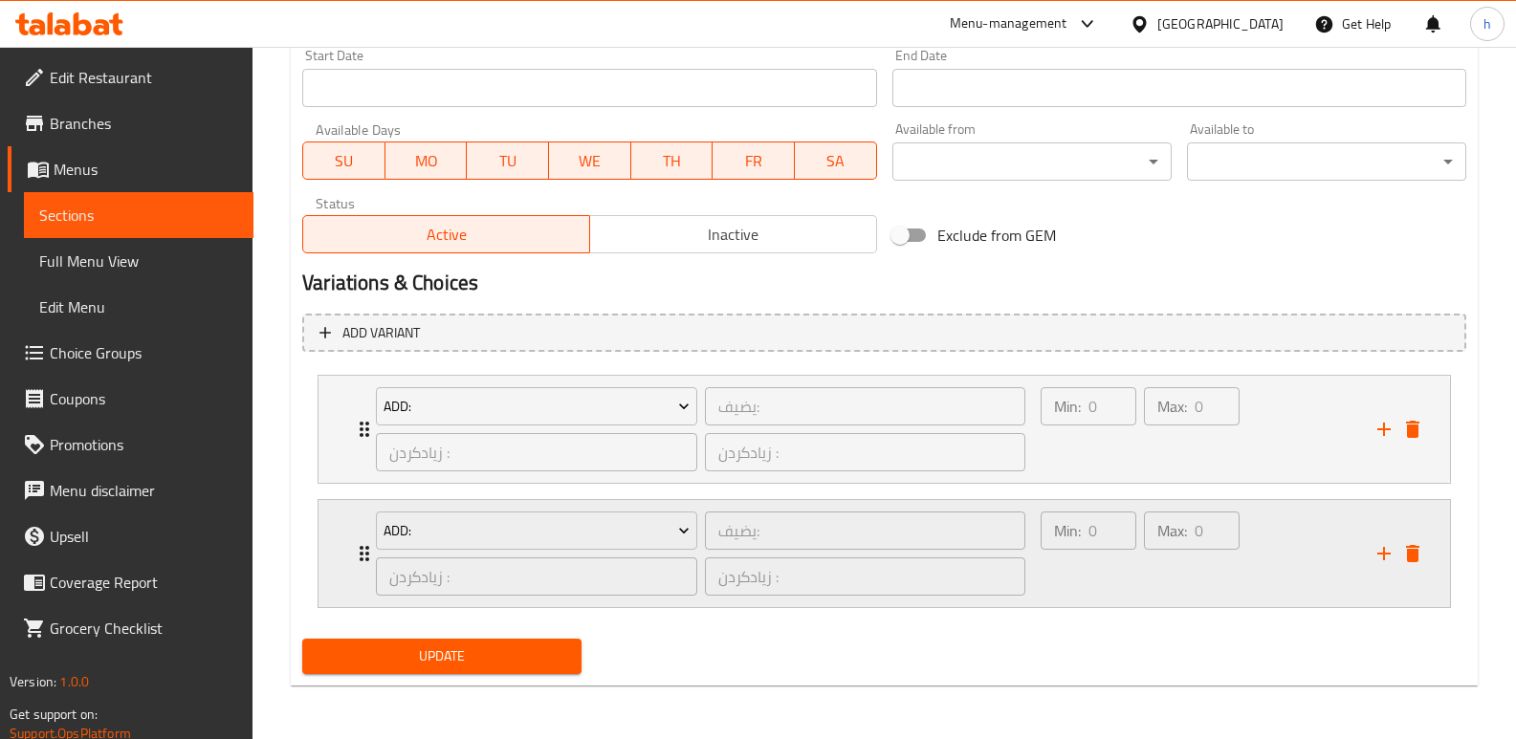
click at [1269, 592] on div "Min: 0 ​ Max: 0 ​" at bounding box center [1197, 553] width 337 height 107
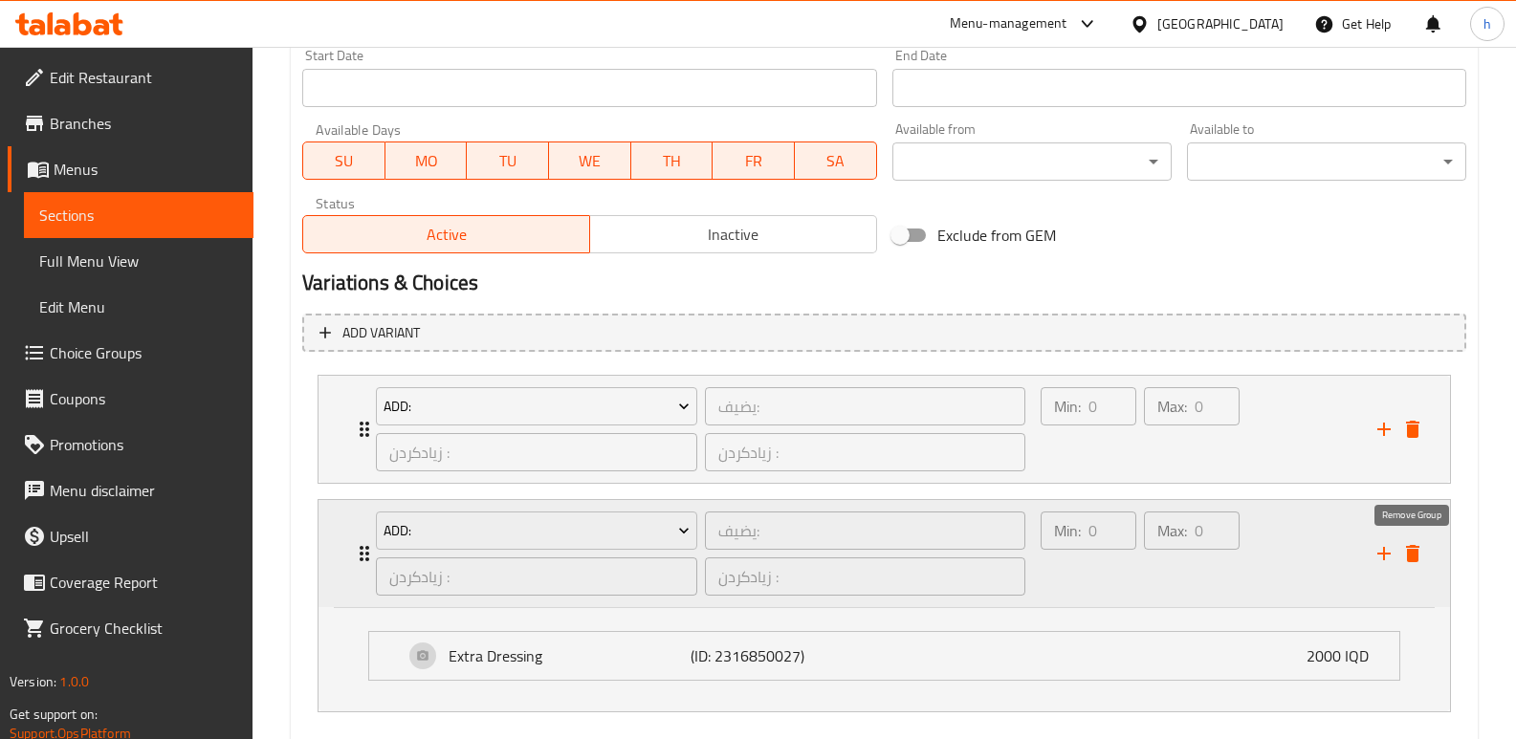
click at [1418, 557] on icon "delete" at bounding box center [1412, 553] width 23 height 23
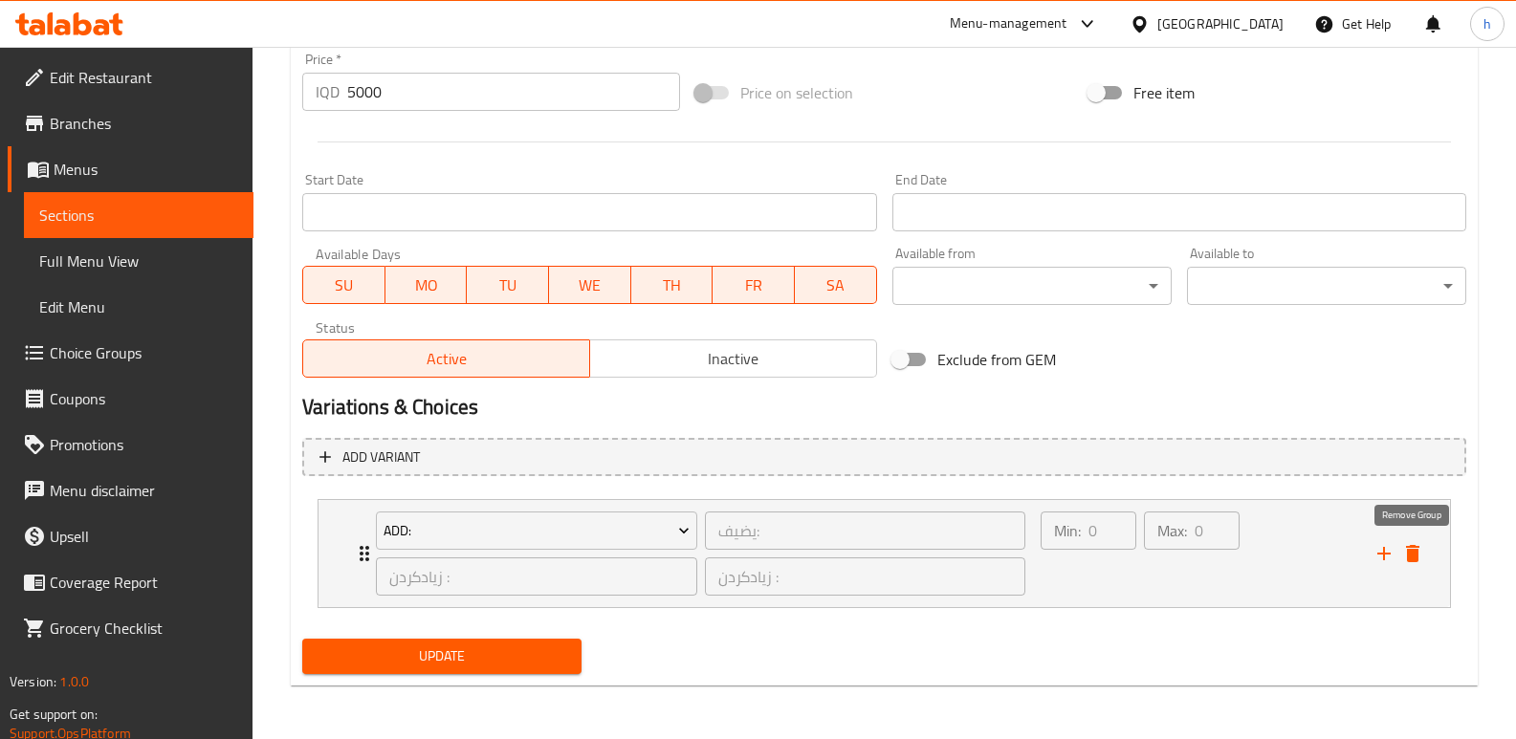
scroll to position [937, 0]
click at [535, 663] on span "Update" at bounding box center [441, 657] width 249 height 24
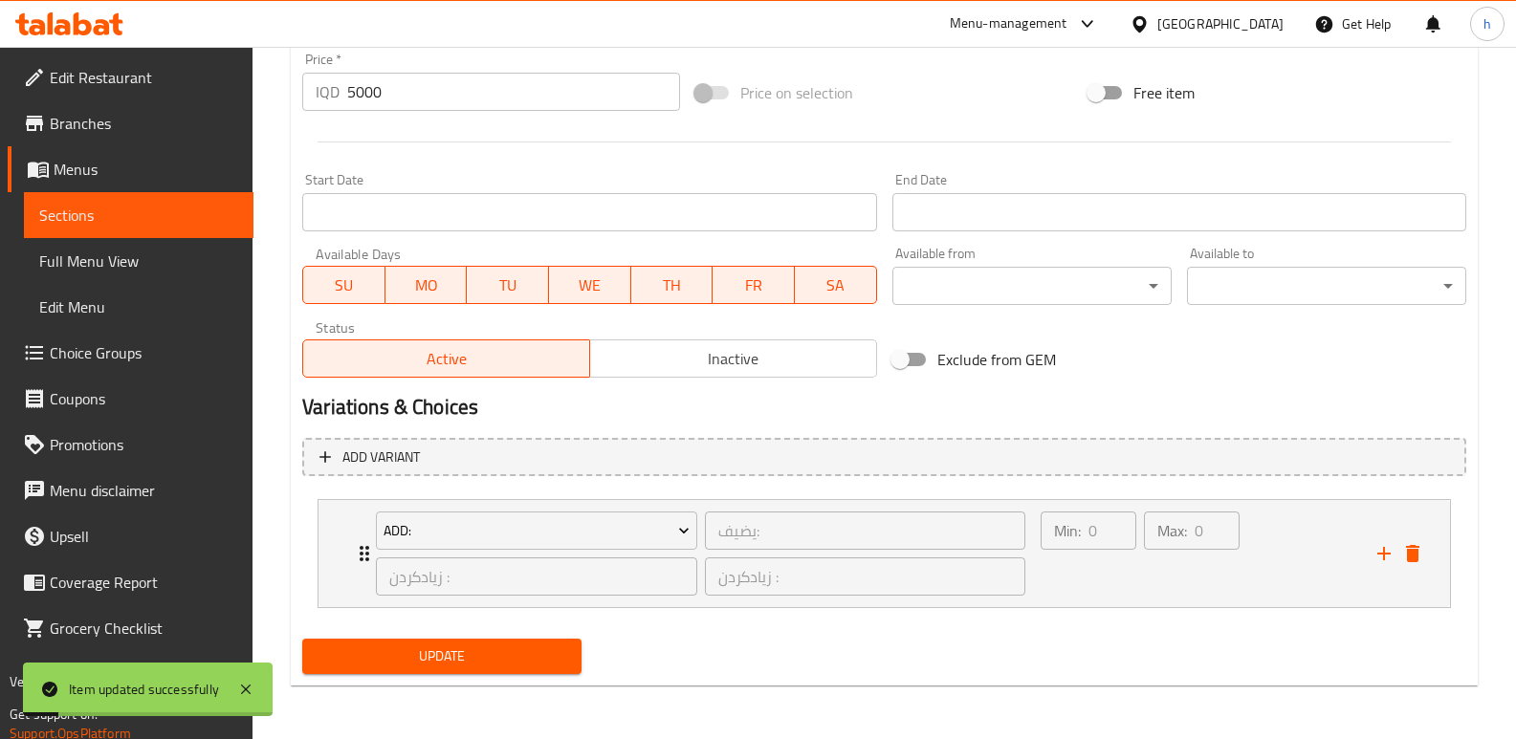
click at [241, 226] on link "Sections" at bounding box center [139, 215] width 230 height 46
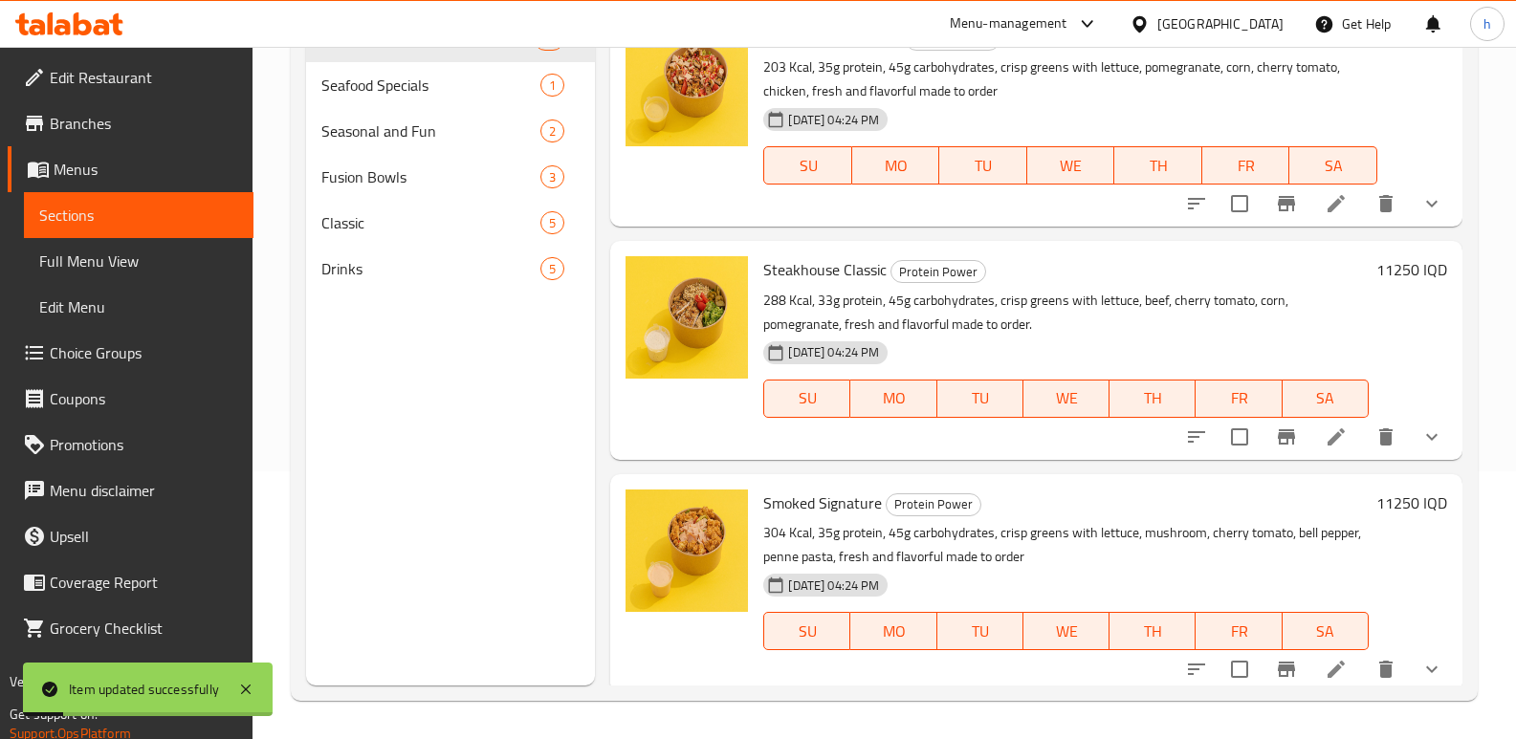
scroll to position [268, 0]
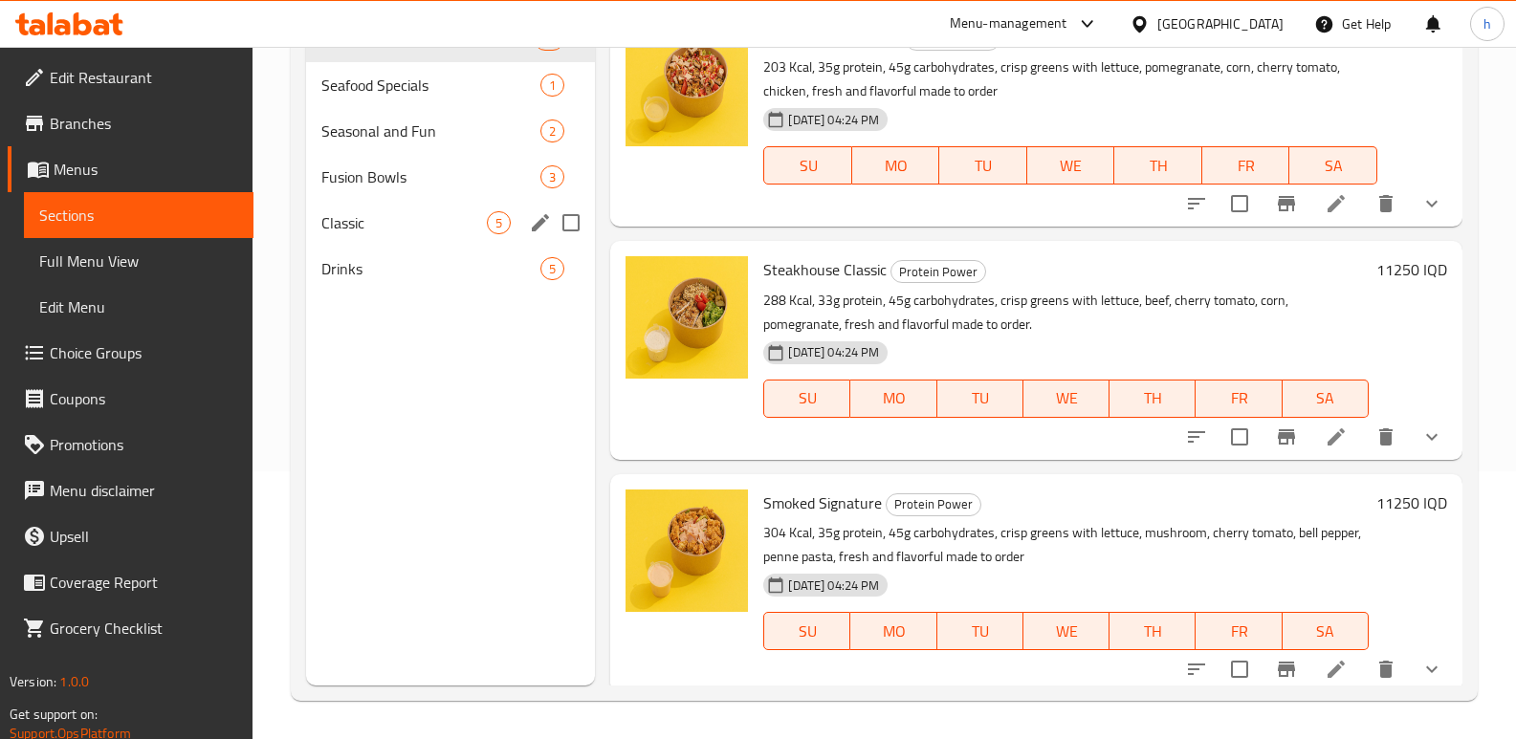
click at [375, 219] on span "Classic" at bounding box center [403, 222] width 165 height 23
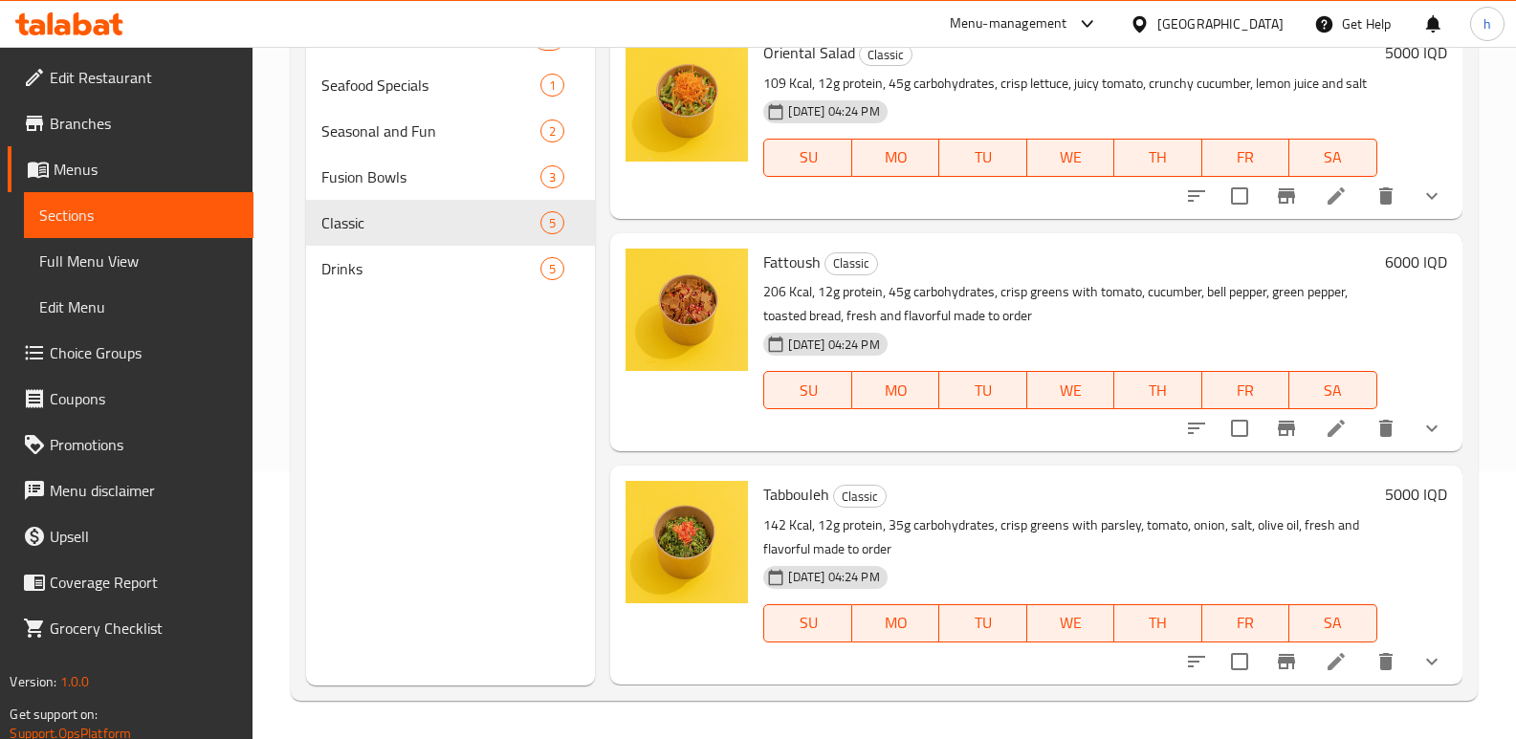
scroll to position [222, 0]
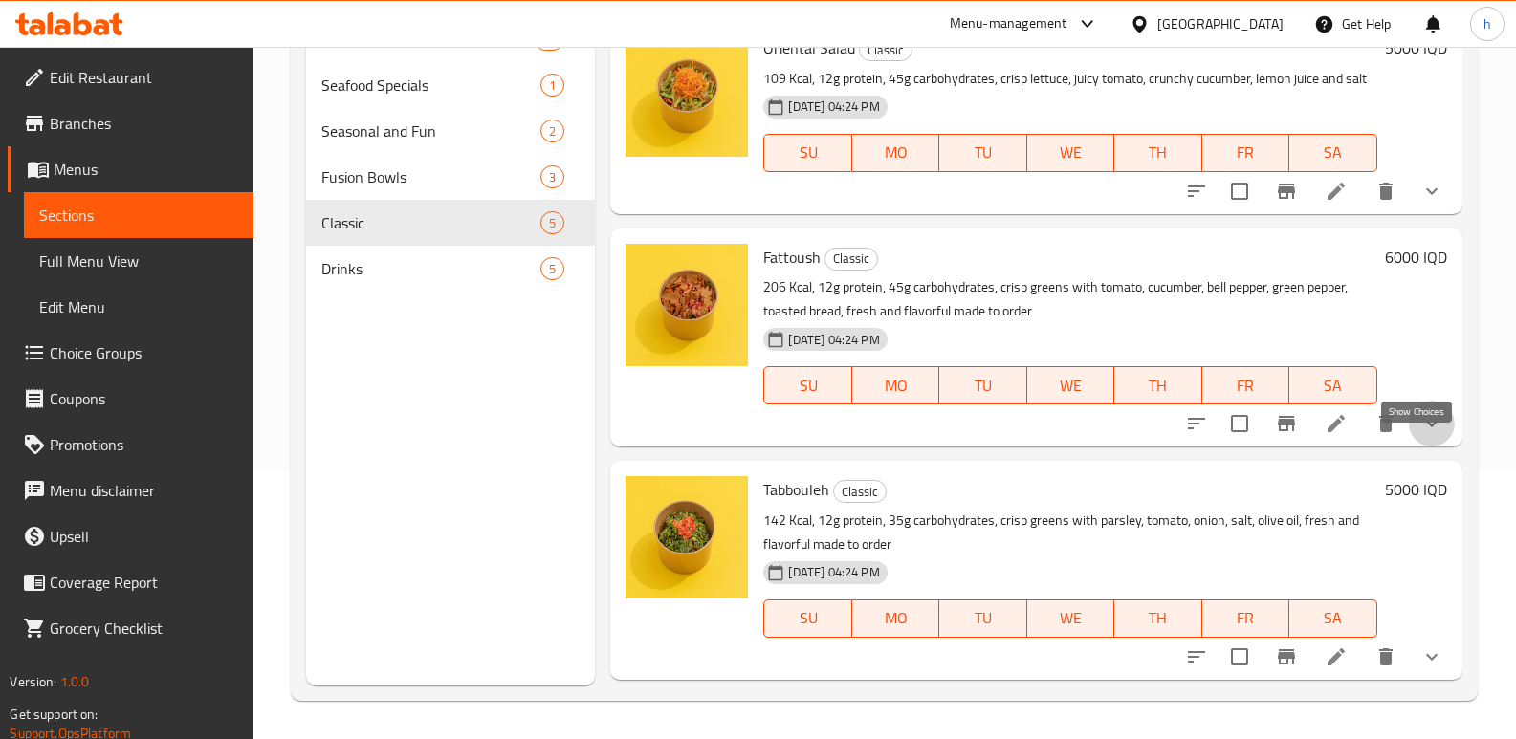
click at [1421, 435] on icon "show more" at bounding box center [1431, 423] width 23 height 23
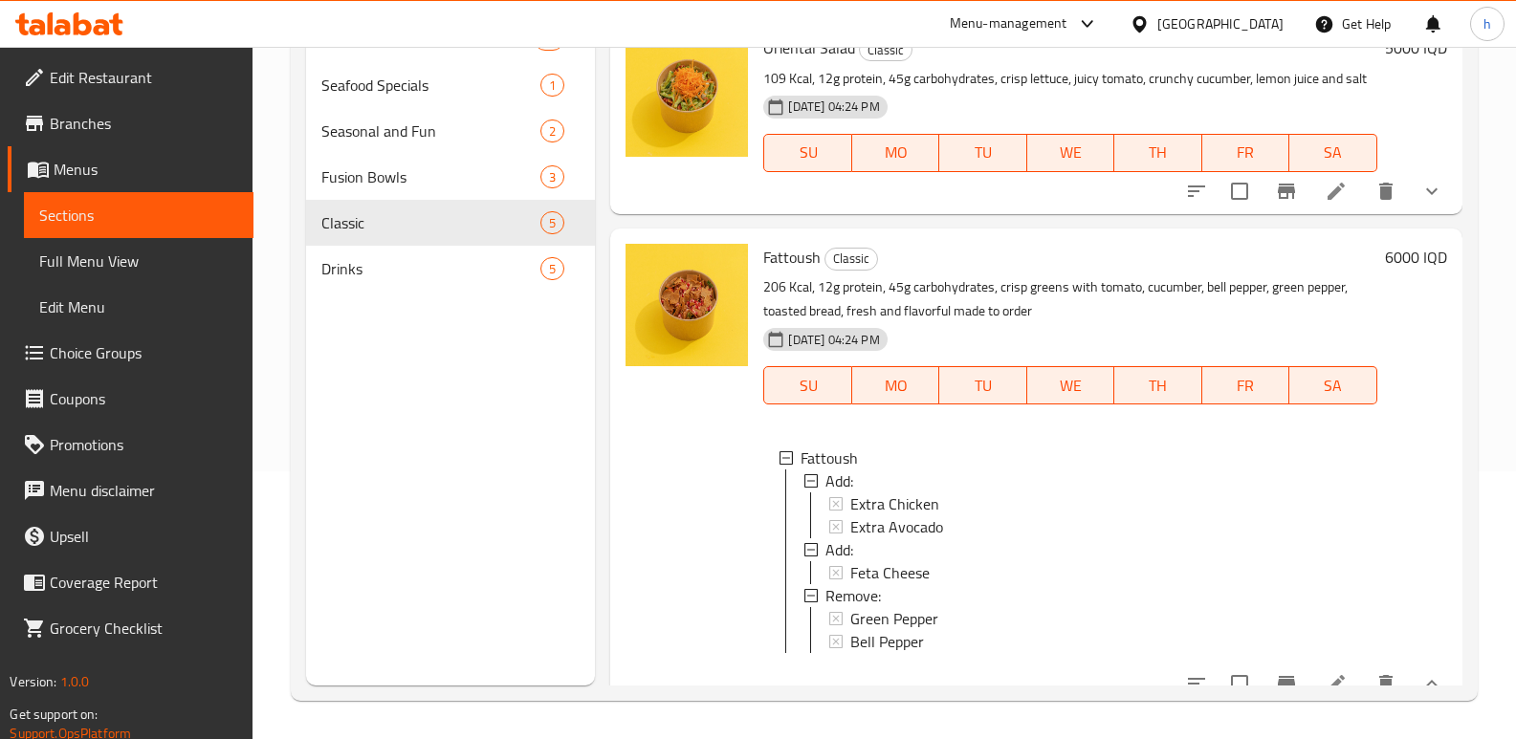
scroll to position [321, 0]
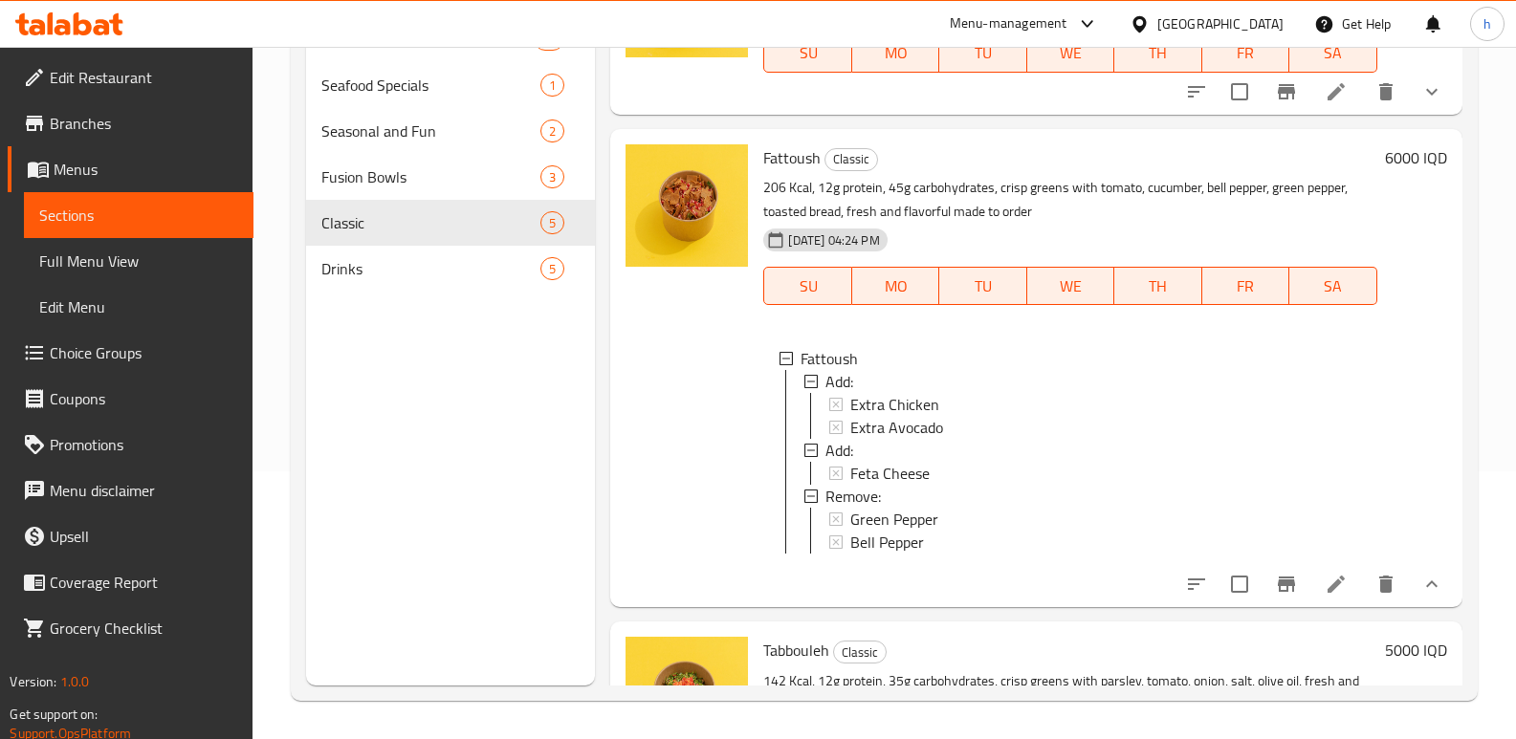
click at [1324, 596] on icon at bounding box center [1335, 584] width 23 height 23
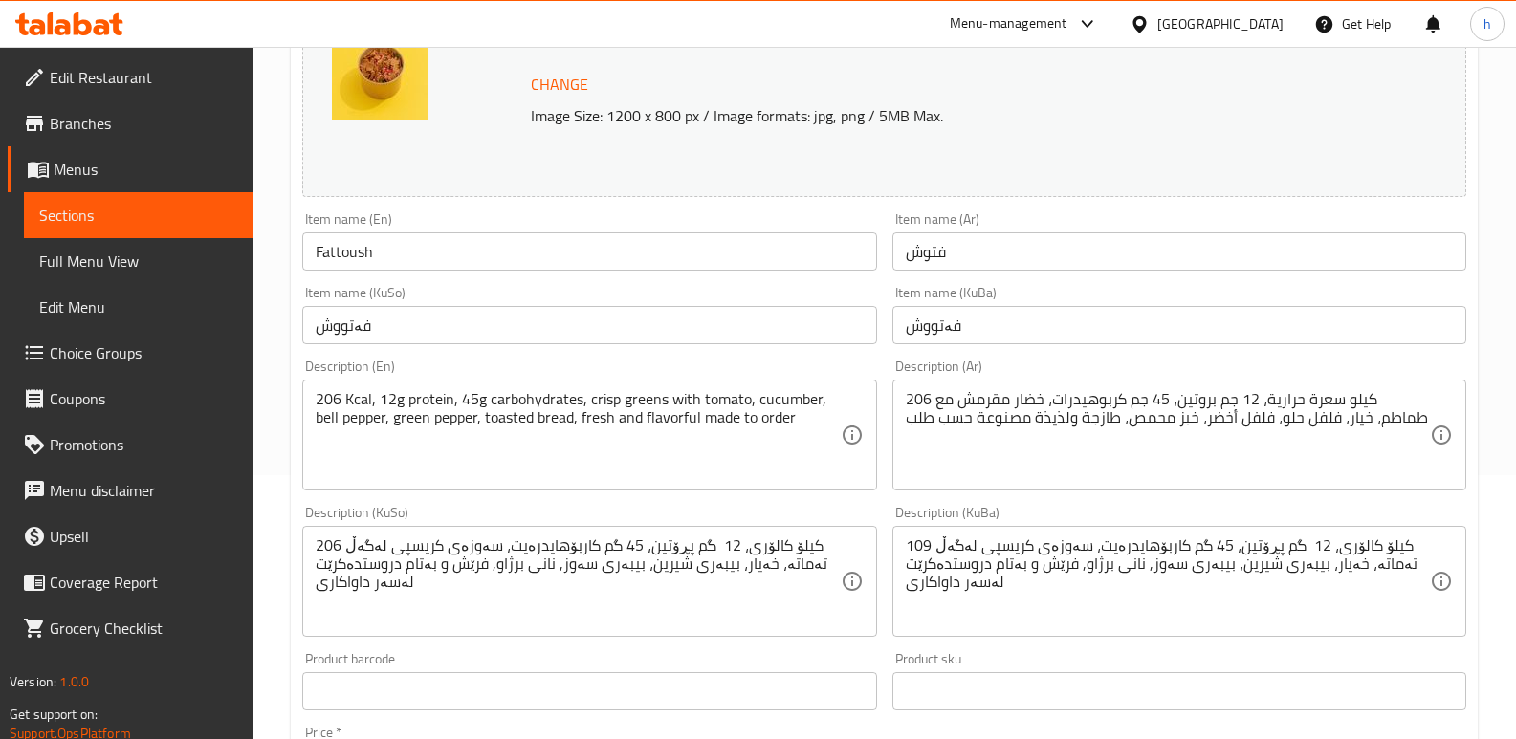
scroll to position [306, 0]
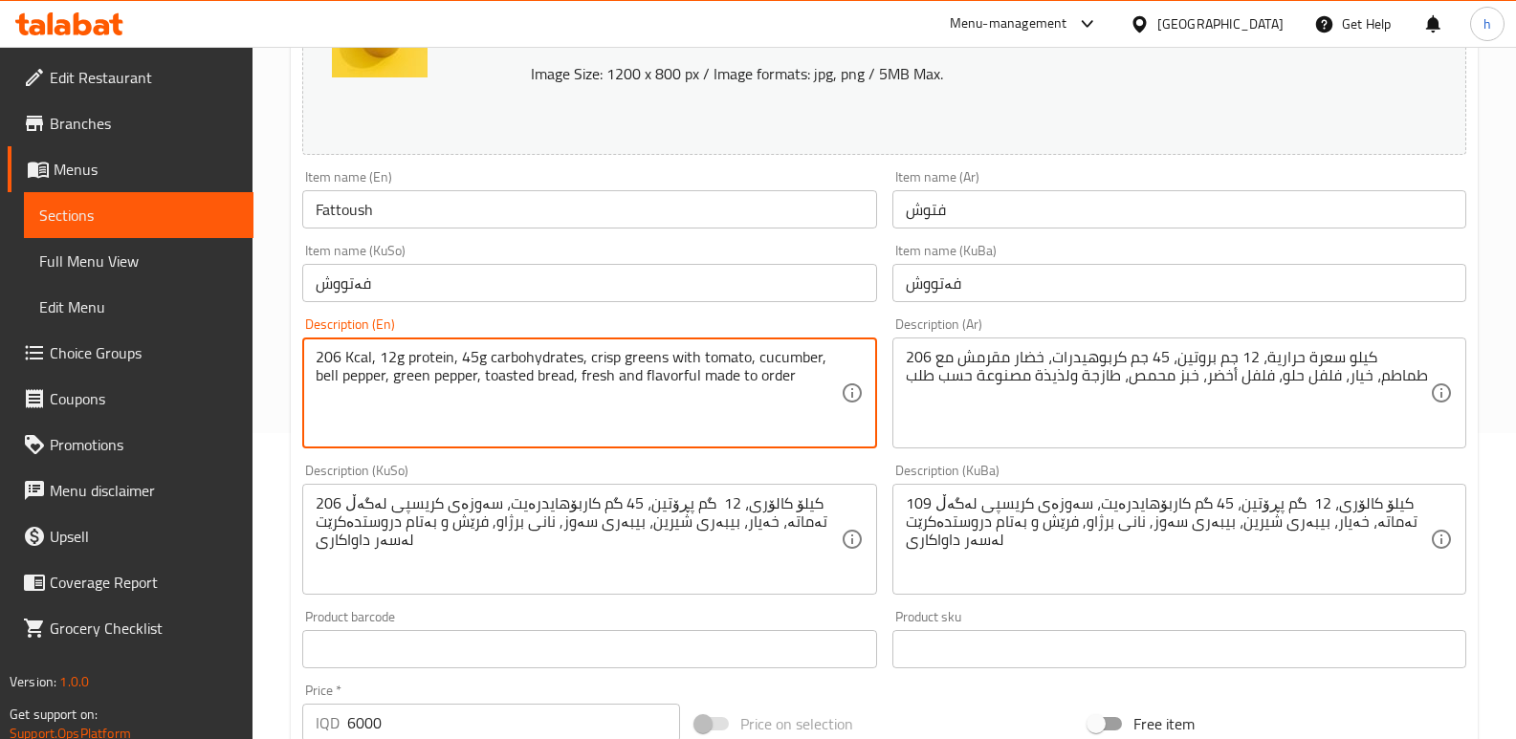
drag, startPoint x: 790, startPoint y: 380, endPoint x: 805, endPoint y: 383, distance: 15.6
click at [805, 383] on textarea "206 Kcal, 12g protein, 45g carbohydrates, crisp greens with tomato, cucumber, b…" at bounding box center [578, 393] width 524 height 91
paste textarea "206 Kcal · 12g Protein · 45g Carbs Levantine favorite that celebrates freshness…"
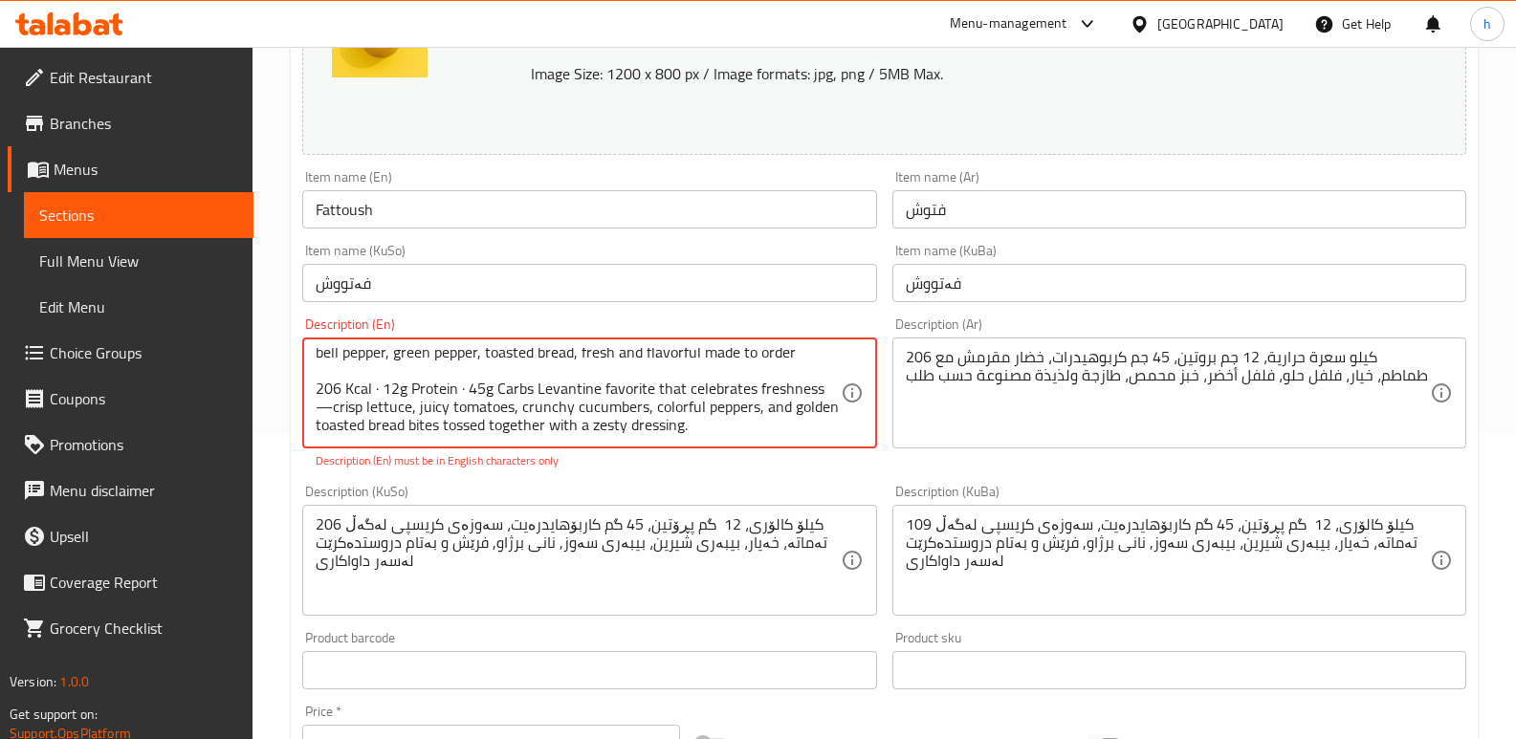
scroll to position [0, 0]
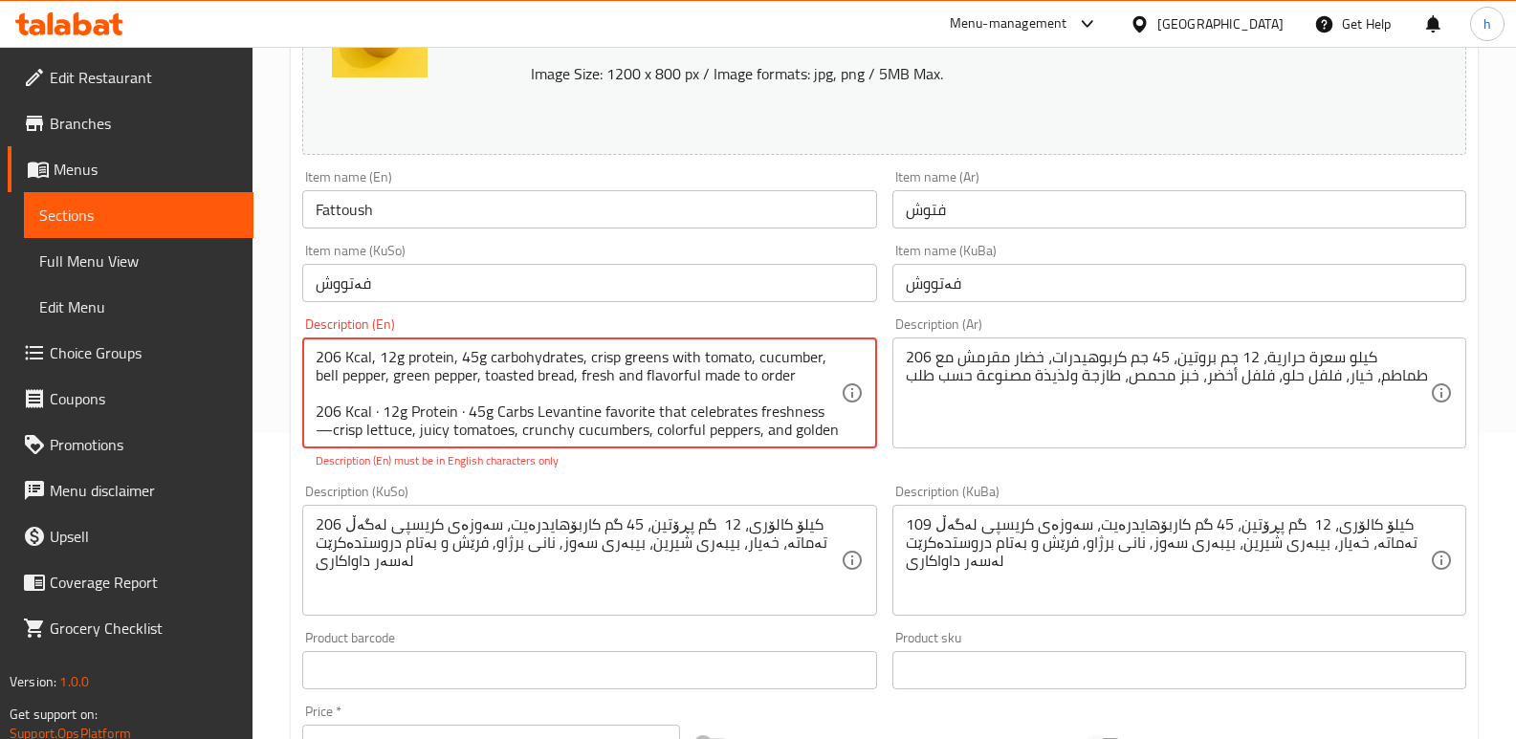
click at [577, 407] on textarea "206 Kcal, 12g protein, 45g carbohydrates, crisp greens with tomato, cucumber, b…" at bounding box center [578, 393] width 524 height 91
click at [576, 404] on textarea "206 Kcal, 12g protein, 45g carbohydrates, crisp greens with tomato, cucumber, b…" at bounding box center [578, 393] width 524 height 91
drag, startPoint x: 534, startPoint y: 408, endPoint x: 818, endPoint y: 406, distance: 284.0
click at [818, 406] on textarea "206 Kcal, 12g protein, 45g carbohydrates, crisp greens with tomato, cucumber, b…" at bounding box center [578, 393] width 524 height 91
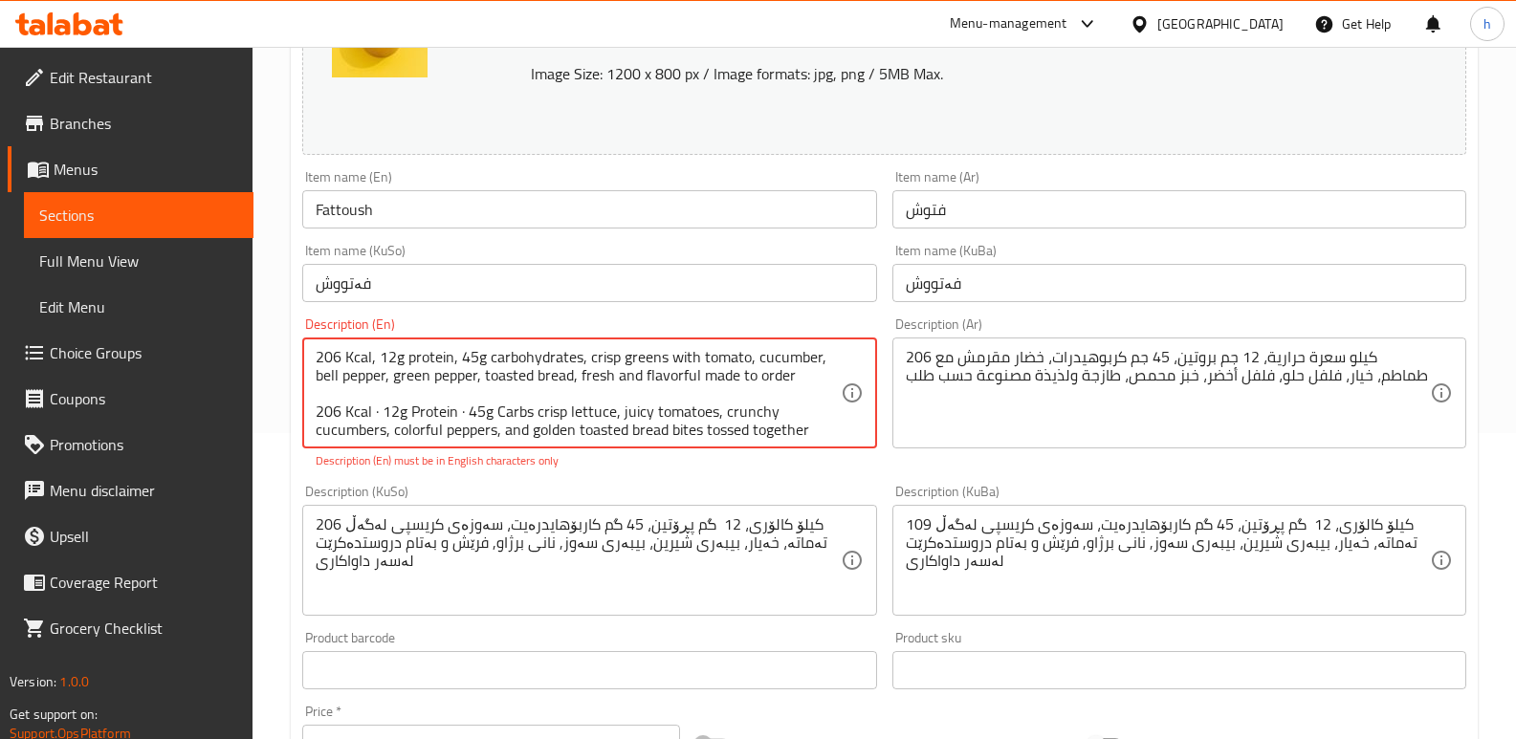
click at [590, 410] on textarea "206 Kcal, 12g protein, 45g carbohydrates, crisp greens with tomato, cucumber, b…" at bounding box center [578, 393] width 524 height 91
click at [648, 351] on textarea "206 Kcal, 12g protein, 45g carbohydrates, crisp greens with tomato, cucumber, b…" at bounding box center [578, 393] width 524 height 91
paste textarea "lettuce"
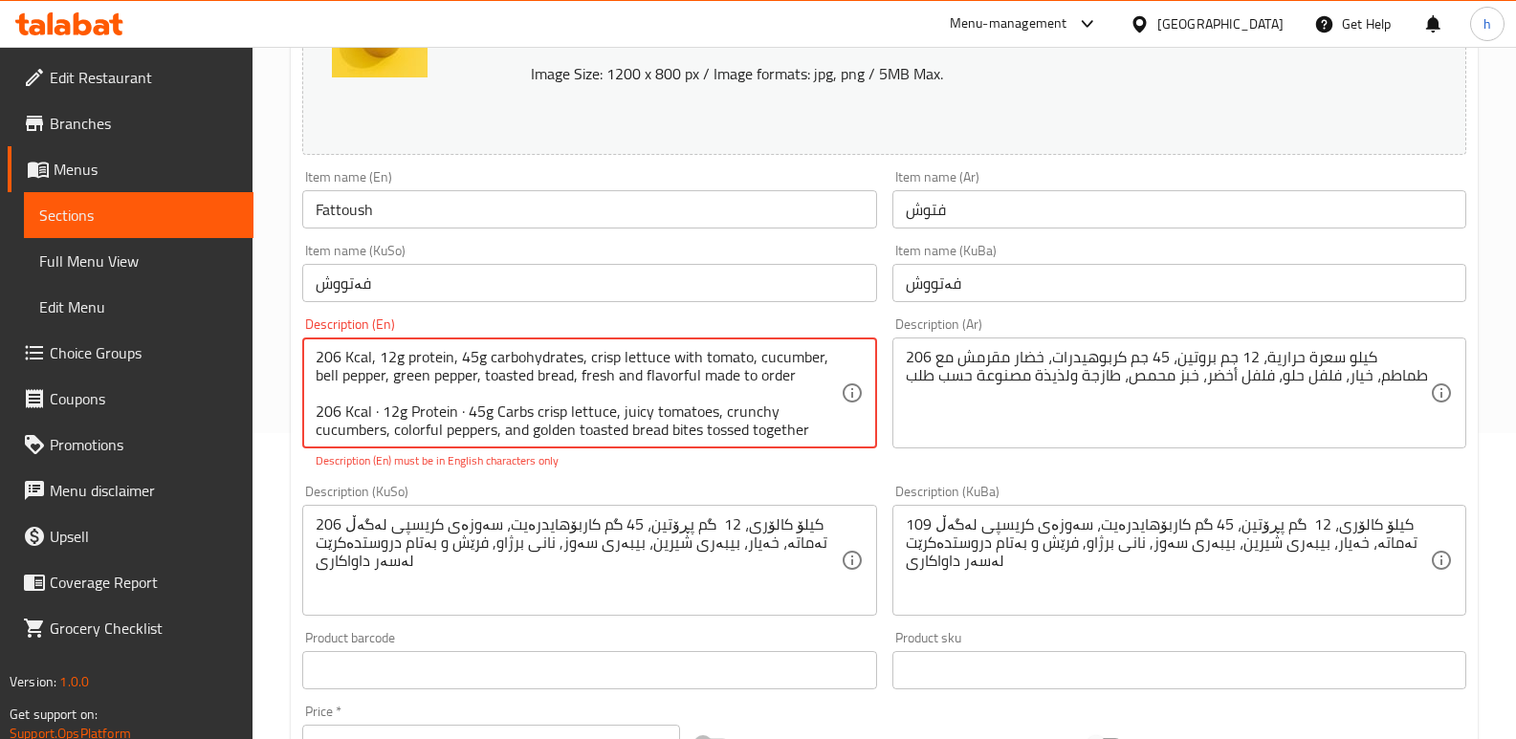
click at [700, 355] on textarea "206 Kcal, 12g protein, 45g carbohydrates, crisp lettuce with tomato, cucumber, …" at bounding box center [578, 393] width 524 height 91
click at [744, 412] on textarea "206 Kcal, 12g protein, 45g carbohydrates, crisp lettuce, juicy tomato, cucumber…" at bounding box center [578, 393] width 524 height 91
click at [760, 357] on textarea "206 Kcal, 12g protein, 45g carbohydrates, crisp lettuce, juicy tomato, cucumber…" at bounding box center [578, 393] width 524 height 91
paste textarea "runchy c"
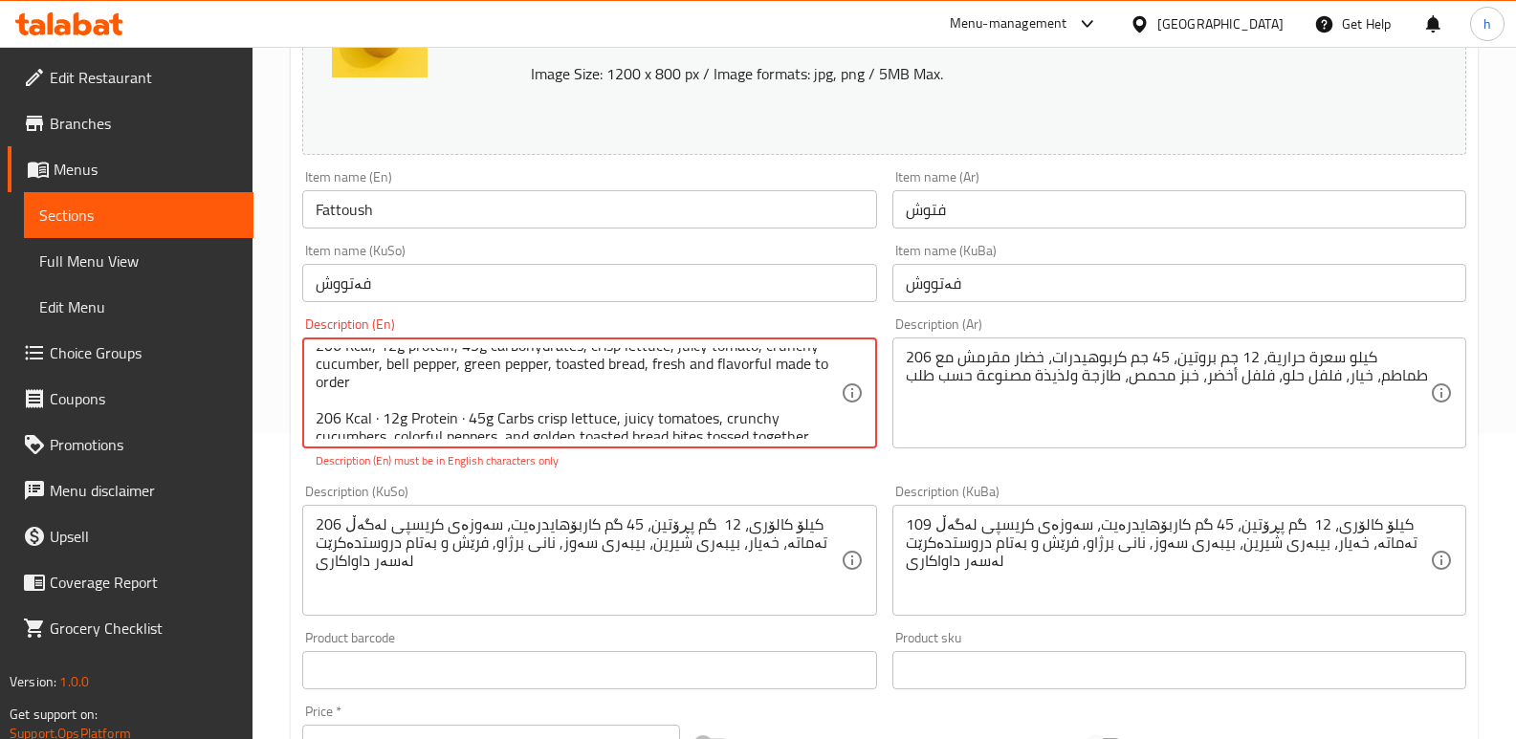
scroll to position [18, 0]
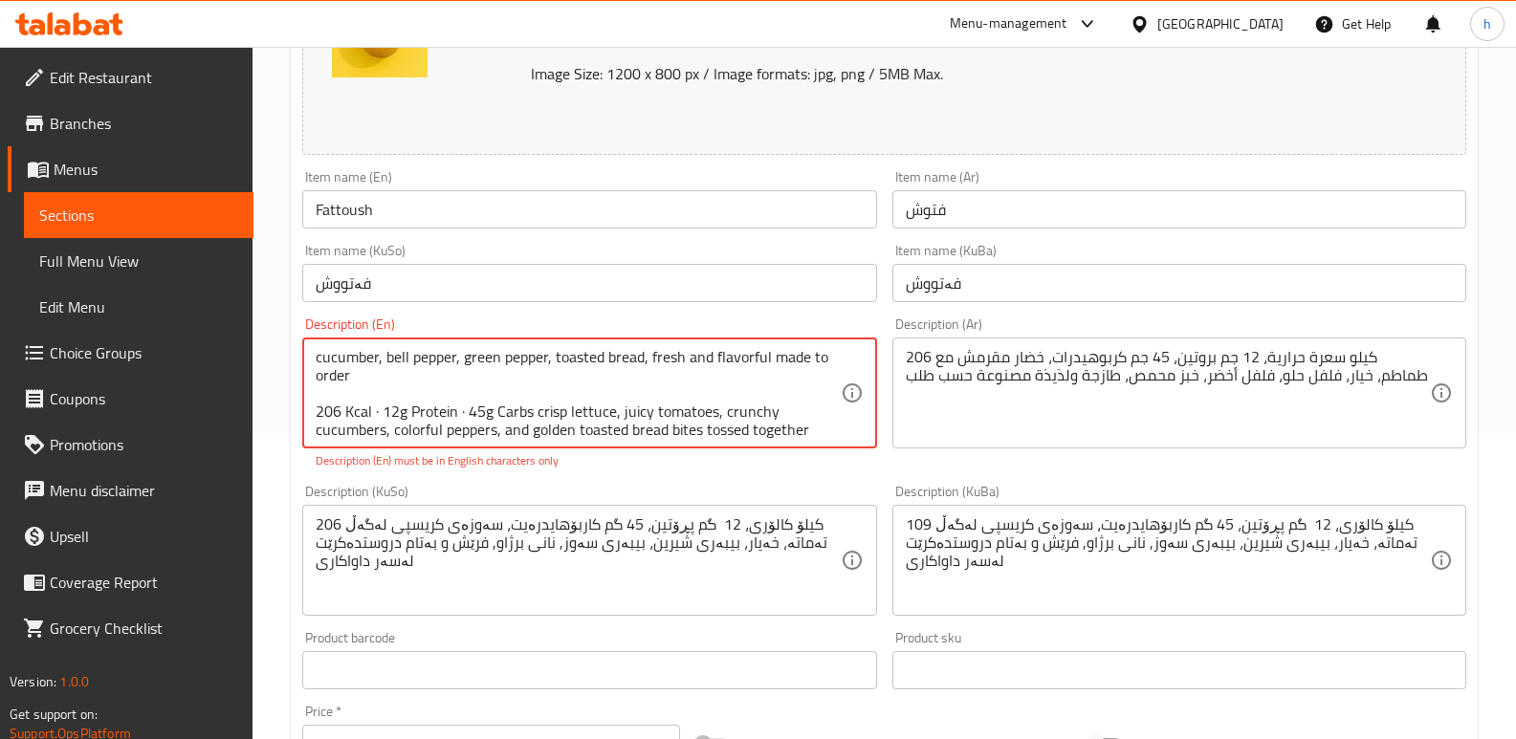
click at [314, 408] on div "206 Kcal, 12g protein, 45g carbohydrates, crisp lettuce, juicy tomato, crunchy …" at bounding box center [589, 393] width 574 height 111
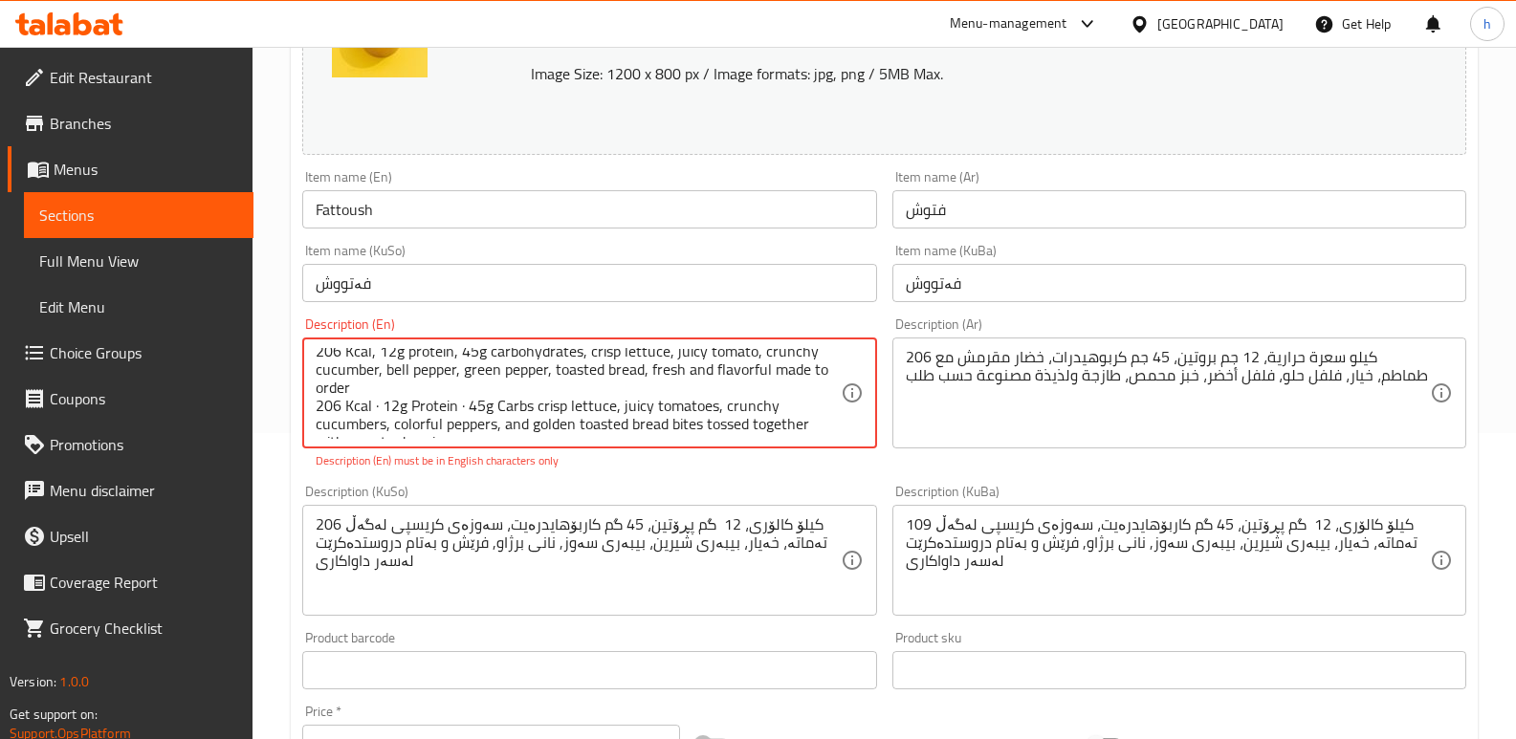
scroll to position [4, 0]
click at [424, 427] on textarea "206 Kcal, 12g protein, 45g carbohydrates, crisp lettuce, juicy tomato, crunchy …" at bounding box center [578, 393] width 524 height 91
click at [396, 370] on textarea "206 Kcal, 12g protein, 45g carbohydrates, crisp lettuce, juicy tomato, crunchy …" at bounding box center [578, 393] width 524 height 91
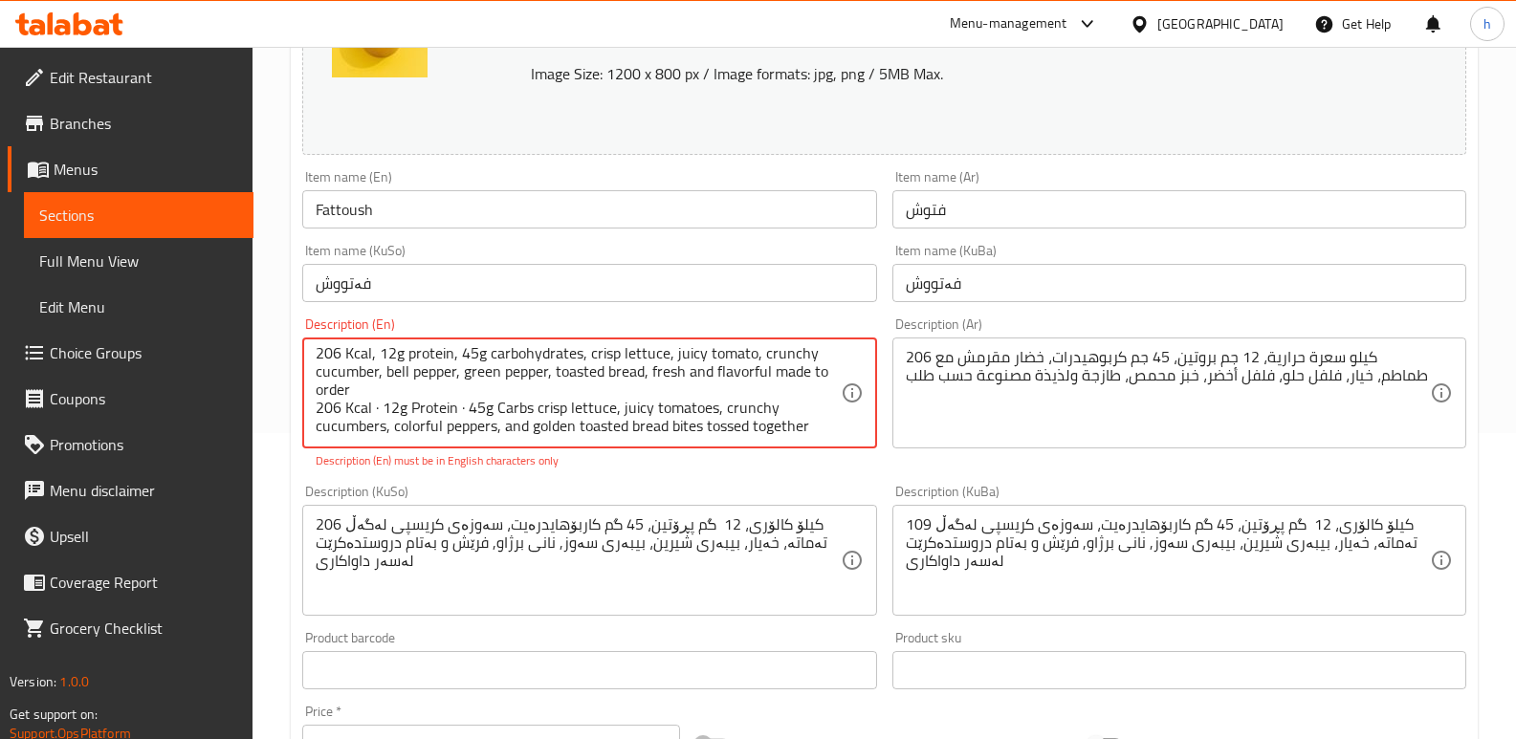
paste textarea "colorfu"
click at [479, 376] on textarea "206 Kcal, 12g protein, 45g carbohydrates, crisp lettuce, juicy tomato, crunchy …" at bounding box center [578, 393] width 524 height 91
drag, startPoint x: 490, startPoint y: 373, endPoint x: 584, endPoint y: 375, distance: 94.7
click at [584, 375] on textarea "206 Kcal, 12g protein, 45g carbohydrates, crisp lettuce, juicy tomato, crunchy …" at bounding box center [578, 393] width 524 height 91
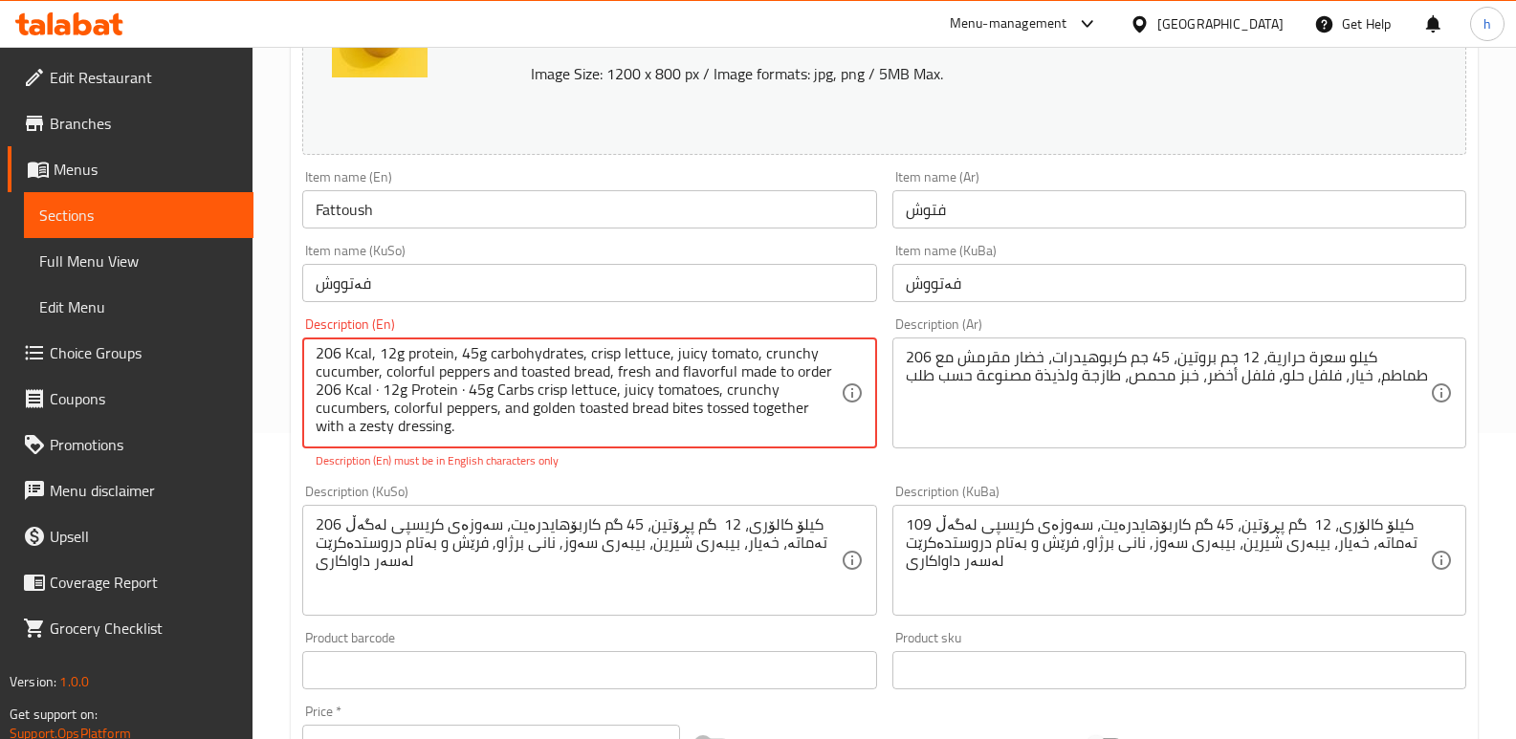
click at [558, 426] on textarea "206 Kcal, 12g protein, 45g carbohydrates, crisp lettuce, juicy tomato, crunchy …" at bounding box center [578, 393] width 524 height 91
click at [521, 374] on textarea "206 Kcal, 12g protein, 45g carbohydrates, crisp lettuce, juicy tomato, crunchy …" at bounding box center [578, 393] width 524 height 91
paste textarea "golden"
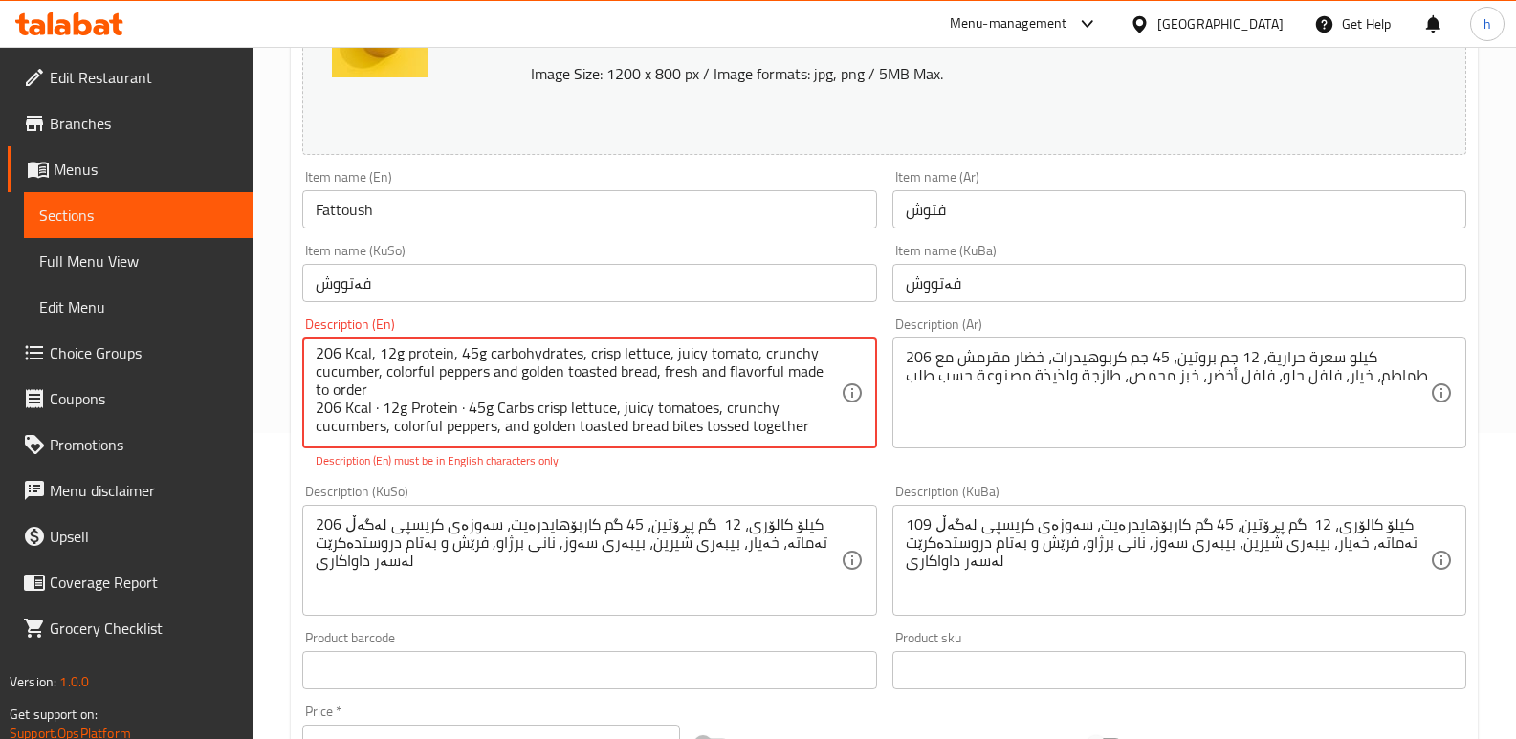
scroll to position [23, 0]
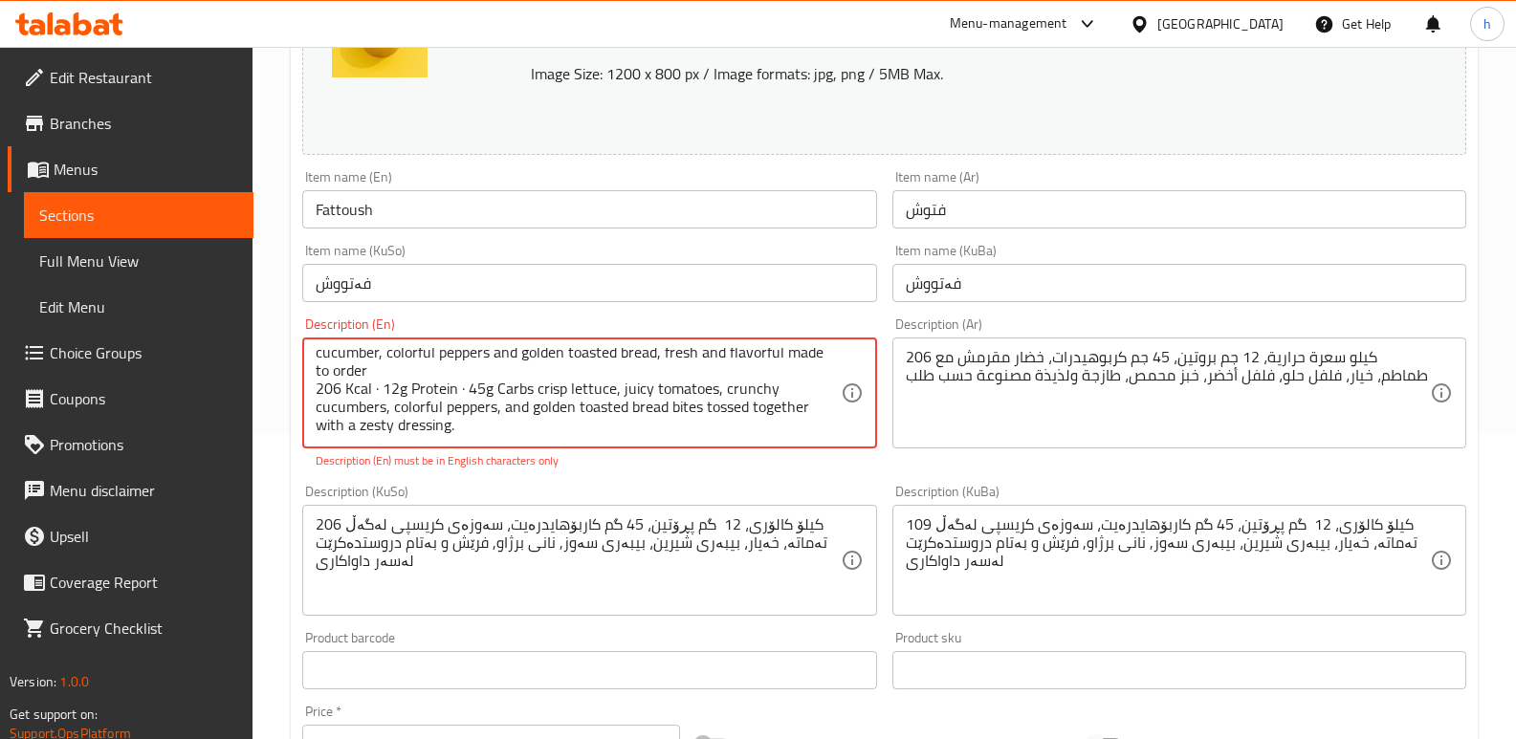
drag, startPoint x: 630, startPoint y: 427, endPoint x: 761, endPoint y: 441, distance: 131.8
click at [761, 441] on div "206 Kcal, 12g protein, 45g carbohydrates, crisp lettuce, juicy tomato, crunchy …" at bounding box center [589, 393] width 574 height 111
click at [577, 429] on textarea "206 Kcal, 12g protein, 45g carbohydrates, crisp lettuce, juicy tomato, crunchy …" at bounding box center [578, 393] width 524 height 91
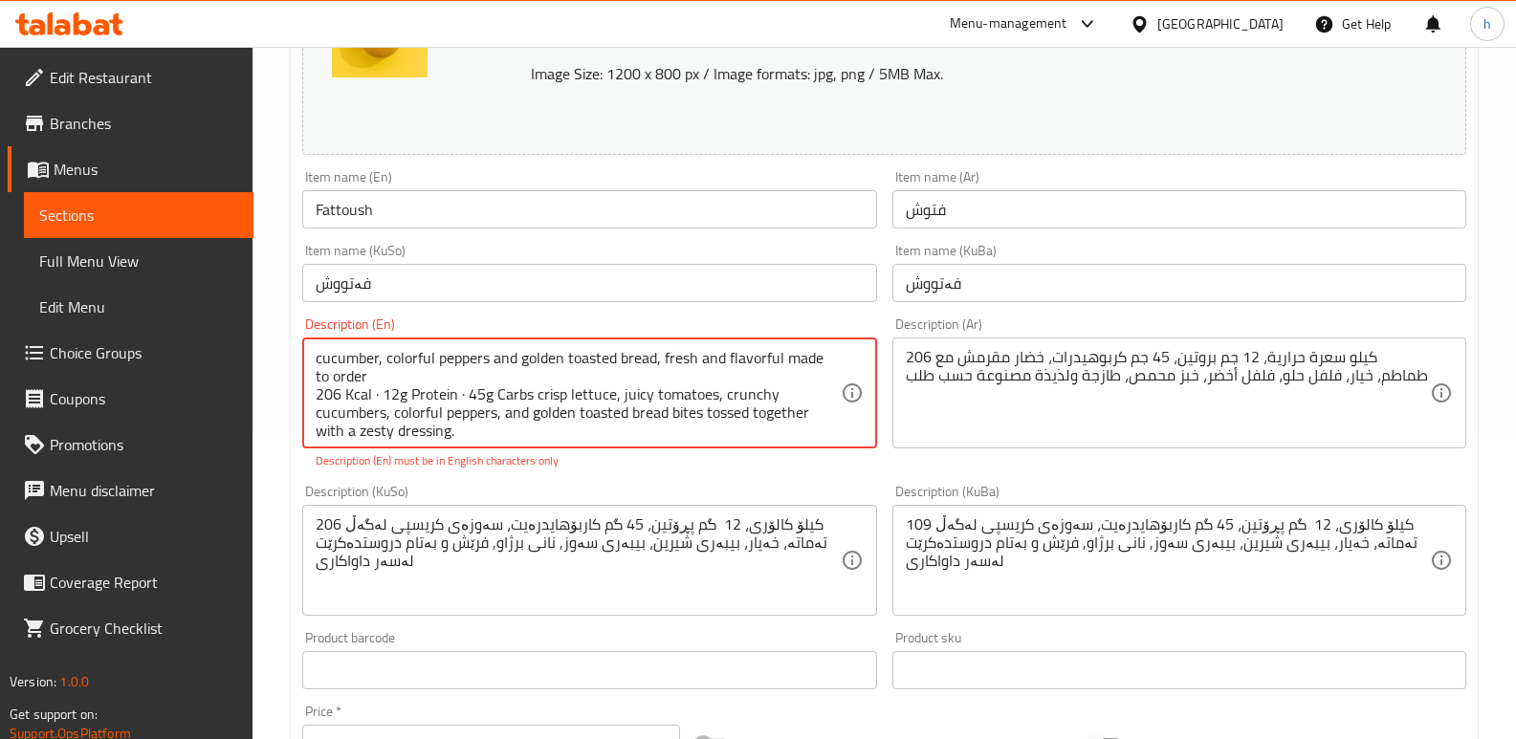
scroll to position [0, 0]
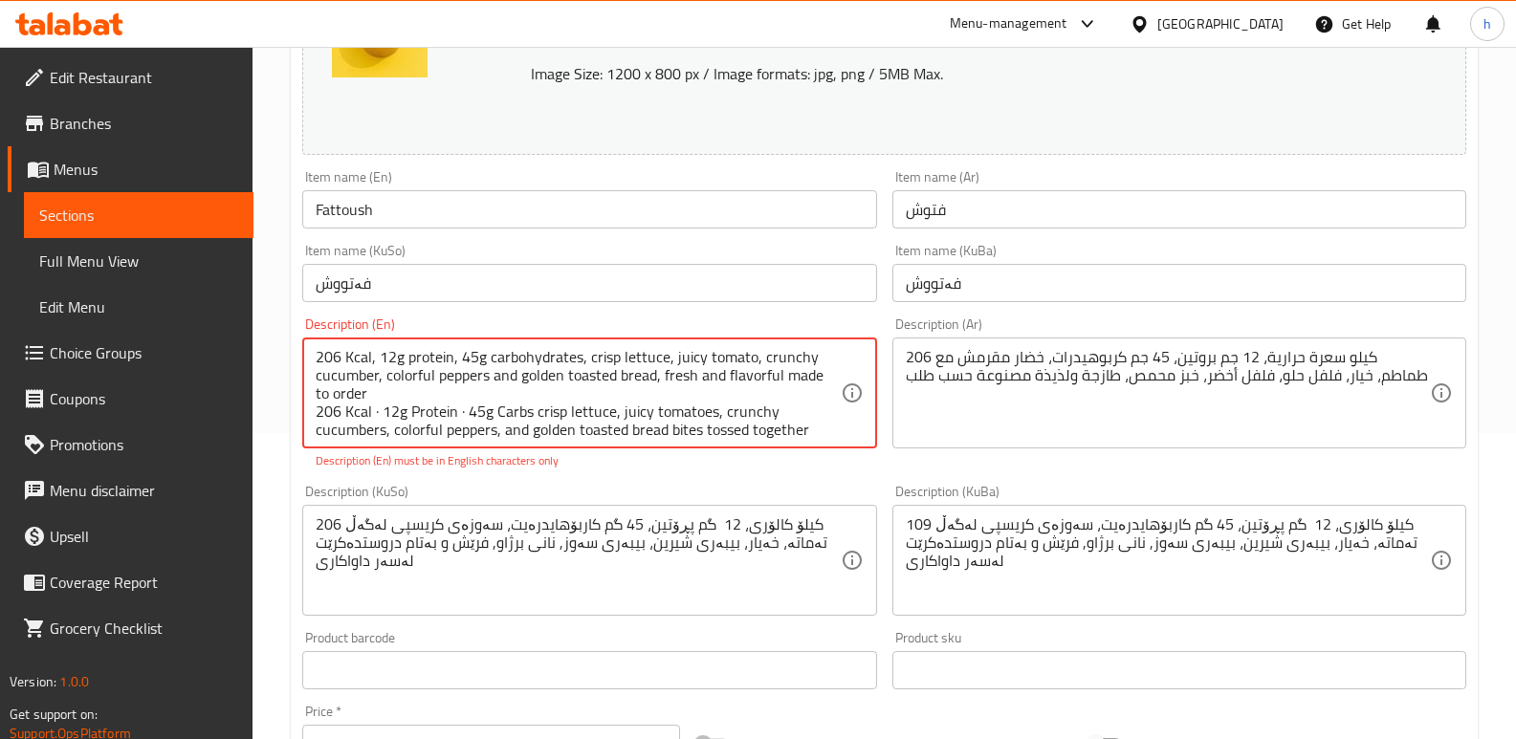
drag, startPoint x: 655, startPoint y: 379, endPoint x: 780, endPoint y: 392, distance: 126.0
click at [780, 392] on textarea "206 Kcal, 12g protein, 45g carbohydrates, crisp lettuce, juicy tomato, crunchy …" at bounding box center [578, 393] width 524 height 91
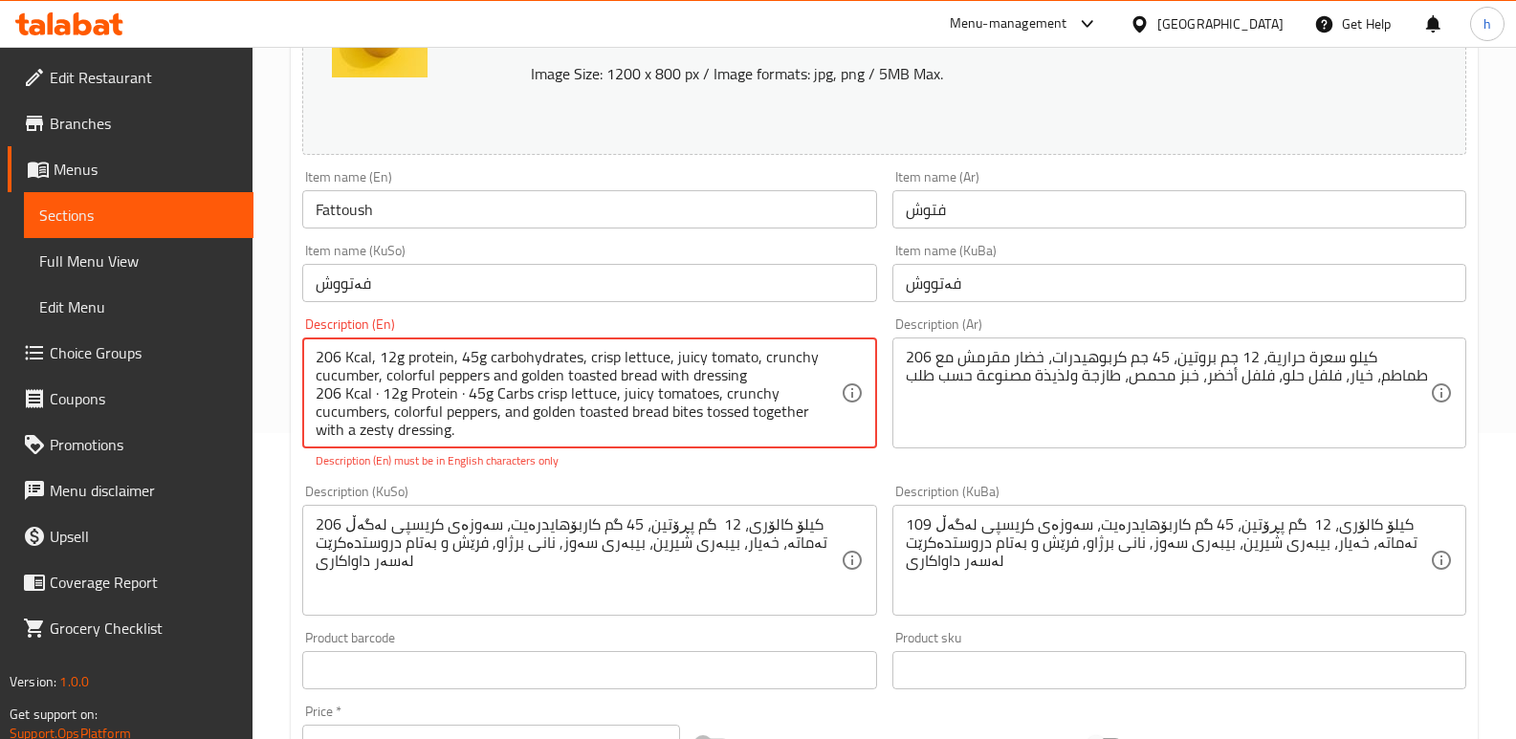
scroll to position [5, 0]
drag, startPoint x: 458, startPoint y: 435, endPoint x: 306, endPoint y: 390, distance: 158.6
click at [306, 390] on div "206 Kcal, 12g protein, 45g carbohydrates, crisp lettuce, juicy tomato, crunchy …" at bounding box center [589, 393] width 574 height 111
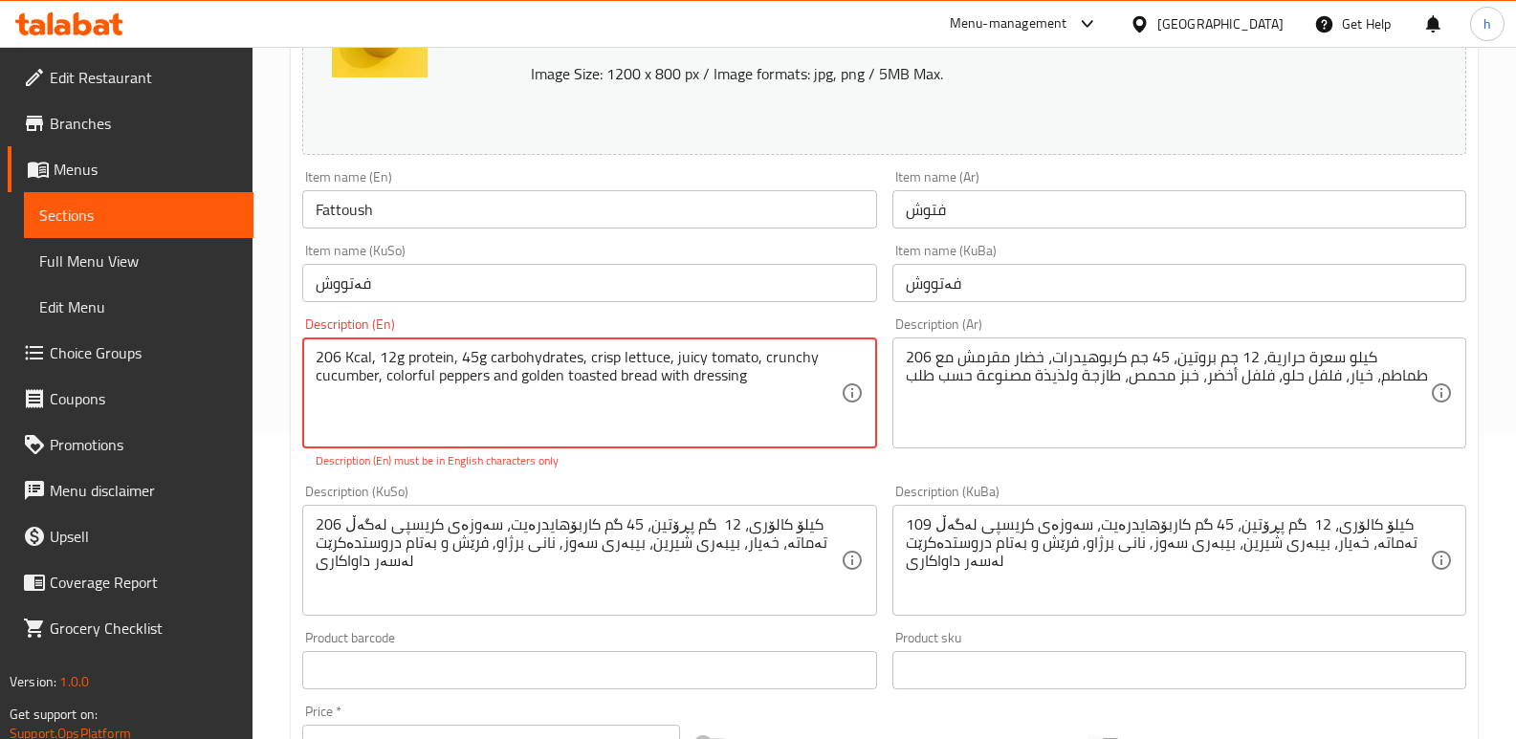
scroll to position [0, 0]
type textarea "206 Kcal, 12g protein, 45g carbohydrates, crisp lettuce, juicy tomato, crunchy …"
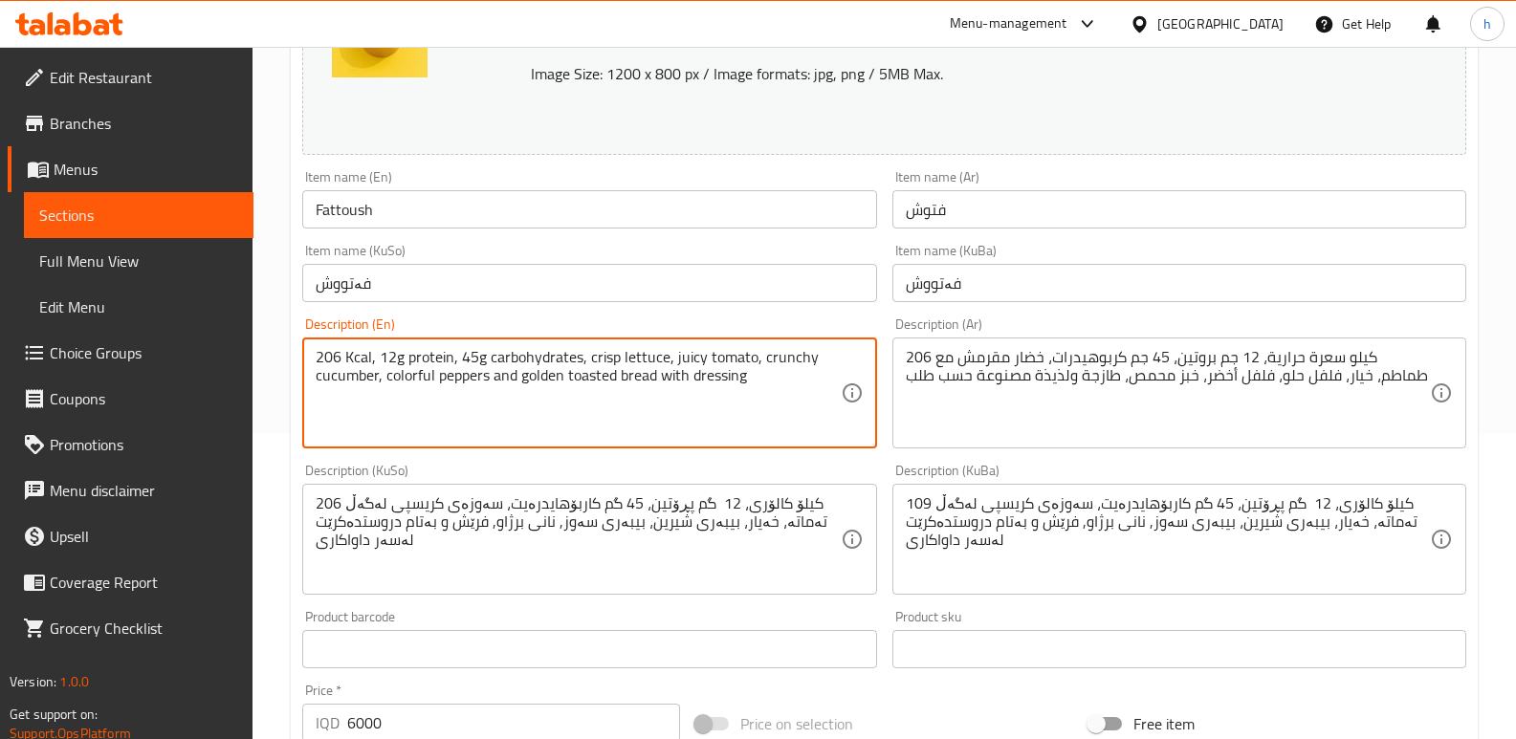
click at [761, 373] on textarea "206 Kcal, 12g protein, 45g carbohydrates, crisp lettuce, juicy tomato, crunchy …" at bounding box center [578, 393] width 524 height 91
drag, startPoint x: 759, startPoint y: 372, endPoint x: 237, endPoint y: 346, distance: 522.8
click at [237, 346] on div "Edit Restaurant Branches Menus Sections Full Menu View Edit Menu Choice Groups …" at bounding box center [758, 680] width 1516 height 1878
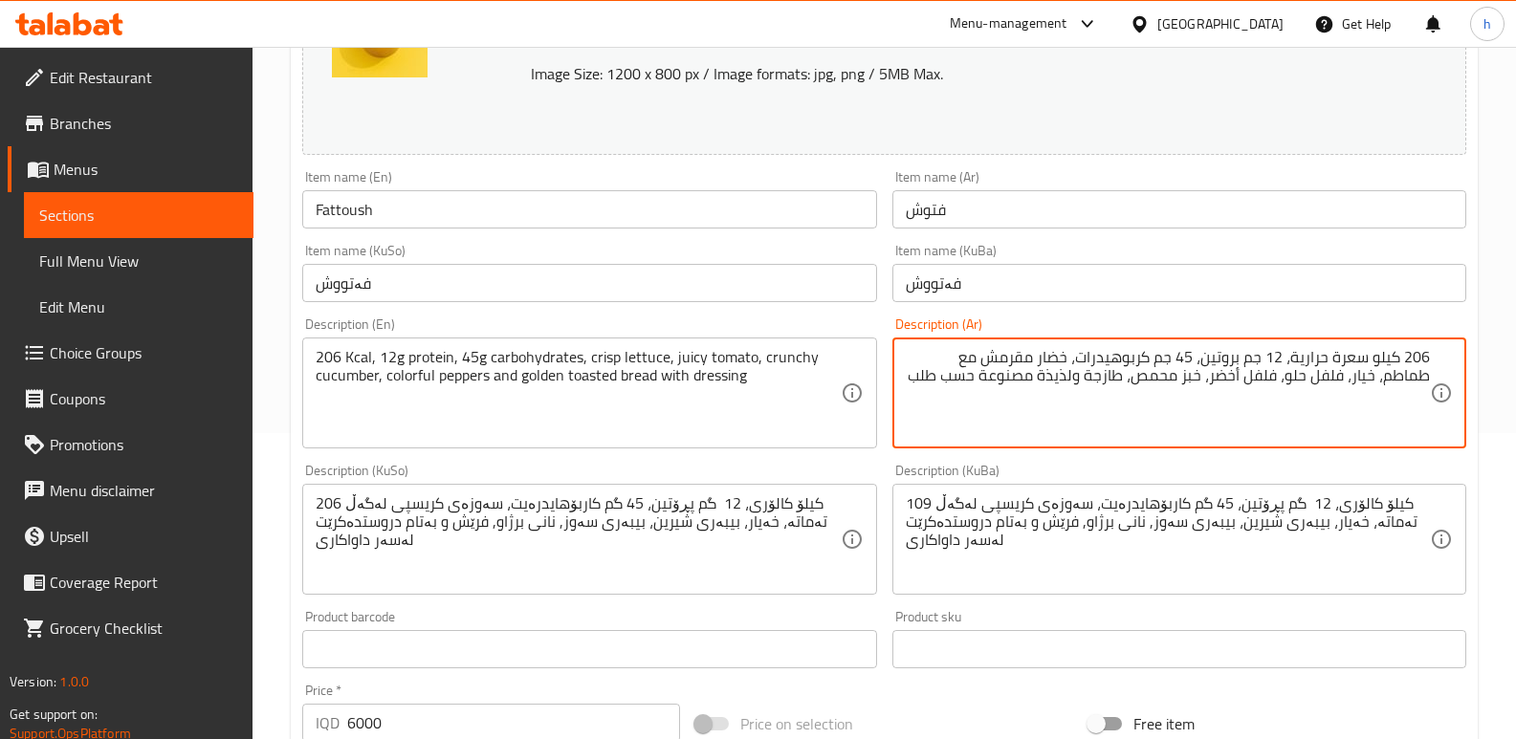
click at [963, 378] on textarea "206 كيلو سعرة حرارية، 12 جم بروتين، 45 جم كربوهيدرات، خضار مقرمش مع طماطم، خيار…" at bounding box center [1168, 393] width 524 height 91
paste textarea "206 سعرة حرارية، 12 جرام بروتين، 45 جرام كربوهيدرات، خس مقرمش، طماطم طرية، خيار…"
click at [1072, 424] on textarea "206 كيلو سعرة حرارية، 12 جم بروتين، 45 جم كربوهيدرات، خضار مقرمش مع طماطم، خيار…" at bounding box center [1168, 393] width 524 height 91
click at [1059, 357] on textarea "206 كيلو سعرة حرارية، 12 جم بروتين، 45 جم كربوهيدرات، خضار مقرمش مع طماطم، خيار…" at bounding box center [1168, 393] width 524 height 91
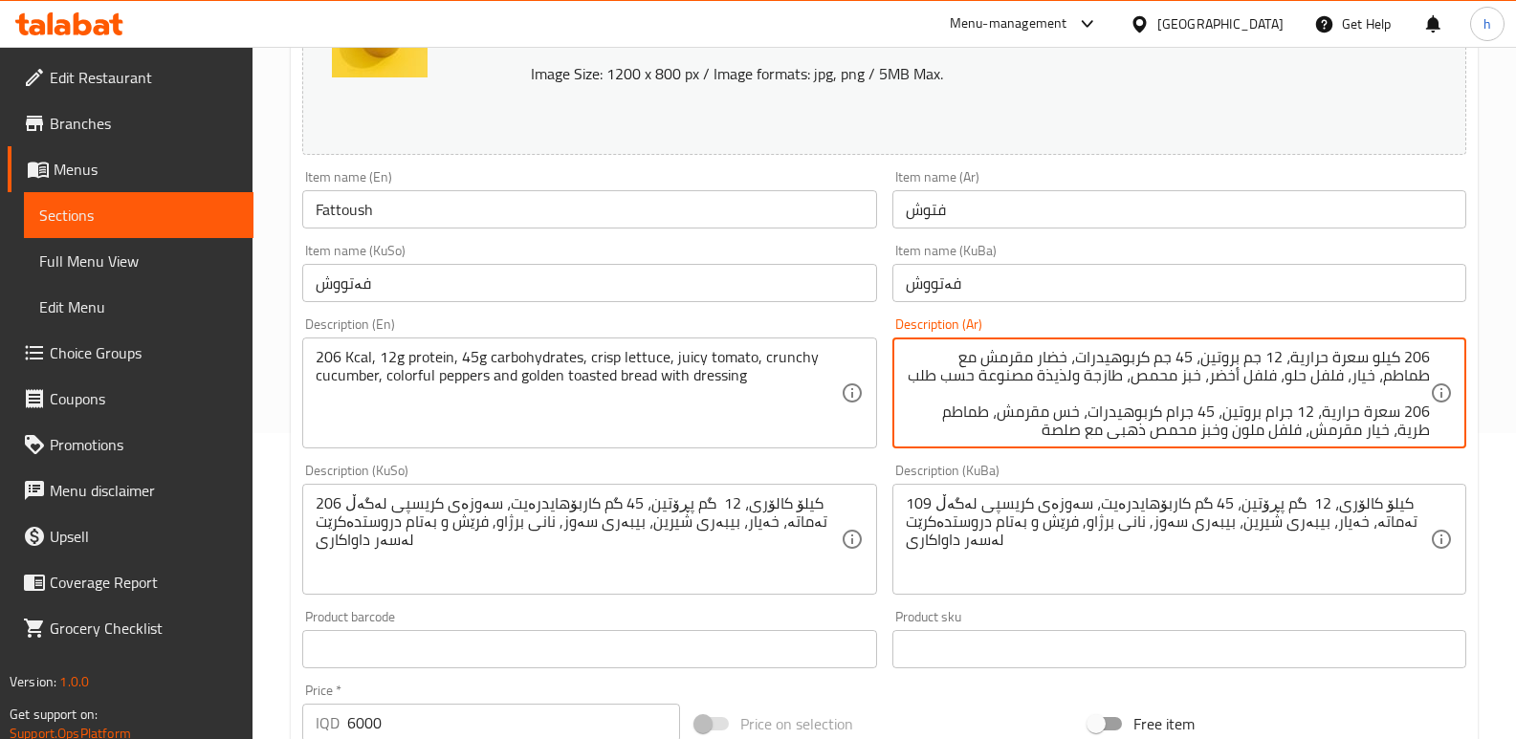
click at [1059, 357] on textarea "206 كيلو سعرة حرارية، 12 جم بروتين، 45 جم كربوهيدرات، خضار مقرمش مع طماطم، خيار…" at bounding box center [1168, 393] width 524 height 91
paste textarea
drag, startPoint x: 987, startPoint y: 353, endPoint x: 963, endPoint y: 354, distance: 23.9
click at [963, 354] on textarea "206 كيلو سعرة حرارية، 12 جم بروتين، 45 جم كربوهيدرات، خس مقرمش مع طماطم، خيار، …" at bounding box center [1168, 393] width 524 height 91
click at [1413, 435] on textarea "206 كيلو سعرة حرارية، 12 جم بروتين، 45 جم كربوهيدرات، خس مقرمش، طماطم، خيار، فل…" at bounding box center [1168, 393] width 524 height 91
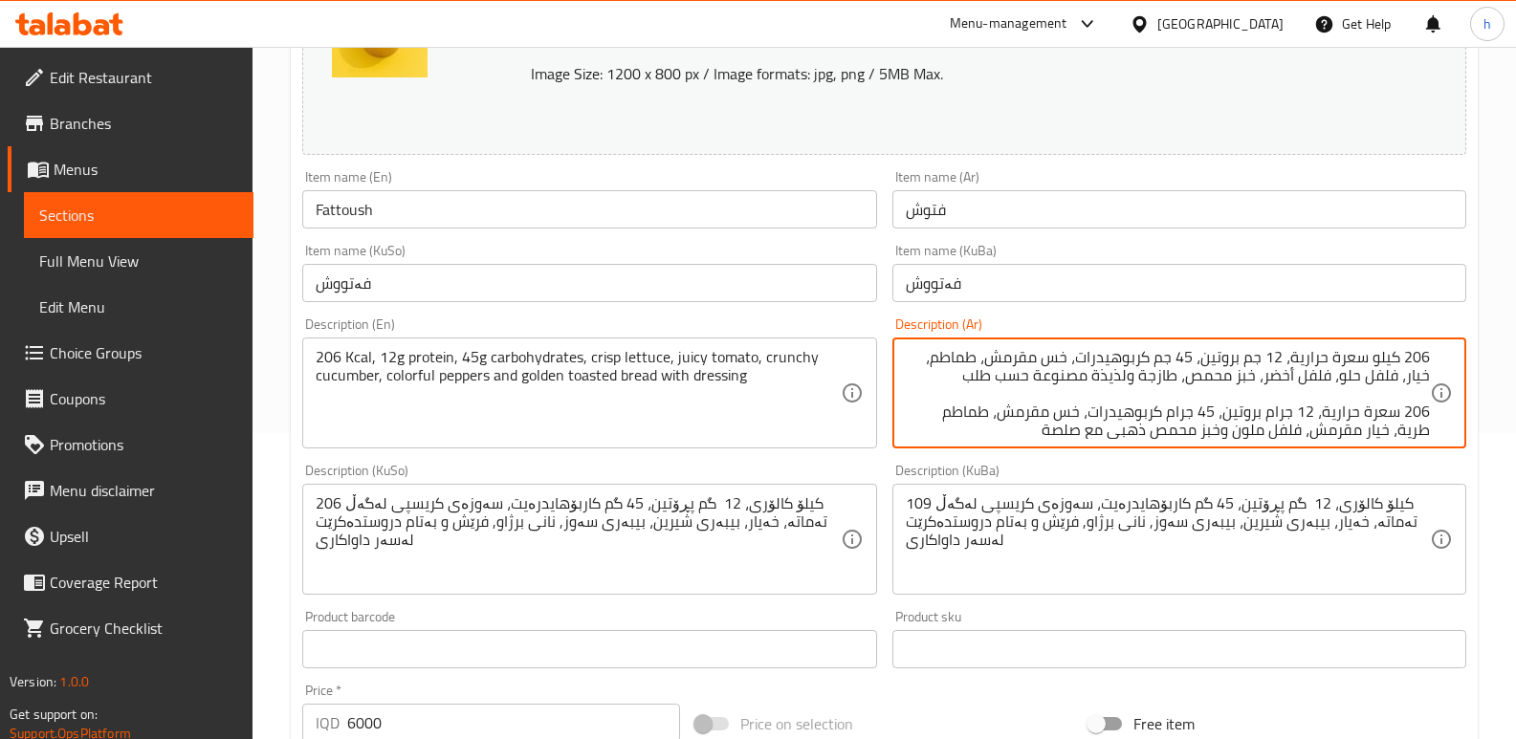
click at [1413, 435] on textarea "206 كيلو سعرة حرارية، 12 جم بروتين، 45 جم كربوهيدرات، خس مقرمش، طماطم، خيار، فل…" at bounding box center [1168, 393] width 524 height 91
drag, startPoint x: 937, startPoint y: 361, endPoint x: 952, endPoint y: 380, distance: 23.8
click at [936, 361] on textarea "206 كيلو سعرة حرارية، 12 جم بروتين، 45 جم كربوهيدرات، خس مقرمش، طماطم، خيار، فل…" at bounding box center [1168, 393] width 524 height 91
paste textarea "رية"
click at [1334, 432] on textarea "206 كيلو سعرة حرارية، 12 جم بروتين، 45 جم كربوهيدرات، خس مقرمش، طماطم طرية، خيا…" at bounding box center [1168, 393] width 524 height 91
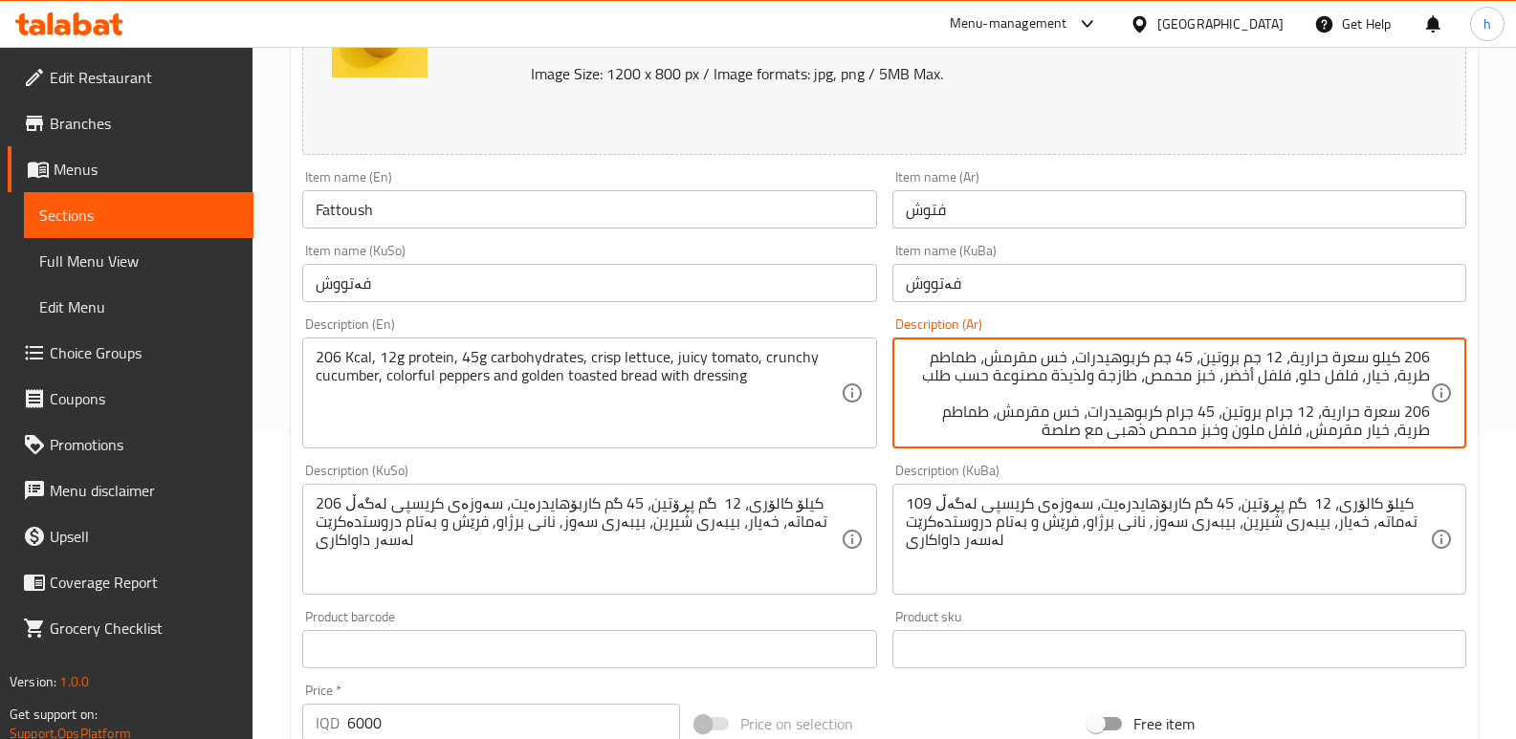
scroll to position [5, 0]
click at [1334, 432] on textarea "206 كيلو سعرة حرارية، 12 جم بروتين، 45 جم كربوهيدرات، خس مقرمش، طماطم طرية، خيا…" at bounding box center [1168, 393] width 524 height 91
click at [1340, 428] on textarea "206 كيلو سعرة حرارية، 12 جم بروتين، 45 جم كربوهيدرات، خس مقرمش، طماطم طرية، خيا…" at bounding box center [1168, 393] width 524 height 91
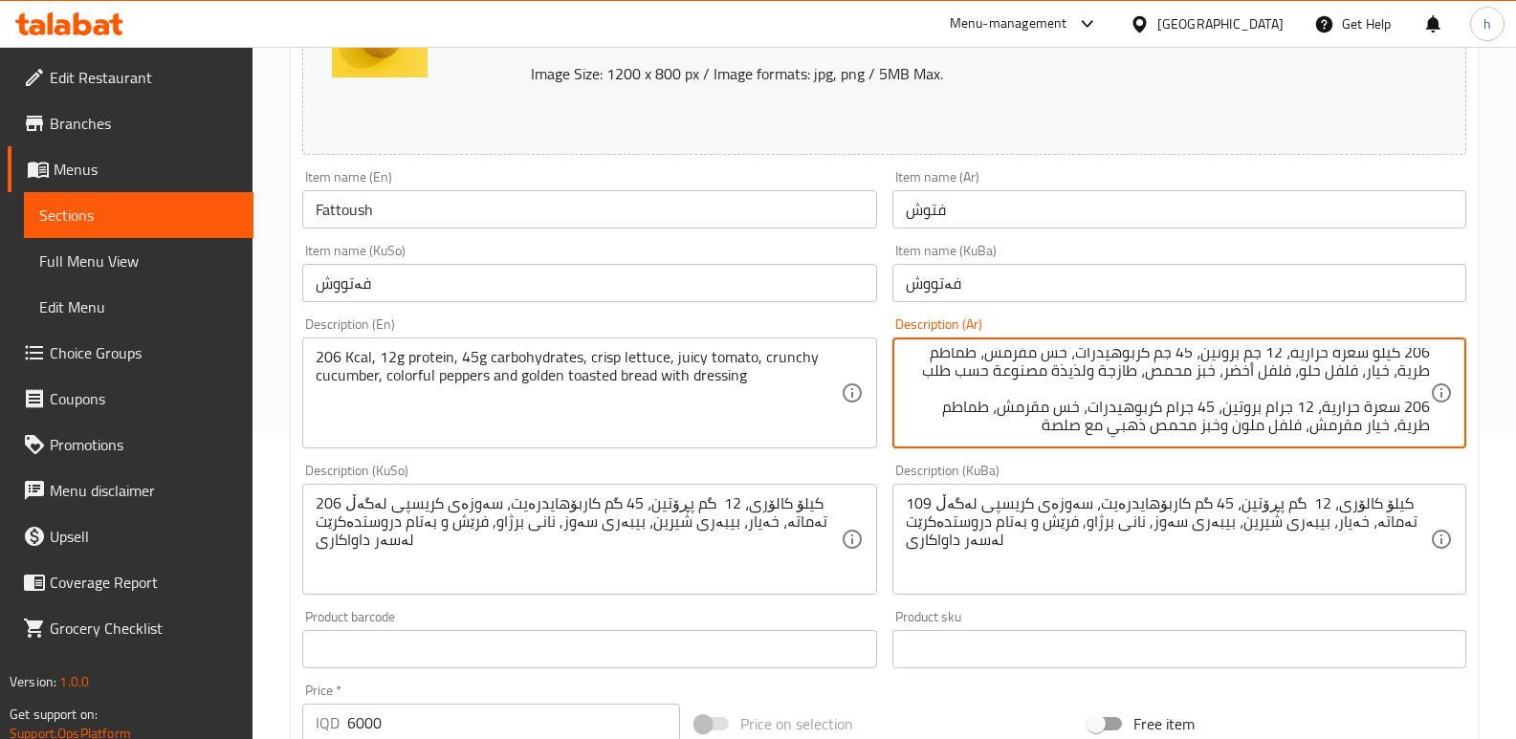
click at [1368, 377] on textarea "206 كيلو سعرة حرارية، 12 جم بروتين، 45 جم كربوهيدرات، خس مقرمش، طماطم طرية، خيا…" at bounding box center [1168, 393] width 524 height 91
paste textarea "مقرمش"
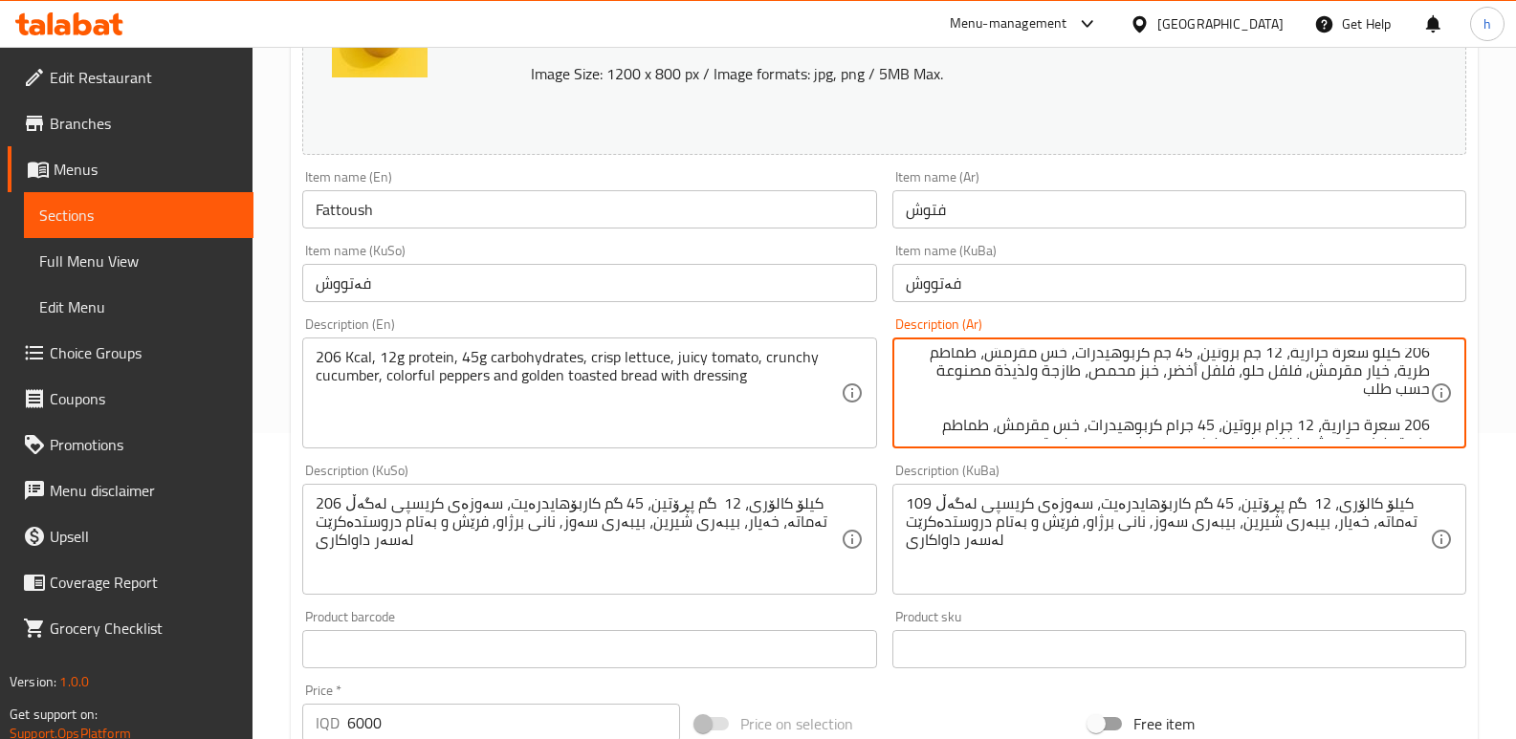
scroll to position [23, 0]
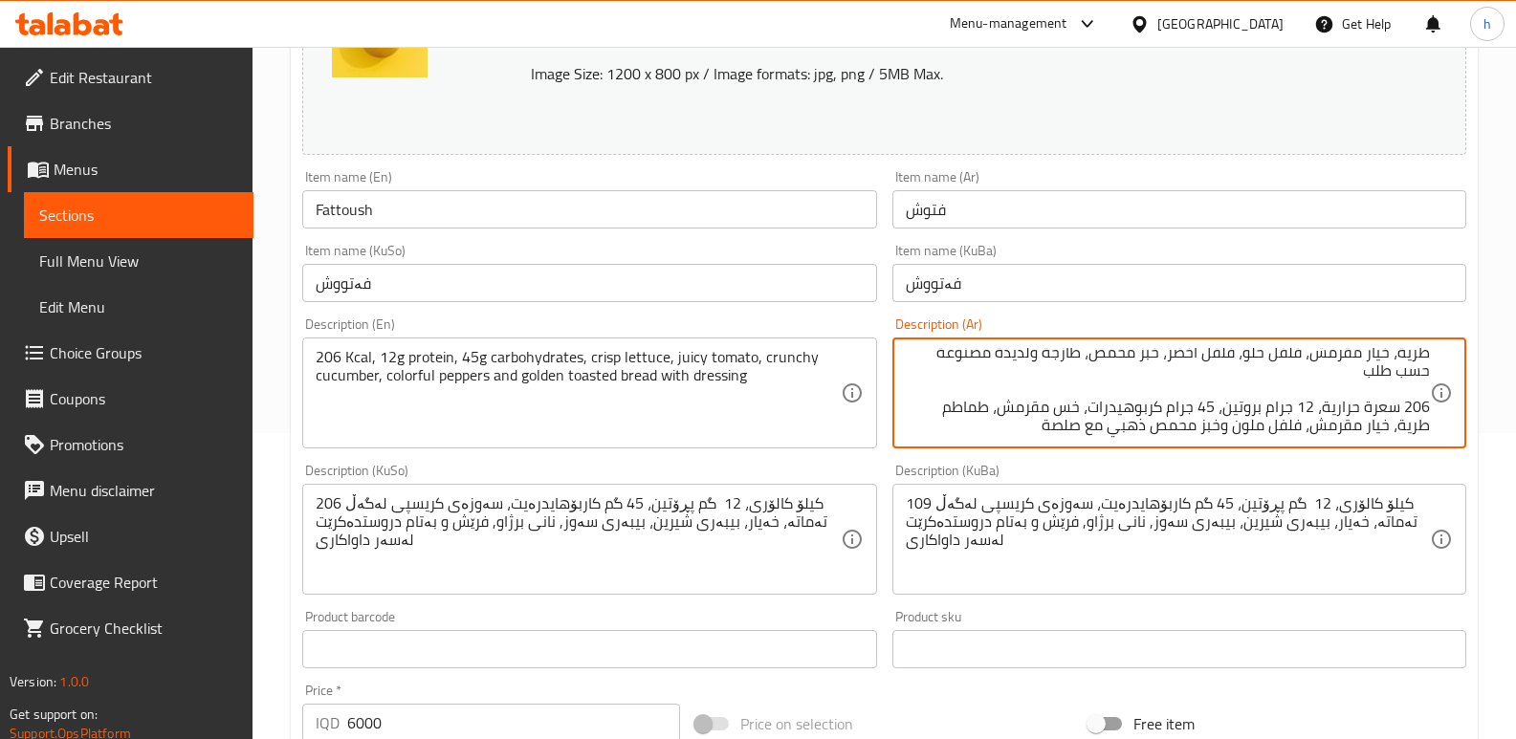
click at [1255, 429] on textarea "206 كيلو سعرة حرارية، 12 جم بروتين، 45 جم كربوهيدرات، خس مقرمش، طماطم طرية، خيا…" at bounding box center [1168, 393] width 524 height 91
click at [1262, 357] on textarea "206 كيلو سعرة حرارية، 12 جم بروتين، 45 جم كربوهيدرات، خس مقرمش، طماطم طرية، خيا…" at bounding box center [1168, 393] width 524 height 91
paste textarea "ملون"
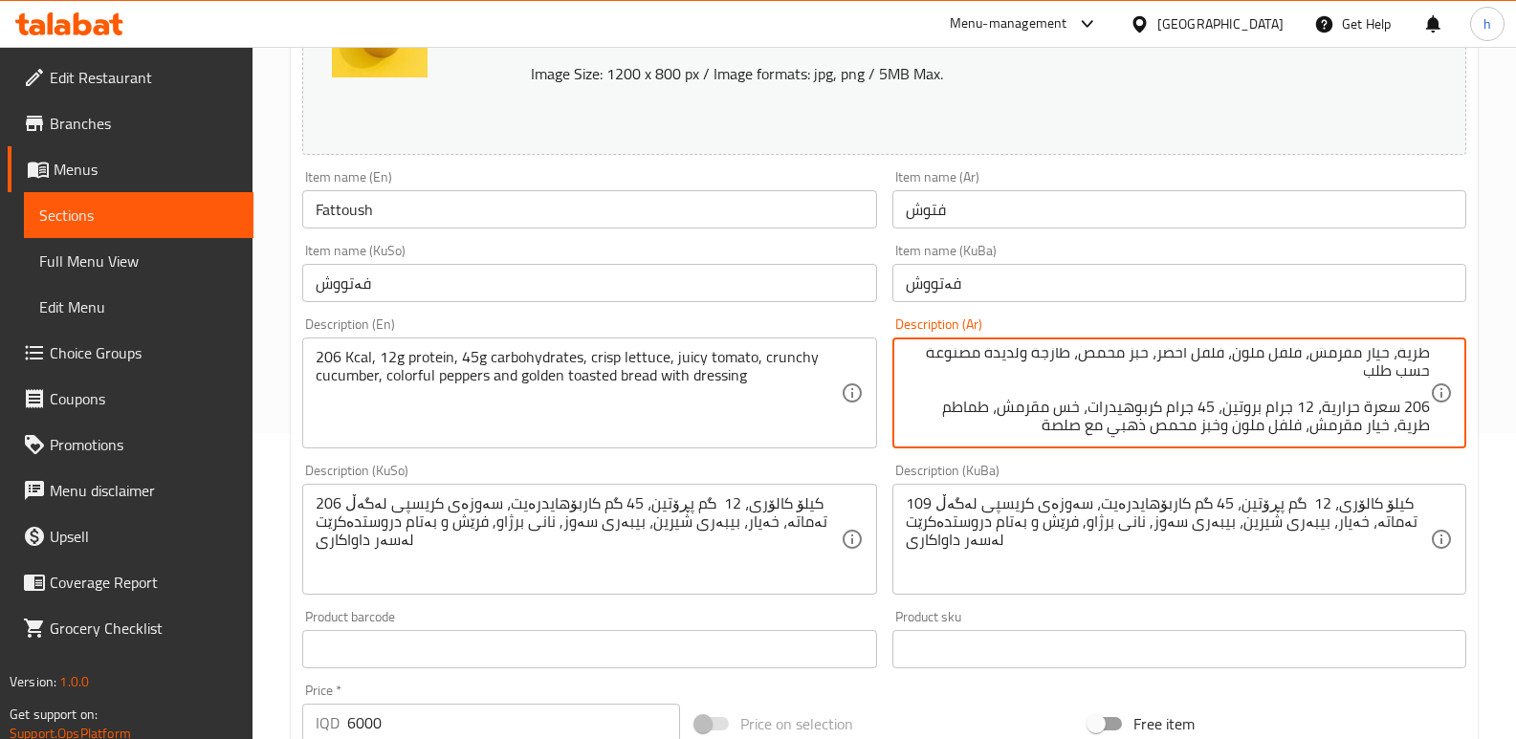
drag, startPoint x: 1040, startPoint y: 426, endPoint x: 1228, endPoint y: 436, distance: 188.7
click at [1228, 436] on textarea "206 كيلو سعرة حرارية، 12 جم بروتين، 45 جم كربوهيدرات، خس مقرمش، طماطم طرية، خيا…" at bounding box center [1168, 393] width 524 height 91
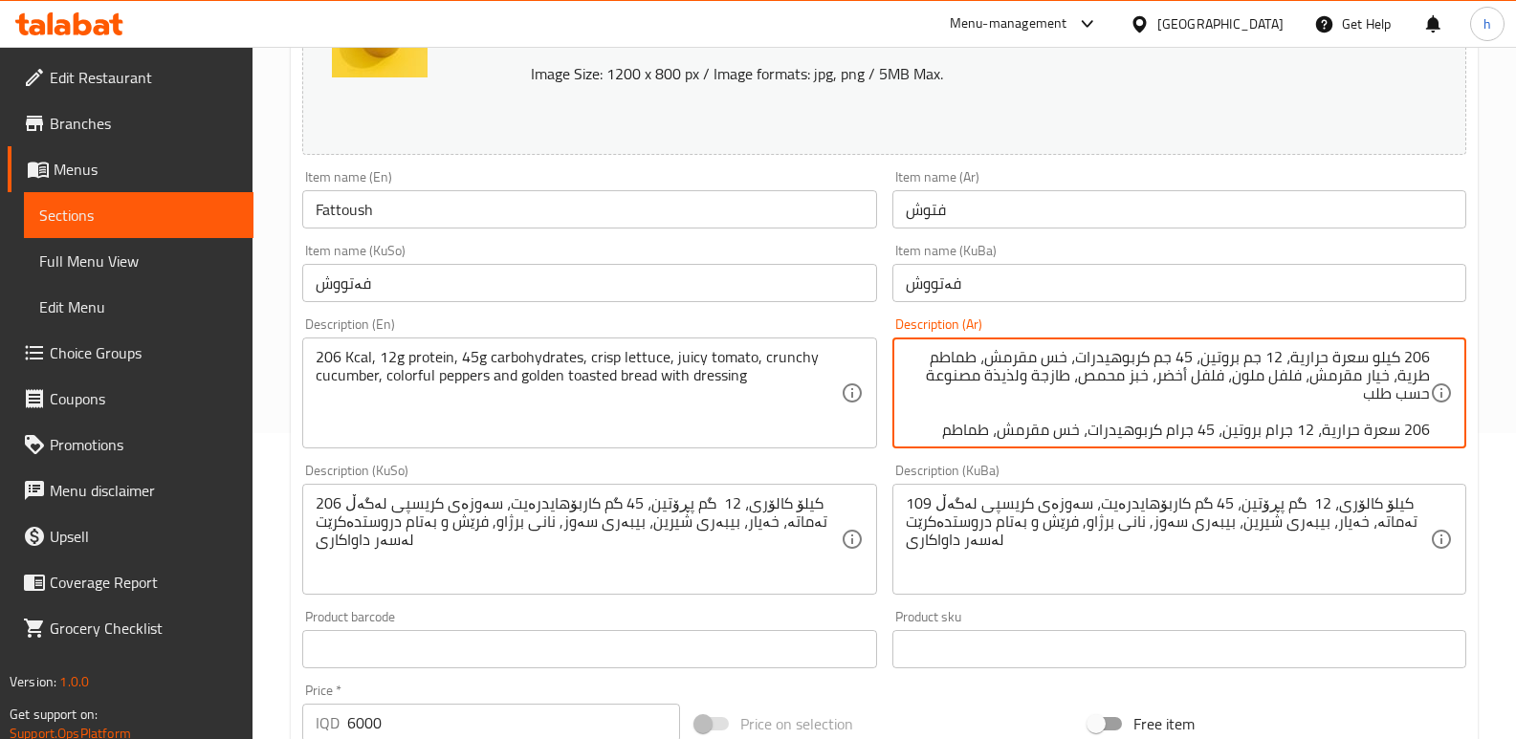
drag, startPoint x: 1152, startPoint y: 356, endPoint x: 983, endPoint y: 361, distance: 169.4
click at [983, 361] on textarea "206 كيلو سعرة حرارية، 12 جم بروتين، 45 جم كربوهيدرات، خس مقرمش، طماطم طرية، خيا…" at bounding box center [1168, 393] width 524 height 91
click at [1098, 387] on textarea "206 كيلو سعرة حرارية، 12 جم بروتين، 45 جم كربوهيدرات، خس مقرمش، طماطم طرية، خيا…" at bounding box center [1168, 393] width 524 height 91
drag, startPoint x: 1153, startPoint y: 378, endPoint x: 929, endPoint y: 384, distance: 224.8
click at [929, 384] on textarea "206 كيلو سعرة حرارية، 12 جم بروتين، 45 جم كربوهيدرات، خس مقرمش، طماطم طرية، خيا…" at bounding box center [1168, 393] width 524 height 91
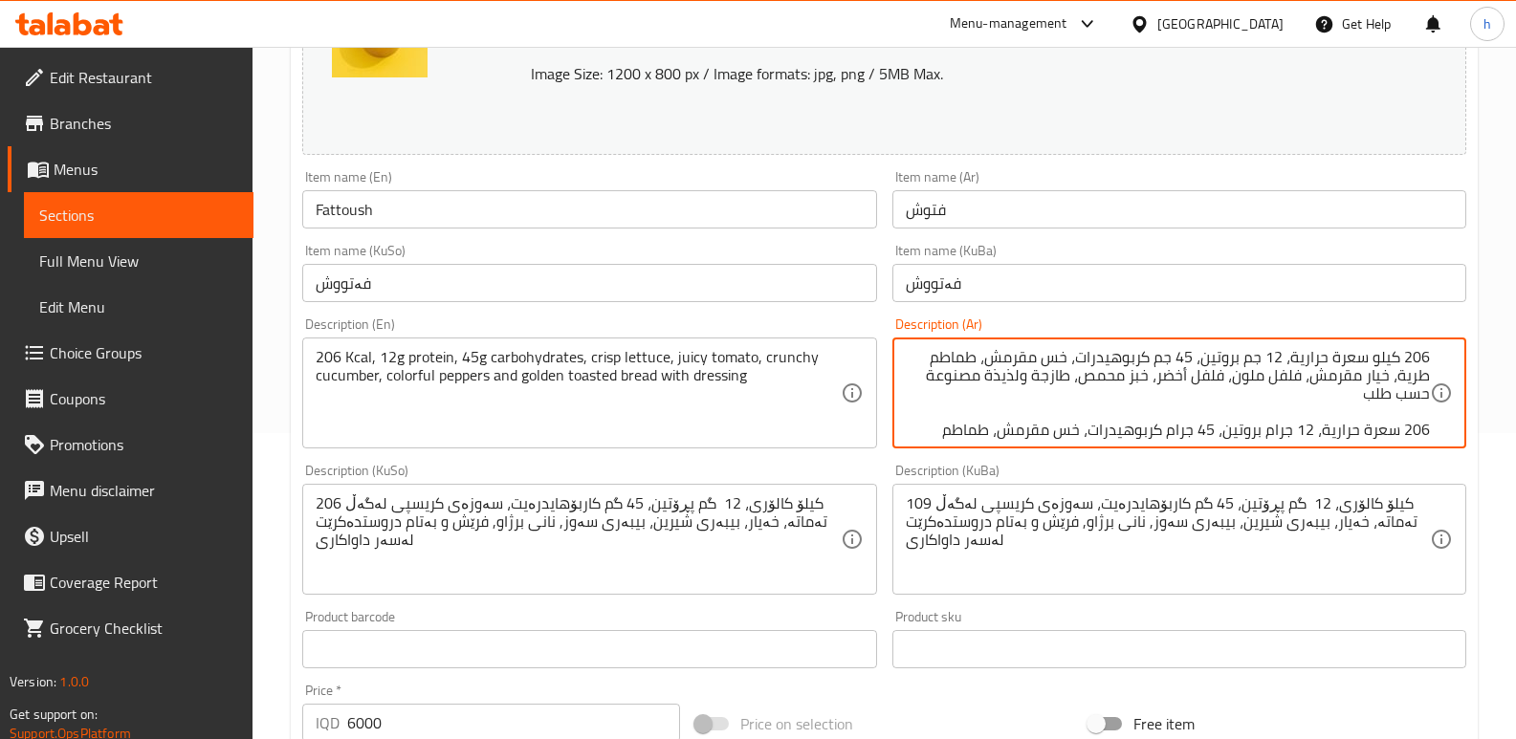
paste textarea "وخبز محمص ذهبي مع صلصة"
click at [1157, 376] on textarea "206 كيلو سعرة حرارية، 12 جم بروتين، 45 جم كربوهيدرات، خس مقرمش، طماطم طرية، خيا…" at bounding box center [1168, 393] width 524 height 91
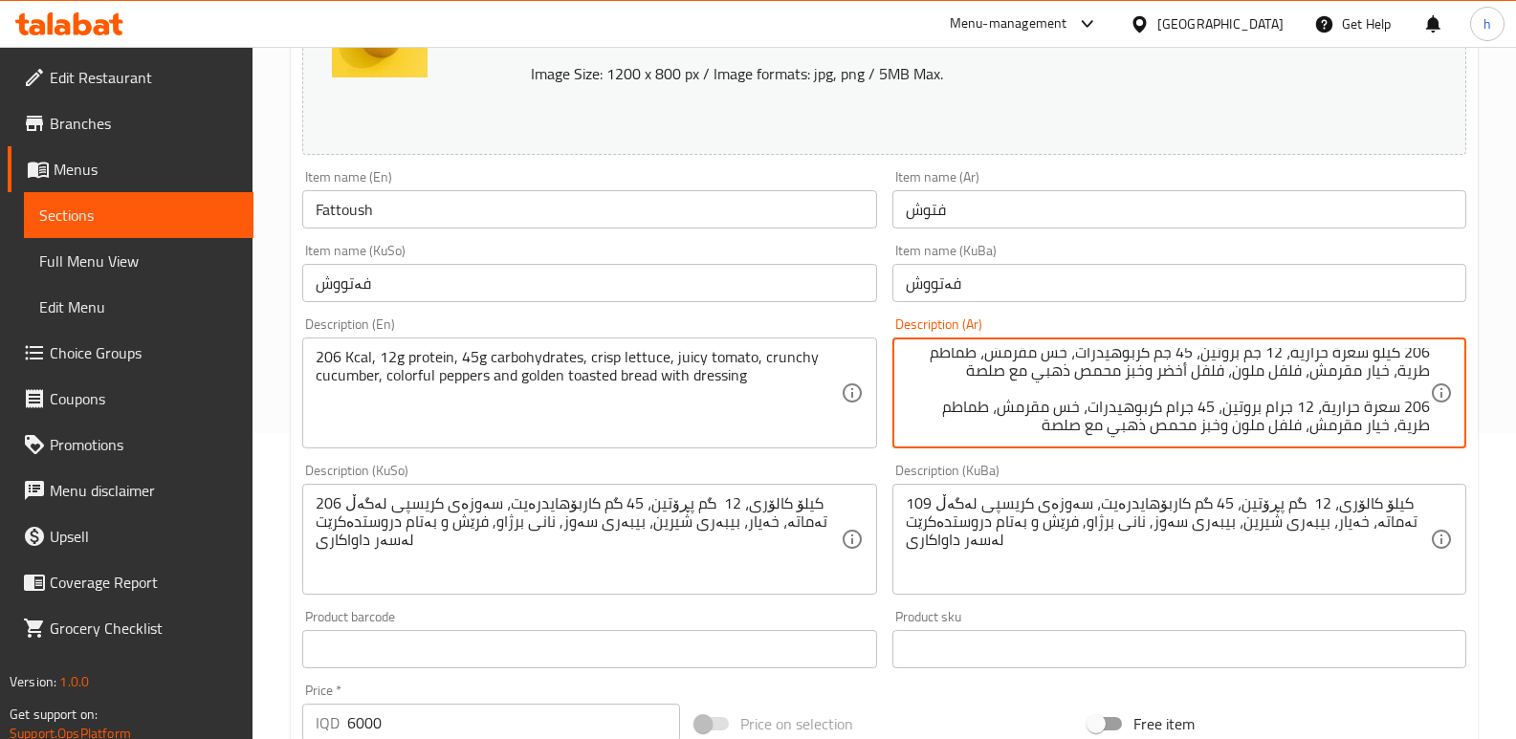
drag, startPoint x: 1037, startPoint y: 431, endPoint x: 1445, endPoint y: 419, distance: 408.5
click at [1445, 419] on div "206 كيلو سعرة حرارية، 12 جم بروتين، 45 جم كربوهيدرات، خس مقرمش، طماطم طرية، خيا…" at bounding box center [1179, 393] width 574 height 111
drag, startPoint x: 925, startPoint y: 418, endPoint x: 1466, endPoint y: 419, distance: 541.3
click at [1466, 419] on div "Description (Ar) 206 كيلو سعرة حرارية، 12 جم بروتين، 45 جم كربوهيدرات، خس مقرمش…" at bounding box center [1179, 383] width 589 height 146
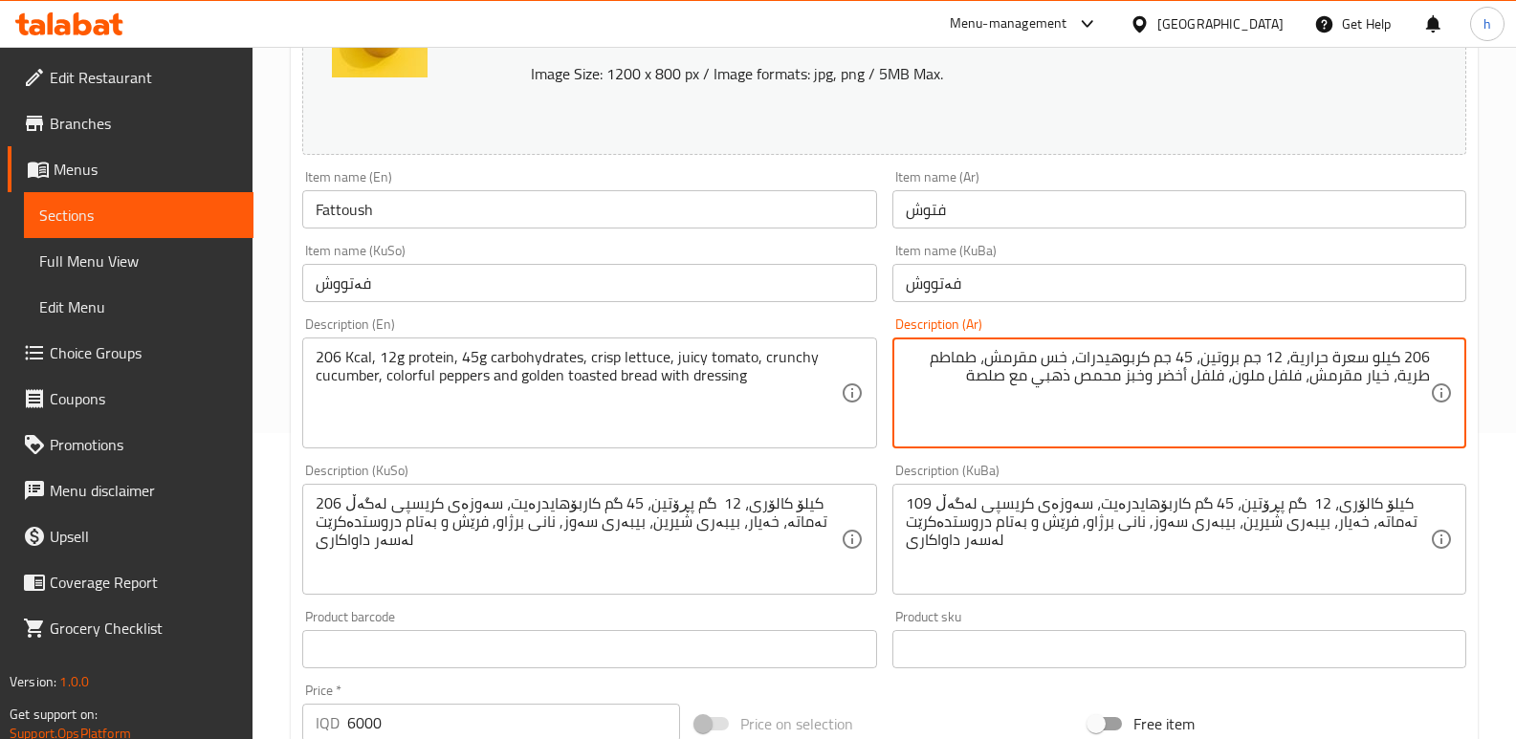
type textarea "206 كيلو سعرة حرارية، 12 جم بروتين، 45 جم كربوهيدرات، خس مقرمش، طماطم طرية، خيا…"
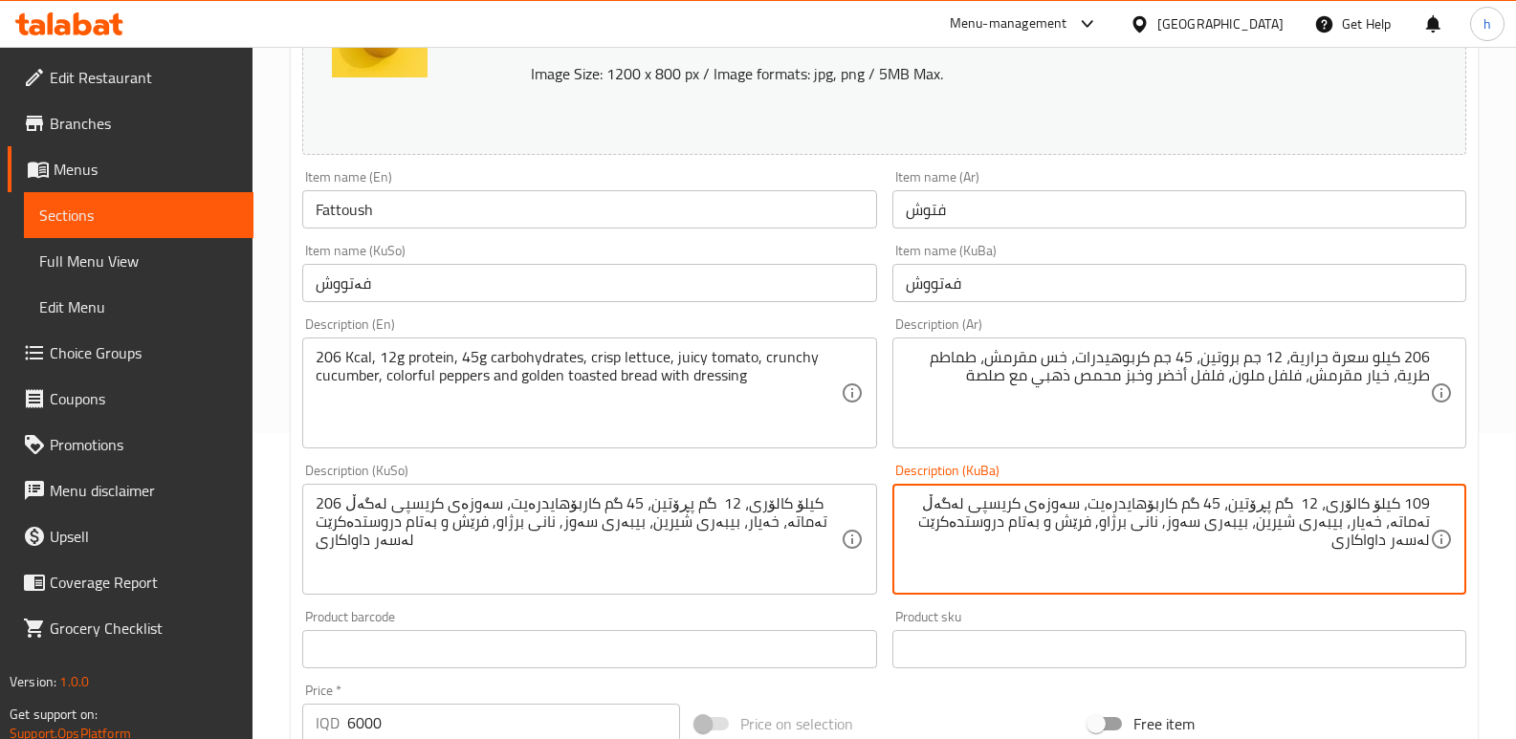
click at [1302, 507] on textarea "109 کیلۆ کالۆری، 12 گم پڕۆتین، 45 گم کاربۆهایدرەیت، سەوزەی کریسپی لەگەڵ تەماتە،…" at bounding box center [1168, 539] width 524 height 91
click at [1075, 503] on textarea "109 کیلۆ کالۆری، 12 گم پڕۆتین، 45 گم کاربۆهایدرەیت، سەوزەی کریسپی لەگەڵ تەماتە،…" at bounding box center [1168, 539] width 524 height 91
click at [948, 506] on textarea "109 کیلۆ کالۆری، 12 گم پڕۆتین، 45 گم کاربۆهایدرەیت، کاهووی کریسپی لەگەڵ تەماتە،…" at bounding box center [1168, 539] width 524 height 91
click at [948, 501] on textarea "109 کیلۆ کالۆری، 12 گم پڕۆتین، 45 گم کاربۆهایدرەیت، کاهووی کریسپی، تەماتە، خەیا…" at bounding box center [1168, 539] width 524 height 91
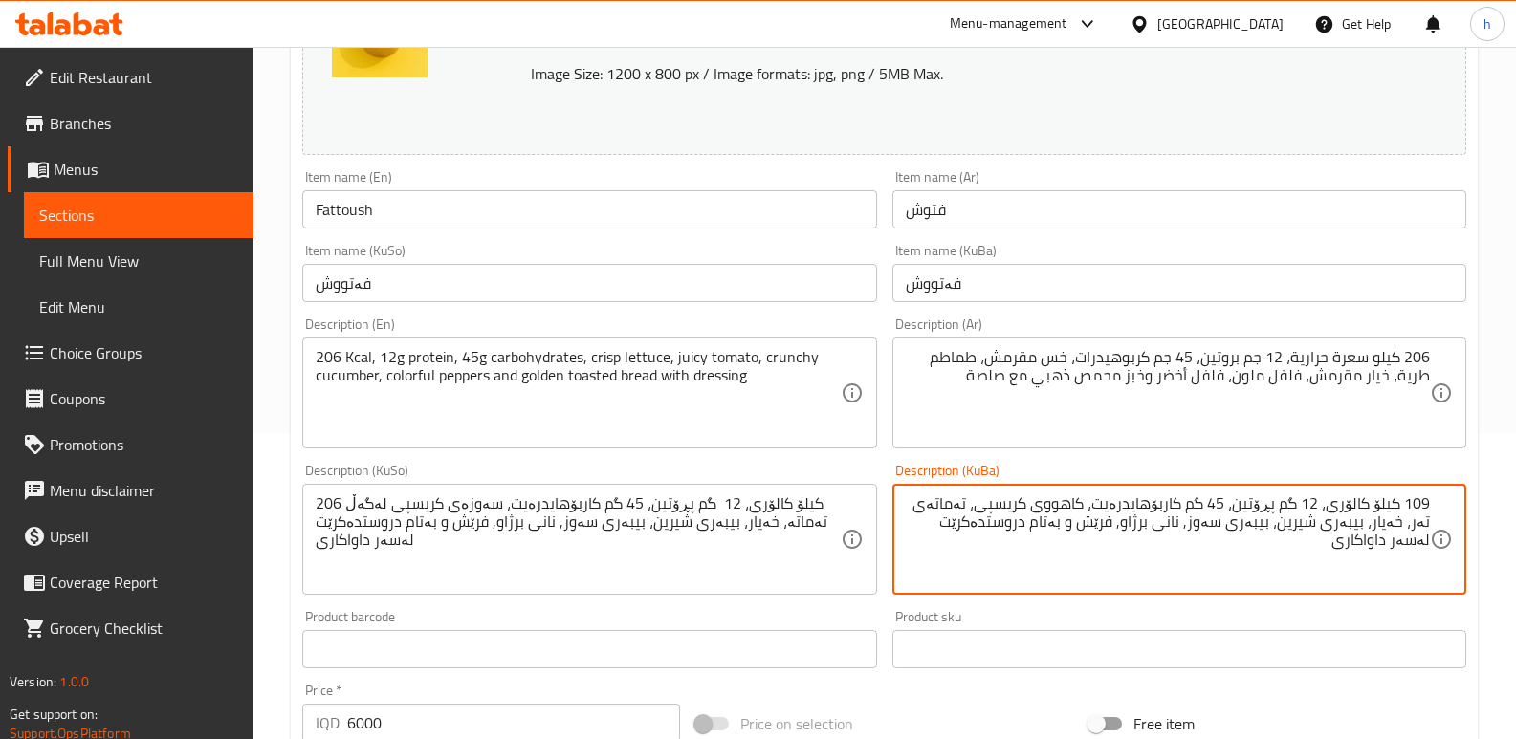
click at [1405, 530] on textarea "109 کیلۆ کالۆری، 12 گم پڕۆتین، 45 گم کاربۆهایدرەیت، کاهووی کریسپی، تەماتەی تەر،…" at bounding box center [1168, 539] width 524 height 91
click at [1271, 523] on textarea "109 کیلۆ کالۆری، 12 گم پڕۆتین، 45 گم کاربۆهایدرەیت، کاهووی کریسپی، تەماتەی تەر،…" at bounding box center [1168, 539] width 524 height 91
drag, startPoint x: 1131, startPoint y: 525, endPoint x: 1209, endPoint y: 526, distance: 77.5
click at [1209, 526] on textarea "109 کیلۆ کالۆری، 12 گم پڕۆتین، 45 گم کاربۆهایدرەیت، کاهووی کریسپی، تەماتەی تەر،…" at bounding box center [1168, 539] width 524 height 91
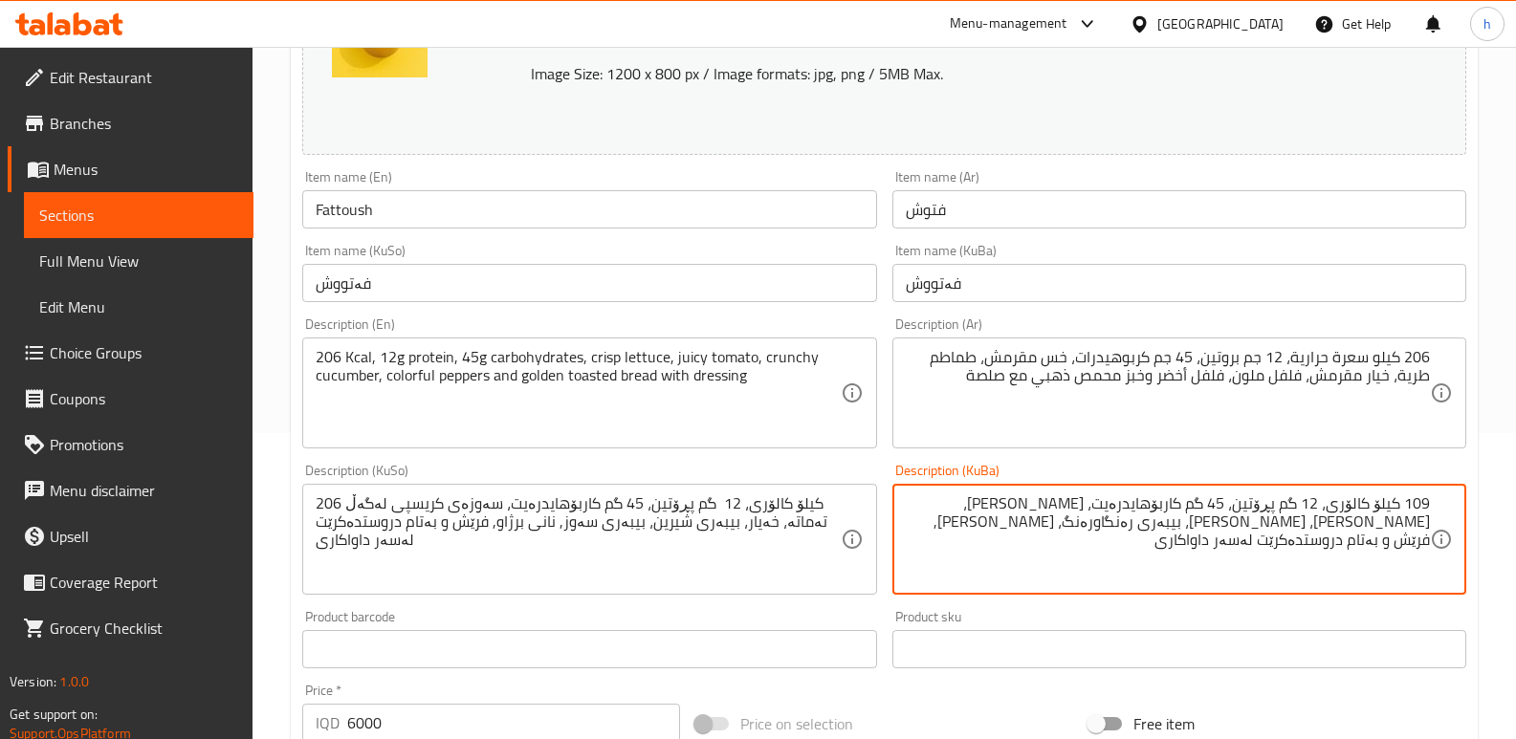
click at [1154, 528] on textarea "109 کیلۆ کالۆری، 12 گم پڕۆتین، 45 گم کاربۆهایدرەیت، کاهووی کریسپی، تەماتەی تەر،…" at bounding box center [1168, 539] width 524 height 91
type textarea "109 کیلۆ کالۆری، 12 گم پڕۆتین، 45 گم کاربۆهایدرەیت، کاهووی کریسپی، تەماتەی تەر،…"
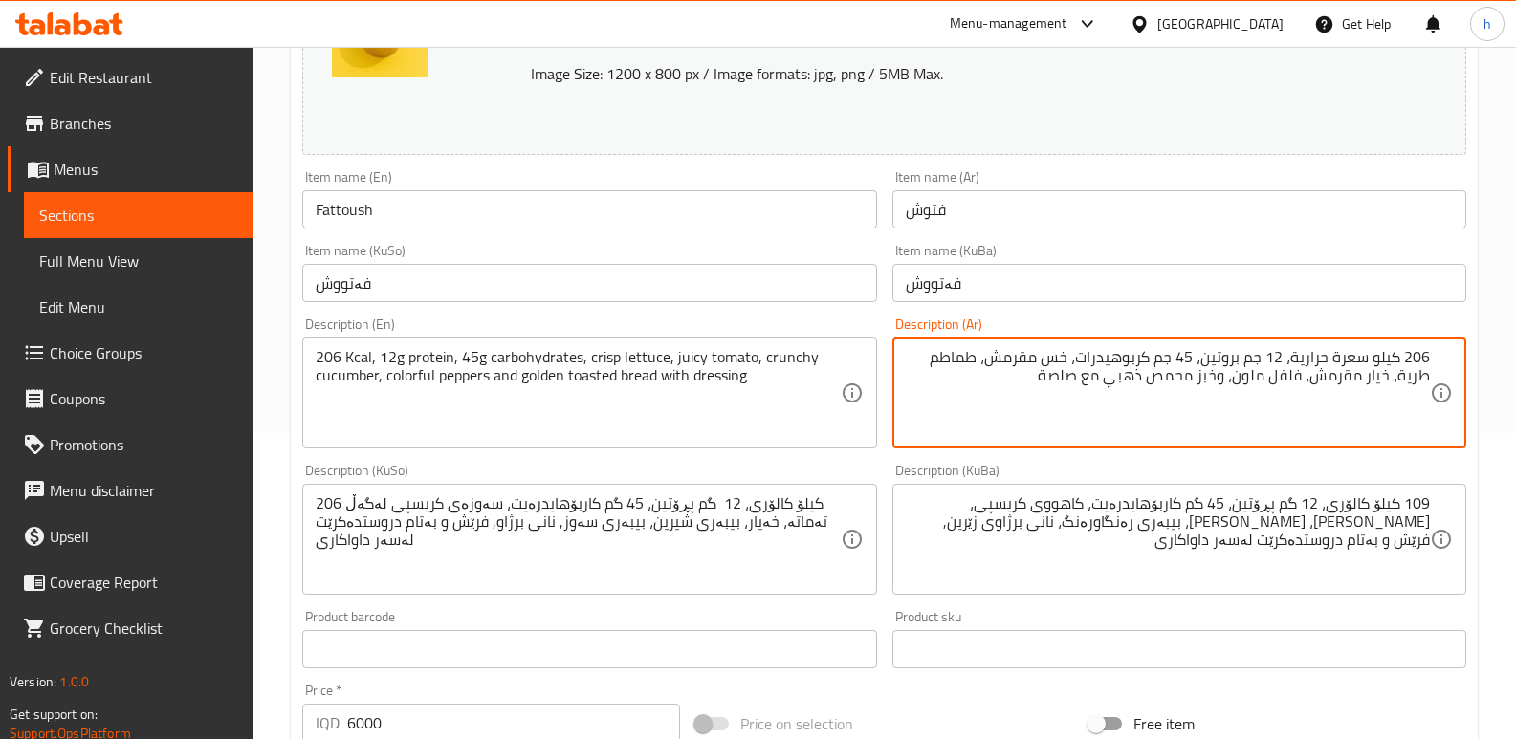
type textarea "206 كيلو سعرة حرارية، 12 جم بروتين، 45 جم كربوهيدرات، خس مقرمش، طماطم طرية، خيا…"
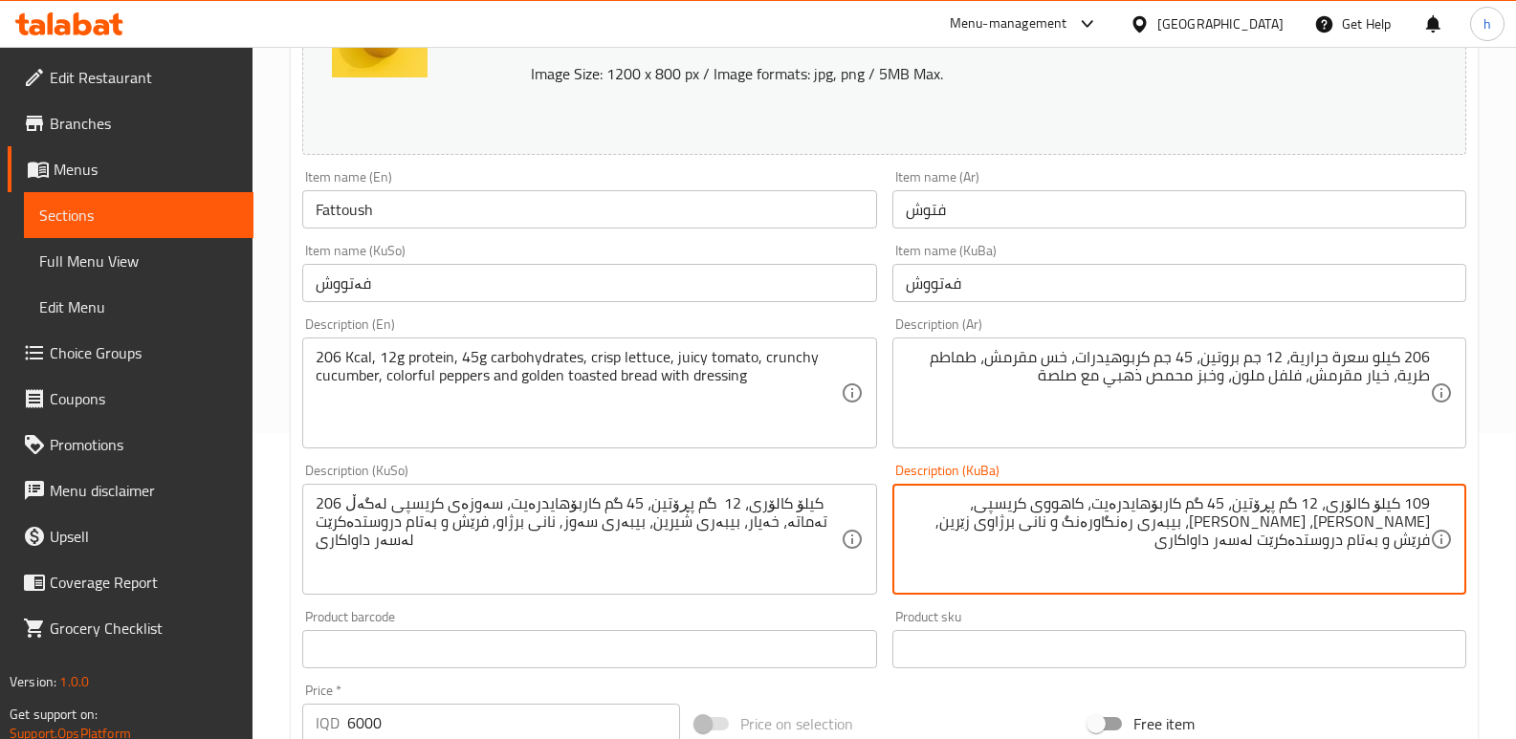
drag, startPoint x: 1098, startPoint y: 523, endPoint x: 926, endPoint y: 541, distance: 173.1
click at [926, 541] on textarea "109 کیلۆ کالۆری، 12 گم پڕۆتین، 45 گم کاربۆهایدرەیت، کاهووی کریسپی، تەماتەی تەر،…" at bounding box center [1168, 539] width 524 height 91
type textarea "109 کیلۆ کالۆری، 12 گم پڕۆتین، 45 گم کاربۆهایدرەیت، کاهووی کریسپی، تەماتەی تەر،…"
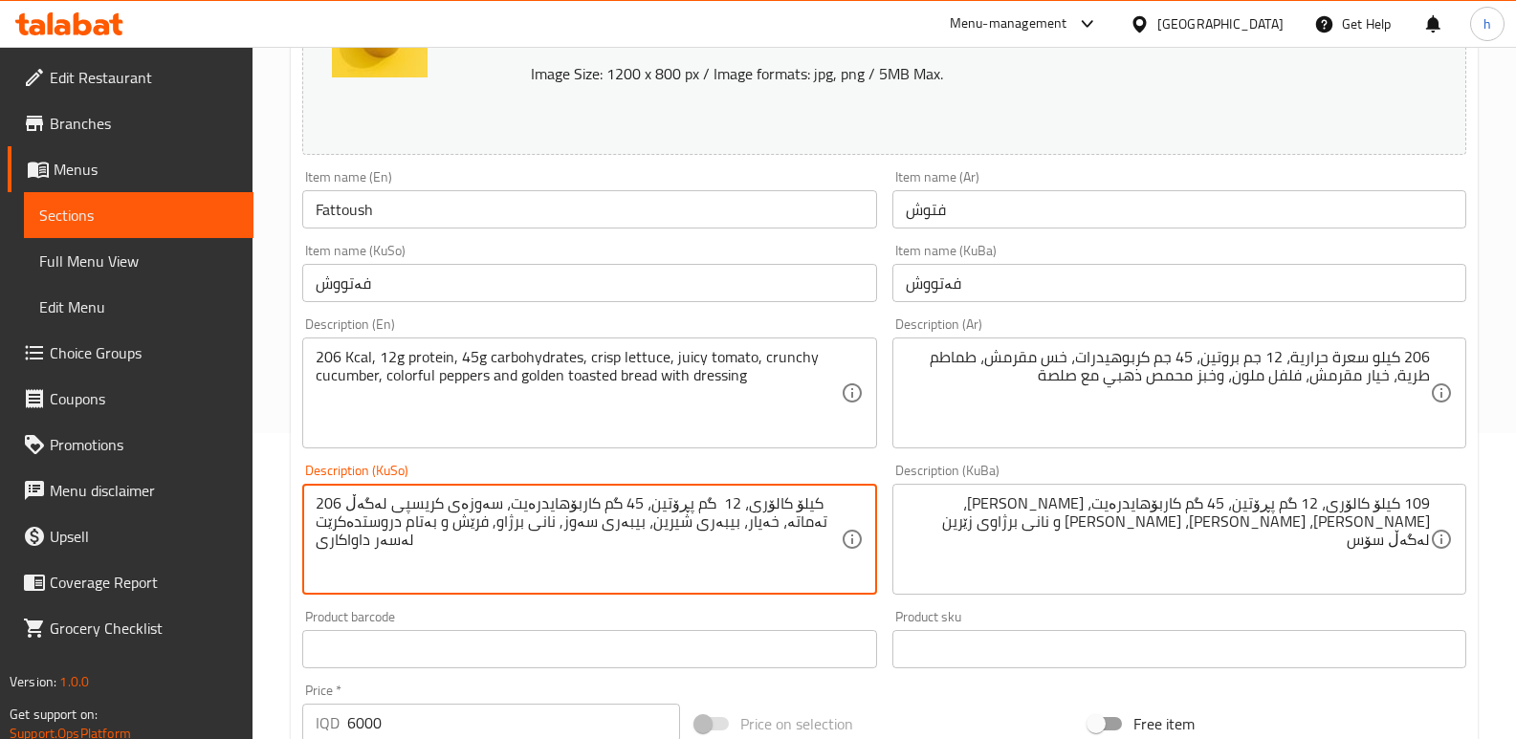
paste textarea "109 کیلۆ کالۆری، 12 گم پڕۆتین، 45 گم کاربۆهایدرەیت، کاهووی کریسپی، تەماتەی تەر،…"
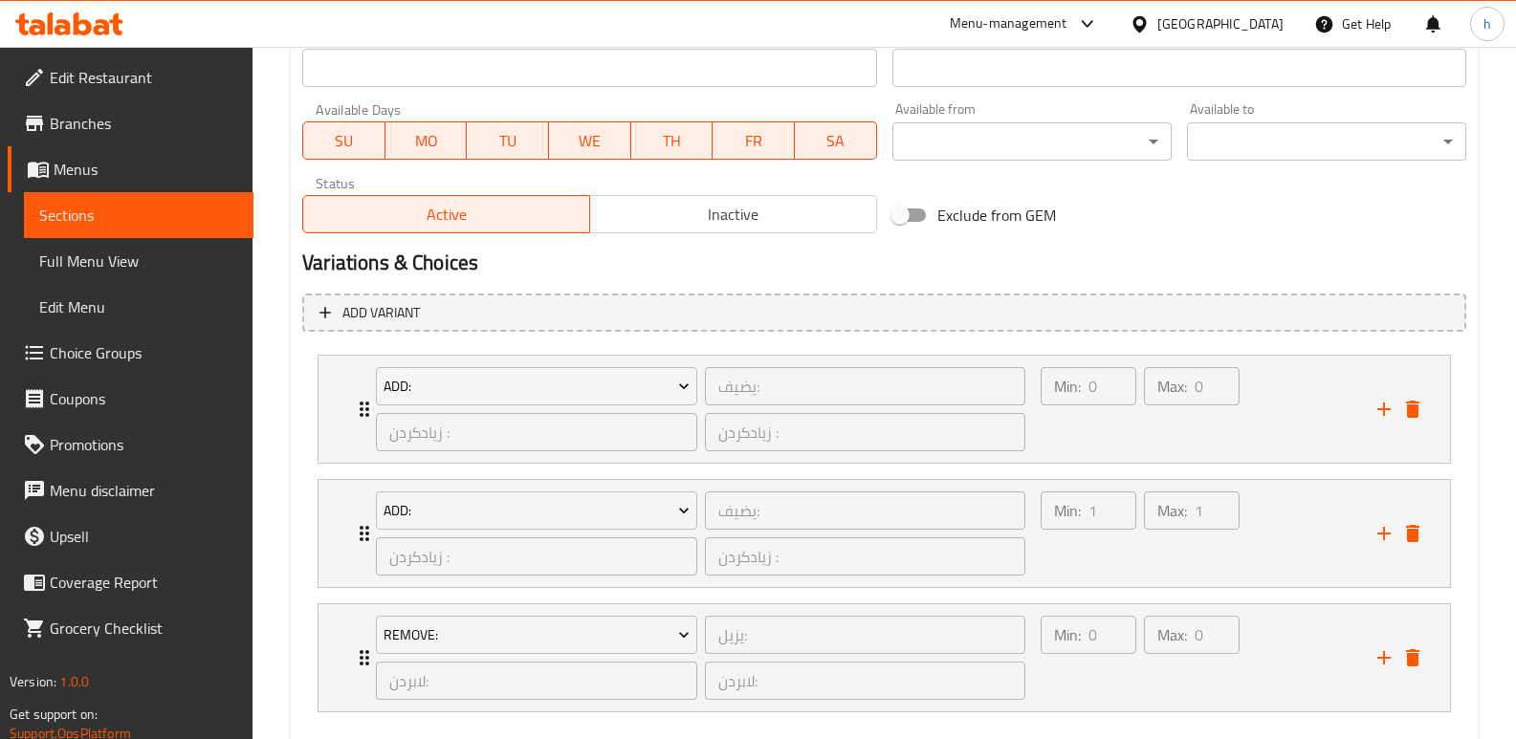
scroll to position [1186, 0]
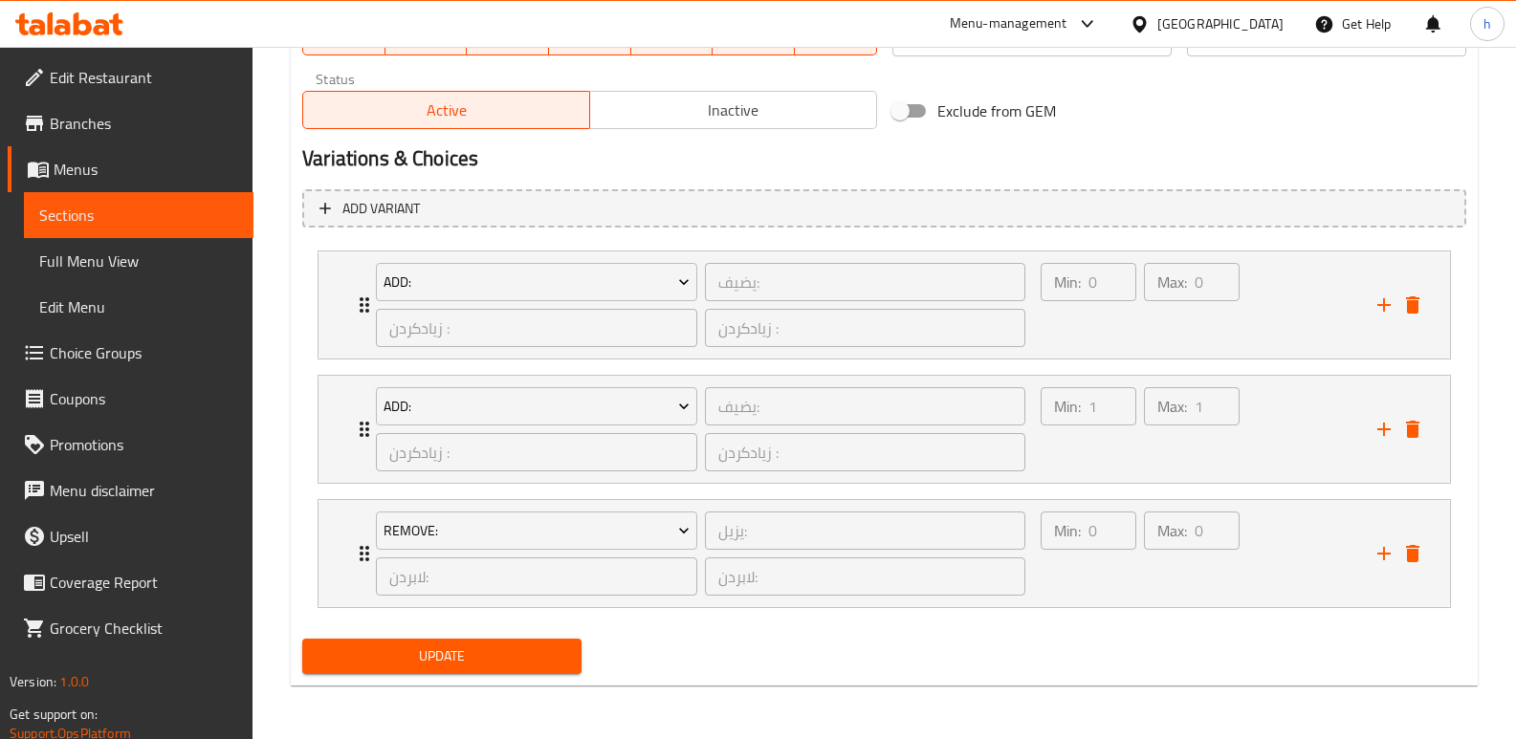
type textarea "109 کیلۆ کالۆری، 12 گم پڕۆتین، 45 گم کاربۆهایدرەیت، کاهووی کریسپی، تەماتەی تەر،…"
click at [528, 647] on span "Update" at bounding box center [441, 657] width 249 height 24
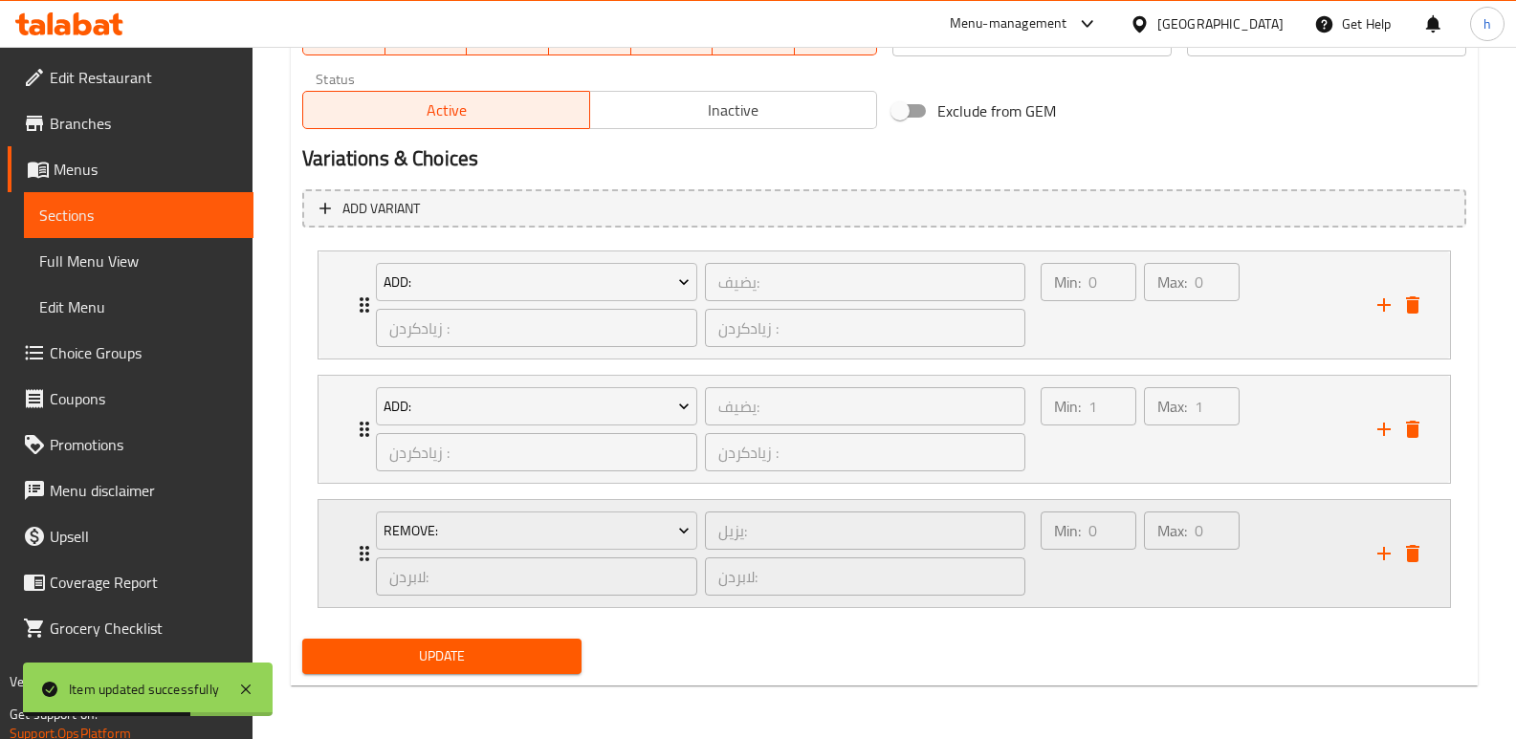
click at [1149, 600] on div "Max: 0 ​" at bounding box center [1191, 554] width 103 height 92
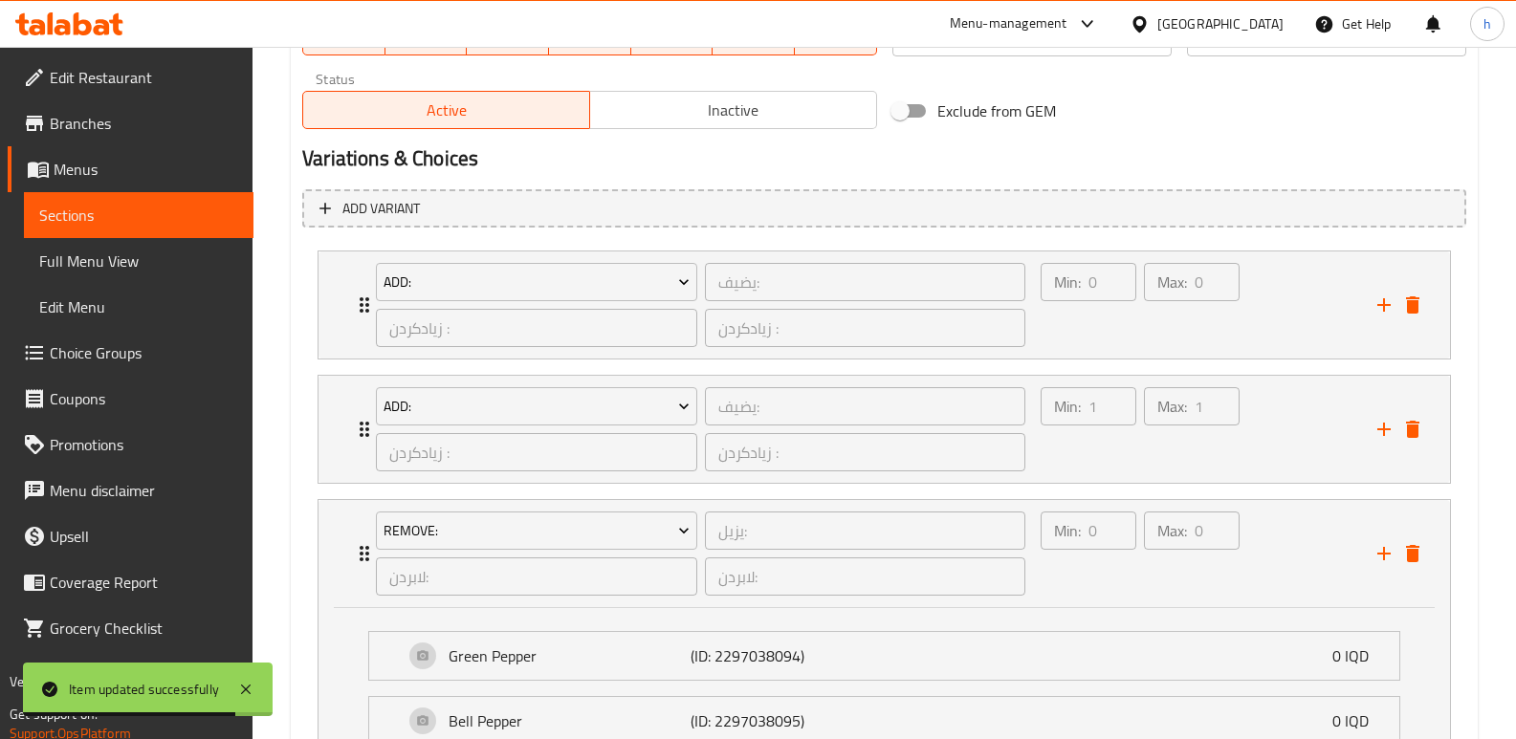
scroll to position [1355, 0]
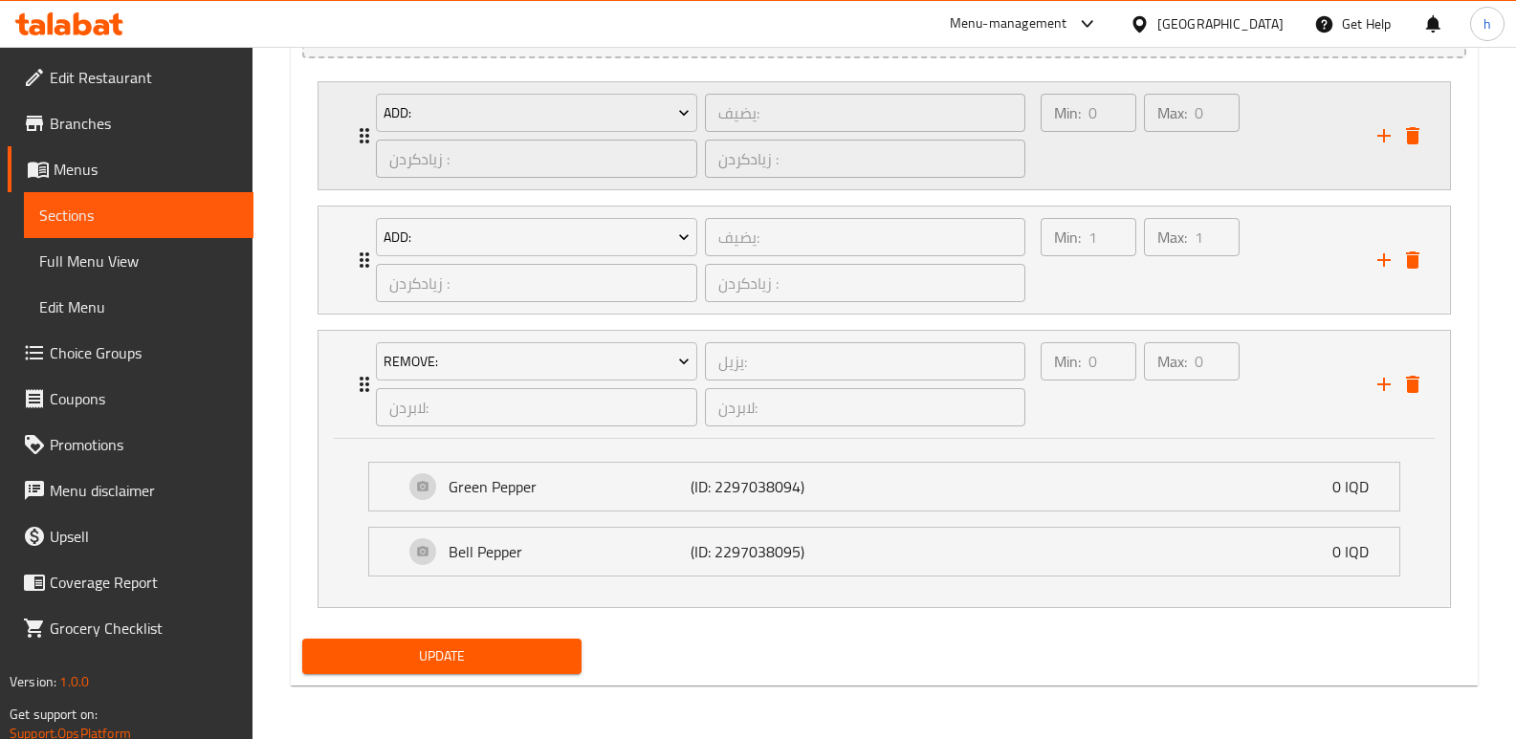
click at [1081, 156] on div "Min: 0 ​" at bounding box center [1088, 136] width 103 height 92
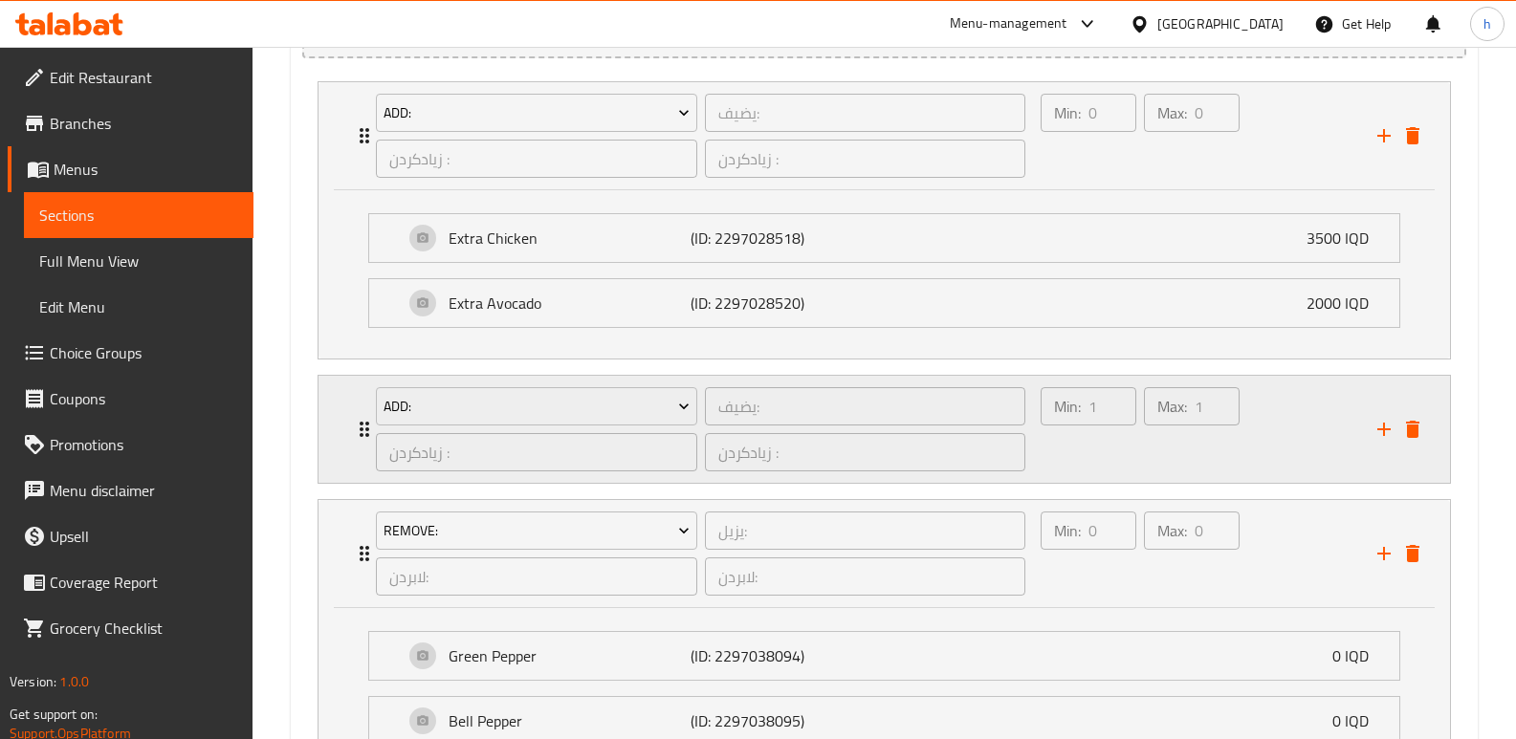
click at [1046, 456] on div "Min: 1 ​" at bounding box center [1088, 429] width 103 height 92
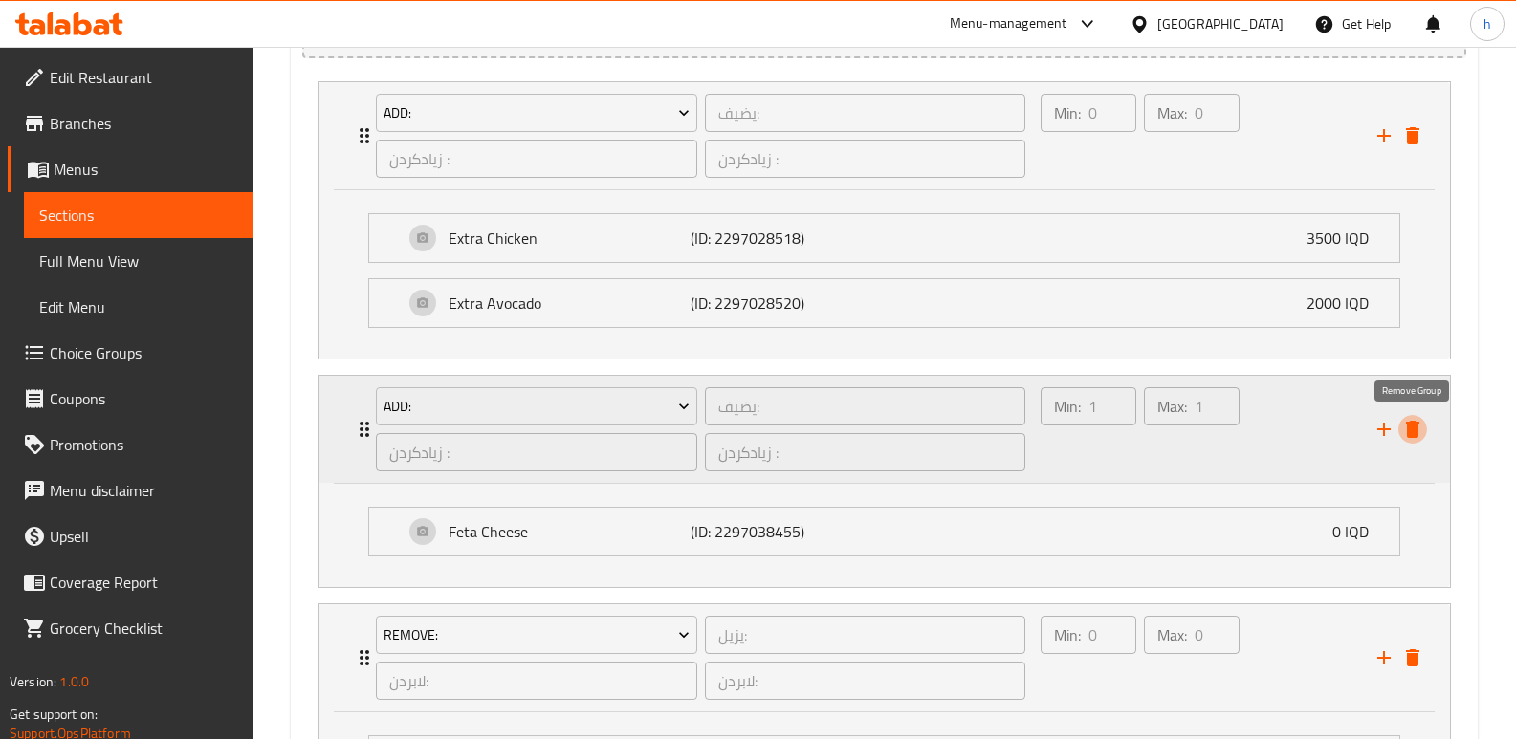
click at [1422, 428] on icon "delete" at bounding box center [1412, 429] width 23 height 23
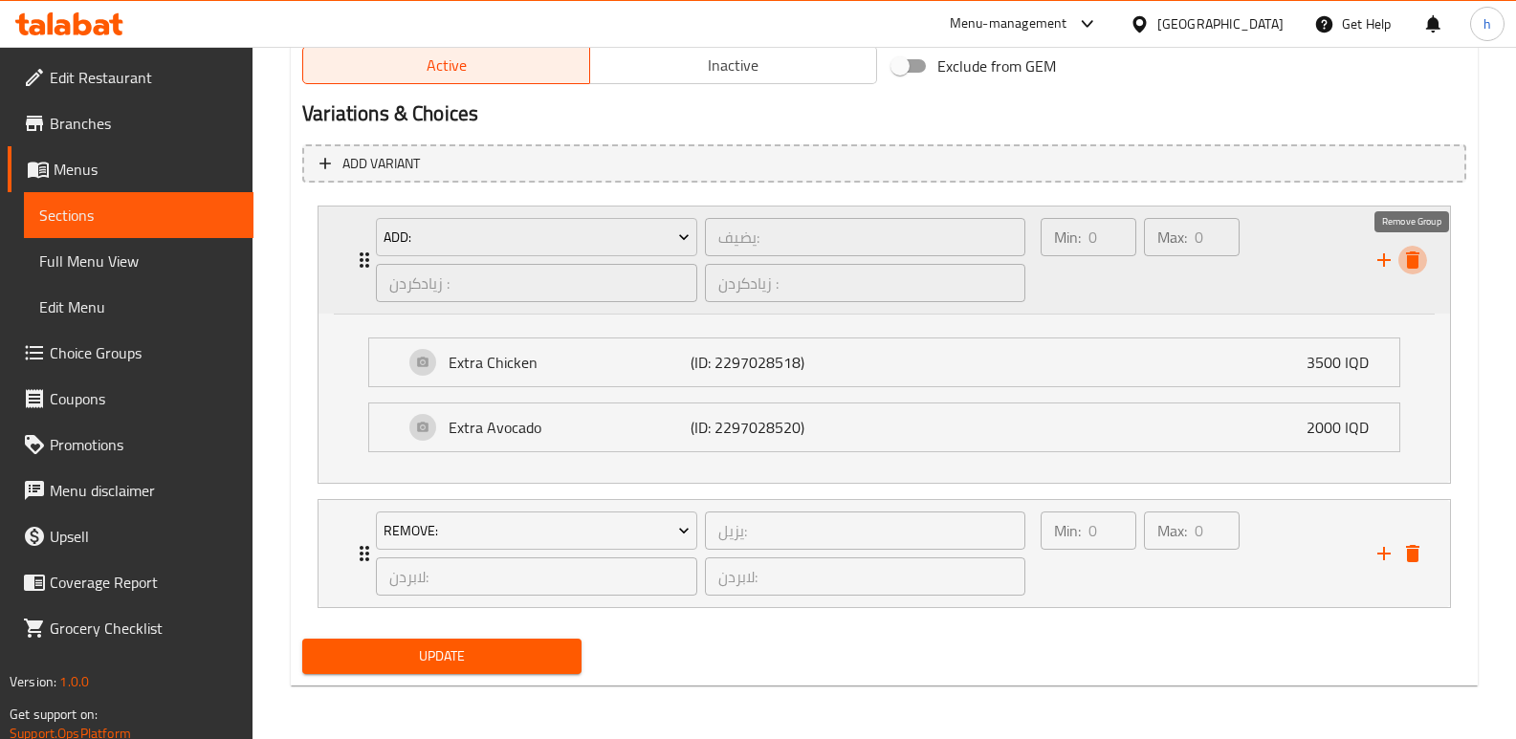
click at [1415, 256] on icon "delete" at bounding box center [1412, 260] width 13 height 17
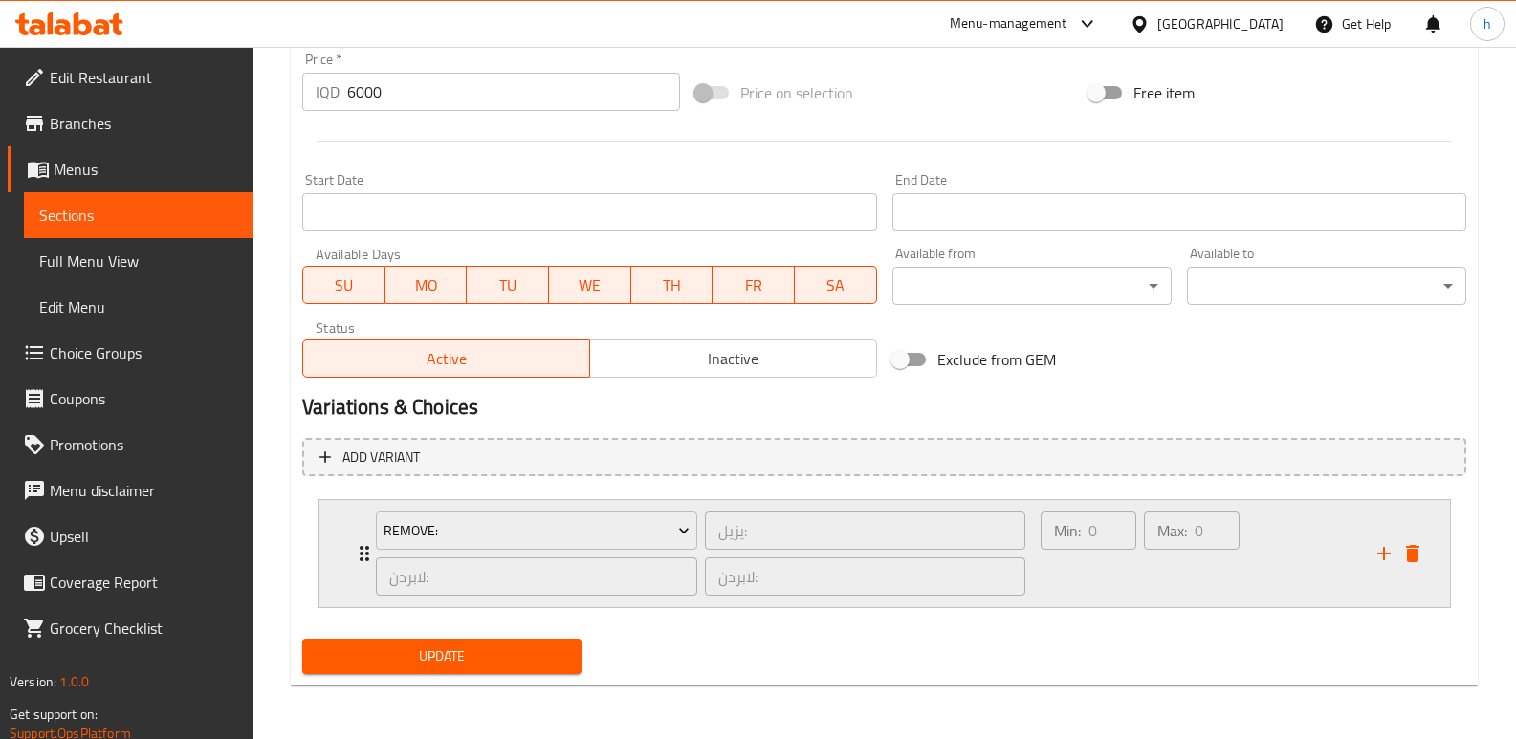
click at [1079, 587] on div "Min: 0 ​" at bounding box center [1088, 554] width 103 height 92
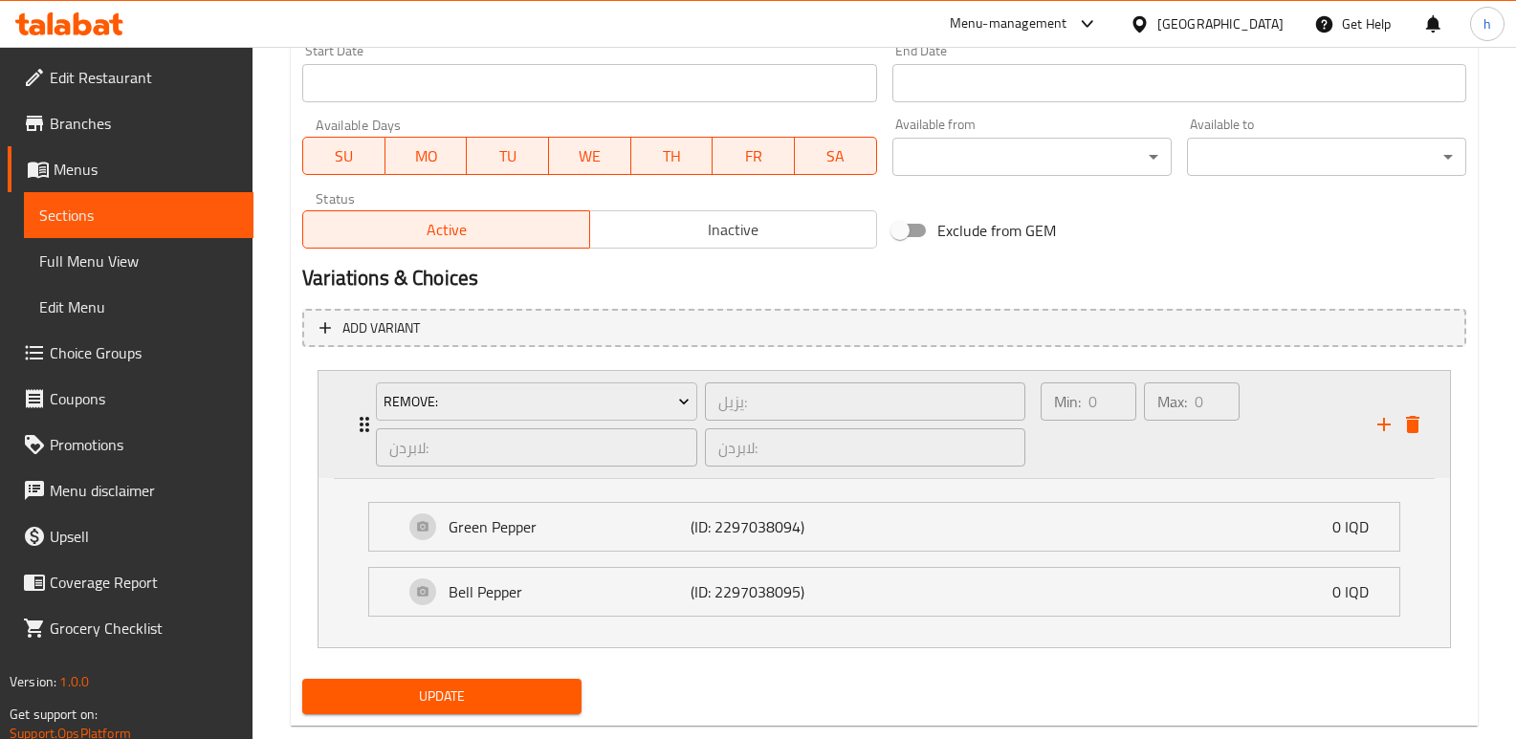
scroll to position [1106, 0]
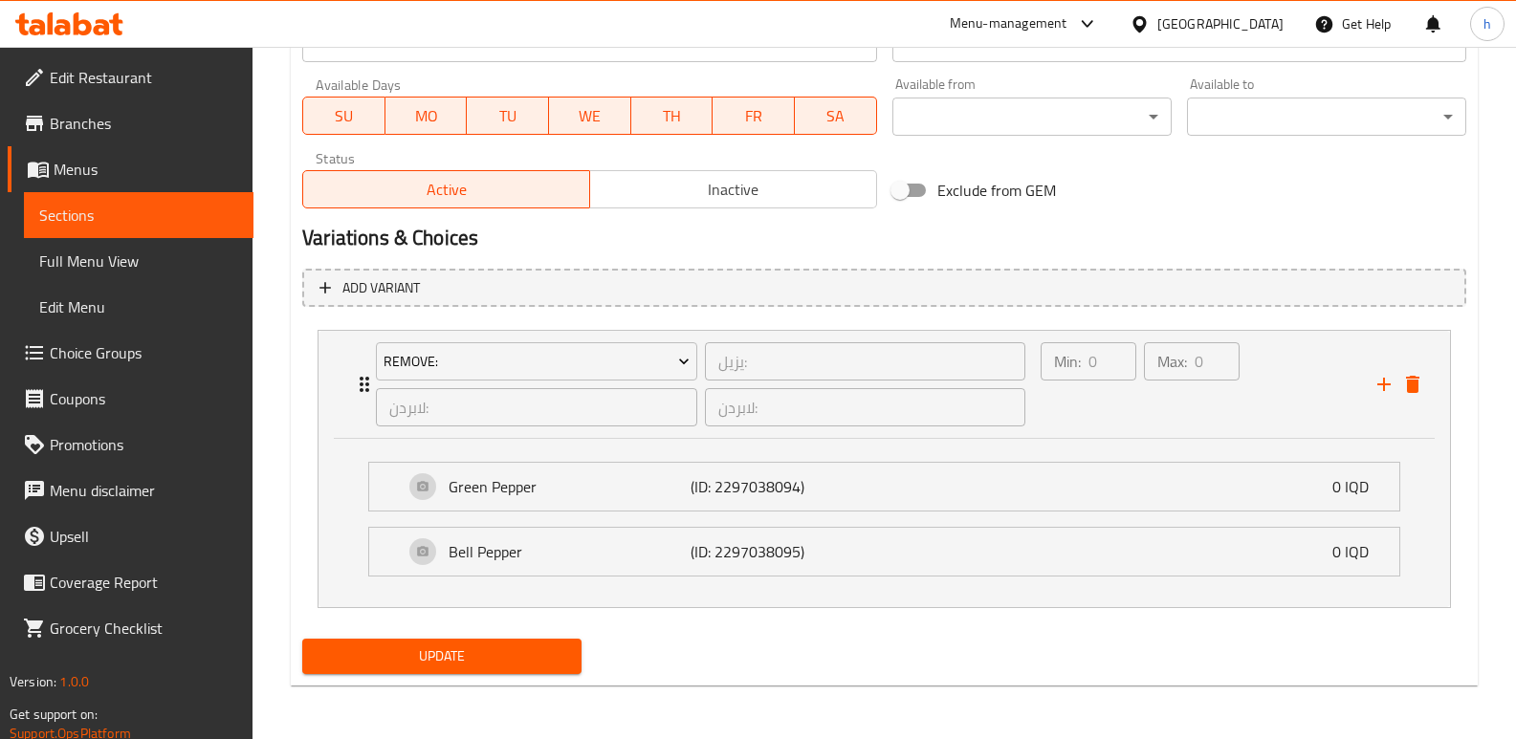
click at [537, 665] on span "Update" at bounding box center [441, 657] width 249 height 24
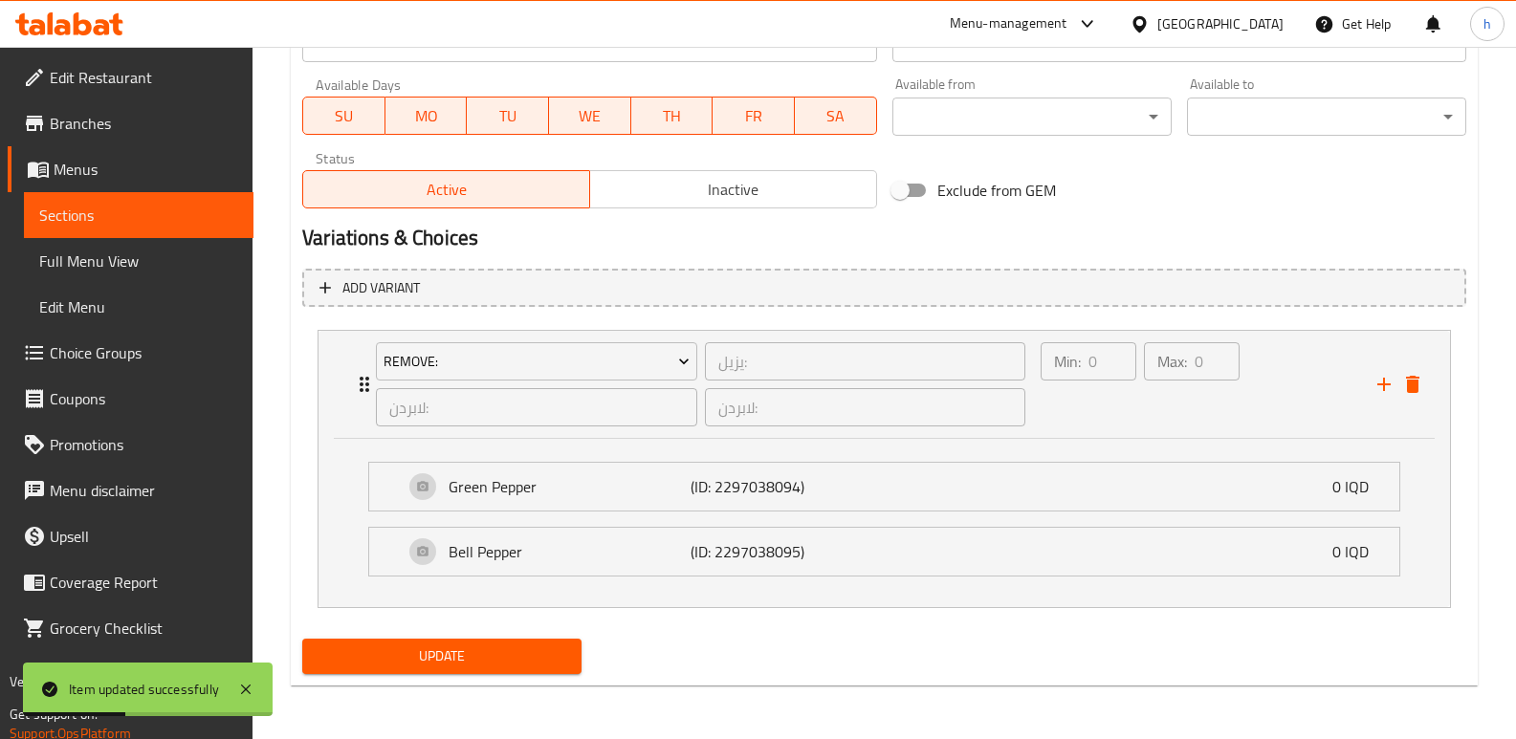
click at [126, 358] on span "Choice Groups" at bounding box center [144, 352] width 188 height 23
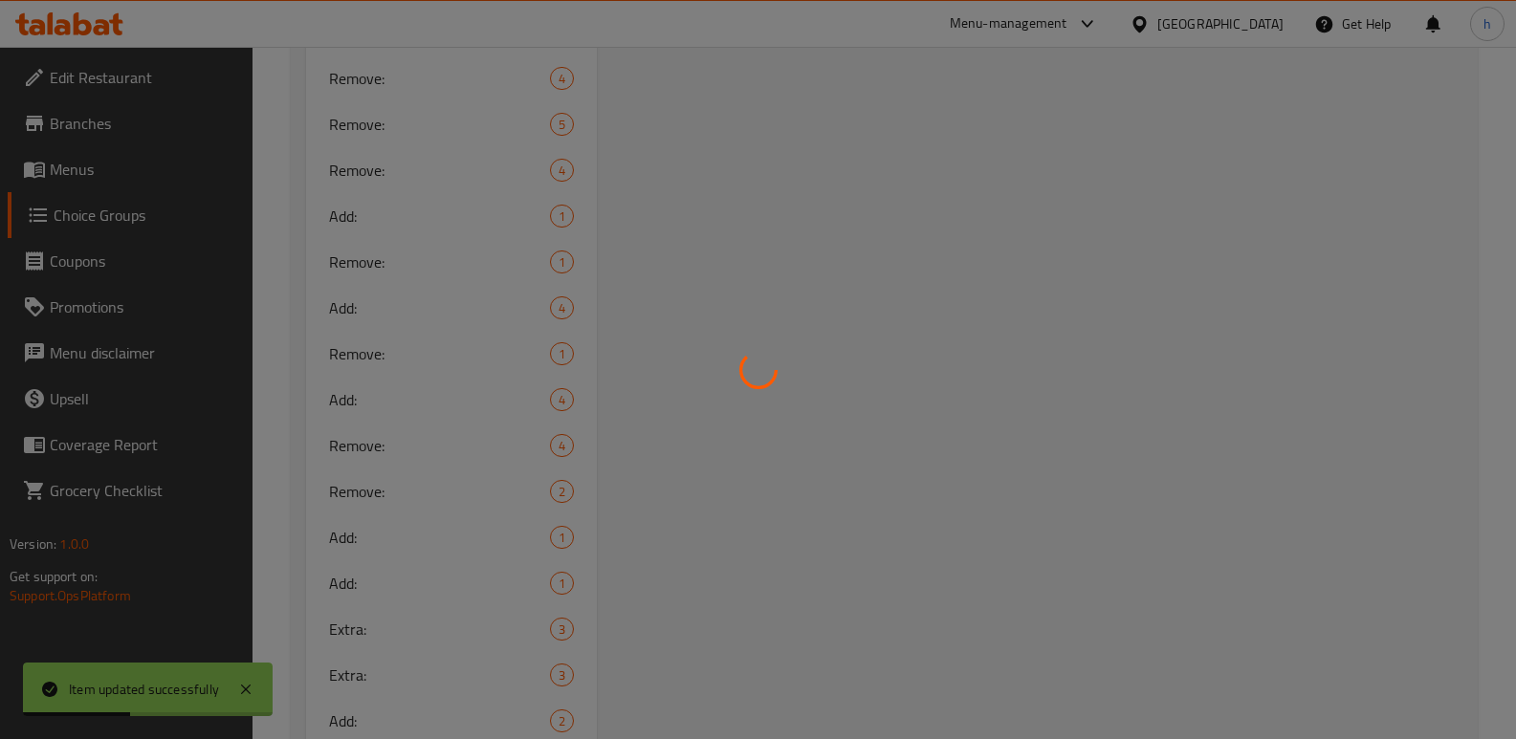
scroll to position [271, 0]
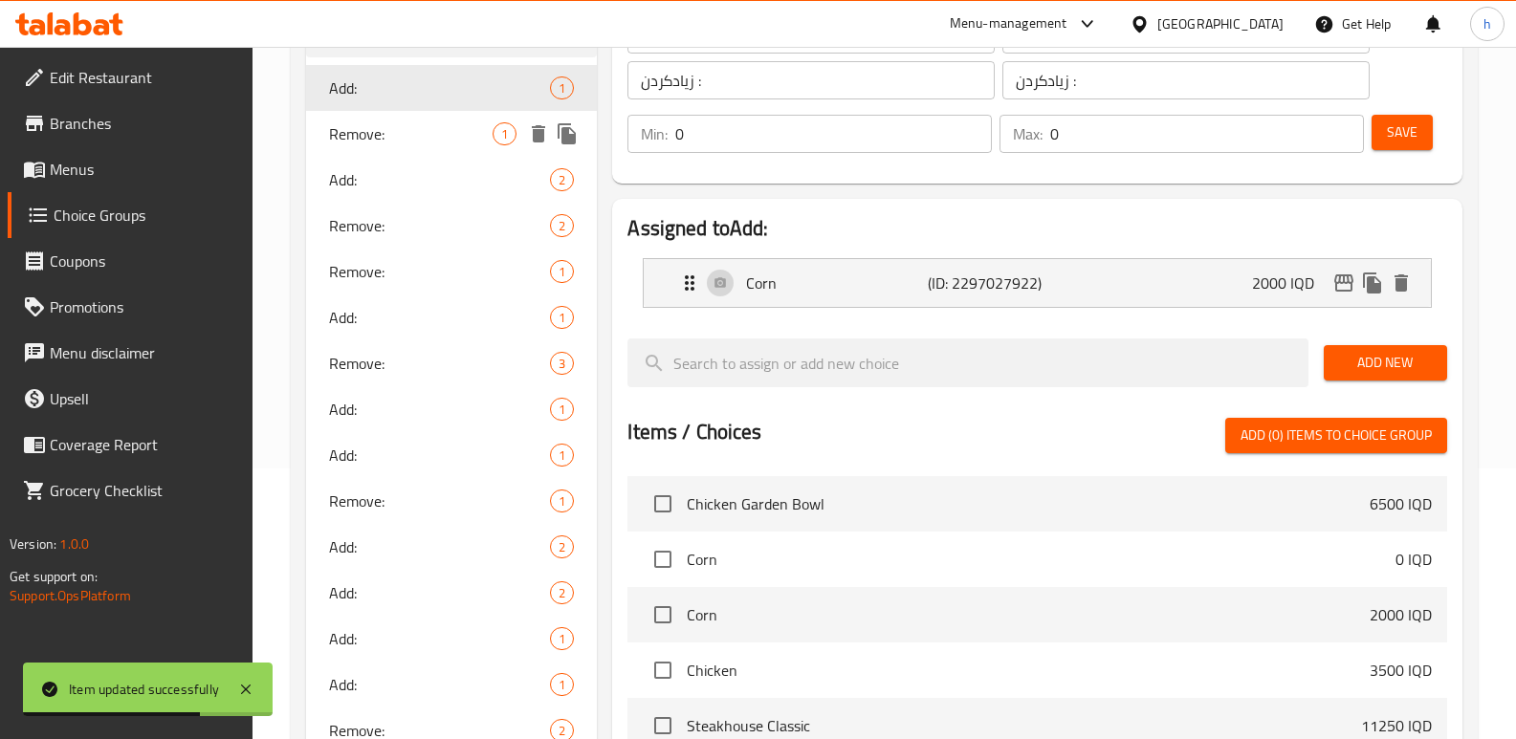
click at [373, 145] on span "Remove:" at bounding box center [411, 133] width 164 height 23
type input "Remove:"
type input "يزيل:"
type input "لابردن:"
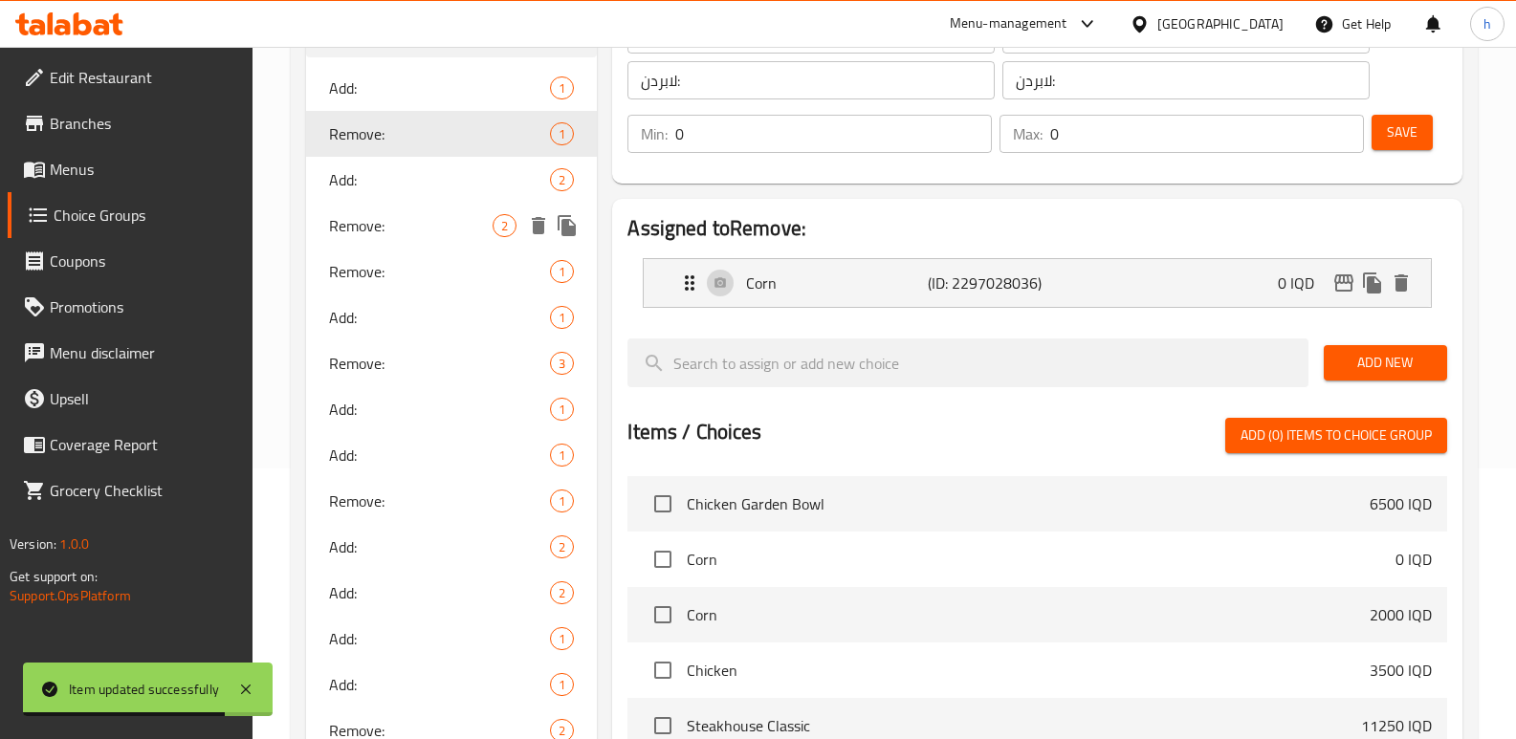
click at [371, 221] on span "Remove:" at bounding box center [411, 225] width 164 height 23
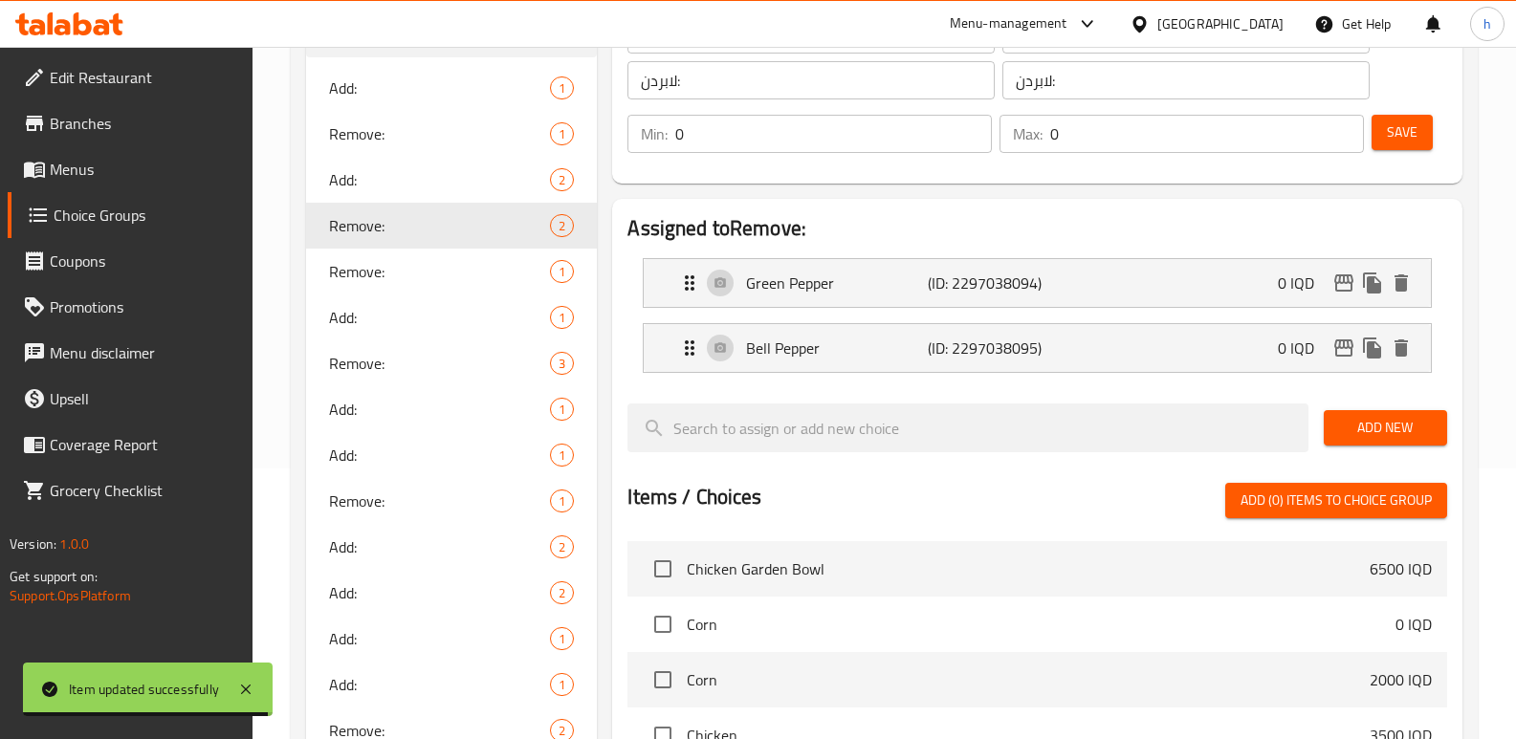
click at [1396, 422] on span "Add New" at bounding box center [1385, 428] width 93 height 24
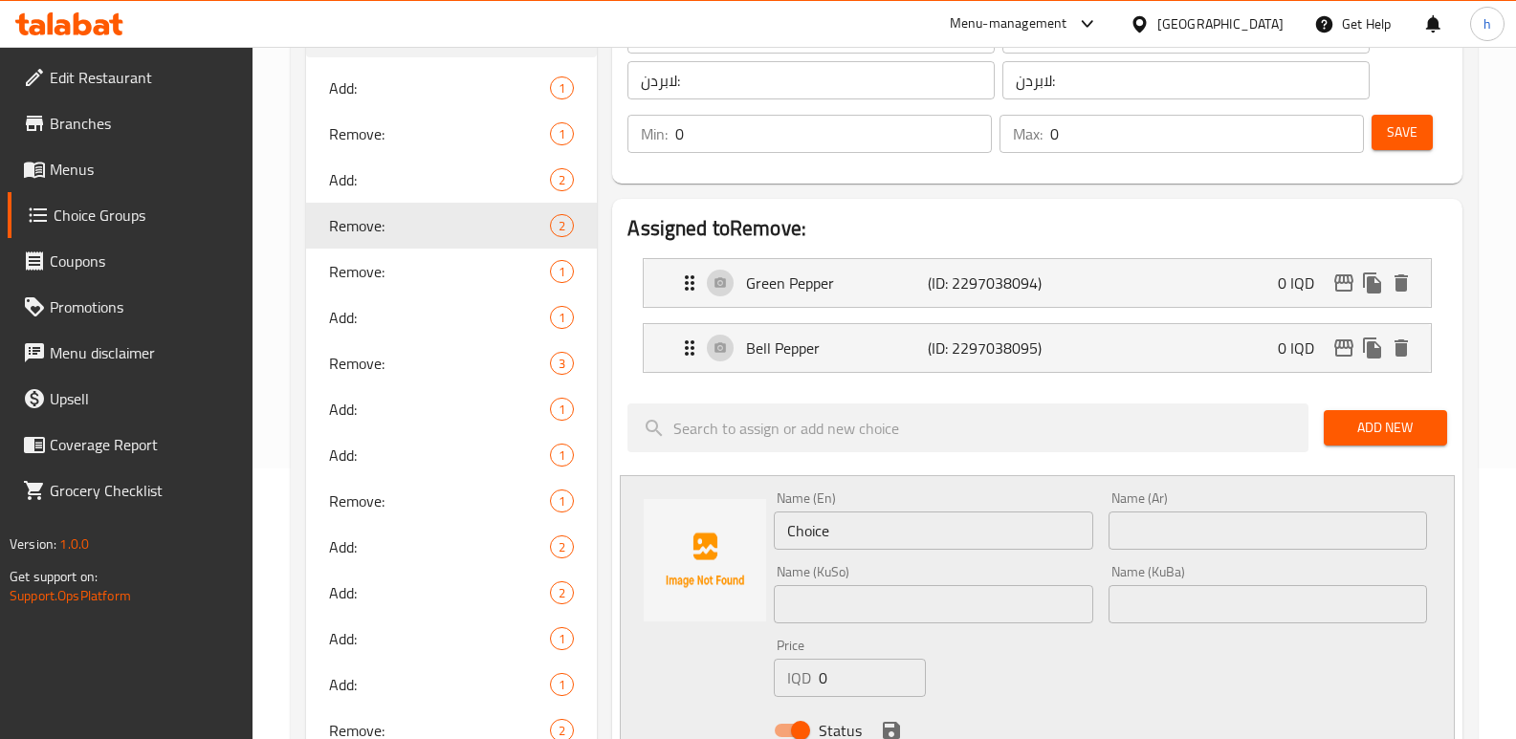
click at [1384, 429] on span "Add New" at bounding box center [1385, 428] width 93 height 24
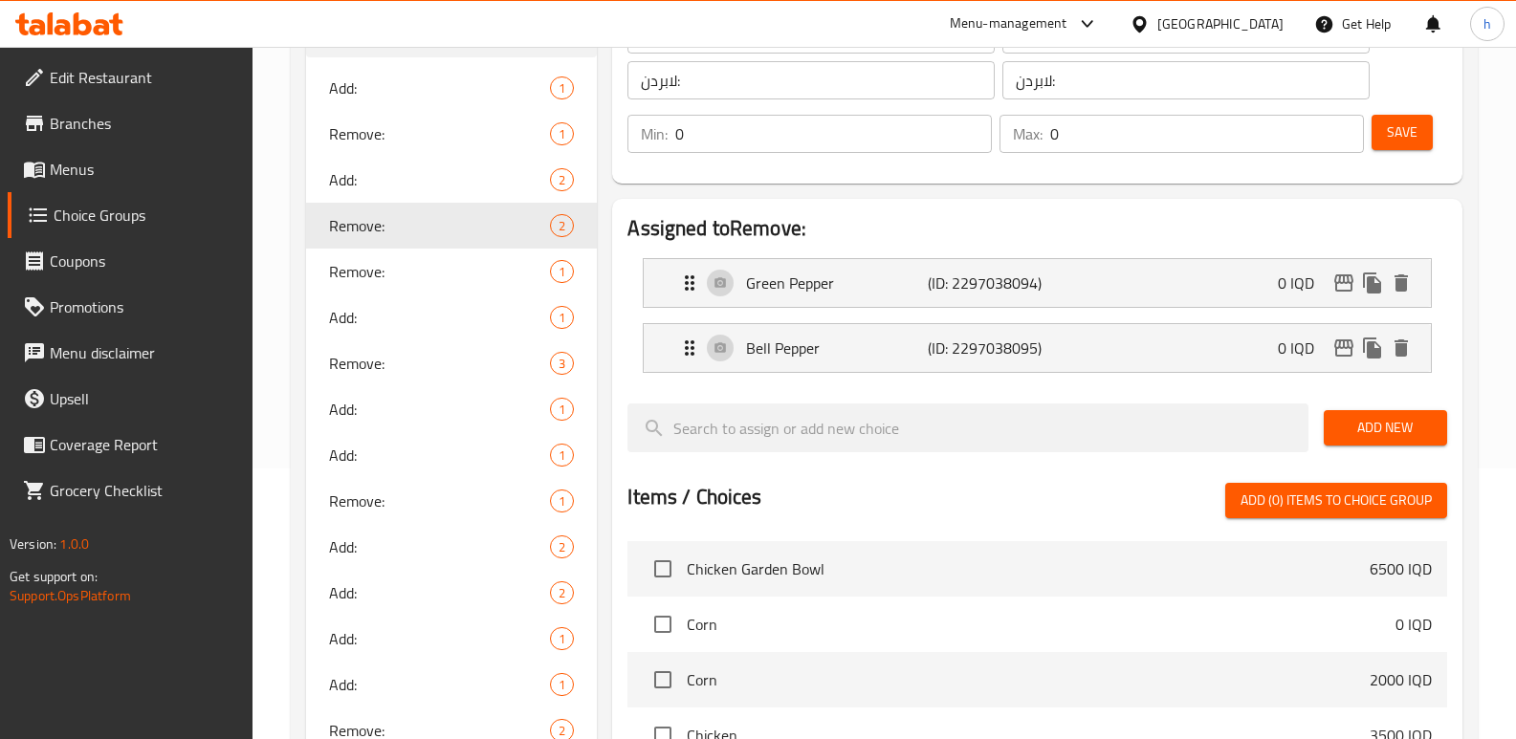
click at [1340, 423] on span "Add New" at bounding box center [1385, 428] width 93 height 24
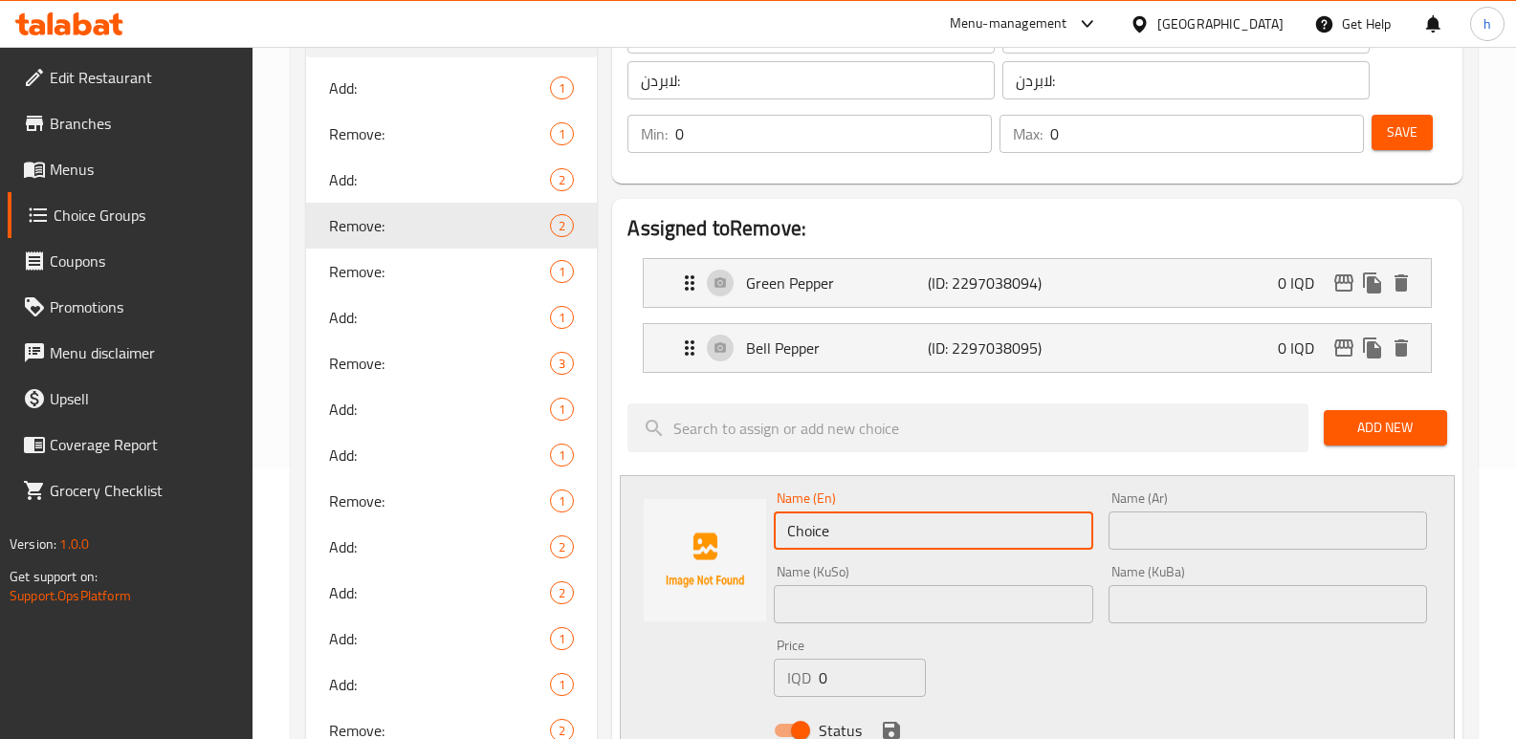
drag, startPoint x: 850, startPoint y: 538, endPoint x: 622, endPoint y: 505, distance: 231.0
click at [697, 520] on div "Name (En) Choice Name (En) Name (Ar) Name (Ar) Name (KuSo) Name (KuSo) Name (Ku…" at bounding box center [1037, 620] width 835 height 290
paste input "Toasted Bread"
type input "Toasted Bread"
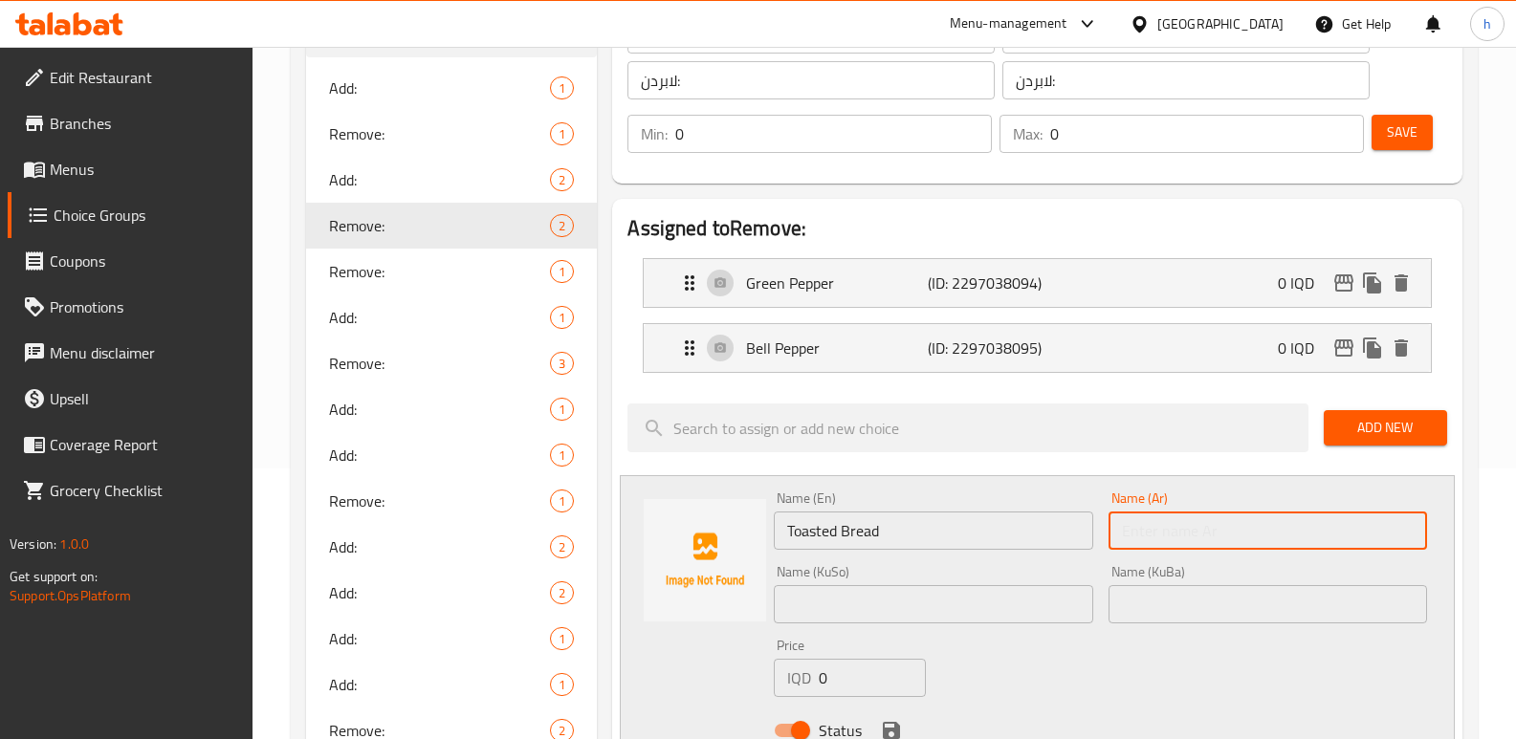
click at [1153, 536] on input "text" at bounding box center [1267, 531] width 318 height 38
paste input "خبز محمص"
type input "خبز محمص"
click at [1075, 604] on input "text" at bounding box center [933, 604] width 318 height 38
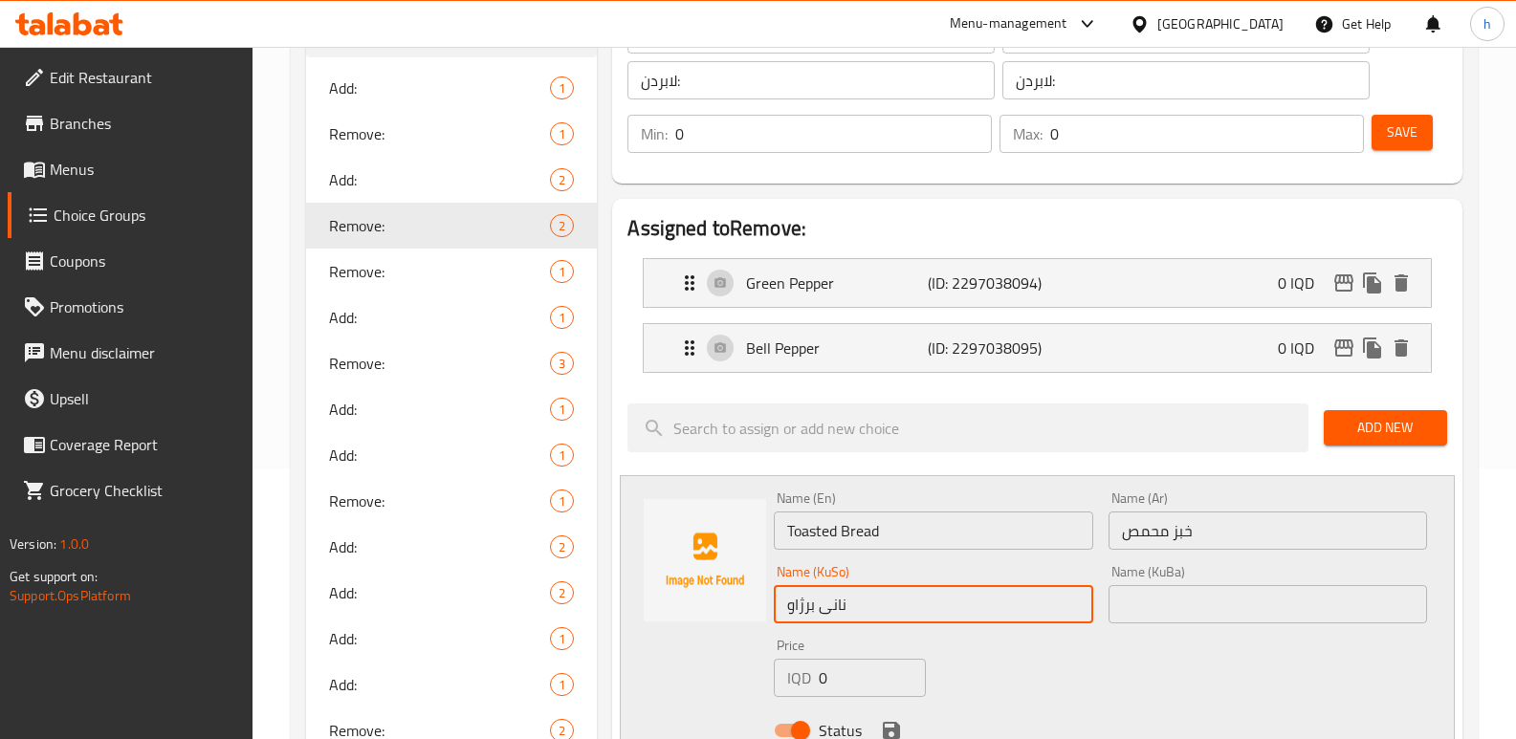
type input "نانی برژاو"
click at [1324, 607] on input "text" at bounding box center [1267, 604] width 318 height 38
paste input "نانی برژاو"
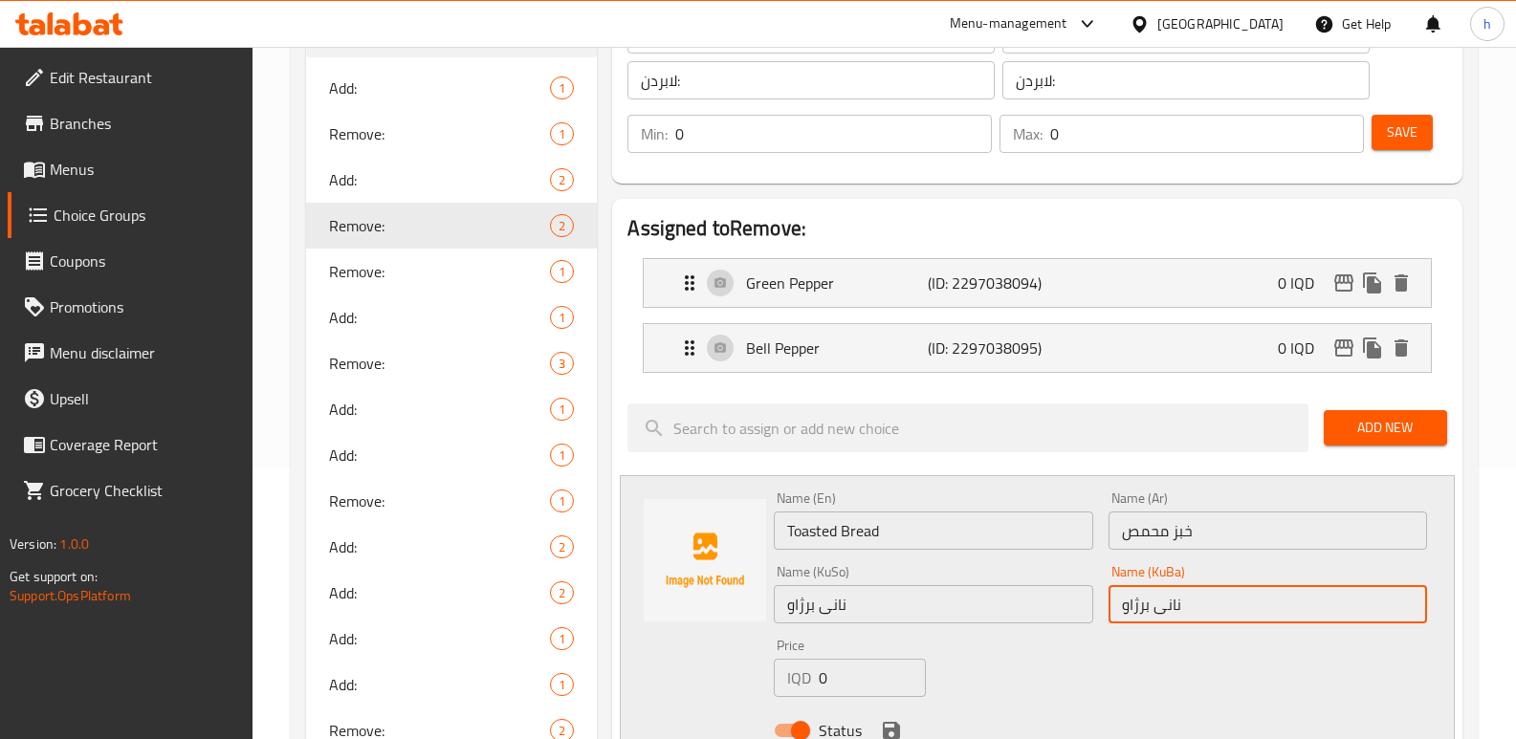
type input "نانی برژاو"
click at [1411, 138] on span "Save" at bounding box center [1402, 132] width 31 height 24
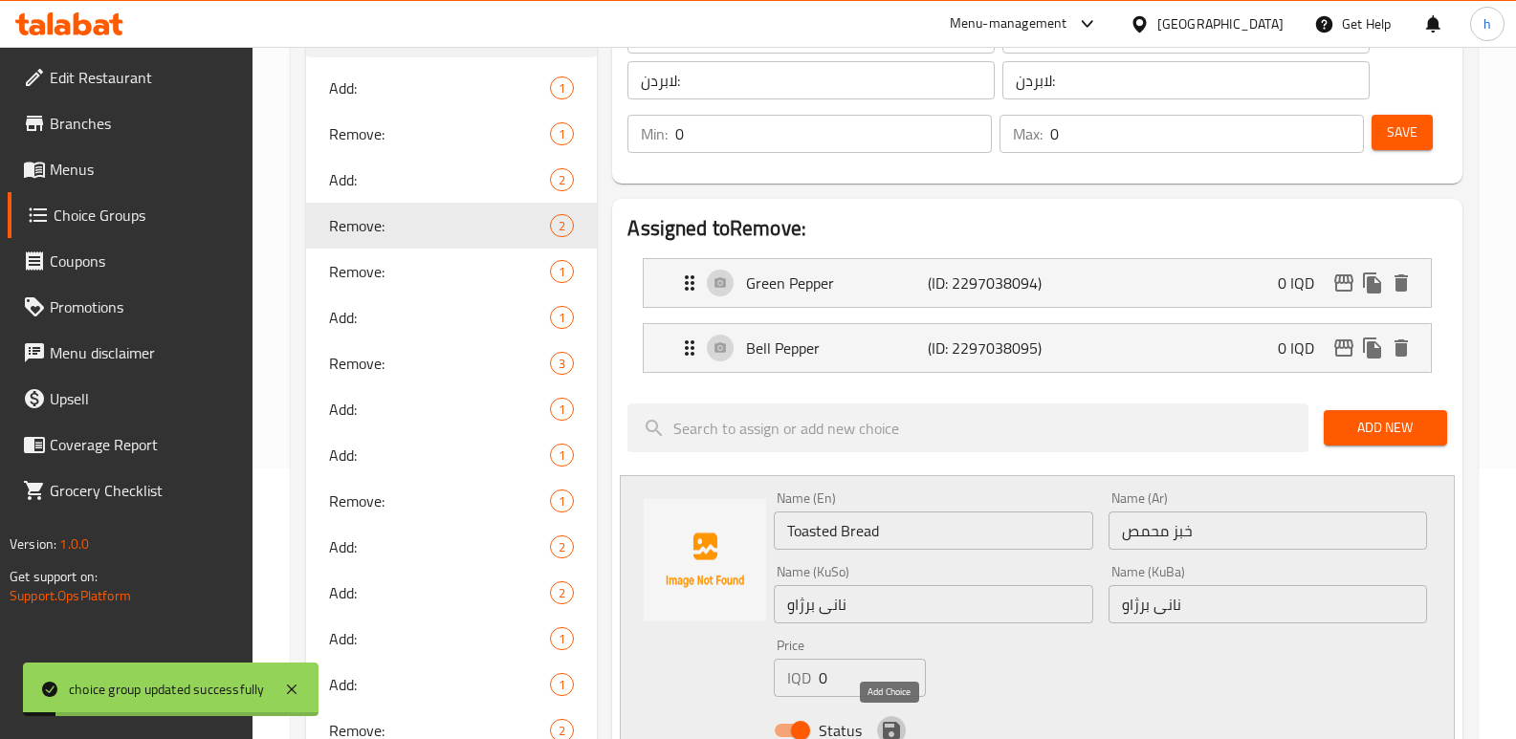
click at [896, 724] on icon "save" at bounding box center [891, 730] width 17 height 17
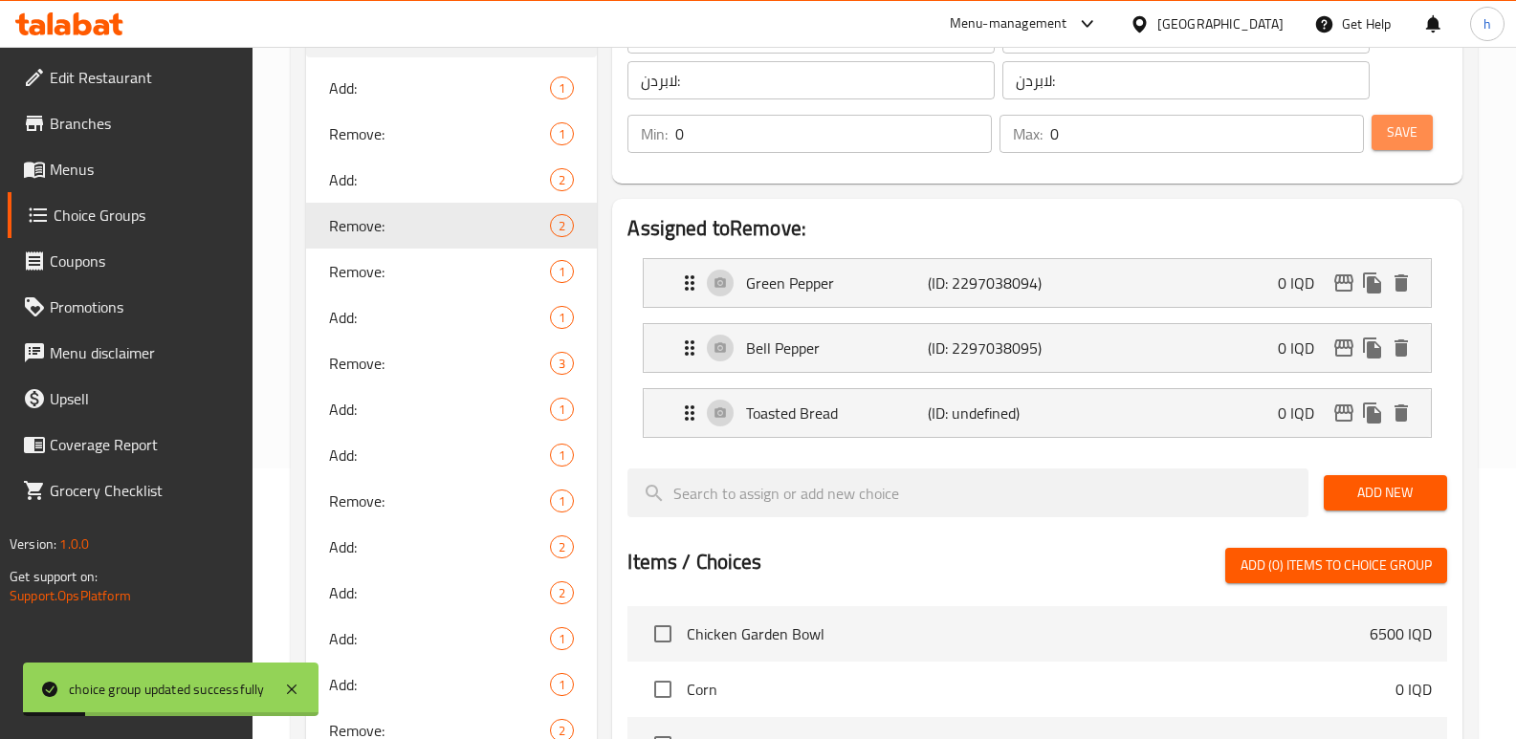
drag, startPoint x: 1405, startPoint y: 145, endPoint x: 1313, endPoint y: 340, distance: 215.6
click at [1406, 145] on button "Save" at bounding box center [1401, 132] width 61 height 35
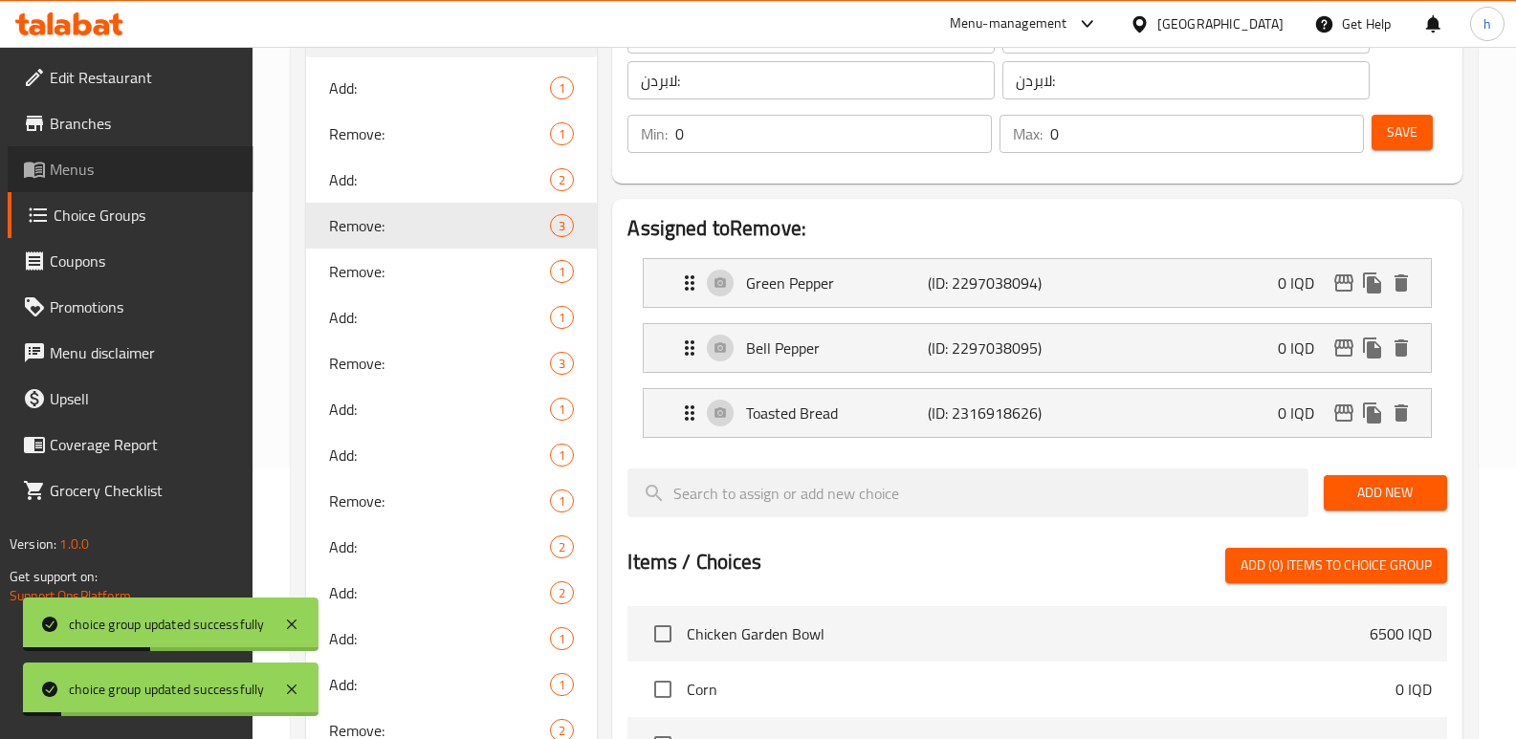
click at [106, 181] on link "Menus" at bounding box center [131, 169] width 246 height 46
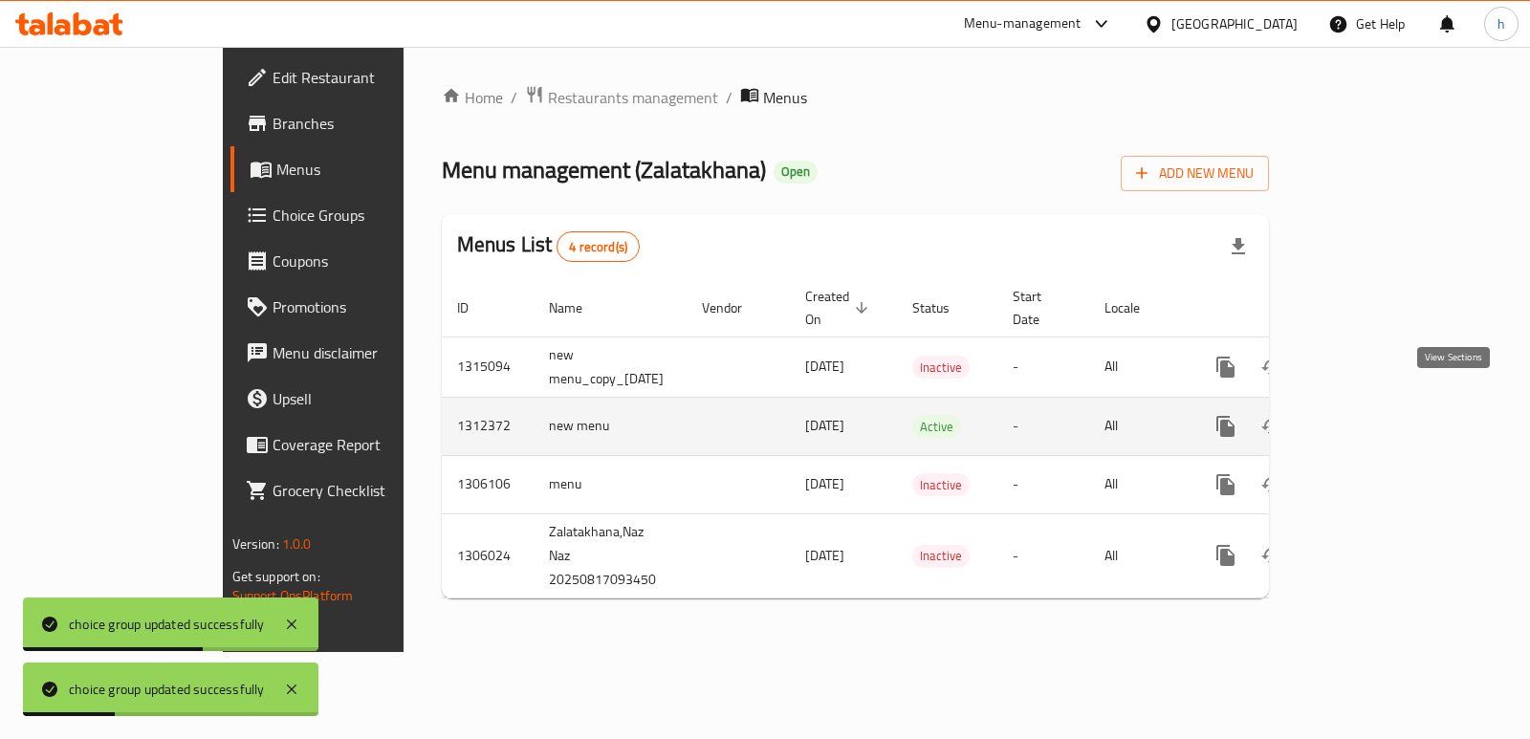
click at [1387, 404] on link "enhanced table" at bounding box center [1364, 427] width 46 height 46
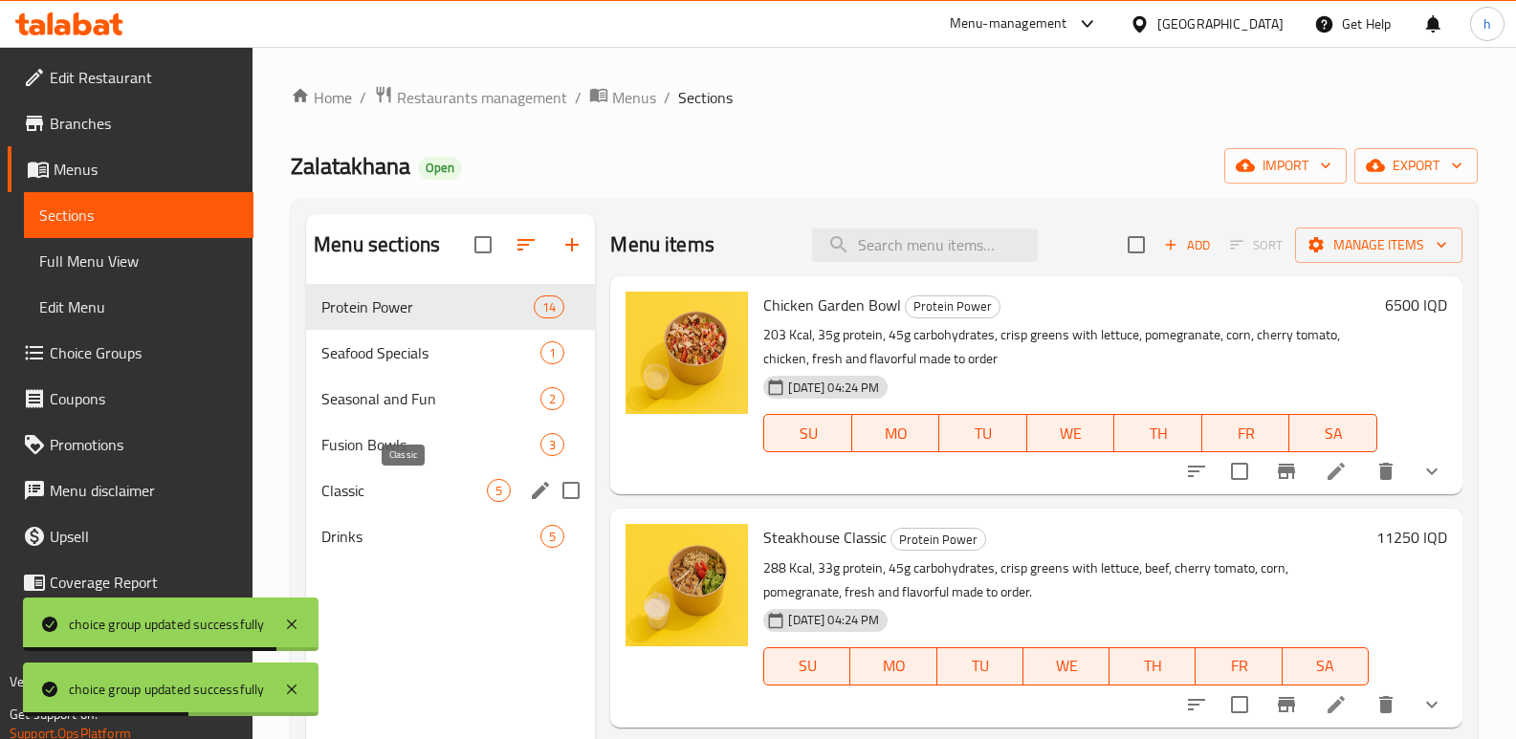
click at [345, 494] on span "Classic" at bounding box center [403, 490] width 165 height 23
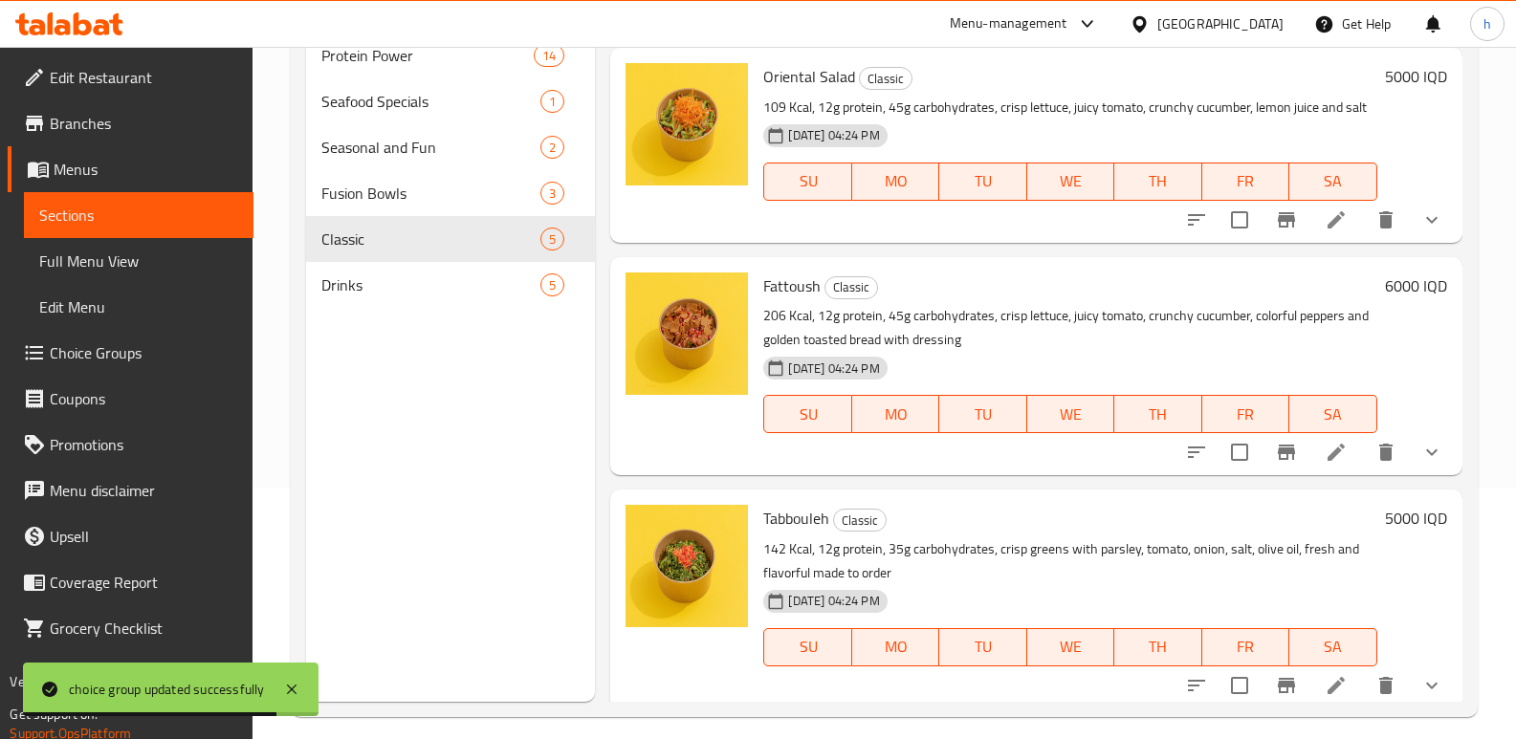
scroll to position [283, 0]
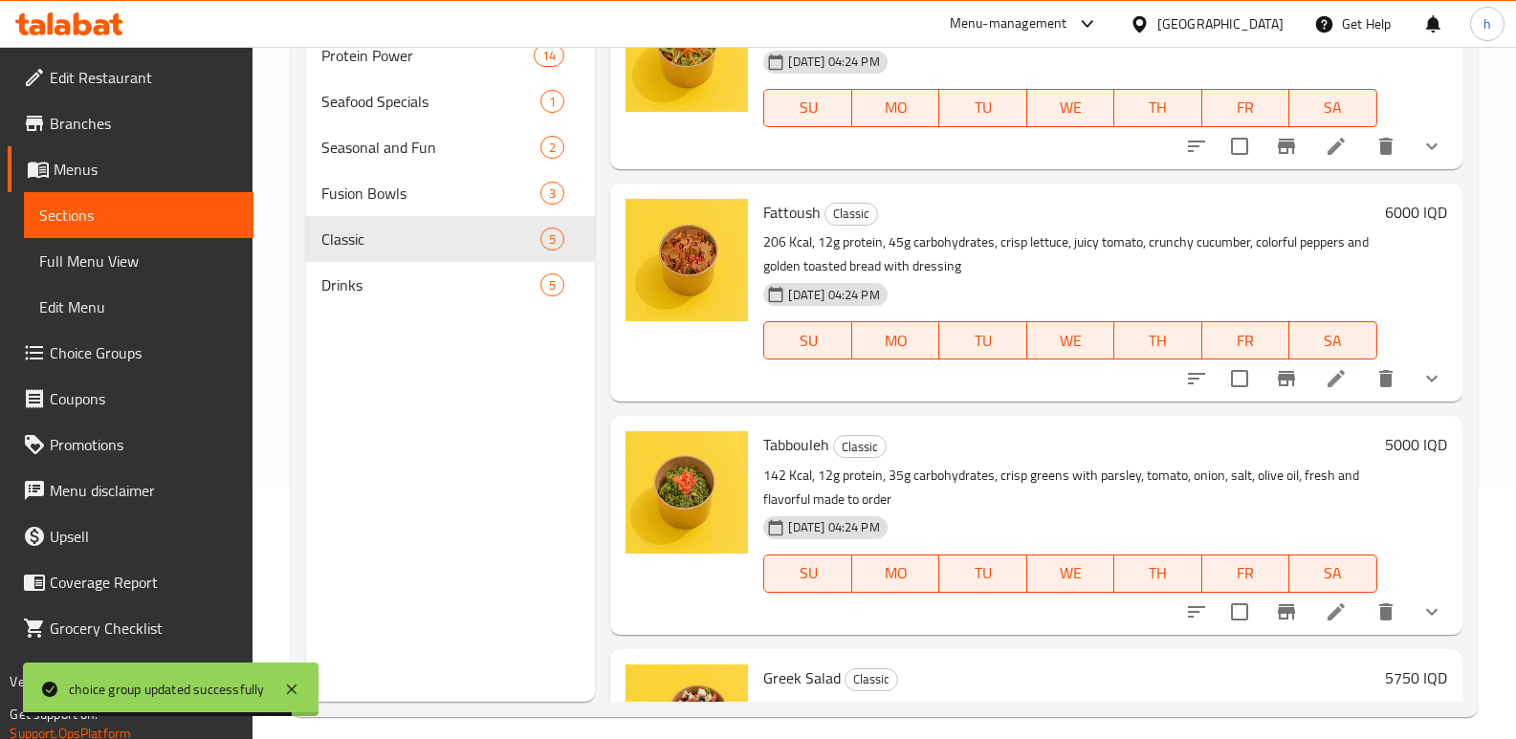
click at [1427, 390] on icon "show more" at bounding box center [1431, 378] width 23 height 23
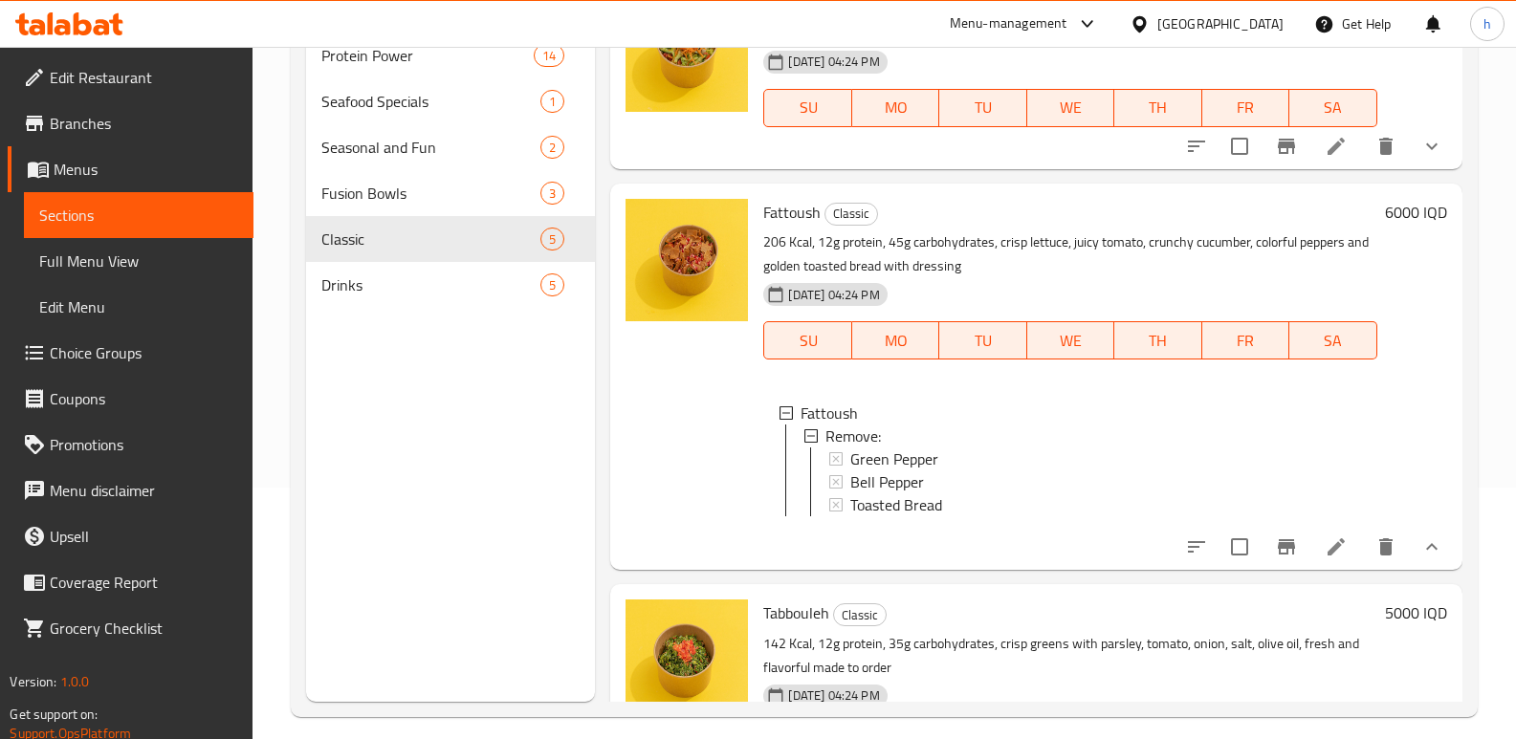
click at [114, 350] on span "Choice Groups" at bounding box center [144, 352] width 188 height 23
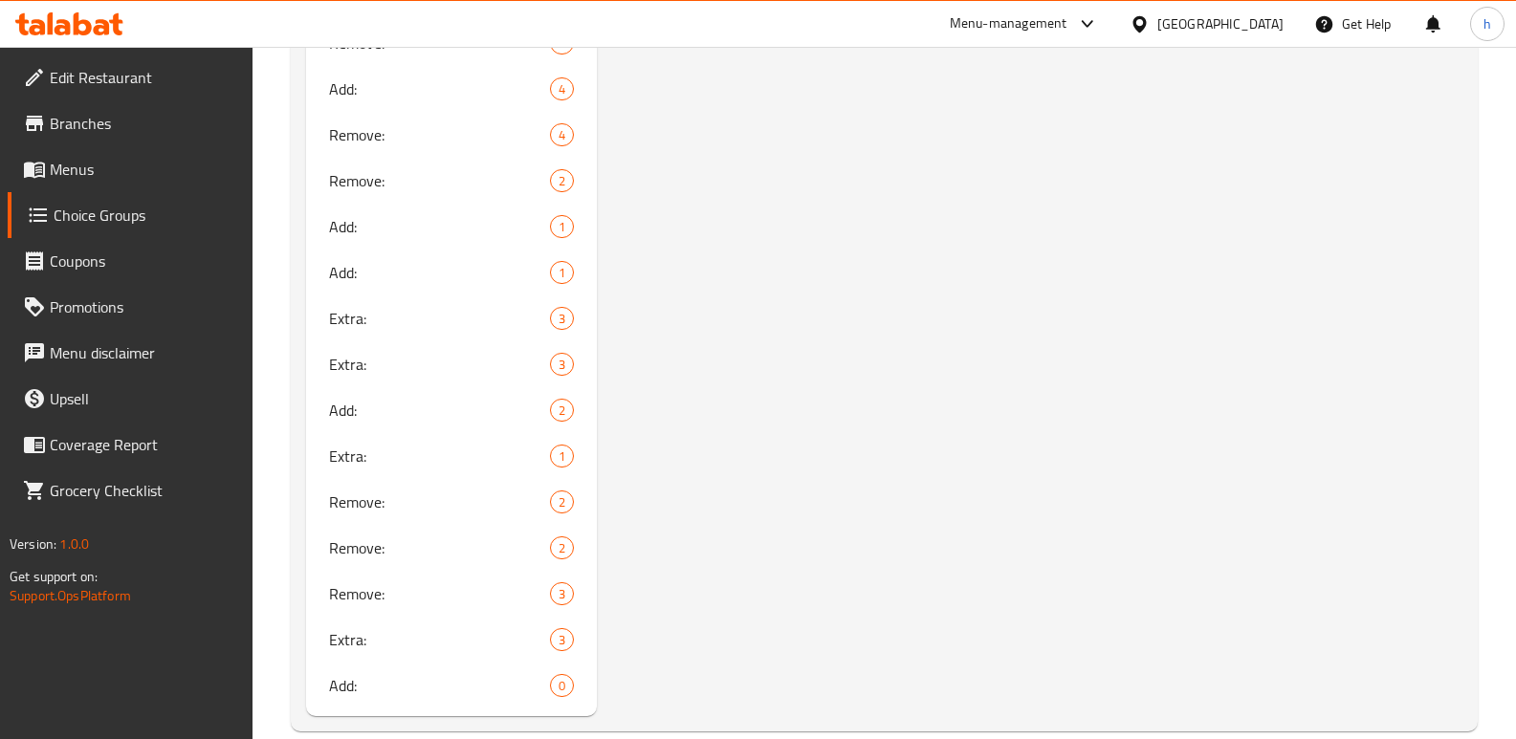
scroll to position [1448, 0]
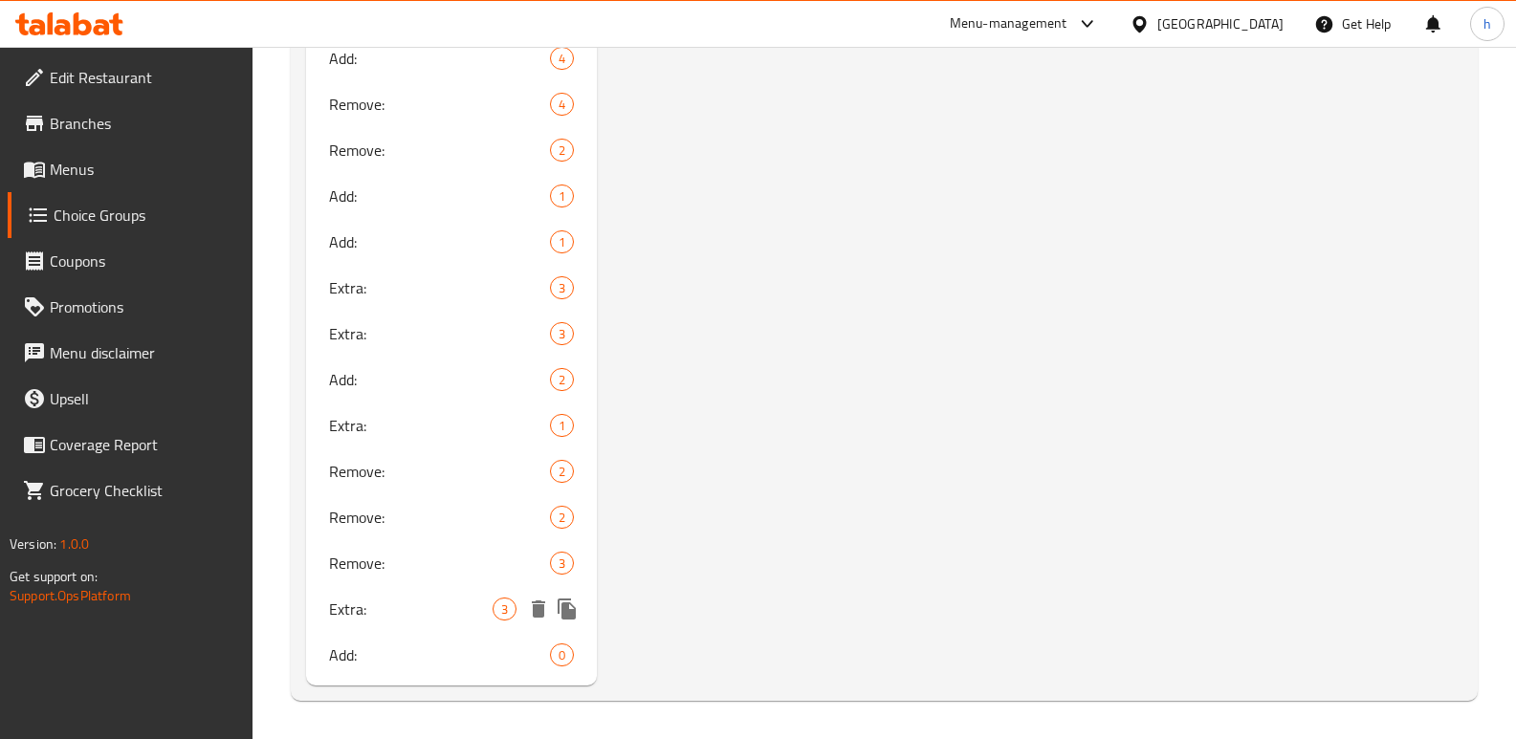
click at [343, 602] on span "Extra:" at bounding box center [411, 609] width 164 height 23
type input "Extra:"
type input "الإضافات:"
type input "زیادە:1"
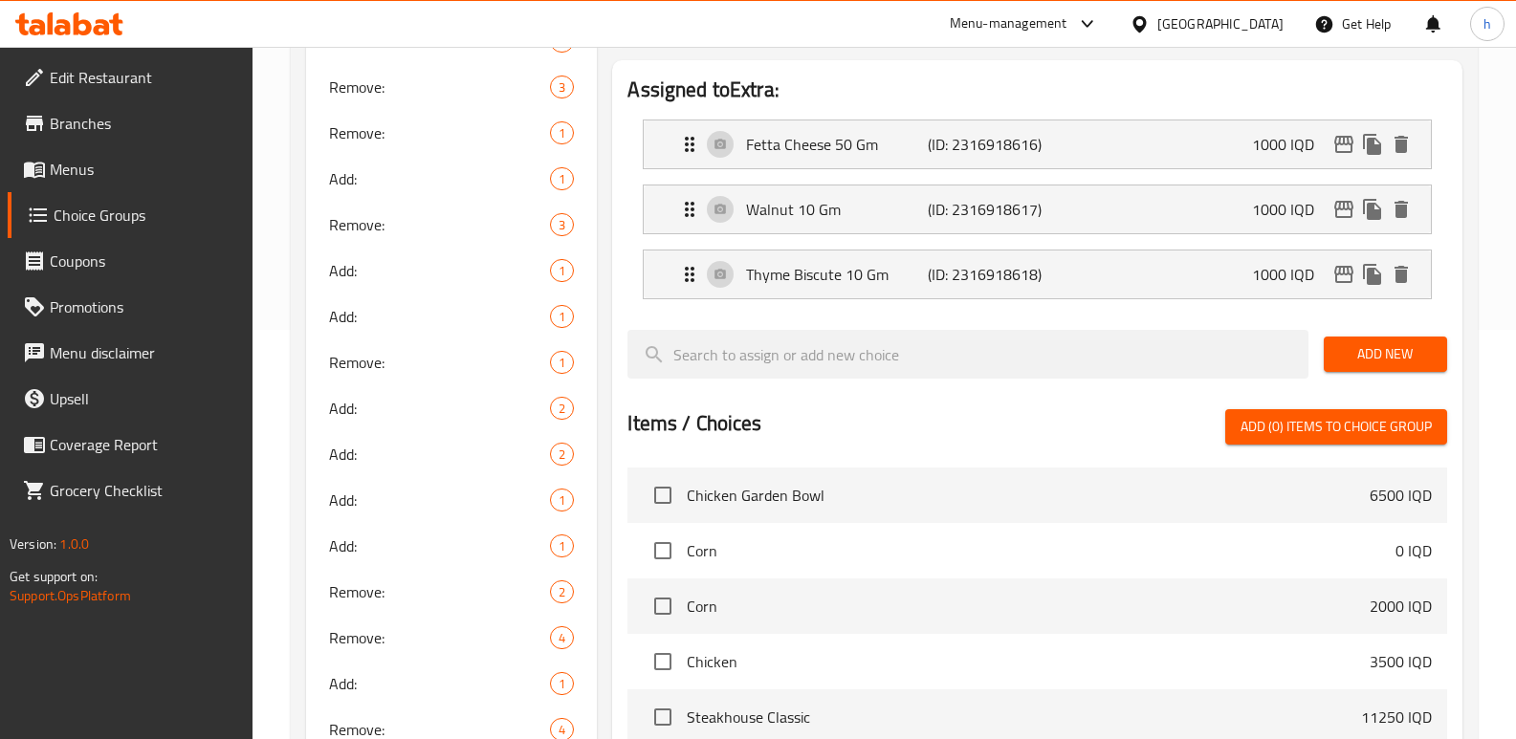
scroll to position [0, 0]
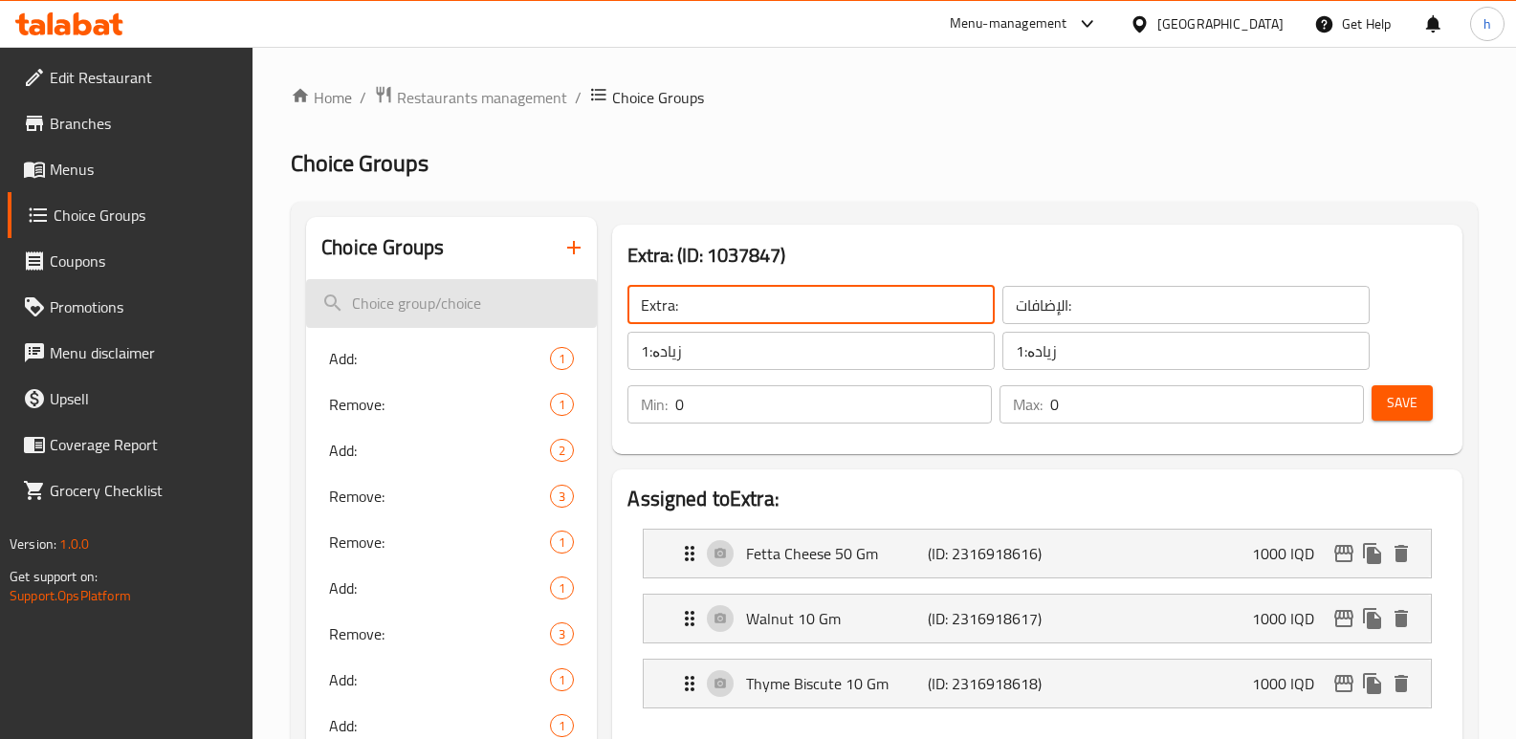
drag, startPoint x: 695, startPoint y: 302, endPoint x: 550, endPoint y: 308, distance: 145.5
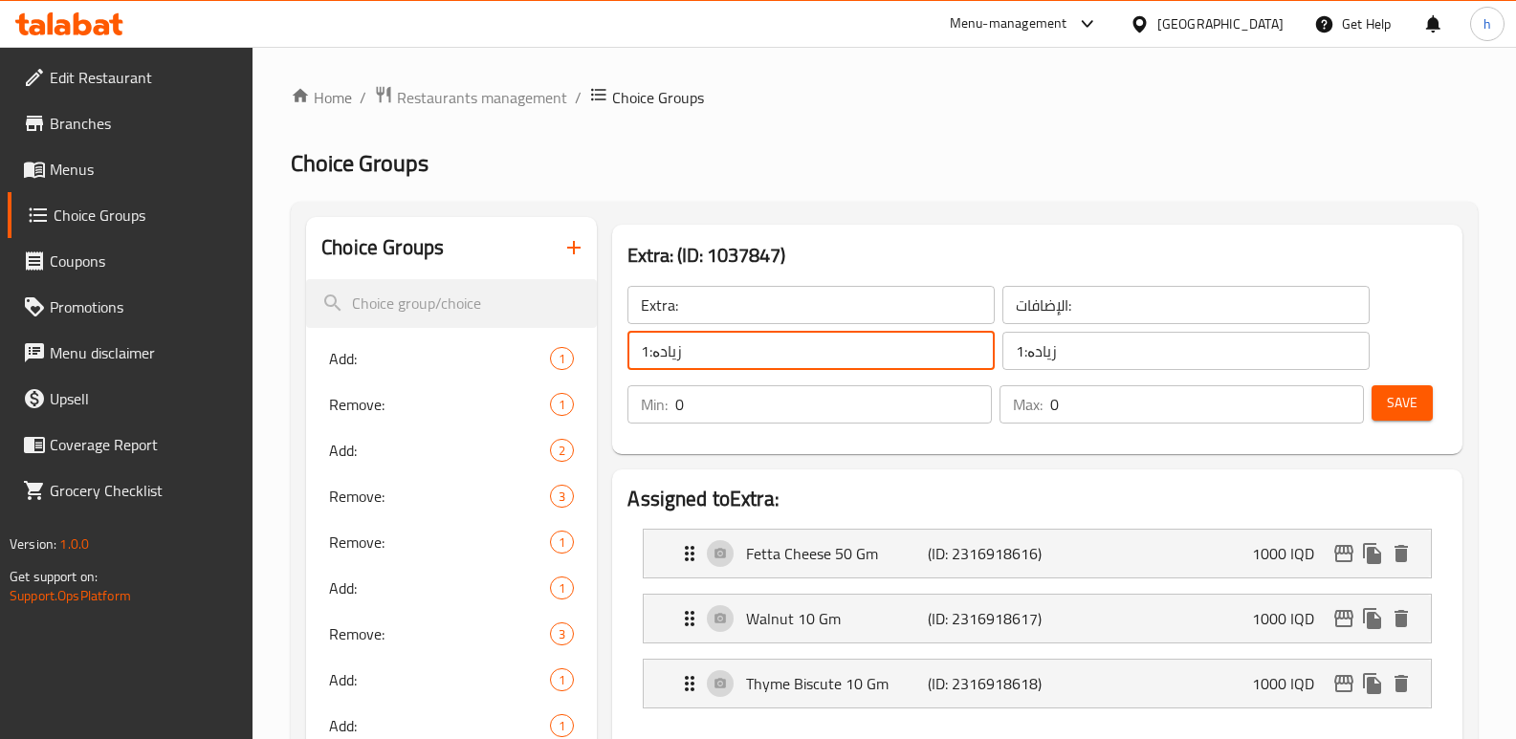
click at [692, 349] on input "زیادە:1" at bounding box center [810, 351] width 367 height 38
drag, startPoint x: 710, startPoint y: 358, endPoint x: 572, endPoint y: 348, distance: 138.0
click at [701, 332] on input "زیادە:1" at bounding box center [810, 351] width 367 height 38
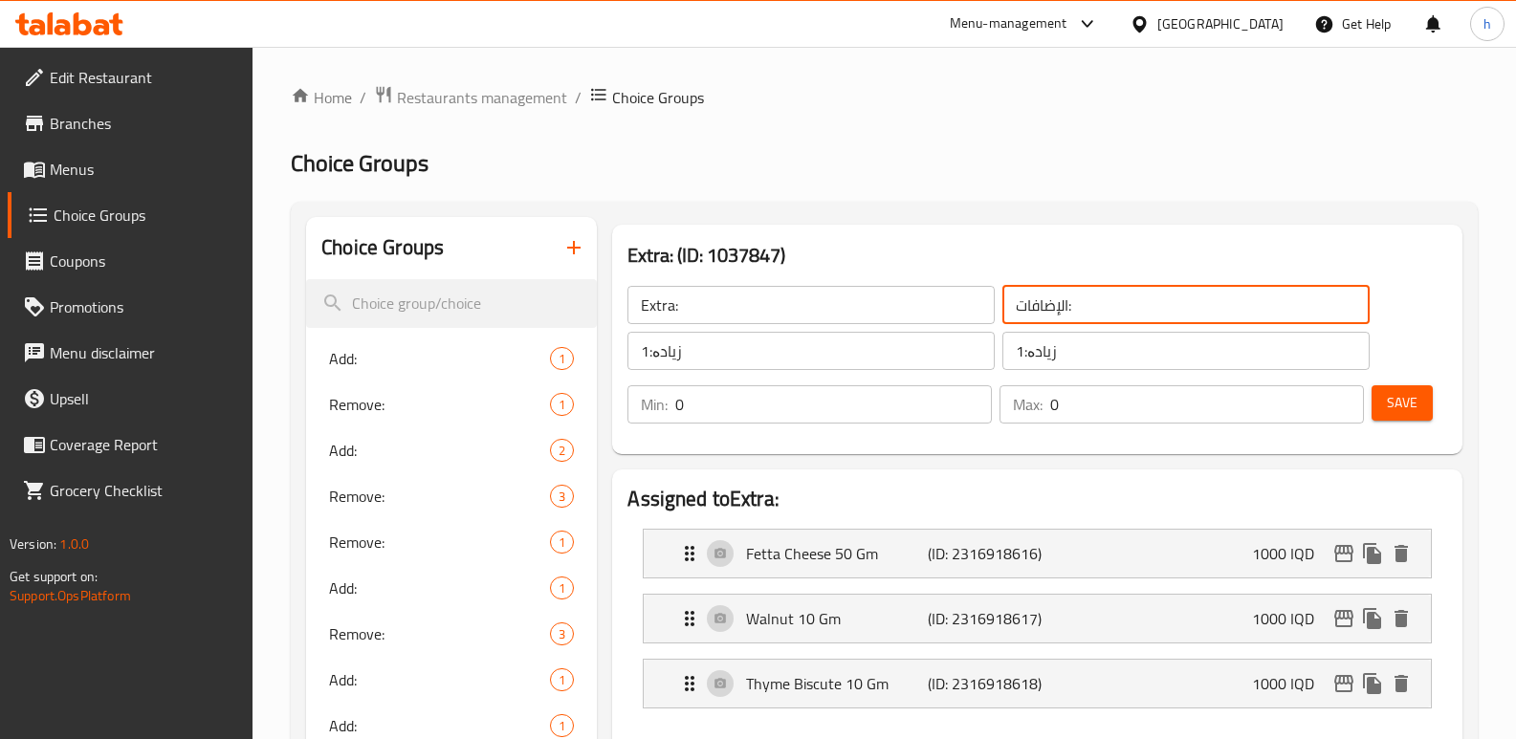
drag, startPoint x: 1091, startPoint y: 308, endPoint x: 971, endPoint y: 314, distance: 120.6
click at [971, 314] on div "Extra: ​ الإضافات: ​ زیادە:1 ​ زیادە:1 ​" at bounding box center [998, 327] width 765 height 107
click at [574, 246] on icon "button" at bounding box center [573, 247] width 13 height 13
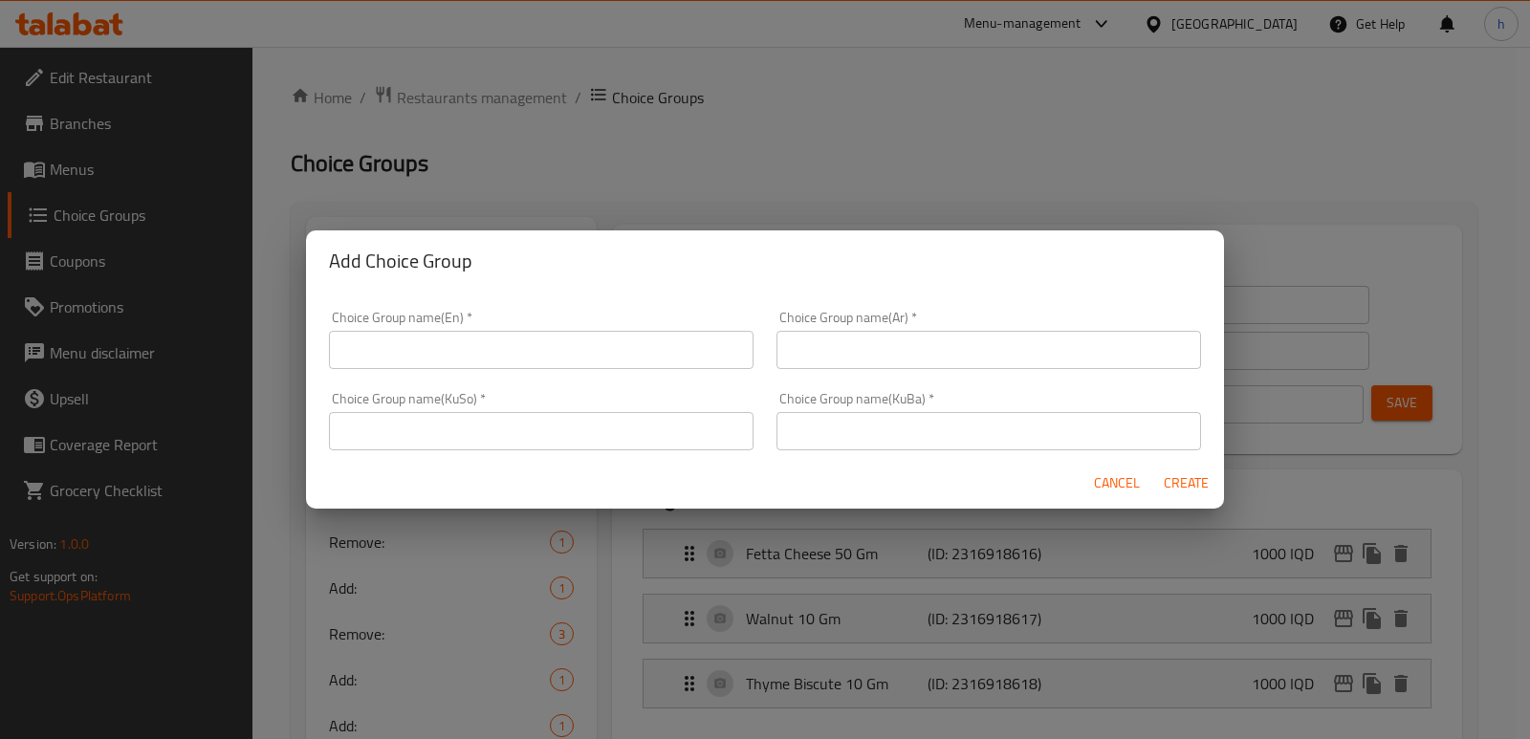
click at [1025, 344] on input "text" at bounding box center [989, 350] width 425 height 38
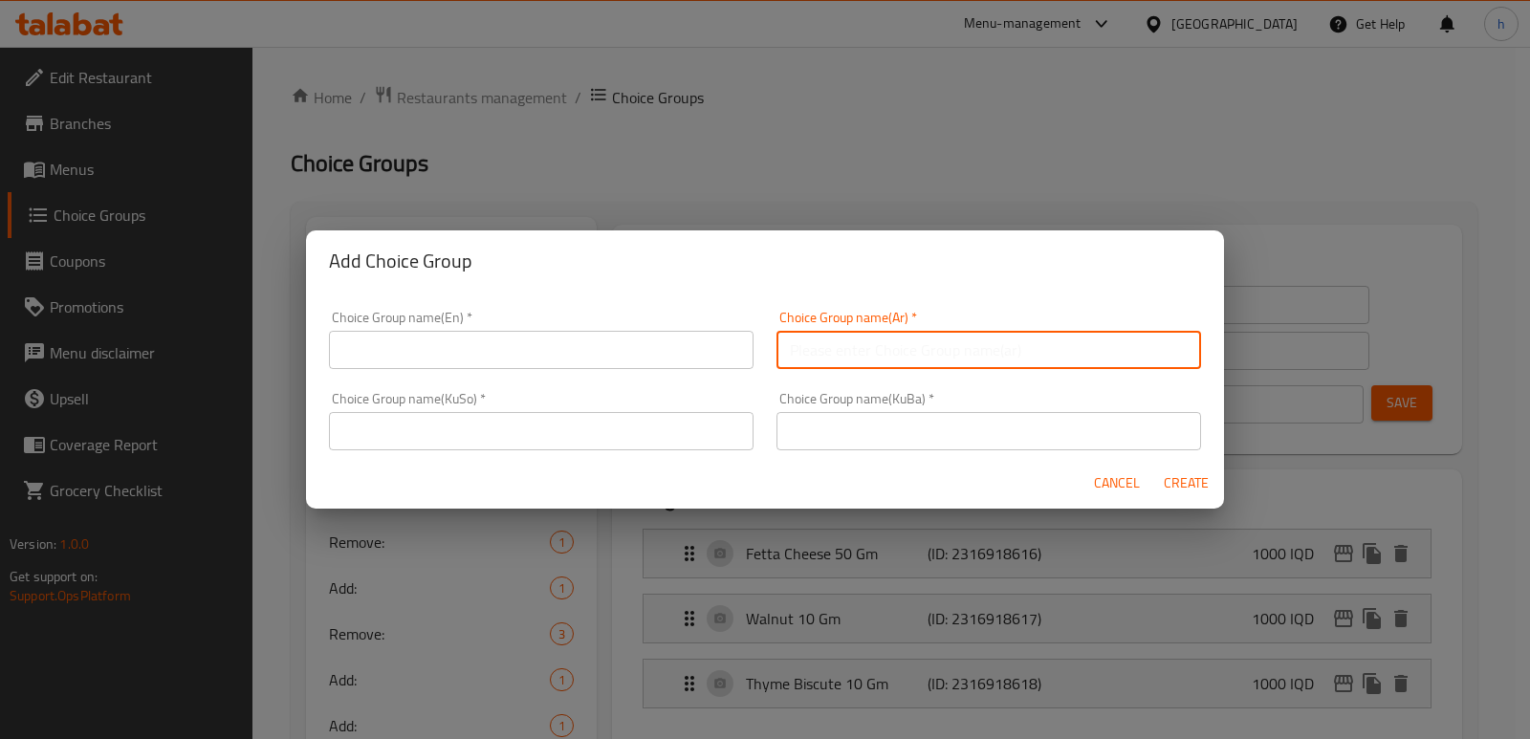
paste input "الإضافات:"
type input "الإضافات:"
click at [614, 434] on input "text" at bounding box center [541, 431] width 425 height 38
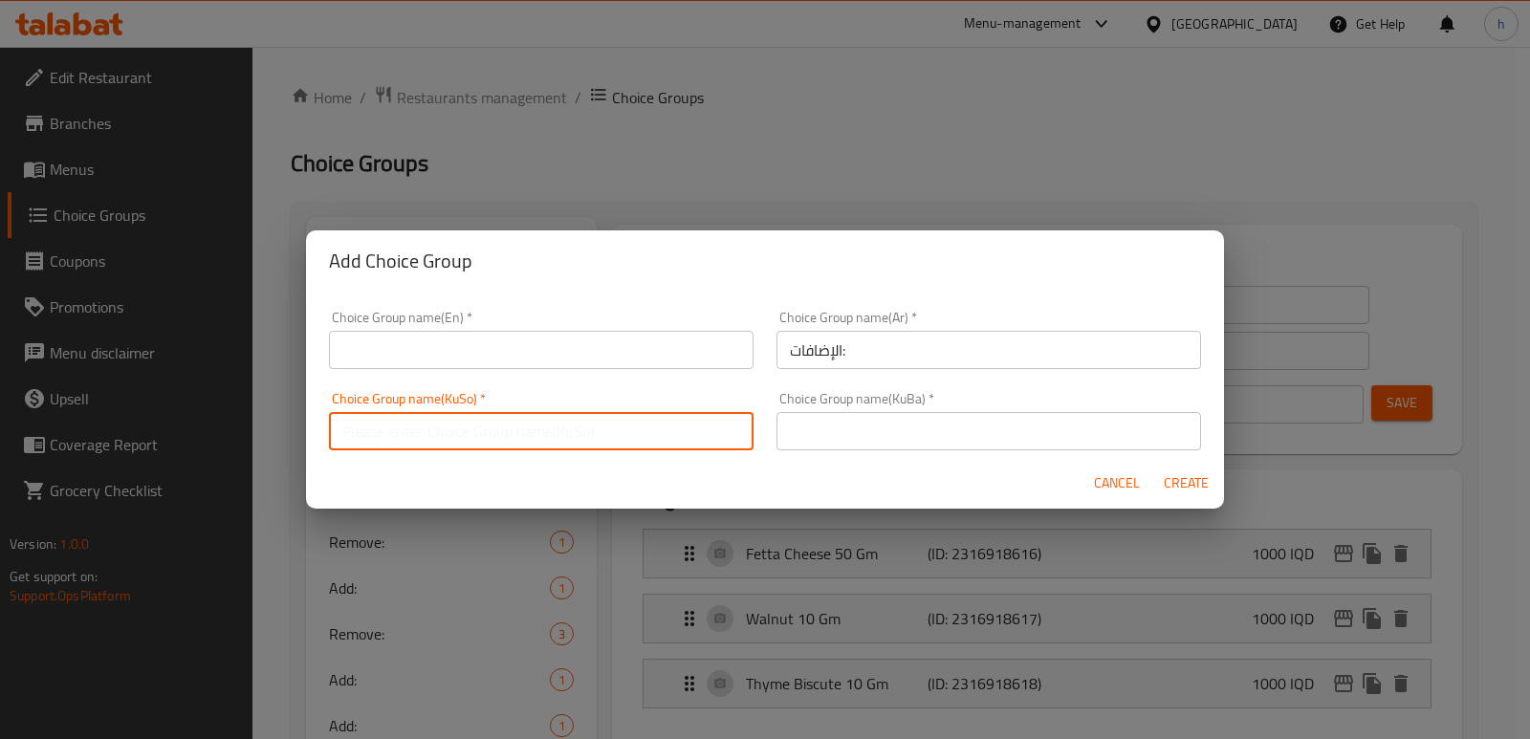
paste input "زیادە:1"
drag, startPoint x: 688, startPoint y: 427, endPoint x: 781, endPoint y: 438, distance: 94.3
click at [781, 438] on div "Choice Group name(En)   * Choice Group name(En) * Choice Group name(Ar)   * الإ…" at bounding box center [764, 380] width 895 height 163
type input "زیادە:"
click at [832, 439] on input "text" at bounding box center [989, 431] width 425 height 38
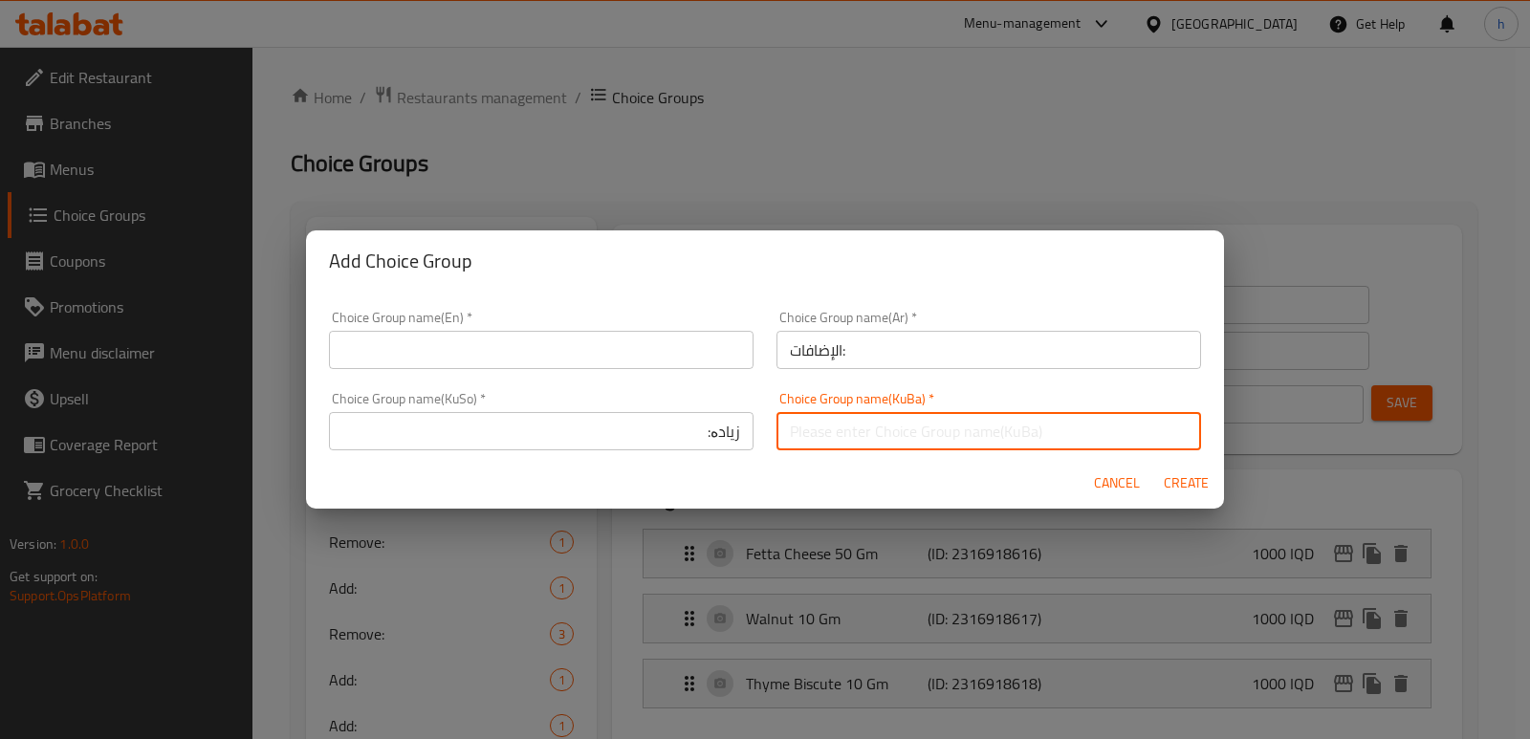
paste input "زیادە:"
type input "زیادە:"
click at [636, 344] on input "text" at bounding box center [541, 350] width 425 height 38
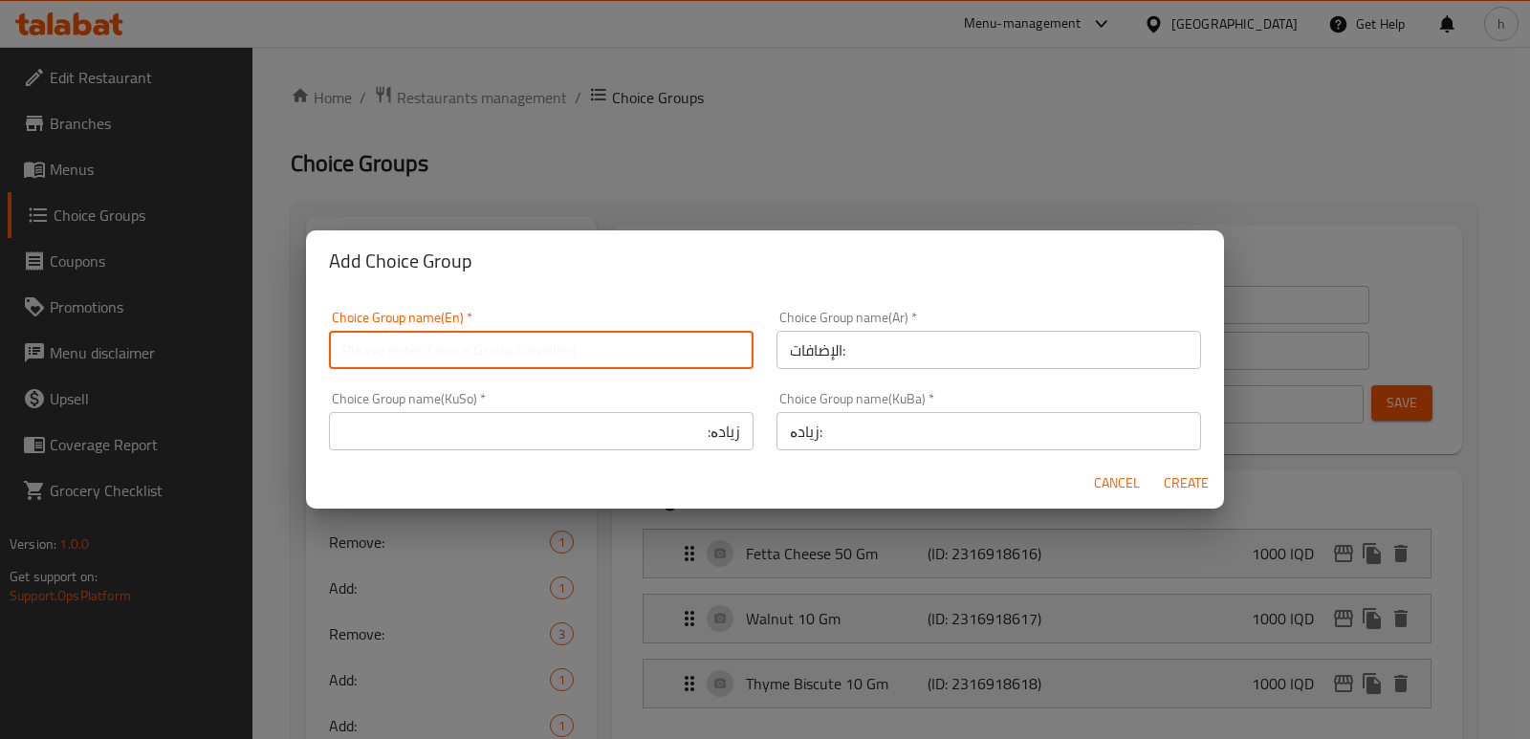
paste input "Extra:"
type input "Extra: ١"
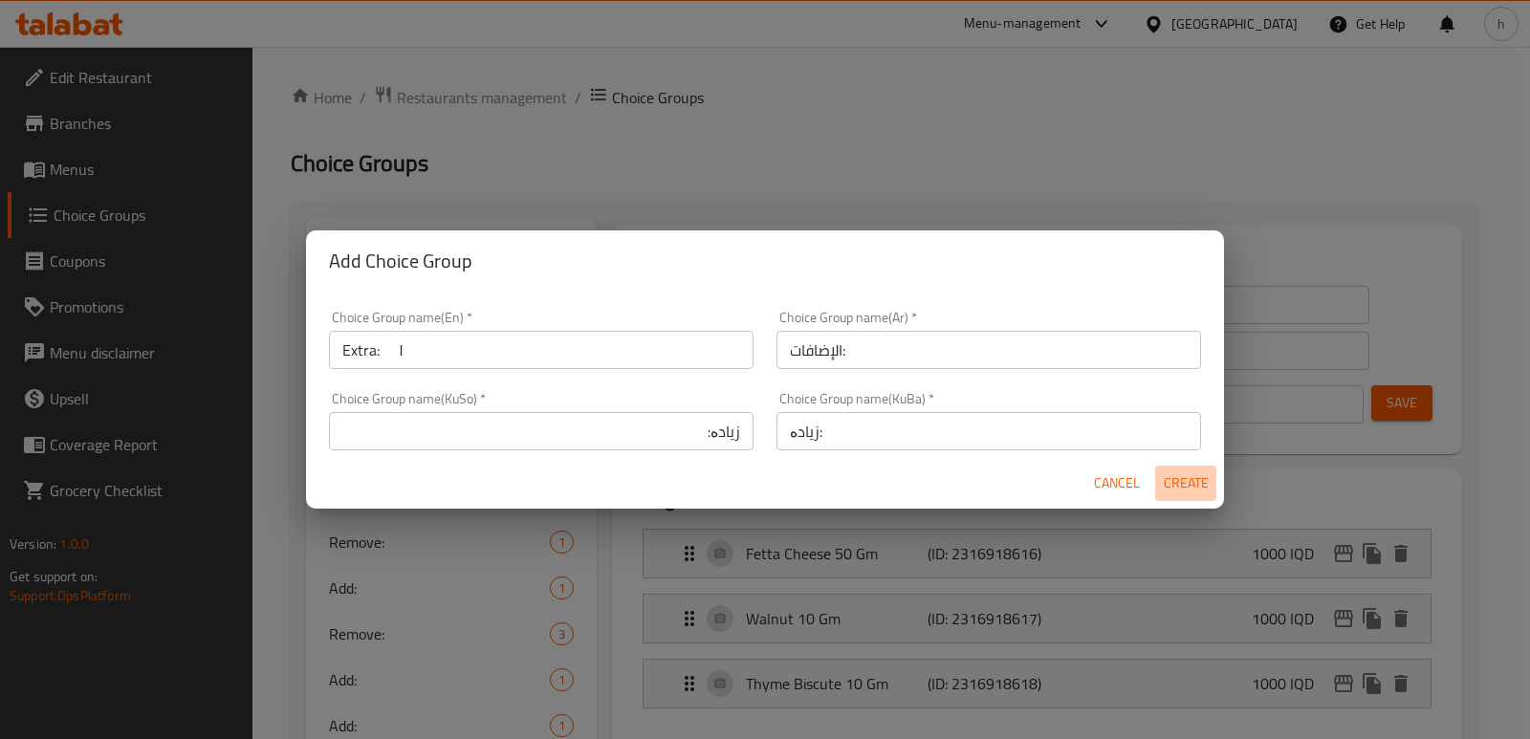
click at [1181, 480] on span "Create" at bounding box center [1186, 483] width 46 height 24
type input "Extra: ١"
type input "الإضافات:"
type input "زیادە:"
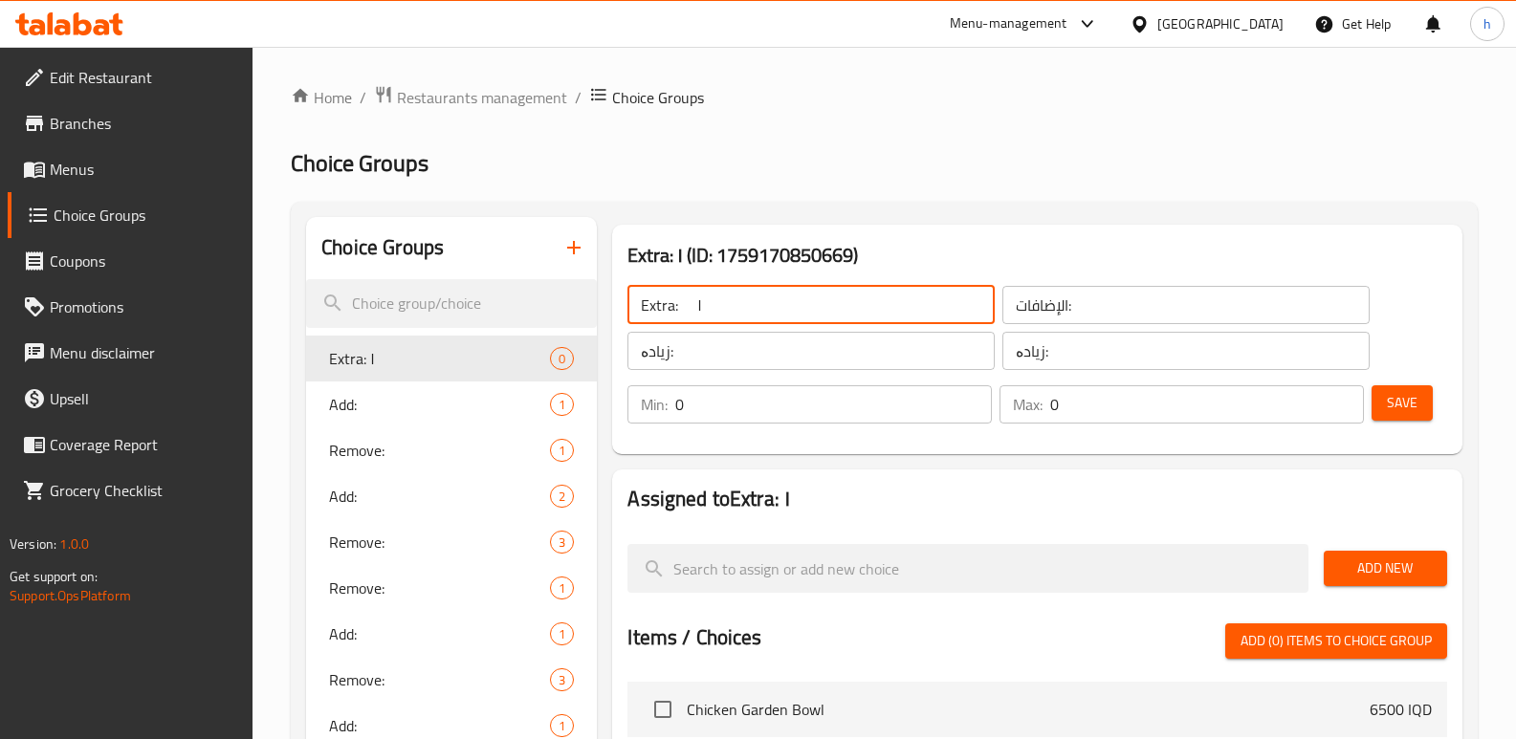
click at [880, 299] on input "Extra: ١" at bounding box center [810, 305] width 367 height 38
type input "Extra:"
drag, startPoint x: 1384, startPoint y: 391, endPoint x: 1363, endPoint y: 428, distance: 42.8
click at [1384, 391] on button "Save" at bounding box center [1401, 402] width 61 height 35
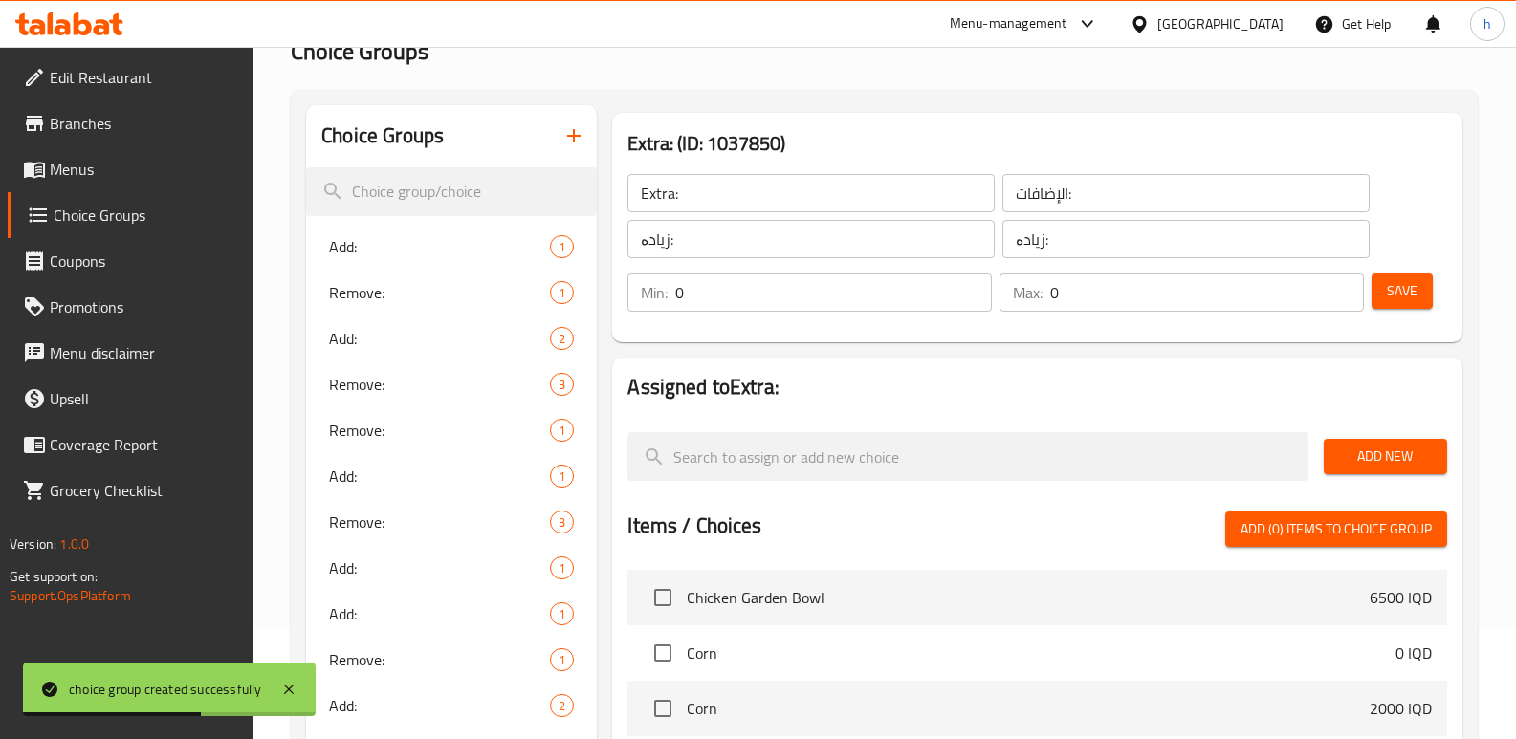
scroll to position [109, 0]
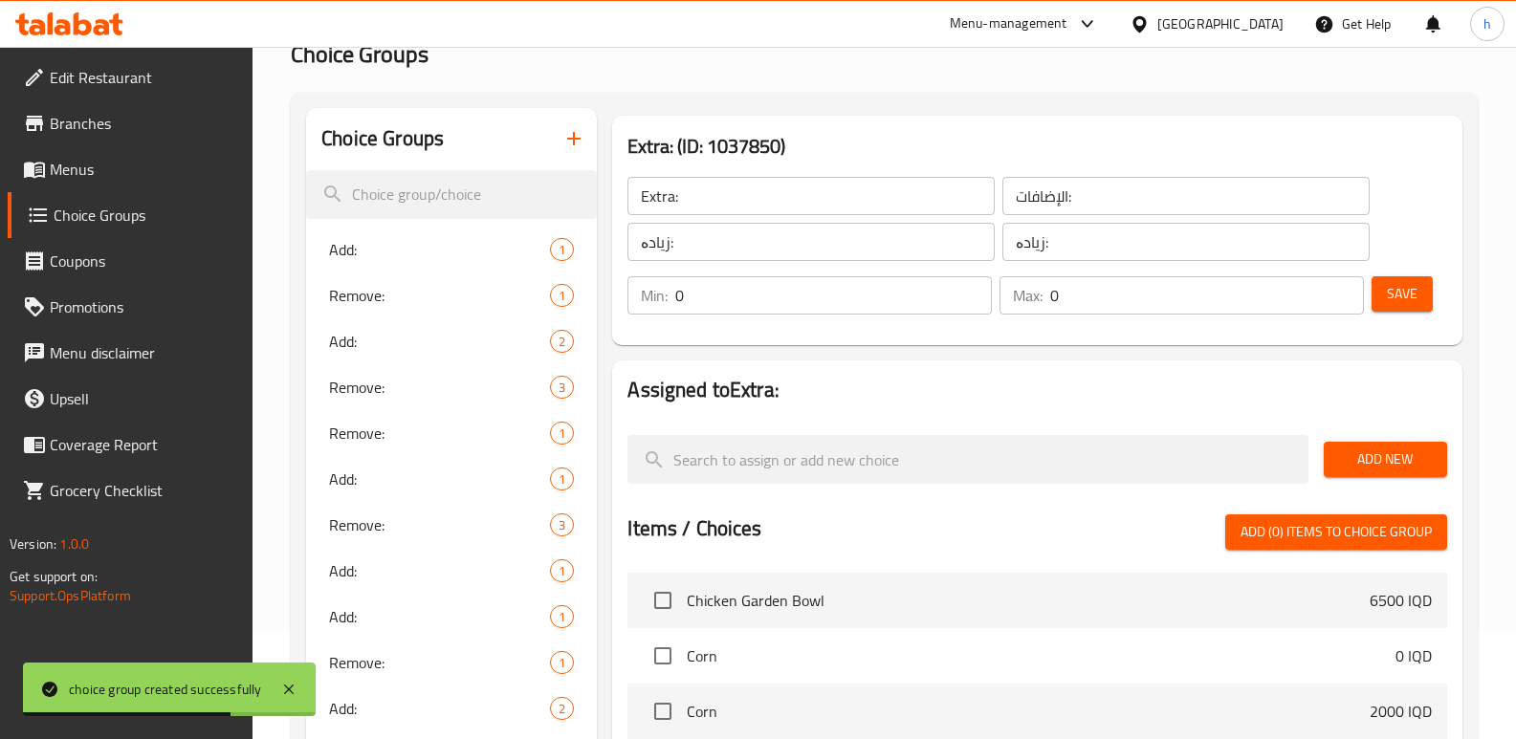
click at [1407, 449] on span "Add New" at bounding box center [1385, 460] width 93 height 24
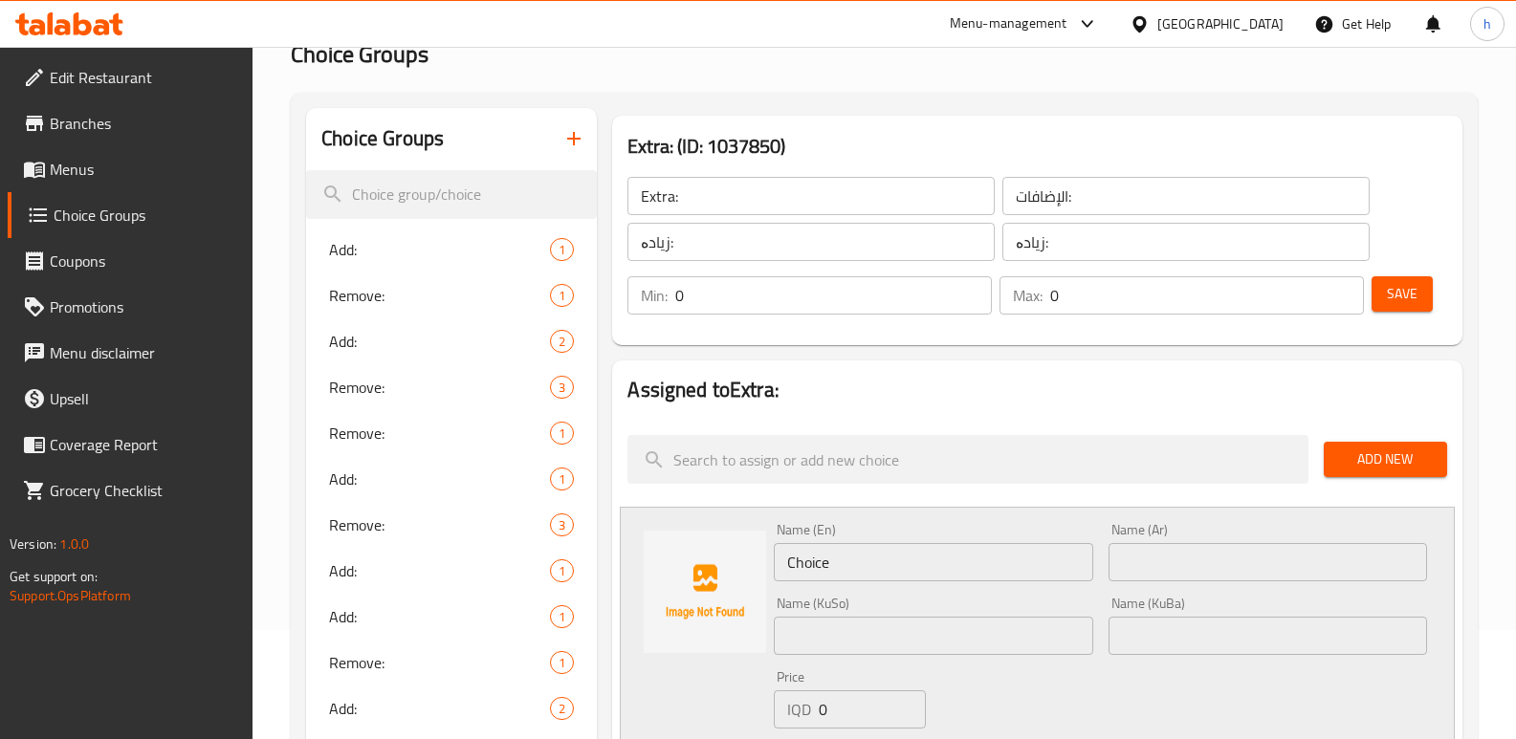
drag, startPoint x: 849, startPoint y: 716, endPoint x: 731, endPoint y: 651, distance: 135.2
click at [687, 701] on div "Name (En) Choice Name (En) Name (Ar) Name (Ar) Name (KuSo) Name (KuSo) Name (Ku…" at bounding box center [1037, 652] width 835 height 290
paste input "100"
type input "1000"
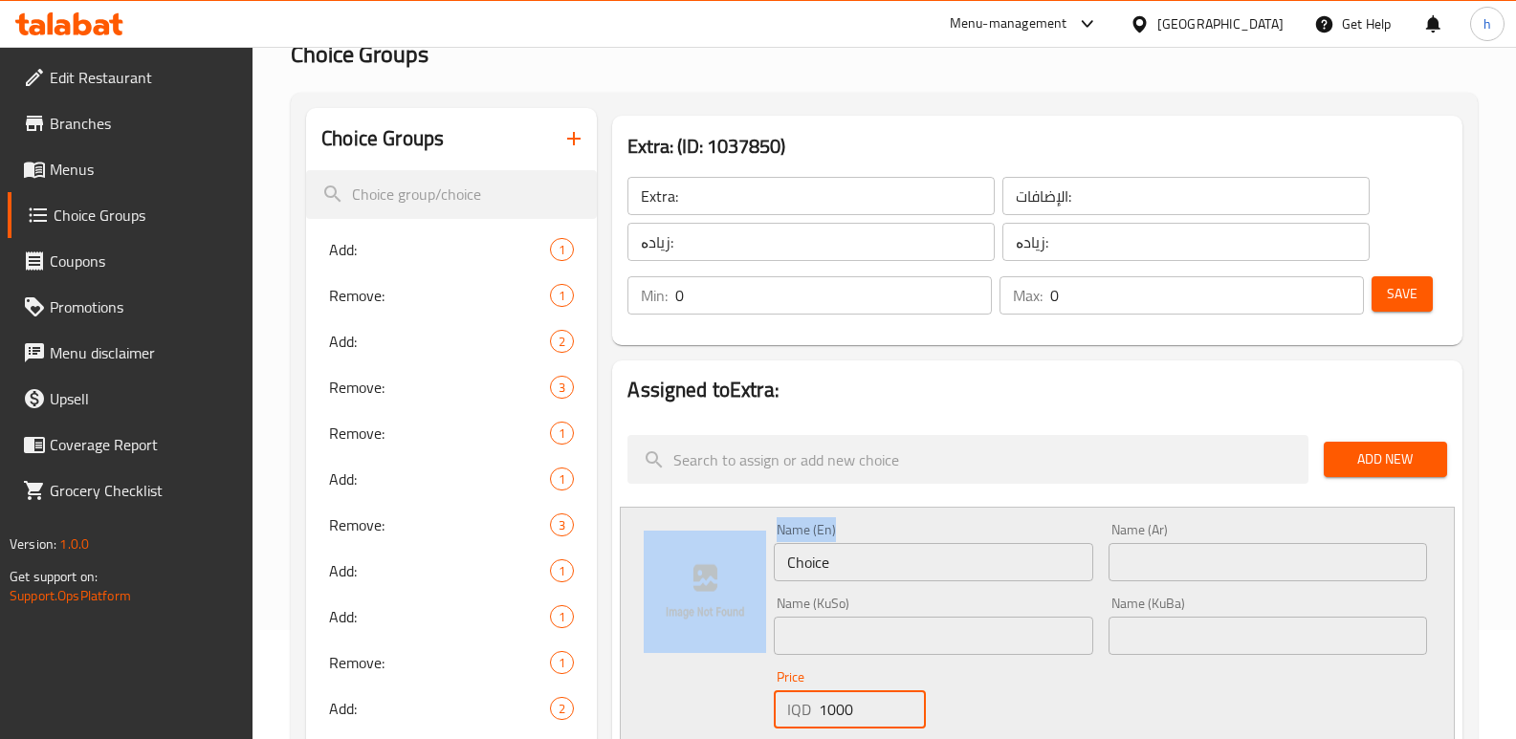
drag, startPoint x: 855, startPoint y: 542, endPoint x: 632, endPoint y: 581, distance: 226.2
click at [632, 581] on div "Name (En) Choice Name (En) Name (Ar) Name (Ar) Name (KuSo) Name (KuSo) Name (Ku…" at bounding box center [1037, 652] width 835 height 290
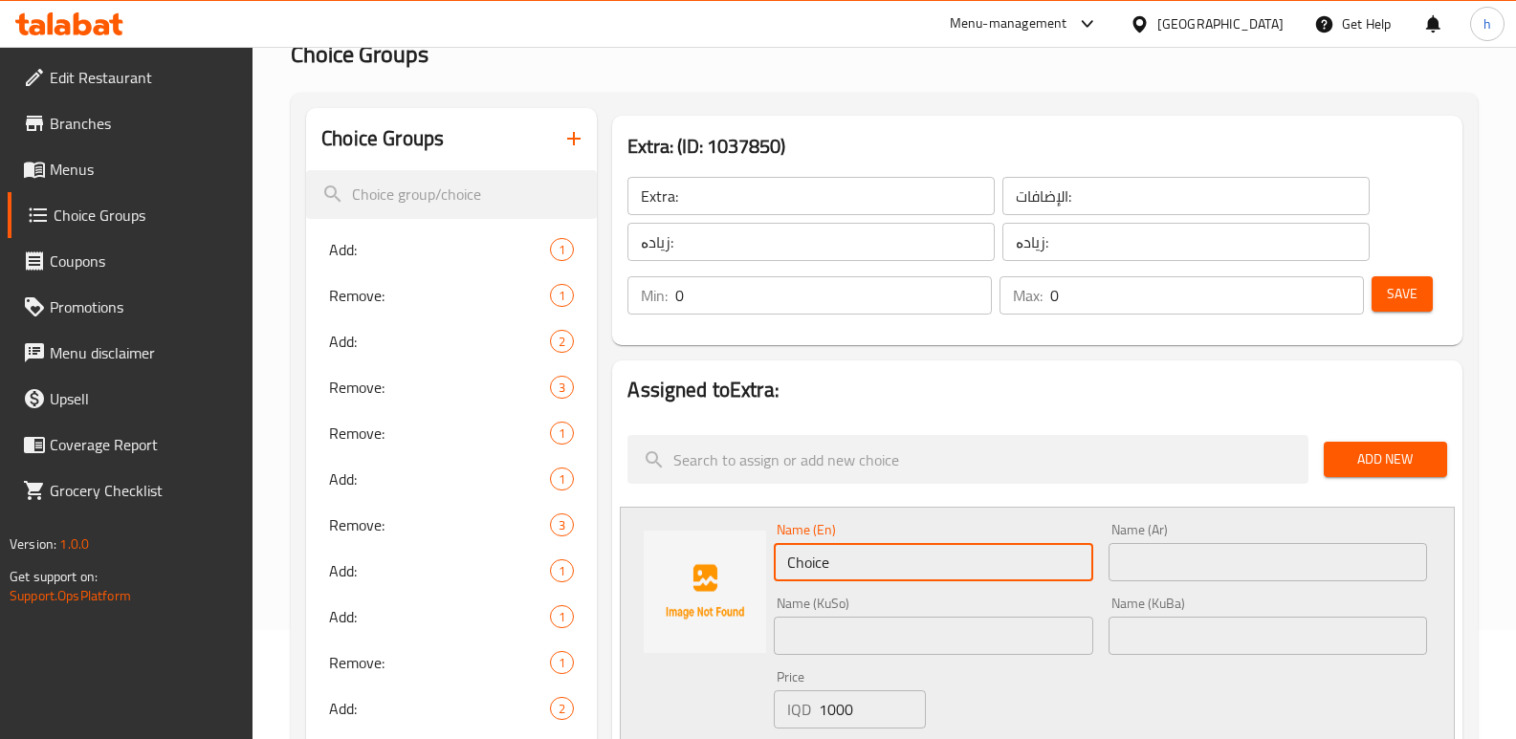
click at [785, 570] on input "Choice" at bounding box center [933, 562] width 318 height 38
drag, startPoint x: 850, startPoint y: 569, endPoint x: 691, endPoint y: 539, distance: 161.5
click at [704, 537] on div "Name (En) Choice Name (En) Name (Ar) Name (Ar) Name (KuSo) Name (KuSo) Name (Ku…" at bounding box center [1037, 652] width 835 height 290
paste input "toasted Bread 10g"
type input "toasted Bread 10g"
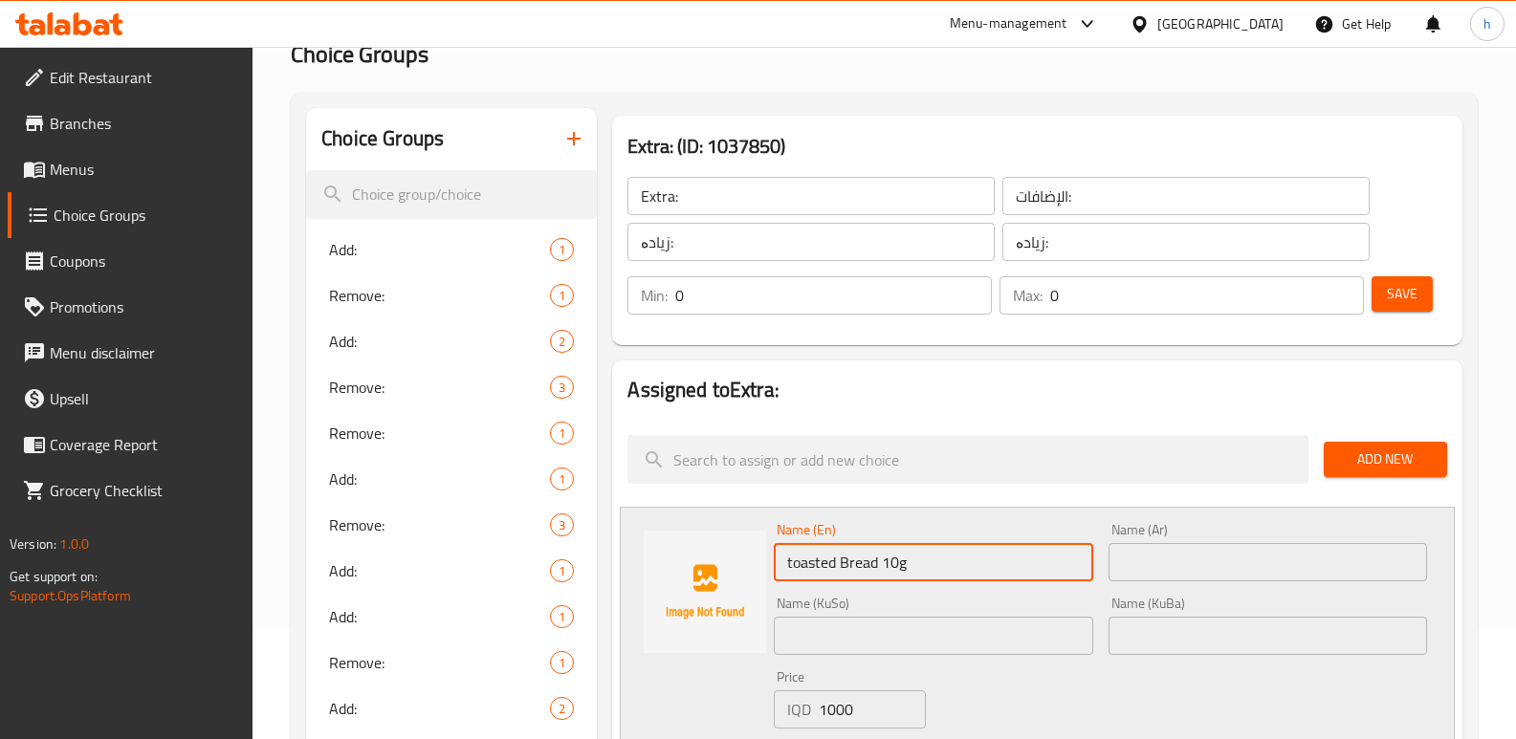
click at [1231, 586] on div "Name (Ar) Name (Ar)" at bounding box center [1268, 552] width 334 height 74
click at [1233, 560] on input "text" at bounding box center [1267, 562] width 318 height 38
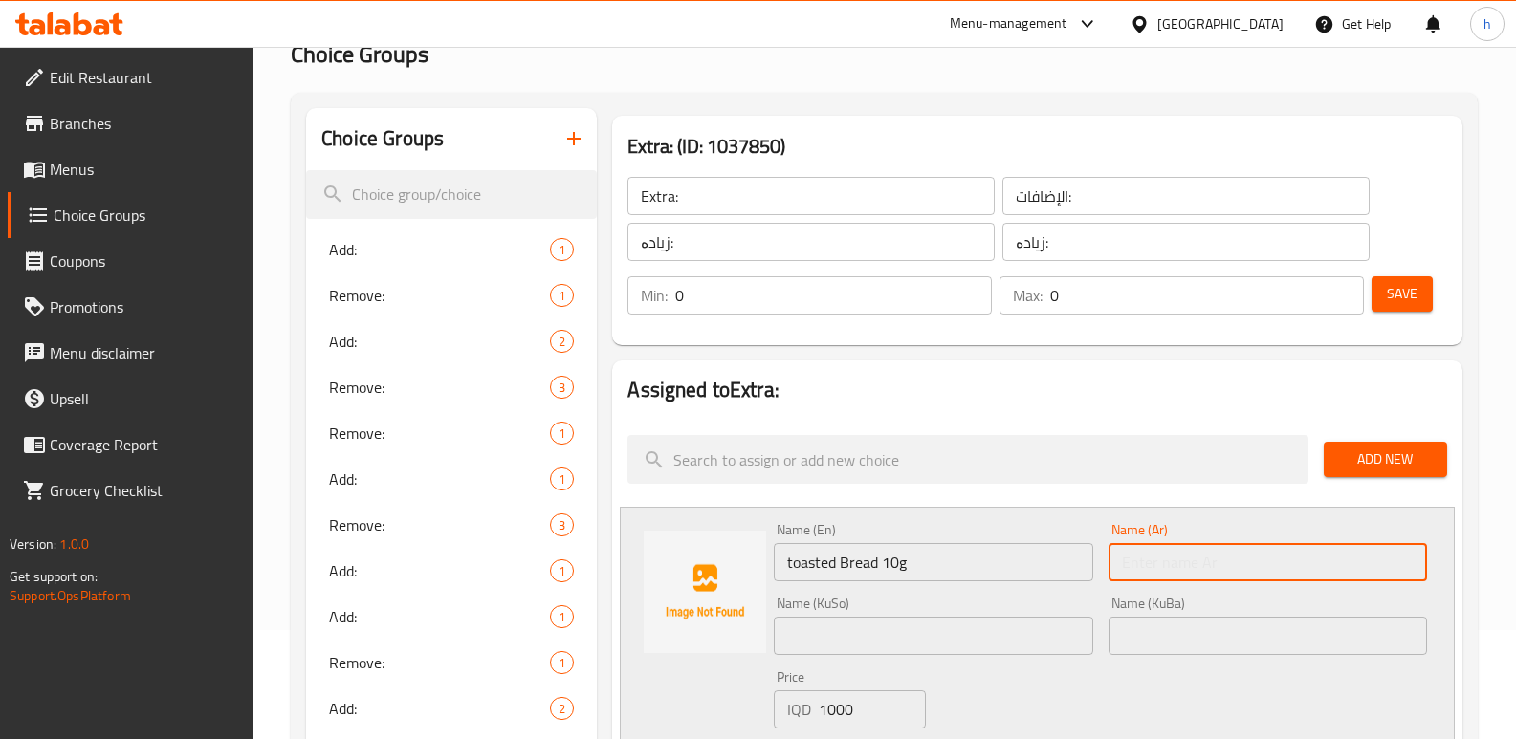
paste input "خبز محمص 10 جرام"
click at [1301, 567] on input "خبز محمص 10 جرام" at bounding box center [1267, 562] width 318 height 38
type input "خبز محمص 10 جم"
click at [900, 630] on input "text" at bounding box center [933, 636] width 318 height 38
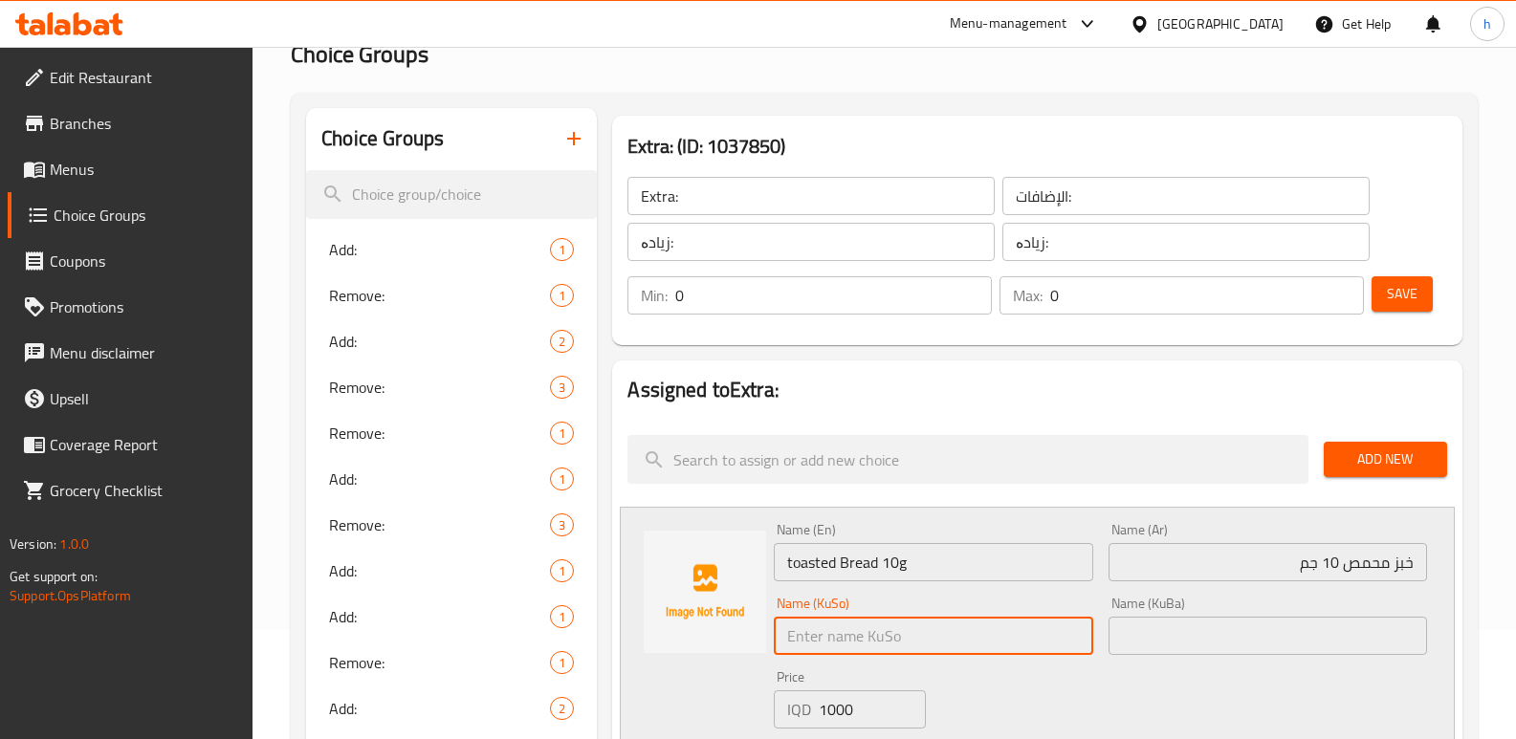
paste input "نانی برژاو 10g"
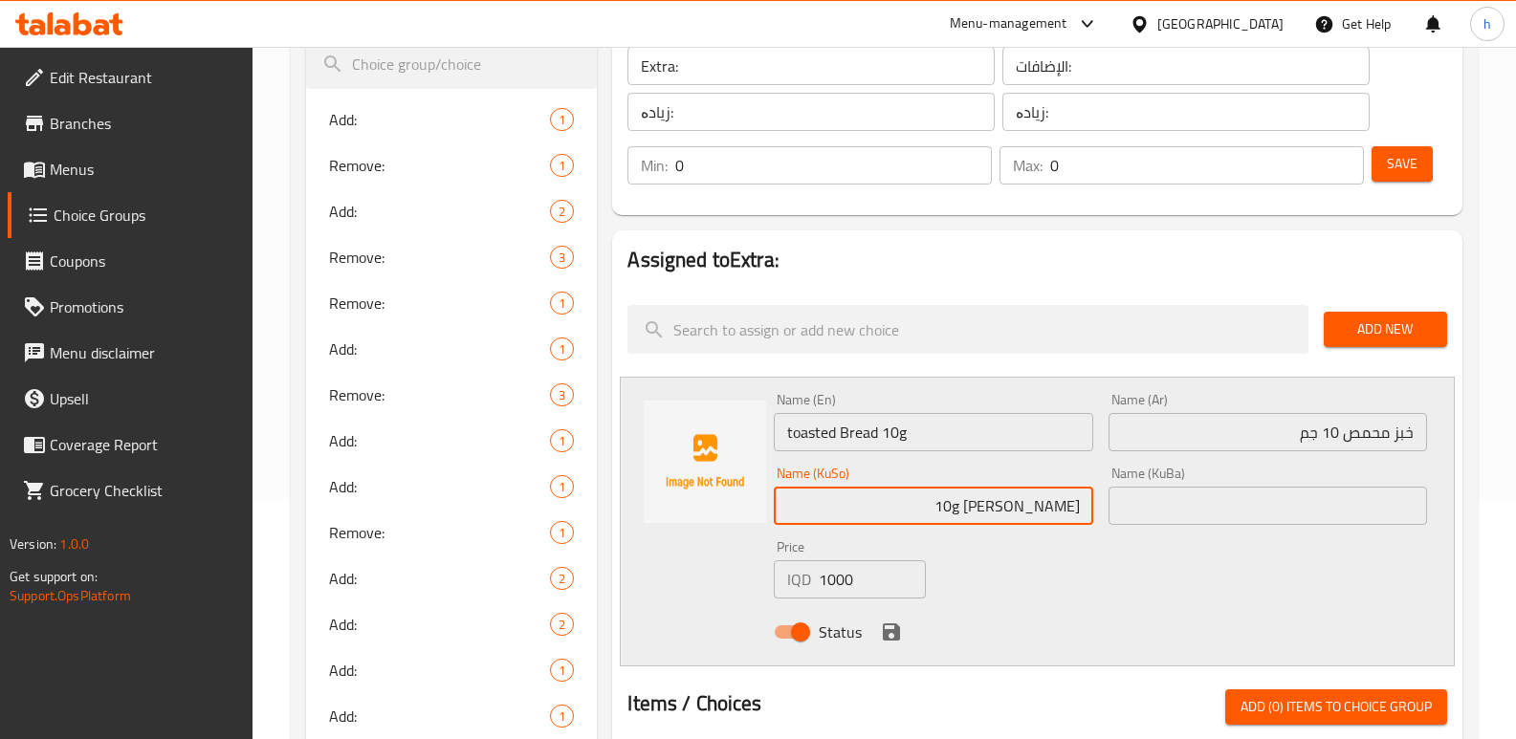
click at [1015, 513] on input "نانی برژاو 10g" at bounding box center [933, 506] width 318 height 38
click at [1016, 505] on input "نانی برژاو 10گم" at bounding box center [933, 506] width 318 height 38
drag, startPoint x: 973, startPoint y: 509, endPoint x: 1118, endPoint y: 506, distance: 145.4
click at [1118, 506] on div "Name (En) toasted Bread 10g Name (En) Name (Ar) خبز محمص 10 جم Name (Ar) Name (…" at bounding box center [1100, 521] width 668 height 273
type input "نانی برژاو 10گم"
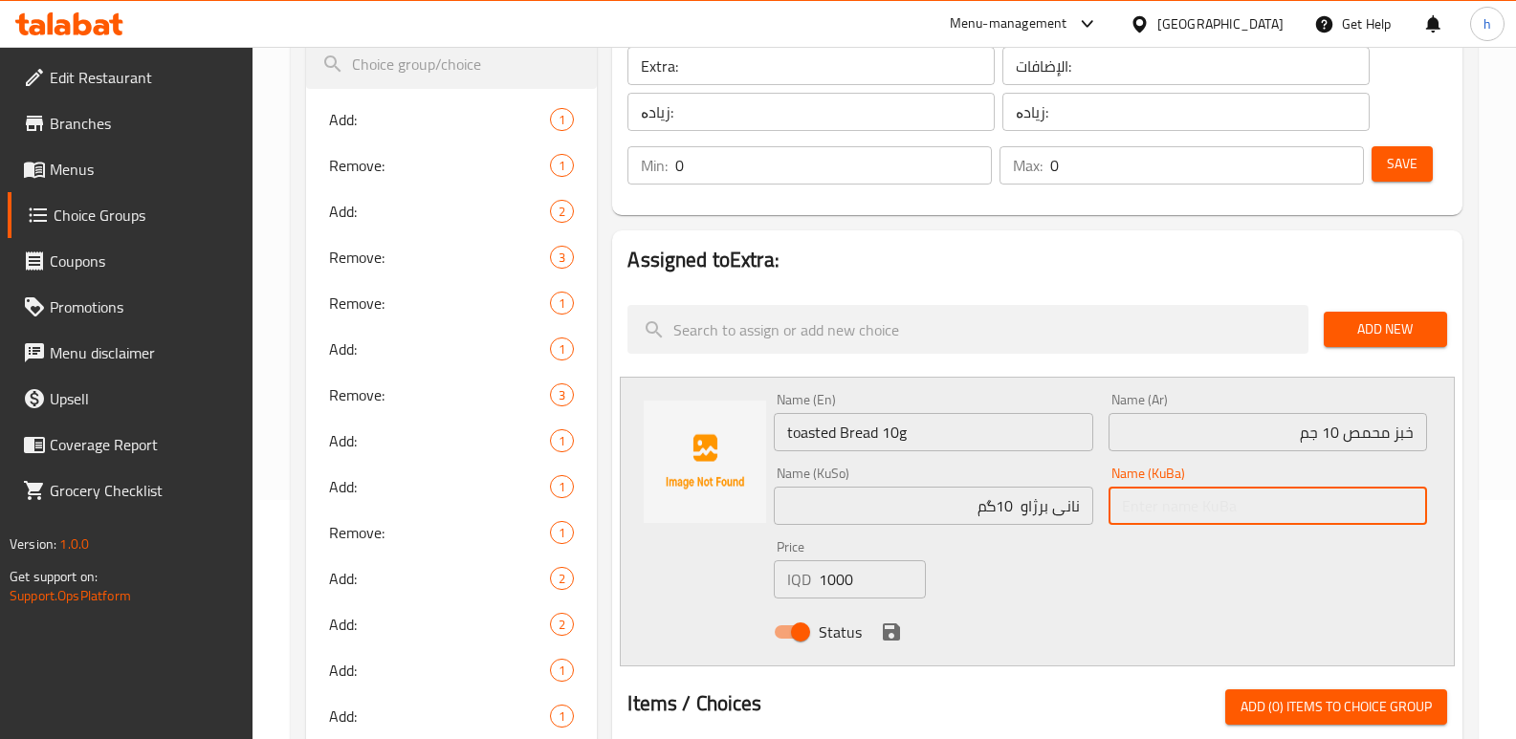
click at [1175, 503] on input "text" at bounding box center [1267, 506] width 318 height 38
paste input "نانی برژاو 10گم"
type input "نانی برژاو 10گم"
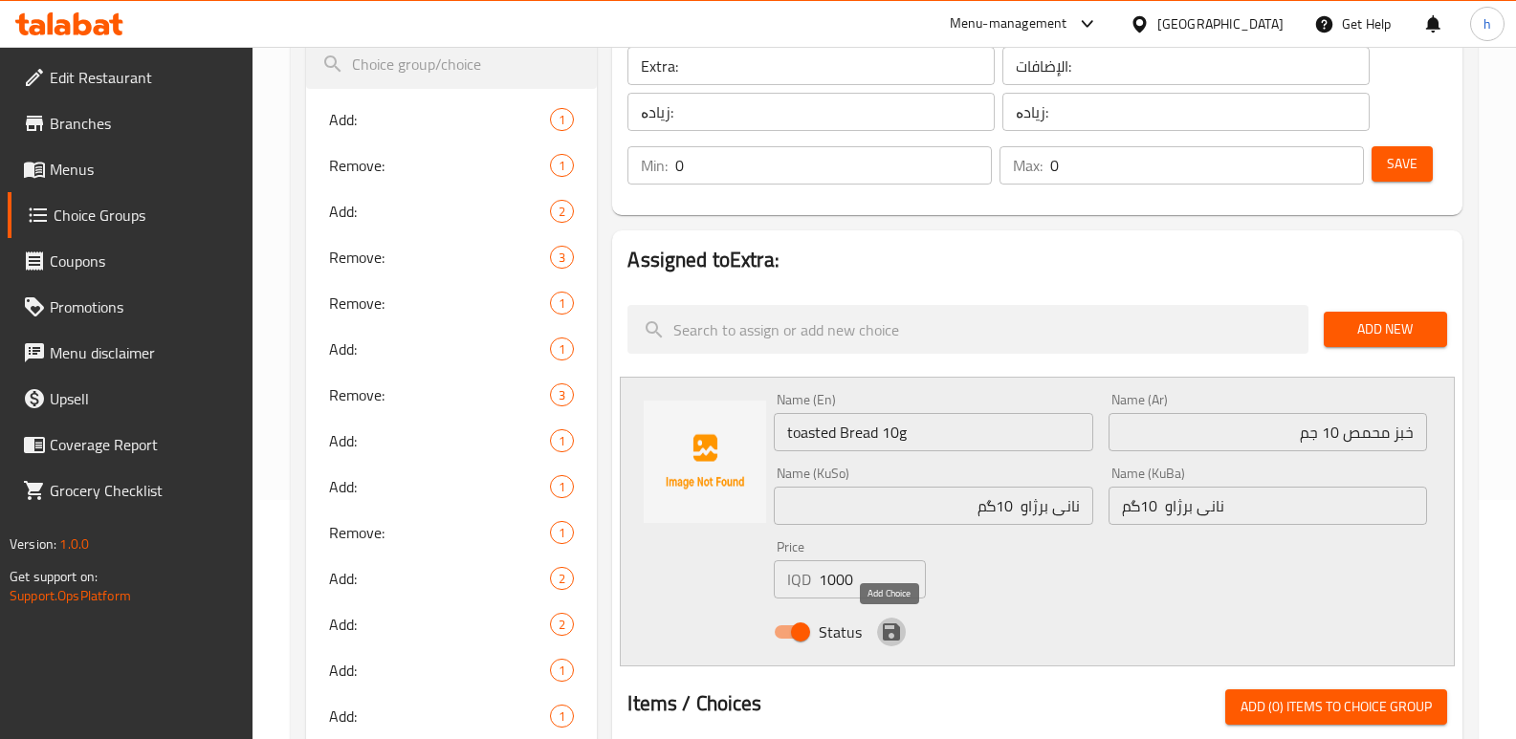
click at [893, 628] on icon "save" at bounding box center [891, 632] width 23 height 23
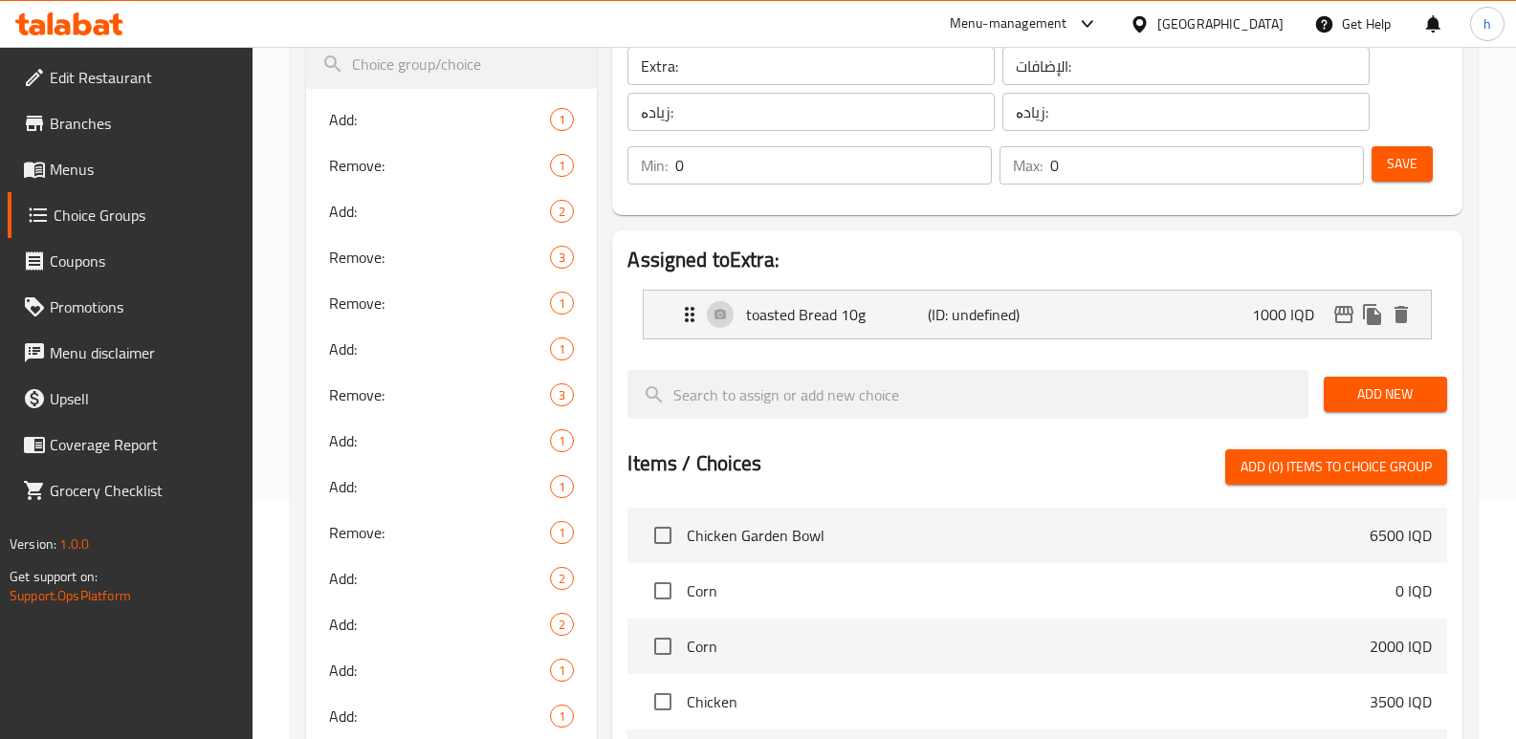
click at [1412, 174] on span "Save" at bounding box center [1402, 164] width 31 height 24
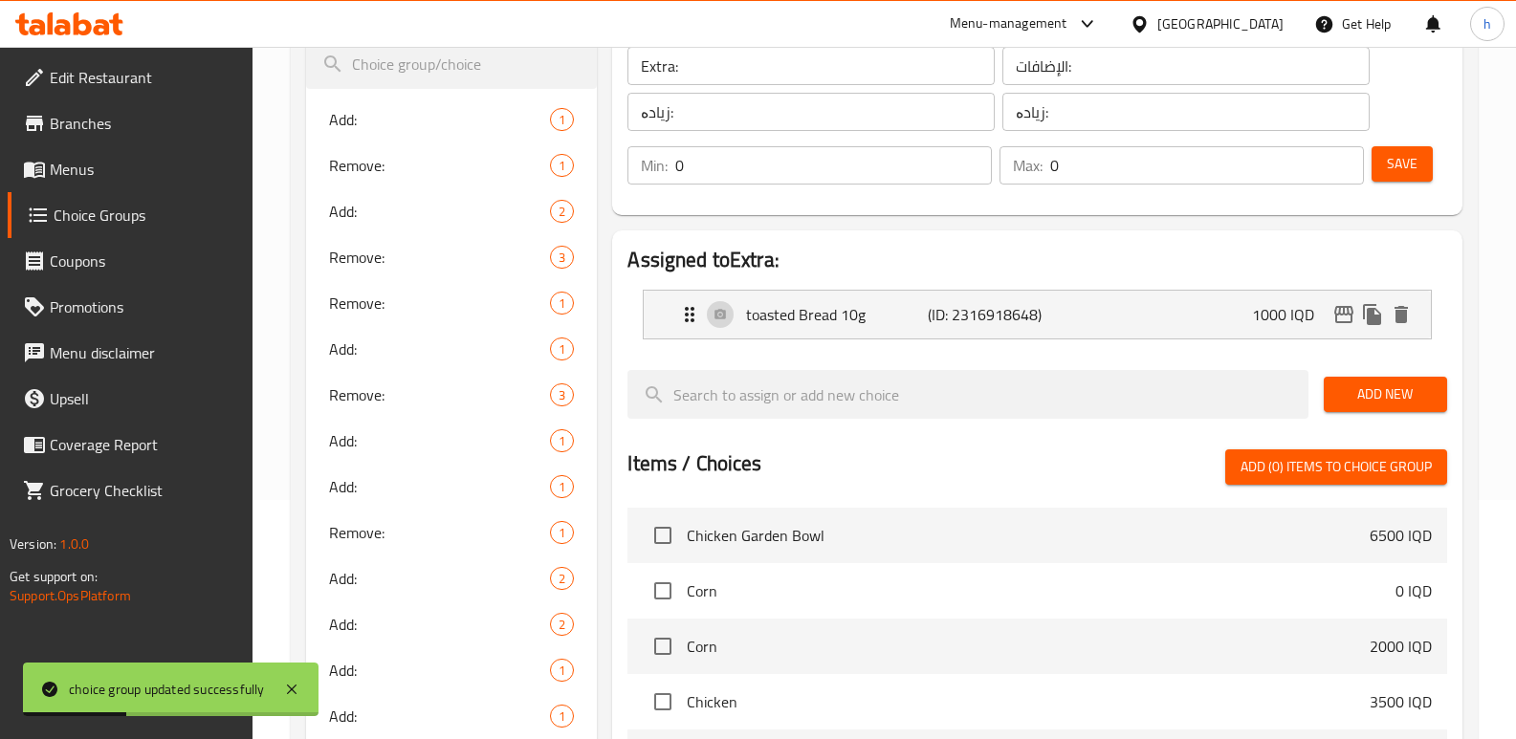
click at [73, 165] on span "Menus" at bounding box center [144, 169] width 188 height 23
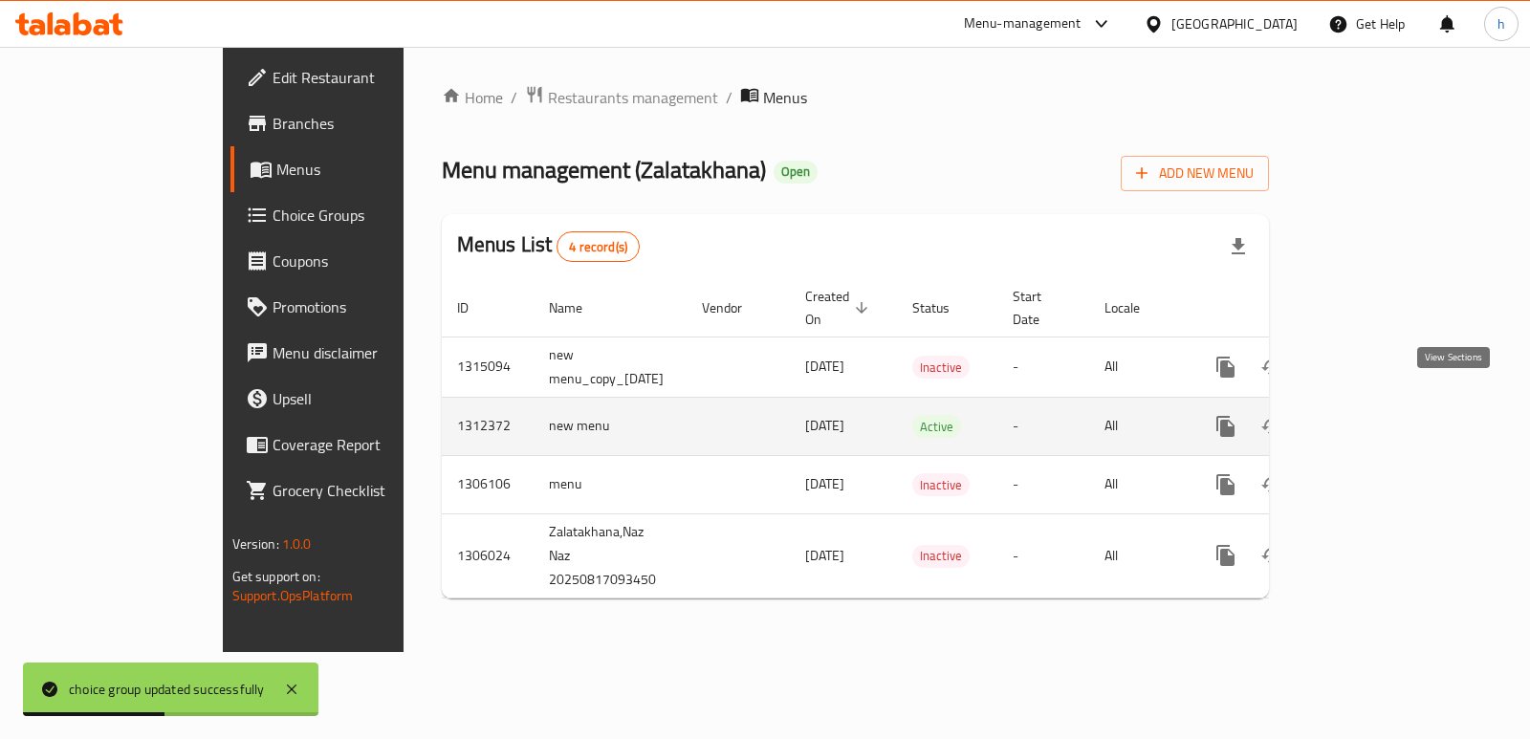
click at [1372, 418] on icon "enhanced table" at bounding box center [1363, 426] width 17 height 17
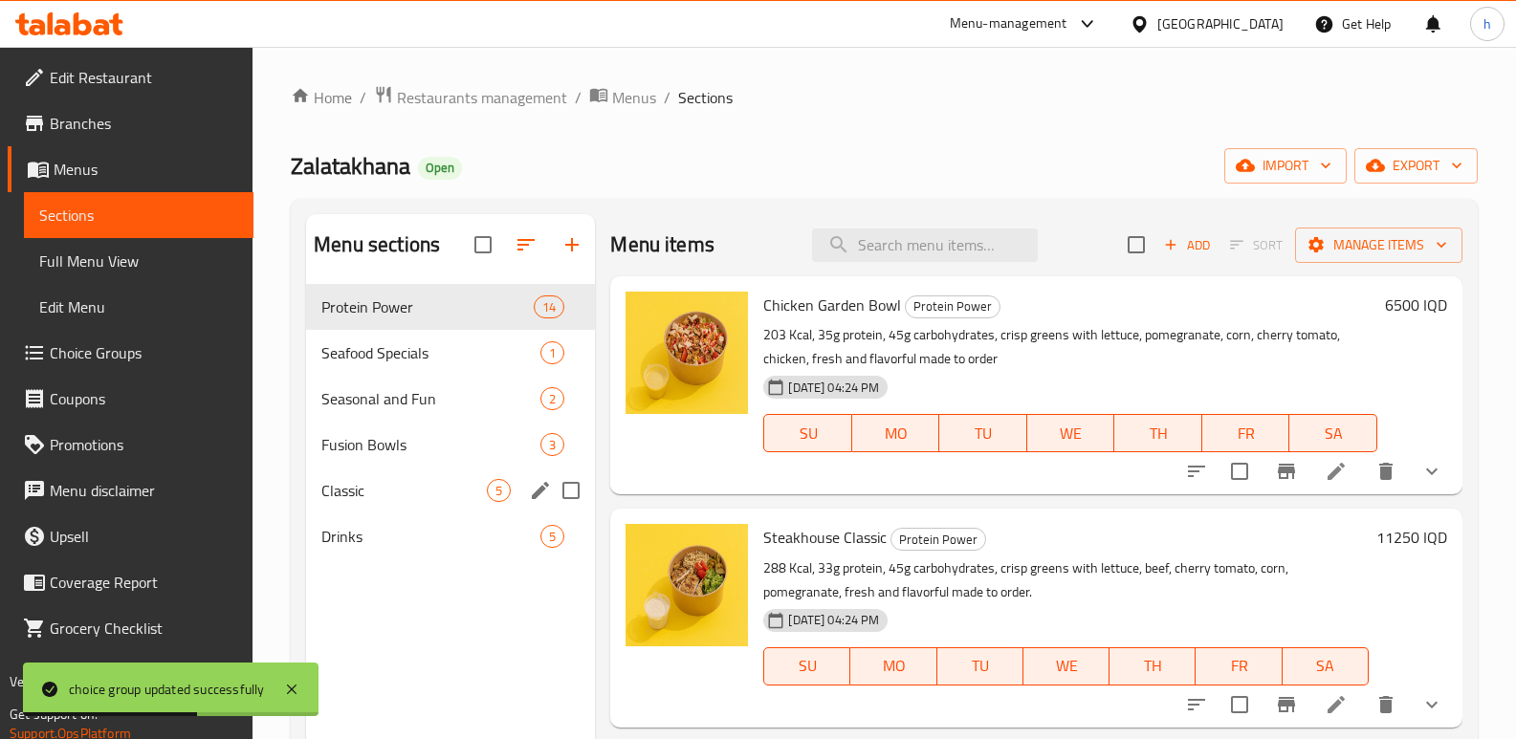
click at [365, 493] on span "Classic" at bounding box center [403, 490] width 165 height 23
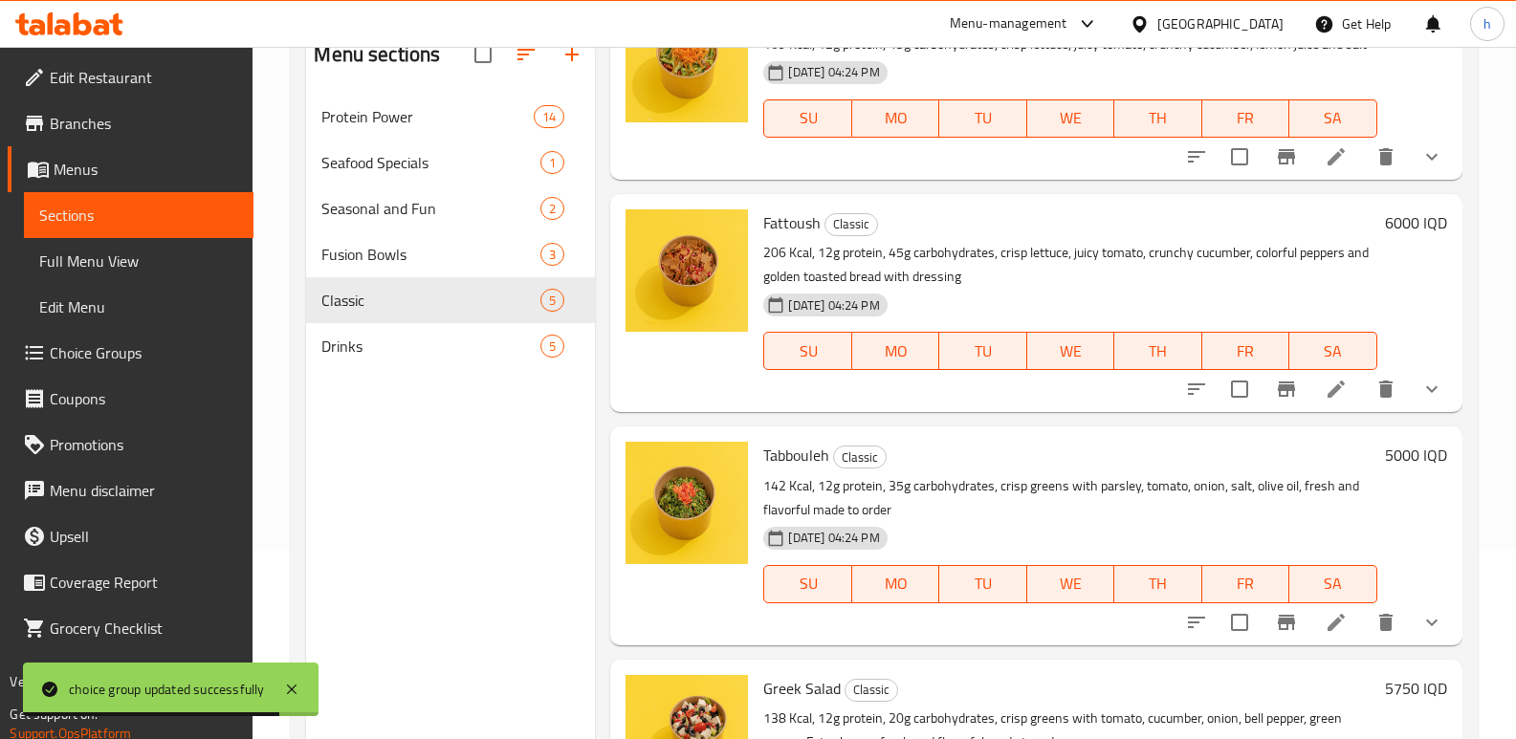
scroll to position [372, 0]
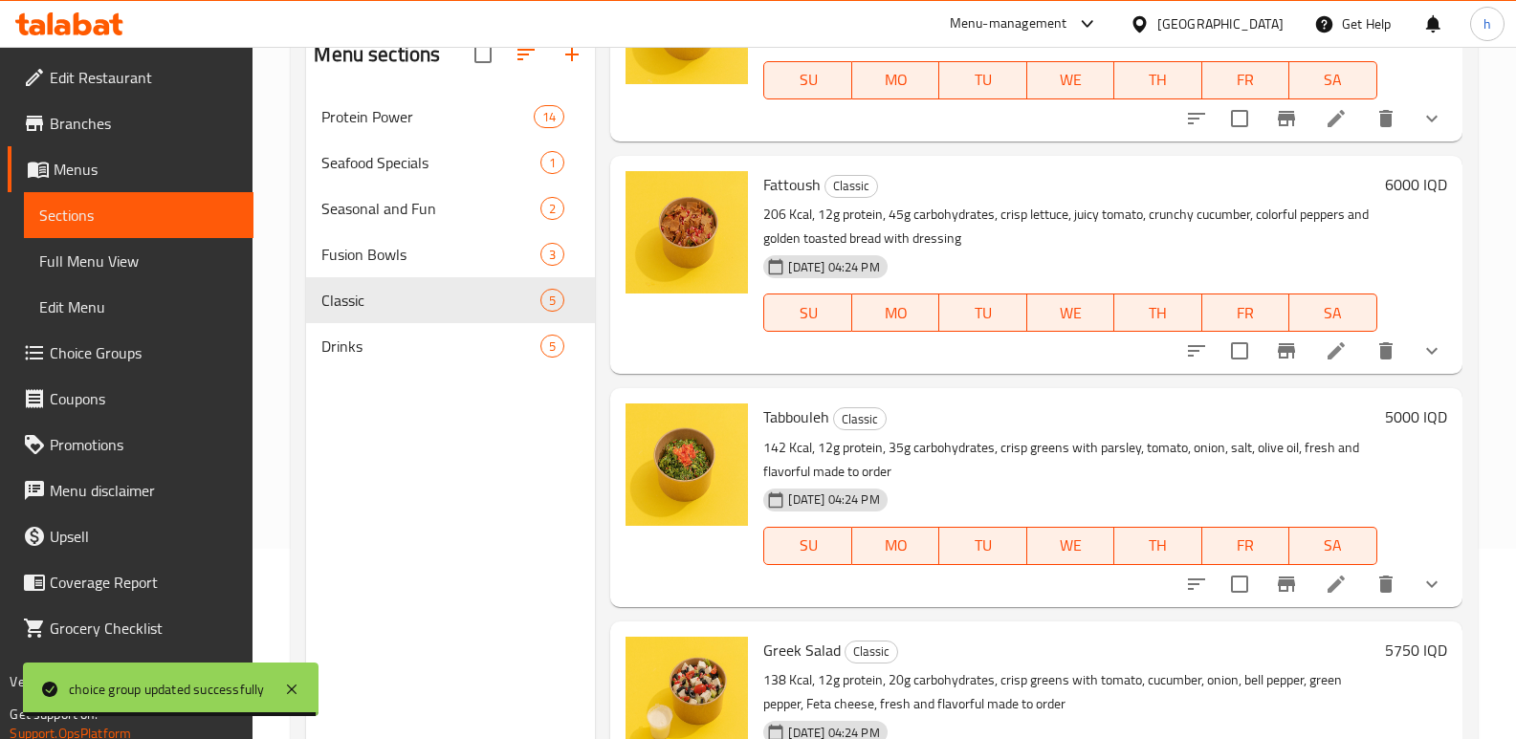
click at [1318, 374] on div at bounding box center [1313, 351] width 281 height 46
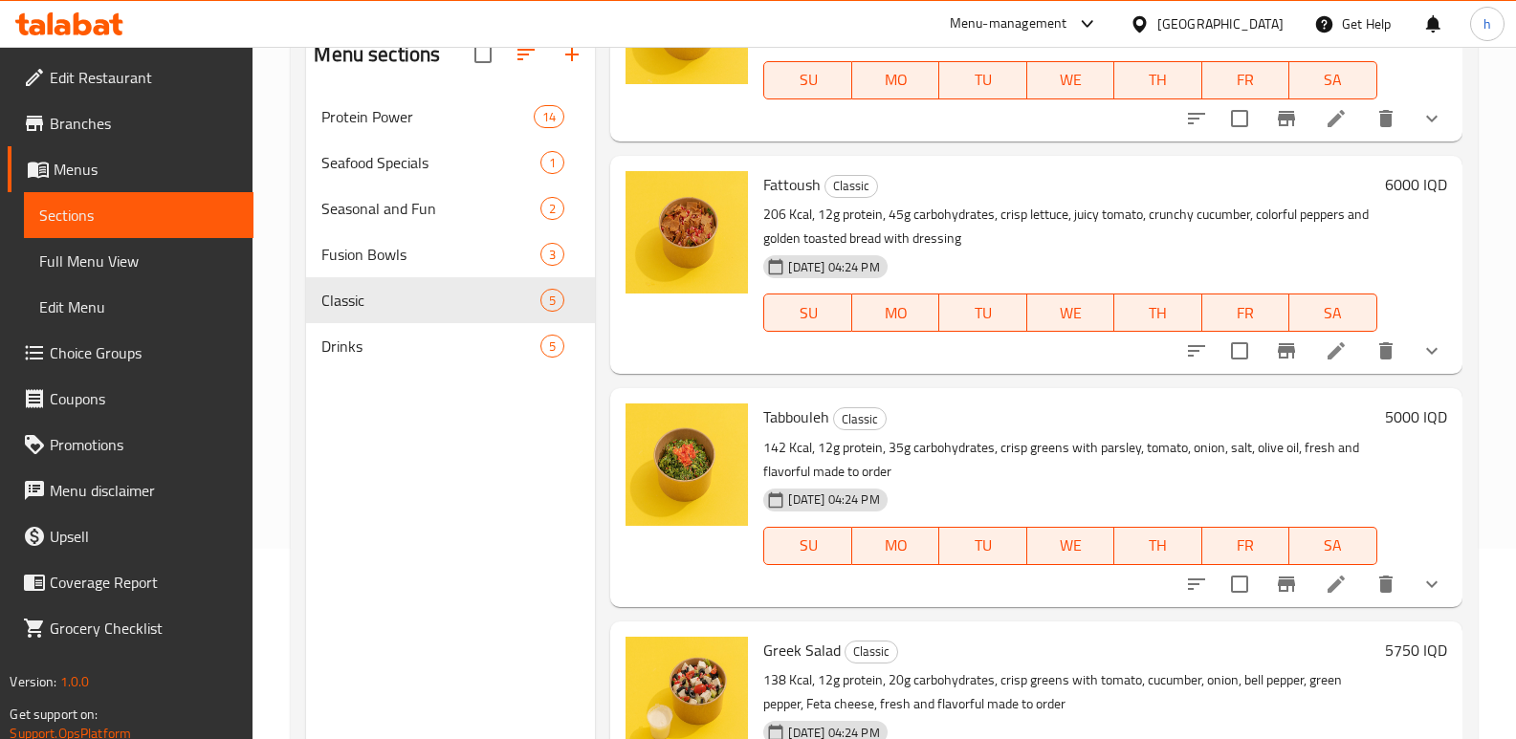
click at [1327, 360] on icon at bounding box center [1335, 350] width 17 height 17
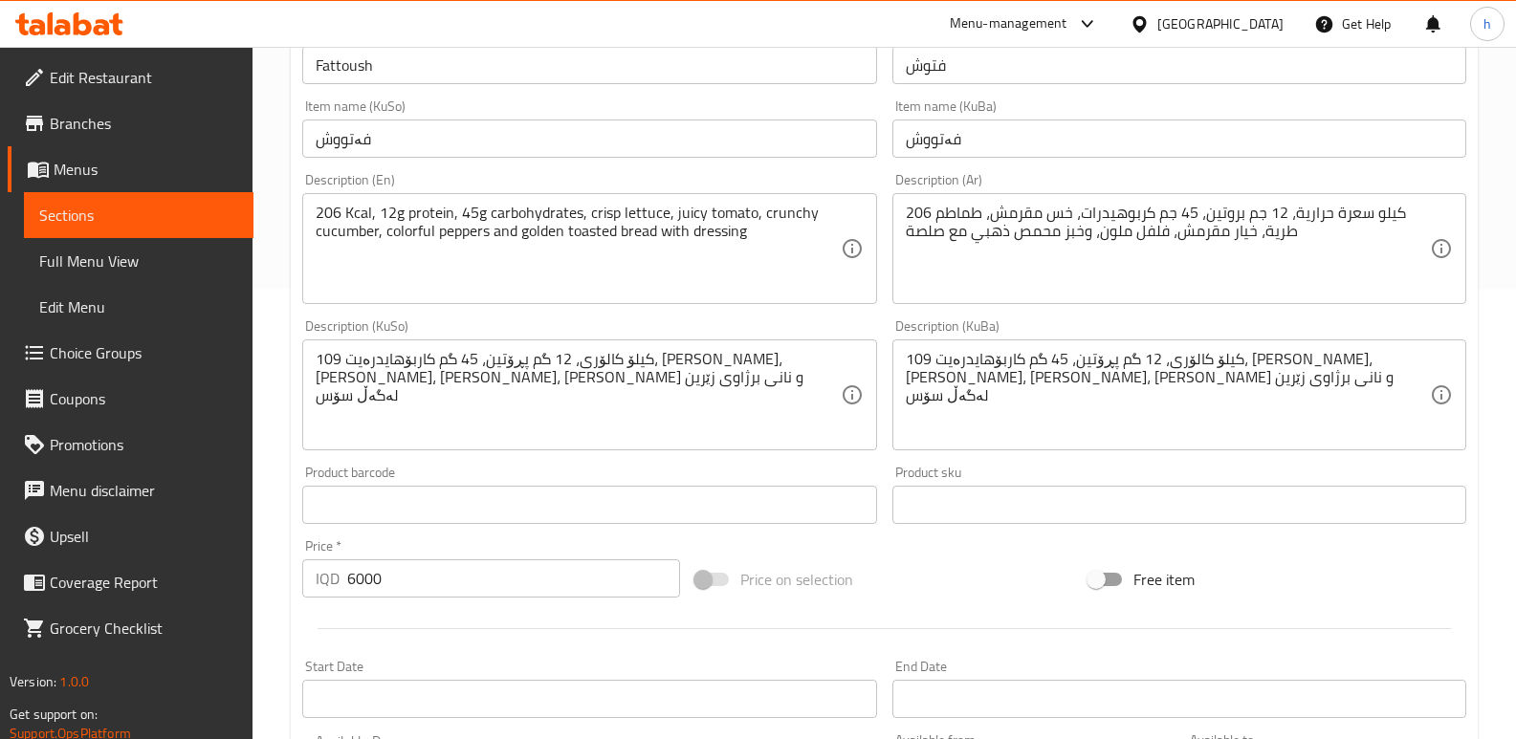
scroll to position [937, 0]
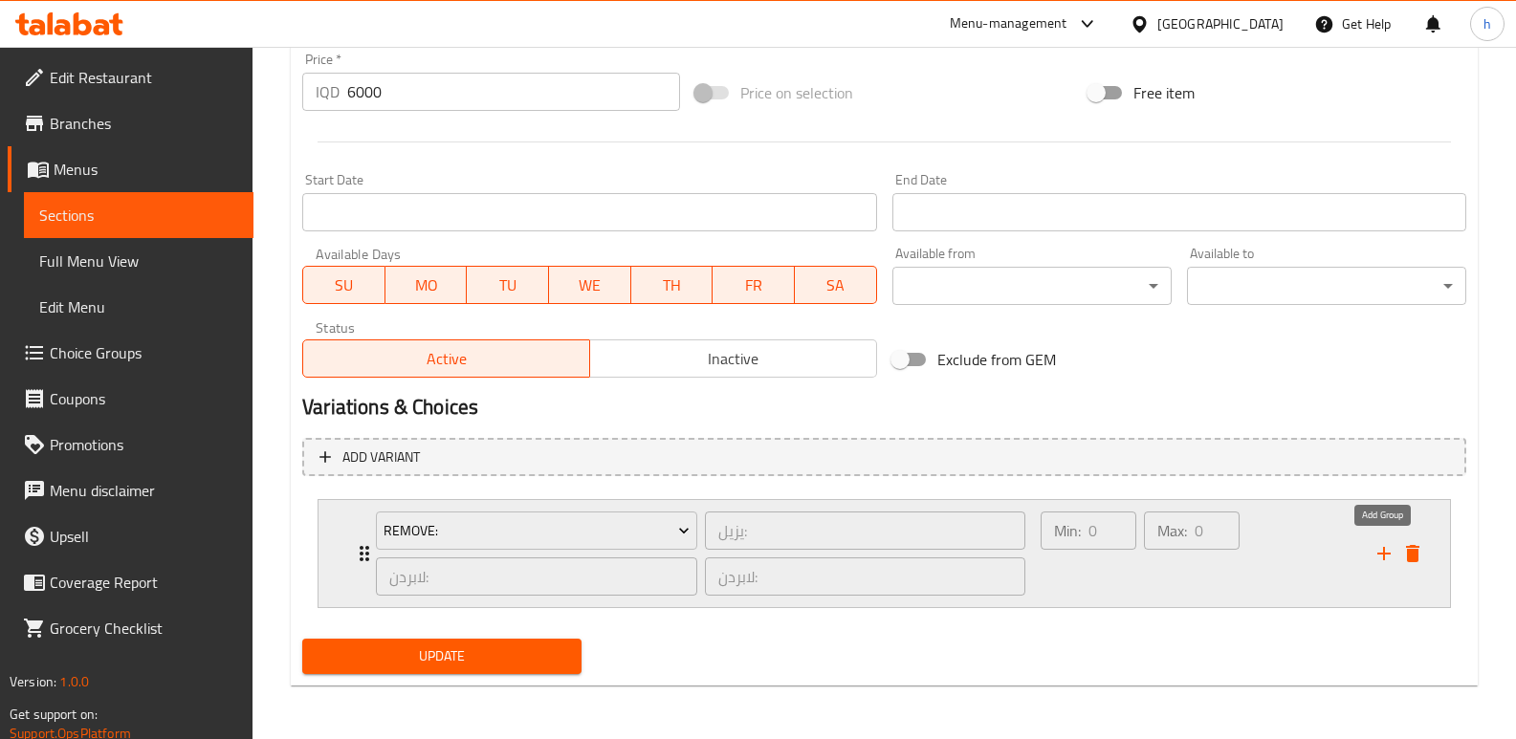
click at [1375, 553] on icon "add" at bounding box center [1383, 553] width 23 height 23
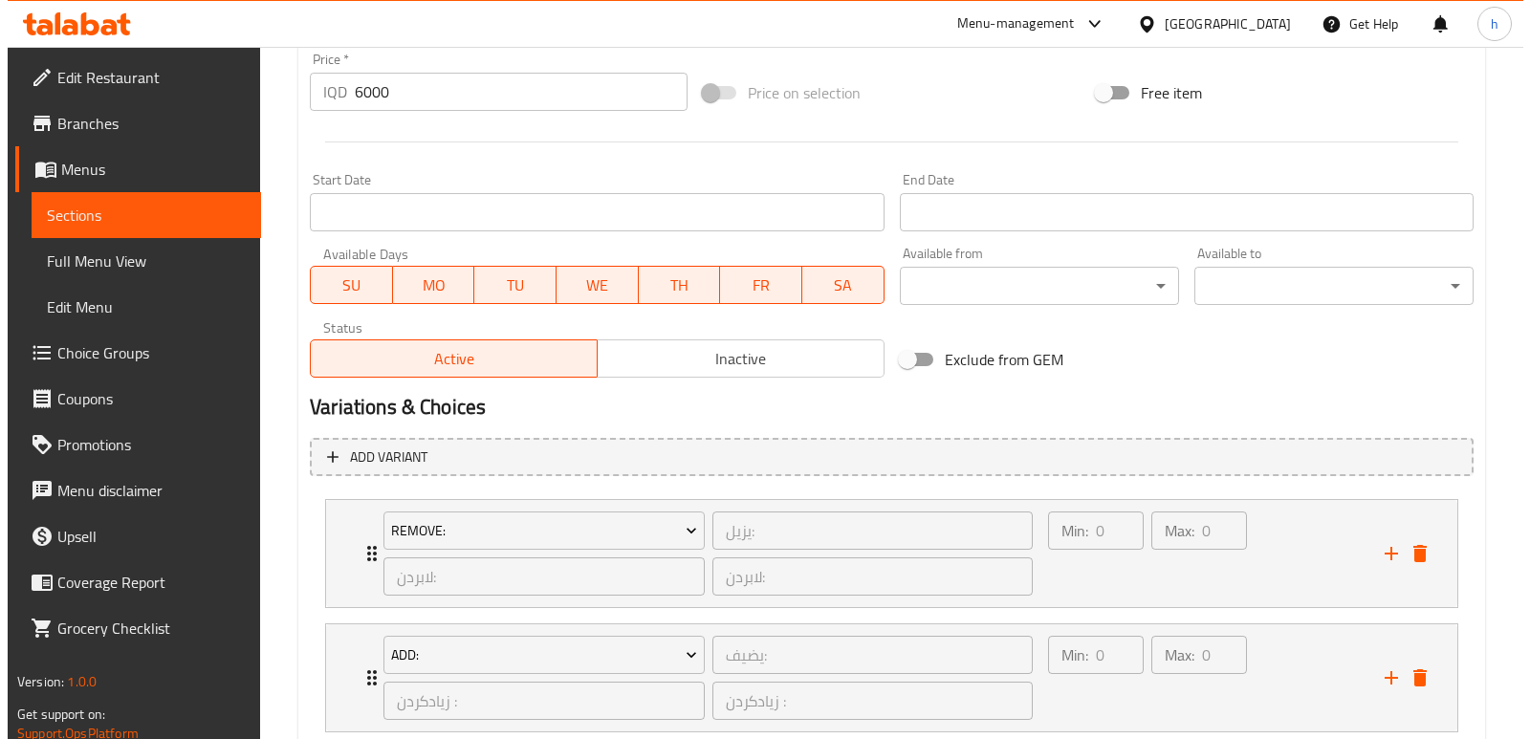
scroll to position [1062, 0]
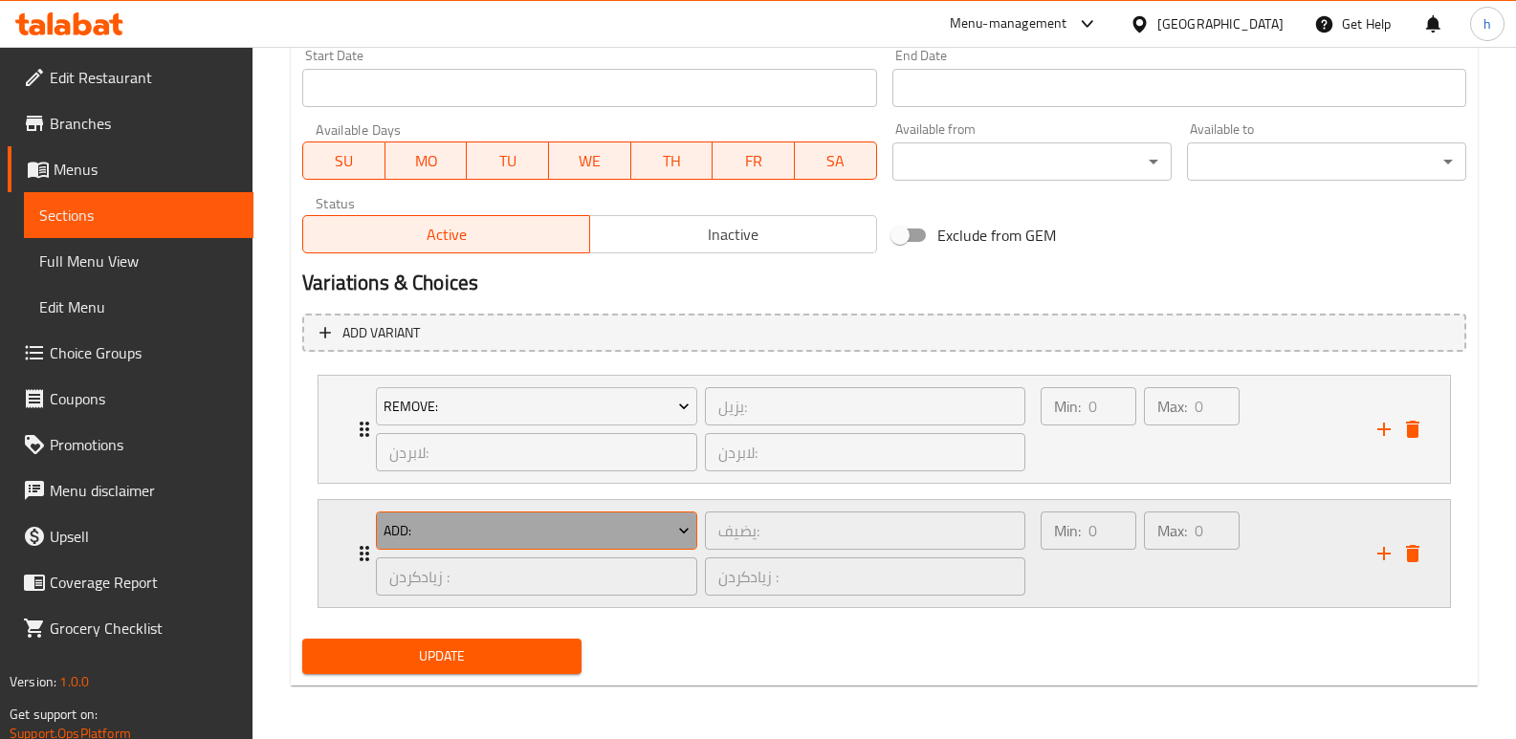
click at [646, 526] on span "Add:" at bounding box center [536, 531] width 307 height 24
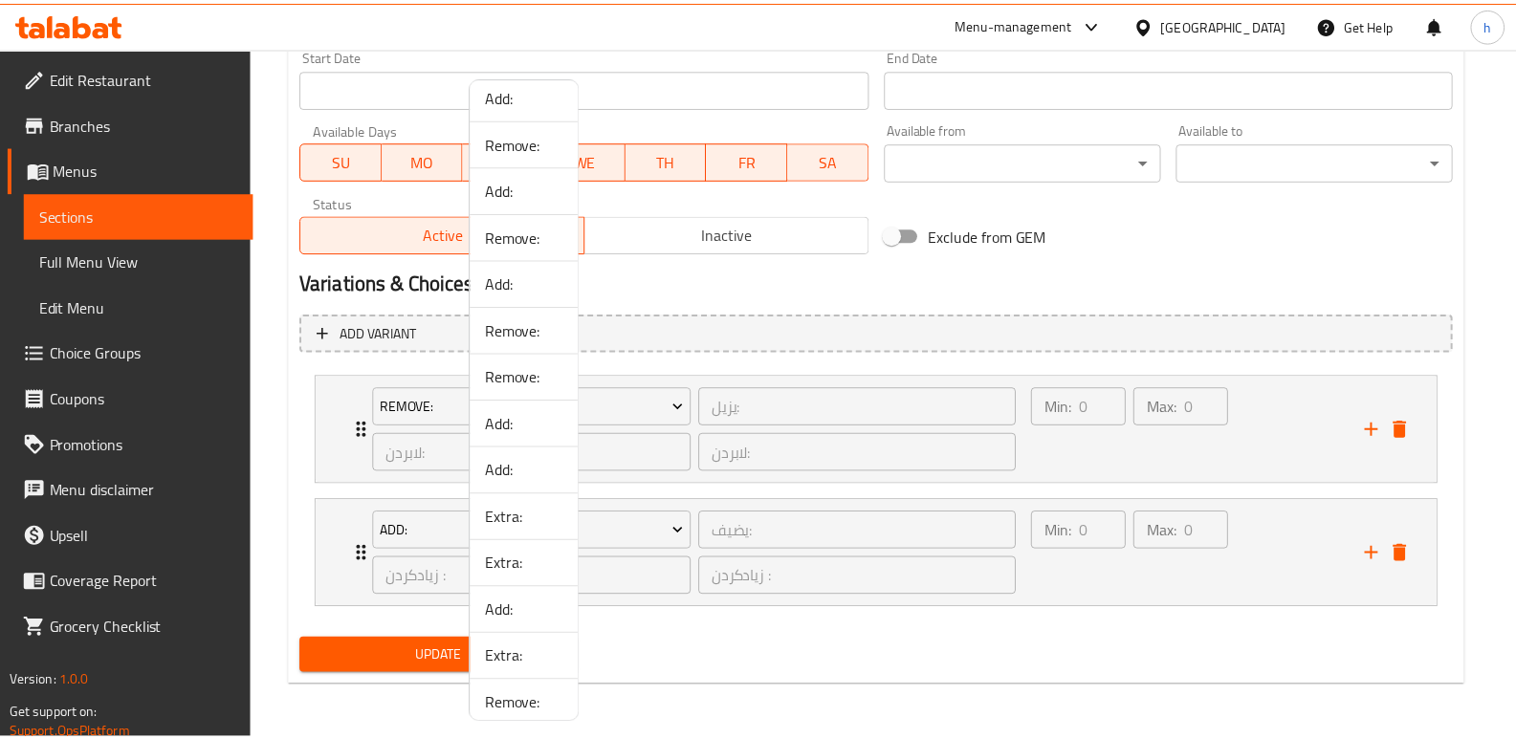
scroll to position [1290, 0]
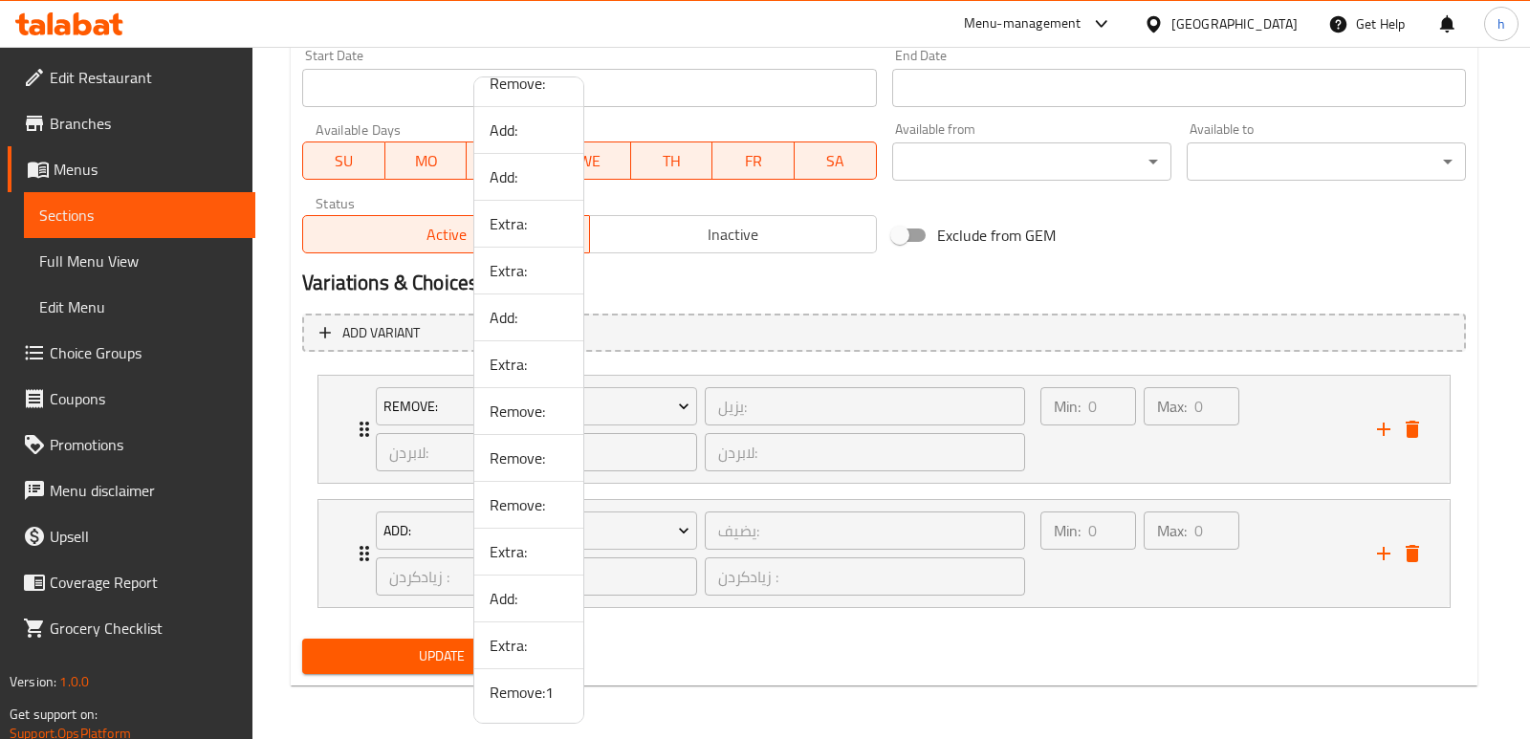
click at [531, 653] on span "Extra:" at bounding box center [529, 645] width 78 height 23
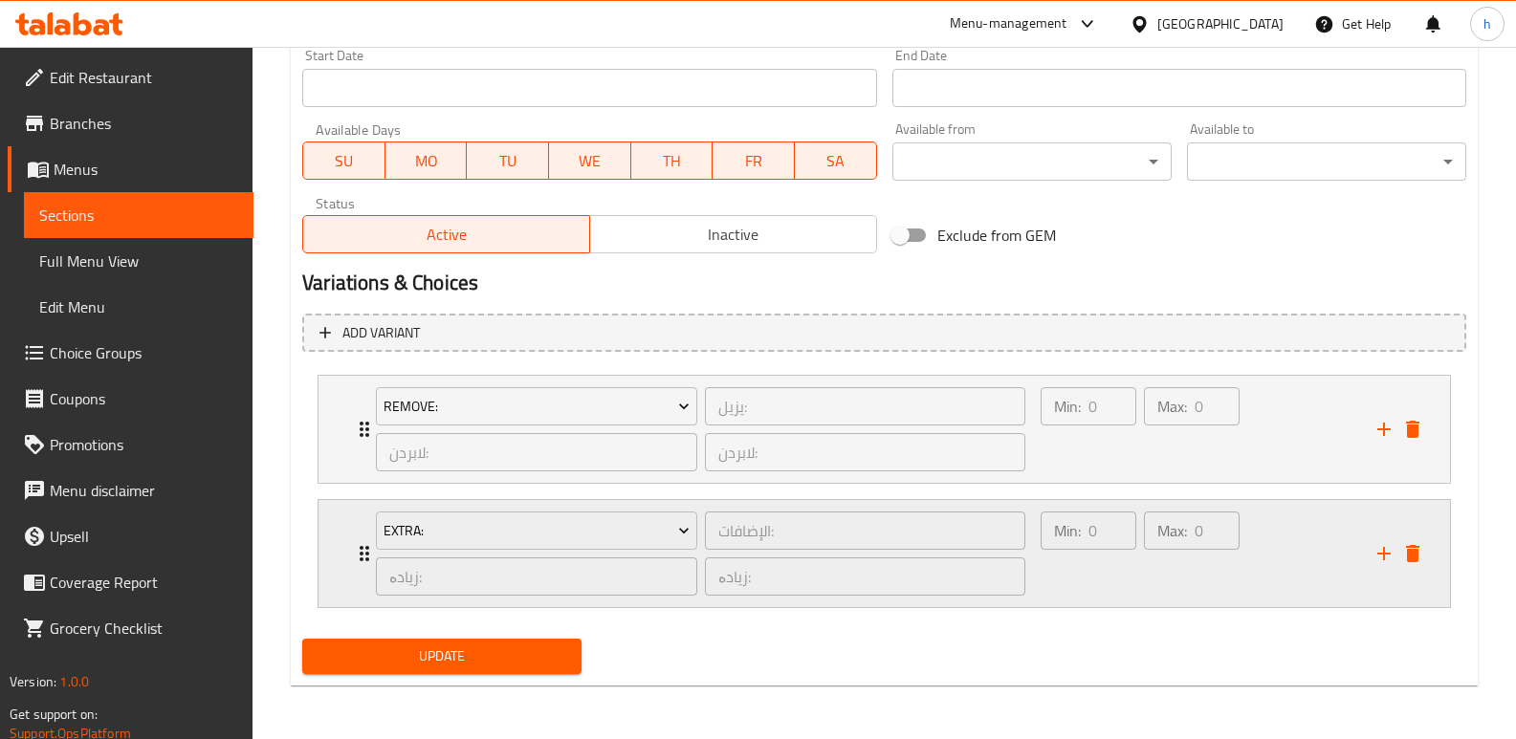
click at [1068, 564] on div "Min: 0 ​" at bounding box center [1088, 554] width 103 height 92
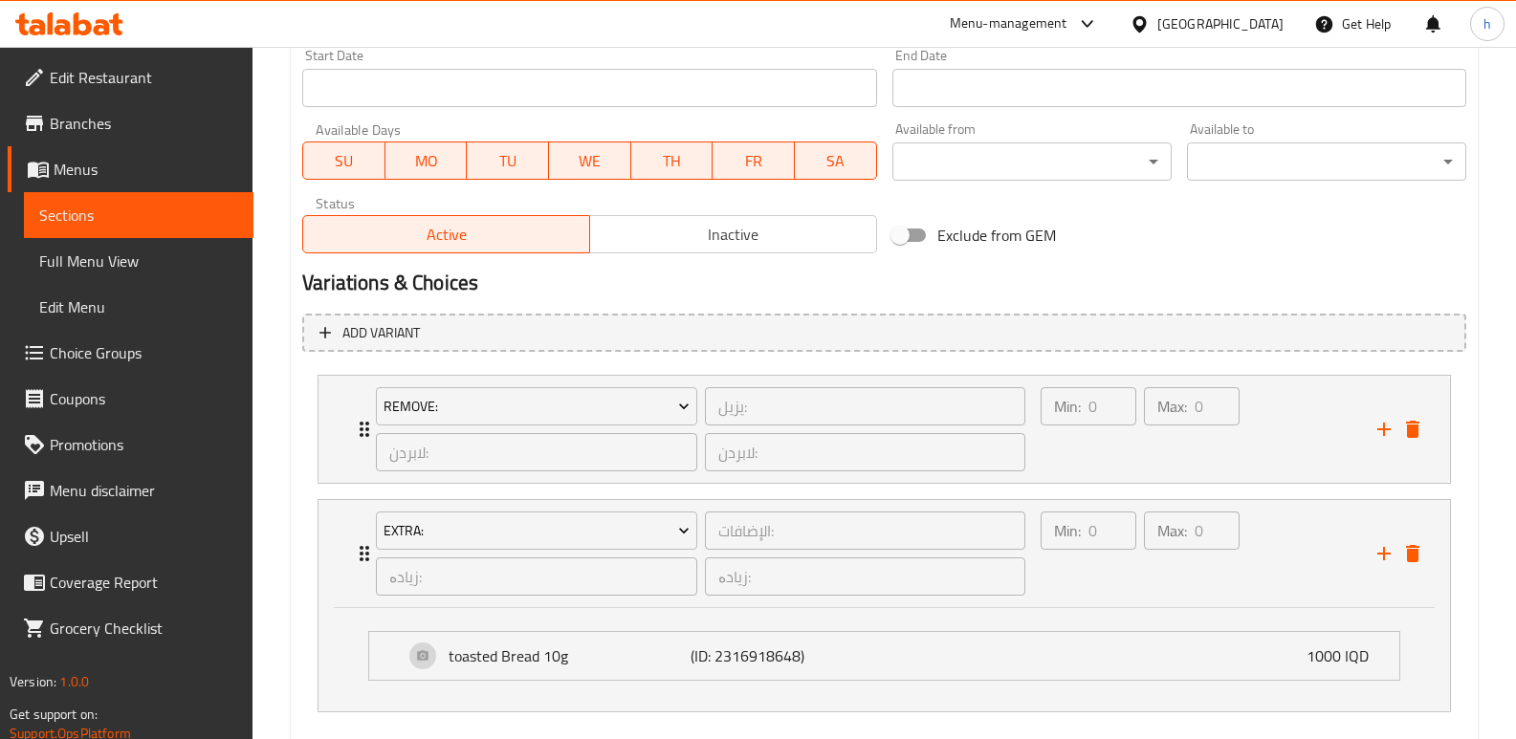
scroll to position [1166, 0]
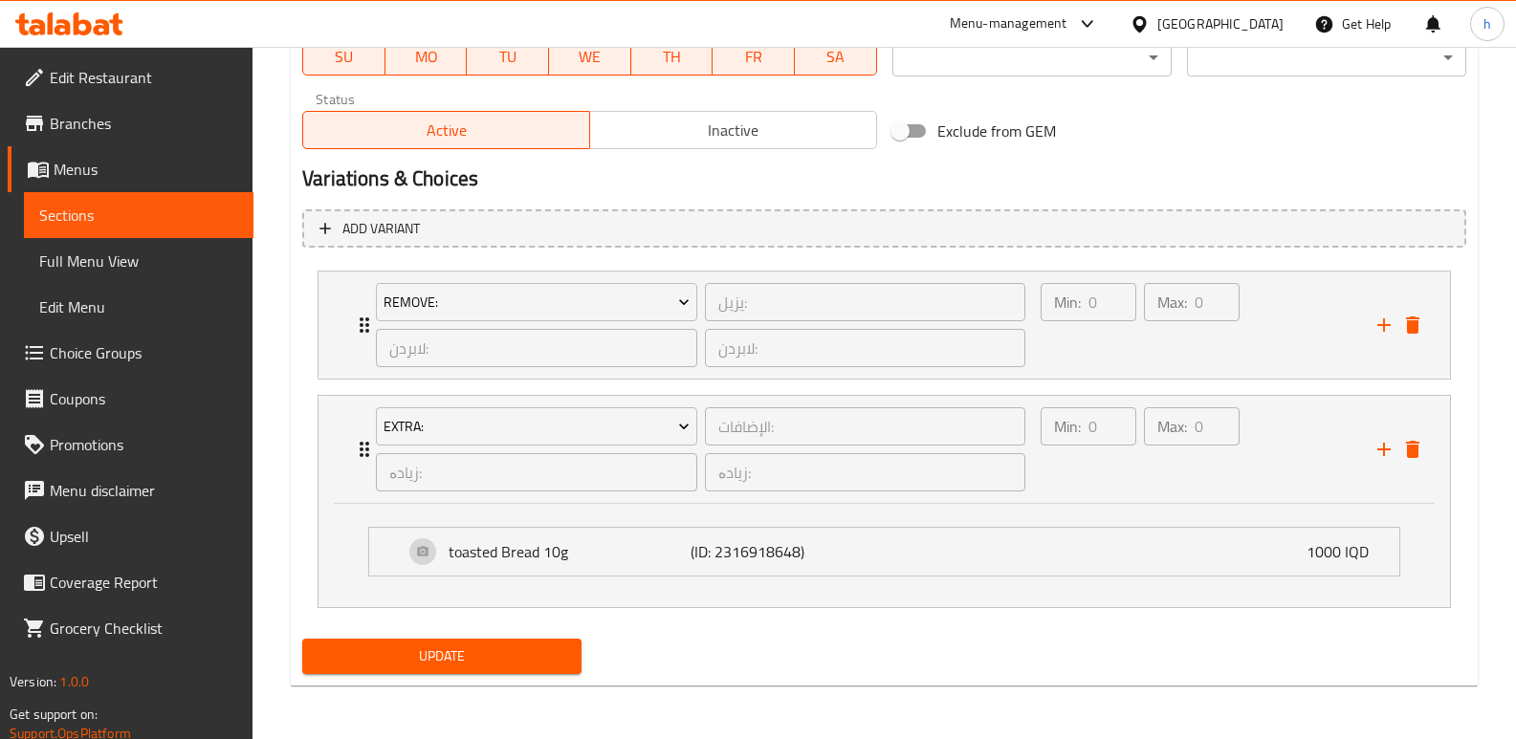
click at [554, 655] on span "Update" at bounding box center [441, 657] width 249 height 24
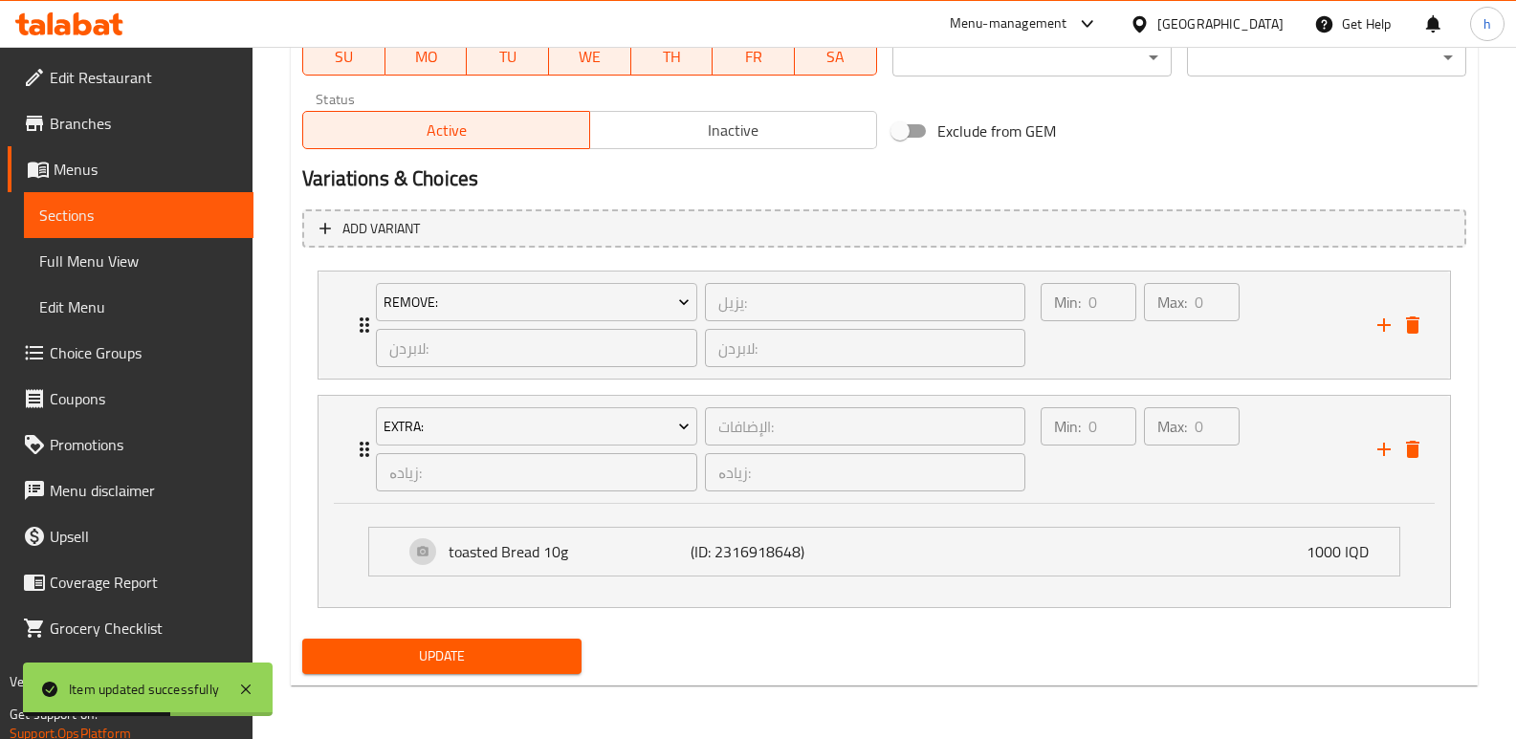
click at [241, 222] on link "Sections" at bounding box center [139, 215] width 230 height 46
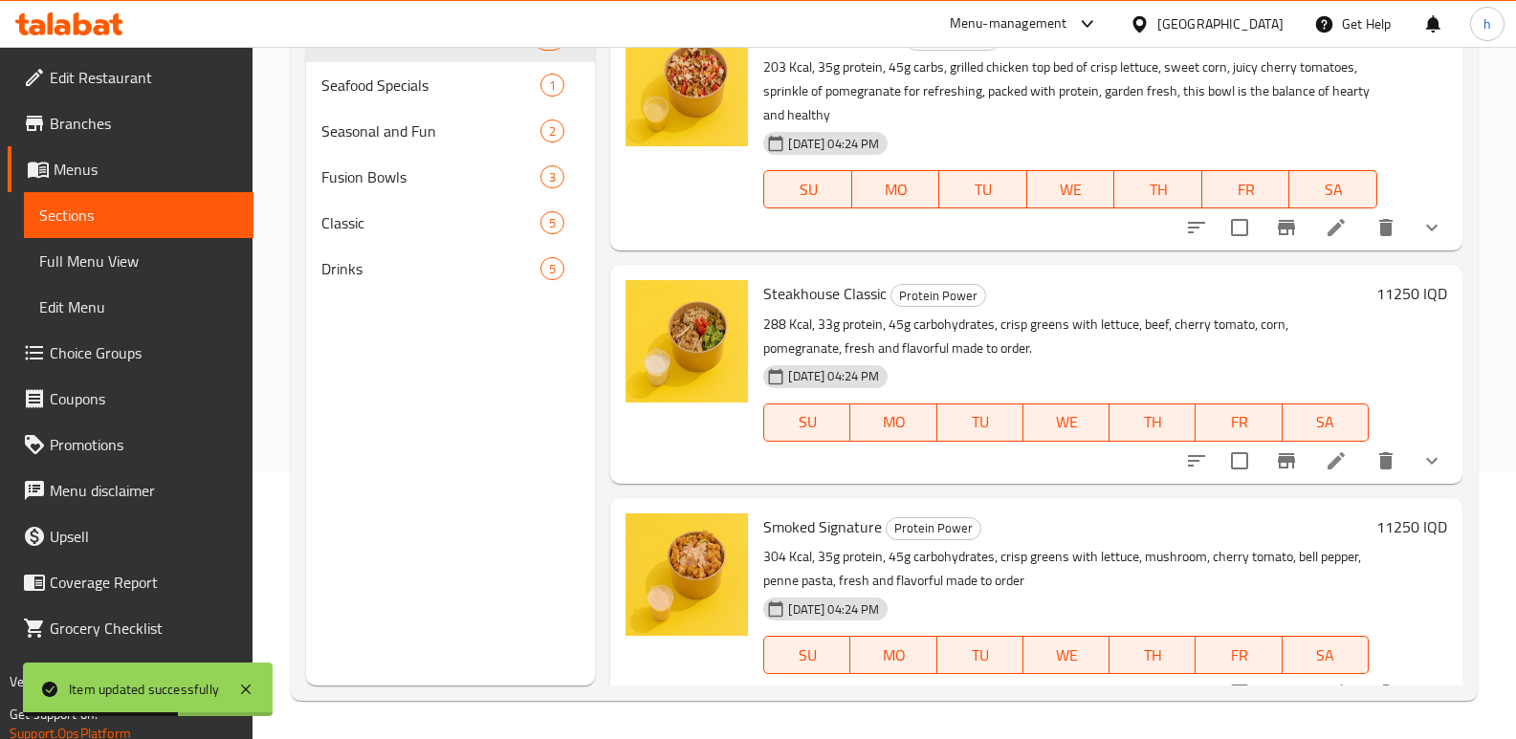
scroll to position [268, 0]
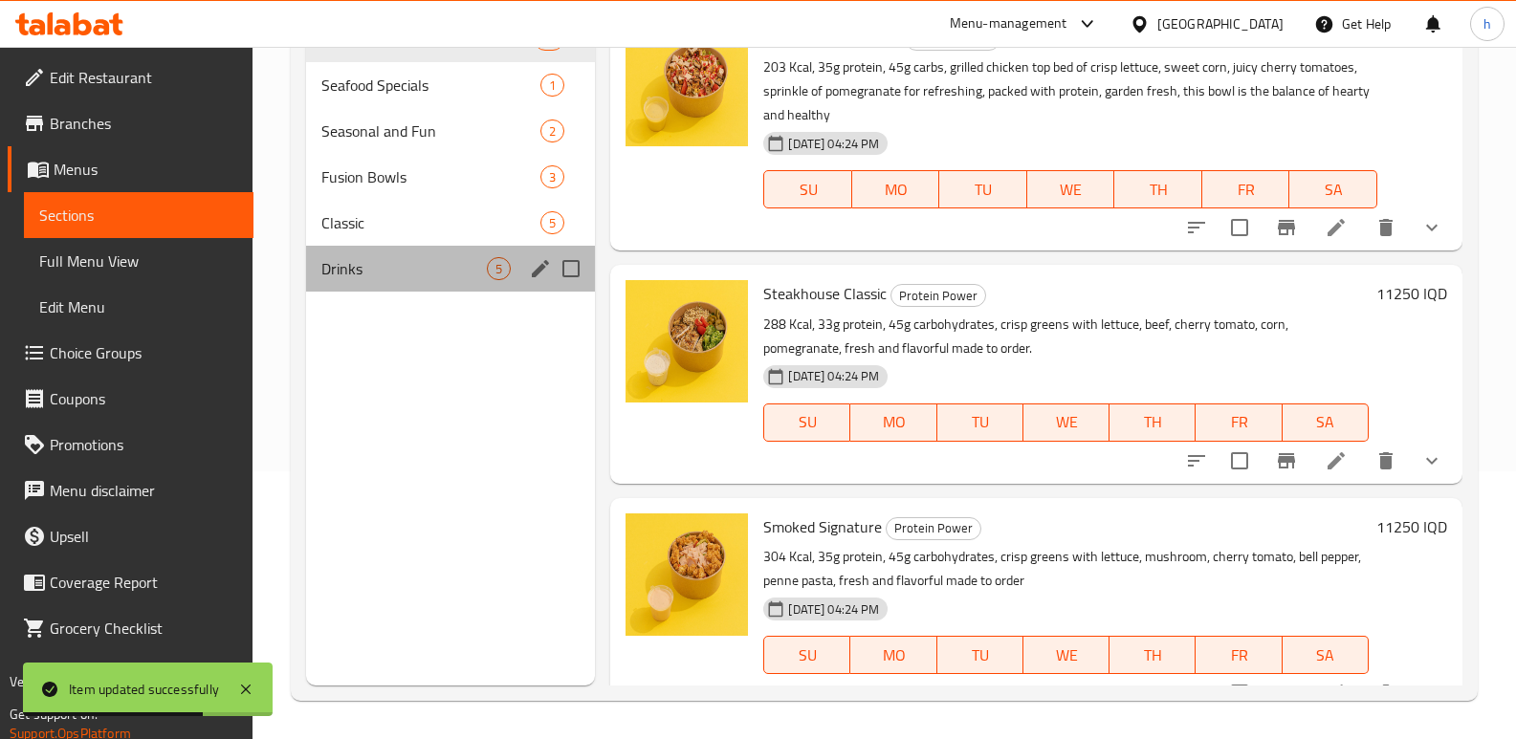
click at [387, 246] on div "Drinks 5" at bounding box center [450, 269] width 289 height 46
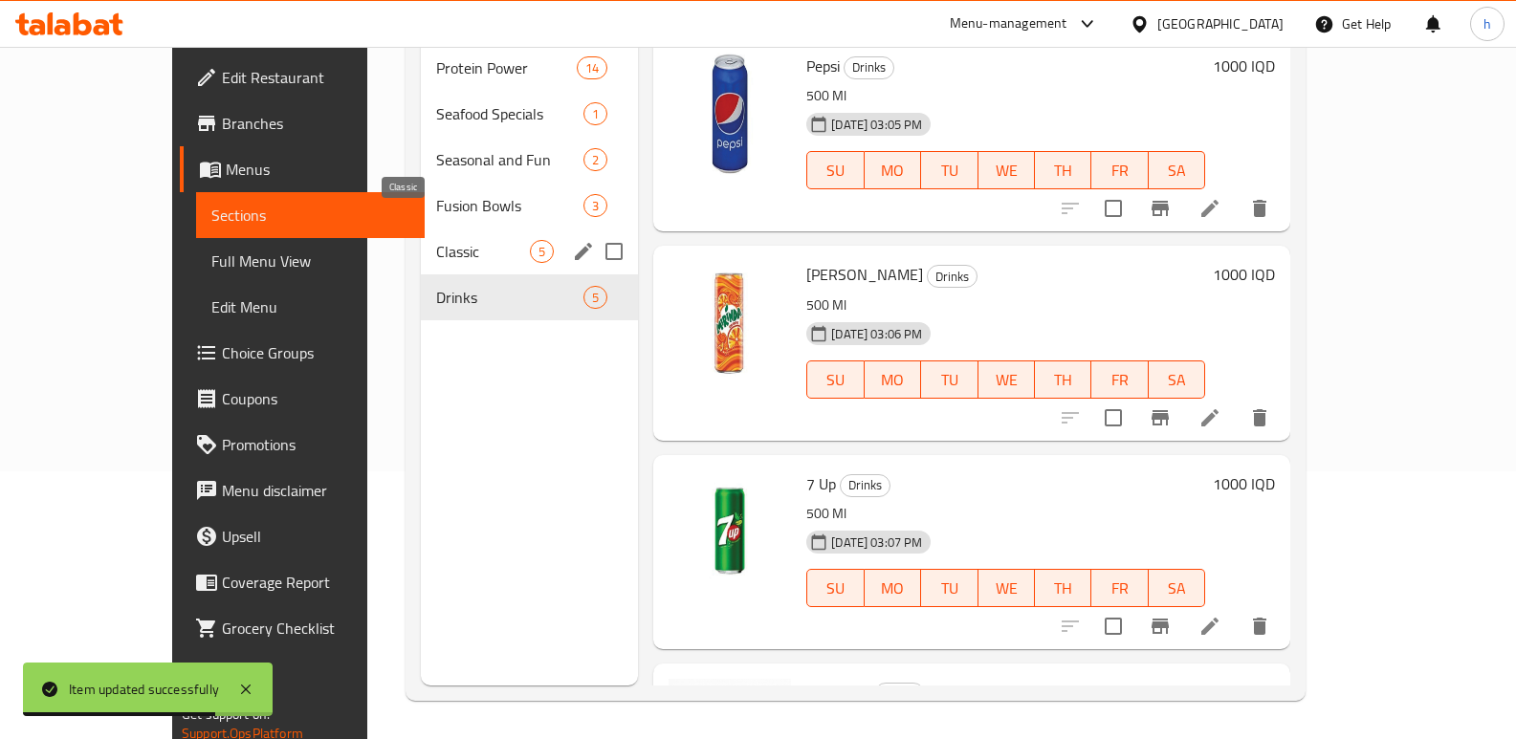
click at [436, 240] on span "Classic" at bounding box center [483, 251] width 94 height 23
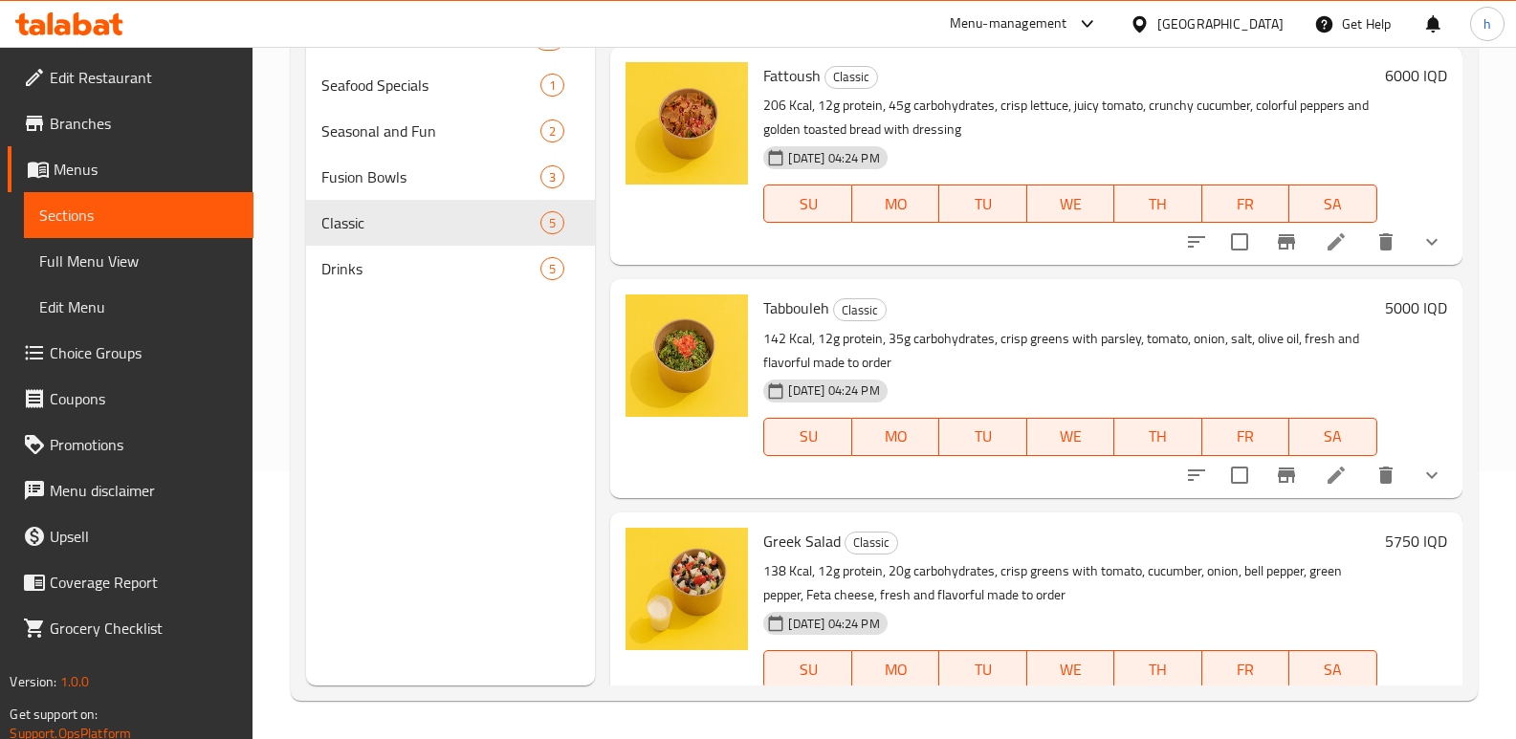
scroll to position [472, 0]
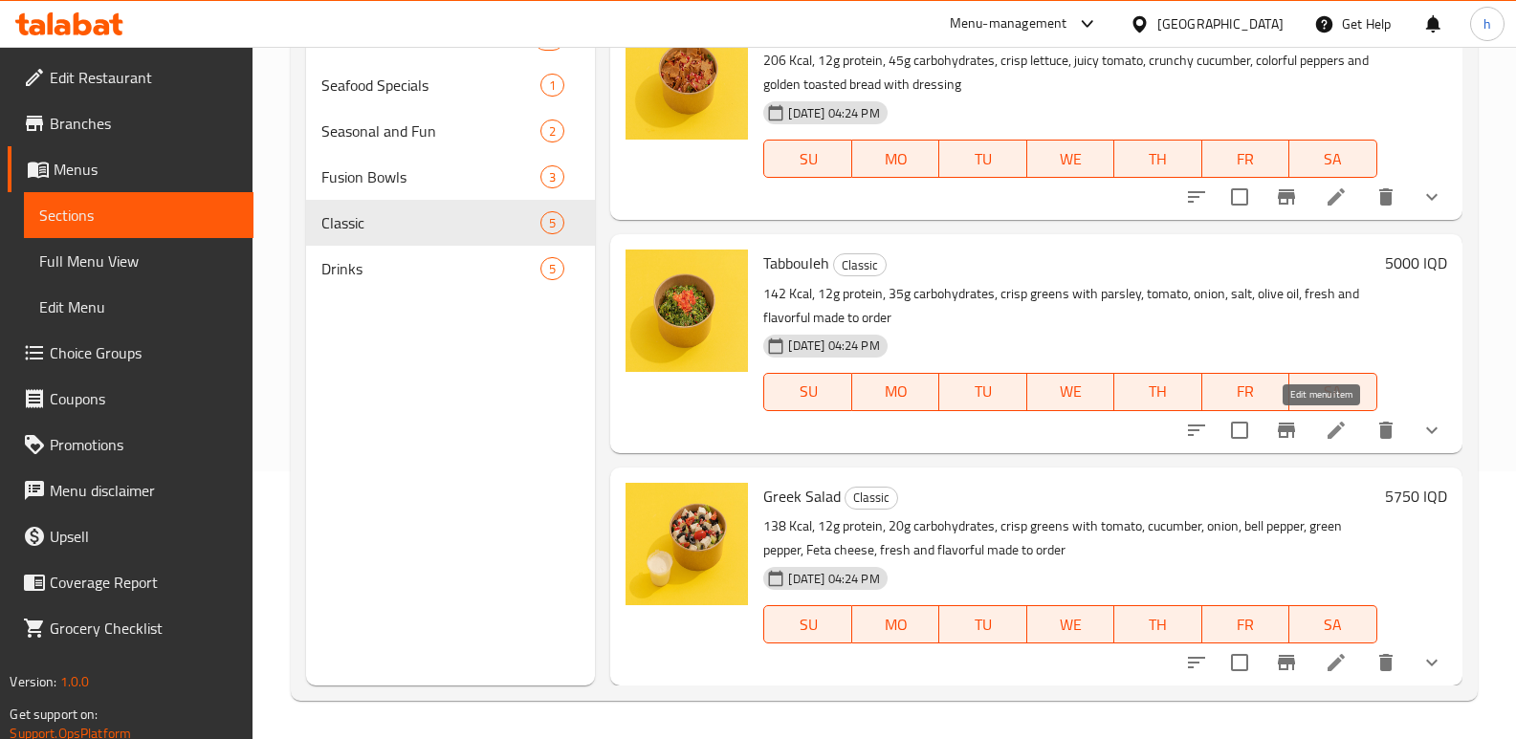
click at [1324, 432] on icon at bounding box center [1335, 430] width 23 height 23
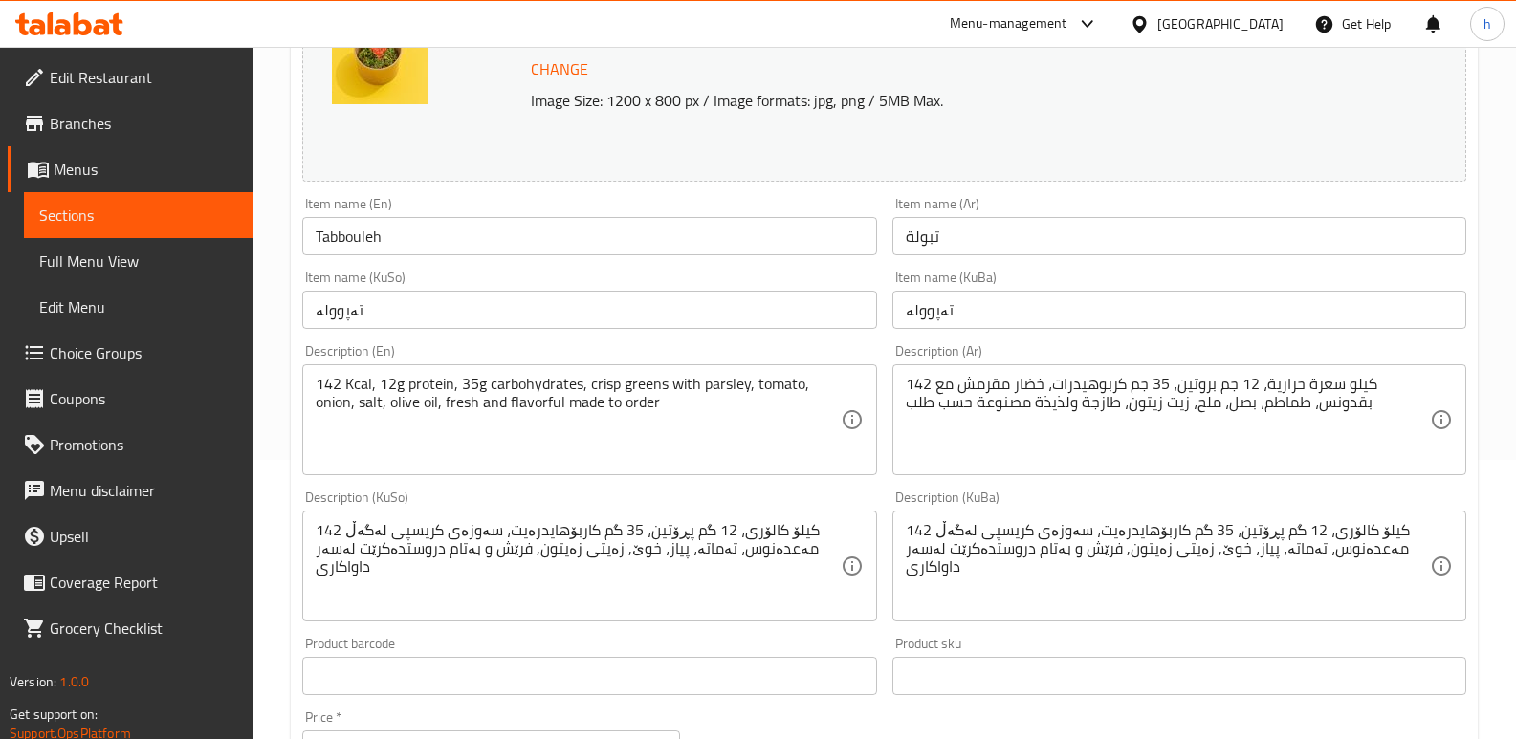
scroll to position [345, 0]
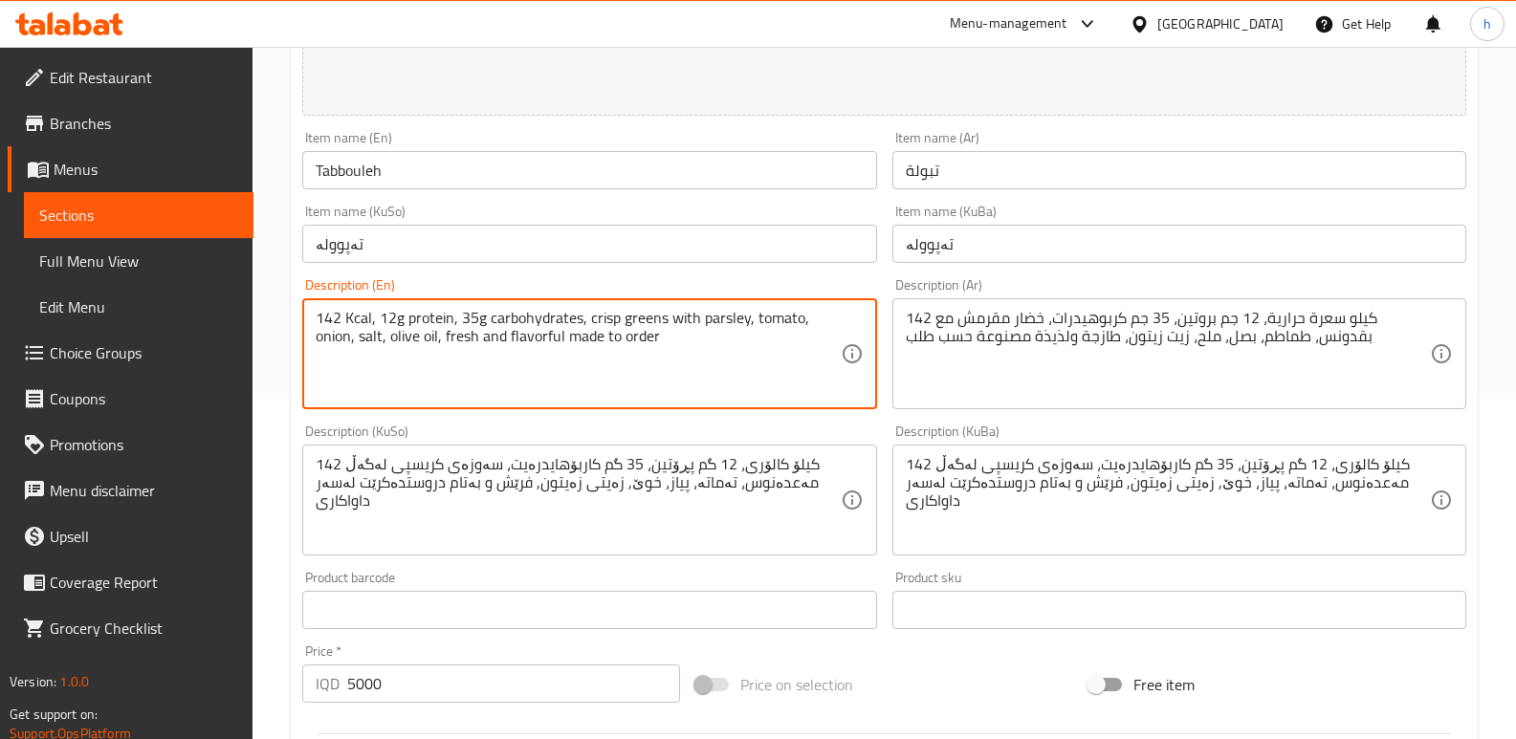
paste textarea "142 Kcal · 12g Protein · 35g Carbs) A fresh burst of Mediterranean flavor—finel…"
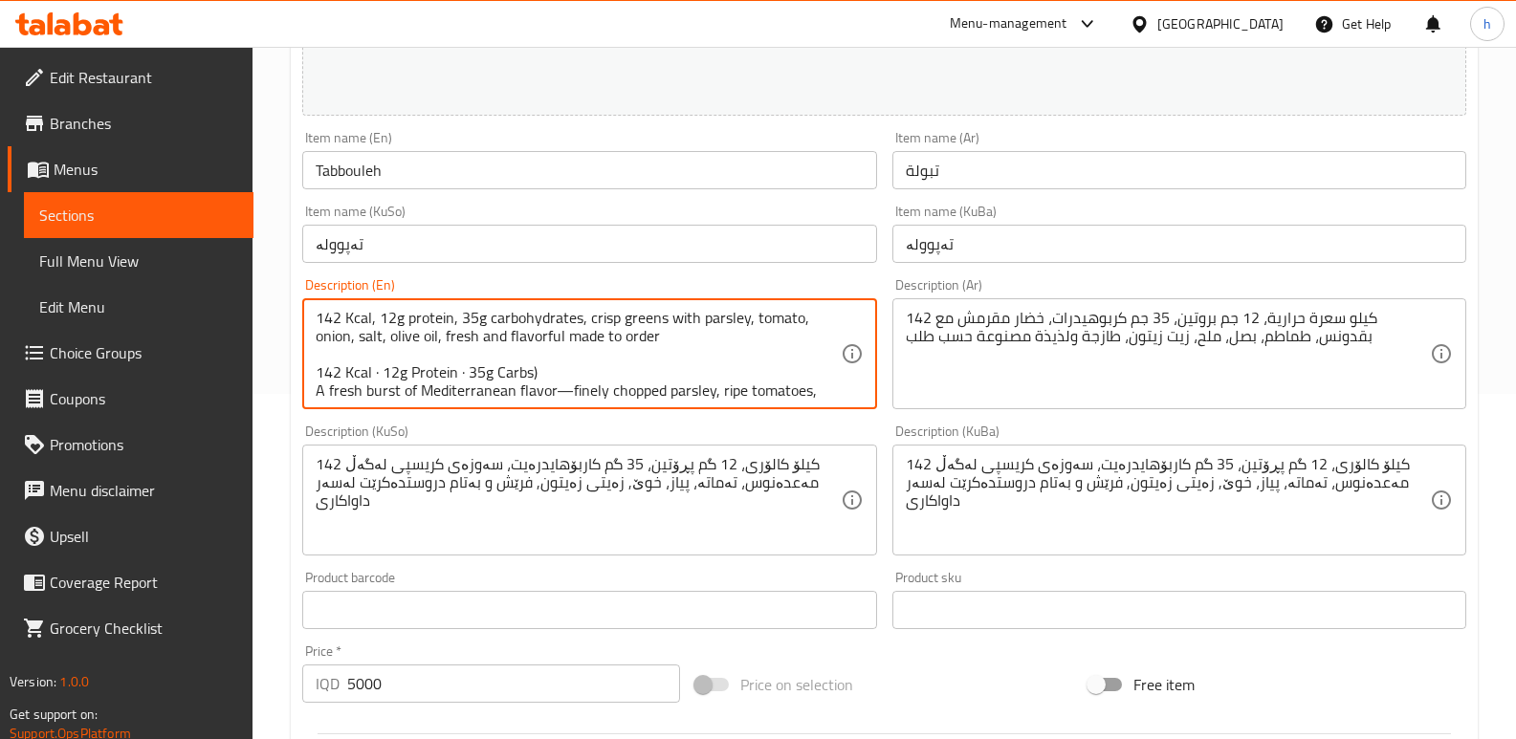
scroll to position [41, 0]
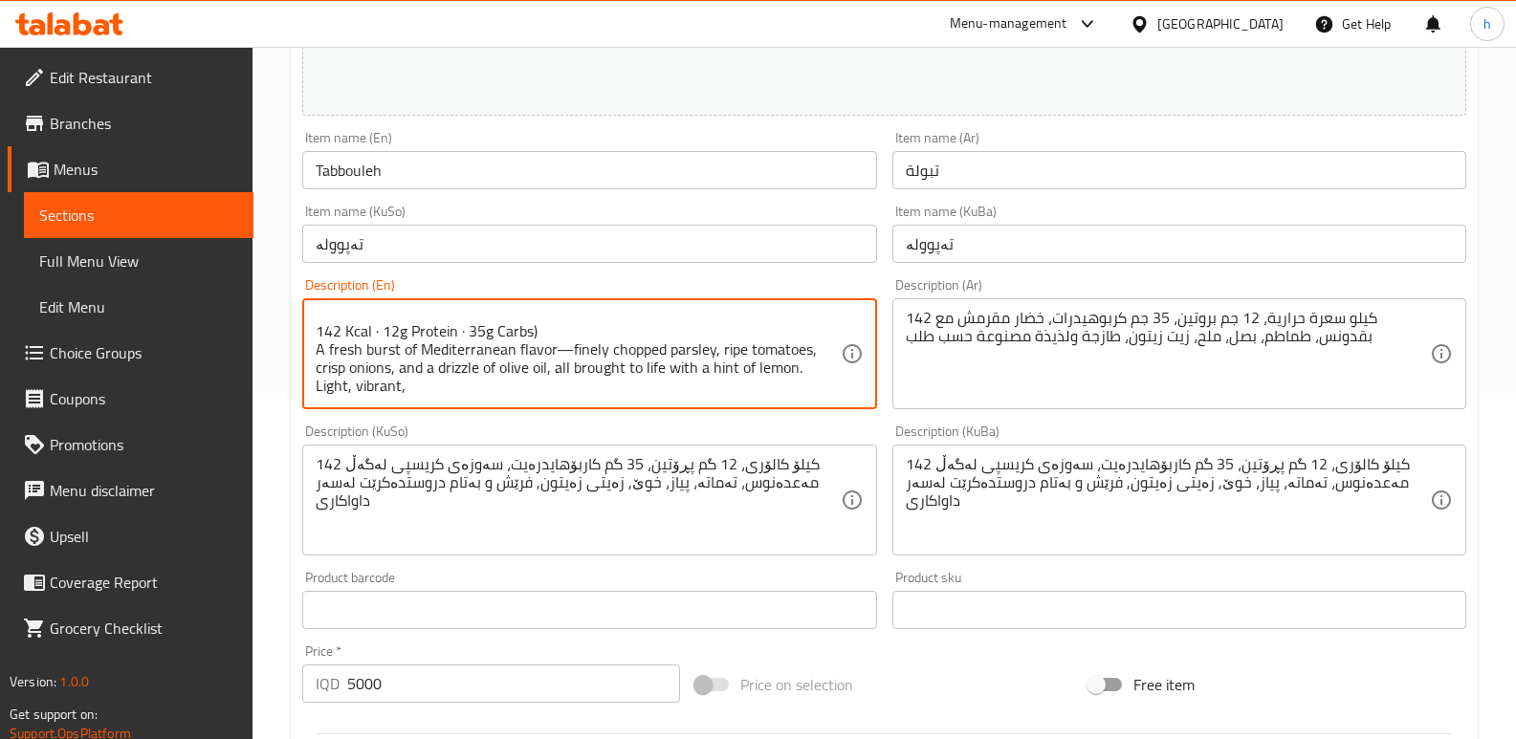
click at [329, 351] on textarea "142 Kcal, 12g protein, 35g carbohydrates, crisp greens with parsley, tomato, on…" at bounding box center [578, 354] width 524 height 91
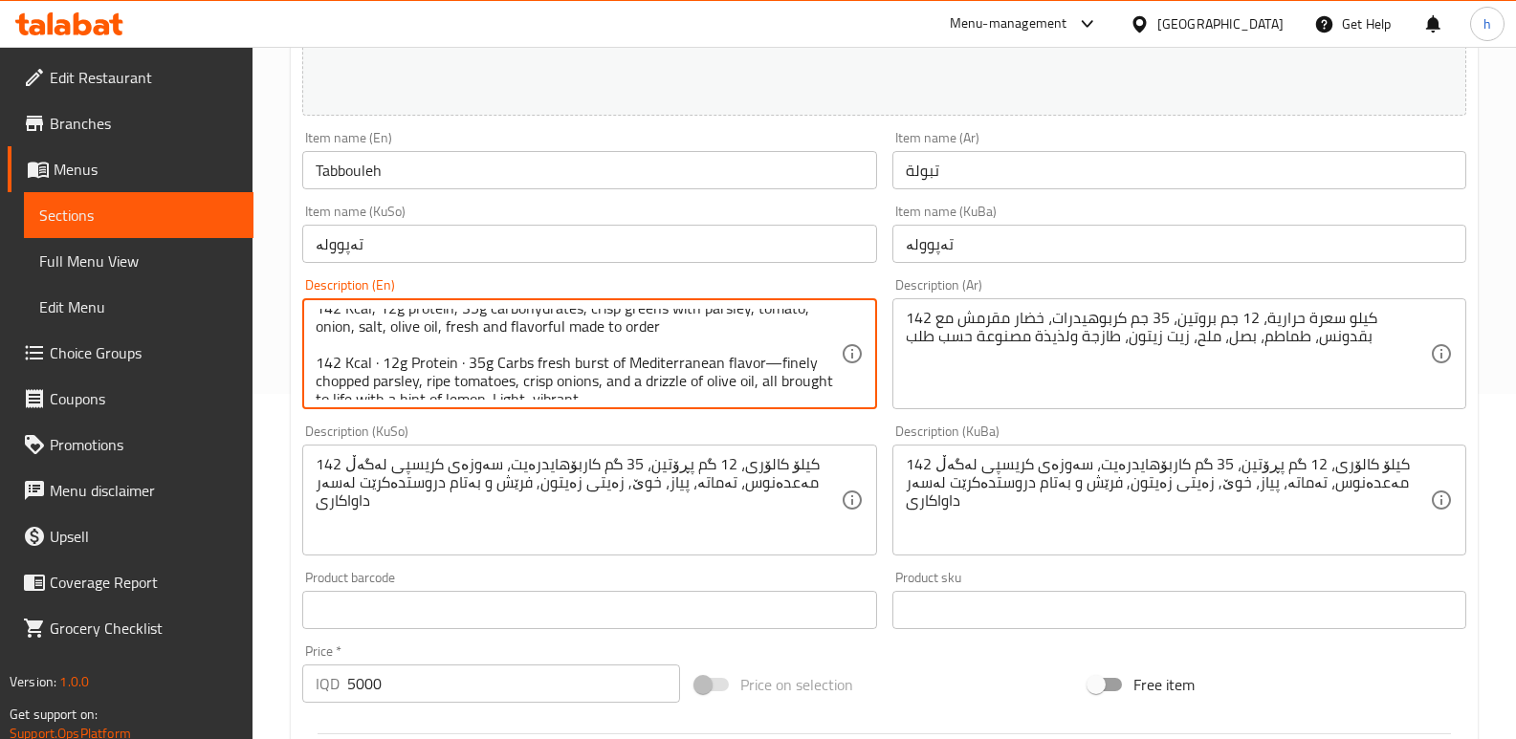
scroll to position [0, 0]
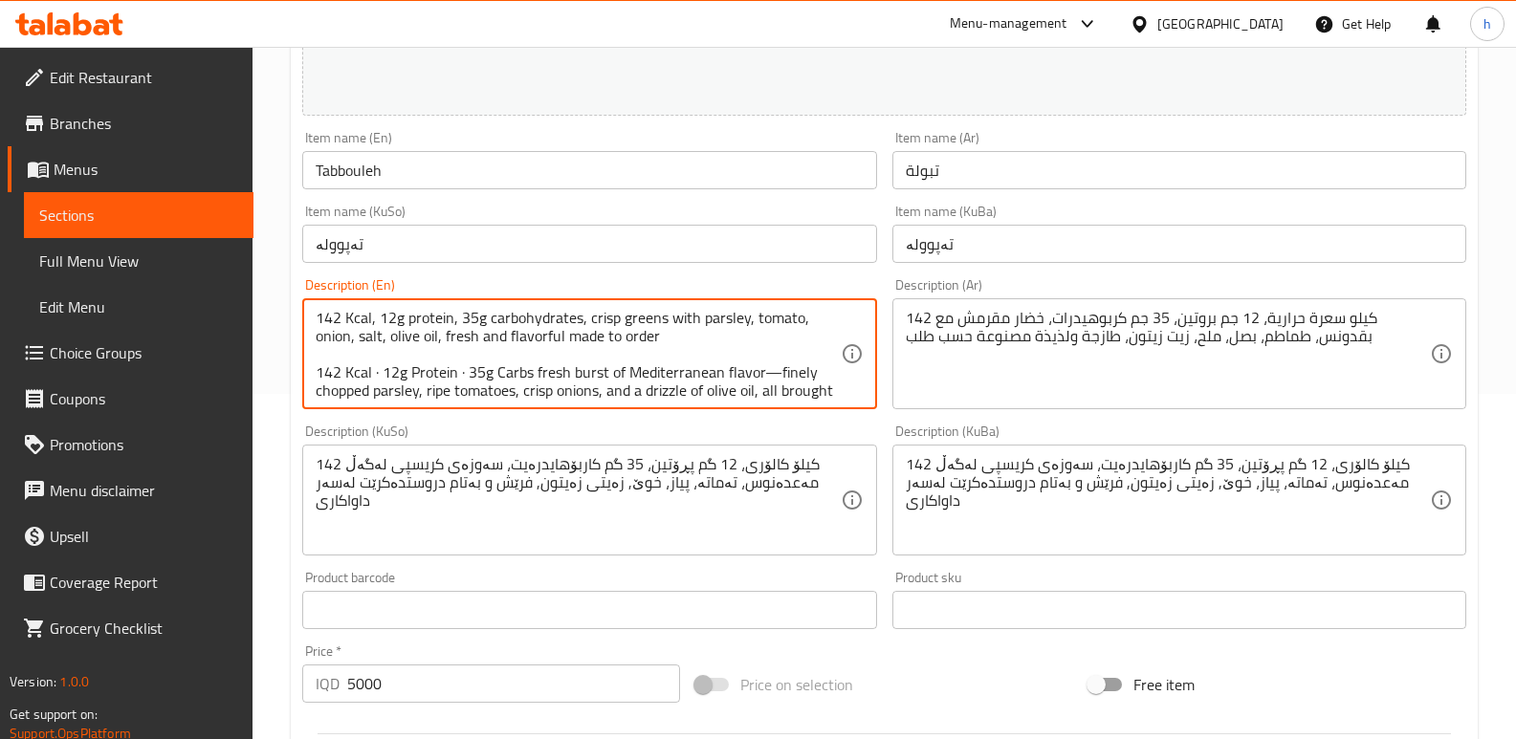
click at [777, 373] on textarea "142 Kcal, 12g protein, 35g carbohydrates, crisp greens with parsley, tomato, on…" at bounding box center [578, 354] width 524 height 91
drag, startPoint x: 816, startPoint y: 375, endPoint x: 531, endPoint y: 371, distance: 285.0
click at [531, 371] on textarea "142 Kcal, 12g protein, 35g carbohydrates, crisp greens with parsley, tomato, on…" at bounding box center [578, 354] width 524 height 91
drag, startPoint x: 536, startPoint y: 374, endPoint x: 639, endPoint y: 374, distance: 103.3
click at [639, 374] on textarea "142 Kcal, 12g protein, 35g carbohydrates, crisp greens with parsley, tomato, on…" at bounding box center [578, 354] width 524 height 91
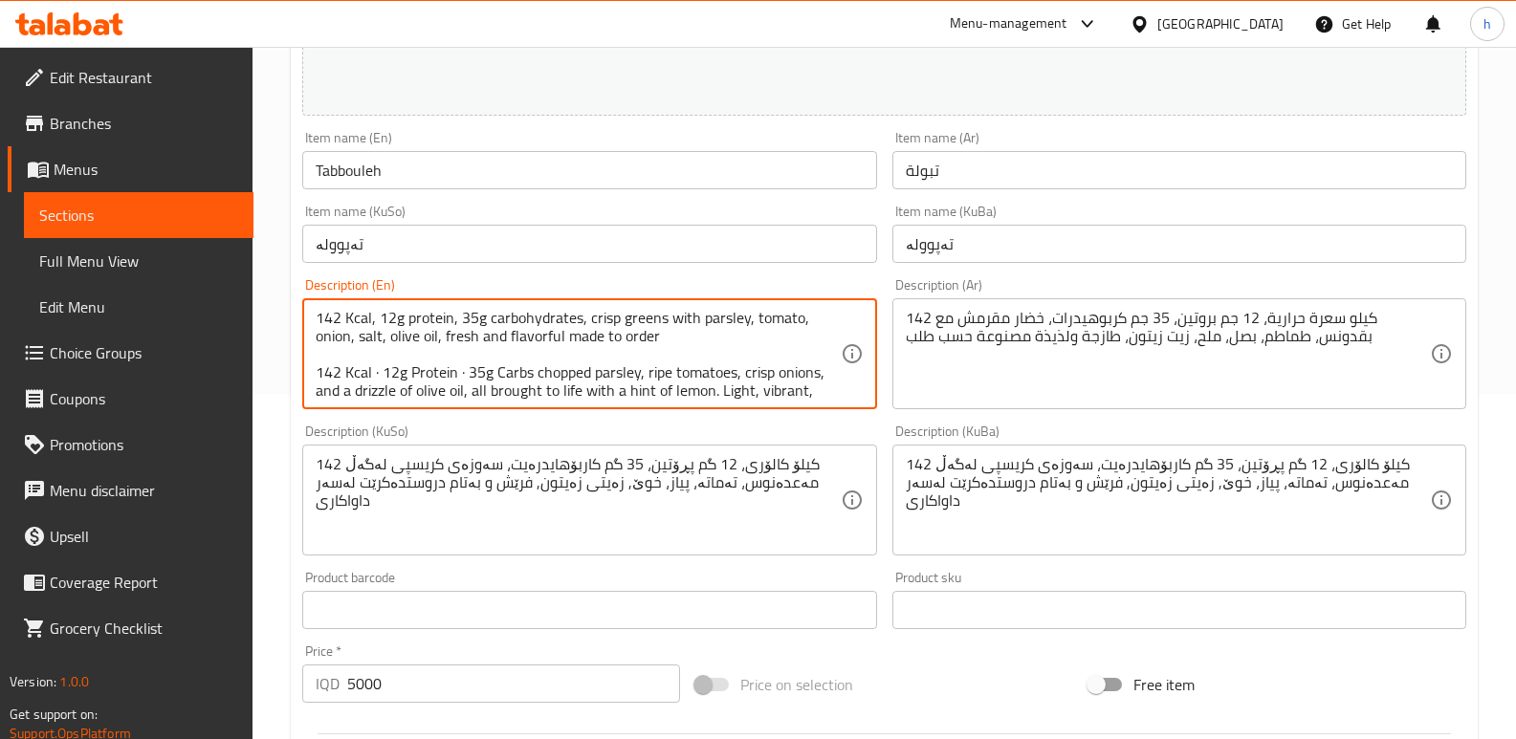
drag, startPoint x: 587, startPoint y: 321, endPoint x: 744, endPoint y: 326, distance: 156.9
click at [744, 326] on textarea "142 Kcal, 12g protein, 35g carbohydrates, crisp greens with parsley, tomato, on…" at bounding box center [578, 354] width 524 height 91
paste textarea "hopped"
click at [661, 371] on textarea "142 Kcal, 12g protein, 35g carbohydrates, chopped parsley, tomato, onion, salt,…" at bounding box center [578, 354] width 524 height 91
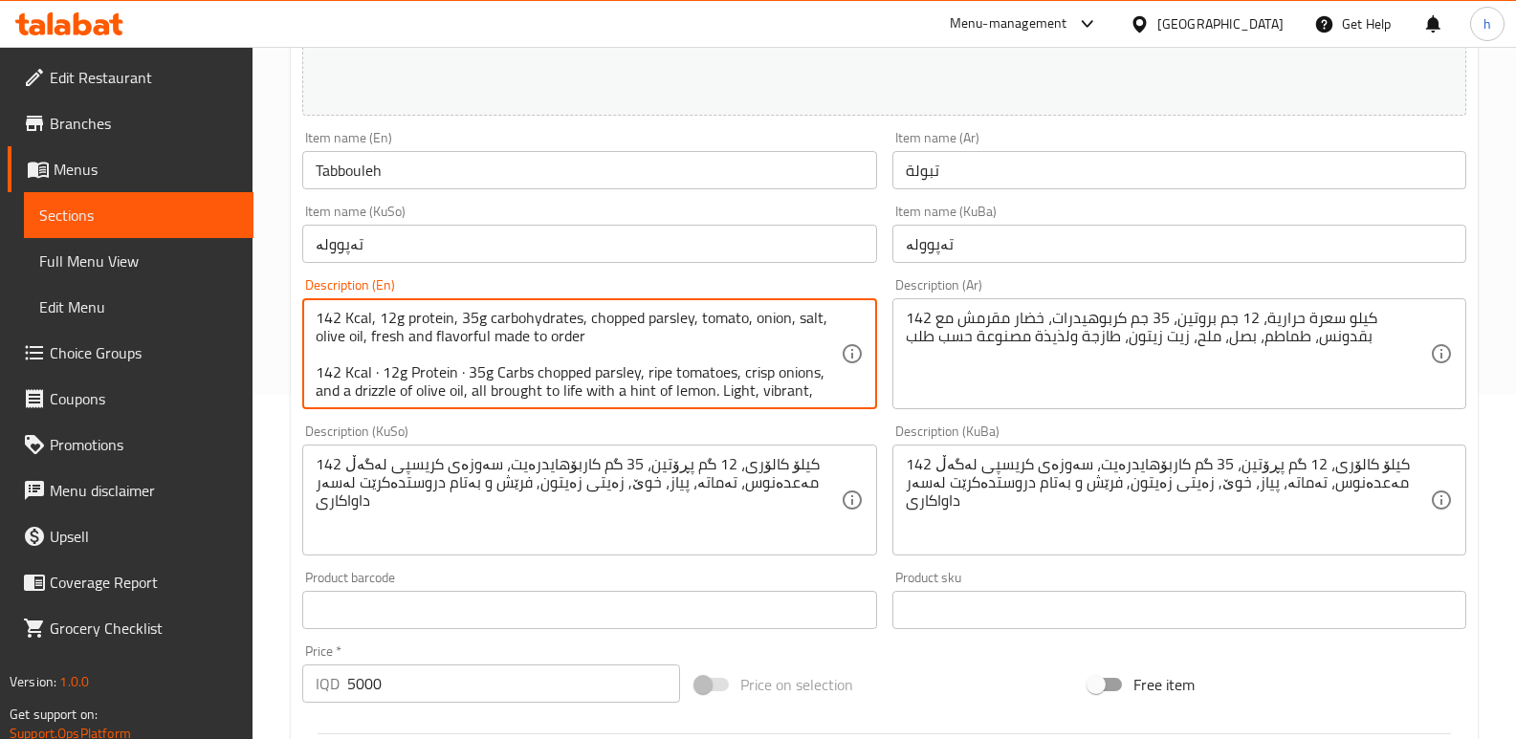
click at [658, 375] on textarea "142 Kcal, 12g protein, 35g carbohydrates, chopped parsley, tomato, onion, salt,…" at bounding box center [578, 354] width 524 height 91
click at [696, 317] on textarea "142 Kcal, 12g protein, 35g carbohydrates, chopped parsley, tomato, onion, salt,…" at bounding box center [578, 354] width 524 height 91
paste textarea "ripe"
click at [758, 371] on textarea "142 Kcal, 12g protein, 35g carbohydrates, chopped parsley, ripe tomato, onion, …" at bounding box center [578, 354] width 524 height 91
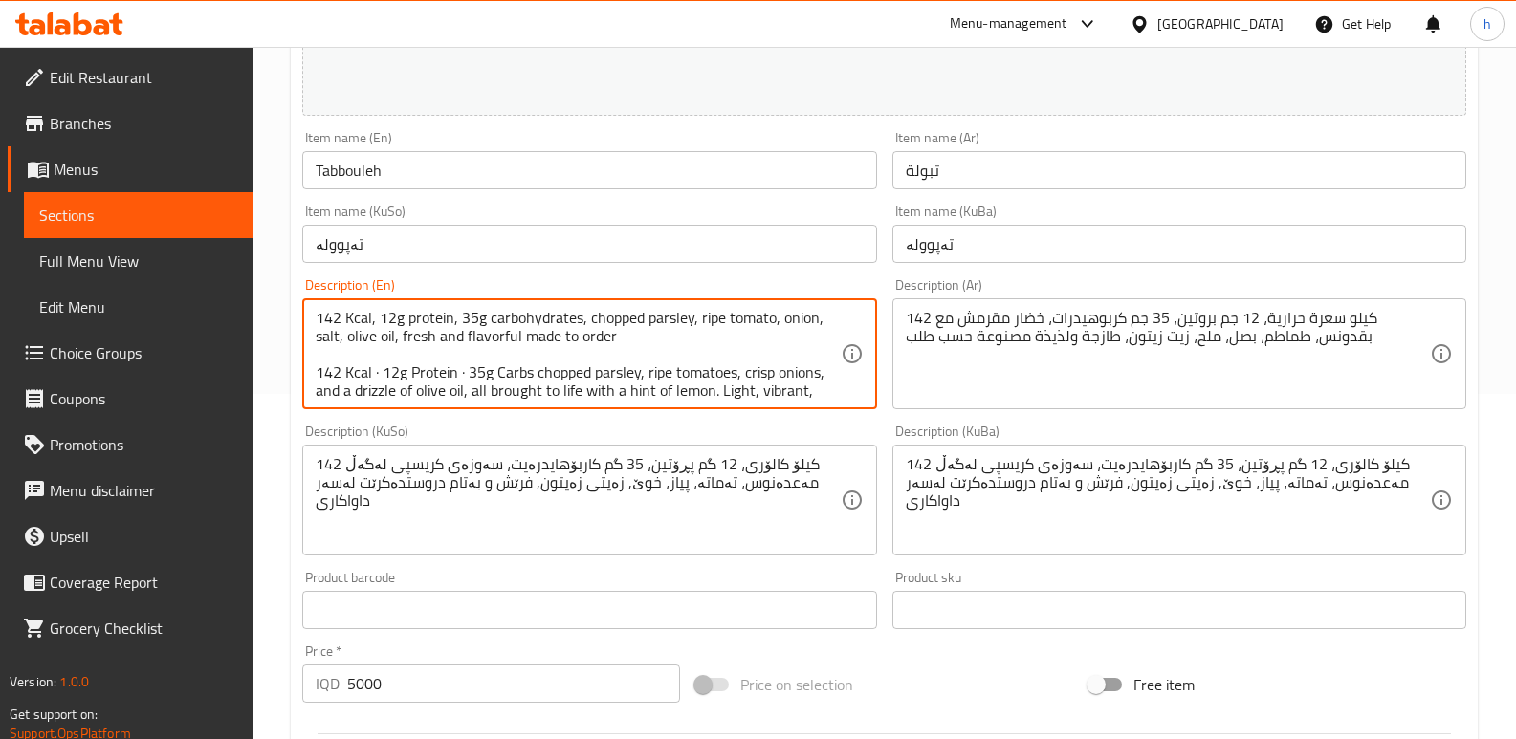
click at [758, 371] on textarea "142 Kcal, 12g protein, 35g carbohydrates, chopped parsley, ripe tomato, onion, …" at bounding box center [578, 354] width 524 height 91
click at [780, 314] on textarea "142 Kcal, 12g protein, 35g carbohydrates, chopped parsley, ripe tomato, onion, …" at bounding box center [578, 354] width 524 height 91
paste textarea "crisp"
drag, startPoint x: 354, startPoint y: 390, endPoint x: 463, endPoint y: 381, distance: 109.4
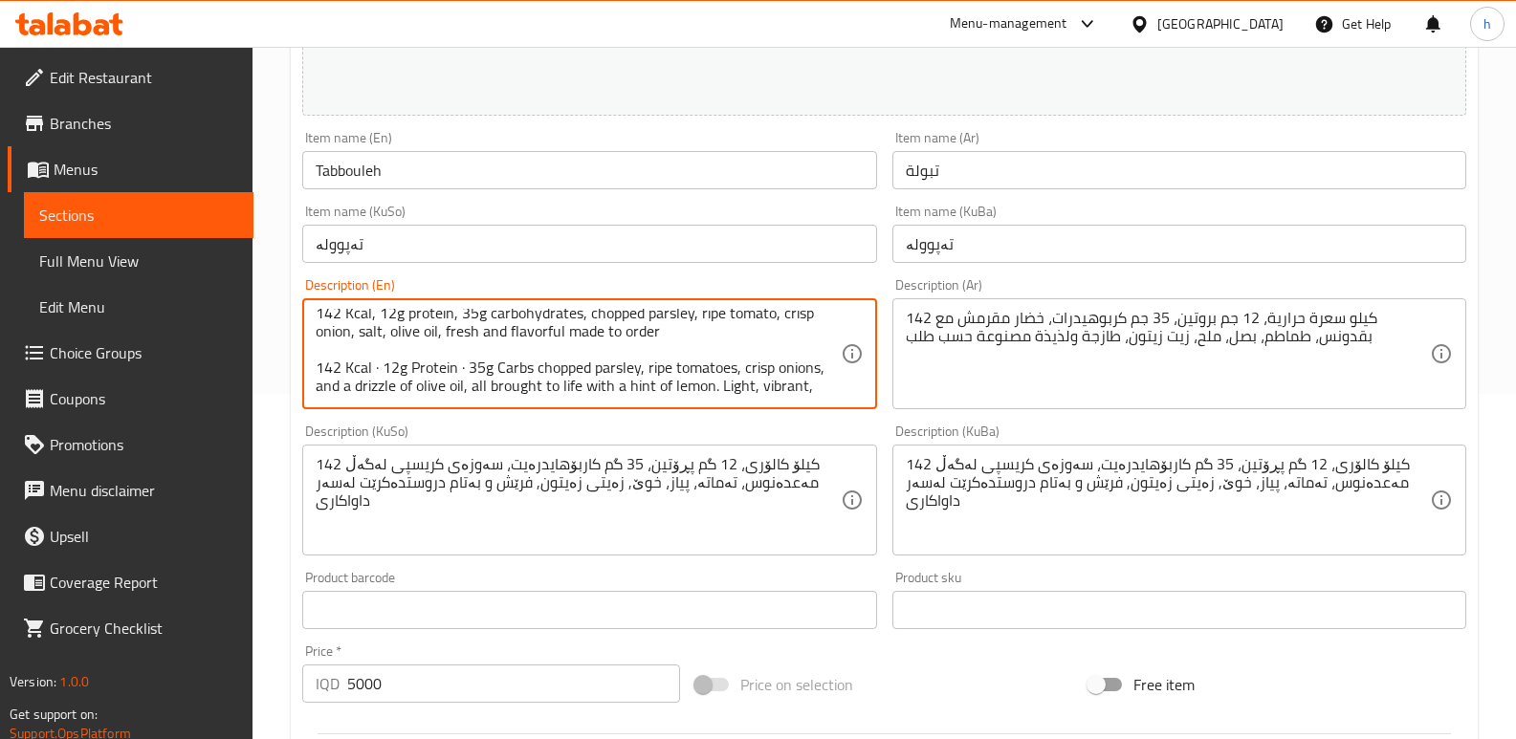
click at [463, 381] on textarea "142 Kcal, 12g protein, 35g carbohydrates, chopped parsley, ripe tomato, crisp o…" at bounding box center [578, 354] width 524 height 91
drag, startPoint x: 386, startPoint y: 331, endPoint x: 361, endPoint y: 331, distance: 24.9
click at [361, 331] on textarea "142 Kcal, 12g protein, 35g carbohydrates, chopped parsley, ripe tomato, crisp o…" at bounding box center [578, 354] width 524 height 91
paste textarea "drizzle of olive oil"
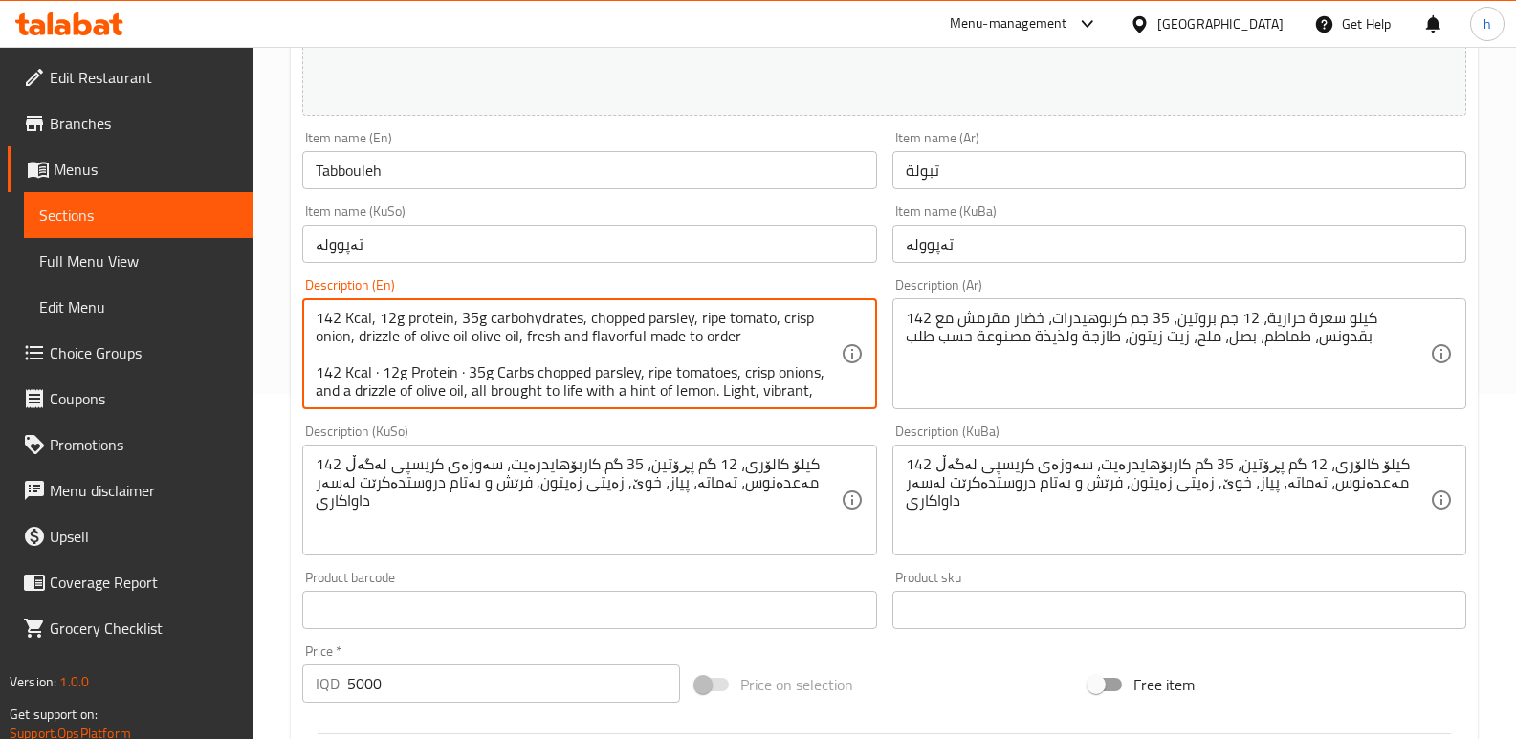
drag, startPoint x: 471, startPoint y: 332, endPoint x: 415, endPoint y: 339, distance: 56.8
click at [415, 339] on textarea "142 Kcal, 12g protein, 35g carbohydrates, chopped parsley, ripe tomato, crisp o…" at bounding box center [578, 354] width 524 height 91
drag, startPoint x: 468, startPoint y: 333, endPoint x: 705, endPoint y: 344, distance: 237.4
click at [705, 344] on textarea "142 Kcal, 12g protein, 35g carbohydrates, chopped parsley, ripe tomato, crisp o…" at bounding box center [578, 354] width 524 height 91
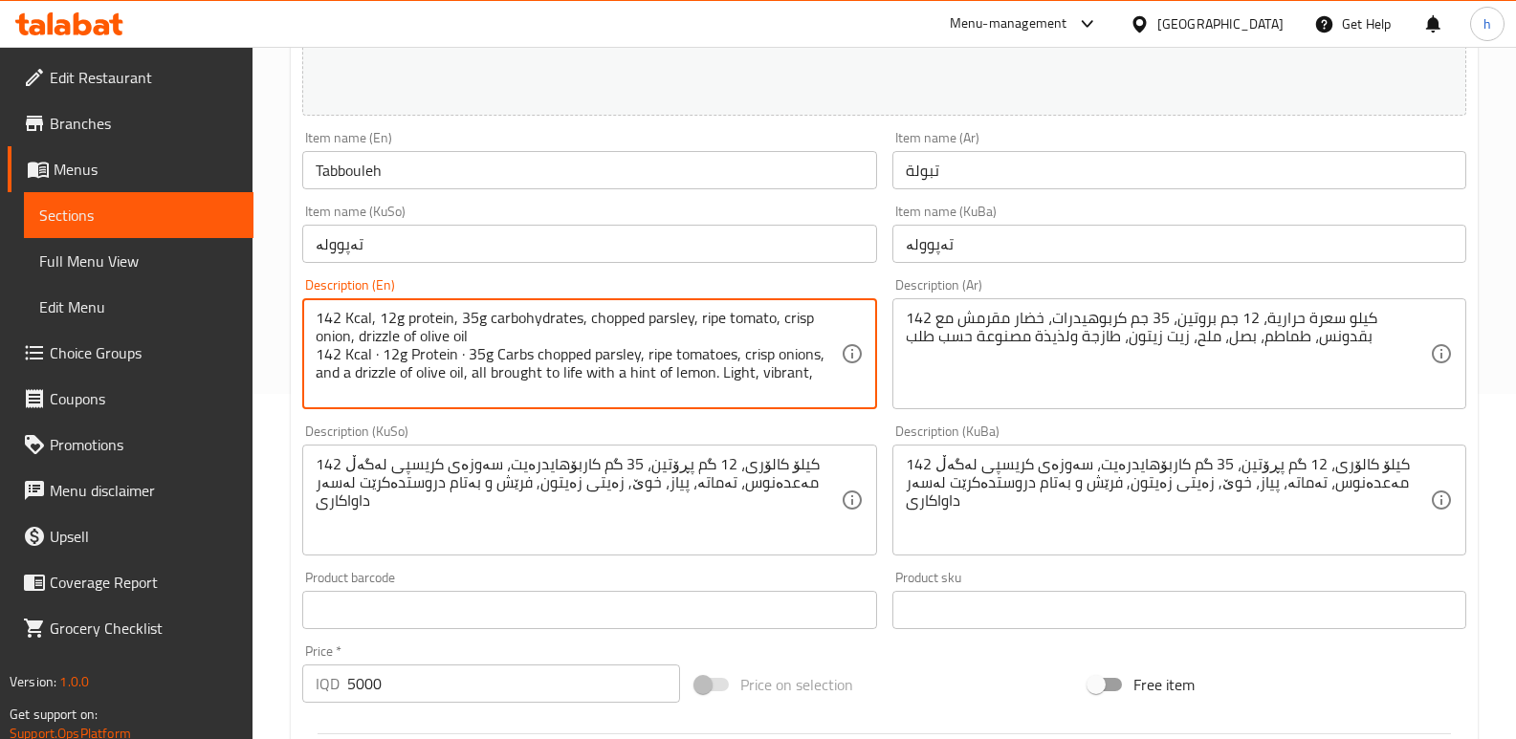
scroll to position [0, 0]
click at [358, 340] on textarea "142 Kcal, 12g protein, 35g carbohydrates, chopped parsley, ripe tomato, crisp o…" at bounding box center [578, 354] width 524 height 91
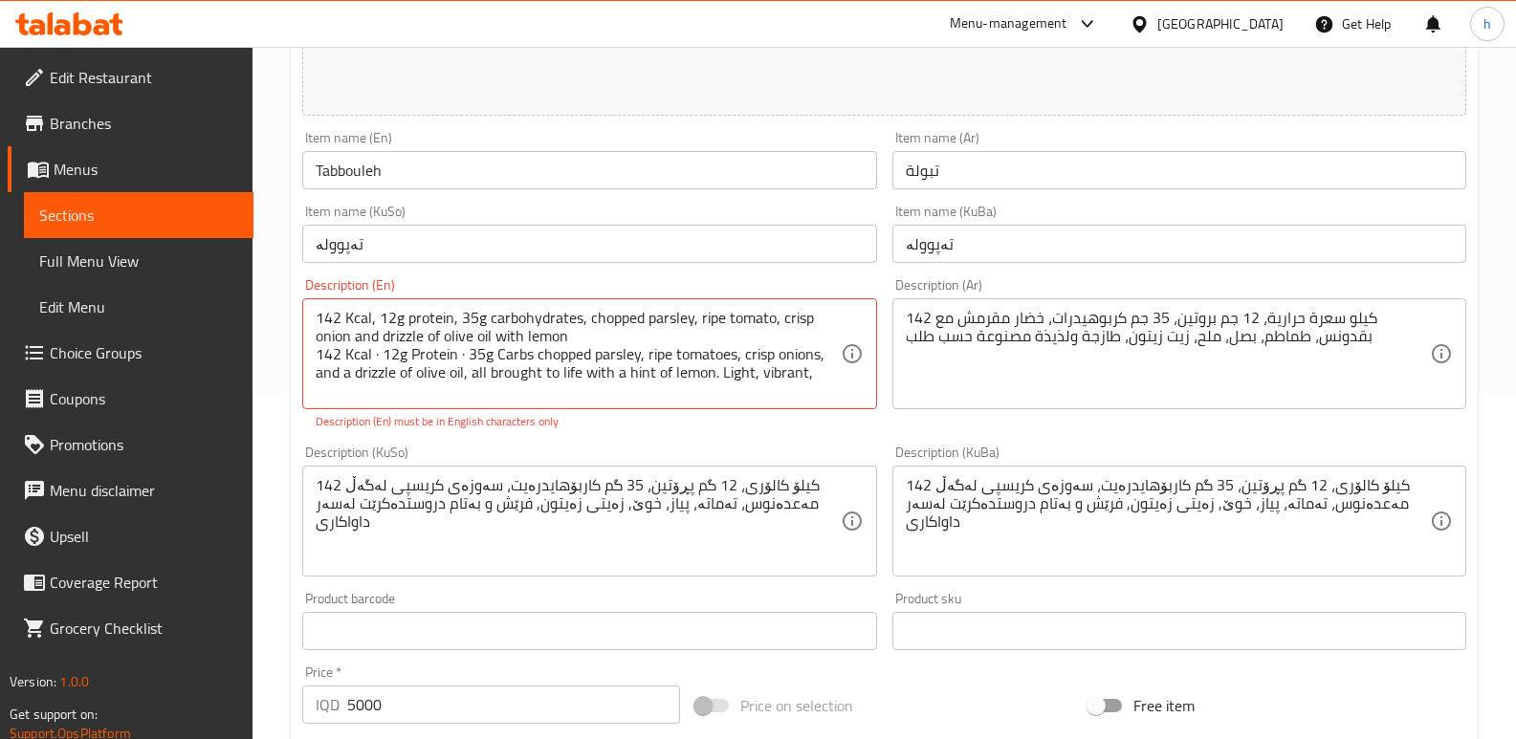
drag, startPoint x: 315, startPoint y: 353, endPoint x: 602, endPoint y: 383, distance: 289.4
click at [602, 383] on div "142 Kcal, 12g protein, 35g carbohydrates, chopped parsley, ripe tomato, crisp o…" at bounding box center [589, 353] width 574 height 111
drag, startPoint x: 813, startPoint y: 378, endPoint x: 296, endPoint y: 354, distance: 517.0
click at [296, 354] on div "Description (En) 142 Kcal, 12g protein, 35g carbohydrates, chopped parsley, rip…" at bounding box center [589, 354] width 589 height 167
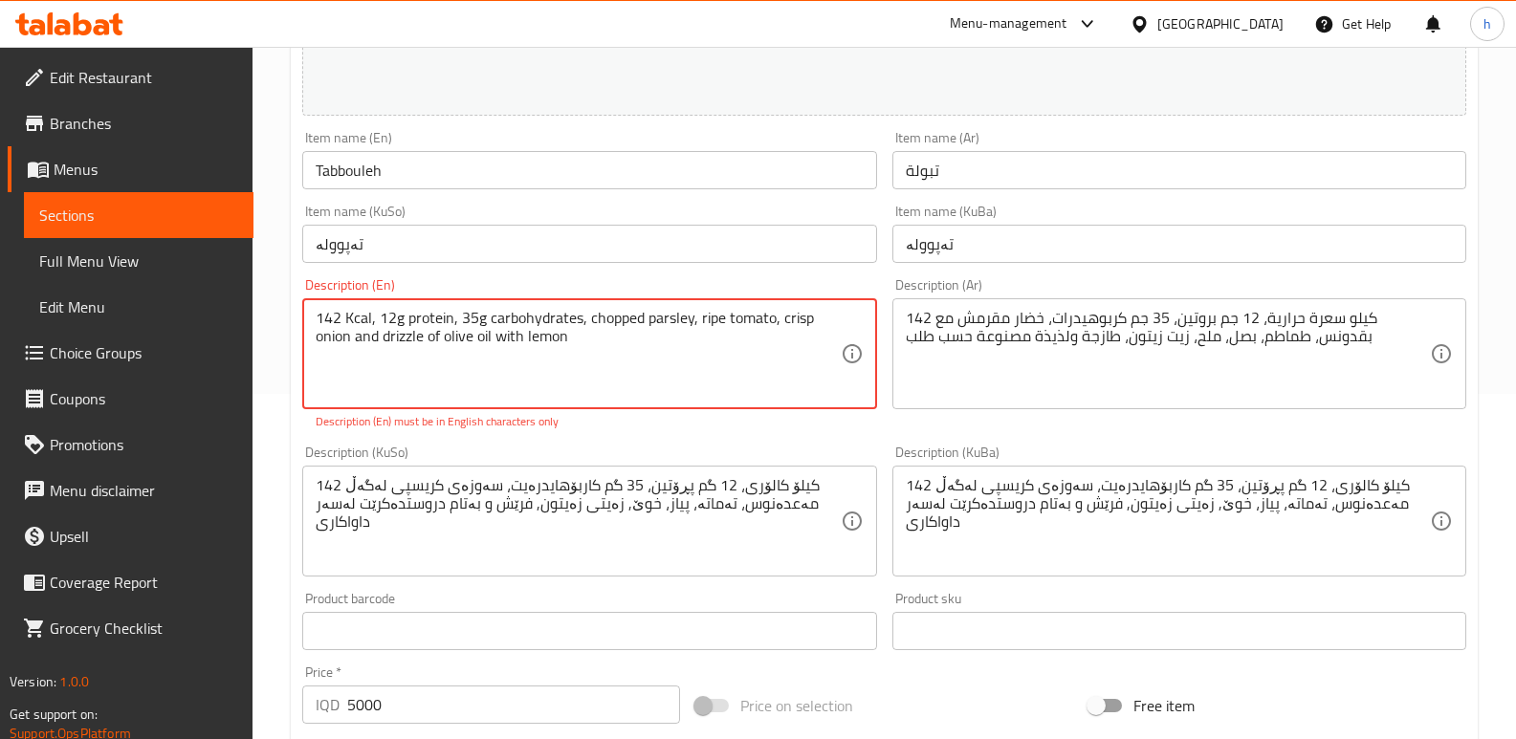
type textarea "142 Kcal, 12g protein, 35g carbohydrates, chopped parsley, ripe tomato, crisp o…"
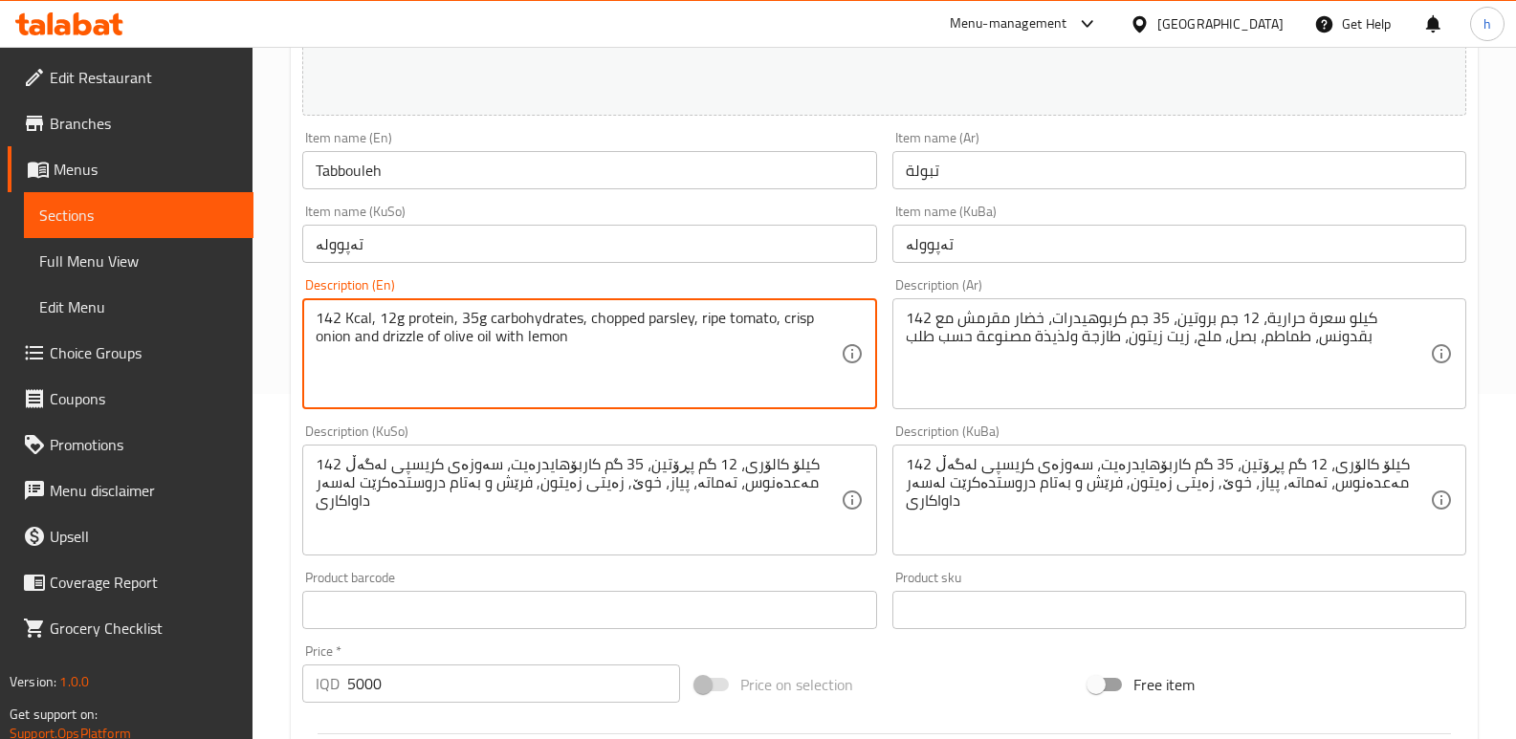
drag, startPoint x: 571, startPoint y: 341, endPoint x: 296, endPoint y: 310, distance: 277.2
click at [296, 310] on div "Description (En) 142 Kcal, 12g protein, 35g carbohydrates, chopped parsley, rip…" at bounding box center [589, 344] width 589 height 146
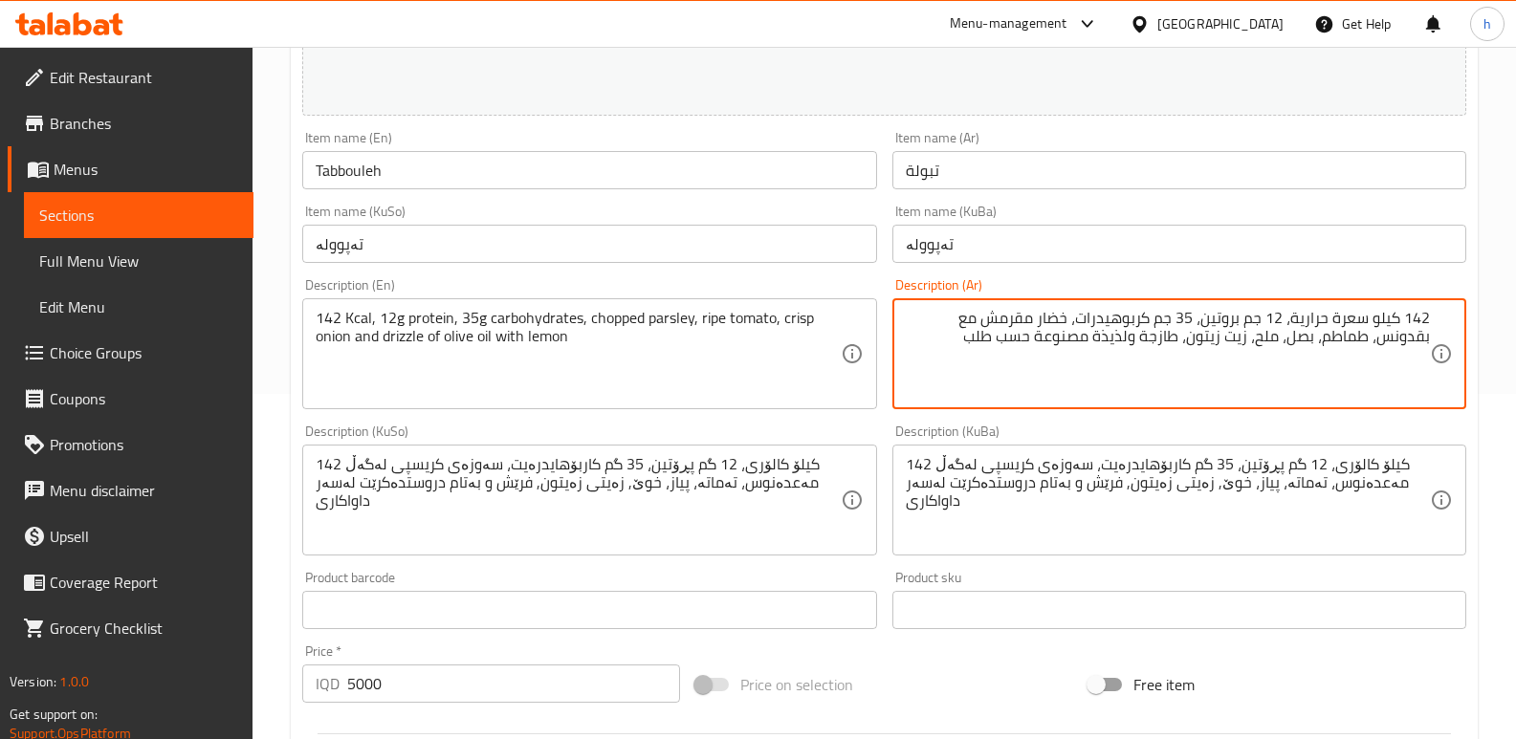
click at [941, 334] on textarea "142 كيلو سعرة حرارية، 12 جم بروتين، 35 جم كربوهيدرات، خضار مقرمش مع بقدونس، طما…" at bounding box center [1168, 354] width 524 height 91
paste textarea "142 سعرة حرارية، 12 جرام بروتين، 35 جرام كربوهيدرات، بقدونس مفروم، طماطم ناضجة،…"
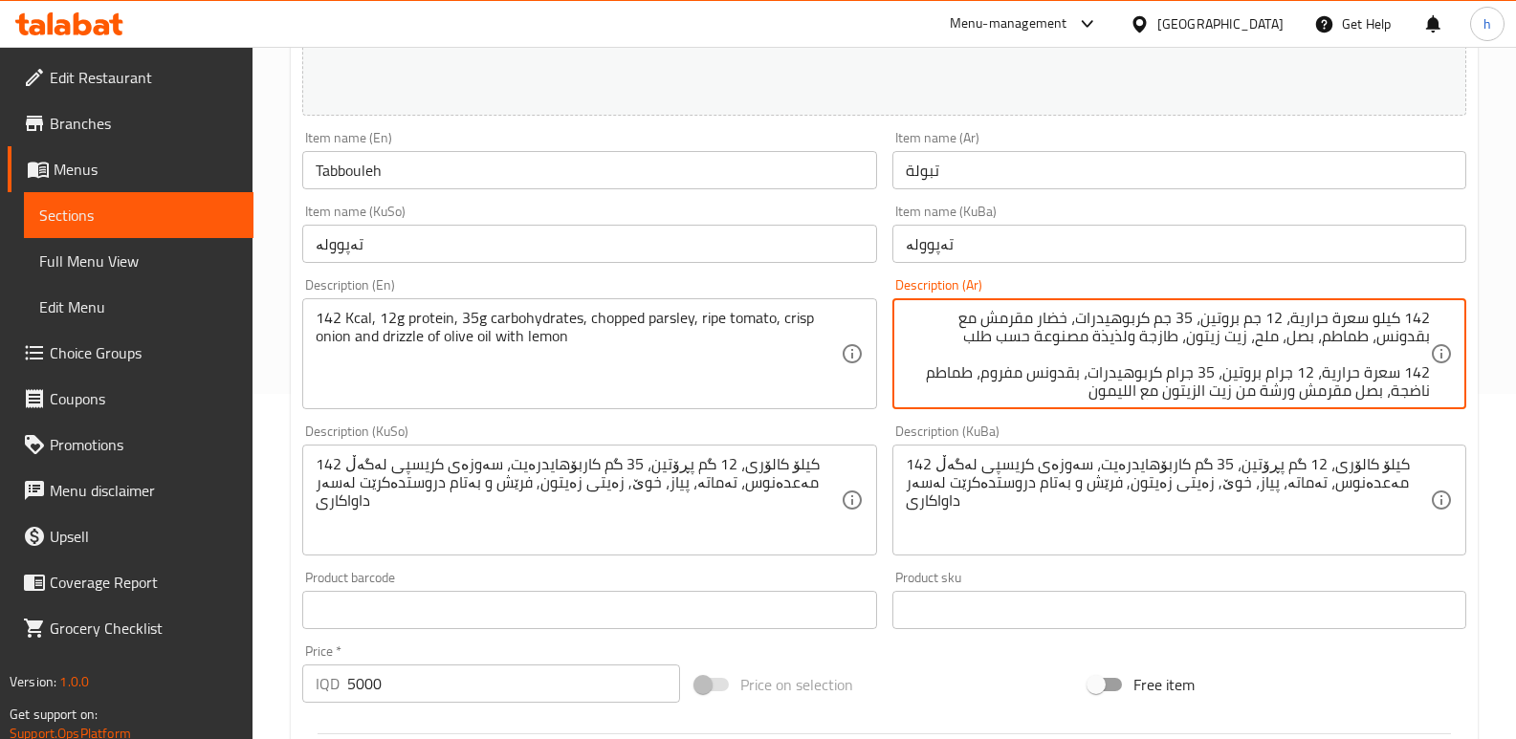
click at [1202, 393] on textarea "142 كيلو سعرة حرارية، 12 جم بروتين، 35 جم كربوهيدرات، خضار مقرمش مع بقدونس، طما…" at bounding box center [1168, 354] width 524 height 91
drag, startPoint x: 1084, startPoint y: 368, endPoint x: 923, endPoint y: 385, distance: 161.6
click at [923, 385] on textarea "142 كيلو سعرة حرارية، 12 جم بروتين، 35 جم كربوهيدرات، خضار مقرمش مع بقدونس، طما…" at bounding box center [1168, 354] width 524 height 91
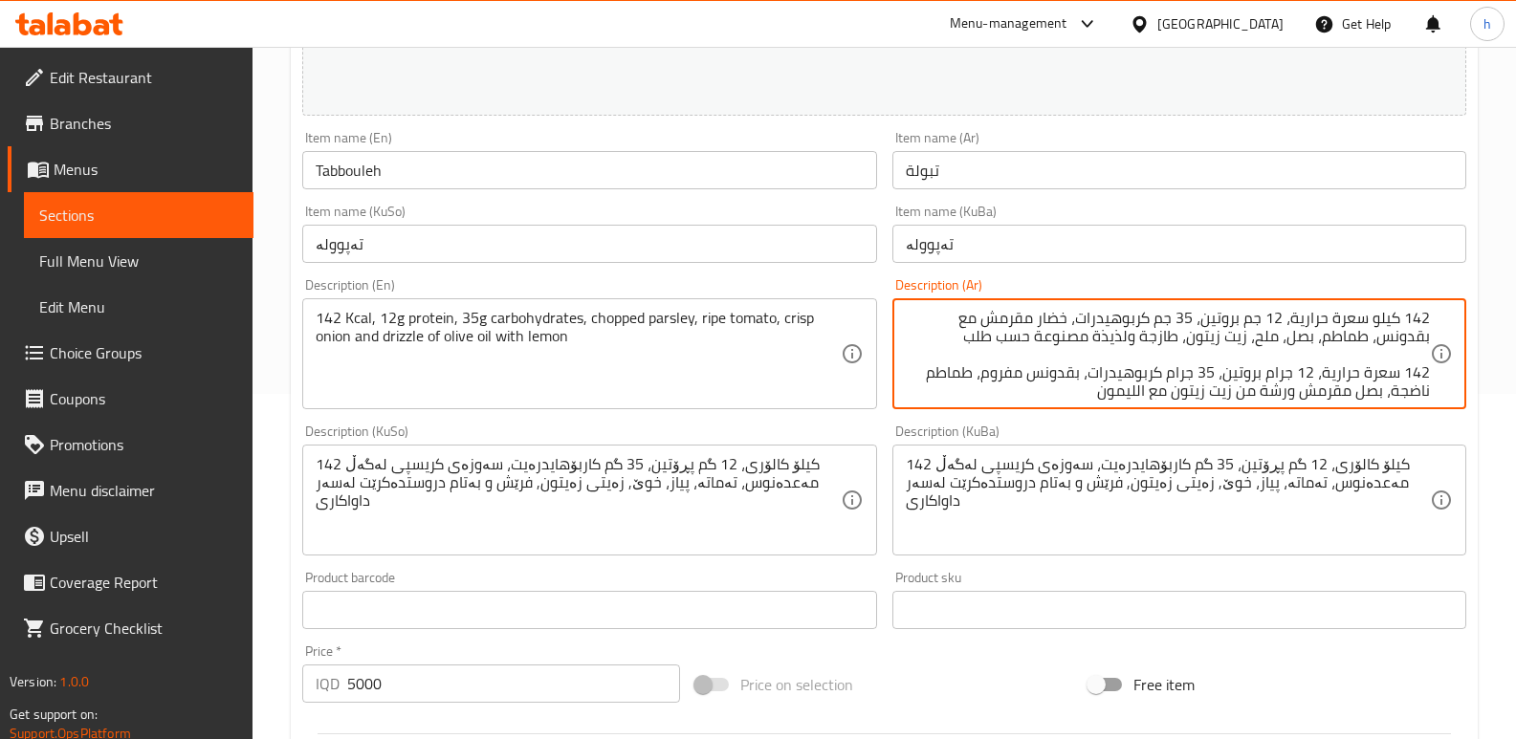
drag, startPoint x: 1073, startPoint y: 314, endPoint x: 983, endPoint y: 353, distance: 98.1
click at [983, 353] on textarea "142 كيلو سعرة حرارية، 12 جم بروتين، 35 جم كربوهيدرات، خضار مقرمش مع بقدونس، طما…" at bounding box center [1168, 354] width 524 height 91
paste textarea "قدونس مفروم، طماطم ناضجة، بصل مقرمش ورشة من زيت زيتون مع الليمون"
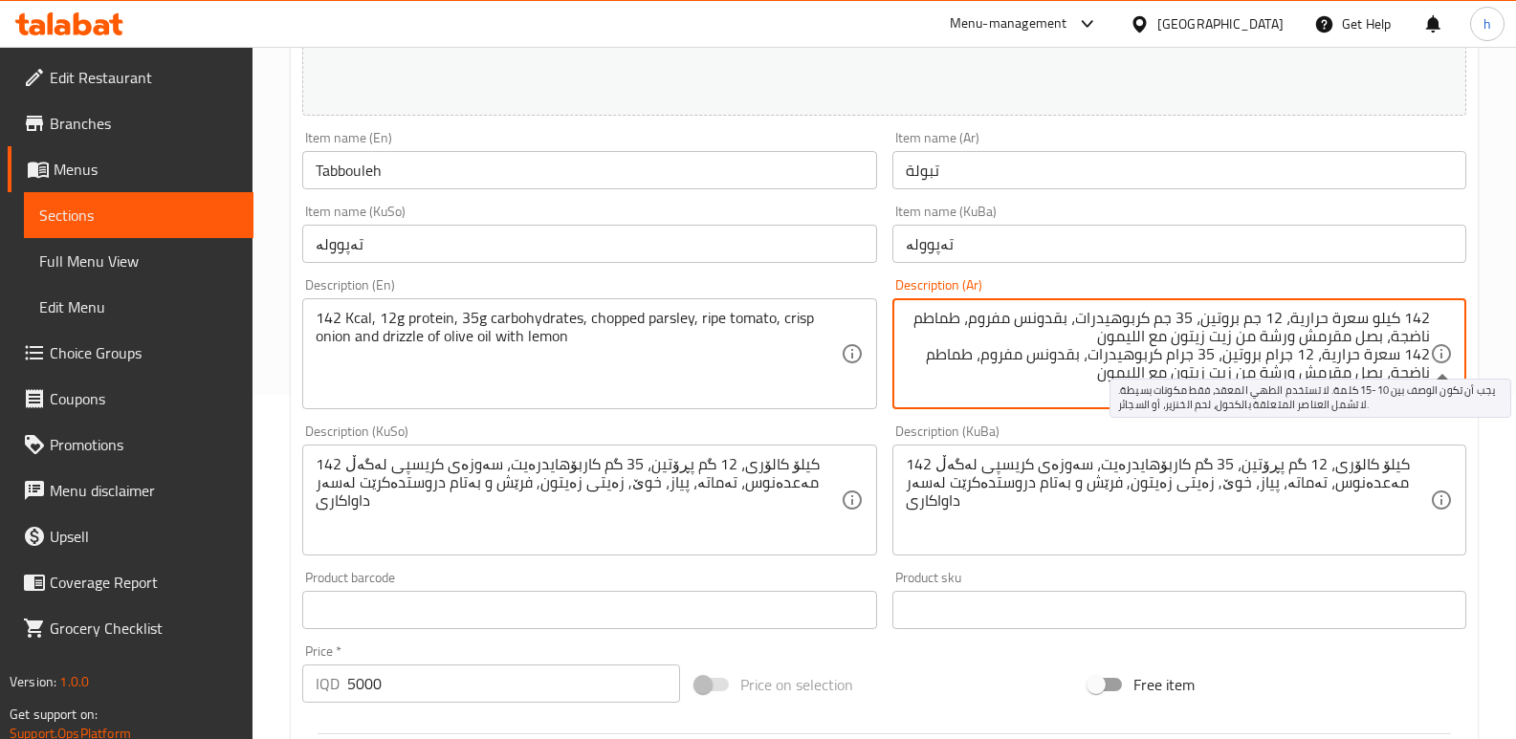
drag, startPoint x: 1095, startPoint y: 373, endPoint x: 1451, endPoint y: 358, distance: 356.1
click at [1451, 358] on div "142 كيلو سعرة حرارية، 12 جم بروتين، 35 جم كربوهيدرات، بقدونس مفروم، طماطم ناضجة…" at bounding box center [1179, 353] width 574 height 111
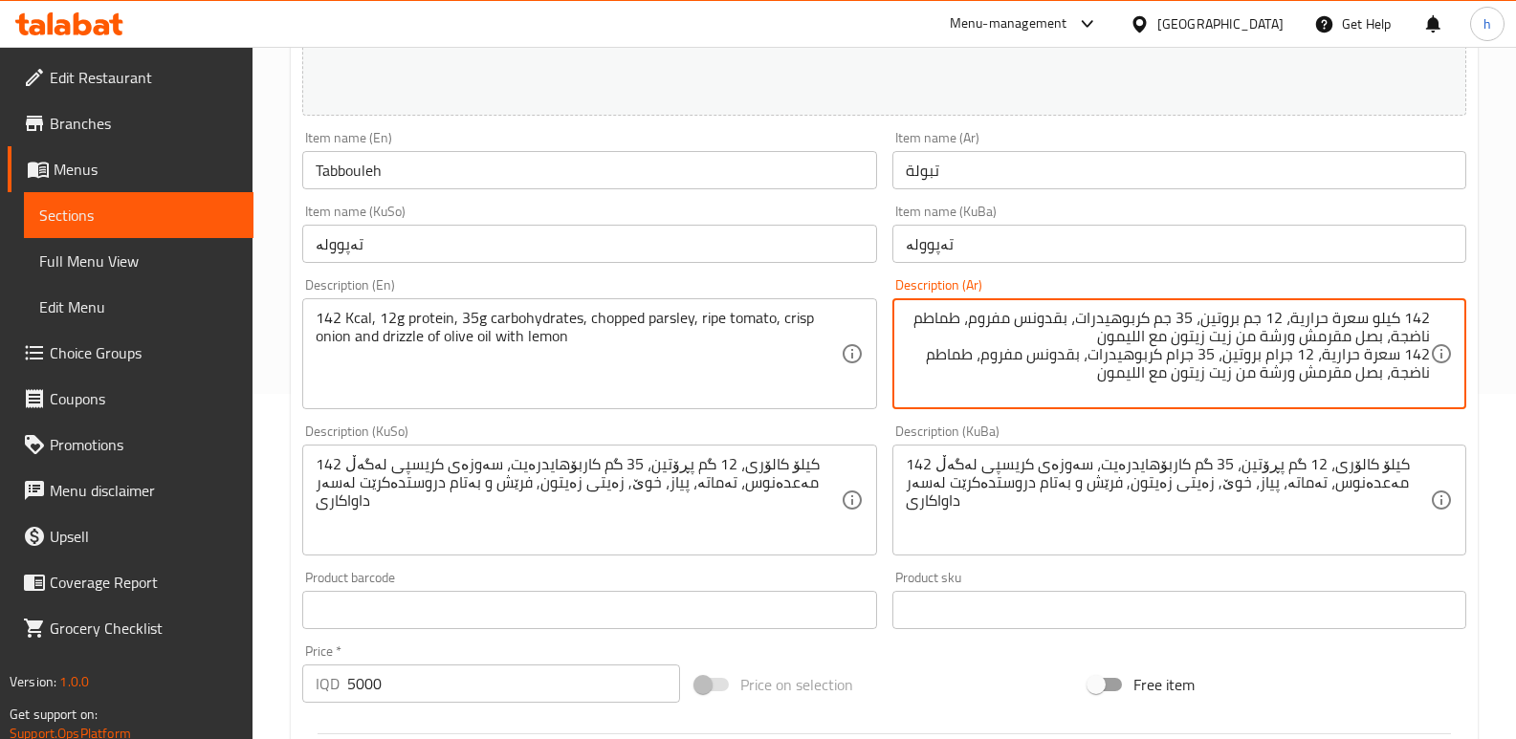
click at [1085, 379] on textarea "142 كيلو سعرة حرارية، 12 جم بروتين، 35 جم كربوهيدرات، بقدونس مفروم، طماطم ناضجة…" at bounding box center [1168, 354] width 524 height 91
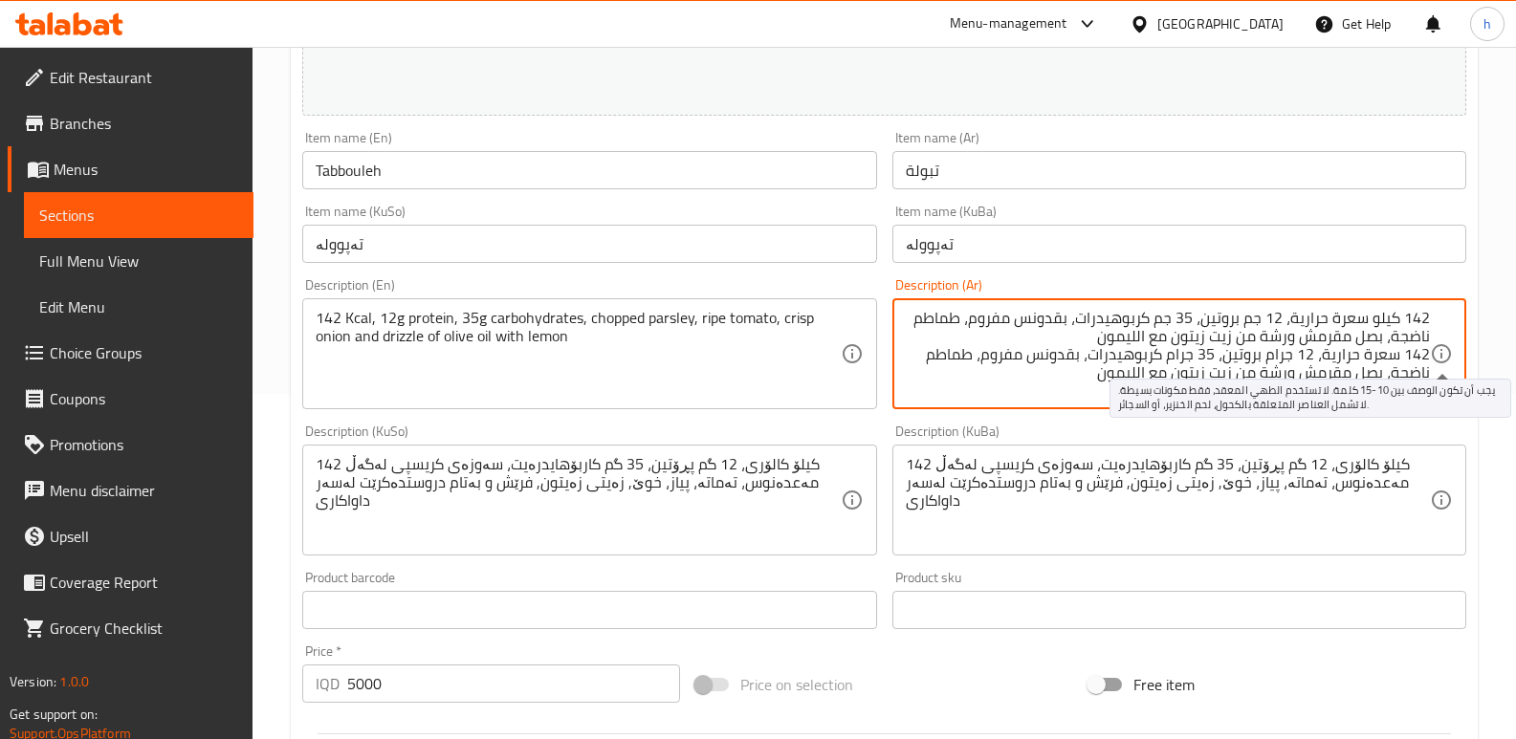
drag, startPoint x: 1092, startPoint y: 371, endPoint x: 1436, endPoint y: 346, distance: 345.2
click at [1436, 346] on div "142 كيلو سعرة حرارية، 12 جم بروتين، 35 جم كربوهيدرات، بقدونس مفروم، طماطم ناضجة…" at bounding box center [1179, 353] width 574 height 111
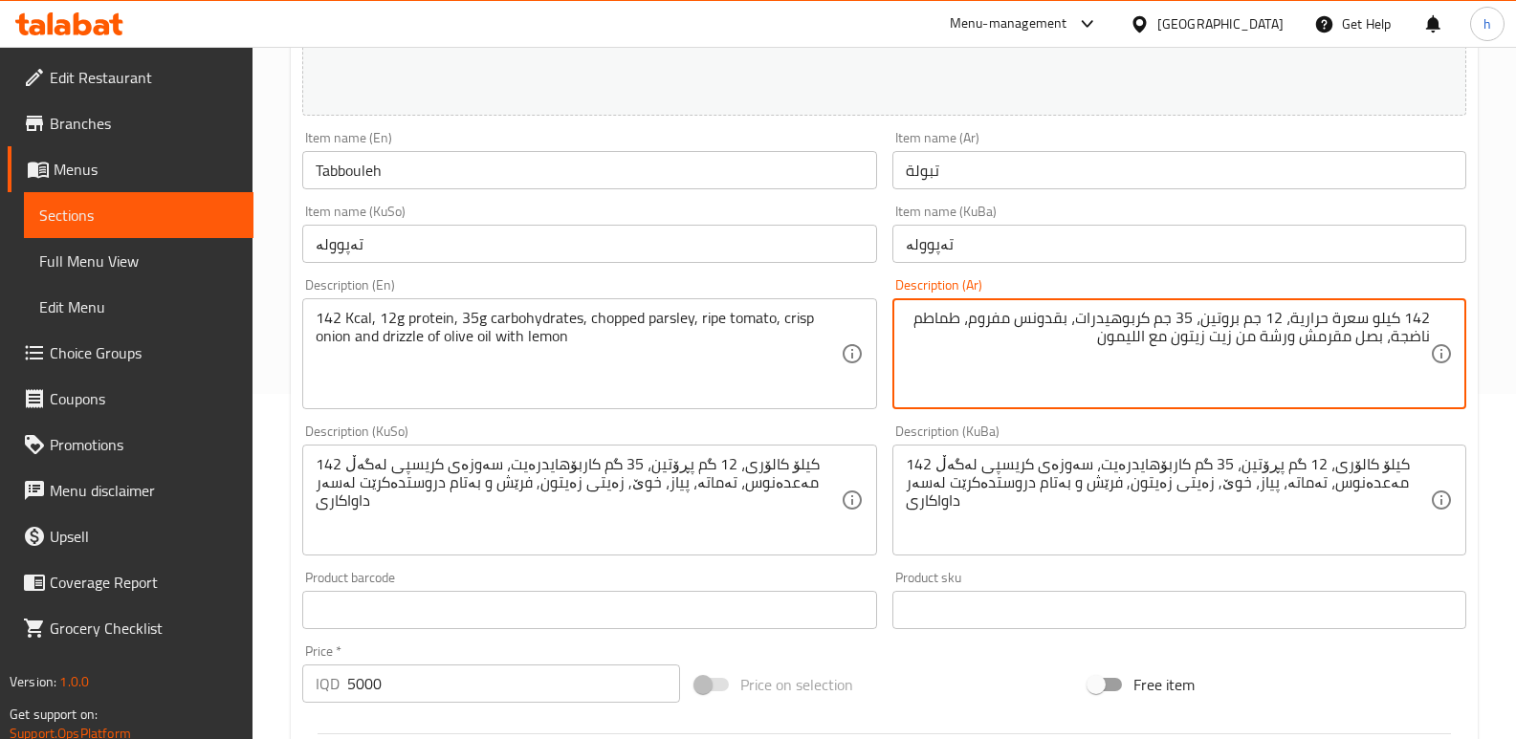
click at [1140, 341] on textarea "142 كيلو سعرة حرارية، 12 جم بروتين، 35 جم كربوهيدرات، بقدونس مفروم، طماطم ناضجة…" at bounding box center [1168, 354] width 524 height 91
type textarea "142 كيلو سعرة حرارية، 12 جم بروتين، 35 جم كربوهيدرات، بقدونس مفروم، طماطم ناضجة…"
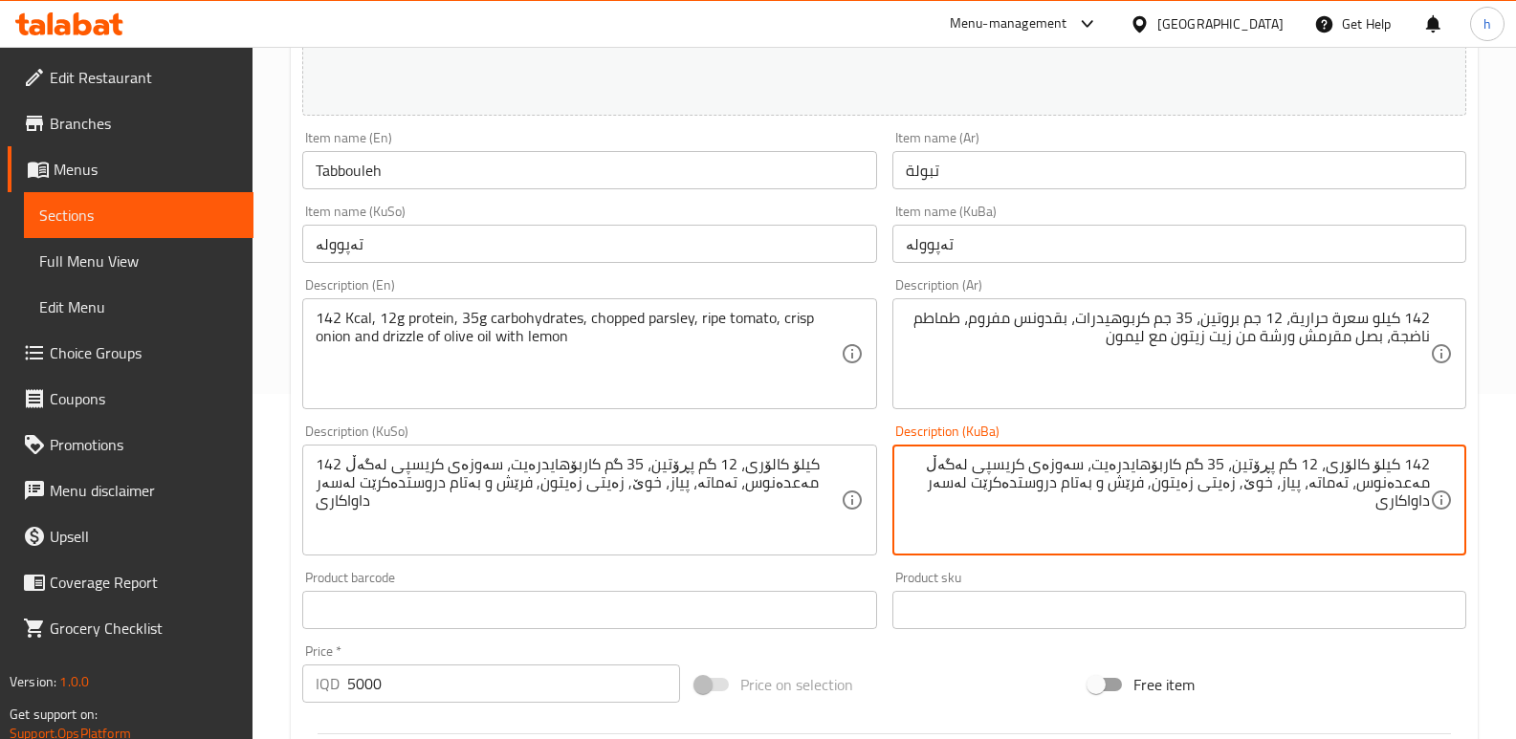
click at [1361, 511] on textarea "142 کیلۆ کالۆری، 12 گم پڕۆتین، 35 گم کاربۆهایدرەیت، سەوزەی کریسپی لەگەڵ مەعدەنو…" at bounding box center [1168, 500] width 524 height 91
drag, startPoint x: 1097, startPoint y: 466, endPoint x: 939, endPoint y: 456, distance: 158.1
click at [939, 456] on textarea "142 کیلۆ کالۆری، 12 گم پڕۆتین، 35 گم کاربۆهایدرەیت، سەوزەی کریسپی لەگەڵ مەعدەنو…" at bounding box center [1168, 500] width 524 height 91
click at [930, 466] on textarea "142 کیلۆ کالۆری، 12 گم پڕۆتین، 35 گم کاربۆهایدرەیت، مەعدەنوسی وردکراو، تەماتە، …" at bounding box center [1168, 500] width 524 height 91
click at [1360, 490] on textarea "142 کیلۆ کالۆری، 12 گم پڕۆتین، 35 گم کاربۆهایدرەیت، مەعدەنوسی وردکراو، تەماتەی …" at bounding box center [1168, 500] width 524 height 91
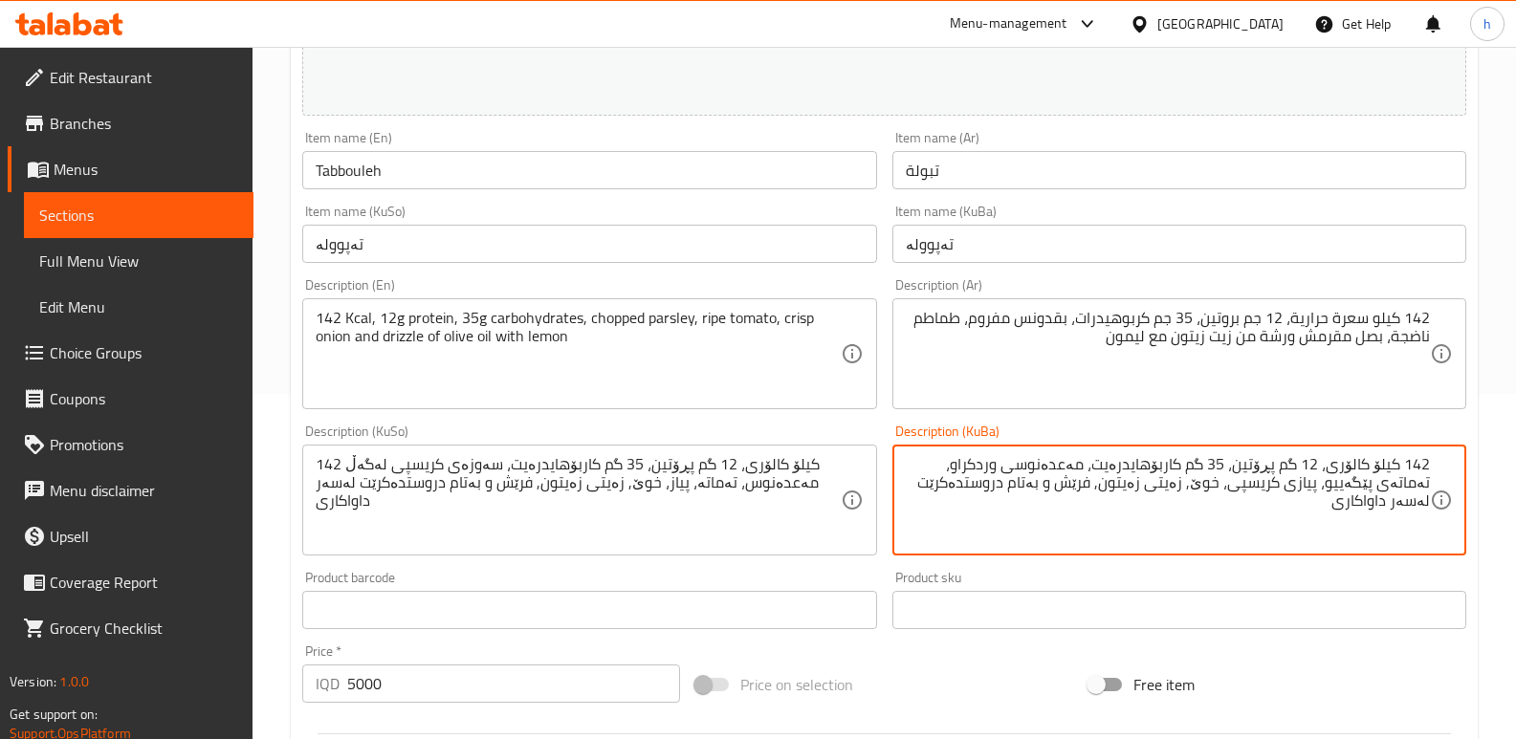
click at [1252, 486] on textarea "142 کیلۆ کالۆری، 12 گم پڕۆتین، 35 گم کاربۆهایدرەیت، مەعدەنوسی وردکراو، تەماتەی …" at bounding box center [1168, 500] width 524 height 91
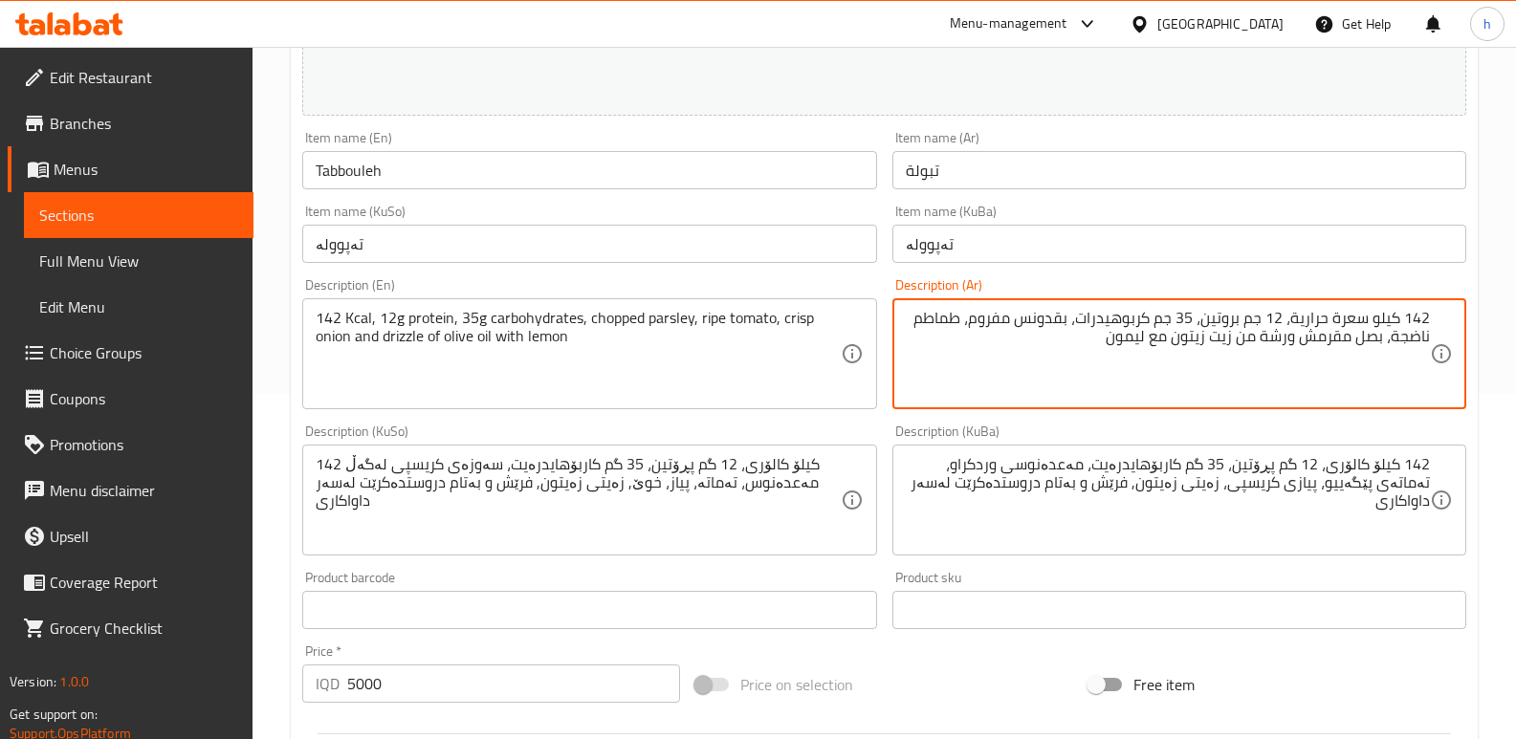
click at [1284, 346] on textarea "142 كيلو سعرة حرارية، 12 جم بروتين، 35 جم كربوهيدرات، بقدونس مفروم، طماطم ناضجة…" at bounding box center [1168, 354] width 524 height 91
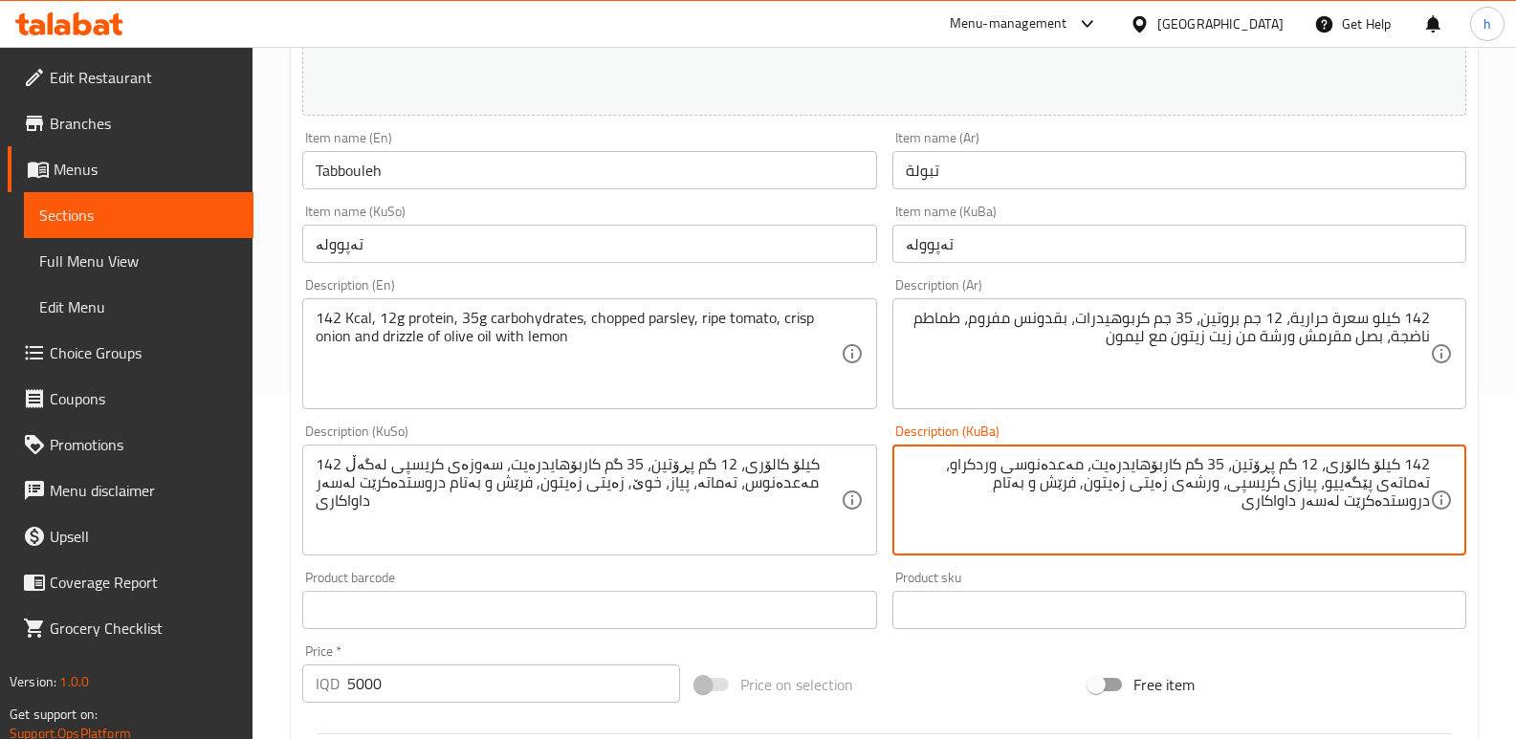
drag, startPoint x: 1161, startPoint y: 489, endPoint x: 995, endPoint y: 521, distance: 169.5
click at [995, 521] on textarea "142 کیلۆ کالۆری، 12 گم پڕۆتین، 35 گم کاربۆهایدرەیت، مەعدەنوسی وردکراو، تەماتەی …" at bounding box center [1168, 500] width 524 height 91
click at [1286, 490] on textarea "142 کیلۆ کالۆری، 12 گم پڕۆتین، 35 گم کاربۆهایدرەیت، مەعدەنوسی وردکراو، تەماتەی …" at bounding box center [1168, 500] width 524 height 91
type textarea "142 کیلۆ کالۆری، 12 گم پڕۆتین، 35 گم کاربۆهایدرەیت، مەعدەنوسی وردکراو، تەماتەی …"
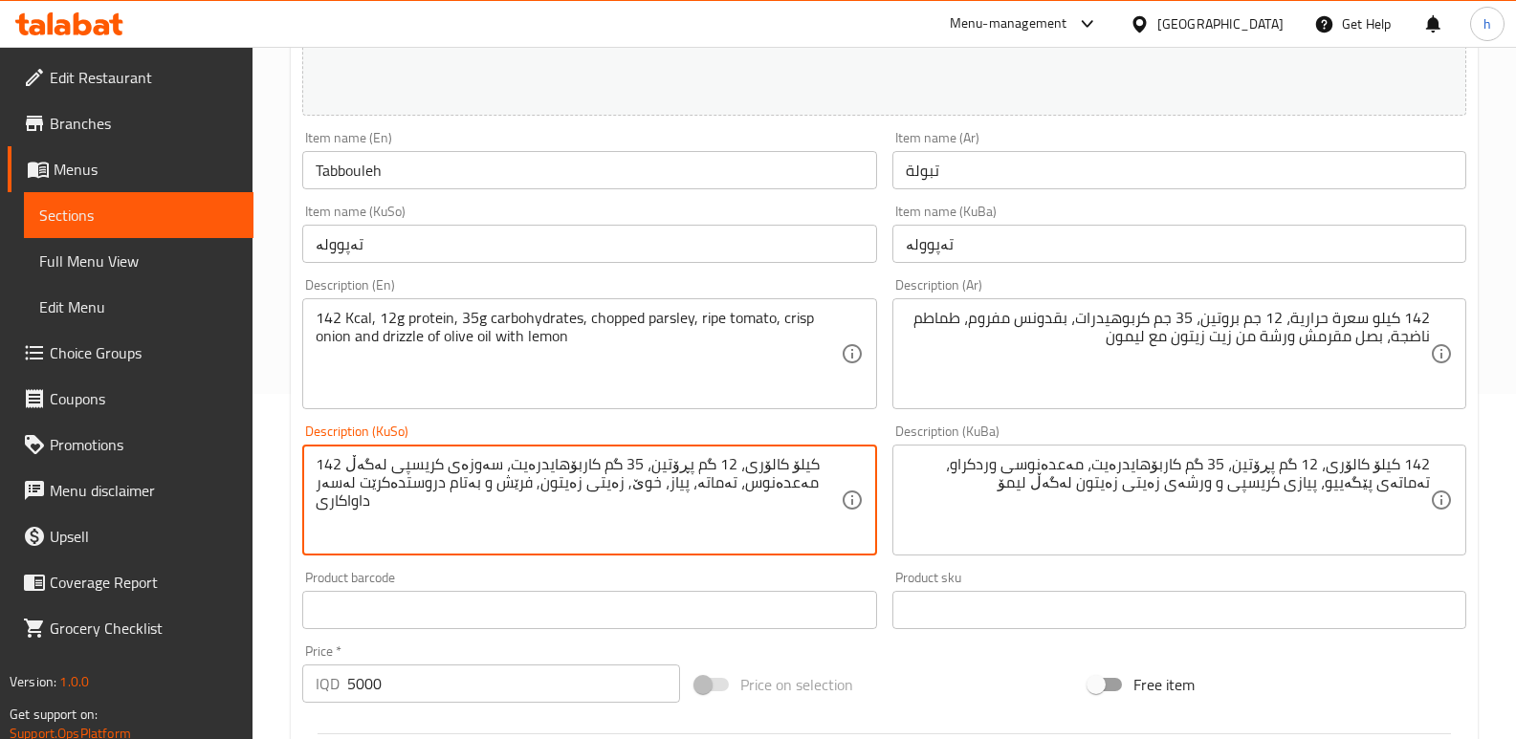
paste textarea "مەعدەنوسی وردکراو، تەماتەی پێگەییو، پیازی کریسپی و ورشەی زەیتی زەیتون لەگەڵ لیمۆ"
type textarea "142 کیلۆ کالۆری، 12 گم پڕۆتین، 35 گم کاربۆهایدرەیت، مەعدەنوسی وردکراو، تەماتەی …"
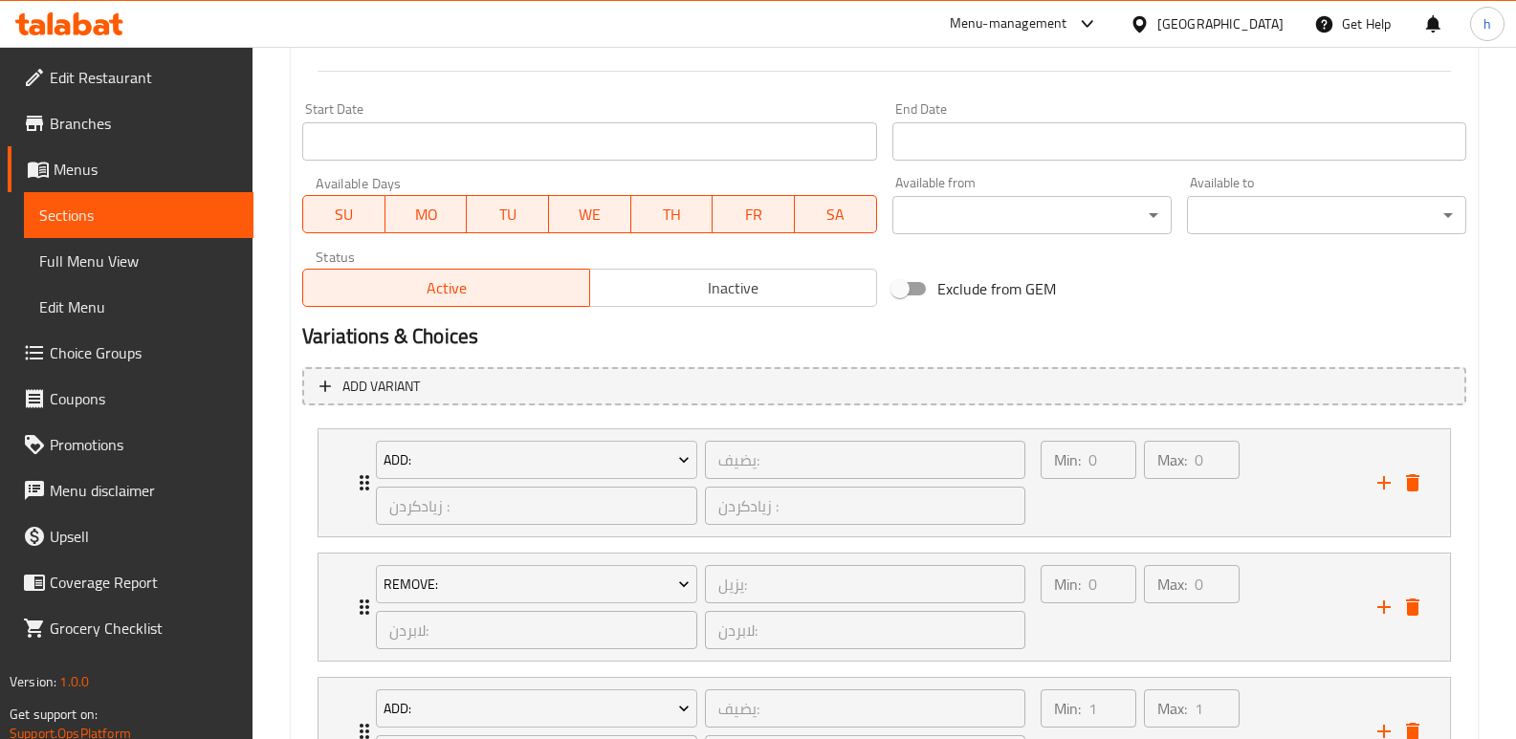
scroll to position [1186, 0]
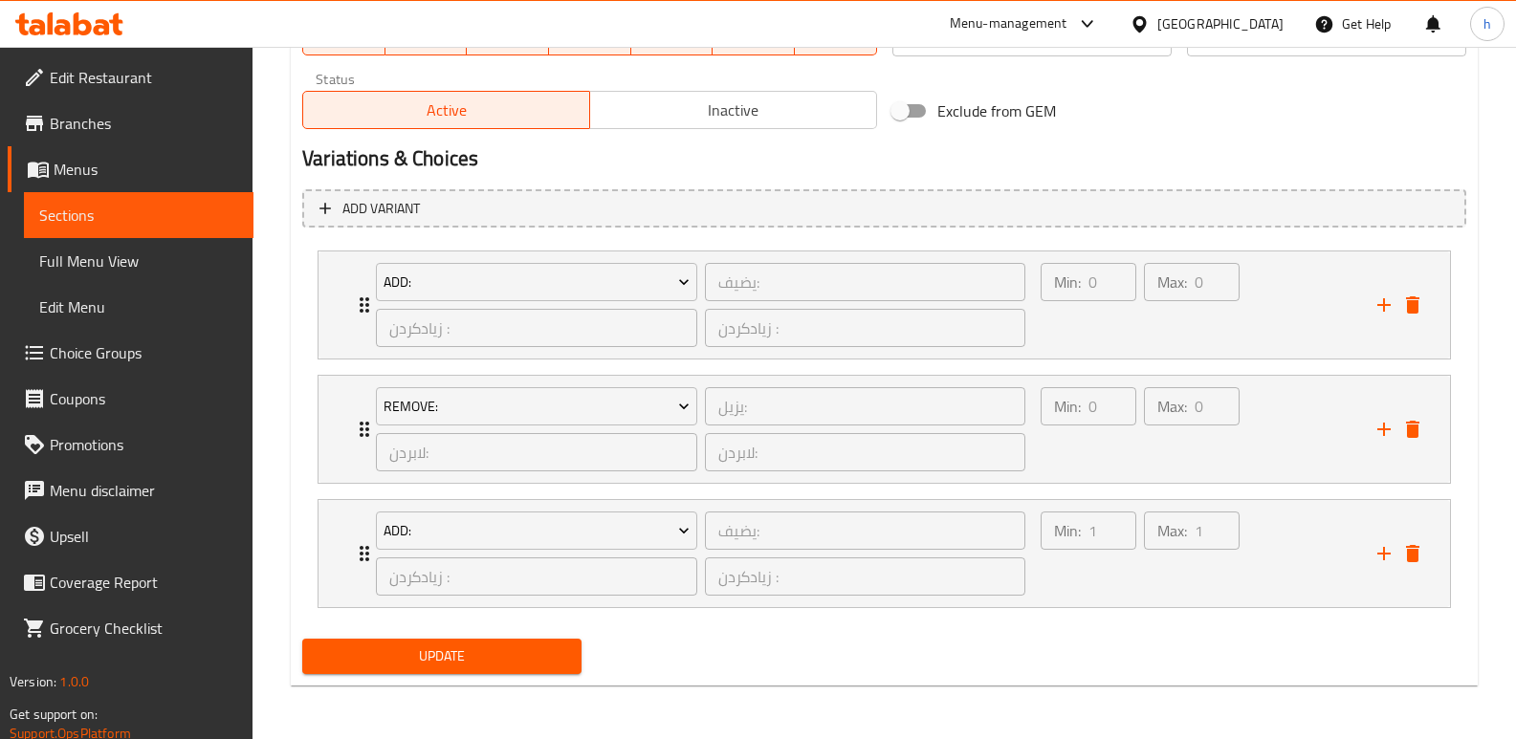
type textarea "142 كيلو سعرة حرارية، 12 جم بروتين، 35 جم كربوهيدرات، بقدونس مفروم، طماطم ناضجة…"
click at [563, 651] on span "Update" at bounding box center [441, 657] width 249 height 24
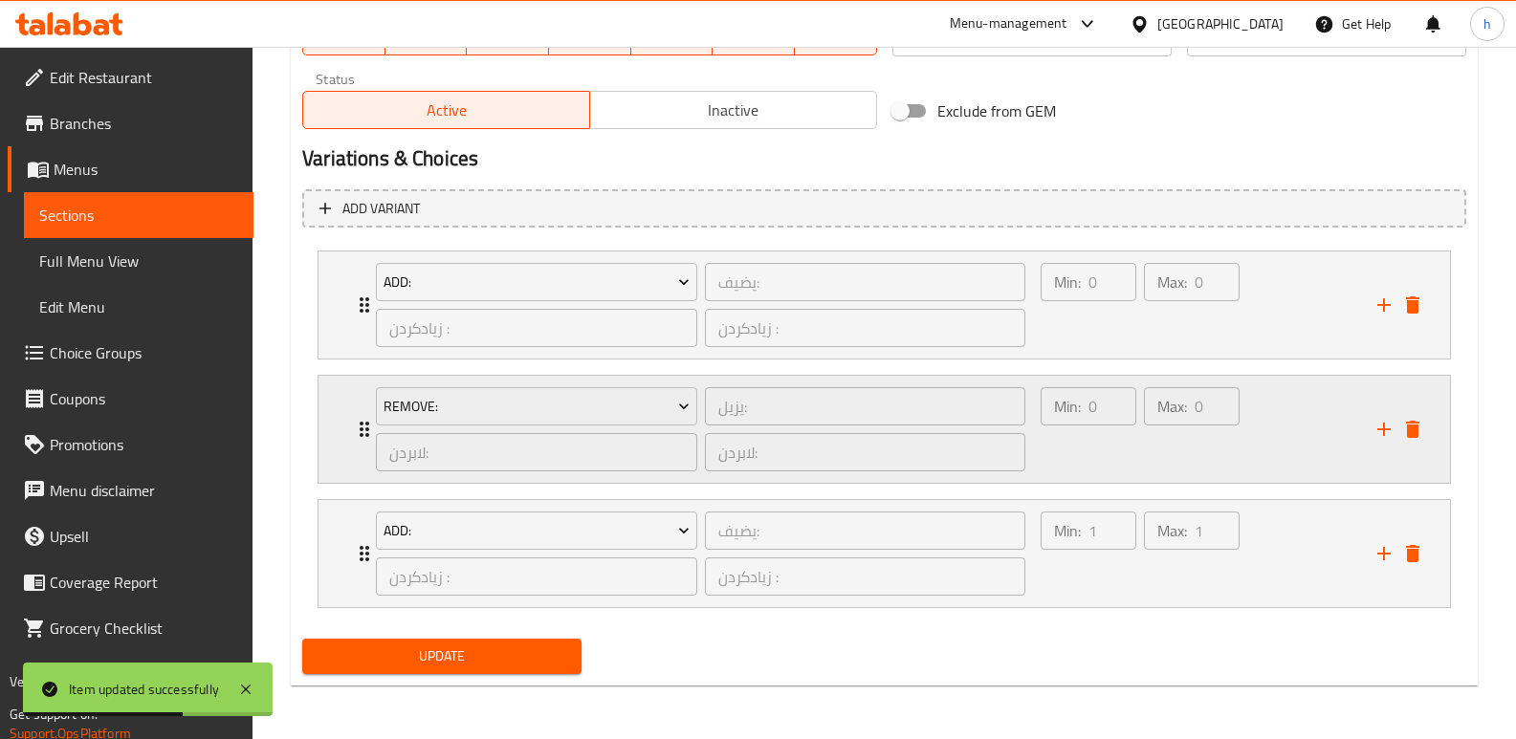
click at [1108, 451] on div "Min: 0 ​" at bounding box center [1088, 429] width 103 height 92
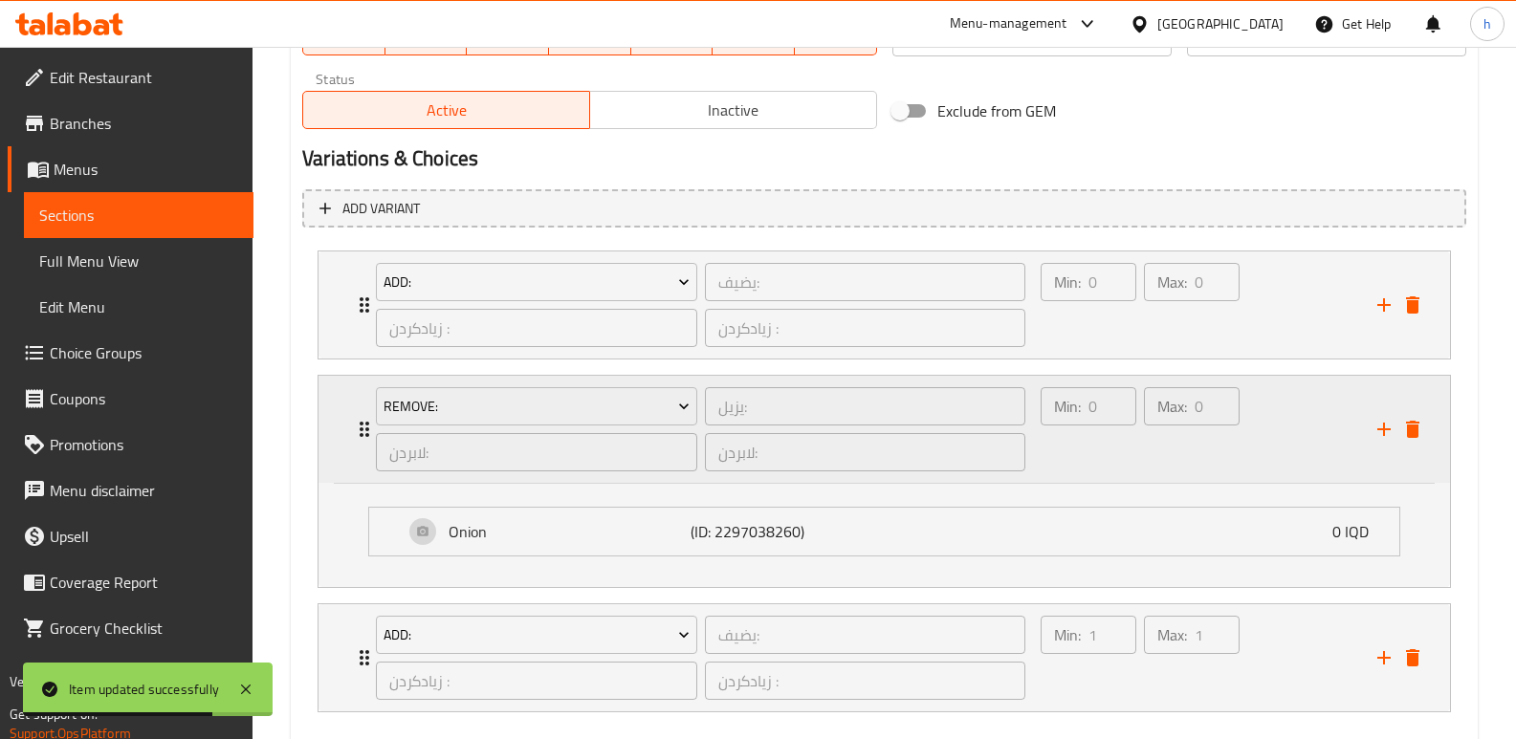
click at [1096, 456] on div "Min: 0 ​" at bounding box center [1088, 429] width 103 height 92
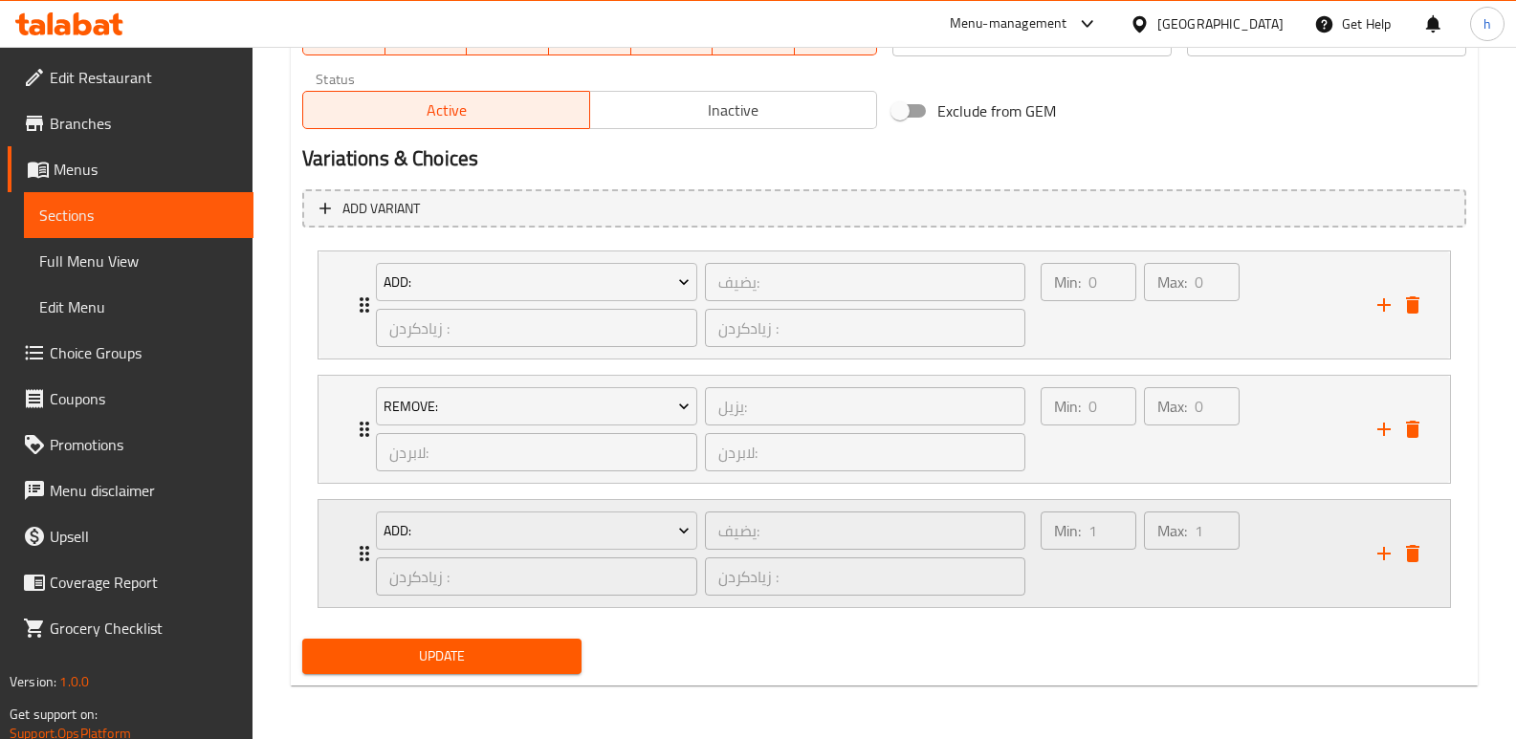
click at [1093, 582] on div "Min: 1 ​" at bounding box center [1088, 554] width 103 height 92
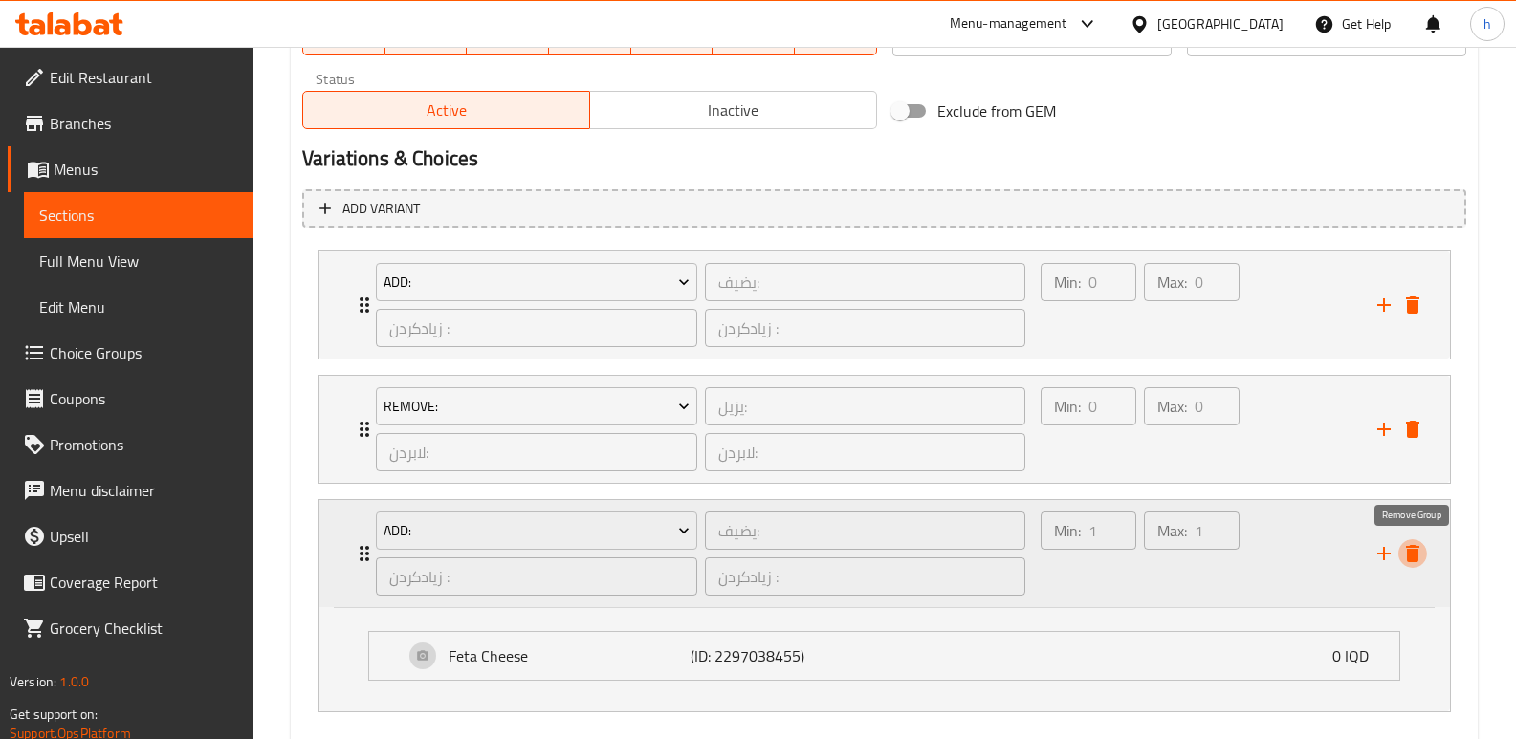
click at [1408, 549] on icon "delete" at bounding box center [1412, 553] width 23 height 23
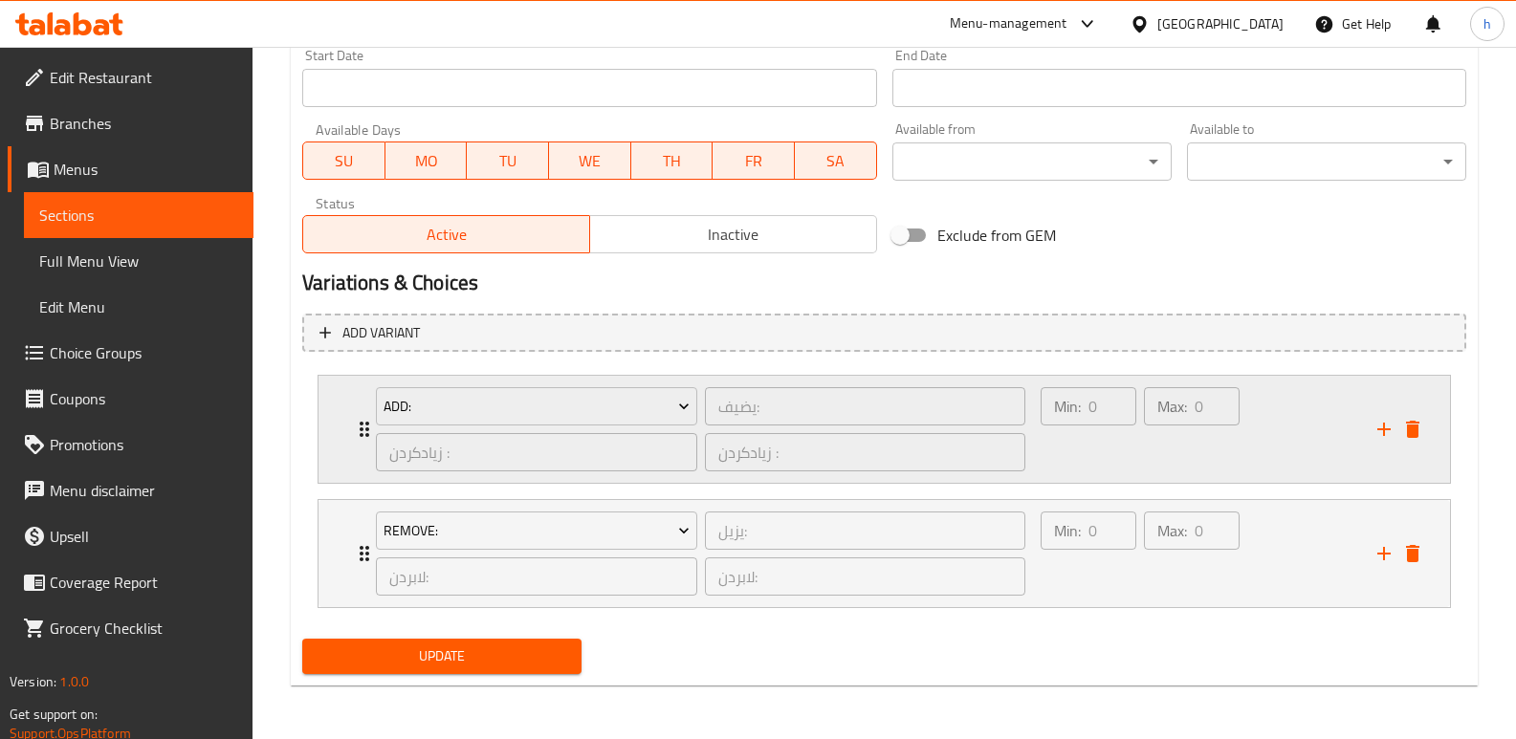
click at [1172, 429] on div "Max: 0 ​" at bounding box center [1191, 429] width 103 height 92
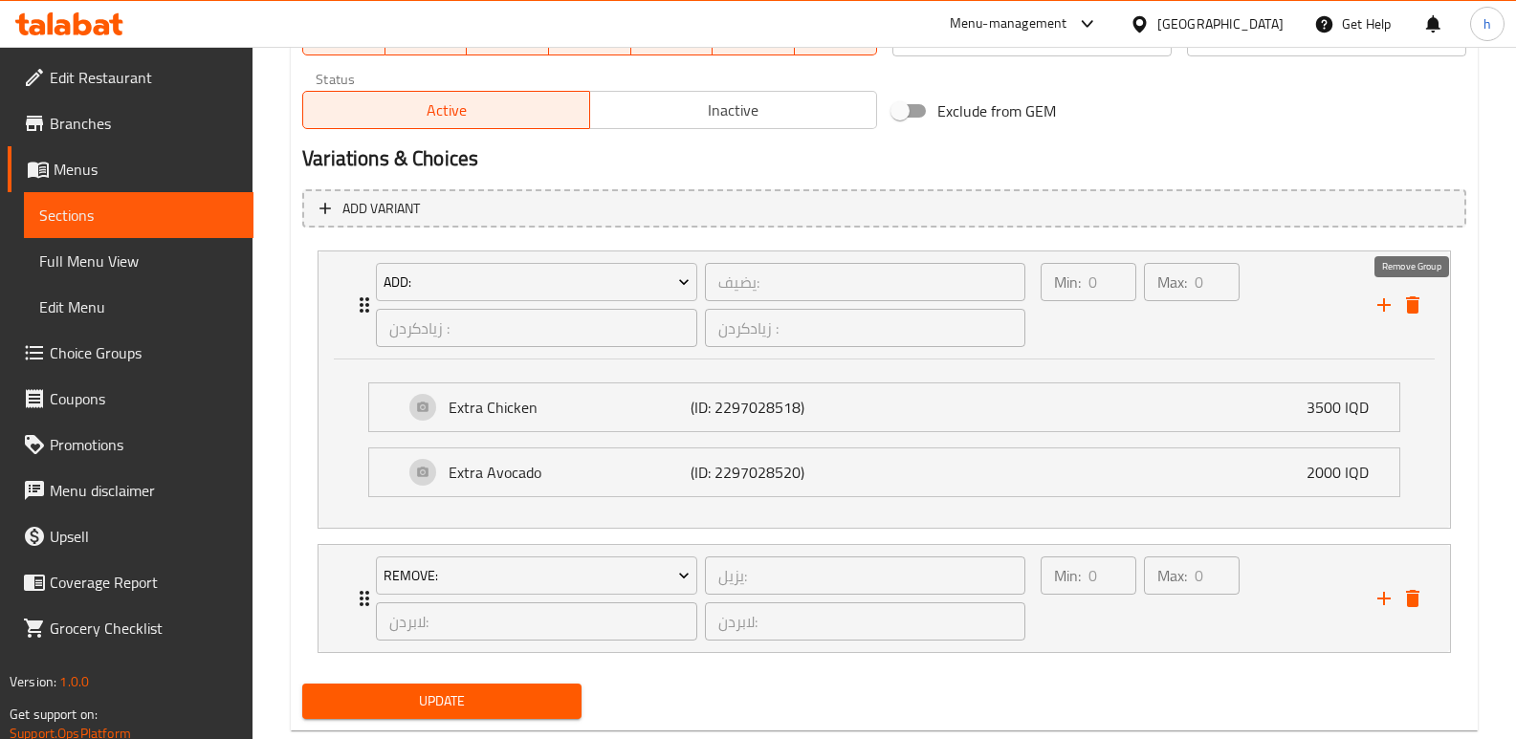
click at [1418, 311] on icon "delete" at bounding box center [1412, 305] width 23 height 23
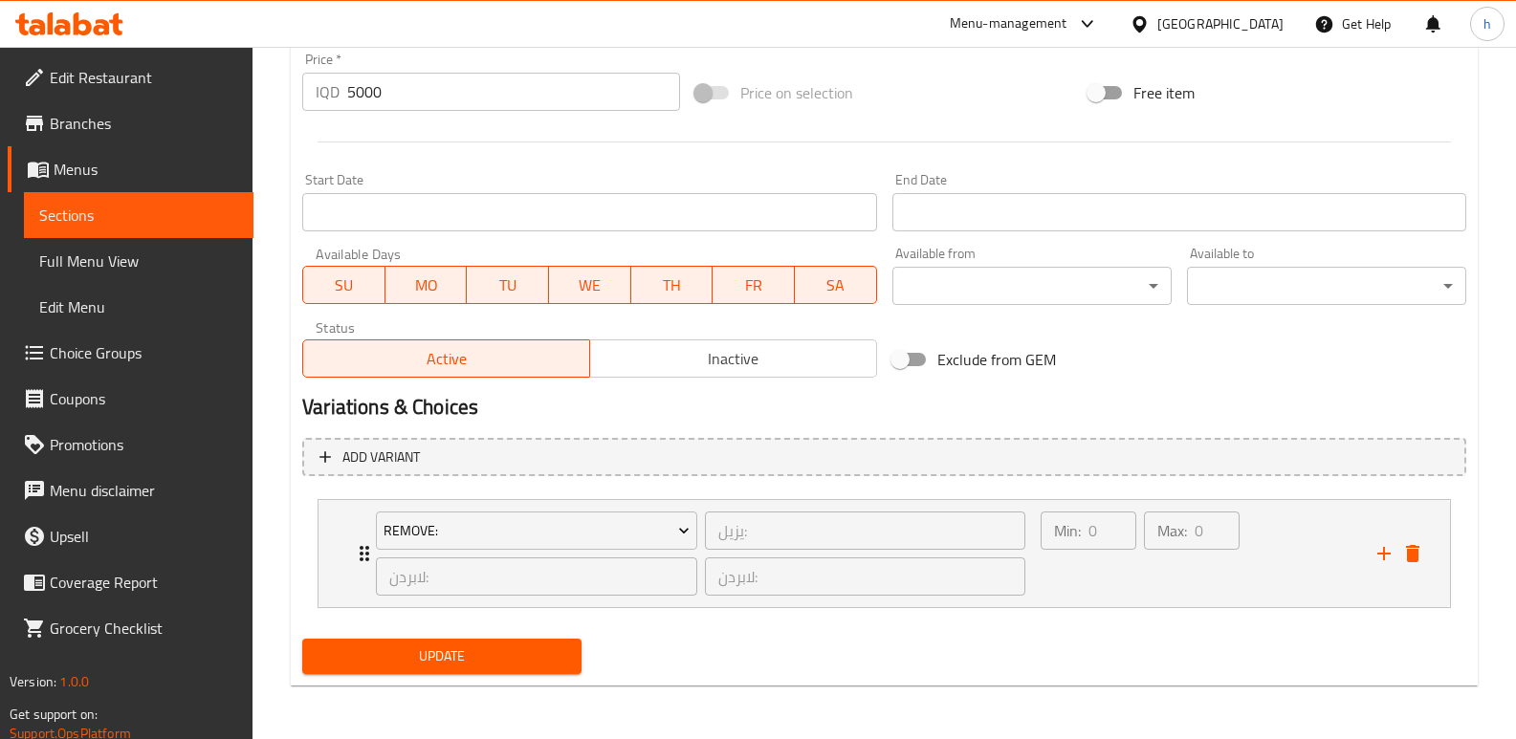
scroll to position [937, 0]
click at [509, 646] on span "Update" at bounding box center [441, 657] width 249 height 24
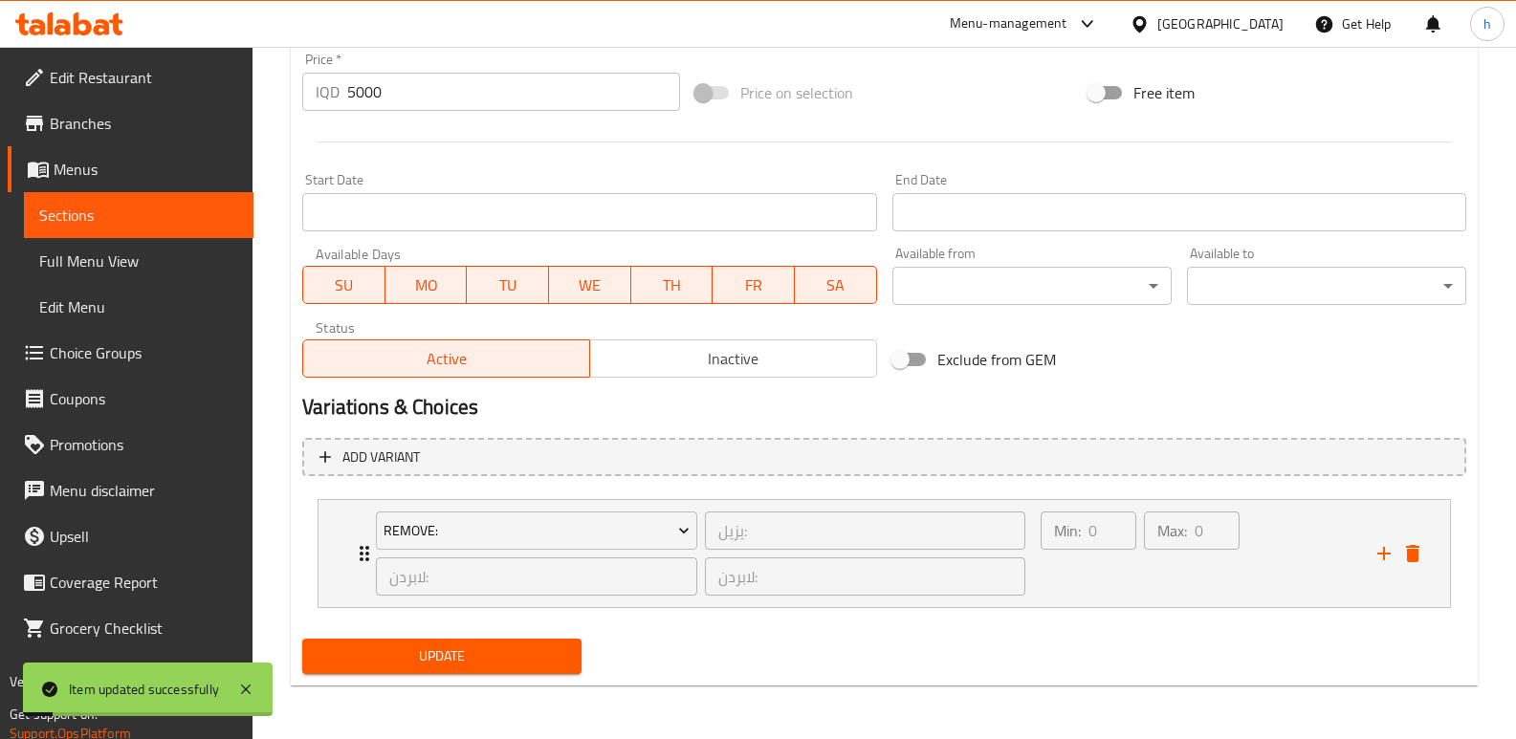
click at [142, 356] on span "Choice Groups" at bounding box center [144, 352] width 188 height 23
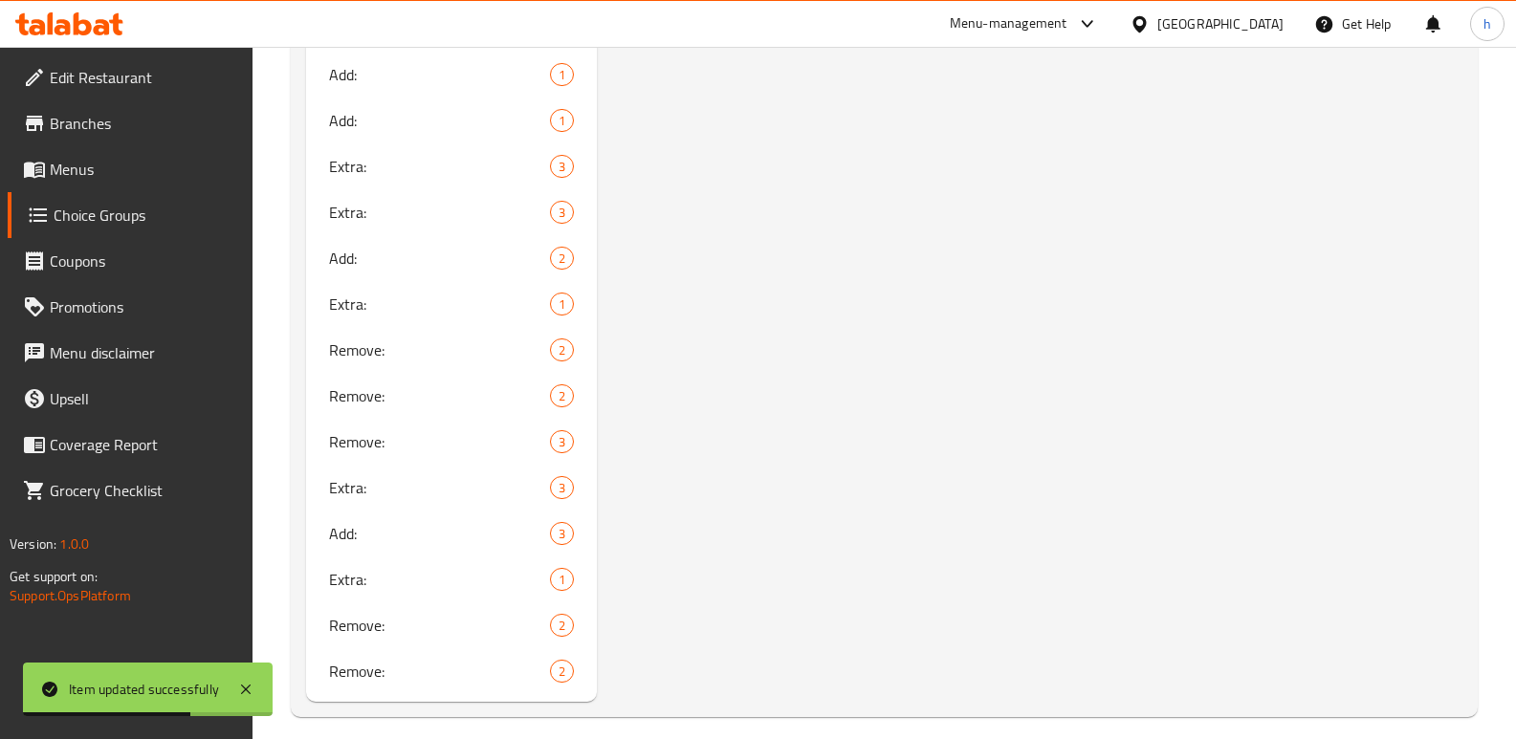
scroll to position [1586, 0]
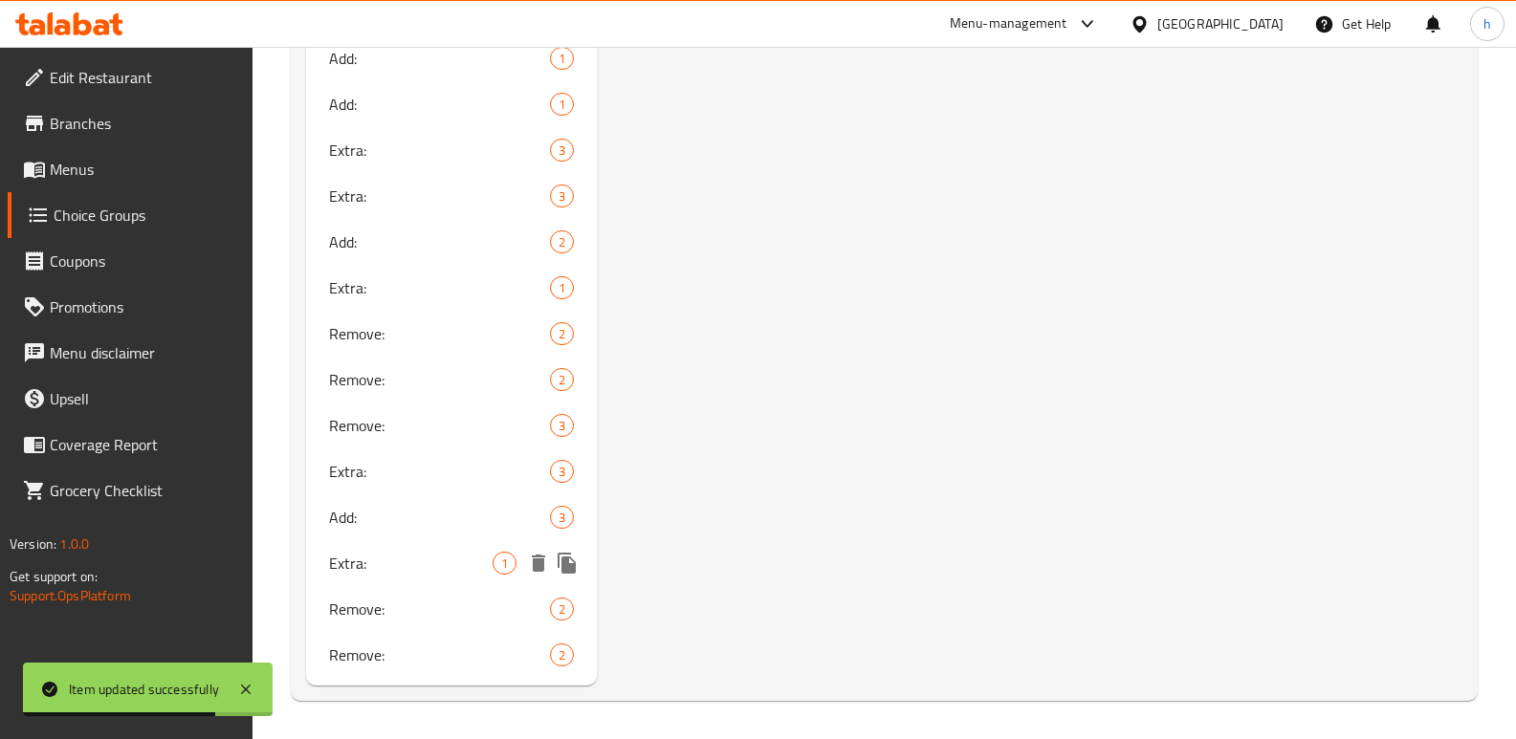
click at [323, 570] on div "Extra: 1" at bounding box center [451, 563] width 291 height 46
type input "Extra:"
type input "الإضافات:"
type input "زیادە:"
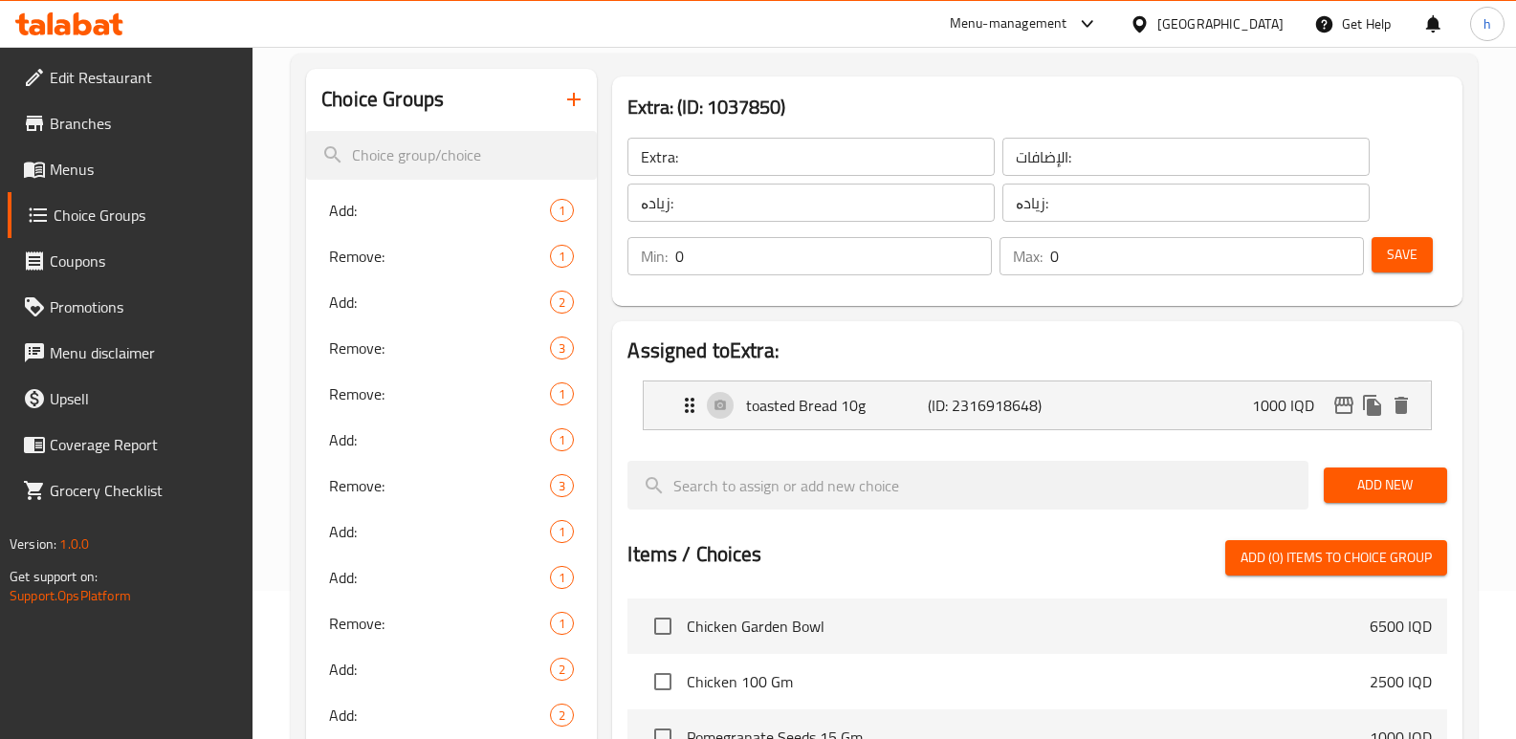
scroll to position [123, 0]
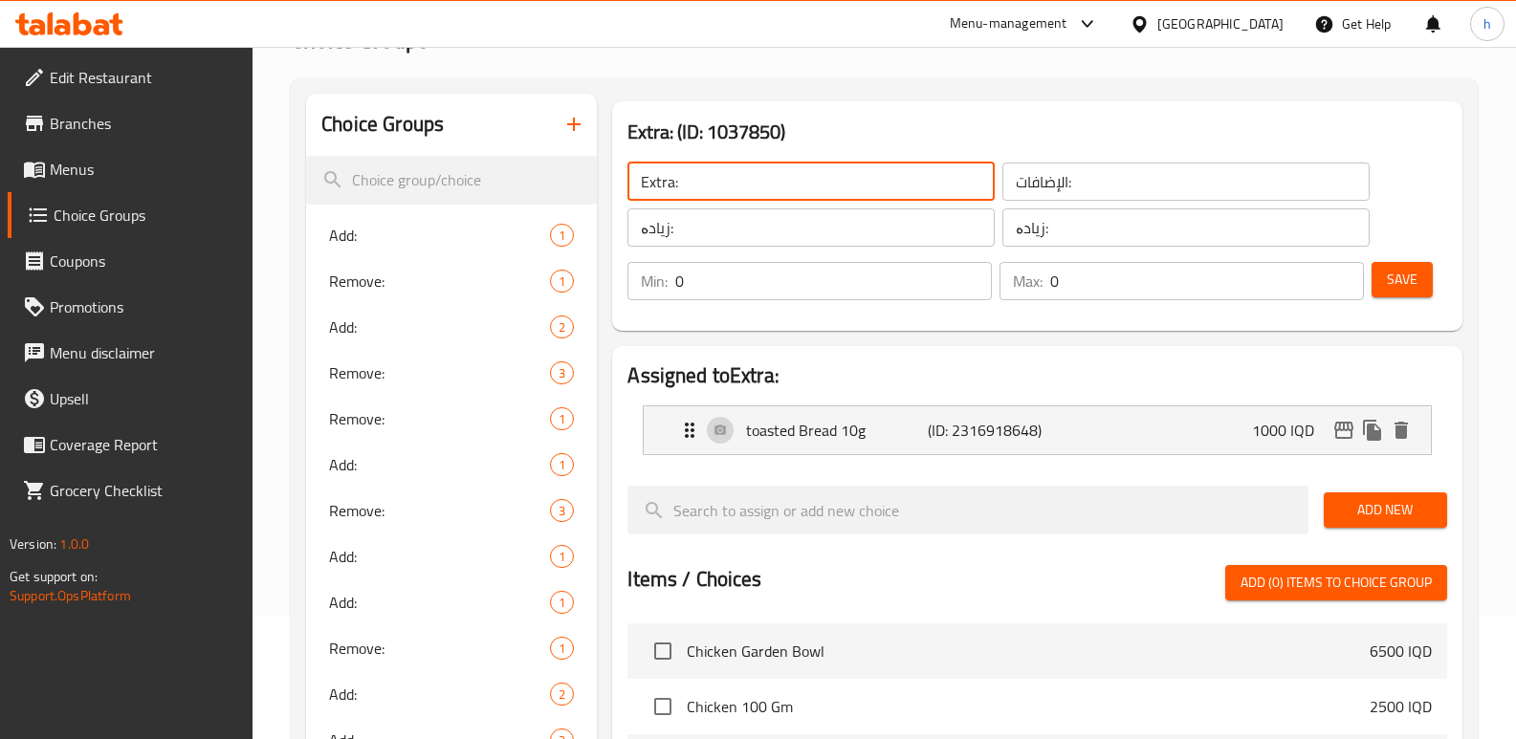
drag, startPoint x: 704, startPoint y: 187, endPoint x: 599, endPoint y: 182, distance: 105.4
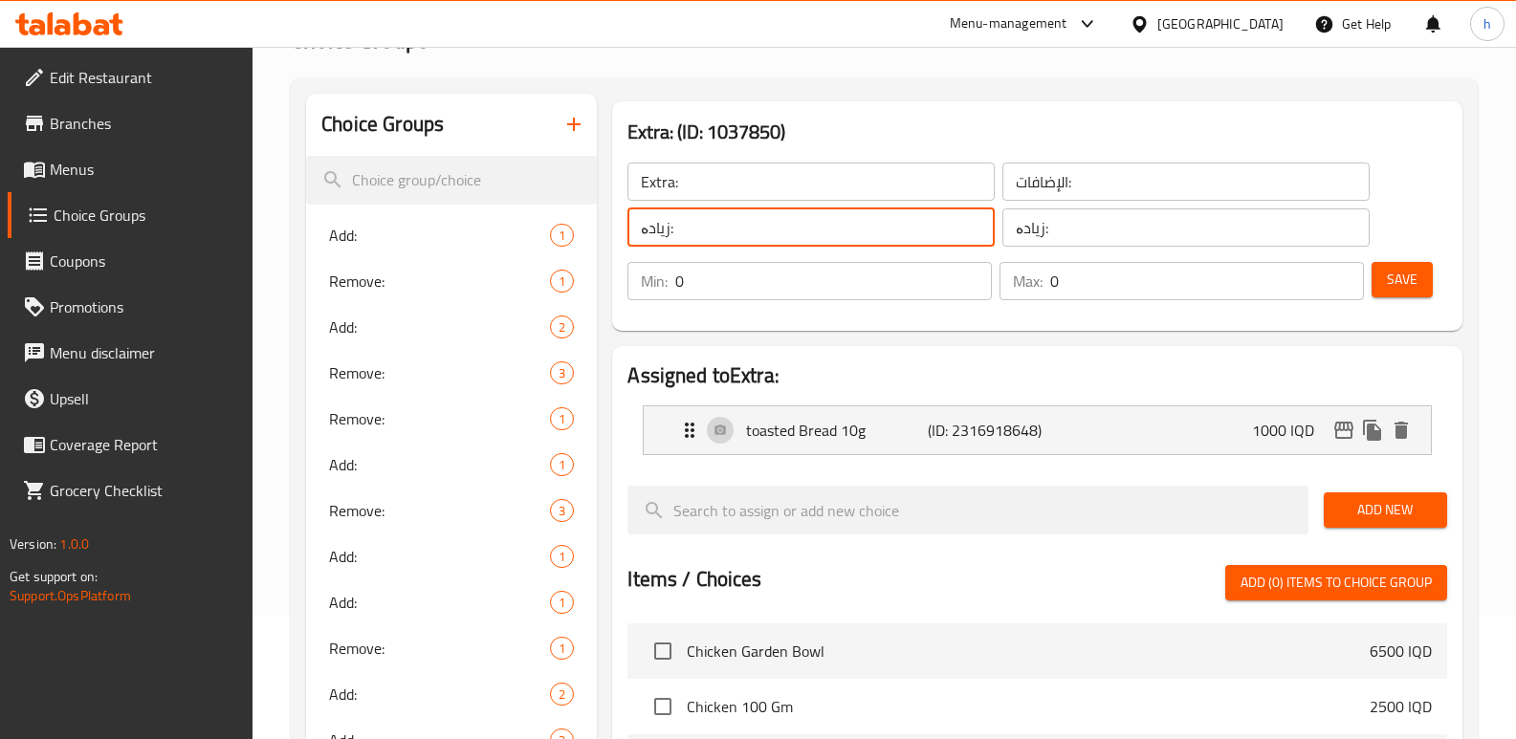
drag, startPoint x: 679, startPoint y: 236, endPoint x: 621, endPoint y: 240, distance: 58.5
click at [621, 240] on div "Extra: ​ الإضافات: ​ زیادە: ​ زیادە: ​" at bounding box center [998, 204] width 765 height 107
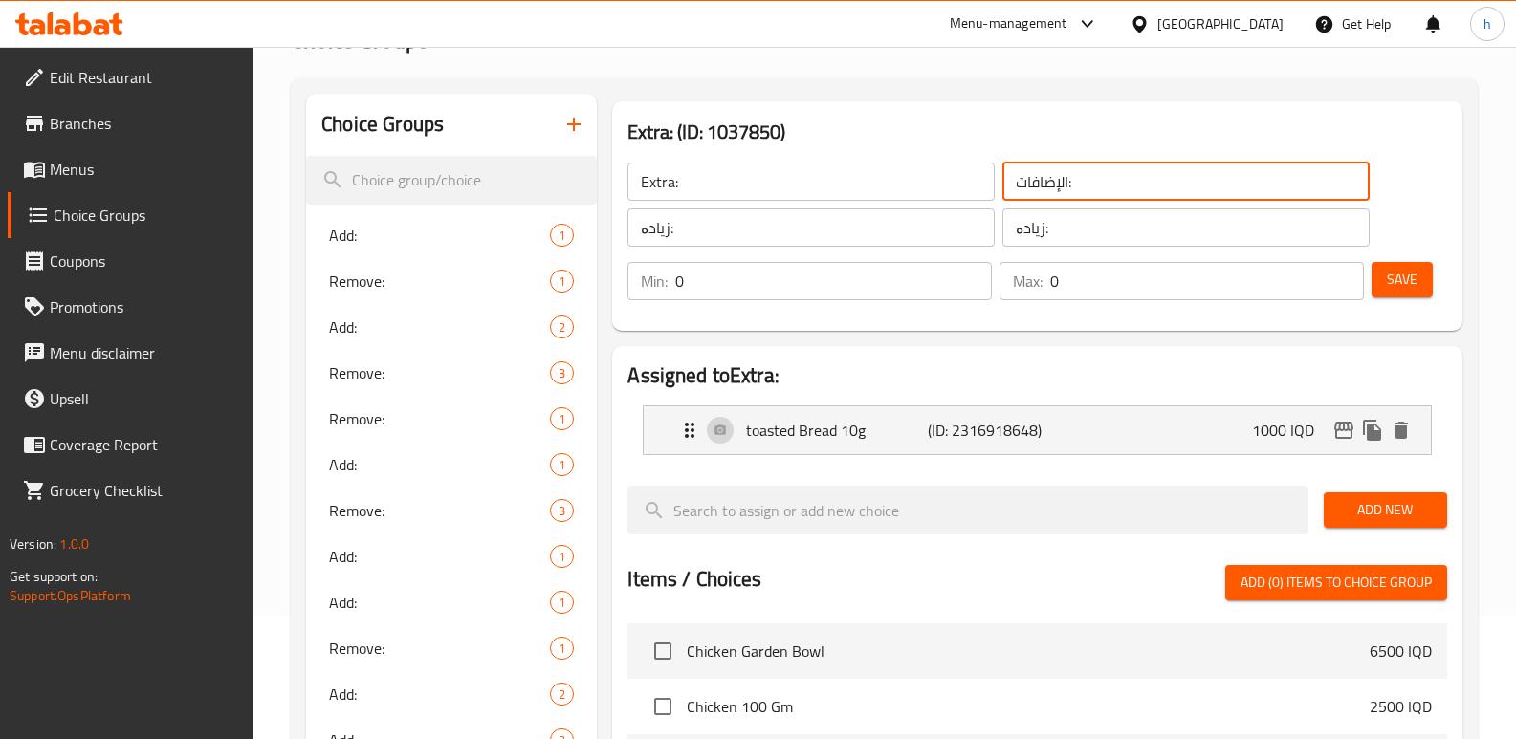
drag, startPoint x: 1086, startPoint y: 180, endPoint x: 1003, endPoint y: 178, distance: 83.2
click at [1003, 178] on input "الإضافات:" at bounding box center [1185, 182] width 367 height 38
click at [569, 116] on icon "button" at bounding box center [573, 124] width 23 height 23
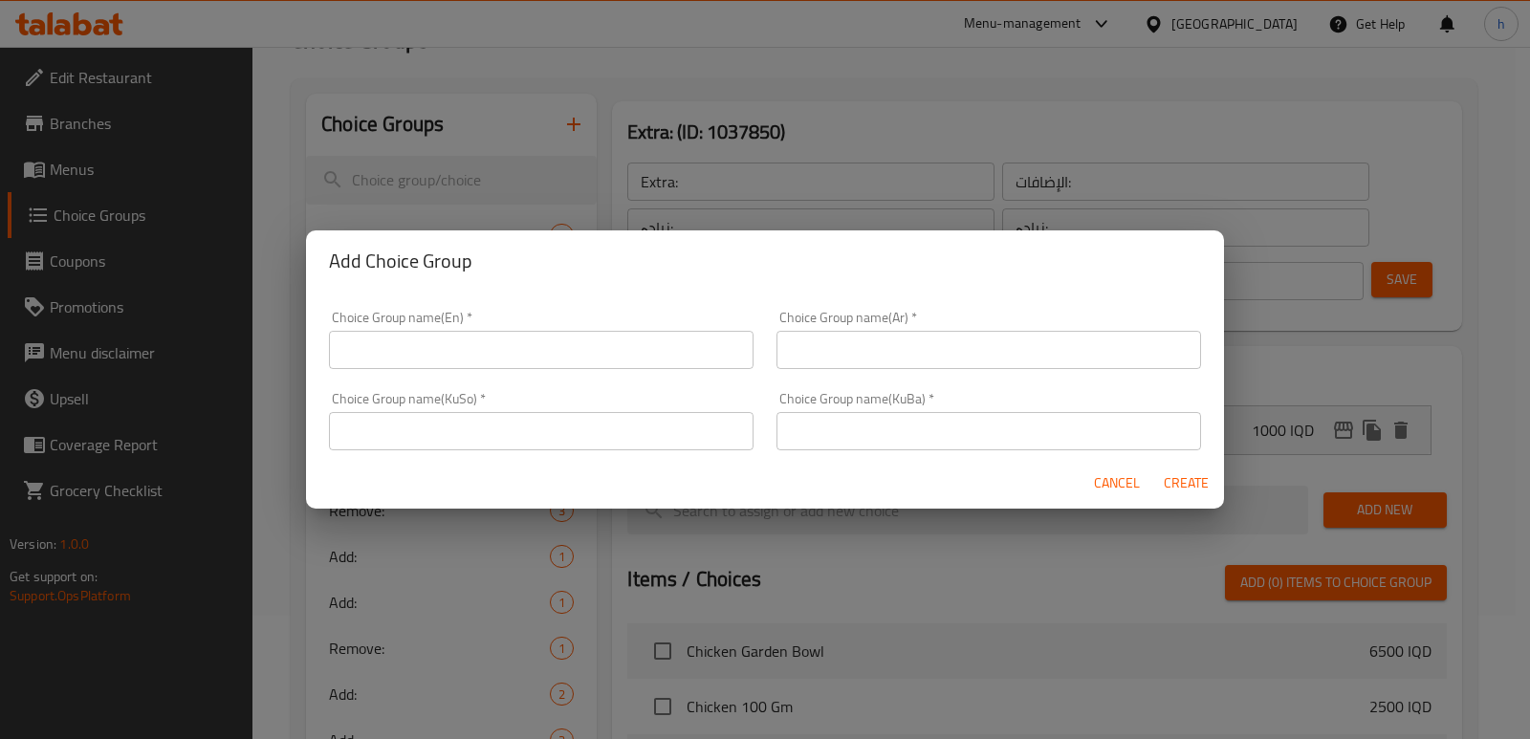
click at [850, 328] on div "Choice Group name(Ar)   * Choice Group name(Ar) *" at bounding box center [989, 340] width 425 height 58
click at [847, 330] on div "Choice Group name(Ar)   * Choice Group name(Ar) *" at bounding box center [989, 340] width 425 height 58
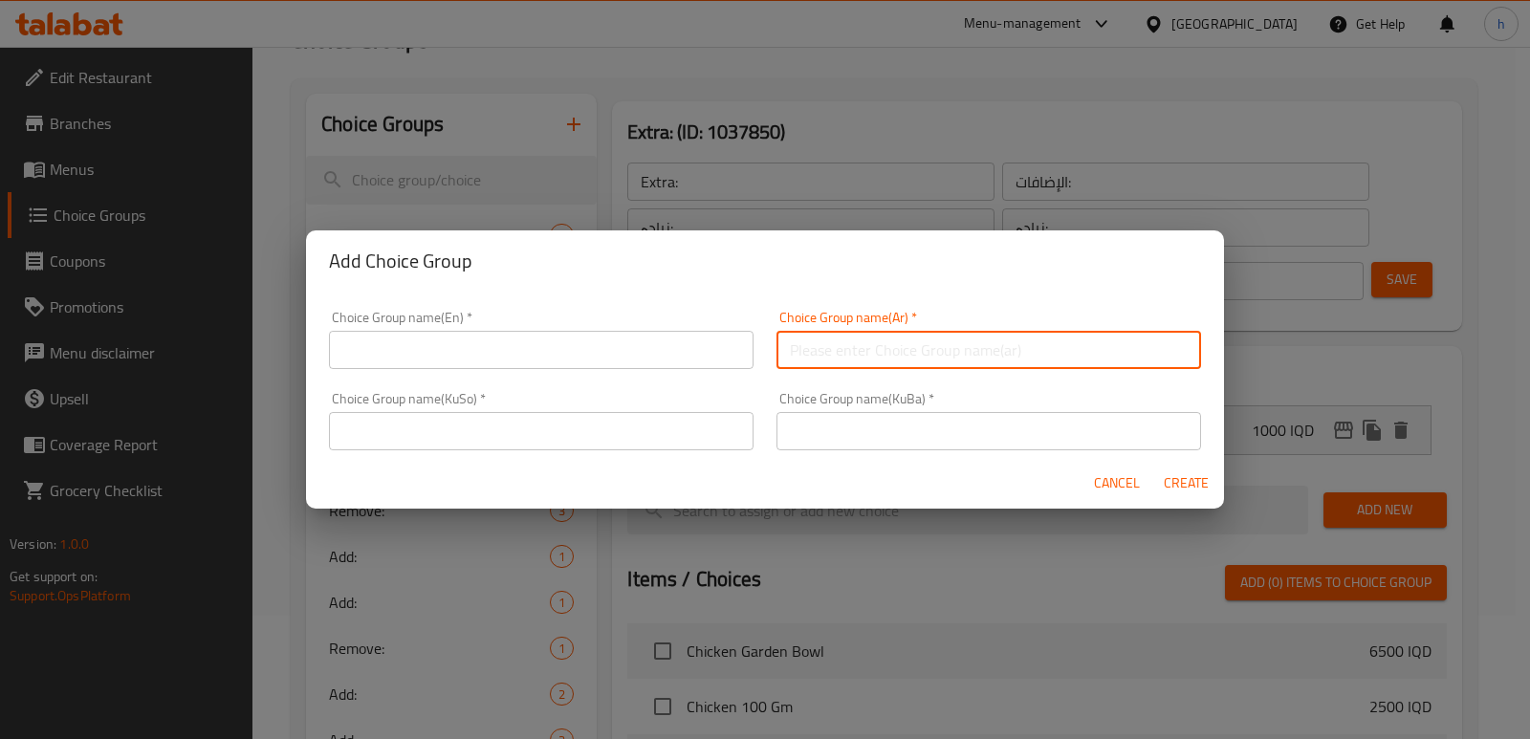
click at [855, 345] on input "text" at bounding box center [989, 350] width 425 height 38
paste input "الإضافات:"
type input "الإضافات:"
click at [646, 445] on input "text" at bounding box center [541, 431] width 425 height 38
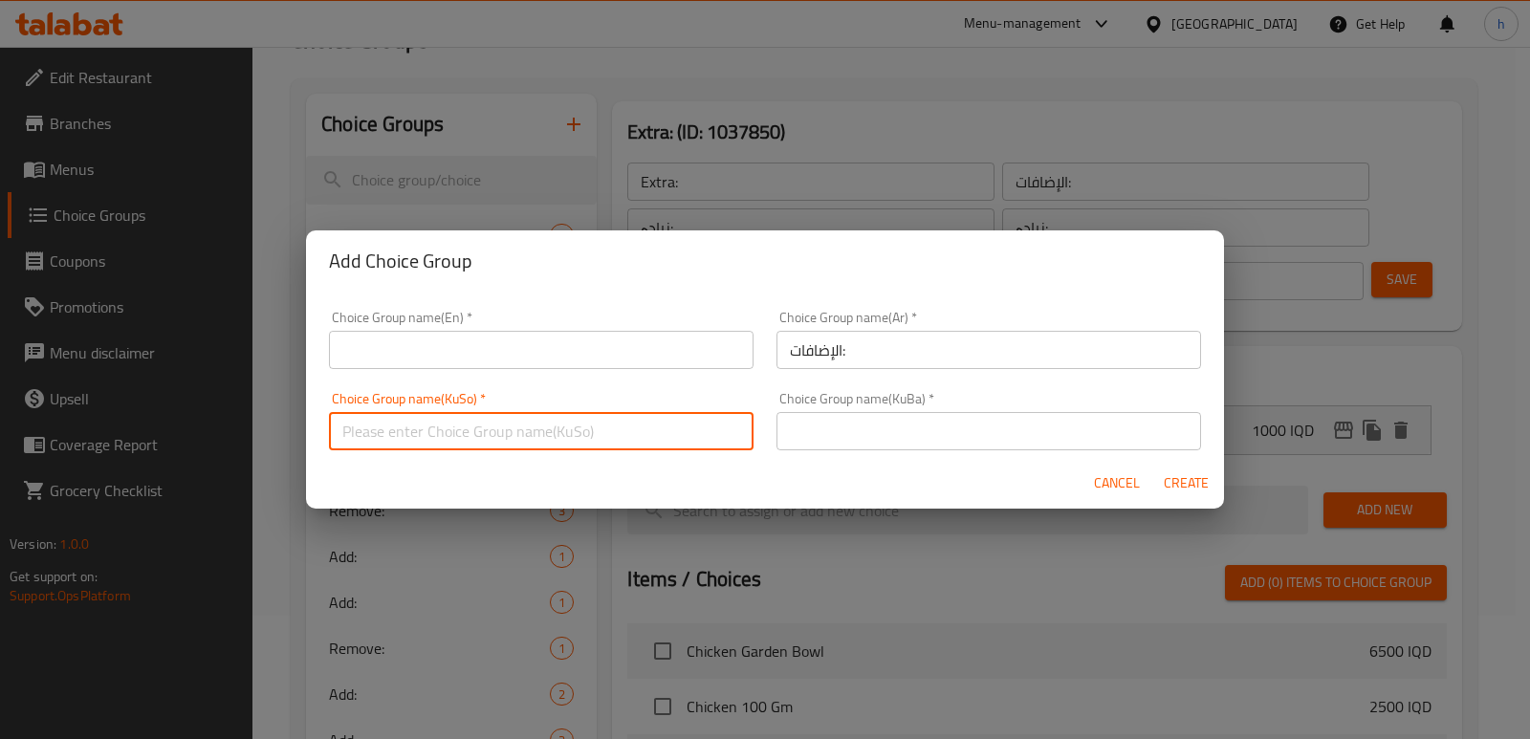
paste input "زیادە:"
type input "زیادە:"
click at [870, 411] on div "Choice Group name(KuBa)   * Choice Group name(KuBa) *" at bounding box center [989, 421] width 425 height 58
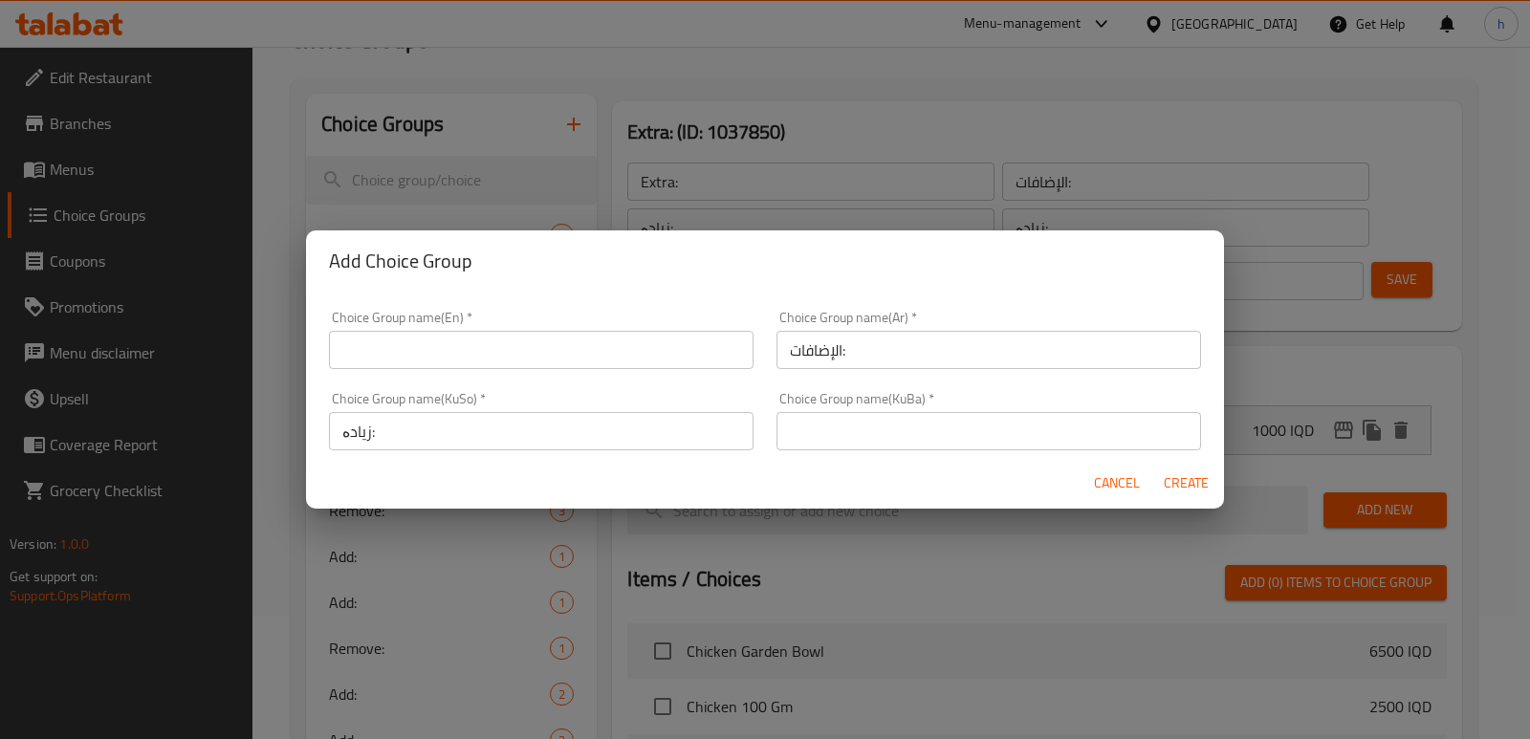
click at [870, 420] on input "text" at bounding box center [989, 431] width 425 height 38
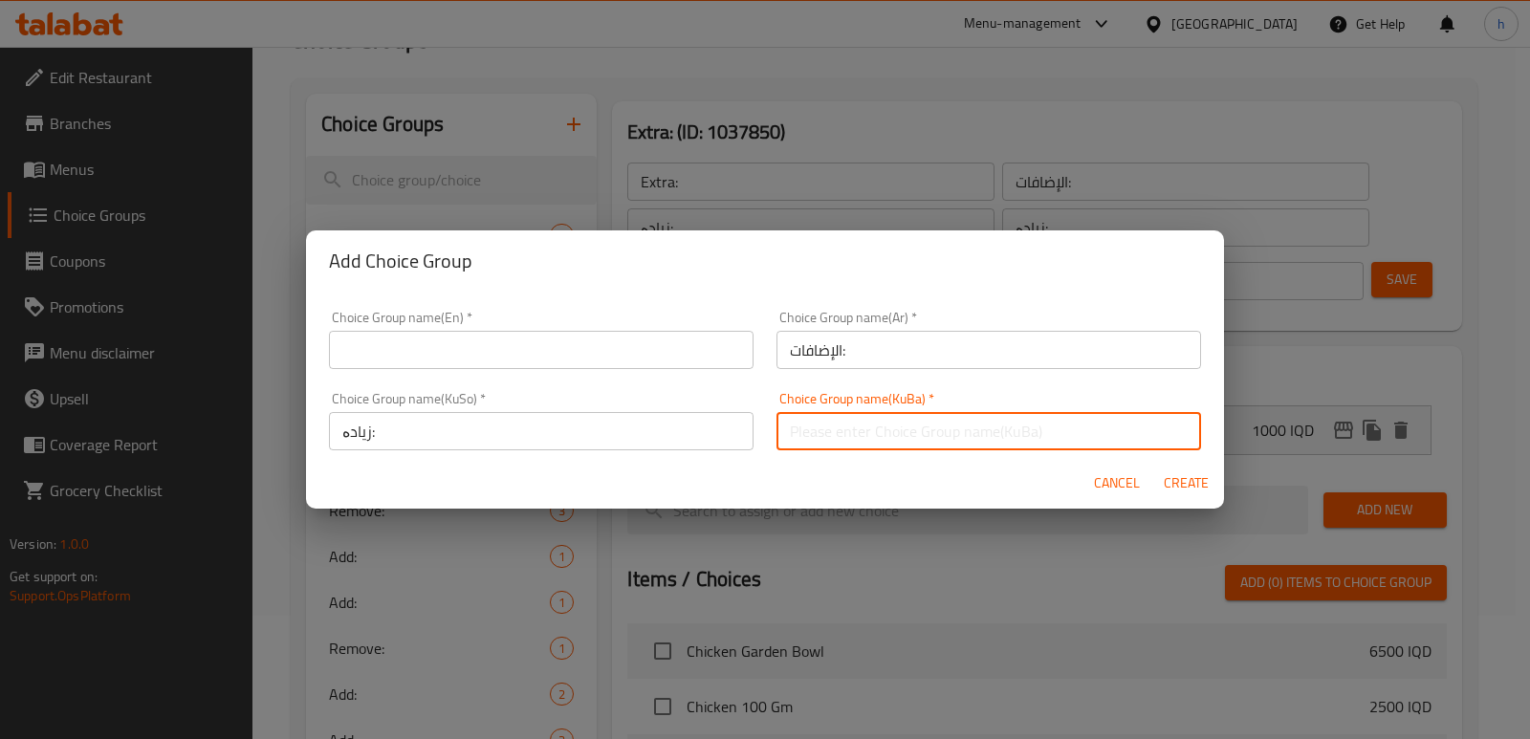
paste input "زیادە:"
type input "زیادە:"
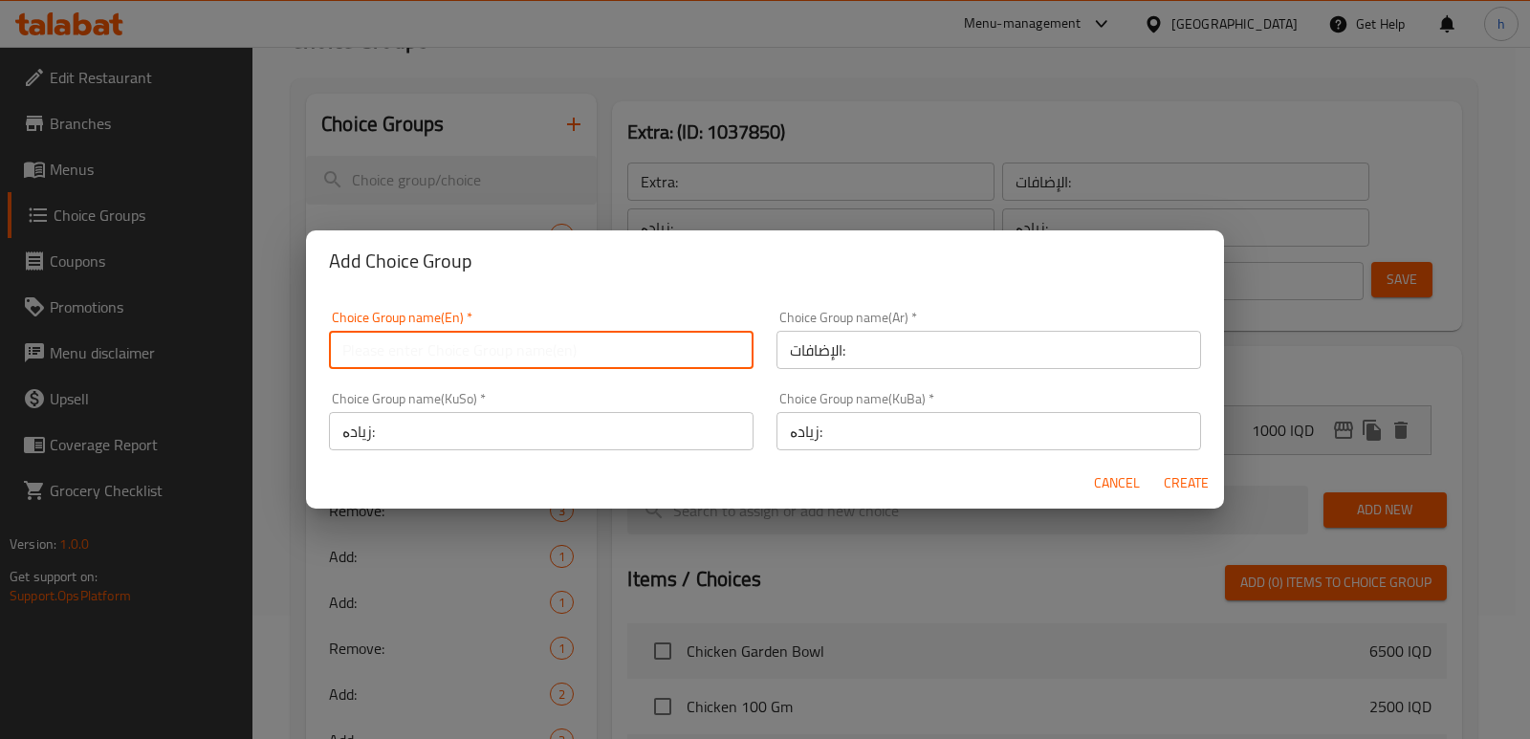
click at [511, 342] on input "text" at bounding box center [541, 350] width 425 height 38
paste input "Extra:"
type input "Extra: ١"
click at [1179, 485] on span "Create" at bounding box center [1186, 483] width 46 height 24
type input "Extra: ١"
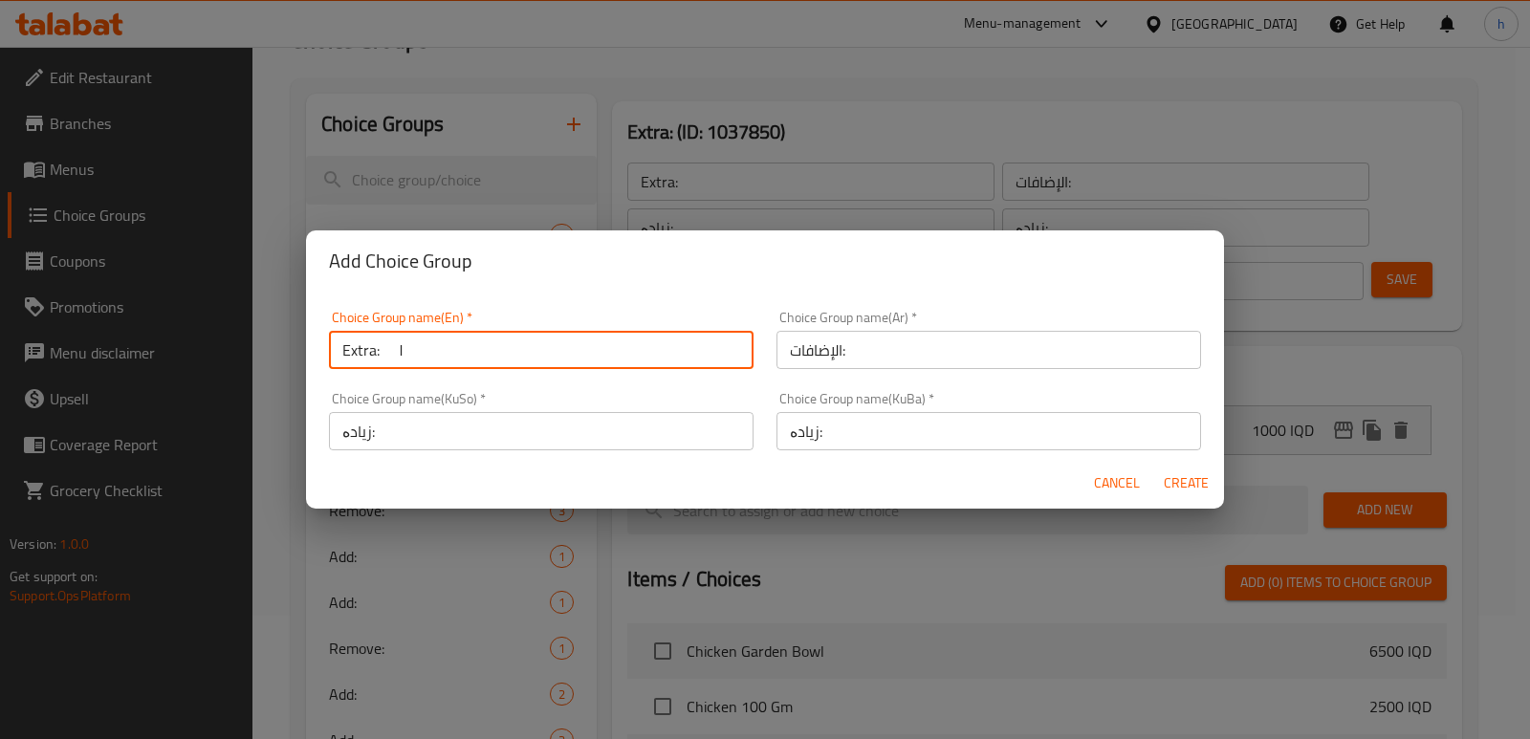
type input "الإضافات:"
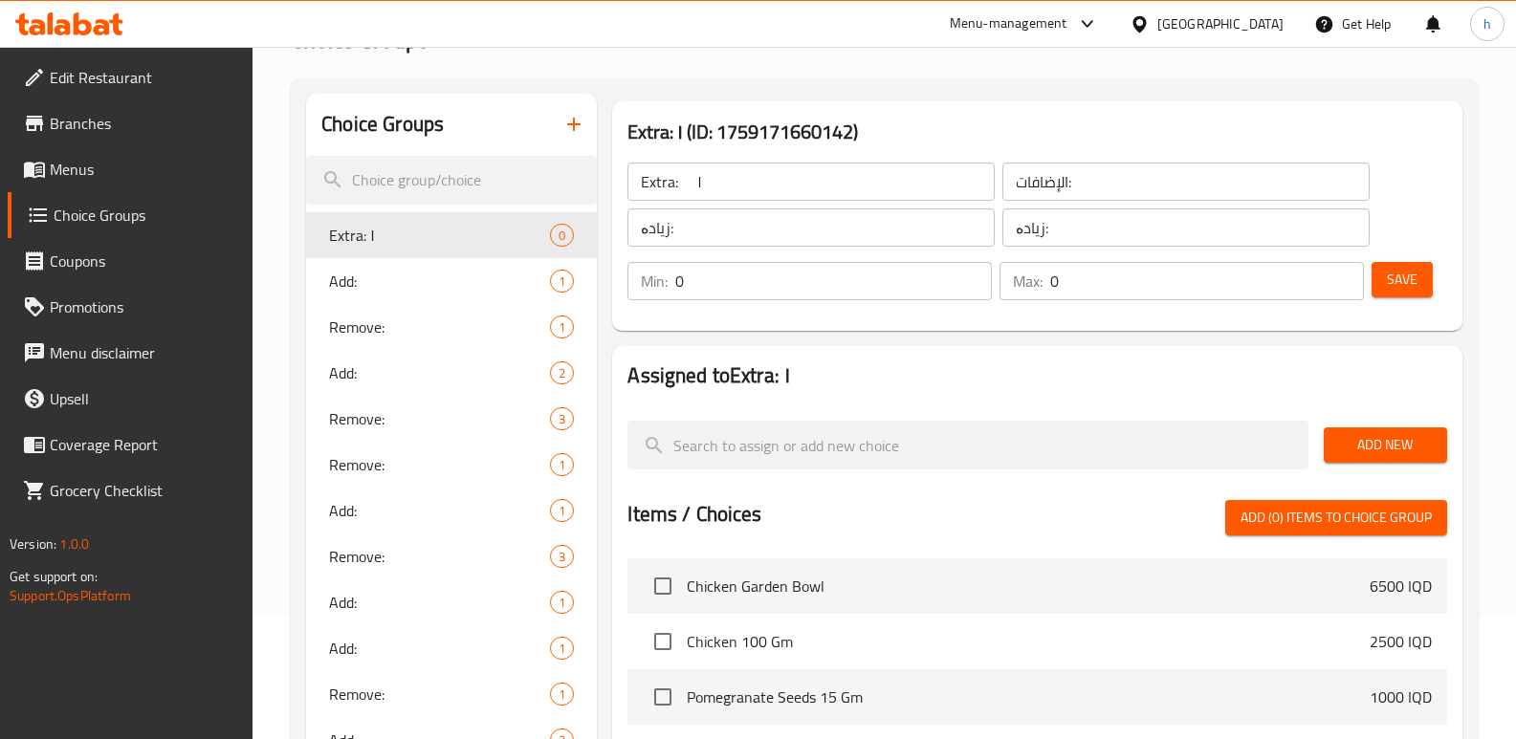
click at [1416, 262] on button "Save" at bounding box center [1401, 279] width 61 height 35
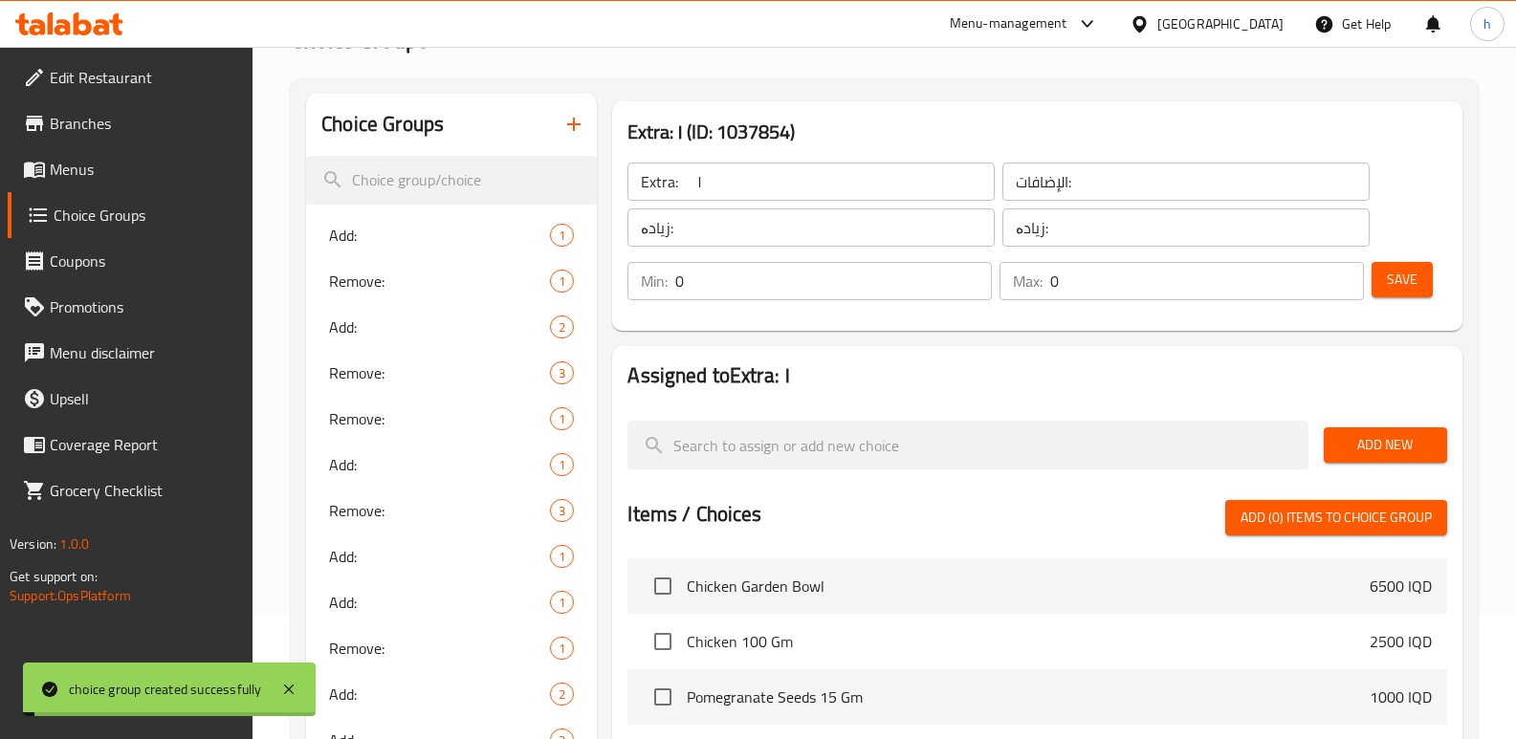
click at [749, 172] on input "Extra: ١" at bounding box center [810, 182] width 367 height 38
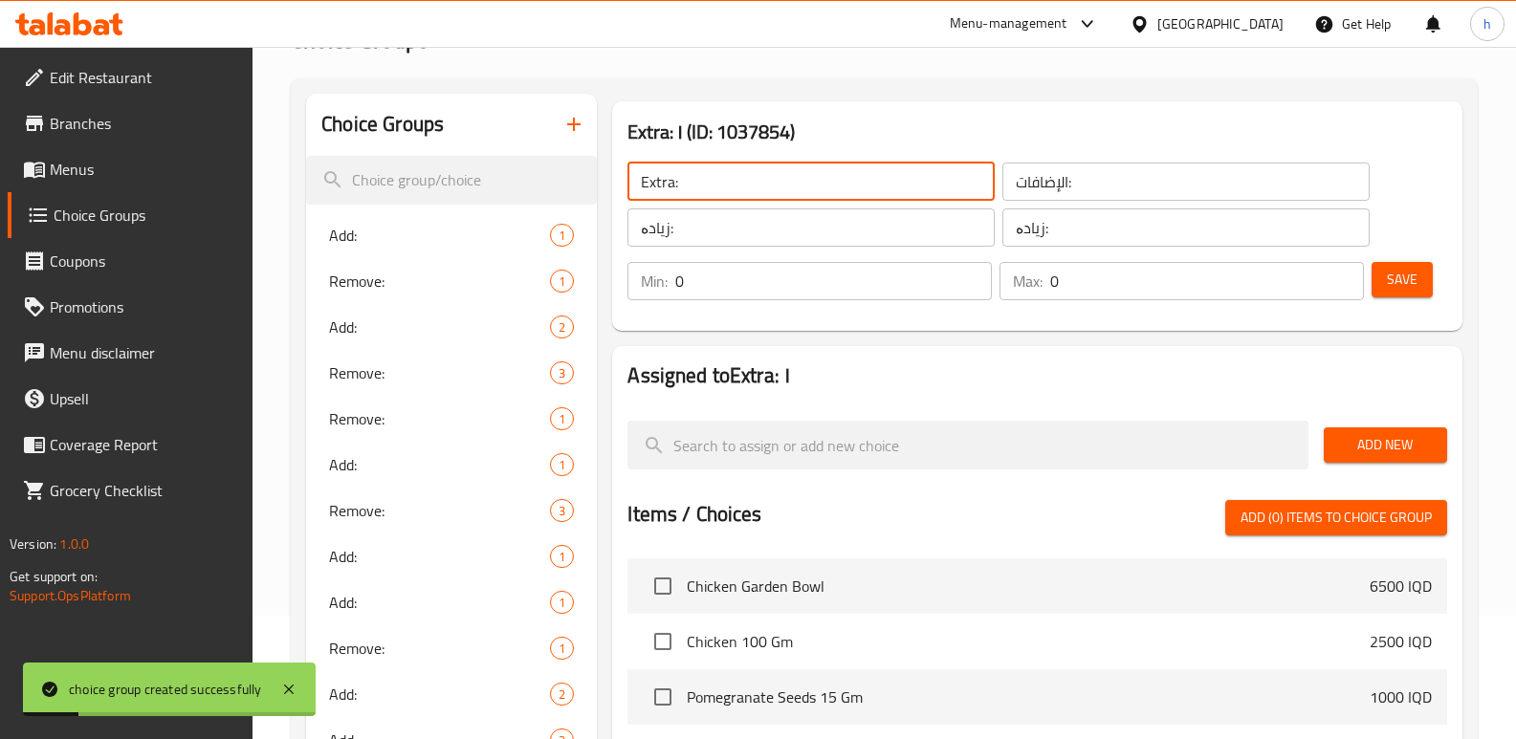
type input "Extra:"
click at [1404, 262] on button "Save" at bounding box center [1401, 279] width 61 height 35
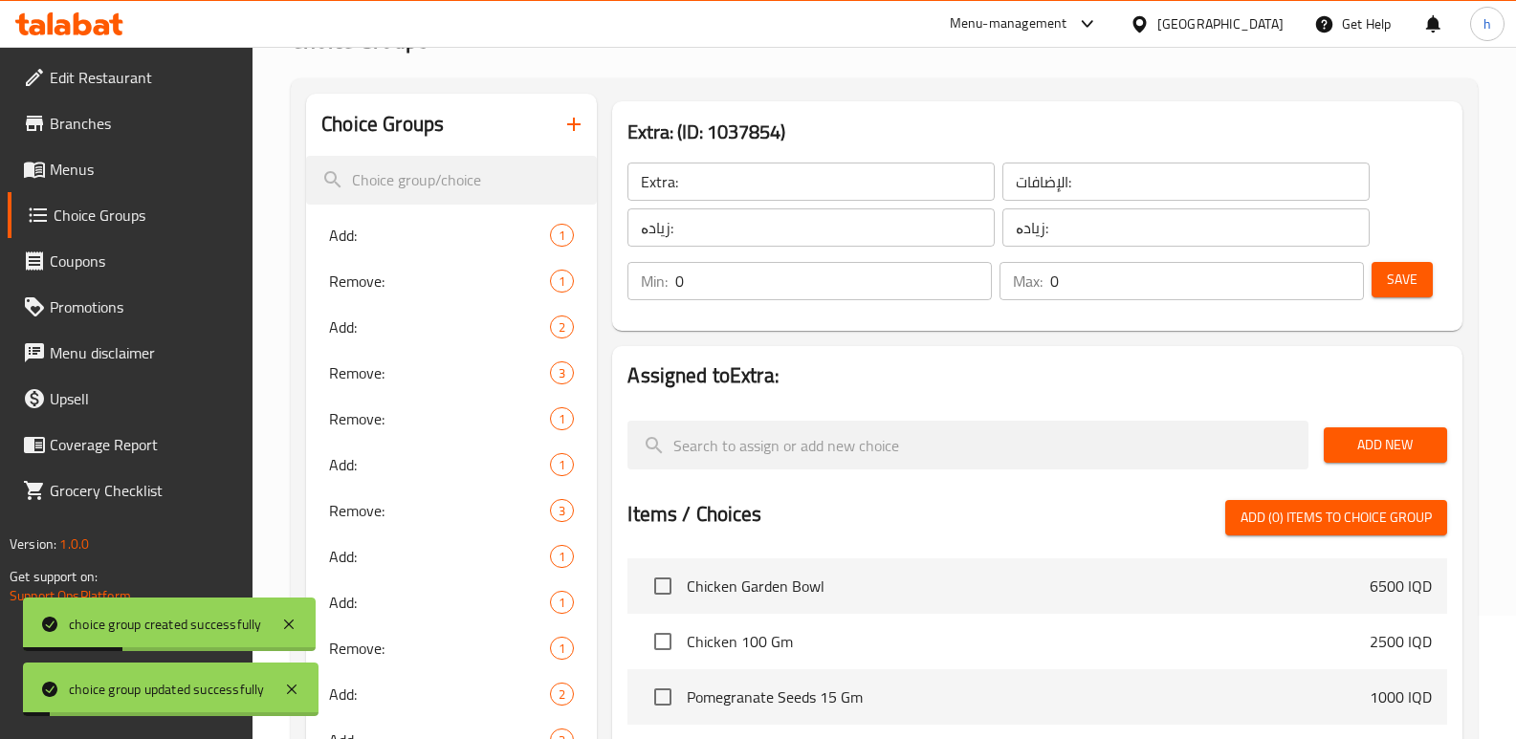
click at [1374, 449] on span "Add New" at bounding box center [1385, 445] width 93 height 24
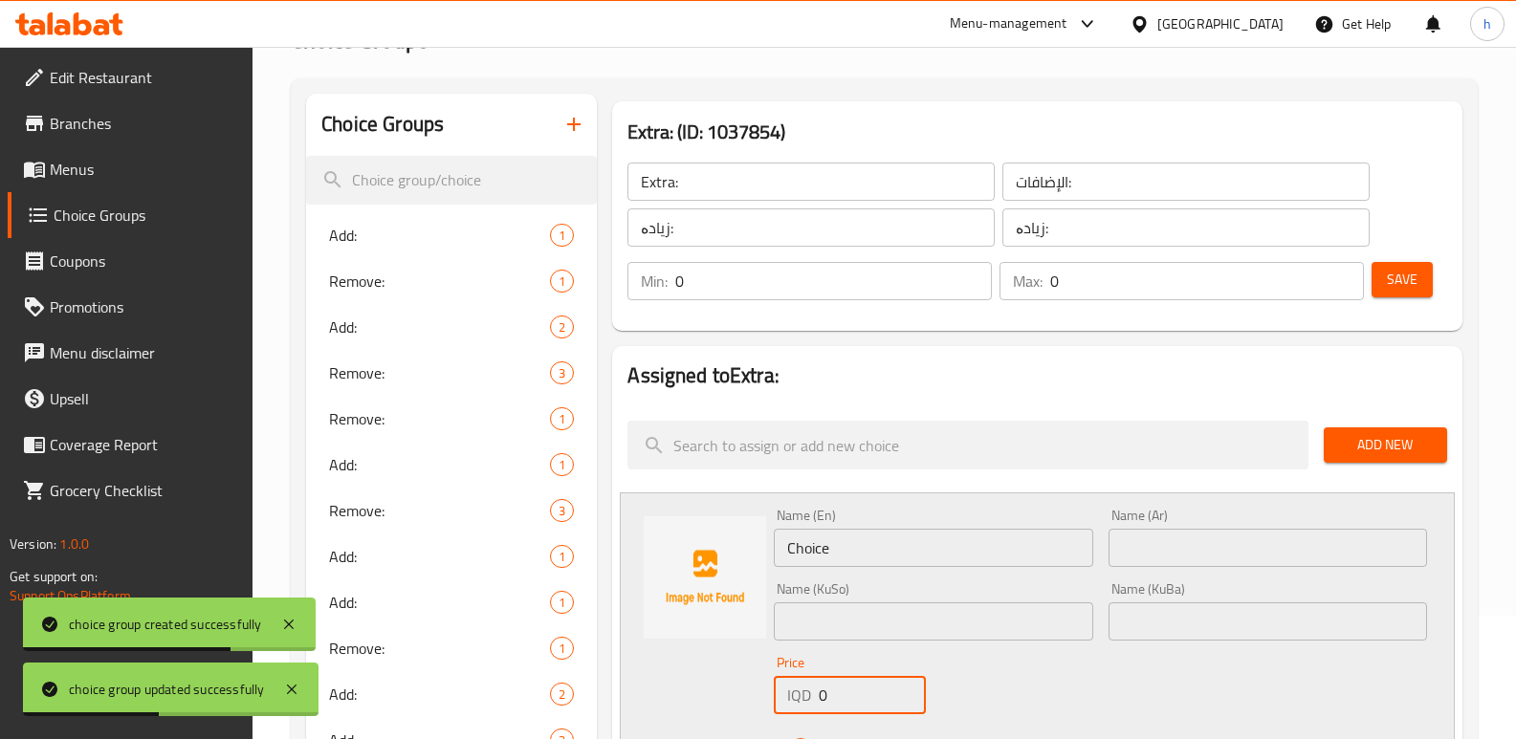
drag, startPoint x: 868, startPoint y: 691, endPoint x: 733, endPoint y: 693, distance: 134.9
click at [733, 693] on div "Name (En) Choice Name (En) Name (Ar) Name (Ar) Name (KuSo) Name (KuSo) Name (Ku…" at bounding box center [1037, 638] width 835 height 290
paste input "100"
type input "1000"
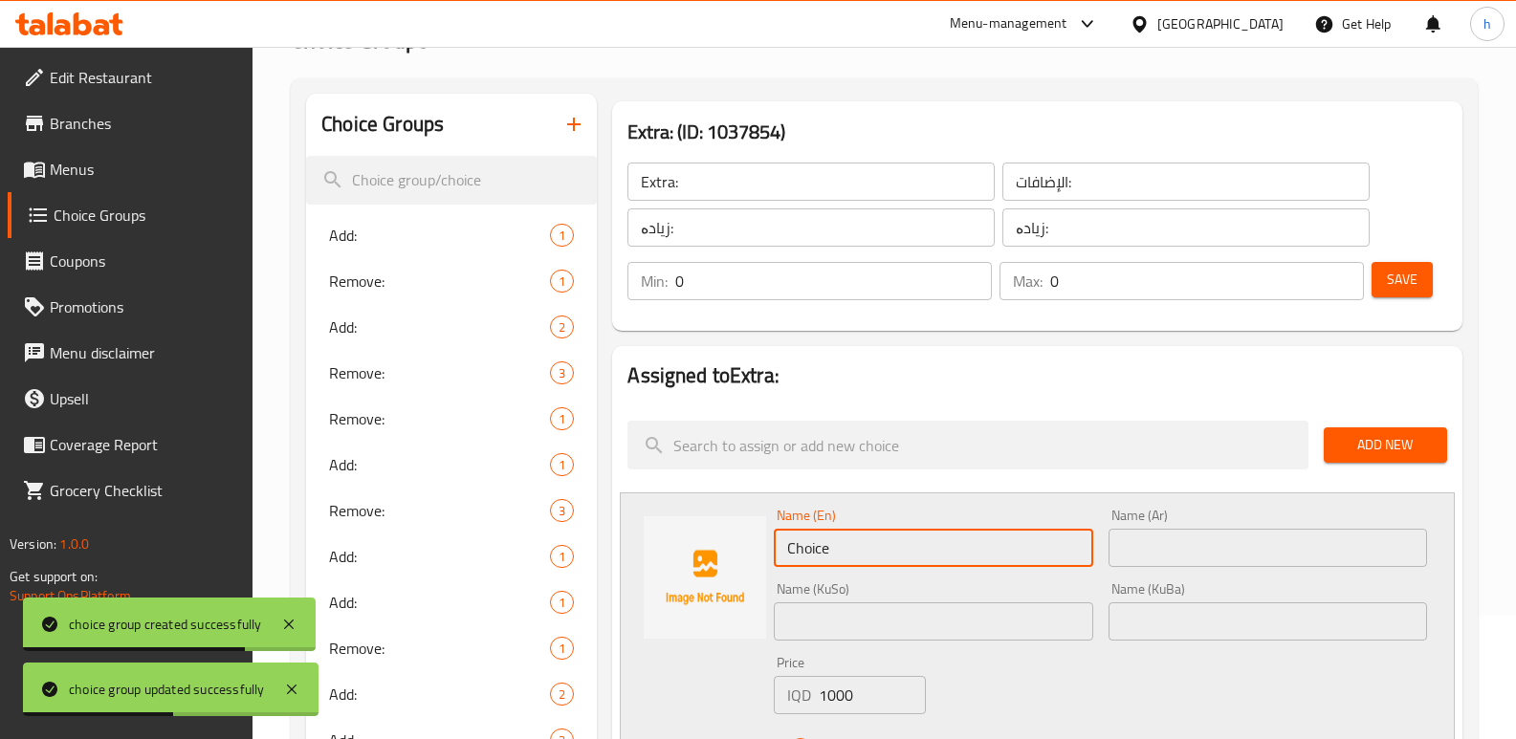
drag, startPoint x: 846, startPoint y: 553, endPoint x: 712, endPoint y: 557, distance: 133.9
click at [717, 559] on div "Name (En) Choice Name (En) Name (Ar) Name (Ar) Name (KuSo) Name (KuSo) Name (Ku…" at bounding box center [1037, 638] width 835 height 290
paste input "Pomegranate Seeds 15g"
type input "Pomegranate Seeds 15g"
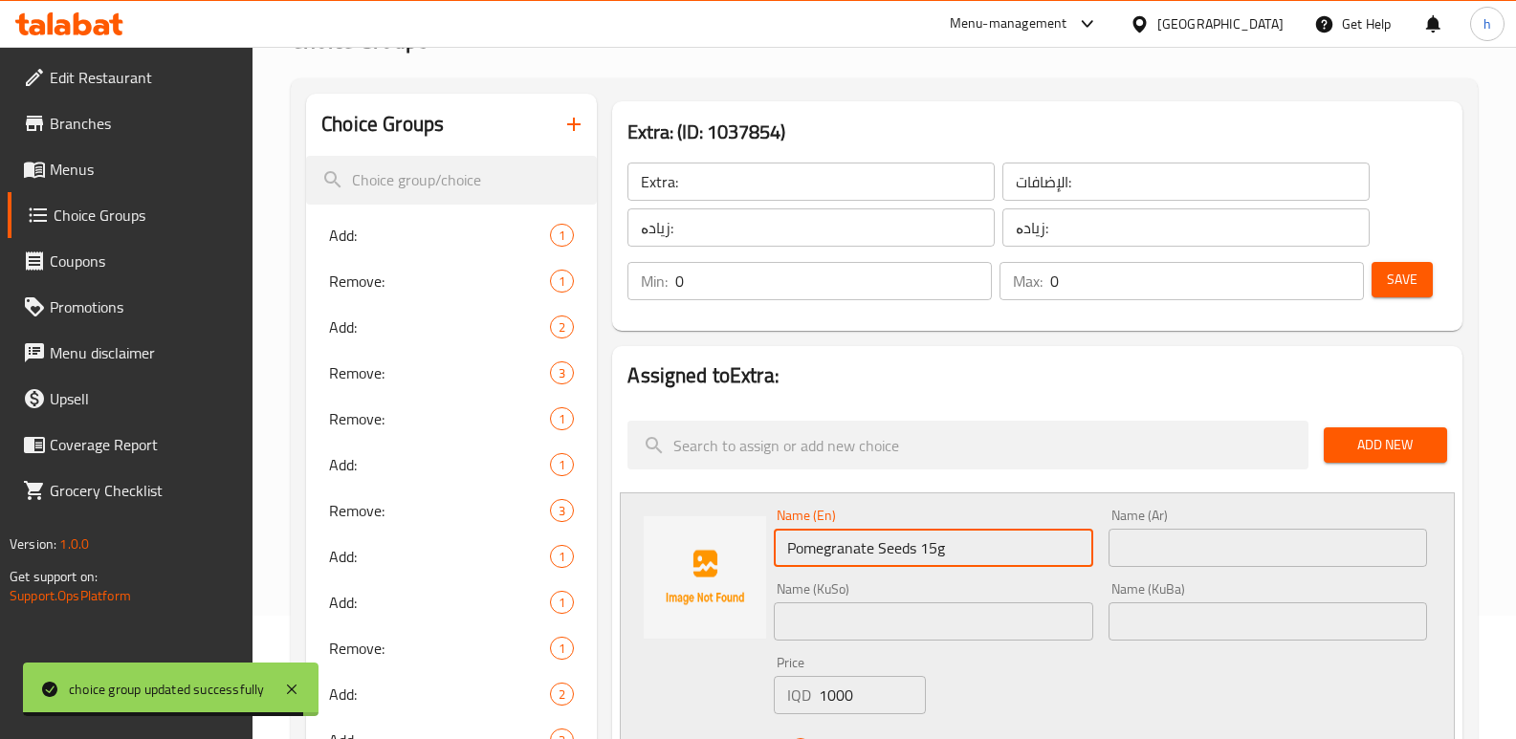
click at [998, 617] on input "text" at bounding box center [933, 621] width 318 height 38
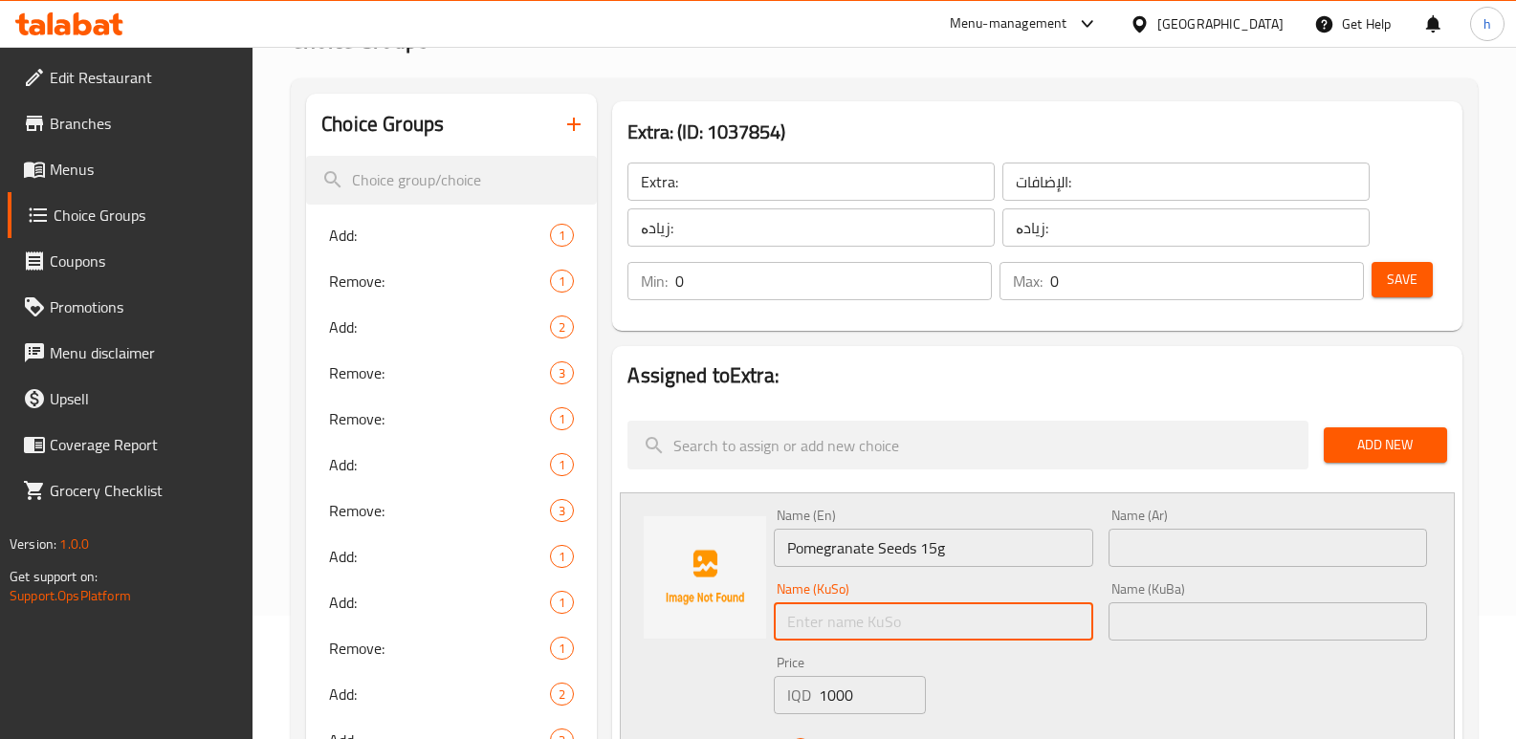
paste input "تۆوی هەنار 15g"
click at [1006, 625] on input "تۆوی هەنار 15g" at bounding box center [933, 621] width 318 height 38
type input "تۆوی هەنار 15گم"
click at [1191, 606] on input "text" at bounding box center [1267, 621] width 318 height 38
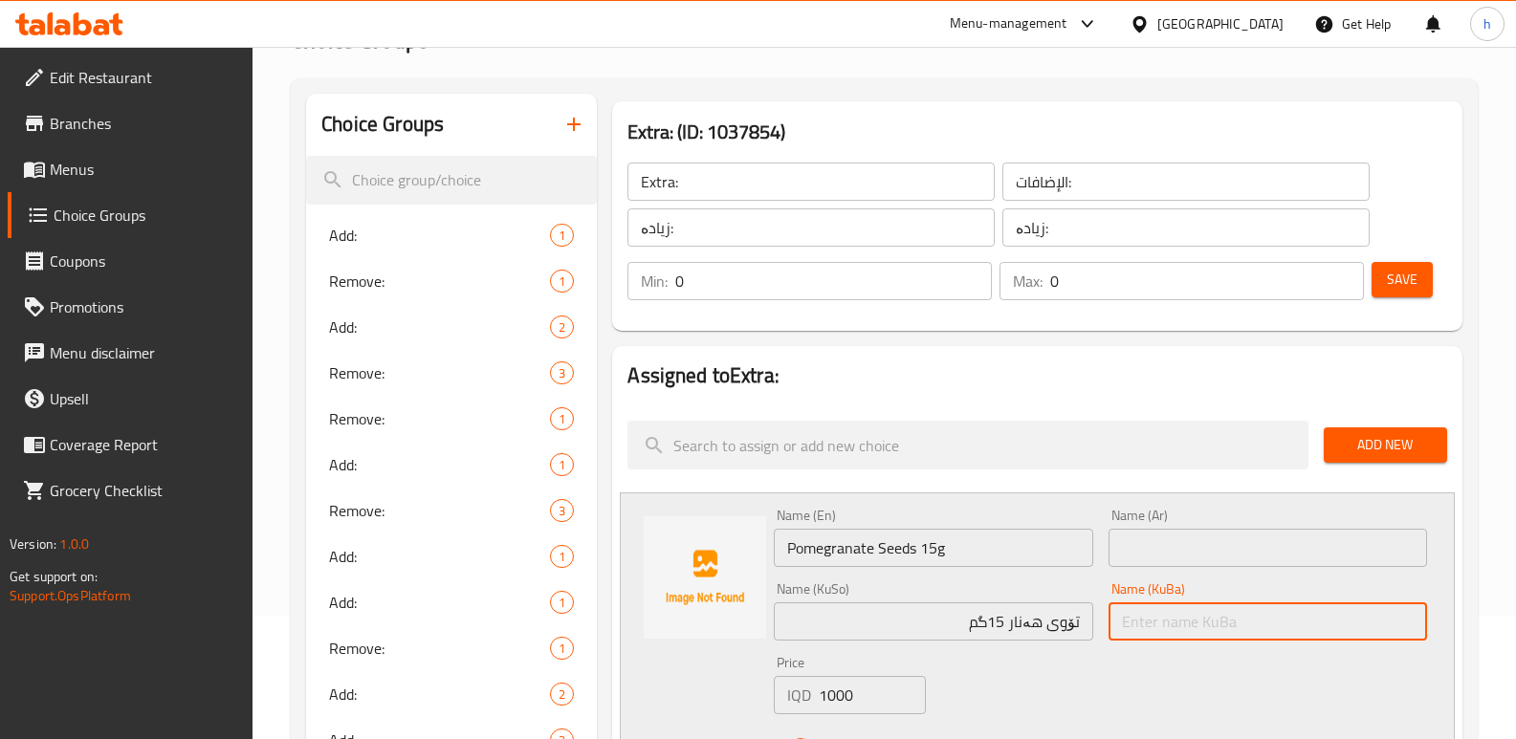
paste input "تۆوی هەنار 15گم"
type input "تۆوی هەنار 15گم"
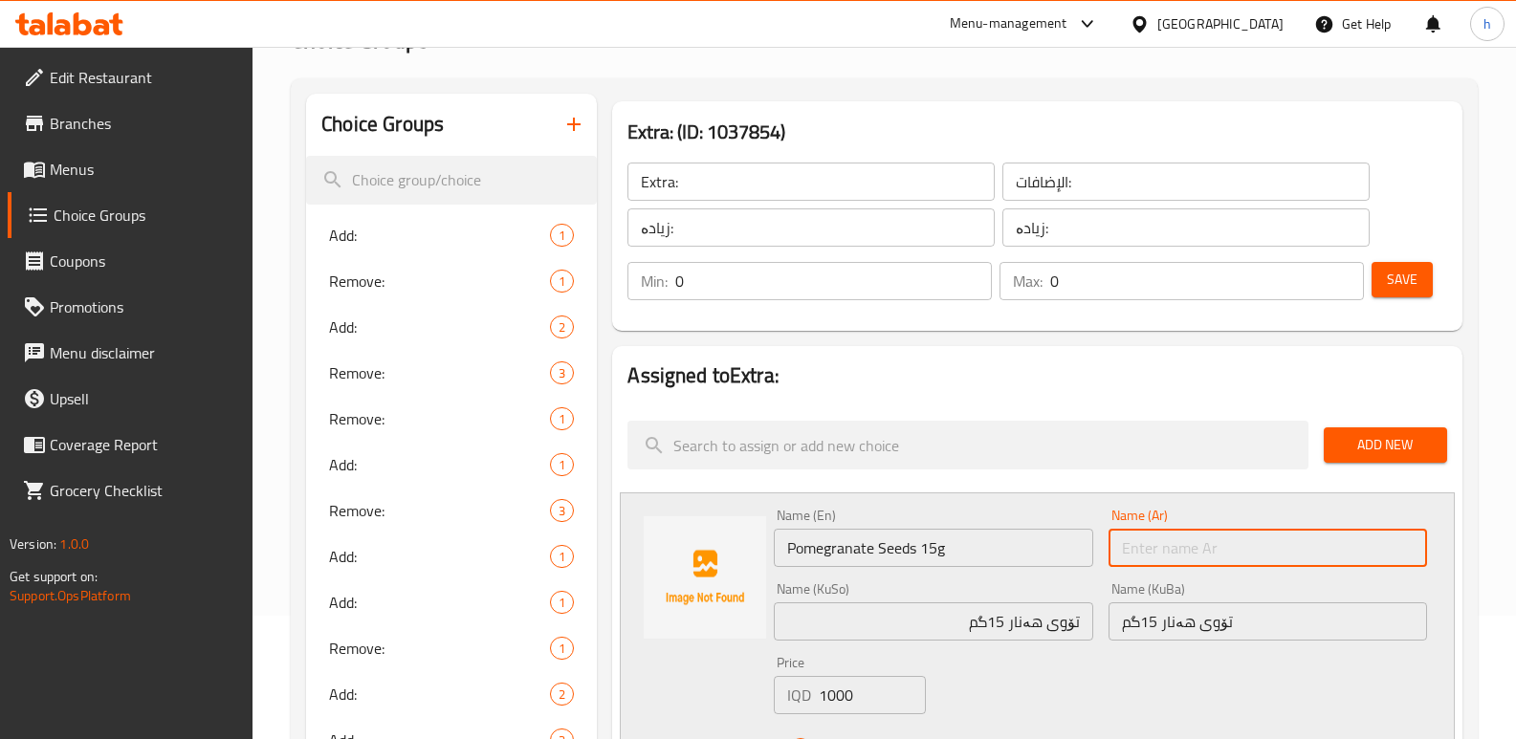
click at [1166, 543] on input "text" at bounding box center [1267, 548] width 318 height 38
paste input "بذور الرمان 15 جرام"
click at [1373, 533] on input "بذور الرمان 15 جرام" at bounding box center [1267, 548] width 318 height 38
click at [1312, 549] on input "بذور رمان 15 جرام" at bounding box center [1267, 548] width 318 height 38
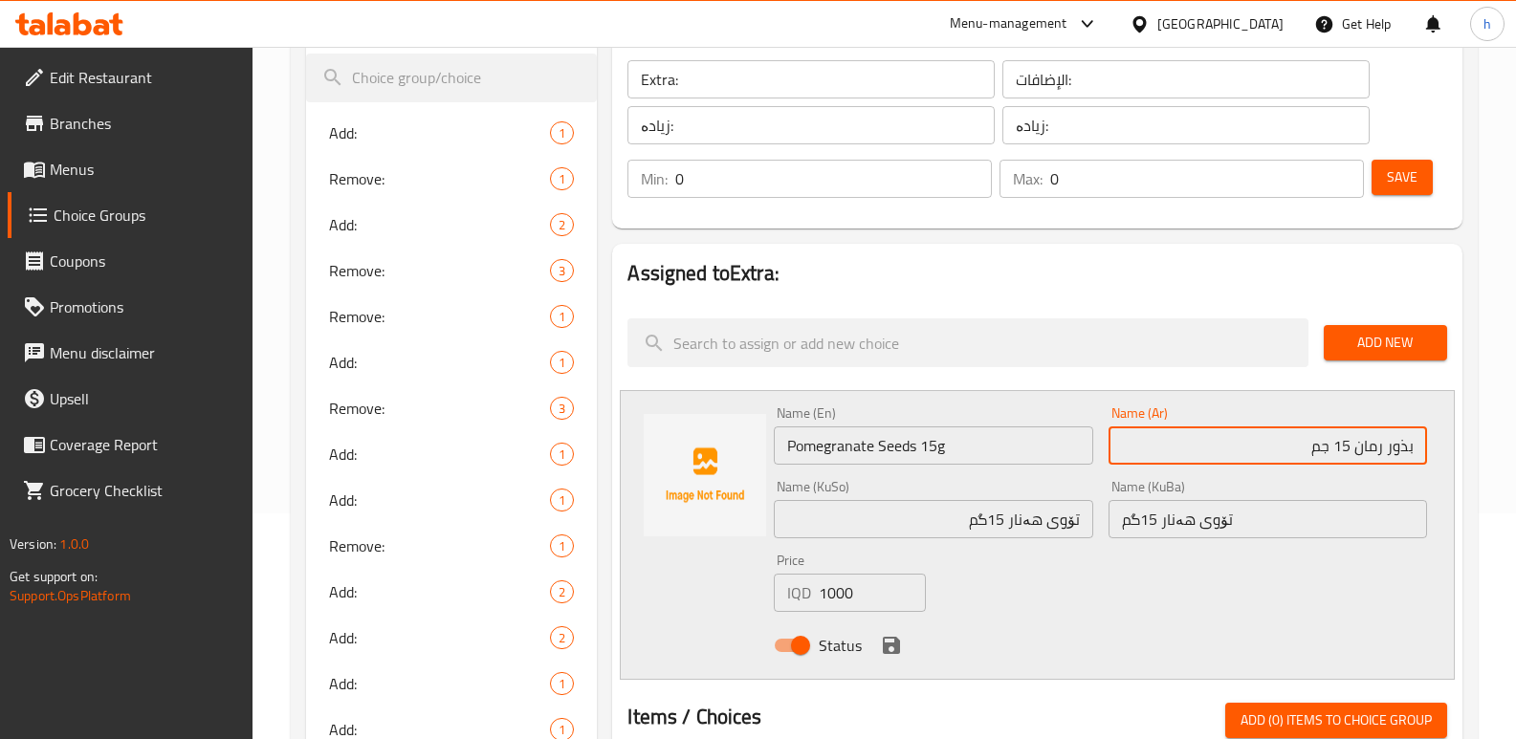
type input "بذور رمان 15 جم"
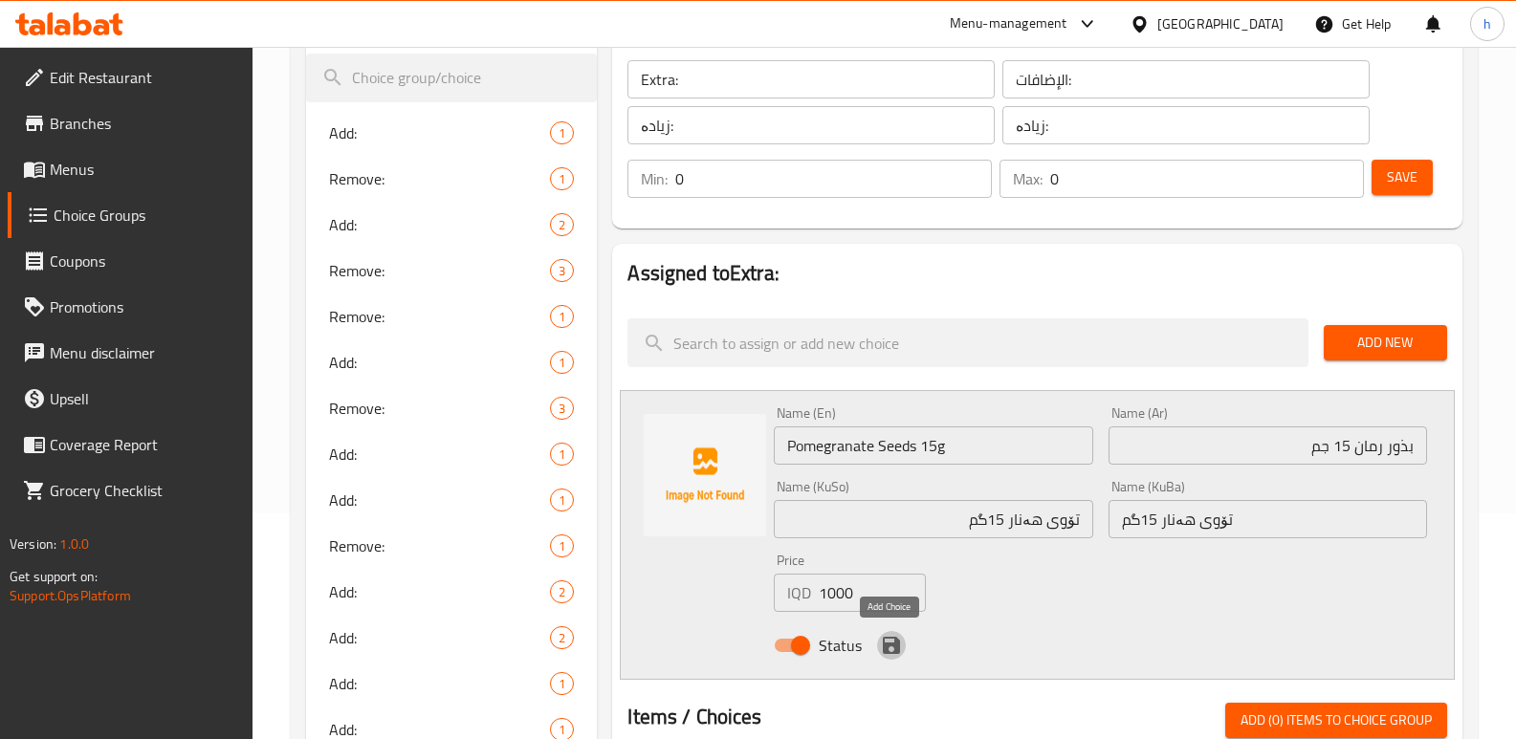
click at [893, 644] on icon "save" at bounding box center [891, 645] width 17 height 17
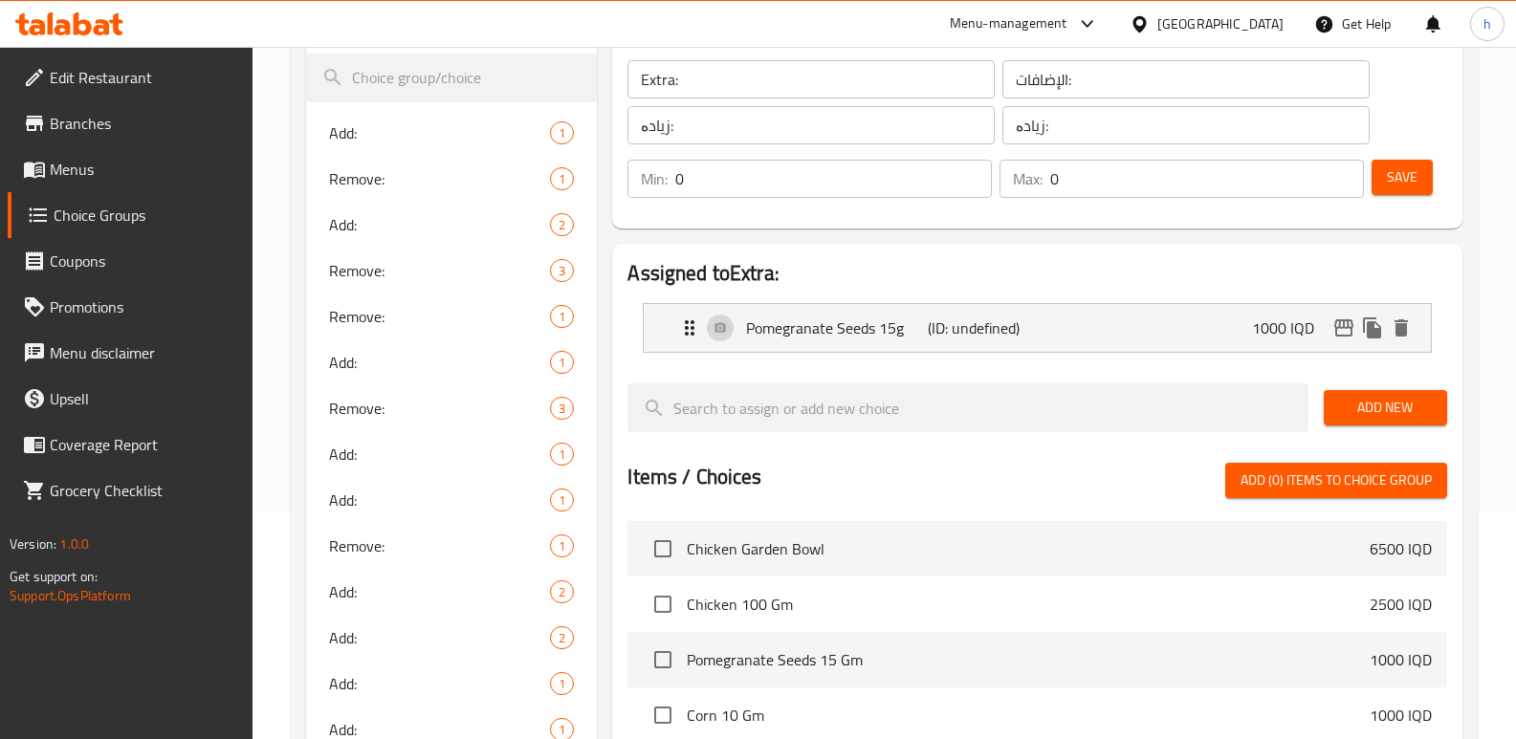
click at [1402, 183] on span "Save" at bounding box center [1402, 177] width 31 height 24
click at [1190, 316] on div "Pomegranate Seeds 15g (ID: 2316930149) 1000 IQD" at bounding box center [1043, 328] width 730 height 48
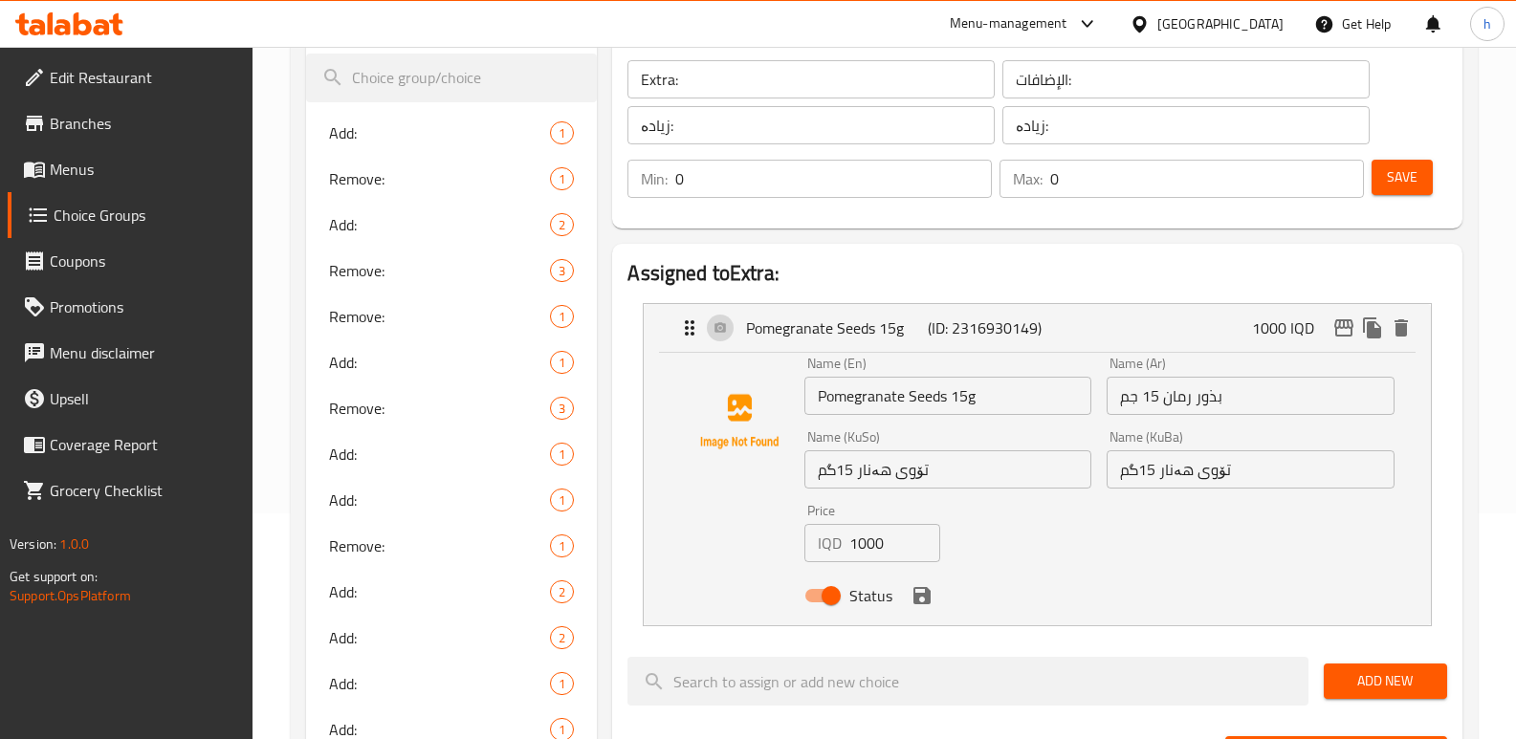
click at [1406, 190] on button "Save" at bounding box center [1401, 177] width 61 height 35
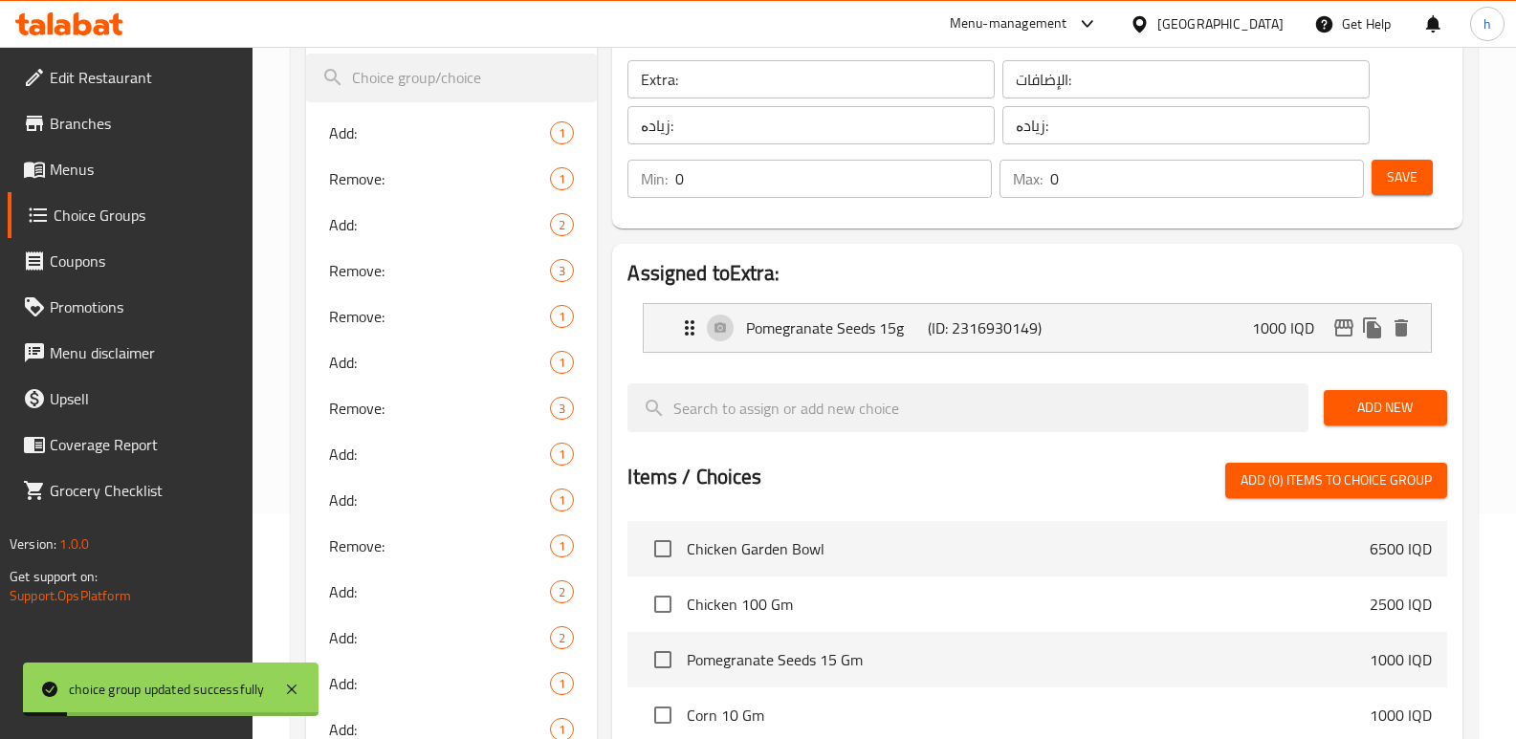
click at [168, 172] on span "Menus" at bounding box center [144, 169] width 188 height 23
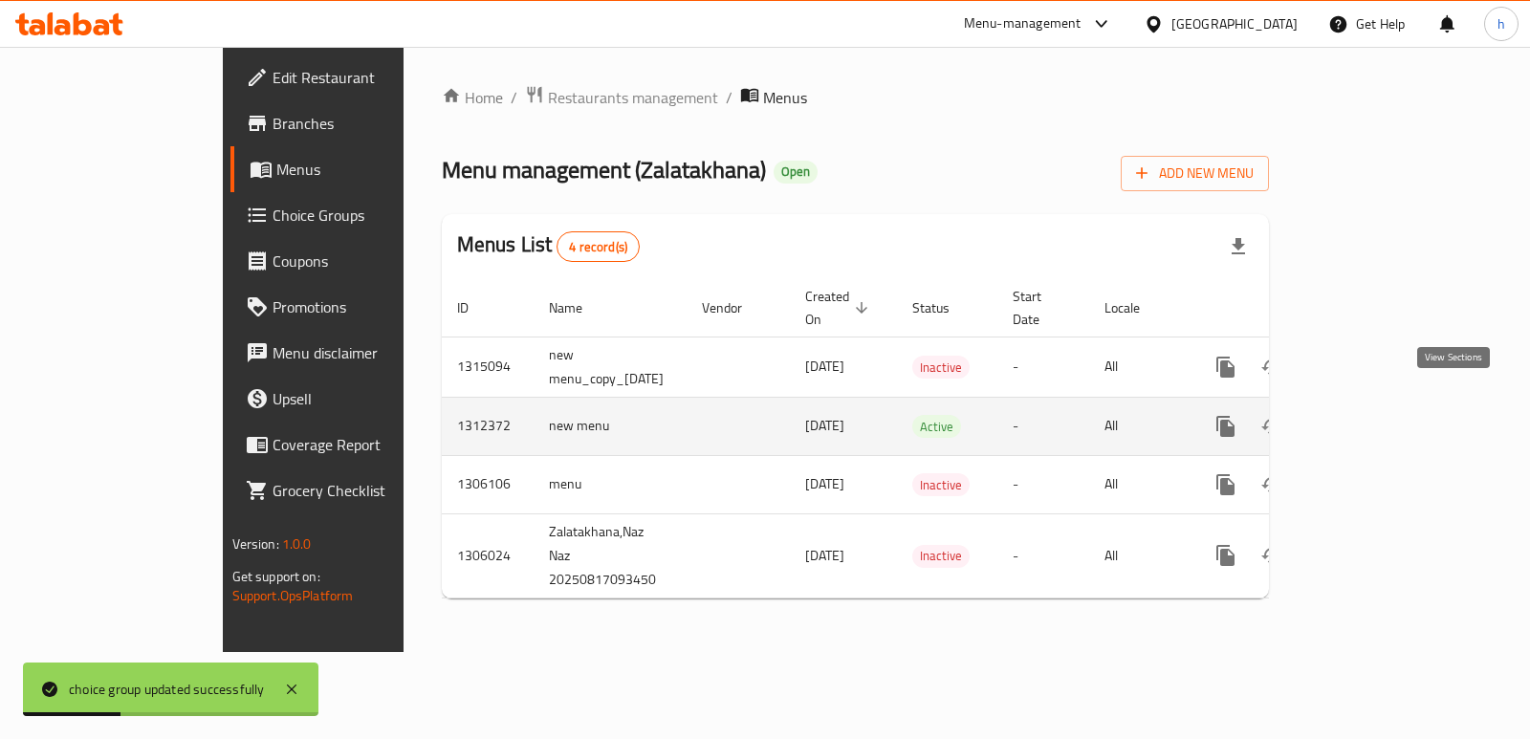
click at [1375, 415] on icon "enhanced table" at bounding box center [1363, 426] width 23 height 23
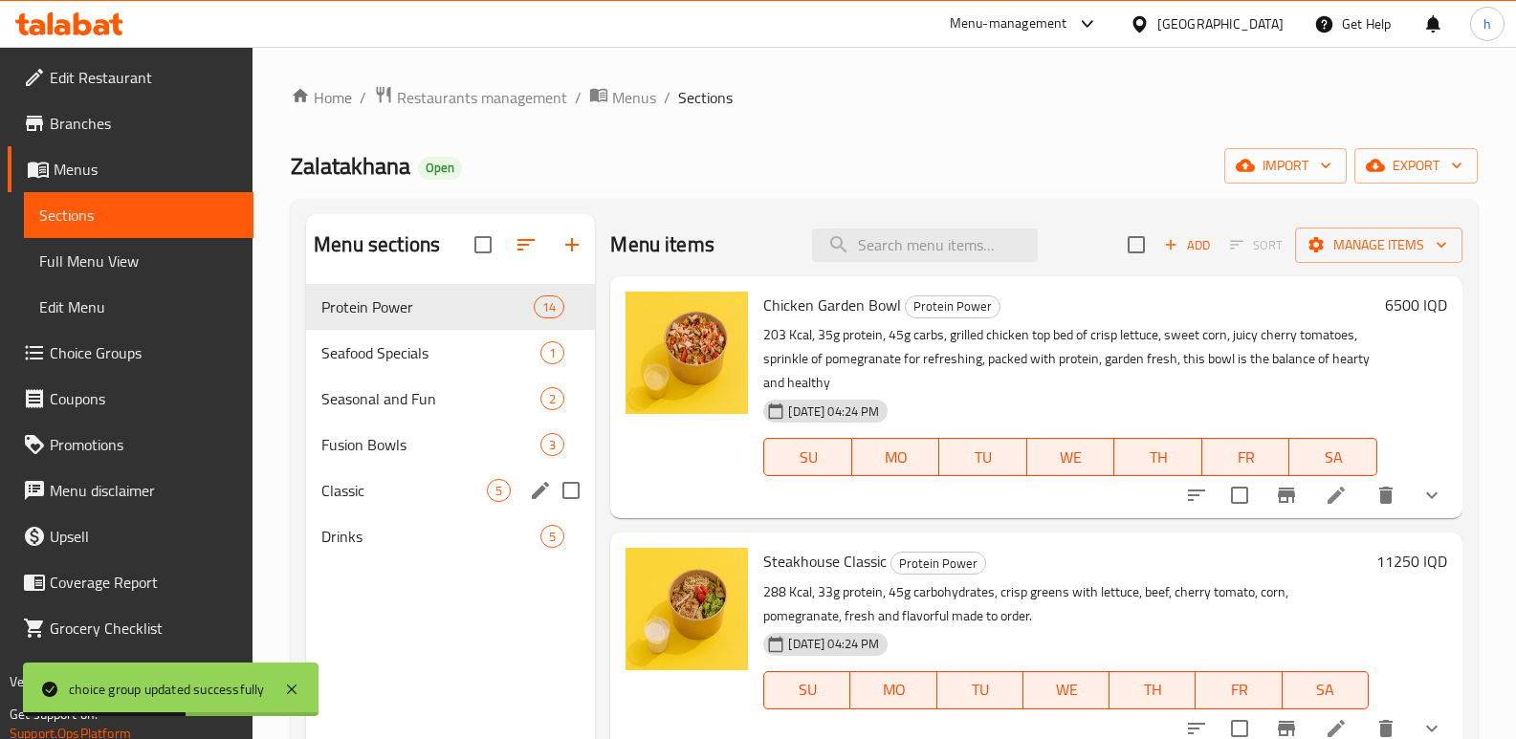
click at [356, 471] on div "Classic 5" at bounding box center [450, 491] width 289 height 46
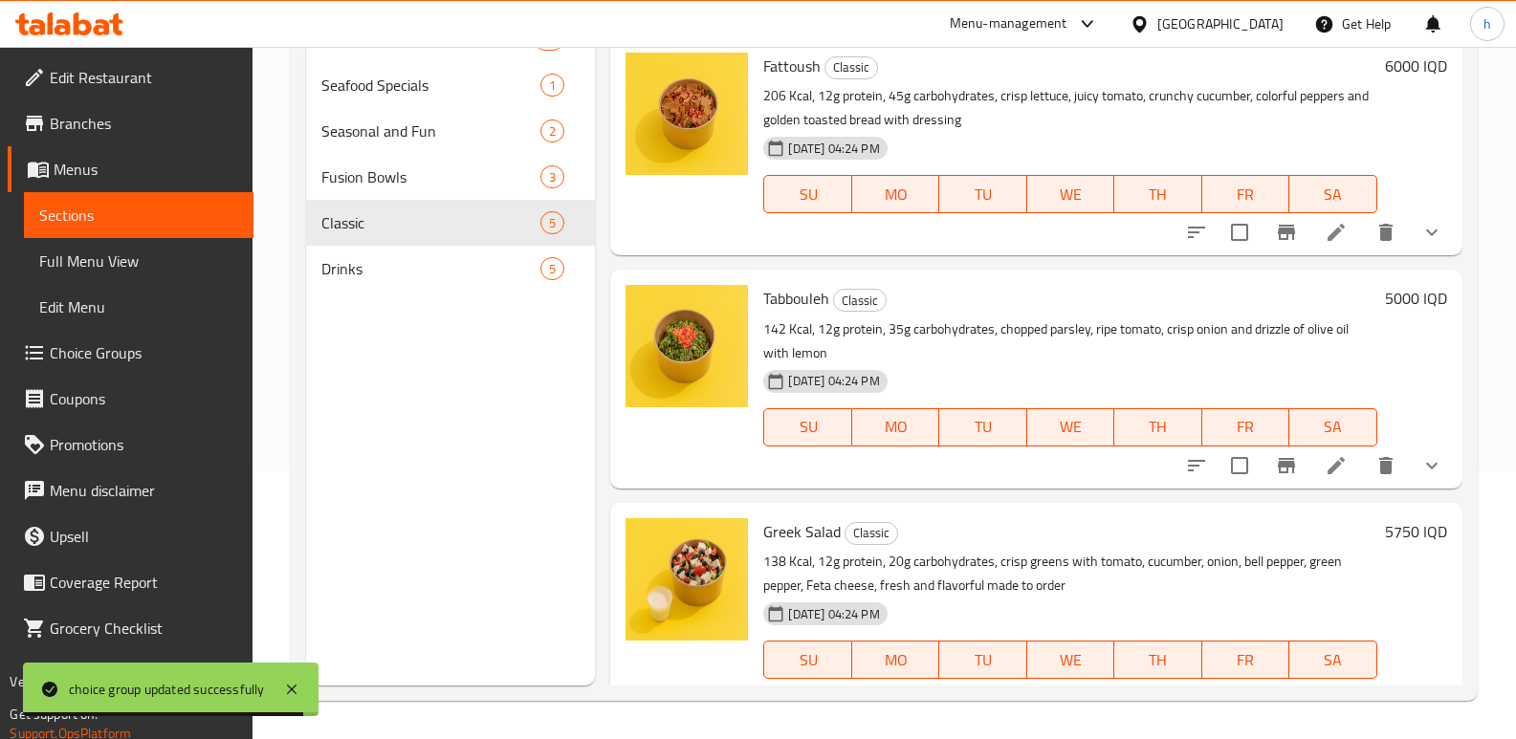
scroll to position [472, 0]
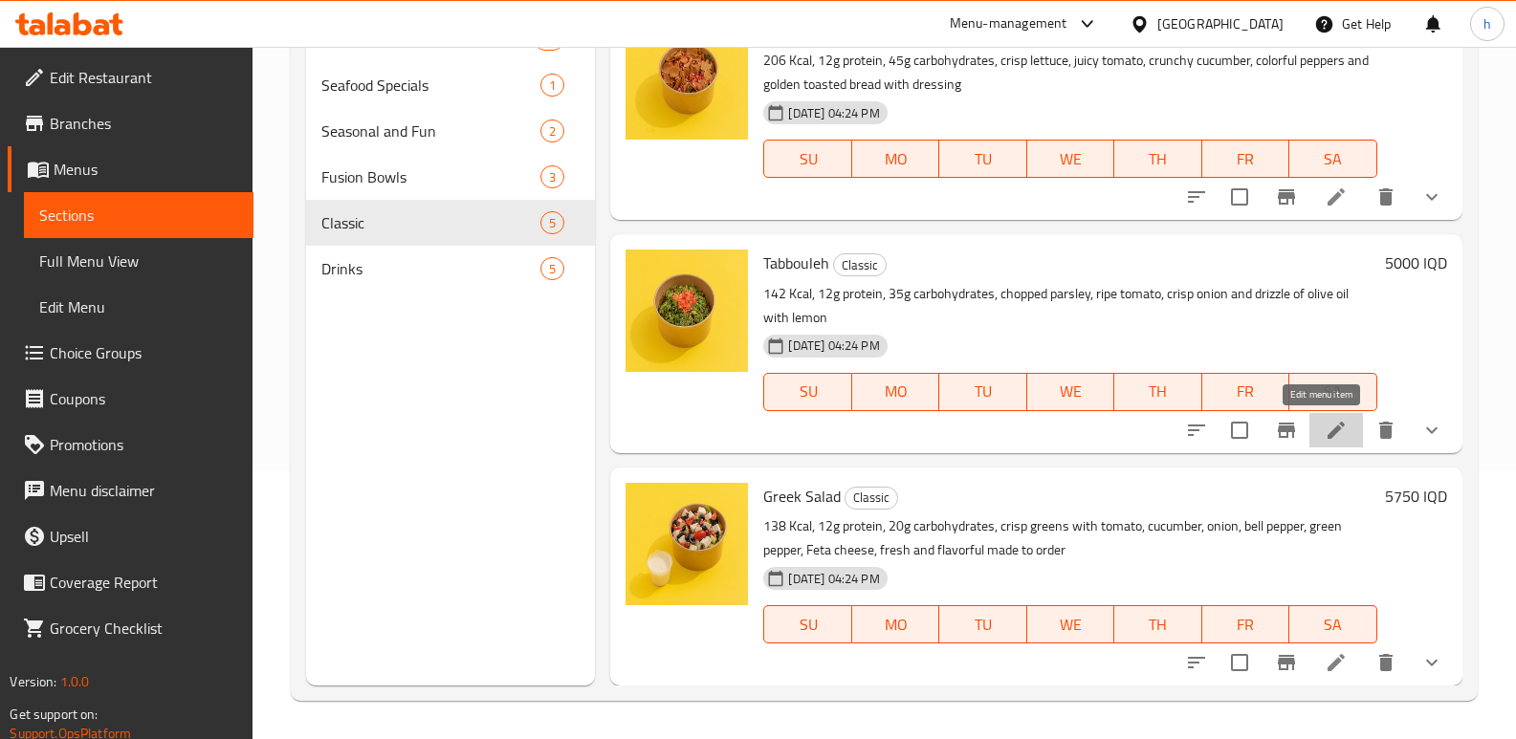
click at [1324, 427] on icon at bounding box center [1335, 430] width 23 height 23
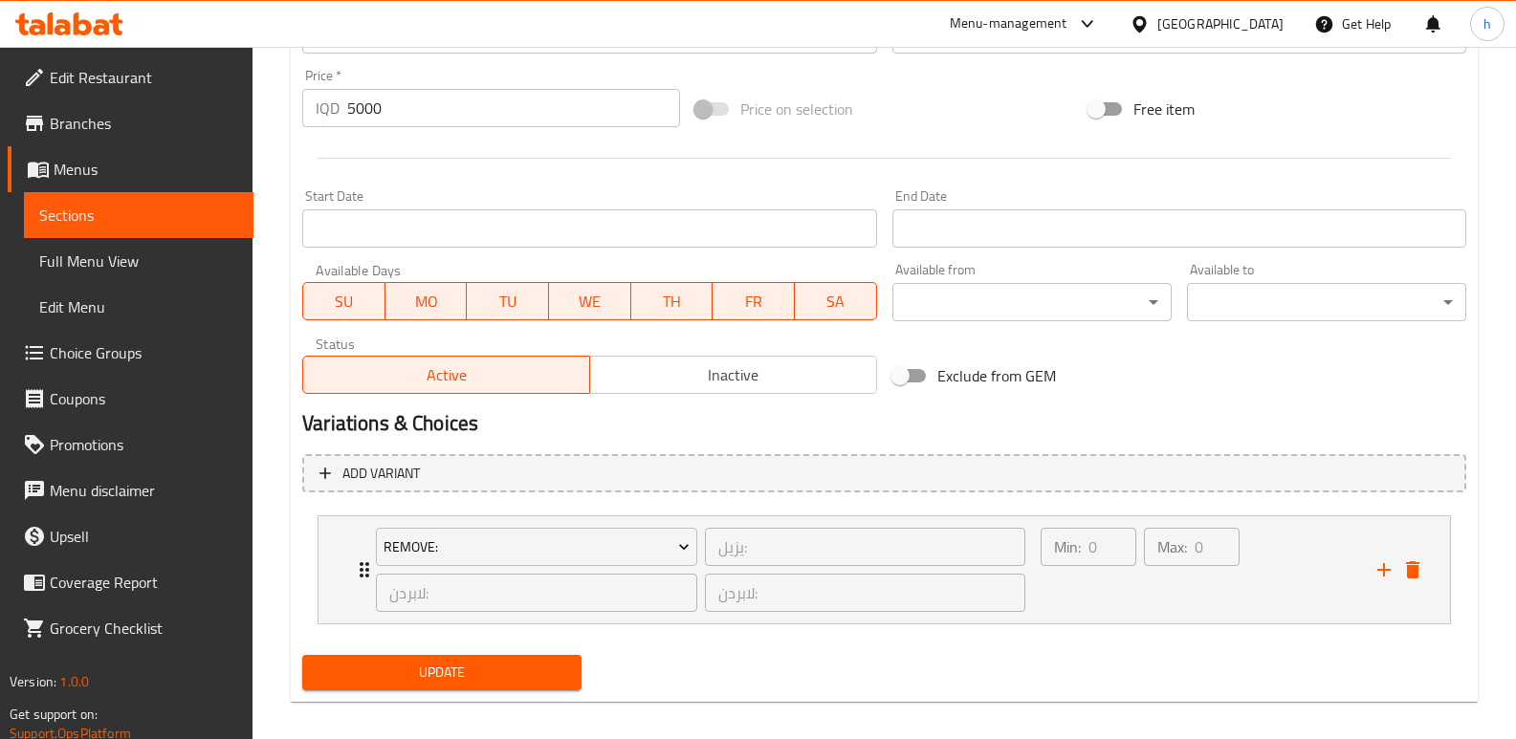
scroll to position [937, 0]
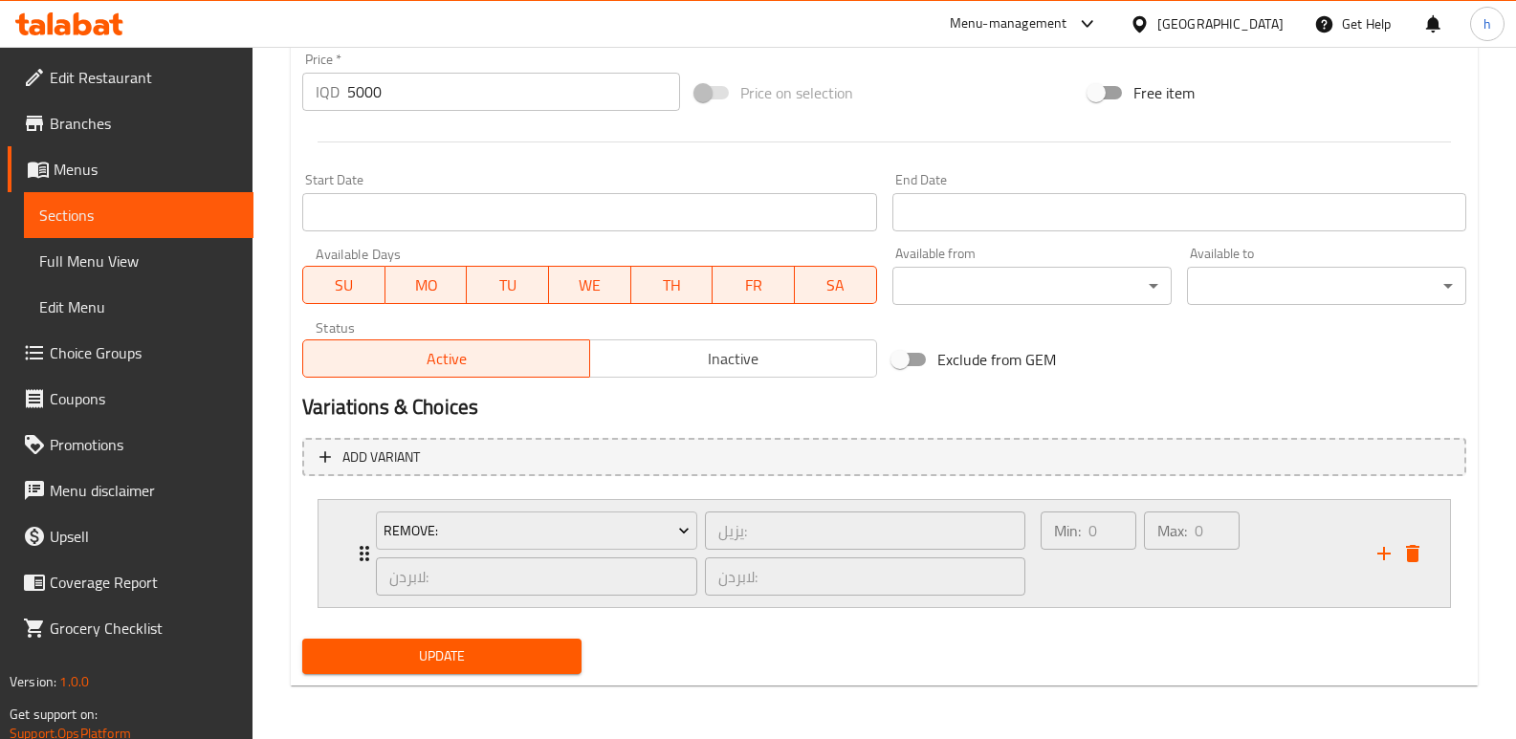
click at [1269, 571] on div "Min: 0 ​ Max: 0 ​" at bounding box center [1197, 553] width 337 height 107
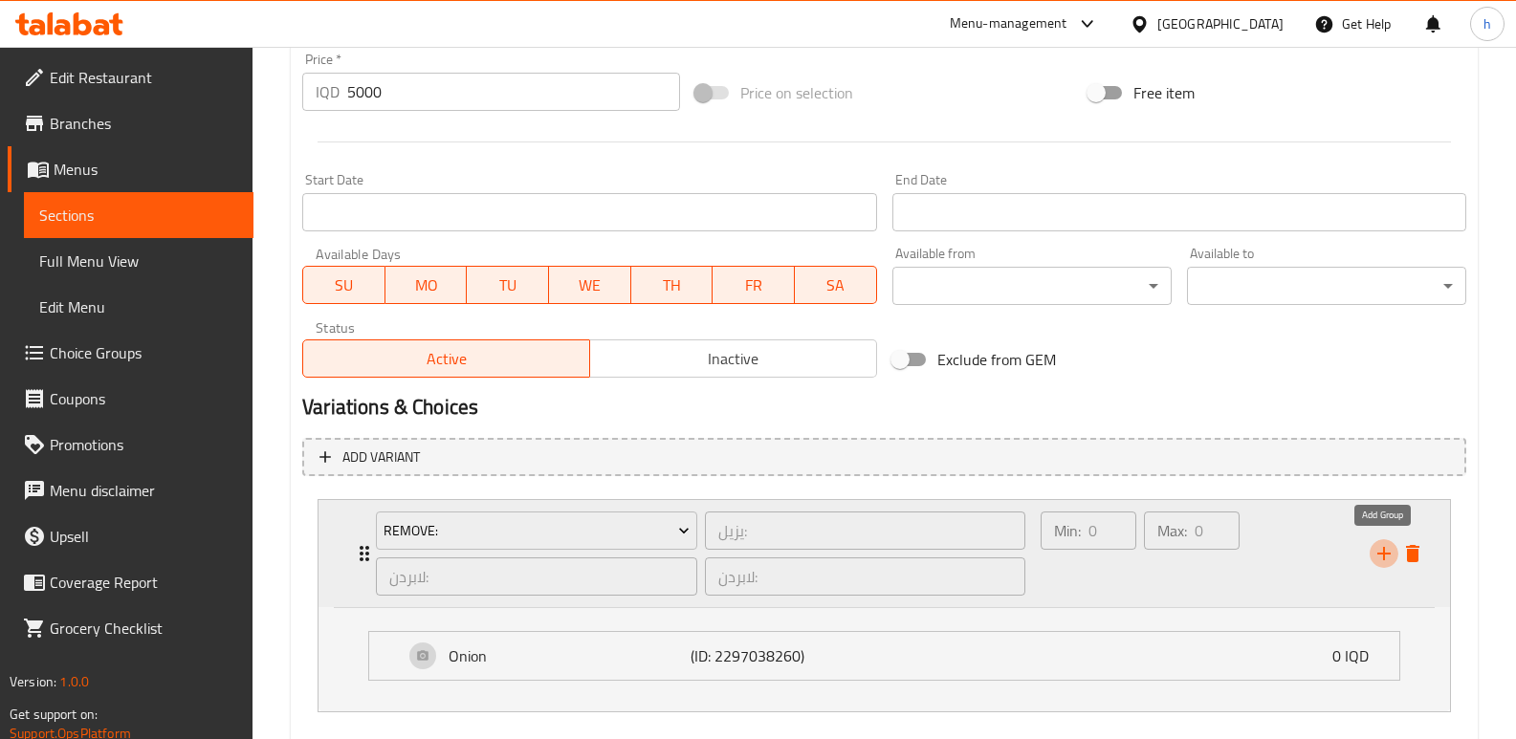
click at [1387, 550] on icon "add" at bounding box center [1383, 553] width 23 height 23
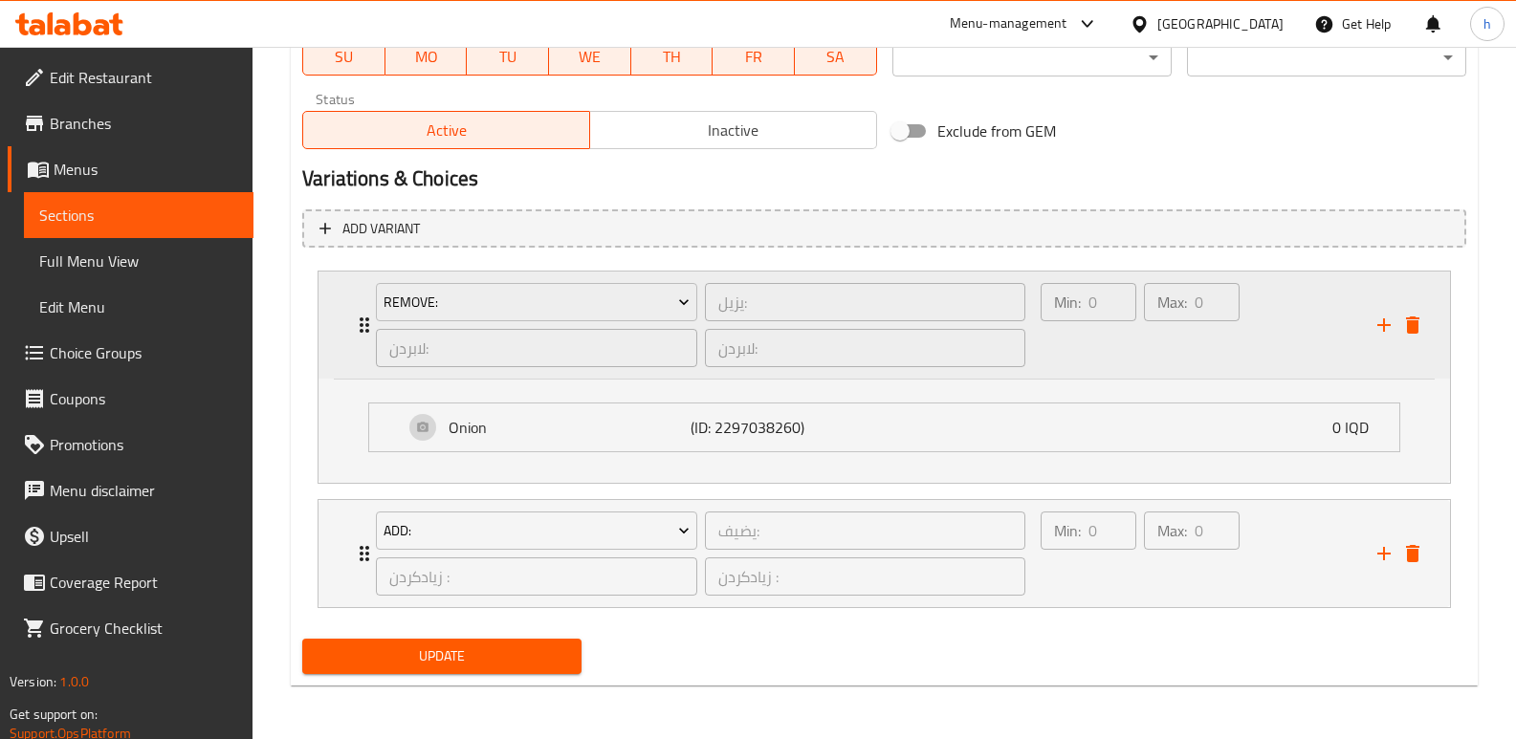
click at [1135, 356] on div "Min: 0 ​" at bounding box center [1088, 325] width 103 height 92
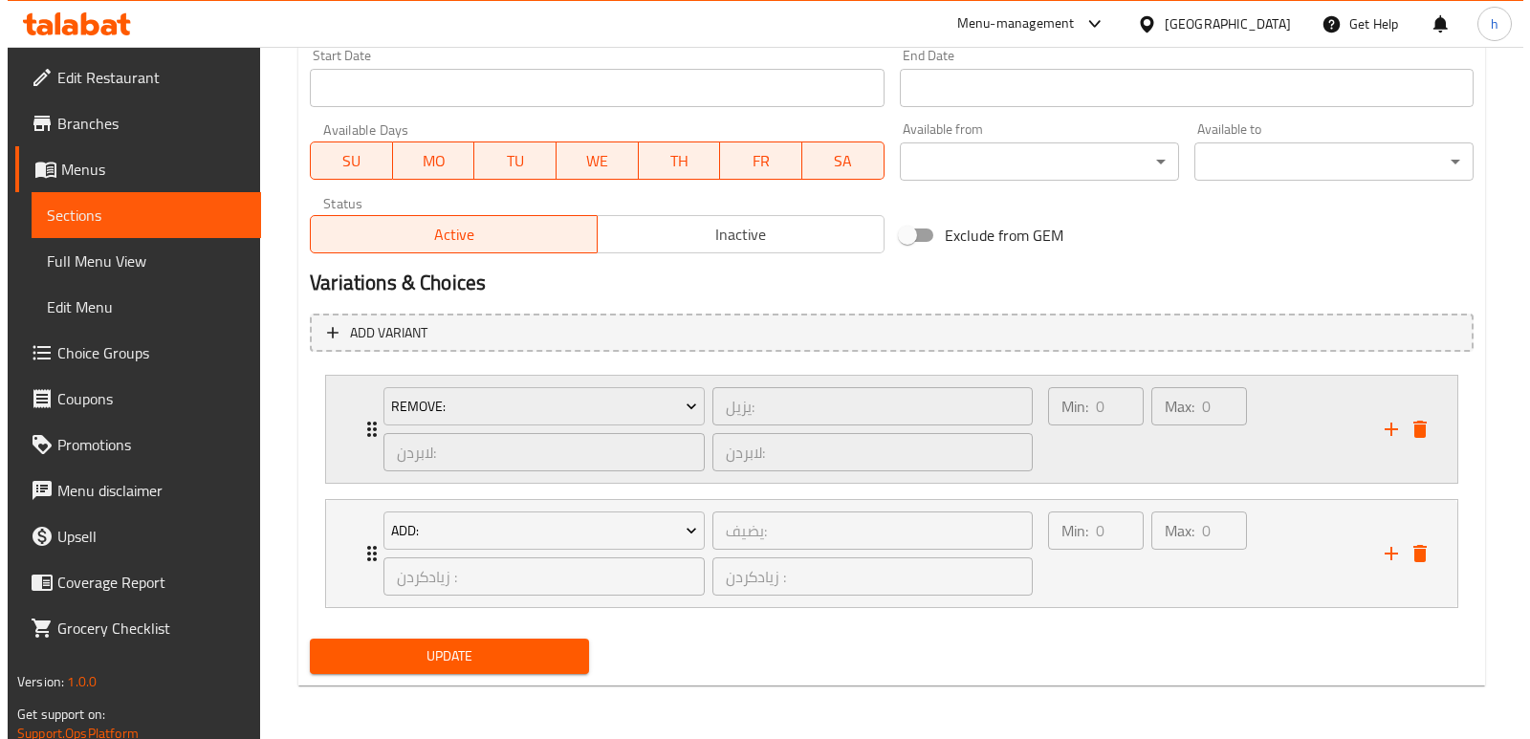
scroll to position [1062, 0]
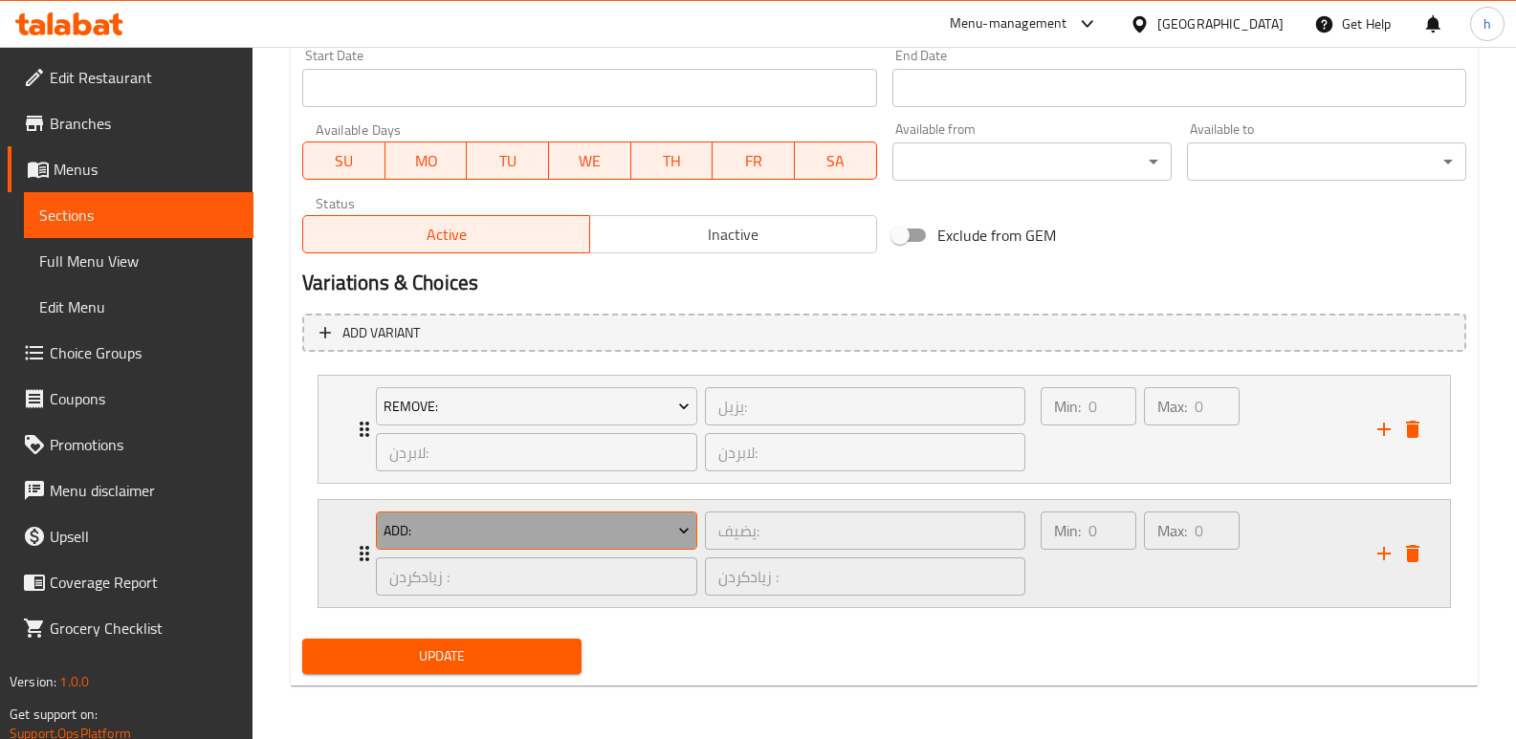
click at [653, 528] on span "Add:" at bounding box center [536, 531] width 307 height 24
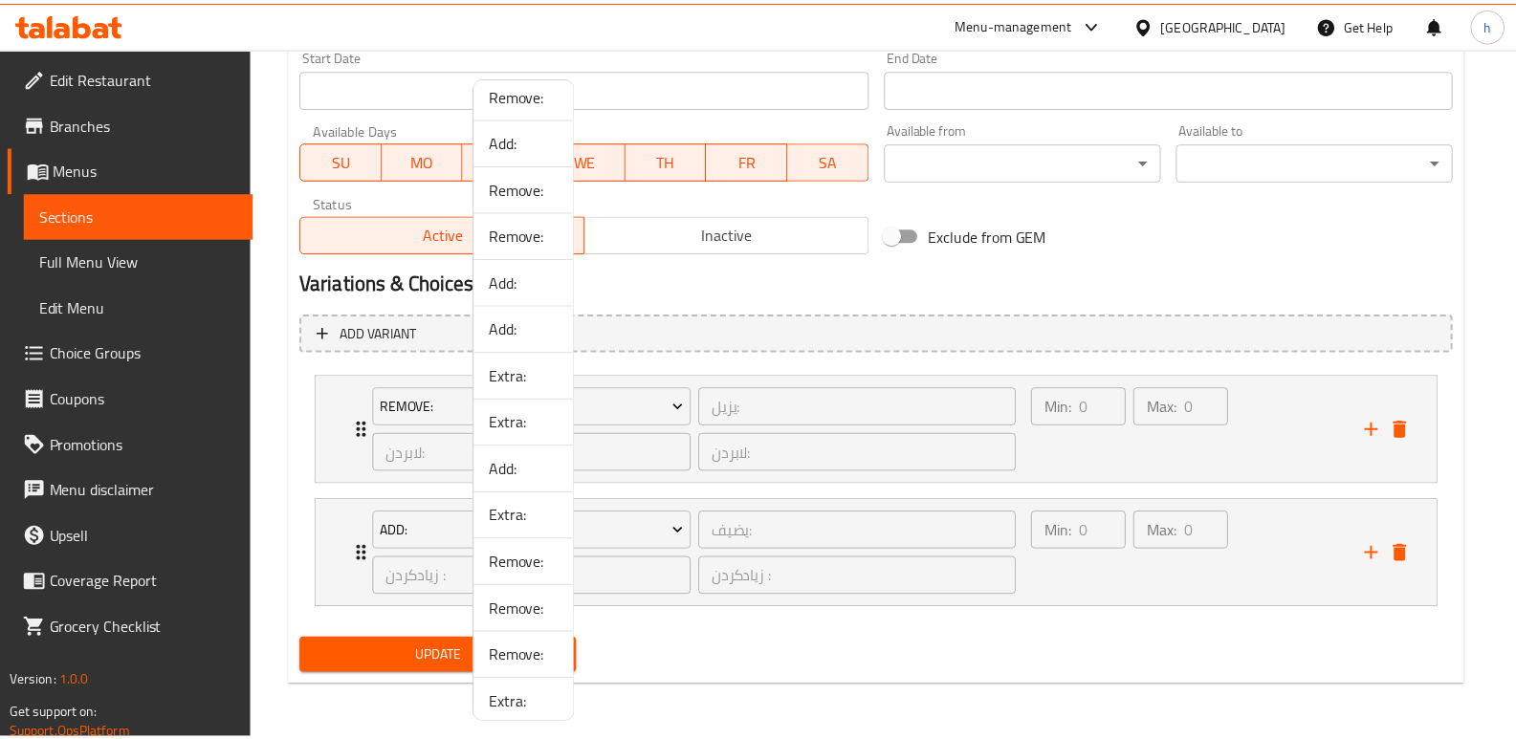
scroll to position [1431, 0]
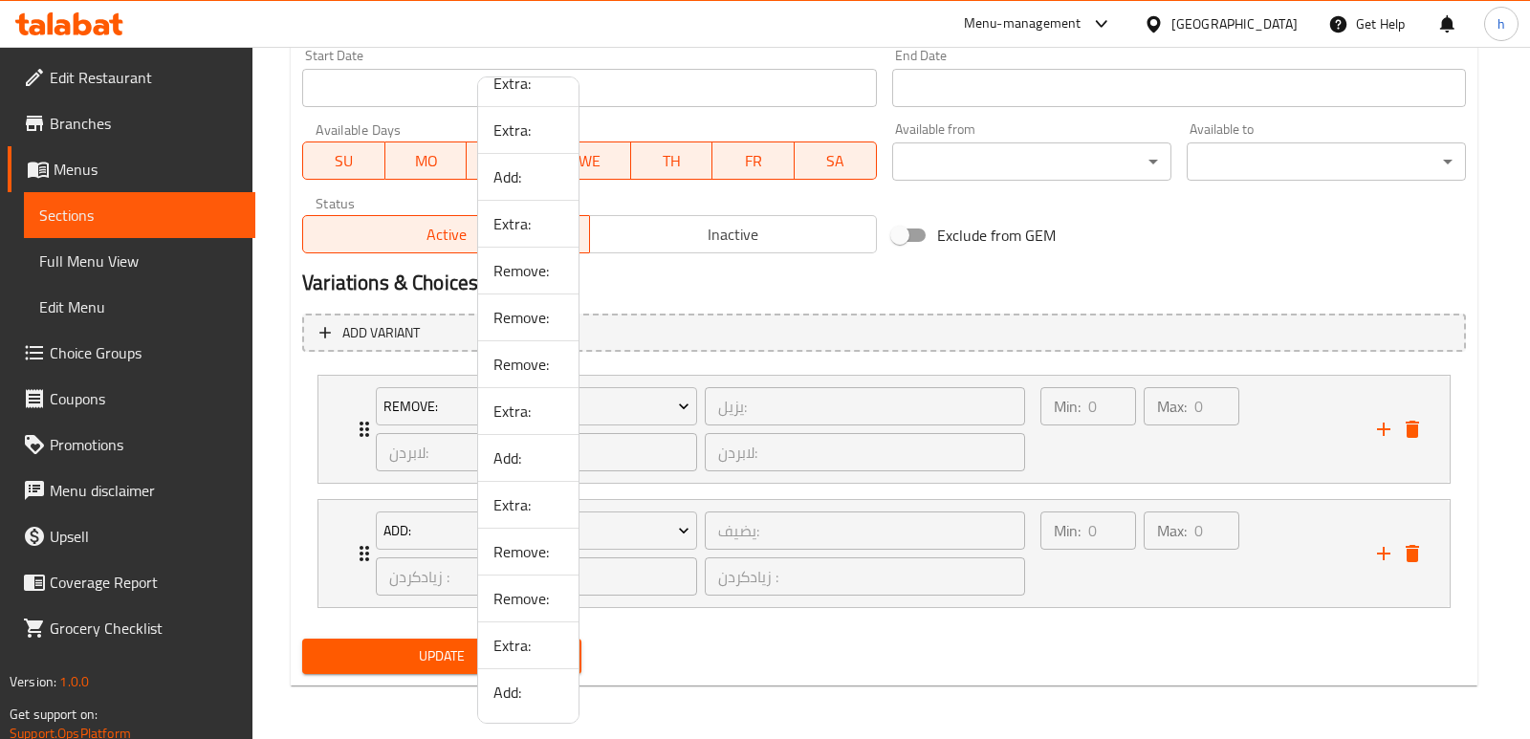
click at [524, 647] on span "Extra:" at bounding box center [528, 645] width 70 height 23
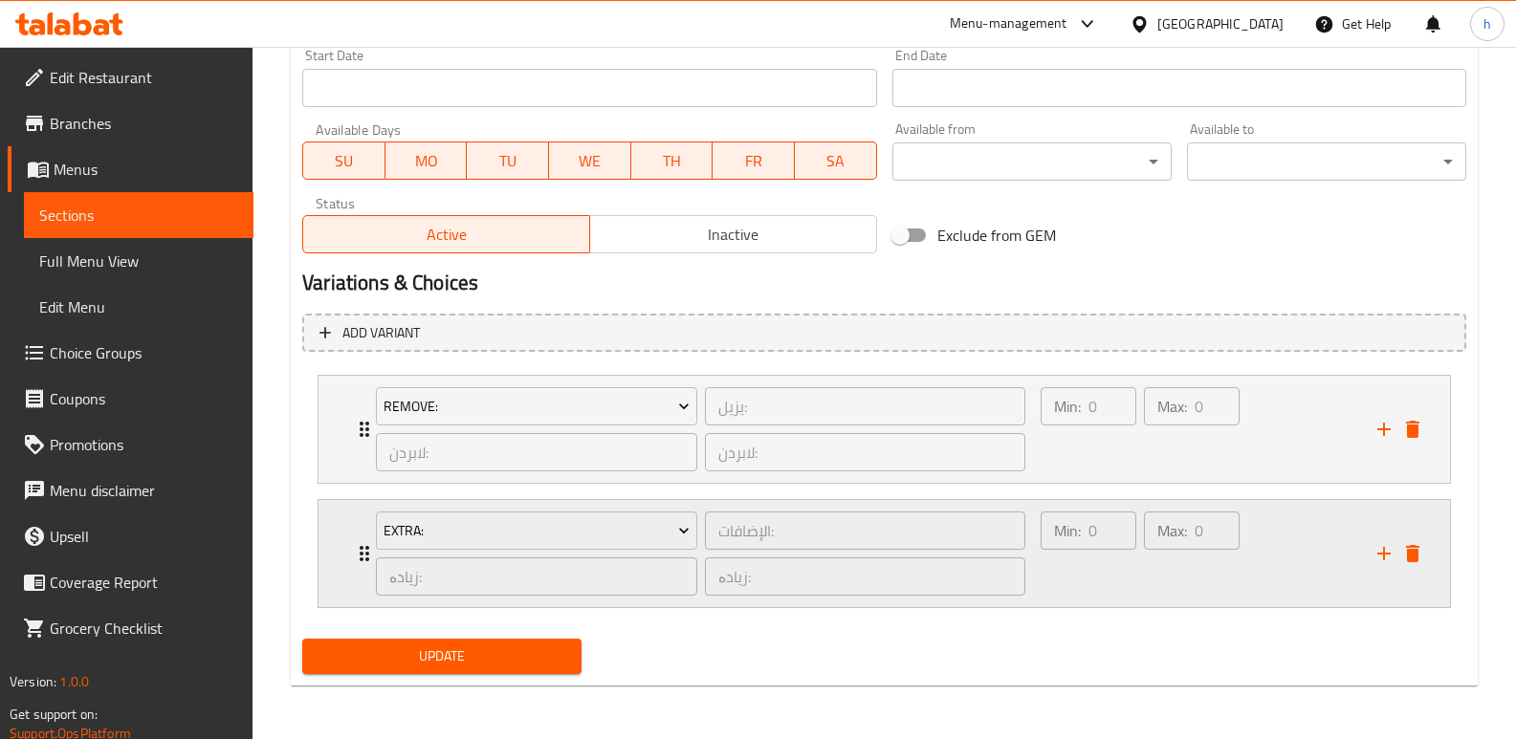
click at [1118, 572] on div "Min: 0 ​" at bounding box center [1088, 554] width 103 height 92
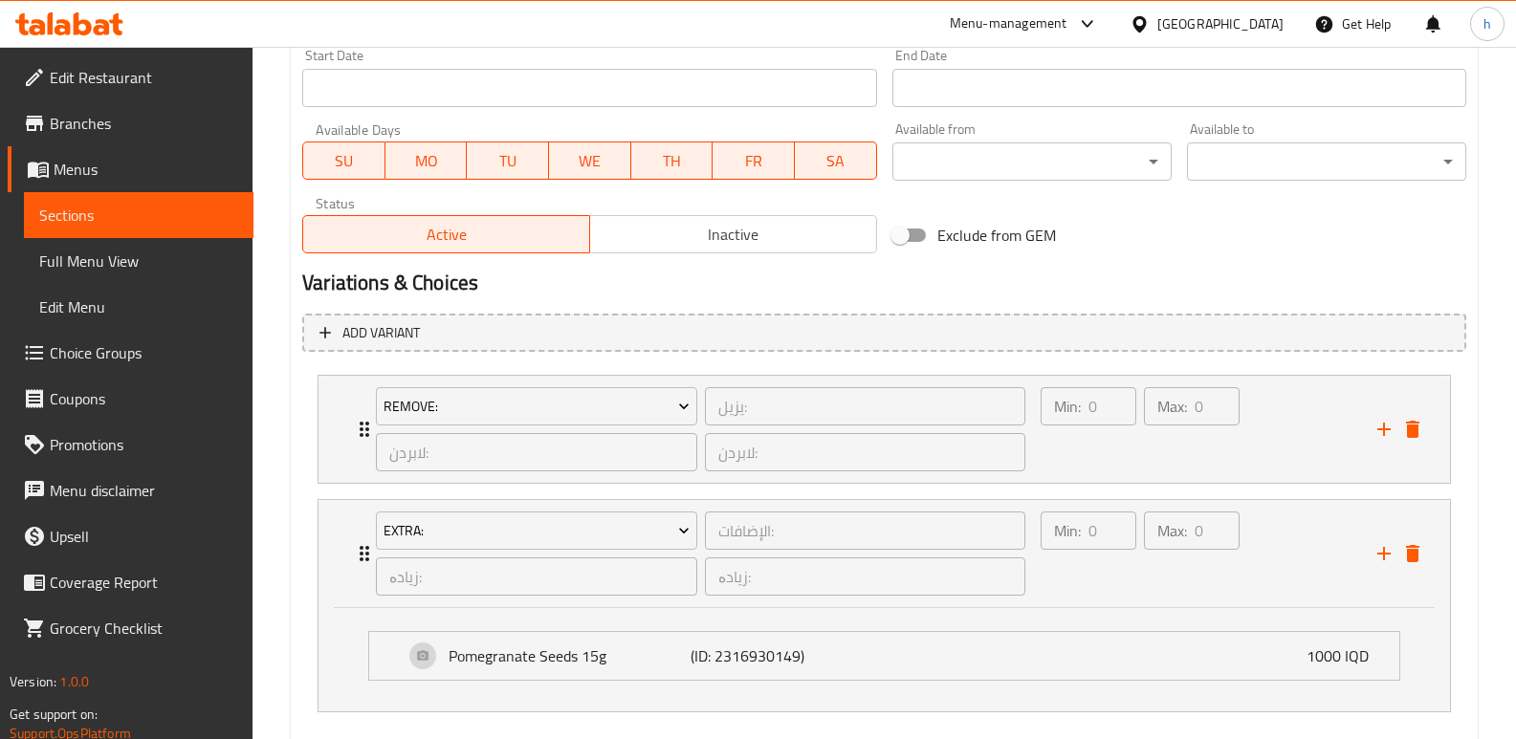
scroll to position [1166, 0]
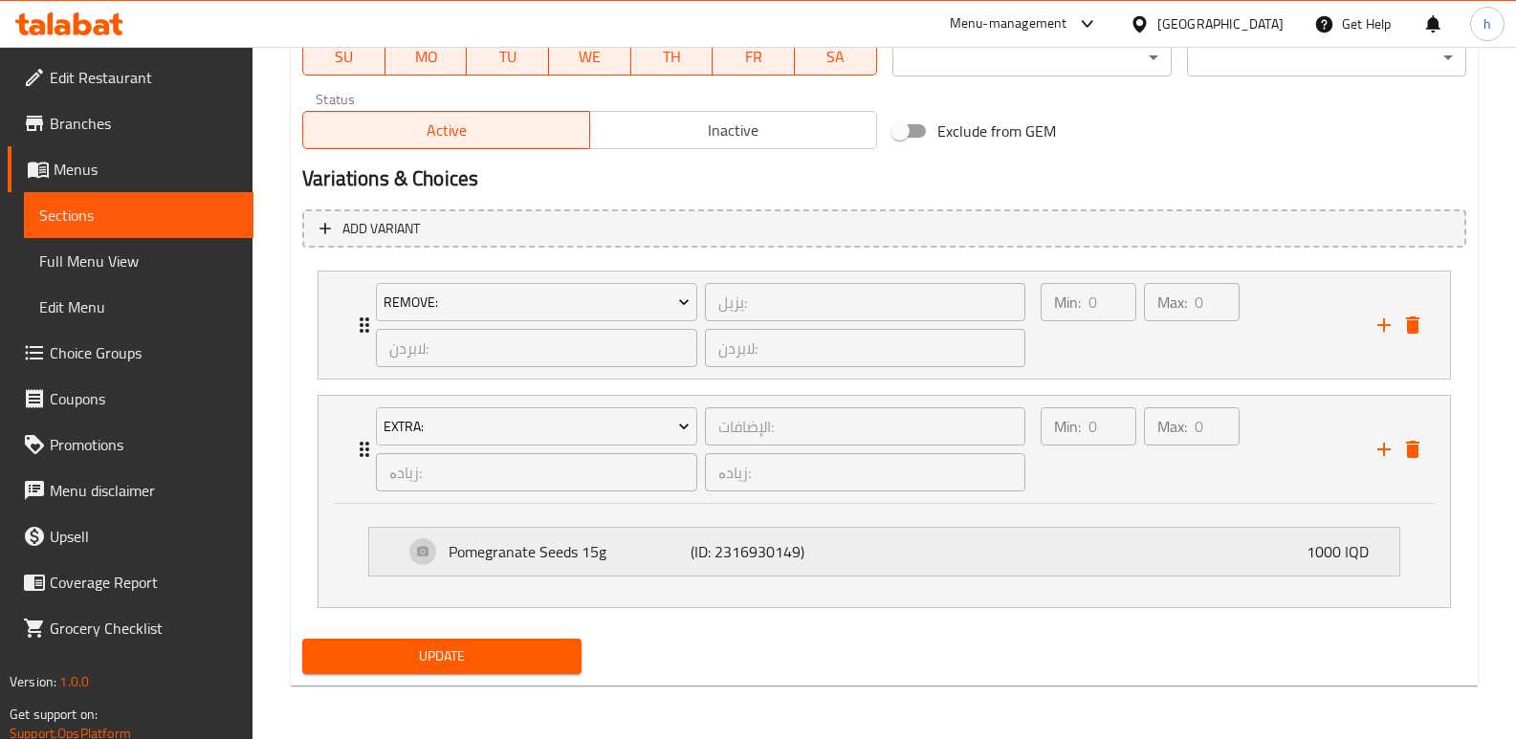
click at [1068, 563] on div "Pomegranate Seeds 15g (ID: 2316930149) 1000 IQD" at bounding box center [890, 552] width 973 height 48
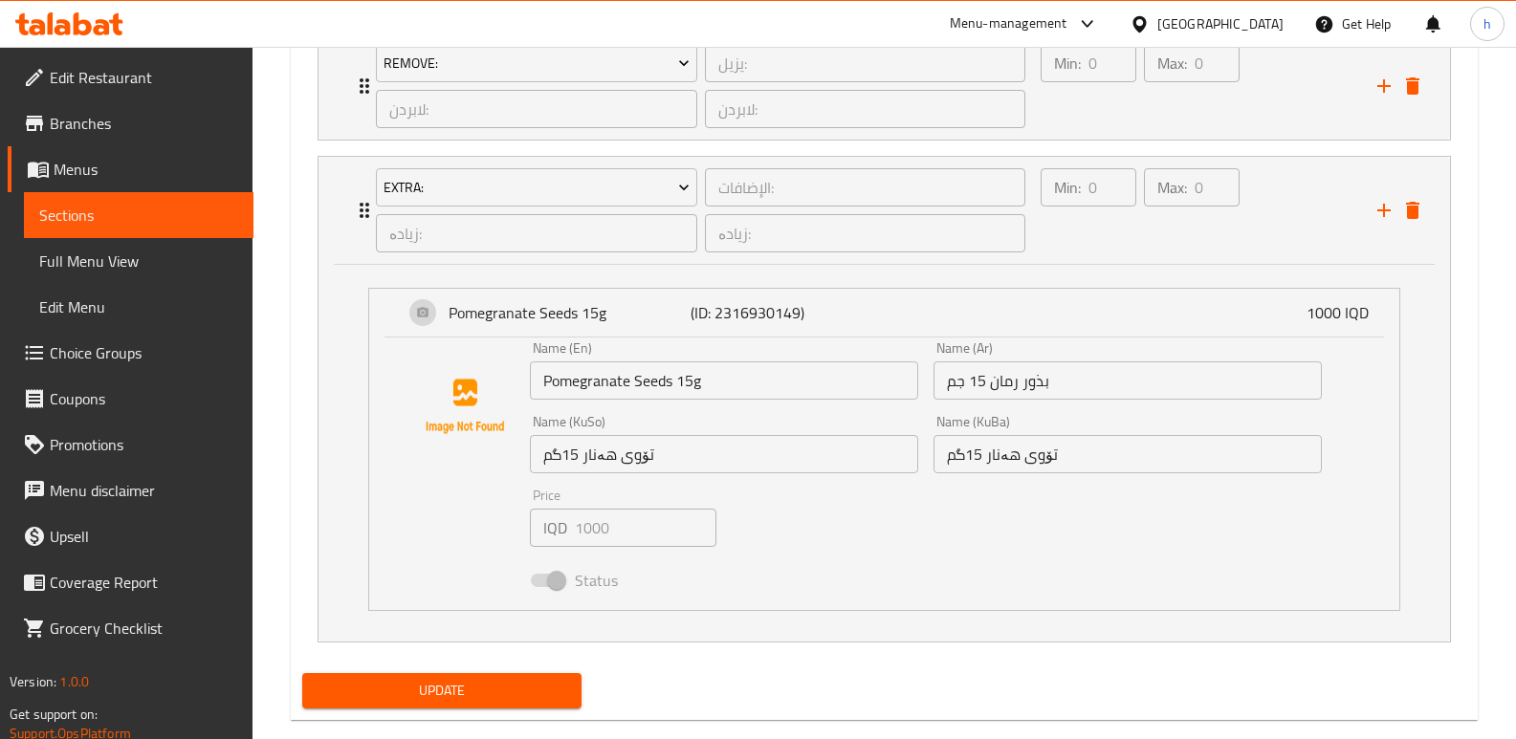
scroll to position [1439, 0]
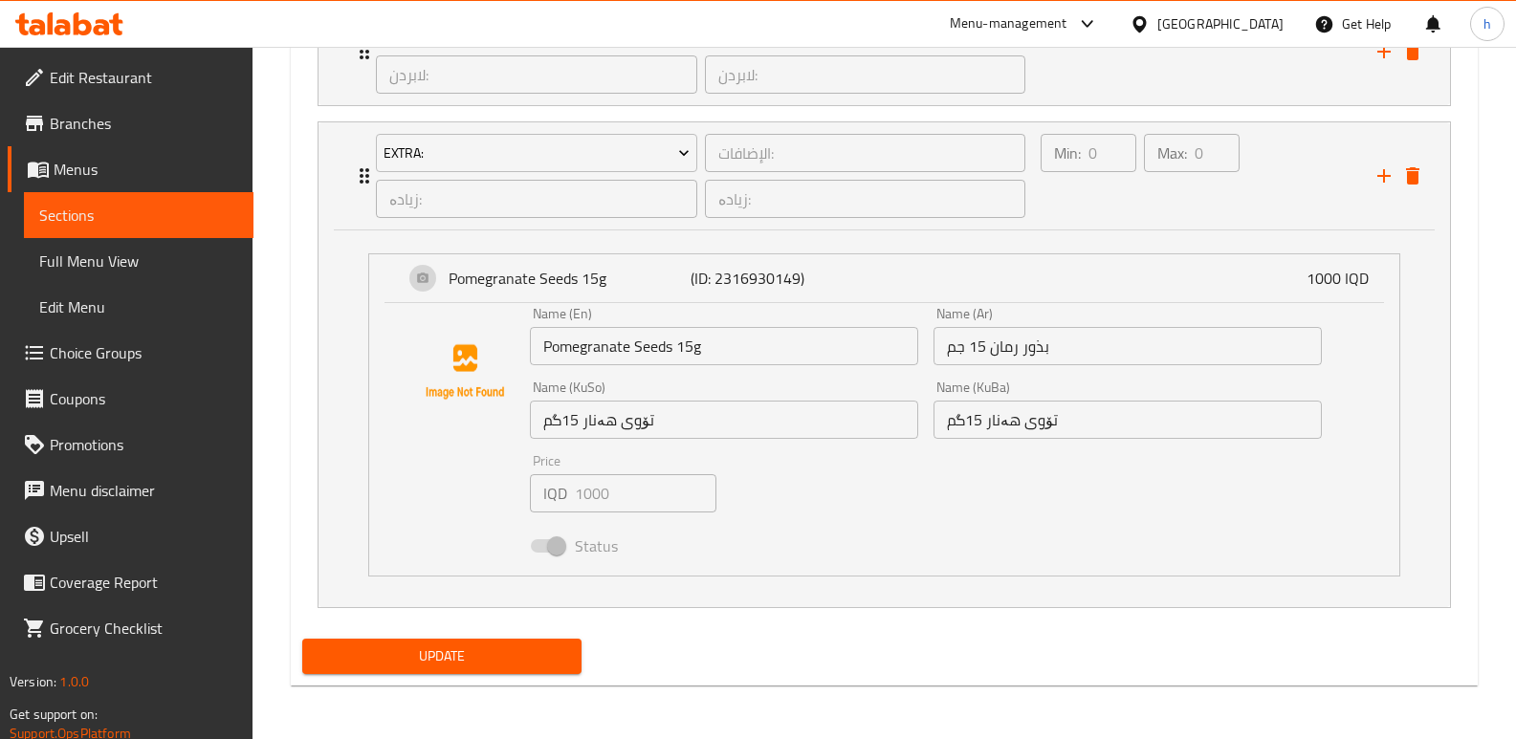
click at [538, 654] on span "Update" at bounding box center [441, 657] width 249 height 24
click at [168, 208] on span "Sections" at bounding box center [138, 215] width 199 height 23
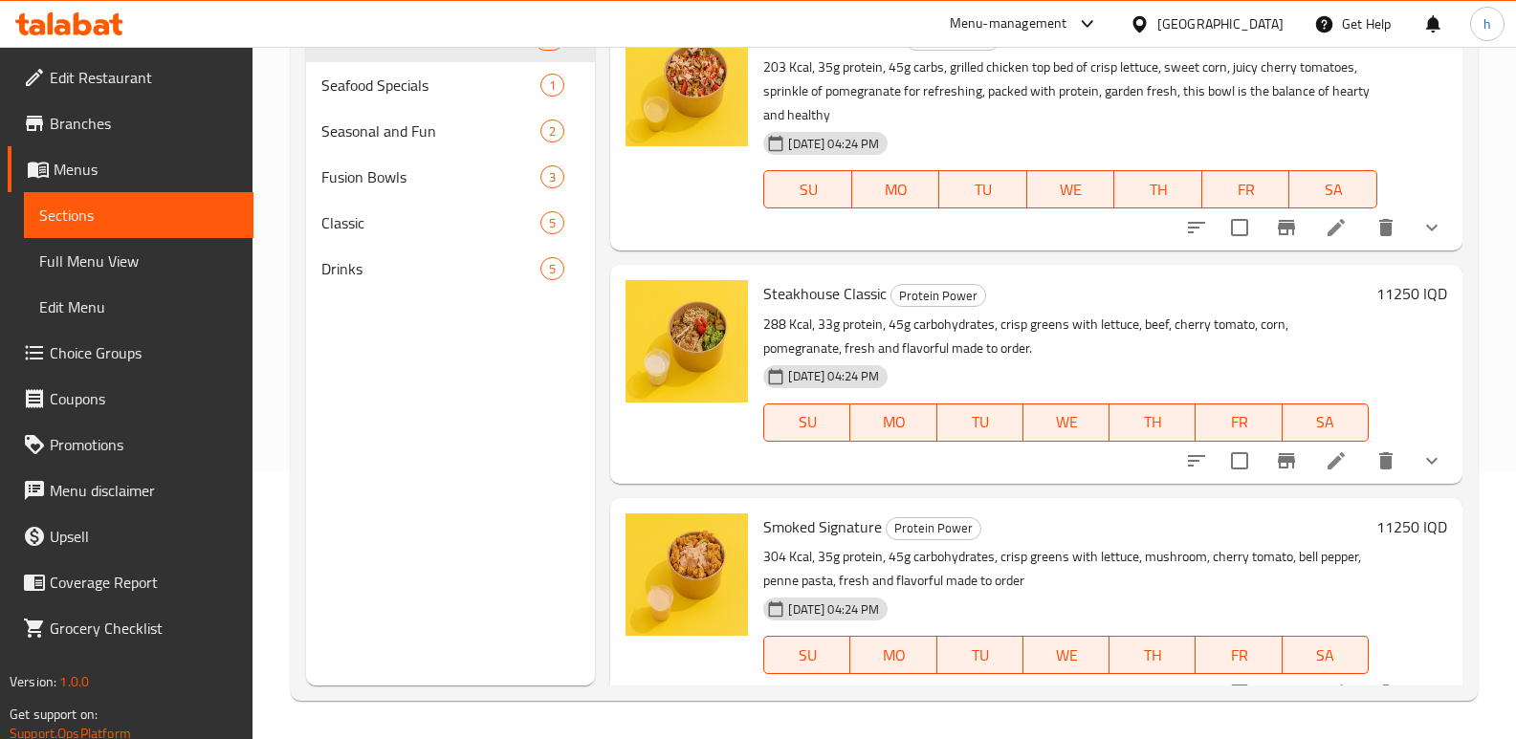
scroll to position [268, 0]
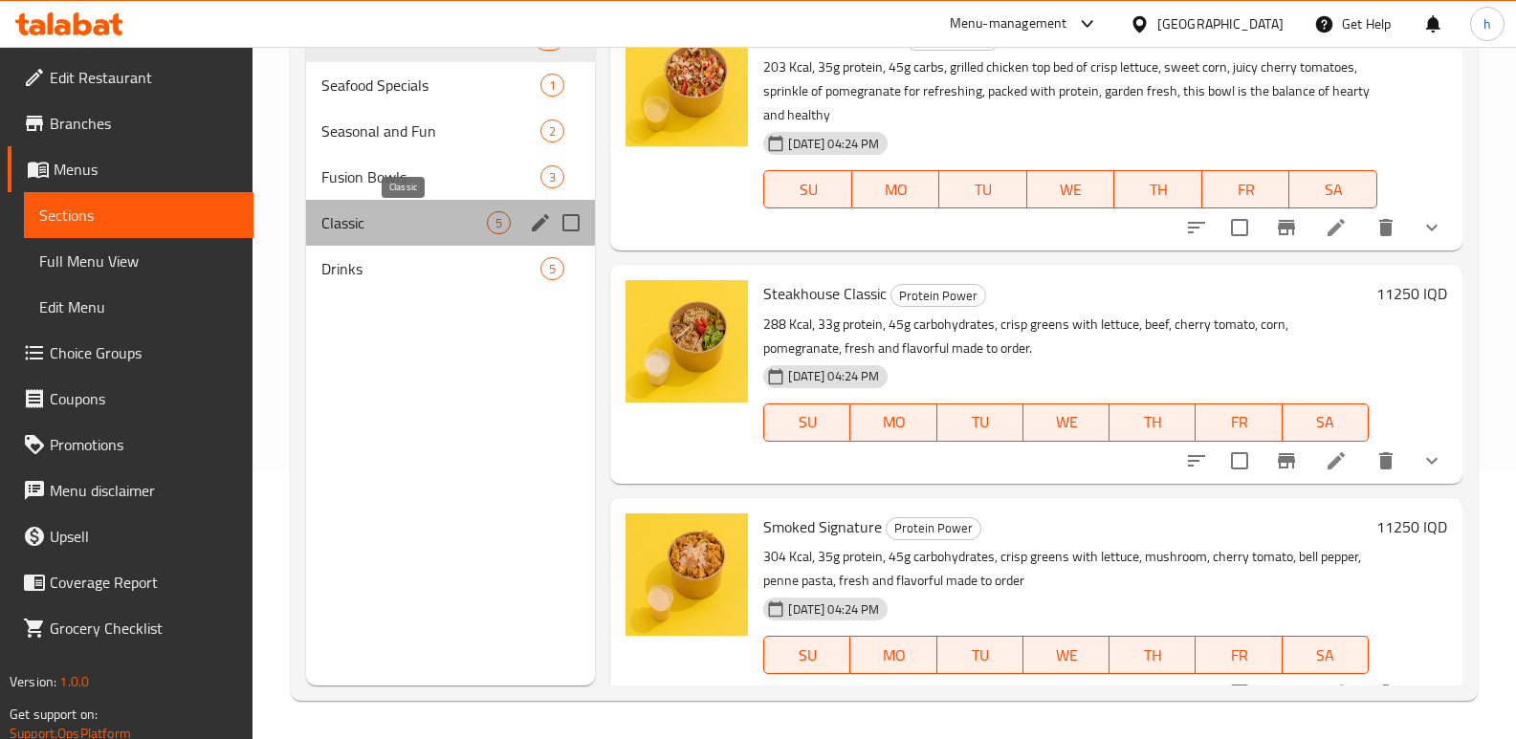
click at [370, 226] on span "Classic" at bounding box center [403, 222] width 165 height 23
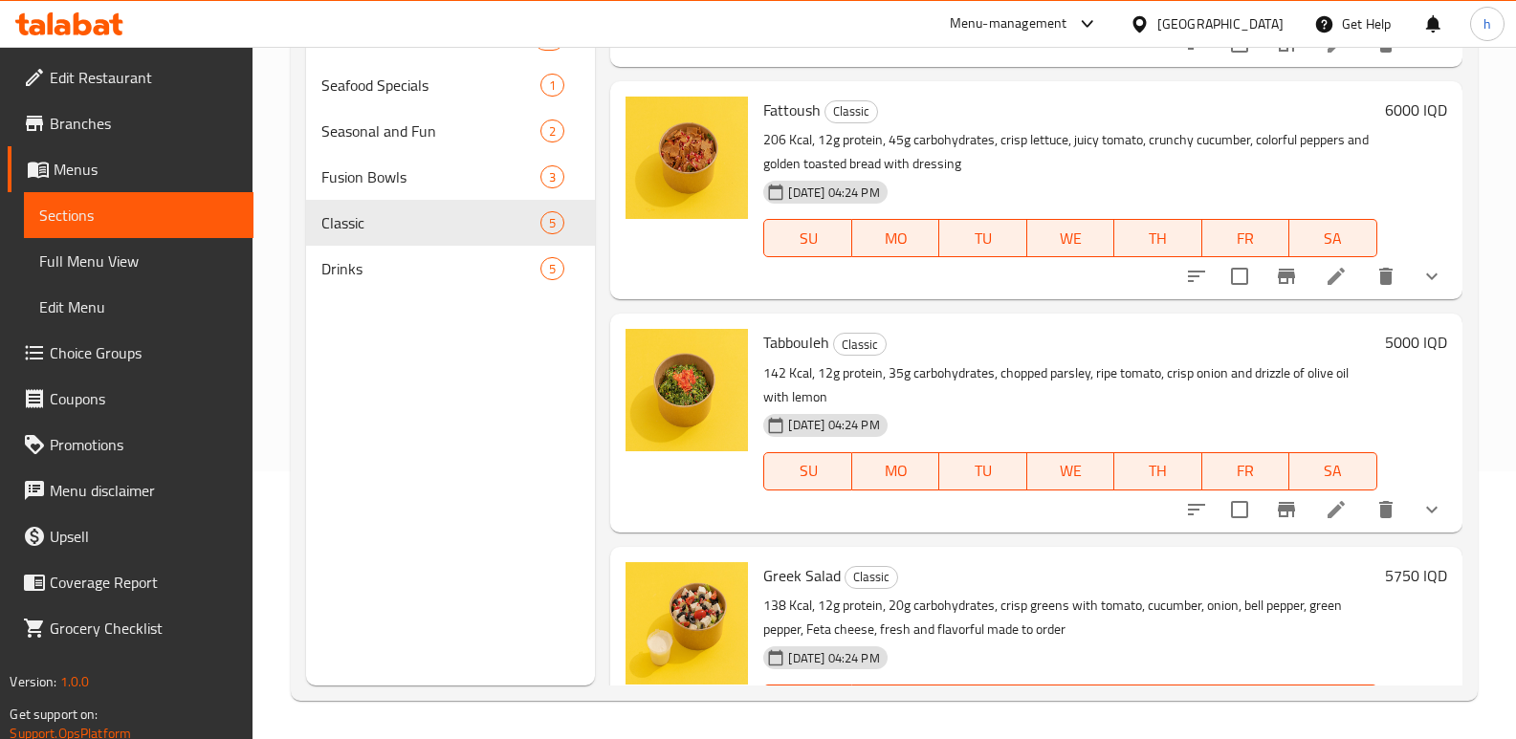
scroll to position [472, 0]
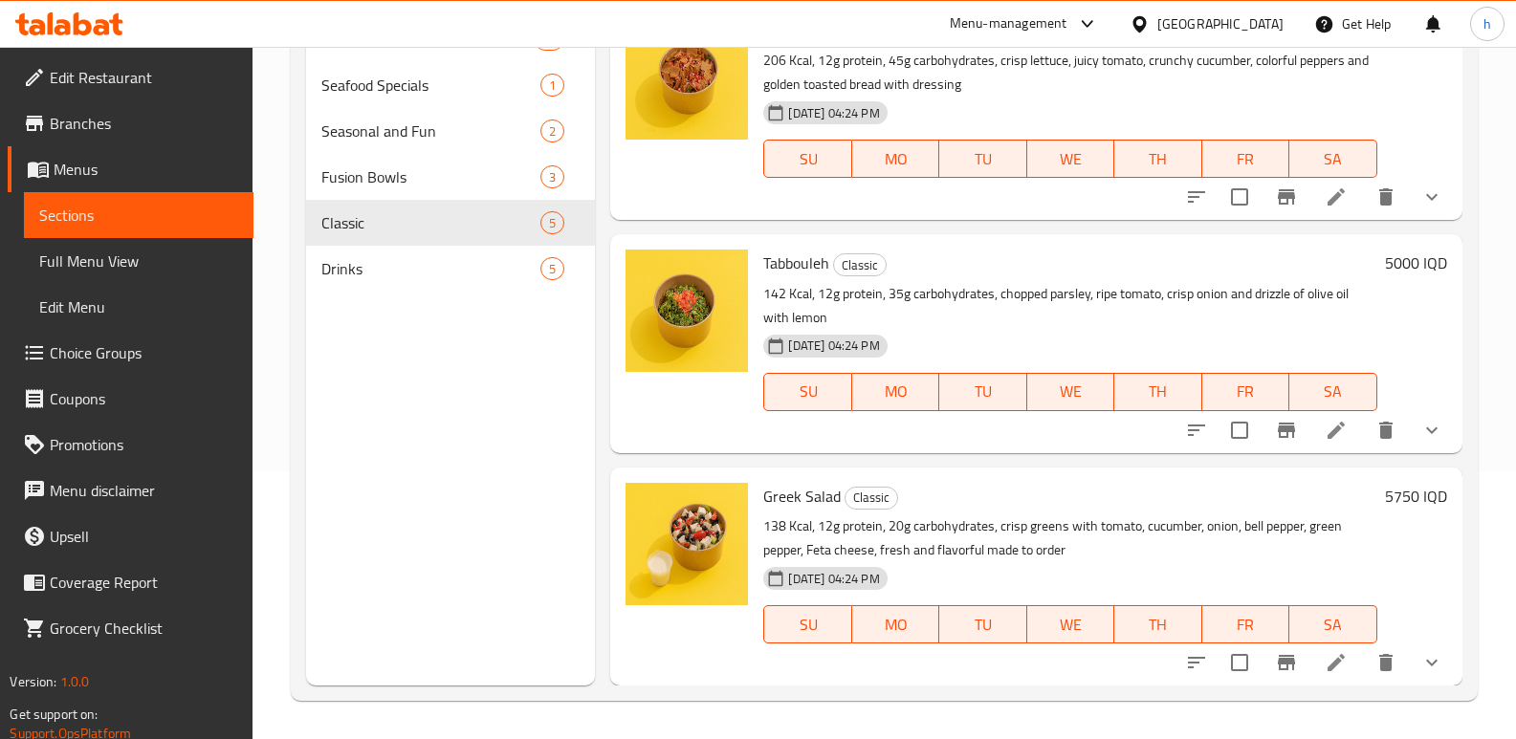
click at [1420, 428] on icon "show more" at bounding box center [1431, 430] width 23 height 23
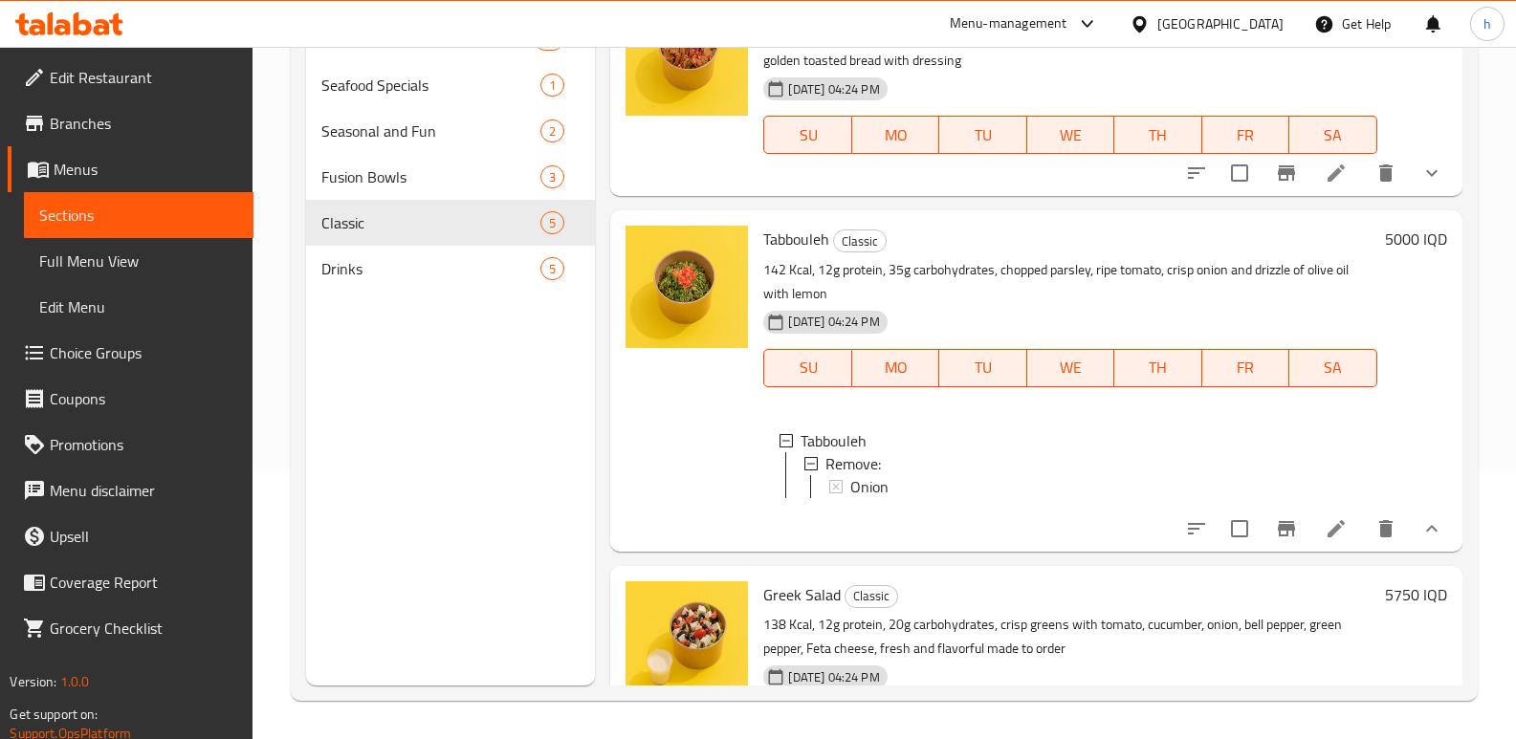
click at [1324, 540] on icon at bounding box center [1335, 528] width 23 height 23
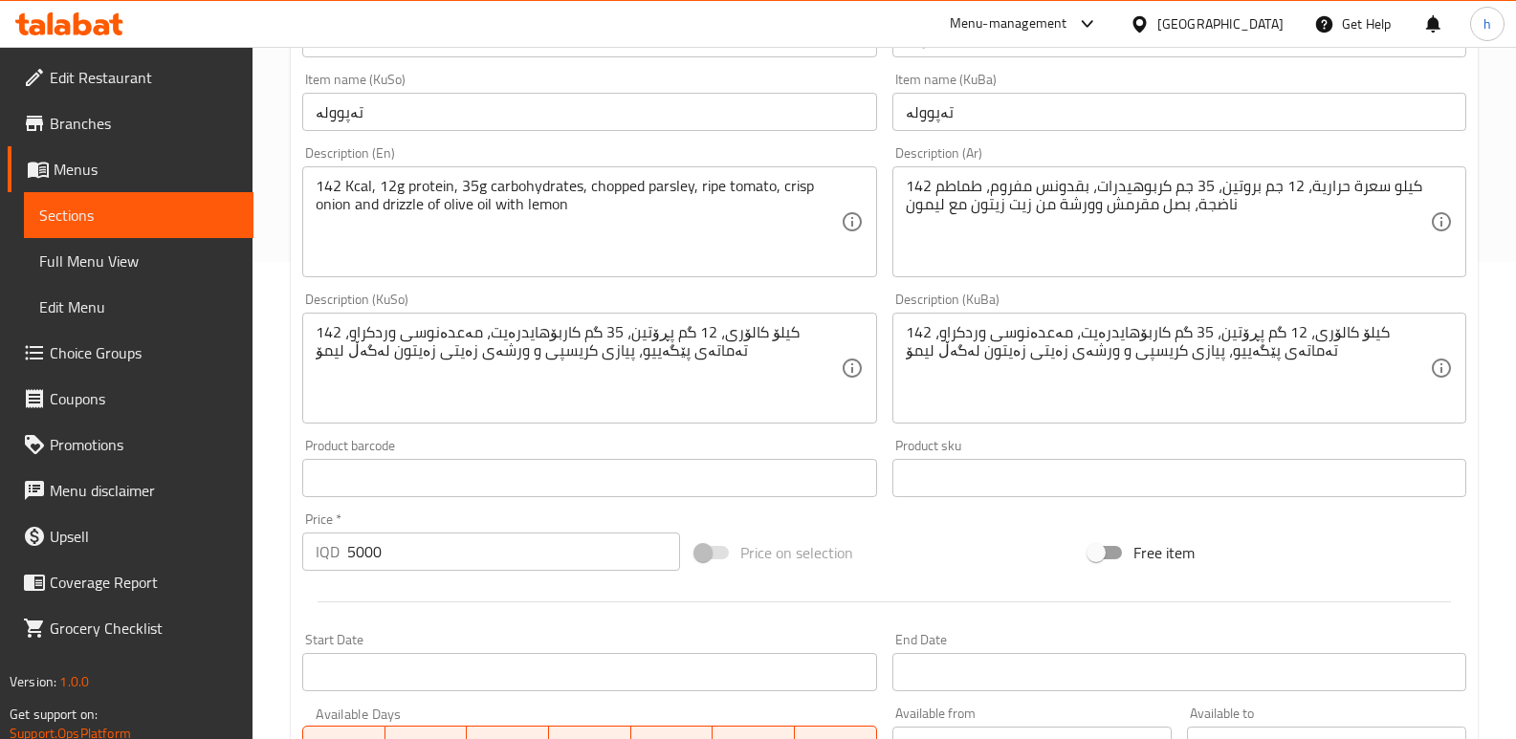
scroll to position [1062, 0]
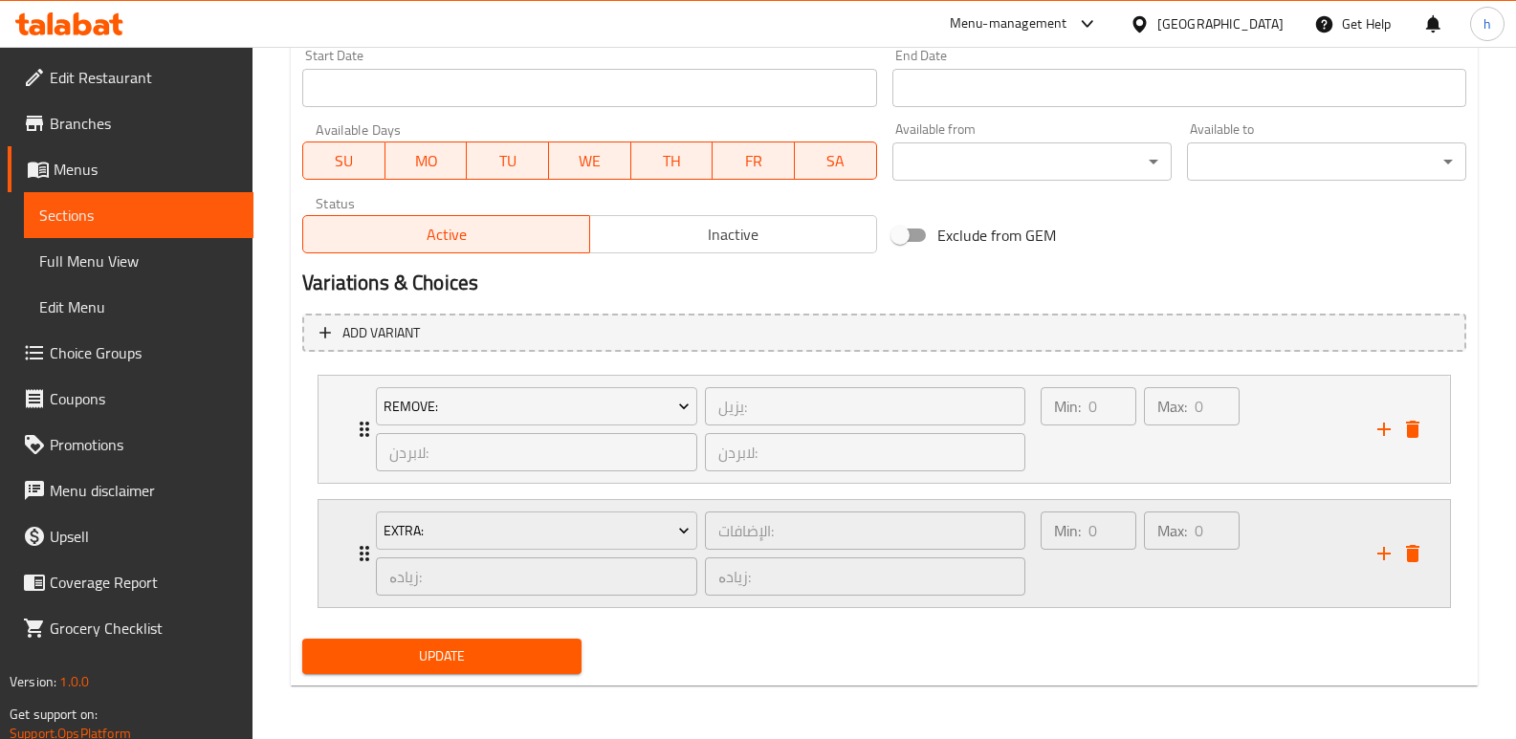
click at [1150, 570] on div "Max: 0 ​" at bounding box center [1191, 554] width 103 height 92
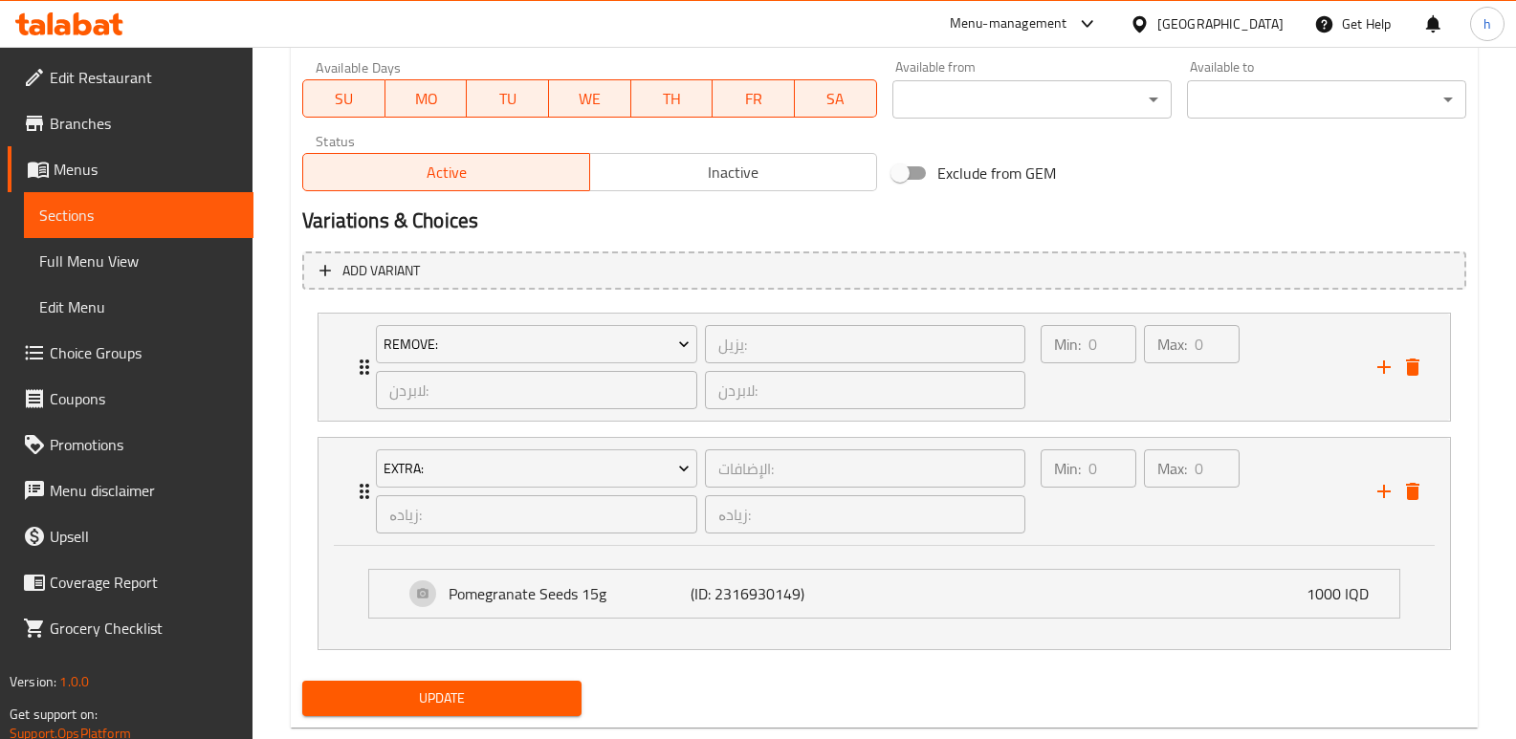
scroll to position [1166, 0]
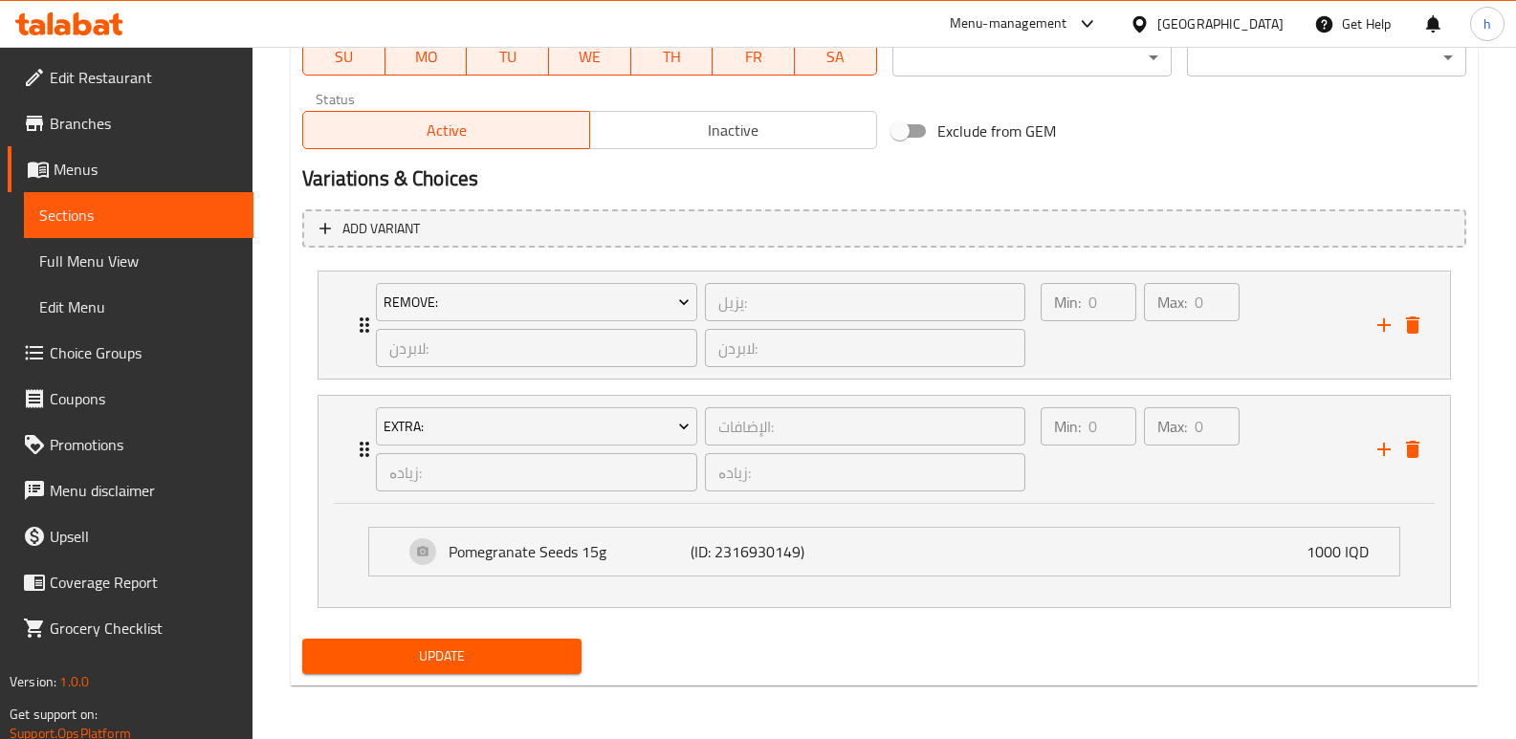
click at [564, 635] on div "Update" at bounding box center [442, 656] width 295 height 51
click at [536, 647] on span "Update" at bounding box center [441, 657] width 249 height 24
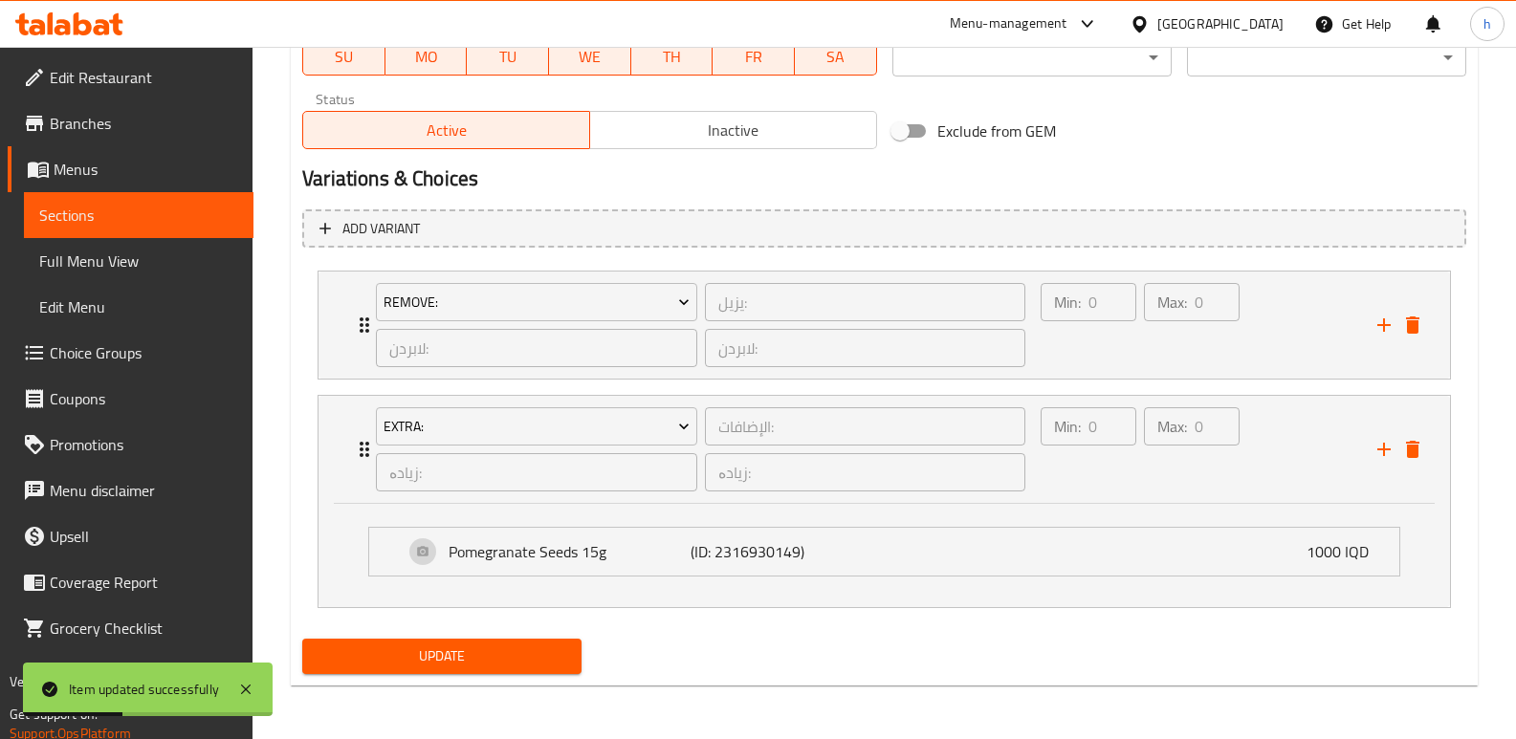
click at [873, 664] on div "Update" at bounding box center [884, 656] width 1179 height 51
click at [178, 221] on span "Sections" at bounding box center [138, 215] width 199 height 23
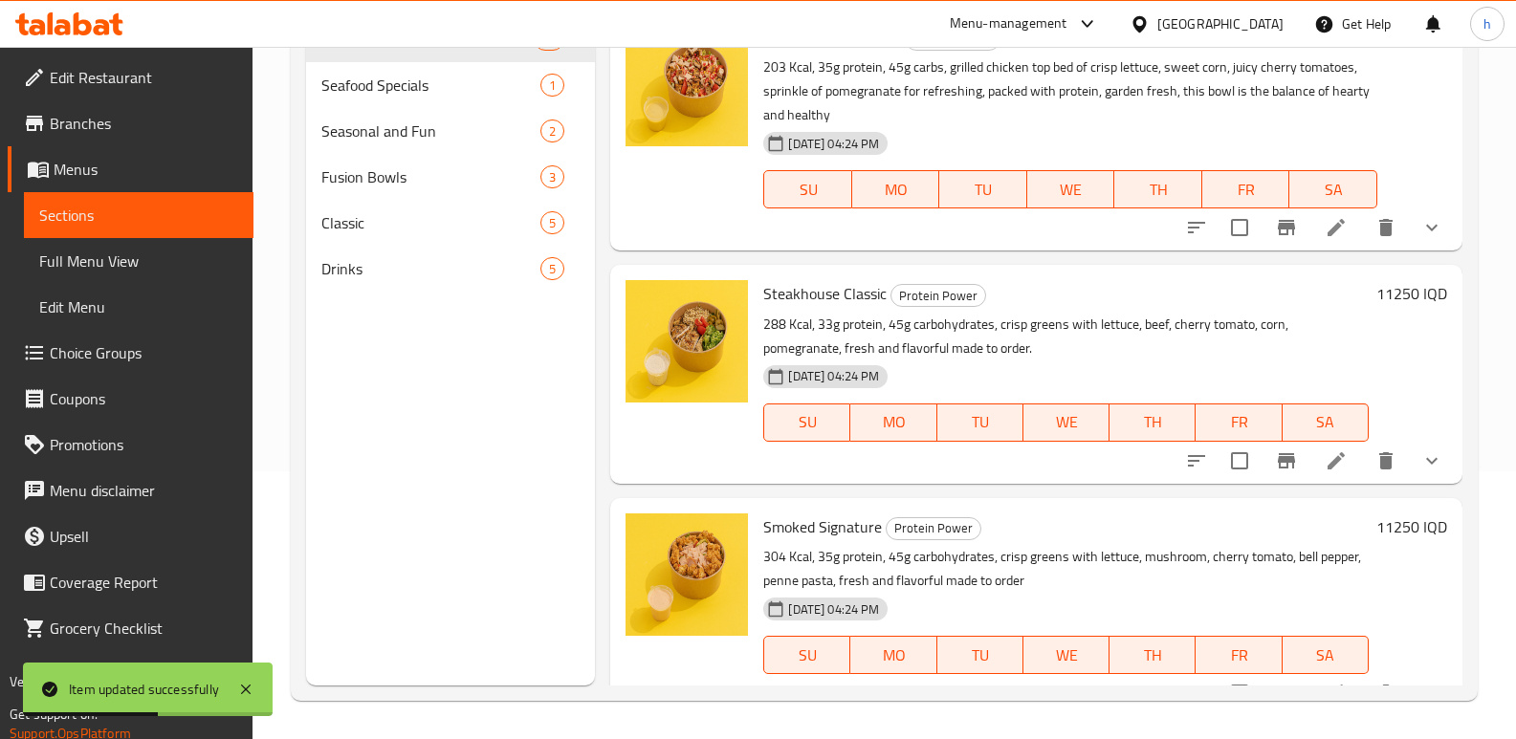
scroll to position [268, 0]
click at [394, 230] on span "Classic" at bounding box center [403, 222] width 165 height 23
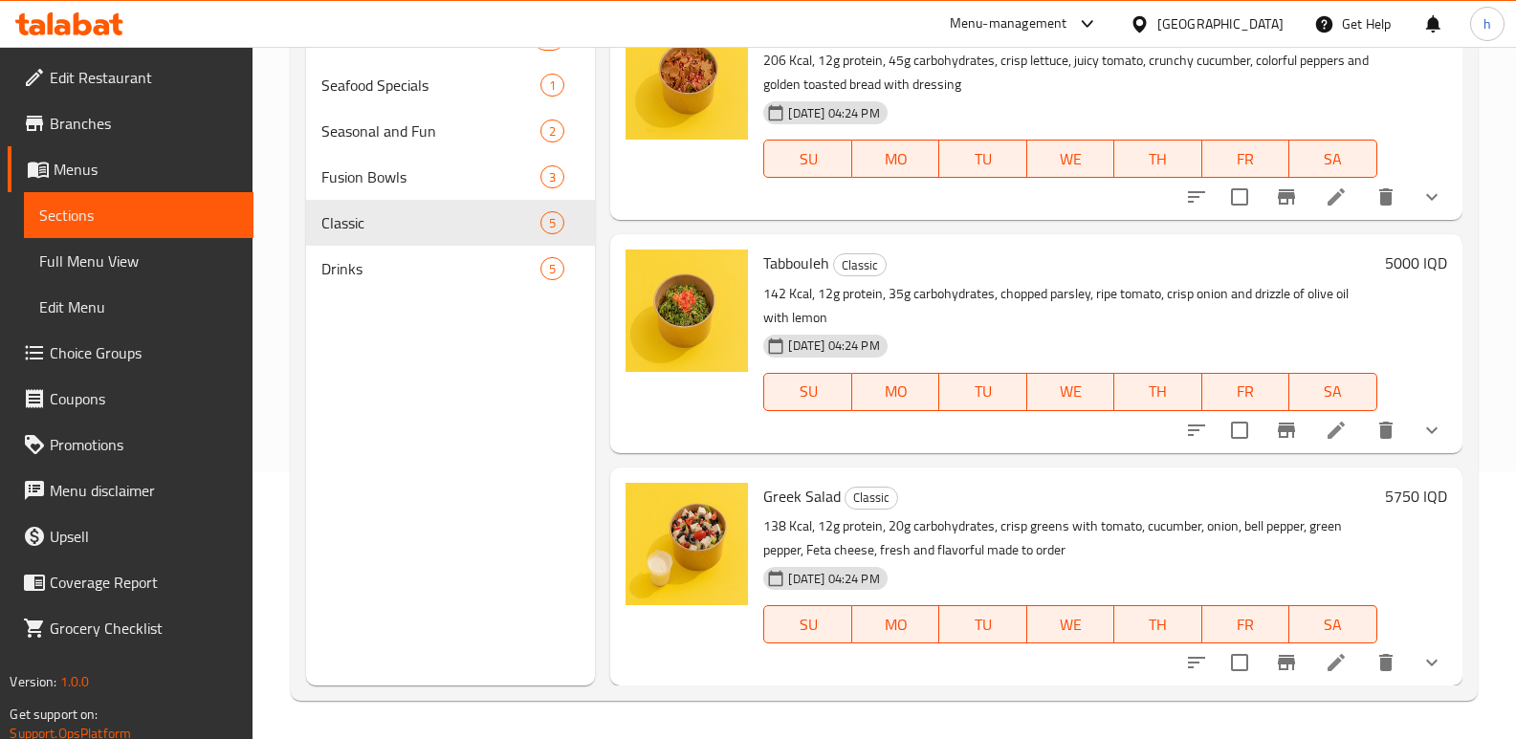
scroll to position [472, 0]
click at [1324, 664] on icon at bounding box center [1335, 662] width 23 height 23
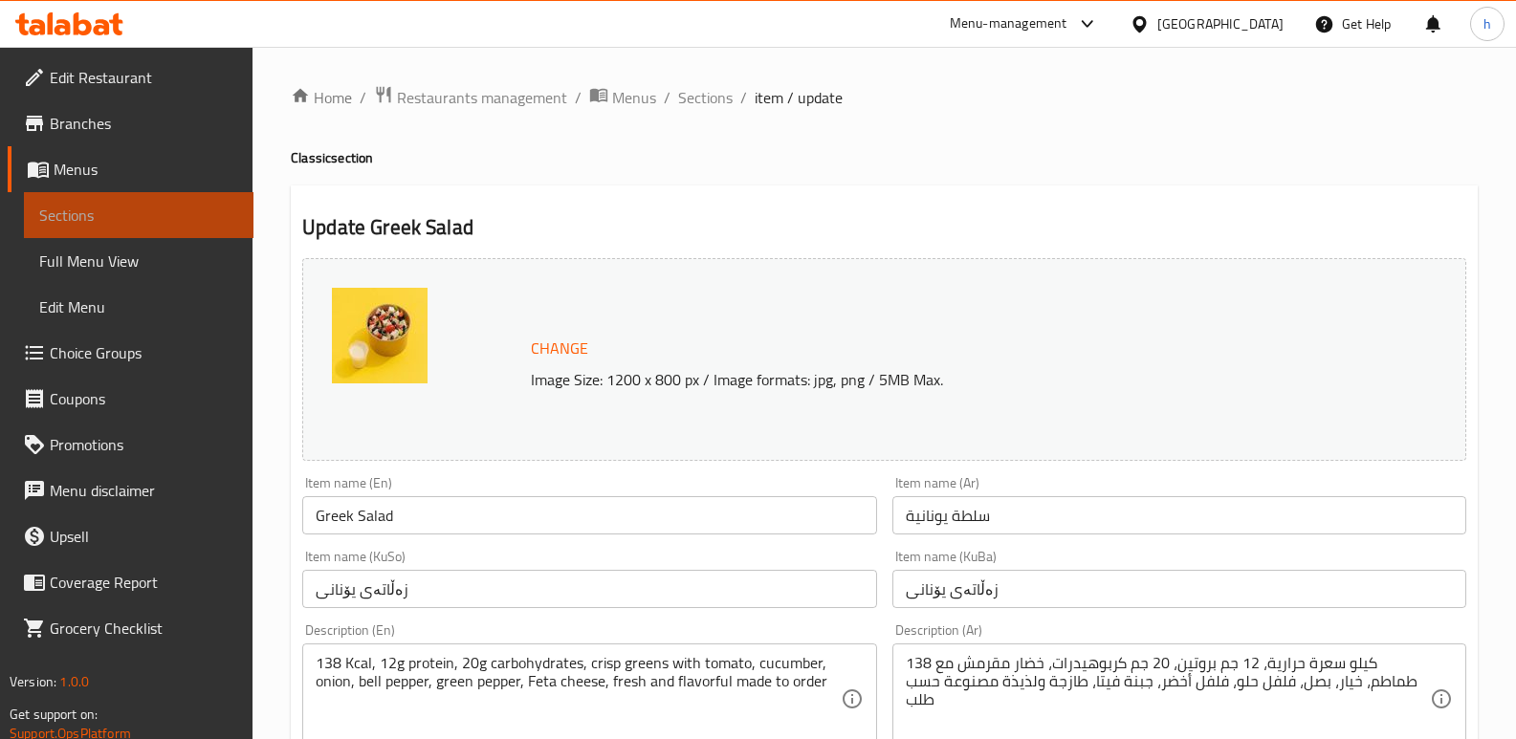
click at [215, 211] on span "Sections" at bounding box center [138, 215] width 199 height 23
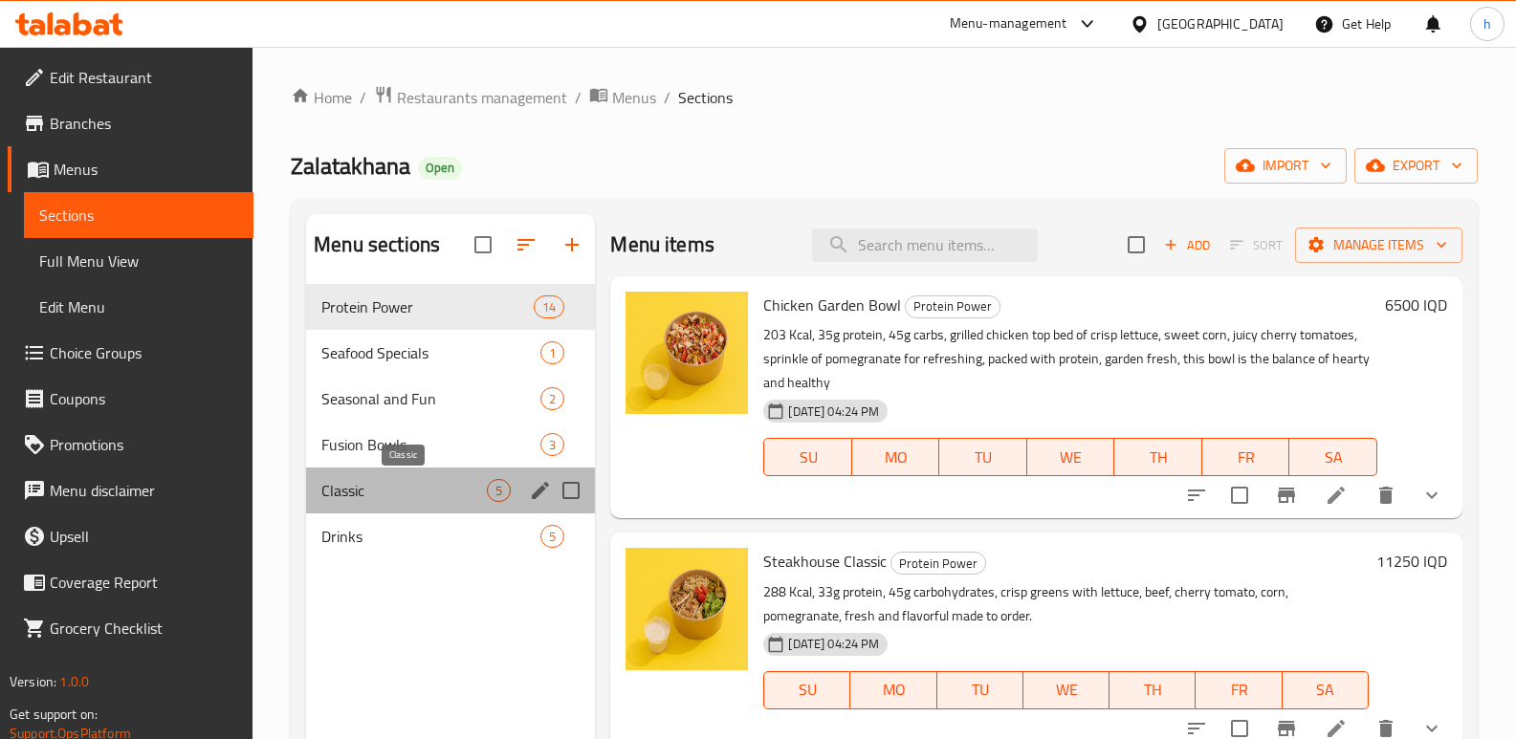
click at [361, 496] on span "Classic" at bounding box center [403, 490] width 165 height 23
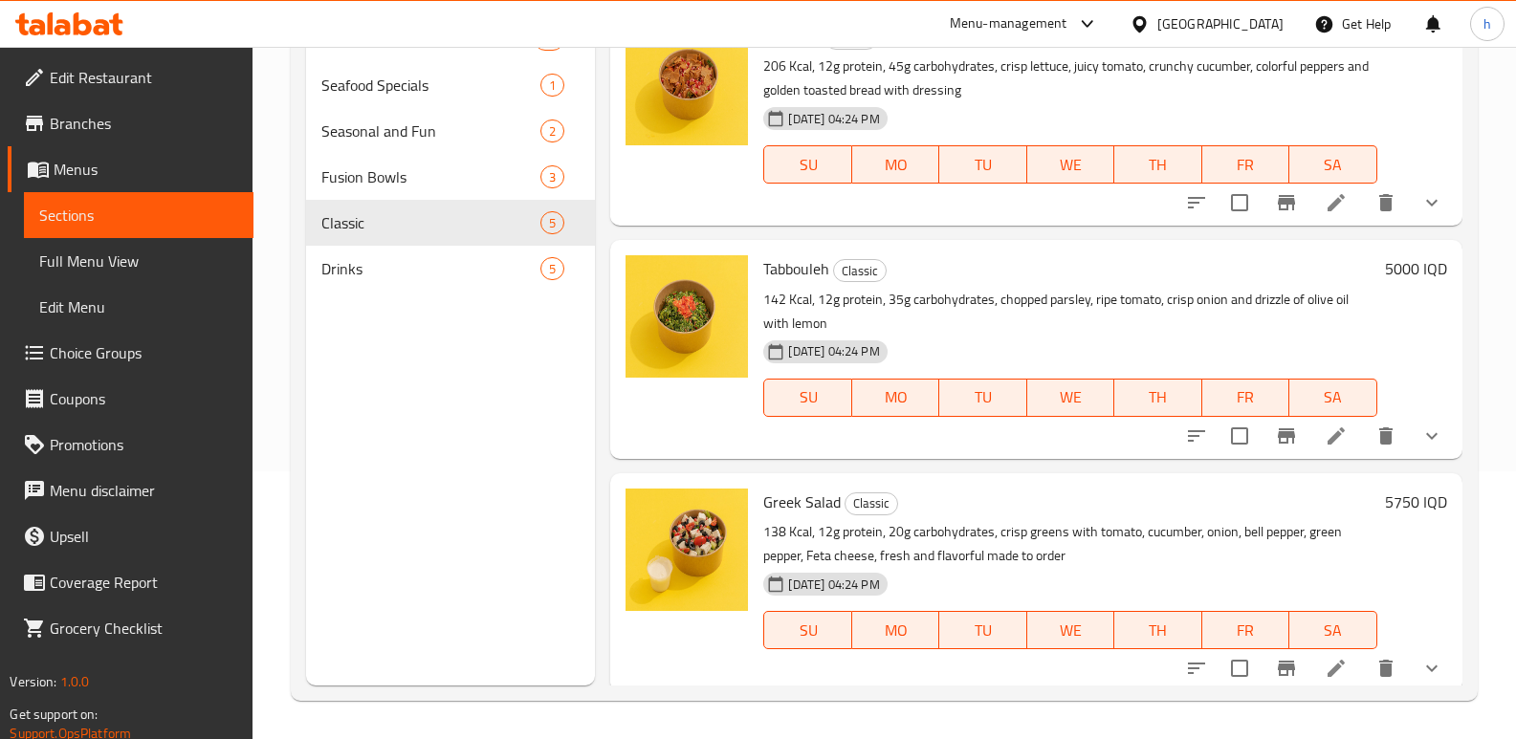
scroll to position [466, 0]
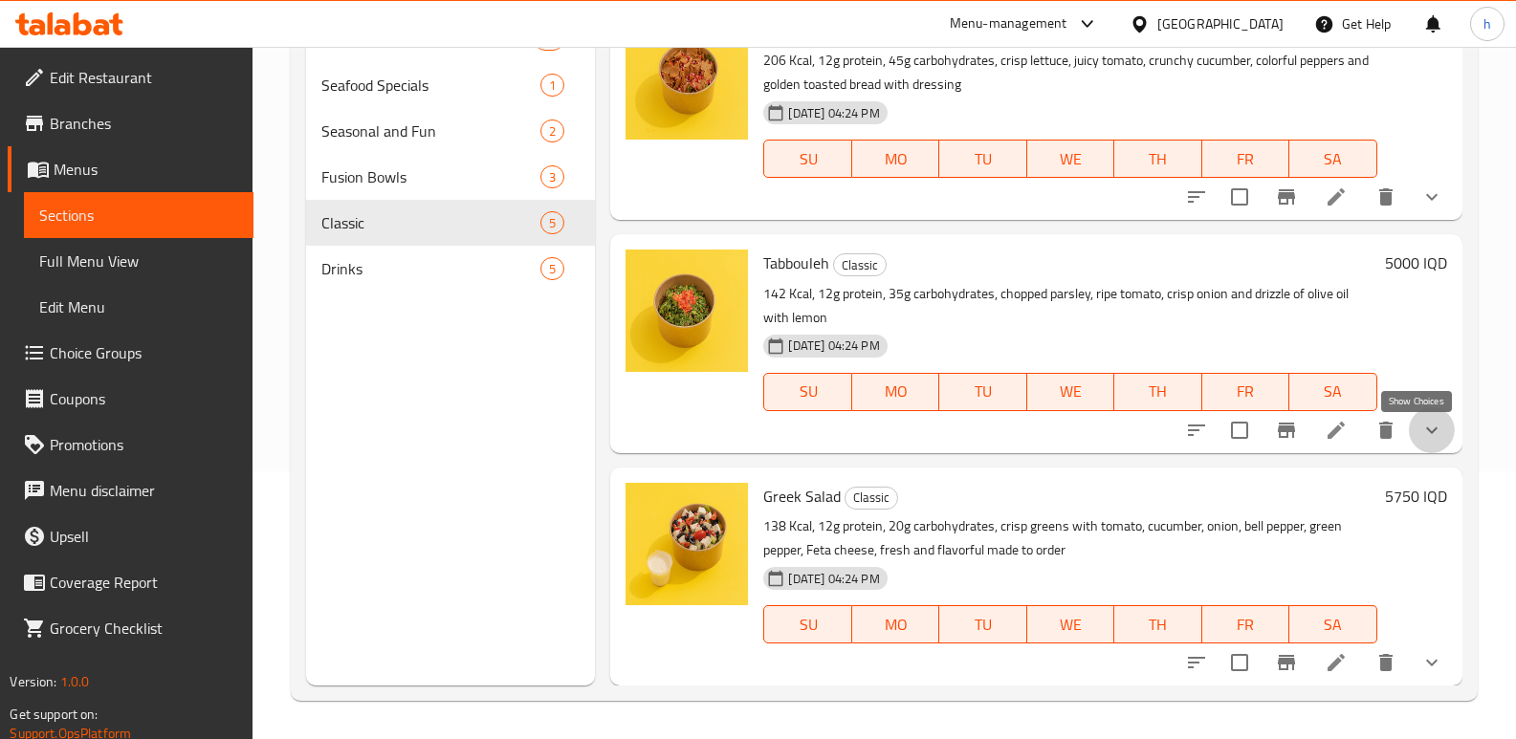
click at [1420, 442] on icon "show more" at bounding box center [1431, 430] width 23 height 23
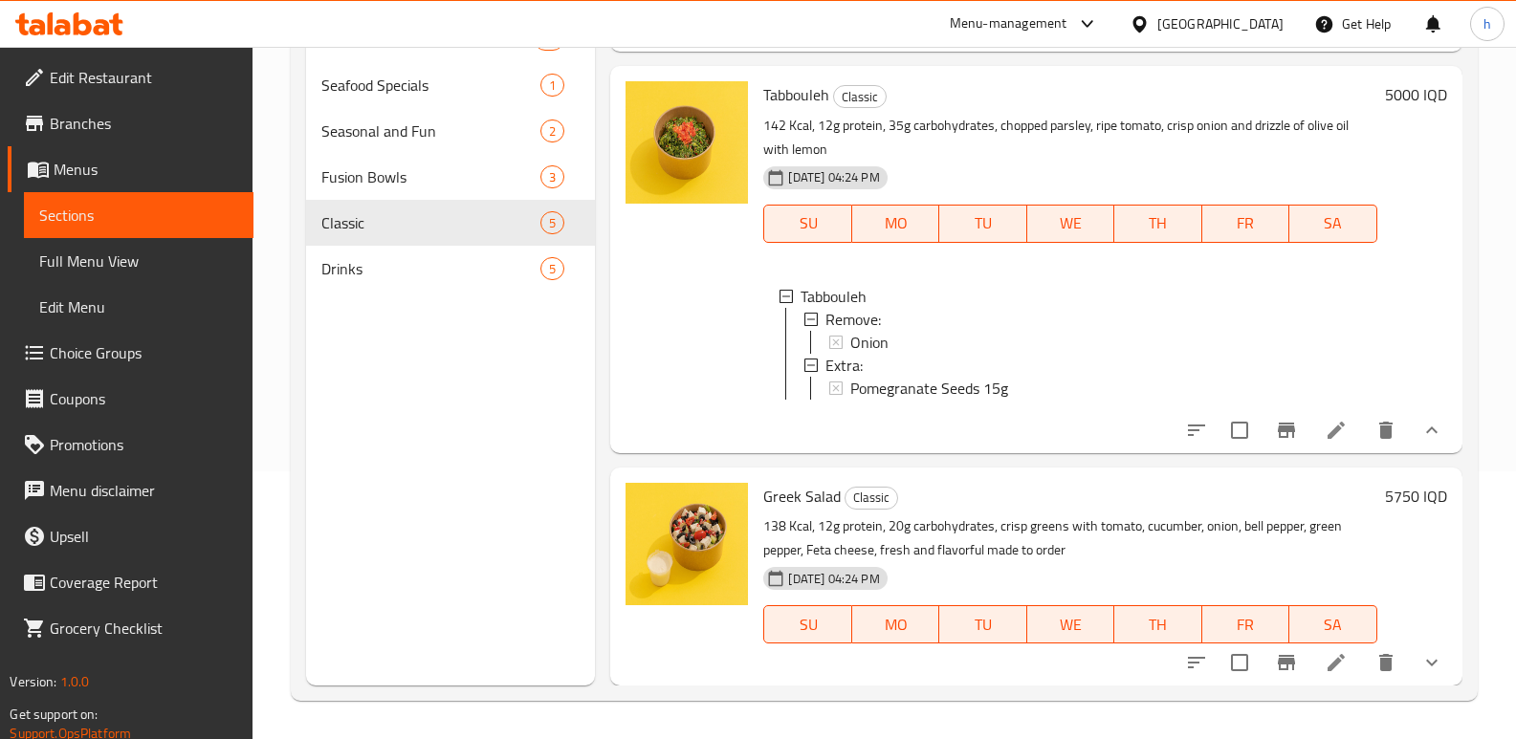
scroll to position [655, 0]
click at [1331, 671] on icon at bounding box center [1335, 662] width 23 height 23
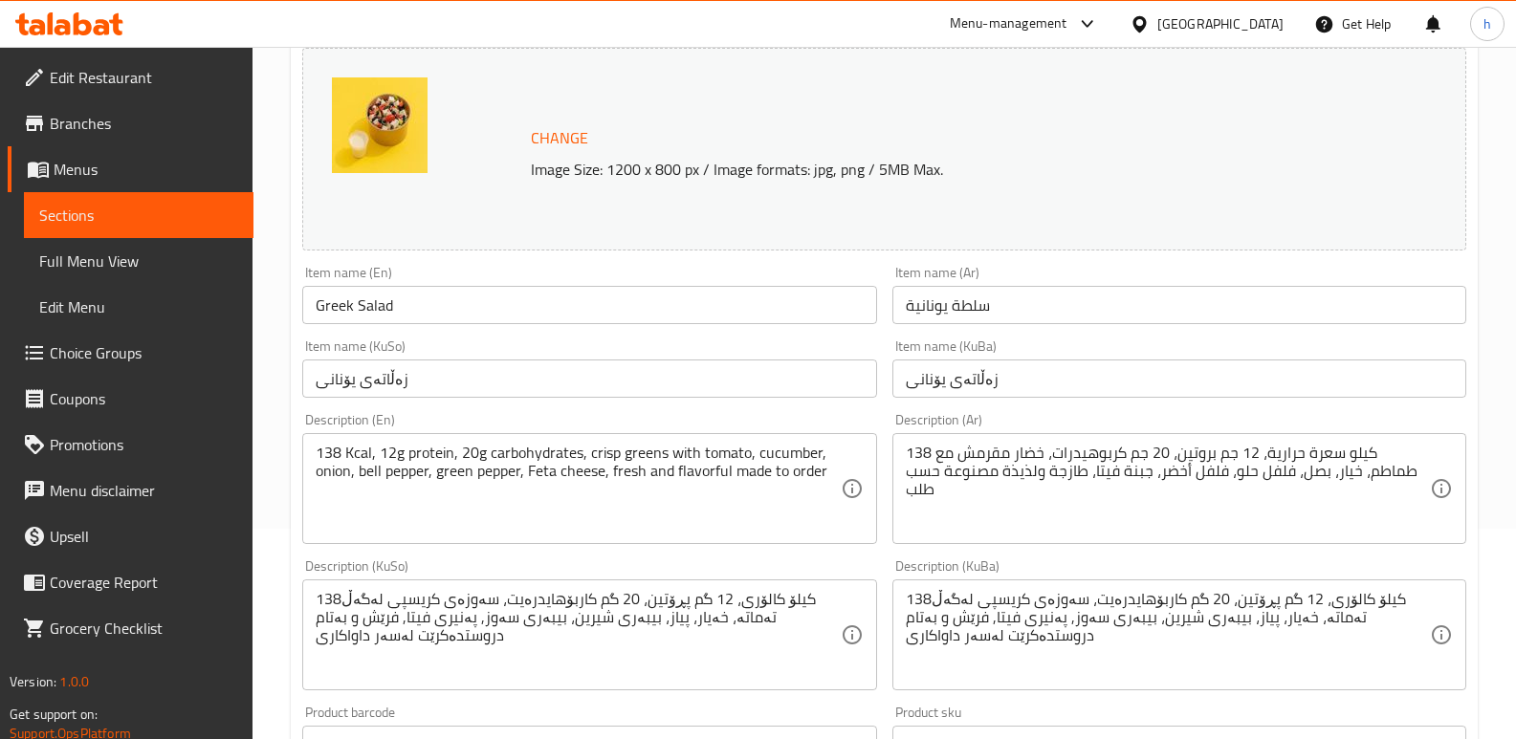
scroll to position [294, 0]
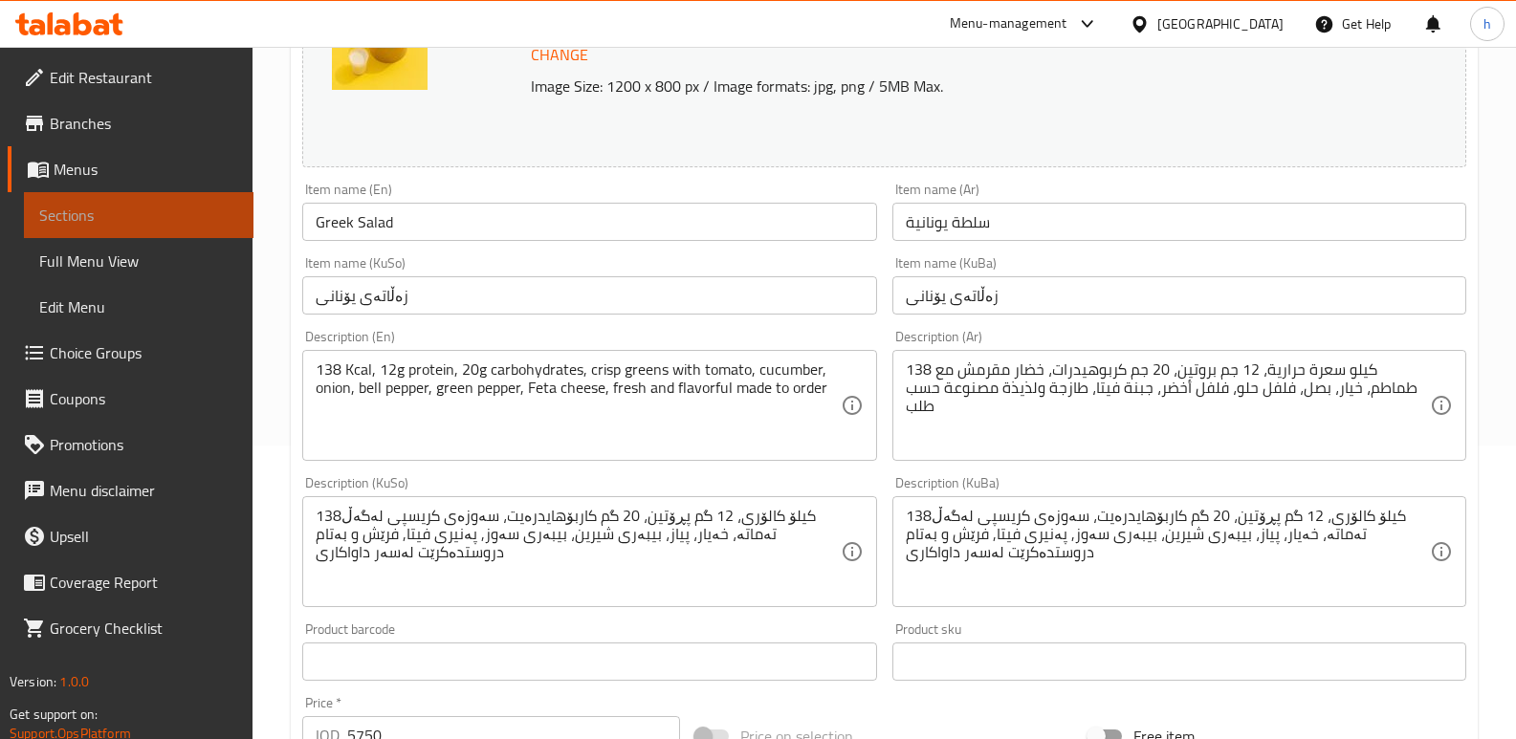
click at [120, 208] on span "Sections" at bounding box center [138, 215] width 199 height 23
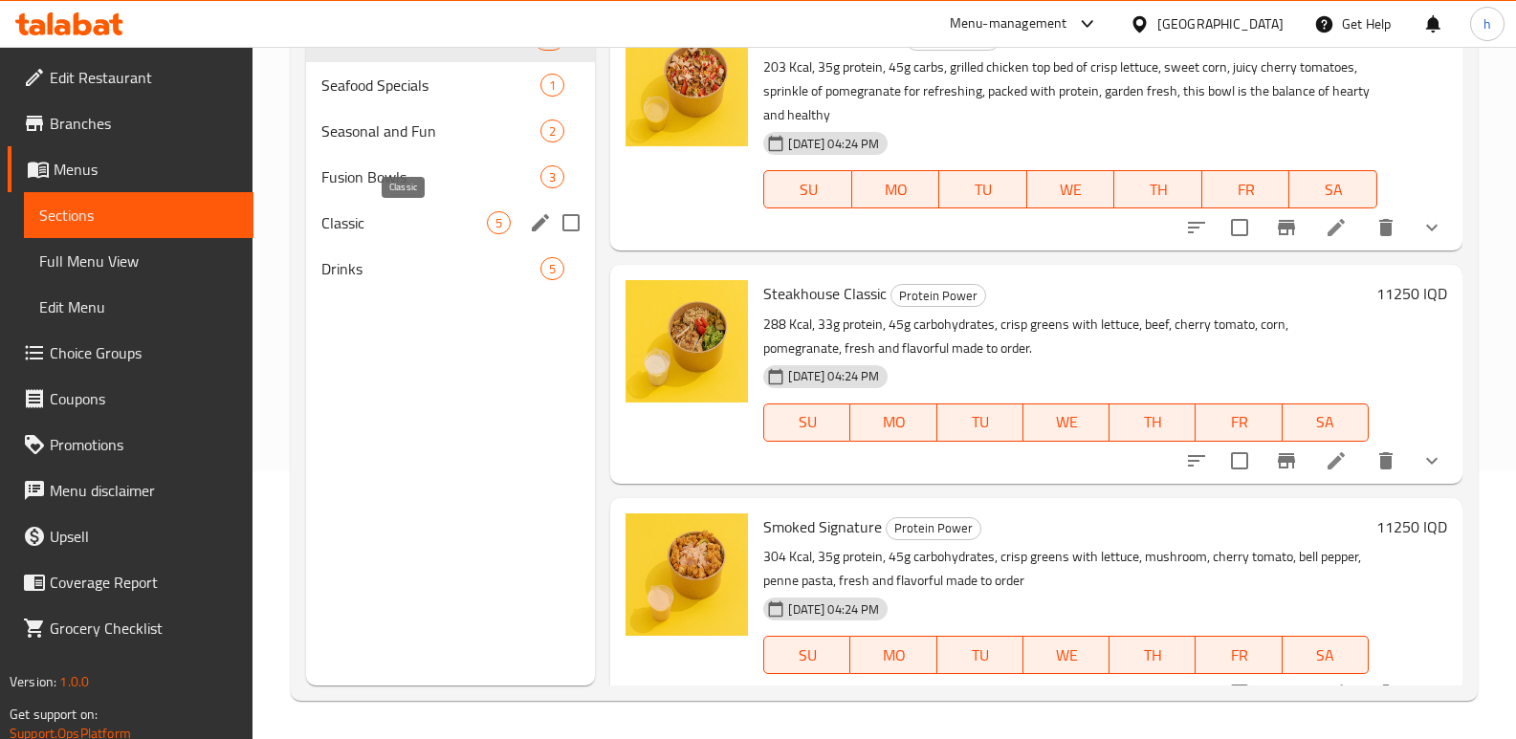
click at [344, 220] on span "Classic" at bounding box center [403, 222] width 165 height 23
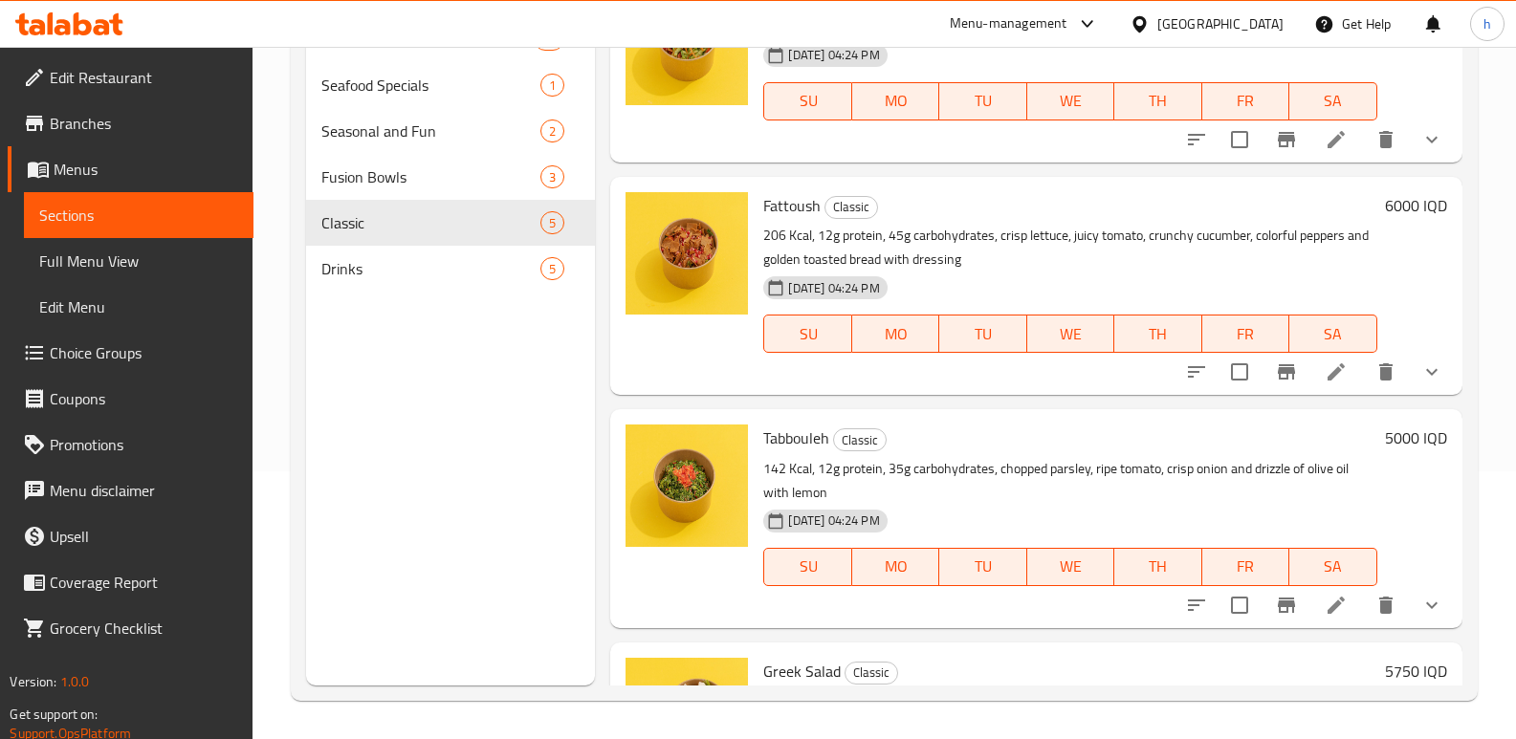
scroll to position [472, 0]
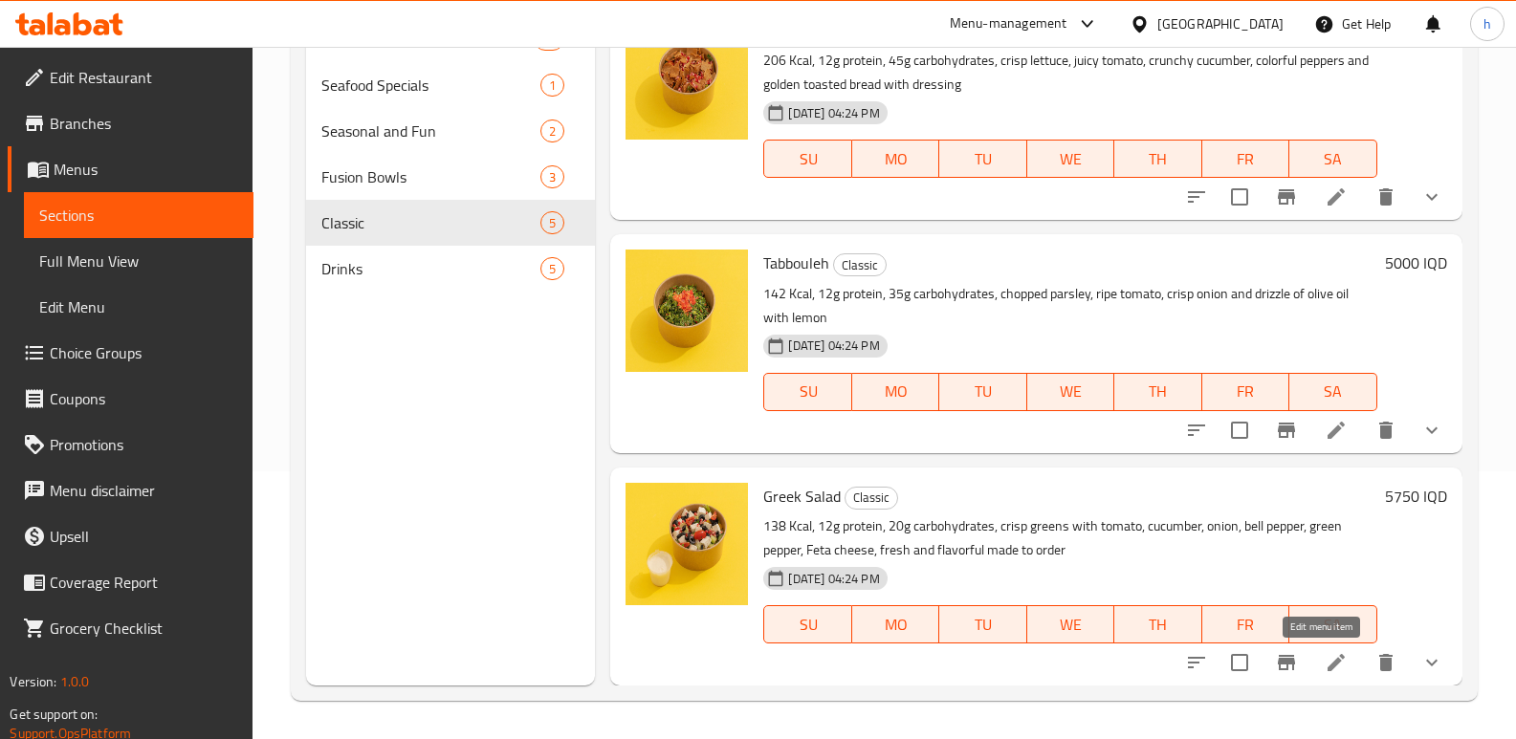
click at [1324, 658] on icon at bounding box center [1335, 662] width 23 height 23
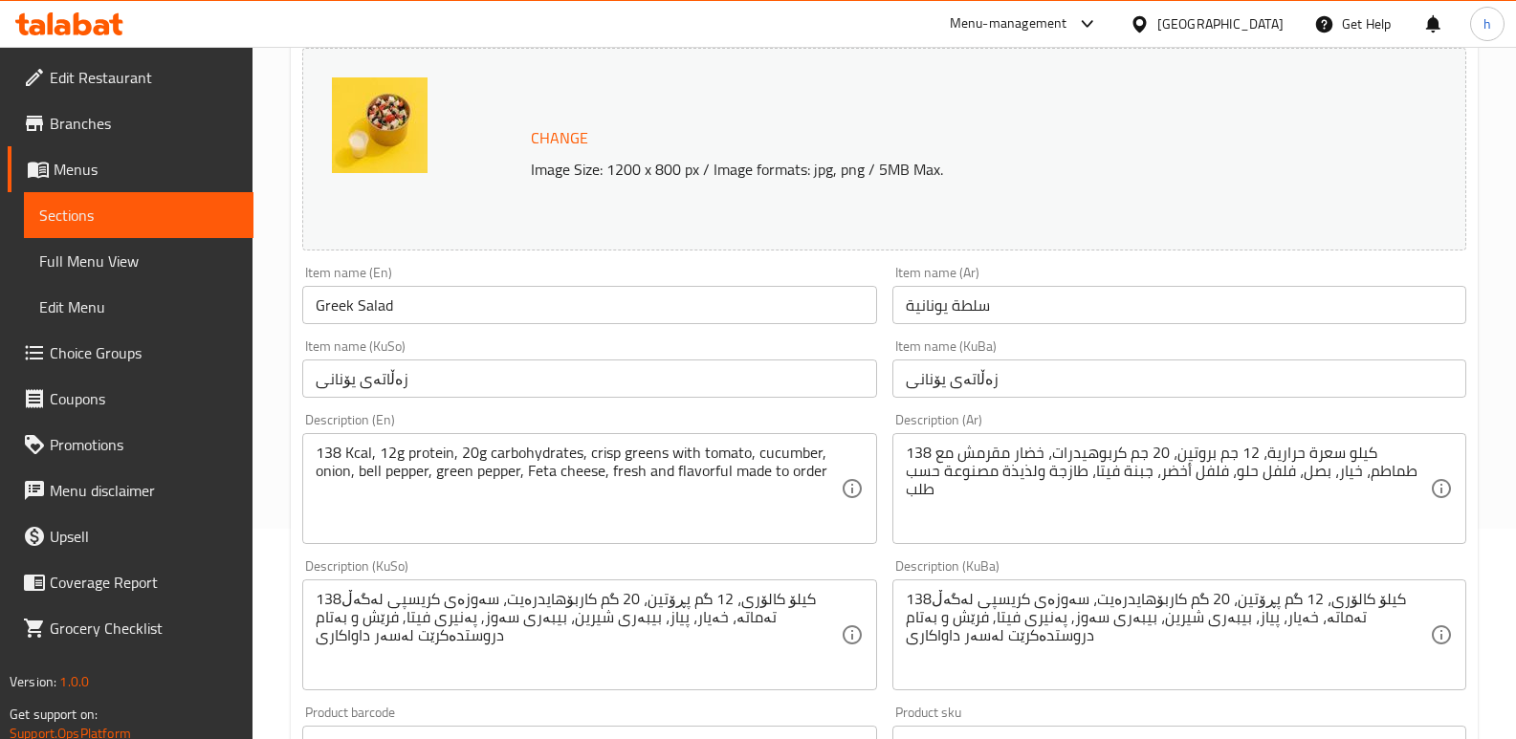
scroll to position [215, 0]
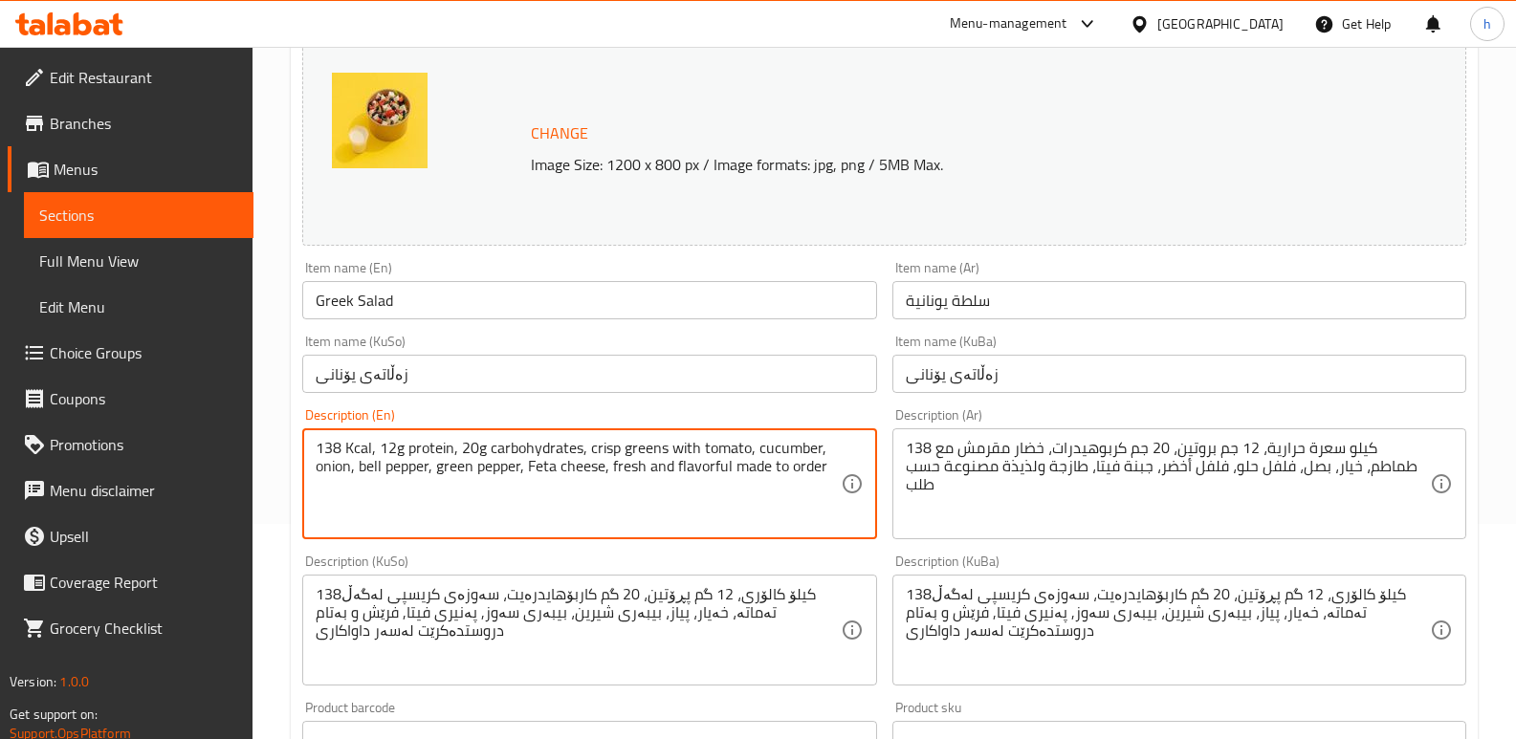
paste textarea "138 Kcal · 12g Protein · 20g Carbs) A Mediterranean classic—juicy tomatoes, cri…"
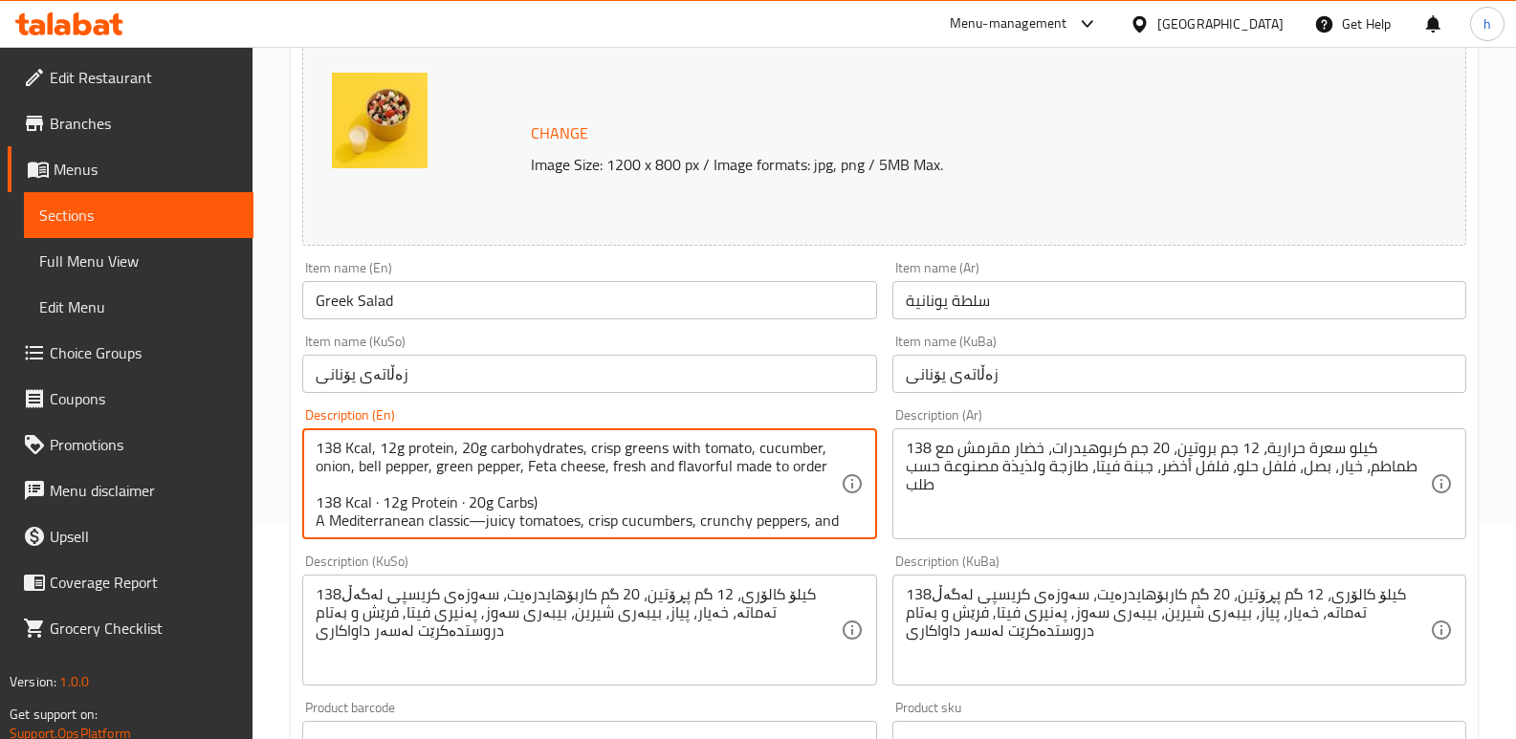
scroll to position [23, 0]
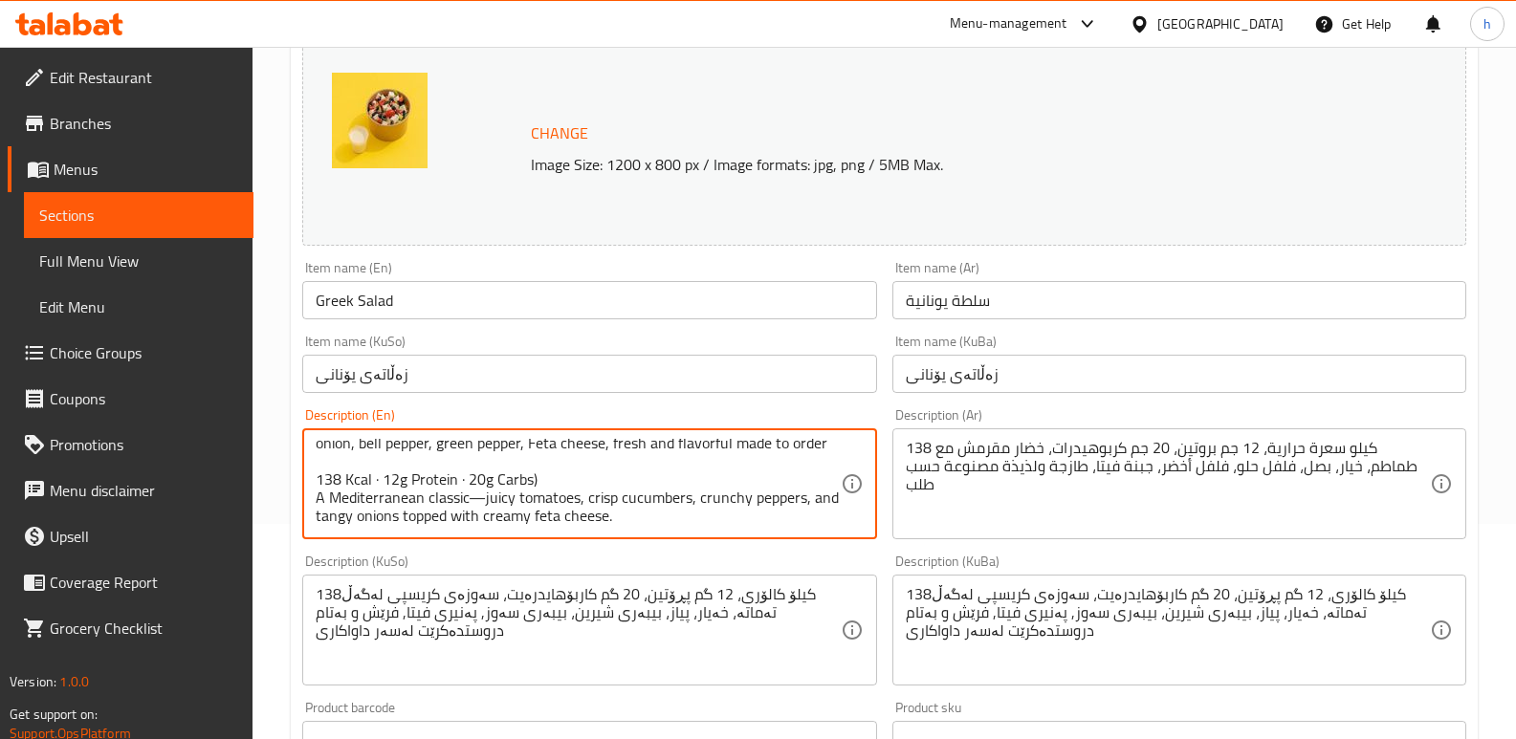
click at [329, 498] on textarea "138 Kcal, 12g protein, 20g carbohydrates, crisp greens with tomato, cucumber, o…" at bounding box center [578, 484] width 524 height 91
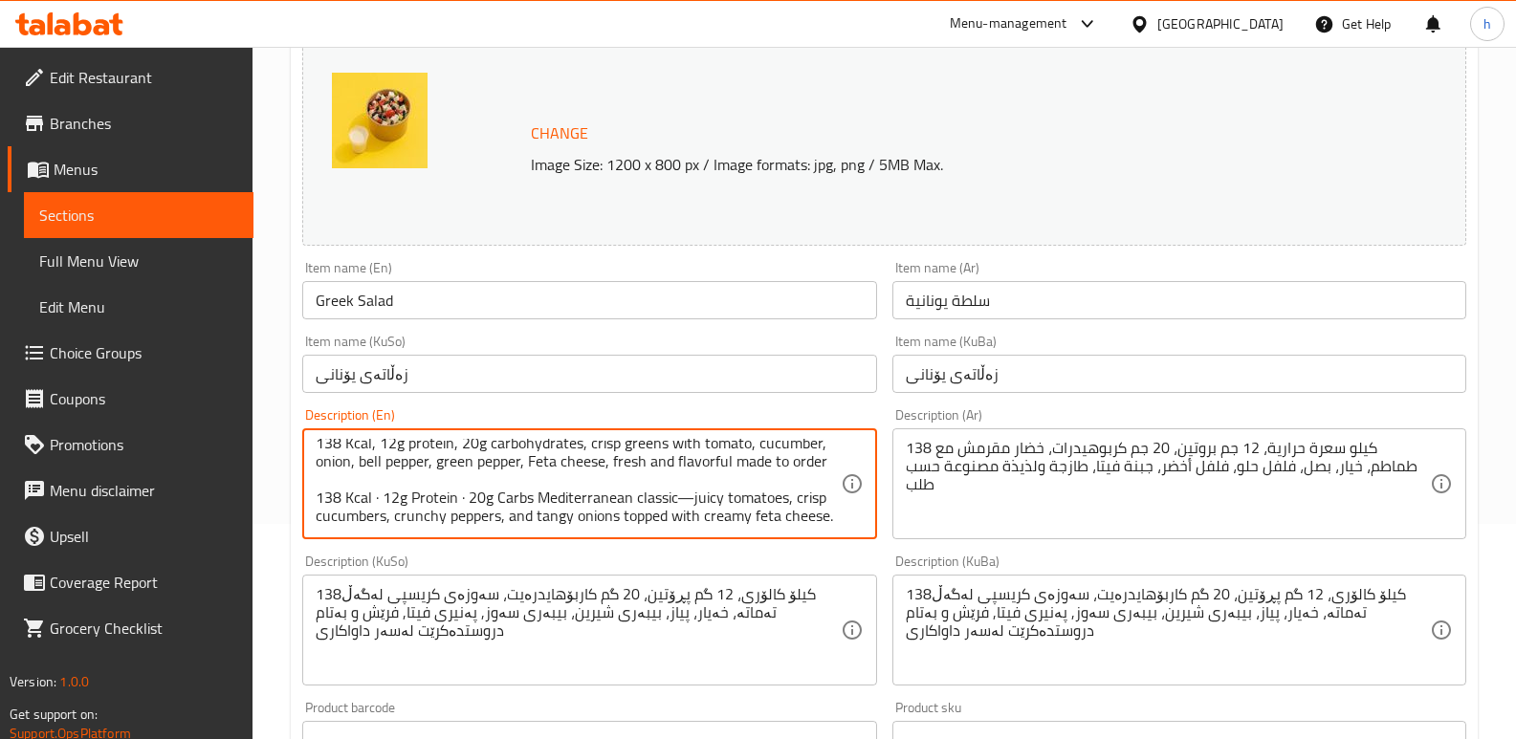
scroll to position [0, 0]
click at [691, 506] on textarea "138 Kcal, 12g protein, 20g carbohydrates, crisp greens with tomato, cucumber, o…" at bounding box center [578, 484] width 524 height 91
drag, startPoint x: 690, startPoint y: 506, endPoint x: 529, endPoint y: 497, distance: 160.9
click at [529, 497] on textarea "138 Kcal, 12g protein, 20g carbohydrates, crisp greens with tomato, cucumber, o…" at bounding box center [578, 484] width 524 height 91
drag, startPoint x: 697, startPoint y: 447, endPoint x: 587, endPoint y: 449, distance: 110.0
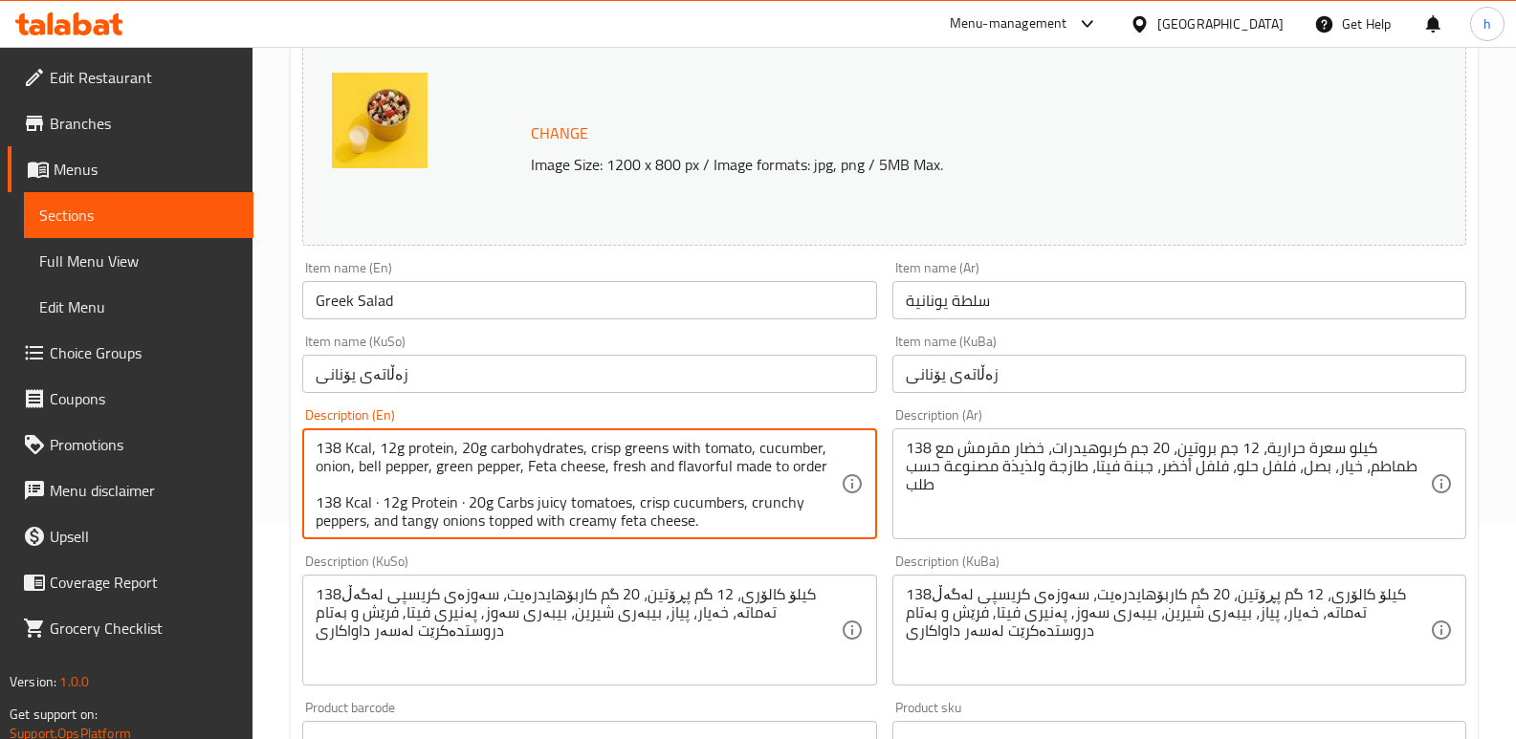
click at [587, 449] on textarea "138 Kcal, 12g protein, 20g carbohydrates, crisp greens with tomato, cucumber, o…" at bounding box center [578, 484] width 524 height 91
click at [656, 501] on textarea "138 Kcal, 12g protein, 20g carbohydrates, juicy tomato, cucumber, onion, bell p…" at bounding box center [578, 484] width 524 height 91
click at [671, 447] on textarea "138 Kcal, 12g protein, 20g carbohydrates, juicy tomato, cucumber, onion, bell p…" at bounding box center [578, 484] width 524 height 91
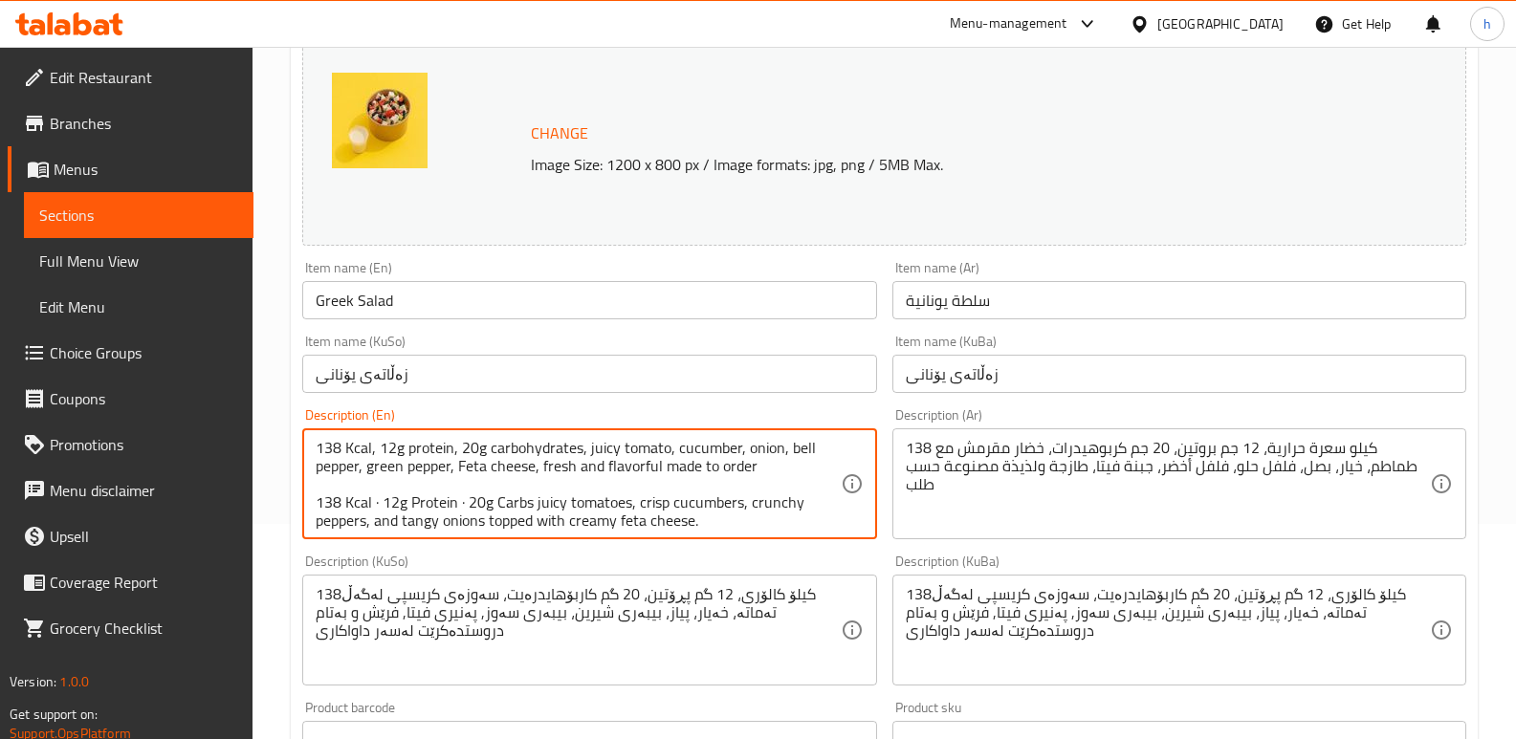
paste textarea "risp c"
click at [796, 447] on textarea "138 Kcal, 12g protein, 20g carbohydrates, juicy tomato, crisp cucumber, onion, …" at bounding box center [578, 484] width 524 height 91
click at [765, 504] on textarea "138 Kcal, 12g protein, 20g carbohydrates, juicy tomato, crisp cucumber, bell pe…" at bounding box center [578, 484] width 524 height 91
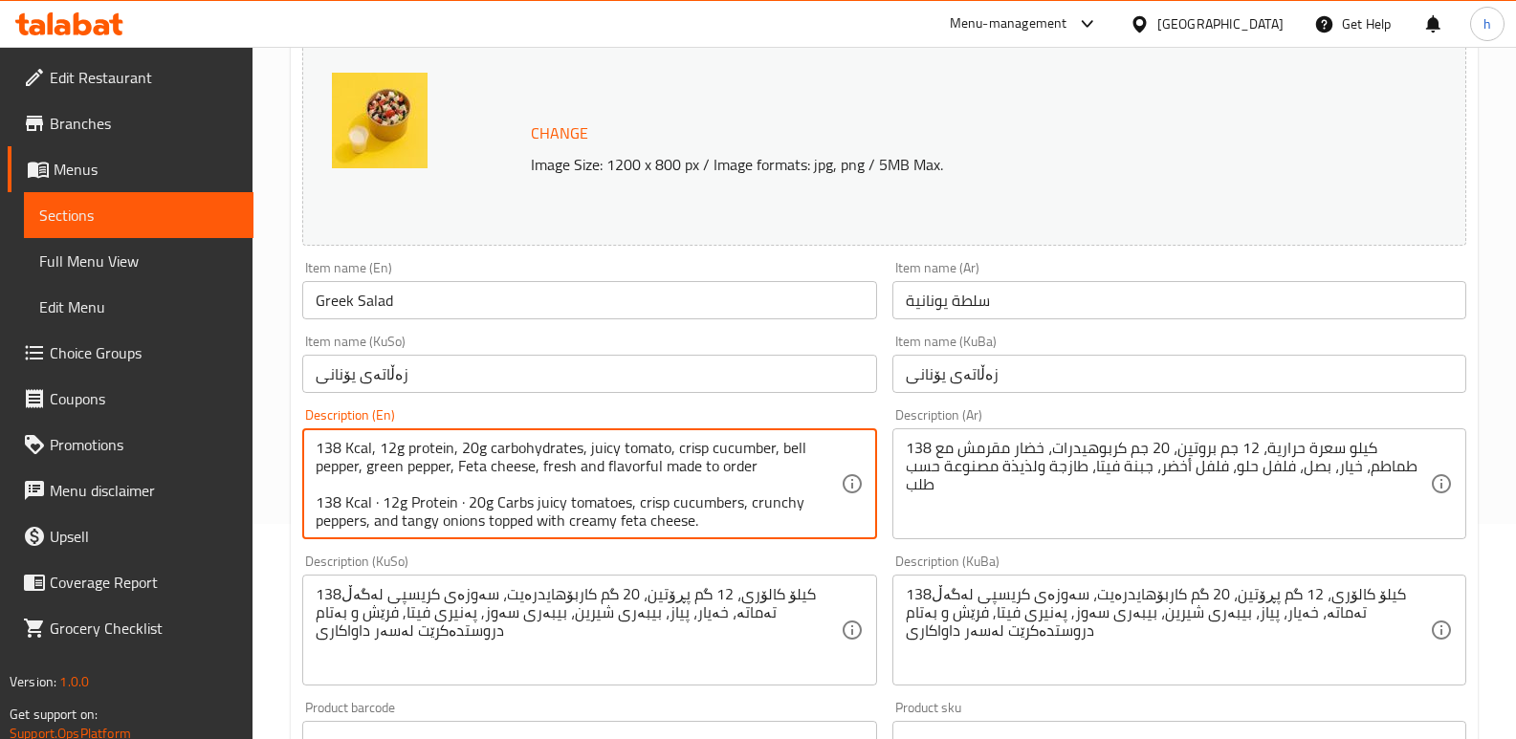
click at [790, 440] on textarea "138 Kcal, 12g protein, 20g carbohydrates, juicy tomato, crisp cucumber, bell pe…" at bounding box center [578, 484] width 524 height 91
paste textarea "crunchy"
drag, startPoint x: 372, startPoint y: 524, endPoint x: 699, endPoint y: 516, distance: 327.1
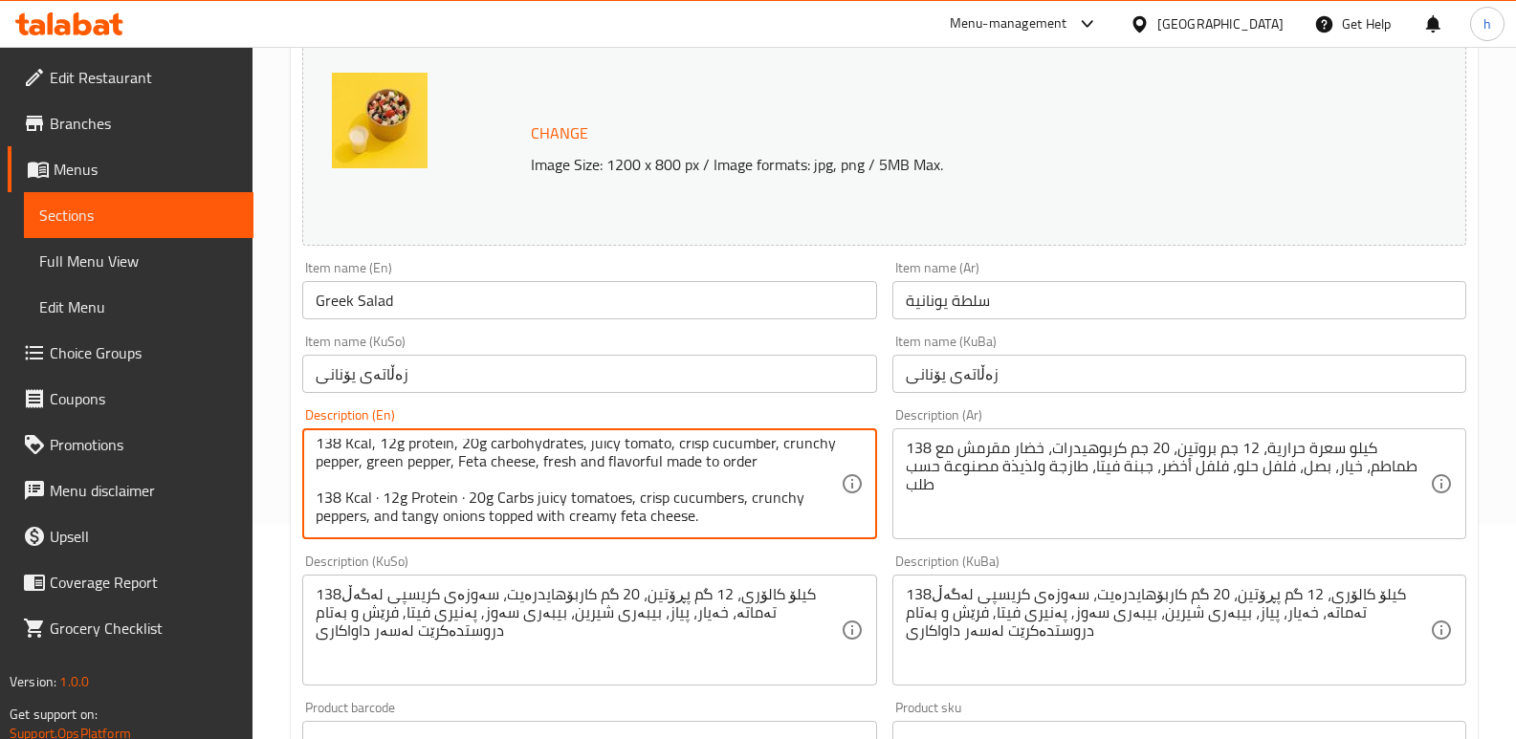
click at [699, 516] on textarea "138 Kcal, 12g protein, 20g carbohydrates, juicy tomato, crisp cucumber, crunchy…" at bounding box center [578, 484] width 524 height 91
click at [488, 471] on textarea "138 Kcal, 12g protein, 20g carbohydrates, juicy tomato, crisp cucumber, crunchy…" at bounding box center [578, 484] width 524 height 91
drag, startPoint x: 412, startPoint y: 466, endPoint x: 825, endPoint y: 463, distance: 413.1
click at [825, 463] on textarea "138 Kcal, 12g protein, 20g carbohydrates, juicy tomato, crisp cucumber, crunchy…" at bounding box center [578, 484] width 524 height 91
paste textarea "and tangy onions topped with creamy feta cheese."
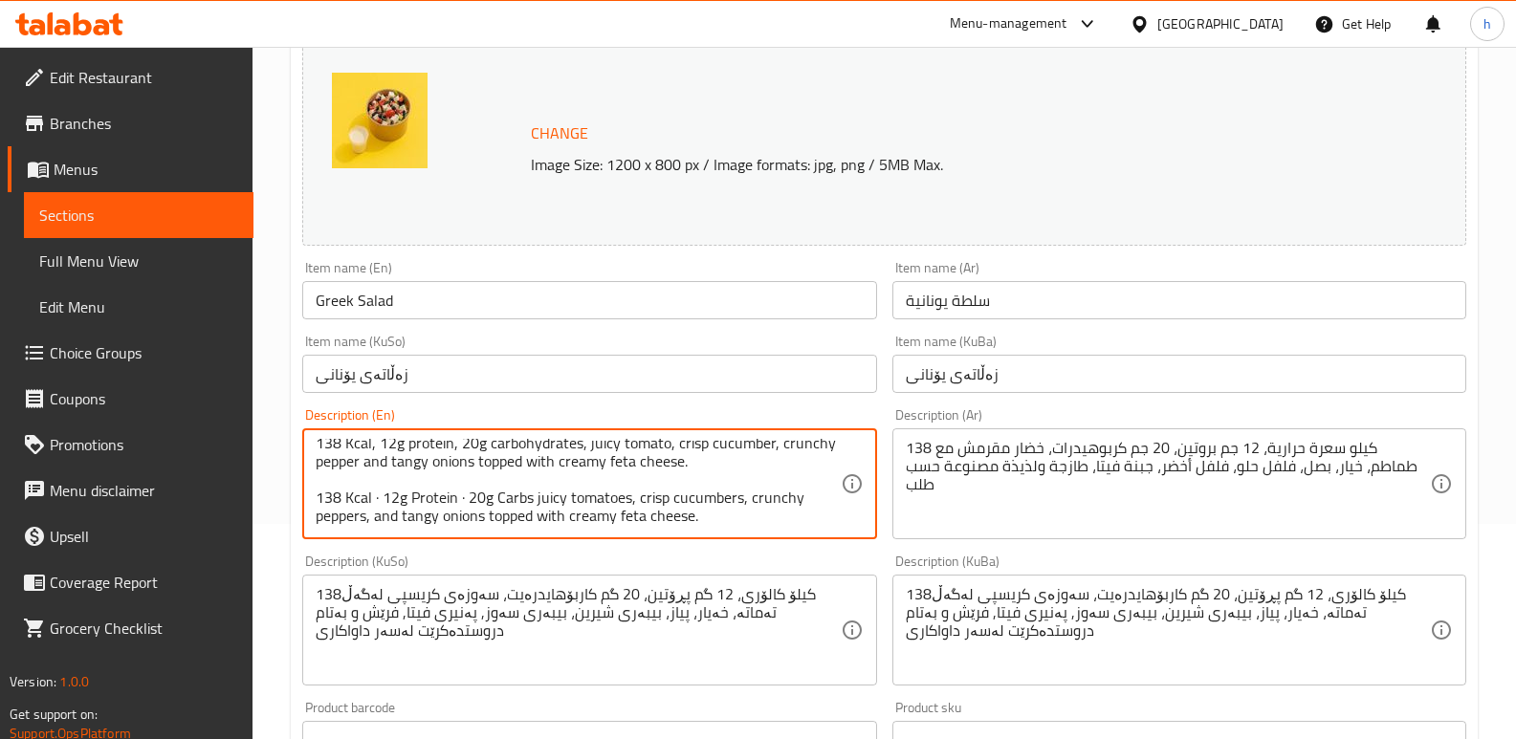
drag, startPoint x: 596, startPoint y: 513, endPoint x: 306, endPoint y: 494, distance: 290.3
click at [306, 494] on div "138 Kcal, 12g protein, 20g carbohydrates, juicy tomato, crisp cucumber, crunchy…" at bounding box center [589, 483] width 574 height 111
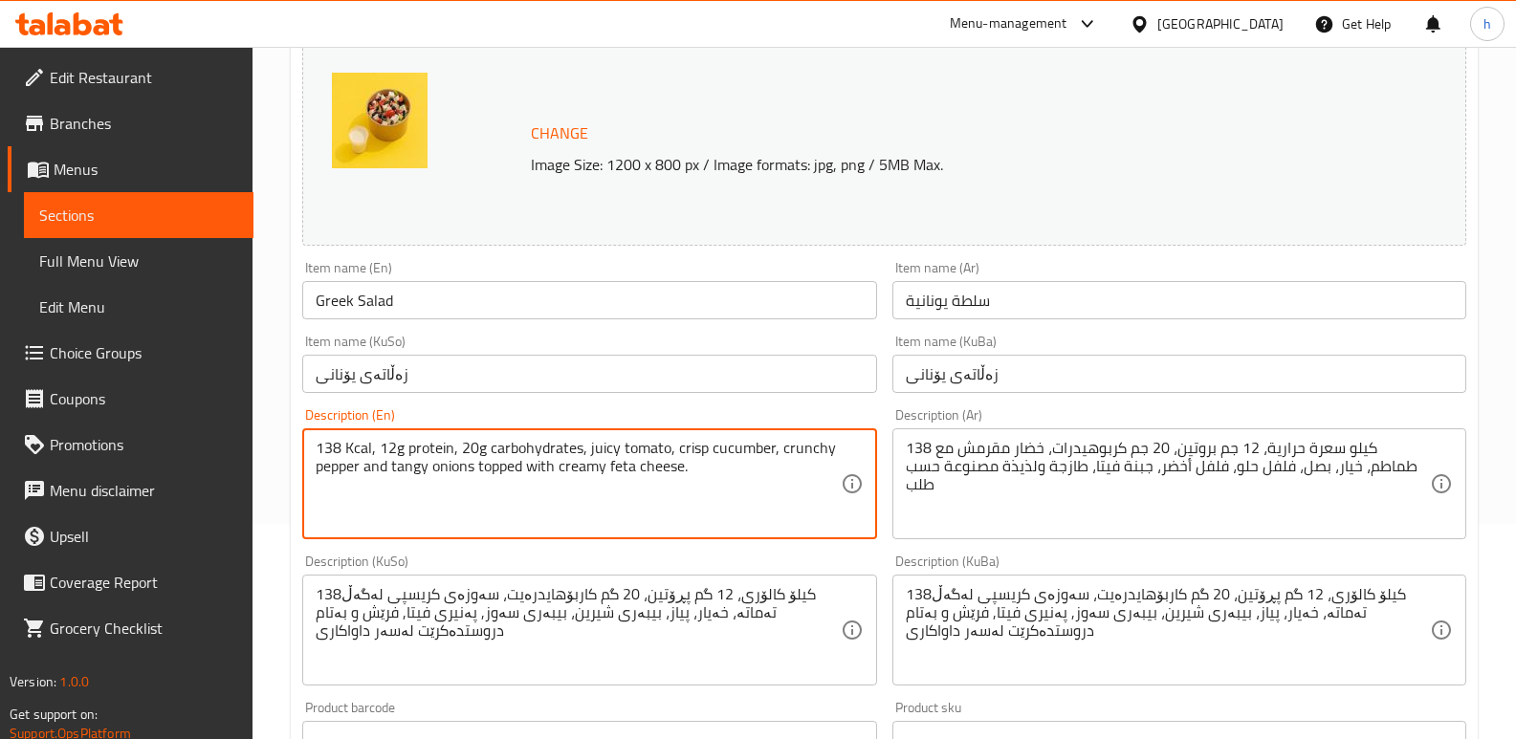
scroll to position [0, 0]
drag, startPoint x: 694, startPoint y: 469, endPoint x: 286, endPoint y: 453, distance: 408.6
click at [286, 453] on div "Home / Restaurants management / Menus / Sections / item / update Classic sectio…" at bounding box center [883, 709] width 1263 height 1754
type textarea "138 Kcal, 12g protein, 20g carbohydrates, juicy tomato, crisp cucumber, crunchy…"
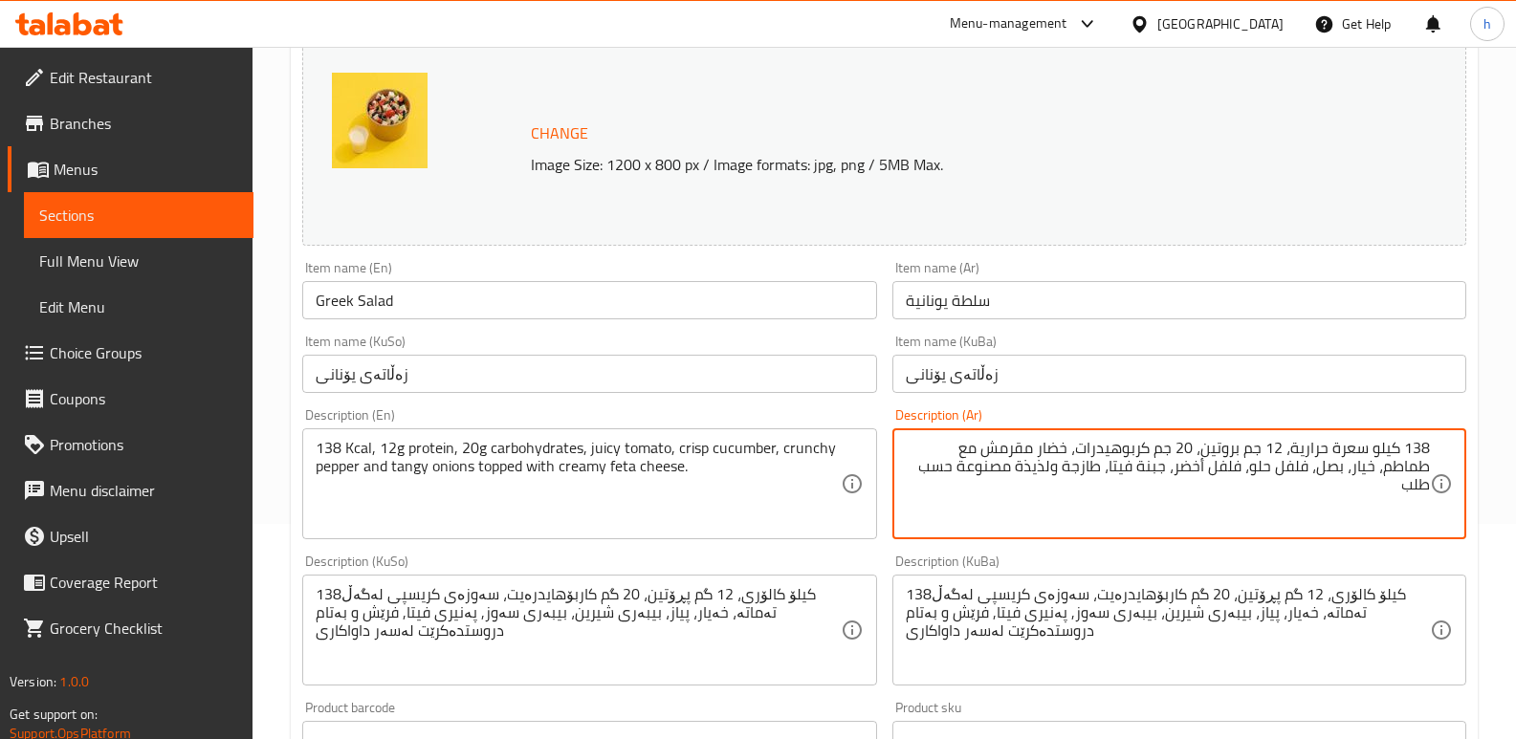
click at [941, 474] on textarea "138 كيلو سعرة حرارية، 12 جم بروتين، 20 جم كربوهيدرات، خضار مقرمش مع طماطم، خيار…" at bounding box center [1168, 484] width 524 height 91
paste textarea "138 سعرة حرارية، 12 جرام بروتين، 20 جرام كربوهيدرات، طماطم شهية، خيار مقرمش، فل…"
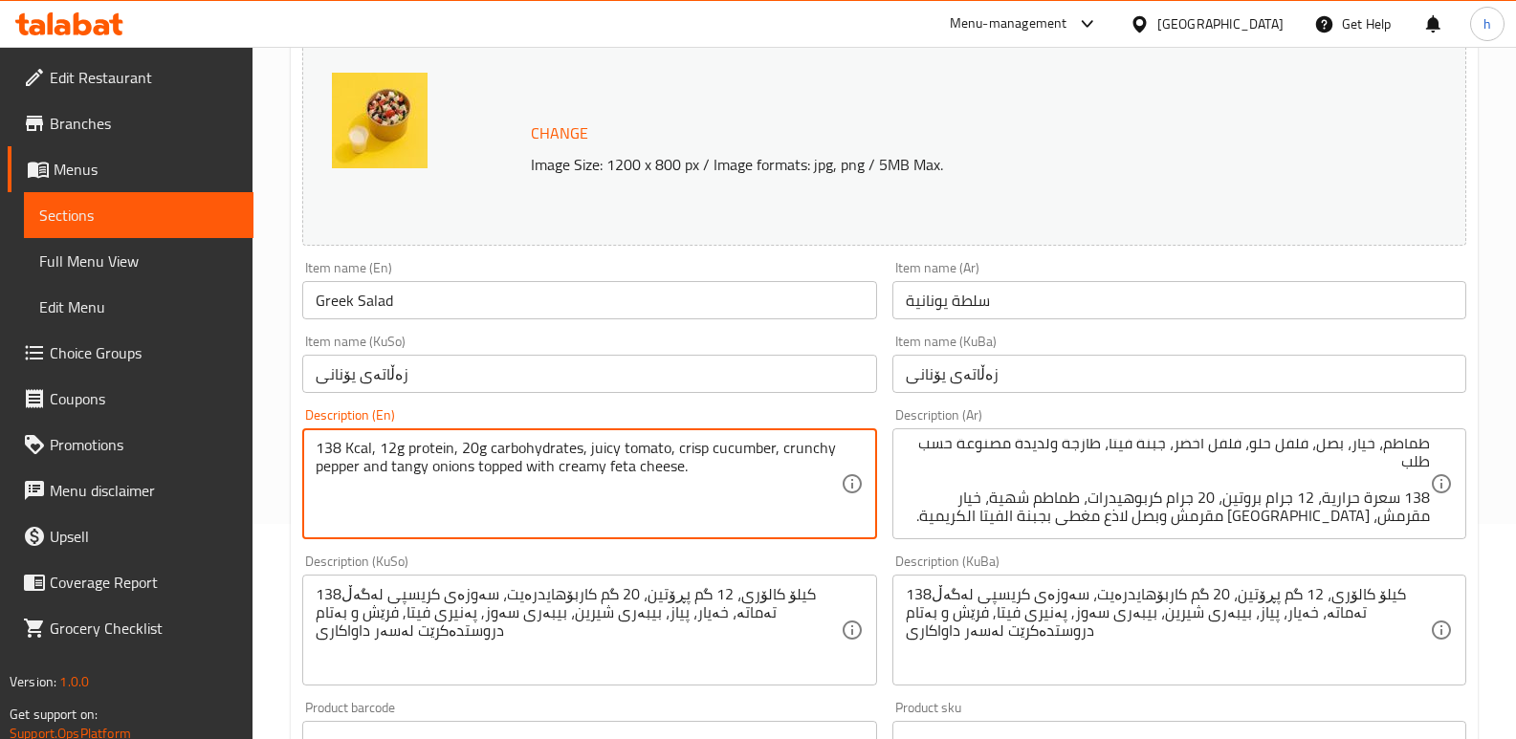
click at [601, 449] on textarea "138 Kcal, 12g protein, 20g carbohydrates, juicy tomato, crisp cucumber, crunchy…" at bounding box center [578, 484] width 524 height 91
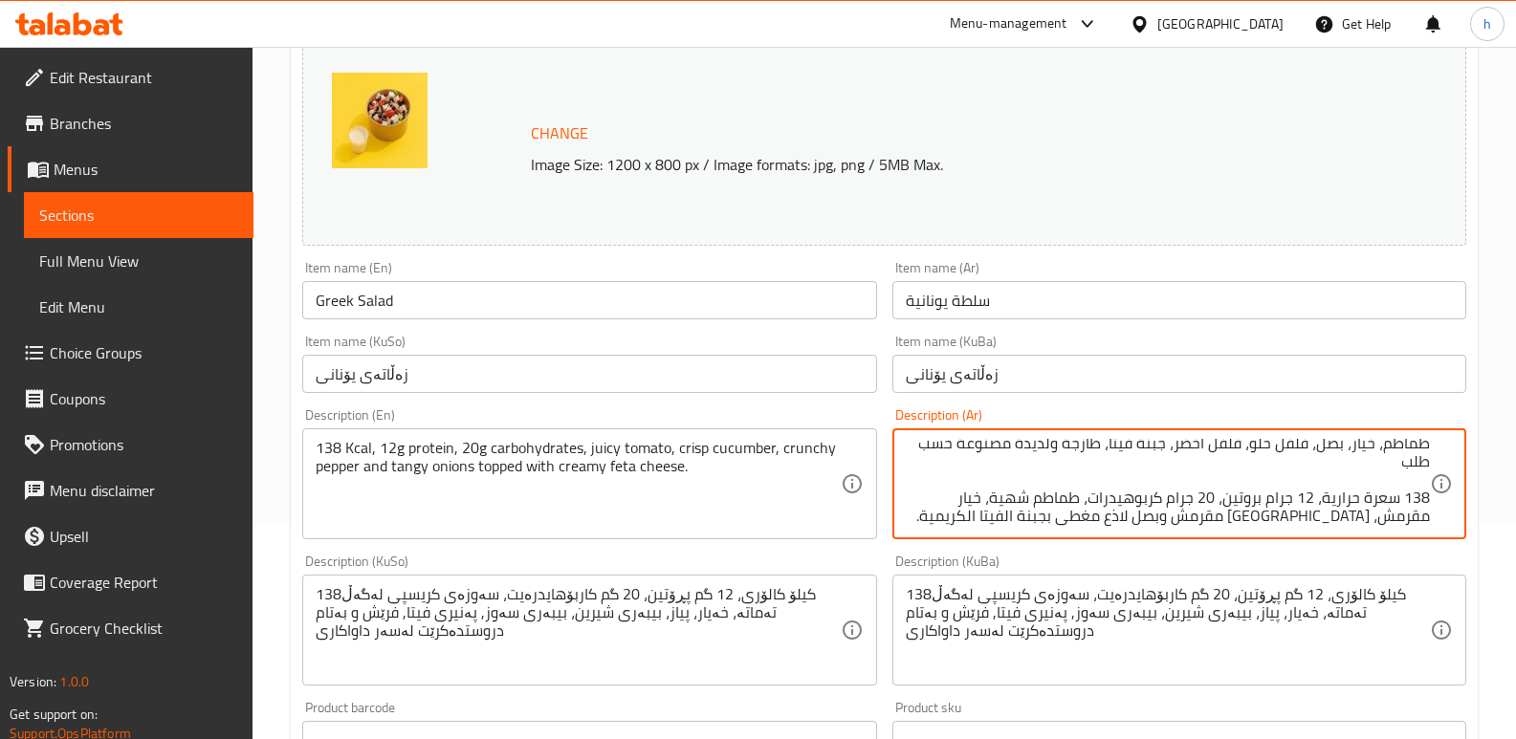
click at [1013, 500] on textarea "138 كيلو سعرة حرارية، 12 جم بروتين، 20 جم كربوهيدرات، خضار مقرمش مع طماطم، خيار…" at bounding box center [1168, 484] width 524 height 91
paste textarea "ر"
click at [1116, 519] on textarea "138 كيلو سعرة حرارية، 12 جم بروتين، 20 جم كربوهيدرات، خضار مقرمش مع طماطم، خيار…" at bounding box center [1168, 484] width 524 height 91
click at [1085, 523] on textarea "138 كيلو سعرة حرارية، 12 جم بروتين، 20 جم كربوهيدرات، خضار مقرمش مع طماطم، خيار…" at bounding box center [1168, 484] width 524 height 91
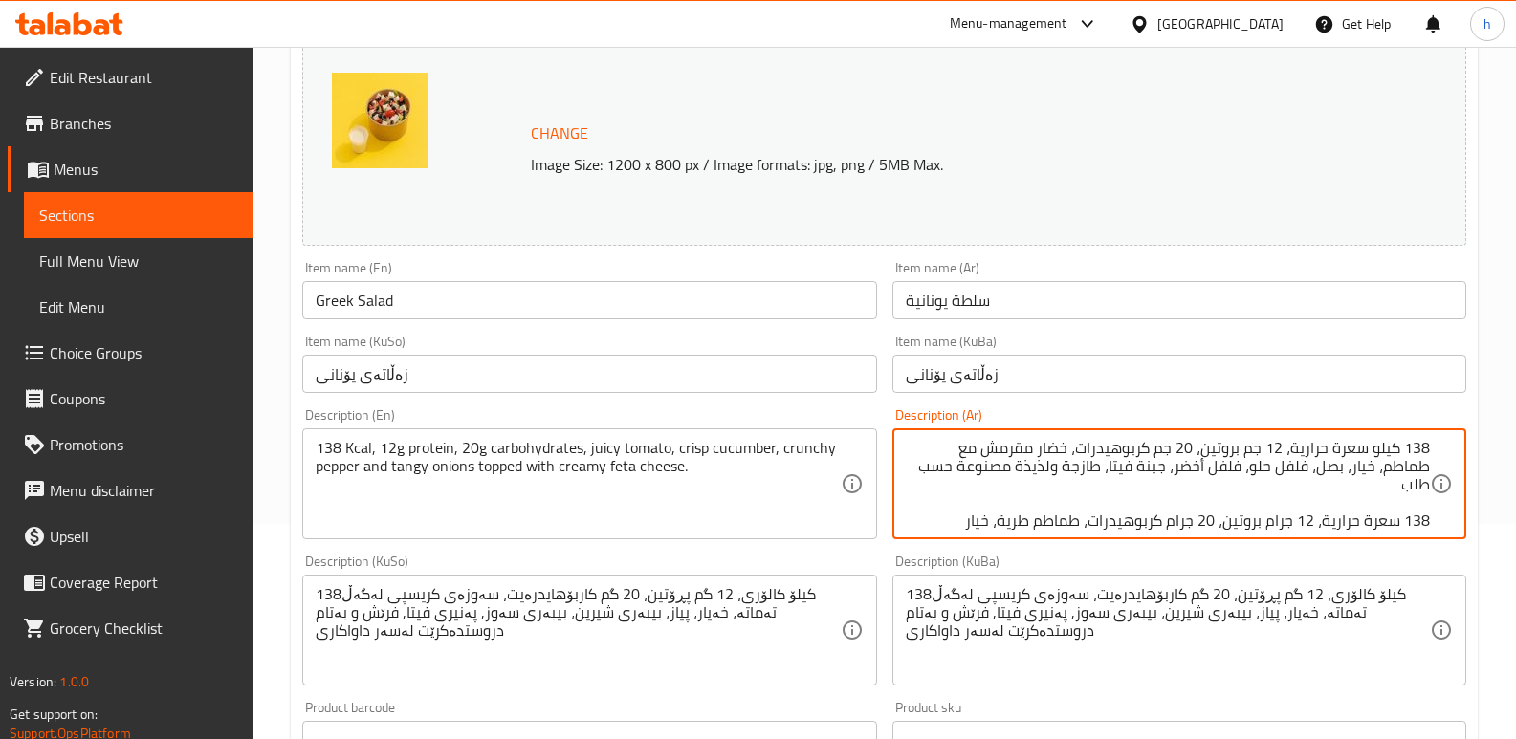
drag, startPoint x: 1080, startPoint y: 449, endPoint x: 1455, endPoint y: 444, distance: 374.9
click at [1455, 444] on div "138 كيلو سعرة حرارية، 12 جم بروتين، 20 جم كربوهيدرات، خضار مقرمش مع طماطم، خيار…" at bounding box center [1179, 483] width 574 height 111
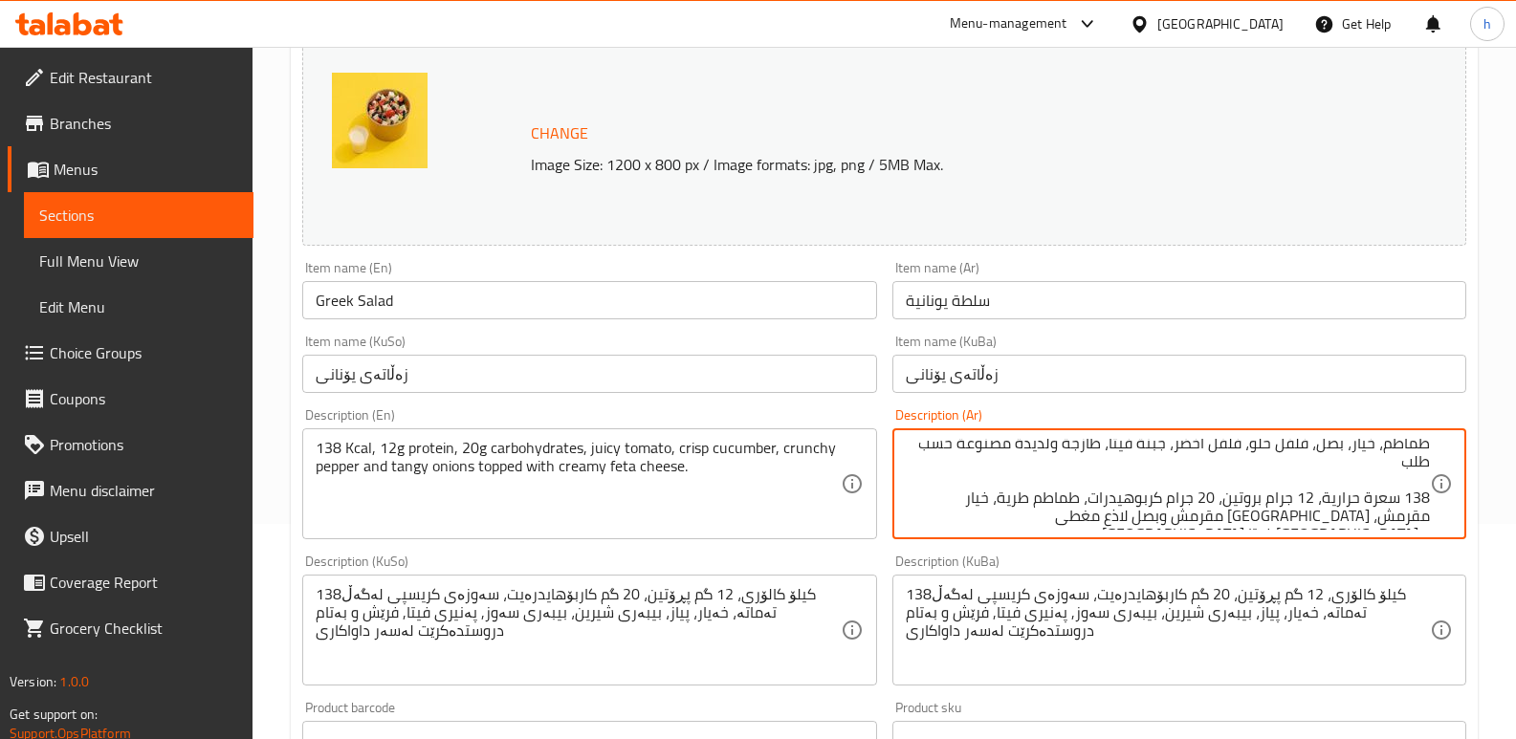
drag, startPoint x: 1091, startPoint y: 518, endPoint x: 1430, endPoint y: 492, distance: 339.6
click at [1430, 492] on div "138 كيلو سعرة حرارية، 12 جم بروتين، 20 جم كربوهيدرات، خضار مقرمش مع طماطم، خيار…" at bounding box center [1179, 483] width 574 height 111
paste textarea "كيلو سعرة حرارية، 12 جم بروتين، 20 ج"
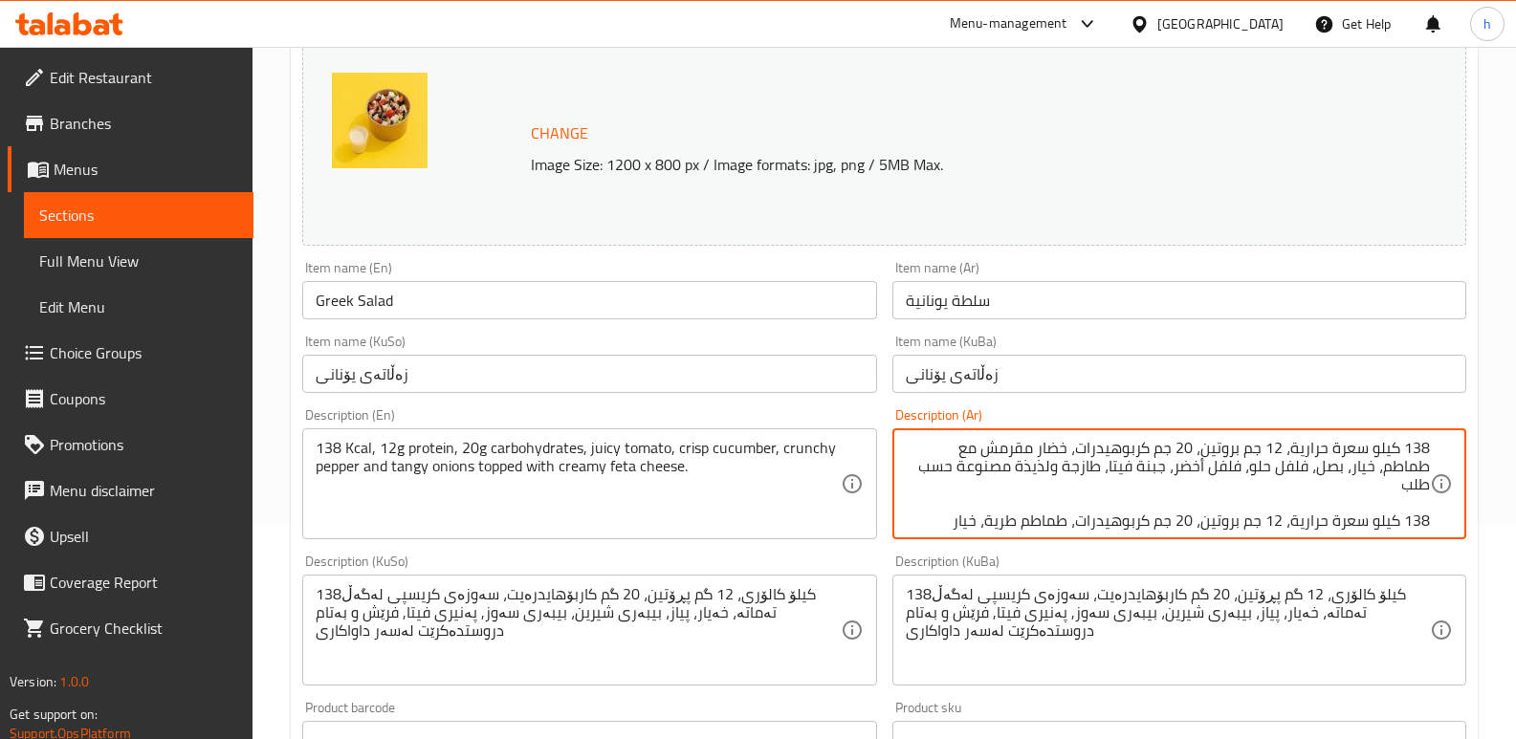
drag, startPoint x: 1396, startPoint y: 466, endPoint x: 1453, endPoint y: 437, distance: 63.3
click at [1453, 437] on div "138 كيلو سعرة حرارية، 12 جم بروتين، 20 جم كربوهيدرات، خضار مقرمش مع طماطم، خيار…" at bounding box center [1179, 483] width 574 height 111
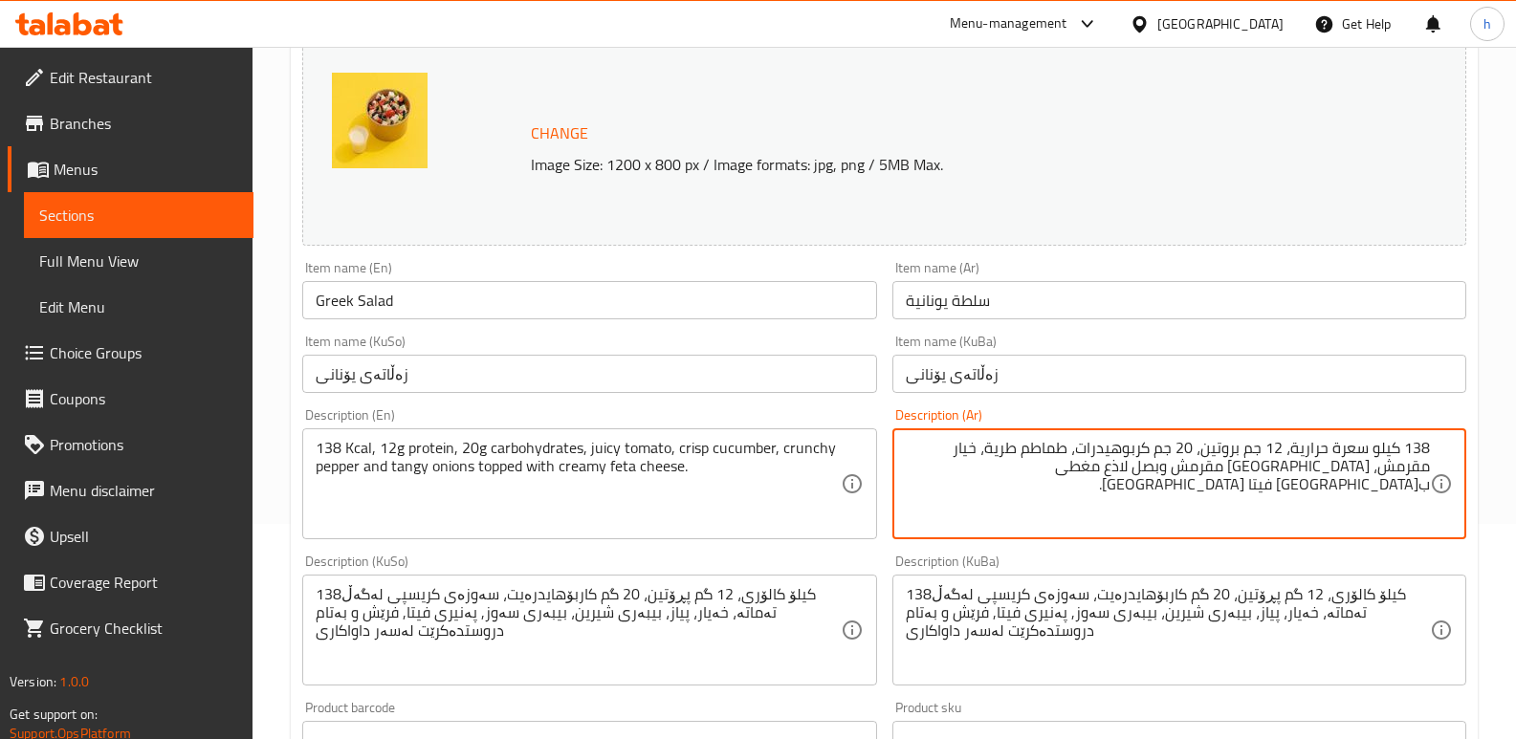
click at [1425, 463] on textarea "138 كيلو سعرة حرارية، 12 جم بروتين، 20 جم كربوهيدرات، طماطم طرية، خيار مقرمش، ف…" at bounding box center [1168, 484] width 524 height 91
type textarea "138 كيلو سعرة حرارية، 12 جم بروتين، 20 جم كربوهيدرات، طماطم طرية، خيار مقرمش، ف…"
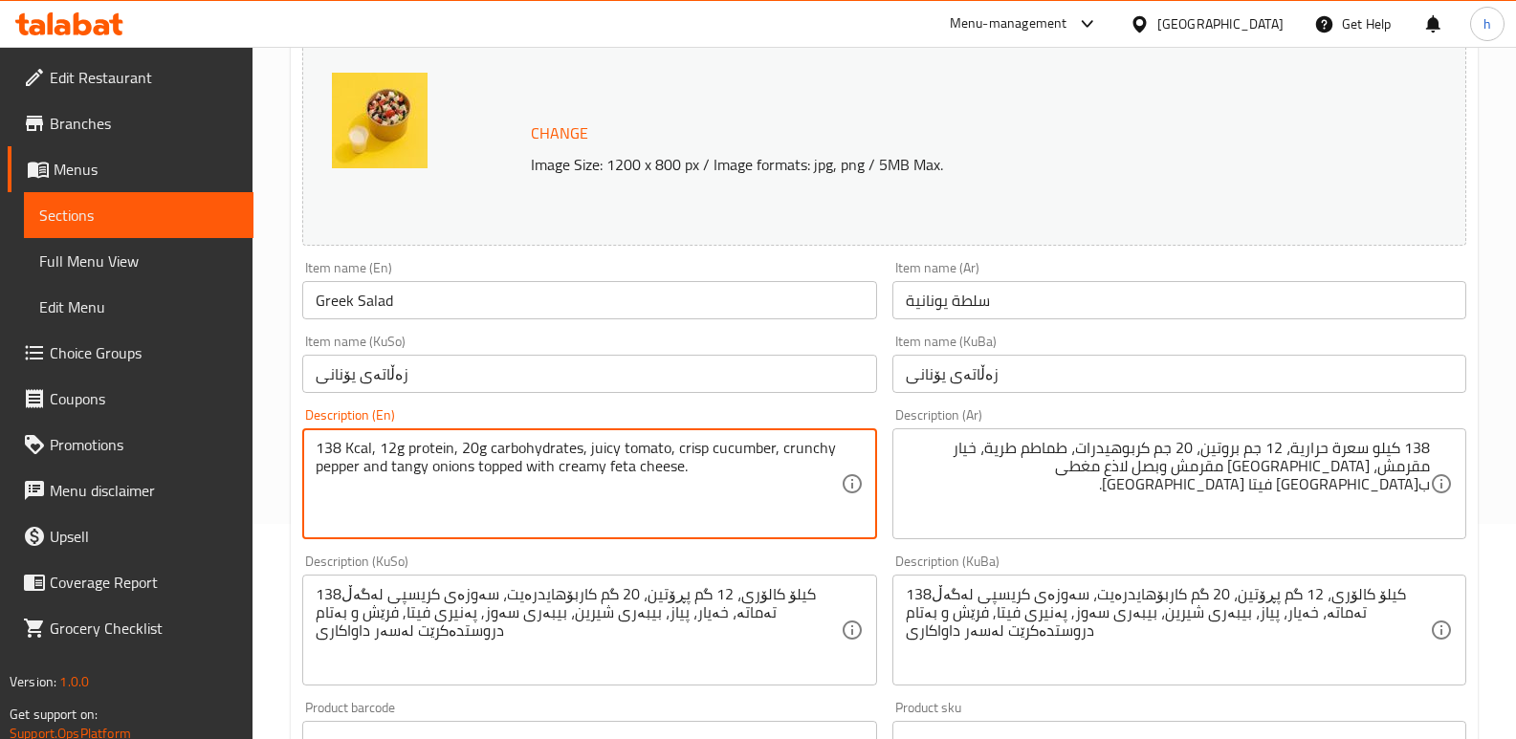
drag, startPoint x: 703, startPoint y: 471, endPoint x: 274, endPoint y: 427, distance: 431.6
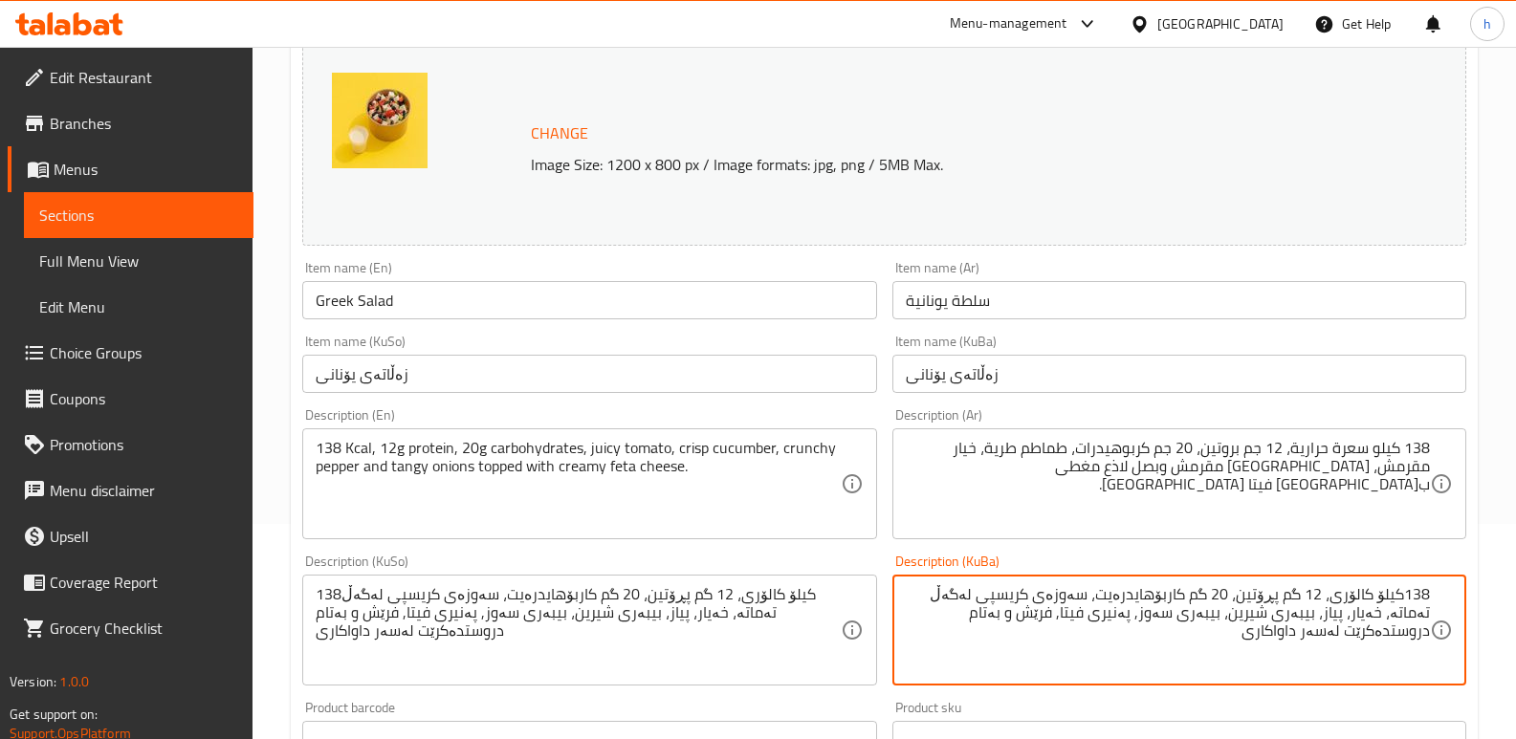
drag, startPoint x: 1362, startPoint y: 636, endPoint x: 1467, endPoint y: 580, distance: 118.9
click at [1467, 580] on div "Description (KuBa) 138کیلۆ کالۆری، 12 گم پڕۆتین، 20 گم کاربۆهایدرەیت، سەوزەی کر…" at bounding box center [1179, 620] width 589 height 146
paste textarea "کیلۆ کالۆری، 12 گرام پرۆتین، 20 گرام کاربۆهیدرات، تەماتەی شەربەتی، خەیارێکی ورد…"
click at [1283, 595] on textarea "138 کیلۆ کالۆری، 12 گرام پرۆتین، 20 گرام کاربۆهیدرات، تەماتەی شەربەتی، خەیارێکی…" at bounding box center [1168, 630] width 524 height 91
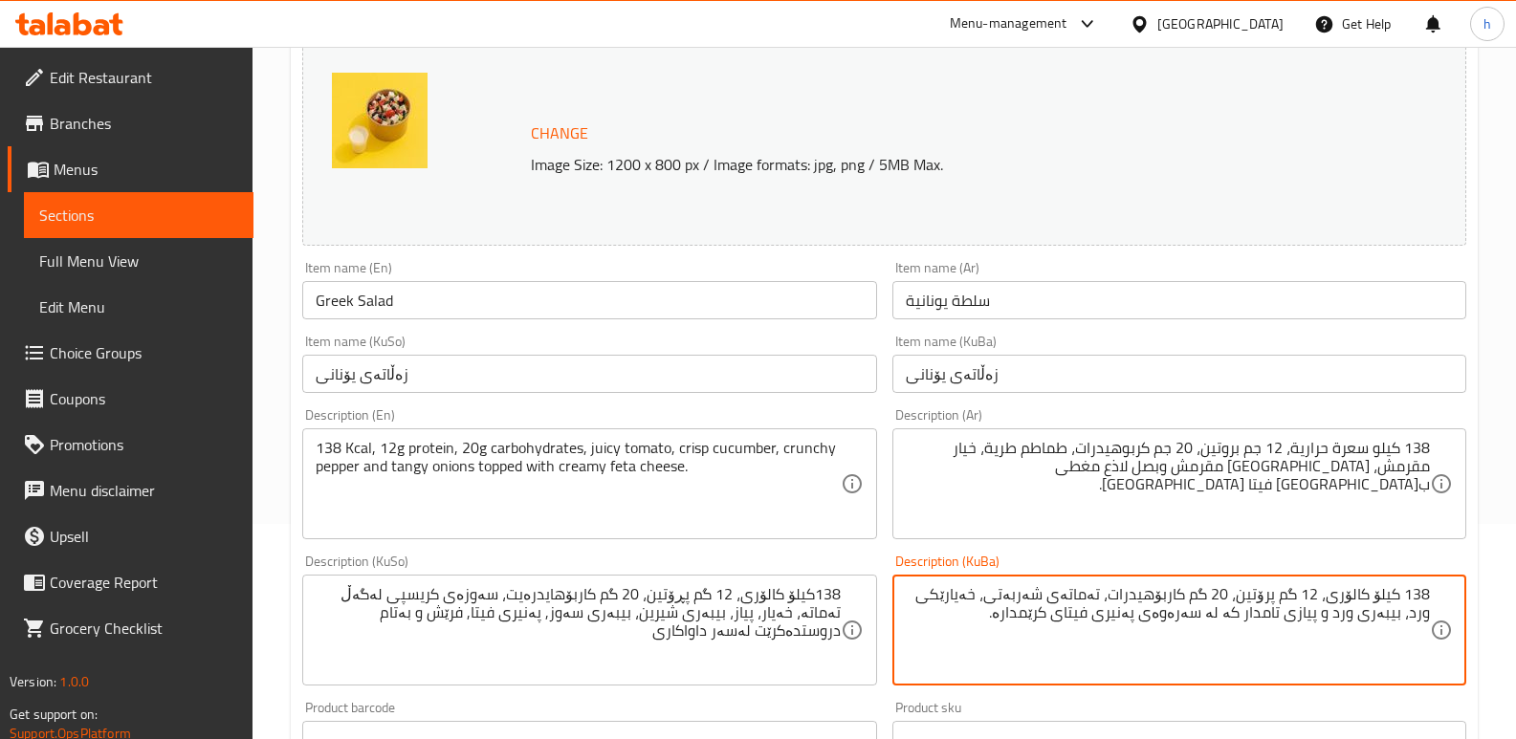
click at [1038, 593] on textarea "138 کیلۆ کالۆری، 12 گم پرۆتین، 20 گم کاربۆهیدرات، تەماتەی شەربەتی، خەیارێکی ورد…" at bounding box center [1168, 630] width 524 height 91
click at [994, 598] on textarea "138 کیلۆ کالۆری، 12 گم پرۆتین، 20 گم کاربۆهیدرات، تەماتەی تەر، خەیارێکی ورد، بی…" at bounding box center [1168, 630] width 524 height 91
click at [980, 598] on textarea "138 کیلۆ کالۆری، 12 گم پرۆتین، 20 گم کاربۆهیدرات، تەماتەی تەر، خەیاری ورد، بیبە…" at bounding box center [1168, 630] width 524 height 91
click at [980, 598] on textarea "138 کیلۆ کالۆری، 12 گم پرۆتین، 20 گم کاربۆهیدرات، تەماتەی تەر، خەیاری کریسپی، ب…" at bounding box center [1168, 630] width 524 height 91
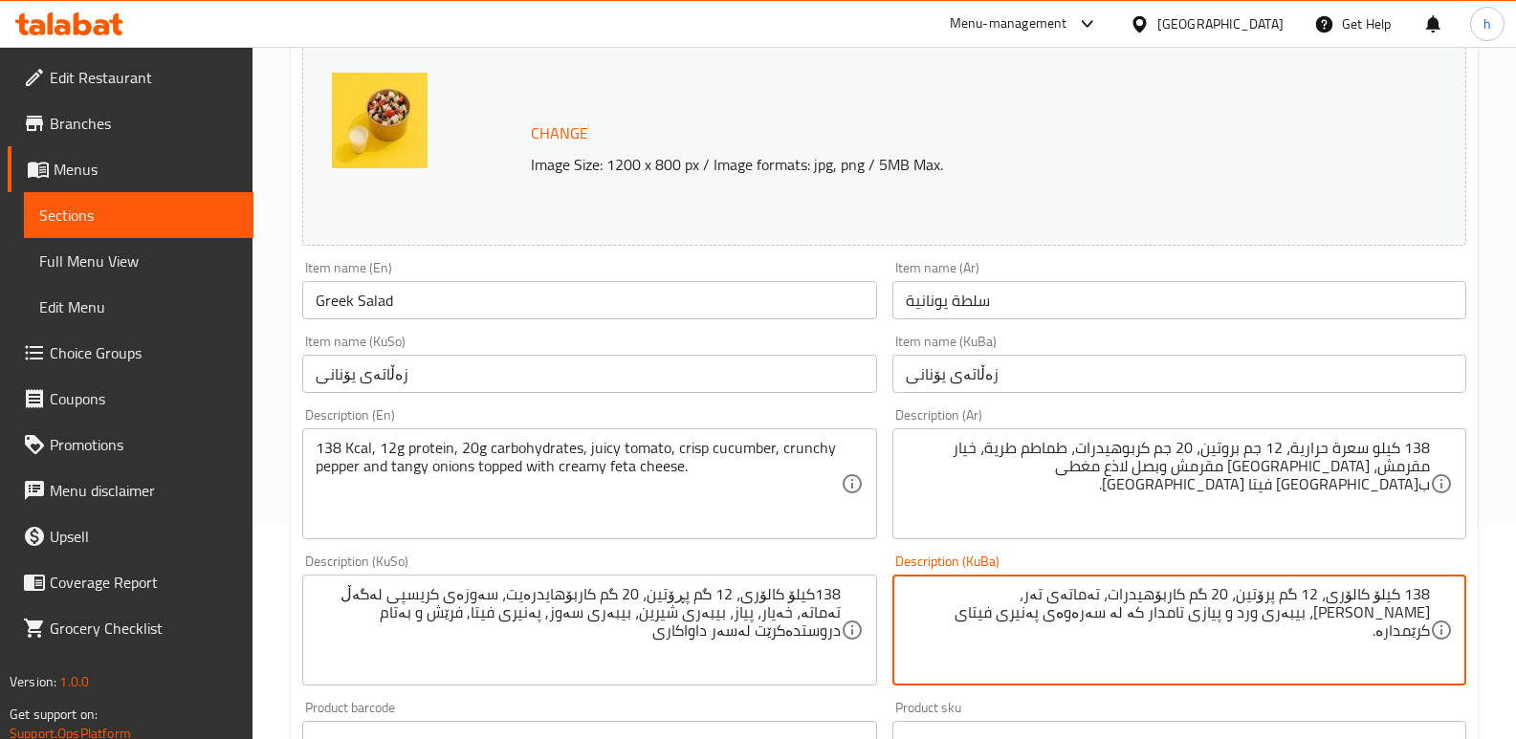
click at [980, 598] on textarea "138 کیلۆ کالۆری، 12 گم پرۆتین، 20 گم کاربۆهیدرات، تەماتەی تەر، خەیاری کریسپی، ب…" at bounding box center [1168, 630] width 524 height 91
click at [1377, 620] on textarea "138 کیلۆ کالۆری، 12 گم پرۆتین، 20 گم کاربۆهیدرات، تەماتەی تەر، خەیاری کریسپی، ب…" at bounding box center [1168, 630] width 524 height 91
paste textarea "کریسپی"
type textarea "138 کیلۆ کالۆری، 12 گم پرۆتین، 20 گم کاربۆهیدرات، تەماتەی تەر، خەیاری کریسپی، ب…"
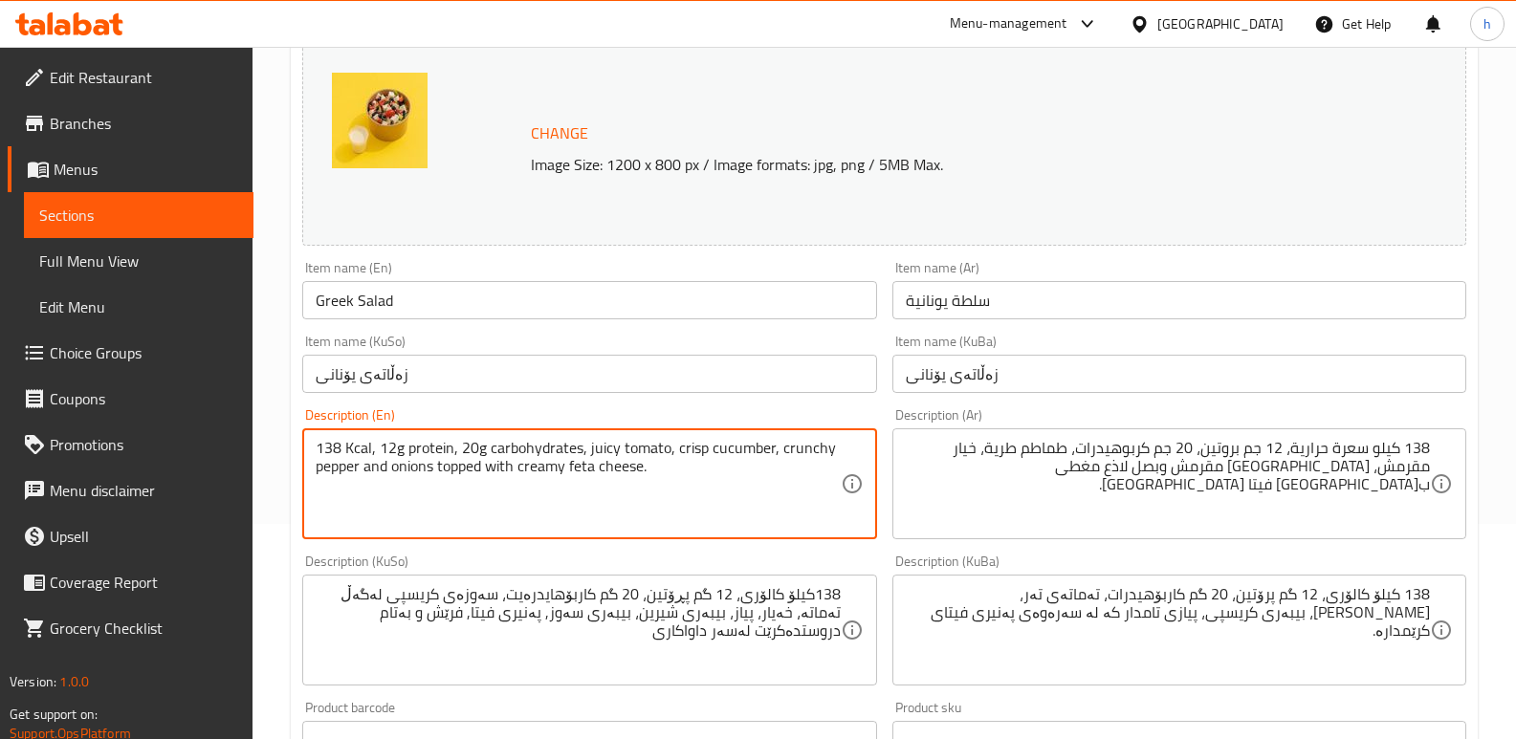
type textarea "138 Kcal, 12g protein, 20g carbohydrates, juicy tomato, crisp cucumber, crunchy…"
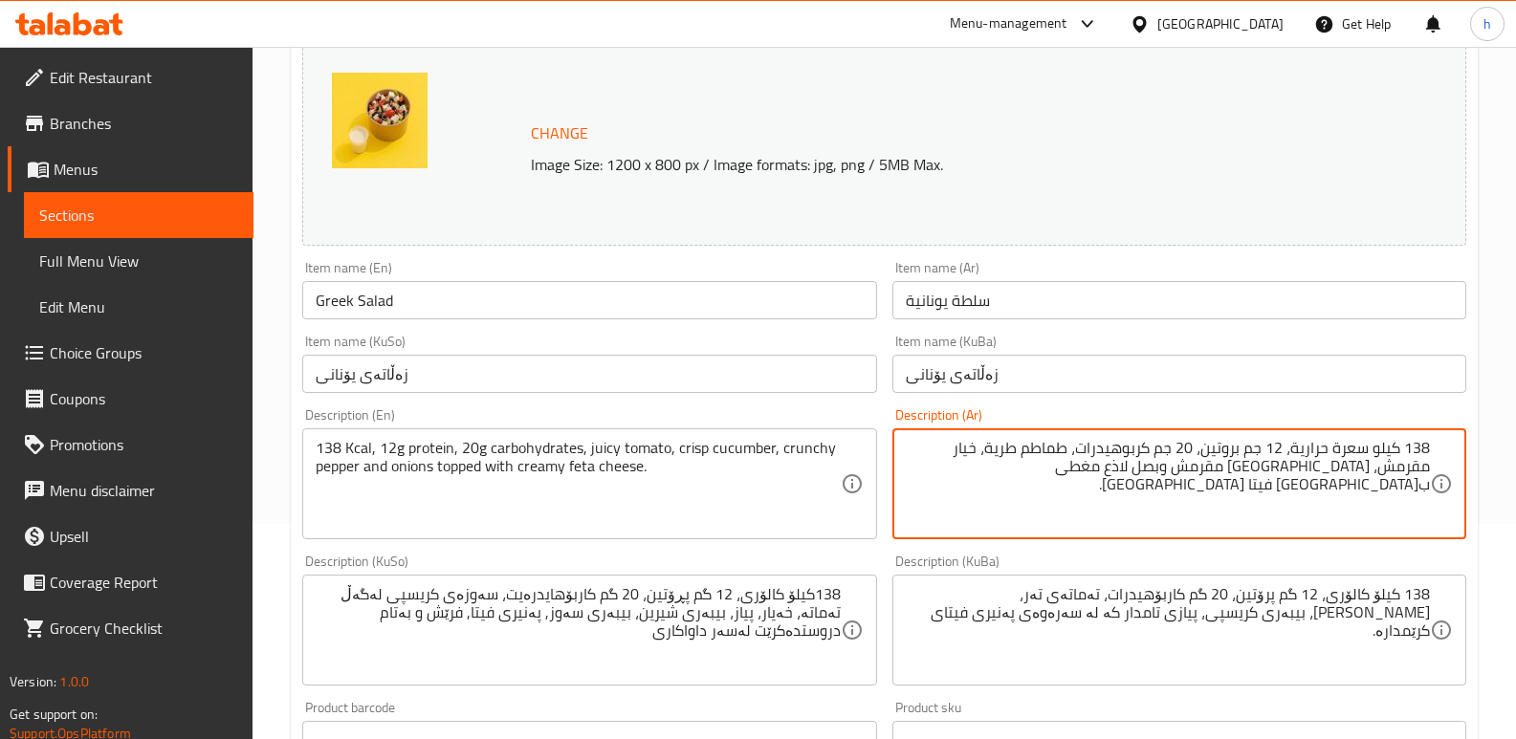
click at [1226, 488] on textarea "138 كيلو سعرة حرارية، 12 جم بروتين، 20 جم كربوهيدرات، طماطم طرية، خيار مقرمش، ف…" at bounding box center [1168, 484] width 524 height 91
type textarea "138 كيلو سعرة حرارية، 12 جم بروتين، 20 جم كربوهيدرات، طماطم طرية، خيار مقرمش، ف…"
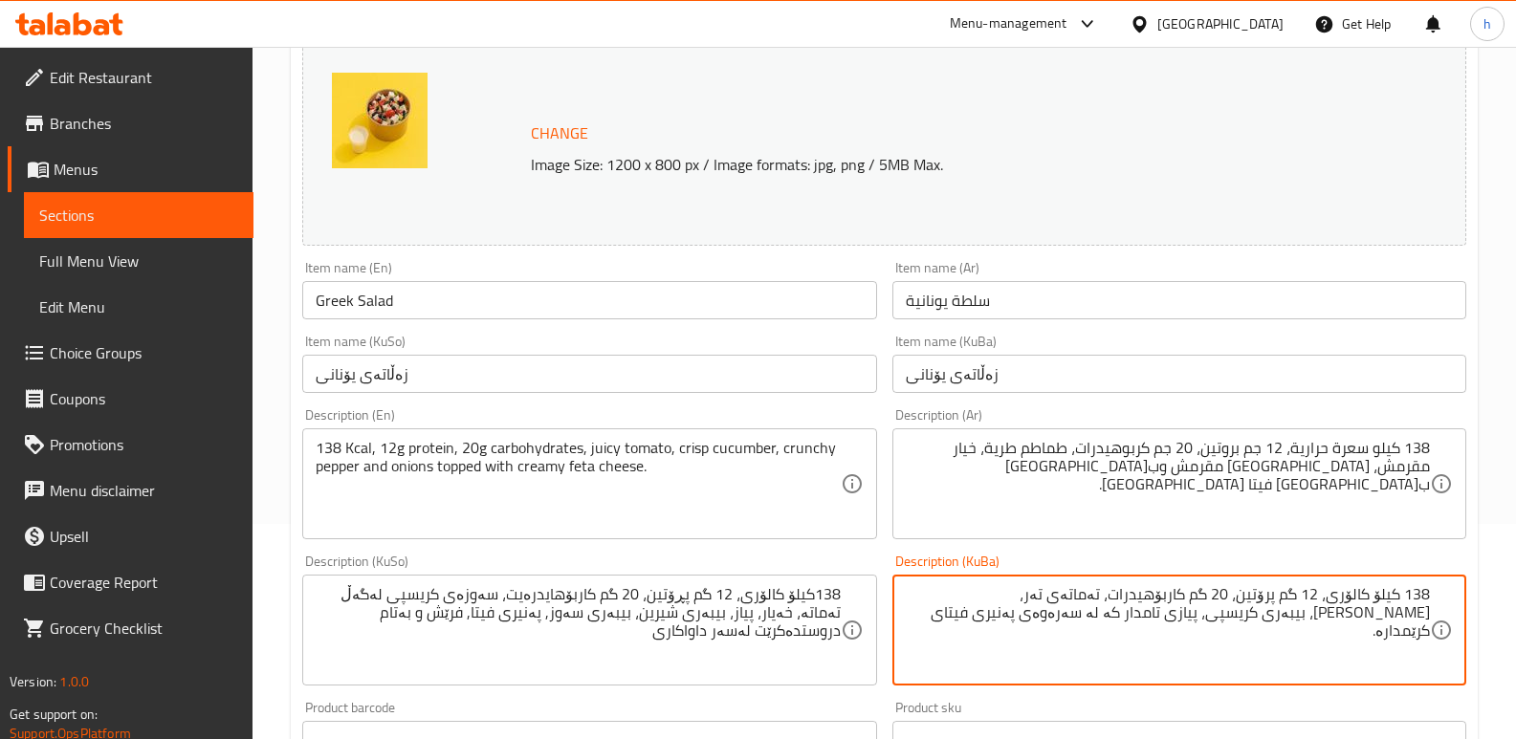
click at [1272, 611] on textarea "138 کیلۆ کالۆری، 12 گم پرۆتین، 20 گم کاربۆهیدرات، تەماتەی تەر، خەیاری کریسپی، ب…" at bounding box center [1168, 630] width 524 height 91
click at [1277, 616] on textarea "138 کیلۆ کالۆری، 12 گم پرۆتین، 20 گم کاربۆهیدرات، تەماتەی تەر، خەیاری کریسپی، ب…" at bounding box center [1168, 630] width 524 height 91
drag, startPoint x: 1209, startPoint y: 617, endPoint x: 1289, endPoint y: 620, distance: 80.4
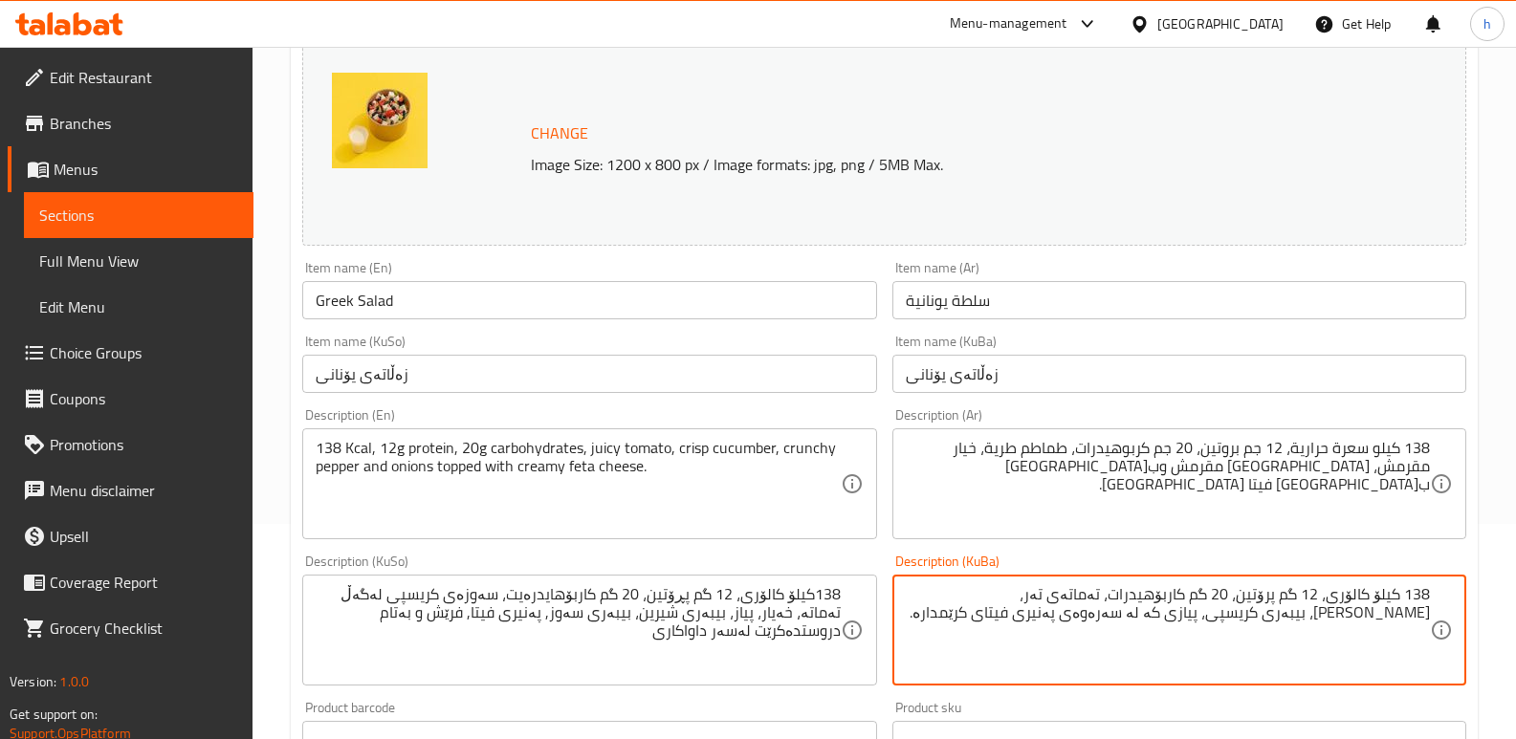
click at [1289, 620] on textarea "138 کیلۆ کالۆری، 12 گم پرۆتین، 20 گم کاربۆهیدرات، تەماتەی تەر، خەیاری کریسپی، ب…" at bounding box center [1168, 630] width 524 height 91
drag, startPoint x: 1069, startPoint y: 618, endPoint x: 1443, endPoint y: 587, distance: 375.2
click at [1443, 587] on div "138 کیلۆ کالۆری، 12 گم پرۆتین، 20 گم کاربۆهیدرات، تەماتەی تەر، خەیاری کریسپی، ب…" at bounding box center [1179, 630] width 574 height 111
click at [1057, 659] on textarea "138 کیلۆ کالۆری، 12 گم پرۆتین، 20 گم کاربۆهیدرات، تەماتەی تەر، خەیاری کریسپی، ب…" at bounding box center [1168, 630] width 524 height 91
click at [1081, 614] on textarea "138 کیلۆ کالۆری، 12 گم پرۆتین، 20 گم کاربۆهیدرات، تەماتەی تەر، خەیاری کریسپی، ب…" at bounding box center [1168, 630] width 524 height 91
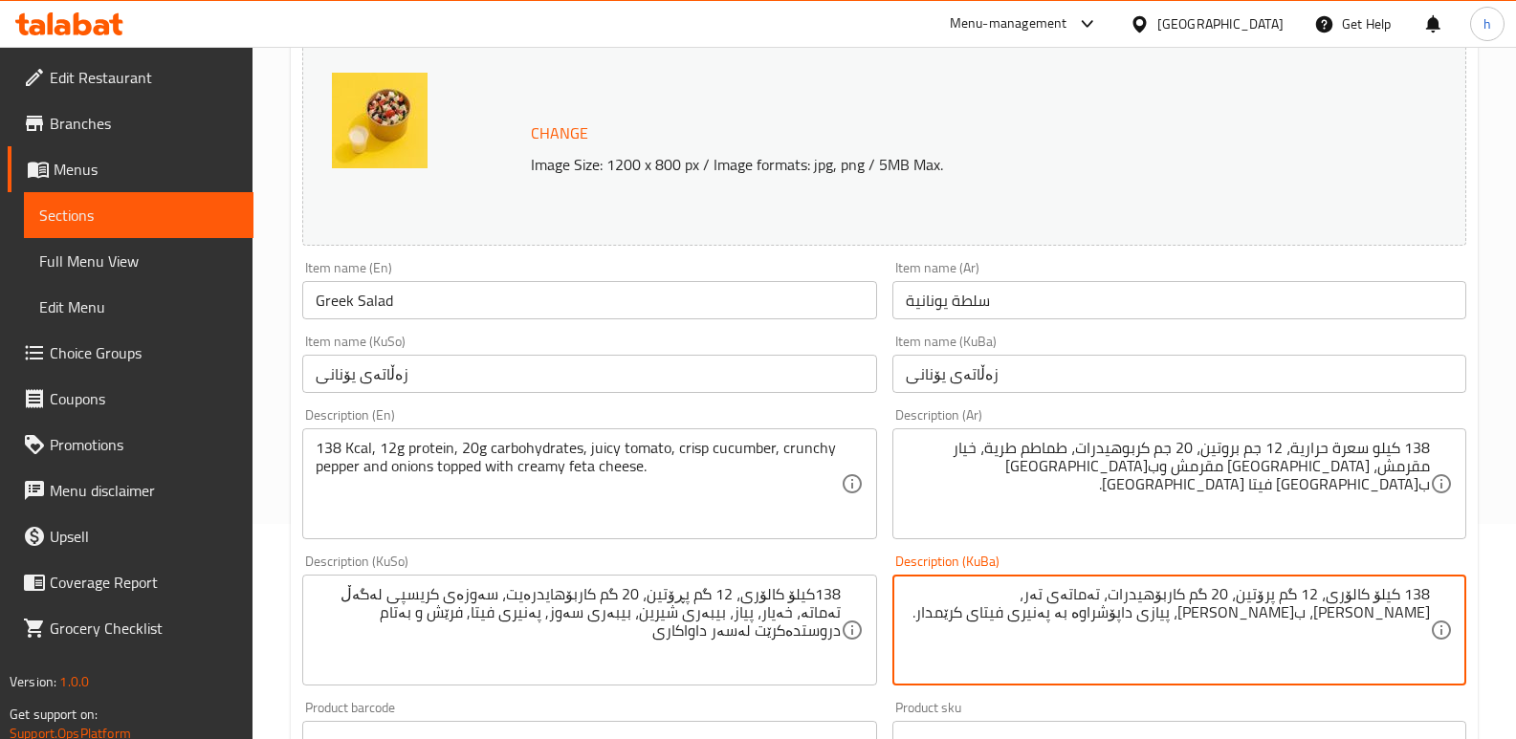
drag, startPoint x: 1065, startPoint y: 609, endPoint x: 1486, endPoint y: 584, distance: 421.5
click at [1486, 584] on div "Home / Restaurants management / Menus / Sections / item / update Classic sectio…" at bounding box center [883, 709] width 1263 height 1754
type textarea "138 کیلۆ کالۆری، 12 گم پرۆتین، 20 گم کاربۆهیدرات، تەماتەی تەر، [PERSON_NAME]، […"
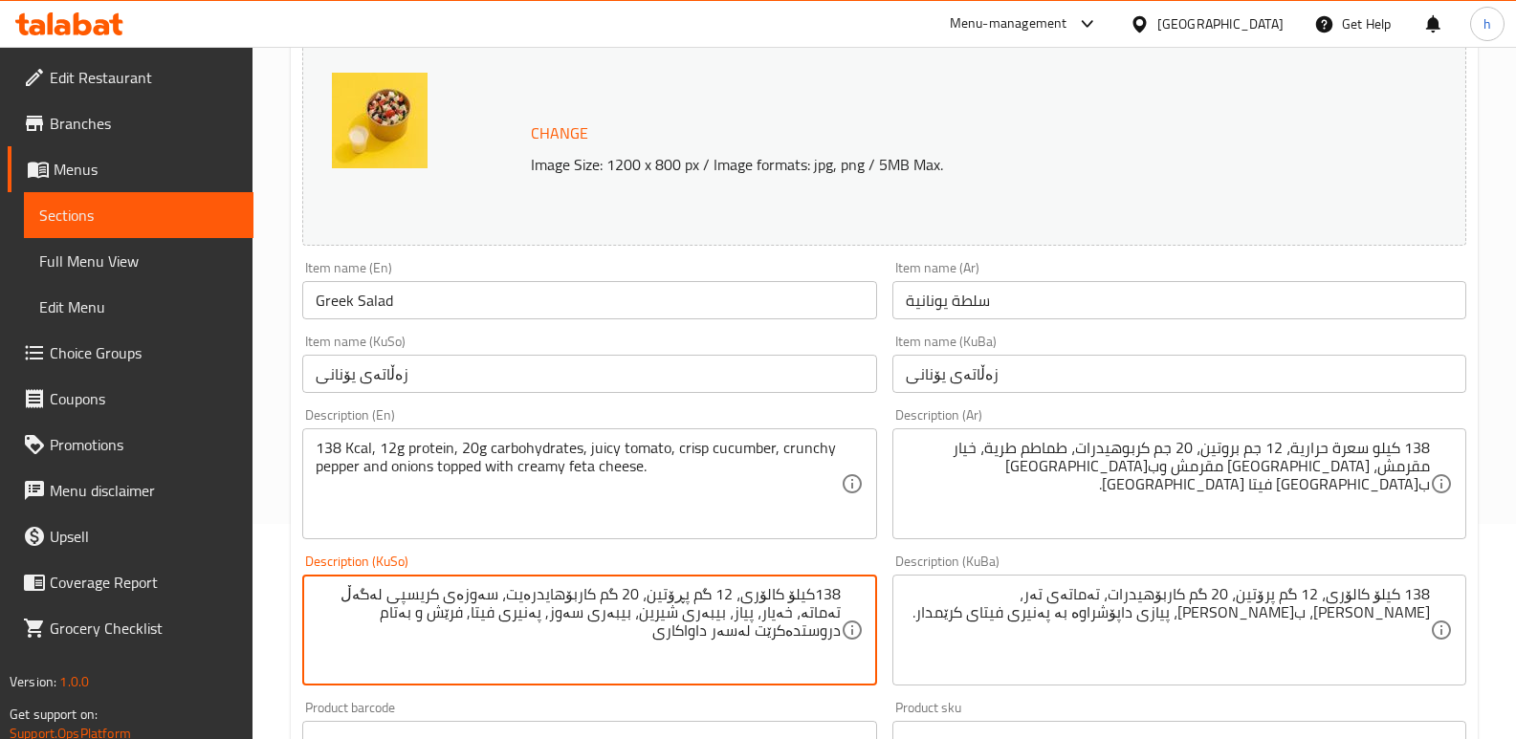
paste textarea "کیلۆ کالۆری، 12 گم پرۆتین، 20 گم کاربۆهیدرات، تەماتەی تەر، خەیاری کریسپی، بیبەر…"
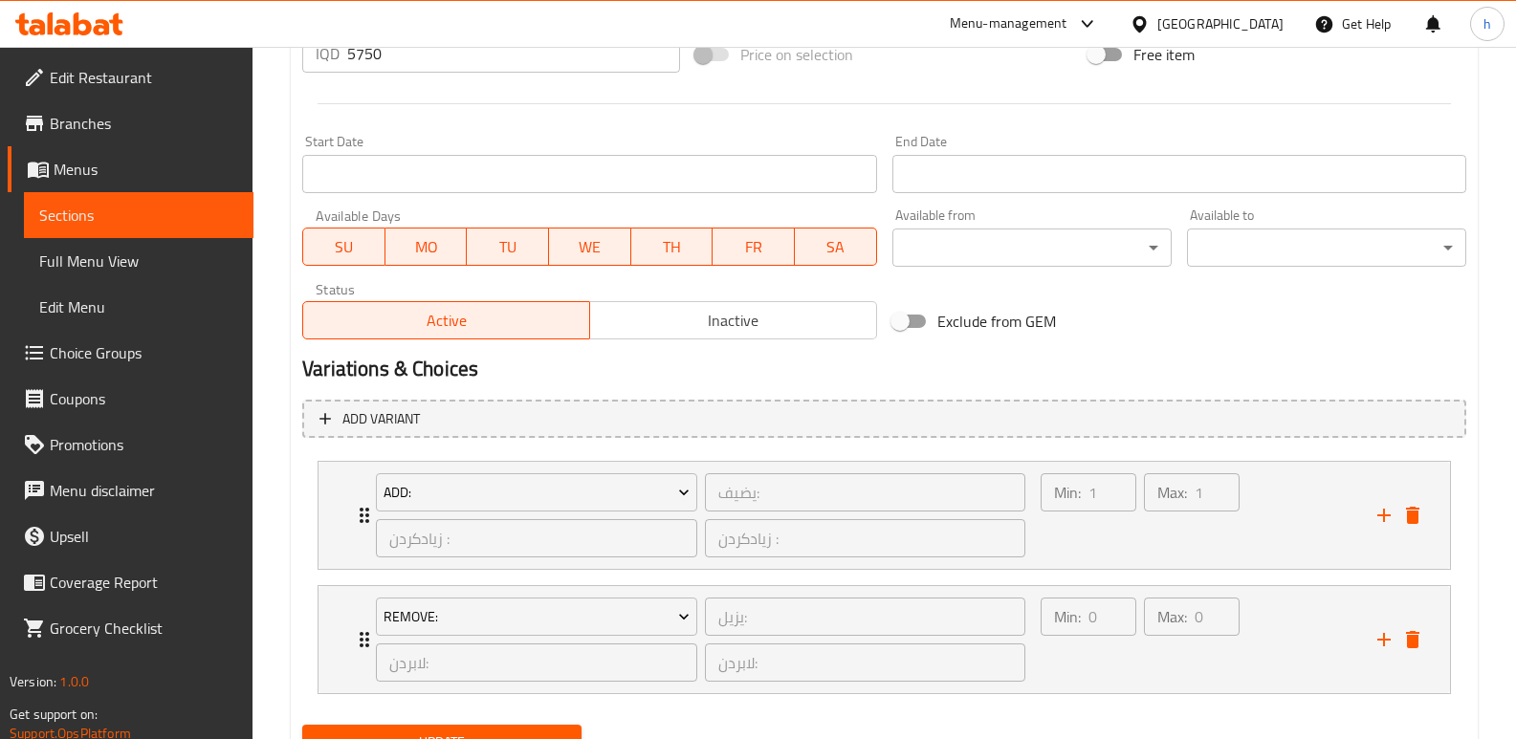
scroll to position [1062, 0]
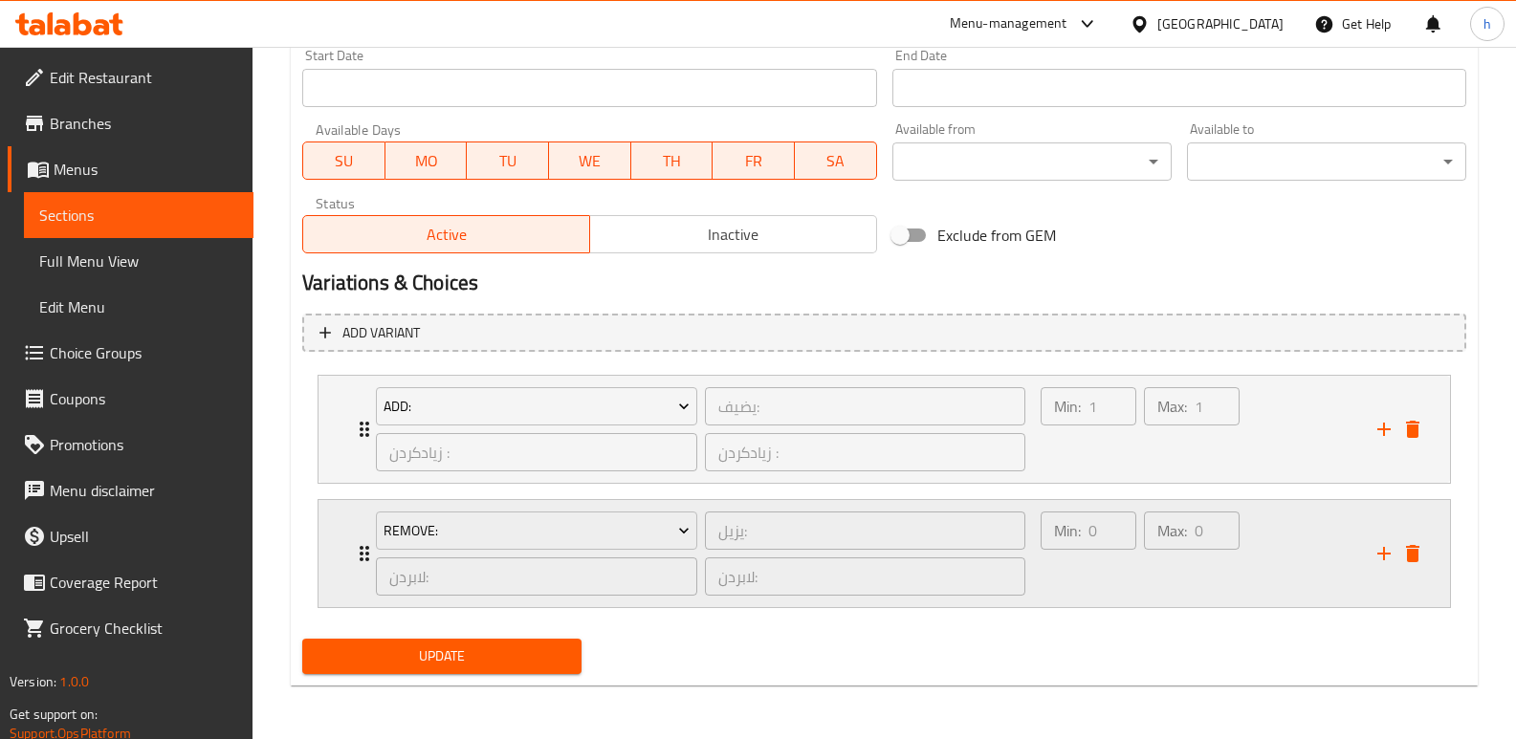
click at [1126, 585] on div "Min: 0 ​" at bounding box center [1088, 554] width 103 height 92
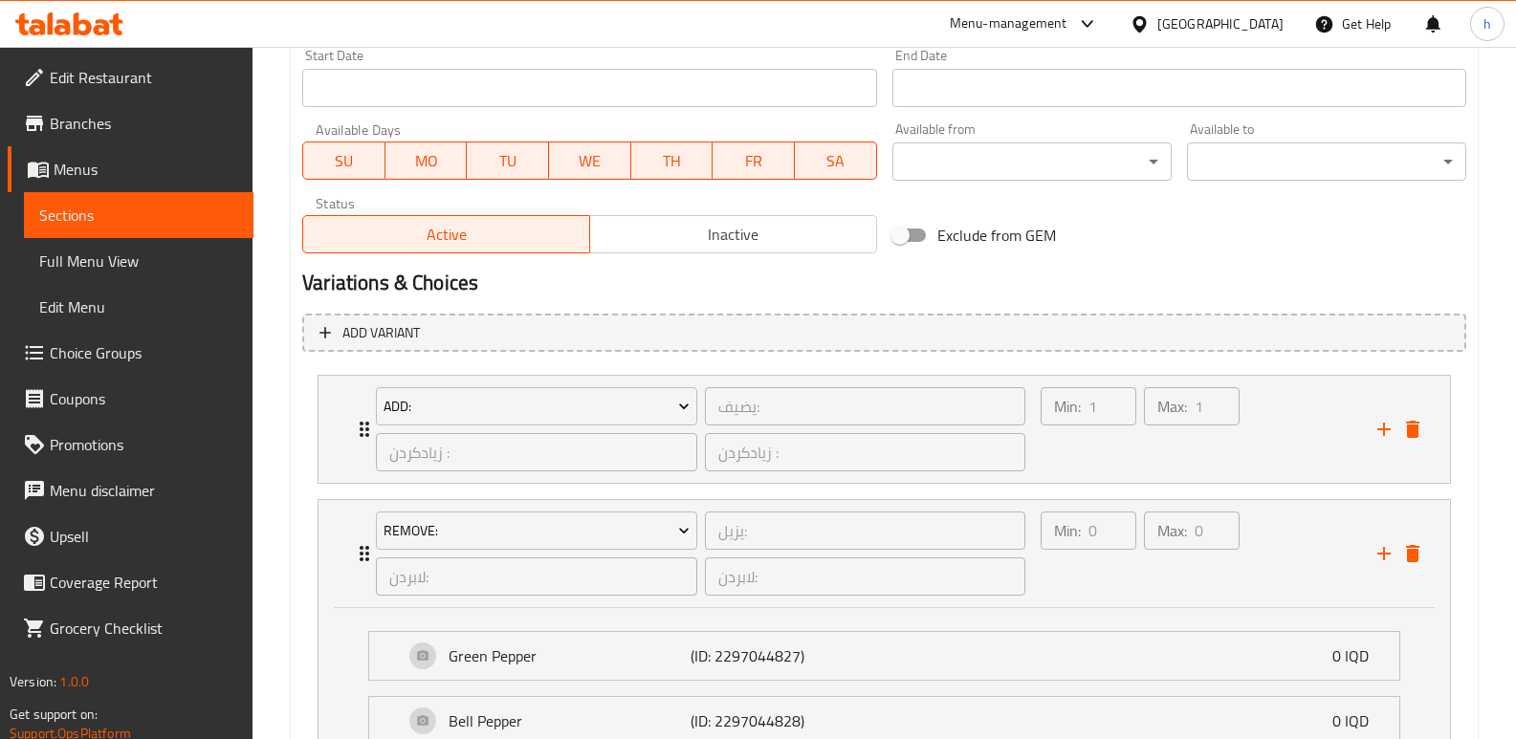
type textarea "138 کیلۆ کالۆری، 12 گم پرۆتین، 20 گم کاربۆهیدرات، تەماتەی تەر، [PERSON_NAME]، […"
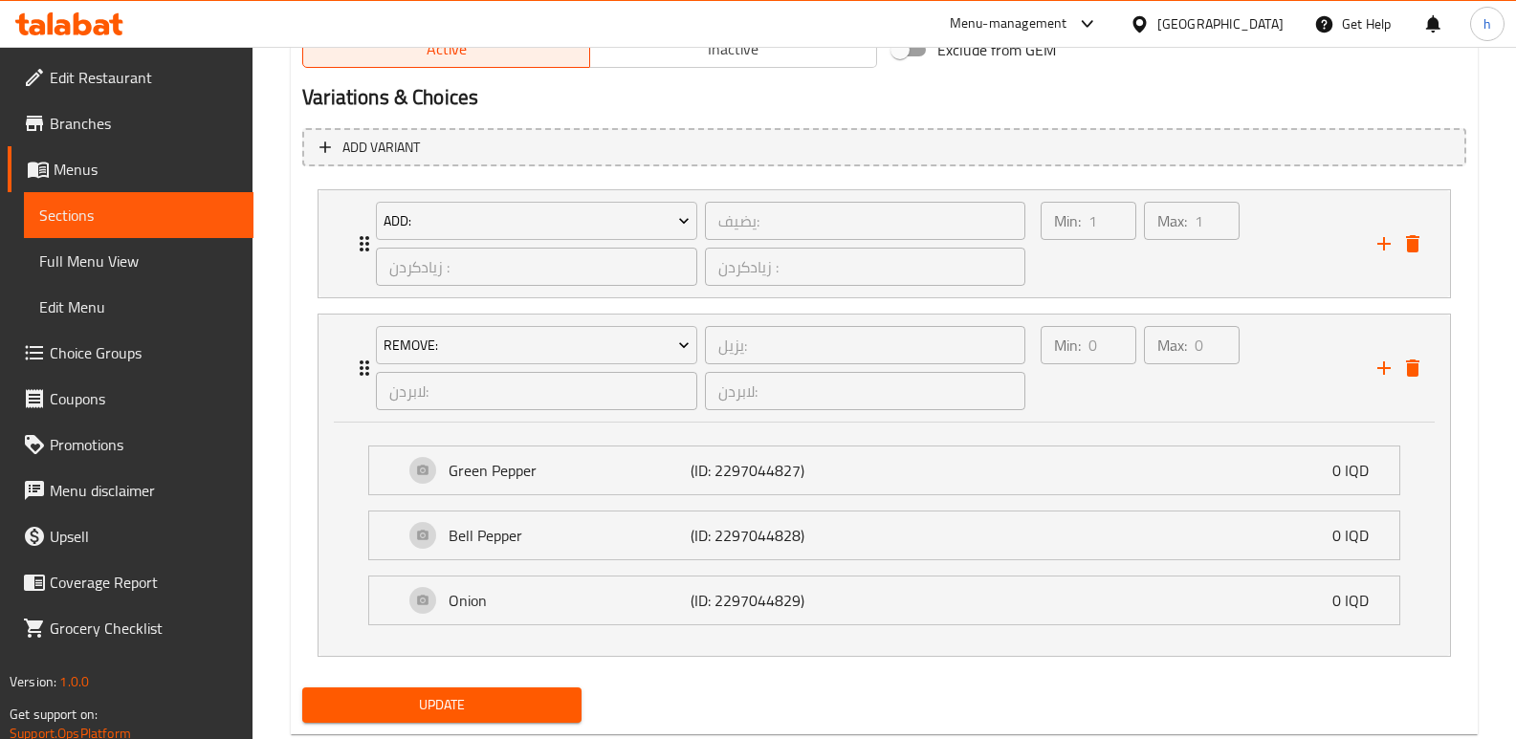
scroll to position [1249, 0]
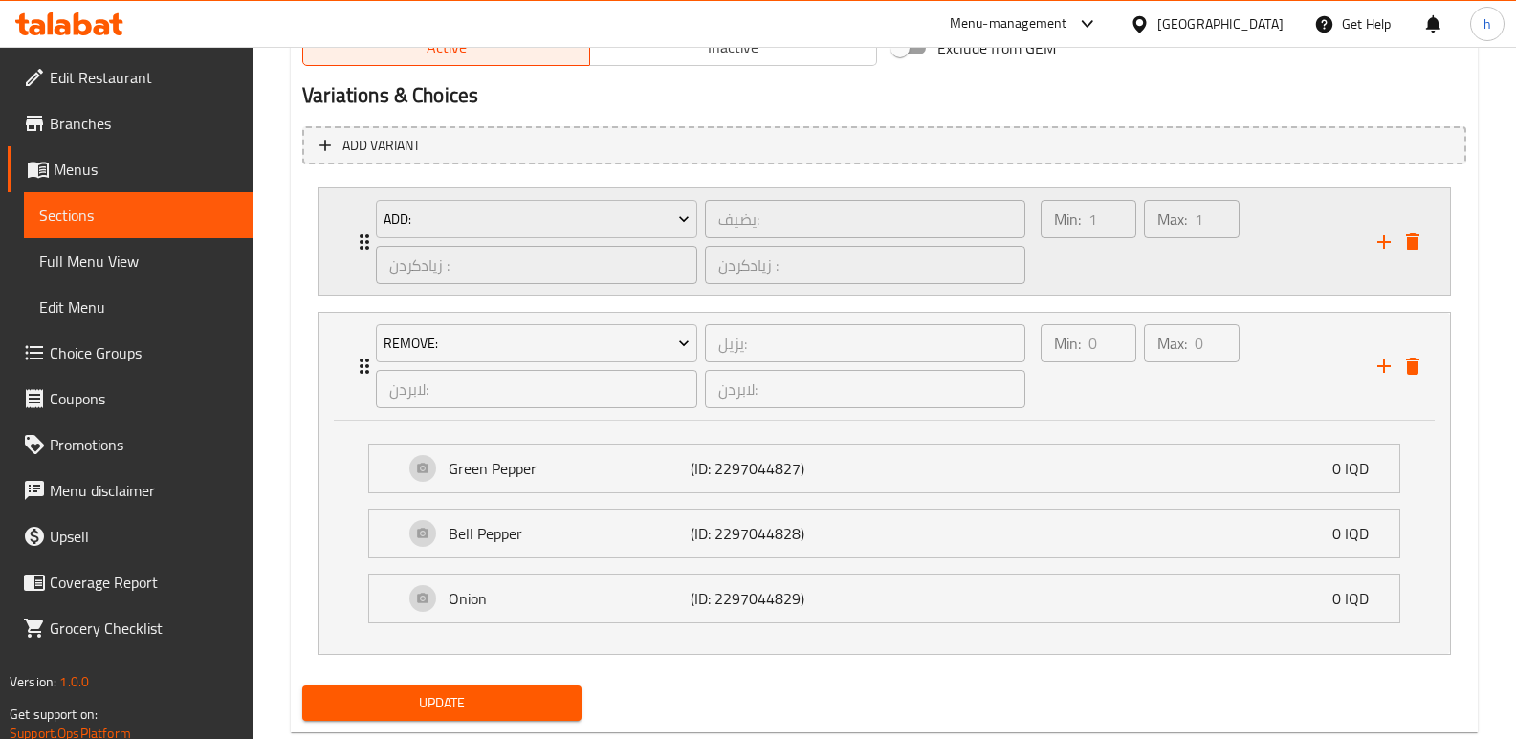
click at [1137, 268] on div "Min: 1 ​" at bounding box center [1088, 242] width 103 height 92
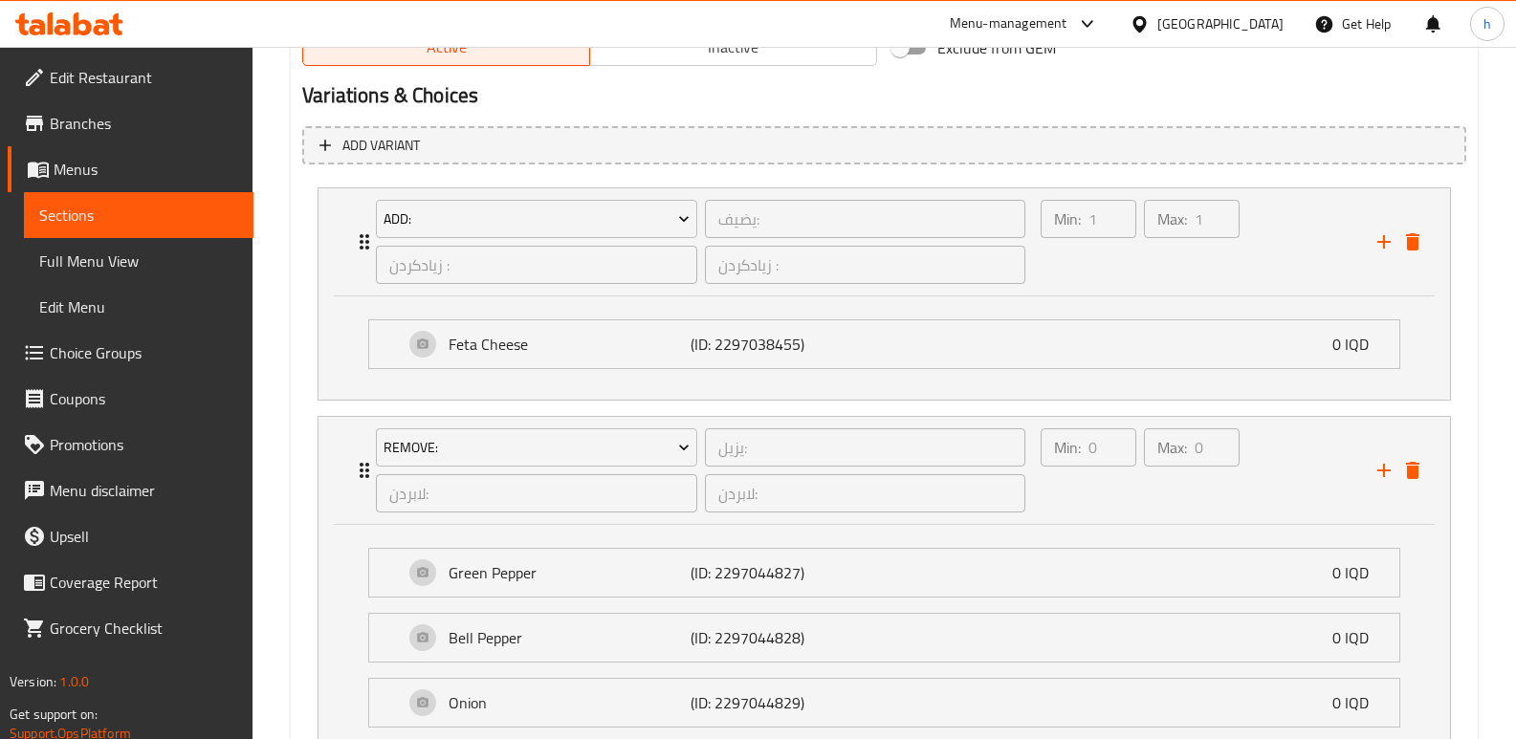
scroll to position [1400, 0]
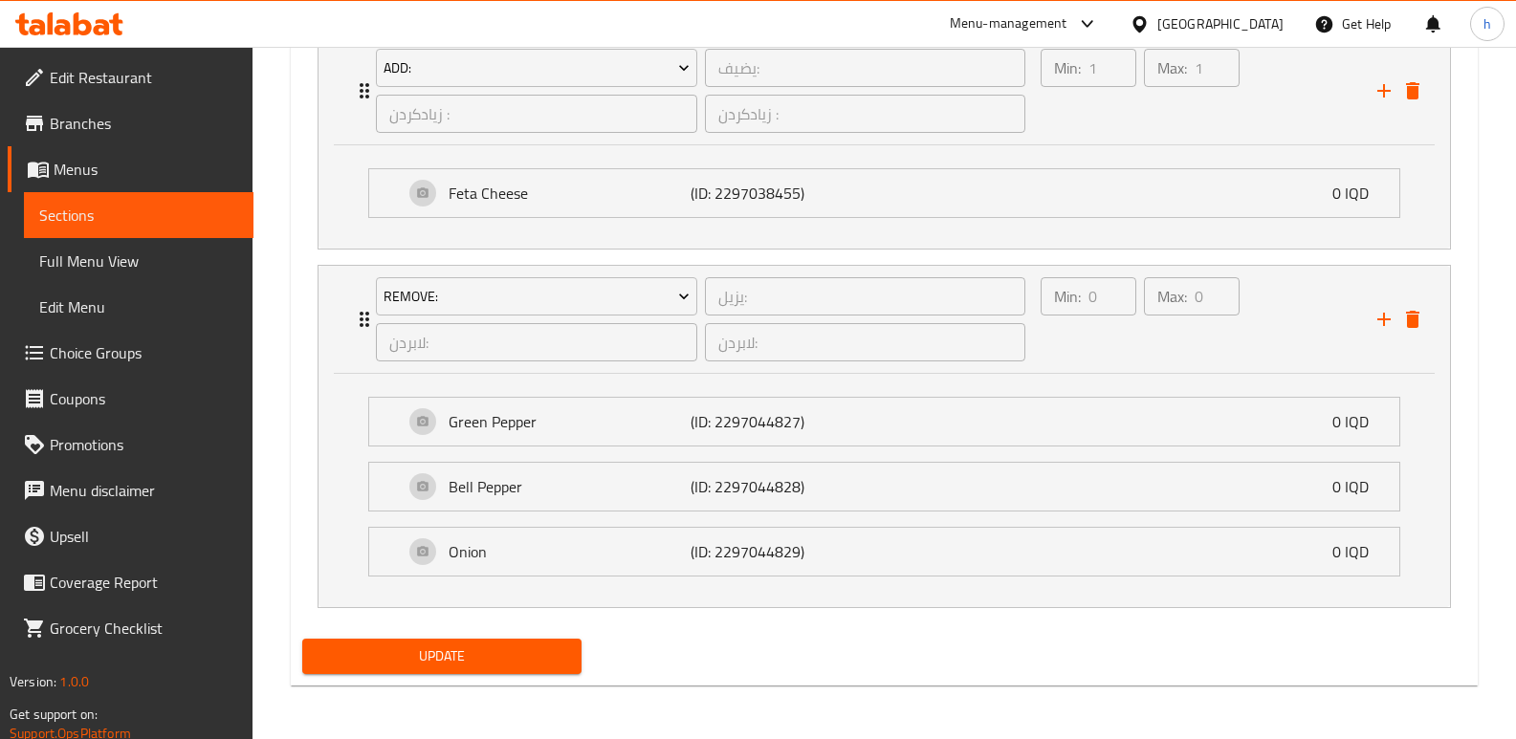
click at [542, 661] on span "Update" at bounding box center [441, 657] width 249 height 24
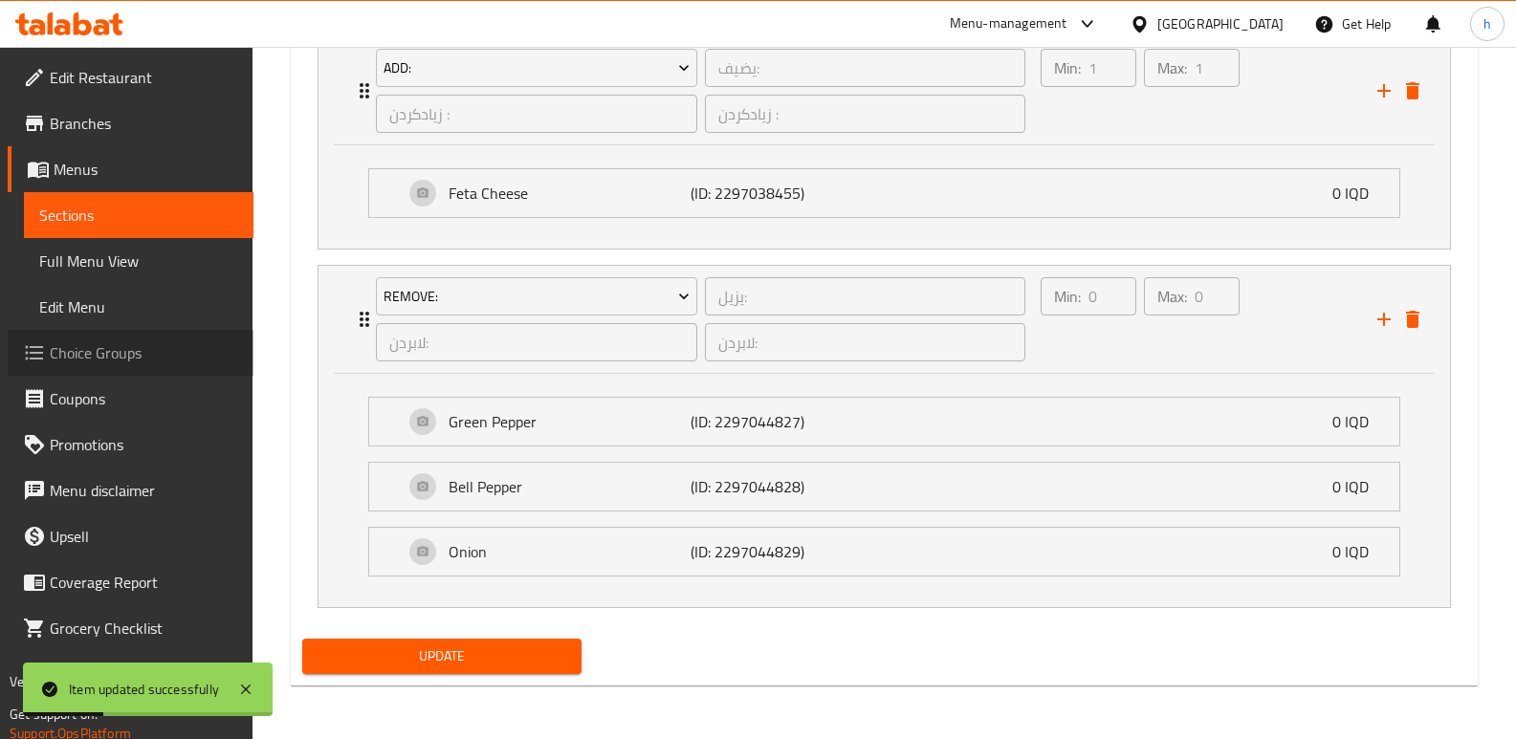
click at [134, 342] on span "Choice Groups" at bounding box center [144, 352] width 188 height 23
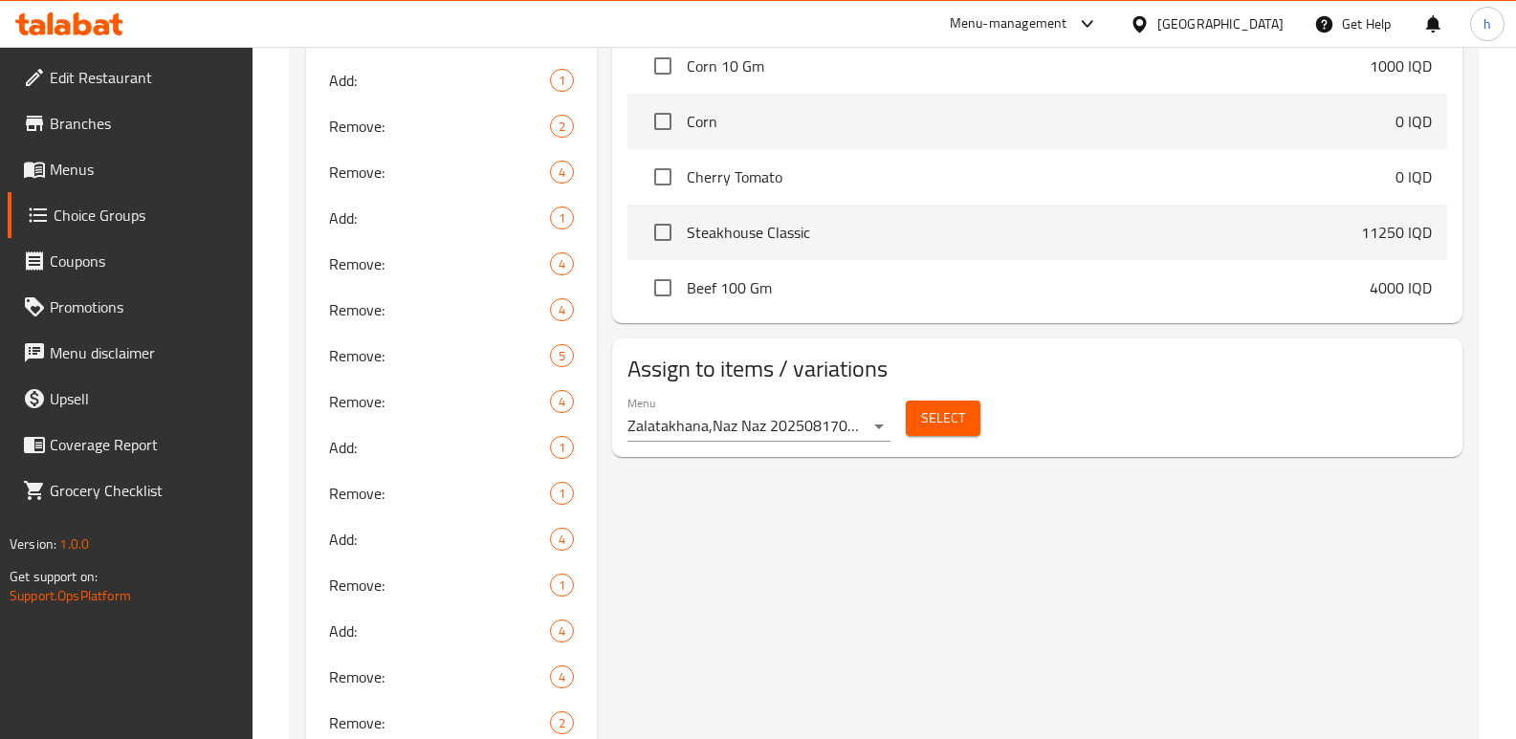
scroll to position [859, 0]
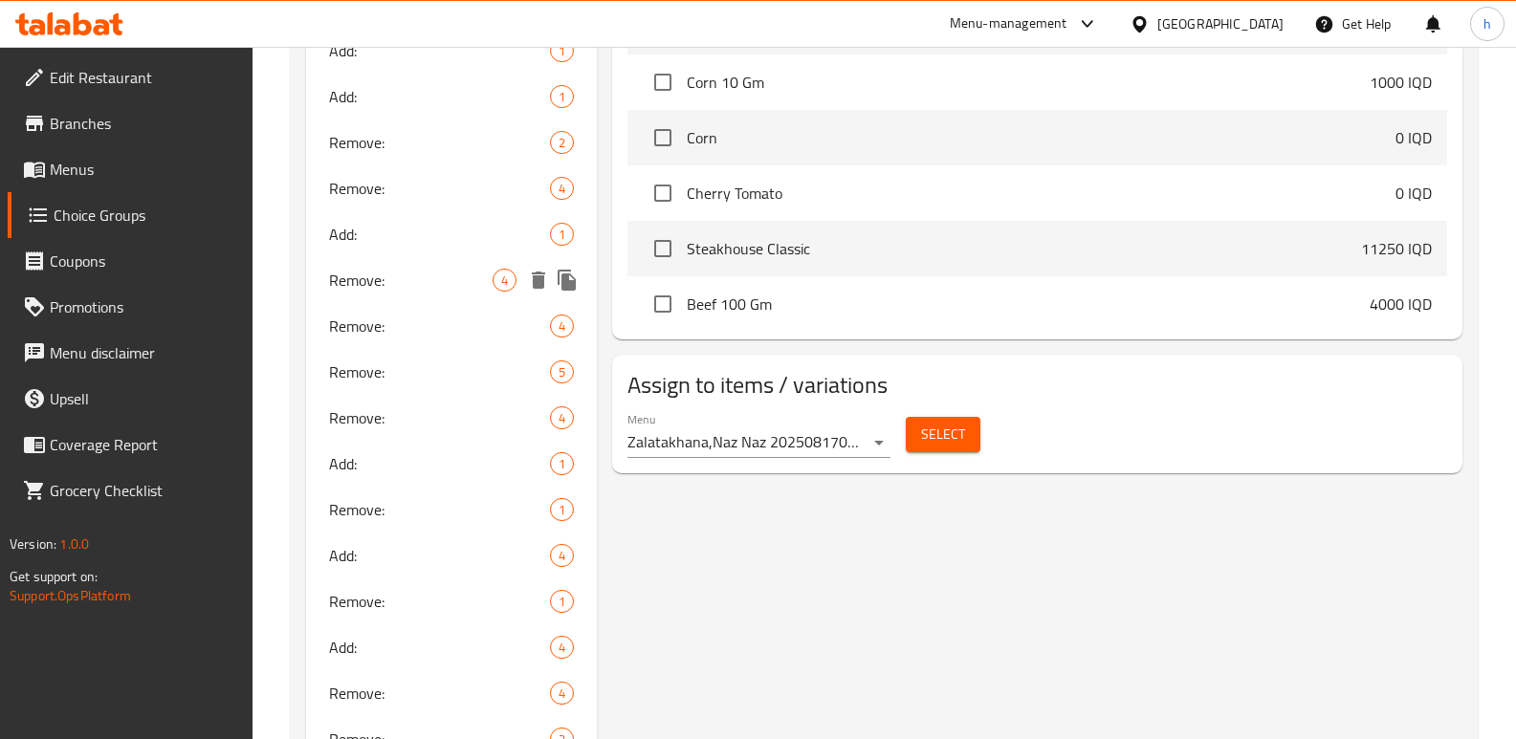
click at [362, 264] on div "Remove: 4" at bounding box center [451, 280] width 291 height 46
type input "Remove:"
type input "يزيل:"
type input "لابردن:"
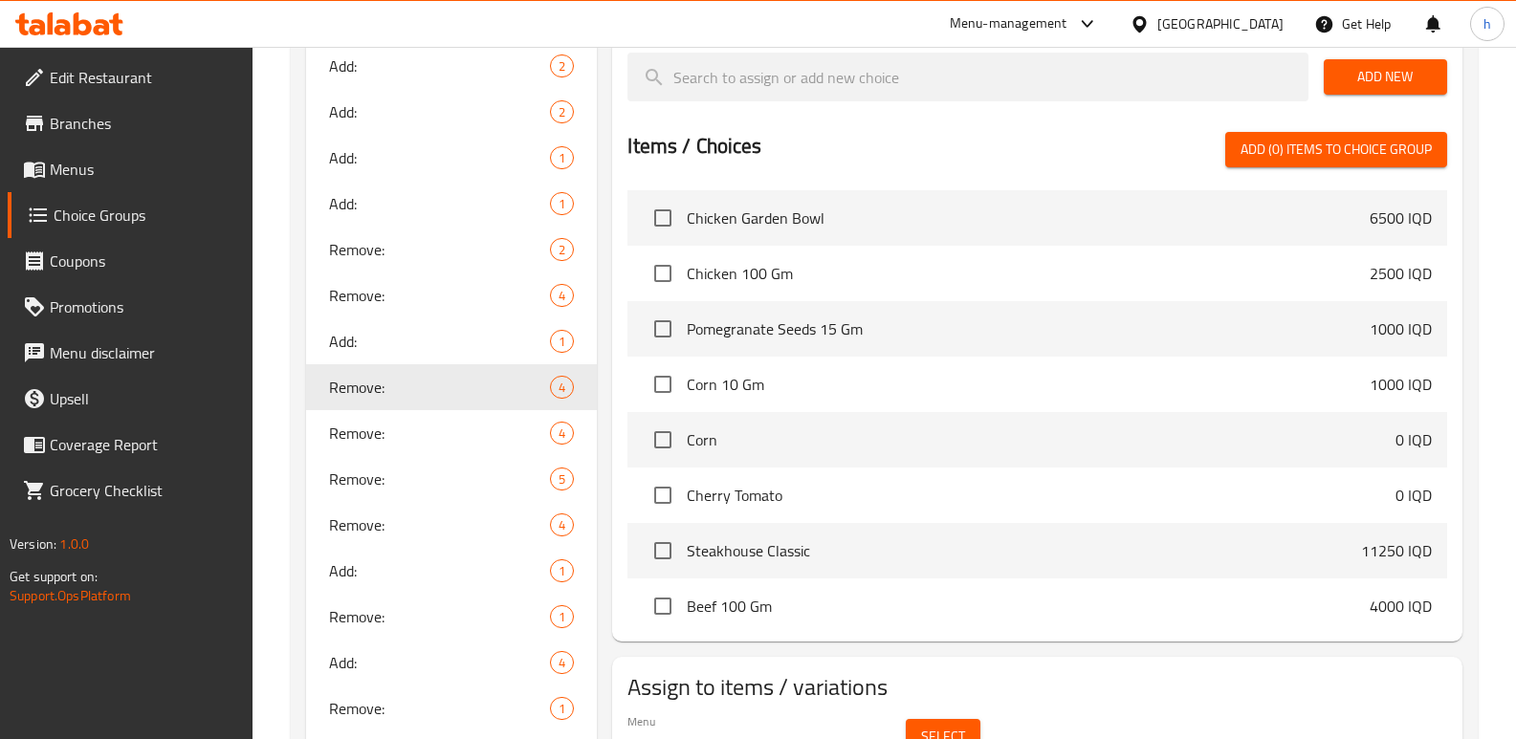
scroll to position [738, 0]
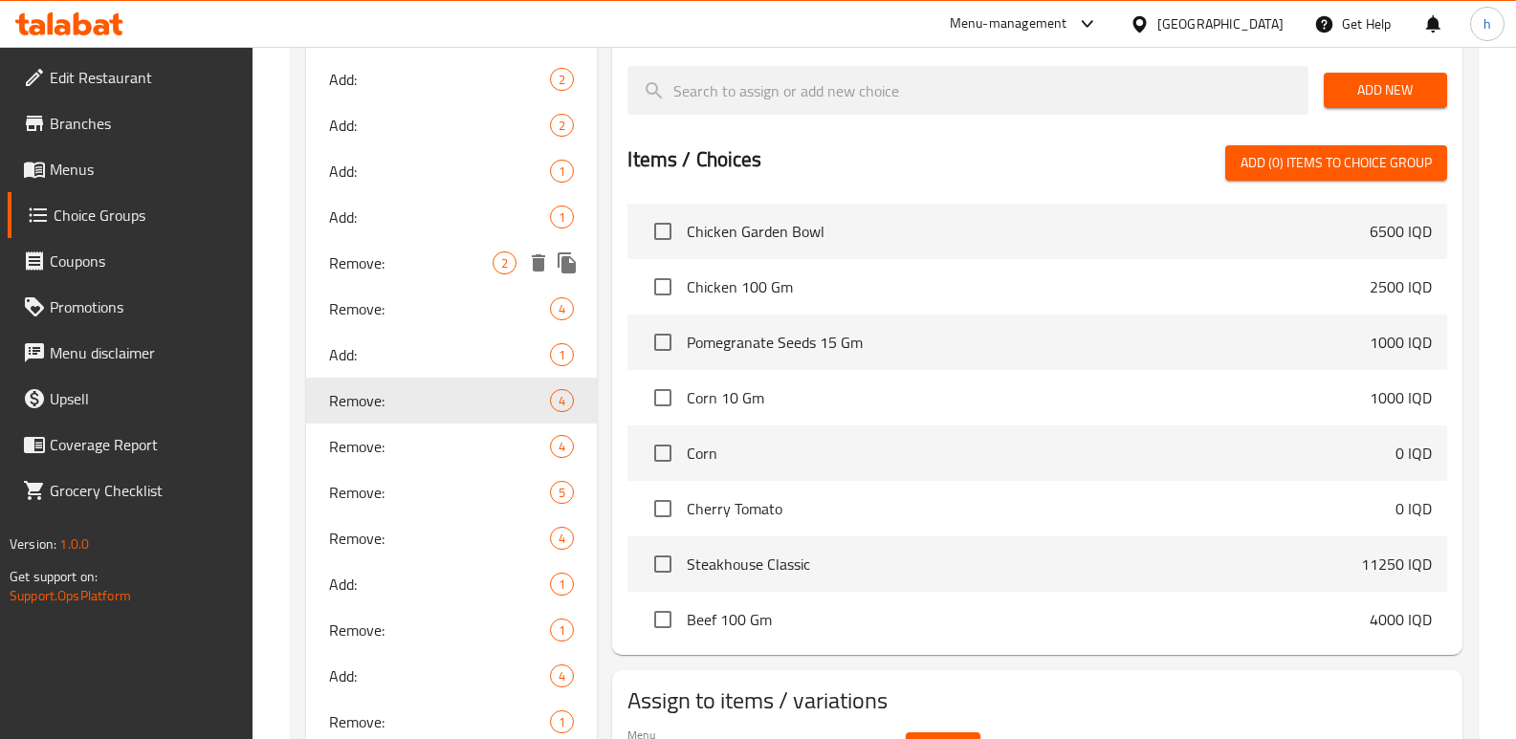
click at [424, 255] on span "Remove:" at bounding box center [411, 263] width 164 height 23
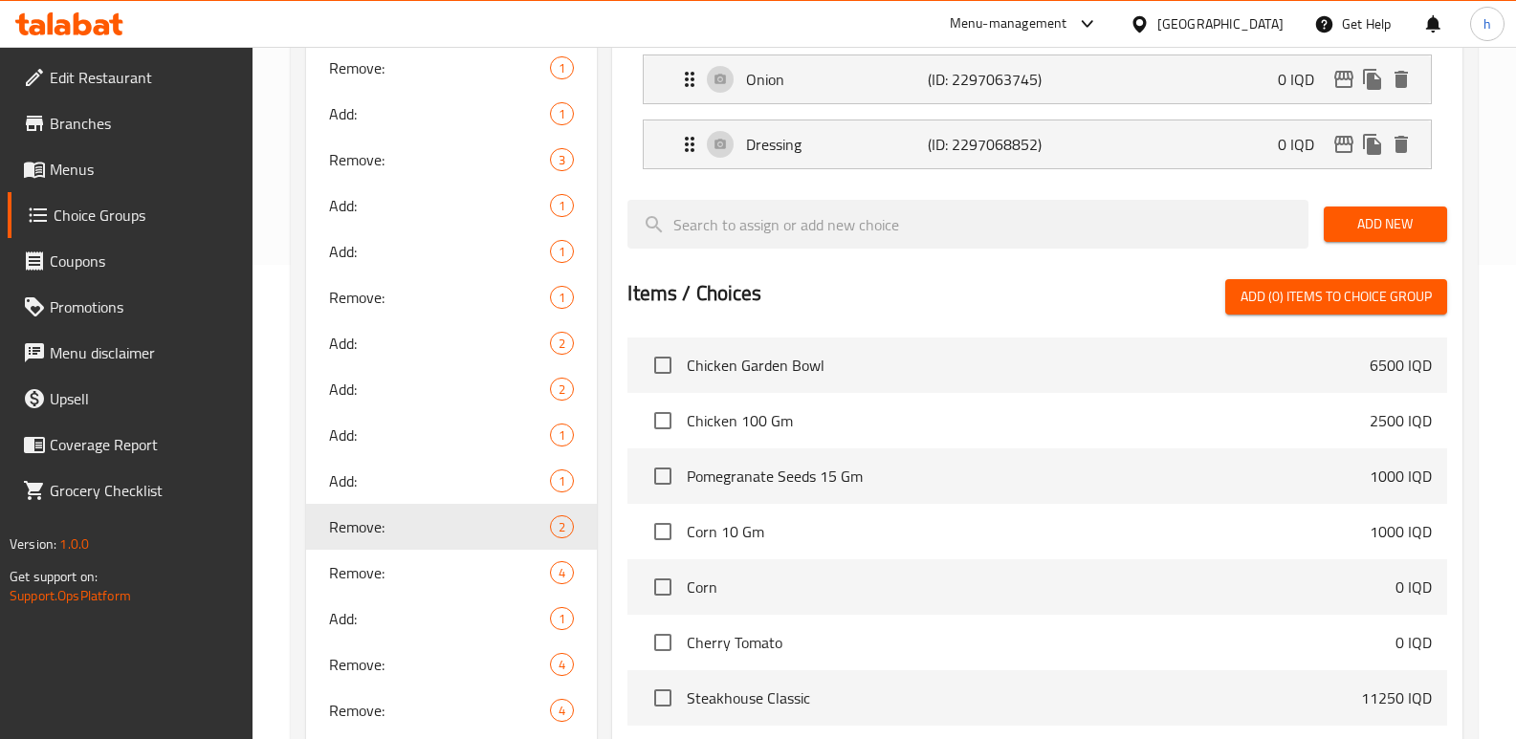
scroll to position [438, 0]
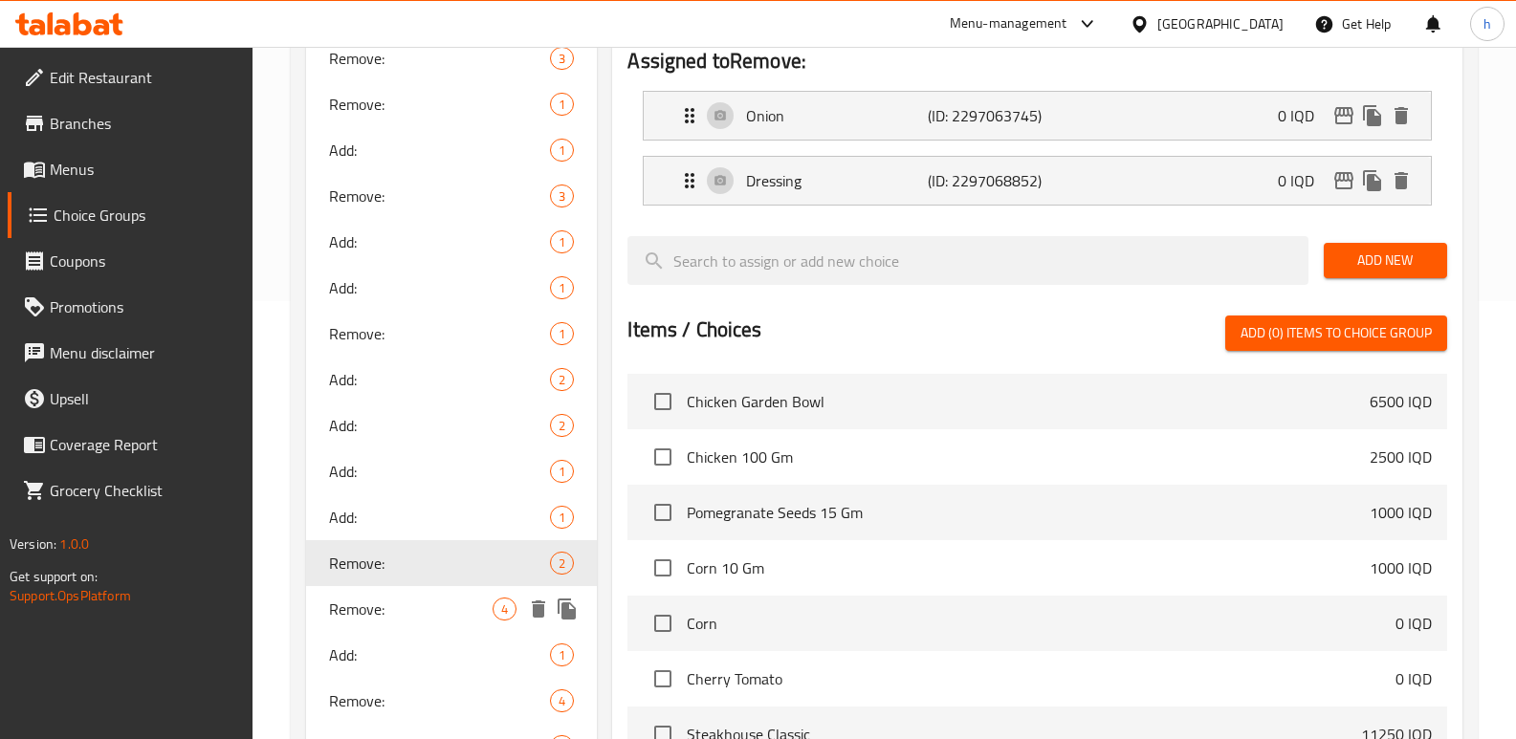
click at [367, 598] on span "Remove:" at bounding box center [411, 609] width 164 height 23
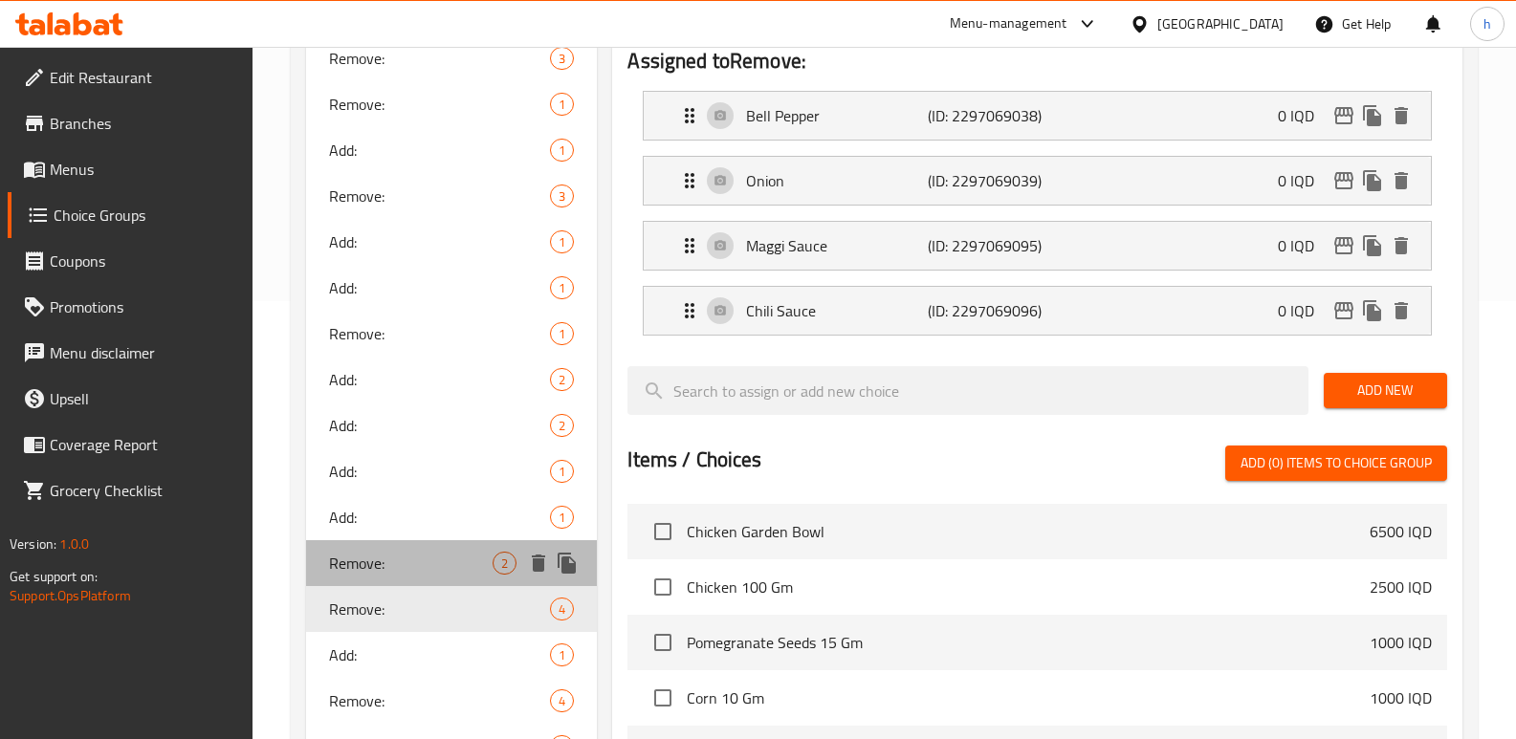
click at [374, 570] on span "Remove:" at bounding box center [411, 563] width 164 height 23
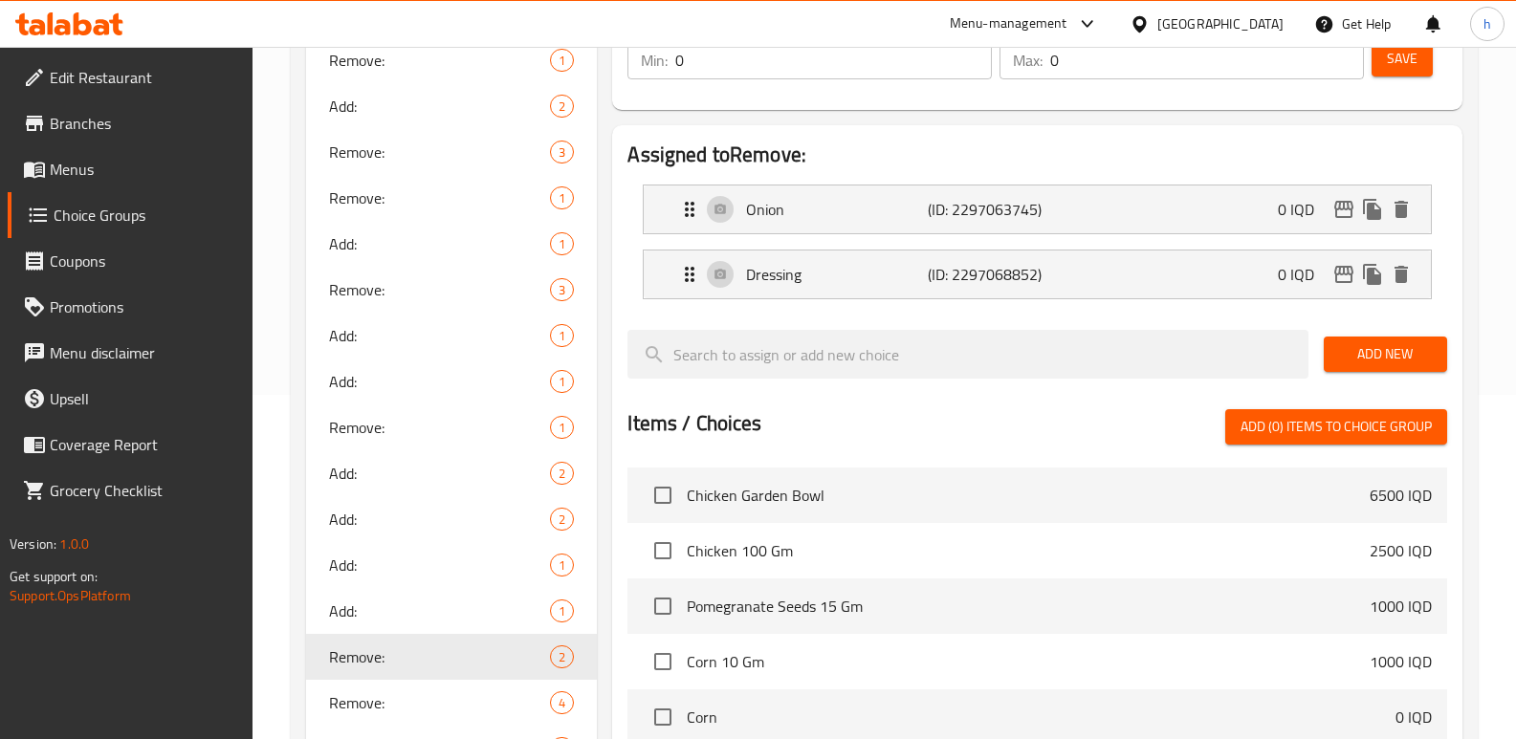
scroll to position [334, 0]
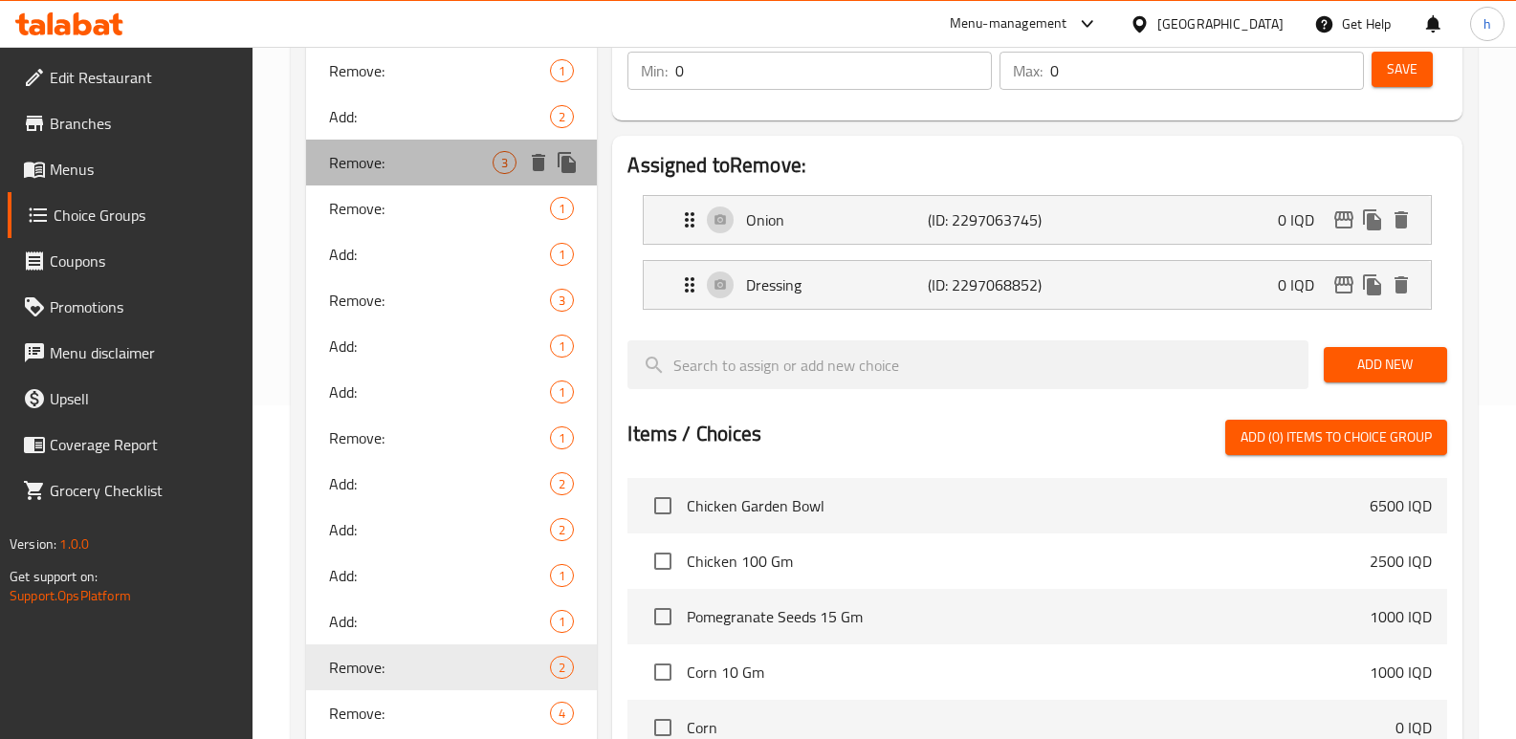
click at [411, 157] on span "Remove:" at bounding box center [411, 162] width 164 height 23
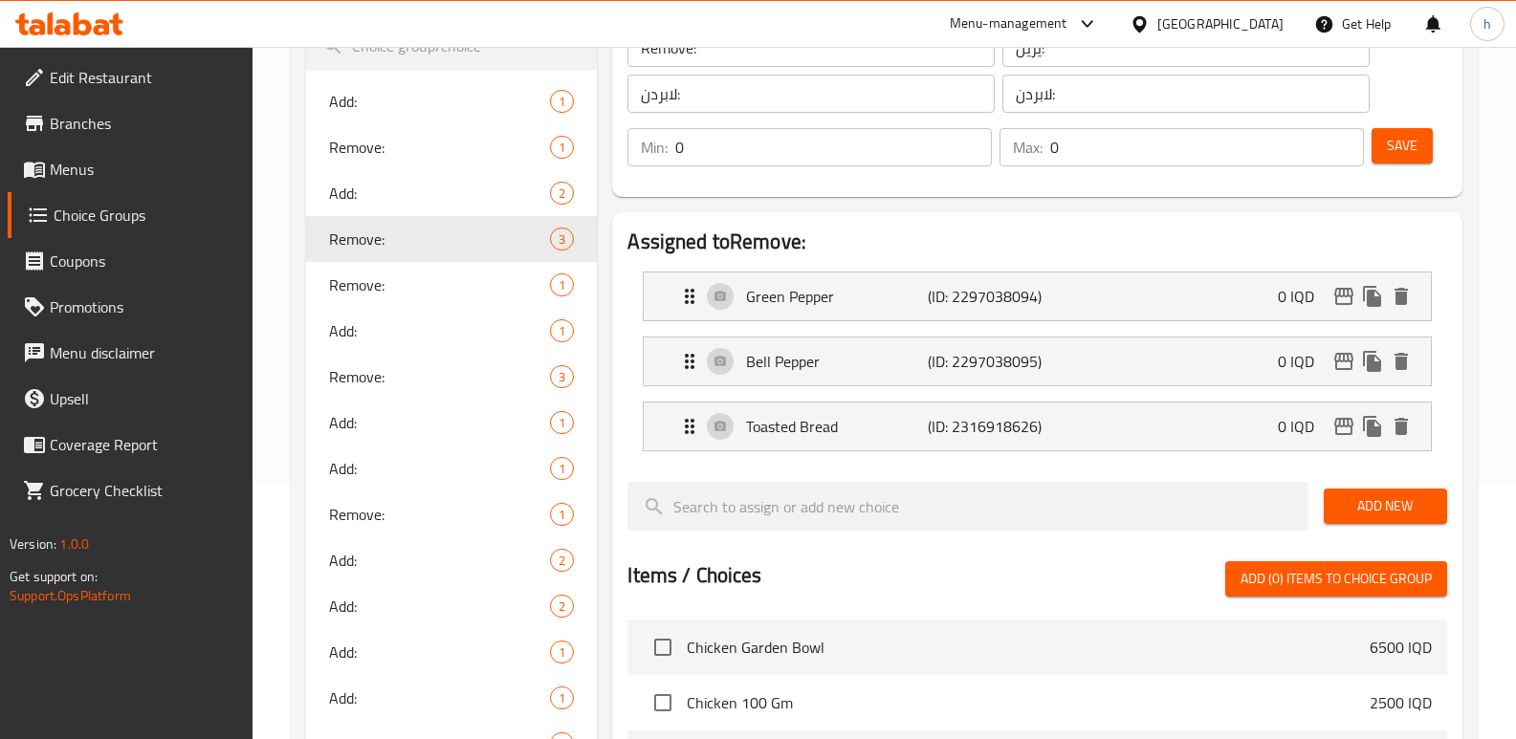
scroll to position [221, 0]
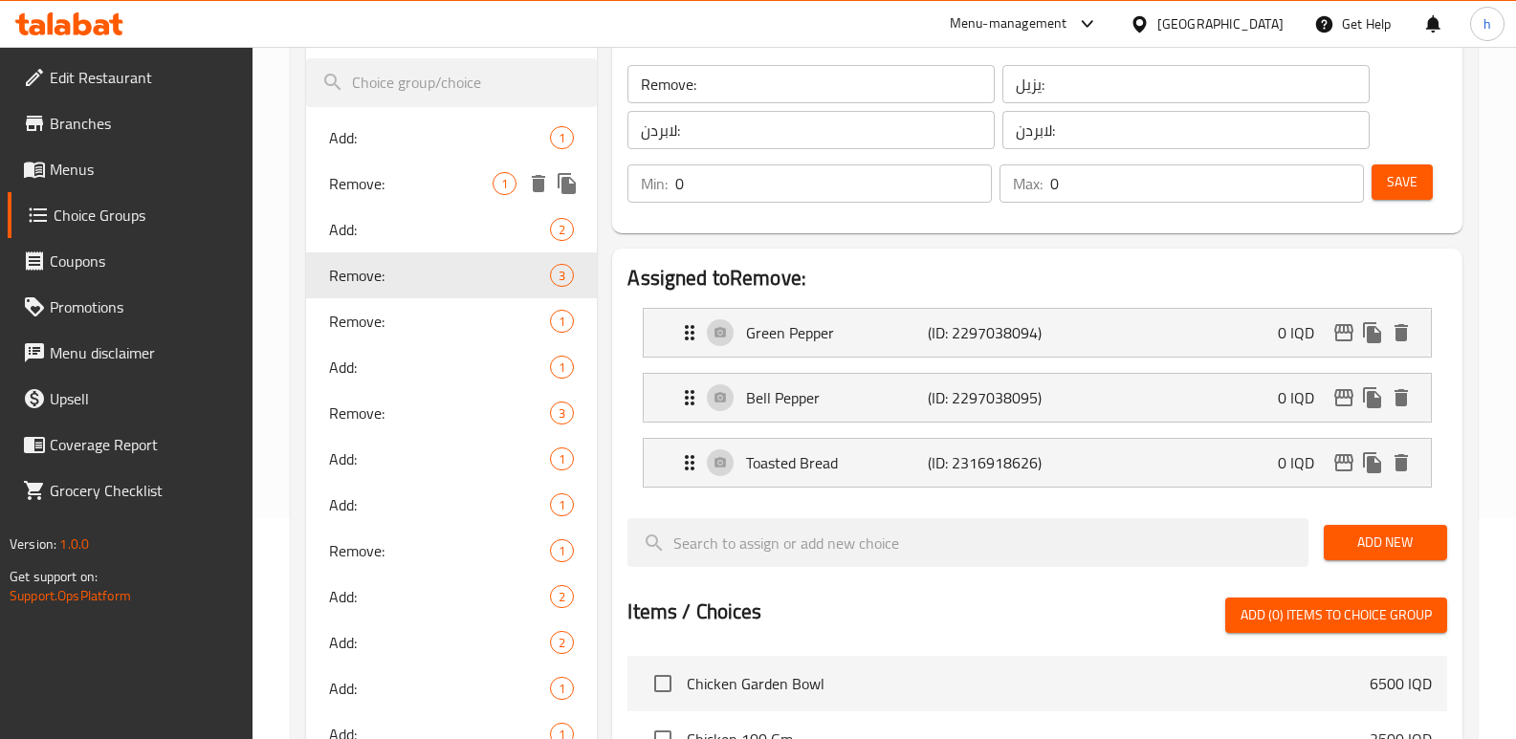
click at [421, 187] on span "Remove:" at bounding box center [411, 183] width 164 height 23
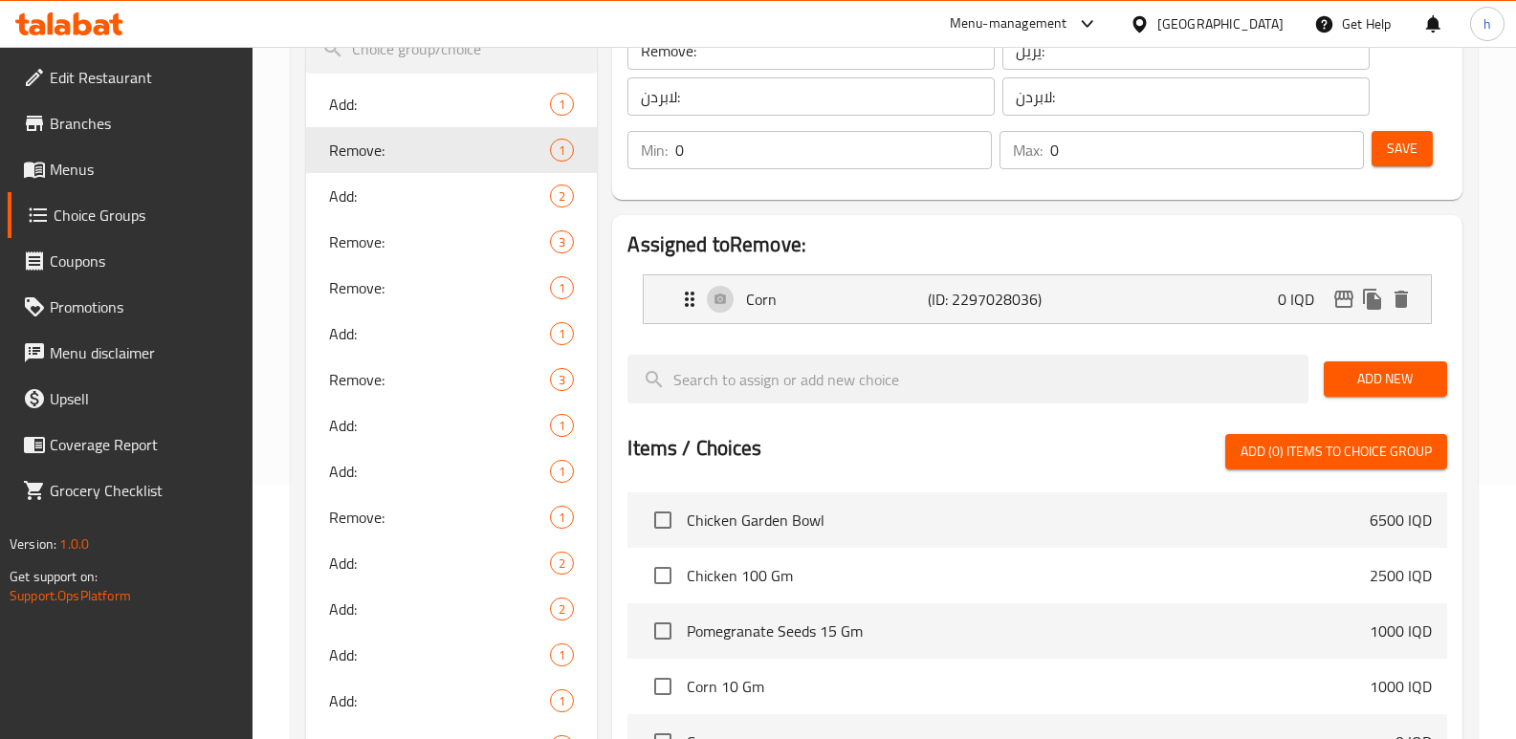
scroll to position [311, 0]
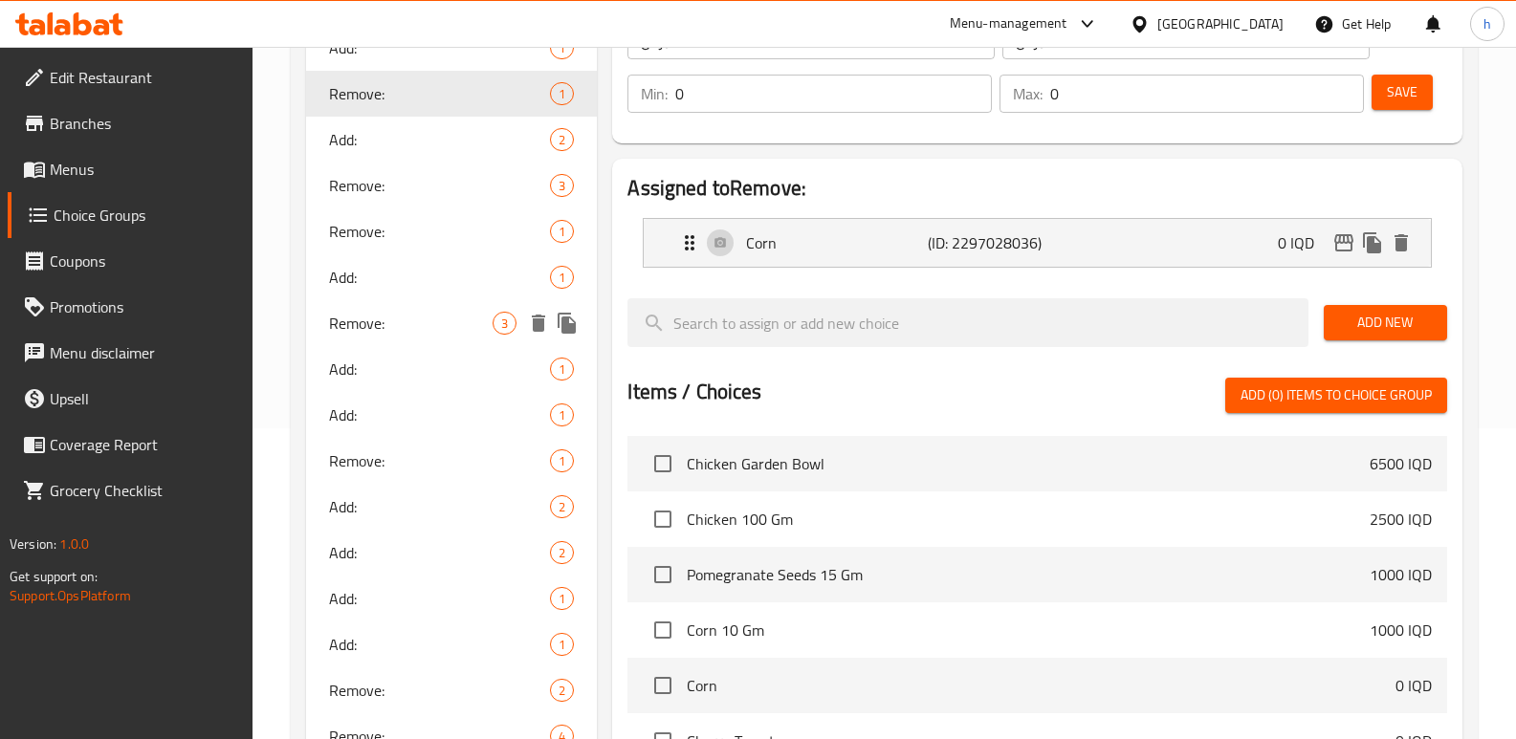
click at [354, 326] on span "Remove:" at bounding box center [411, 323] width 164 height 23
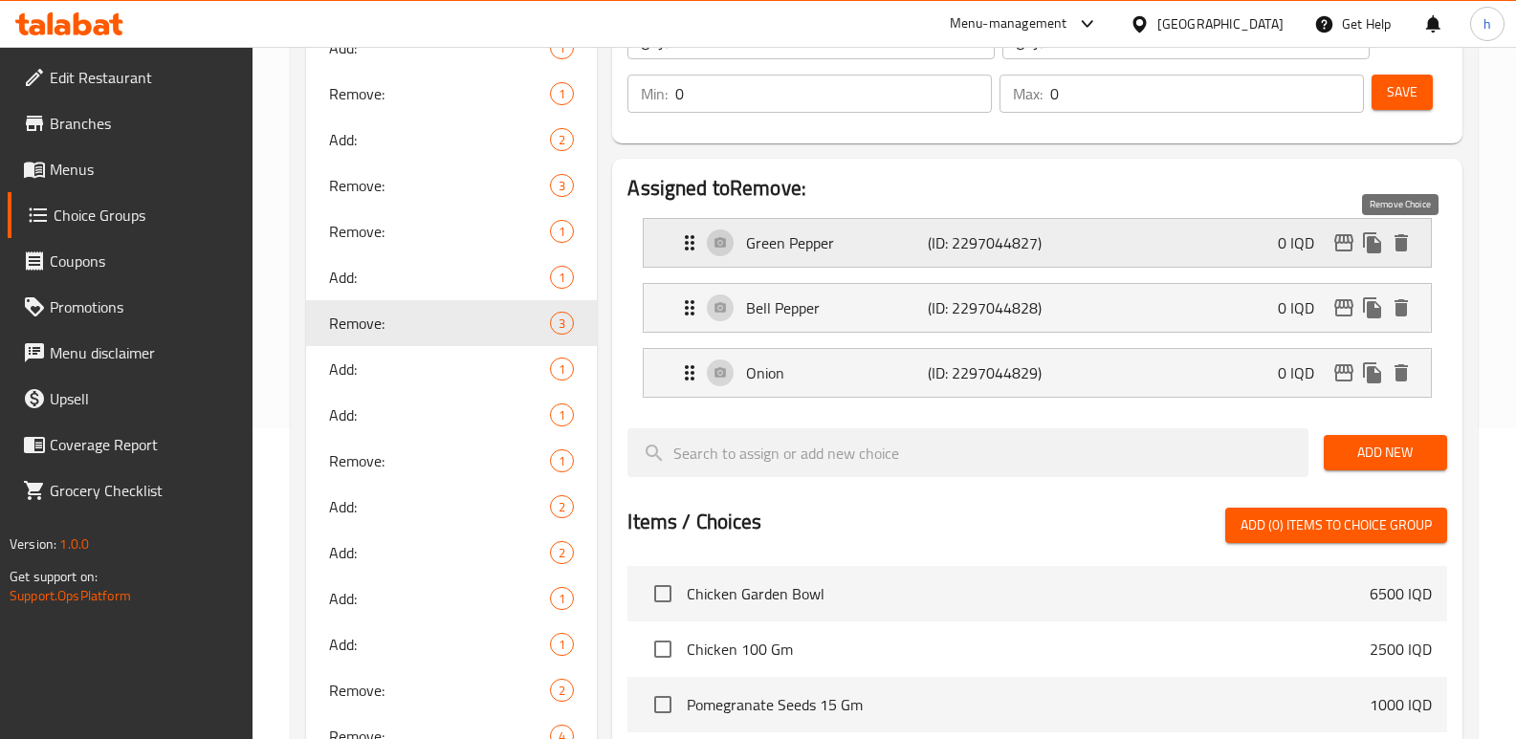
click at [1407, 240] on icon "delete" at bounding box center [1401, 242] width 23 height 23
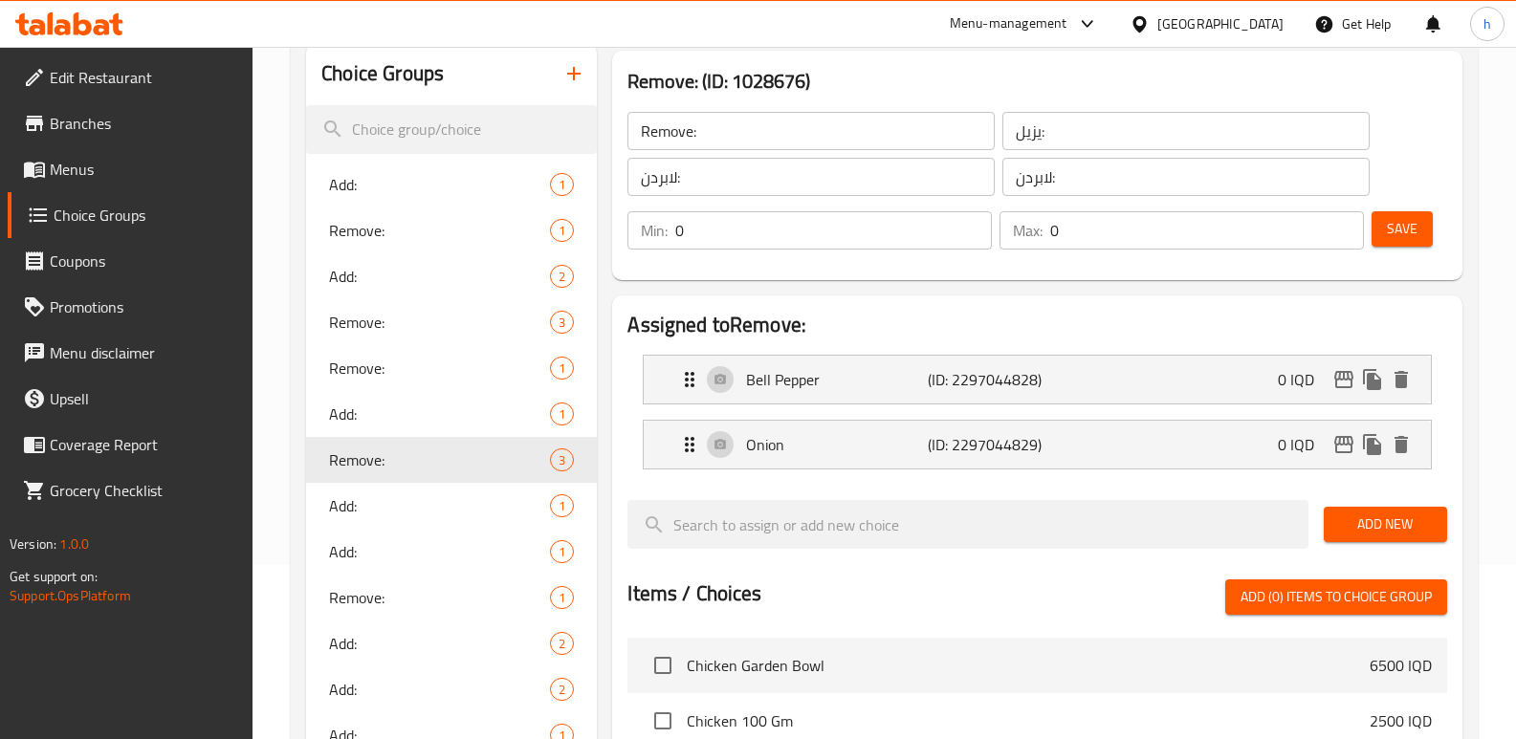
scroll to position [137, 0]
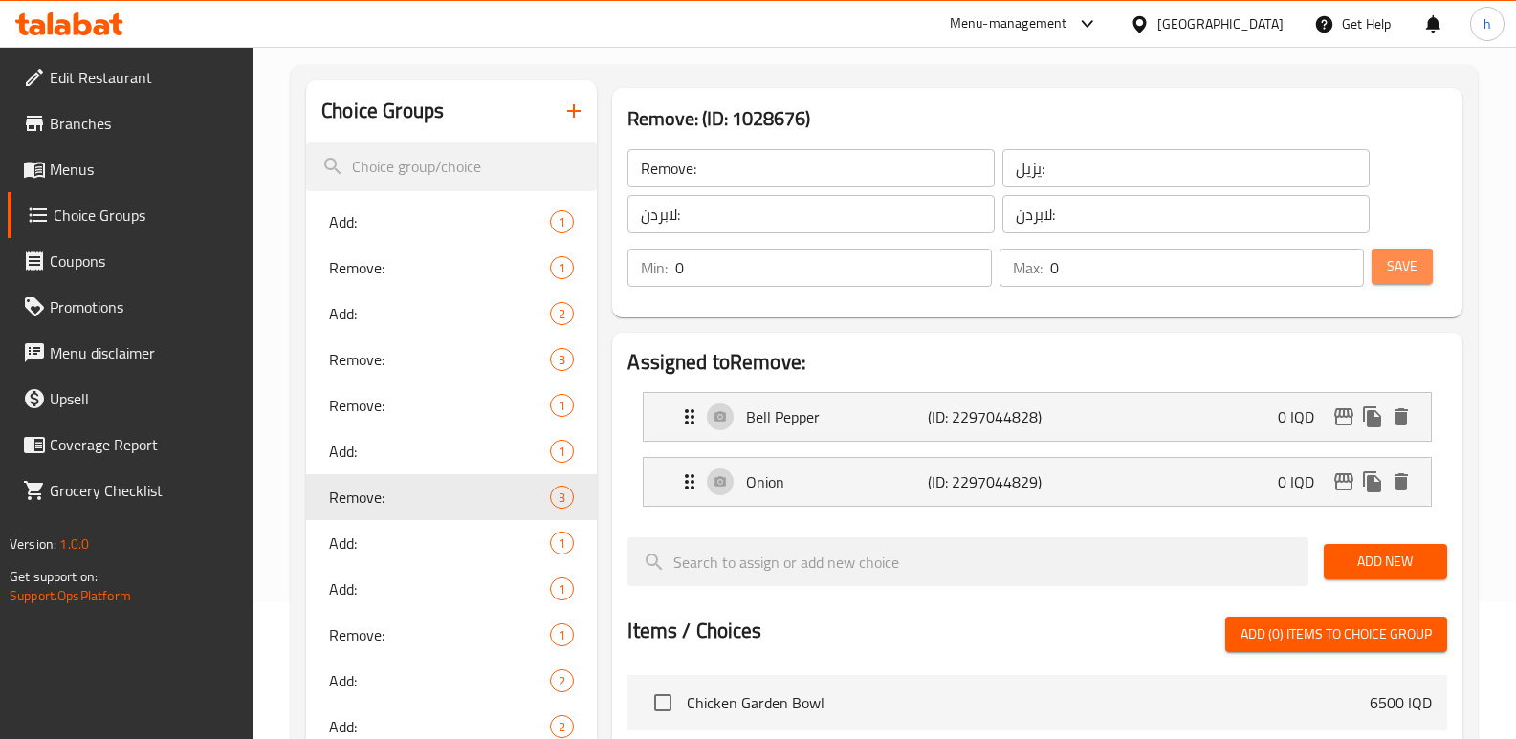
click at [1411, 257] on span "Save" at bounding box center [1402, 266] width 31 height 24
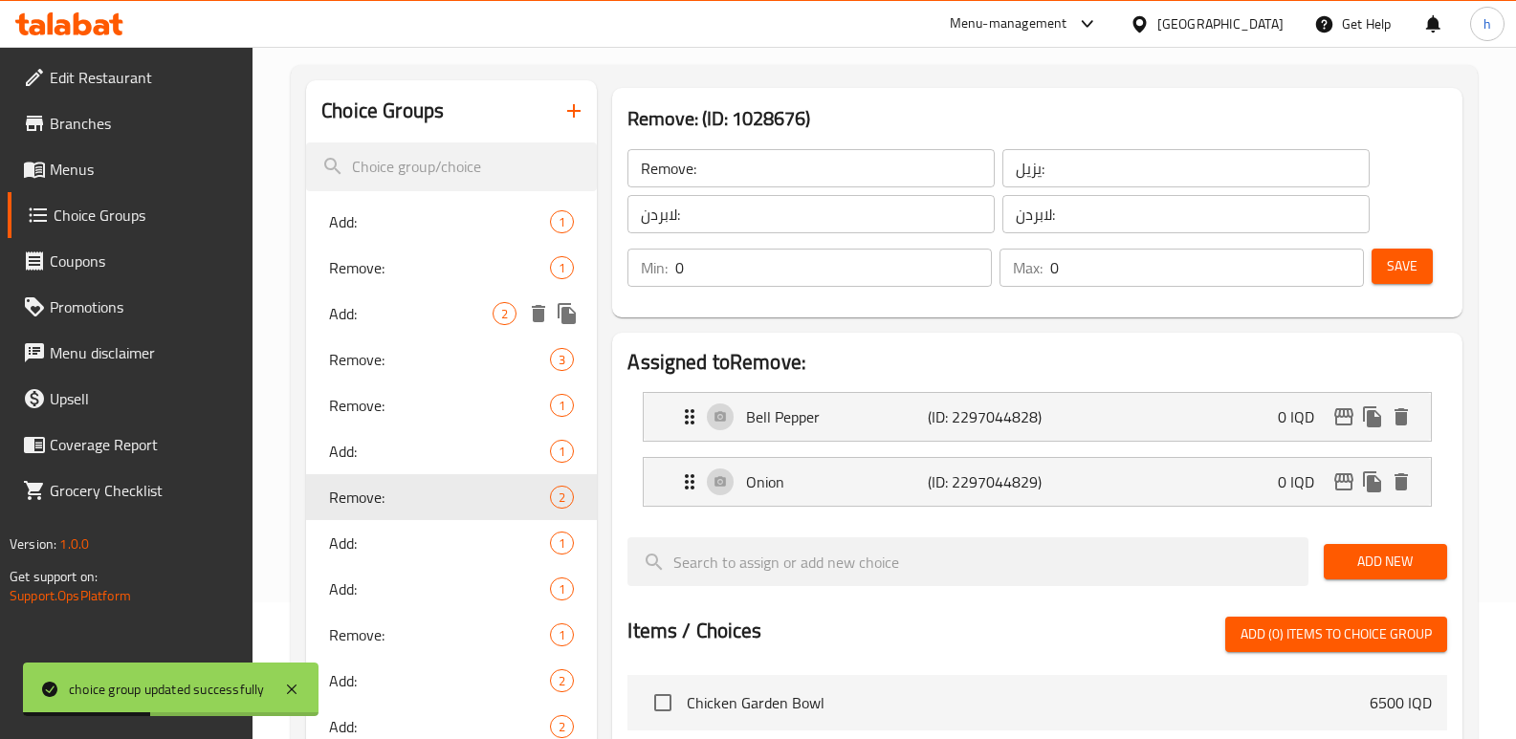
click at [379, 307] on span "Add:" at bounding box center [411, 313] width 164 height 23
type input "Add:"
type input "يضيف:"
type input "زیادکردن :"
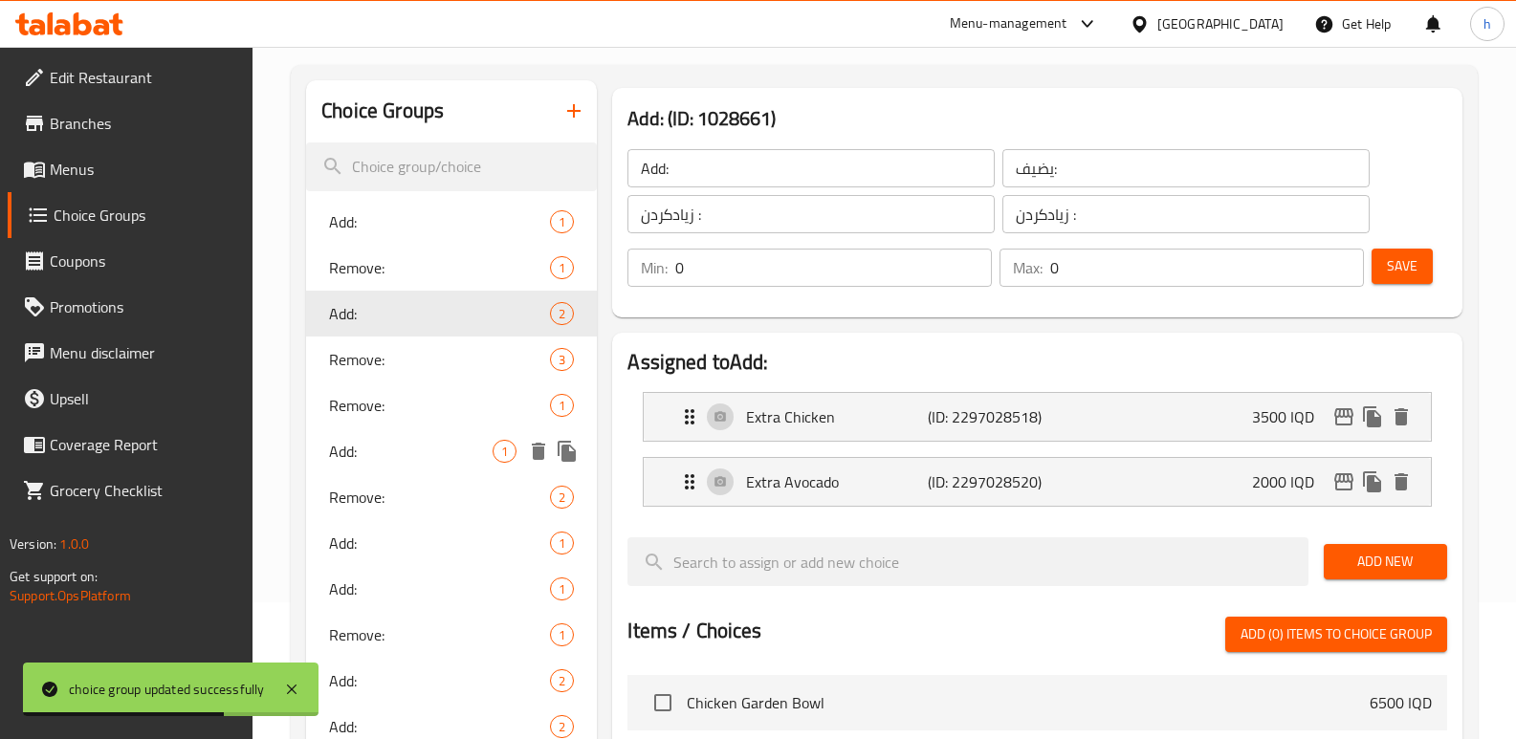
click at [361, 457] on span "Add:" at bounding box center [411, 451] width 164 height 23
type input "1"
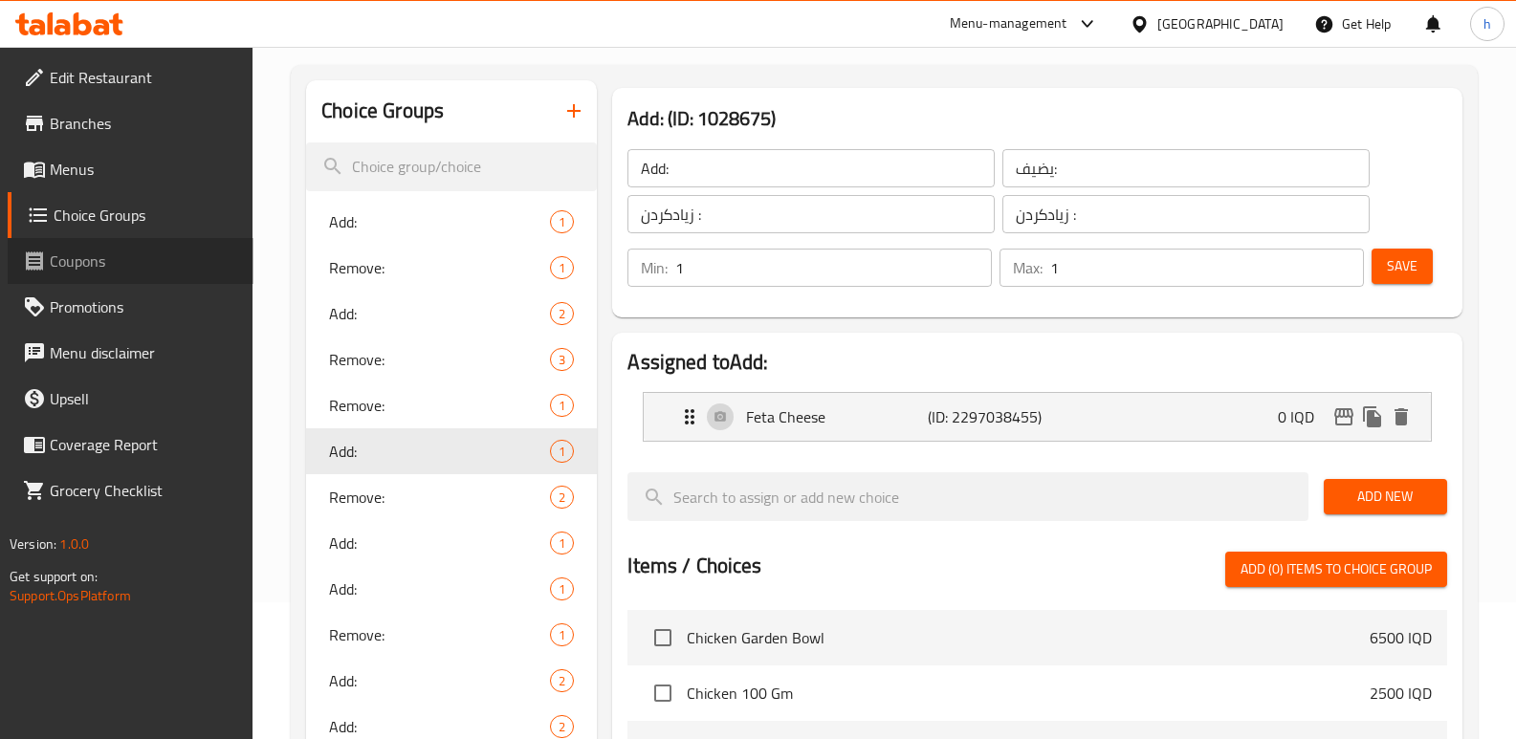
click at [117, 260] on span "Coupons" at bounding box center [144, 261] width 188 height 23
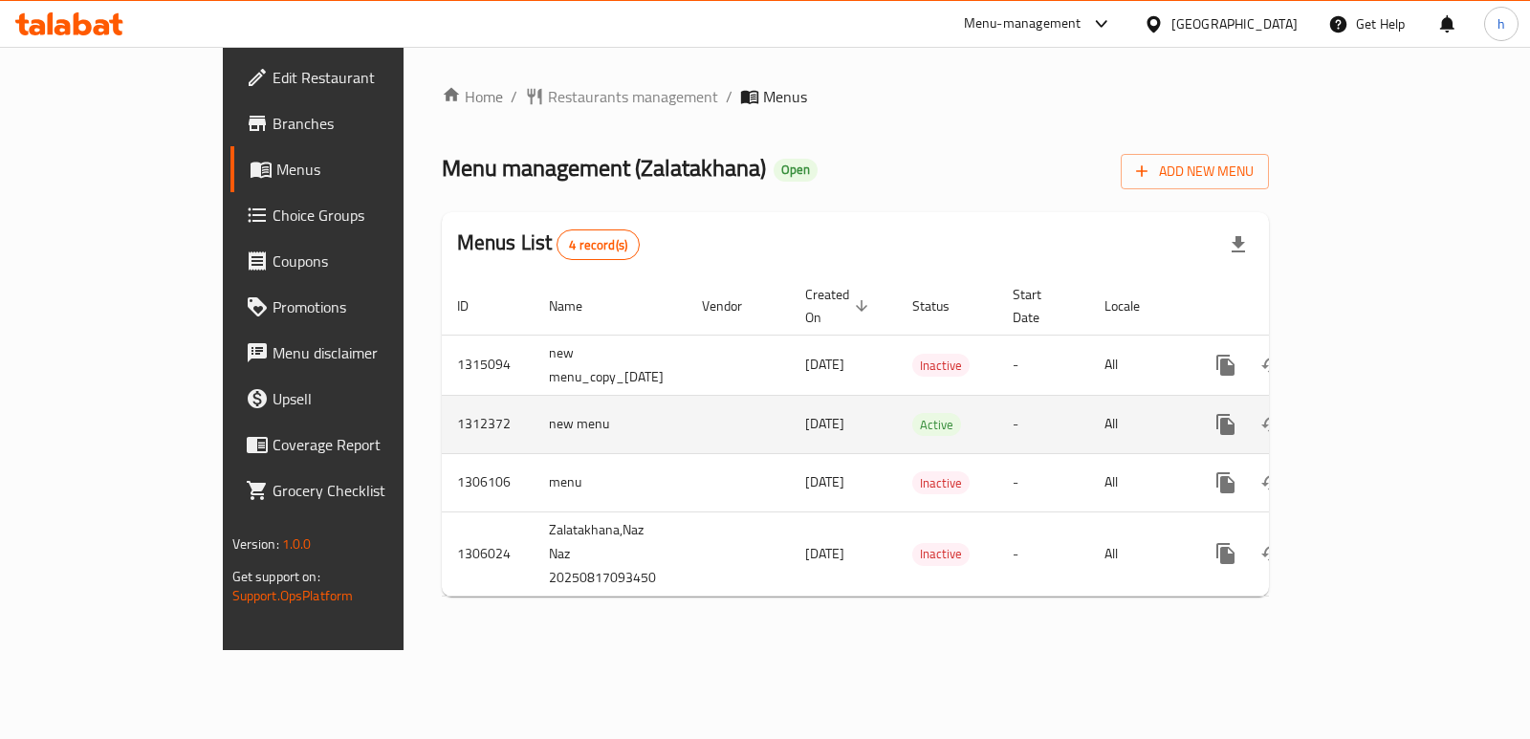
click at [1375, 413] on icon "enhanced table" at bounding box center [1363, 424] width 23 height 23
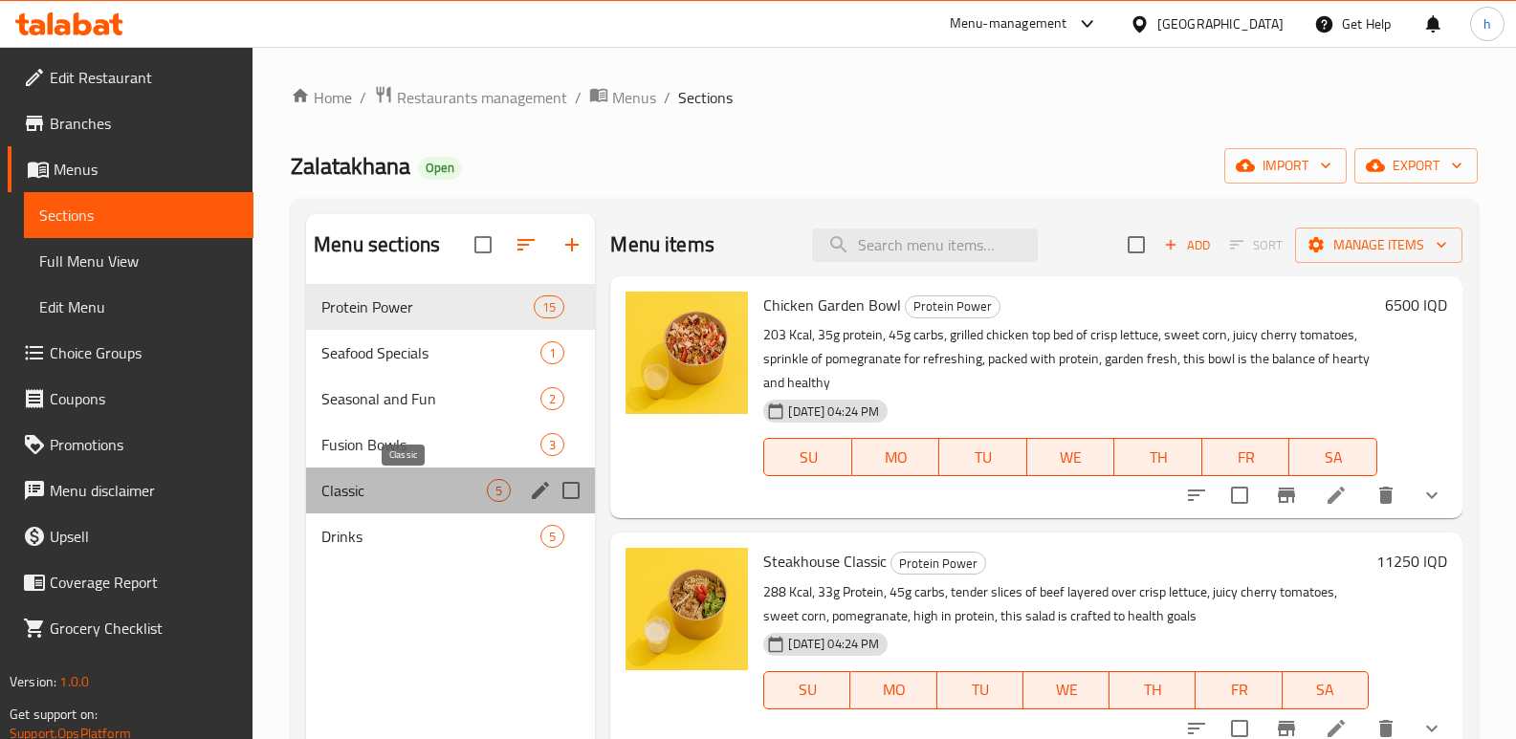
click at [382, 497] on span "Classic" at bounding box center [403, 490] width 165 height 23
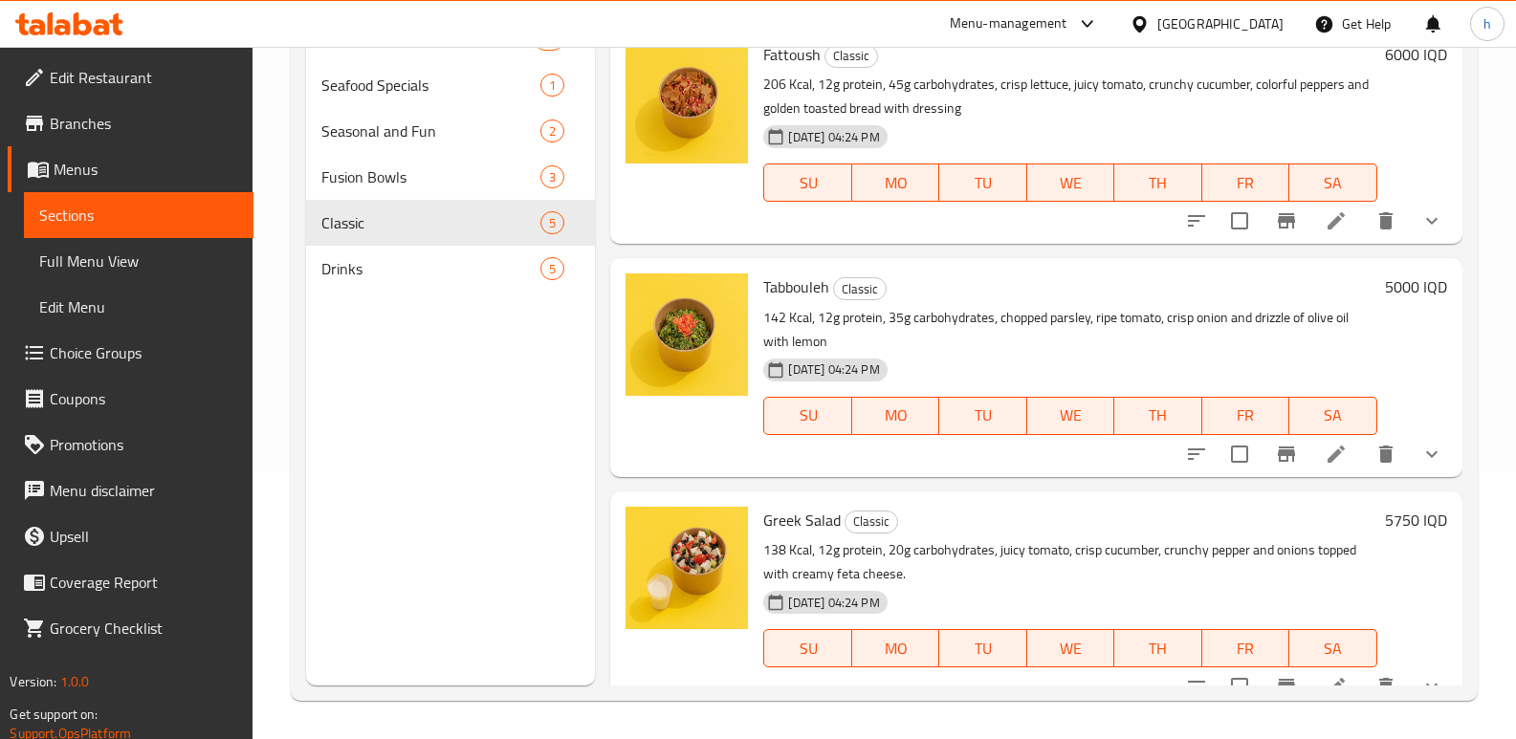
scroll to position [472, 0]
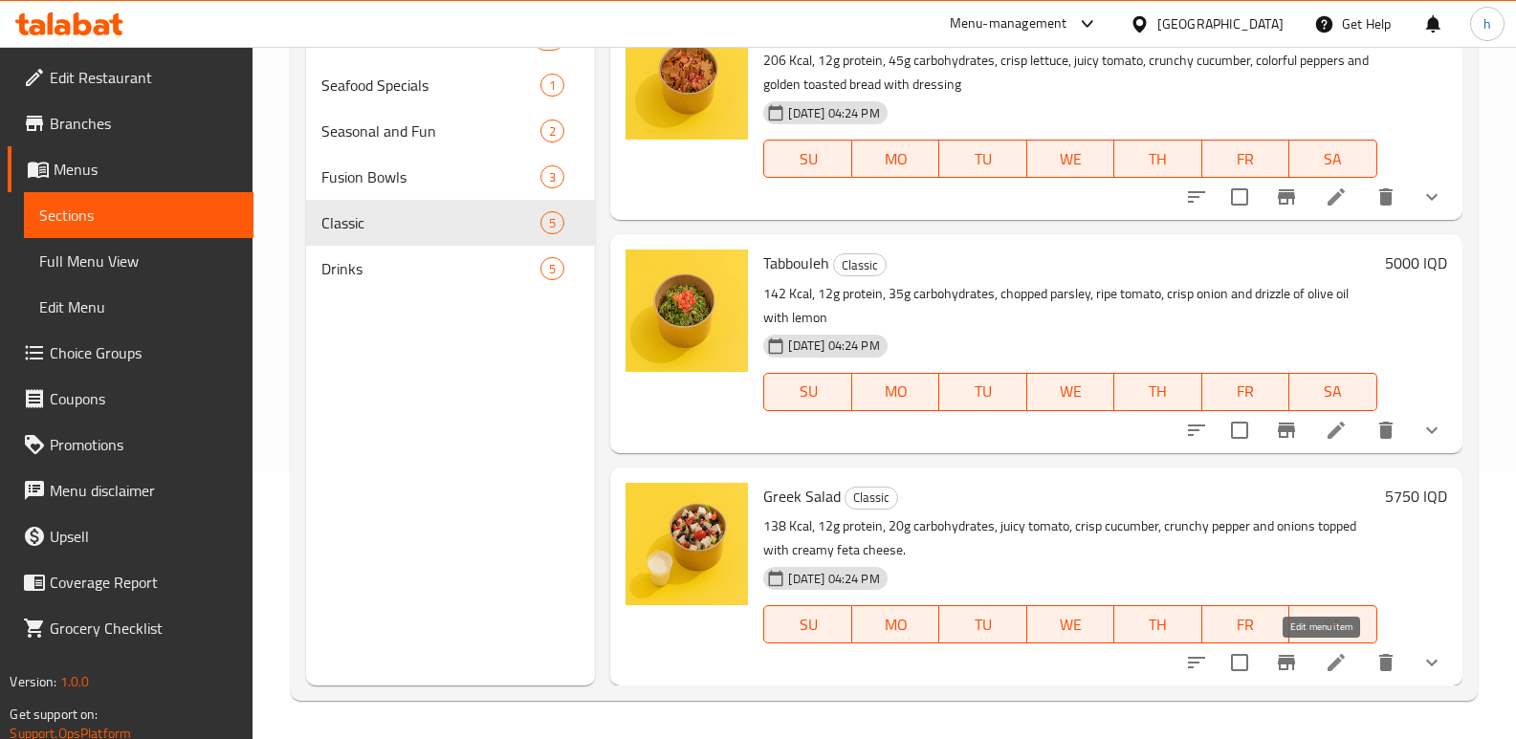
click at [1327, 668] on icon at bounding box center [1335, 662] width 17 height 17
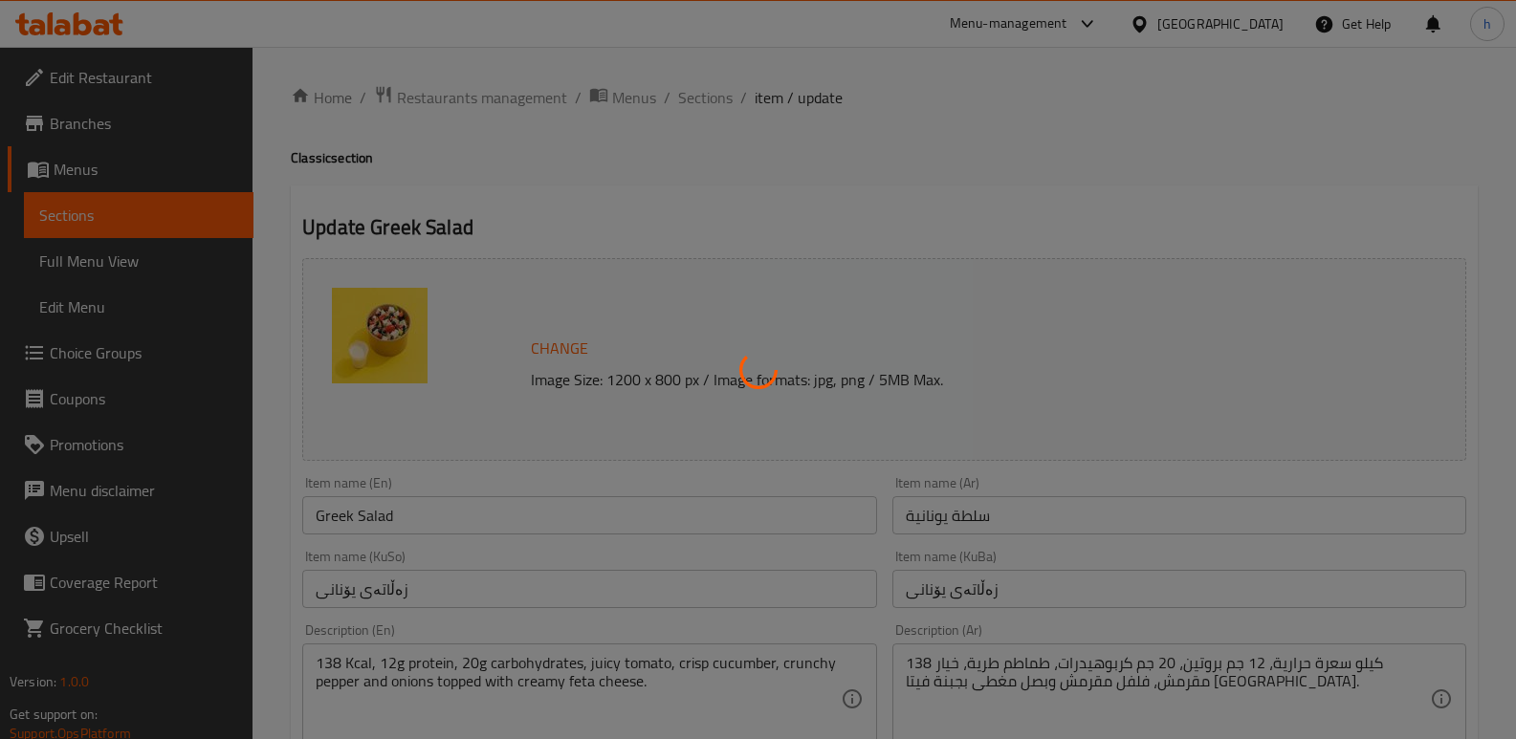
type input "يضيف:"
type input "زیادکردن :"
type input "1"
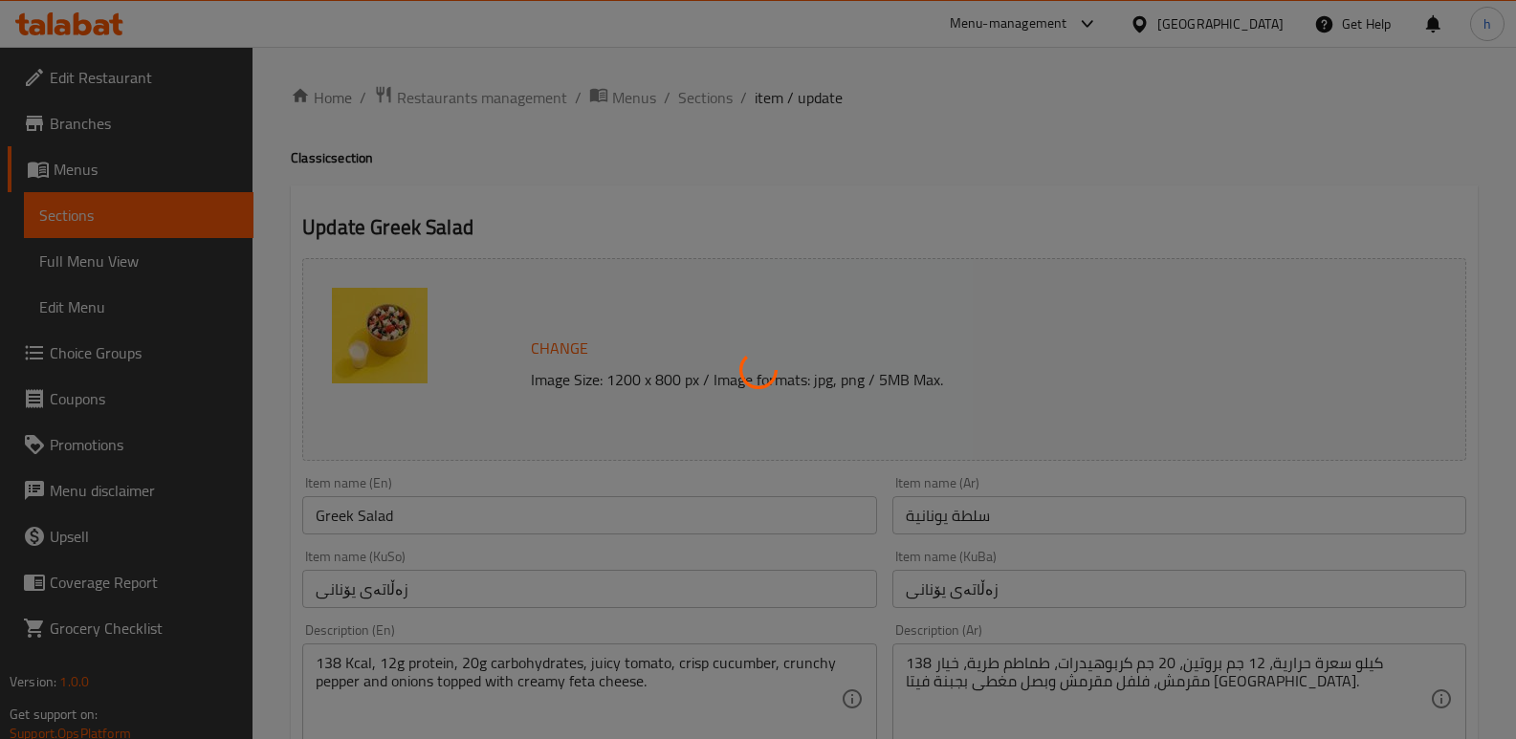
type input "يزيل:"
type input "لابردن:"
type input "0"
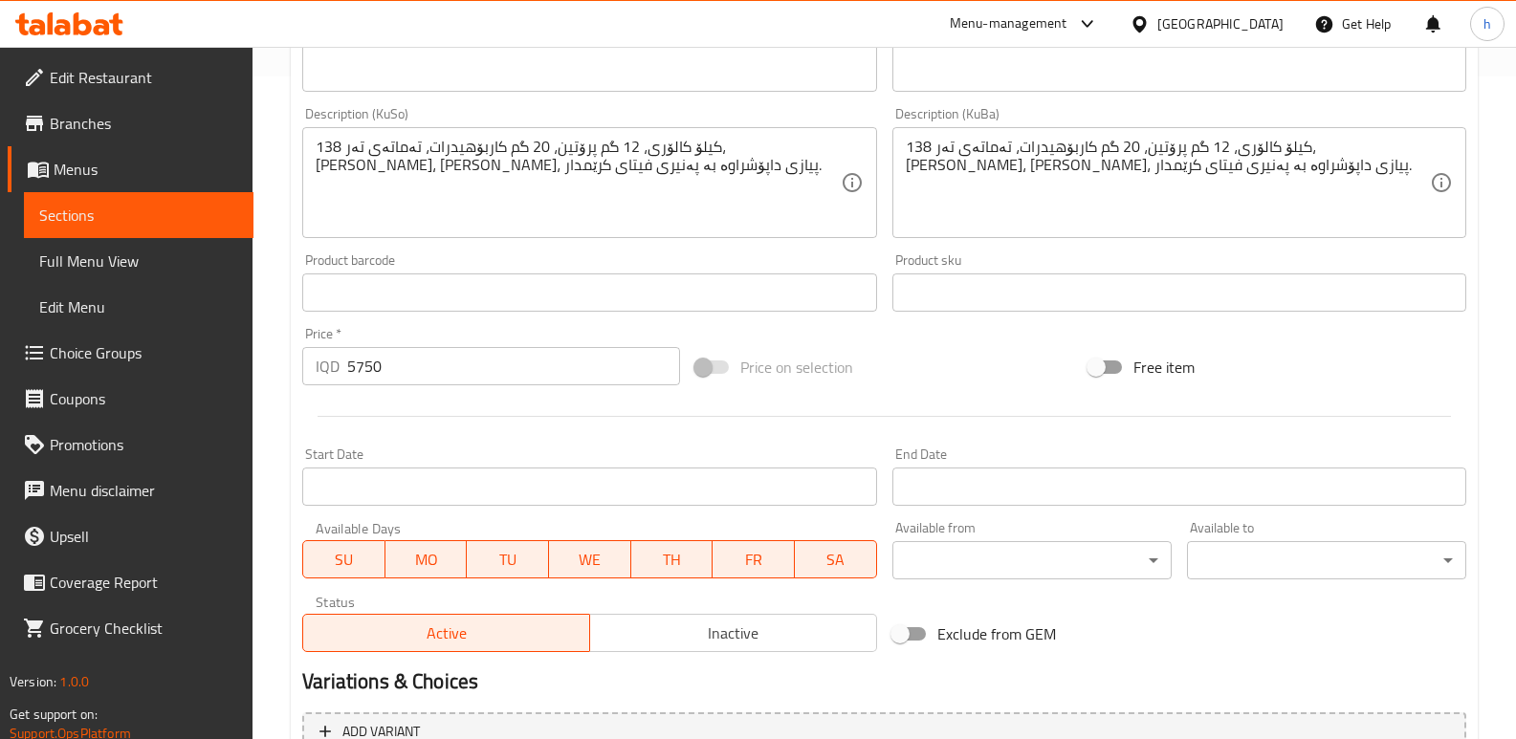
scroll to position [1062, 0]
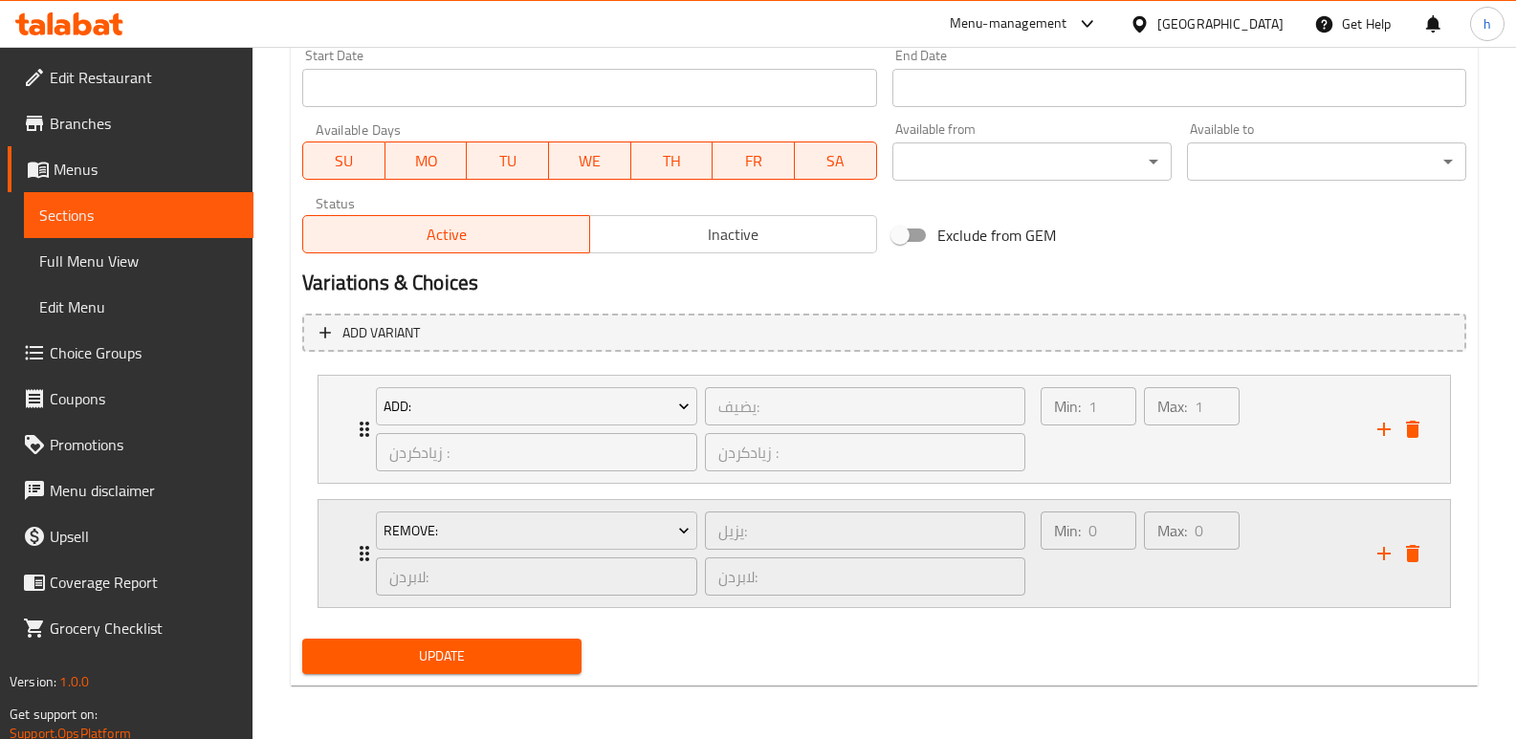
click at [1149, 587] on div "Max: 0 ​" at bounding box center [1191, 554] width 103 height 92
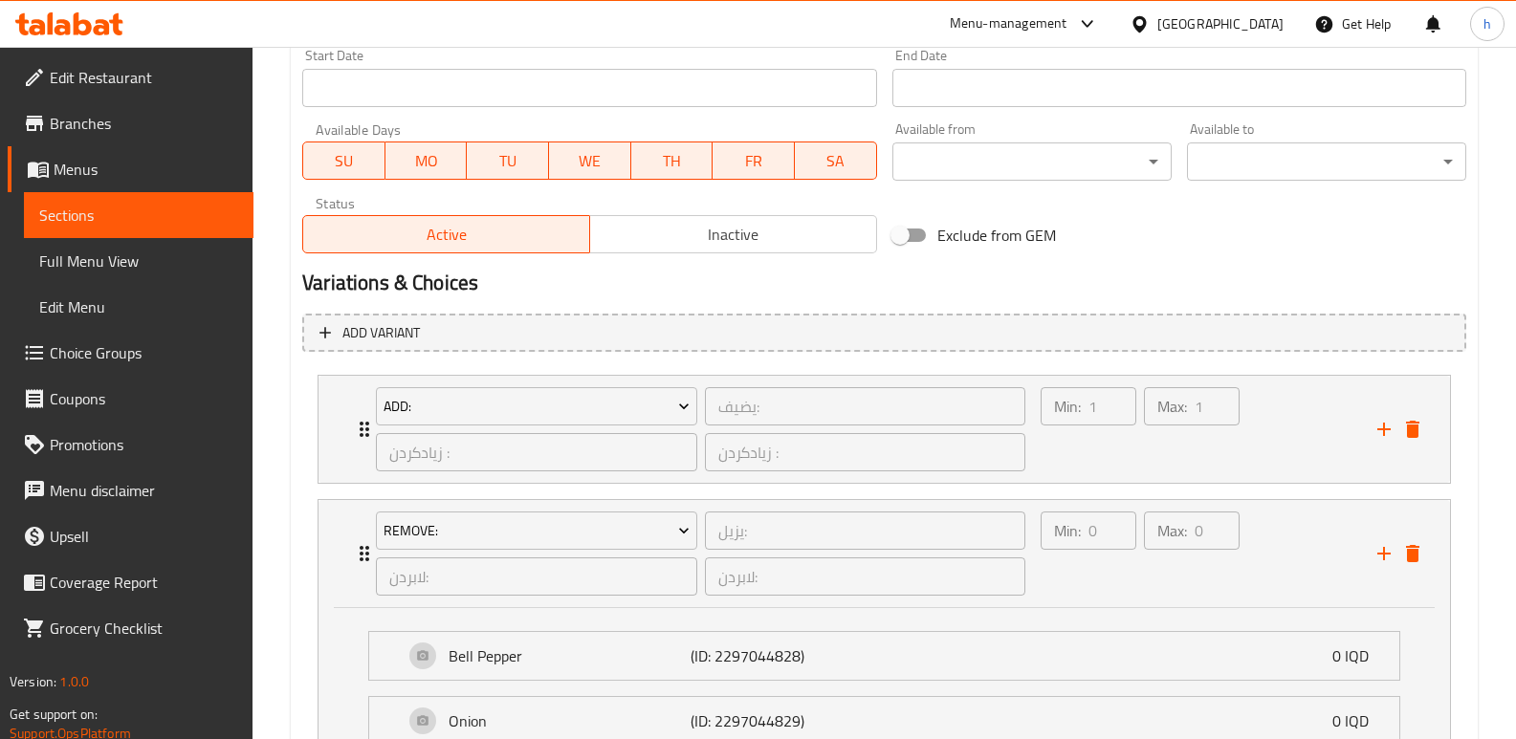
scroll to position [1231, 0]
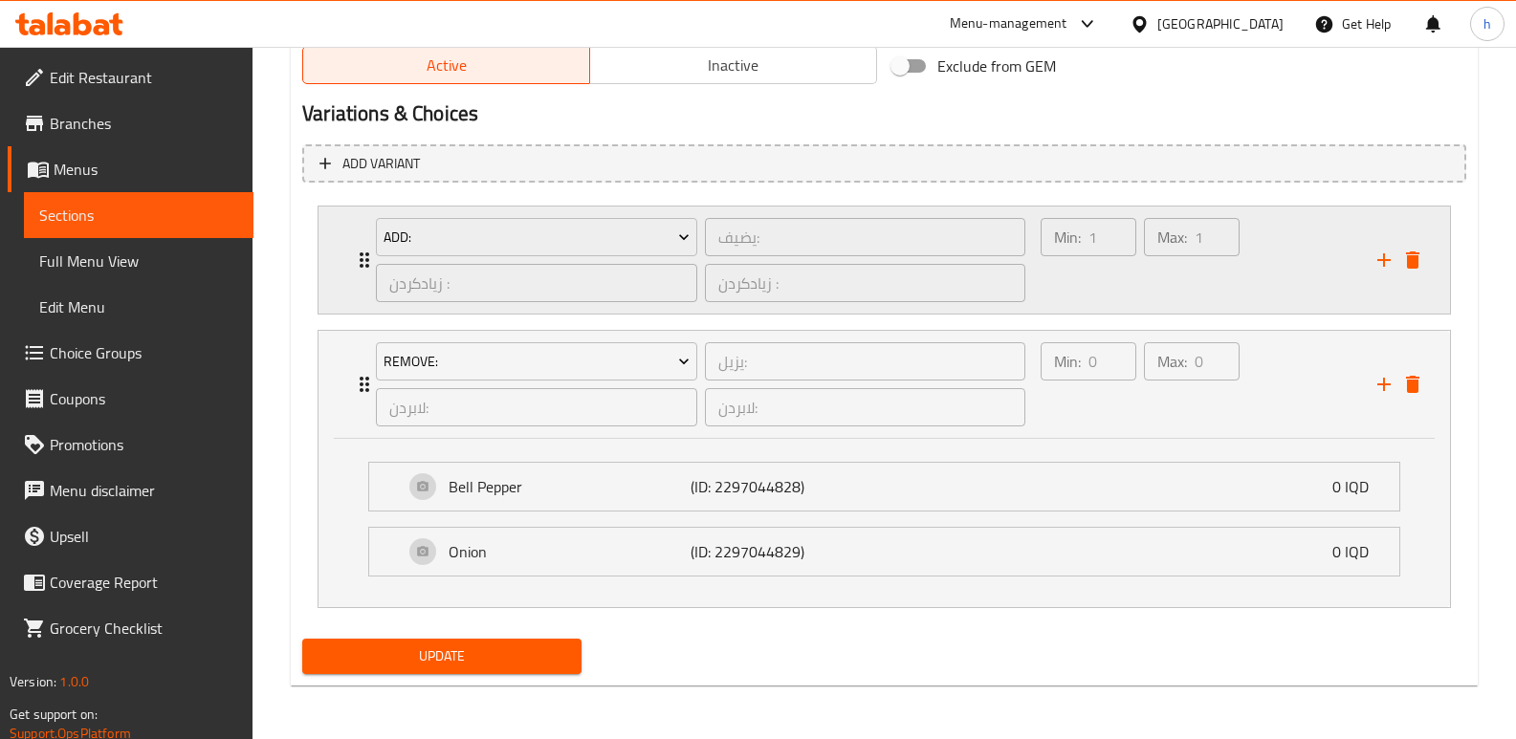
click at [1309, 286] on div "Min: 1 ​ Max: 1 ​" at bounding box center [1197, 260] width 337 height 107
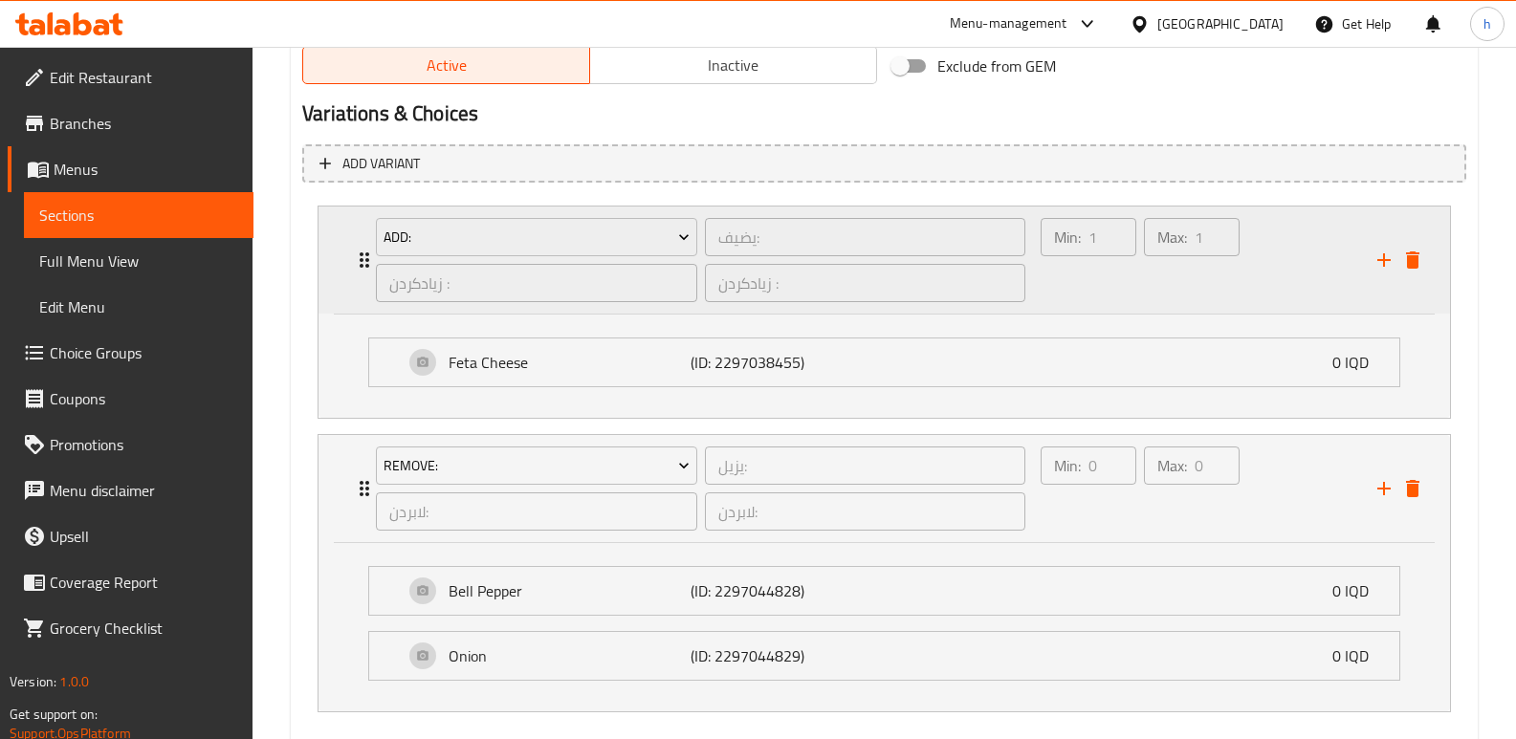
click at [1126, 280] on div "Min: 1 ​" at bounding box center [1088, 260] width 103 height 92
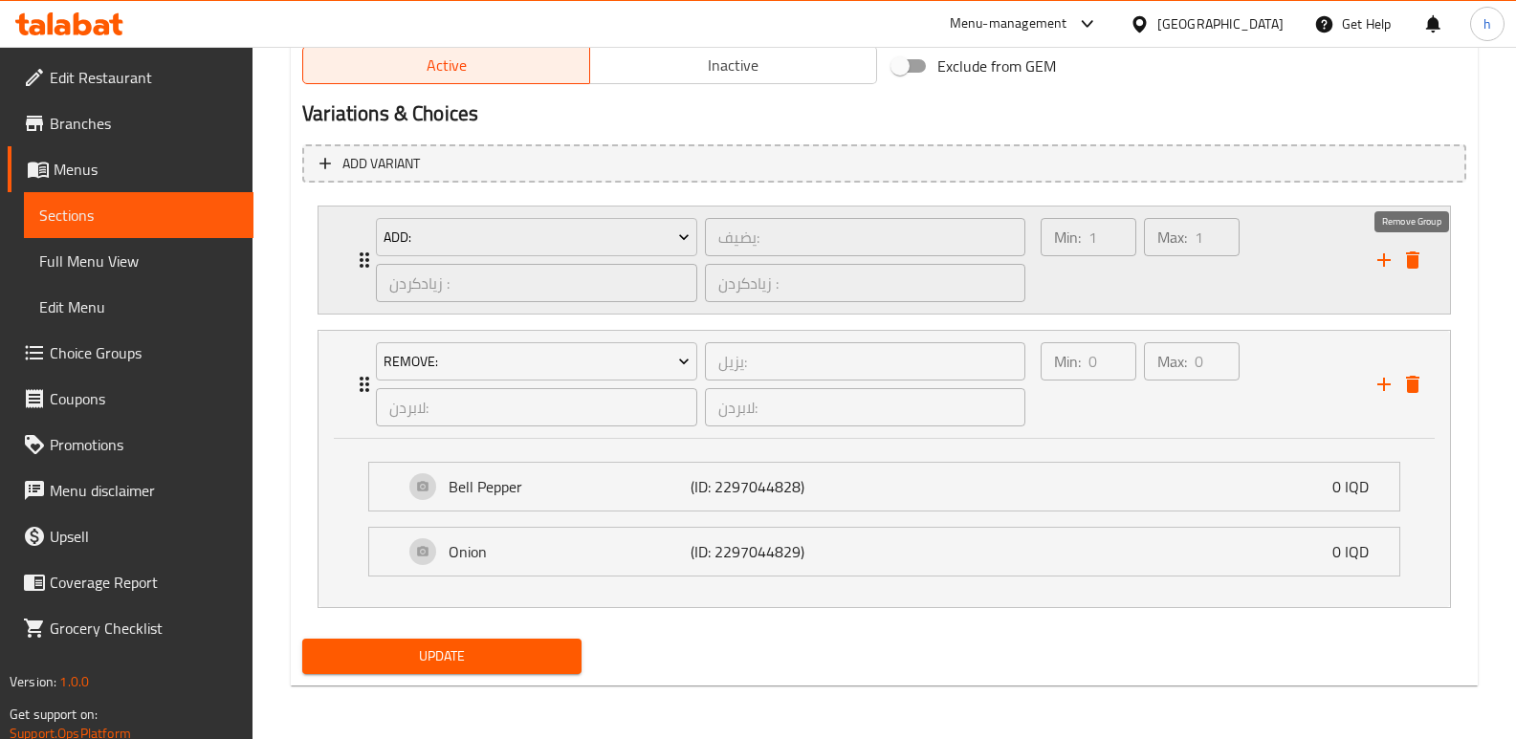
click at [1424, 260] on button "delete" at bounding box center [1412, 260] width 29 height 29
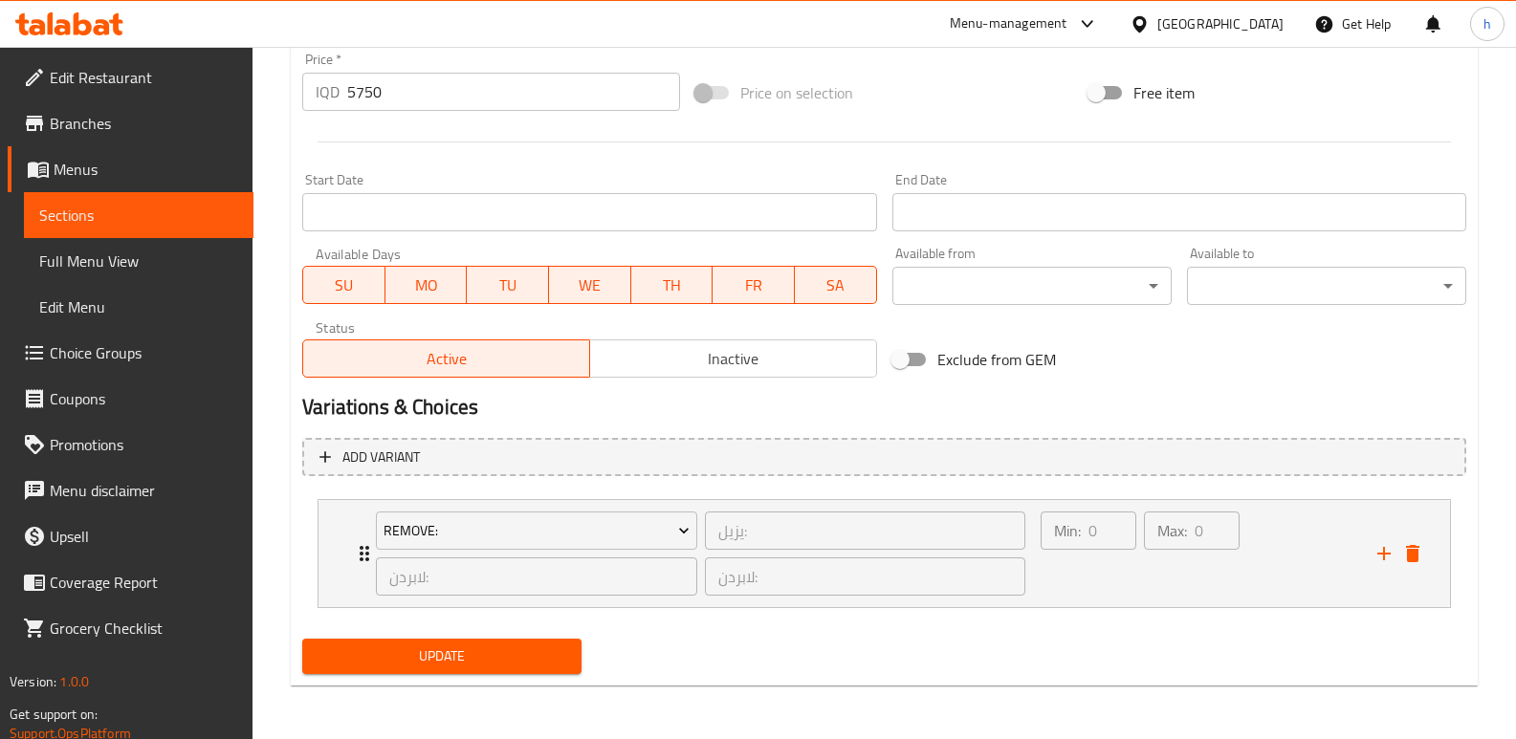
scroll to position [937, 0]
click at [503, 656] on span "Update" at bounding box center [441, 657] width 249 height 24
click at [110, 361] on span "Choice Groups" at bounding box center [144, 352] width 188 height 23
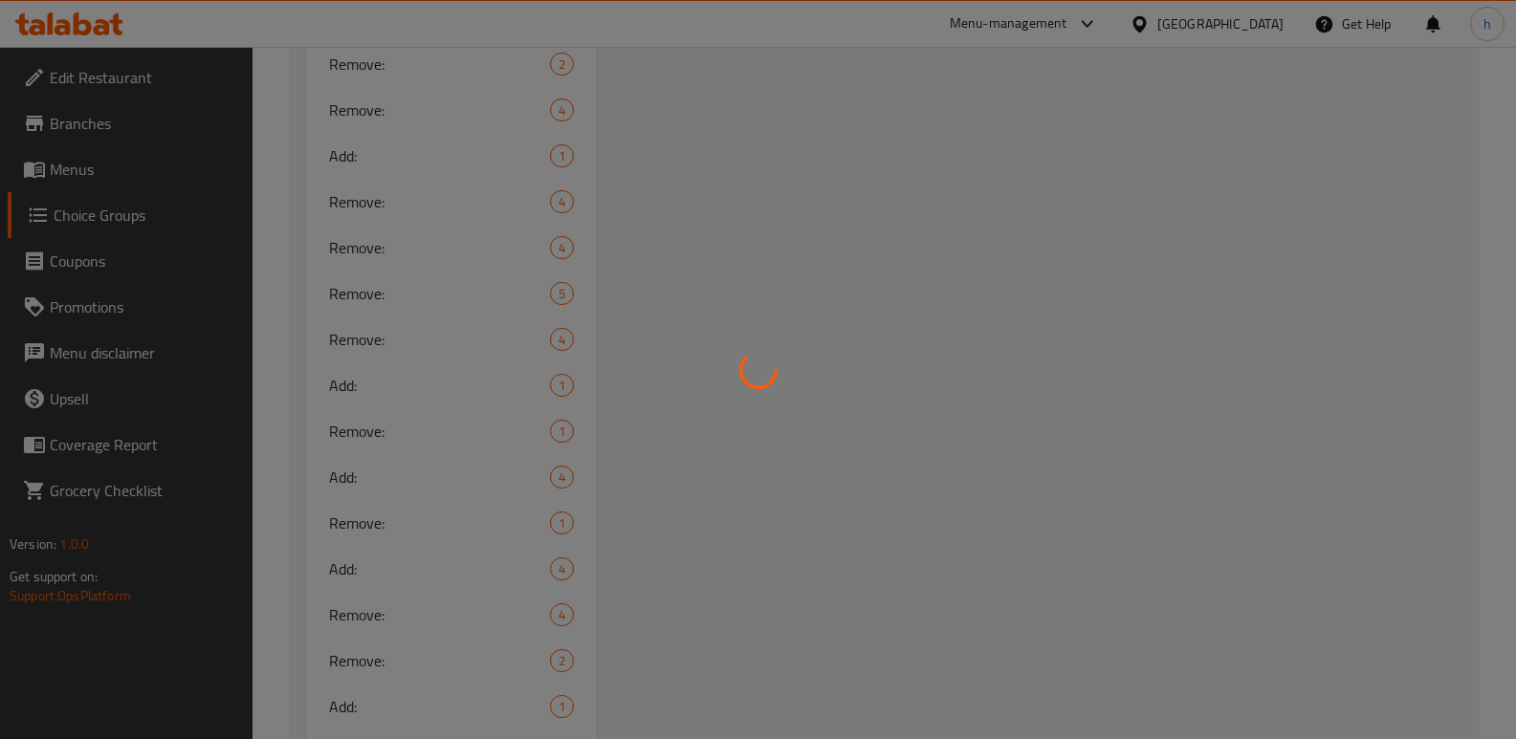
scroll to position [271, 0]
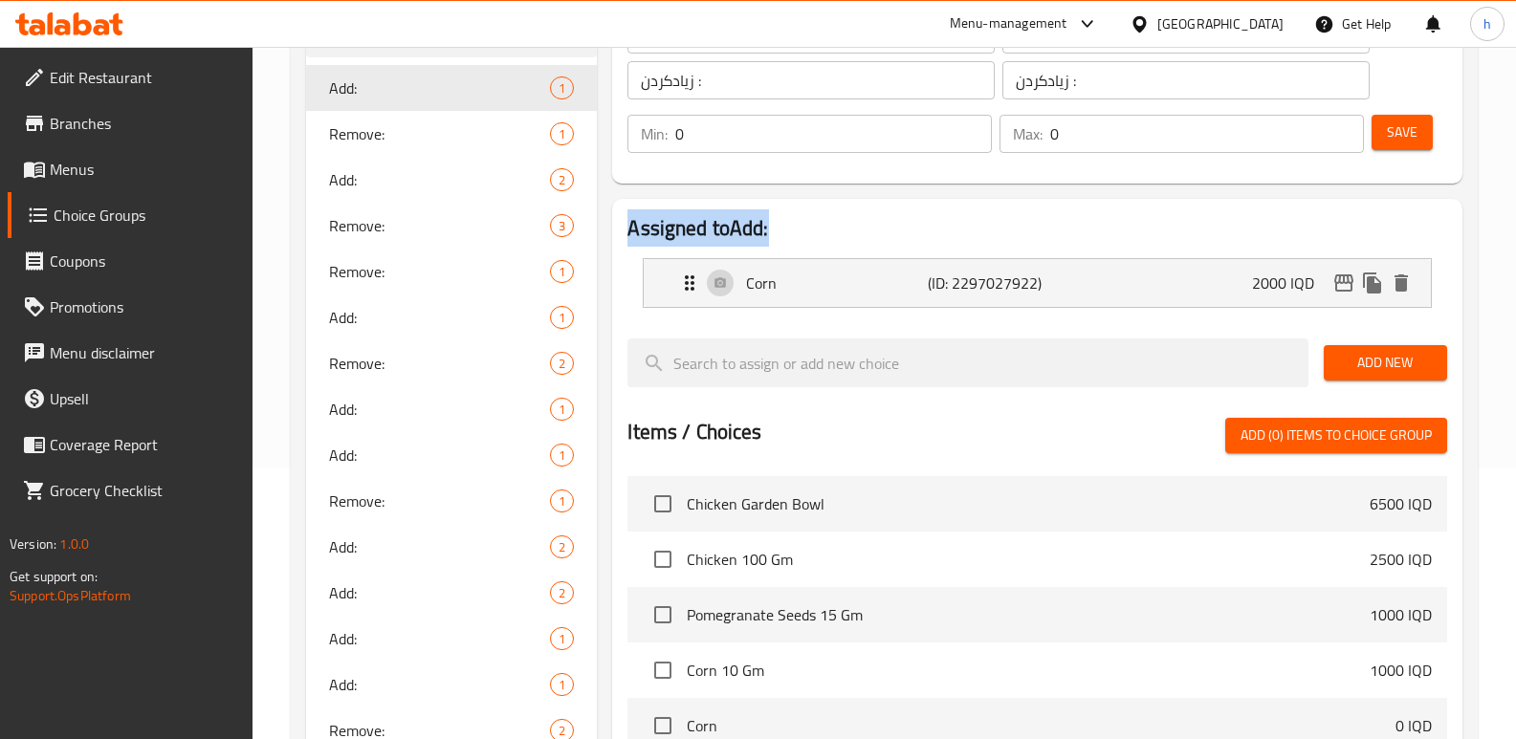
drag, startPoint x: 1514, startPoint y: 225, endPoint x: 1528, endPoint y: 186, distance: 40.9
click at [1516, 186] on html "​ Menu-management Iraq Get Help h Edit Restaurant Branches Menus Choice Groups …" at bounding box center [758, 98] width 1516 height 739
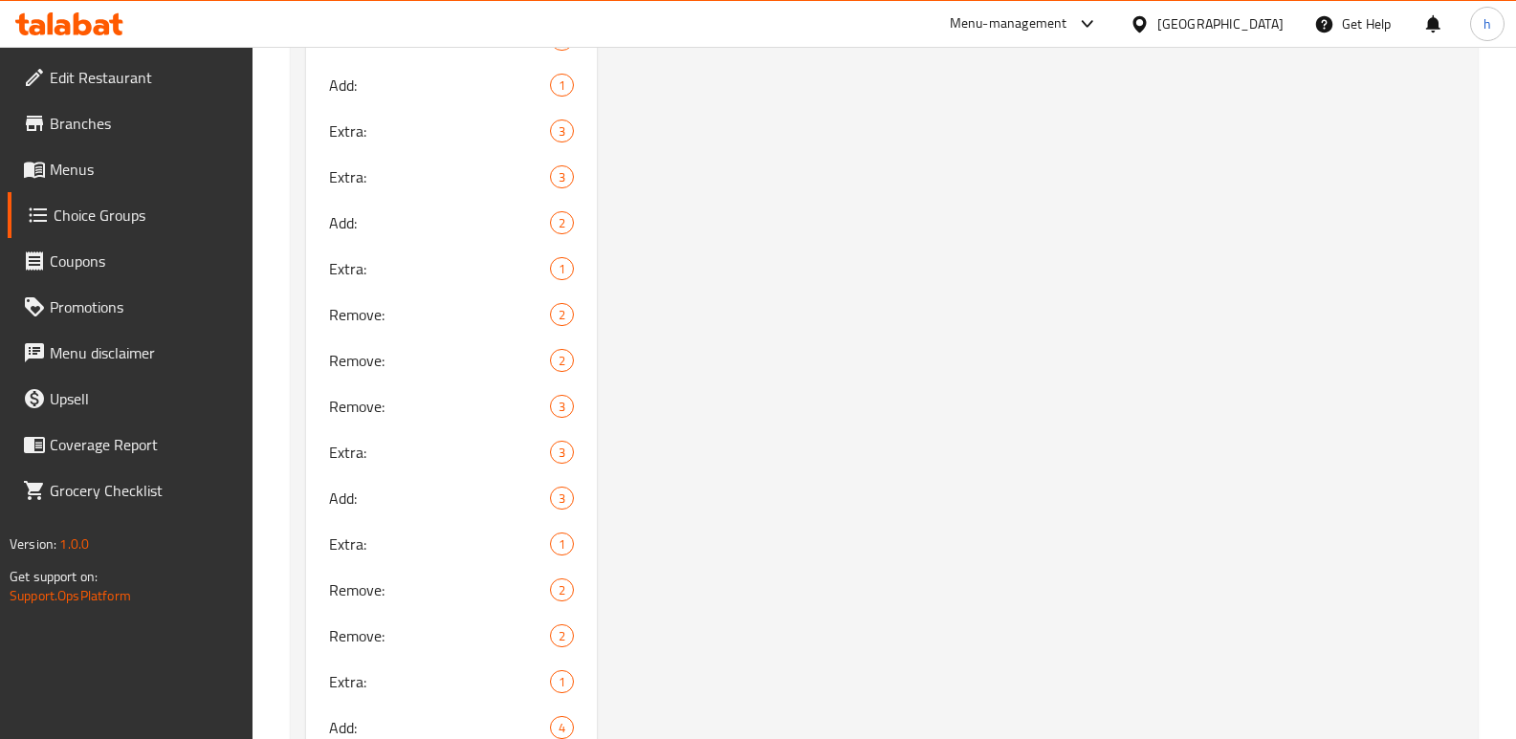
scroll to position [1815, 0]
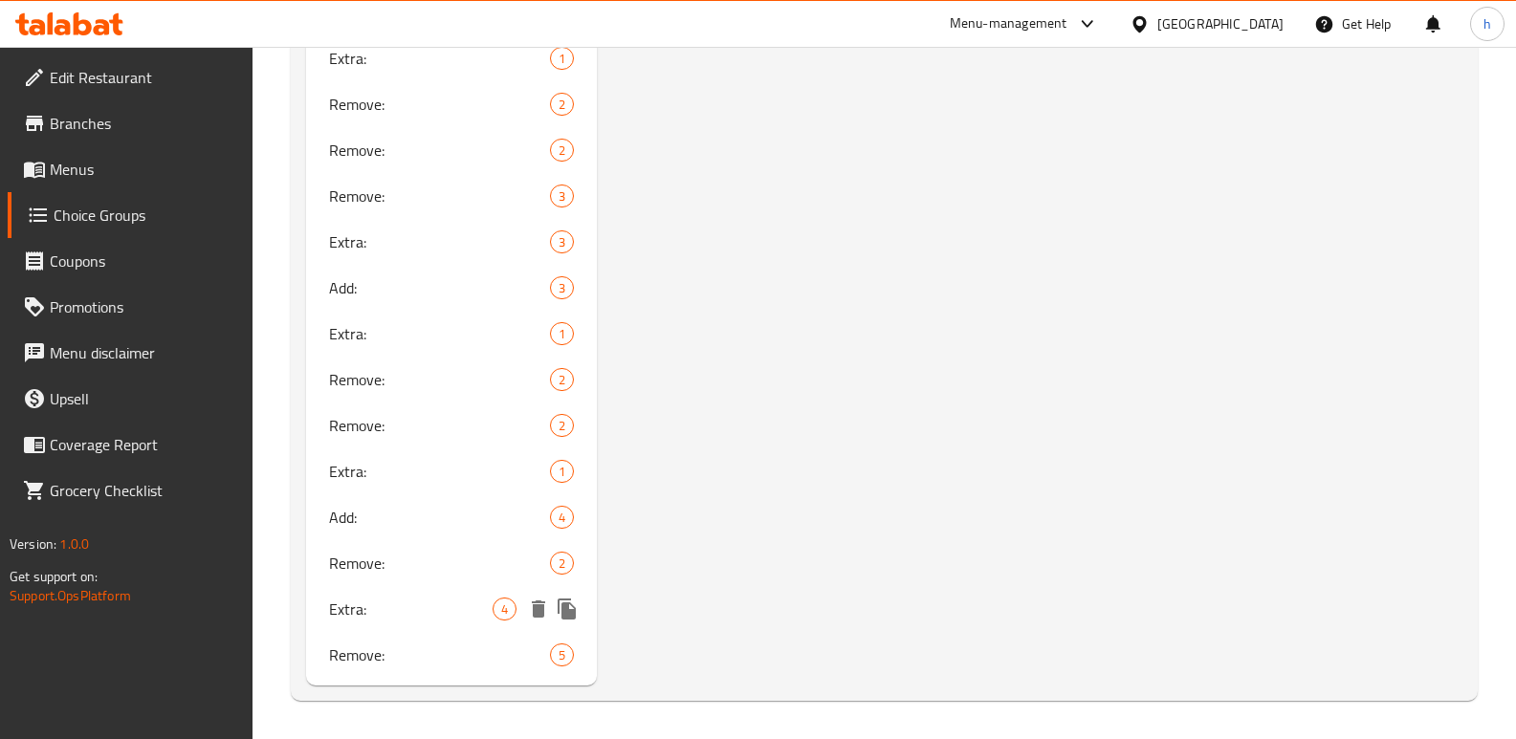
click at [382, 618] on span "Extra:" at bounding box center [411, 609] width 164 height 23
type input "Extra:"
type input "الإضافات:"
type input "زیادە:"
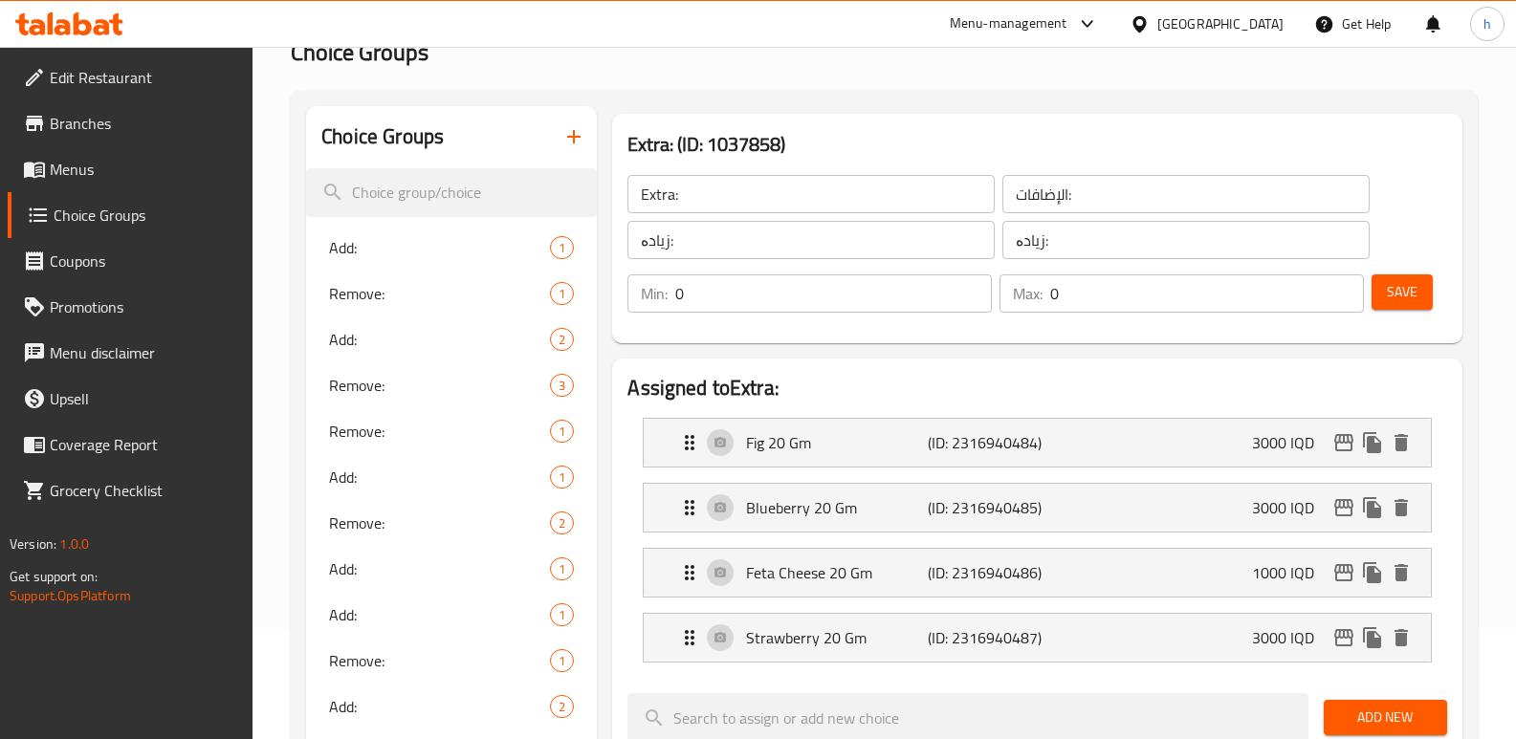
scroll to position [83, 0]
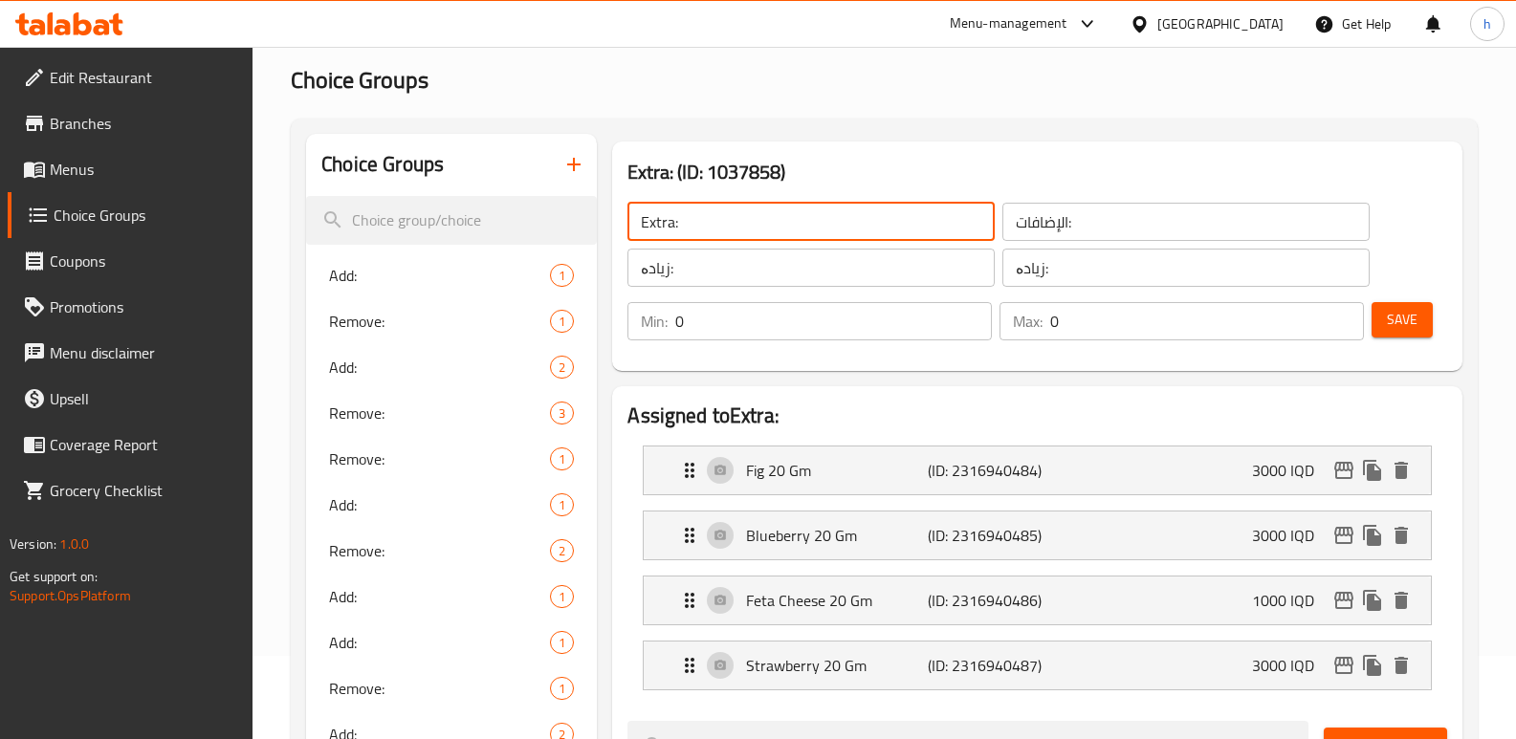
drag, startPoint x: 694, startPoint y: 223, endPoint x: 617, endPoint y: 207, distance: 79.1
click at [618, 208] on div "Extra: ​ الإضافات: ​ زیادە: ​ زیادە: ​" at bounding box center [998, 244] width 765 height 107
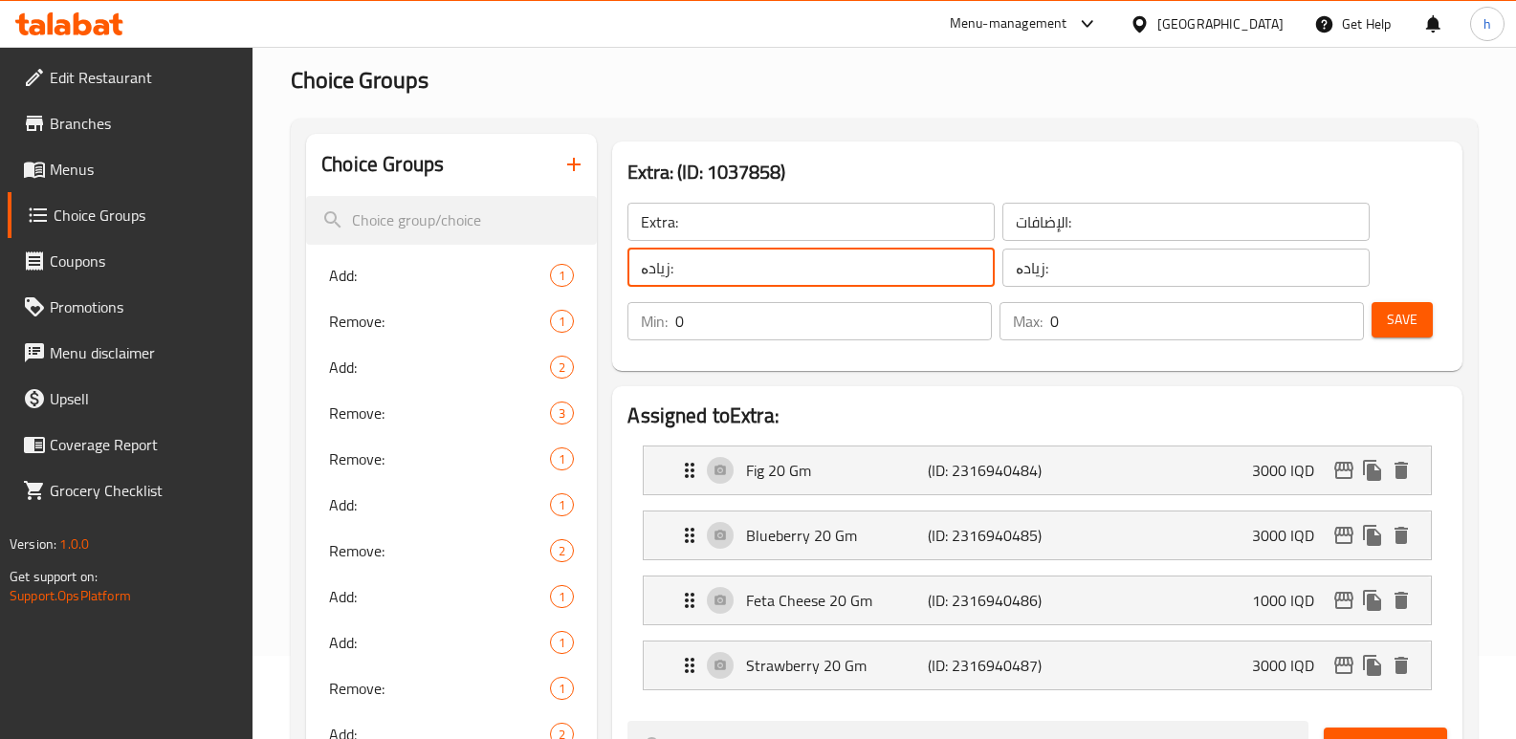
drag, startPoint x: 679, startPoint y: 268, endPoint x: 595, endPoint y: 281, distance: 85.2
drag, startPoint x: 1106, startPoint y: 226, endPoint x: 959, endPoint y: 216, distance: 146.6
click at [960, 216] on div "Extra: ​ الإضافات: ​ زیادە: ​ زیادە: ​" at bounding box center [998, 244] width 765 height 107
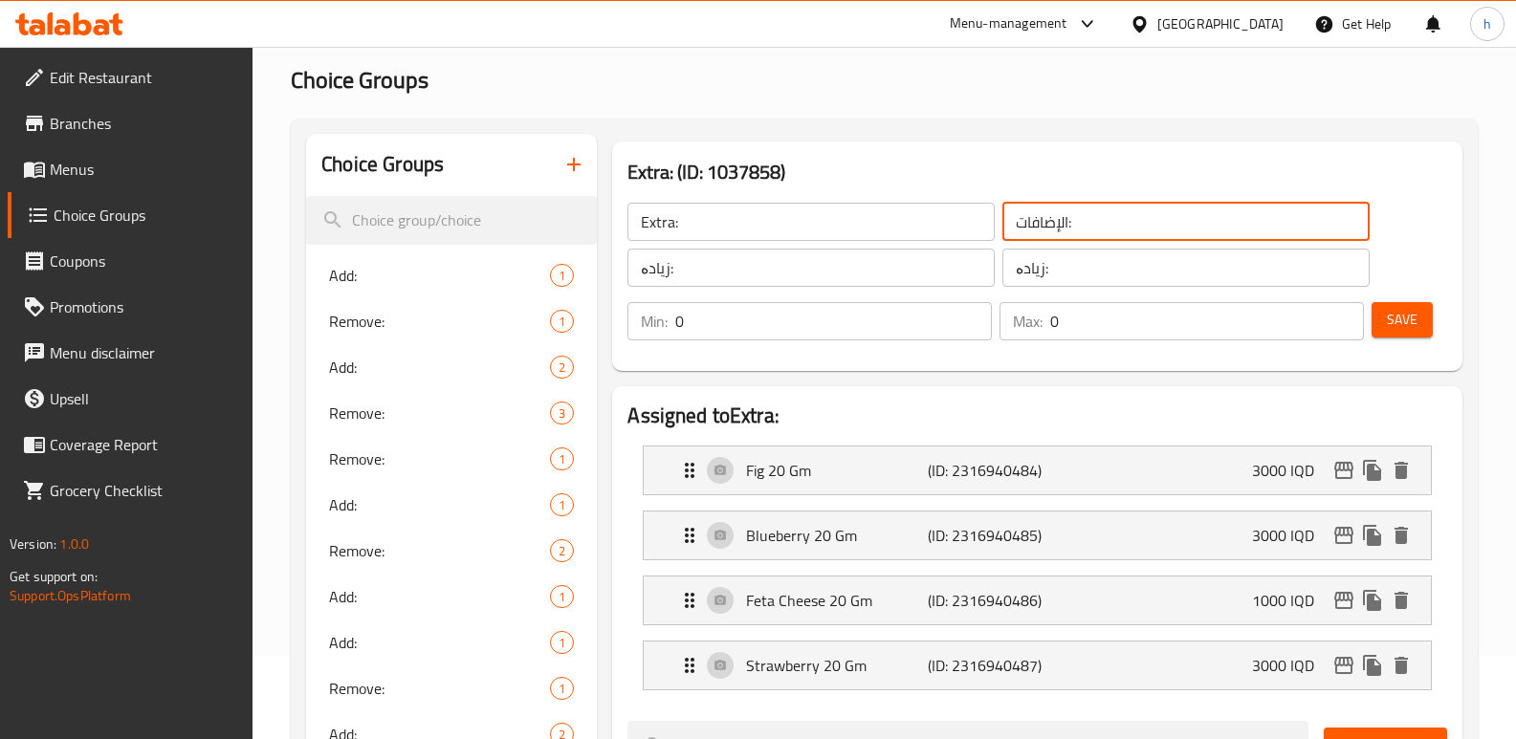
click at [566, 157] on icon "button" at bounding box center [573, 164] width 23 height 23
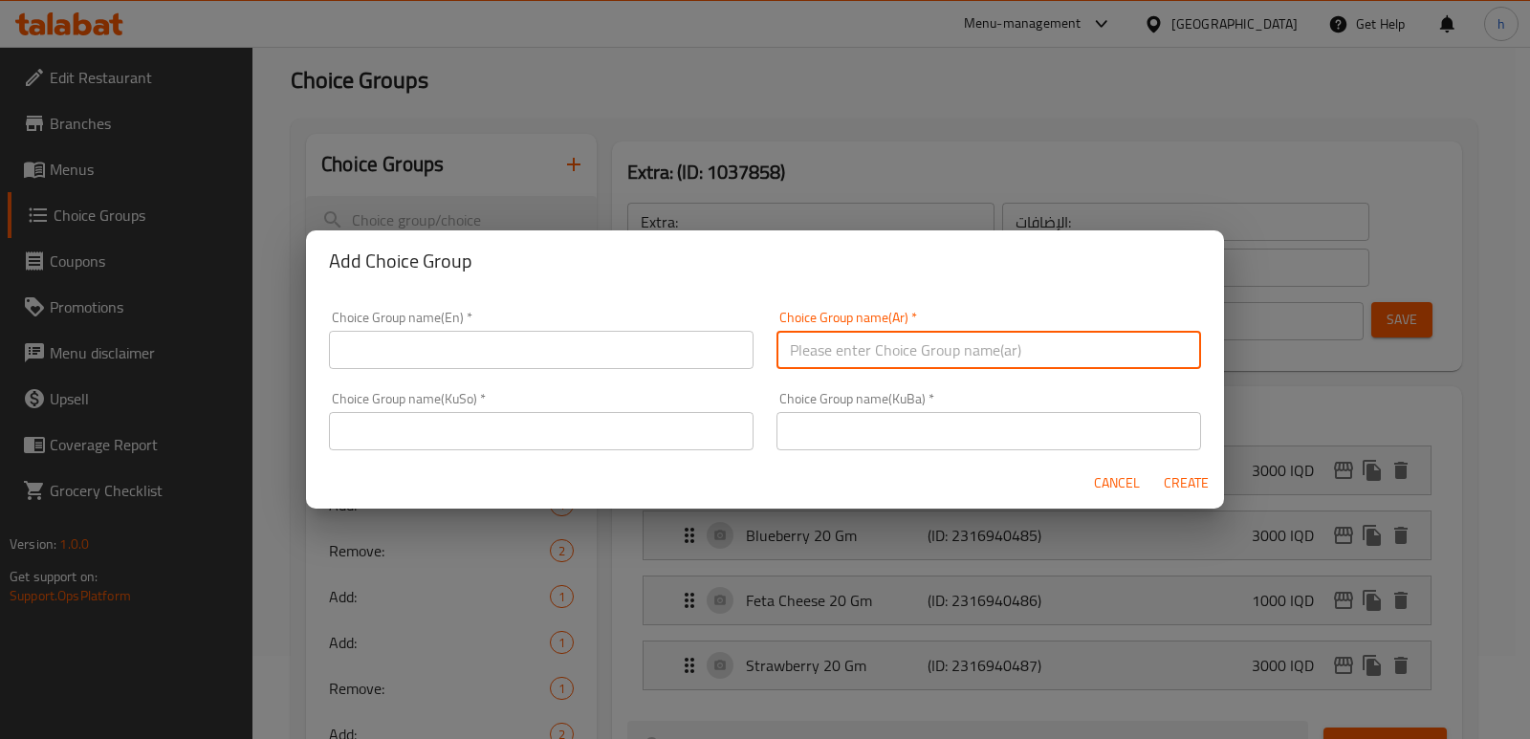
click at [826, 331] on input "text" at bounding box center [989, 350] width 425 height 38
paste input "الإضافات:"
type input "الإضافات:"
click at [824, 414] on input "text" at bounding box center [989, 431] width 425 height 38
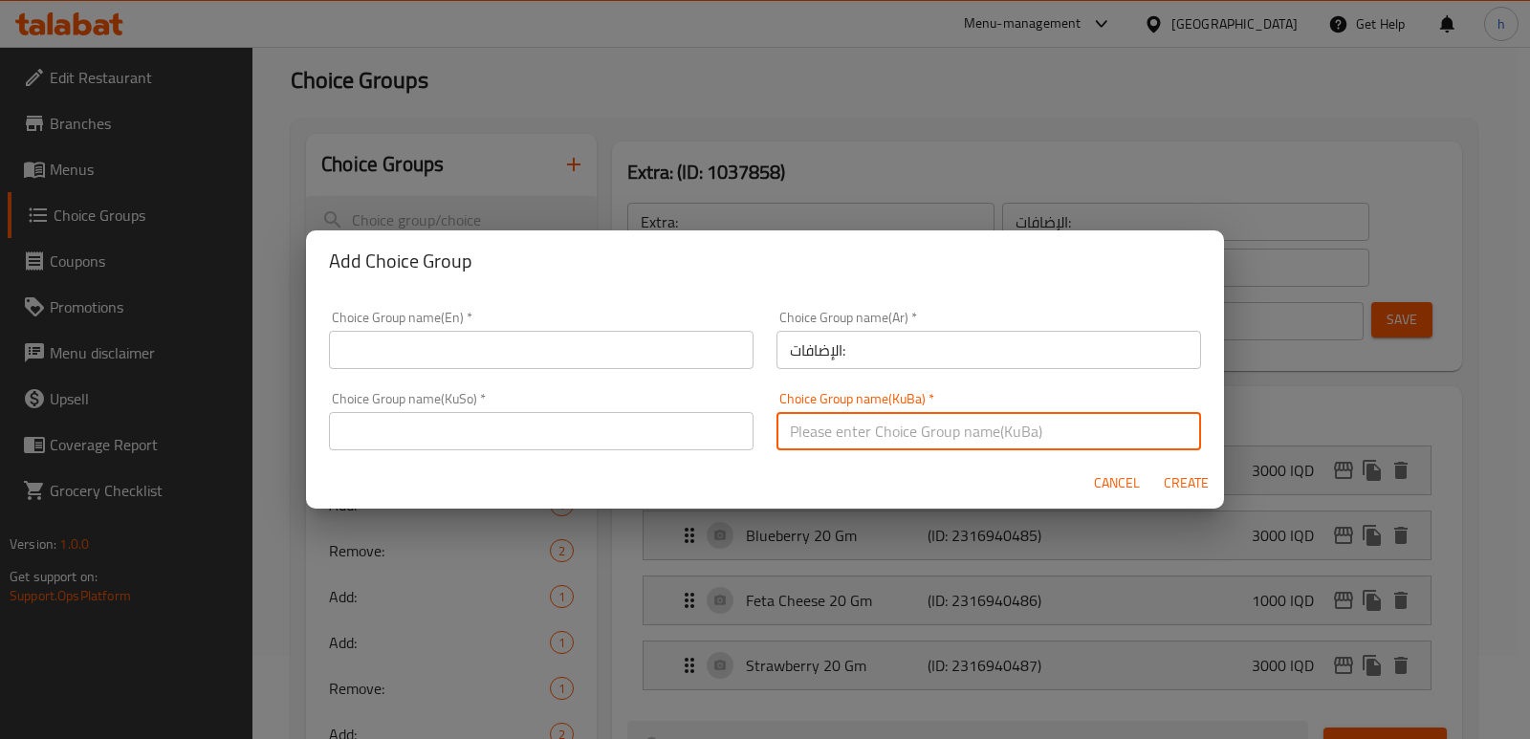
paste input "زیادە:"
type input "زیادە:"
click at [671, 423] on input "text" at bounding box center [541, 431] width 425 height 38
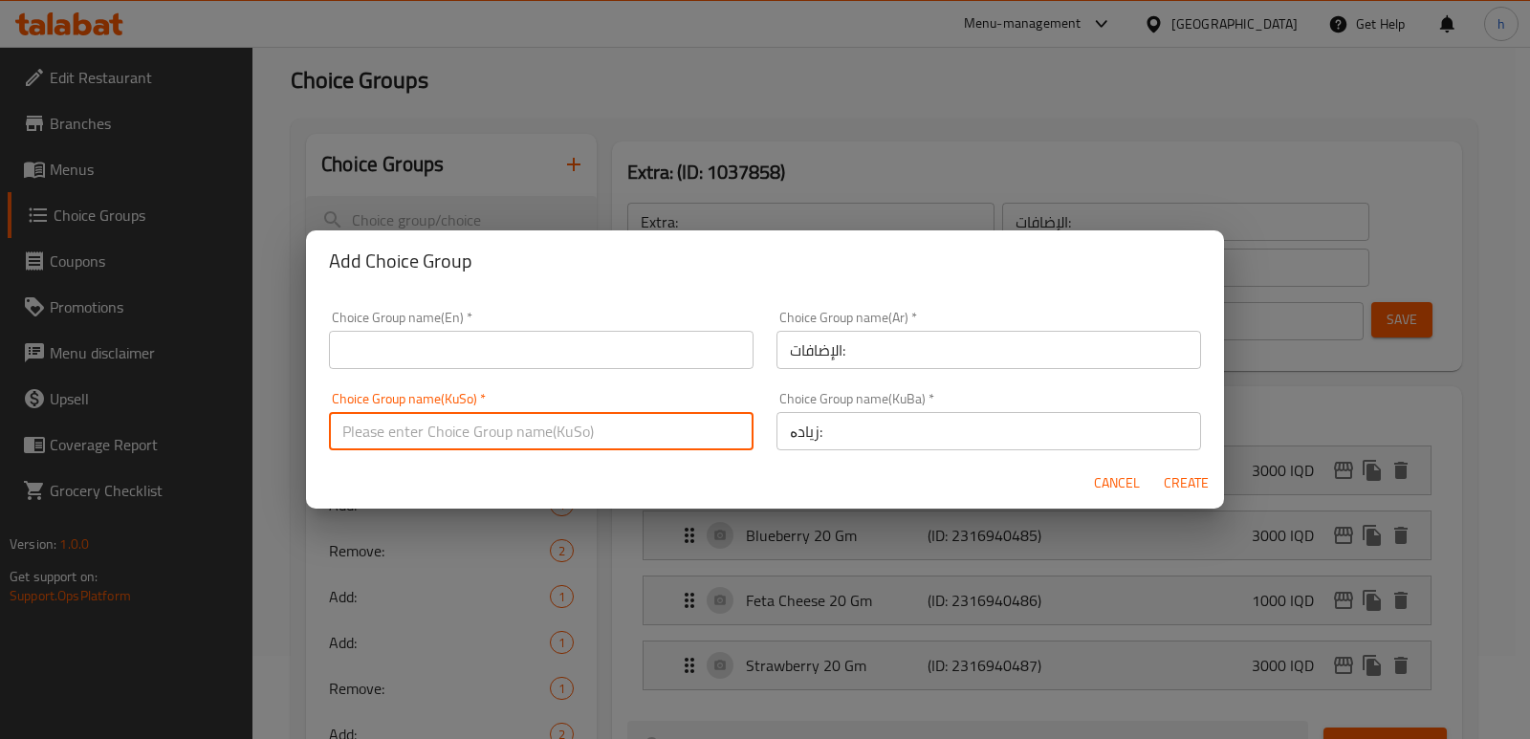
paste input "زیادە:"
type input "زیادە:"
click at [511, 333] on input "text" at bounding box center [541, 350] width 425 height 38
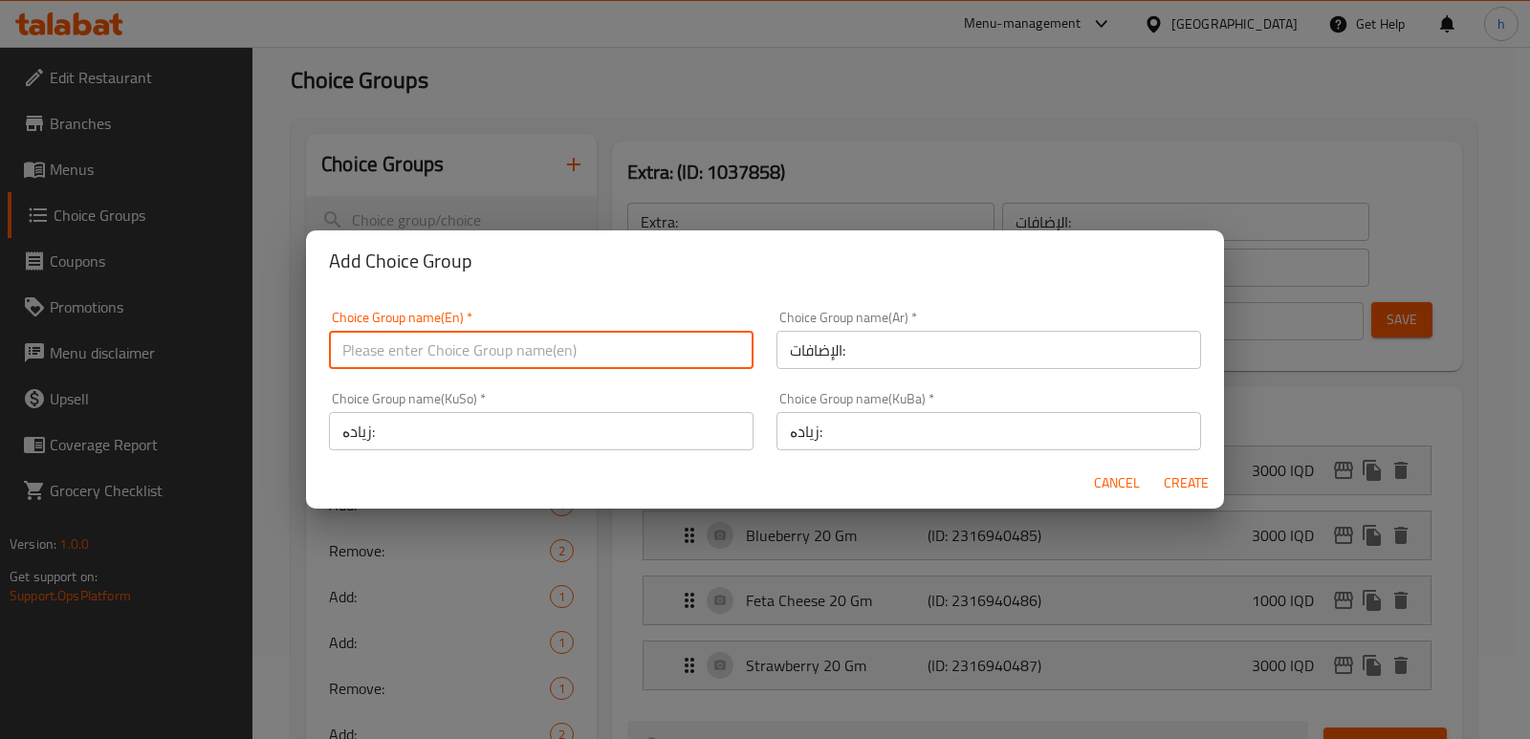
paste input "Extra:"
type input "Extra: ١"
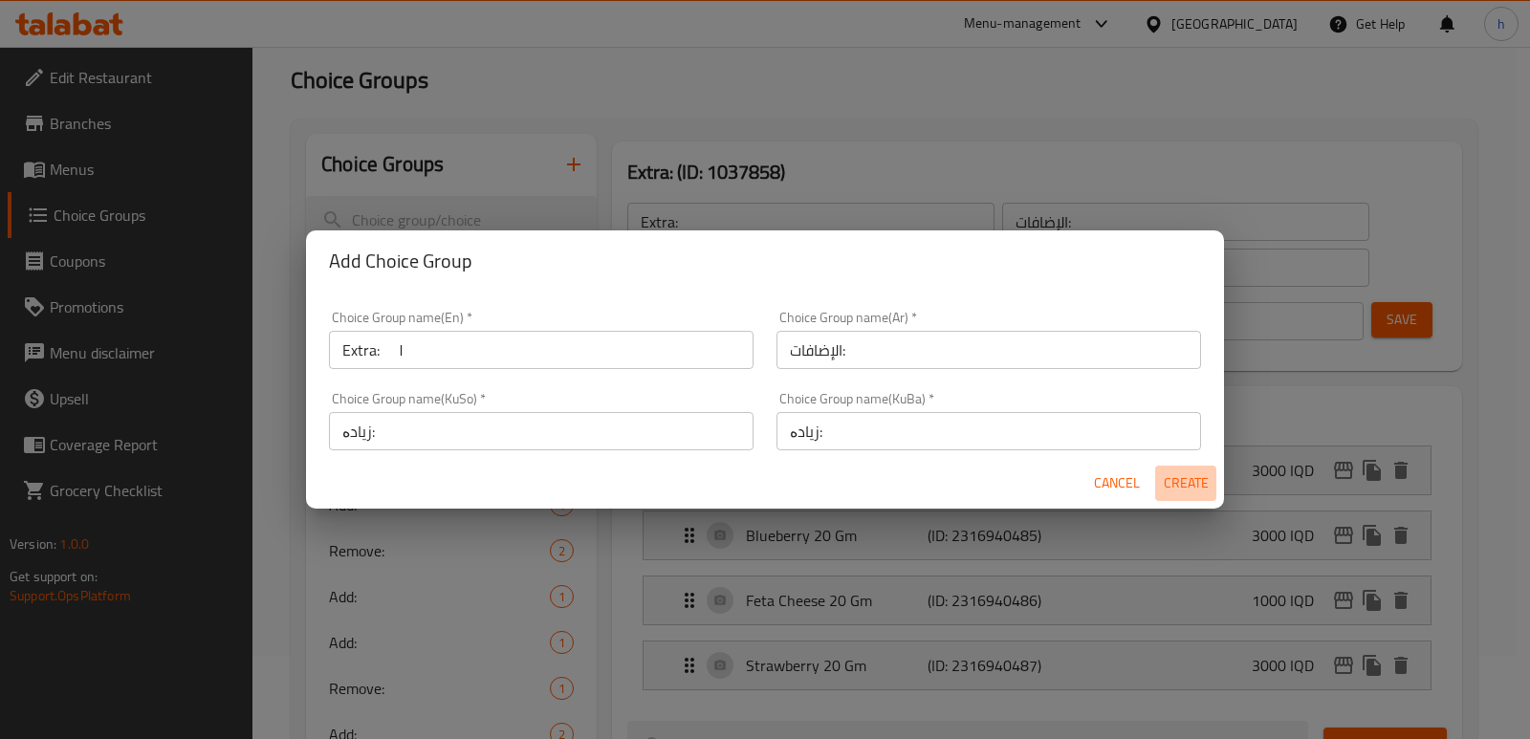
click at [1179, 491] on span "Create" at bounding box center [1186, 483] width 46 height 24
type input "Extra: ١"
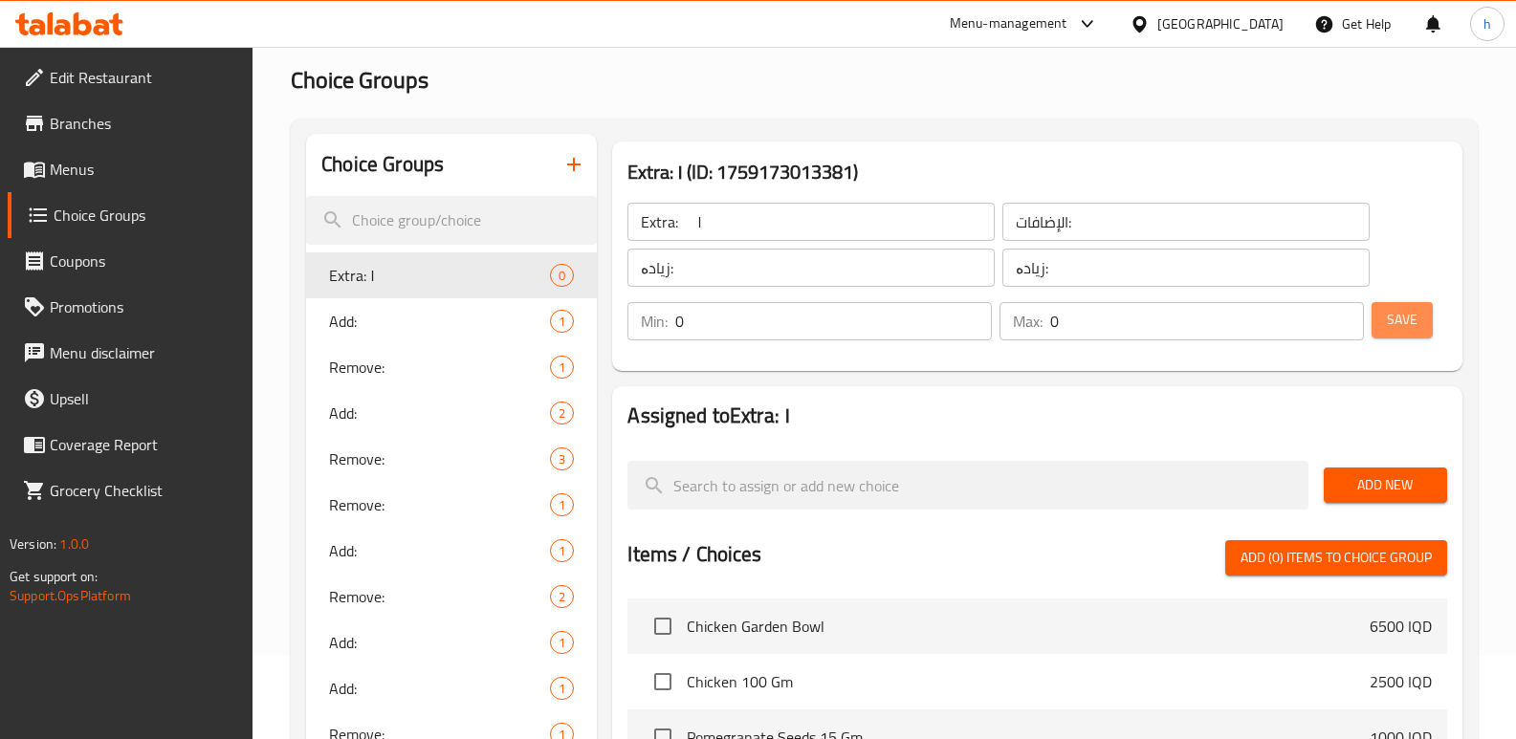
click at [1412, 328] on span "Save" at bounding box center [1402, 320] width 31 height 24
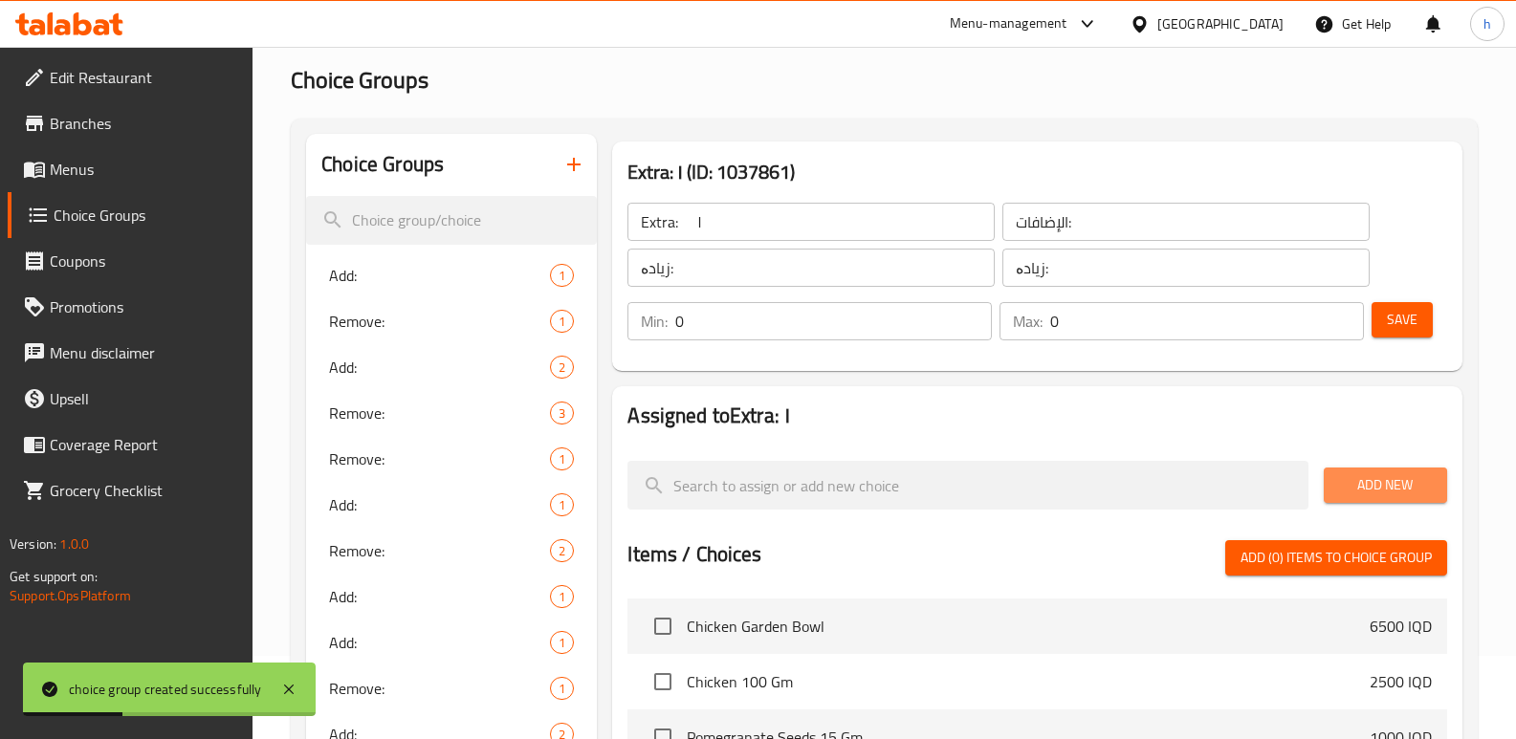
click at [1420, 481] on span "Add New" at bounding box center [1385, 485] width 93 height 24
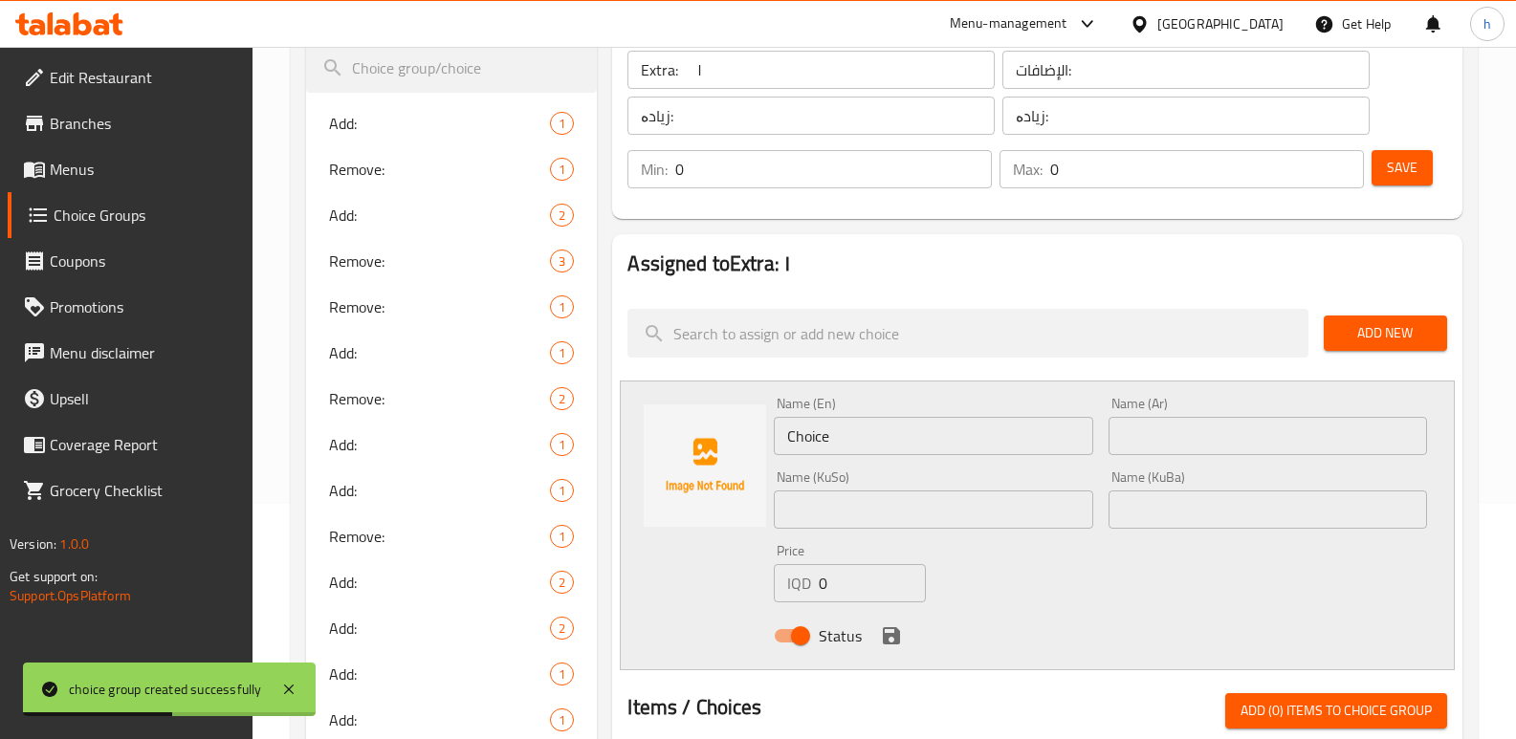
scroll to position [238, 0]
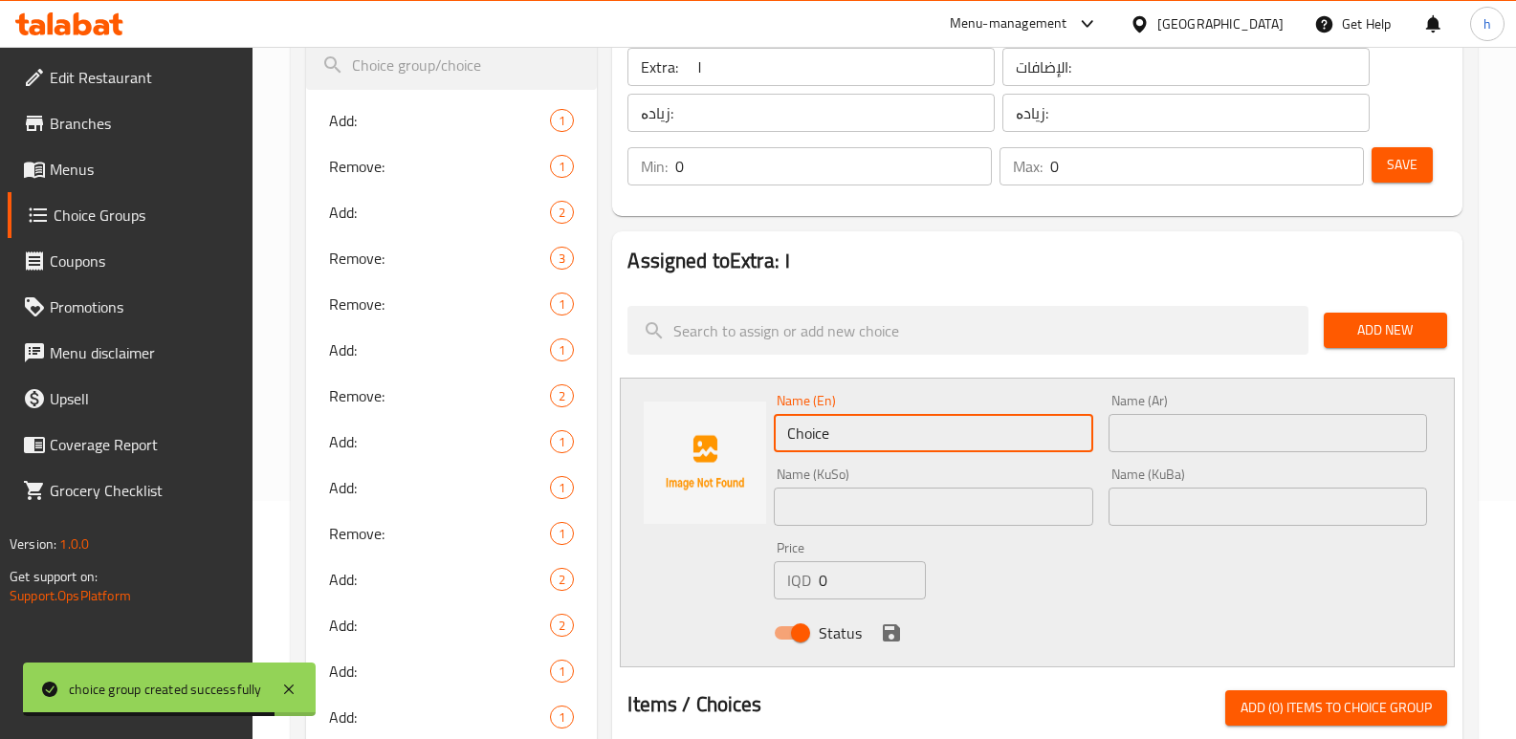
drag, startPoint x: 878, startPoint y: 443, endPoint x: 622, endPoint y: 397, distance: 260.4
click at [657, 419] on div "Name (En) Choice Name (En) Name (Ar) Name (Ar) Name (KuSo) Name (KuSo) Name (Ku…" at bounding box center [1037, 523] width 835 height 290
paste input "Feta Cheese 20g"
type input "Feta Cheese 20g"
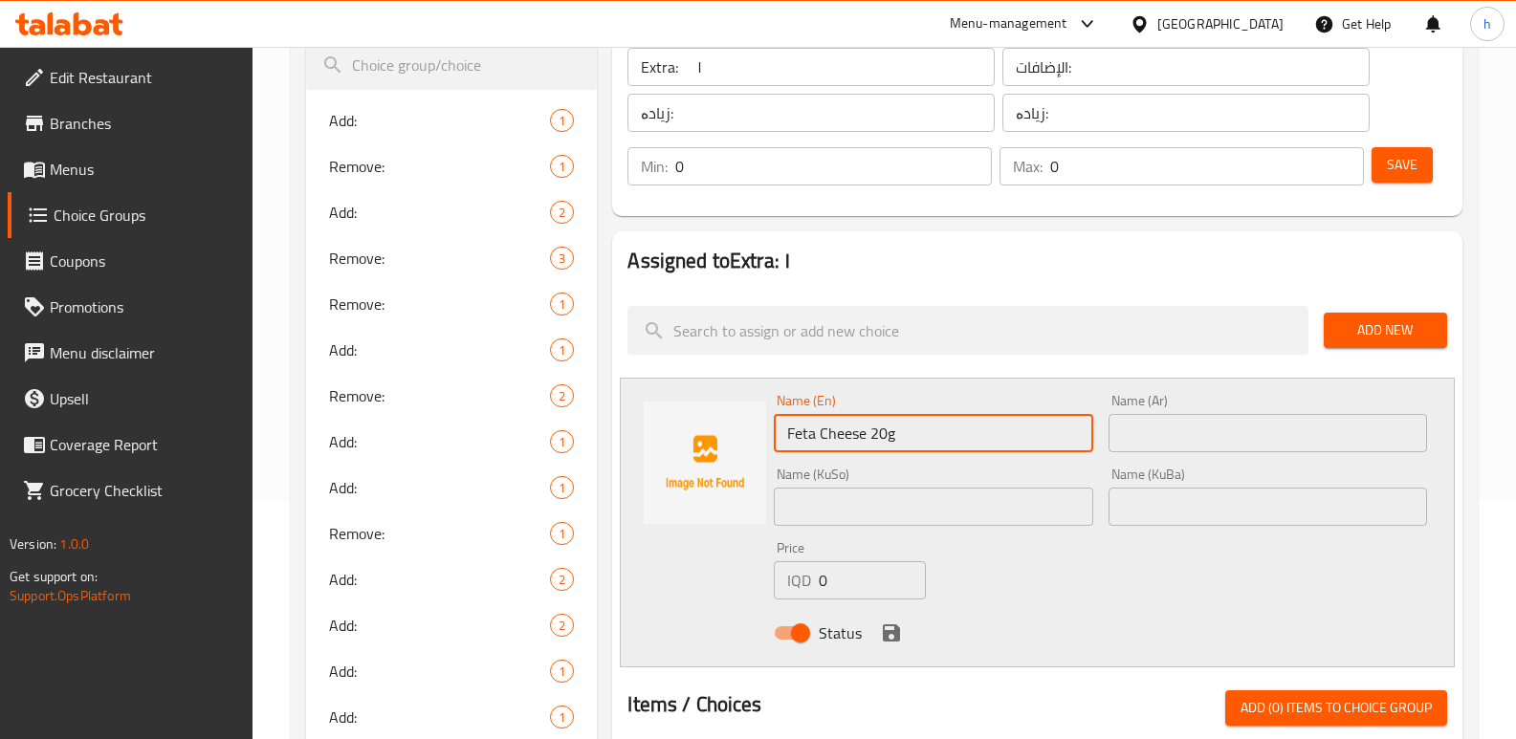
drag, startPoint x: 818, startPoint y: 573, endPoint x: 667, endPoint y: 602, distance: 153.8
click at [669, 602] on div "Name (En) Feta Cheese 20g Name (En) Name (Ar) Name (Ar) Name (KuSo) Name (KuSo)…" at bounding box center [1037, 523] width 835 height 290
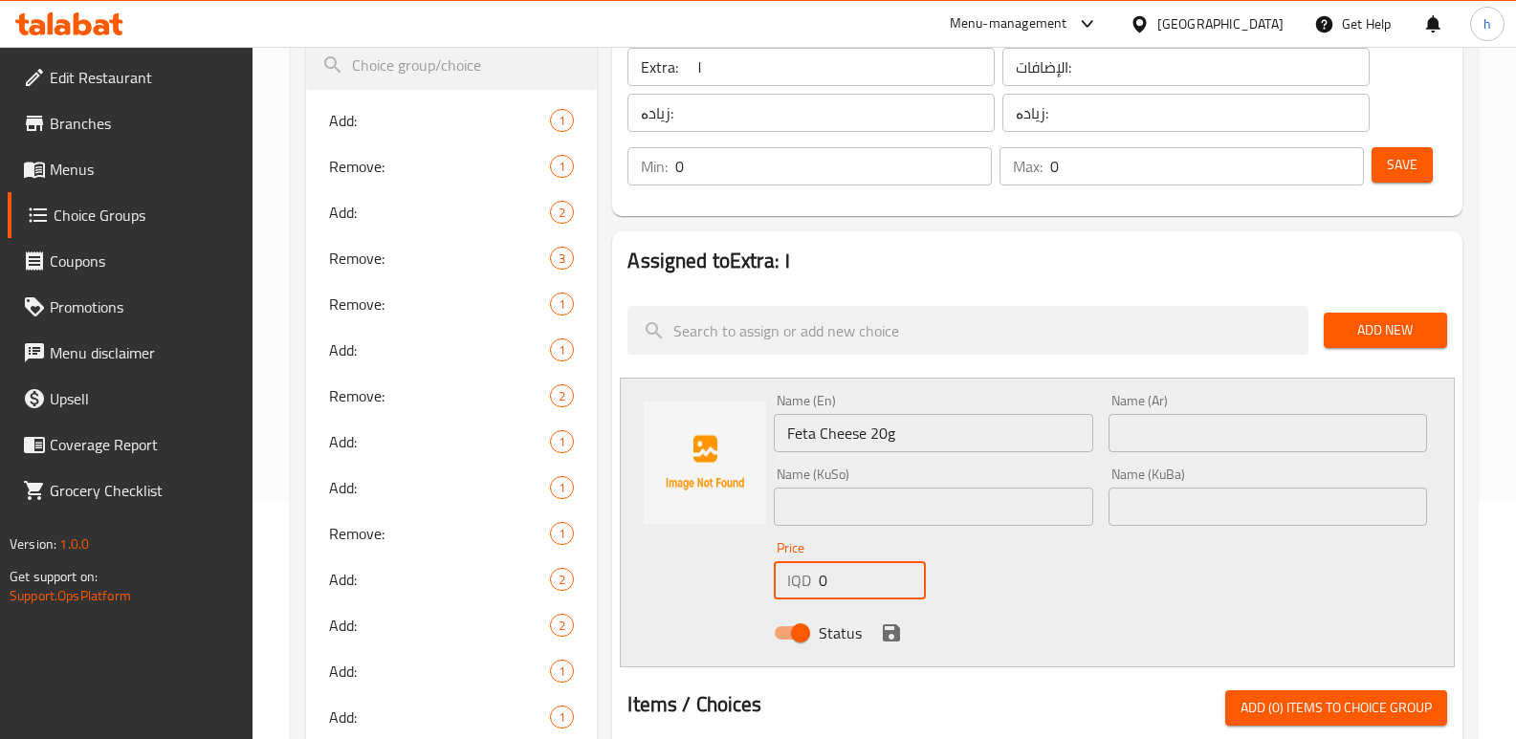
paste input "100"
type input "1000"
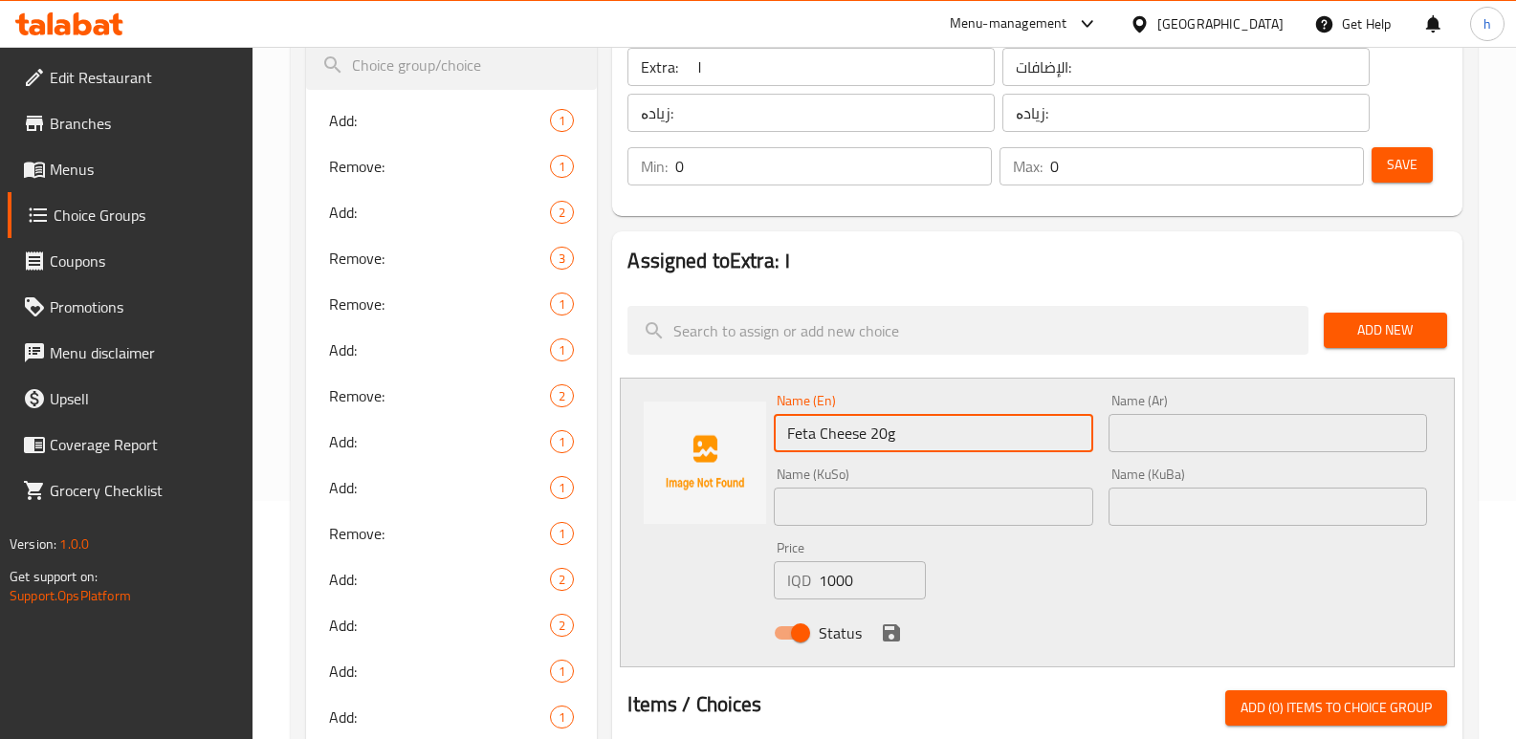
click at [915, 447] on input "Feta Cheese 20g" at bounding box center [933, 433] width 318 height 38
drag, startPoint x: 908, startPoint y: 441, endPoint x: 775, endPoint y: 432, distance: 133.2
click at [775, 432] on input "Feta Cheese 20g" at bounding box center [933, 433] width 318 height 38
click at [890, 507] on input "text" at bounding box center [933, 507] width 318 height 38
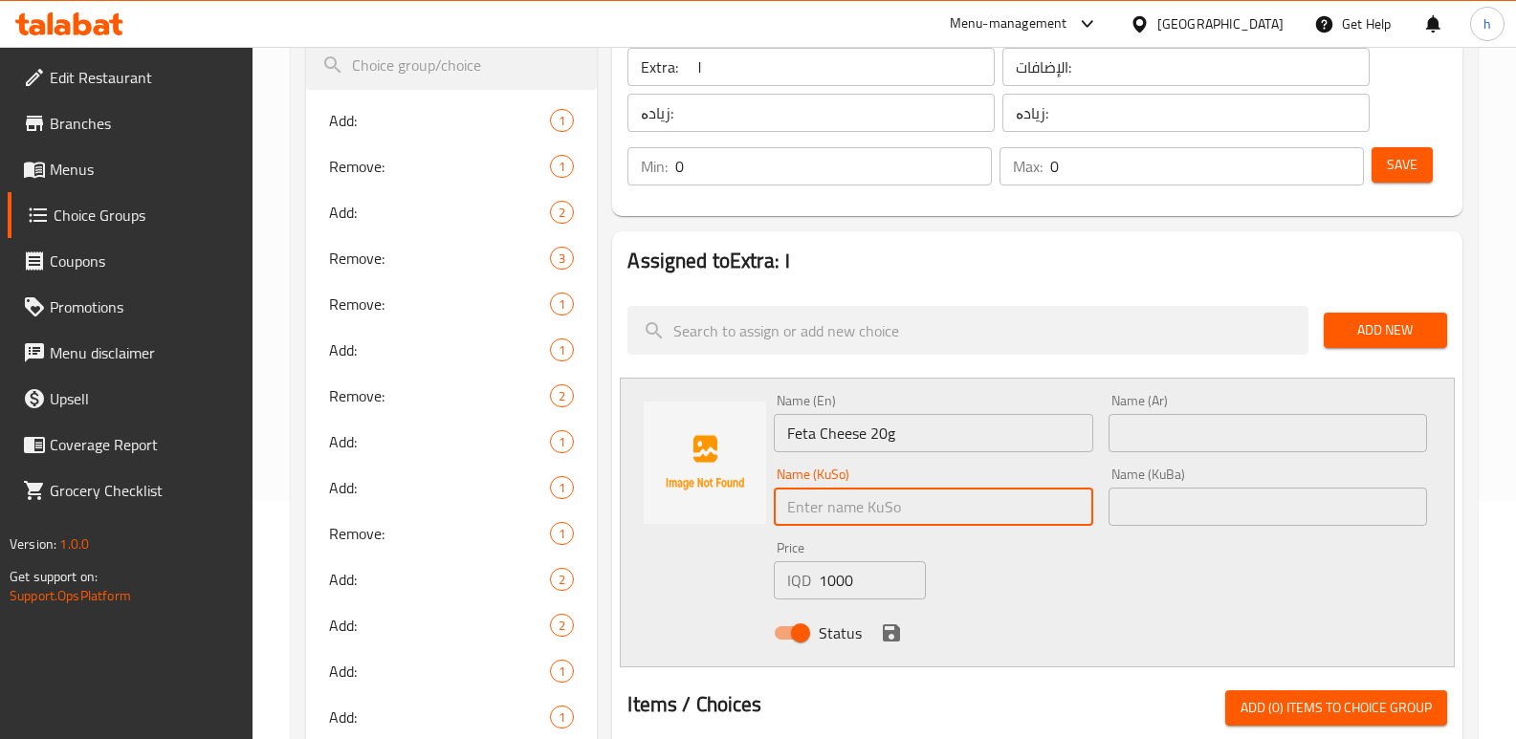
paste input "پەنیری فیتا ٢٠گم"
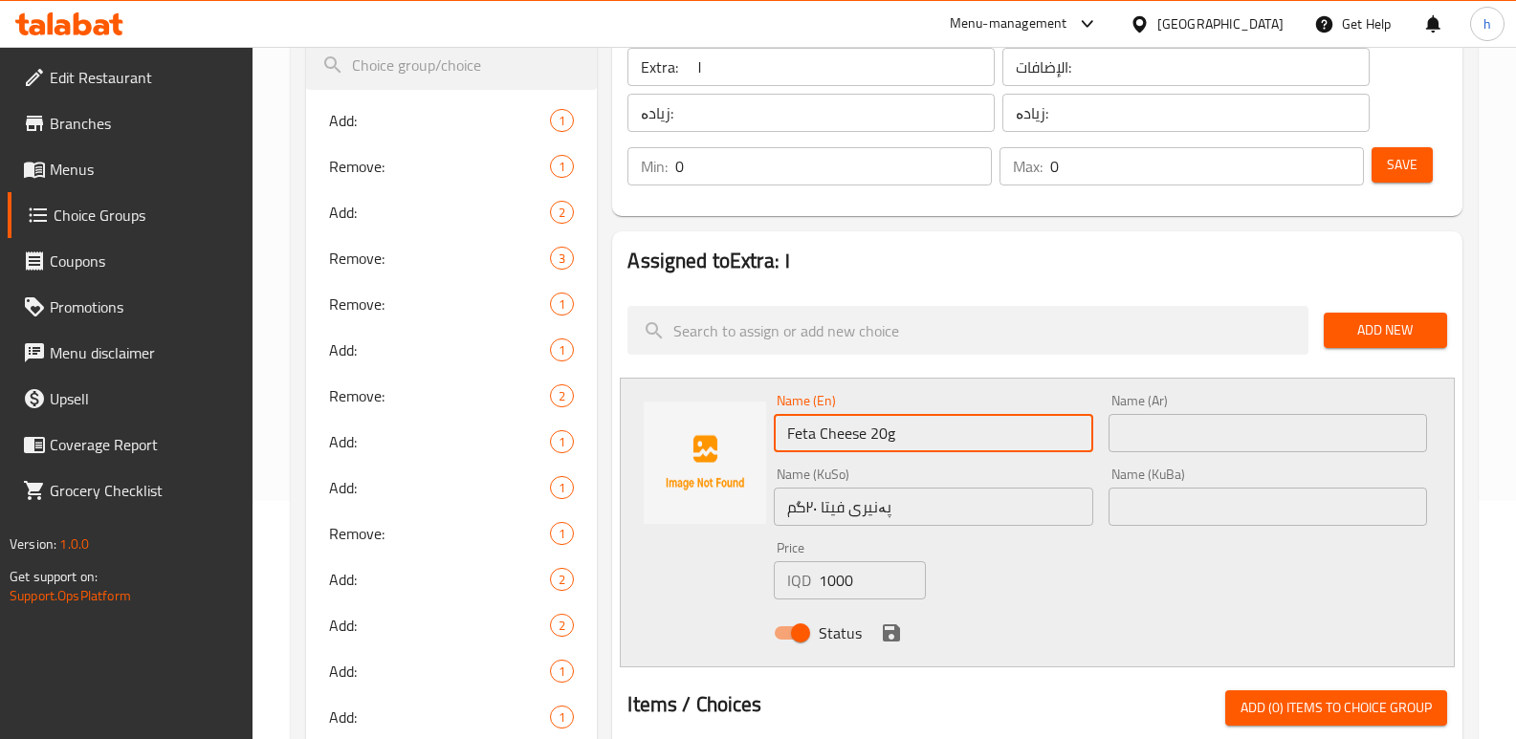
drag, startPoint x: 870, startPoint y: 434, endPoint x: 886, endPoint y: 428, distance: 16.3
click at [886, 428] on input "Feta Cheese 20g" at bounding box center [933, 433] width 318 height 38
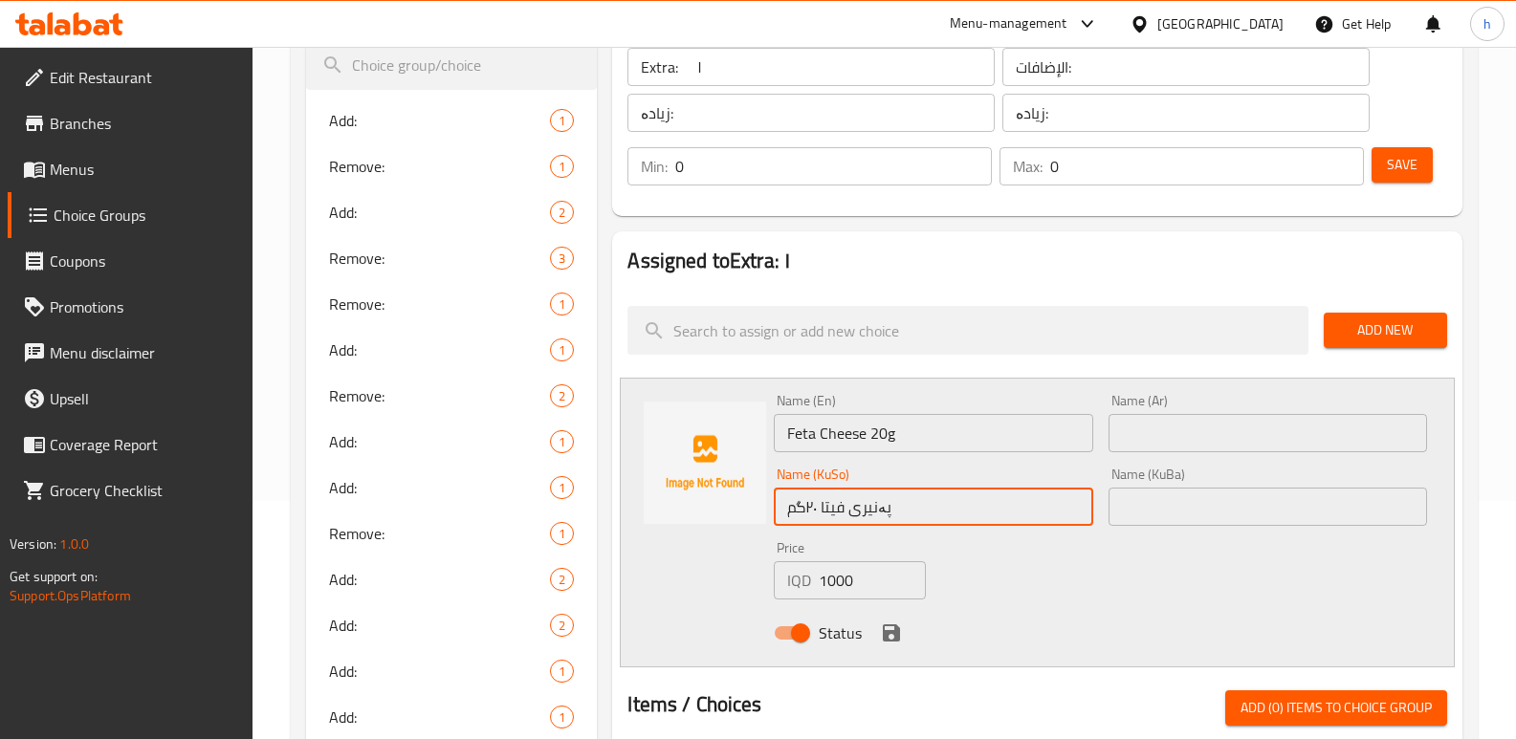
drag, startPoint x: 807, startPoint y: 511, endPoint x: 817, endPoint y: 508, distance: 10.0
click at [817, 508] on input "پەنیری فیتا ٢٠گم" at bounding box center [933, 507] width 318 height 38
paste input "20"
drag, startPoint x: 909, startPoint y: 511, endPoint x: 757, endPoint y: 501, distance: 152.4
click at [757, 501] on div "Name (En) Feta Cheese 20g Name (En) Name (Ar) Name (Ar) Name (KuSo) پەنیری فیتا…" at bounding box center [1037, 523] width 835 height 290
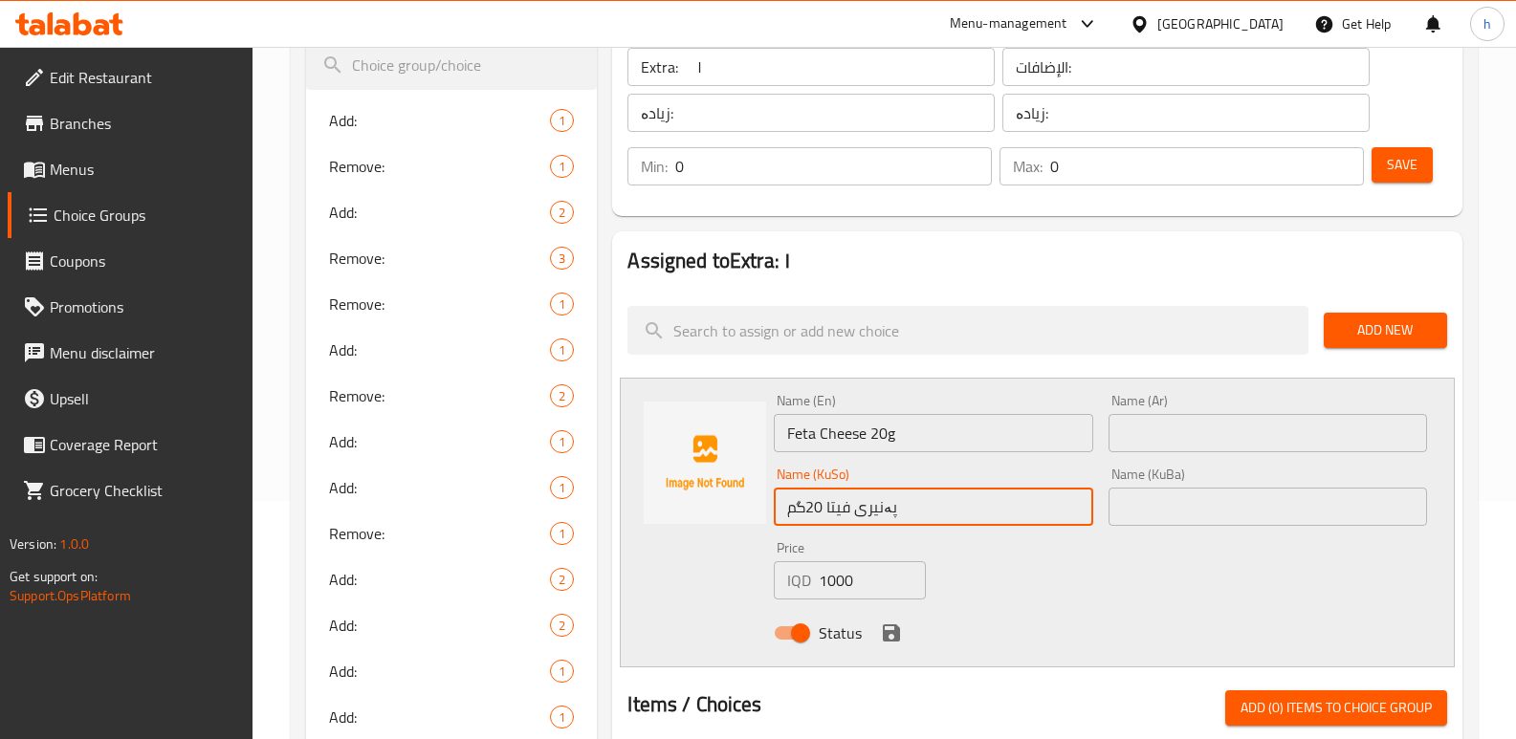
type input "پەنیری فیتا 20گم"
click at [1166, 513] on input "text" at bounding box center [1267, 507] width 318 height 38
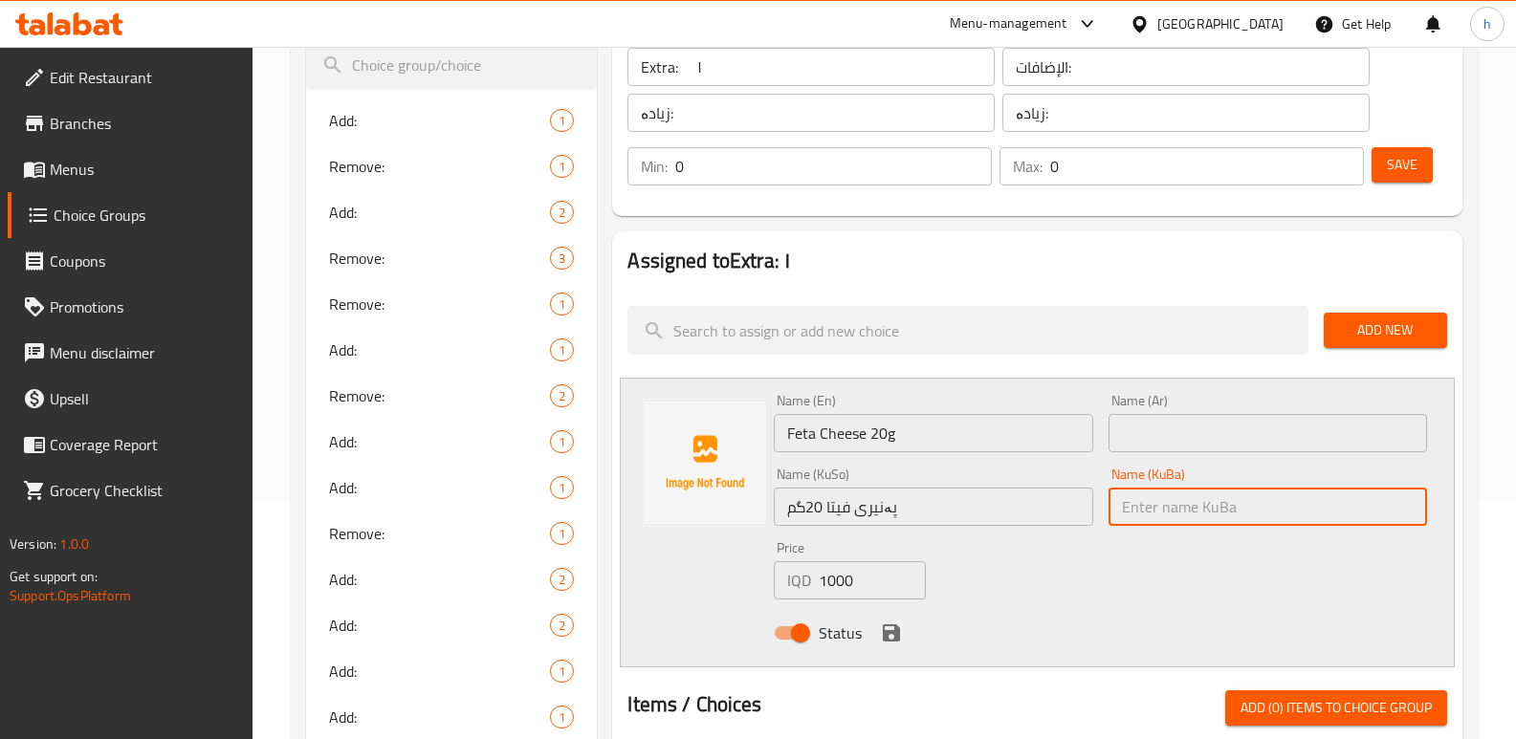
paste input "پەنیری فیتا 20گم"
type input "پەنیری فیتا 20گم"
drag, startPoint x: 1138, startPoint y: 453, endPoint x: 1169, endPoint y: 430, distance: 38.3
click at [1147, 444] on div "Name (Ar) Name (Ar)" at bounding box center [1268, 423] width 334 height 74
click at [1169, 430] on input "text" at bounding box center [1267, 433] width 318 height 38
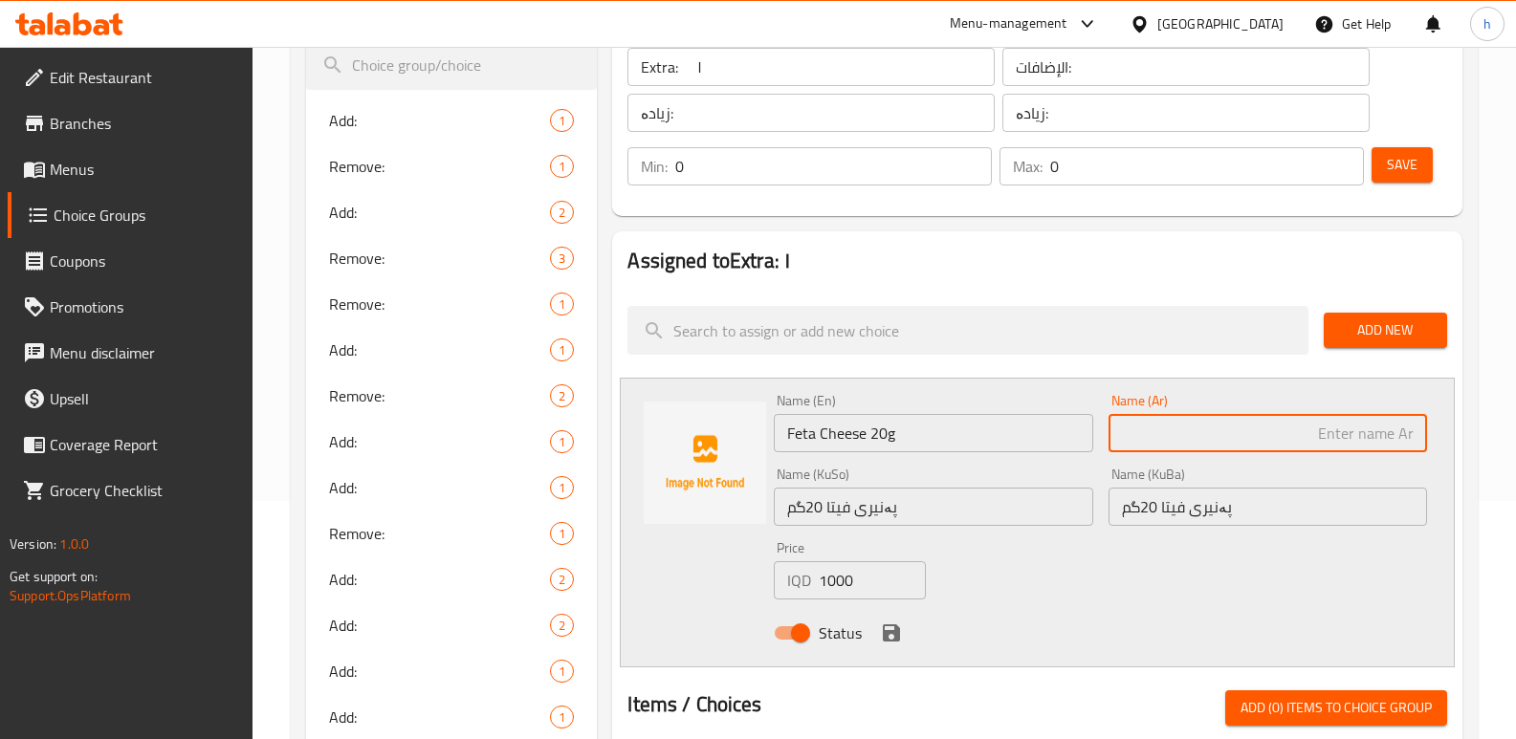
paste input "جبنة فيتا 20 جرام"
click at [1310, 428] on input "جبنة فيتا 20 جرام" at bounding box center [1267, 433] width 318 height 38
type input "جبنة فيتا 20 جم"
click at [887, 633] on icon "save" at bounding box center [891, 632] width 17 height 17
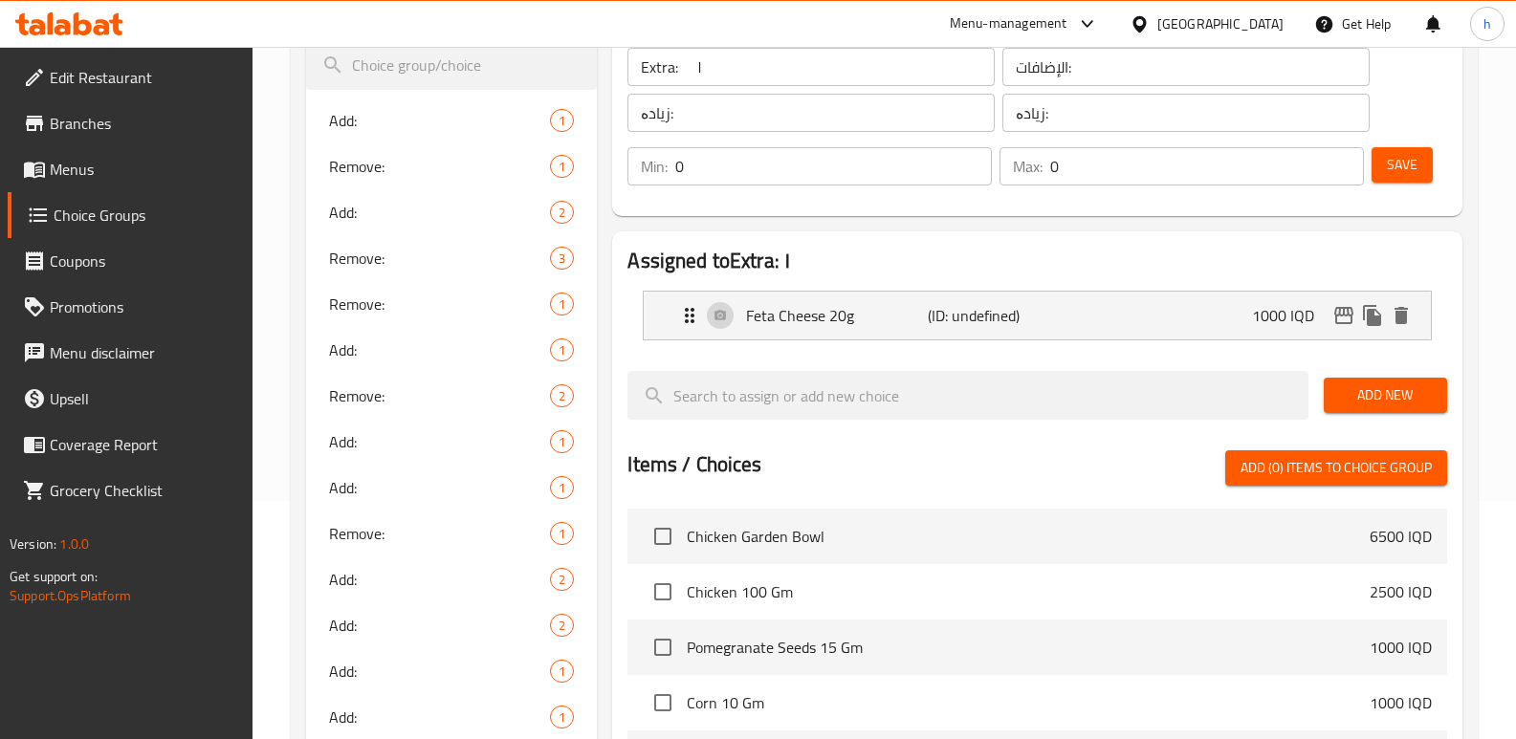
click at [1406, 390] on span "Add New" at bounding box center [1385, 395] width 93 height 24
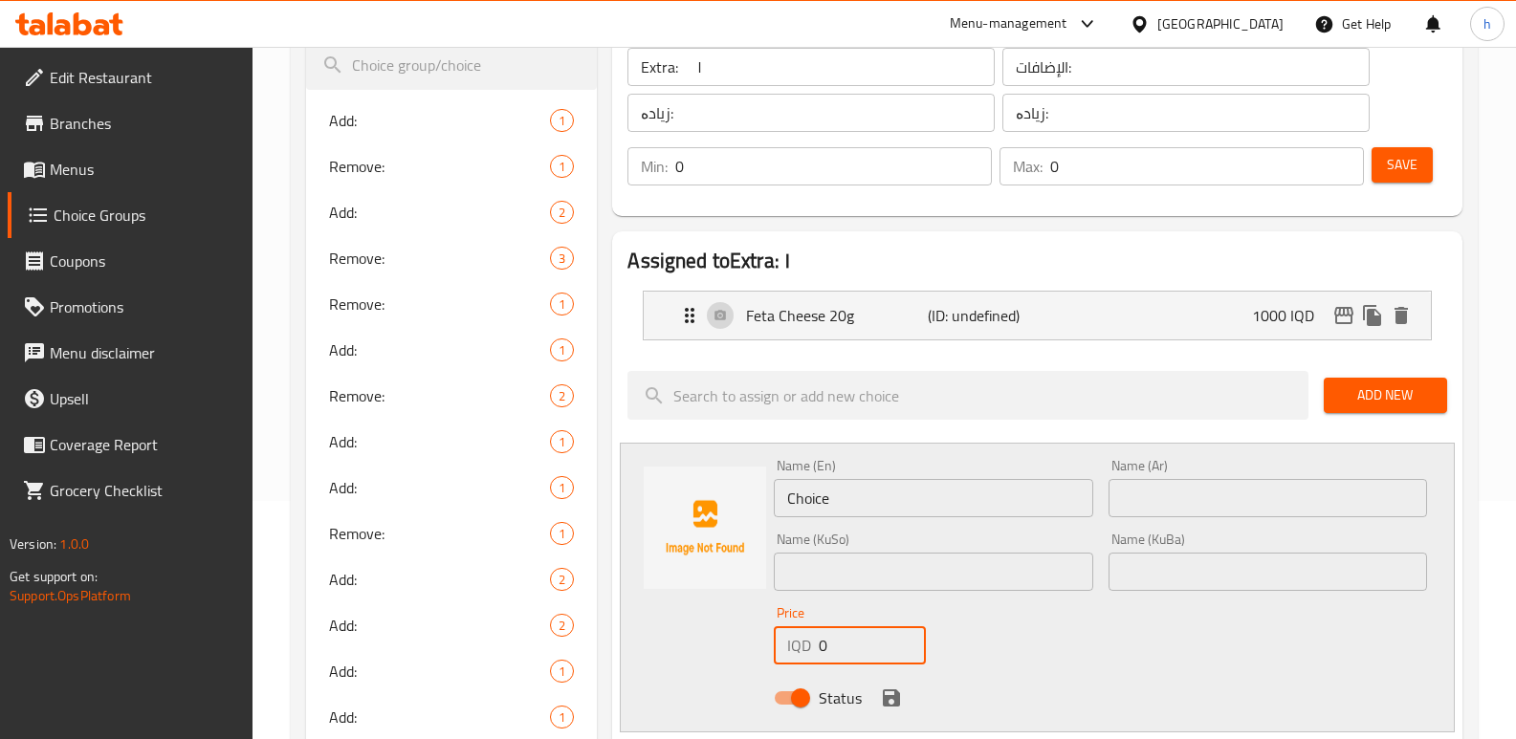
drag, startPoint x: 683, startPoint y: 642, endPoint x: 786, endPoint y: 509, distance: 168.3
click at [658, 636] on div "Name (En) Choice Name (En) Name (Ar) Name (Ar) Name (KuSo) Name (KuSo) Name (Ku…" at bounding box center [1037, 588] width 835 height 290
paste input "100"
type input "1000"
drag, startPoint x: 771, startPoint y: 514, endPoint x: 591, endPoint y: 466, distance: 186.0
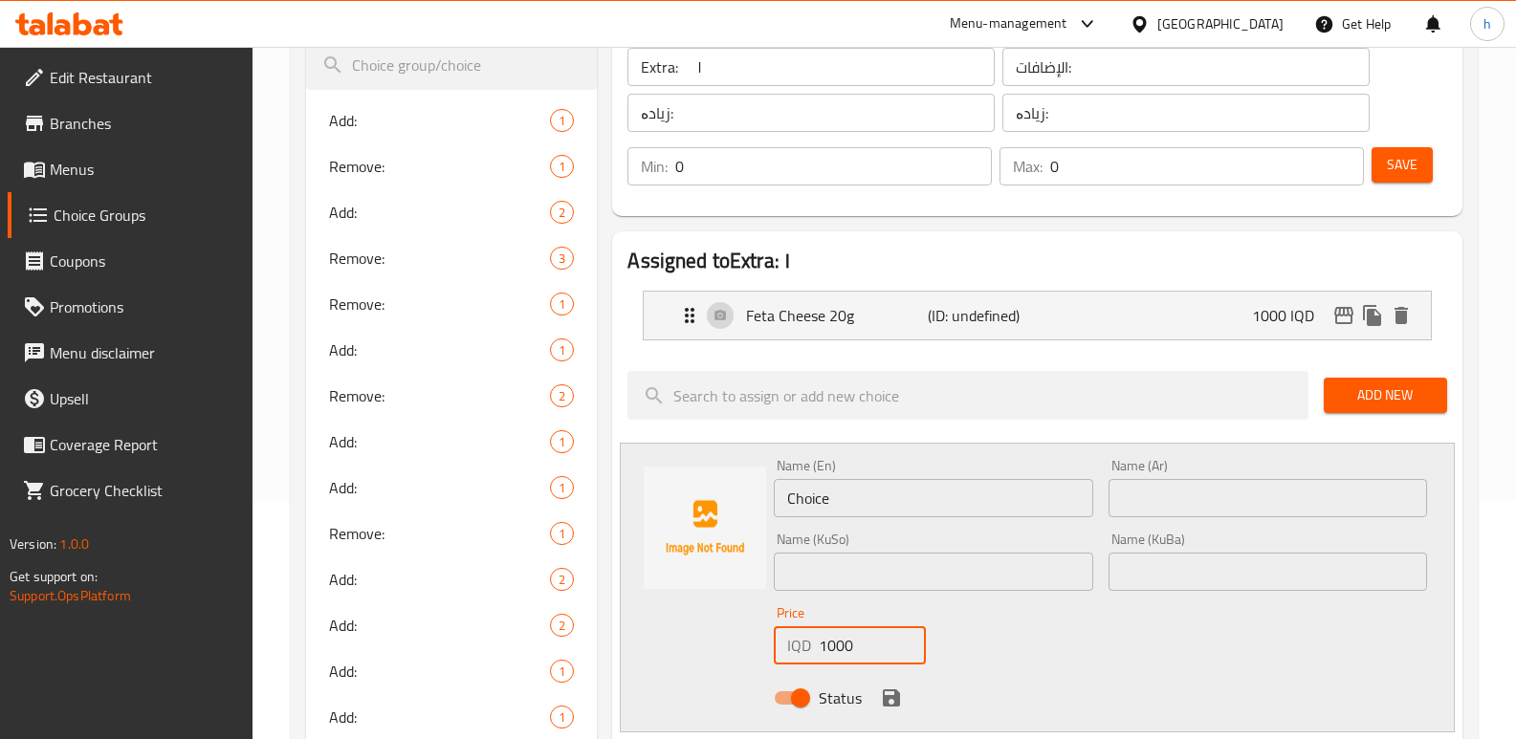
click at [617, 479] on div "Assigned to Extra: ١ Feta Cheese 20g (ID: undefined) 1000 IQD Name (En) Feta Ch…" at bounding box center [1037, 748] width 850 height 1034
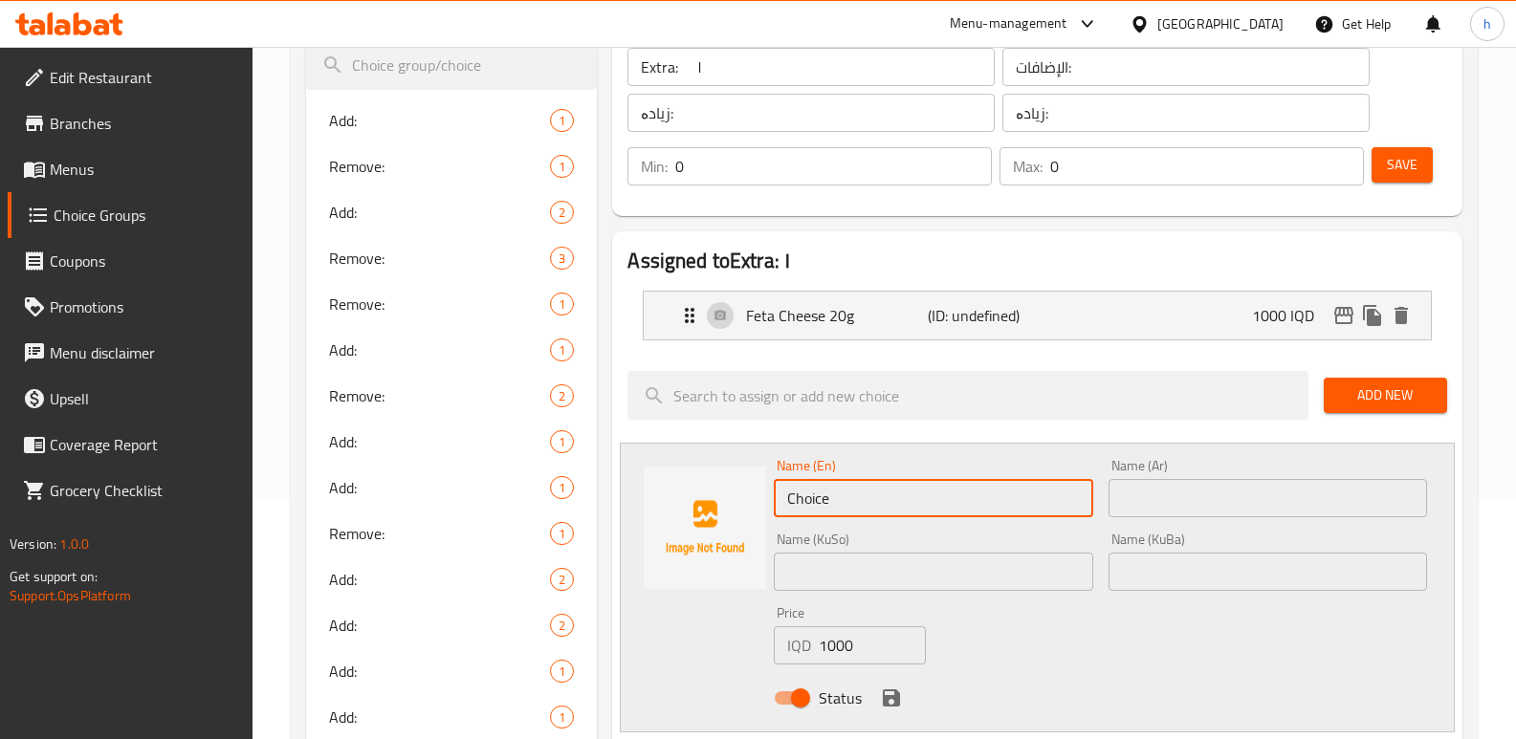
paste input "Olive 10g"
type input "Olive 10g"
click at [1171, 502] on input "text" at bounding box center [1267, 498] width 318 height 38
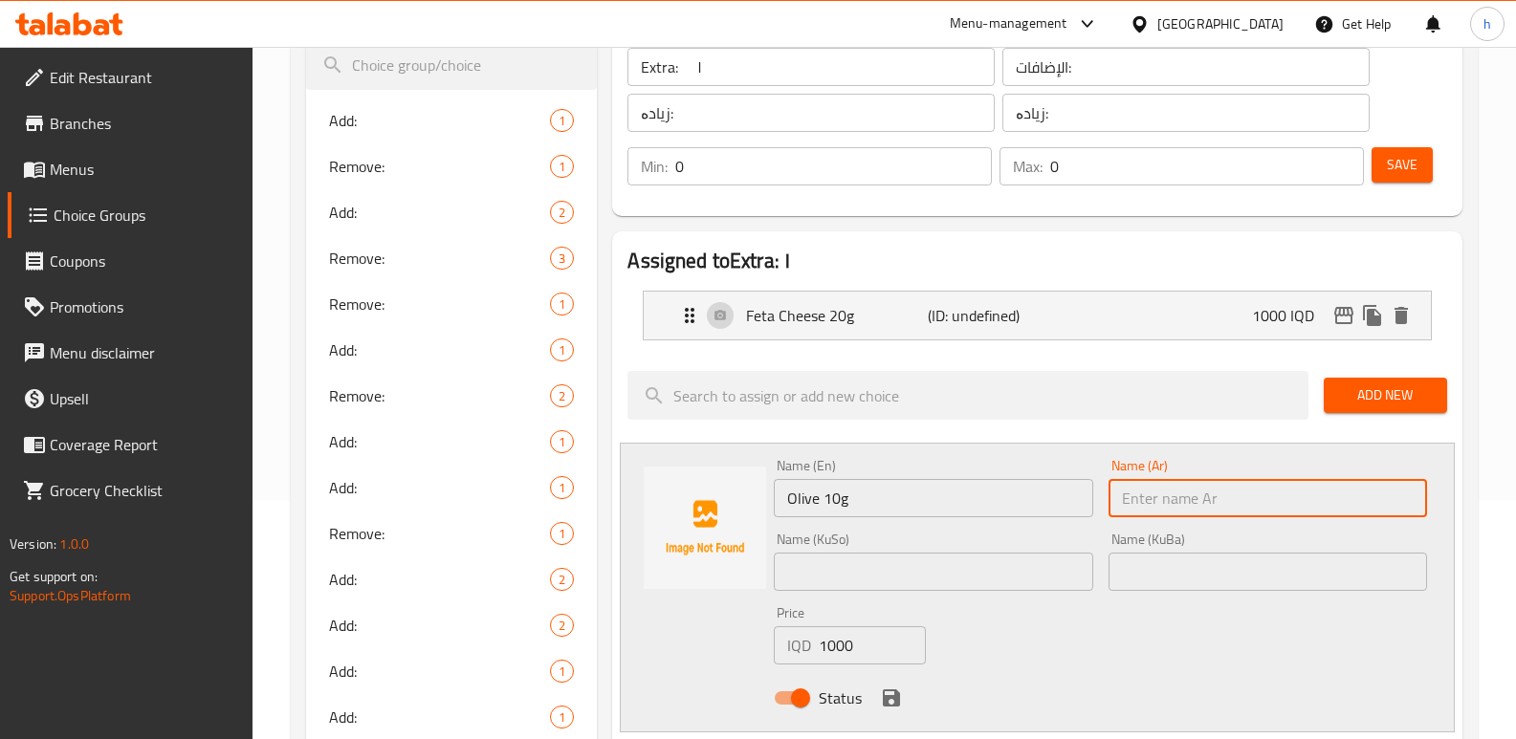
paste input "زيتون 10 جرام"
click at [1338, 497] on input "زيتون 10 جرام" at bounding box center [1267, 498] width 318 height 38
type input "زيتون 10 جم"
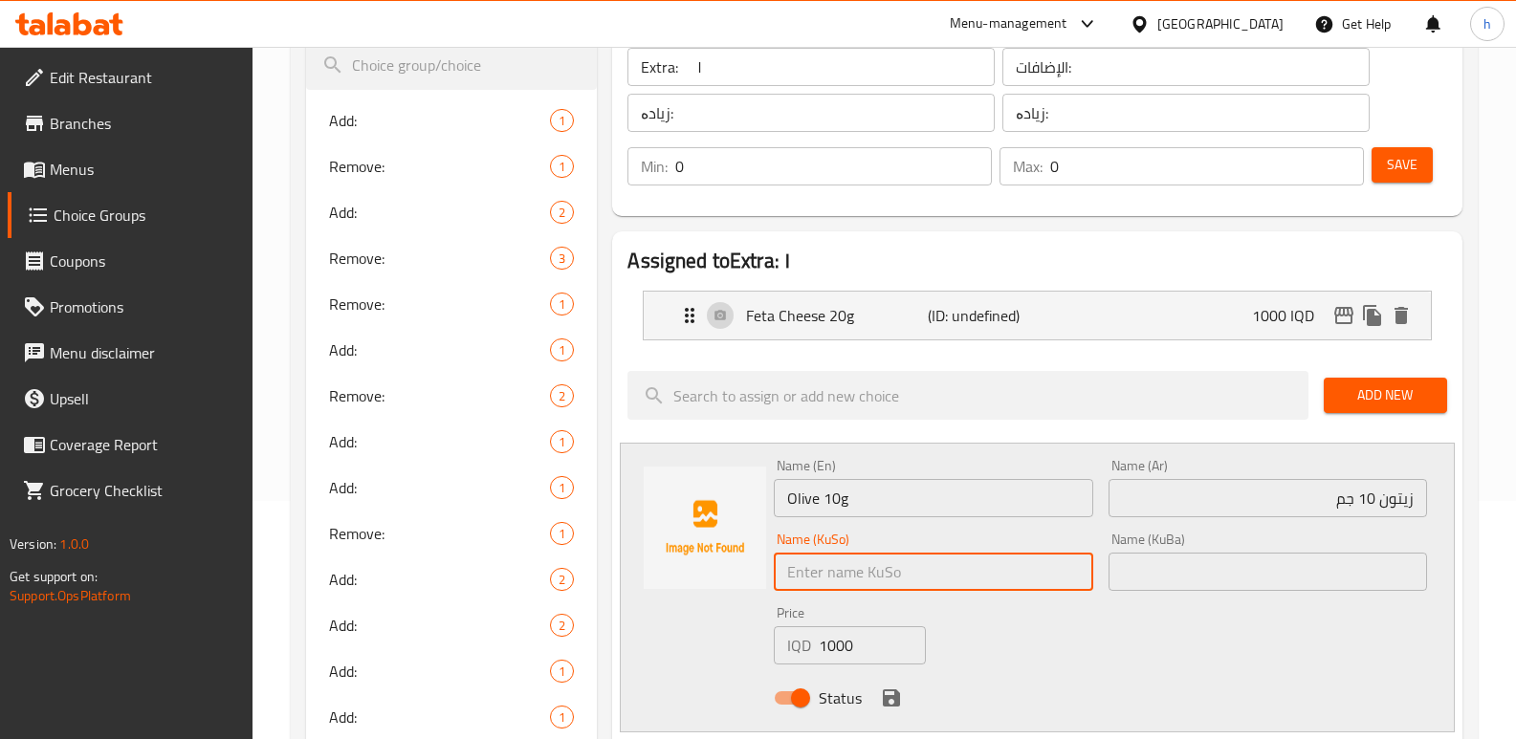
click at [864, 571] on input "text" at bounding box center [933, 572] width 318 height 38
paste input "زەیتوون ١٠گم"
drag, startPoint x: 1018, startPoint y: 572, endPoint x: 1030, endPoint y: 569, distance: 11.8
click at [1030, 569] on input "زەیتوون ١٠گم" at bounding box center [933, 572] width 318 height 38
type input "زەیتوون 10گم"
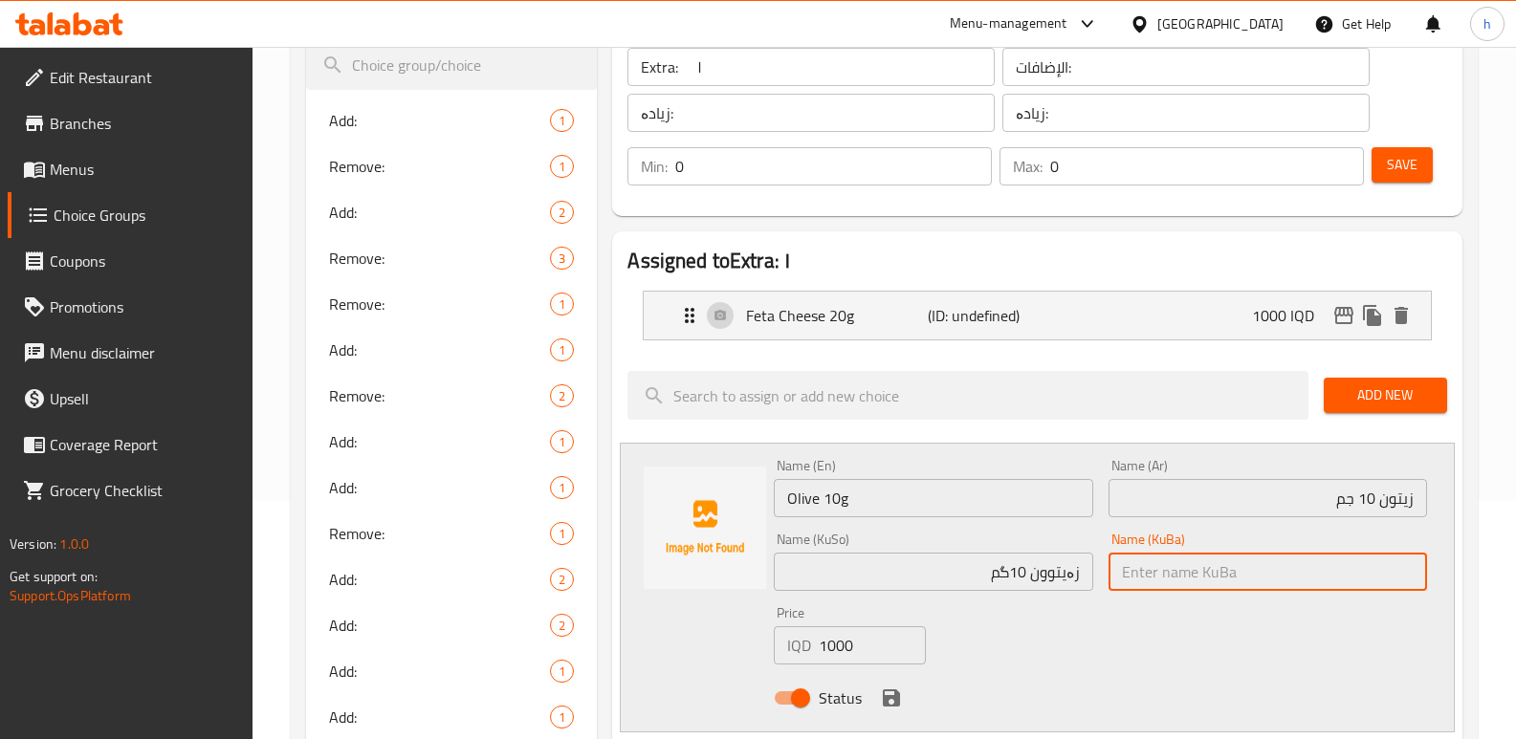
click at [1140, 580] on input "text" at bounding box center [1267, 572] width 318 height 38
paste input "زەیتوون 10گم"
type input "زەیتوون 10گم"
click at [893, 697] on icon "save" at bounding box center [891, 698] width 17 height 17
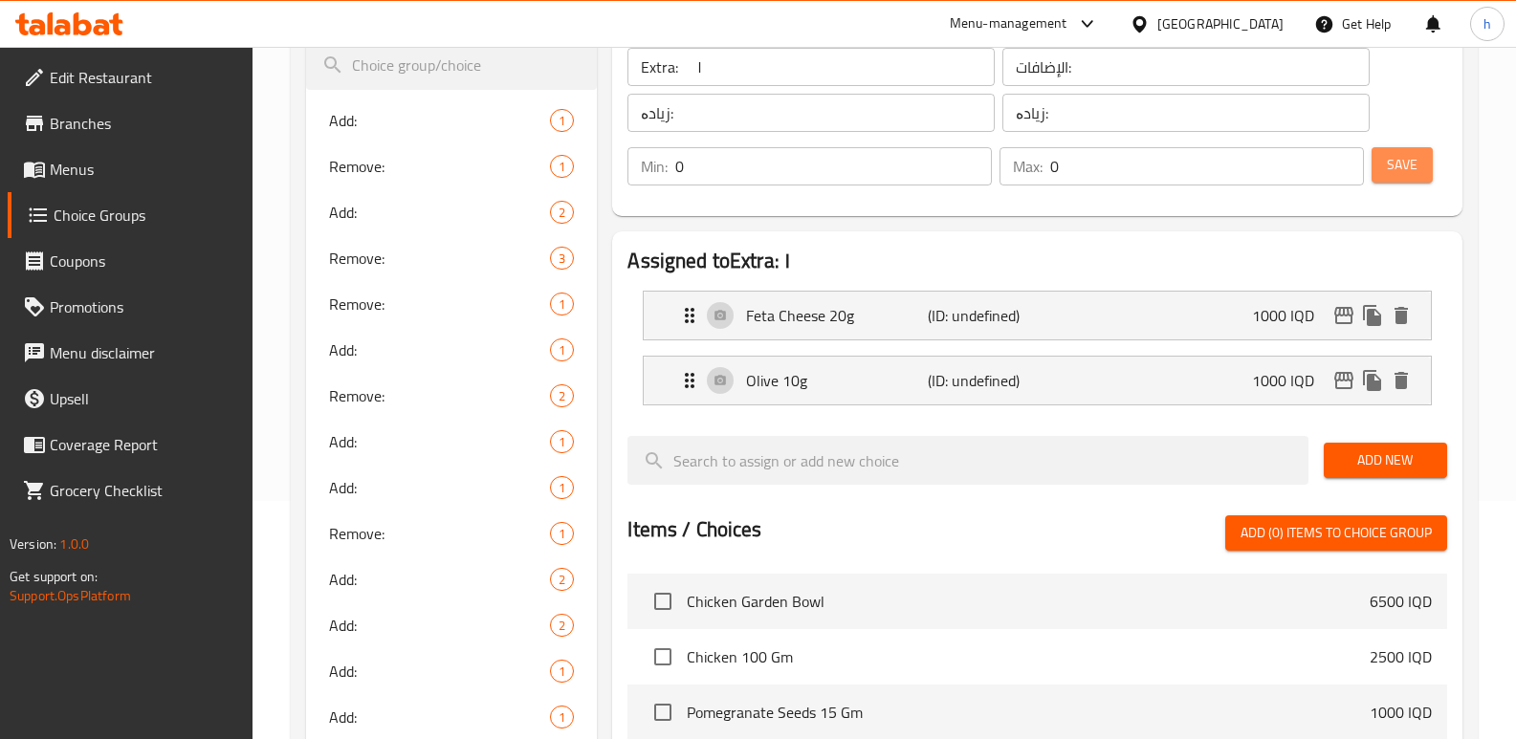
click at [1420, 148] on button "Save" at bounding box center [1401, 164] width 61 height 35
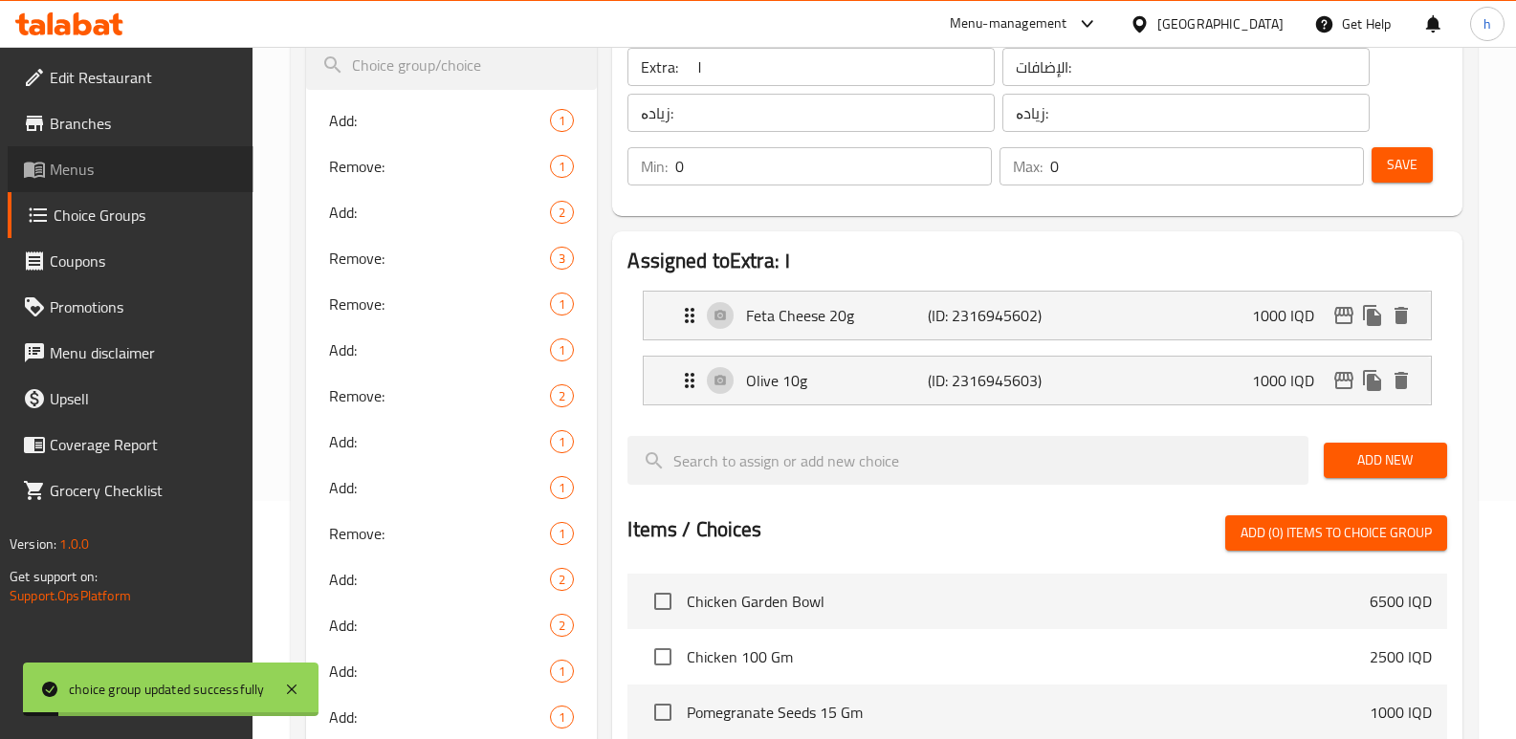
click at [157, 174] on span "Menus" at bounding box center [144, 169] width 188 height 23
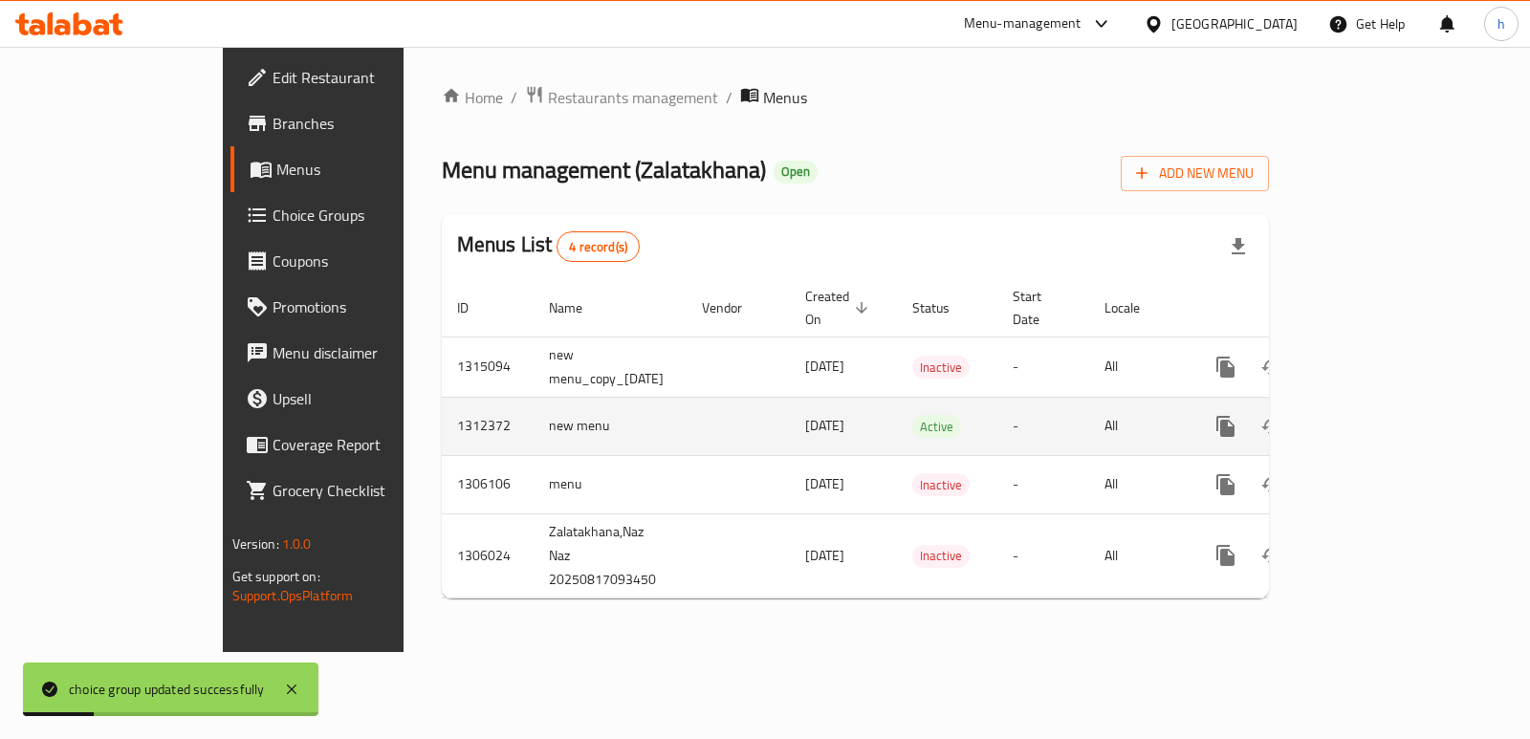
click at [1375, 415] on icon "enhanced table" at bounding box center [1363, 426] width 23 height 23
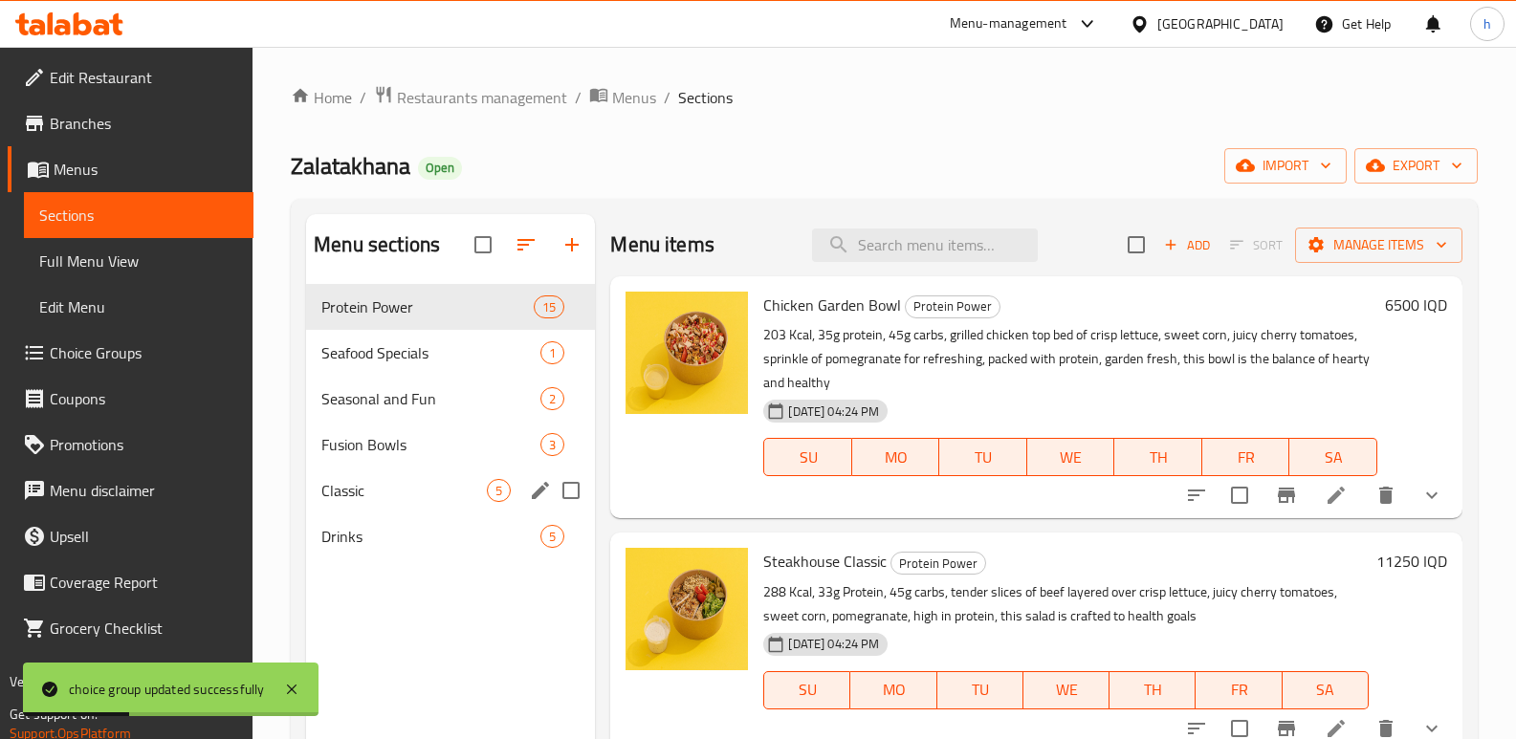
click at [377, 497] on span "Classic" at bounding box center [403, 490] width 165 height 23
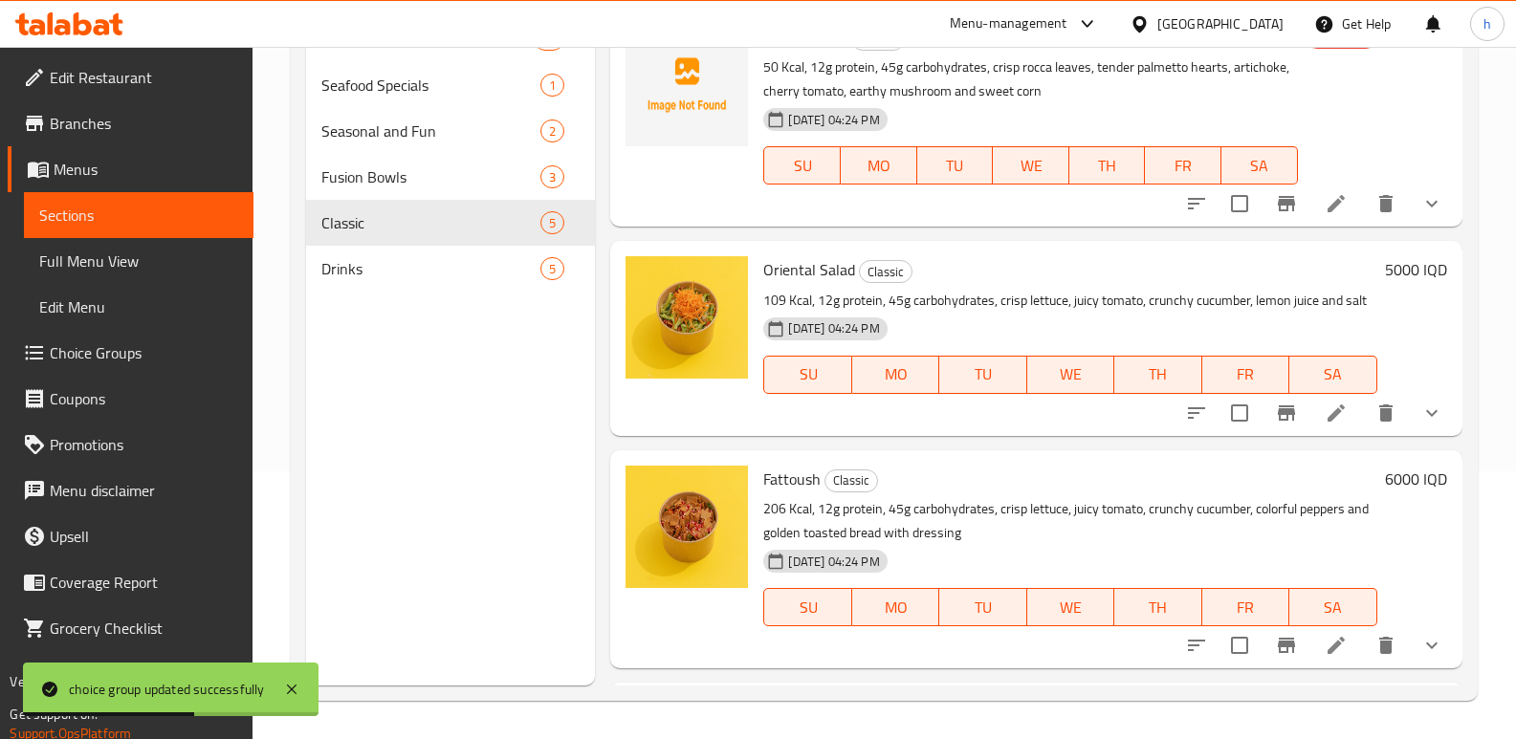
scroll to position [472, 0]
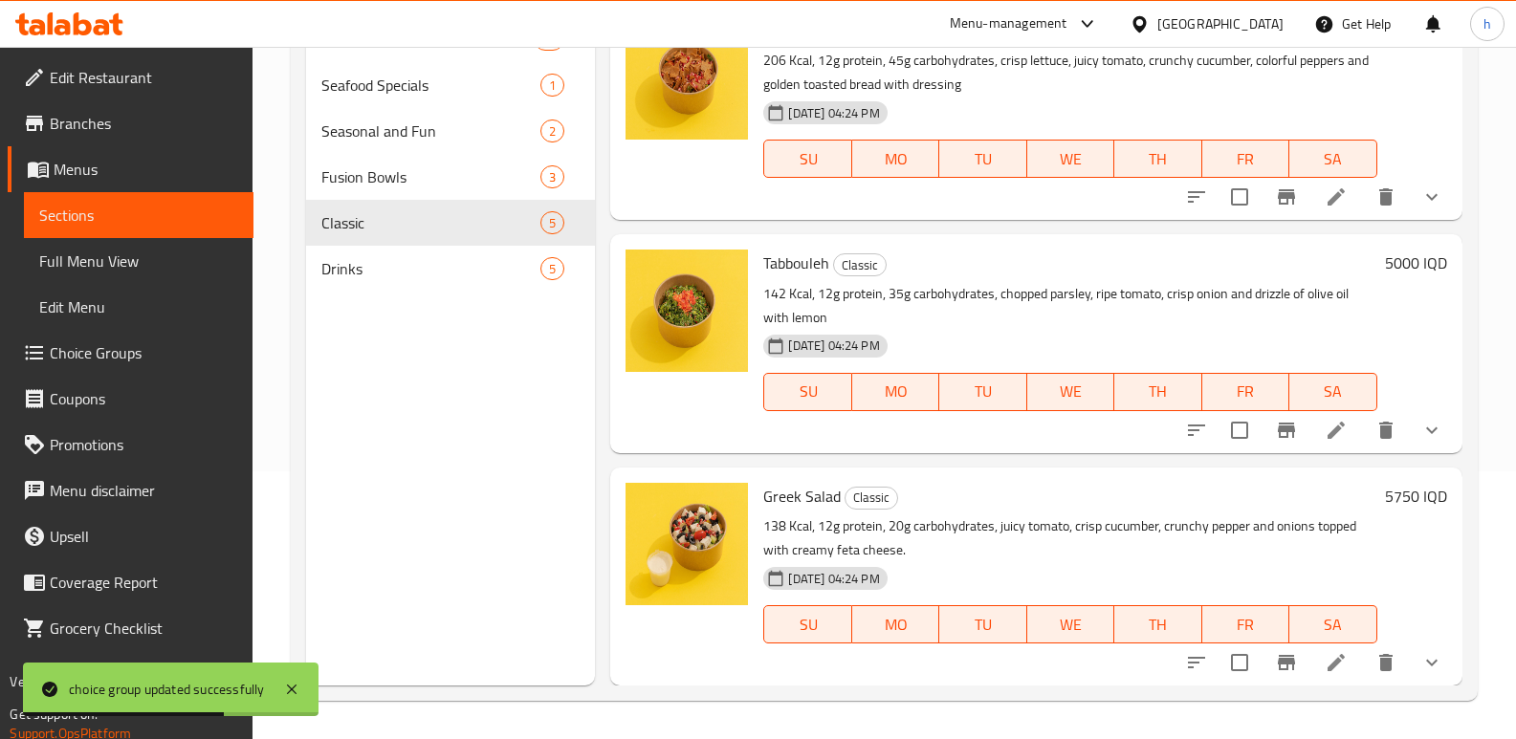
click at [1324, 654] on icon at bounding box center [1335, 662] width 23 height 23
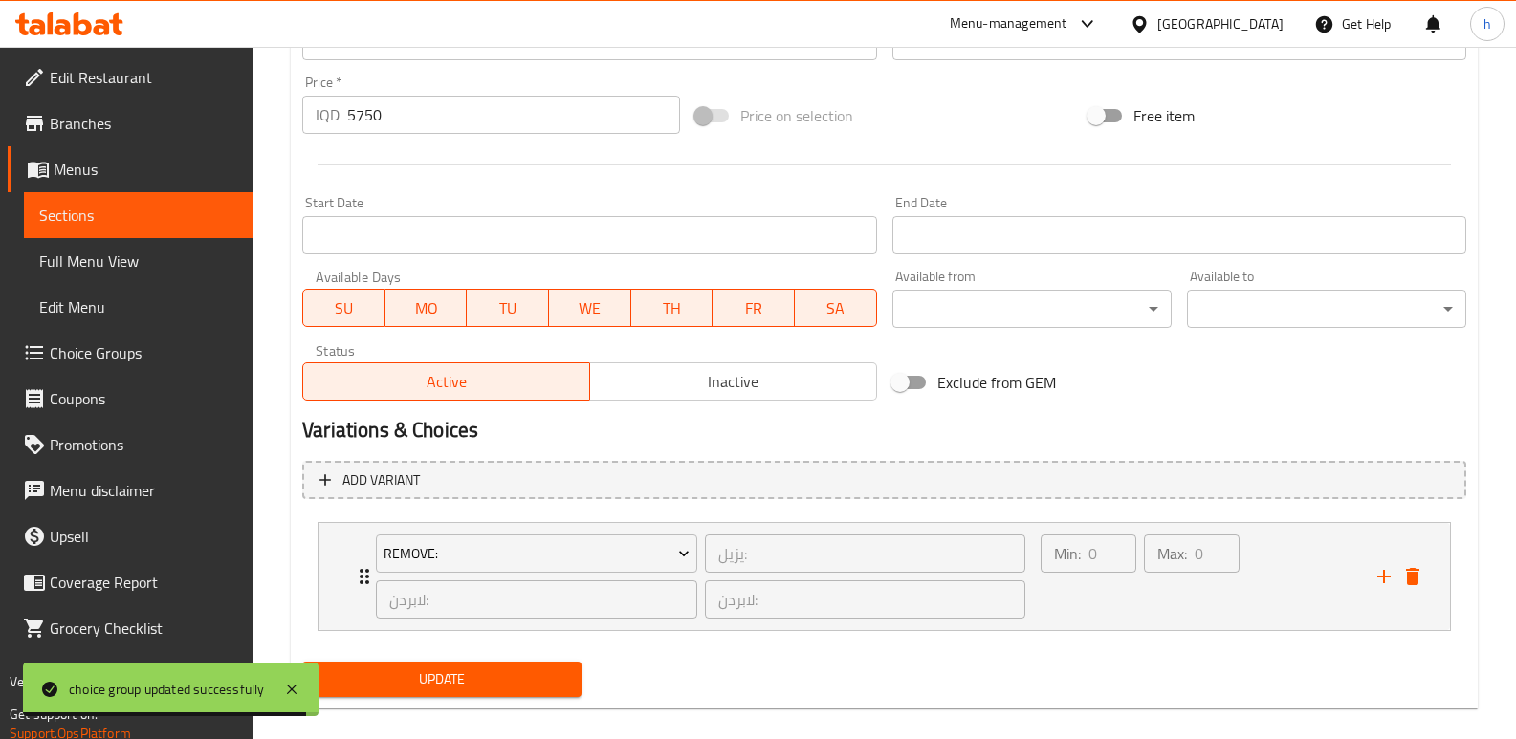
scroll to position [937, 0]
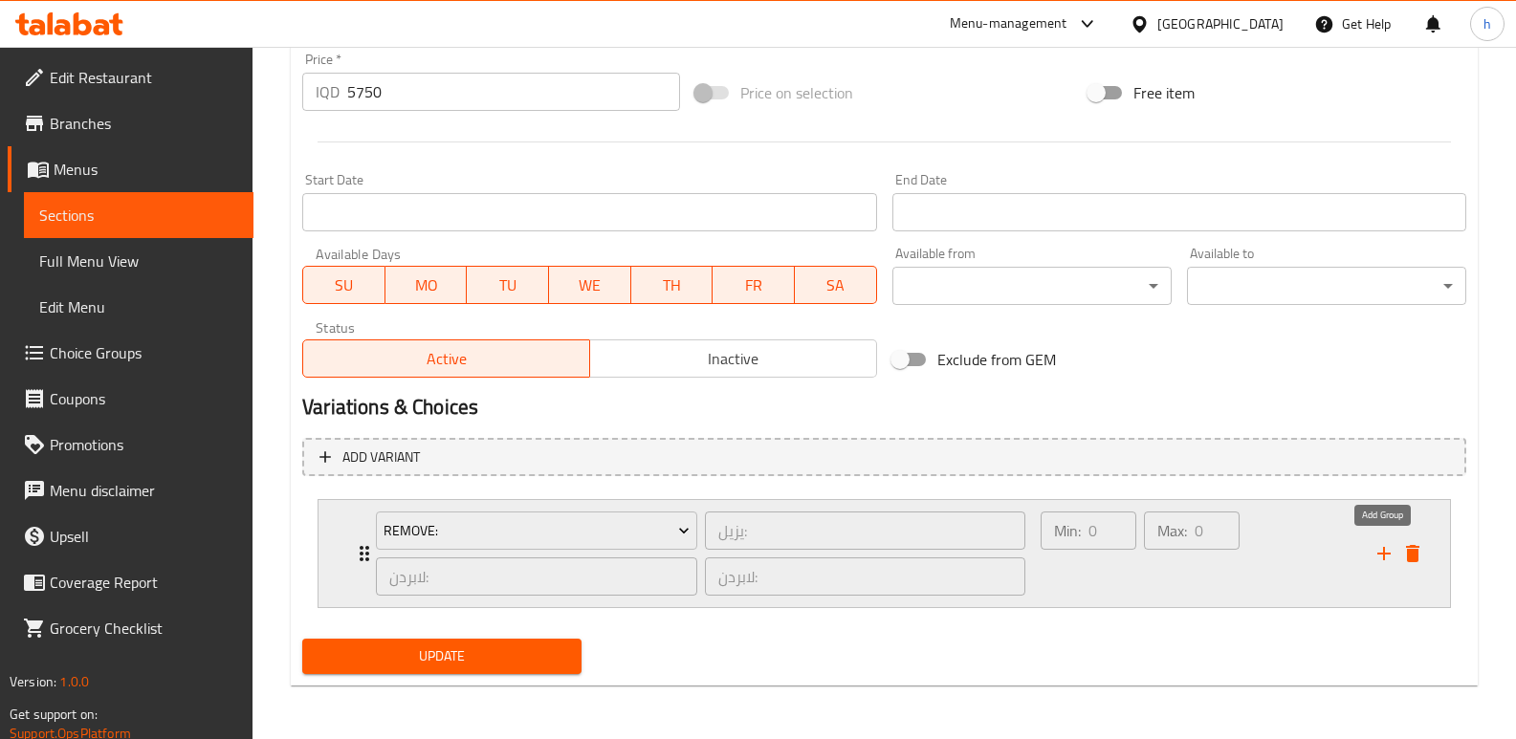
click at [1383, 544] on icon "add" at bounding box center [1383, 553] width 23 height 23
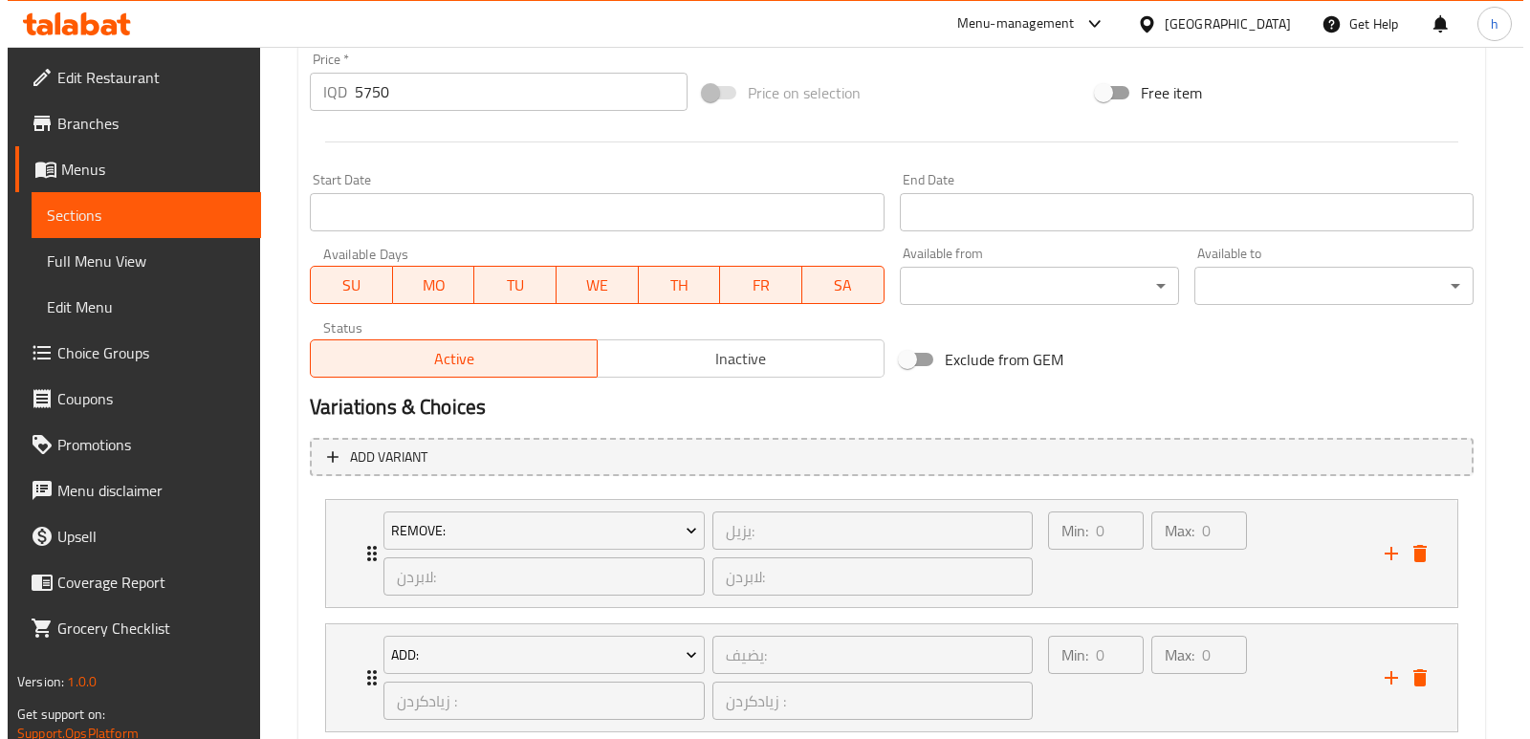
scroll to position [1062, 0]
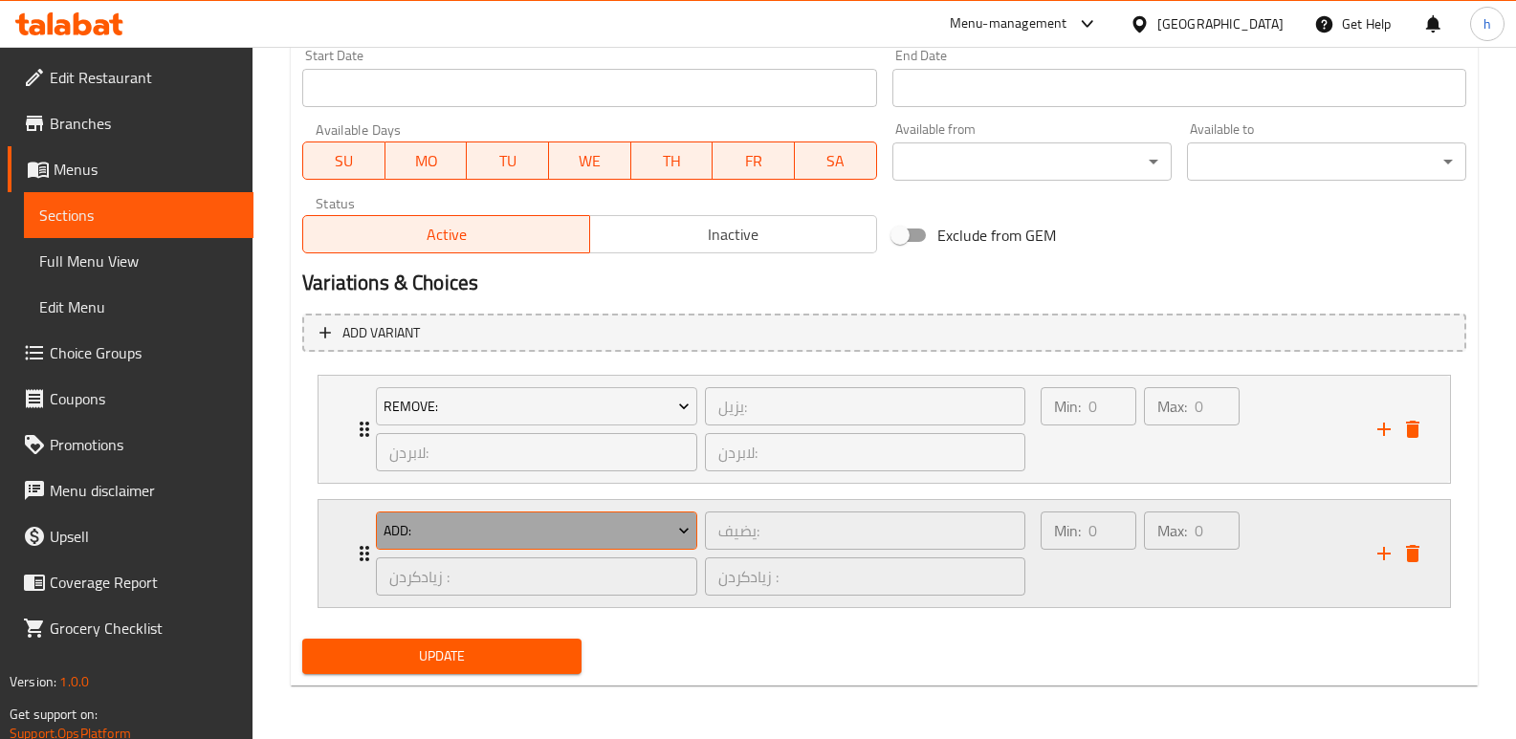
click at [621, 525] on span "Add:" at bounding box center [536, 531] width 307 height 24
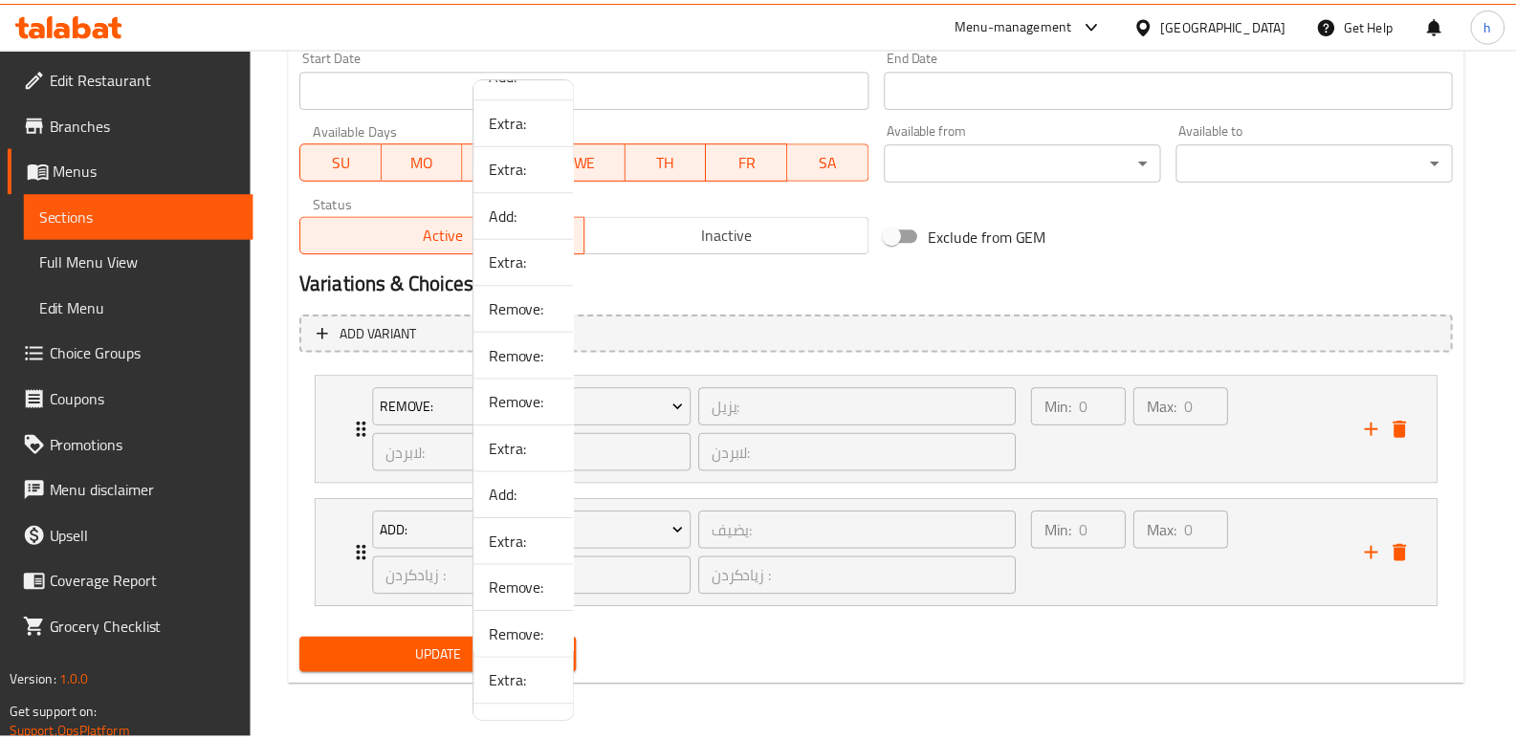
scroll to position [1665, 0]
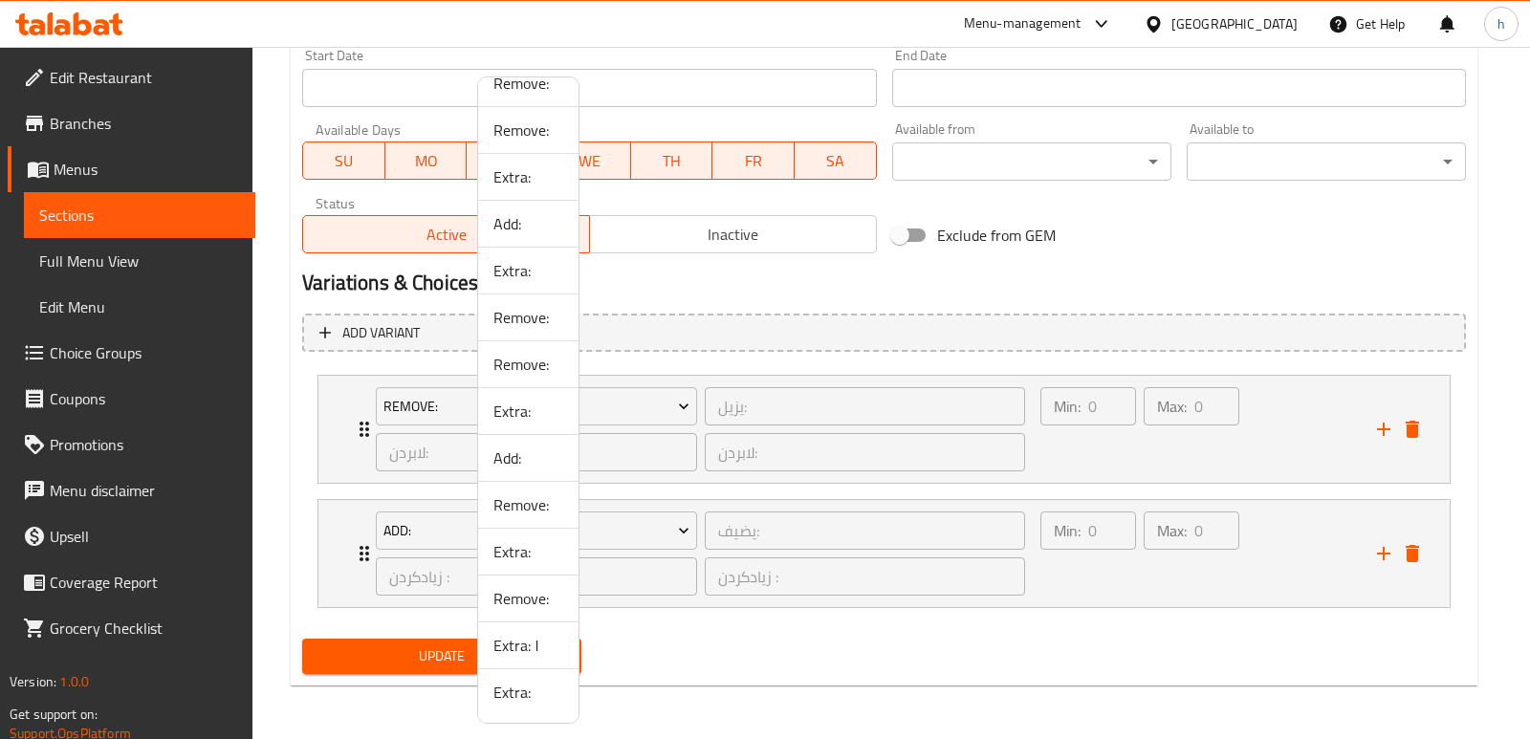
click at [515, 643] on span "Extra: ١" at bounding box center [528, 645] width 70 height 23
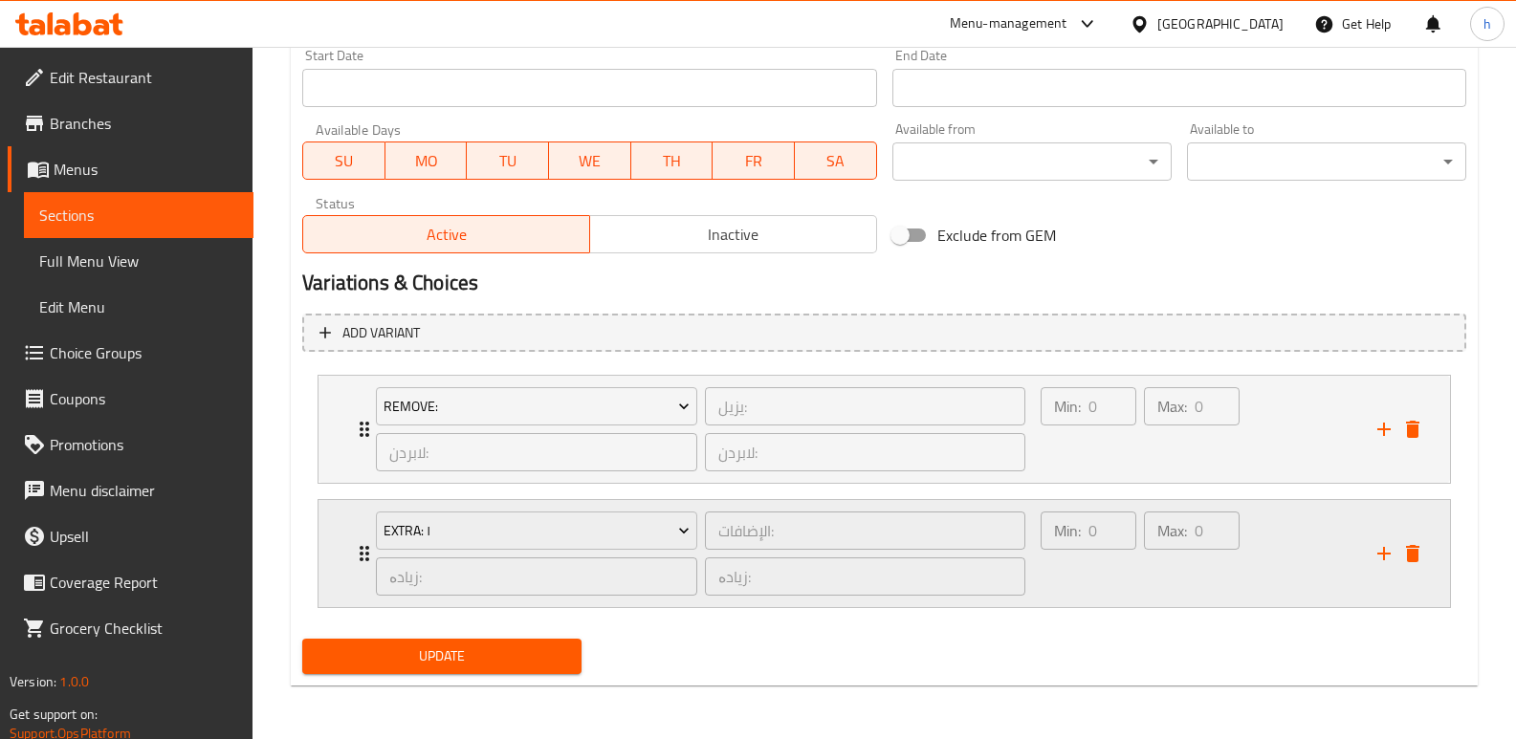
click at [1055, 579] on div "Min: 0 ​" at bounding box center [1088, 554] width 103 height 92
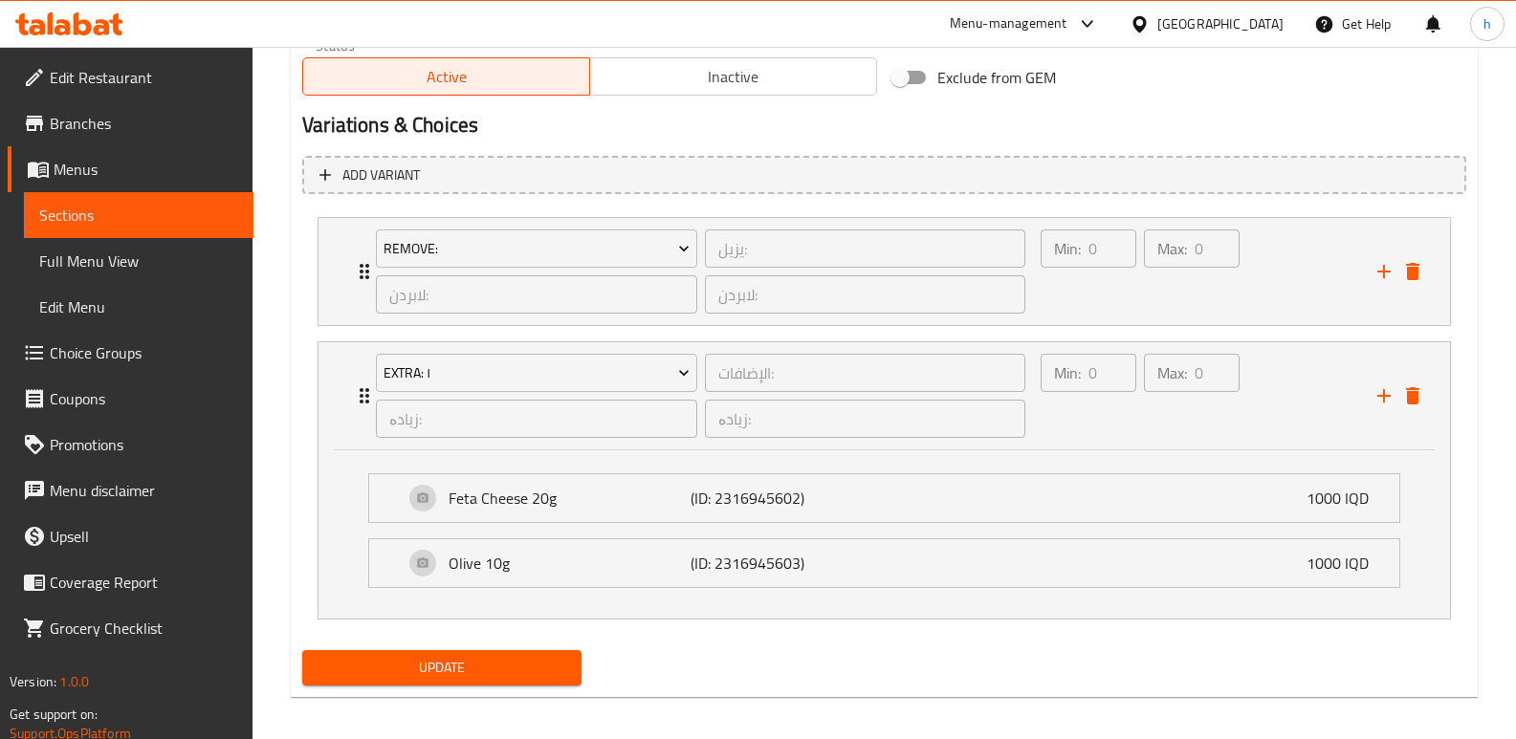
scroll to position [1231, 0]
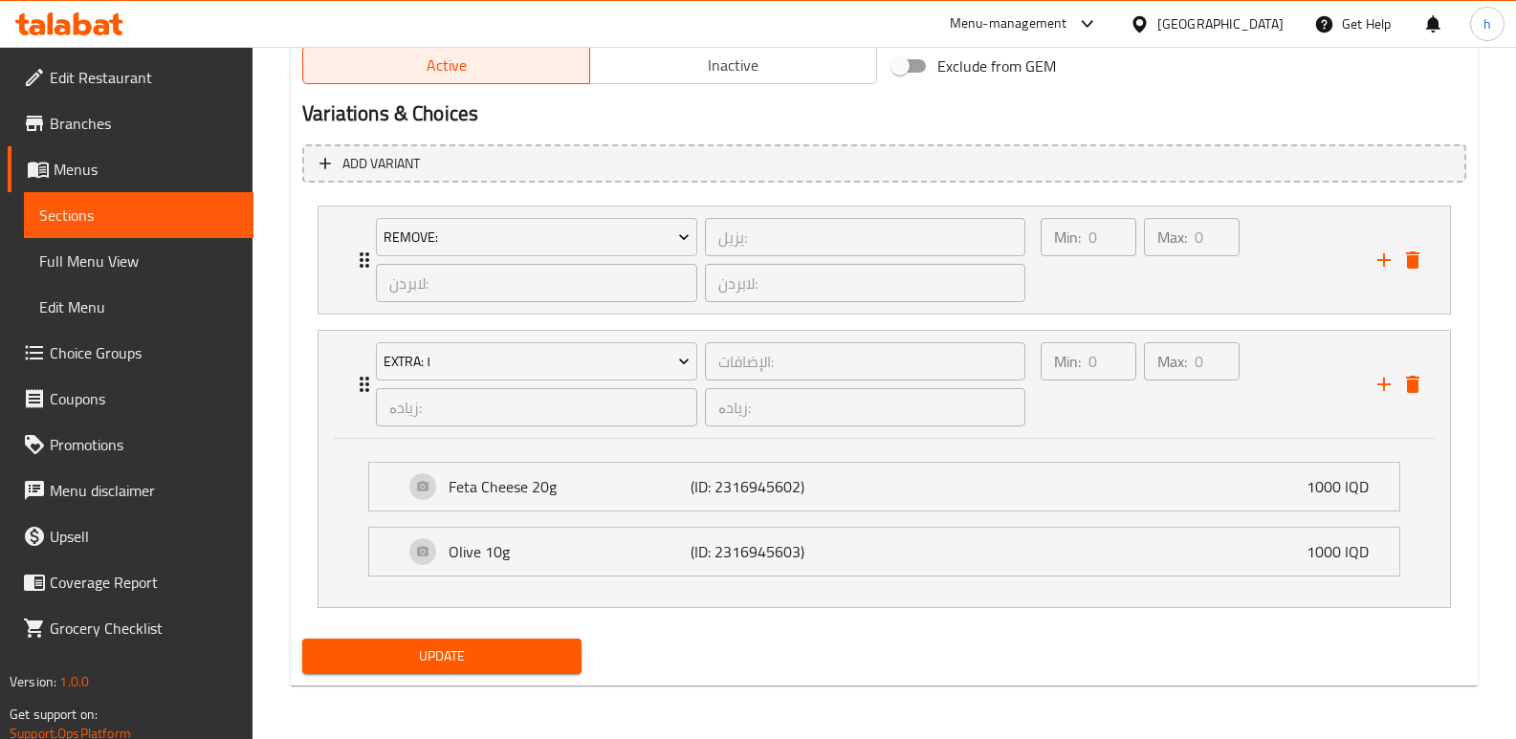
click at [109, 342] on span "Choice Groups" at bounding box center [144, 352] width 188 height 23
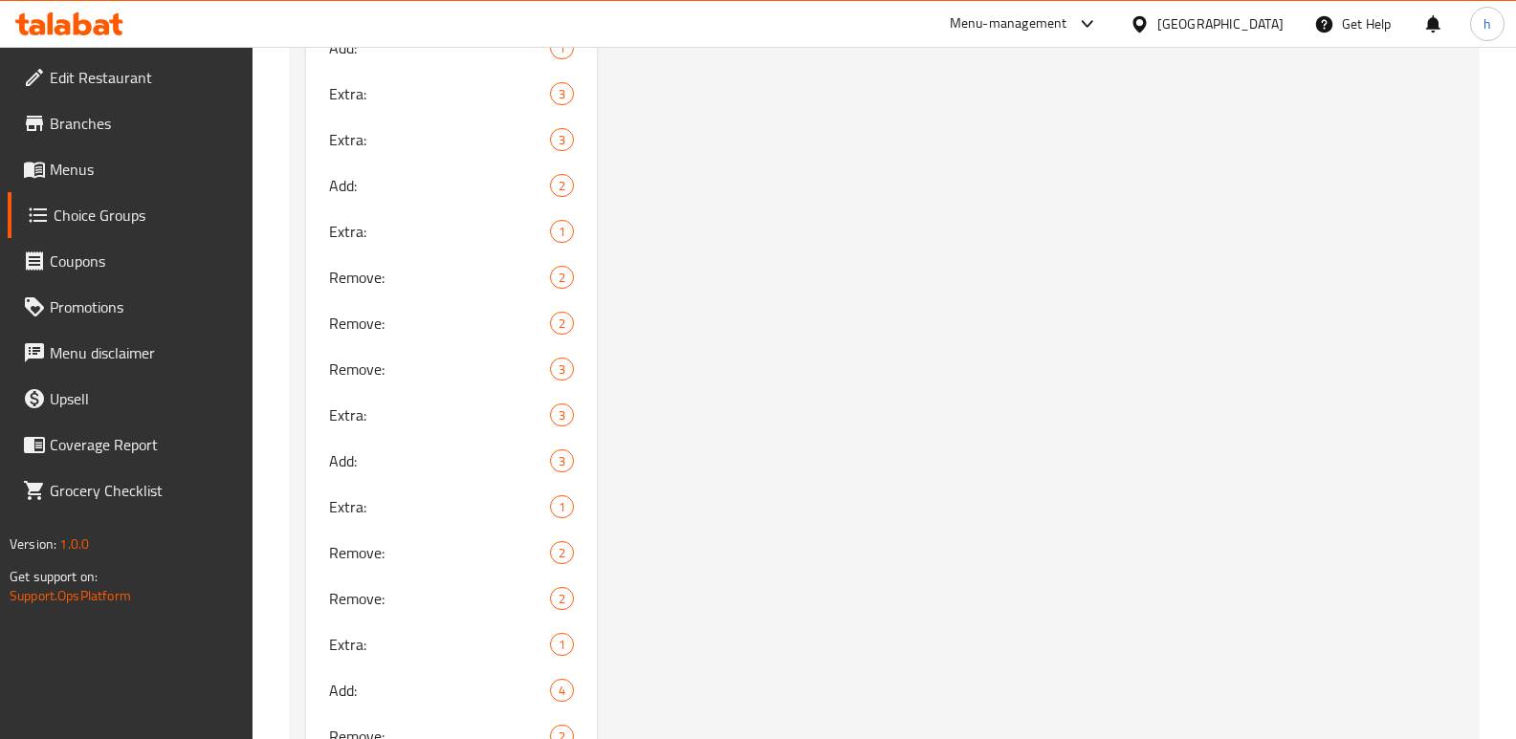
scroll to position [1907, 0]
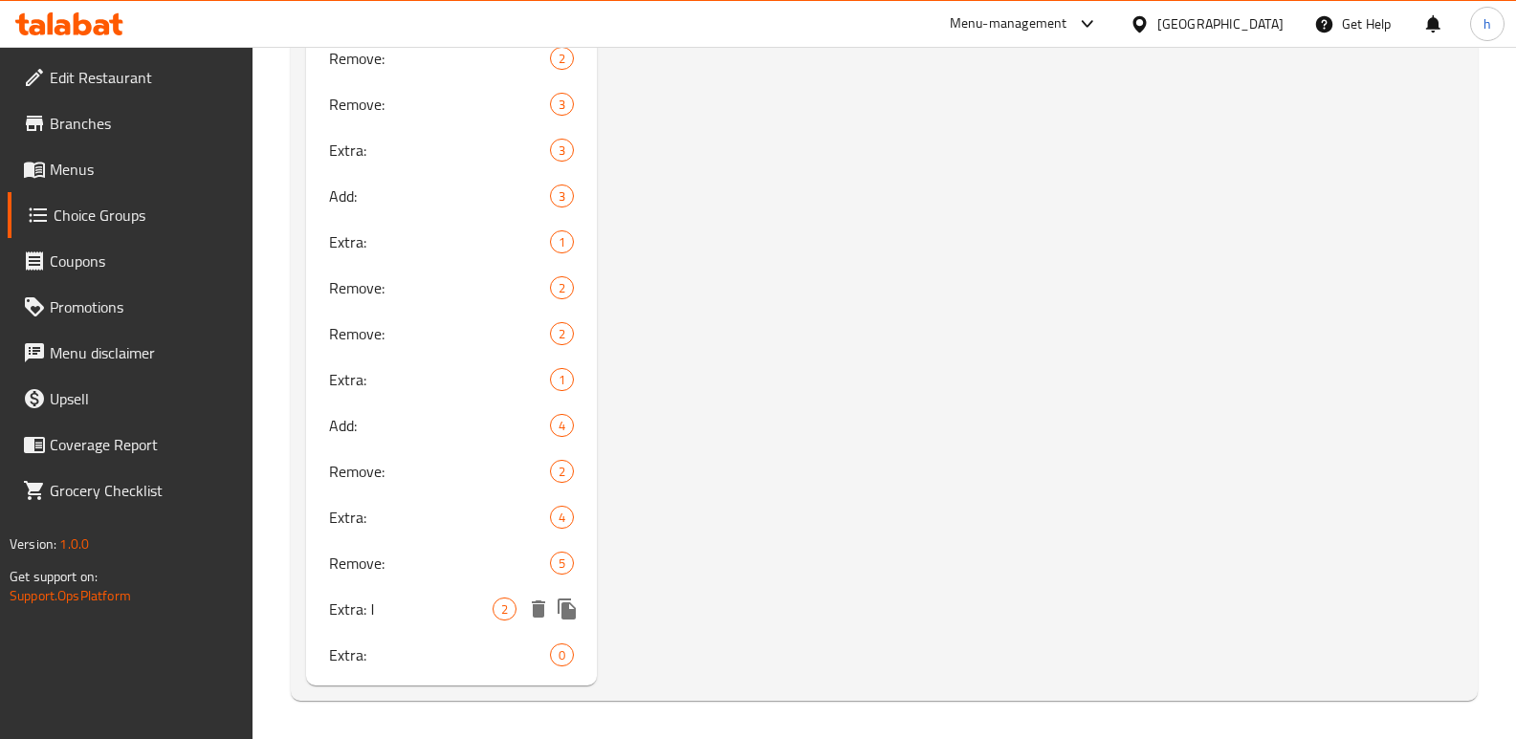
click at [361, 592] on div "Extra: ١ 2" at bounding box center [451, 609] width 291 height 46
type input "Extra: ١"
type input "الإضافات:"
type input "زیادە:"
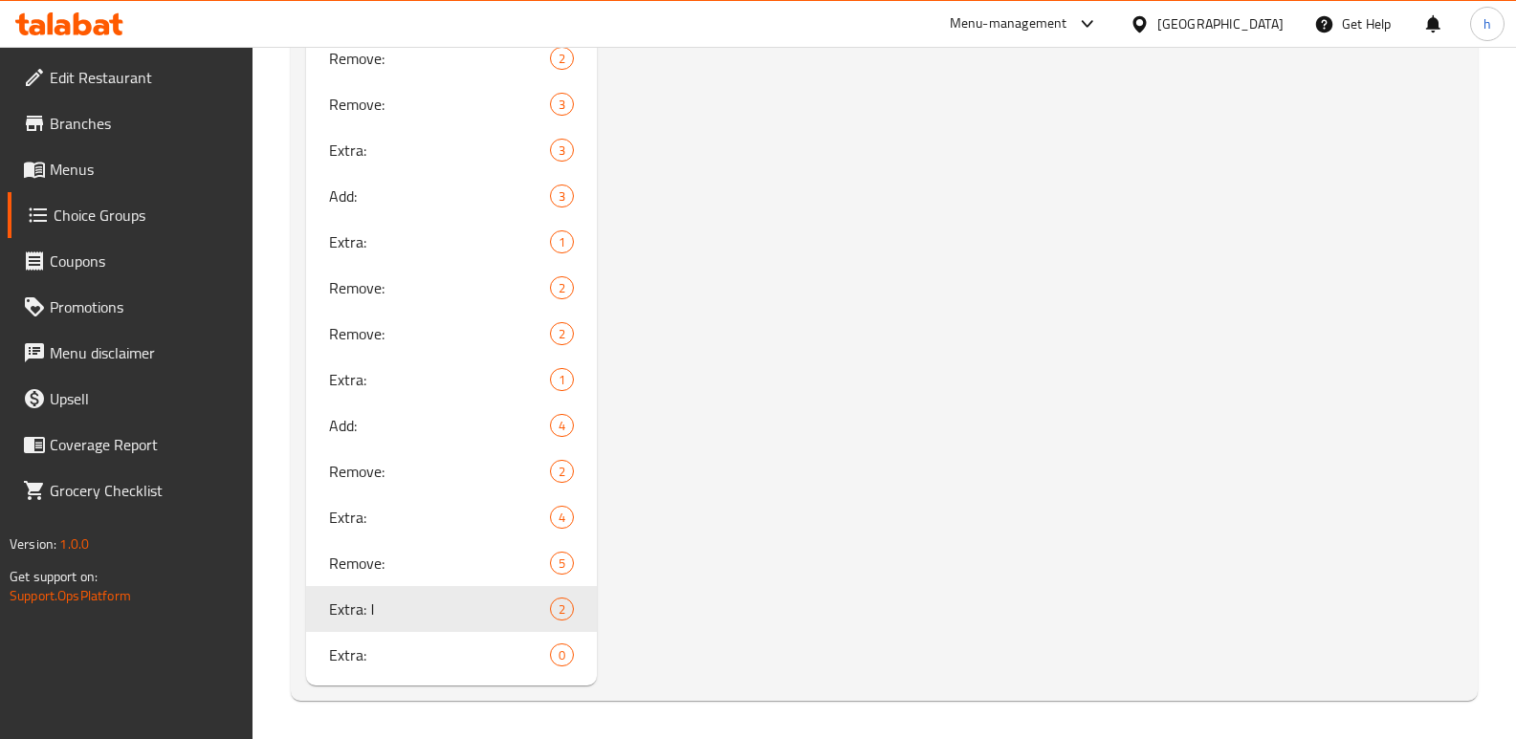
drag, startPoint x: 1515, startPoint y: 574, endPoint x: 1529, endPoint y: 517, distance: 58.2
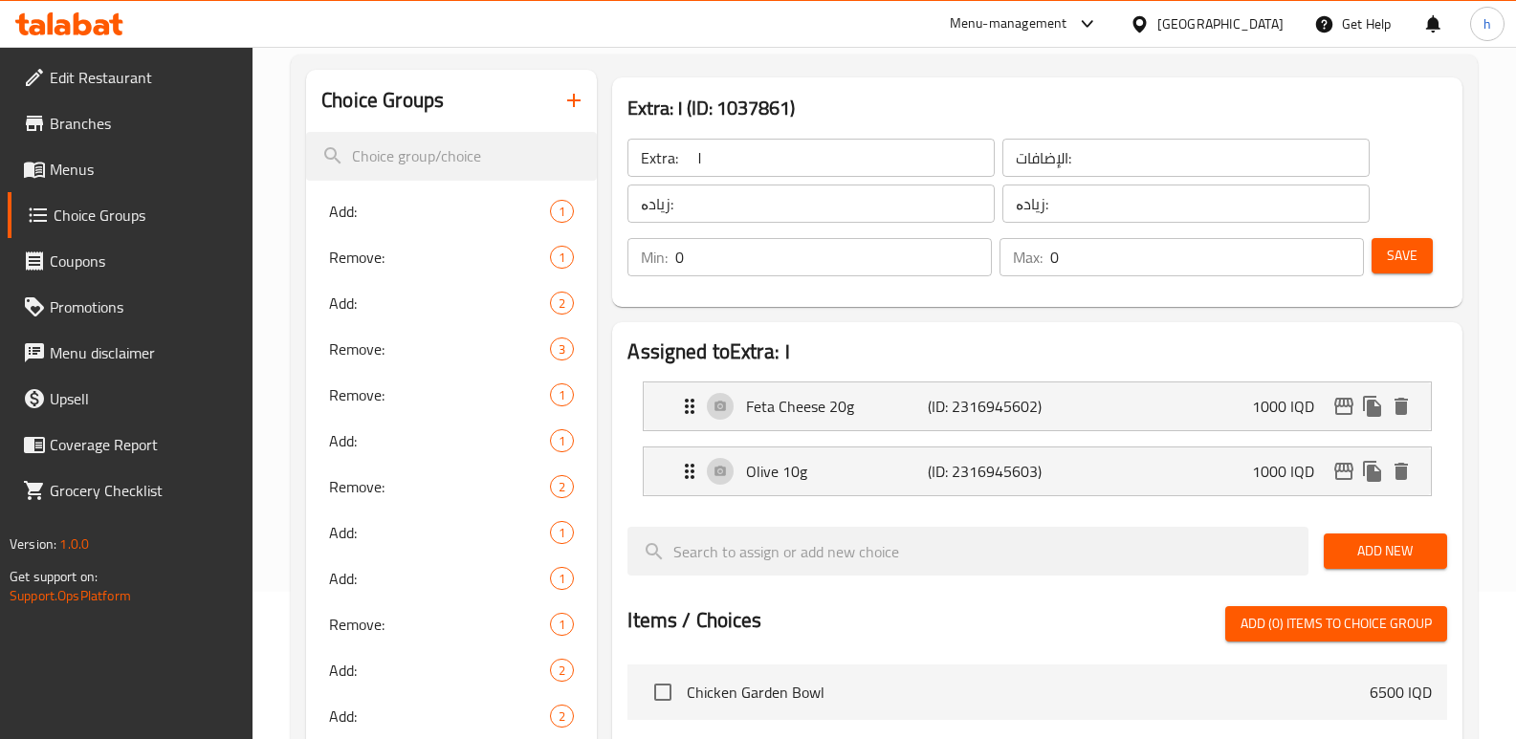
scroll to position [0, 0]
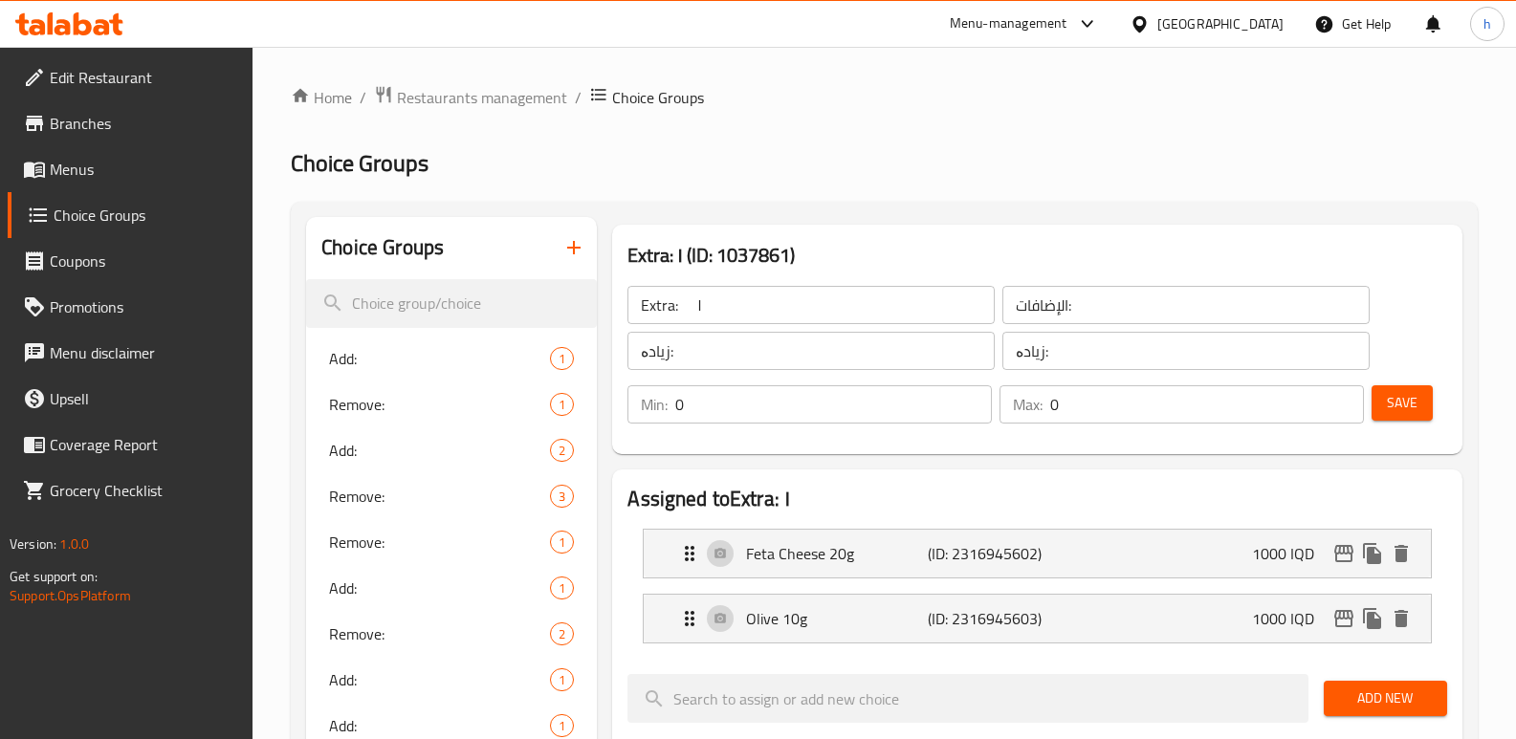
click at [819, 294] on input "Extra: ١" at bounding box center [810, 305] width 367 height 38
type input "Extra:"
click at [1407, 408] on span "Save" at bounding box center [1402, 403] width 31 height 24
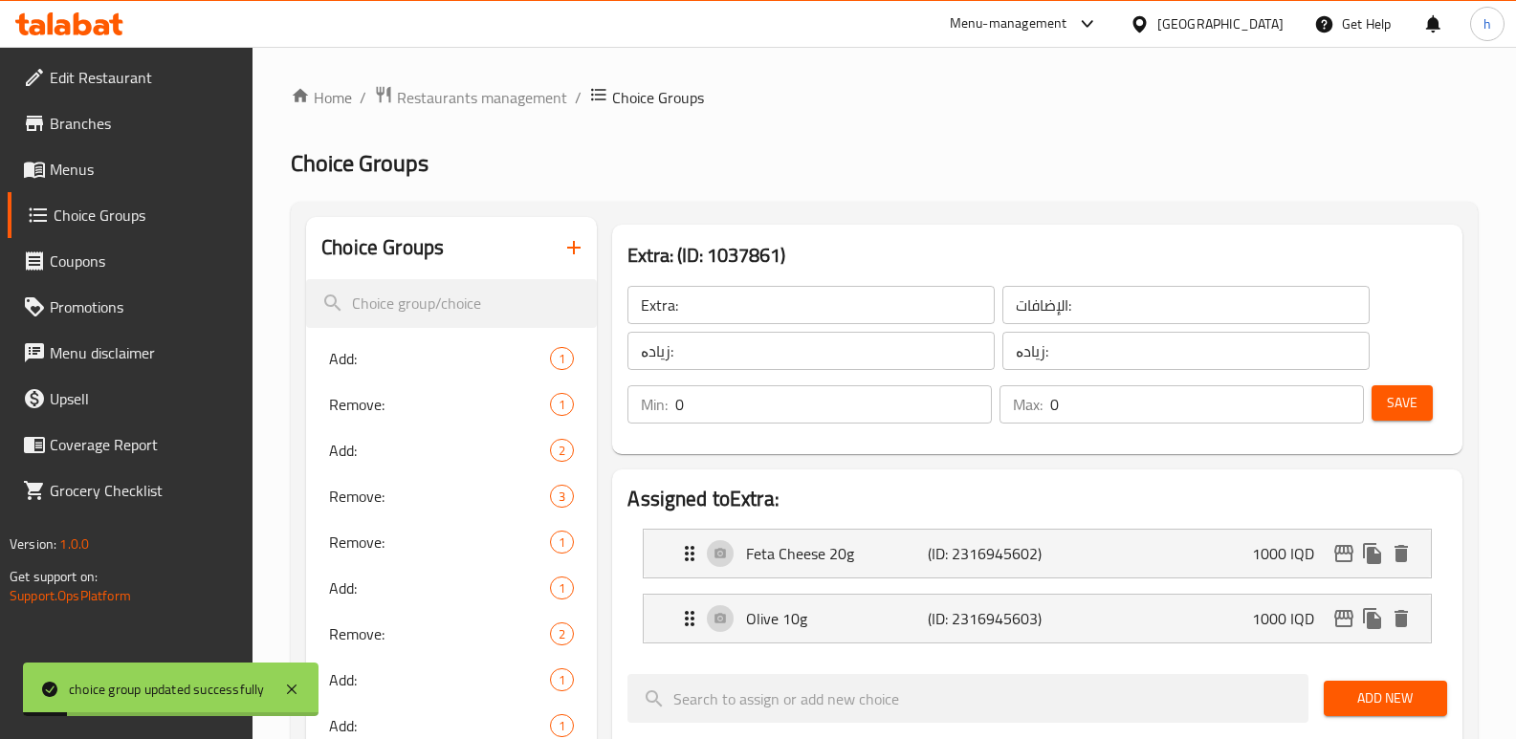
click at [88, 170] on span "Menus" at bounding box center [144, 169] width 188 height 23
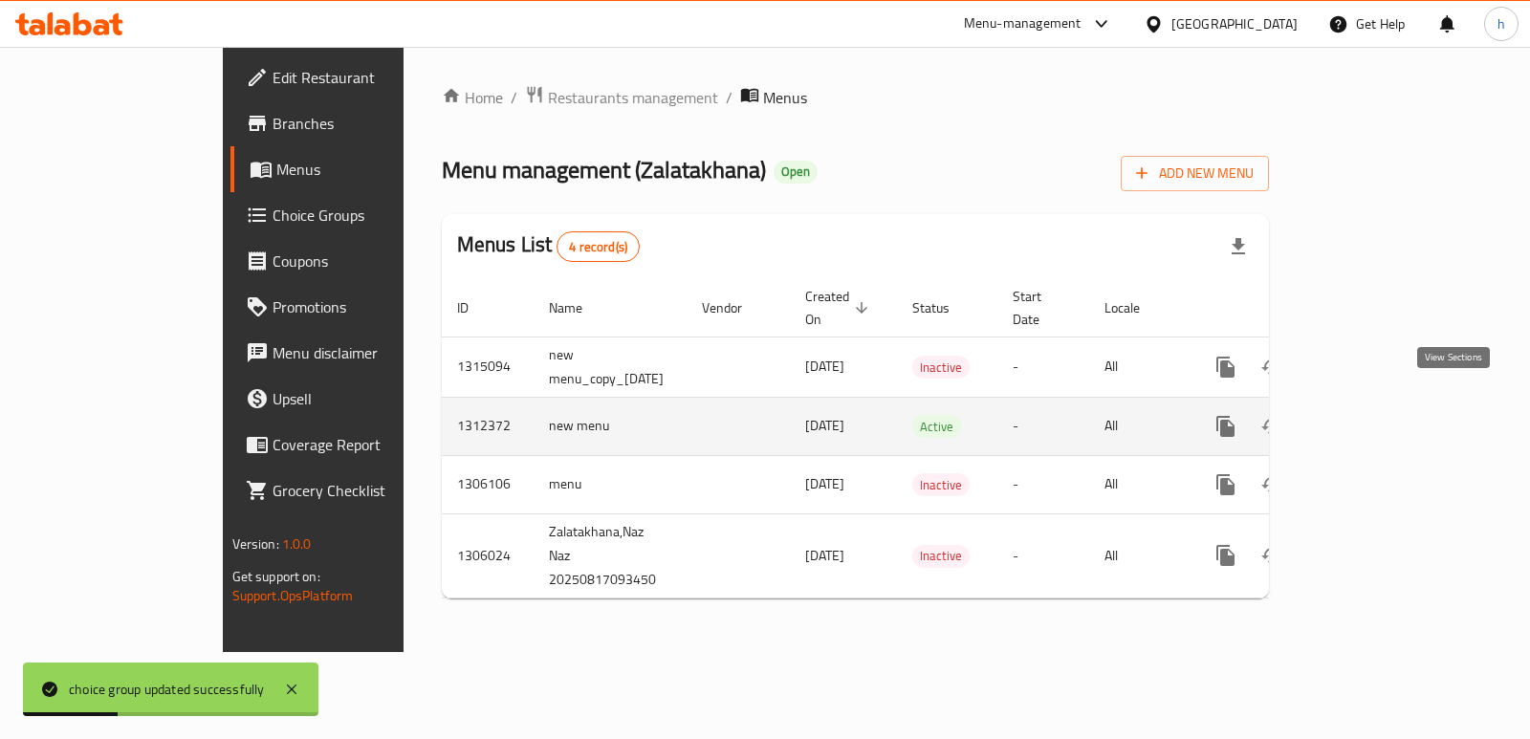
click at [1375, 415] on icon "enhanced table" at bounding box center [1363, 426] width 23 height 23
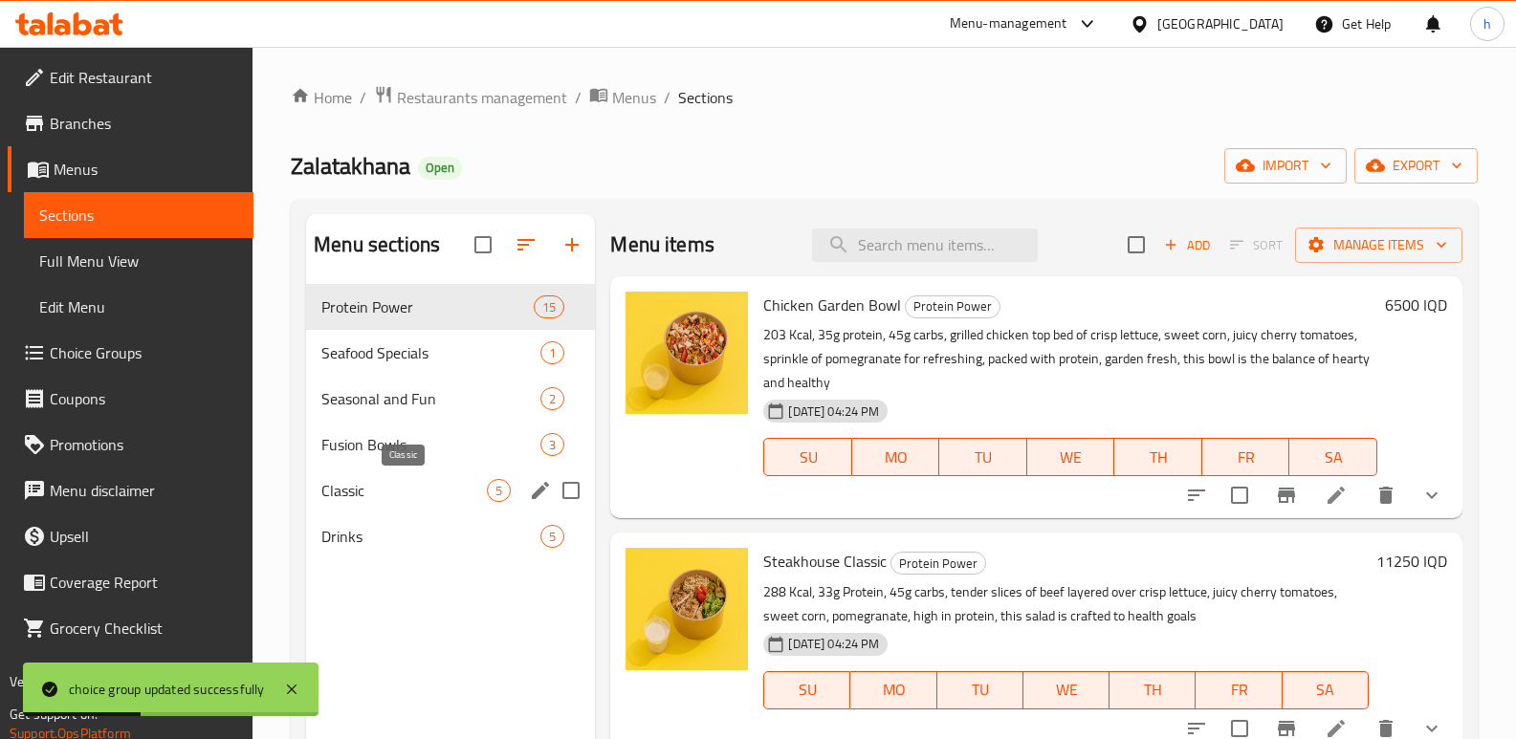
click at [331, 496] on span "Classic" at bounding box center [403, 490] width 165 height 23
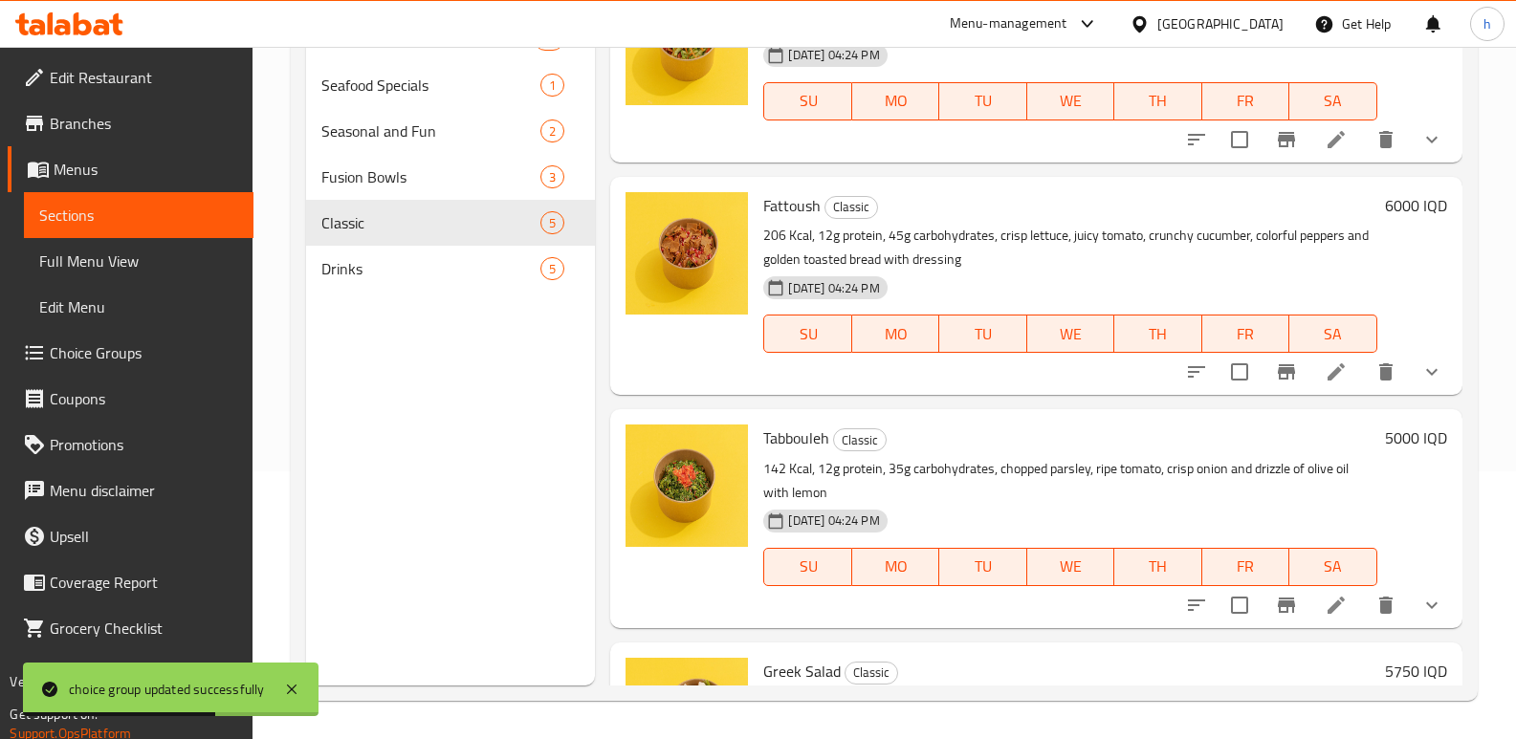
scroll to position [472, 0]
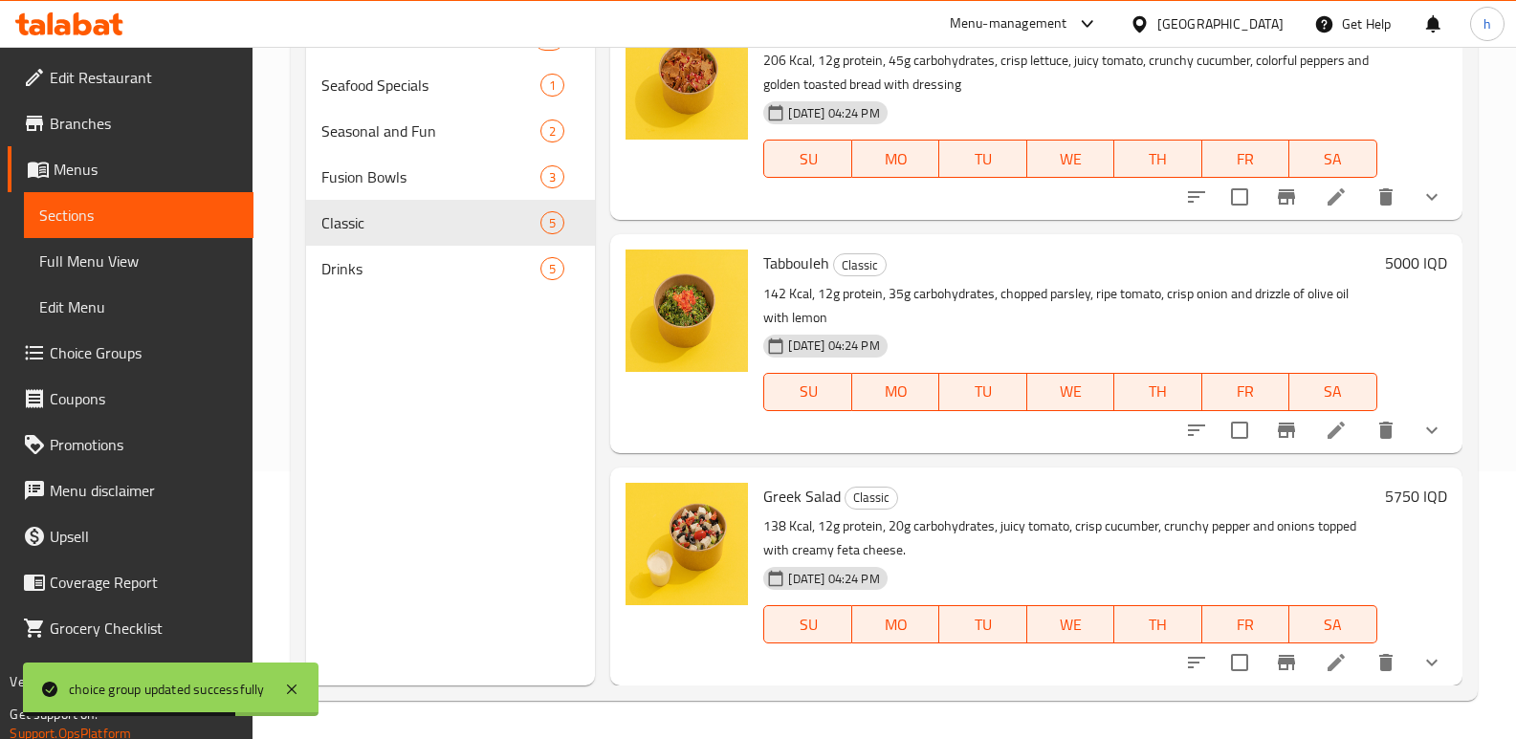
click at [1333, 666] on li at bounding box center [1336, 663] width 54 height 34
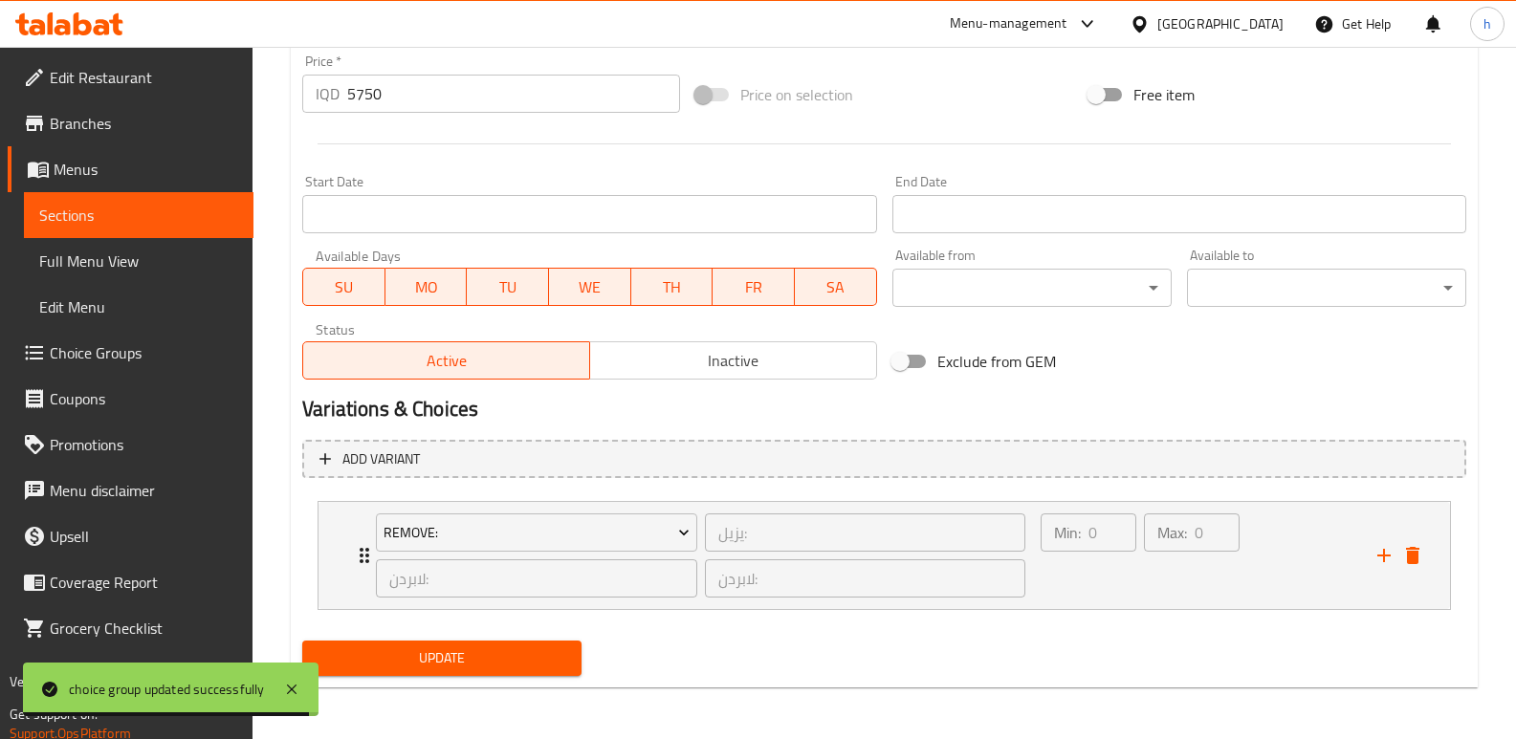
scroll to position [937, 0]
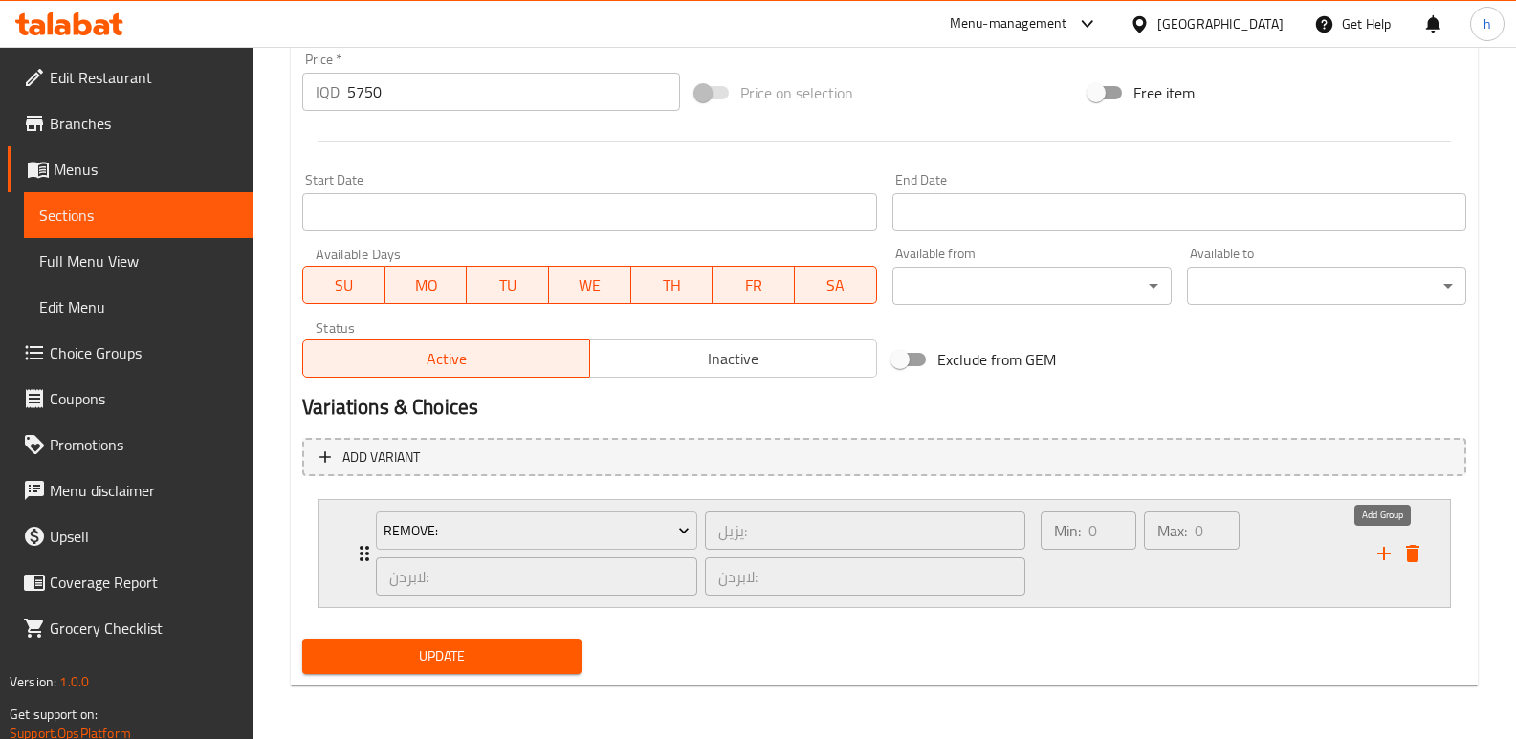
click at [1385, 555] on icon "add" at bounding box center [1383, 553] width 13 height 13
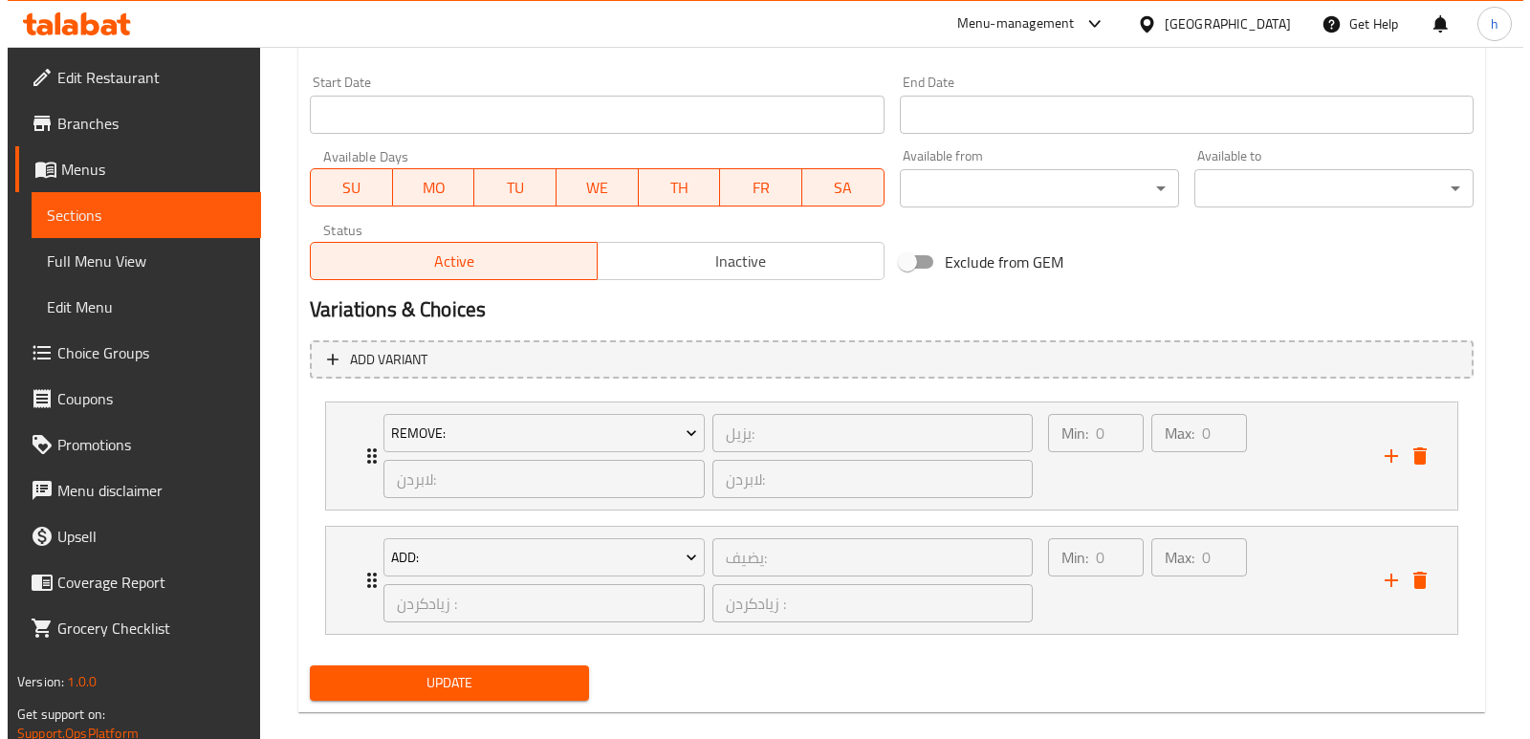
scroll to position [1062, 0]
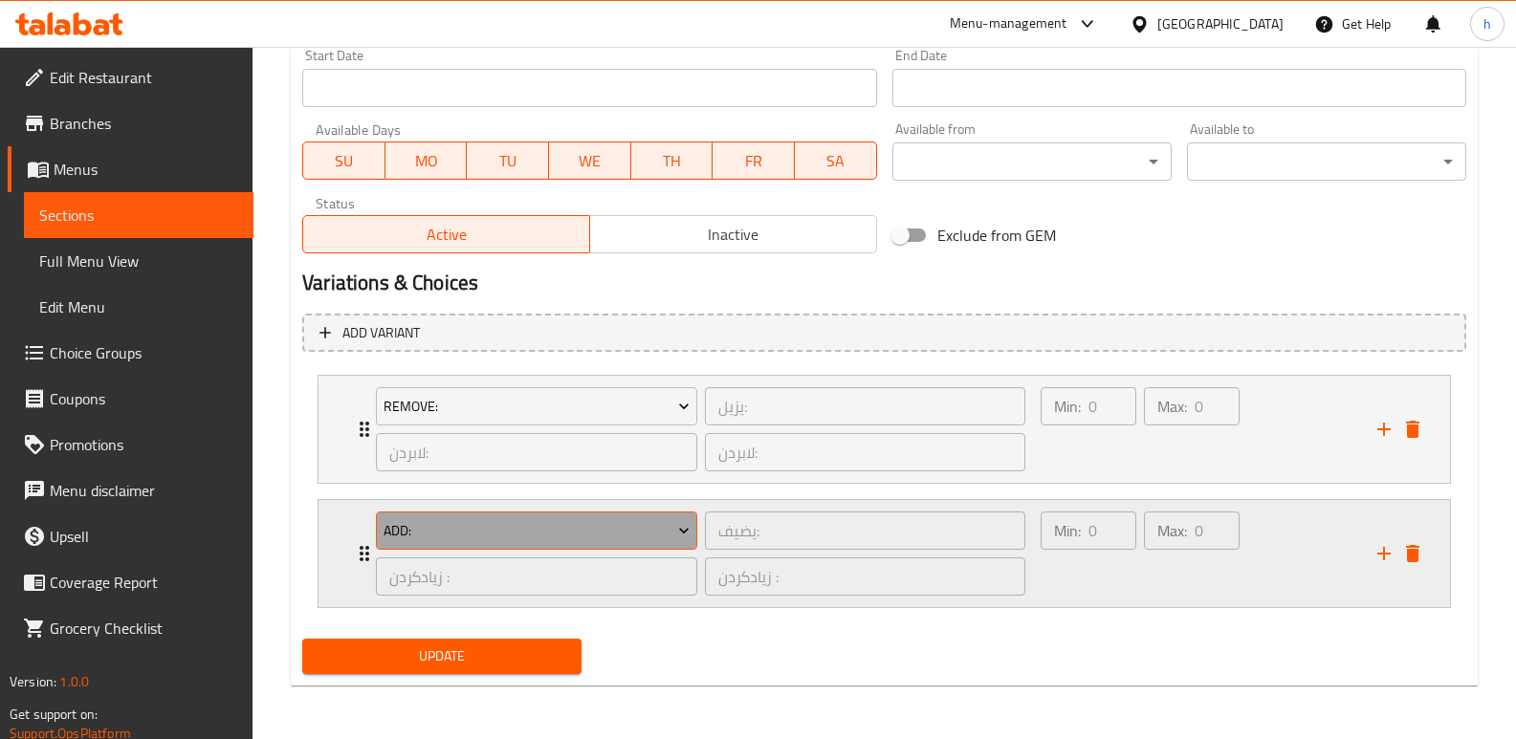
click at [603, 545] on button "Add:" at bounding box center [536, 531] width 321 height 38
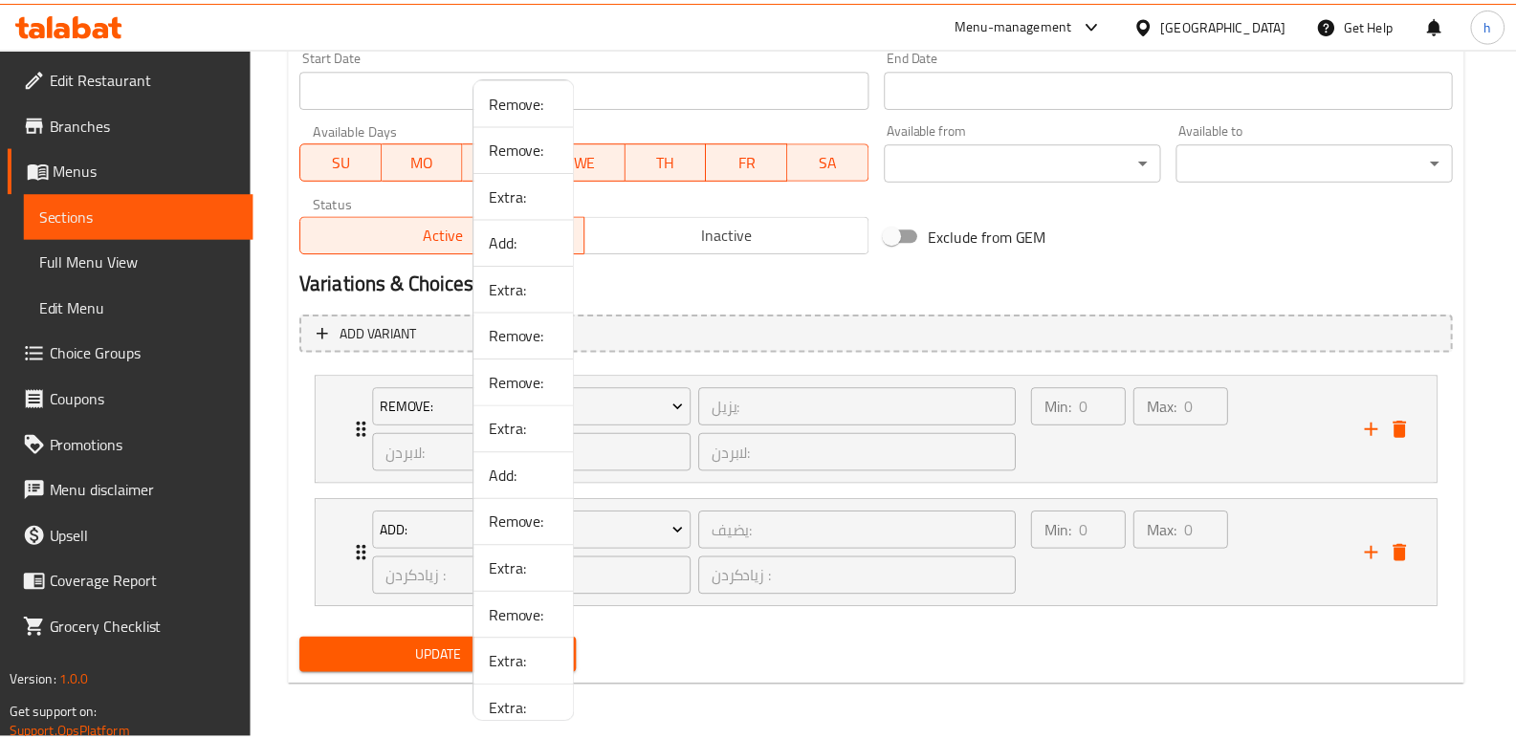
scroll to position [1665, 0]
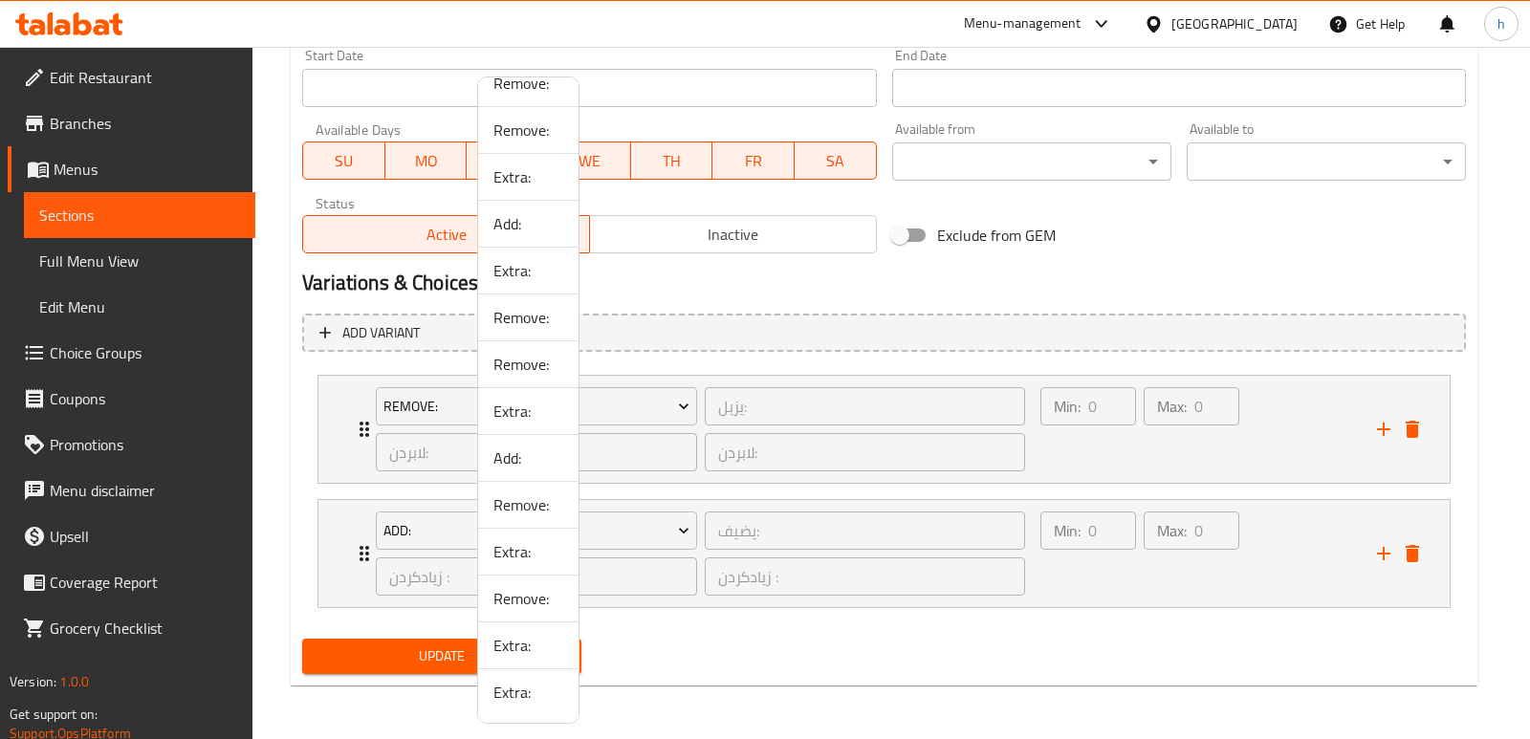
click at [520, 648] on span "Extra:" at bounding box center [528, 645] width 70 height 23
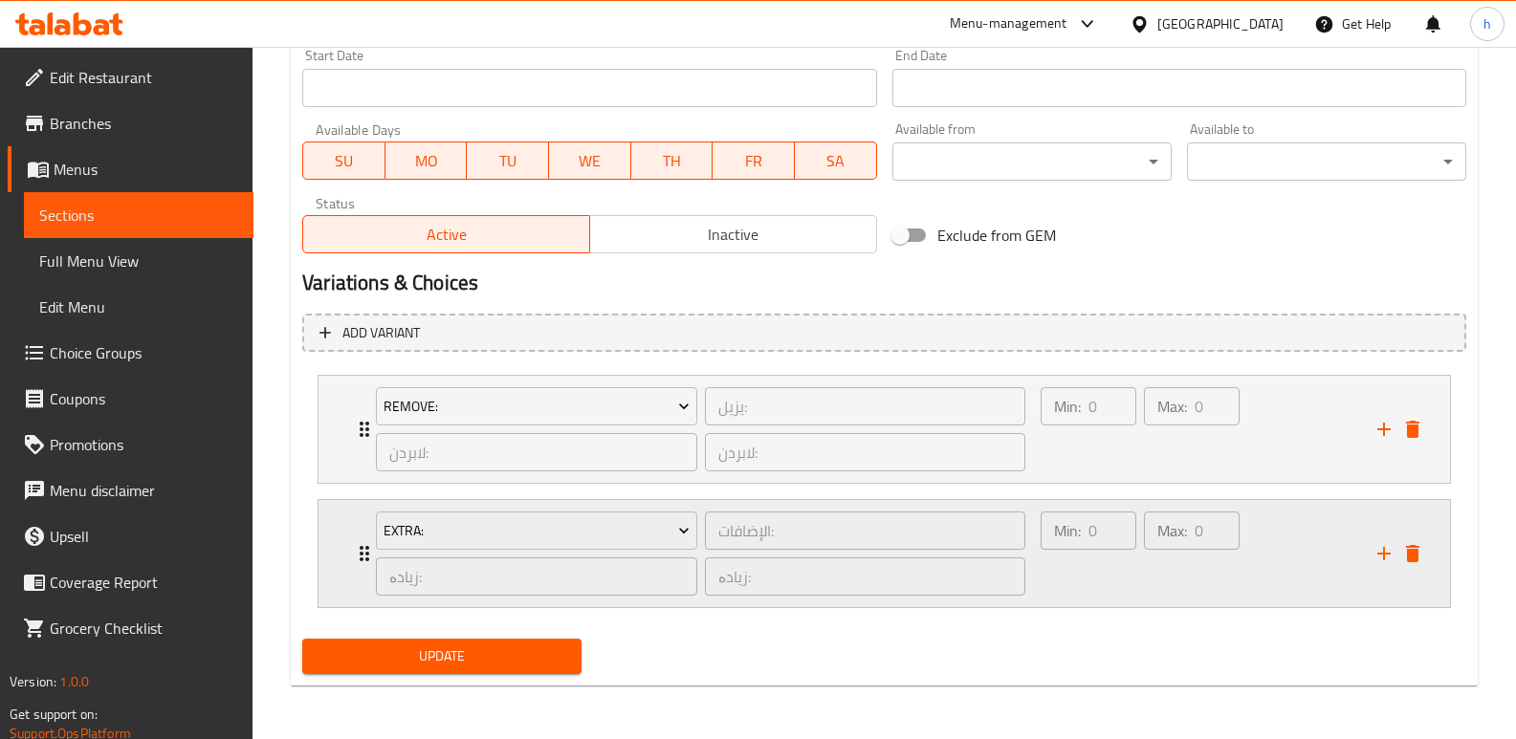
click at [1057, 589] on div "Min: 0 ​" at bounding box center [1088, 554] width 103 height 92
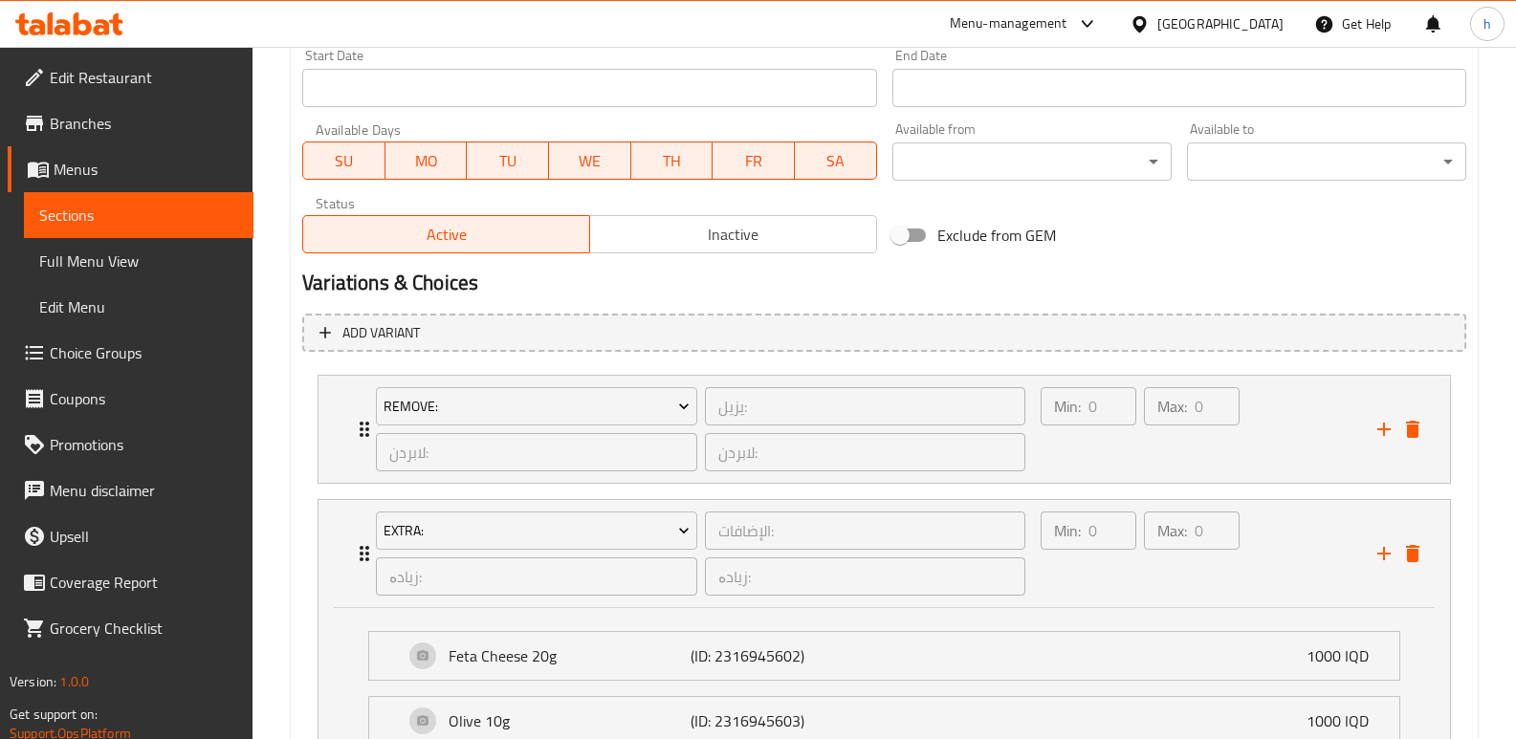
scroll to position [1231, 0]
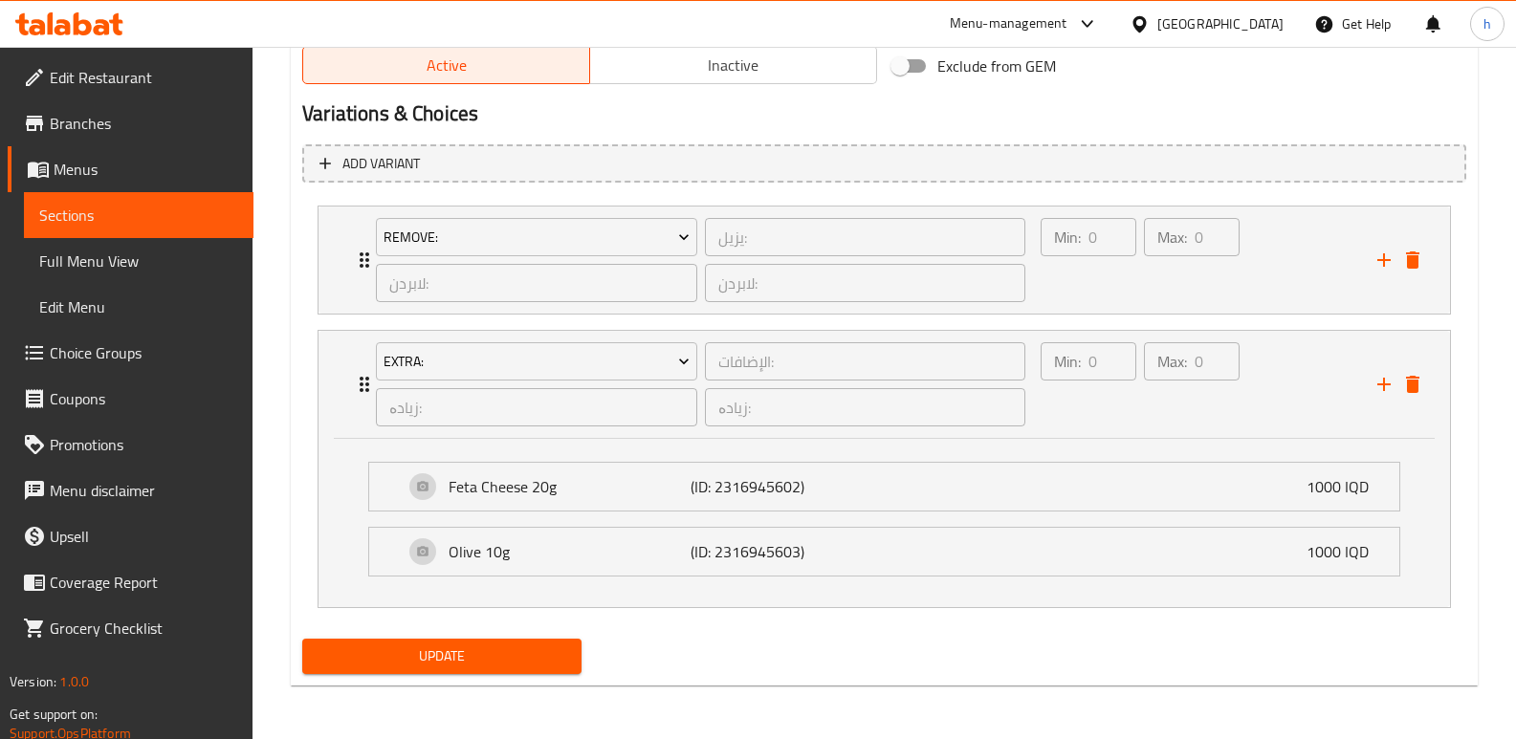
click at [522, 670] on button "Update" at bounding box center [441, 656] width 279 height 35
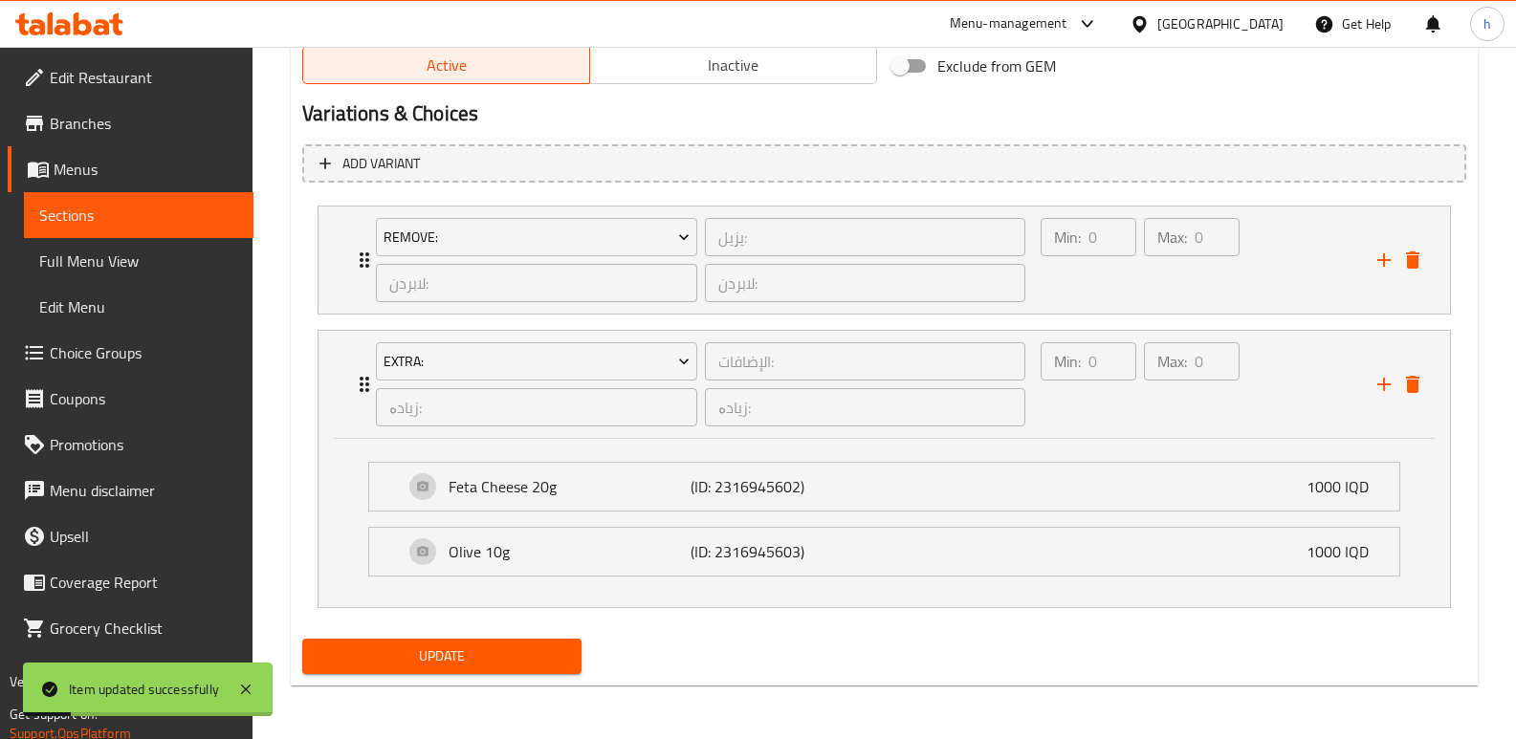
click at [96, 359] on span "Choice Groups" at bounding box center [144, 352] width 188 height 23
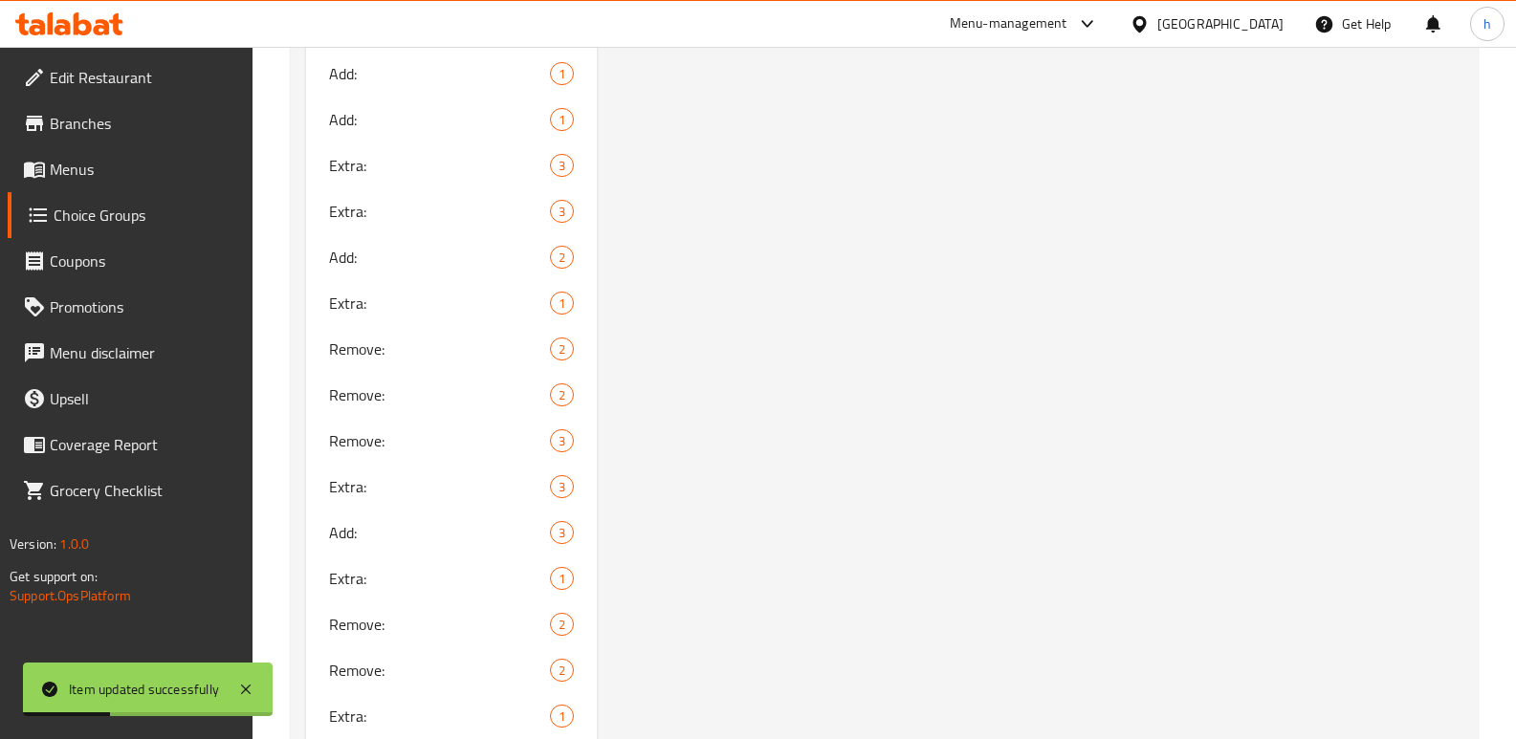
scroll to position [1907, 0]
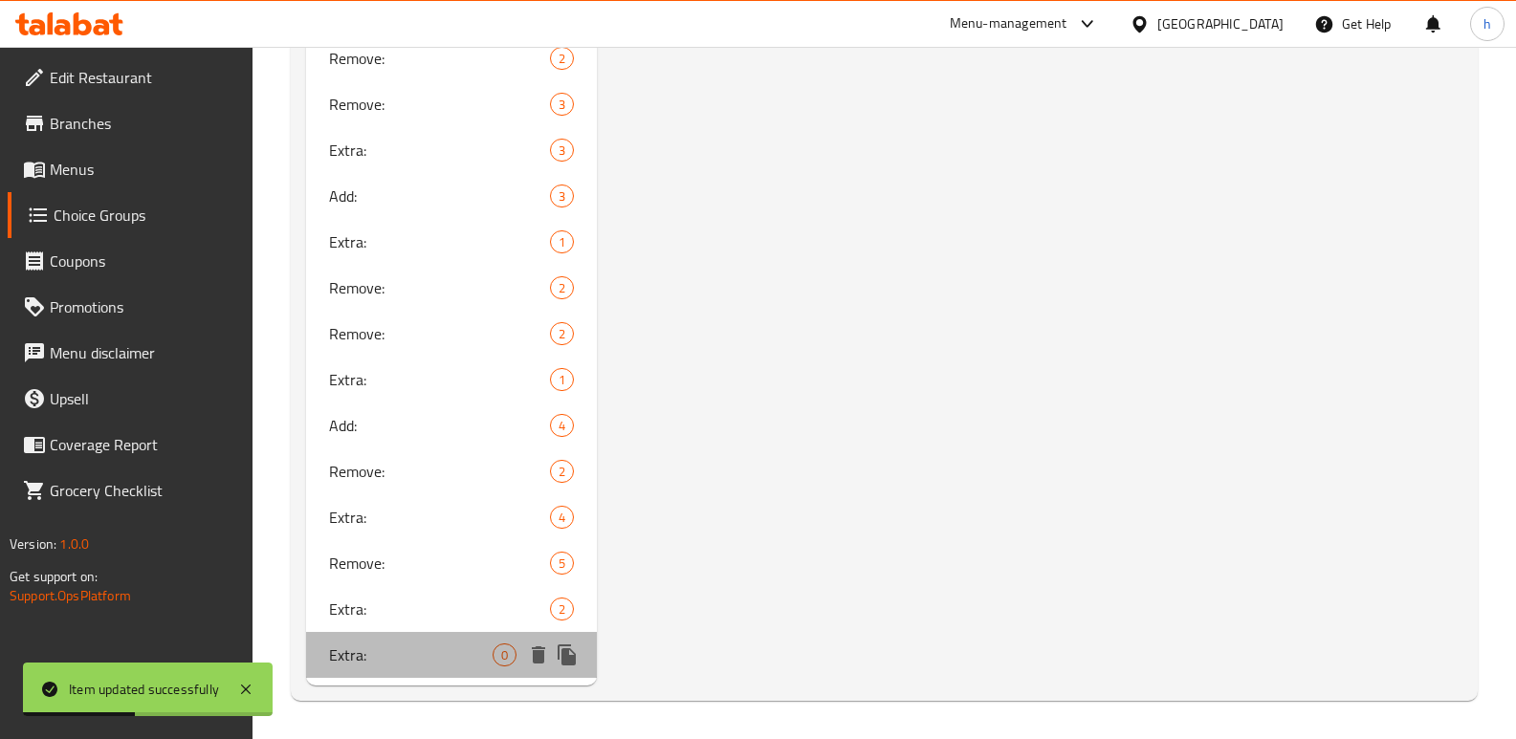
click at [314, 645] on div "Extra: 0" at bounding box center [451, 655] width 291 height 46
type input "Extra:"
type input "الإضافات:"
type input "زیادە:"
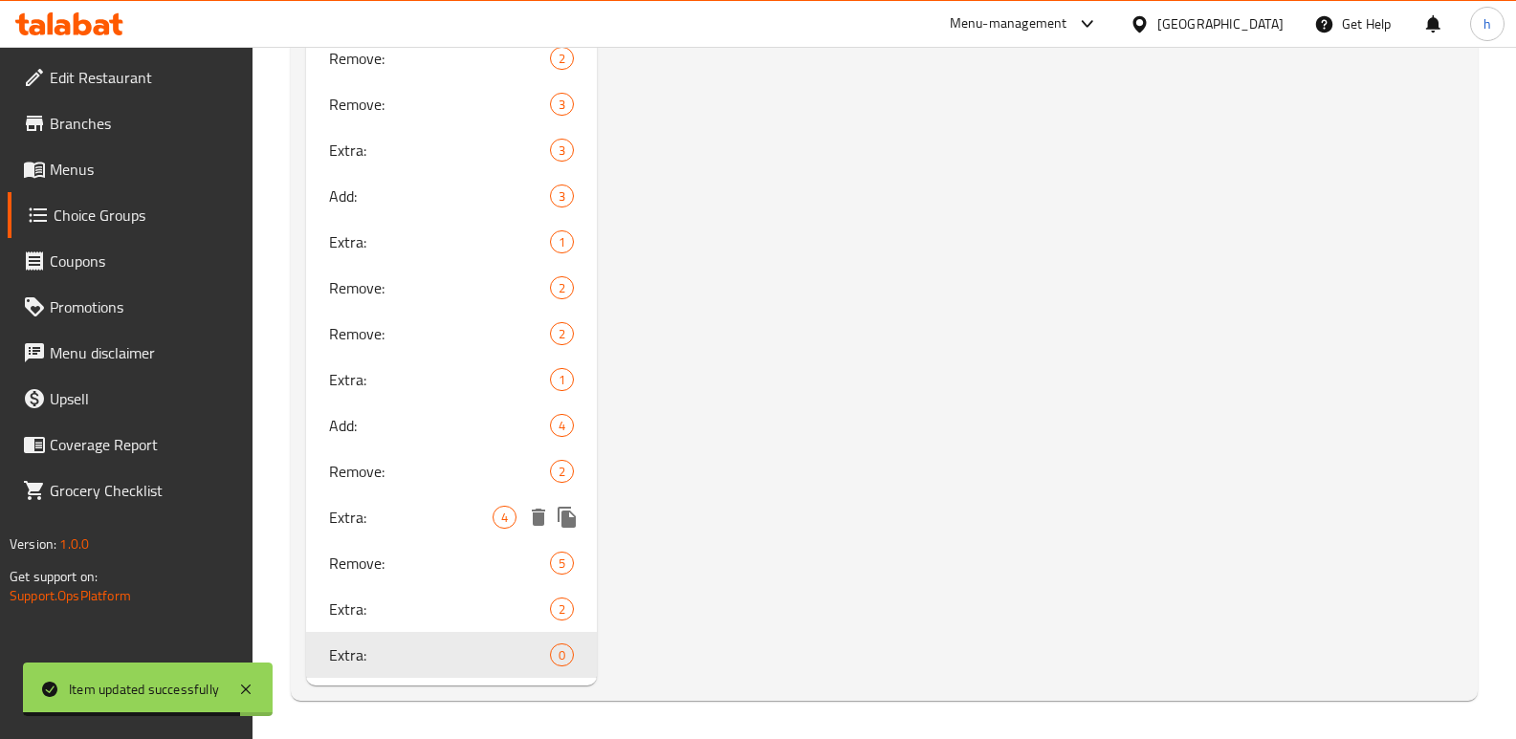
click at [365, 514] on span "Extra:" at bounding box center [411, 517] width 164 height 23
type input "Extra:"
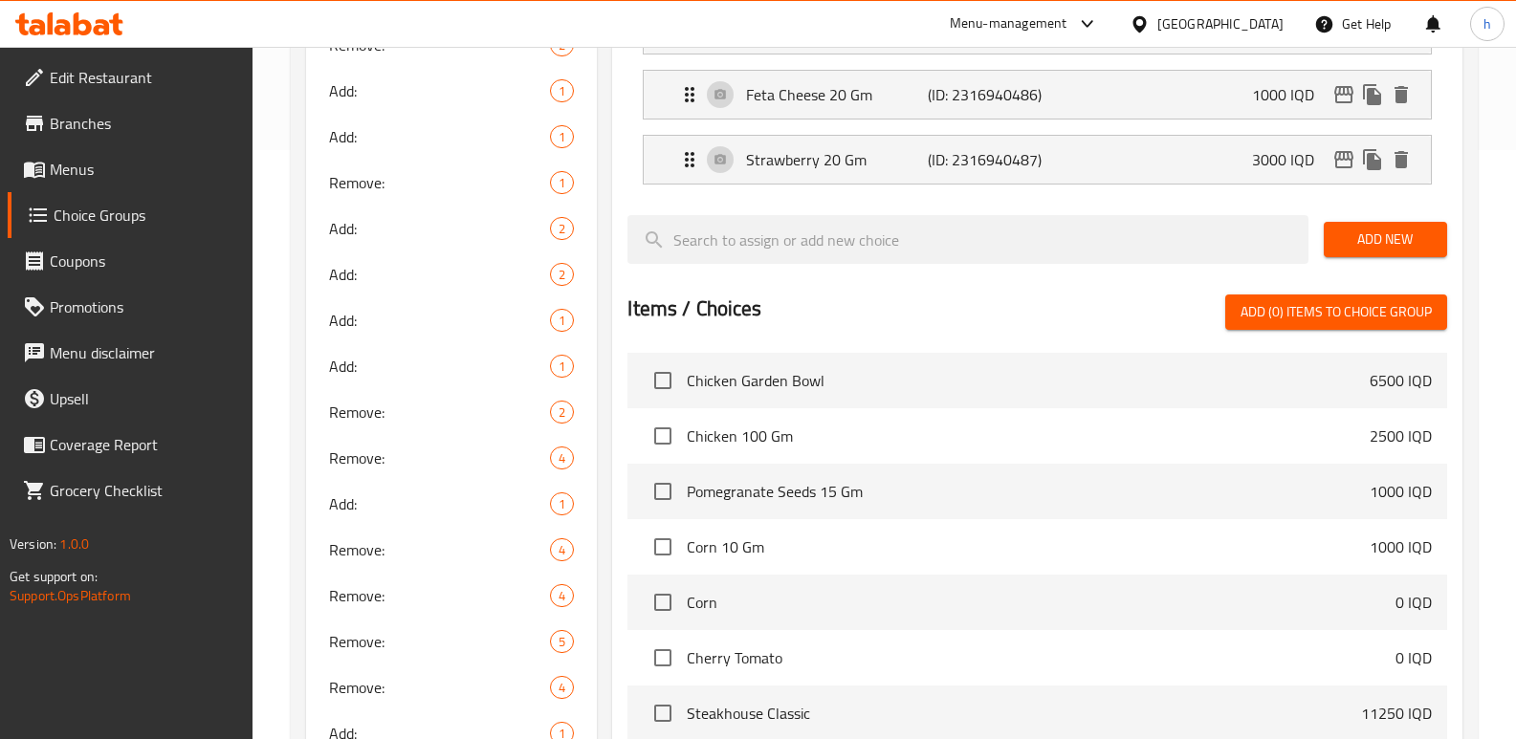
scroll to position [140, 0]
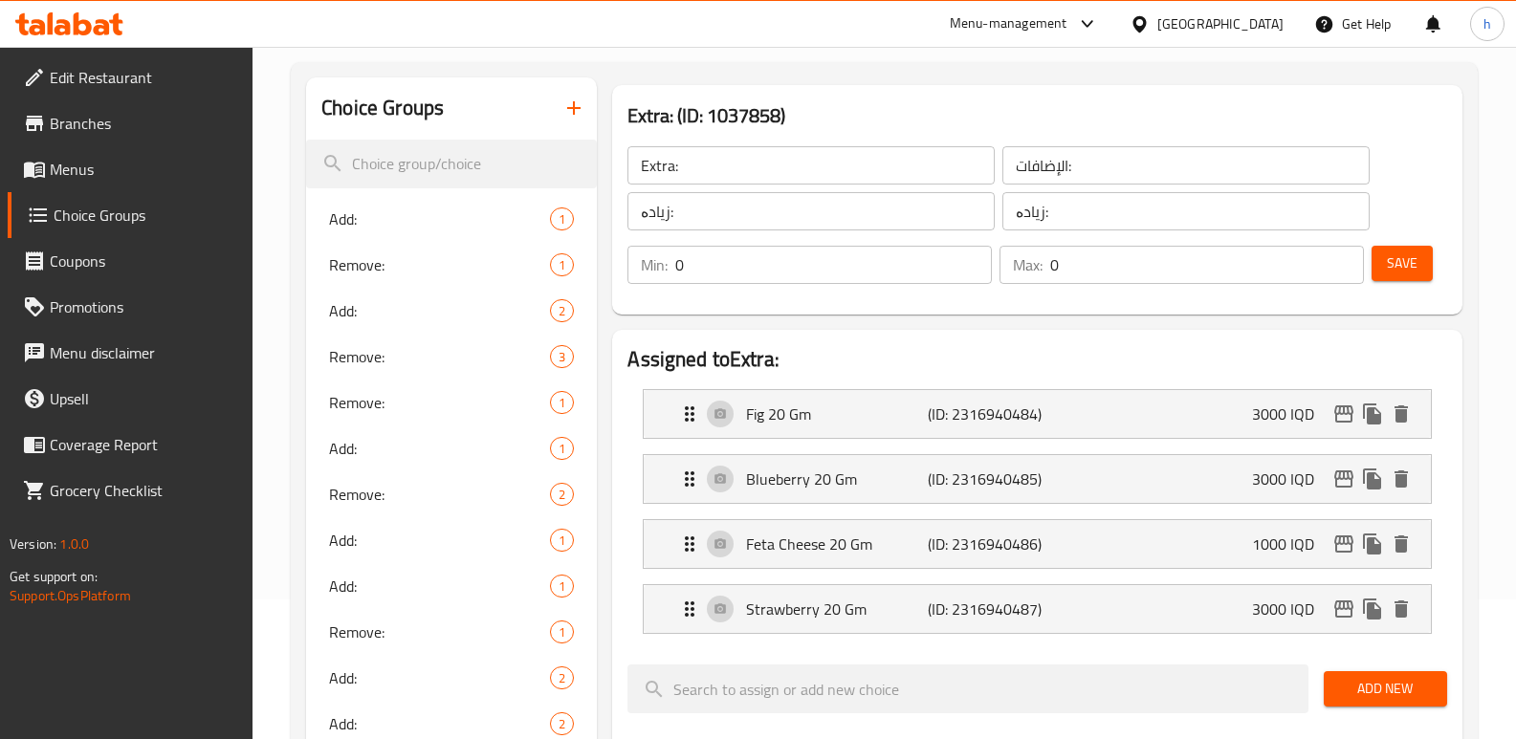
click at [99, 179] on span "Menus" at bounding box center [144, 169] width 188 height 23
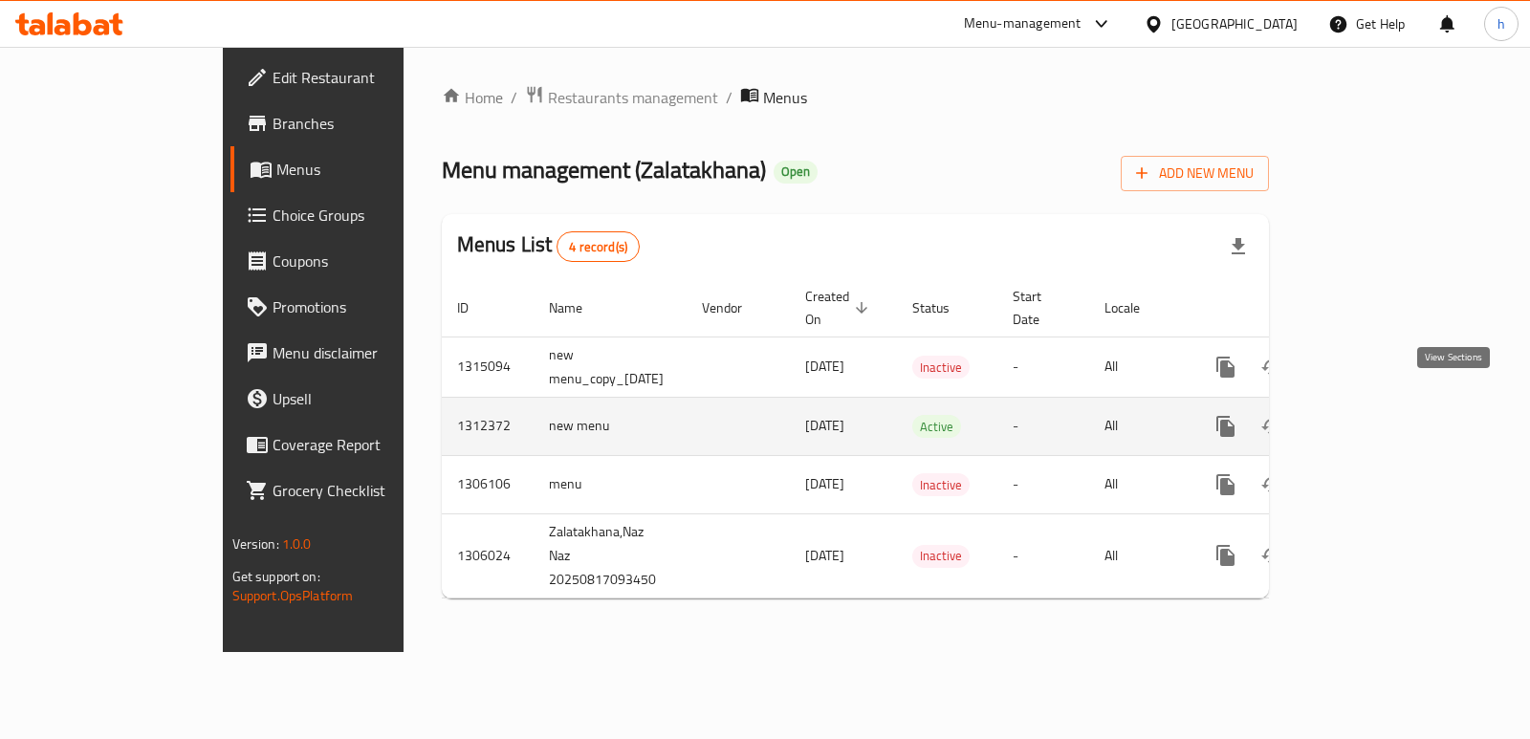
click at [1387, 404] on link "enhanced table" at bounding box center [1364, 427] width 46 height 46
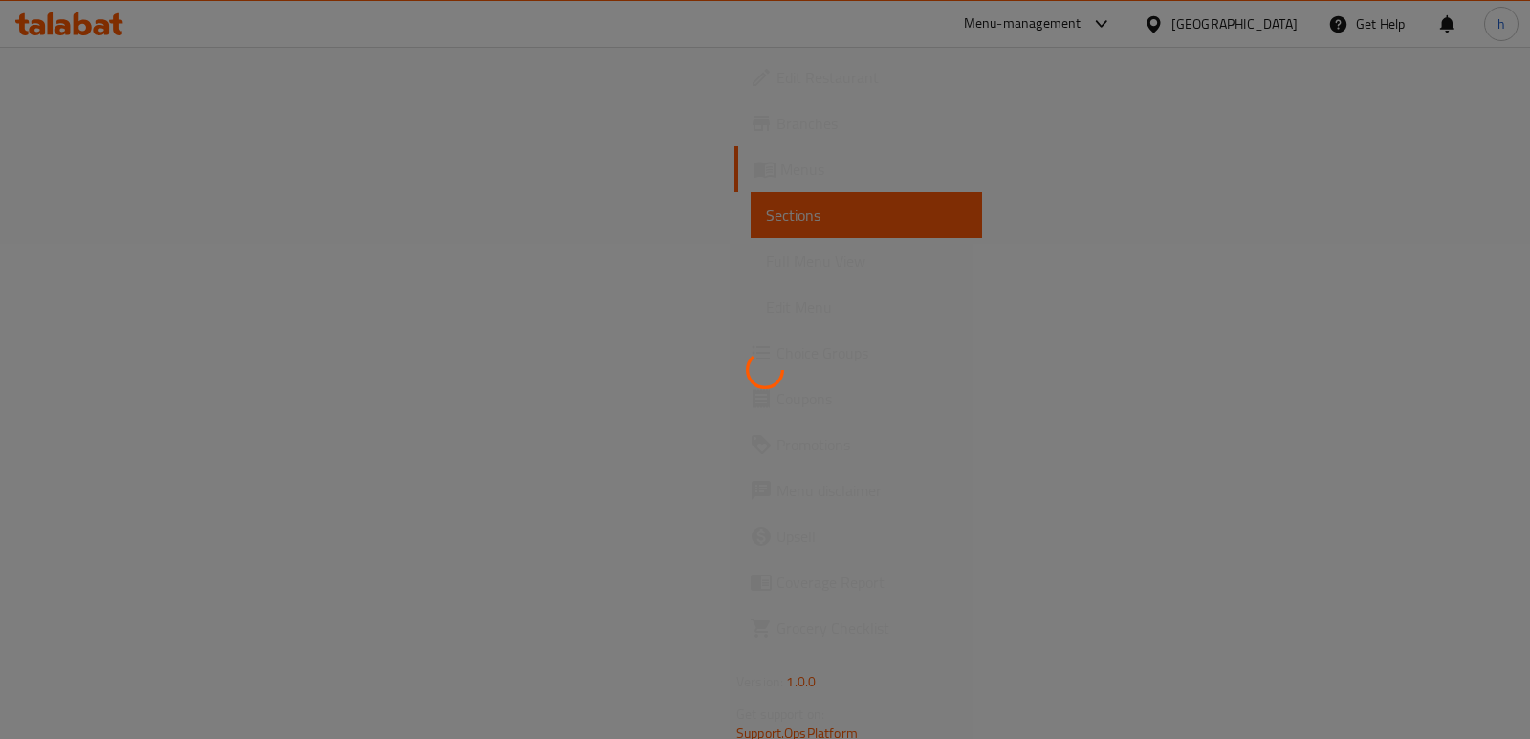
click at [992, 564] on div at bounding box center [765, 369] width 1530 height 739
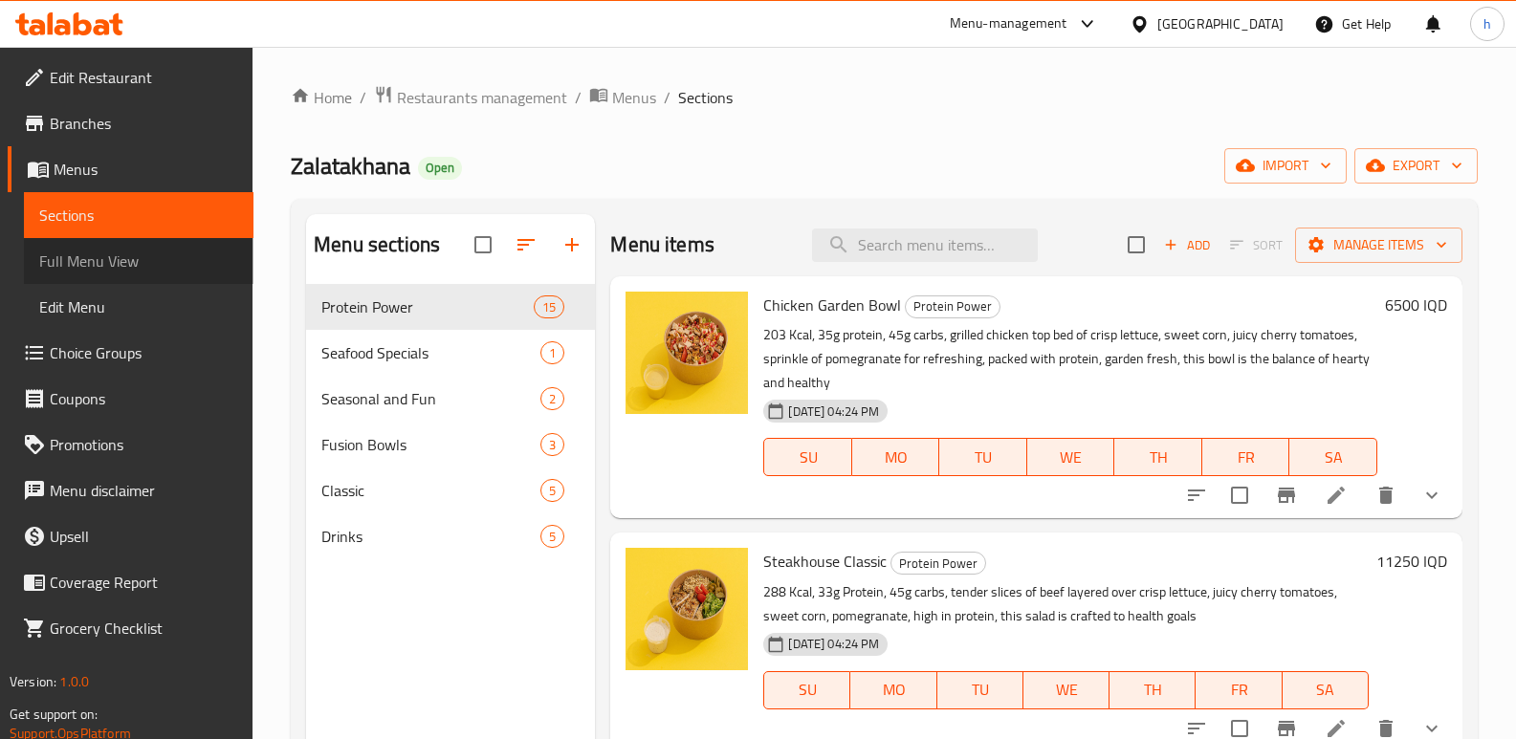
click at [106, 269] on span "Full Menu View" at bounding box center [138, 261] width 199 height 23
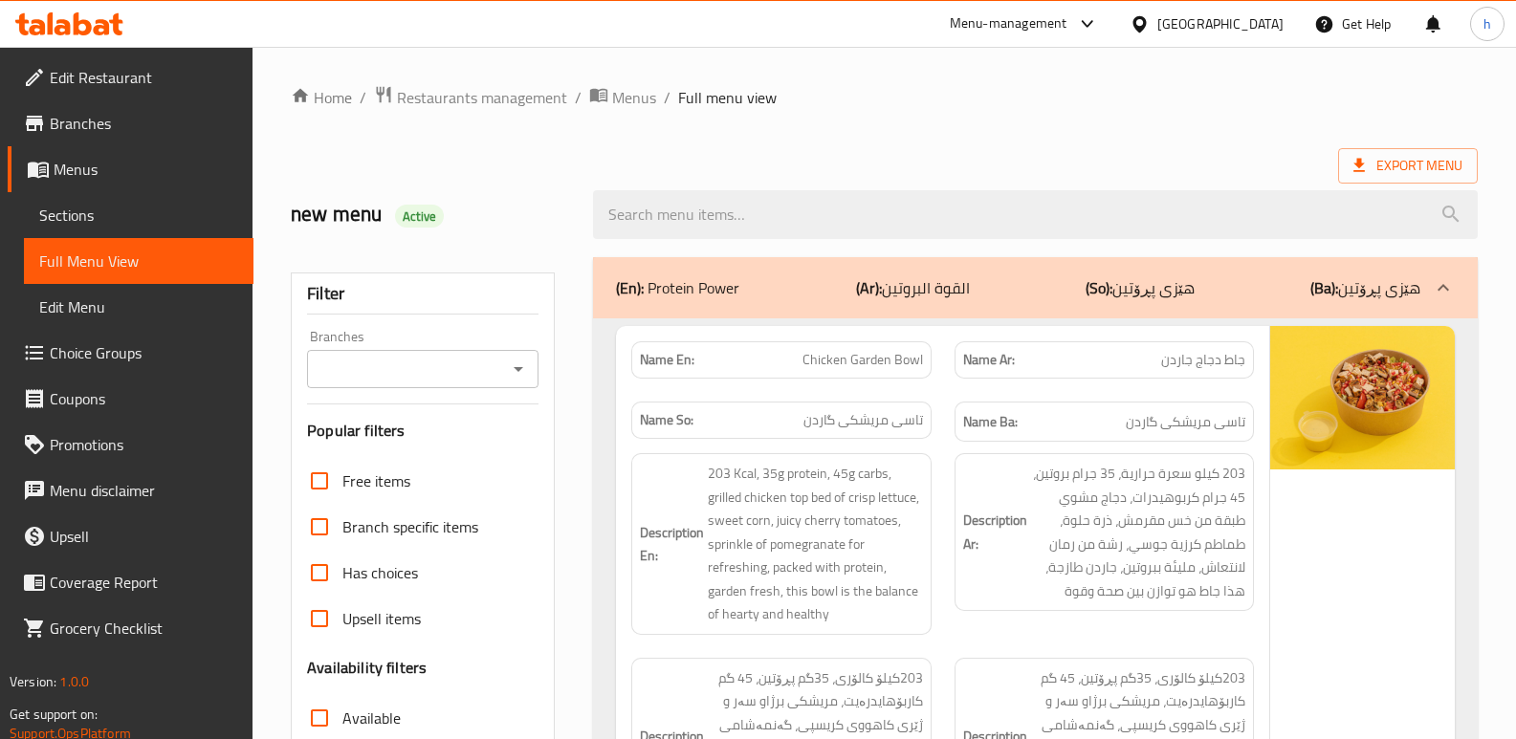
click at [423, 368] on input "Branches" at bounding box center [407, 369] width 188 height 27
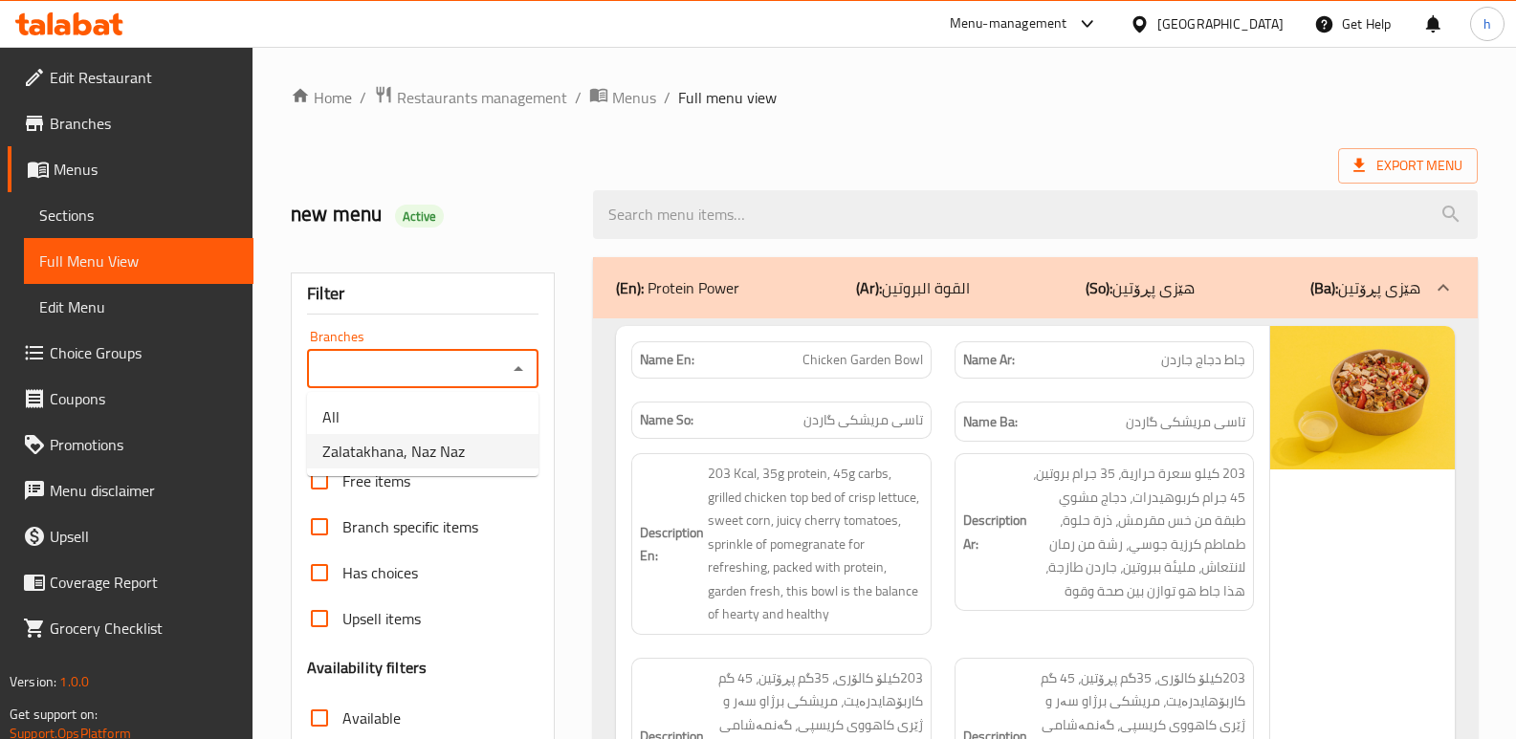
click at [451, 458] on span "Zalatakhana, Naz Naz" at bounding box center [393, 451] width 142 height 23
type input "Zalatakhana, Naz Naz"
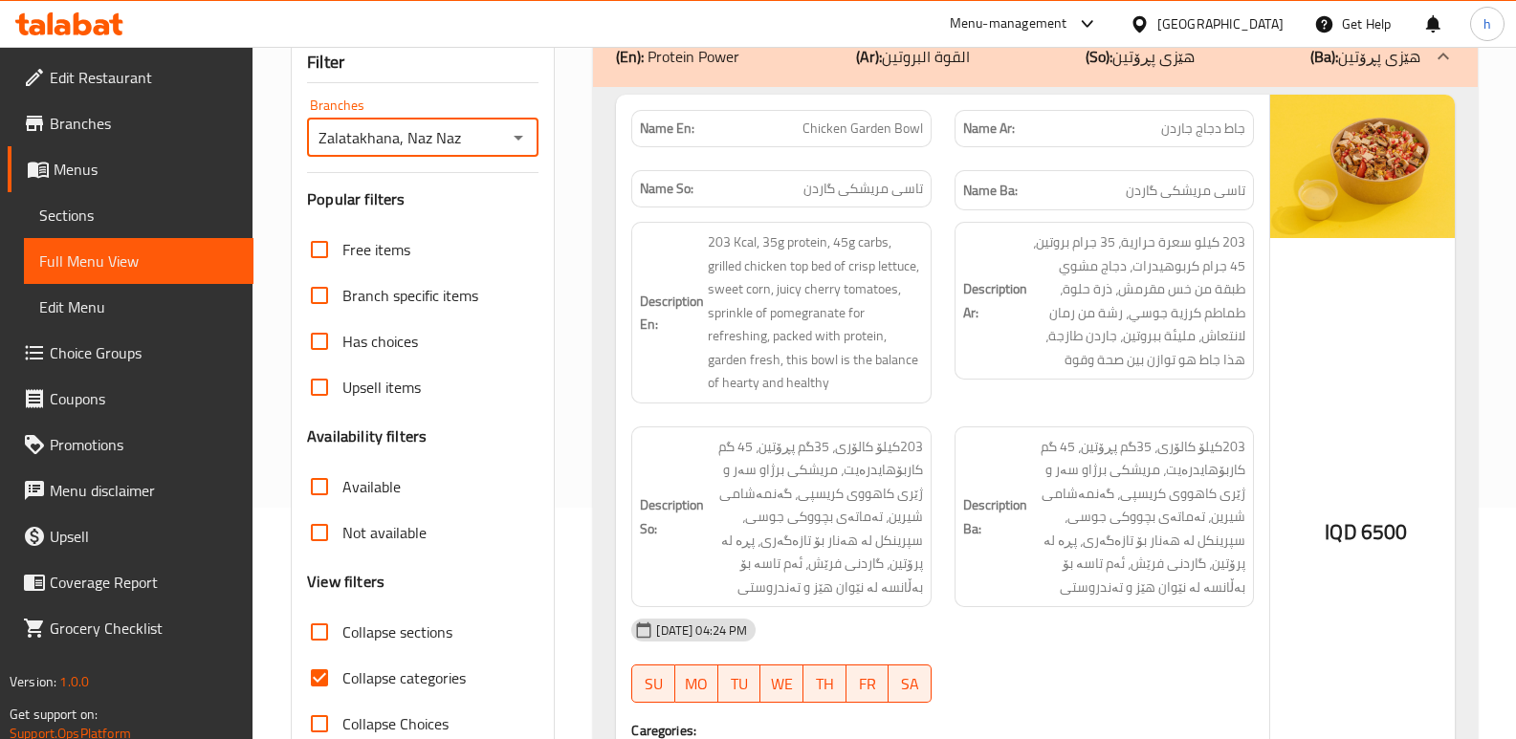
scroll to position [268, 0]
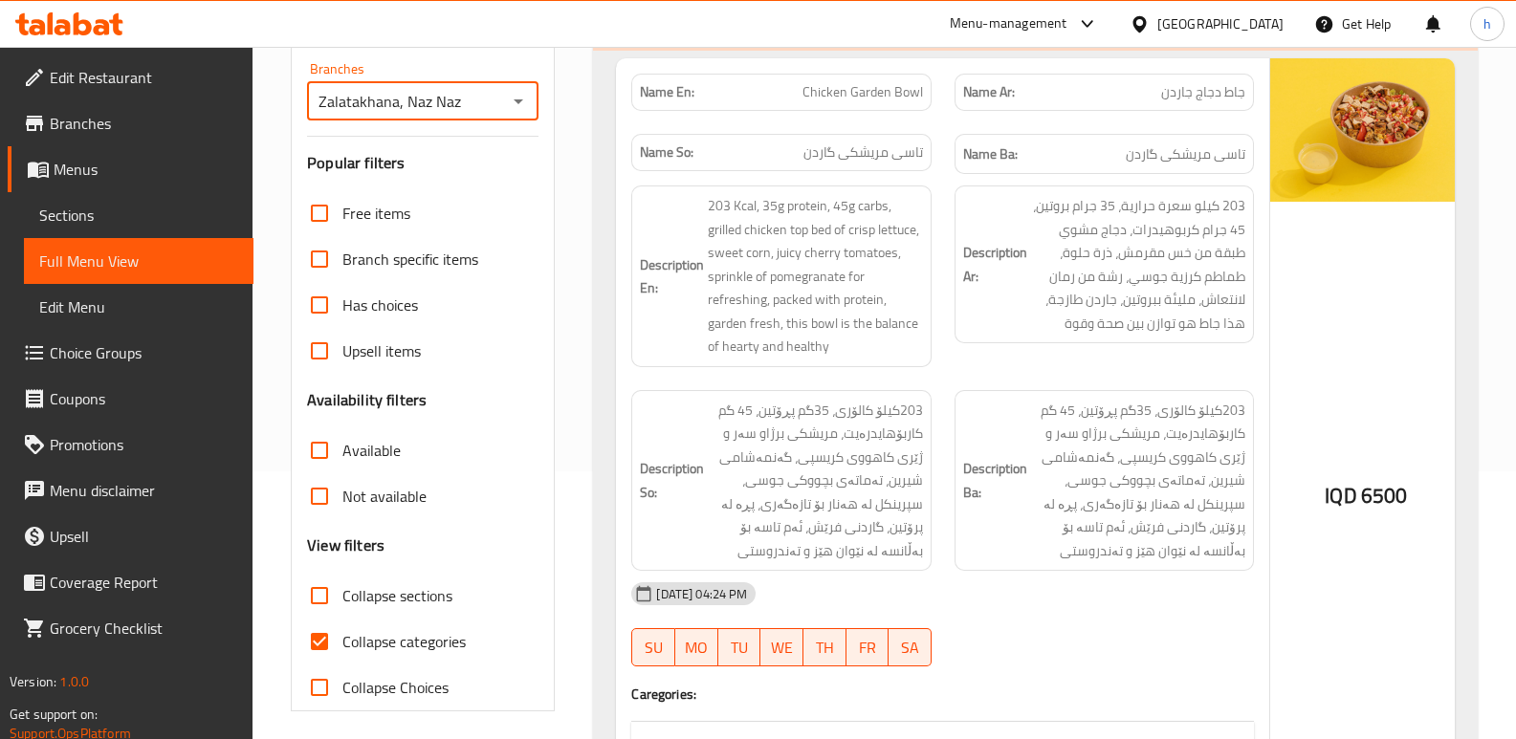
click at [311, 633] on input "Collapse categories" at bounding box center [319, 642] width 46 height 46
checkbox input "false"
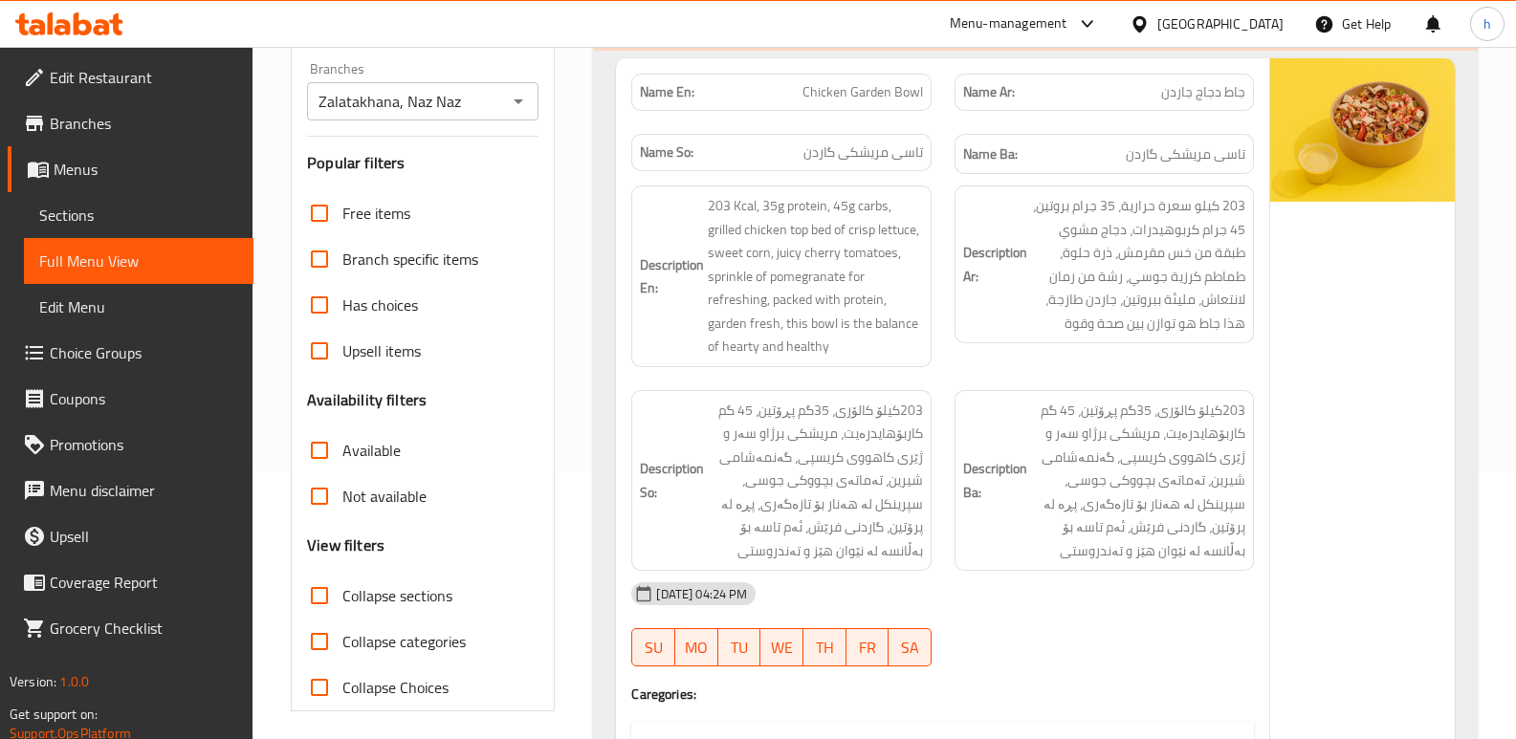
click at [307, 586] on input "Collapse sections" at bounding box center [319, 596] width 46 height 46
checkbox input "true"
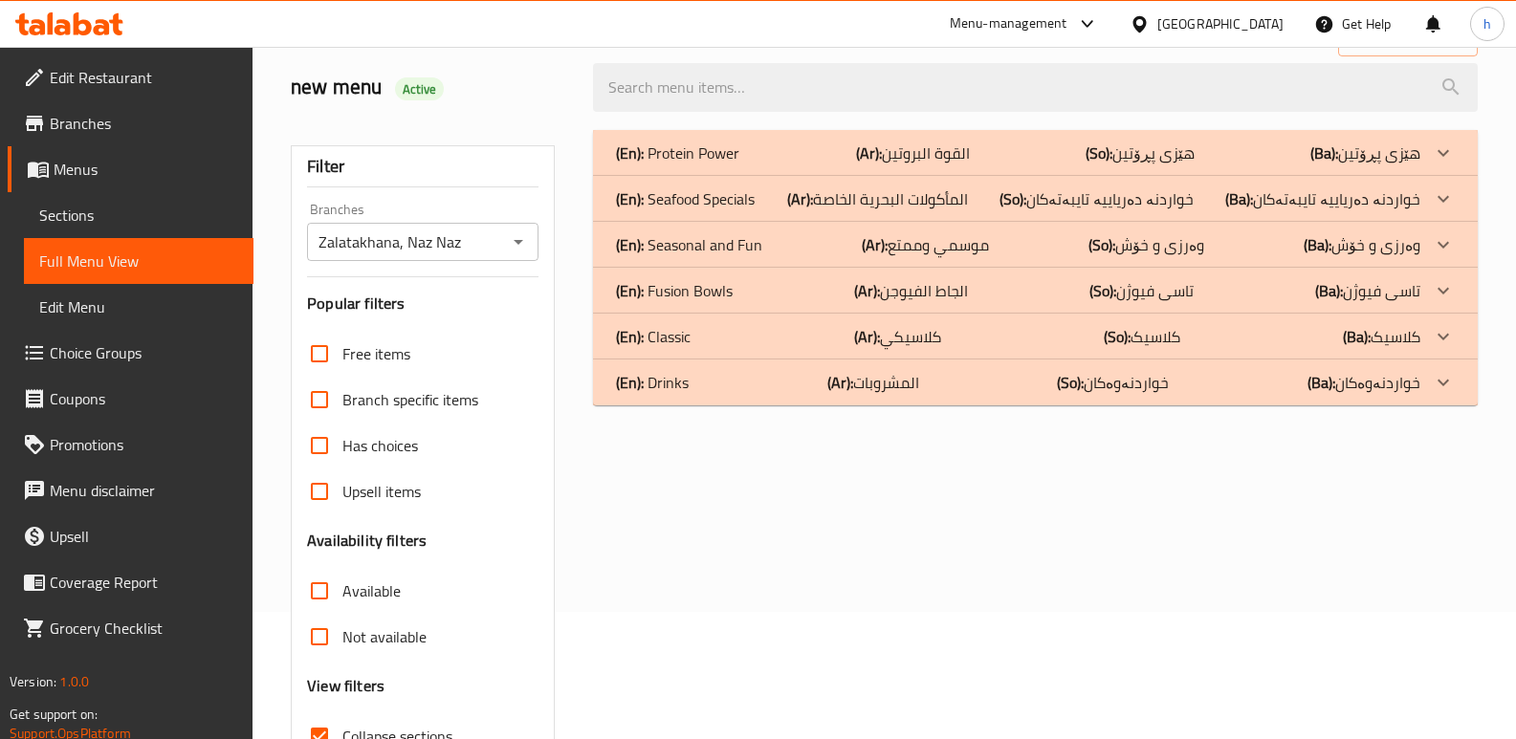
scroll to position [126, 0]
click at [735, 347] on div "(En): Classic (Ar): كلاسيكي (So): کلاسیک (Ba): کلاسیک" at bounding box center [1018, 337] width 804 height 23
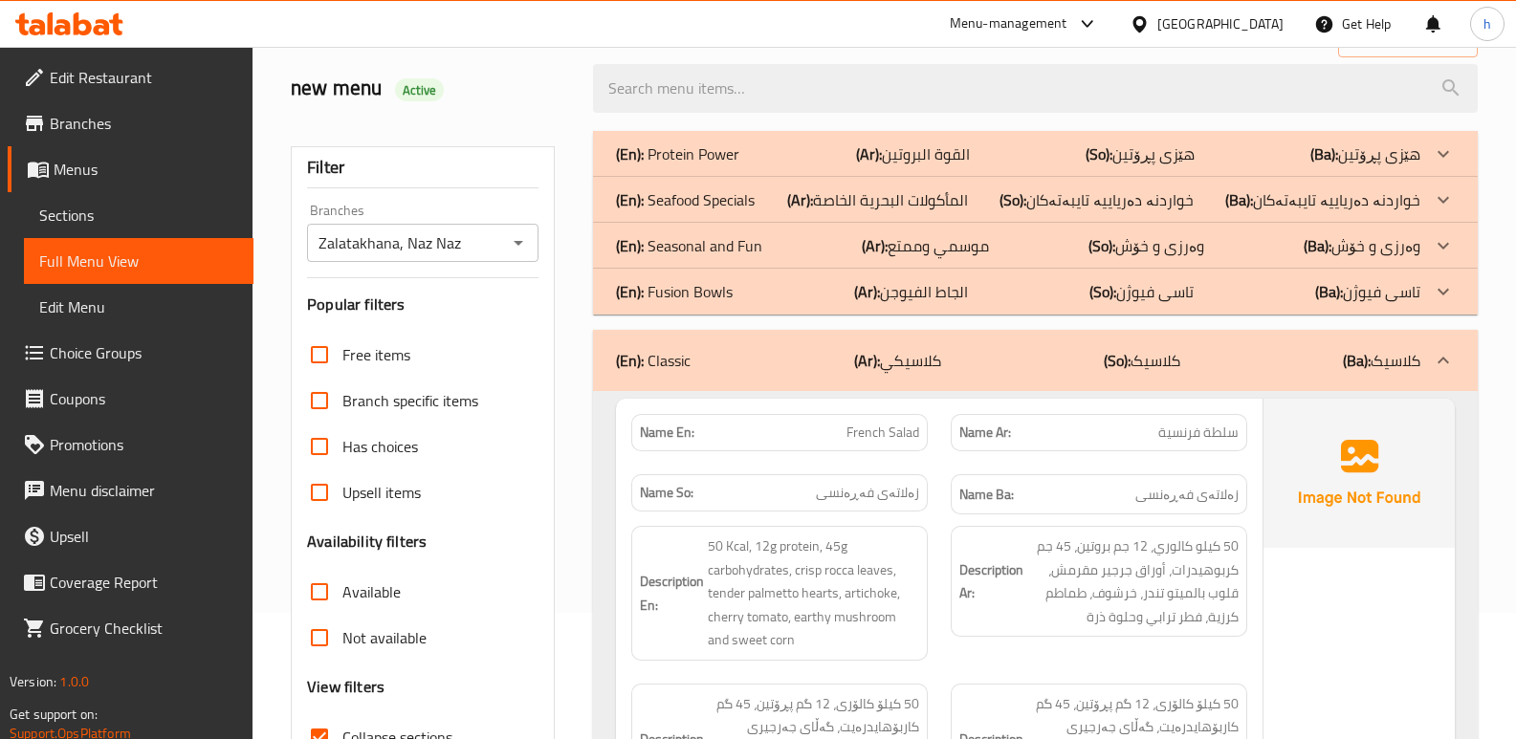
click at [735, 347] on div "(En): Classic (Ar): كلاسيكي (So): کلاسیک (Ba): کلاسیک" at bounding box center [1035, 360] width 885 height 61
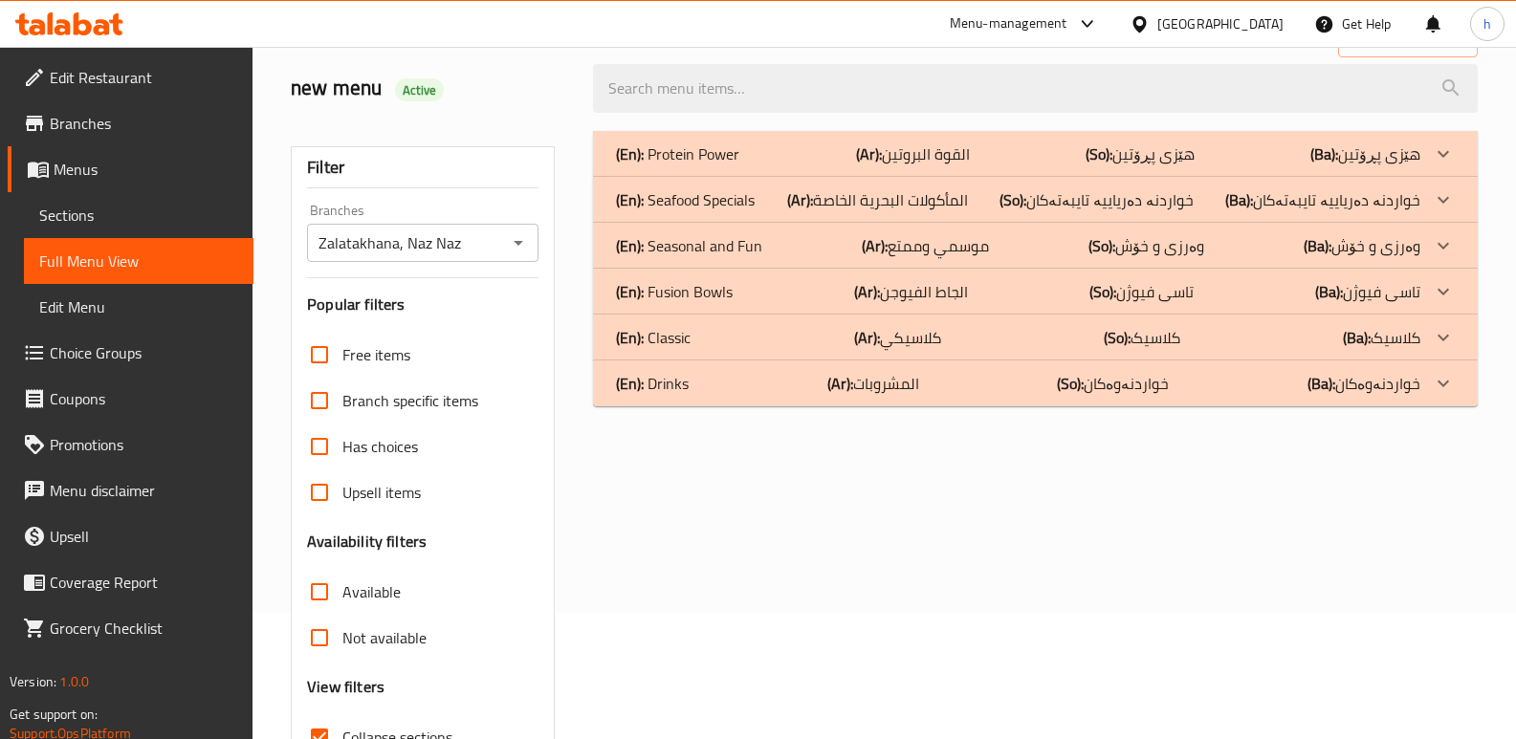
click at [735, 347] on div "(En): Classic (Ar): كلاسيكي (So): کلاسیک (Ba): کلاسیک" at bounding box center [1018, 337] width 804 height 23
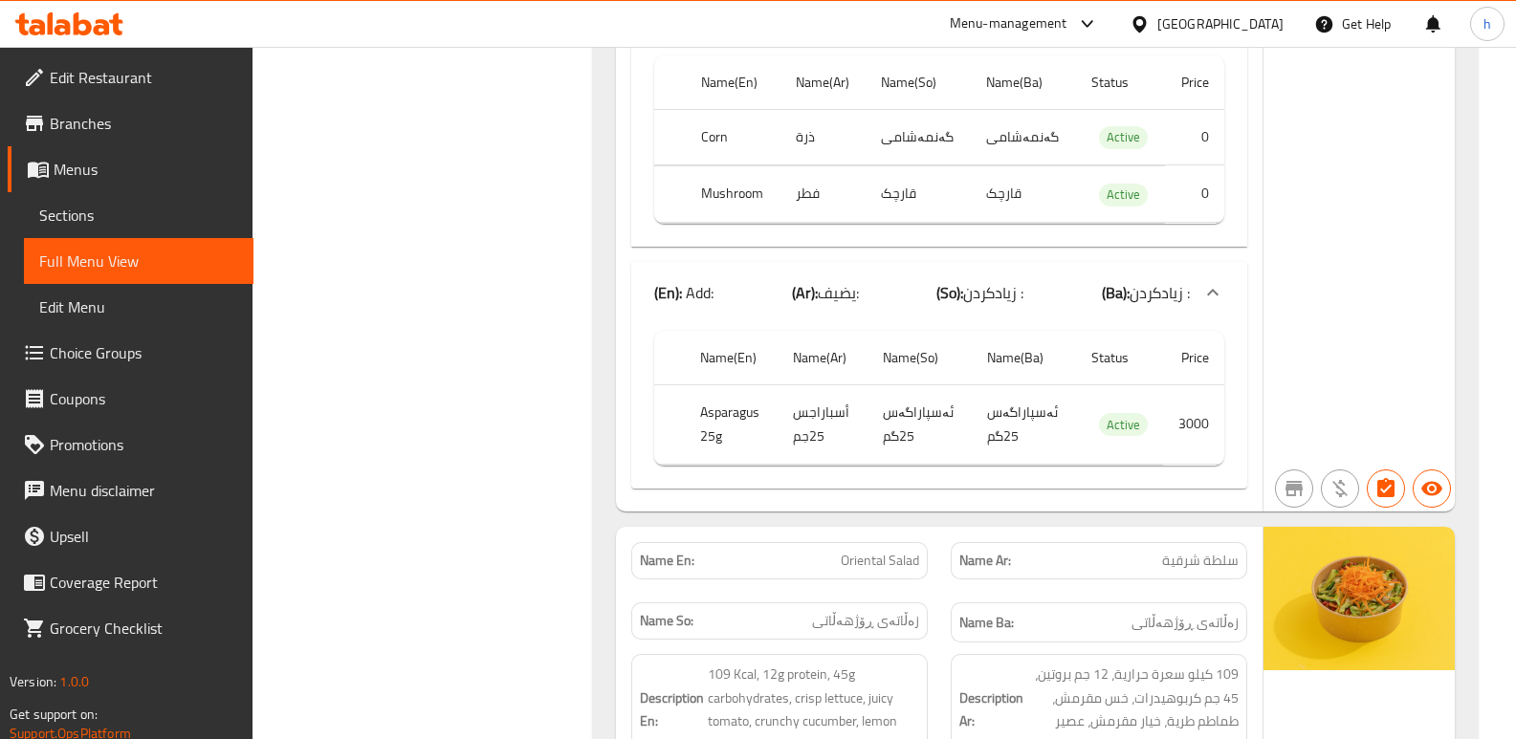
scroll to position [1141, 0]
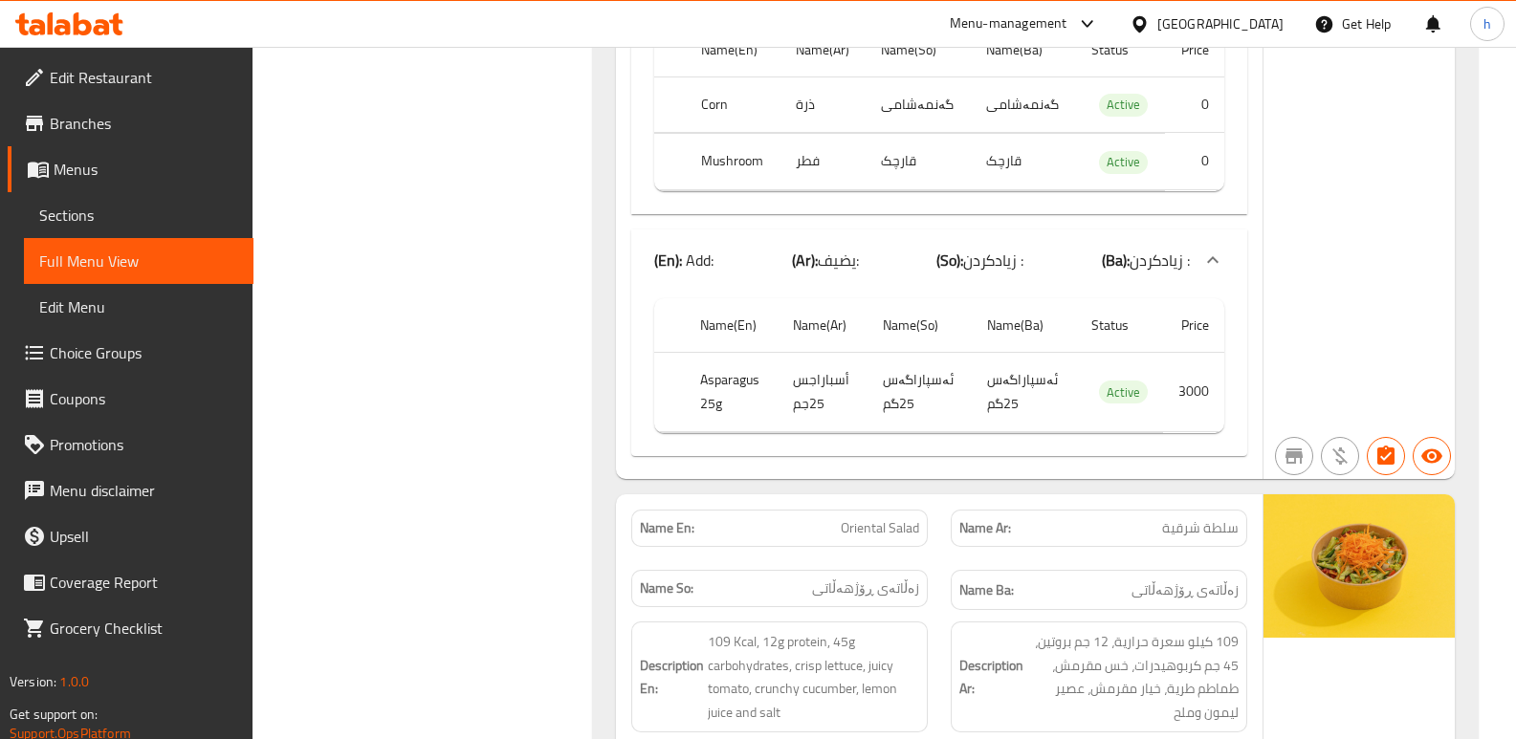
click at [120, 208] on span "Sections" at bounding box center [138, 215] width 199 height 23
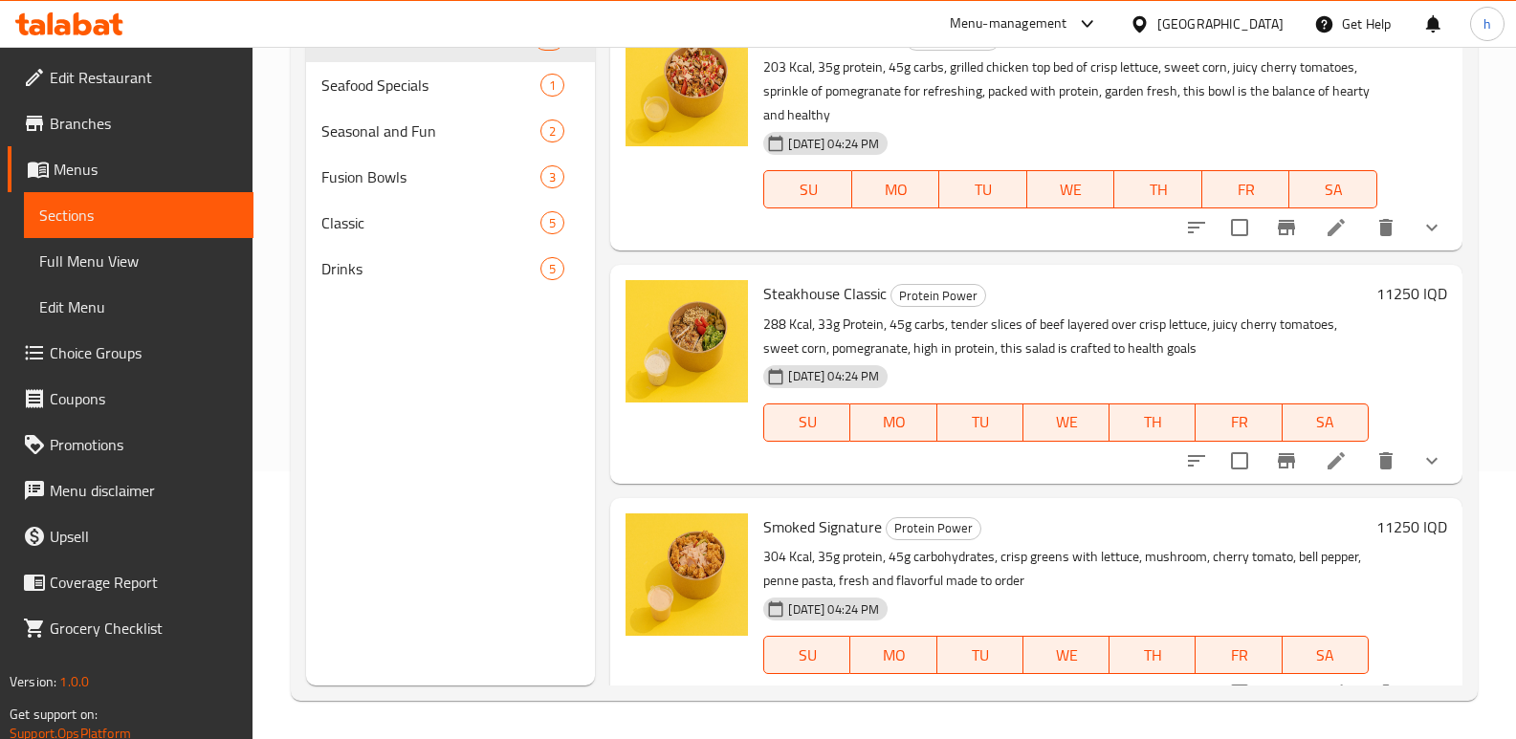
scroll to position [268, 0]
click at [409, 228] on span "Classic" at bounding box center [403, 222] width 165 height 23
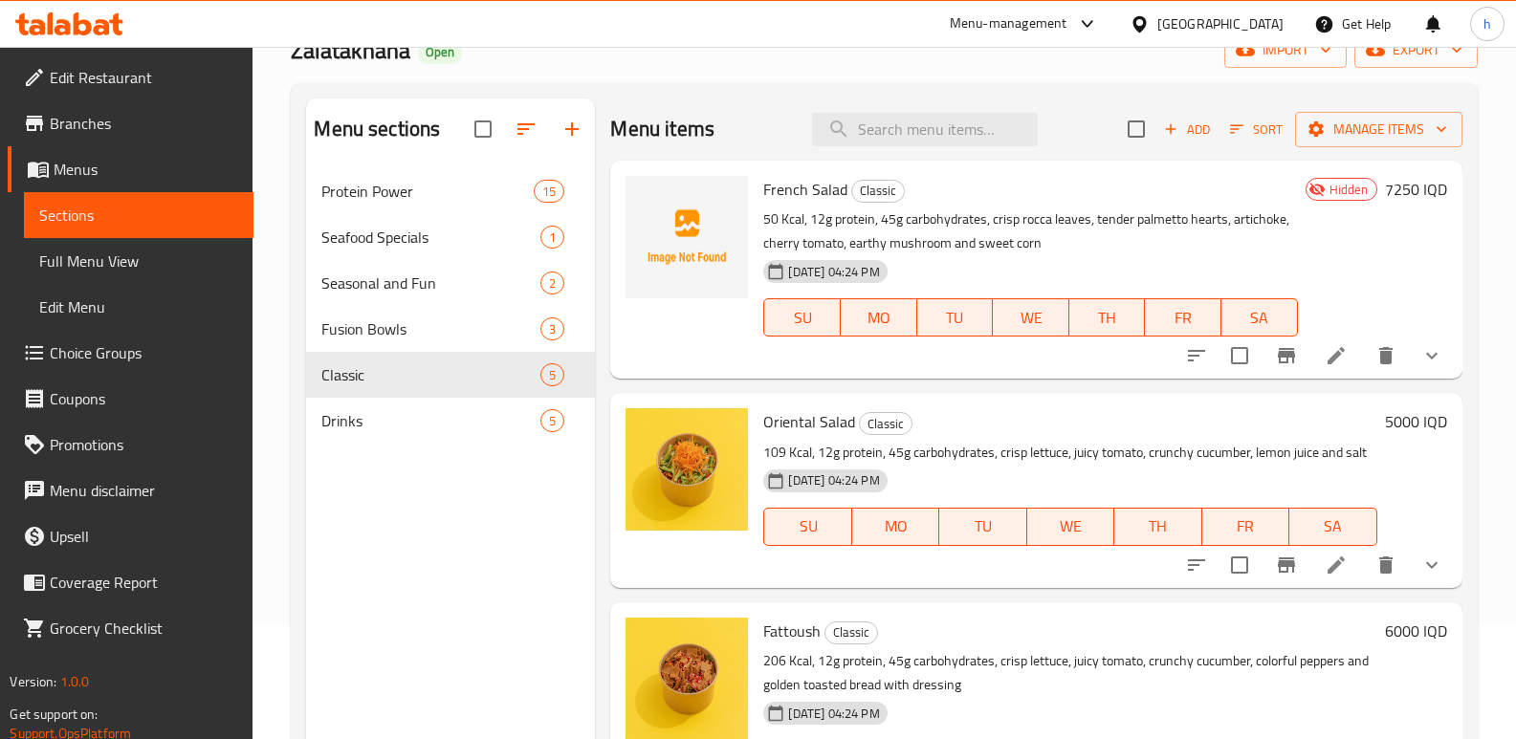
scroll to position [73, 0]
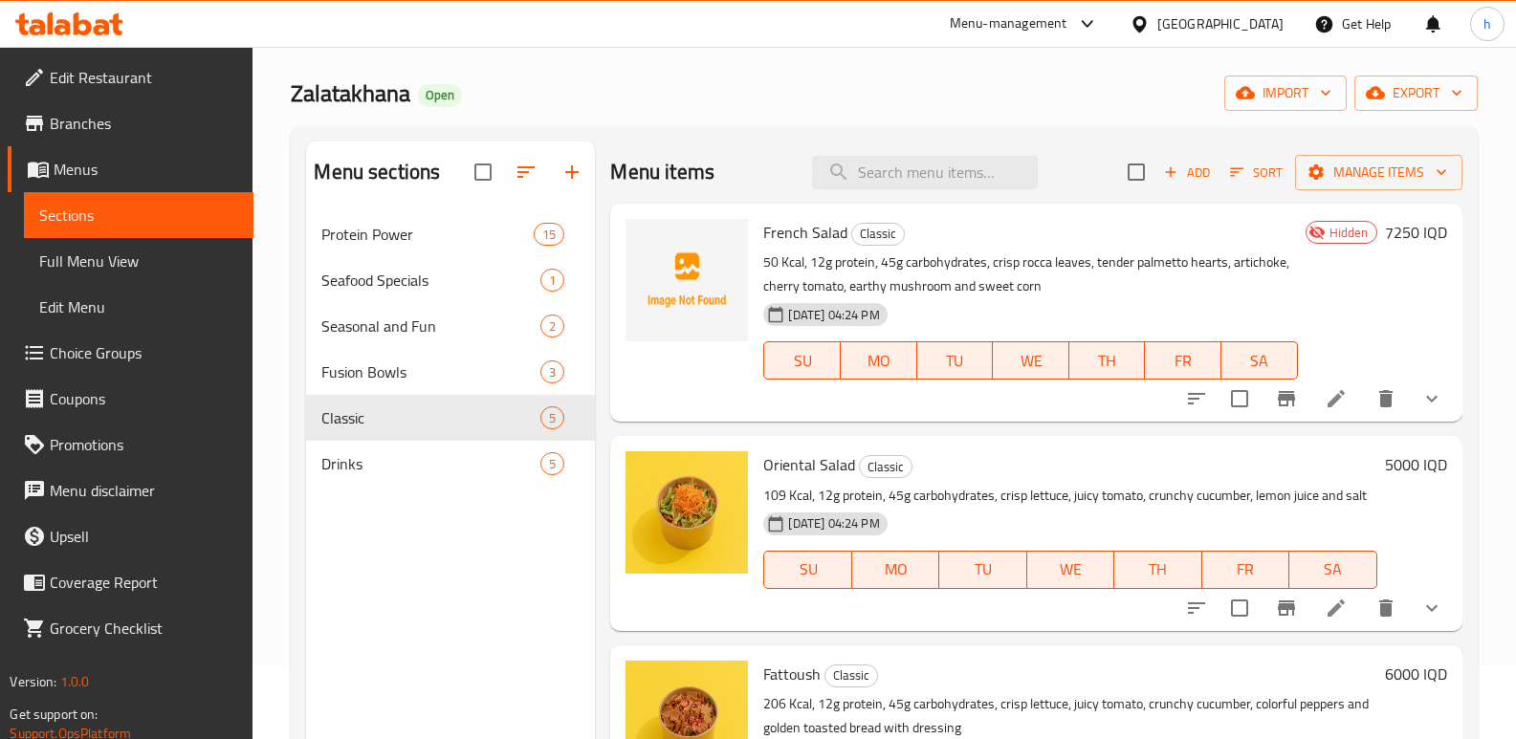
click at [1322, 234] on span "Hidden" at bounding box center [1349, 233] width 55 height 18
click at [1329, 393] on icon at bounding box center [1335, 398] width 17 height 17
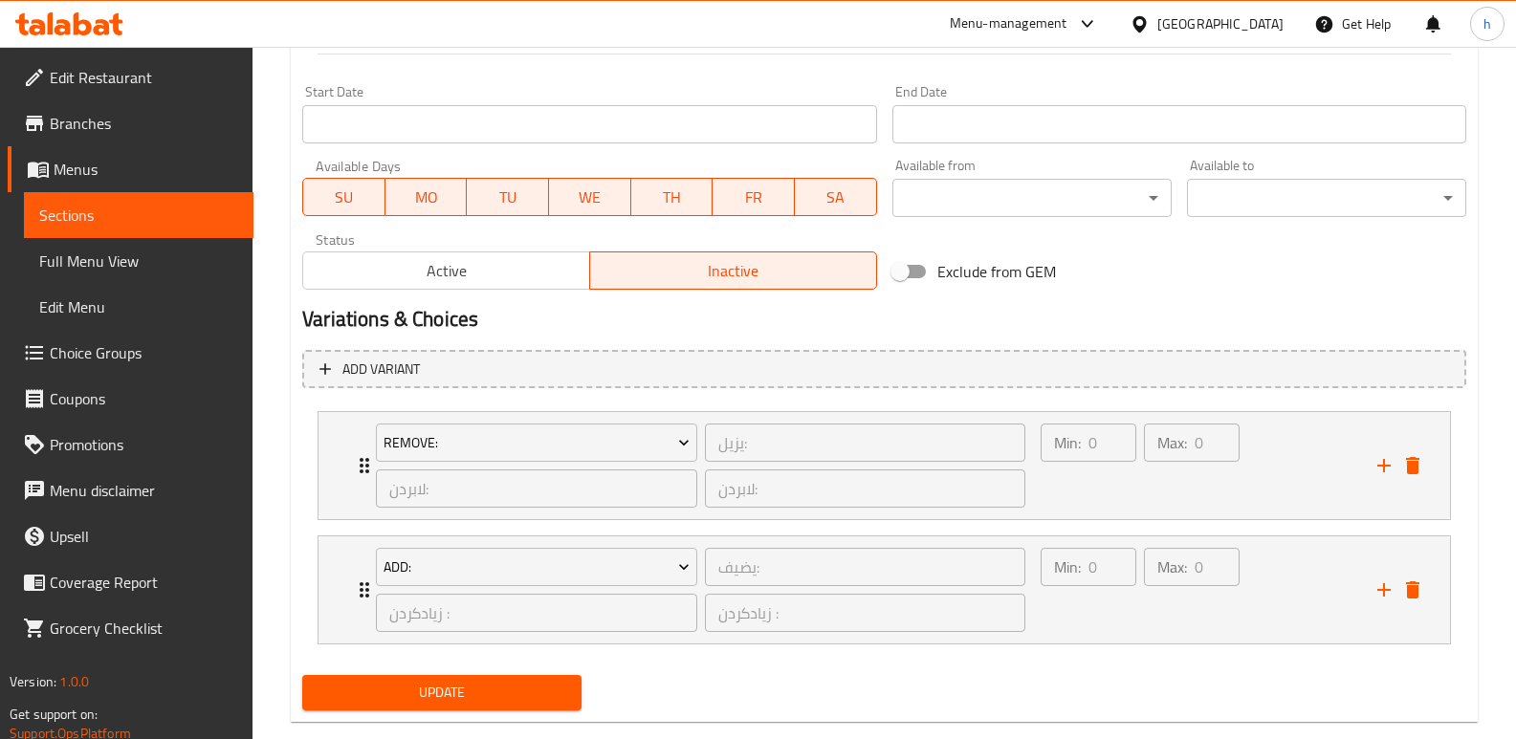
scroll to position [1034, 0]
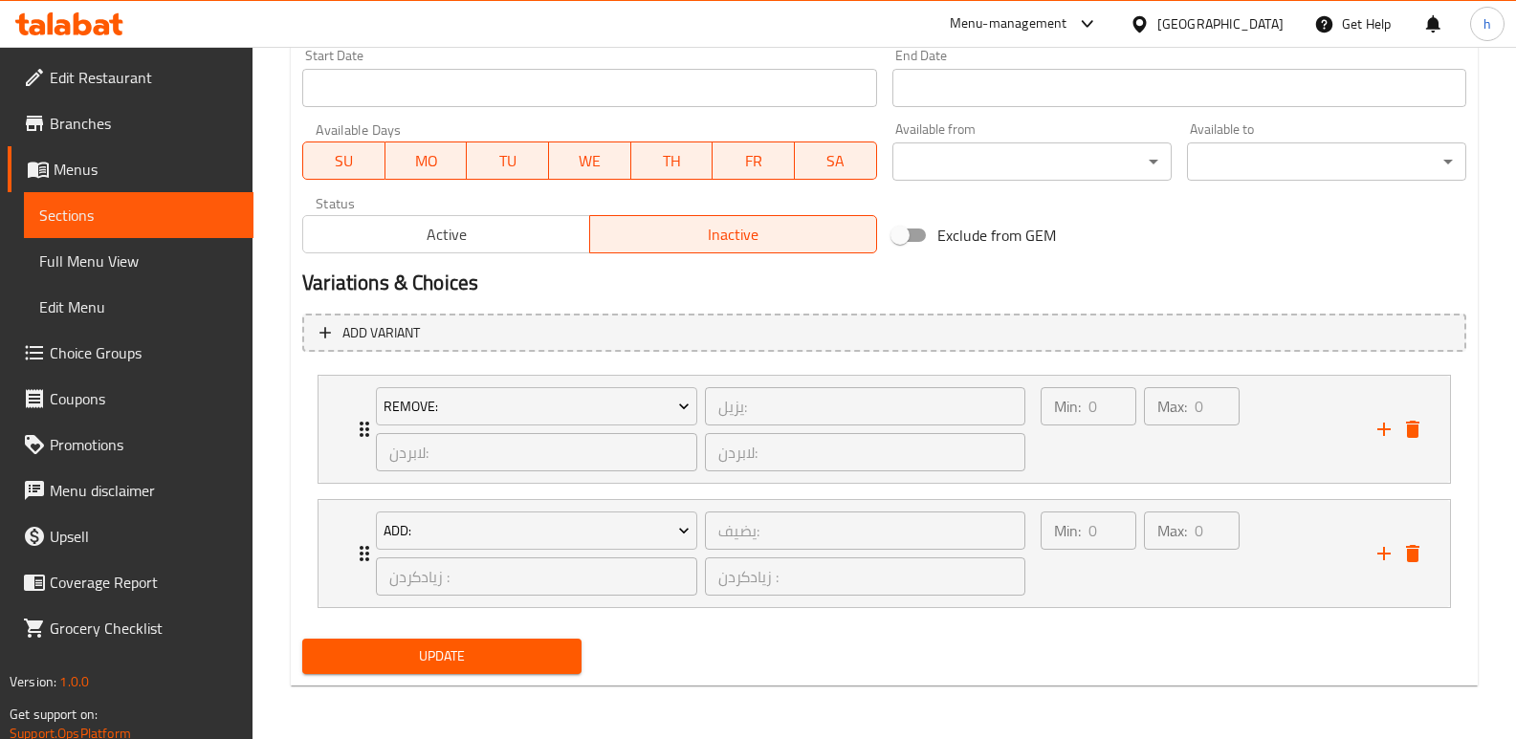
click at [455, 238] on span "Active" at bounding box center [447, 235] width 272 height 28
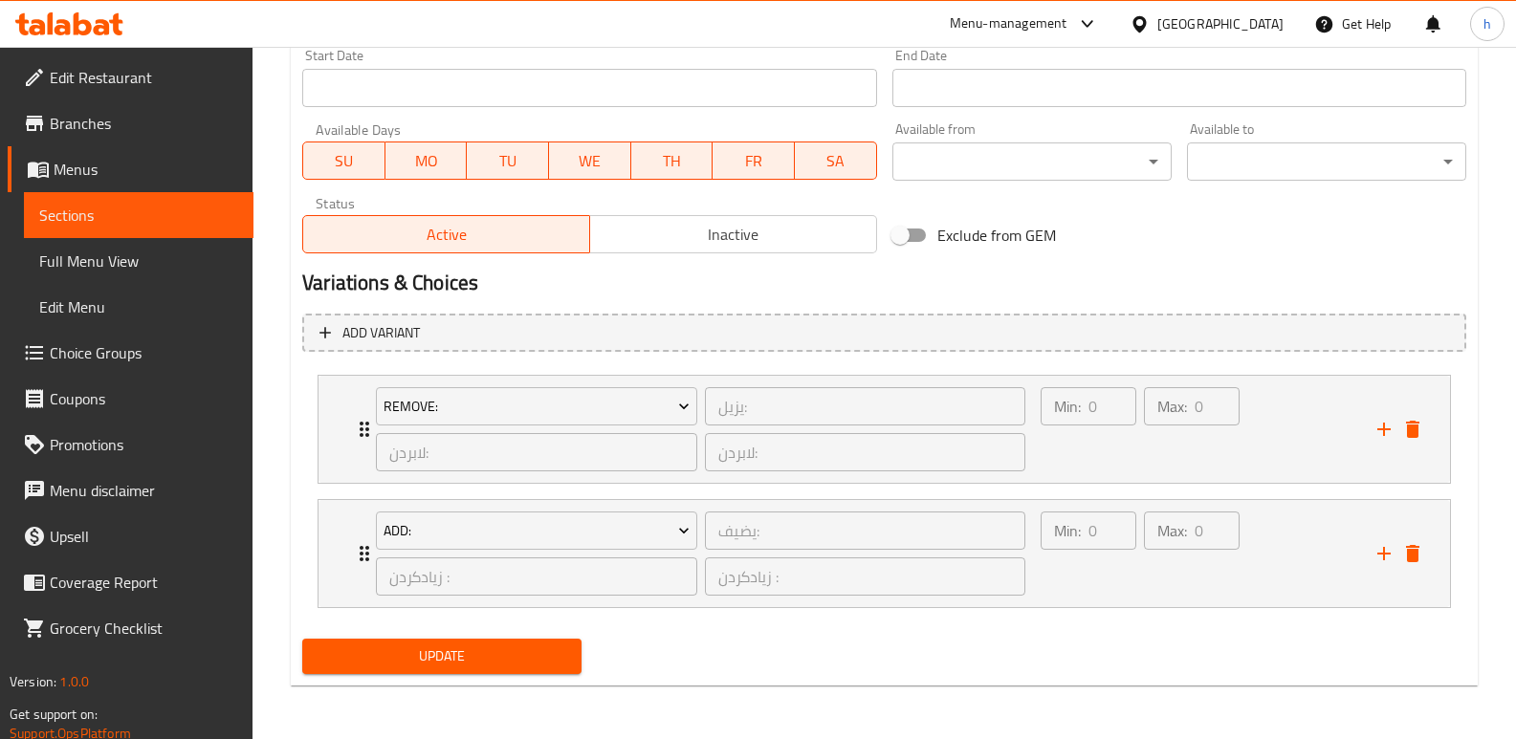
click at [519, 646] on span "Update" at bounding box center [441, 657] width 249 height 24
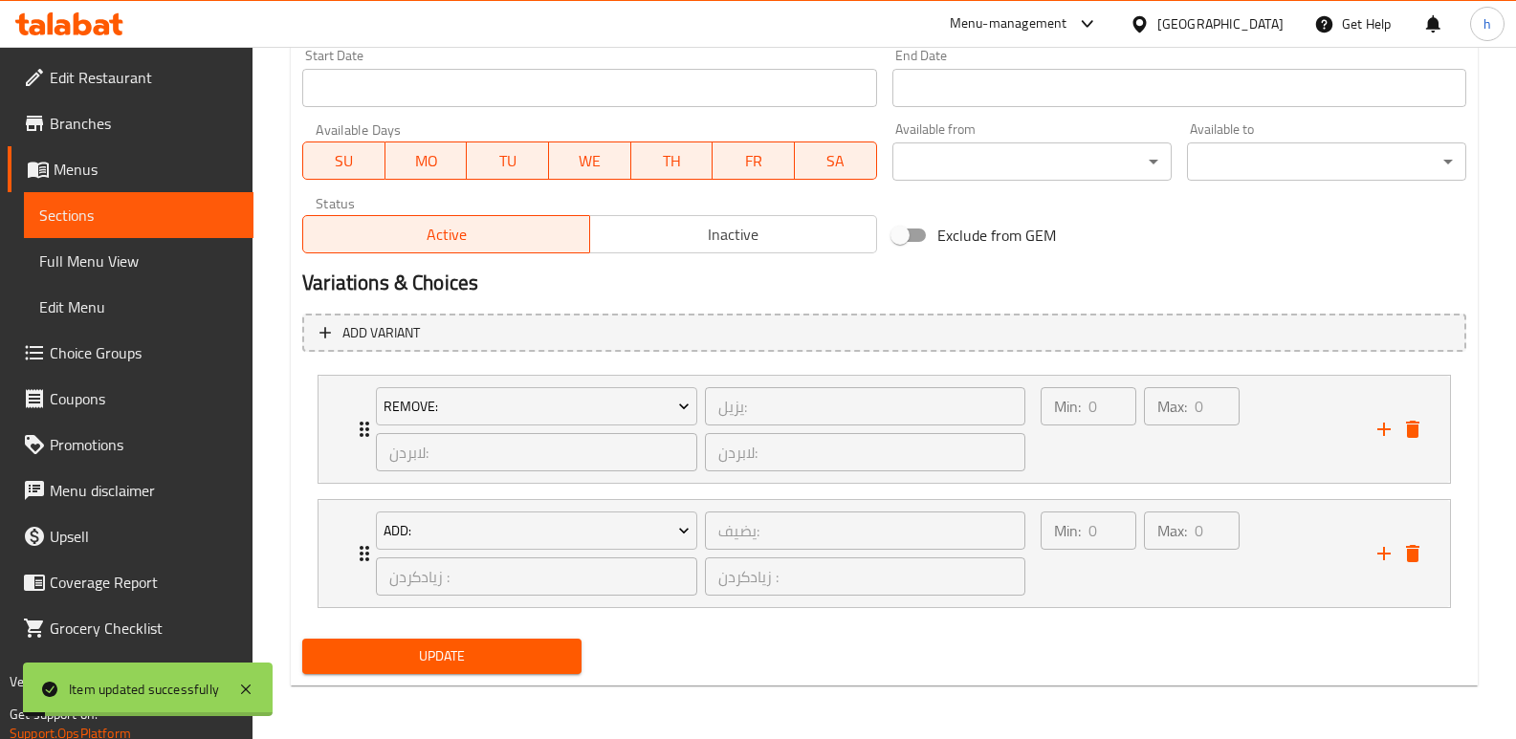
click at [171, 231] on link "Sections" at bounding box center [139, 215] width 230 height 46
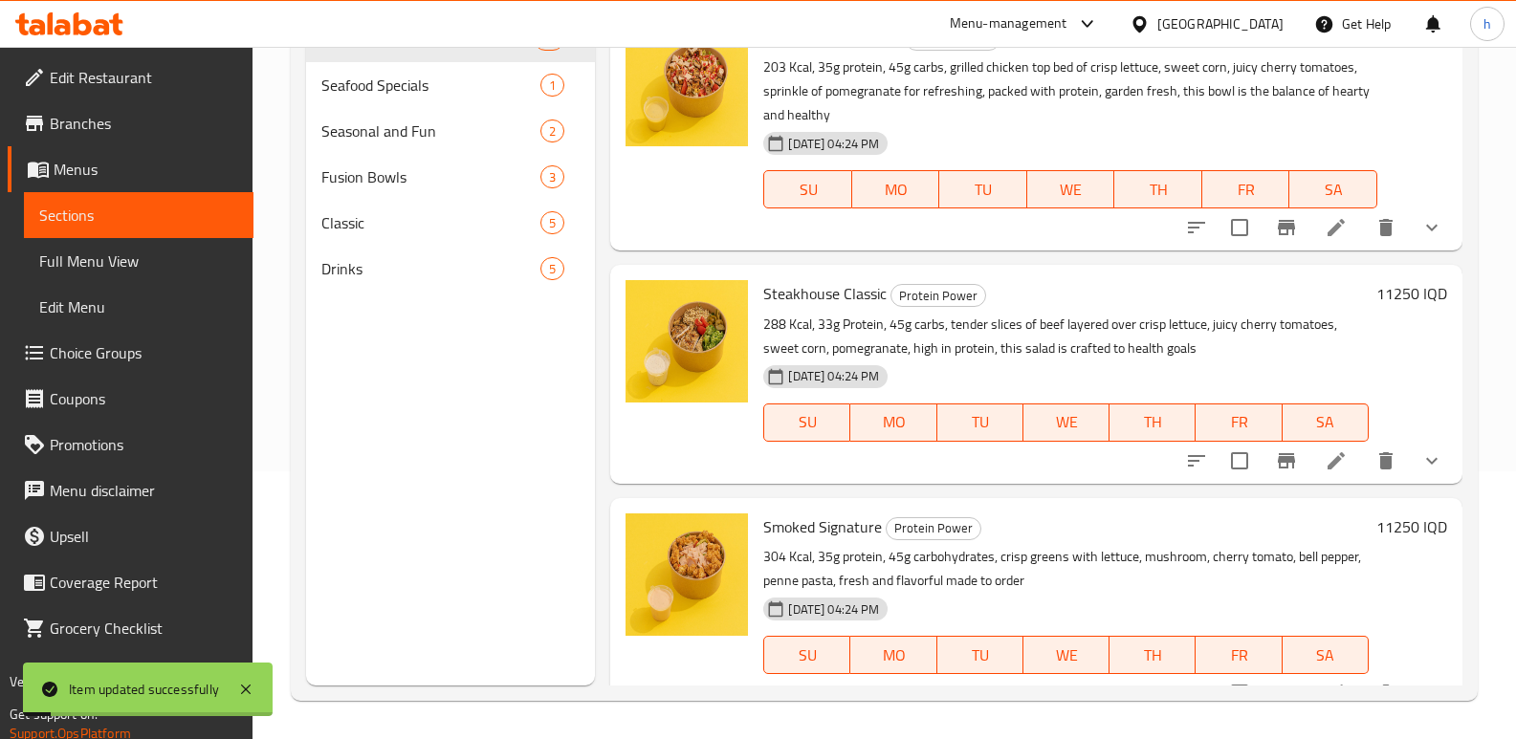
scroll to position [268, 0]
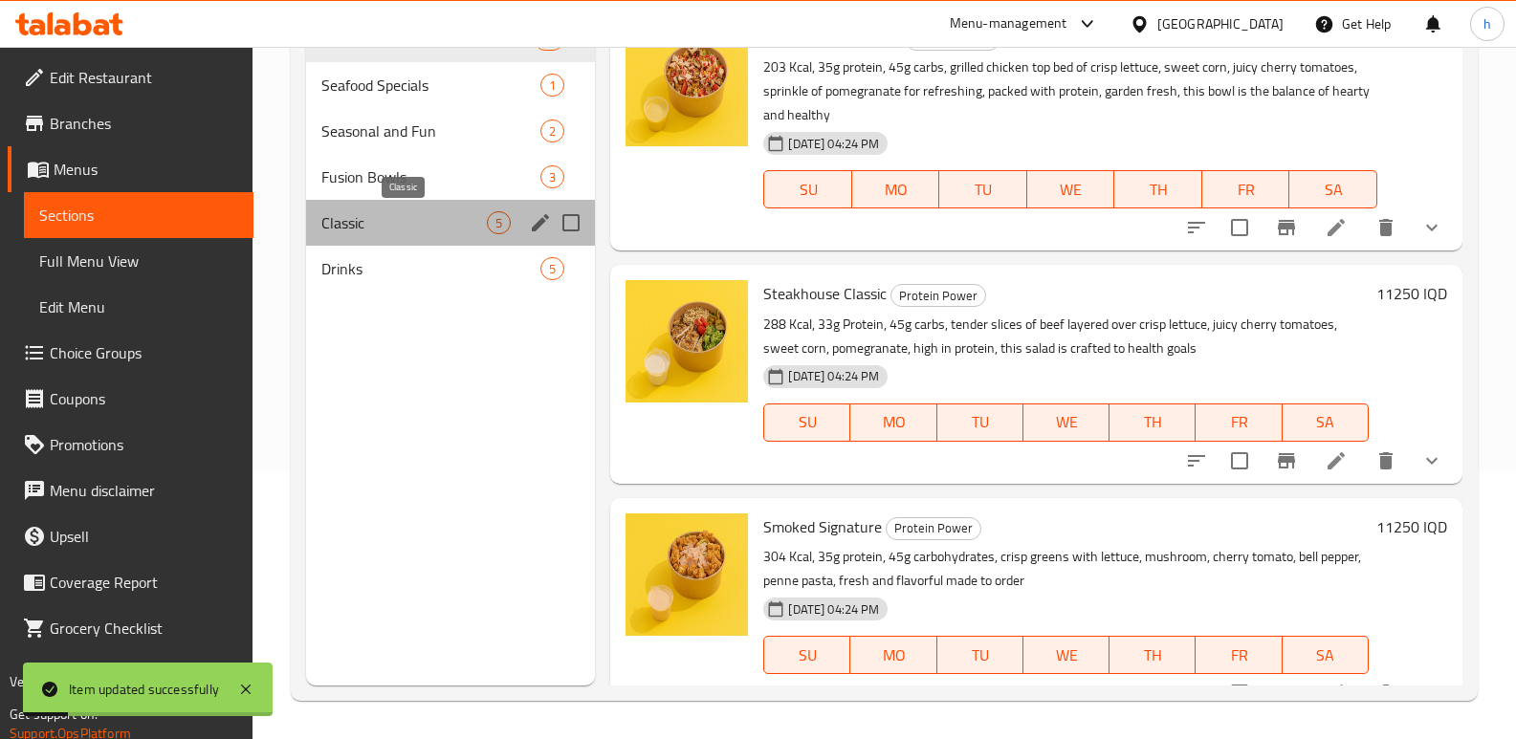
click at [347, 226] on span "Classic" at bounding box center [403, 222] width 165 height 23
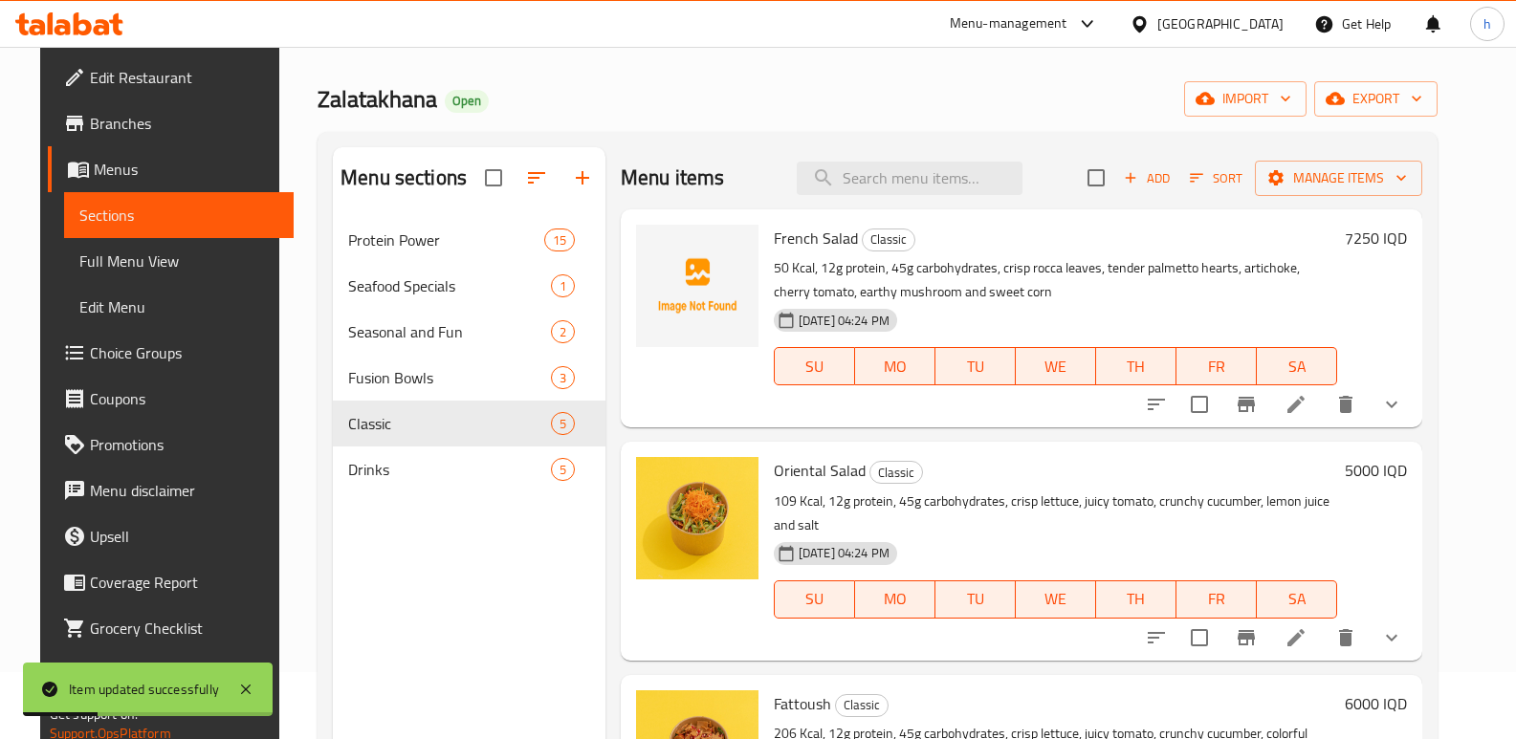
scroll to position [29, 0]
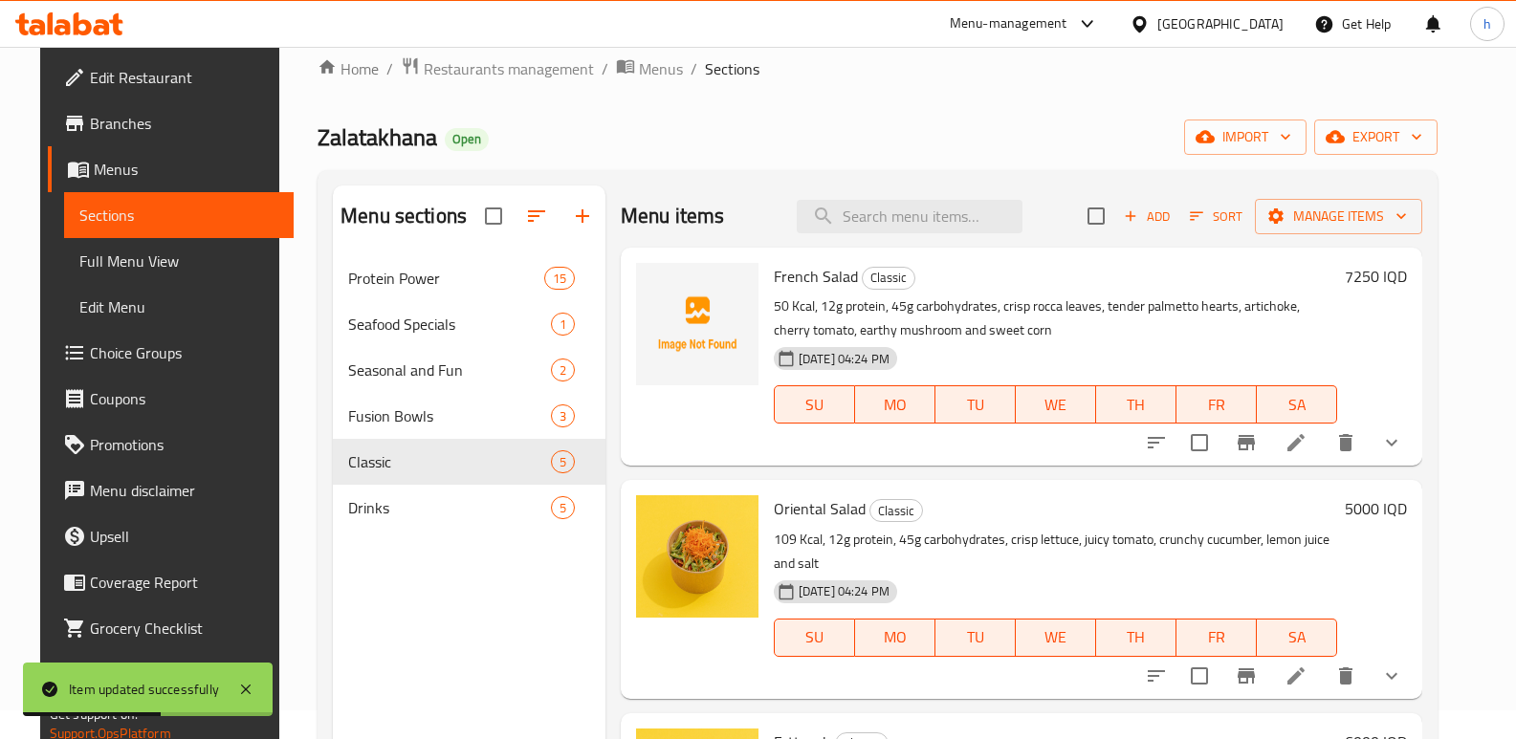
click at [97, 259] on span "Full Menu View" at bounding box center [178, 261] width 199 height 23
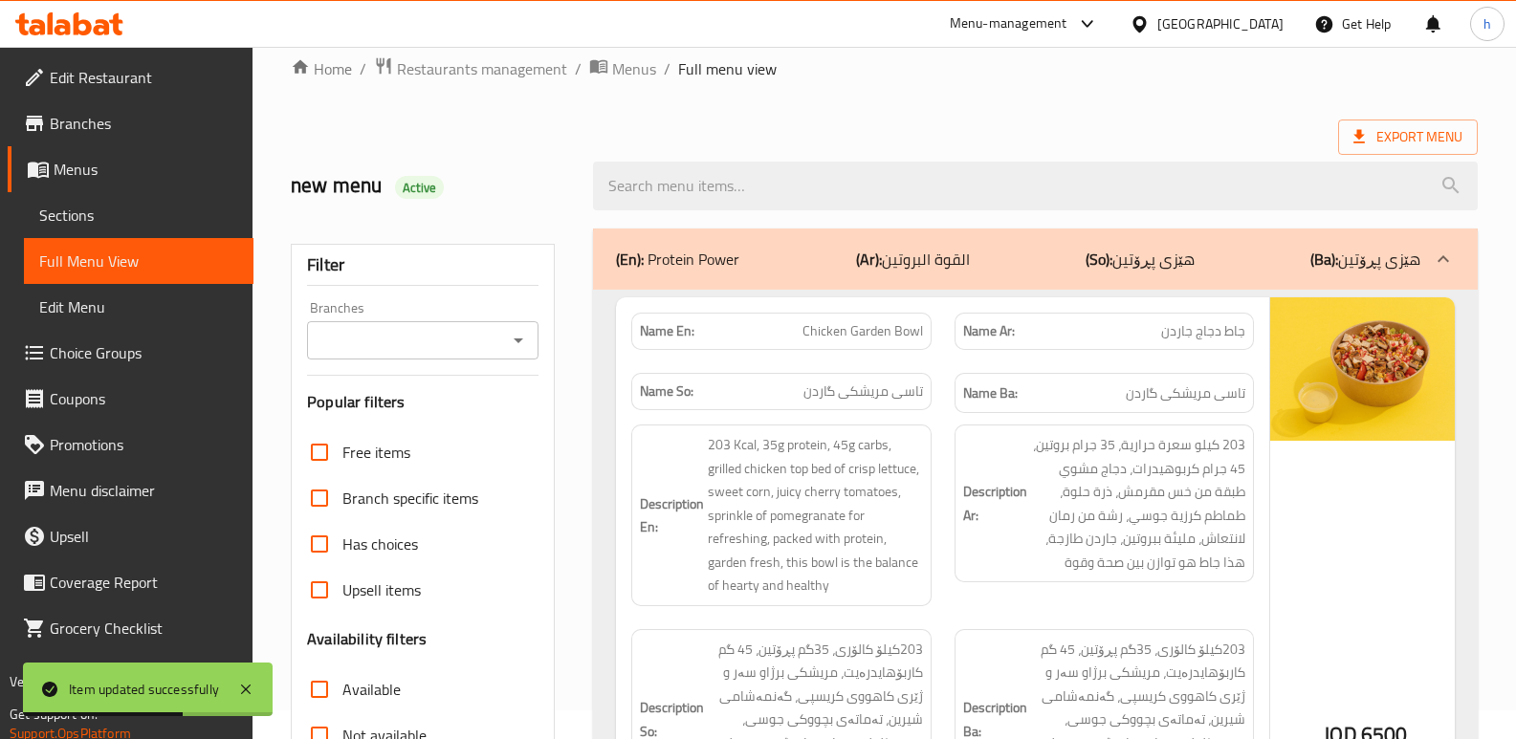
click at [455, 339] on input "Branches" at bounding box center [407, 340] width 188 height 27
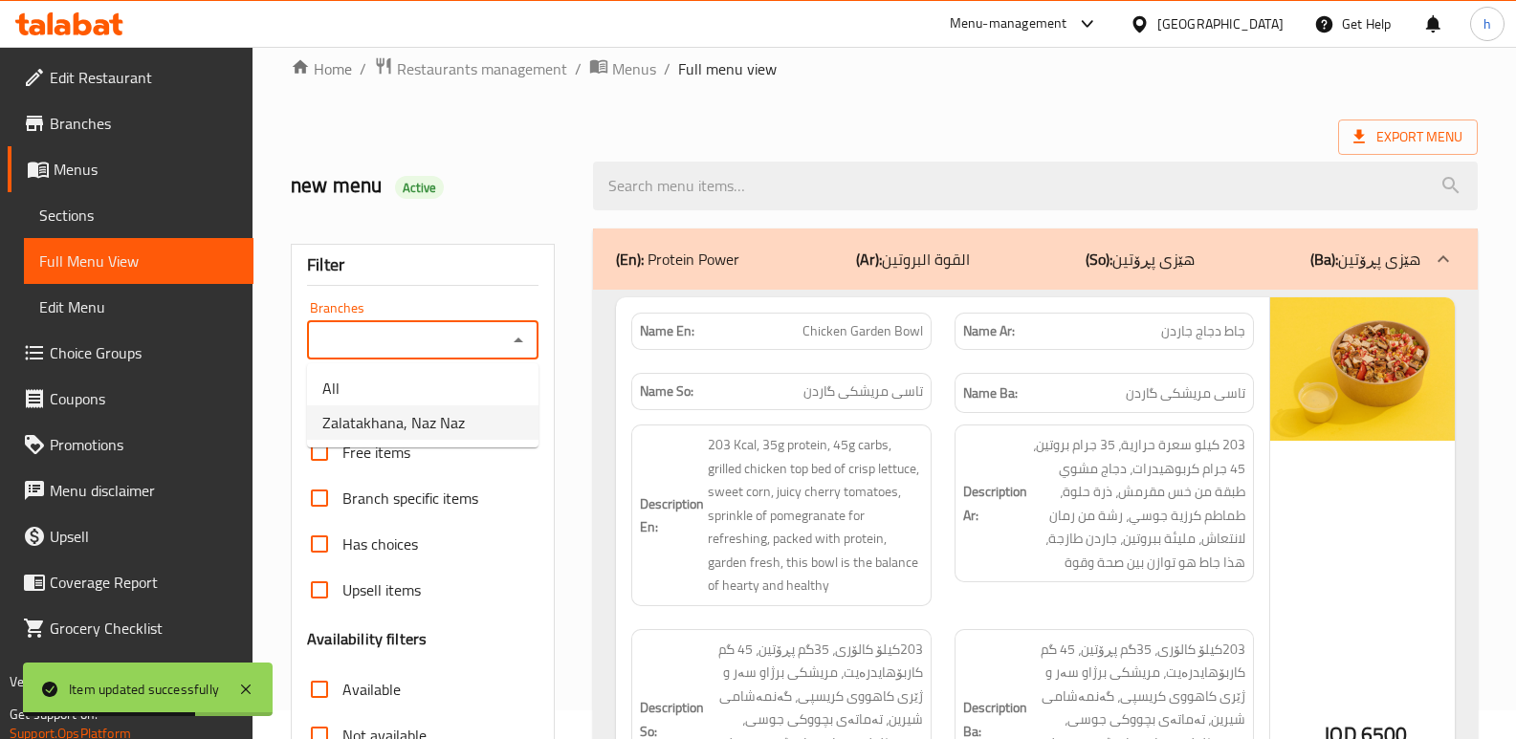
click at [448, 430] on span "Zalatakhana, Naz Naz" at bounding box center [393, 422] width 142 height 23
type input "Zalatakhana, Naz Naz"
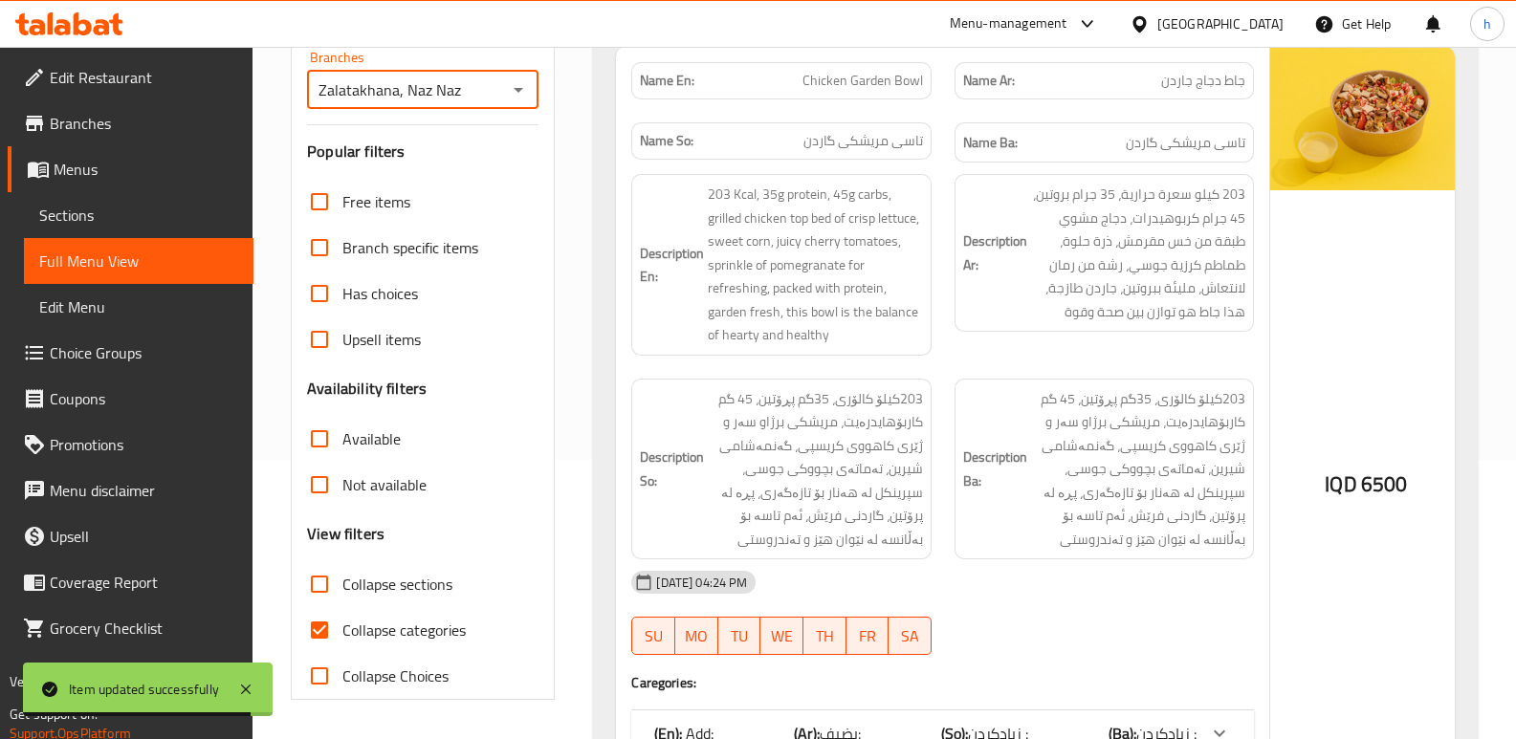
scroll to position [296, 0]
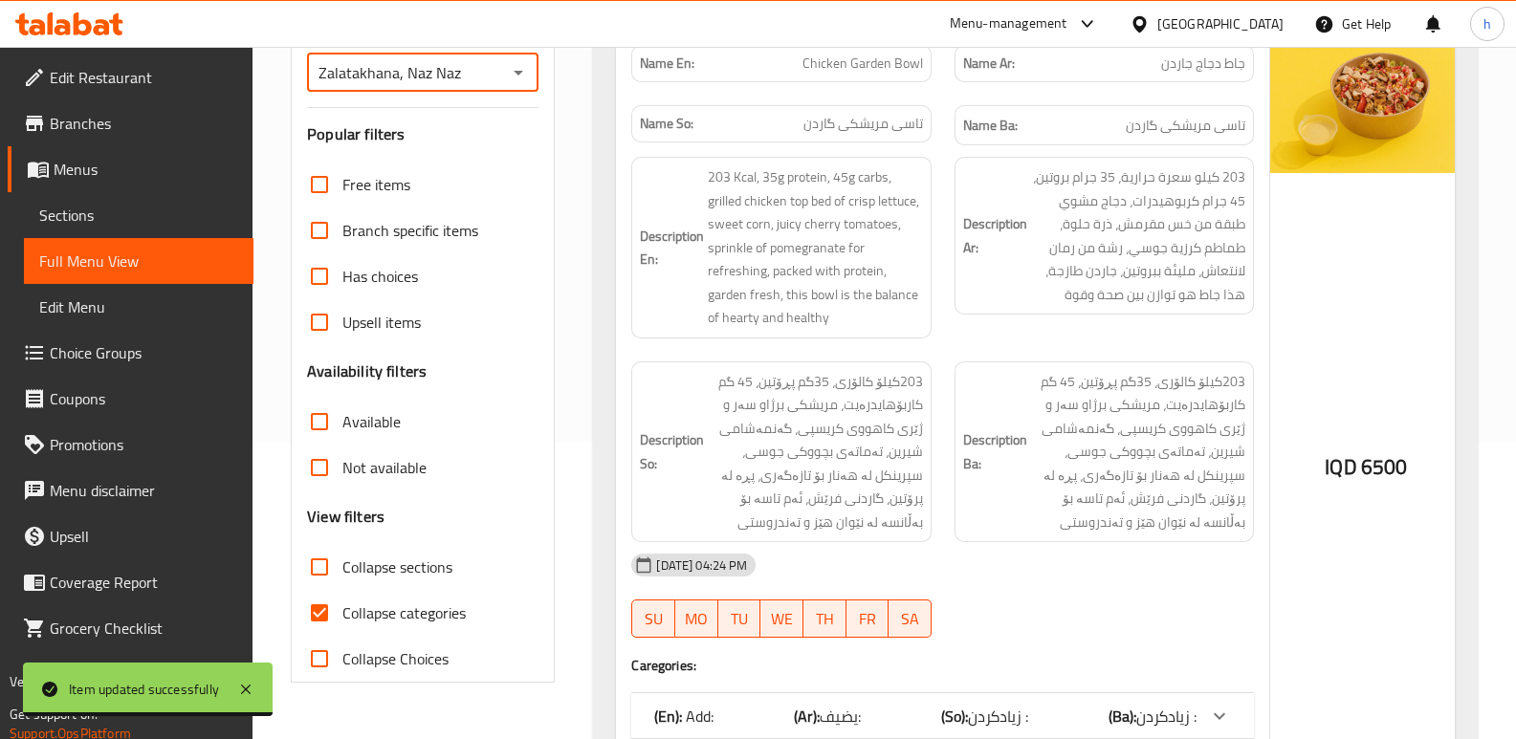
click at [319, 609] on input "Collapse categories" at bounding box center [319, 613] width 46 height 46
checkbox input "false"
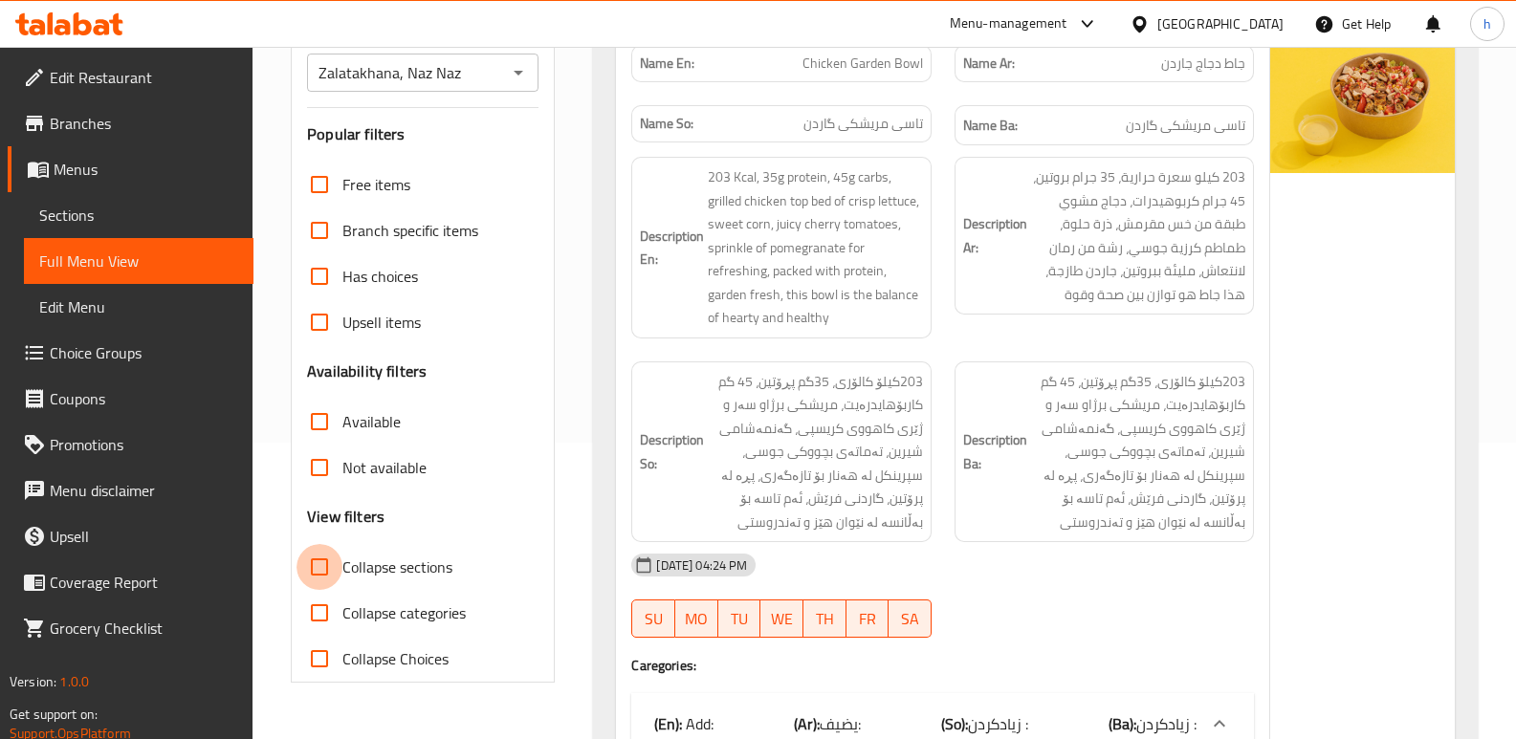
click at [319, 574] on input "Collapse sections" at bounding box center [319, 567] width 46 height 46
checkbox input "true"
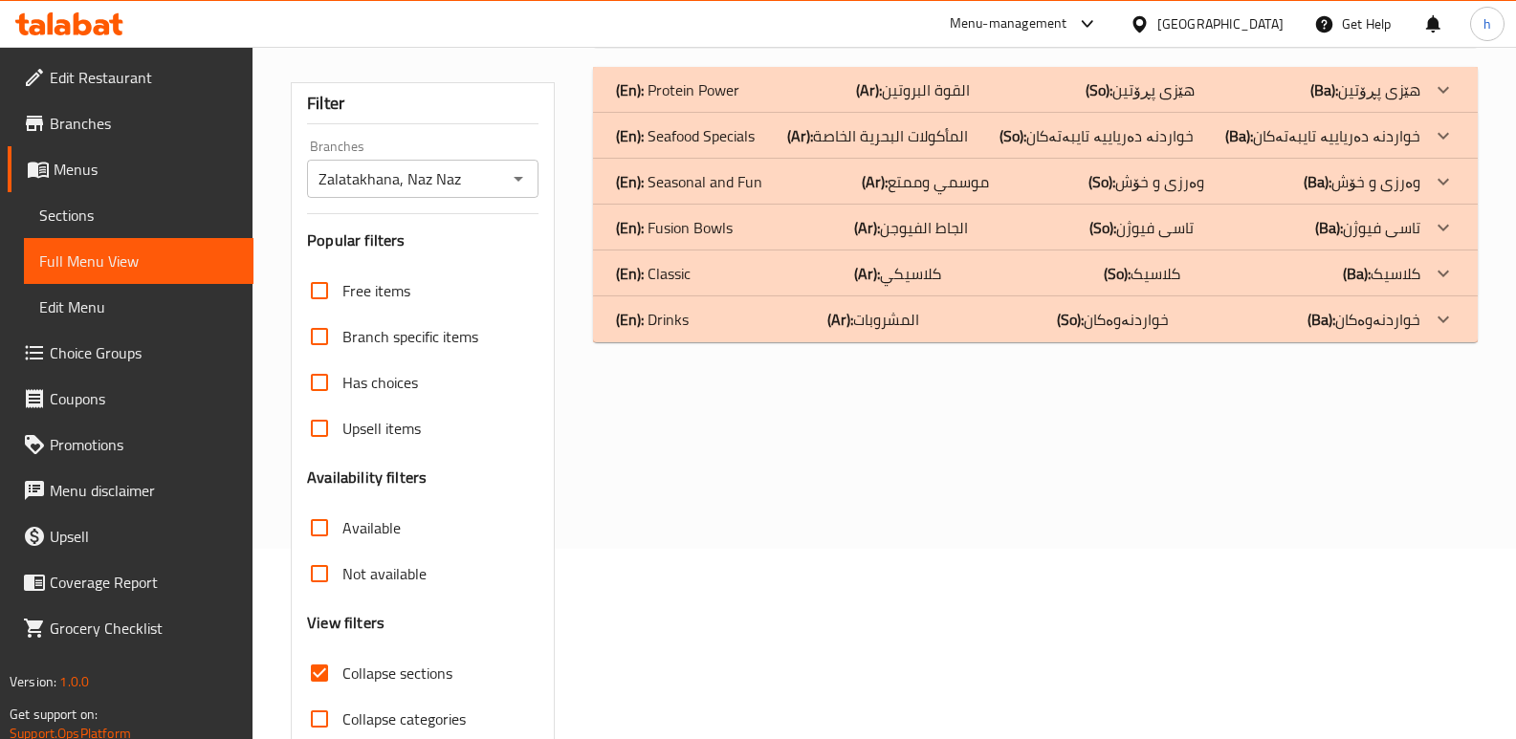
scroll to position [188, 0]
click at [796, 273] on div "(En): Classic (Ar): كلاسيكي (So): کلاسیک (Ba): کلاسیک" at bounding box center [1018, 275] width 804 height 23
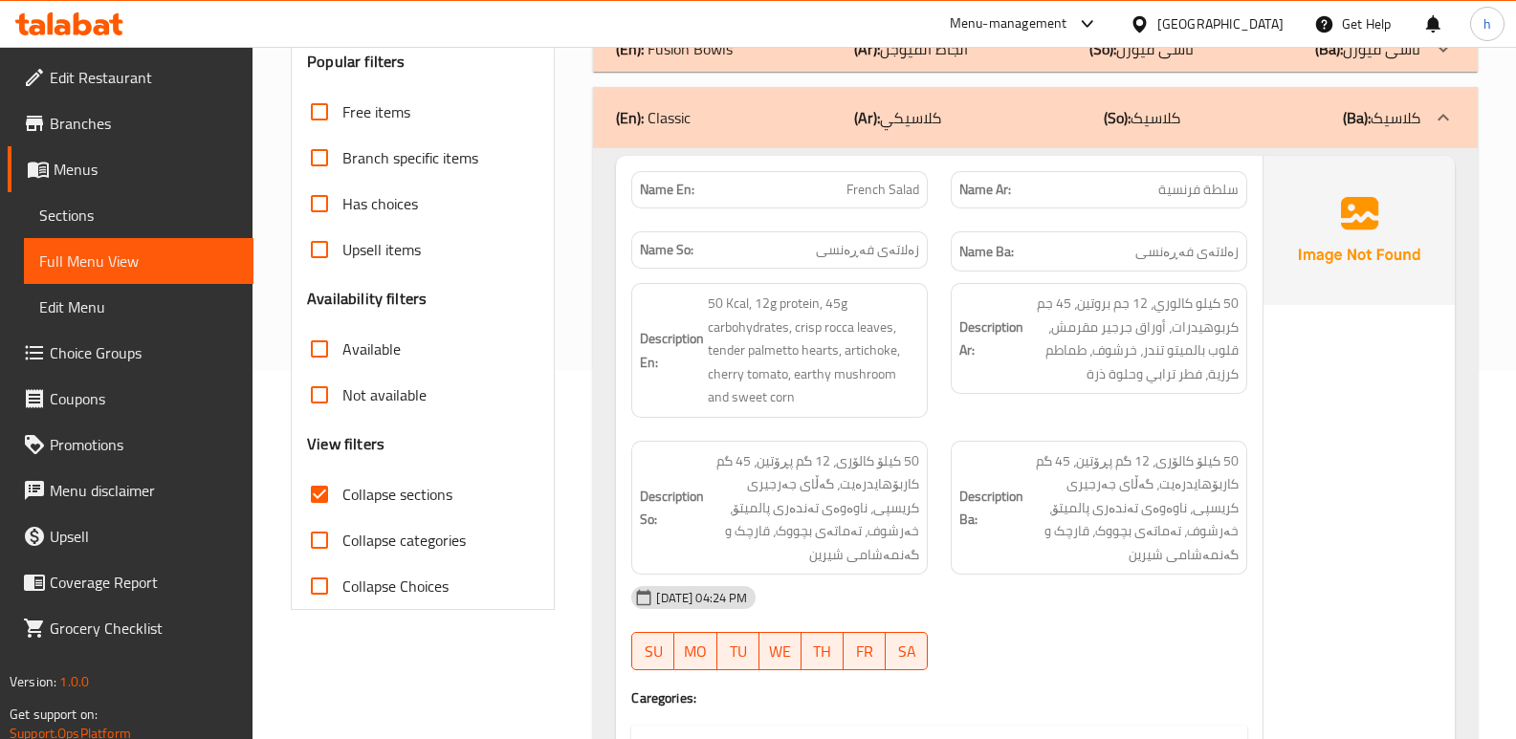
scroll to position [434, 0]
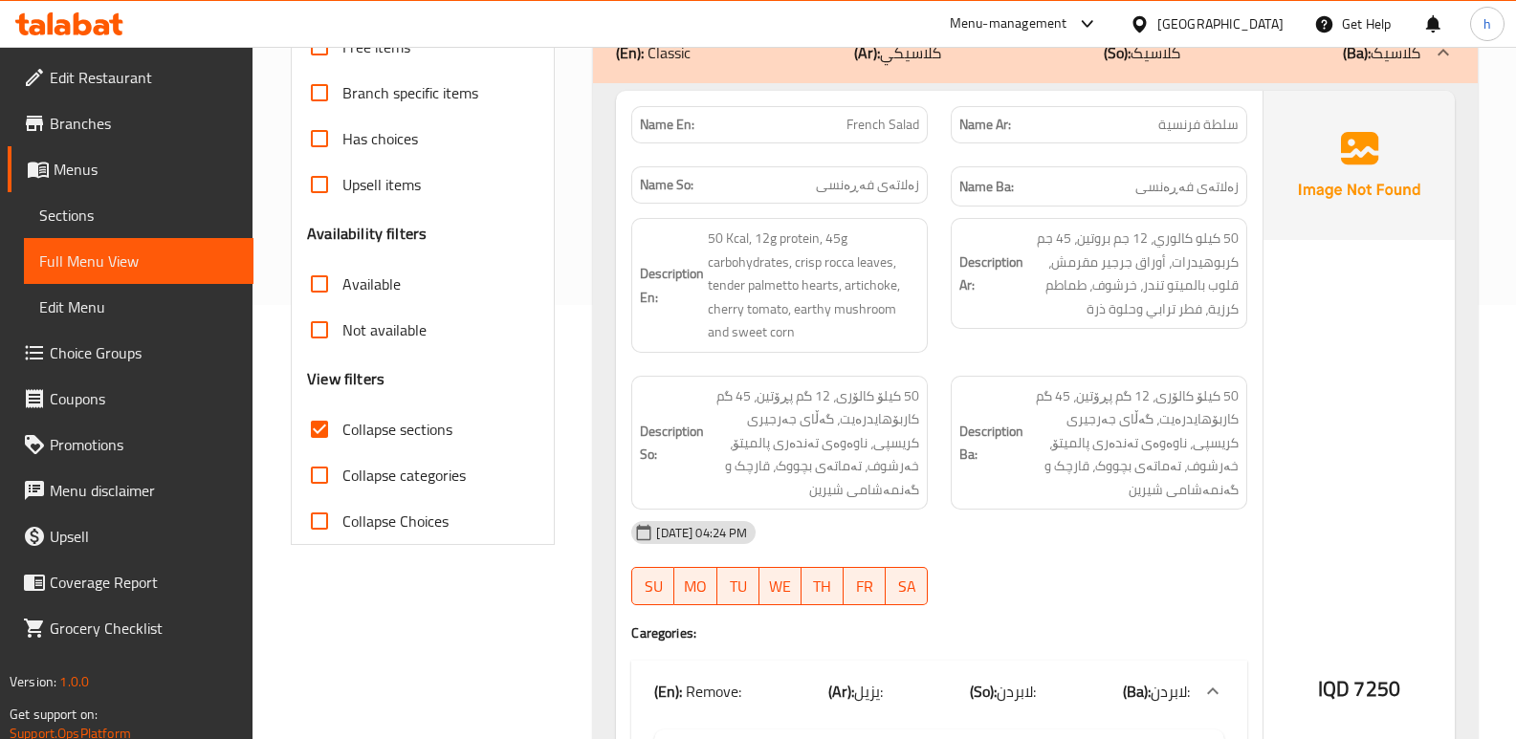
click at [850, 127] on span "French Salad" at bounding box center [882, 125] width 73 height 20
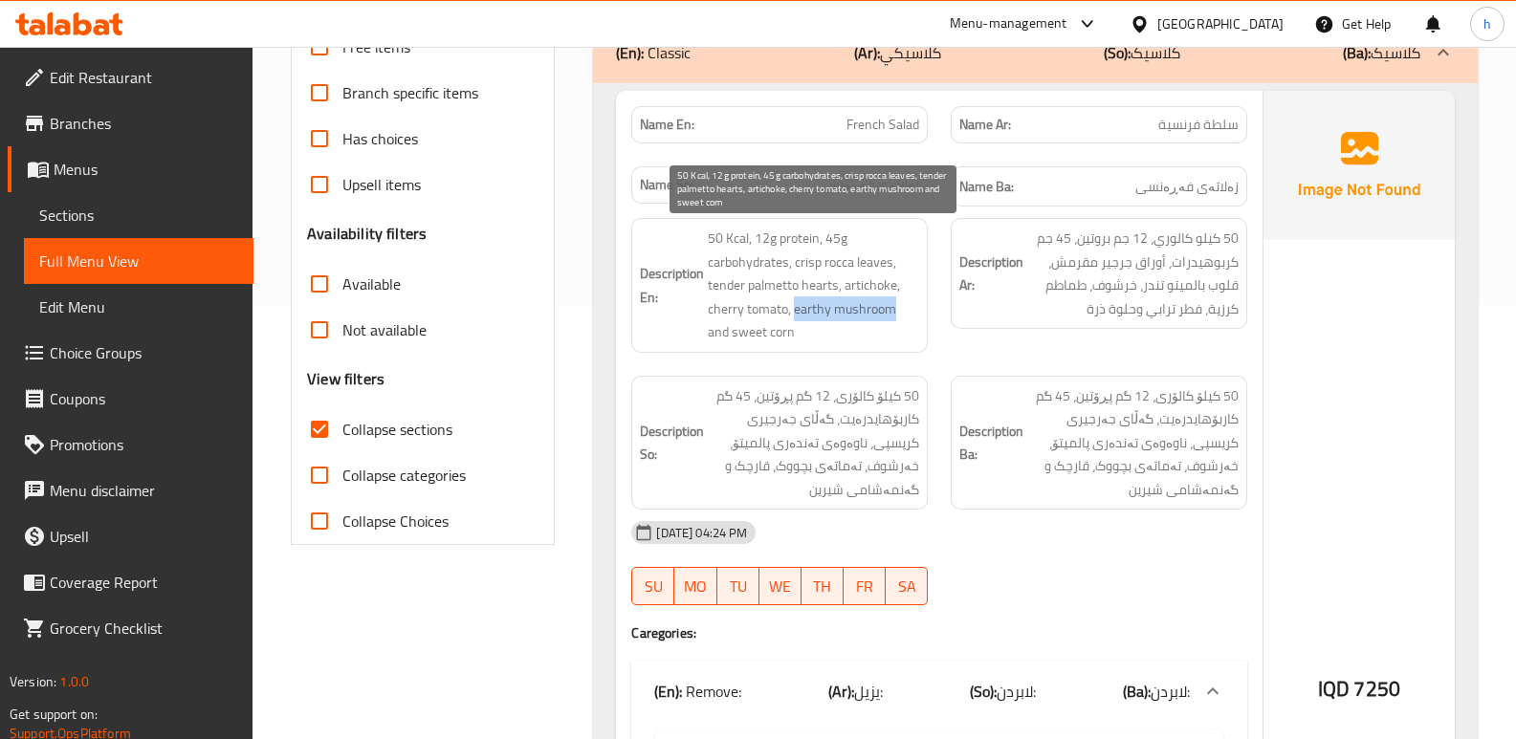
drag, startPoint x: 793, startPoint y: 309, endPoint x: 890, endPoint y: 310, distance: 97.5
click at [890, 310] on span "50 Kcal, 12g protein, 45g carbohydrates, crisp rocca leaves, tender palmetto he…" at bounding box center [813, 286] width 211 height 118
copy span "earthy mushroom"
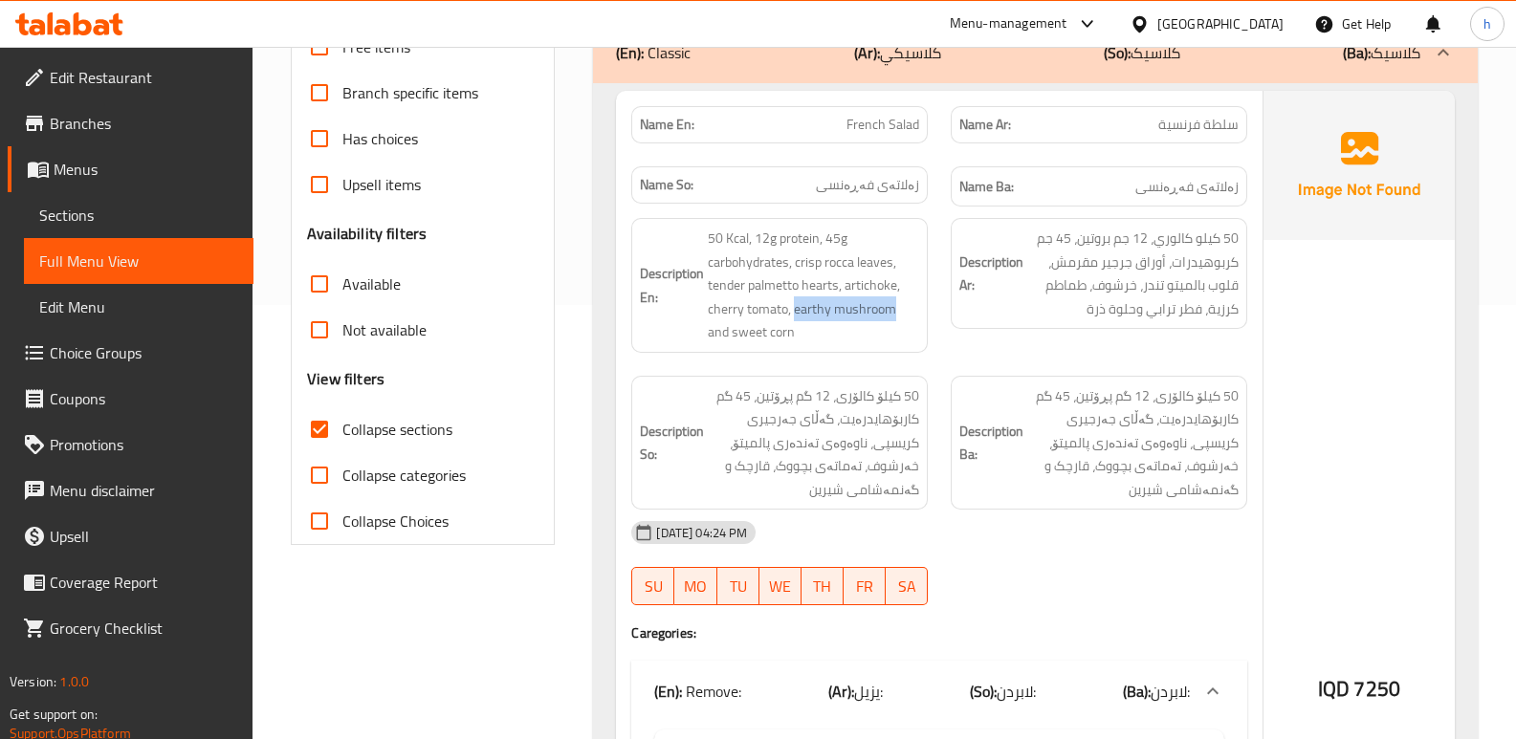
click at [75, 210] on span "Sections" at bounding box center [138, 215] width 199 height 23
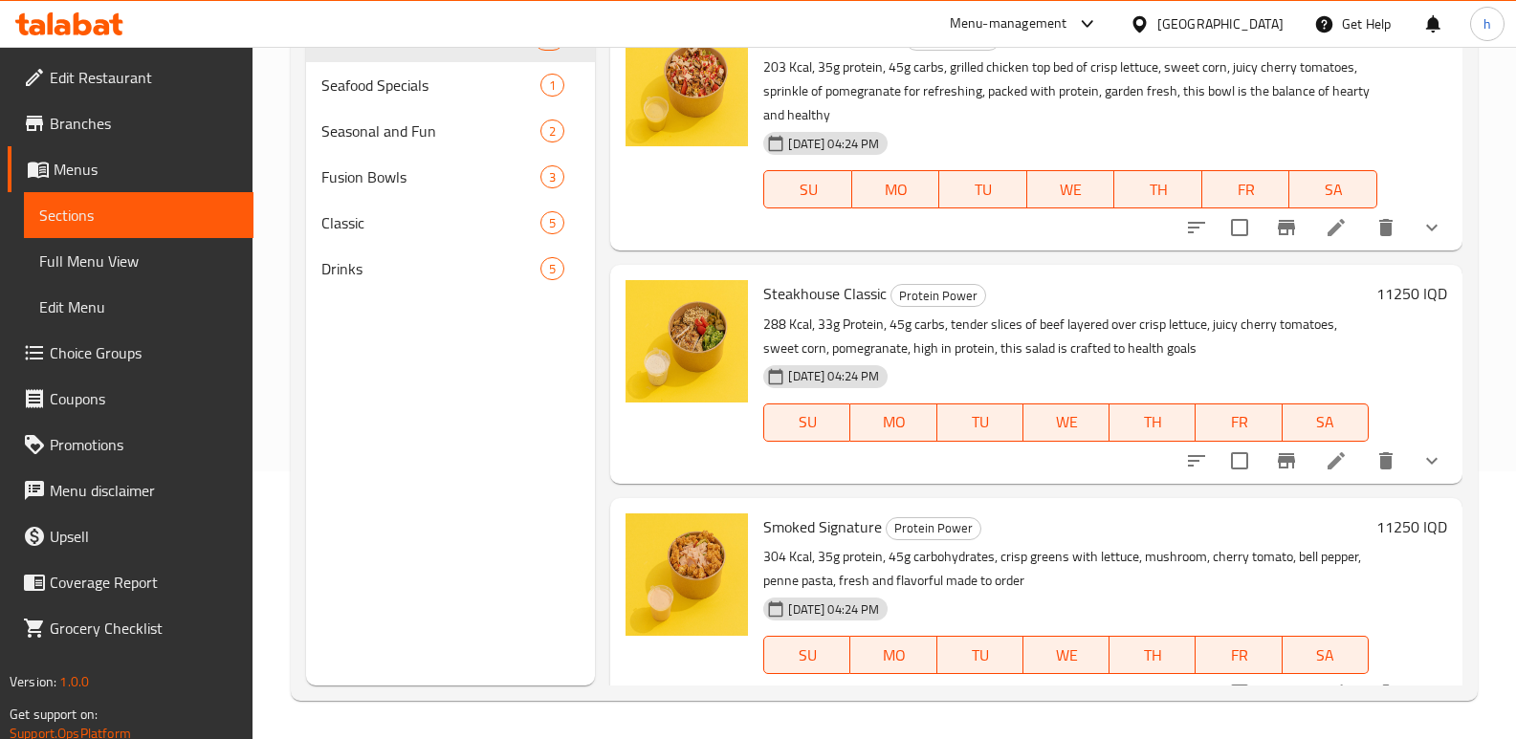
scroll to position [268, 0]
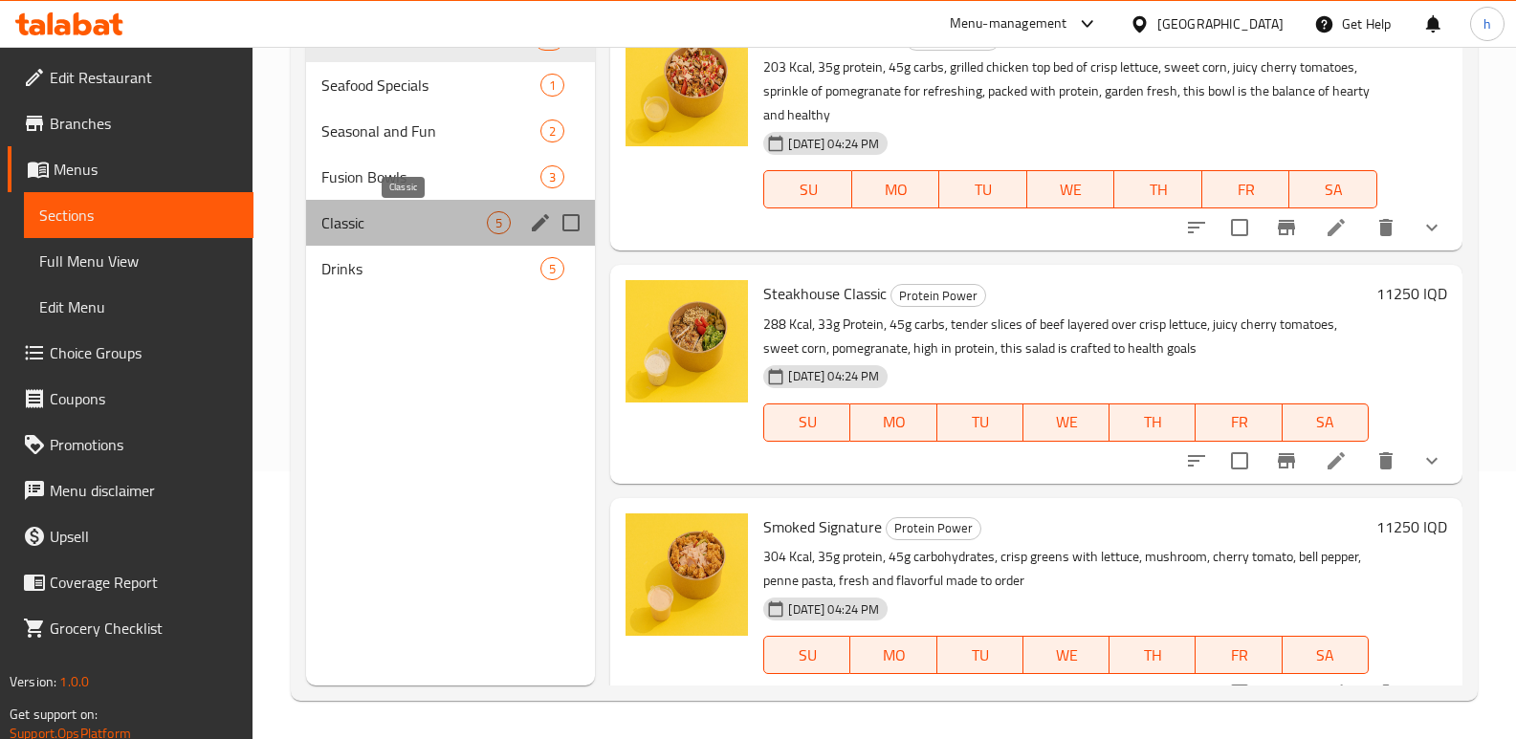
click at [366, 215] on span "Classic" at bounding box center [403, 222] width 165 height 23
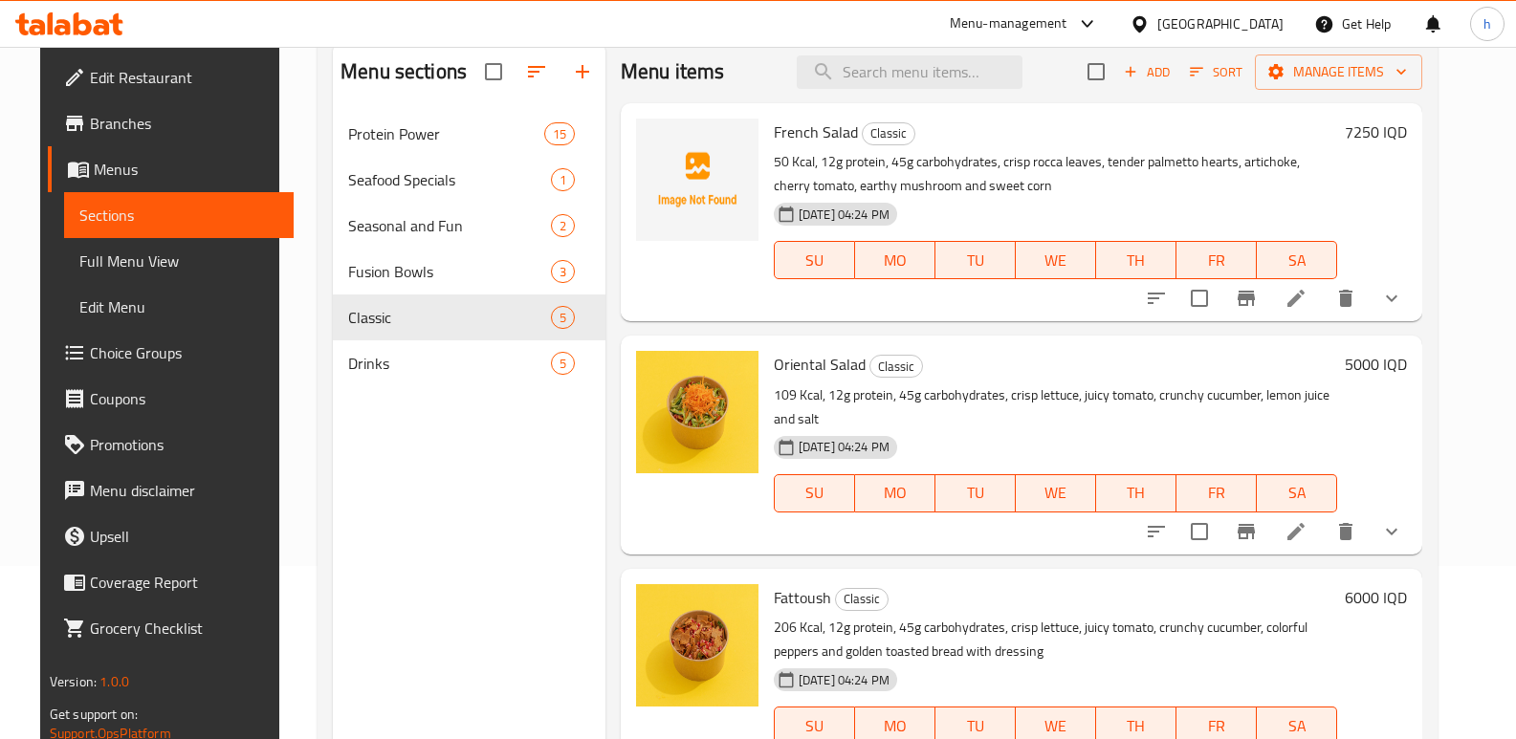
scroll to position [172, 0]
click at [1304, 303] on icon at bounding box center [1295, 299] width 17 height 17
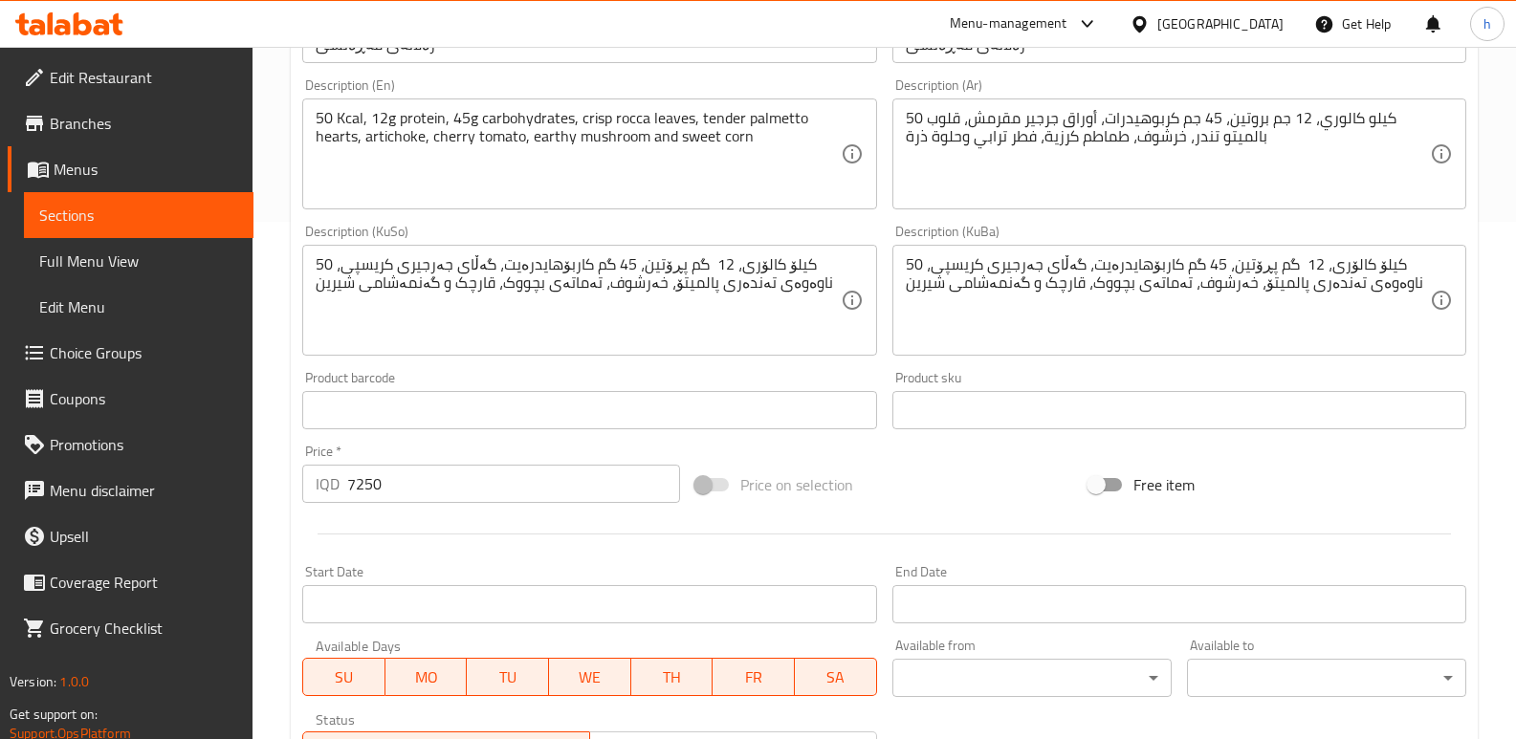
scroll to position [580, 0]
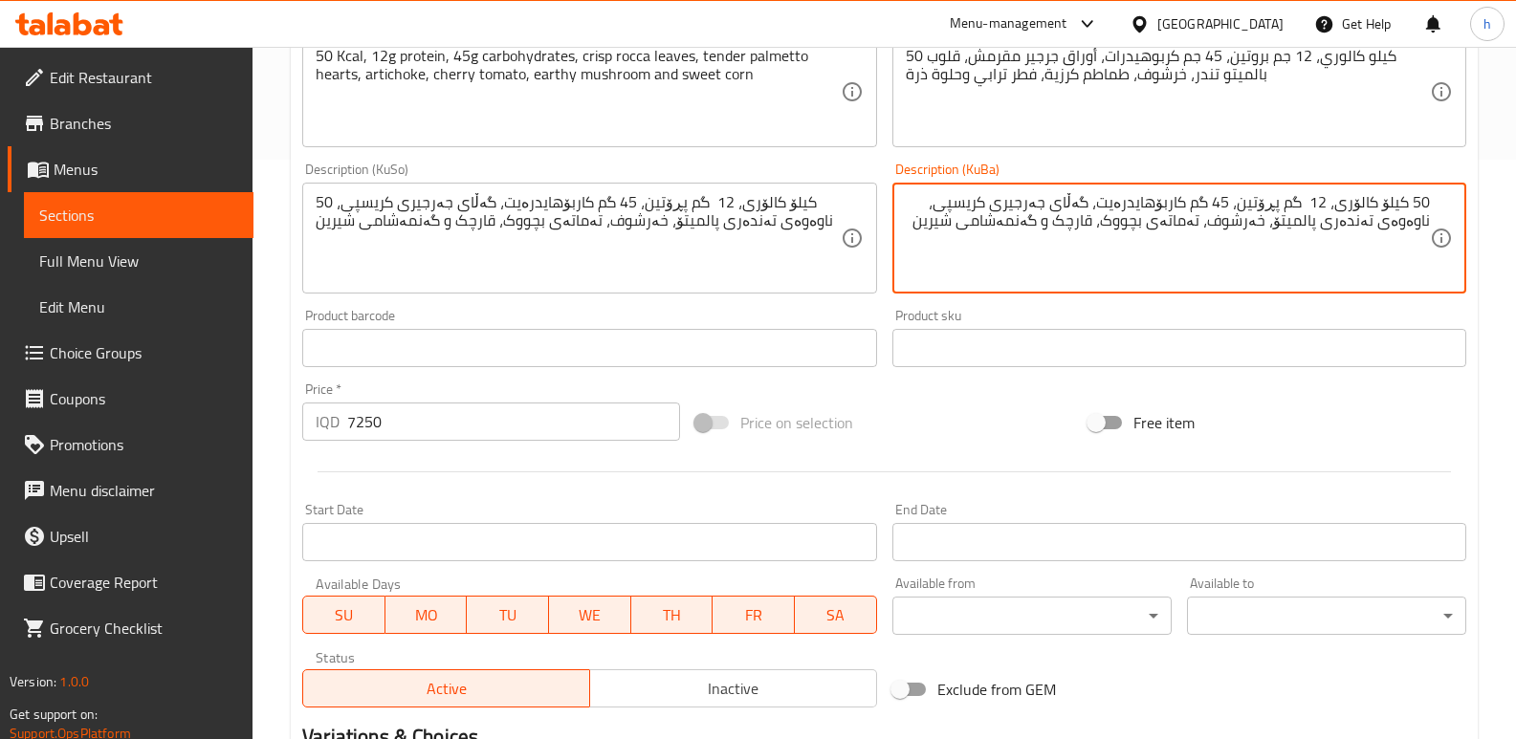
click at [1084, 223] on textarea "50 کیلۆ کالۆری، 12 گم پڕۆتین، 45 گم کاربۆهایدرەیت، گەڵای جەرجیری کریسپی، ناوەوە…" at bounding box center [1168, 238] width 524 height 91
type textarea "50 کیلۆ کالۆری، 12 گم پڕۆتین، 45 گم کاربۆهایدرەیت، گەڵای جەرجیری کریسپی، ناوەوە…"
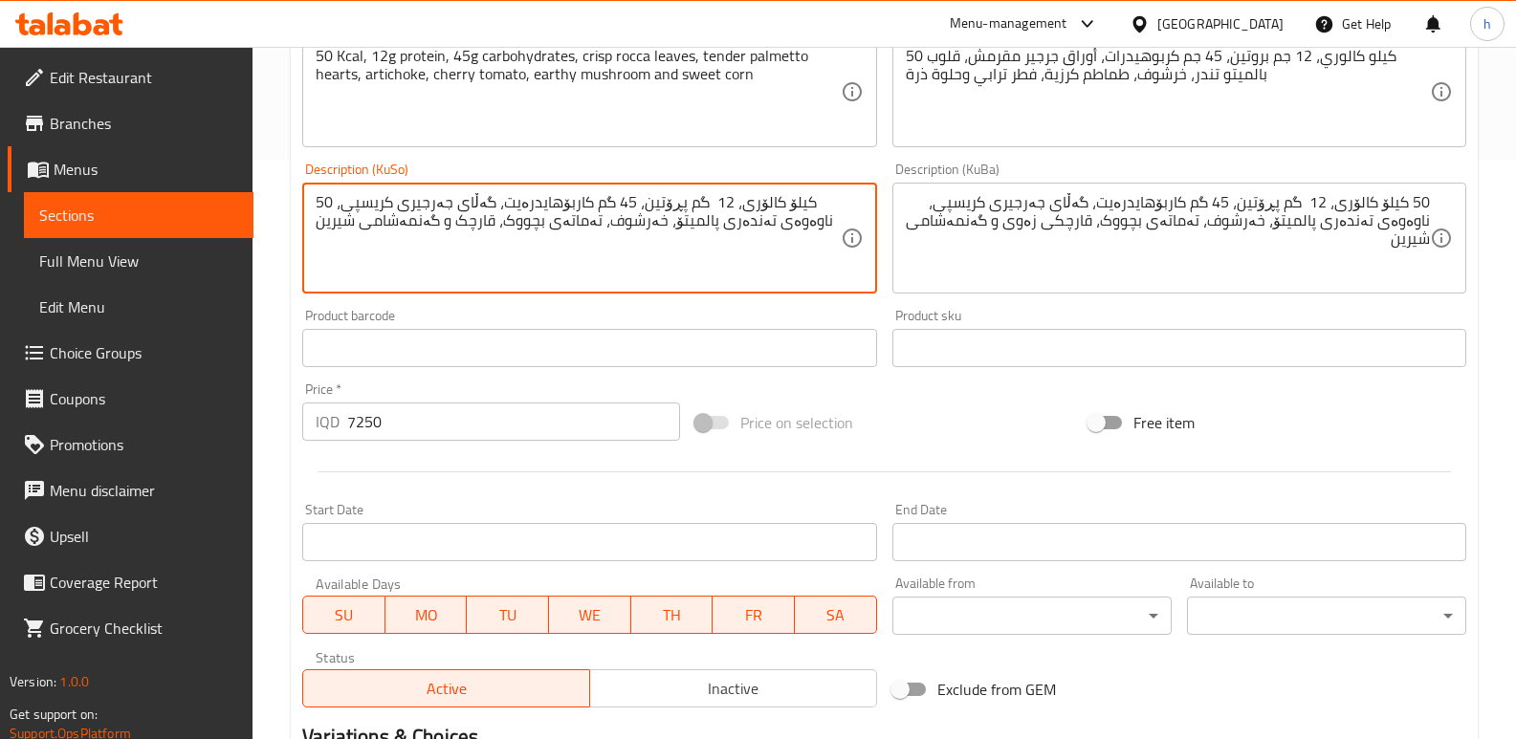
paste textarea "ی زەوی"
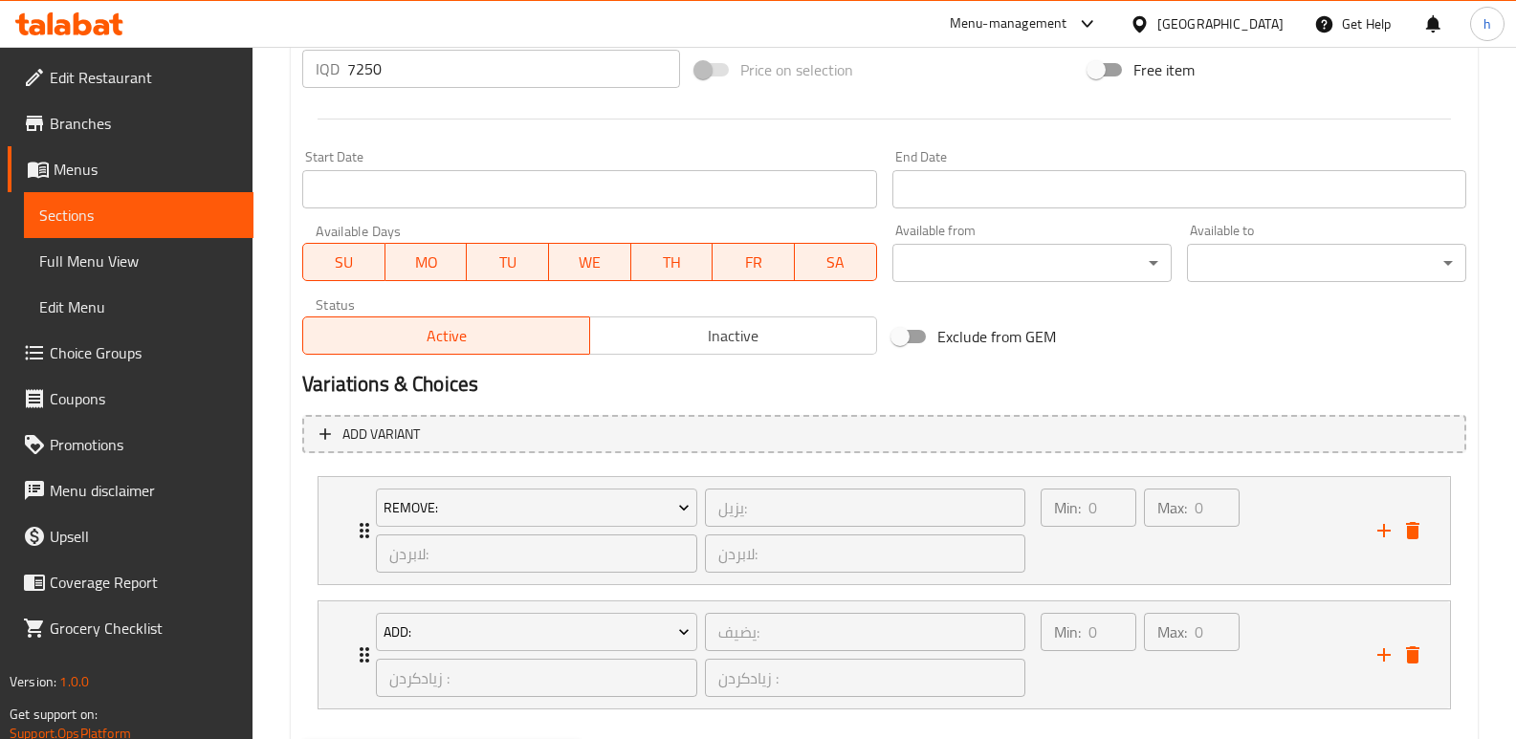
scroll to position [1034, 0]
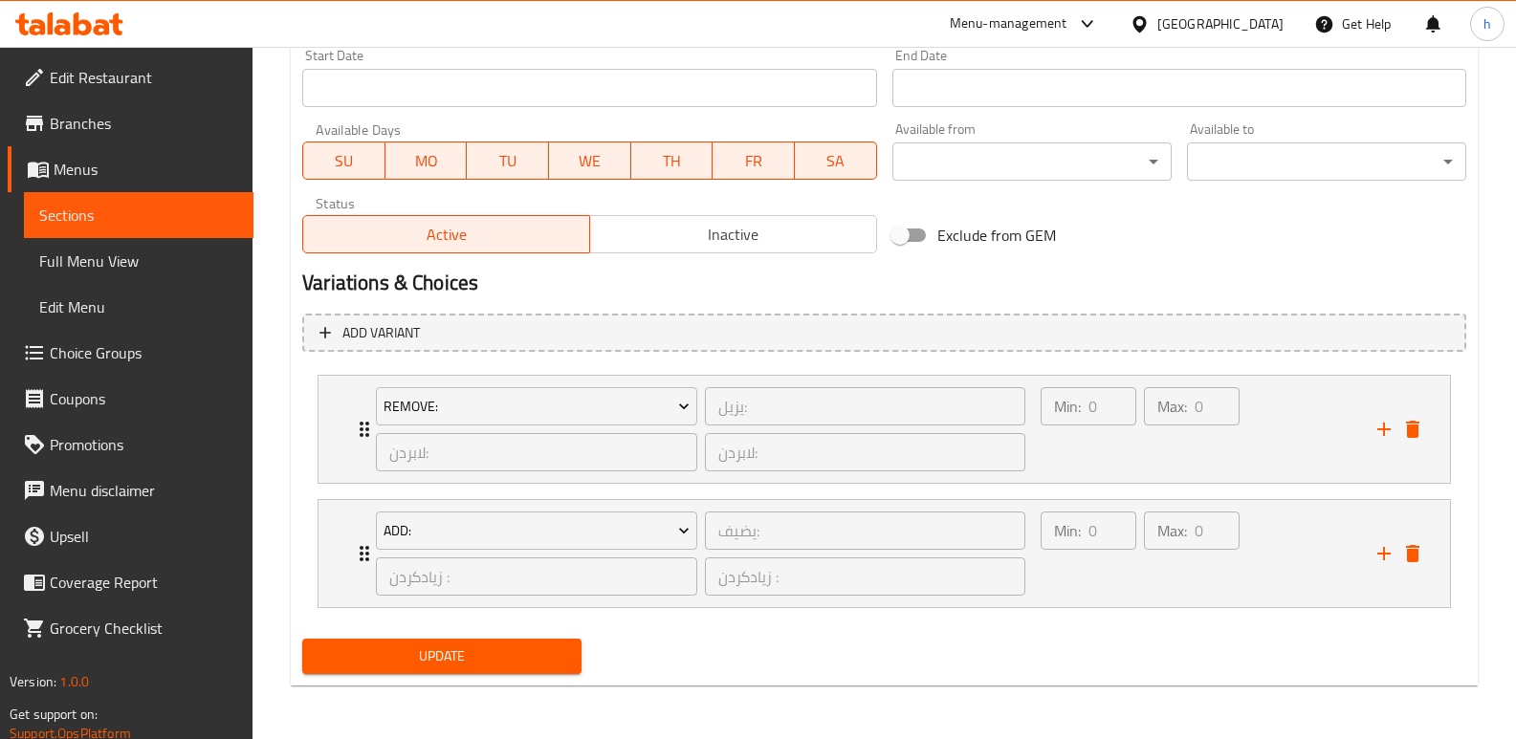
type textarea "50 کیلۆ کالۆری، 12 گم پڕۆتین، 45 گم کاربۆهایدرەیت، گەڵای جەرجیری کریسپی، ناوەوە…"
click at [527, 664] on span "Update" at bounding box center [441, 657] width 249 height 24
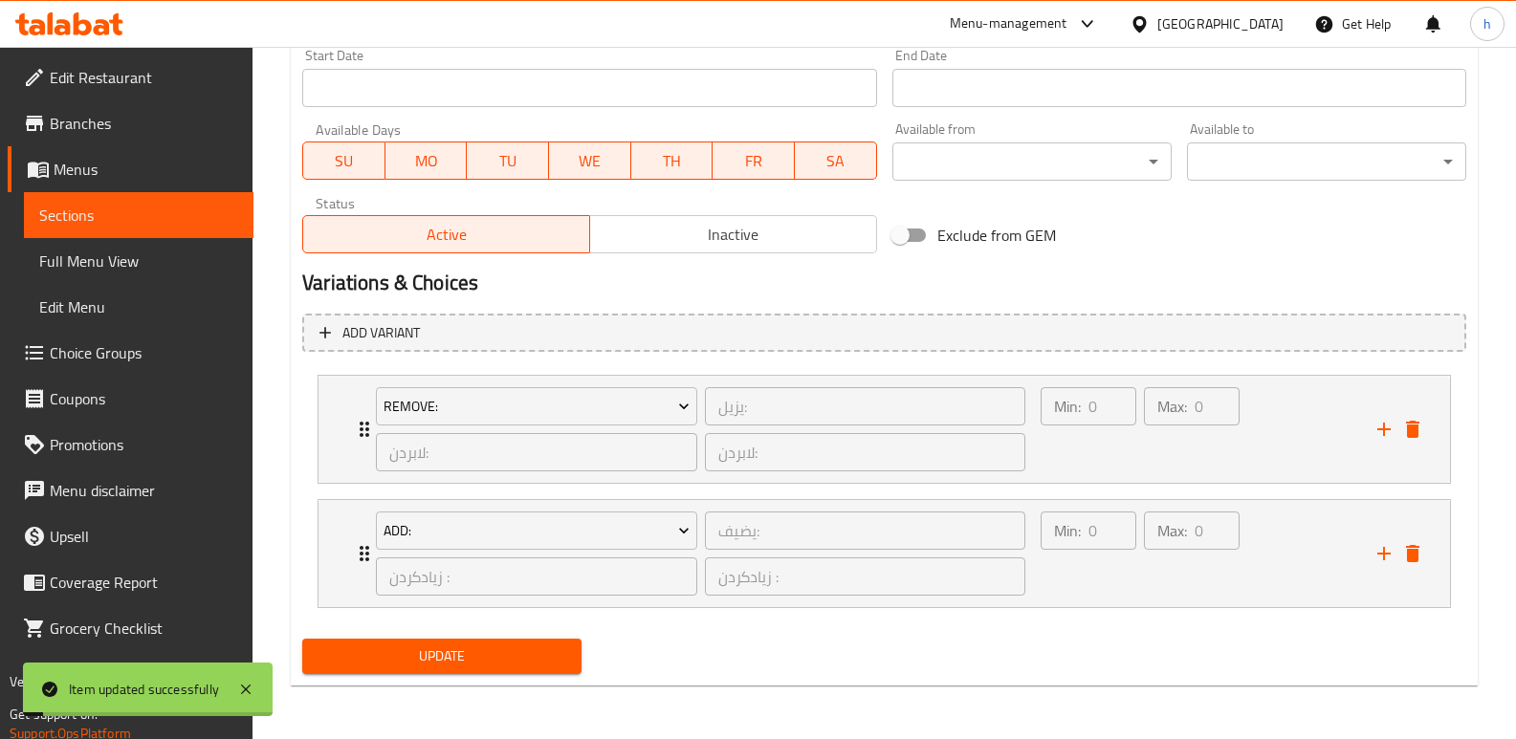
click at [159, 258] on span "Full Menu View" at bounding box center [138, 261] width 199 height 23
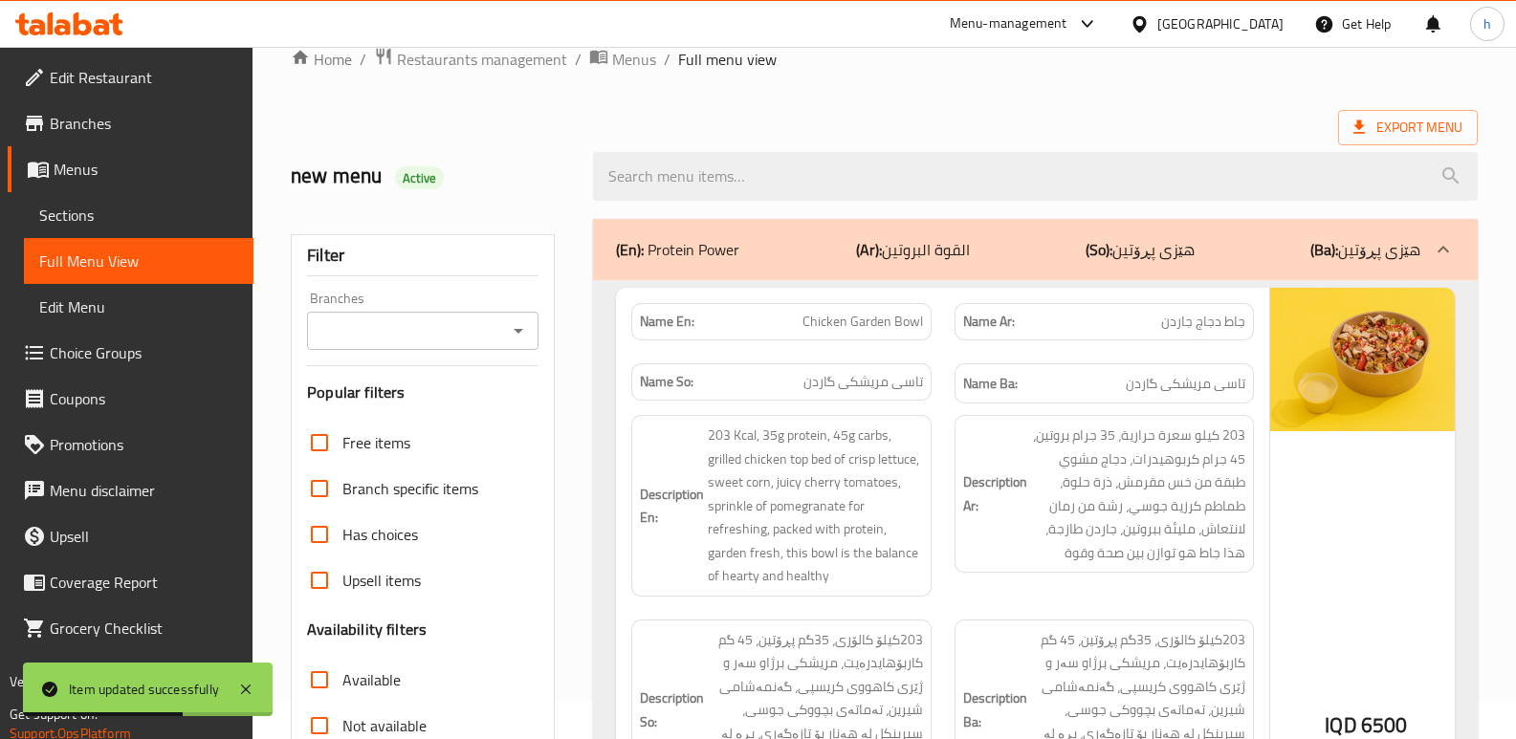
scroll to position [658, 0]
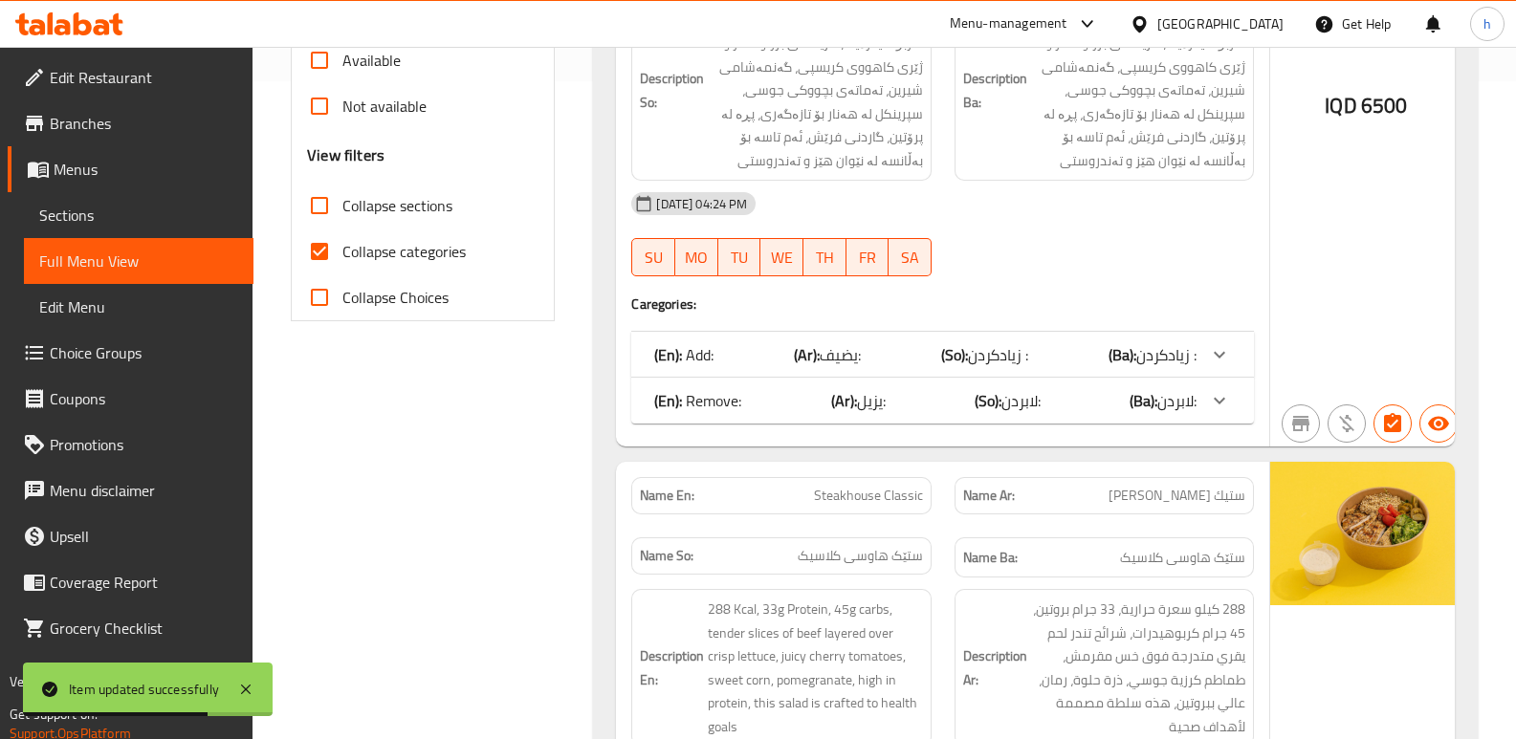
click at [312, 243] on input "Collapse categories" at bounding box center [319, 252] width 46 height 46
checkbox input "false"
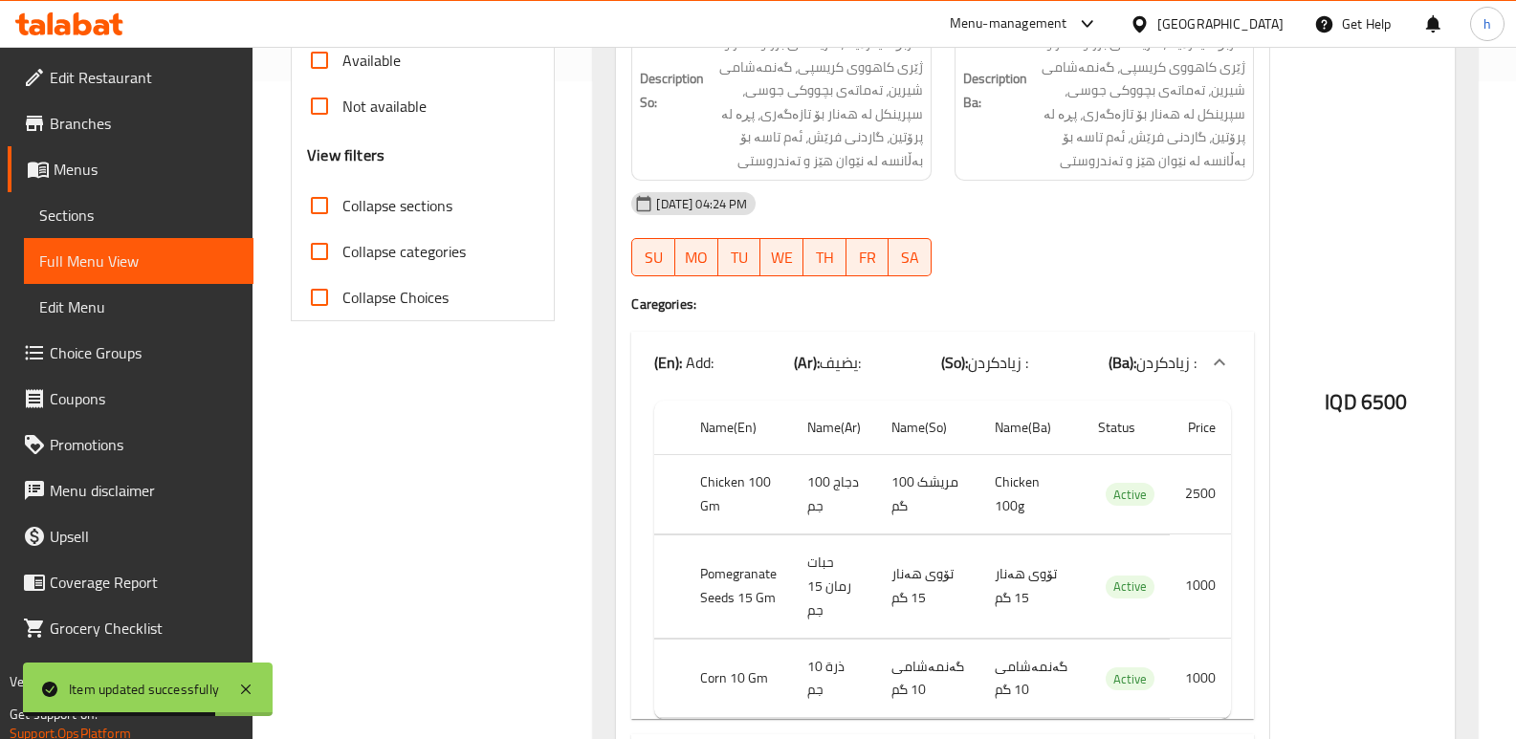
click at [319, 208] on input "Collapse sections" at bounding box center [319, 206] width 46 height 46
checkbox input "true"
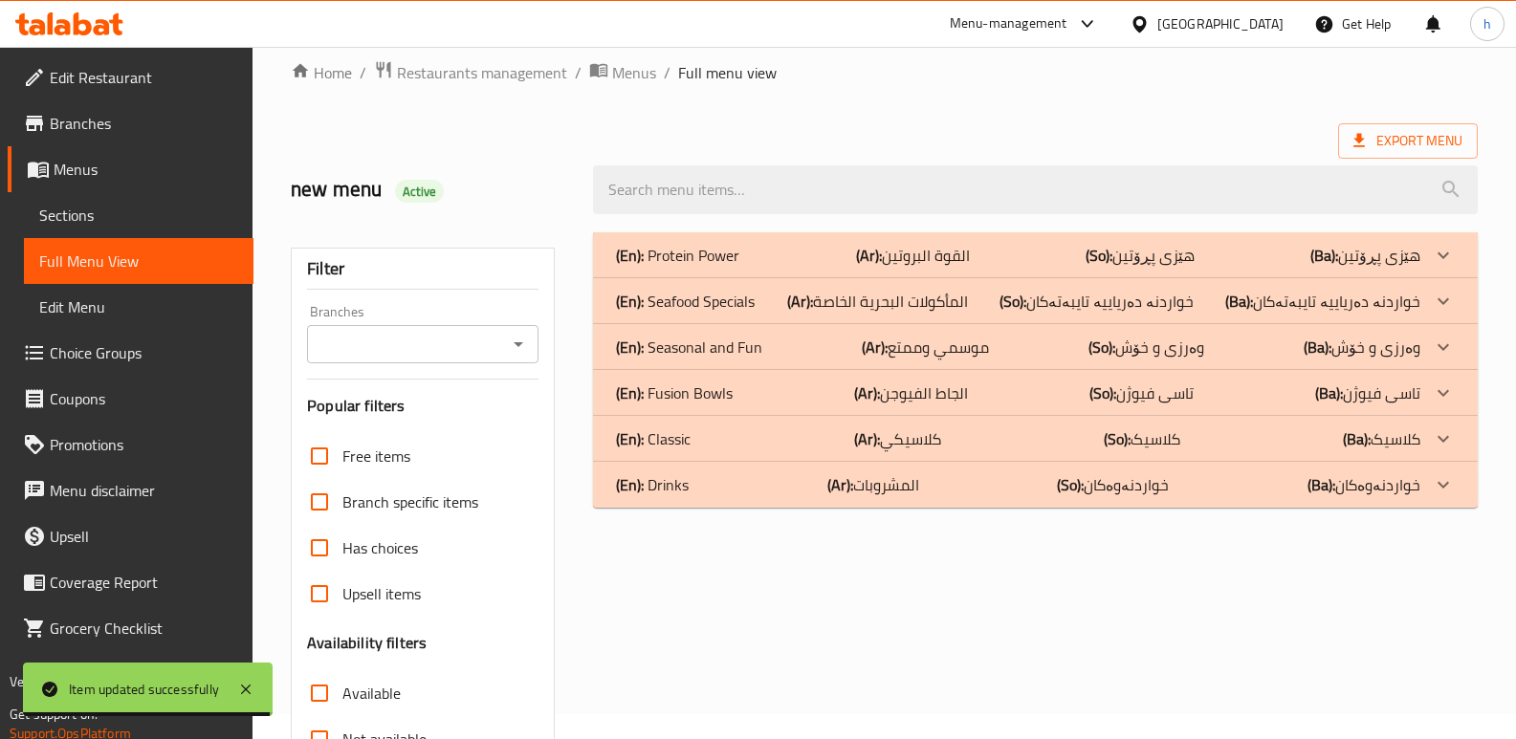
scroll to position [18, 0]
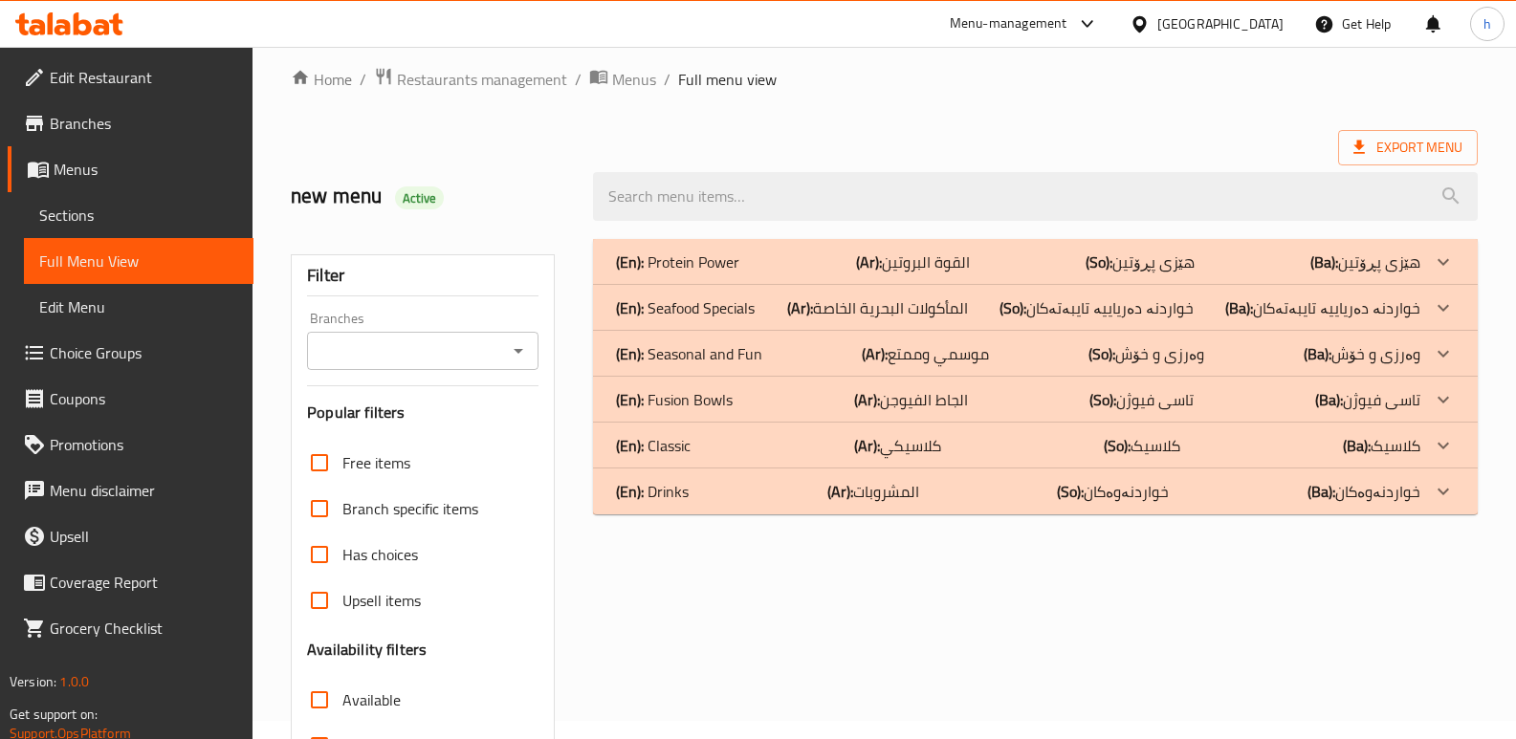
click at [705, 455] on div "(En): Classic (Ar): كلاسيكي (So): کلاسیک (Ba): کلاسیک" at bounding box center [1018, 445] width 804 height 23
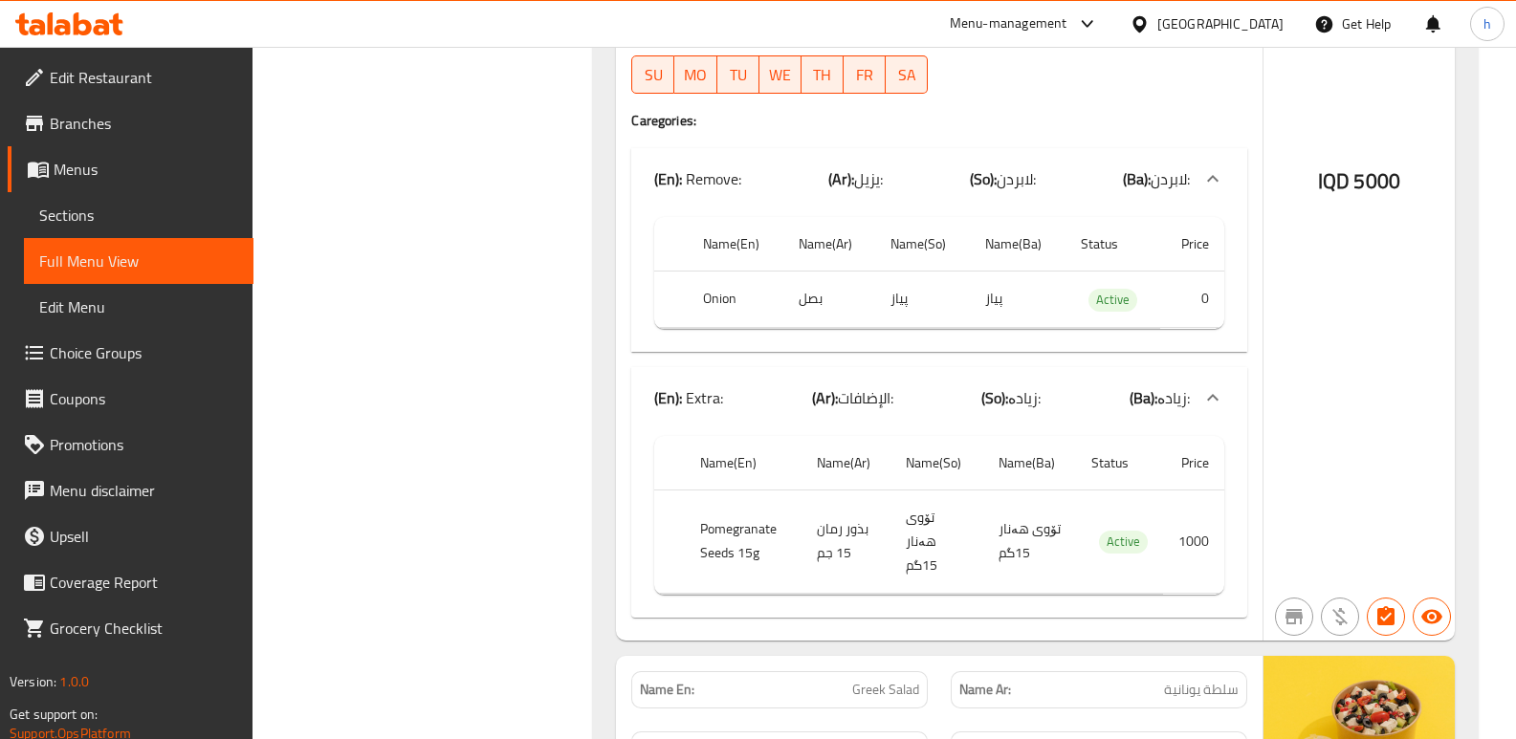
scroll to position [4123, 0]
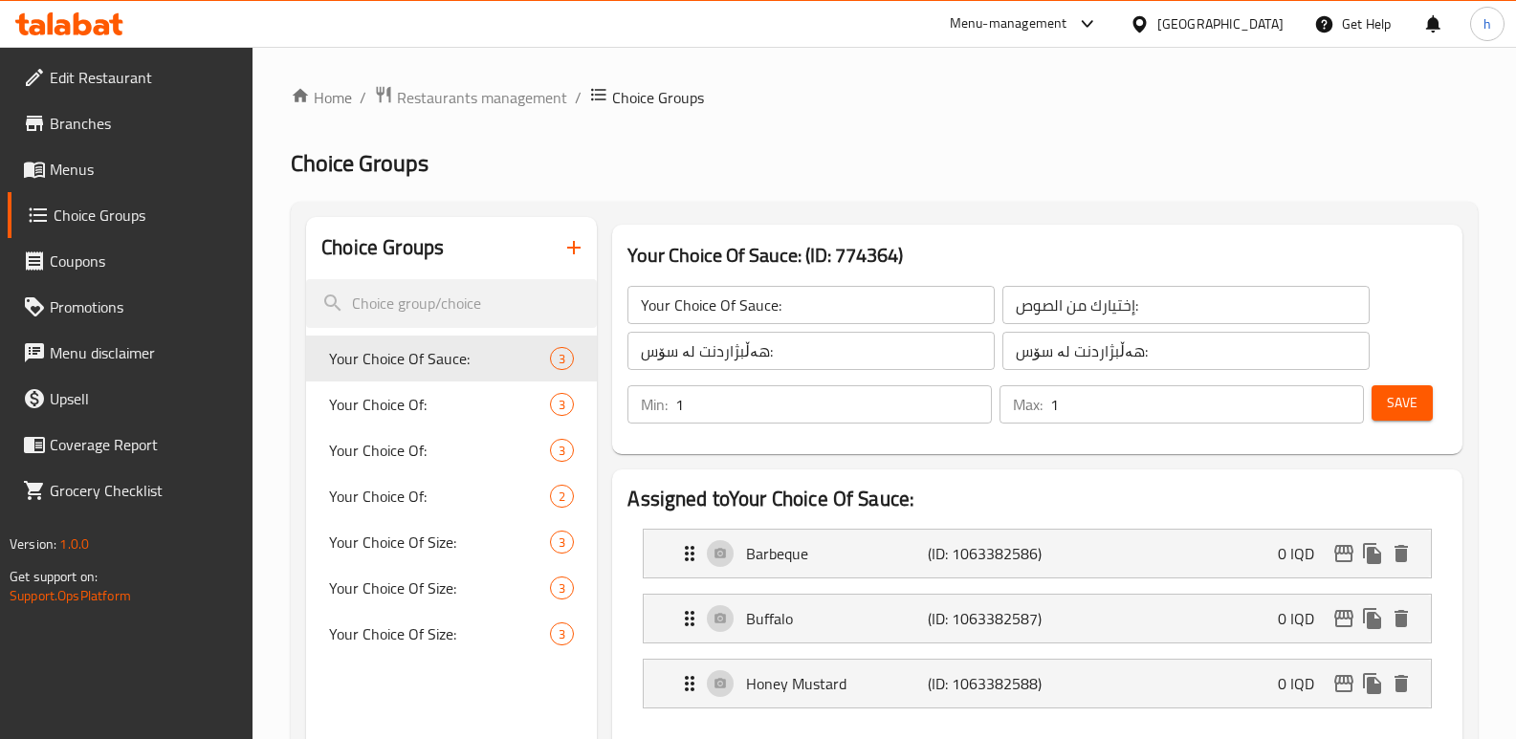
click at [102, 183] on link "Menus" at bounding box center [131, 169] width 246 height 46
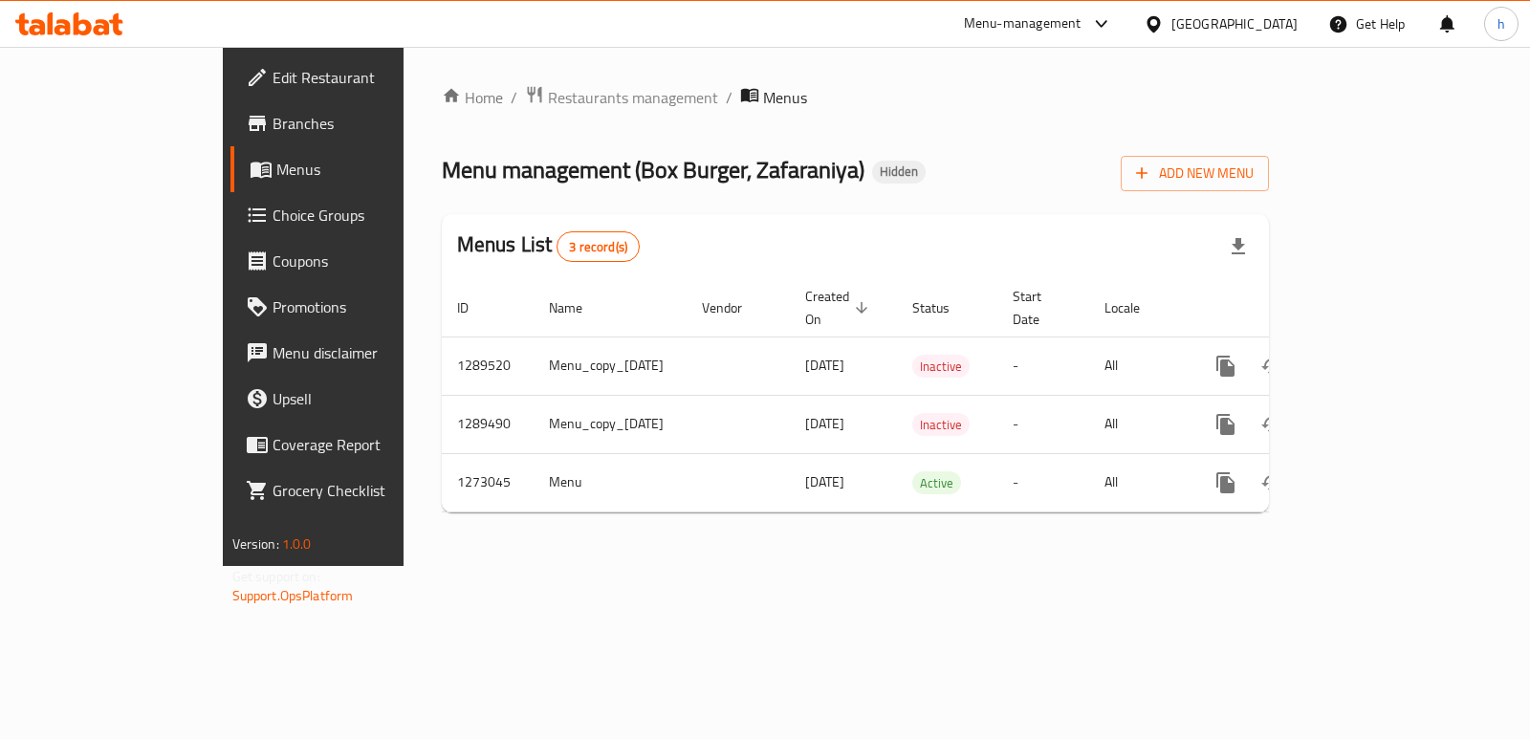
click at [74, 31] on icon at bounding box center [83, 23] width 18 height 23
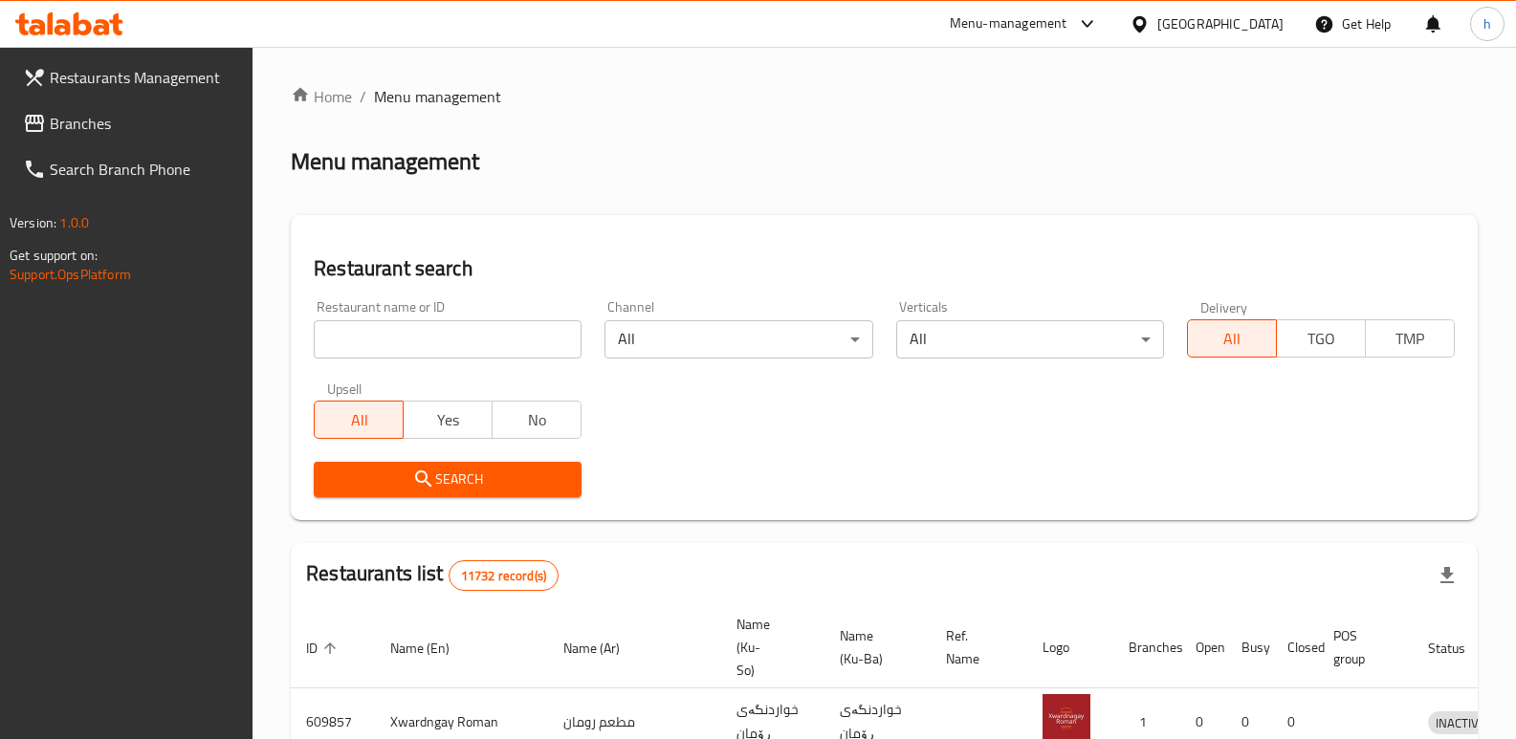
click at [139, 134] on span "Branches" at bounding box center [144, 123] width 188 height 23
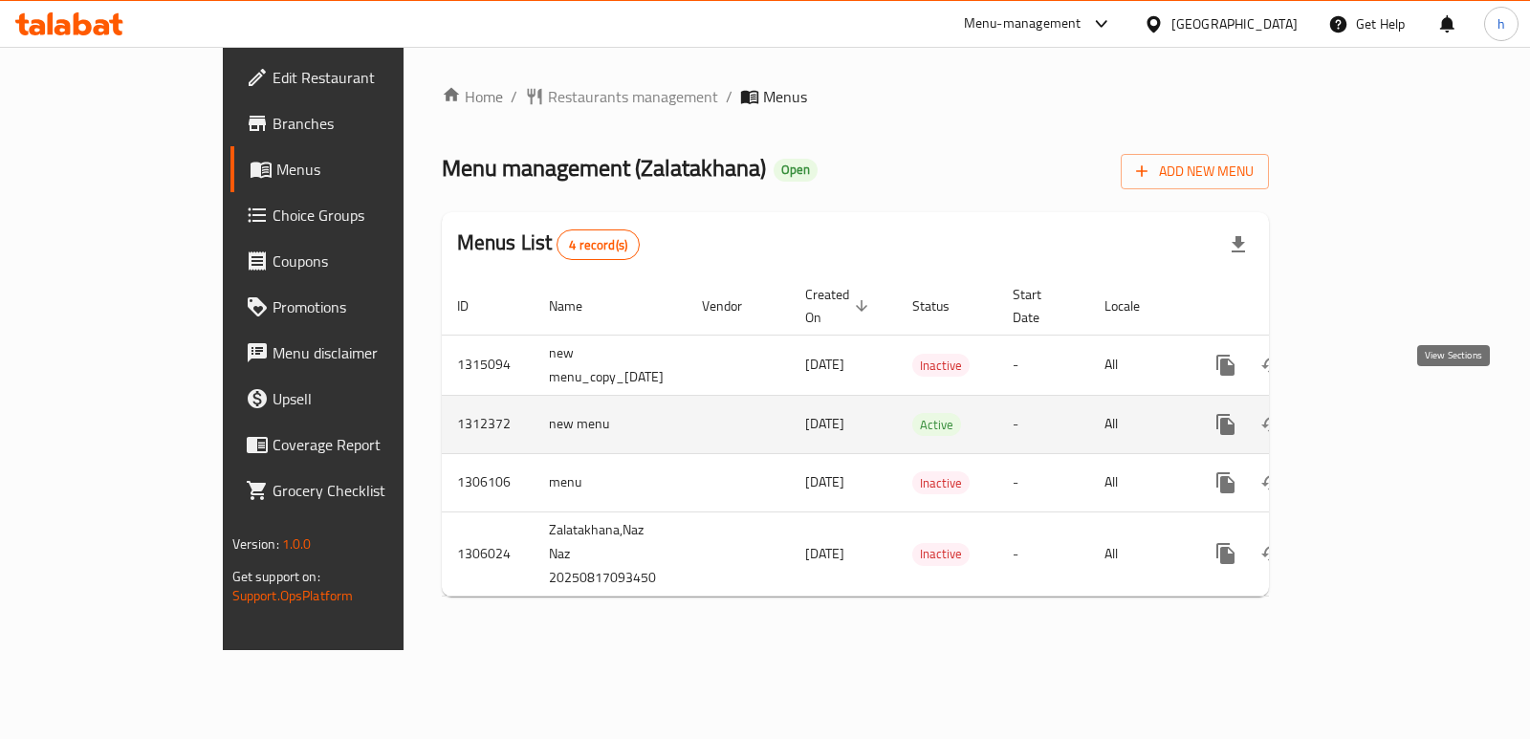
click at [1372, 416] on icon "enhanced table" at bounding box center [1363, 424] width 17 height 17
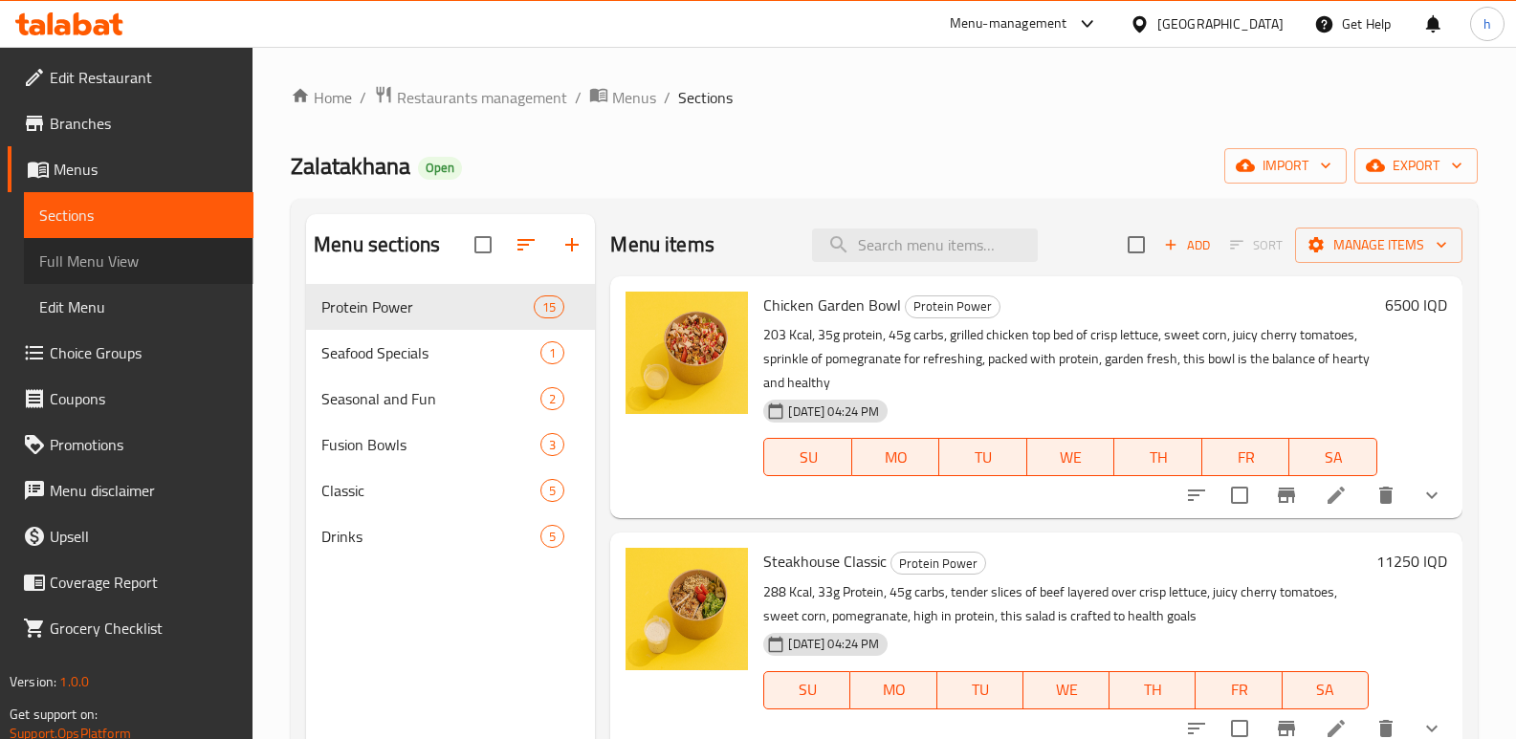
click at [121, 271] on span "Full Menu View" at bounding box center [138, 261] width 199 height 23
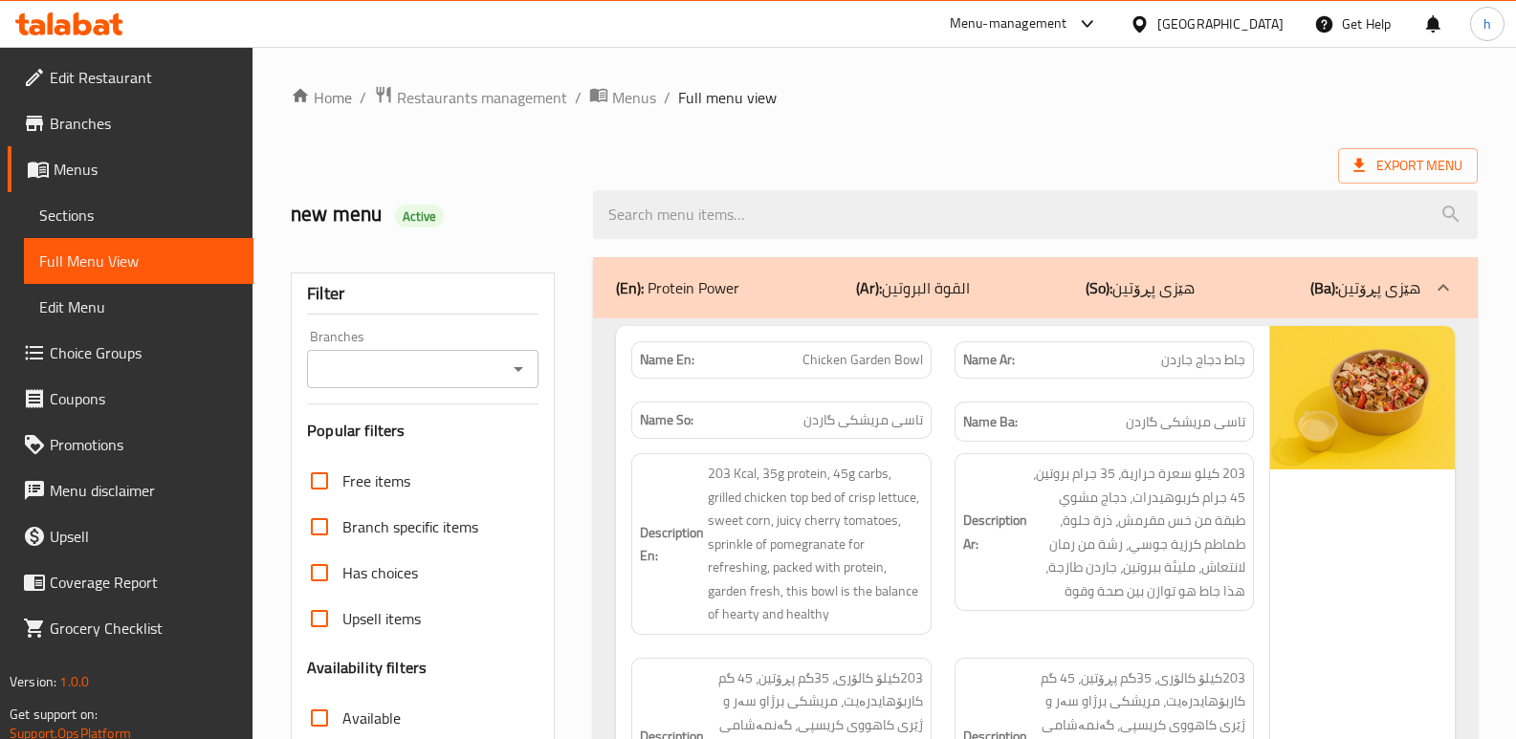
click at [445, 365] on input "Branches" at bounding box center [407, 369] width 188 height 27
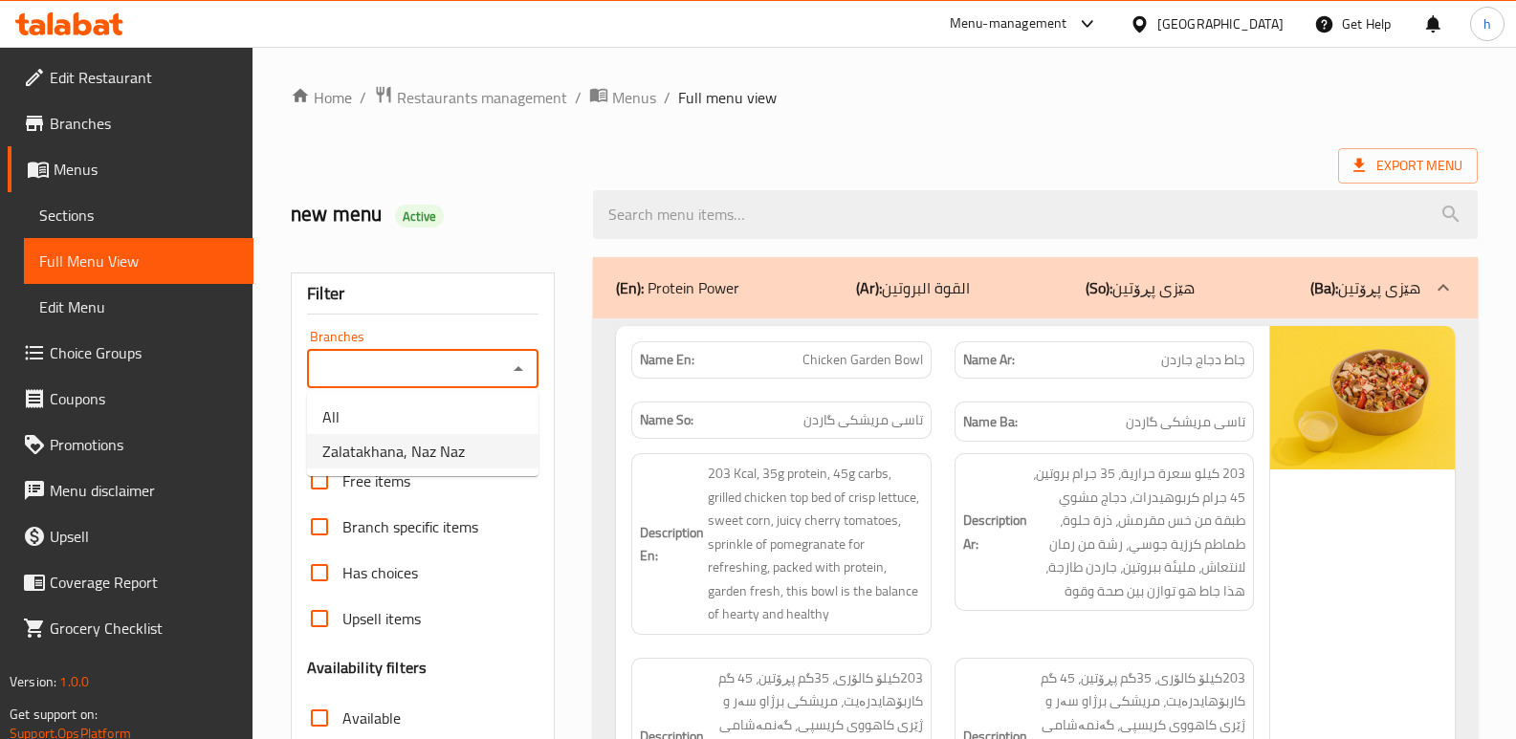
click at [464, 443] on li "Zalatakhana, Naz Naz" at bounding box center [422, 451] width 231 height 34
type input "Zalatakhana, Naz Naz"
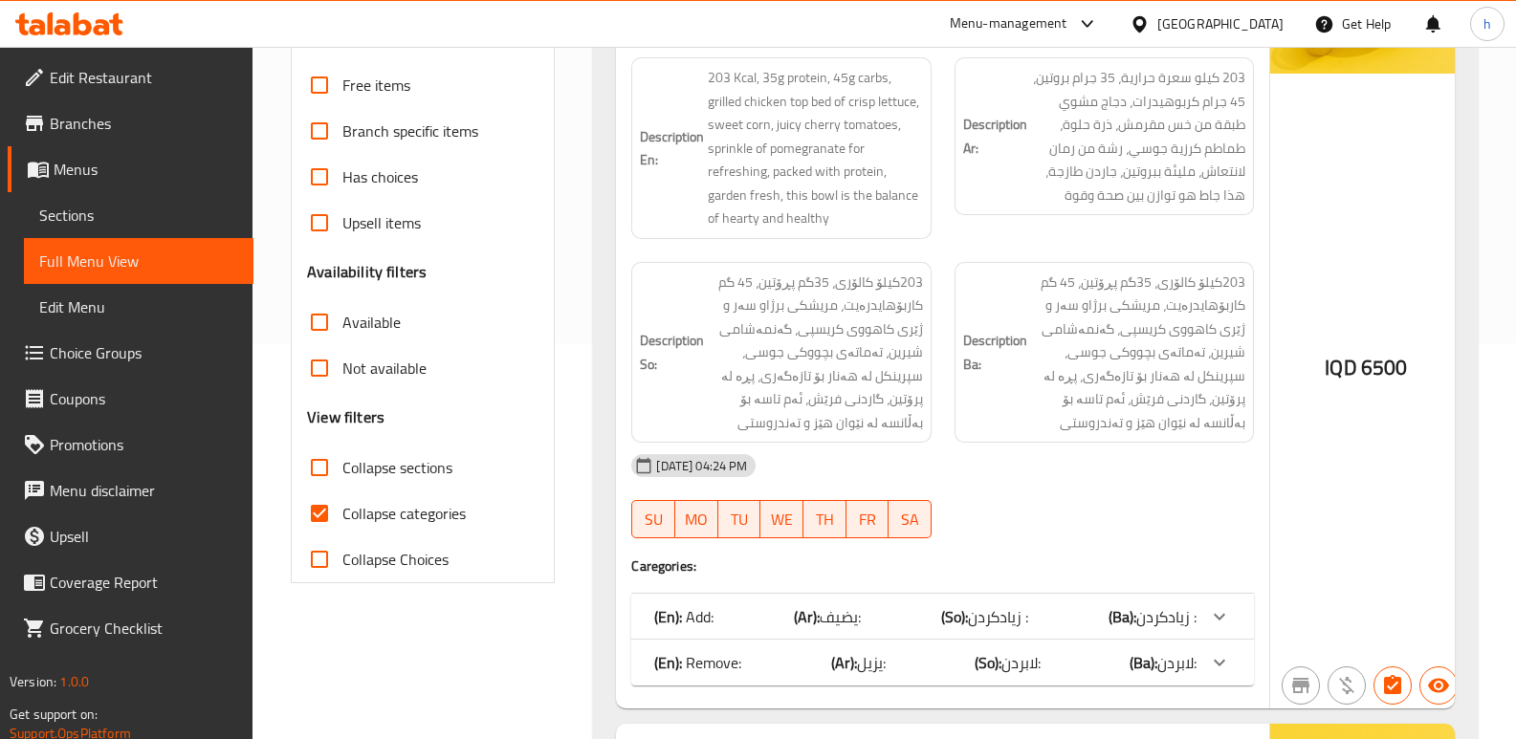
scroll to position [453, 0]
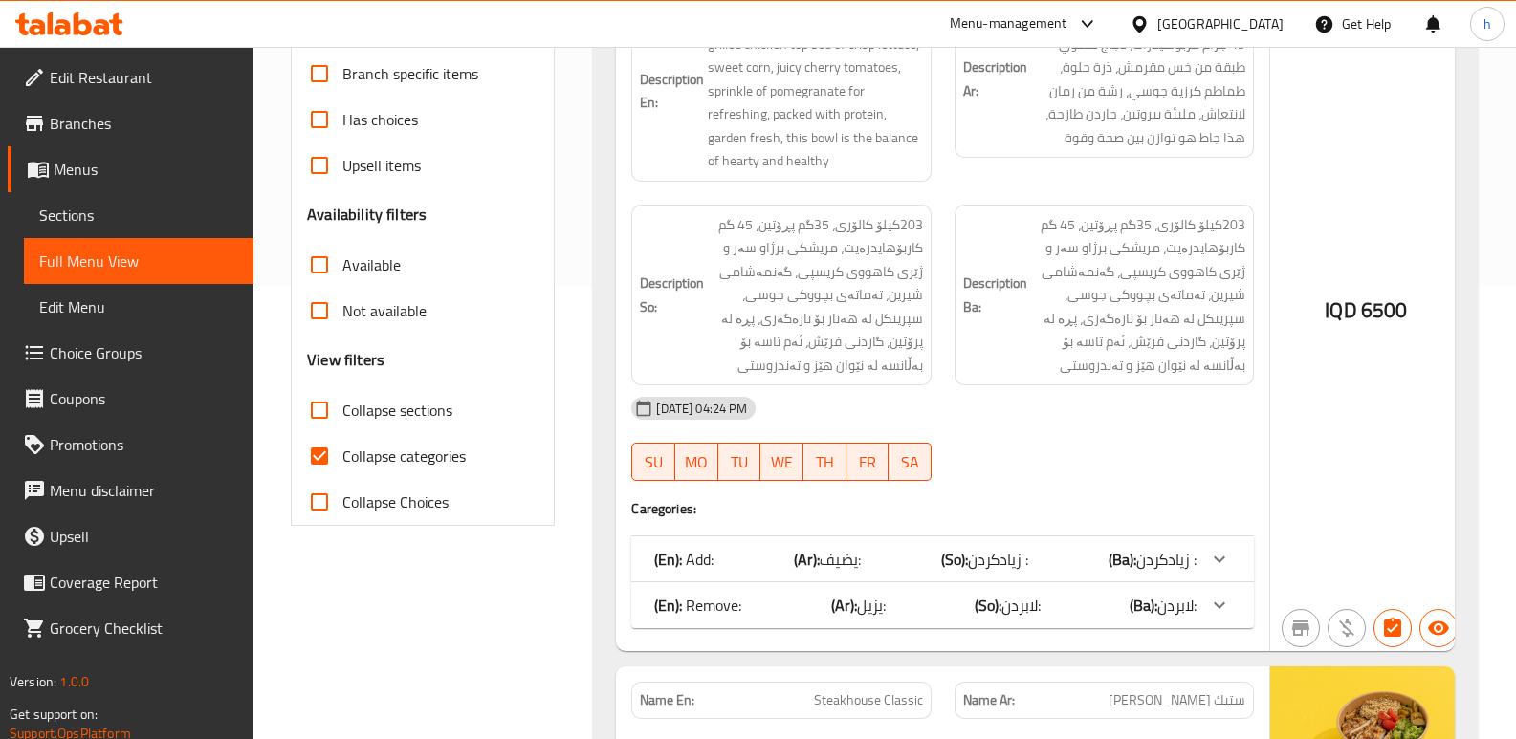
drag, startPoint x: 328, startPoint y: 450, endPoint x: 322, endPoint y: 400, distance: 51.0
click at [328, 449] on input "Collapse categories" at bounding box center [319, 456] width 46 height 46
checkbox input "false"
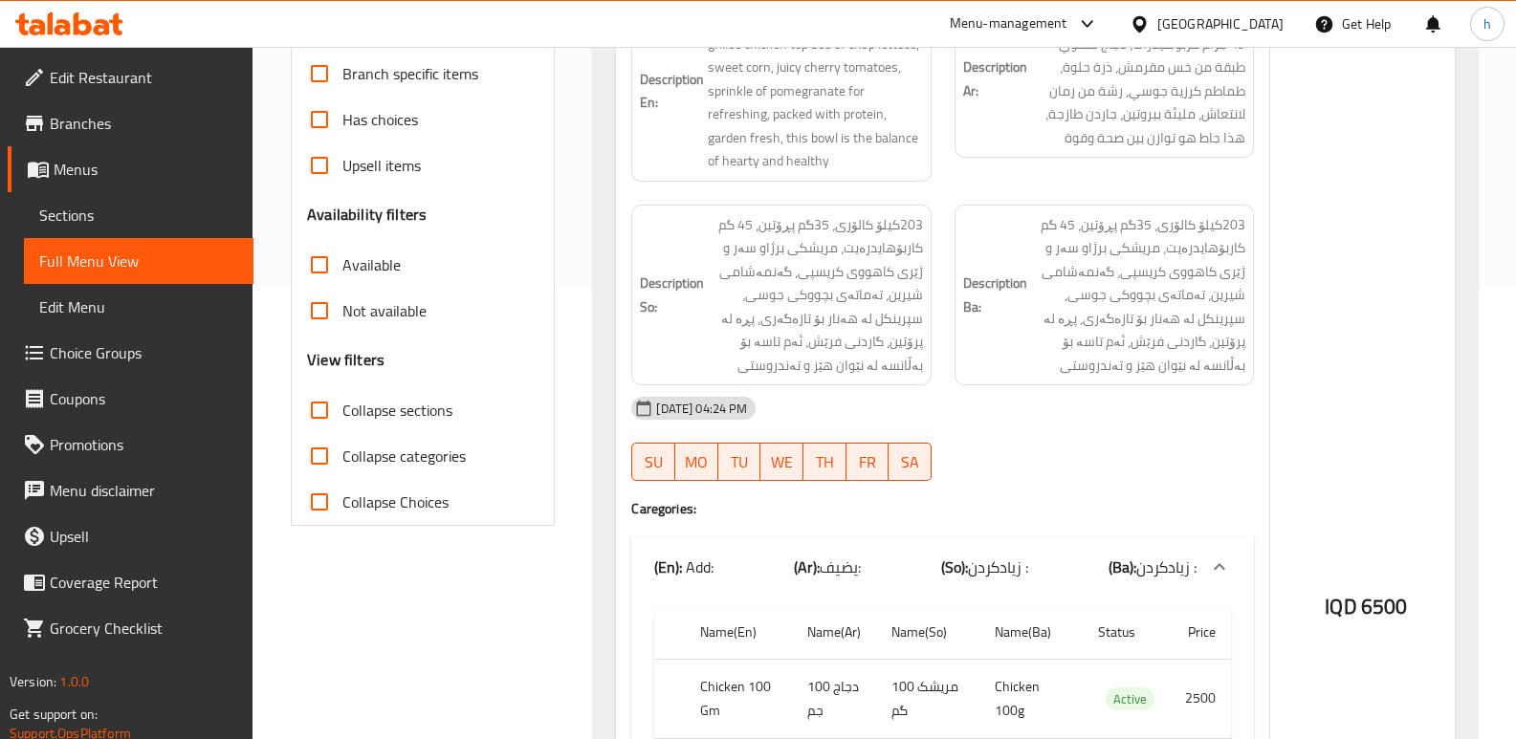
click at [314, 396] on input "Collapse sections" at bounding box center [319, 410] width 46 height 46
checkbox input "true"
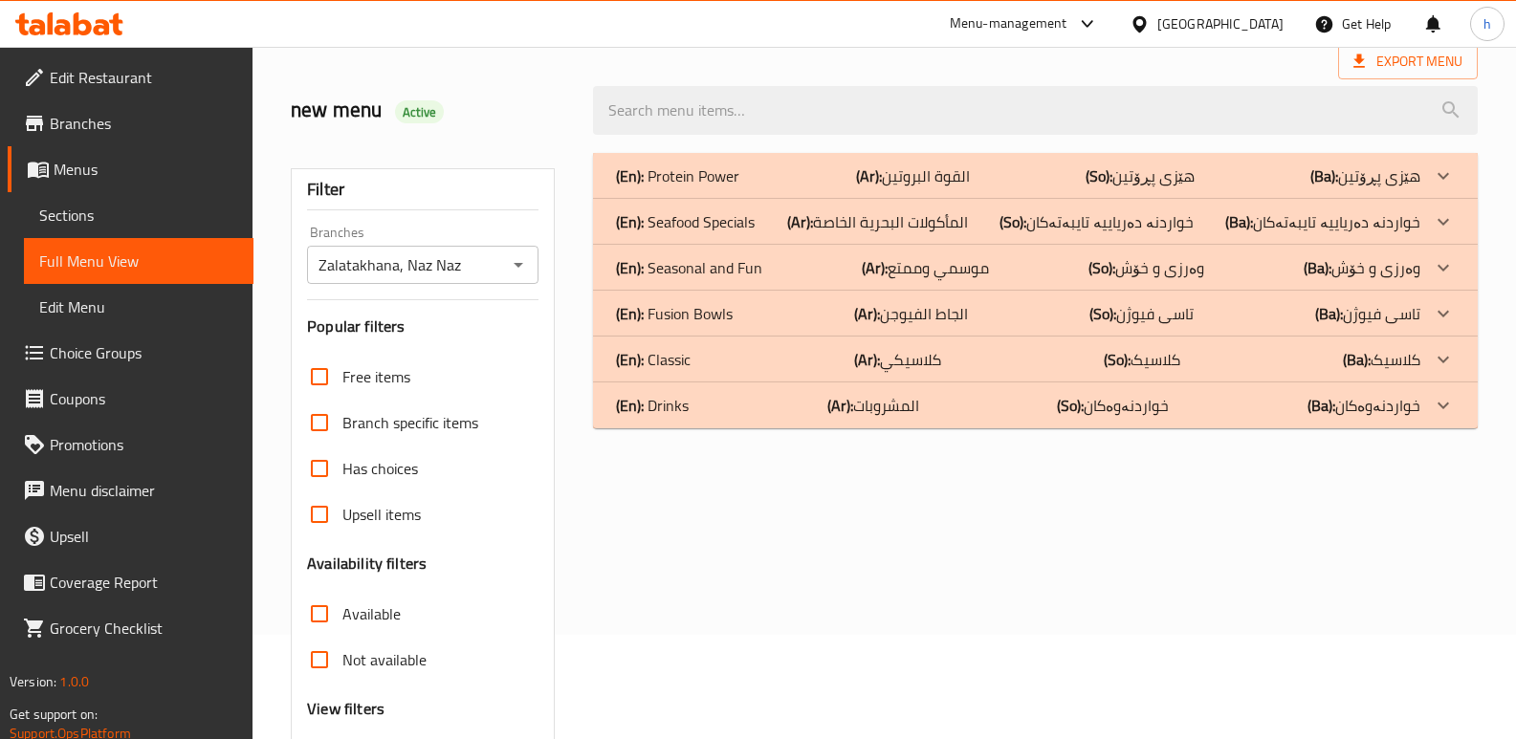
scroll to position [100, 0]
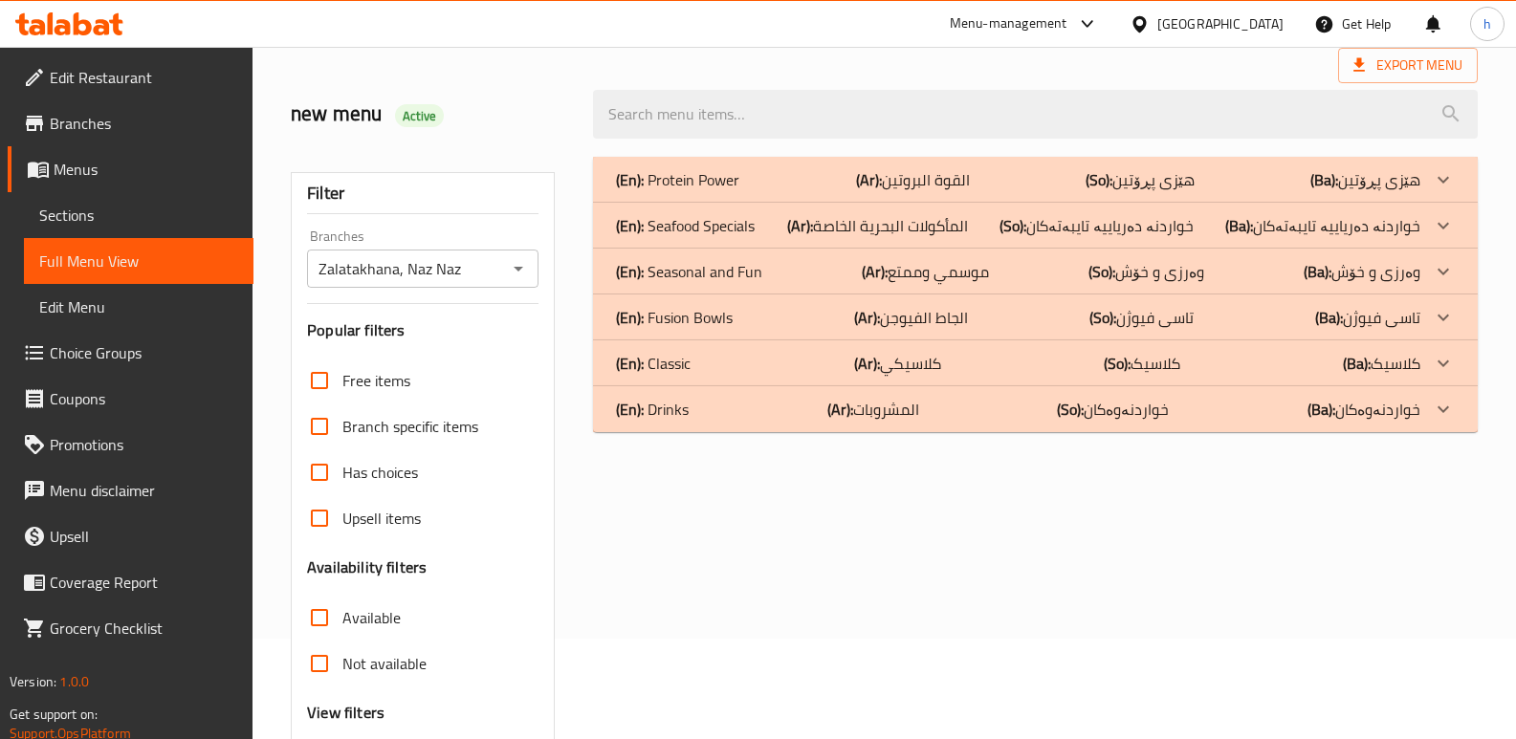
click at [817, 366] on div "(En): Classic (Ar): كلاسيكي (So): کلاسیک (Ba): کلاسیک" at bounding box center [1018, 363] width 804 height 23
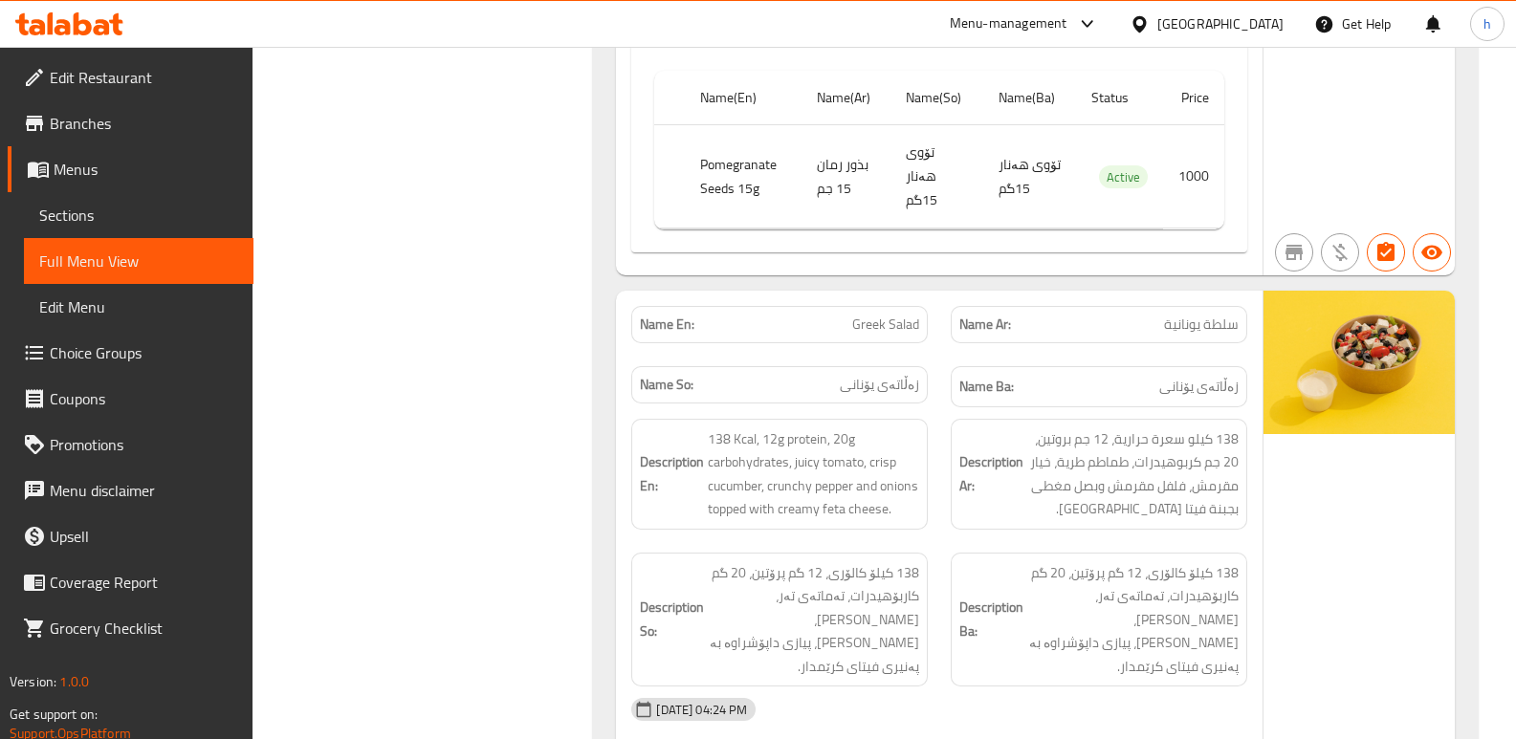
scroll to position [4512, 0]
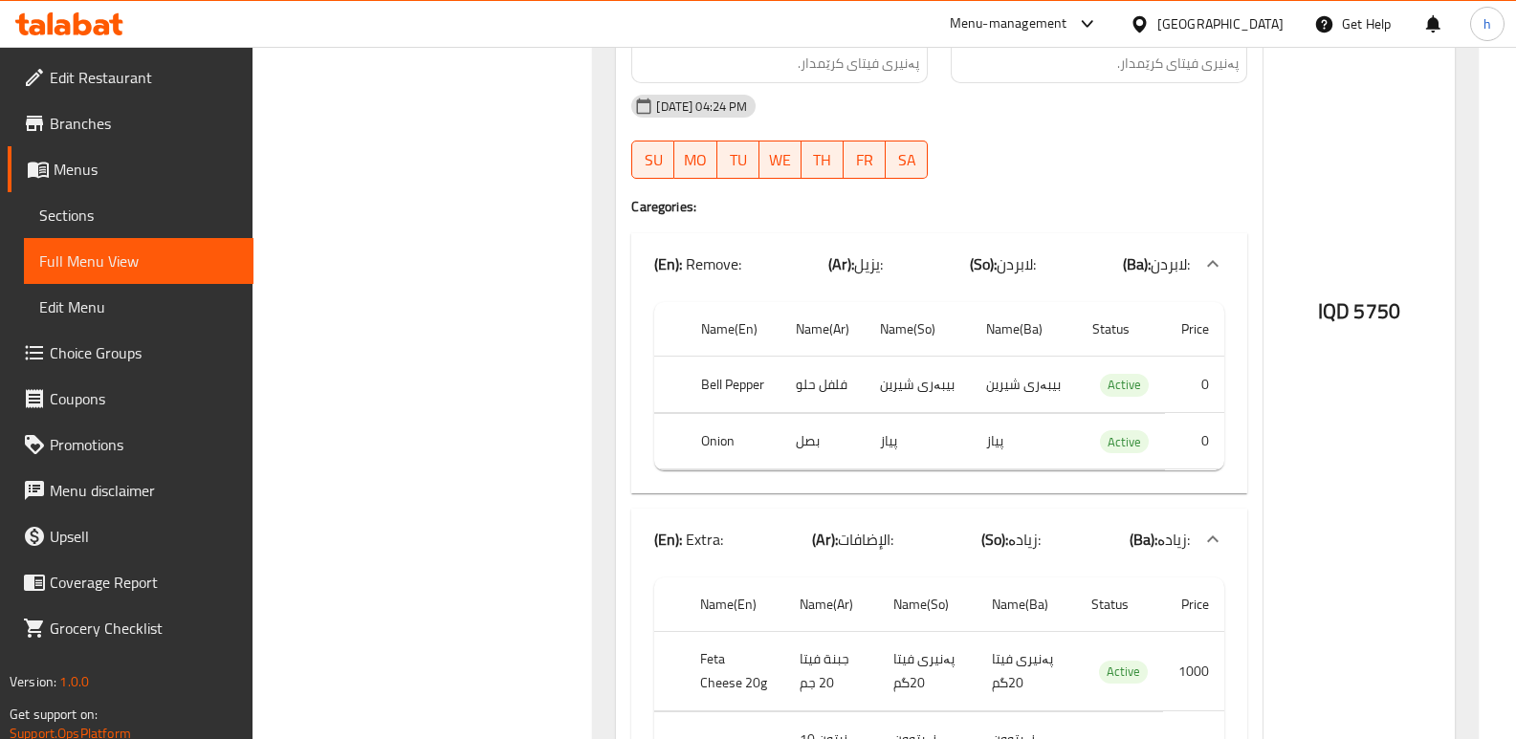
scroll to position [5296, 0]
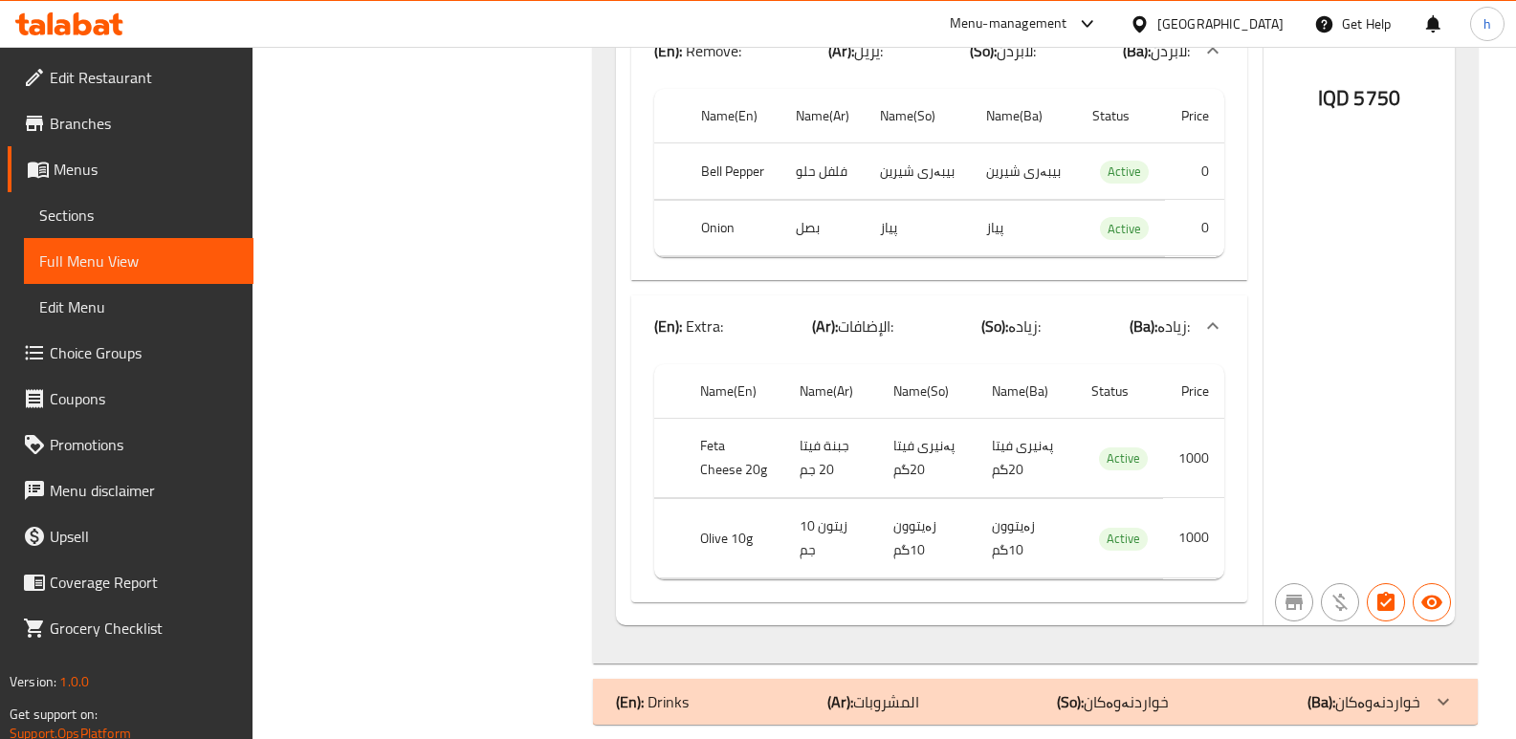
click at [1227, 693] on div "(En): Drinks (Ar): المشروبات (So): خواردنەوەکان (Ba): خواردنەوەکان" at bounding box center [1035, 702] width 885 height 46
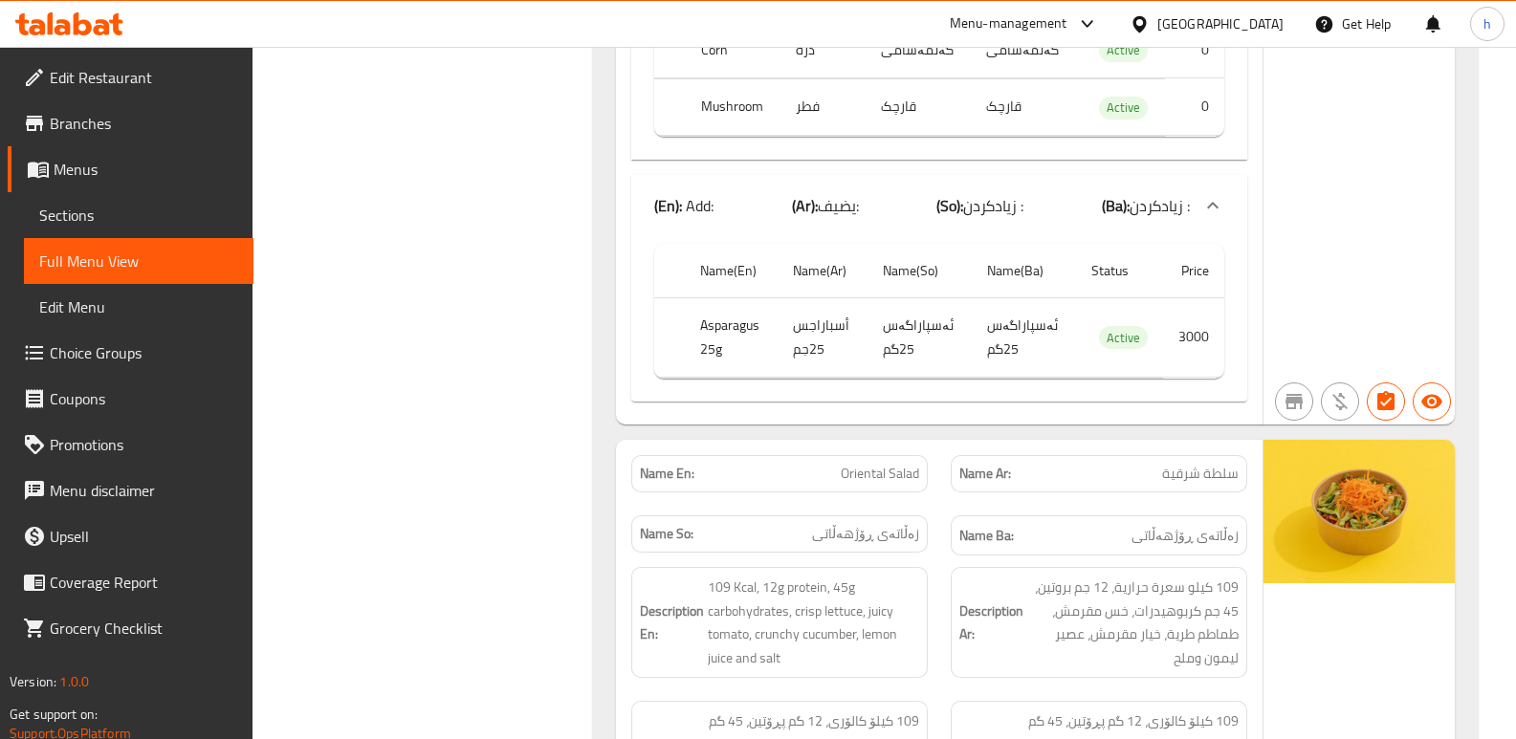
scroll to position [0, 0]
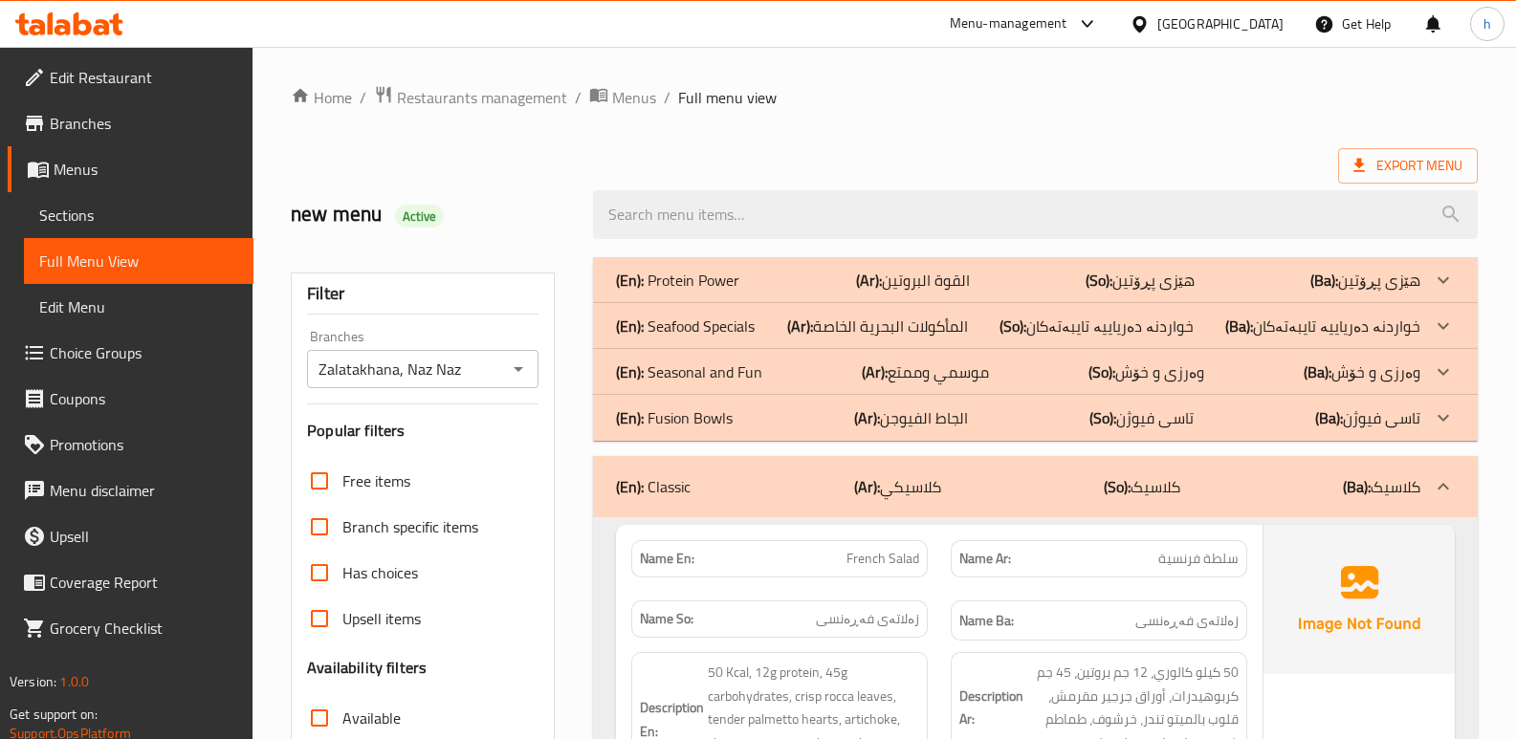
click at [727, 370] on p "(En): Seasonal and Fun" at bounding box center [689, 372] width 146 height 23
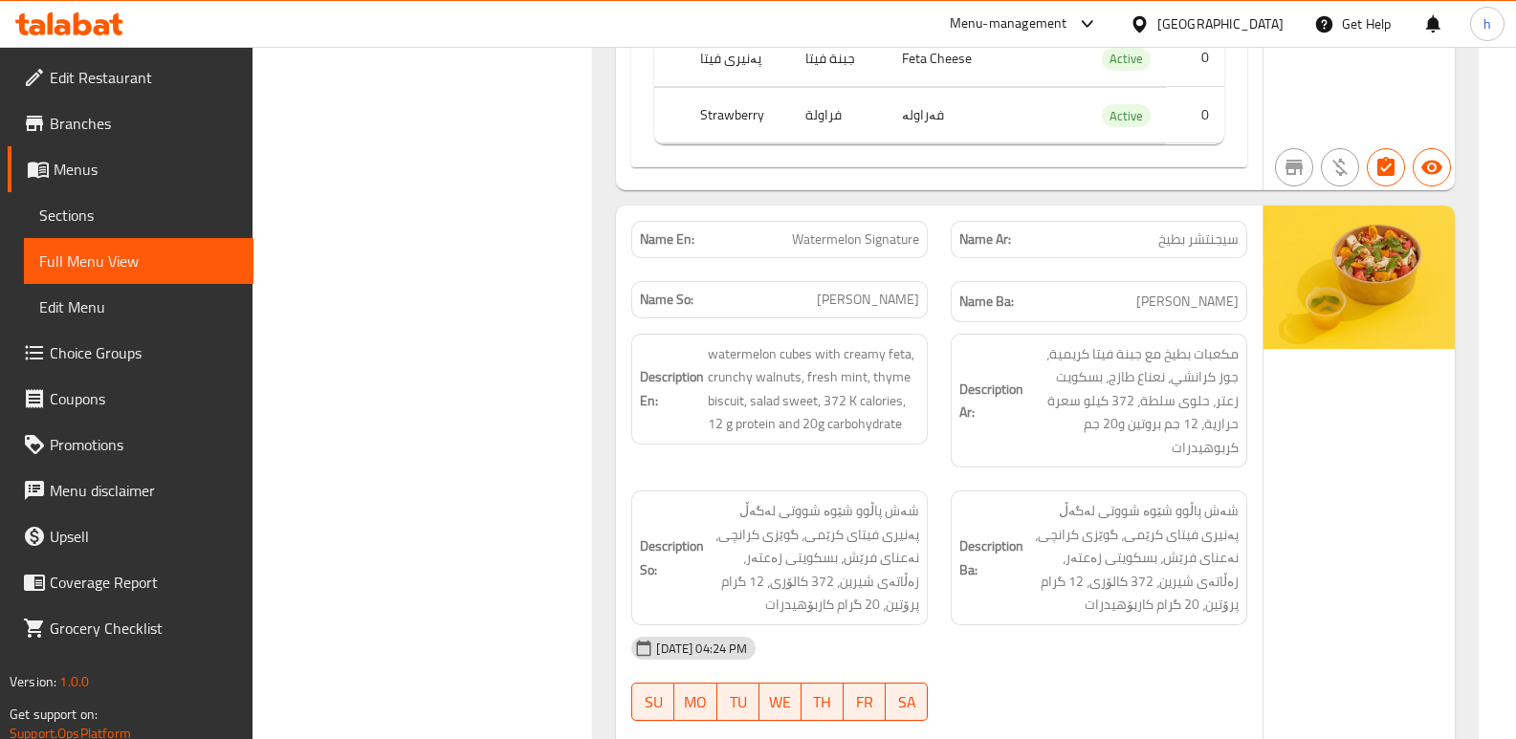
scroll to position [1760, 0]
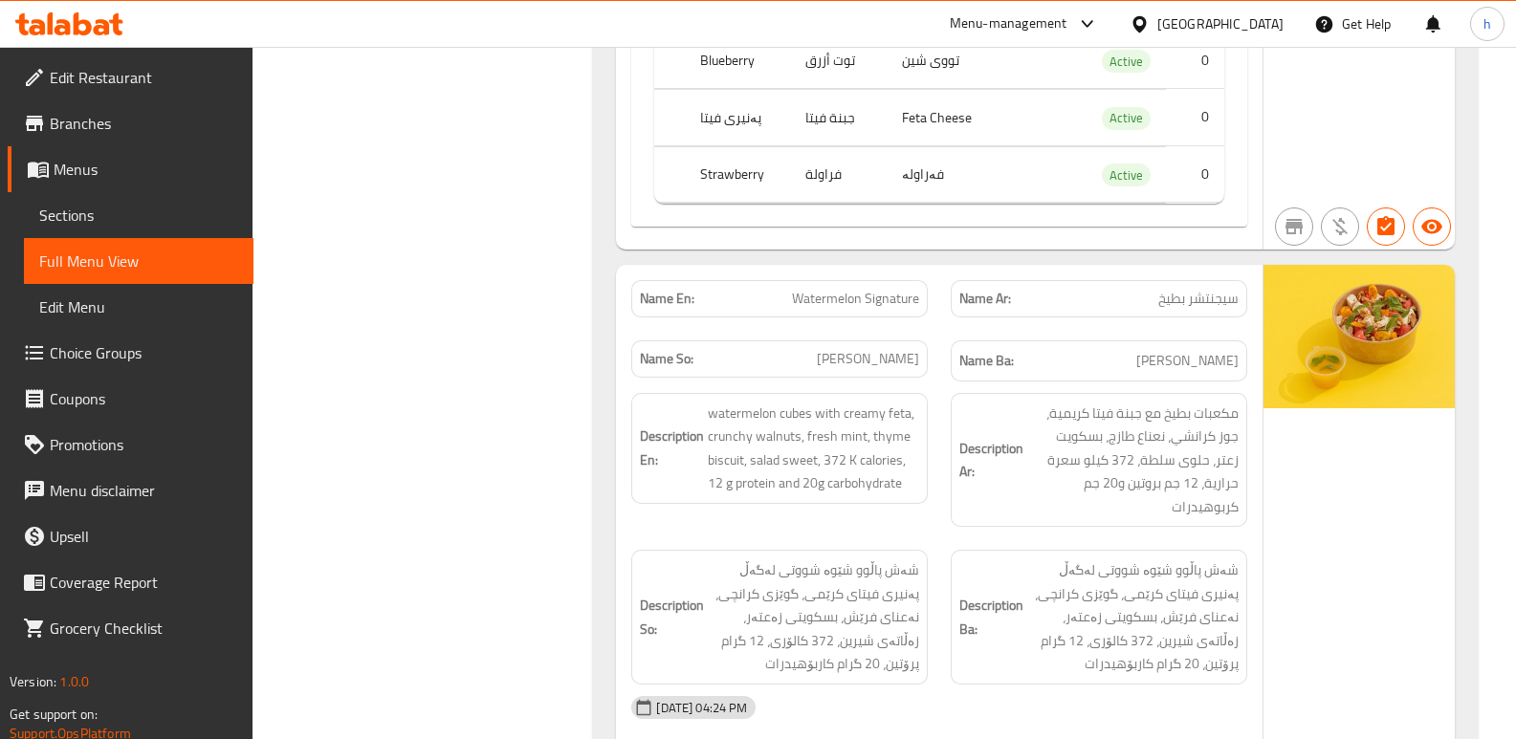
click at [73, 20] on icon at bounding box center [69, 23] width 108 height 23
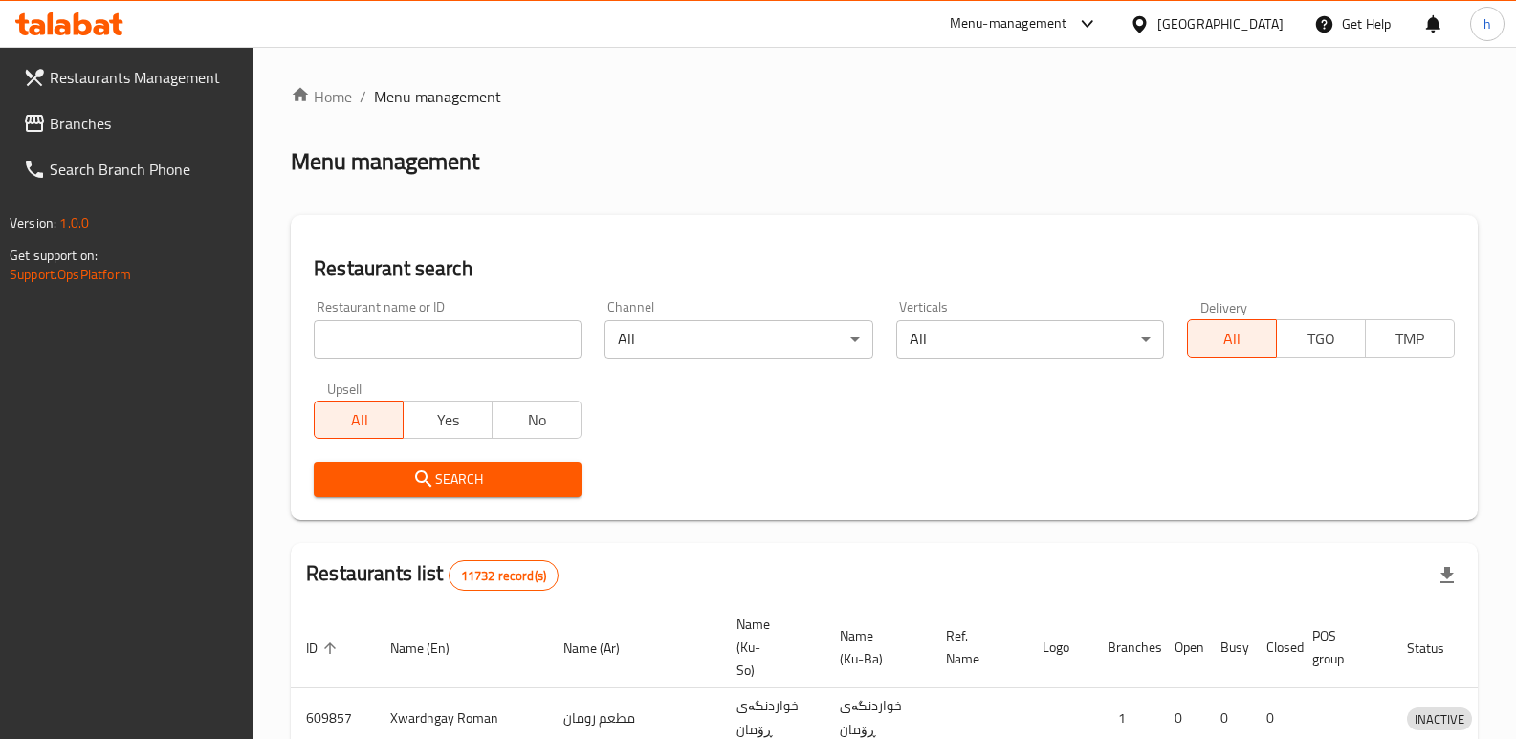
scroll to position [250, 0]
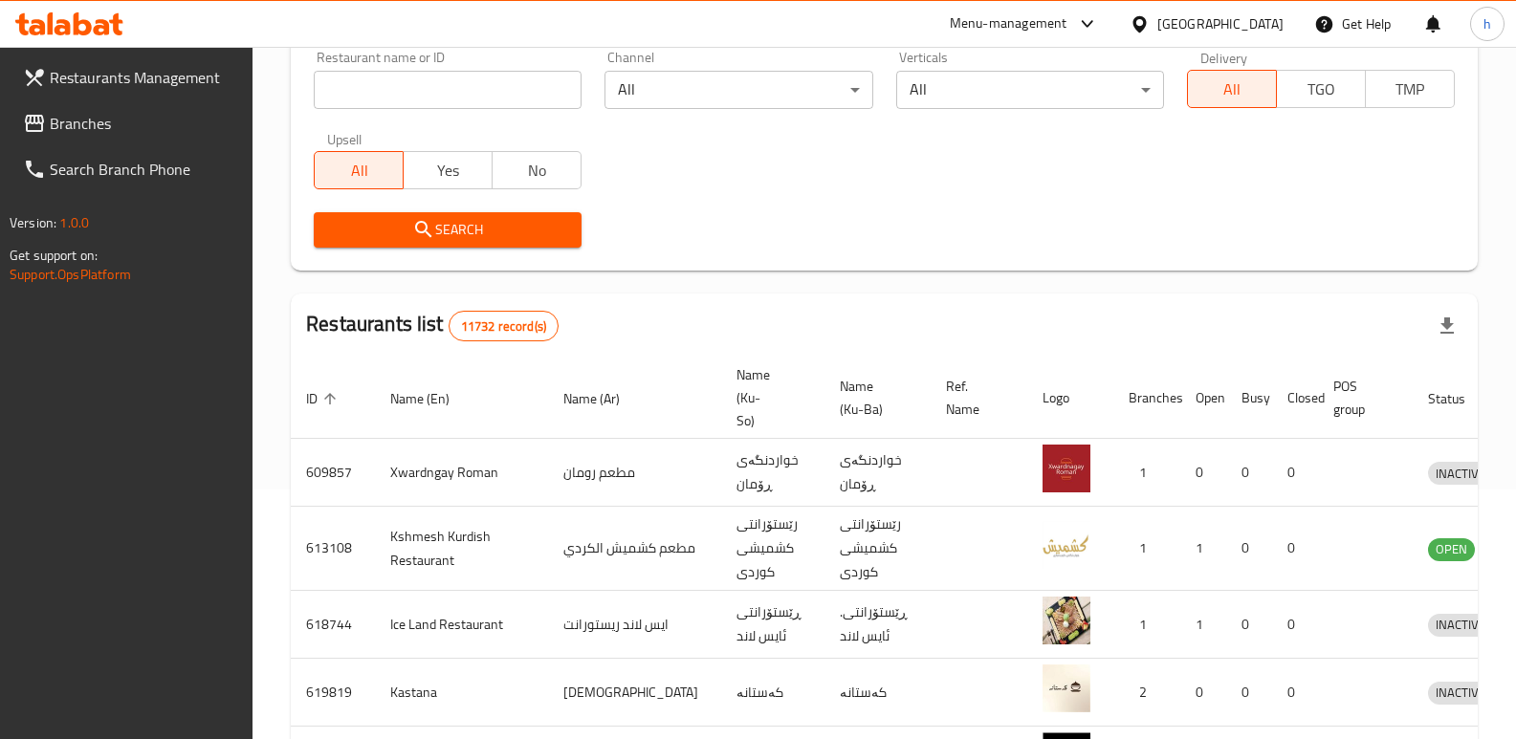
click at [125, 127] on span "Branches" at bounding box center [144, 123] width 188 height 23
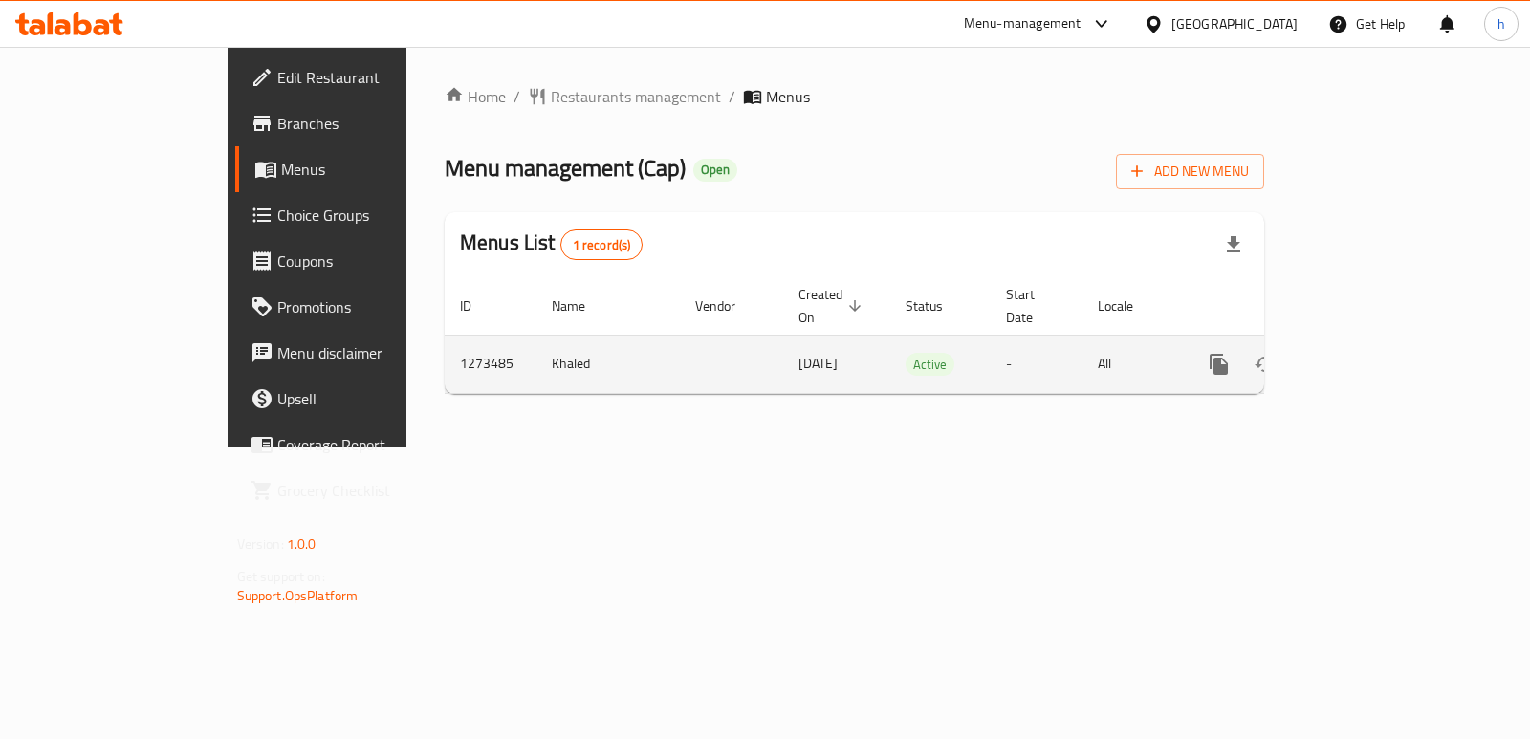
click at [1368, 353] on icon "enhanced table" at bounding box center [1357, 364] width 23 height 23
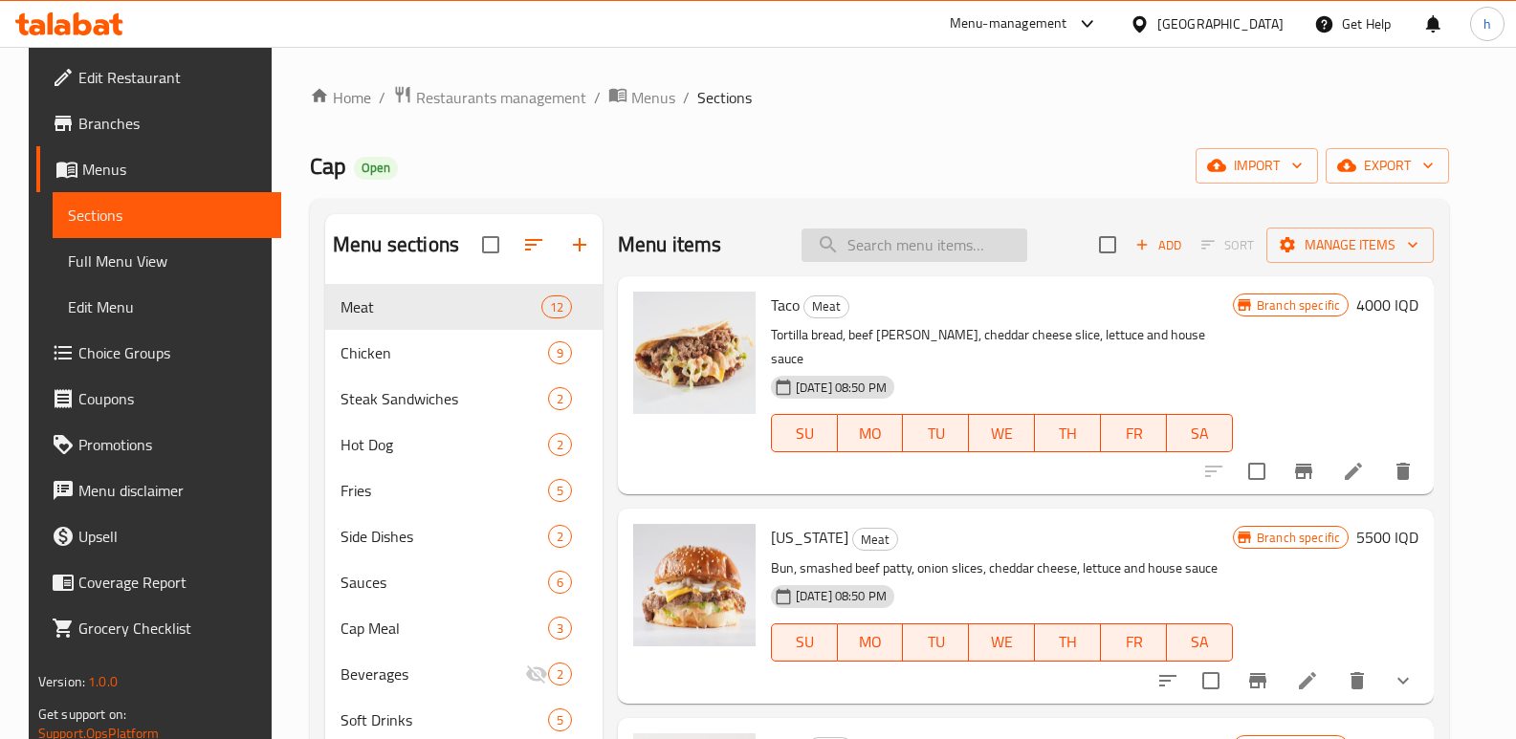
click at [912, 245] on input "search" at bounding box center [914, 245] width 226 height 33
paste input "Vimto Slushie"
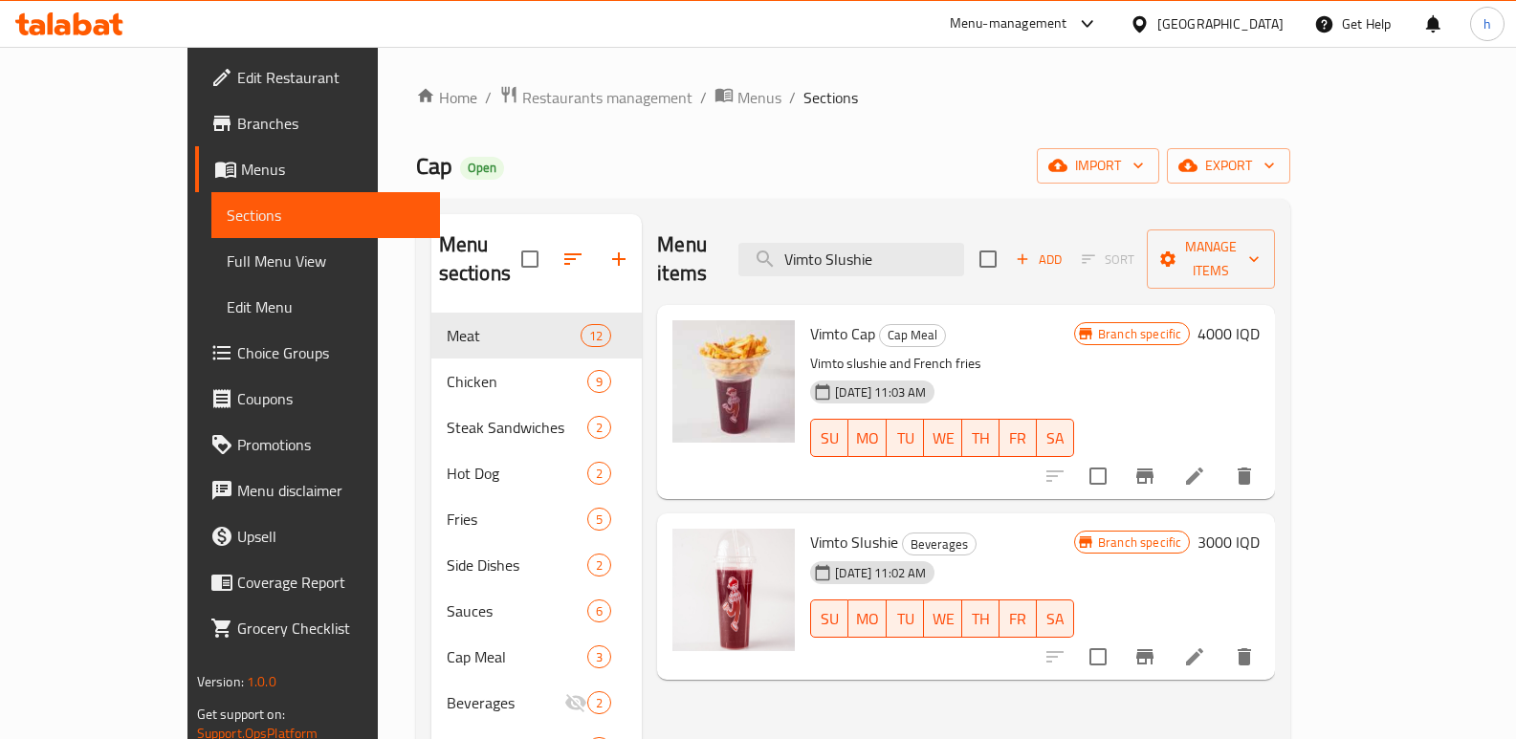
type input "Vimto Slushie"
